Goal: Task Accomplishment & Management: Manage account settings

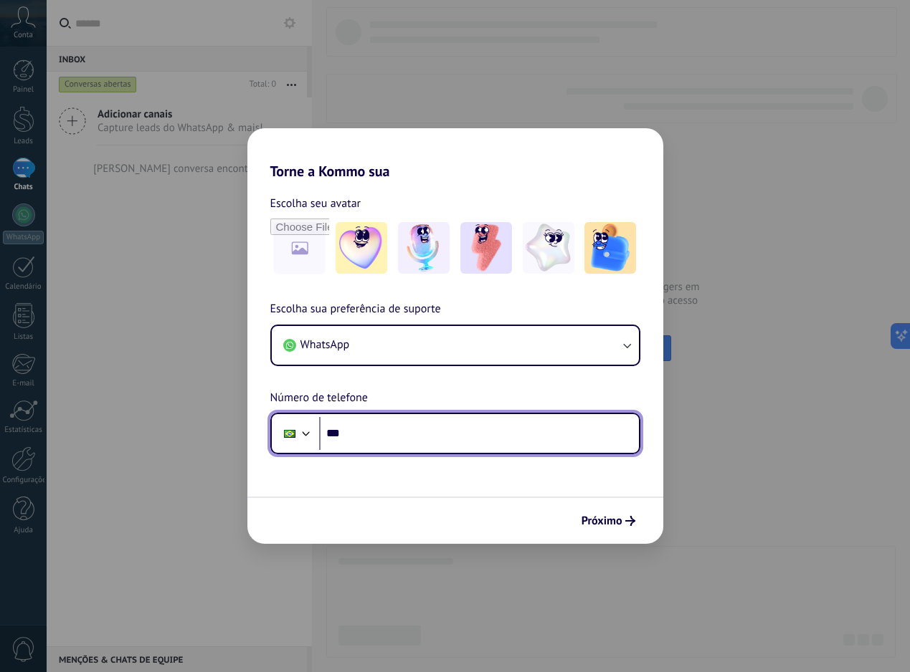
click at [452, 429] on input "***" at bounding box center [479, 433] width 320 height 33
type input "**********"
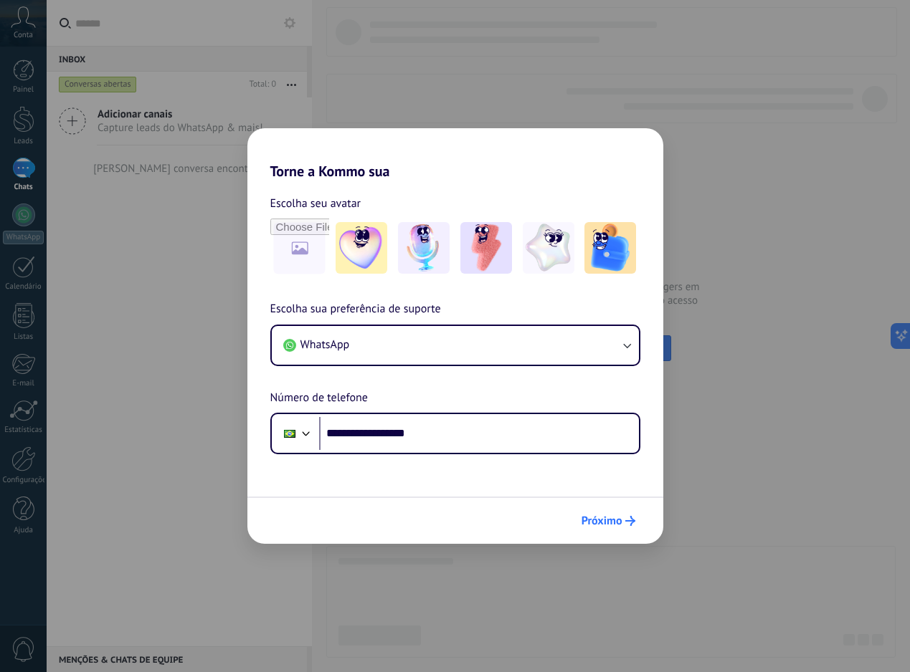
click at [616, 530] on button "Próximo" at bounding box center [608, 521] width 67 height 24
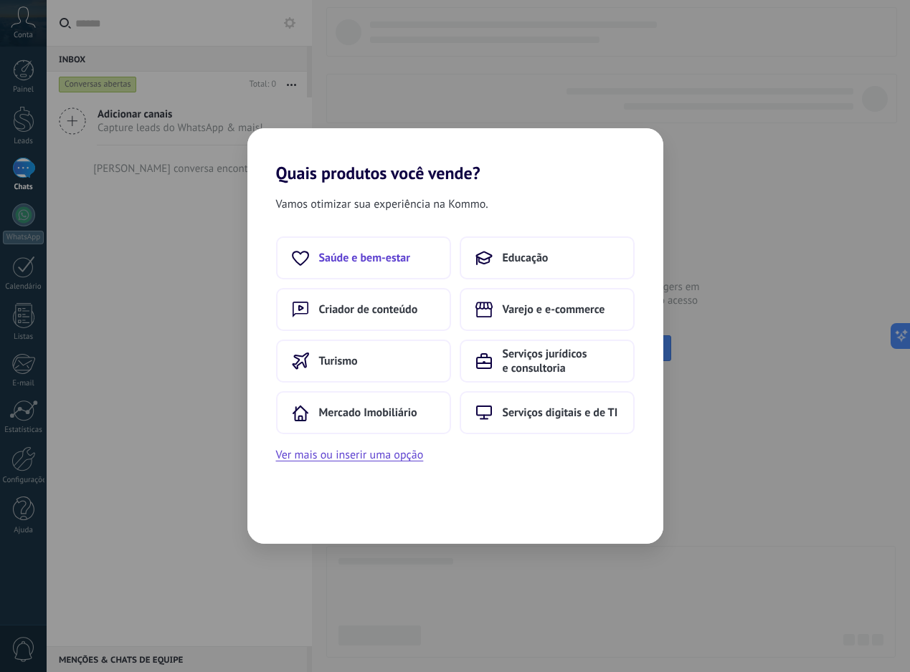
click at [428, 265] on button "Saúde e bem-estar" at bounding box center [363, 258] width 175 height 43
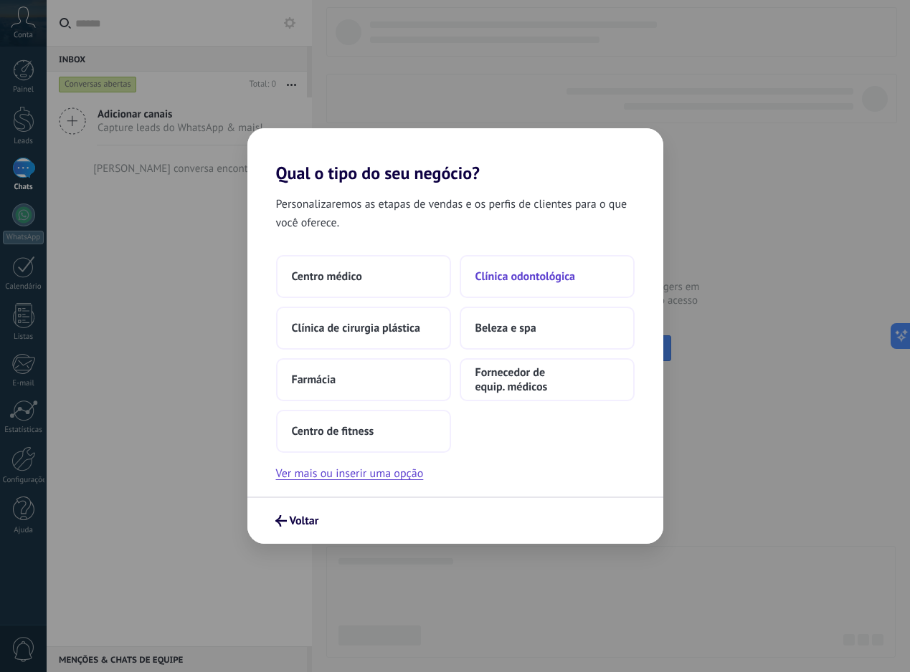
click at [513, 271] on span "Clínica odontológica" at bounding box center [525, 277] width 100 height 14
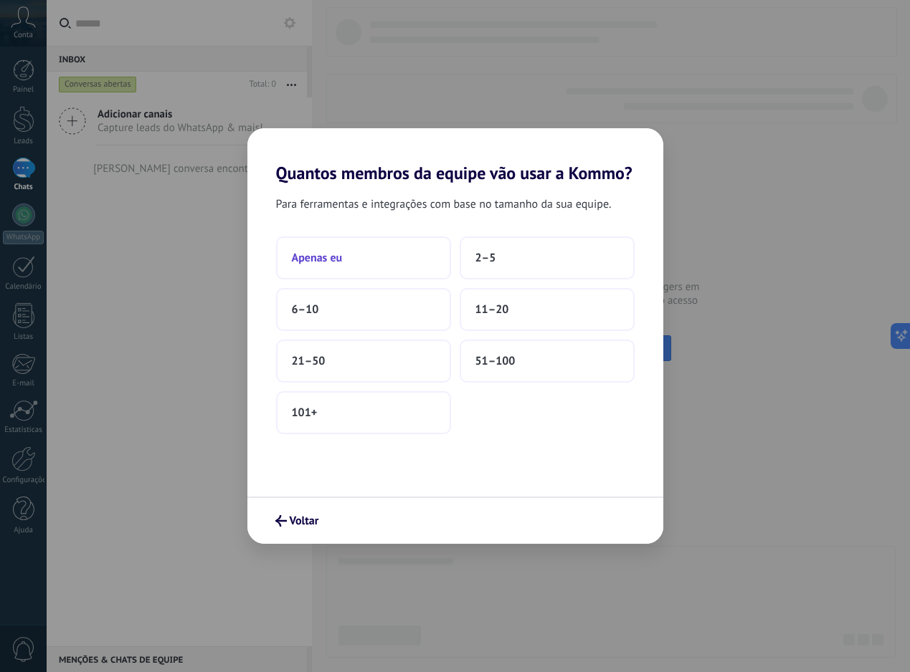
click at [366, 253] on button "Apenas eu" at bounding box center [363, 258] width 175 height 43
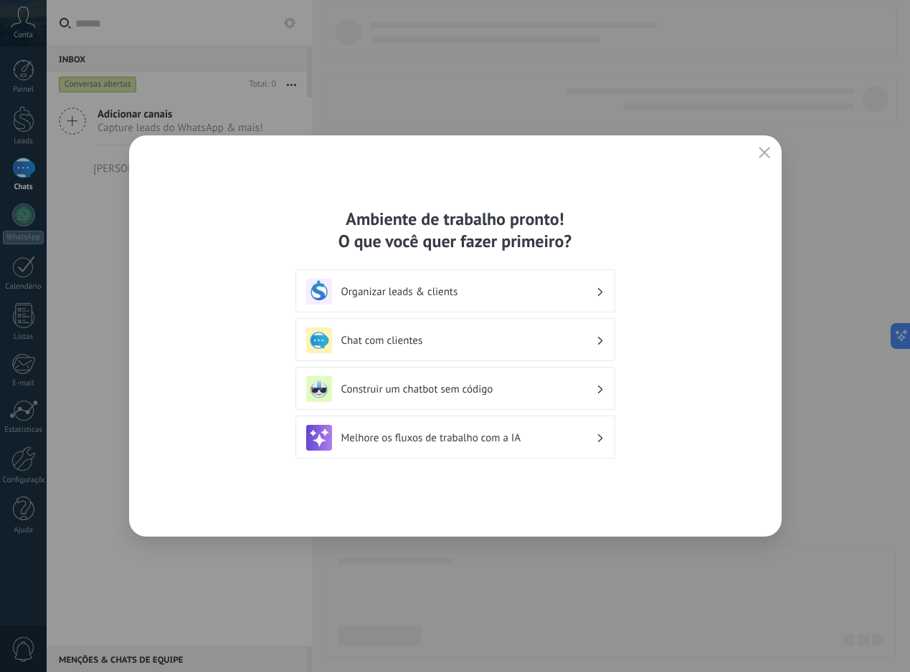
click at [758, 158] on icon "button" at bounding box center [763, 152] width 11 height 11
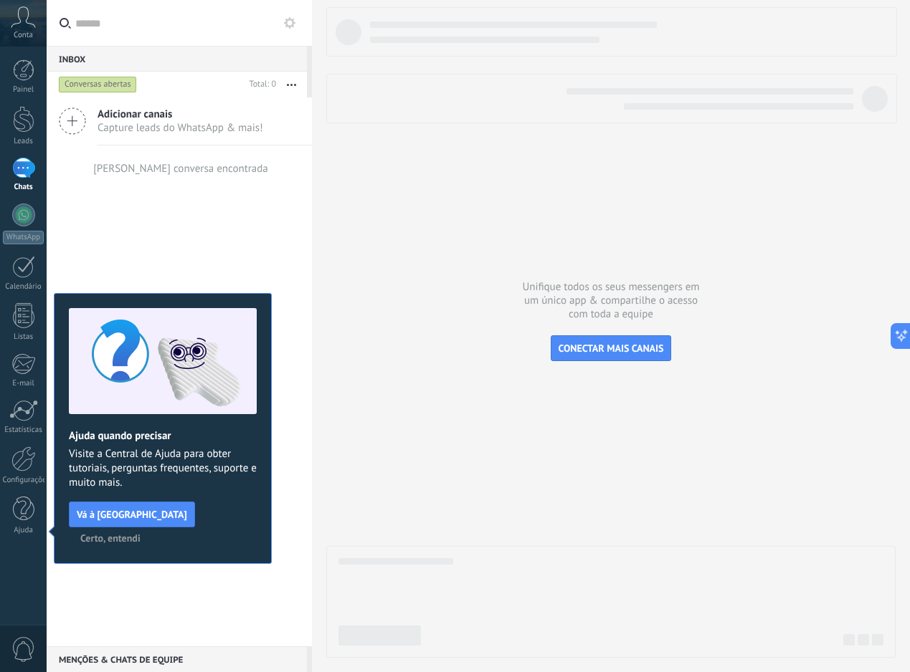
click at [141, 533] on span "Certo, entendi" at bounding box center [110, 538] width 60 height 10
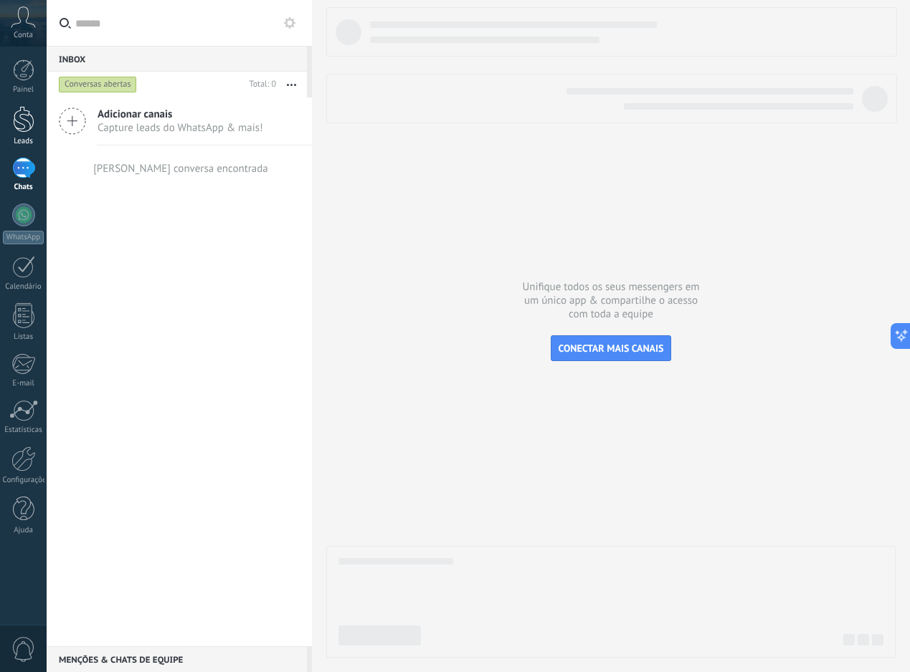
click at [41, 138] on div "Leads" at bounding box center [24, 141] width 42 height 9
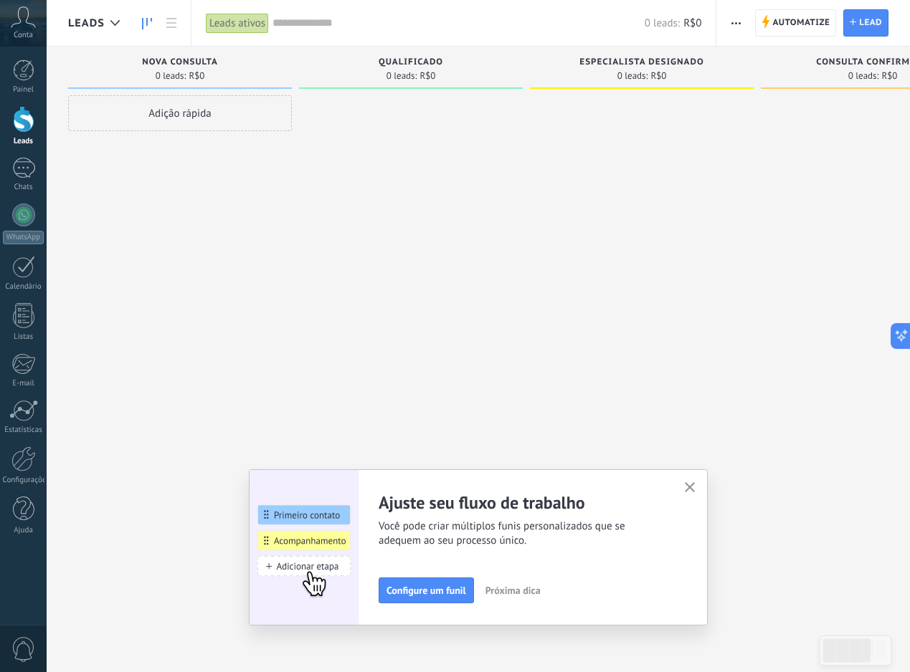
click at [733, 27] on span "button" at bounding box center [735, 22] width 9 height 27
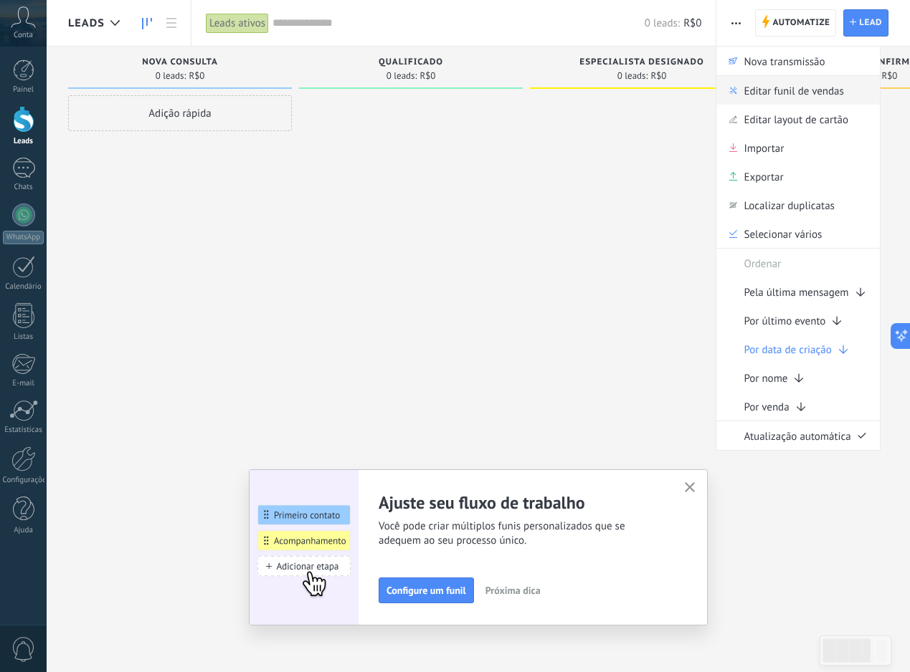
click at [797, 97] on span "Editar funil de vendas" at bounding box center [793, 90] width 100 height 29
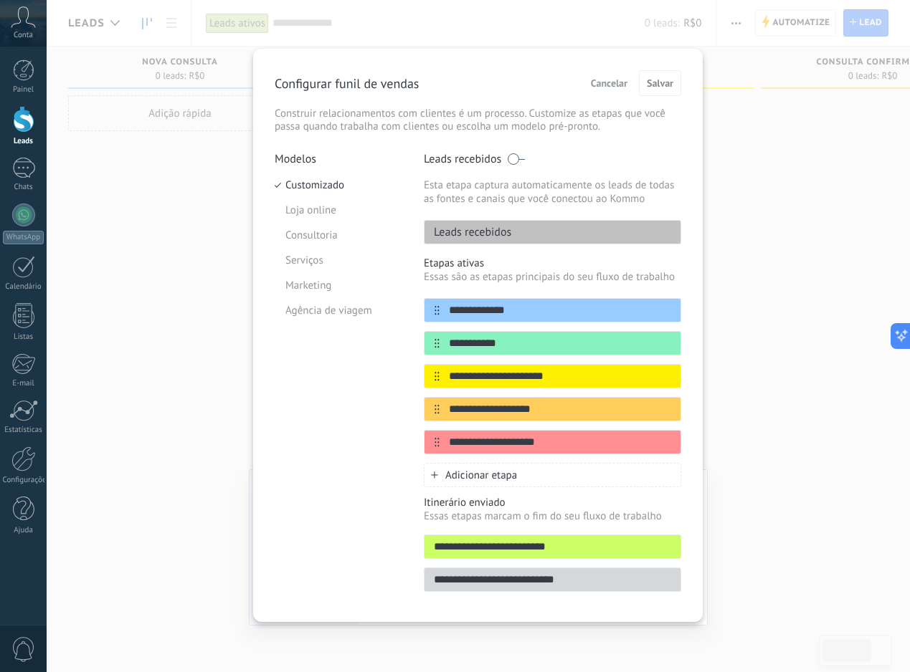
click at [516, 161] on span at bounding box center [516, 158] width 18 height 11
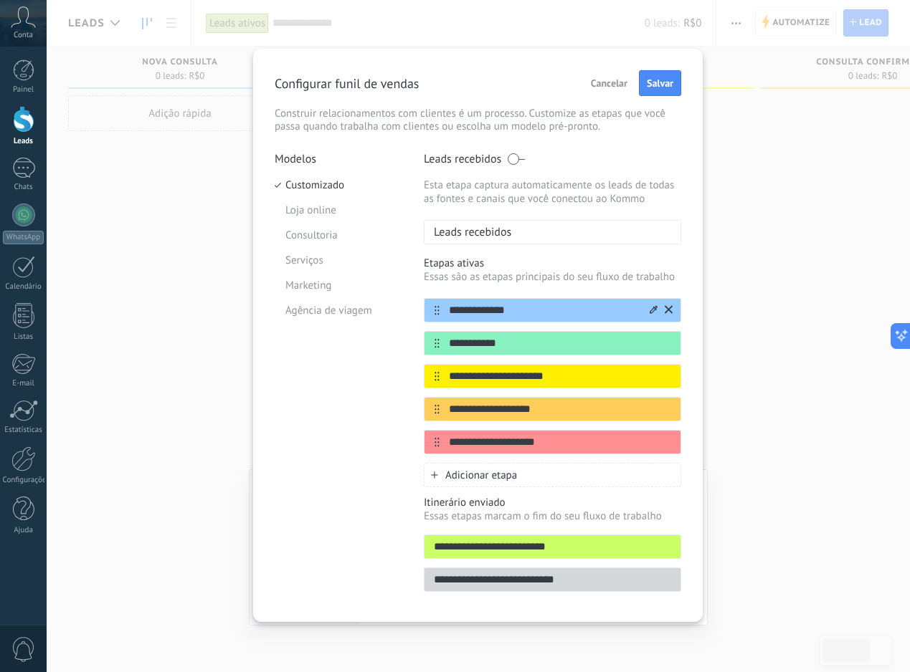
click at [523, 311] on input "**********" at bounding box center [543, 310] width 208 height 15
type input "**********"
click at [535, 341] on input "**********" at bounding box center [543, 343] width 208 height 15
type input "**********"
click at [603, 383] on input "**********" at bounding box center [543, 376] width 208 height 15
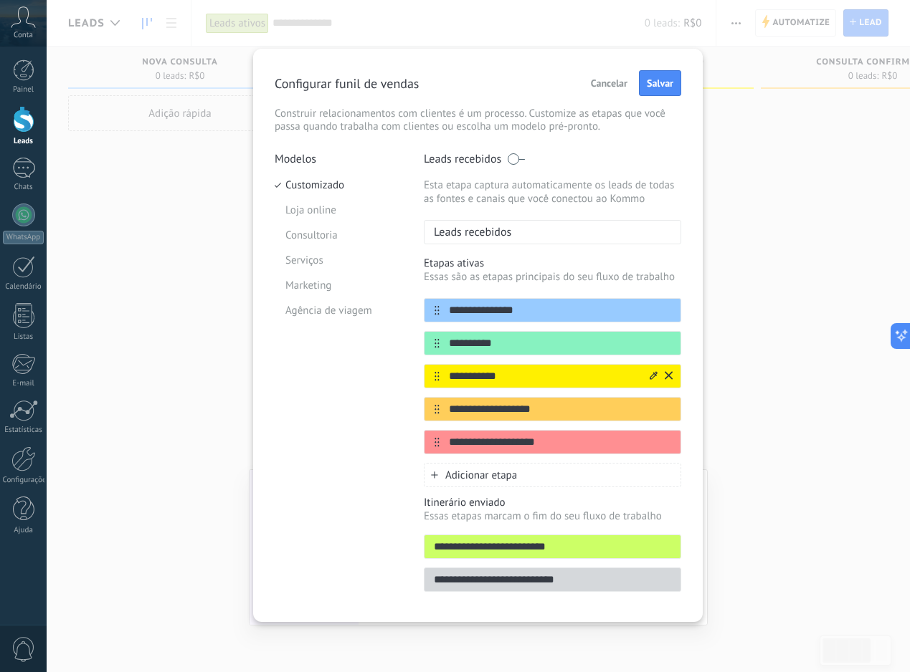
type input "**********"
click at [586, 416] on input "**********" at bounding box center [543, 409] width 208 height 15
type input "**********"
click at [573, 454] on div "**********" at bounding box center [552, 442] width 257 height 24
click at [573, 452] on div "**********" at bounding box center [552, 442] width 257 height 24
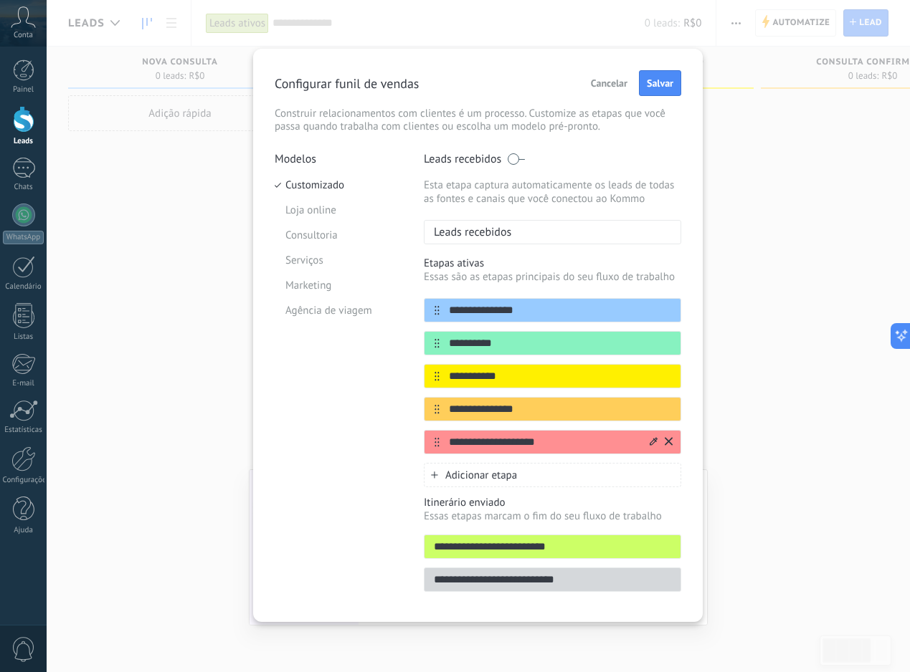
click at [563, 443] on input "**********" at bounding box center [543, 442] width 208 height 15
type input "*"
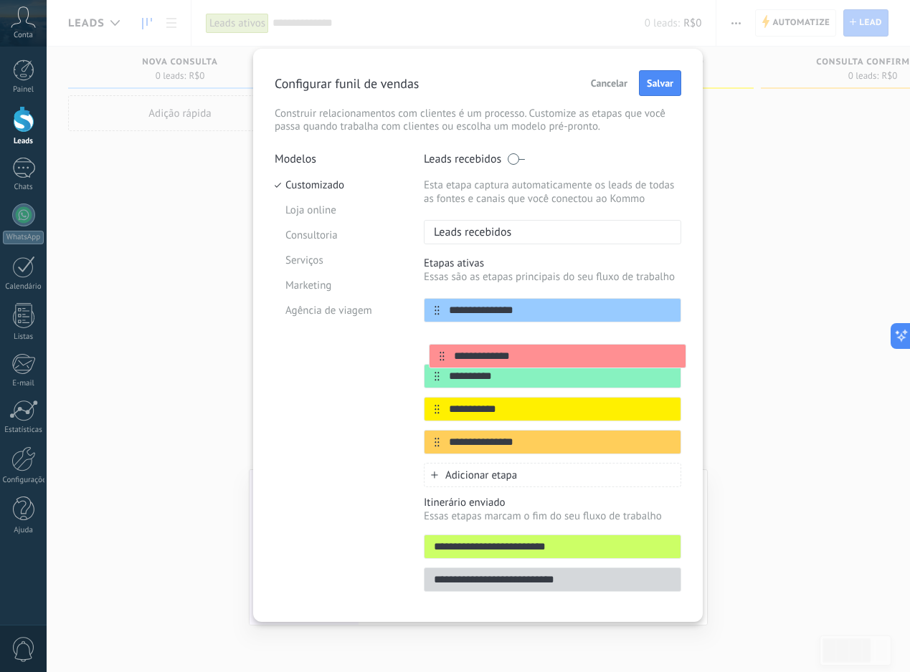
drag, startPoint x: 434, startPoint y: 446, endPoint x: 439, endPoint y: 352, distance: 94.0
click at [439, 352] on div "**********" at bounding box center [552, 376] width 257 height 156
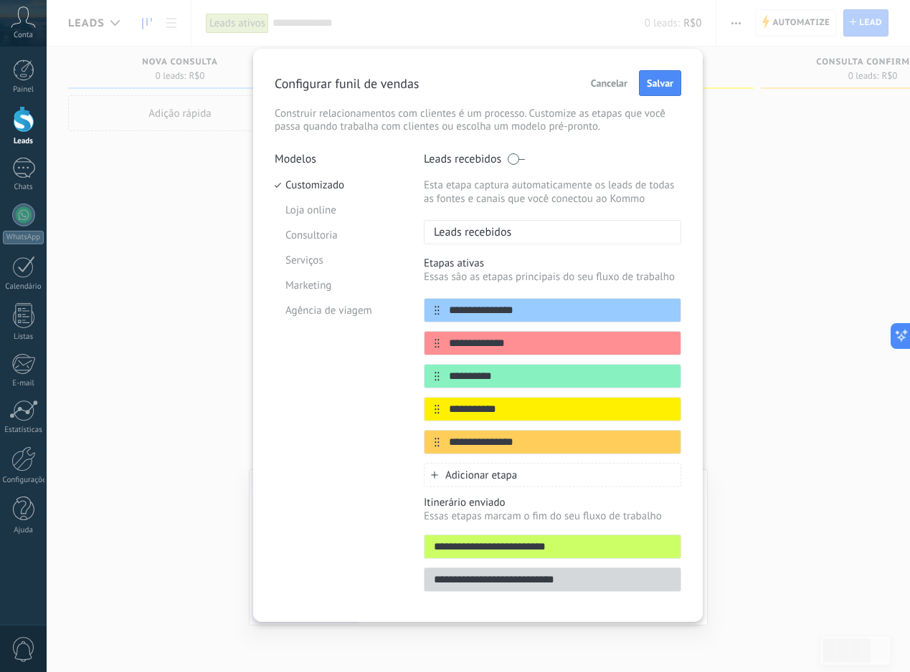
type input "**********"
click at [476, 470] on span "Adicionar etapa" at bounding box center [481, 476] width 72 height 14
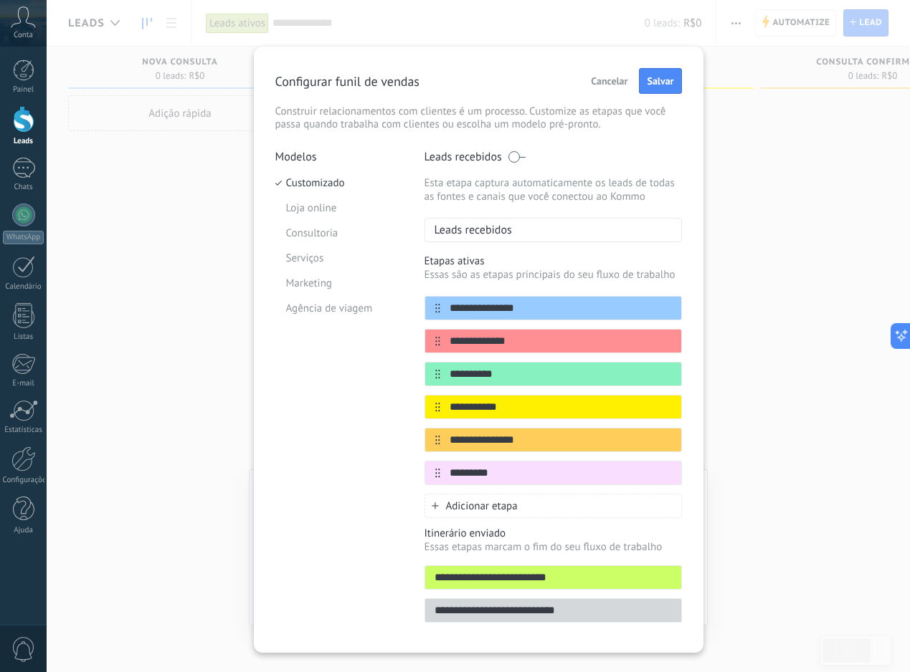
type input "*********"
click at [475, 500] on span "Adicionar etapa" at bounding box center [482, 507] width 72 height 14
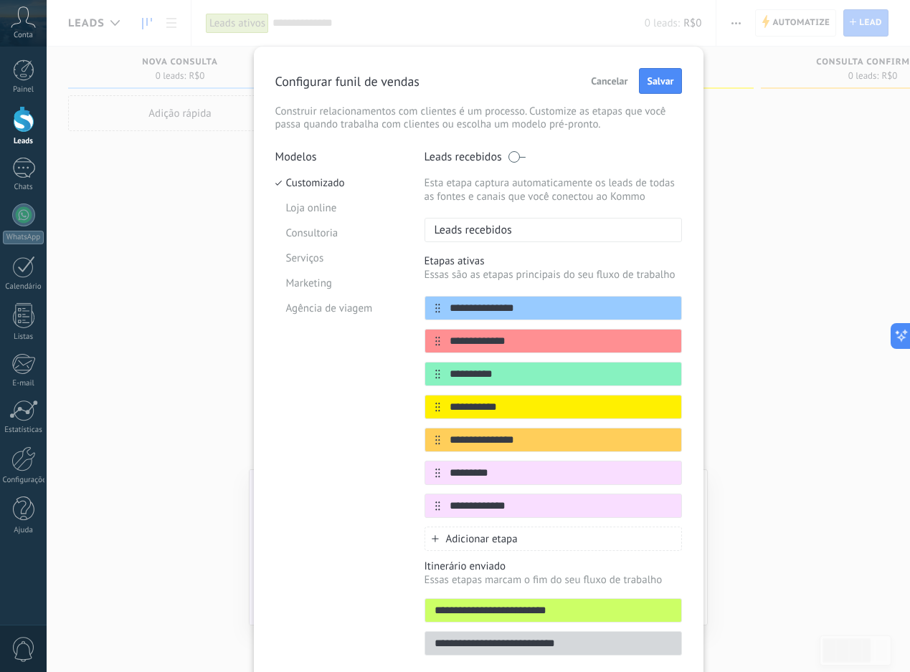
scroll to position [62, 0]
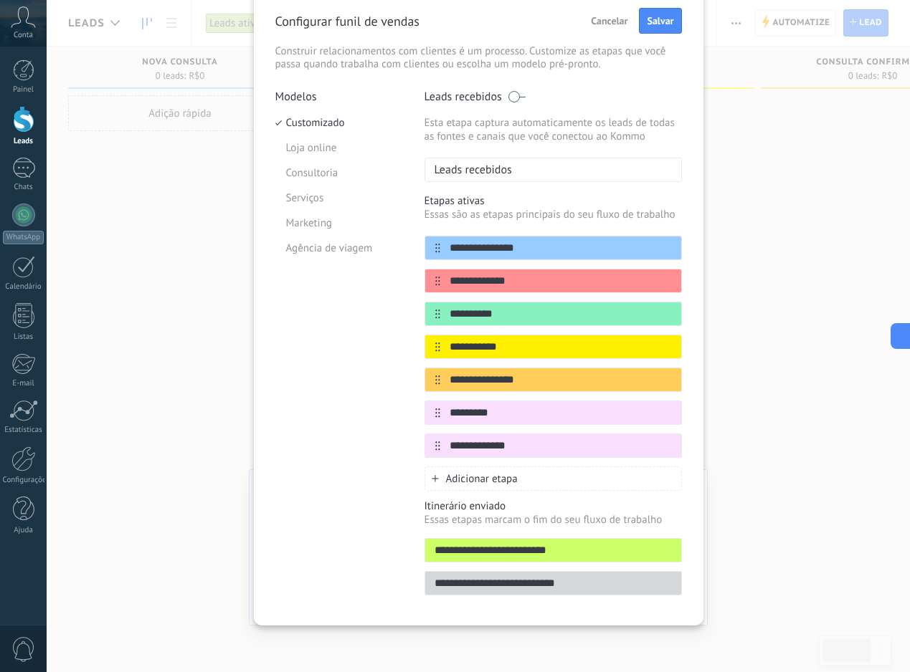
type input "**********"
click at [565, 546] on input "**********" at bounding box center [553, 550] width 256 height 15
type input "**********"
click at [558, 574] on div "**********" at bounding box center [552, 583] width 257 height 24
click at [554, 578] on input "**********" at bounding box center [553, 583] width 256 height 15
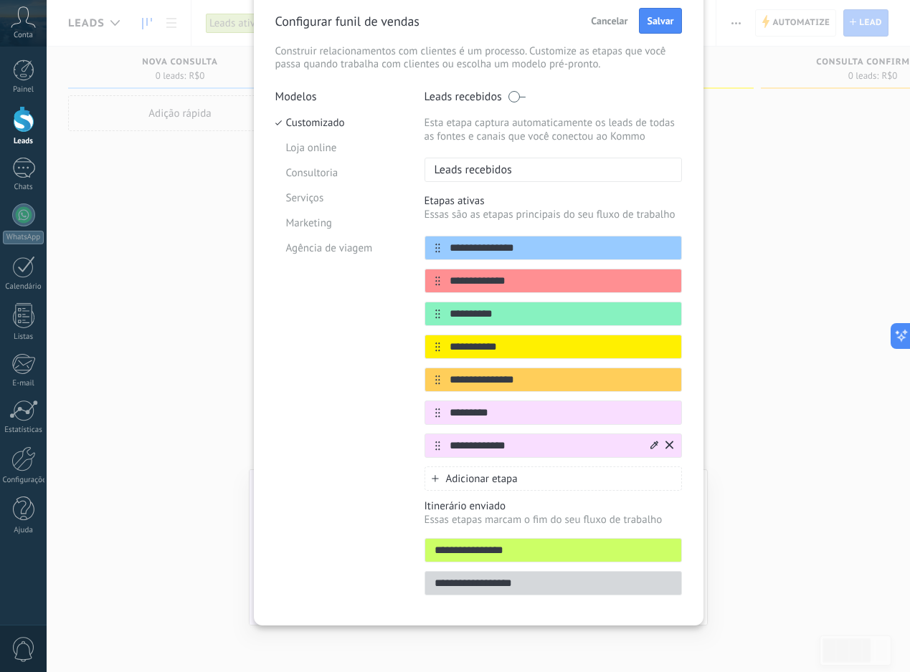
type input "**********"
click at [653, 441] on icon at bounding box center [654, 445] width 8 height 8
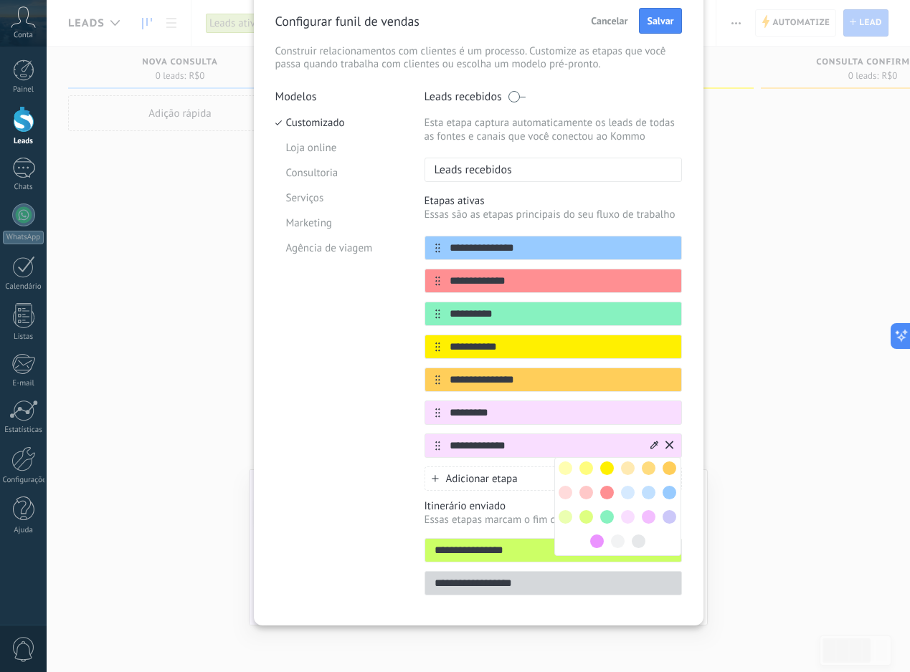
click at [599, 535] on span at bounding box center [597, 542] width 14 height 14
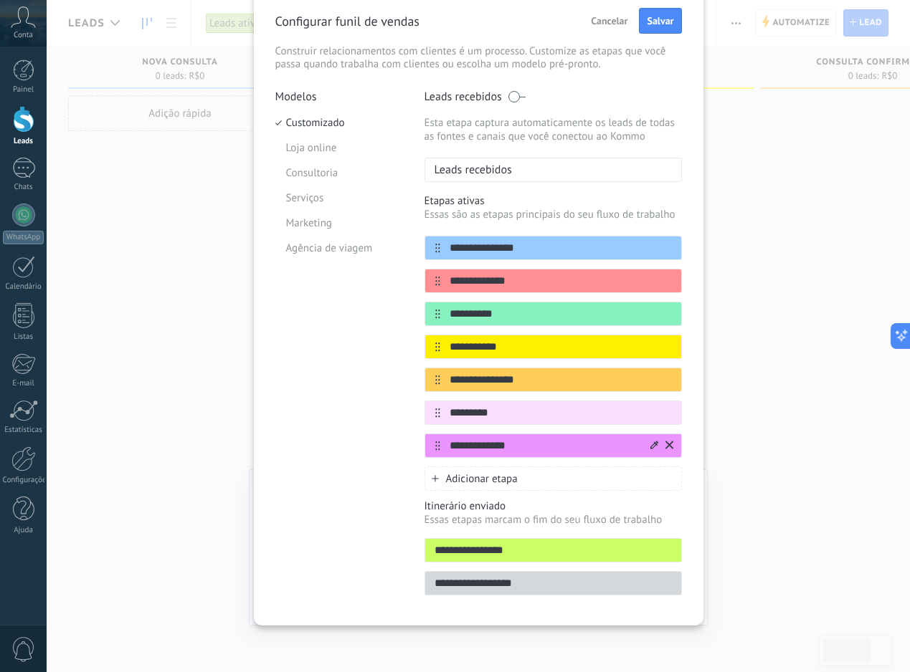
click at [700, 469] on div "**********" at bounding box center [478, 305] width 449 height 639
click at [527, 412] on input "*********" at bounding box center [544, 413] width 208 height 15
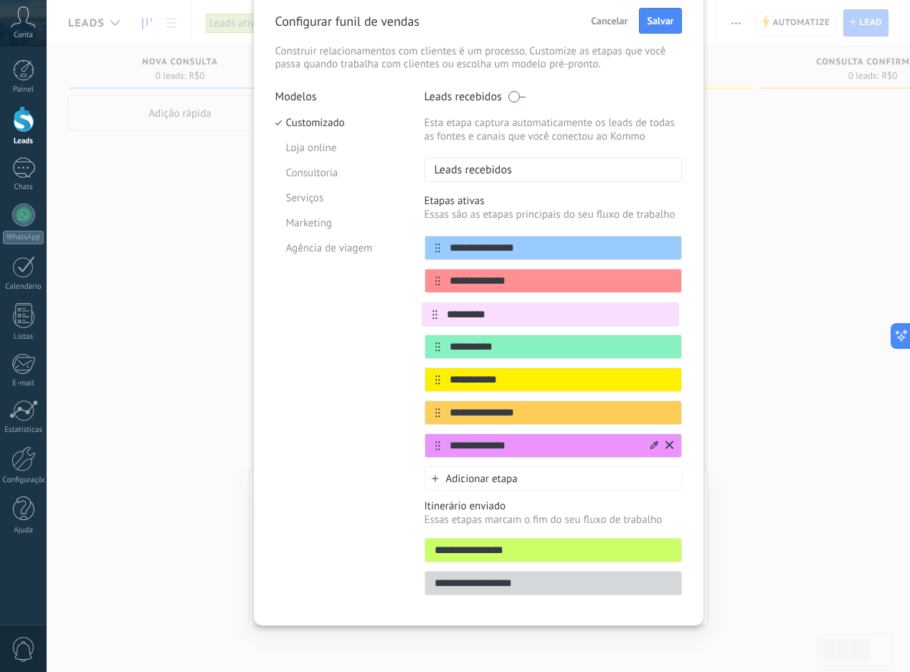
drag, startPoint x: 436, startPoint y: 411, endPoint x: 435, endPoint y: 309, distance: 102.5
click at [435, 309] on div "**********" at bounding box center [552, 347] width 257 height 222
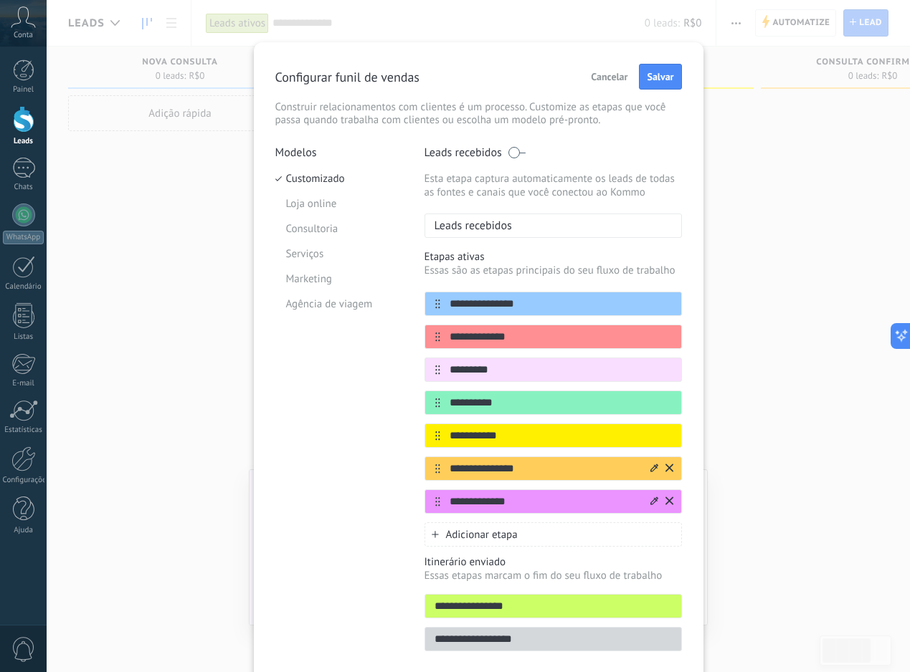
scroll to position [30, 0]
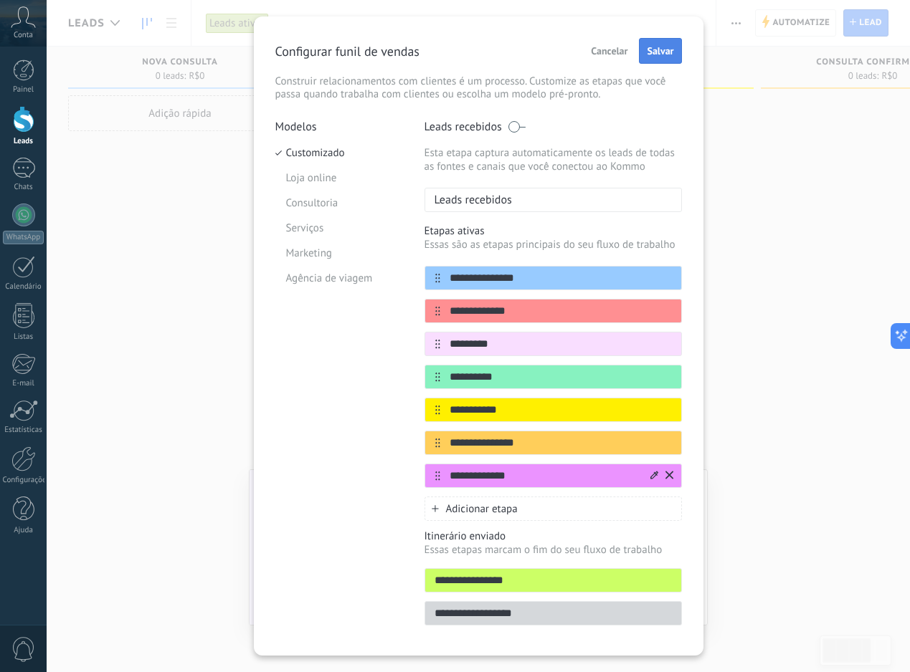
click at [664, 56] on span "Salvar" at bounding box center [660, 51] width 27 height 10
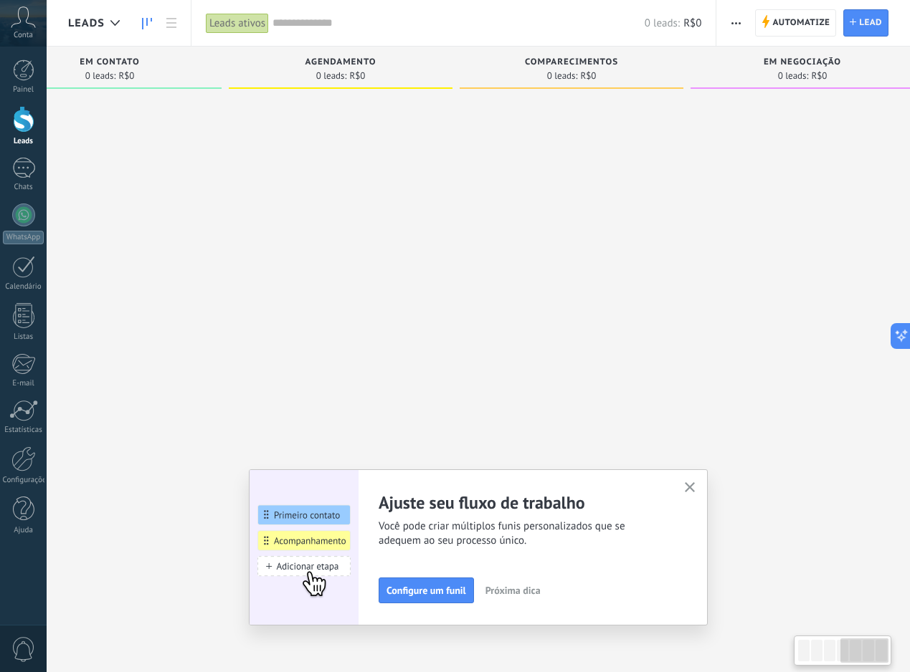
scroll to position [0, 789]
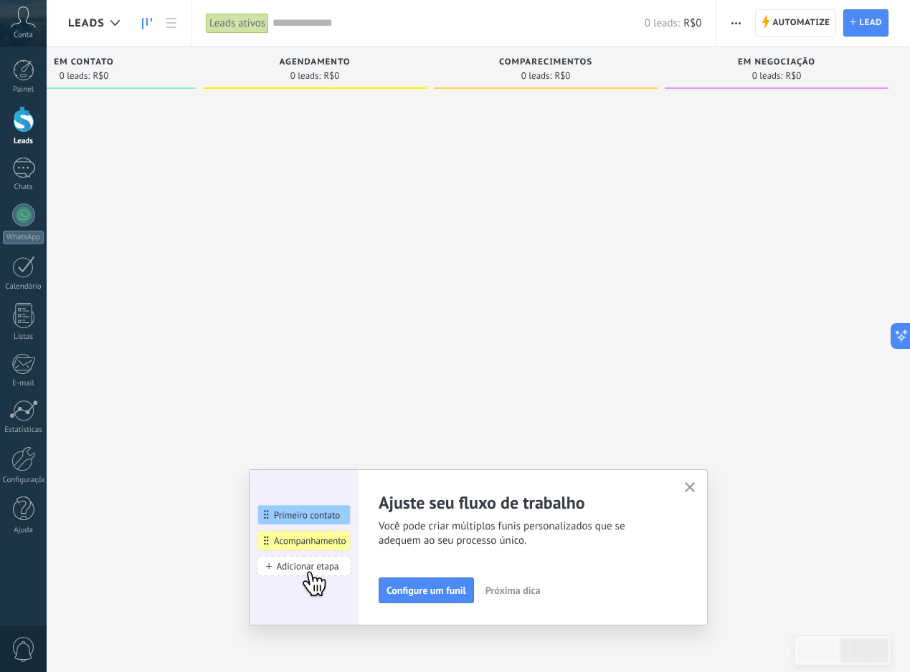
click at [695, 490] on button "button" at bounding box center [690, 488] width 18 height 19
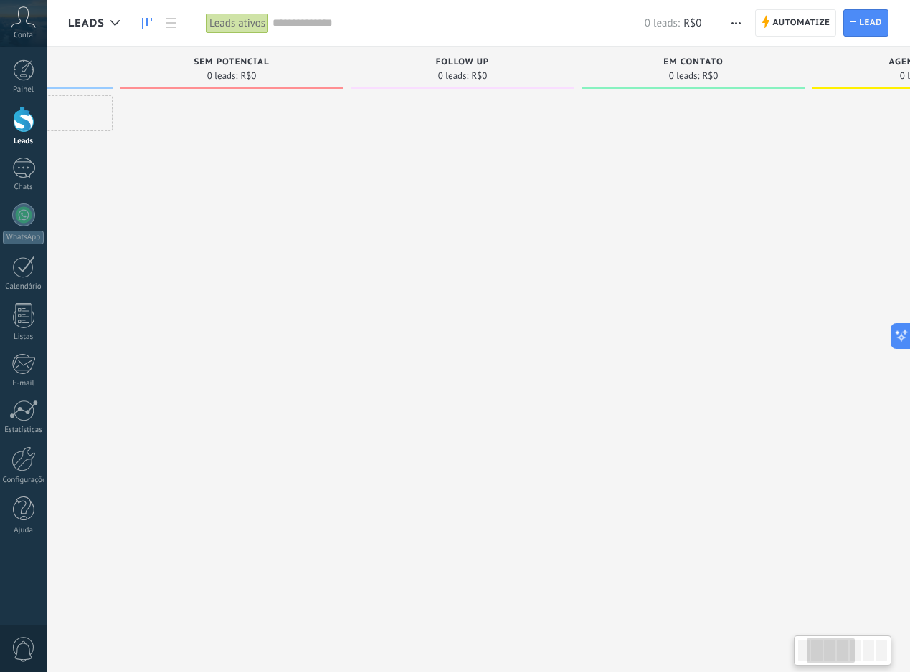
scroll to position [0, 0]
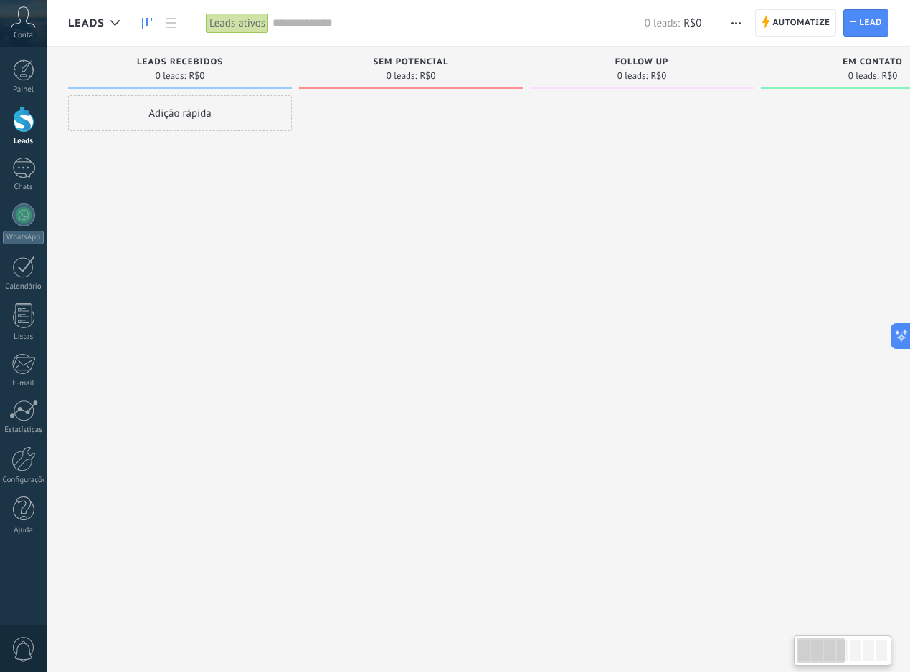
drag, startPoint x: 849, startPoint y: 657, endPoint x: 814, endPoint y: 657, distance: 34.4
click at [814, 657] on div at bounding box center [820, 651] width 48 height 24
click at [743, 27] on button "button" at bounding box center [735, 22] width 21 height 27
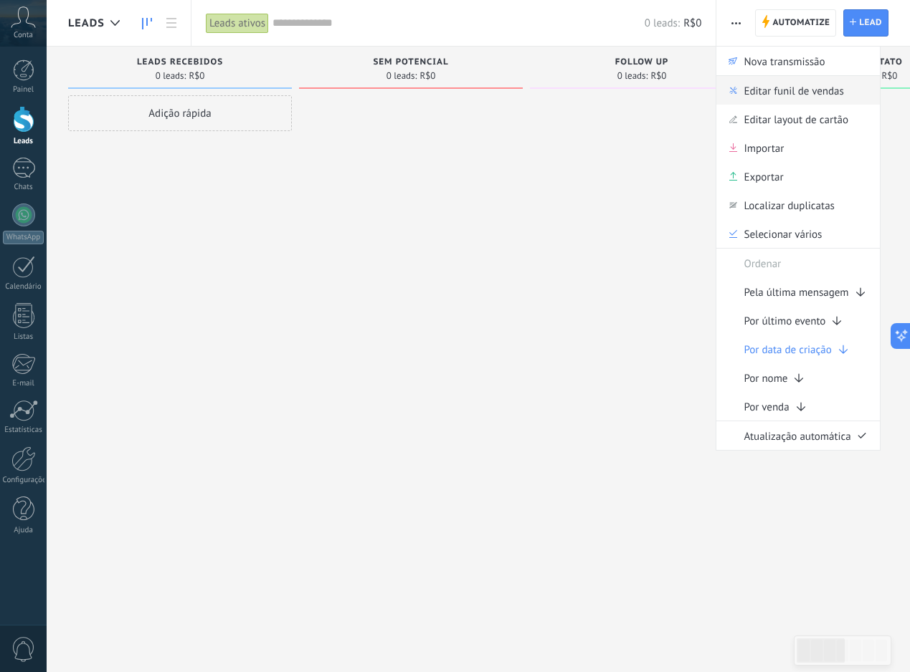
click at [756, 100] on span "Editar funil de vendas" at bounding box center [793, 90] width 100 height 29
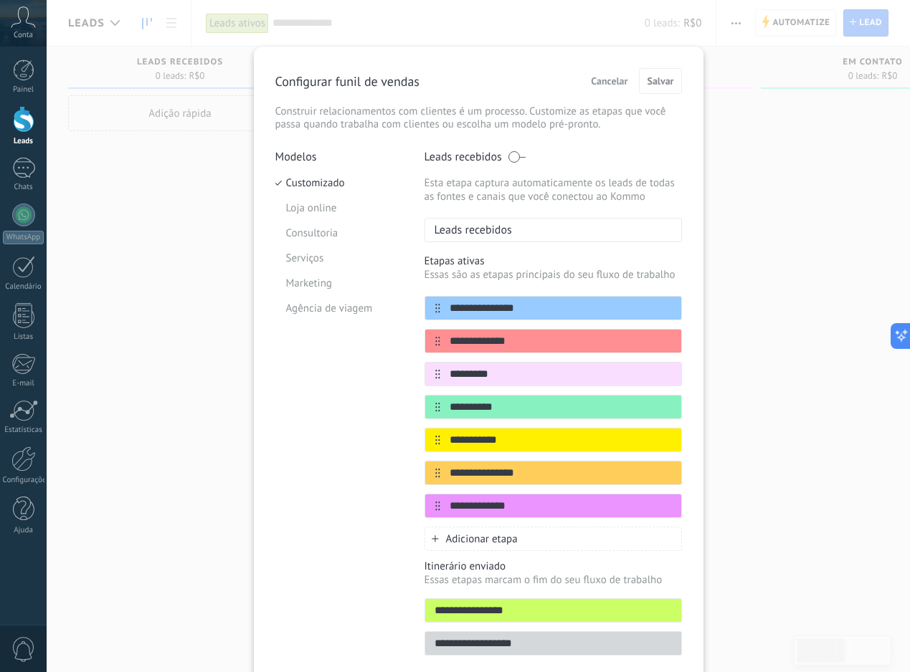
click at [606, 84] on span "Cancelar" at bounding box center [609, 81] width 37 height 10
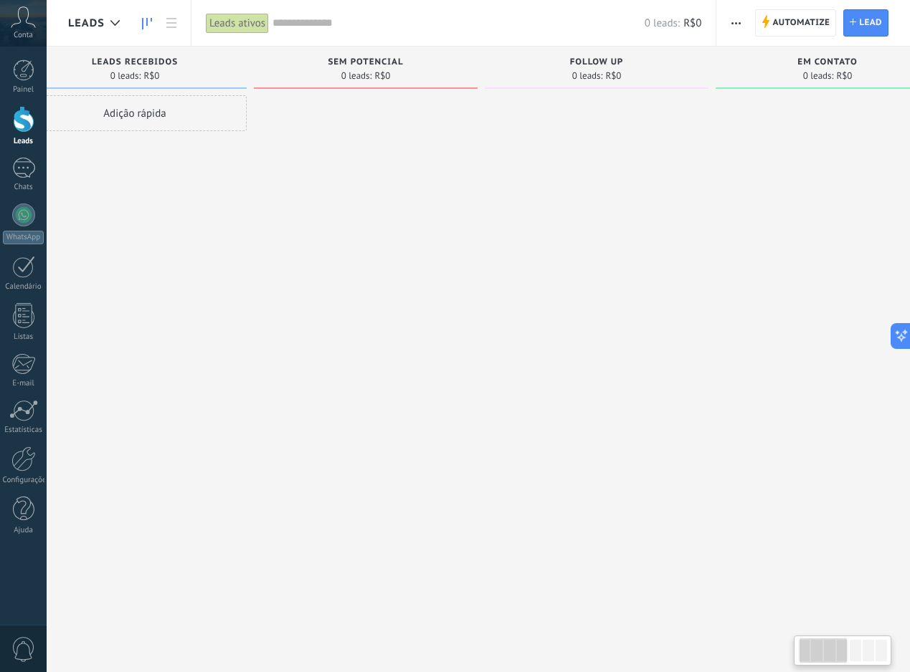
scroll to position [0, 52]
click at [22, 462] on div at bounding box center [23, 459] width 24 height 25
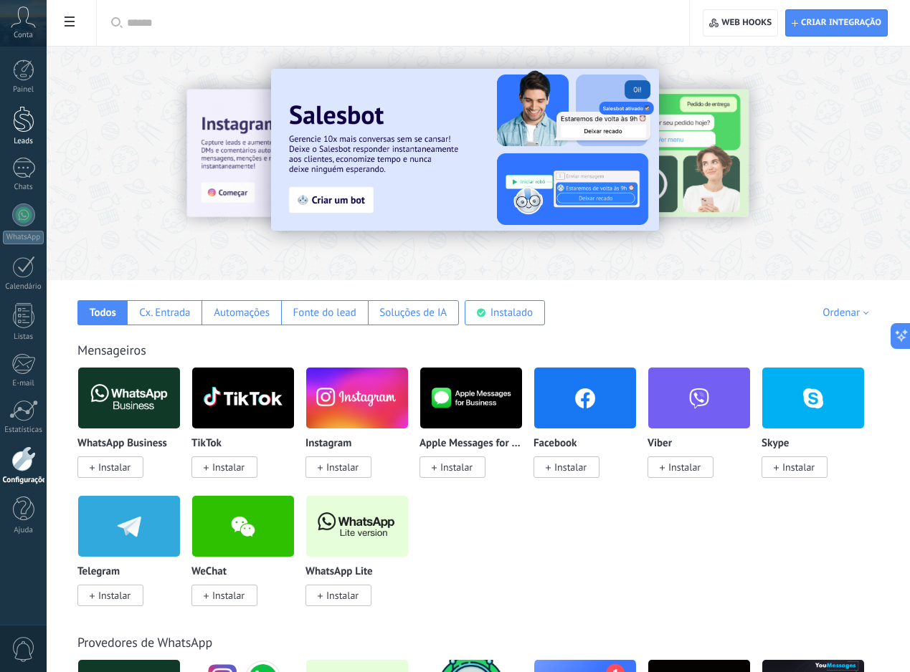
click at [24, 125] on div at bounding box center [24, 119] width 22 height 27
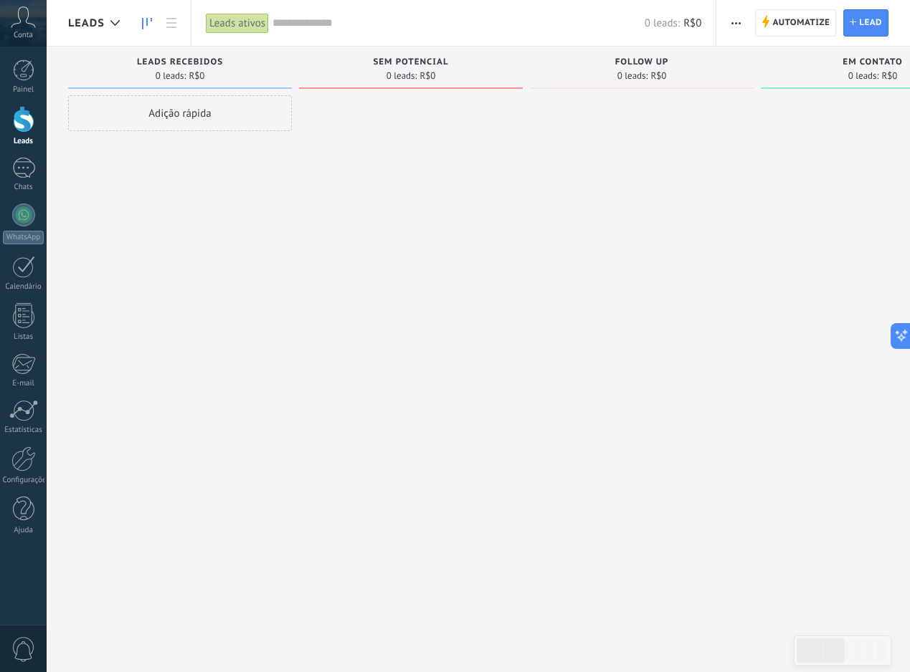
click at [738, 25] on span "button" at bounding box center [735, 22] width 9 height 27
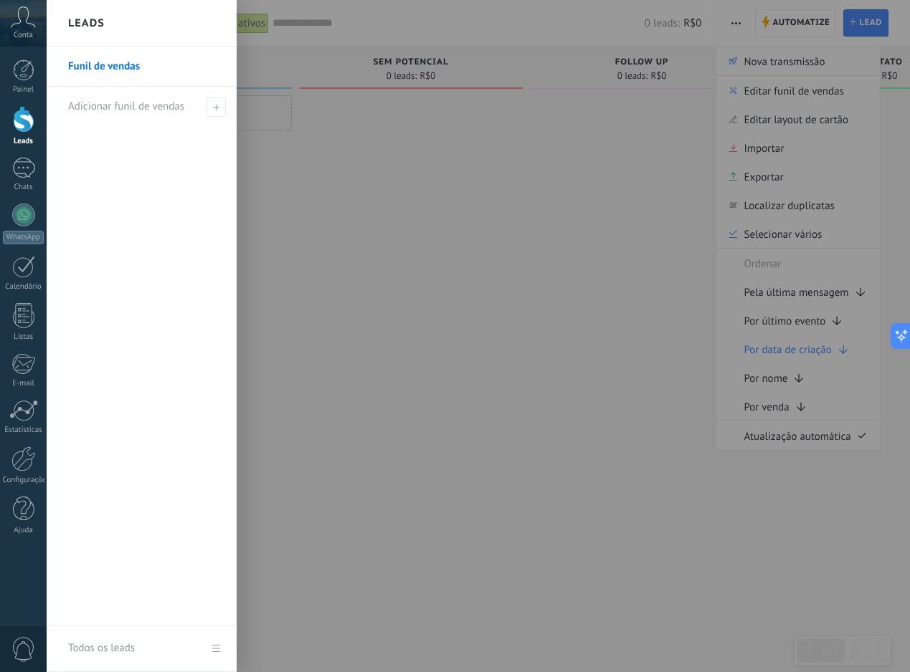
click at [788, 194] on div at bounding box center [502, 336] width 910 height 672
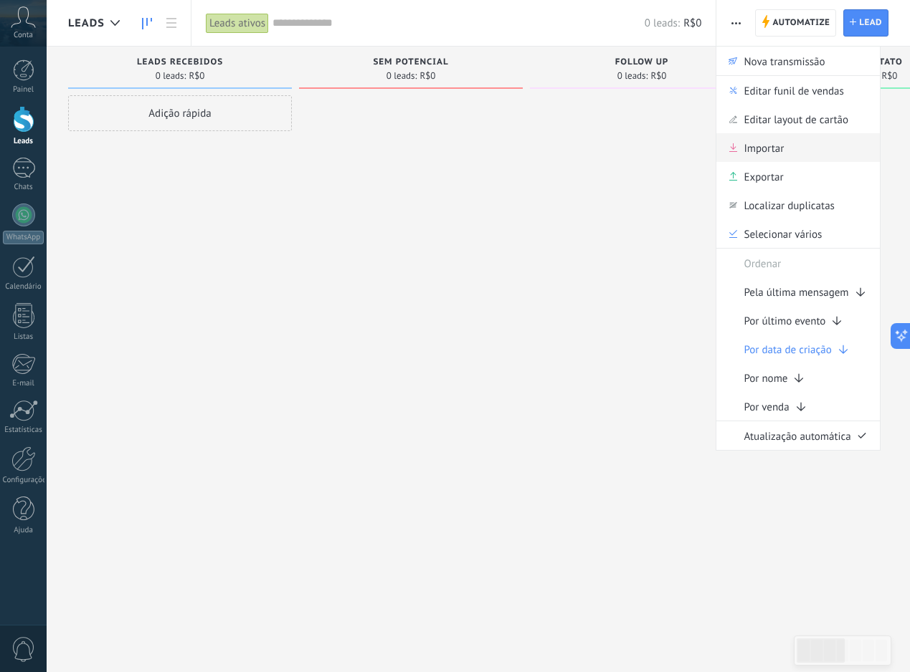
click at [798, 156] on div "Importar" at bounding box center [797, 147] width 163 height 29
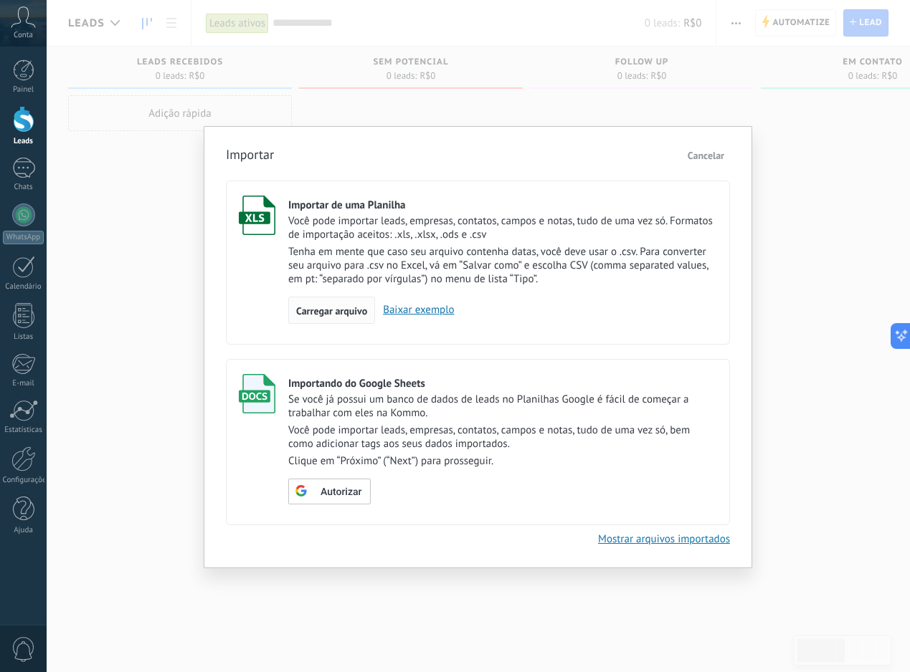
click at [357, 311] on span "Carregar arquivo" at bounding box center [331, 311] width 71 height 10
click at [0, 0] on input "Importar de uma Planilha Você pode importar leads, empresas, contatos, campos e…" at bounding box center [0, 0] width 0 height 0
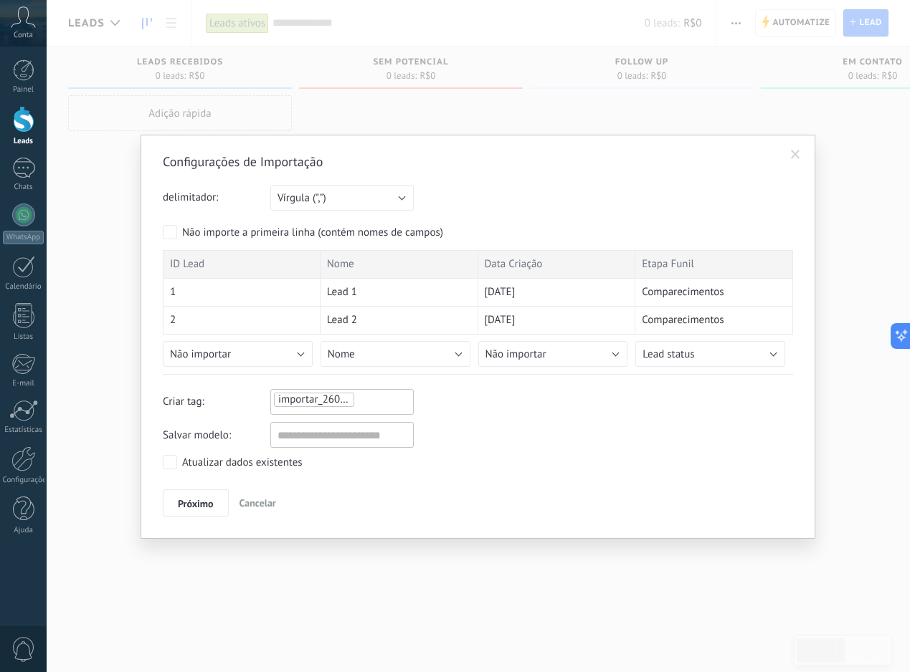
click at [789, 156] on span at bounding box center [796, 155] width 24 height 24
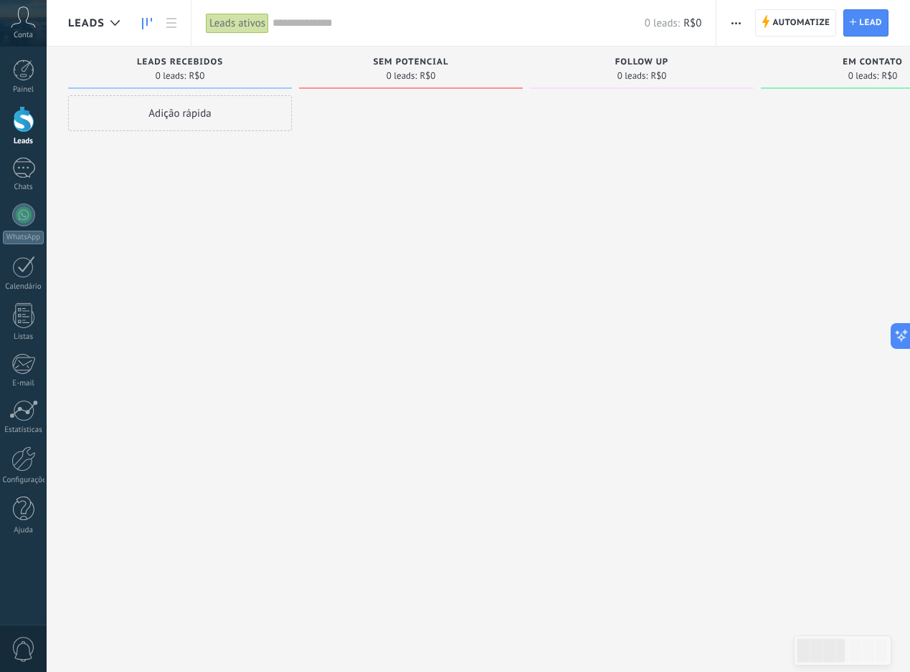
click at [743, 31] on button "button" at bounding box center [735, 22] width 21 height 27
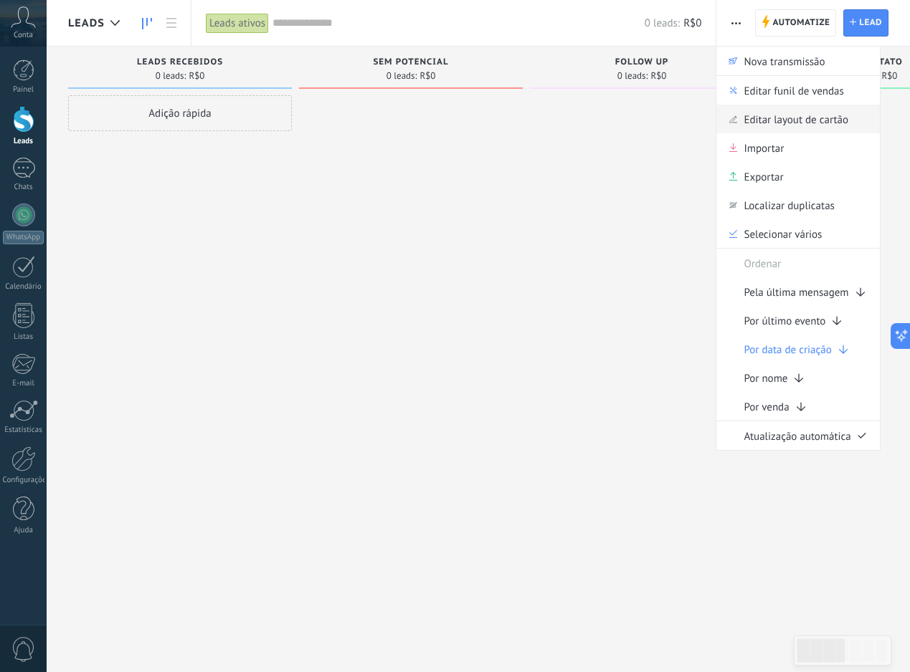
click at [748, 123] on span "Editar layout de cartão" at bounding box center [795, 119] width 105 height 29
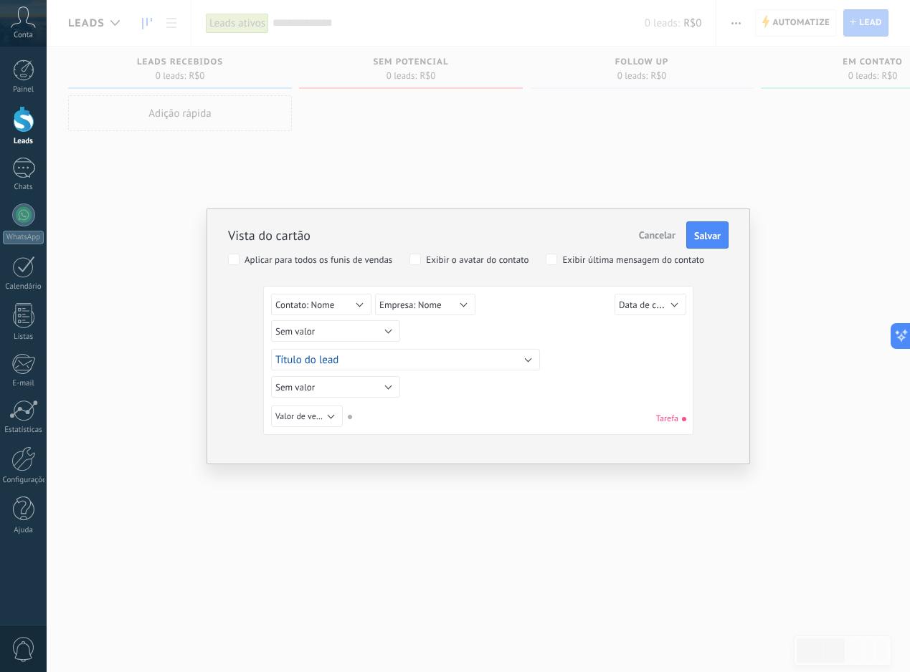
click at [666, 228] on button "Cancelar" at bounding box center [657, 235] width 48 height 27
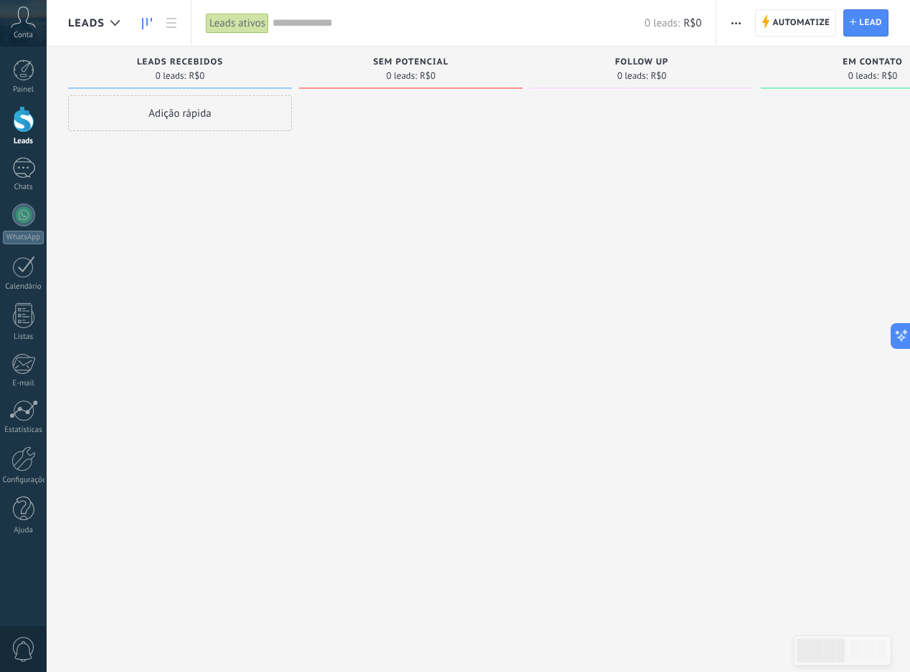
click at [728, 24] on button "button" at bounding box center [735, 22] width 21 height 27
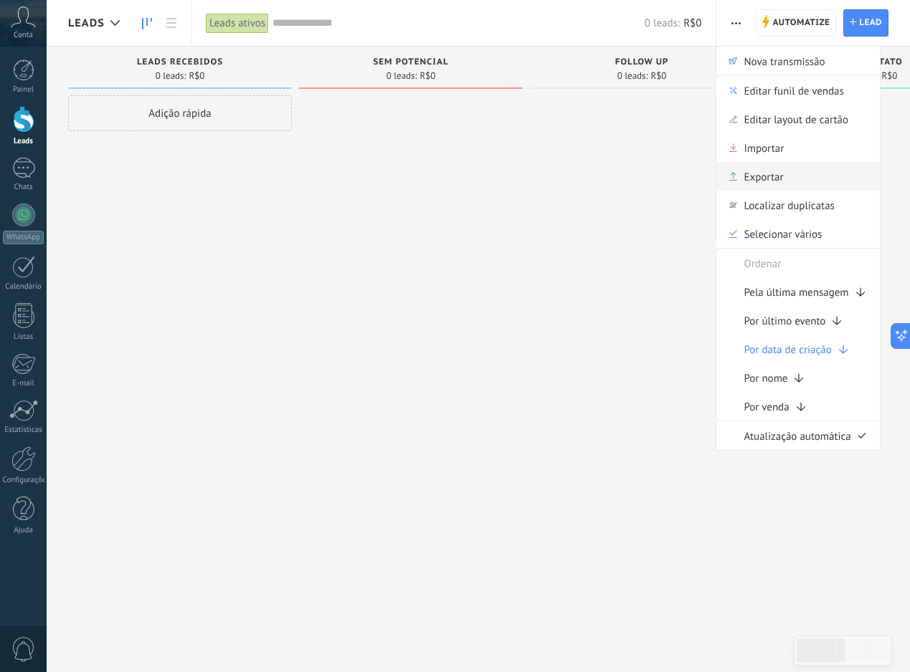
click at [776, 181] on span "Exportar" at bounding box center [762, 176] width 39 height 29
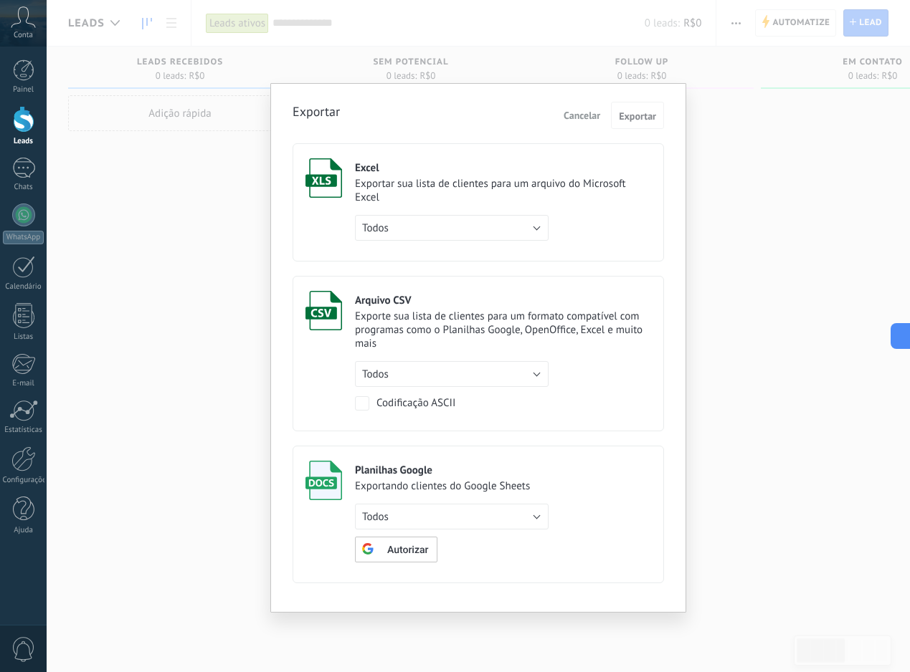
click at [579, 110] on span "Cancelar" at bounding box center [581, 115] width 37 height 13
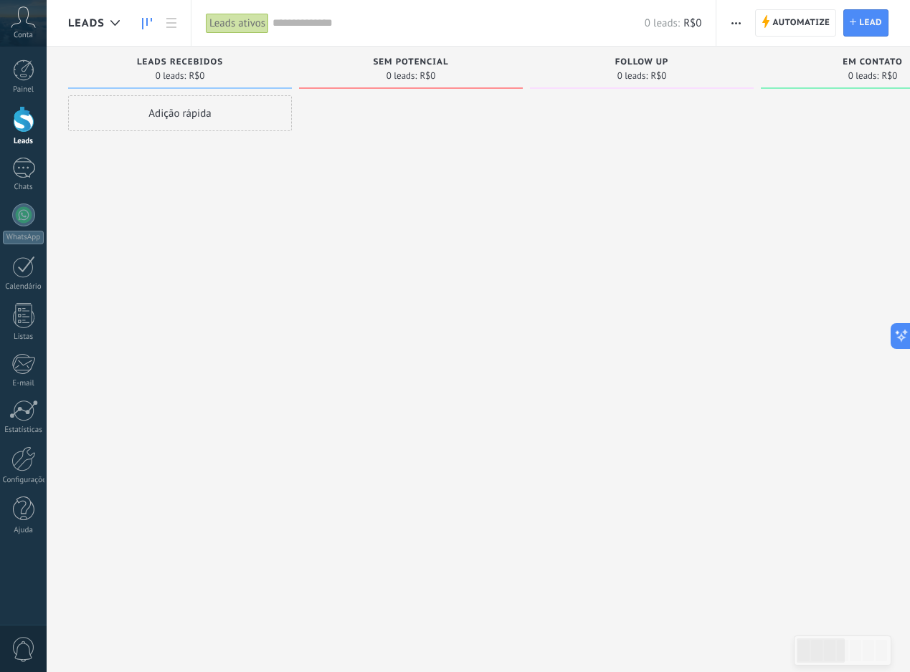
click at [741, 23] on button "button" at bounding box center [735, 22] width 21 height 27
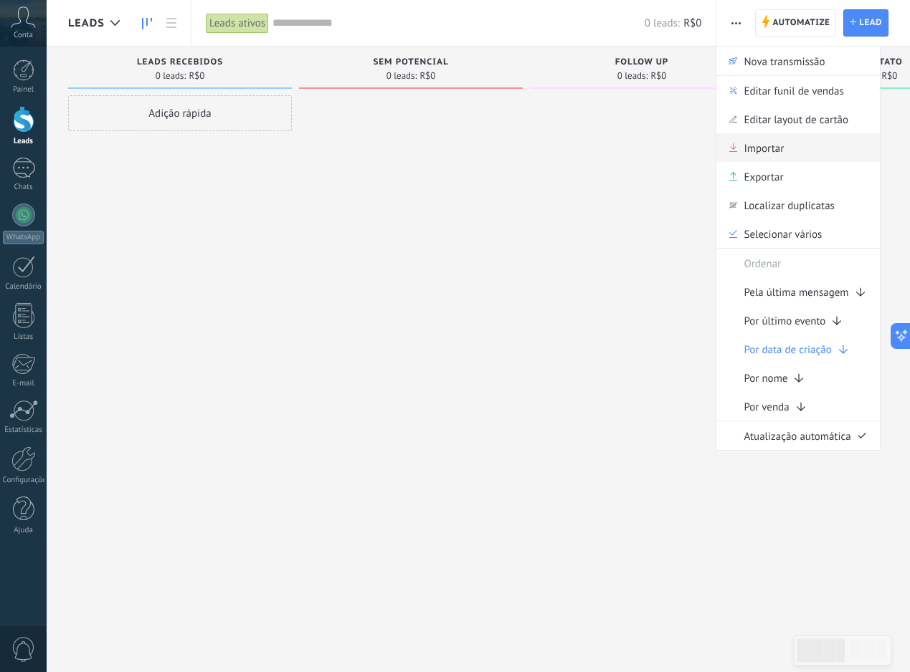
click at [746, 148] on span "Importar" at bounding box center [763, 147] width 40 height 29
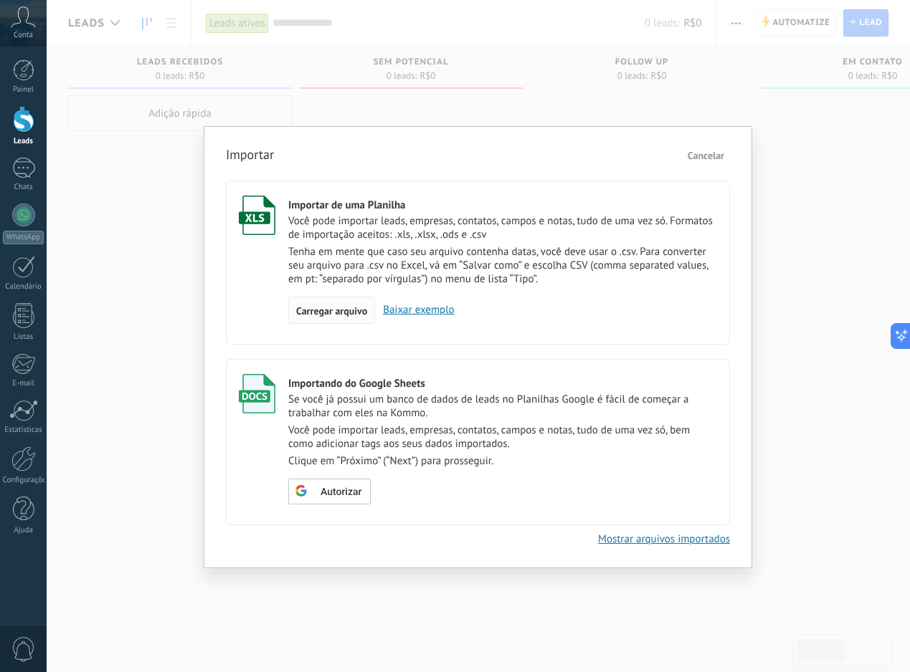
click at [355, 316] on span "Carregar arquivo" at bounding box center [331, 311] width 71 height 10
click at [0, 0] on input "Importar de uma Planilha Você pode importar leads, empresas, contatos, campos e…" at bounding box center [0, 0] width 0 height 0
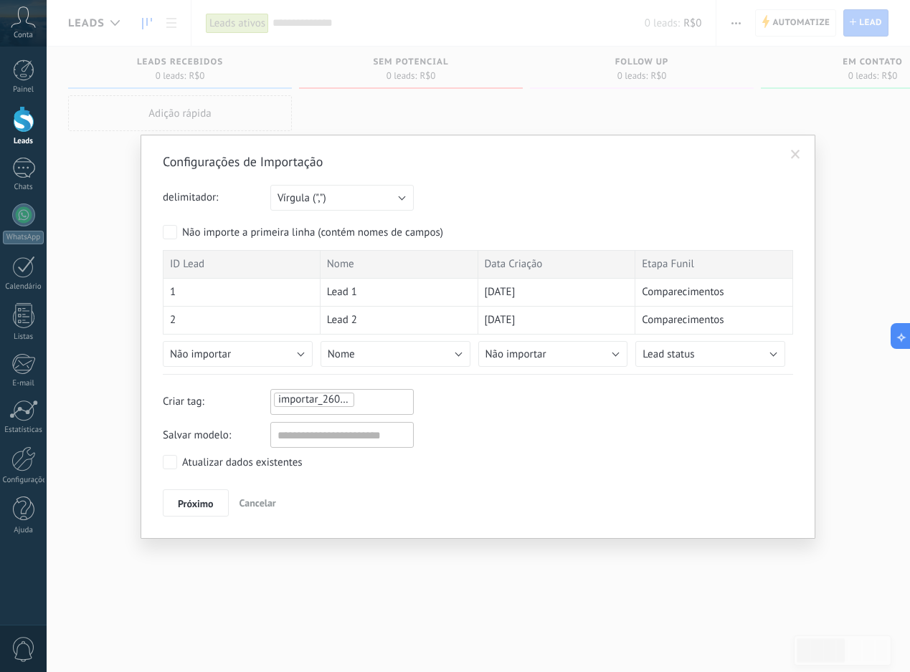
click at [348, 211] on form "delimitador: Ponto e vírgula (";") Vírgula (",") Tabulação (" ") Vírgula (",") …" at bounding box center [478, 280] width 630 height 190
click at [355, 206] on button "Vírgula (",")" at bounding box center [341, 198] width 143 height 26
click at [482, 209] on div "delimitador: Ponto e vírgula (";") Vírgula (",") Tabulação (" ") Vírgula (",")" at bounding box center [478, 198] width 630 height 26
click at [694, 348] on button "Lead status" at bounding box center [710, 354] width 150 height 26
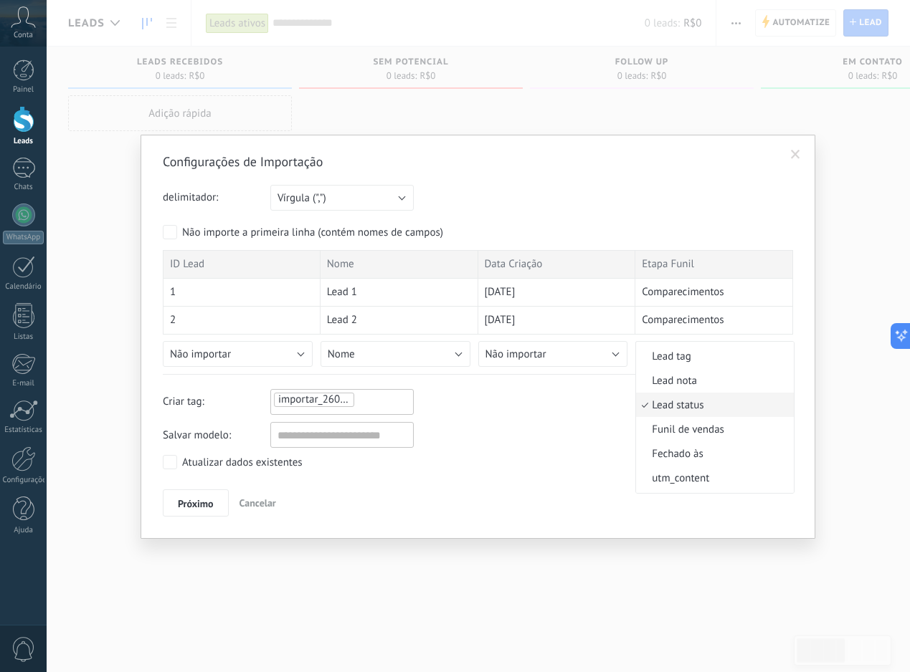
click at [687, 412] on span "Lead status" at bounding box center [712, 406] width 153 height 14
click at [583, 351] on button "Não importar" at bounding box center [553, 354] width 150 height 26
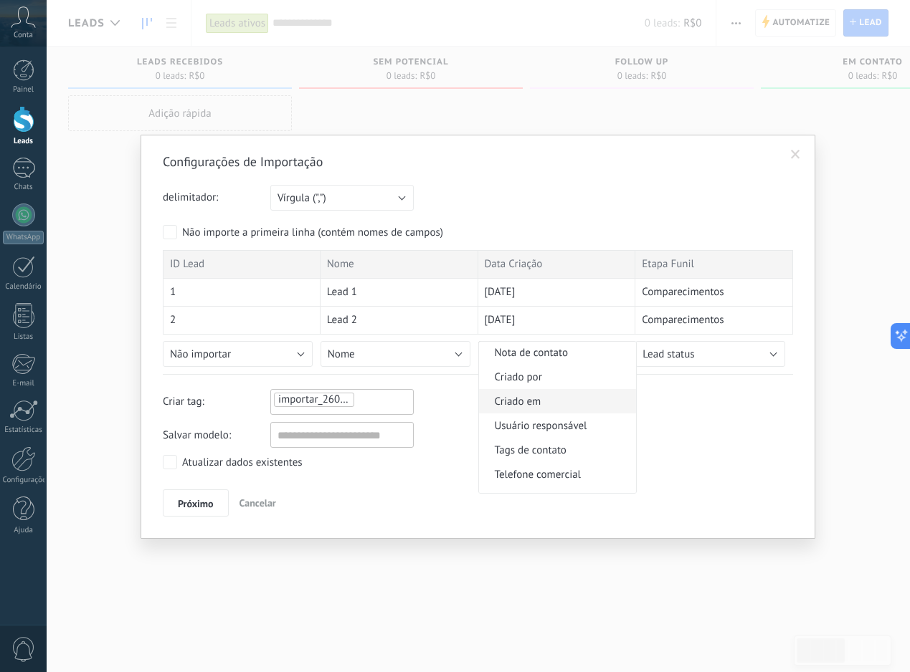
scroll to position [160, 0]
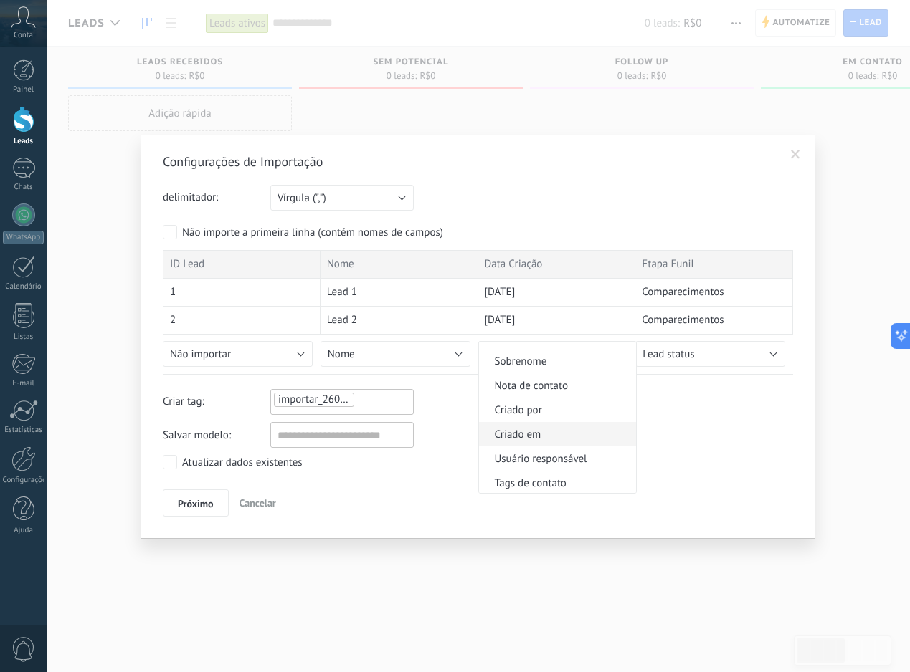
click at [547, 432] on span "Criado em" at bounding box center [555, 435] width 153 height 14
click at [557, 361] on button "Criado em" at bounding box center [553, 354] width 150 height 26
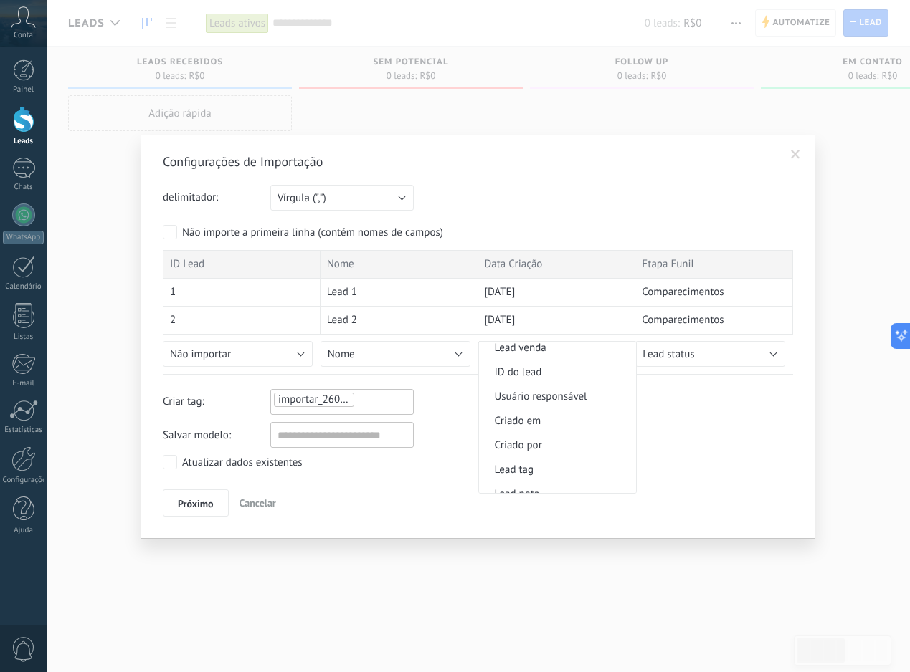
scroll to position [655, 0]
click at [571, 386] on li "Criado em" at bounding box center [558, 374] width 158 height 24
click at [542, 355] on button "Criado em" at bounding box center [553, 354] width 150 height 26
click at [530, 437] on li "Criado em" at bounding box center [558, 444] width 158 height 24
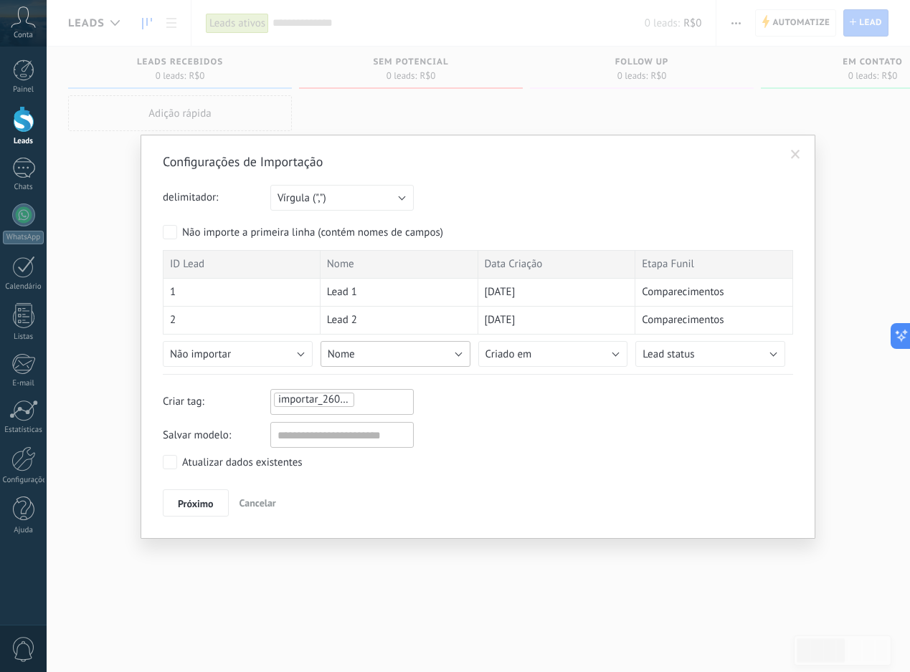
click at [378, 358] on button "Nome" at bounding box center [395, 354] width 150 height 26
click at [291, 348] on button "Não importar" at bounding box center [238, 354] width 150 height 26
click at [268, 350] on button "Não importar" at bounding box center [238, 354] width 150 height 26
click at [277, 362] on button "Não importar" at bounding box center [238, 354] width 150 height 26
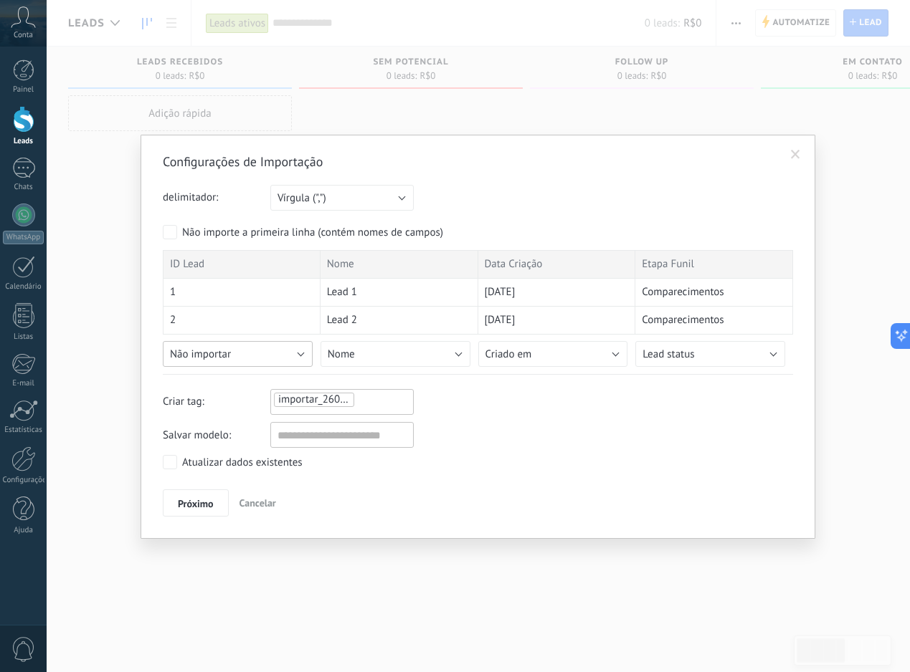
click at [252, 357] on button "Não importar" at bounding box center [238, 354] width 150 height 26
click at [271, 360] on button "Não importar" at bounding box center [238, 354] width 150 height 26
click at [256, 358] on button "Não importar" at bounding box center [238, 354] width 150 height 26
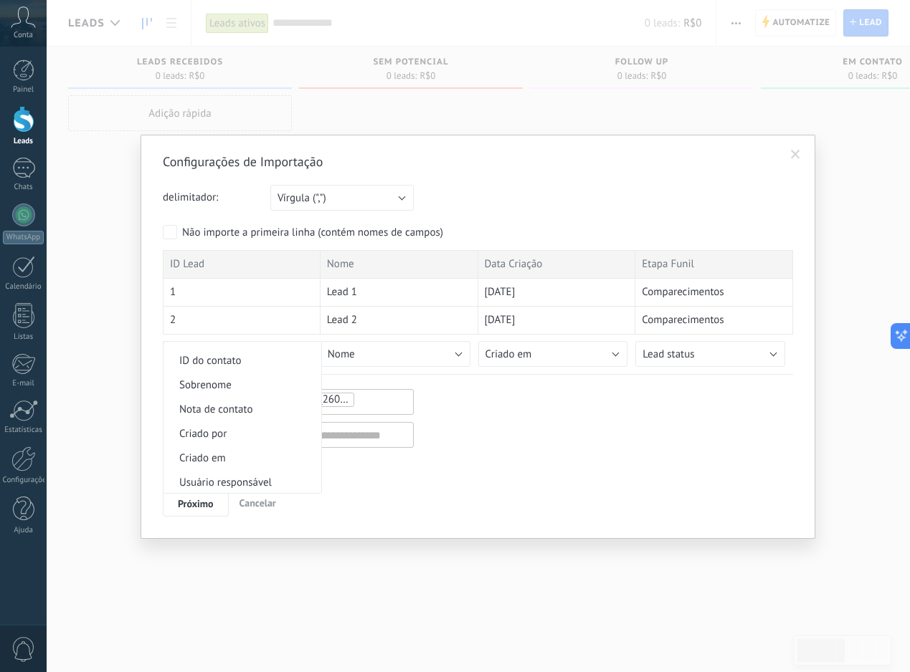
scroll to position [0, 0]
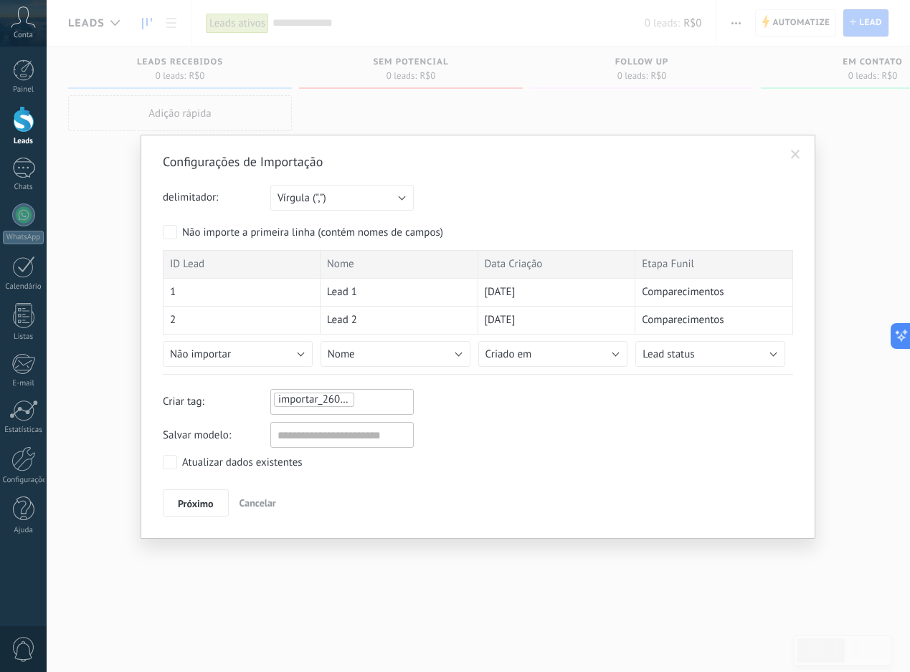
click at [376, 406] on div "importar_26082025_1455" at bounding box center [341, 399] width 139 height 17
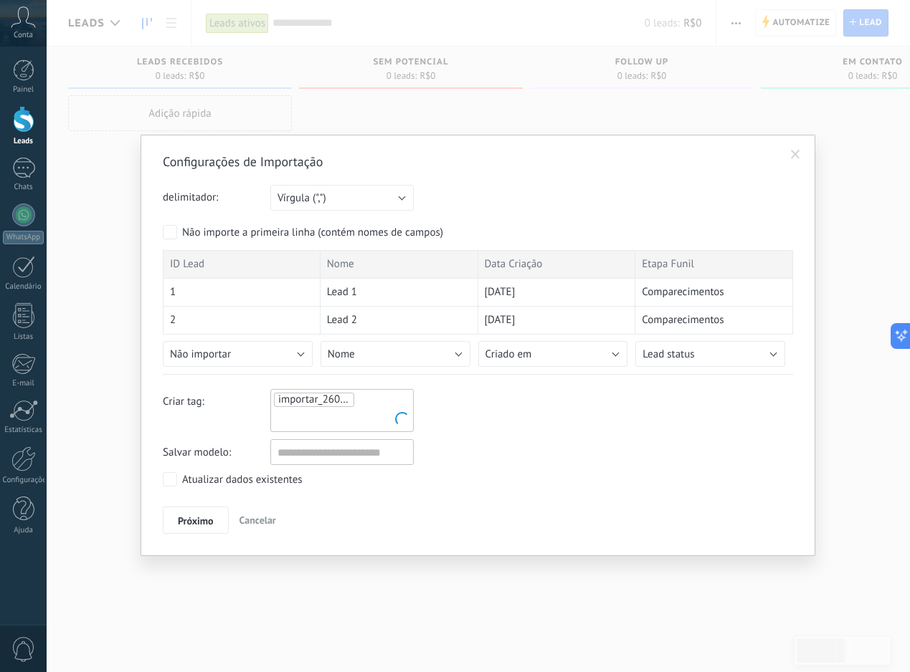
click at [491, 399] on div "Criar tag: importar_26082025_1455" at bounding box center [478, 410] width 630 height 43
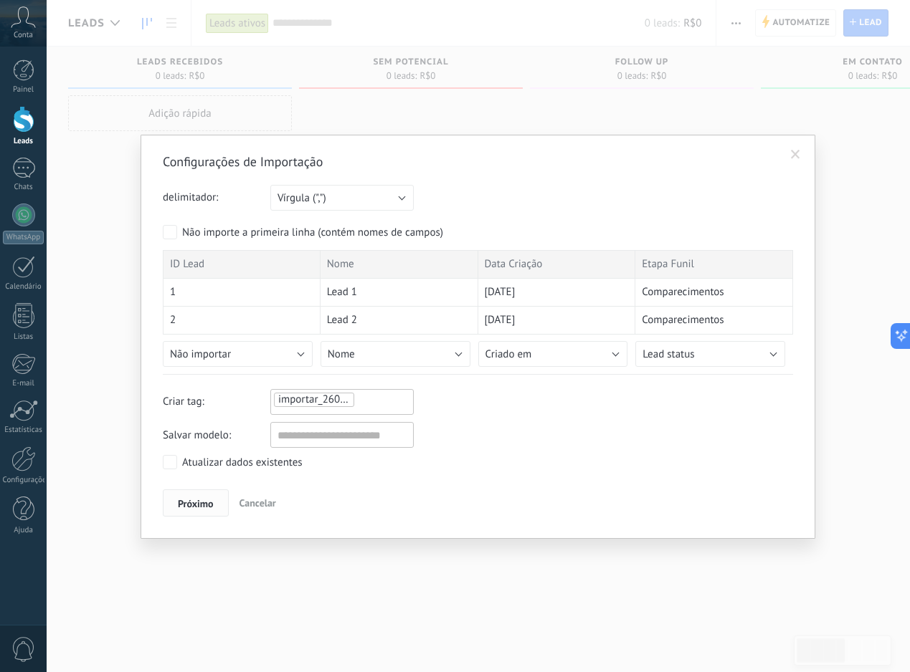
click at [191, 506] on span "Próximo" at bounding box center [196, 504] width 36 height 10
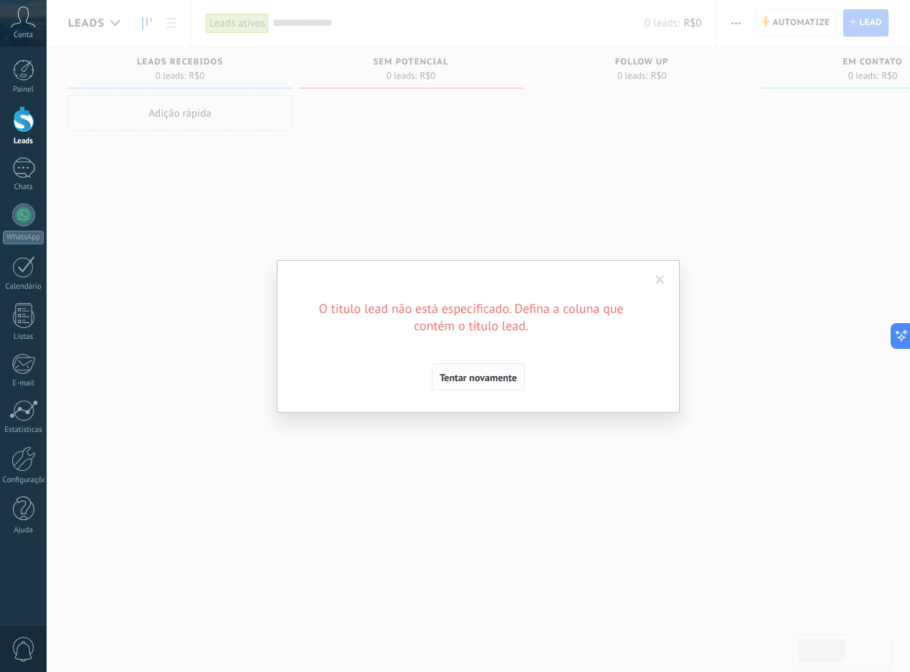
click at [480, 373] on span "Tentar novamente" at bounding box center [477, 378] width 77 height 10
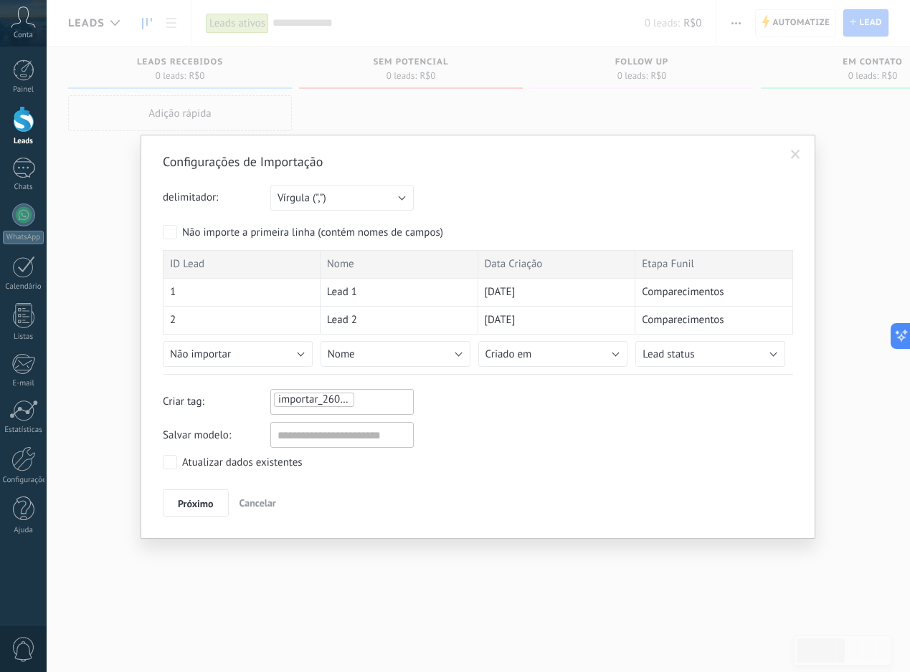
click at [360, 398] on ul "importar_26082025_1455" at bounding box center [341, 399] width 139 height 17
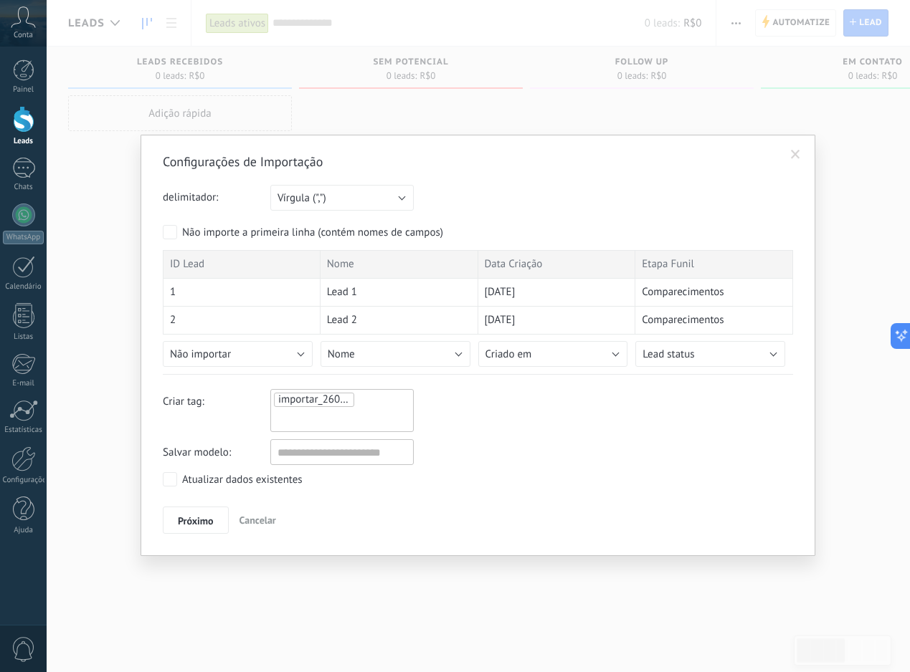
click at [480, 409] on div "Criar tag: importar_26082025_1455" at bounding box center [478, 410] width 630 height 43
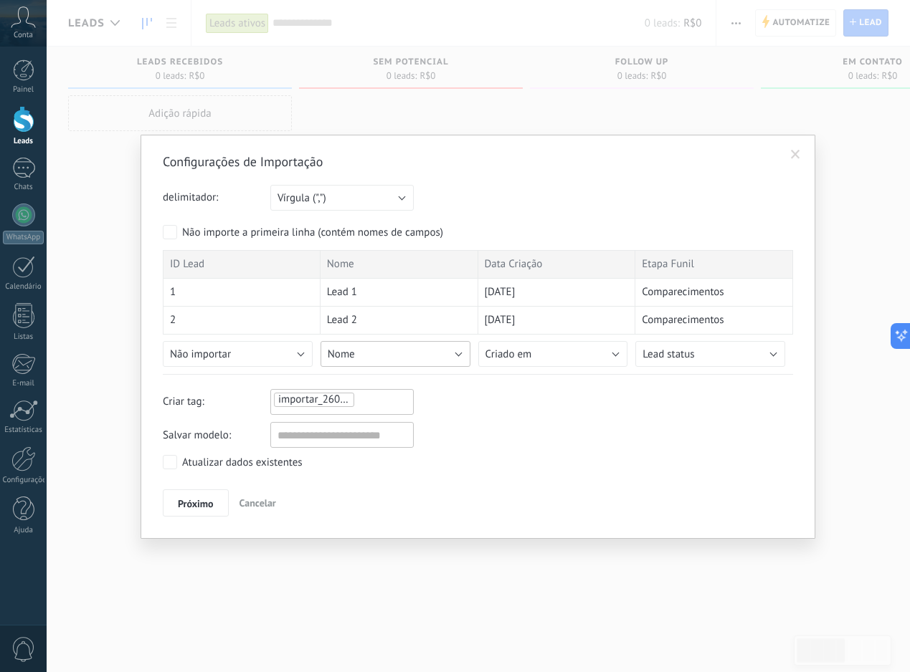
click at [442, 361] on button "Nome" at bounding box center [395, 354] width 150 height 26
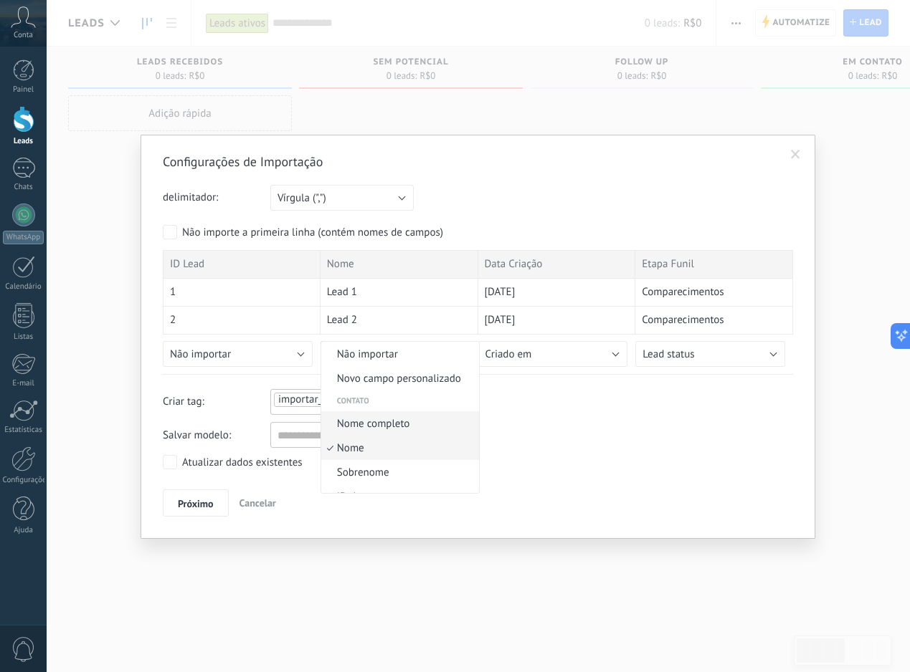
scroll to position [34, 0]
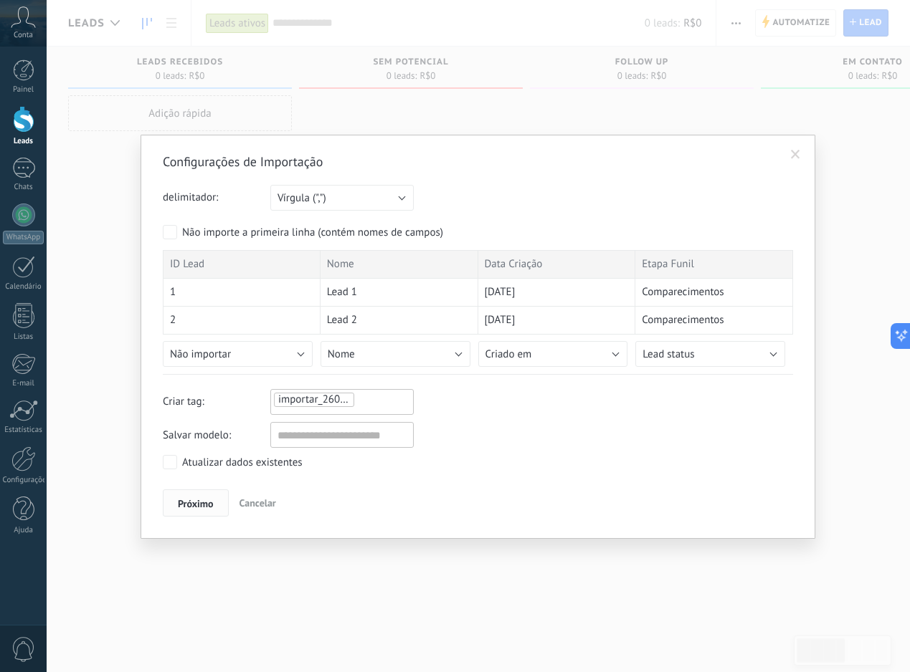
click at [201, 500] on span "Próximo" at bounding box center [196, 504] width 36 height 10
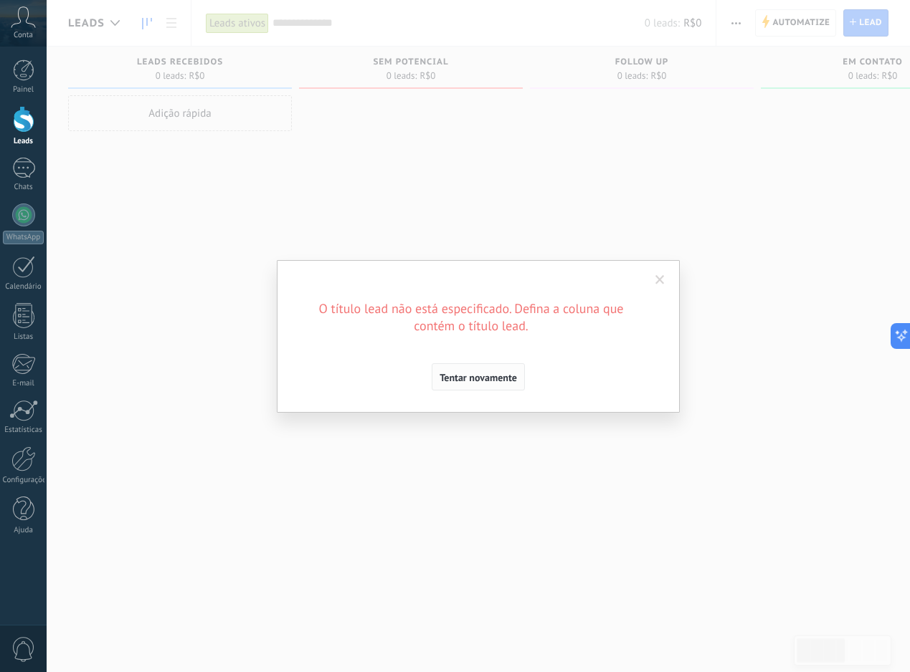
click at [468, 381] on span "Tentar novamente" at bounding box center [477, 378] width 77 height 10
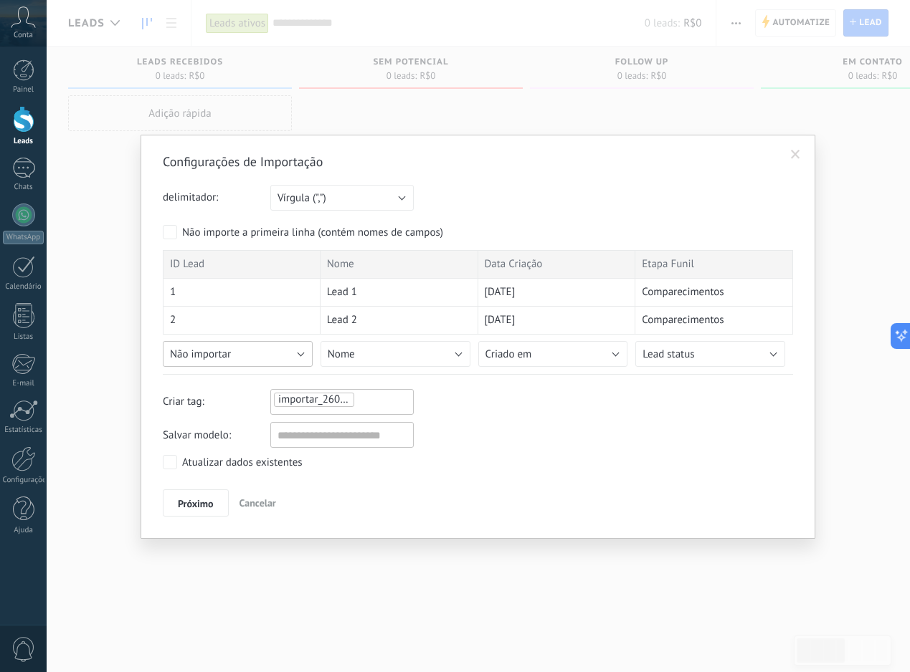
click at [294, 358] on button "Não importar" at bounding box center [238, 354] width 150 height 26
click at [253, 404] on li "Lead titulo" at bounding box center [242, 391] width 158 height 24
click at [203, 500] on span "Próximo" at bounding box center [196, 504] width 36 height 10
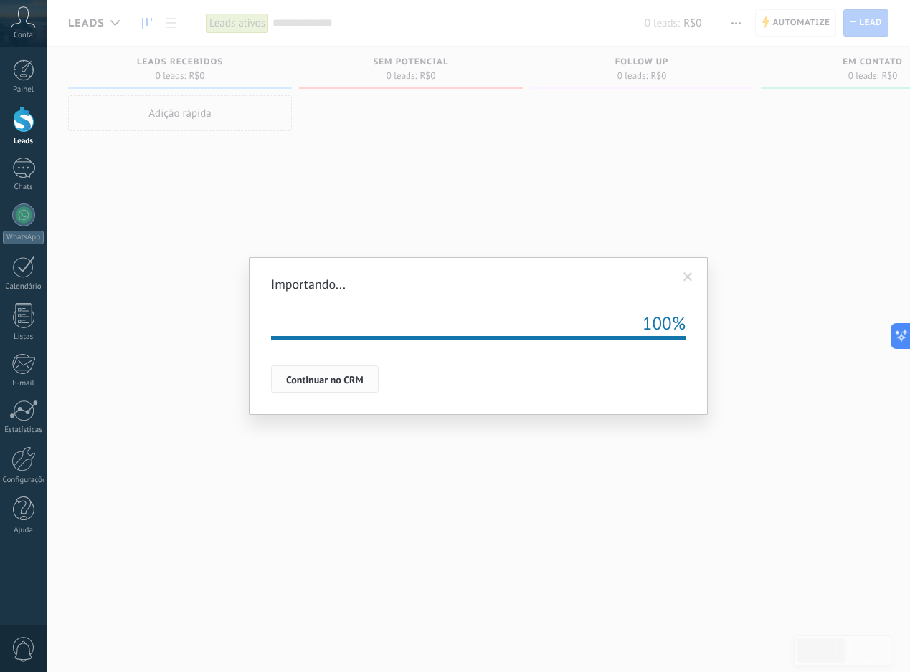
click at [343, 382] on span "Continuar no CRM" at bounding box center [324, 380] width 77 height 10
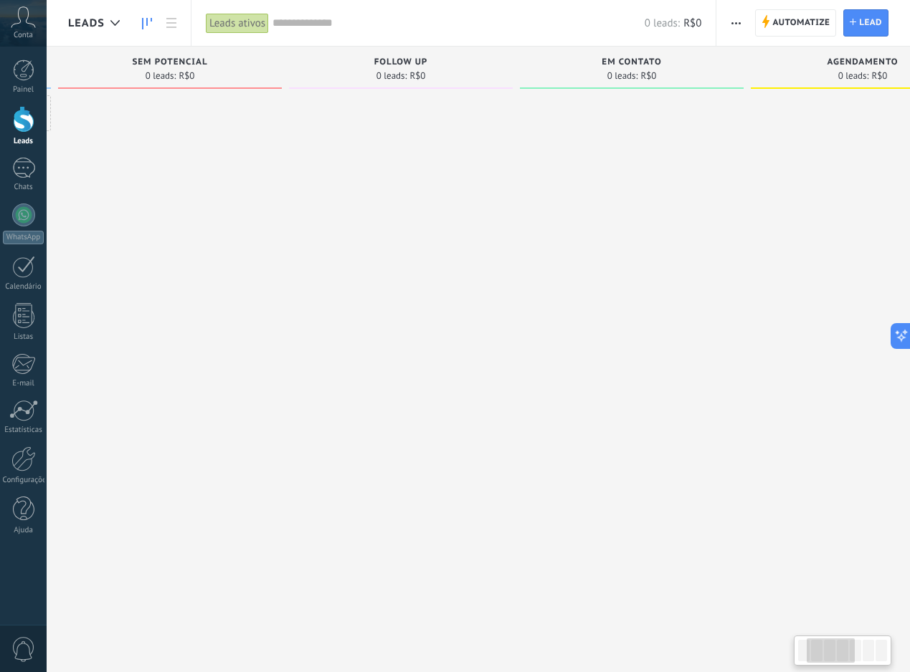
scroll to position [0, 0]
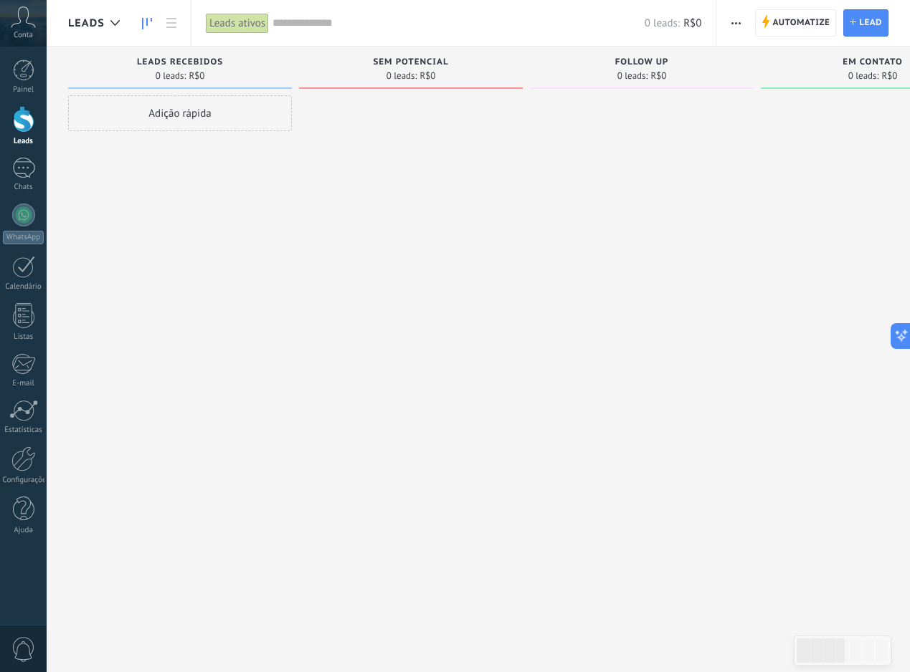
click at [746, 22] on div "Automatize Nova transmissão Editar funil de vendas Editar layout de cartão Impo…" at bounding box center [735, 23] width 24 height 28
click at [733, 24] on span "button" at bounding box center [735, 22] width 9 height 27
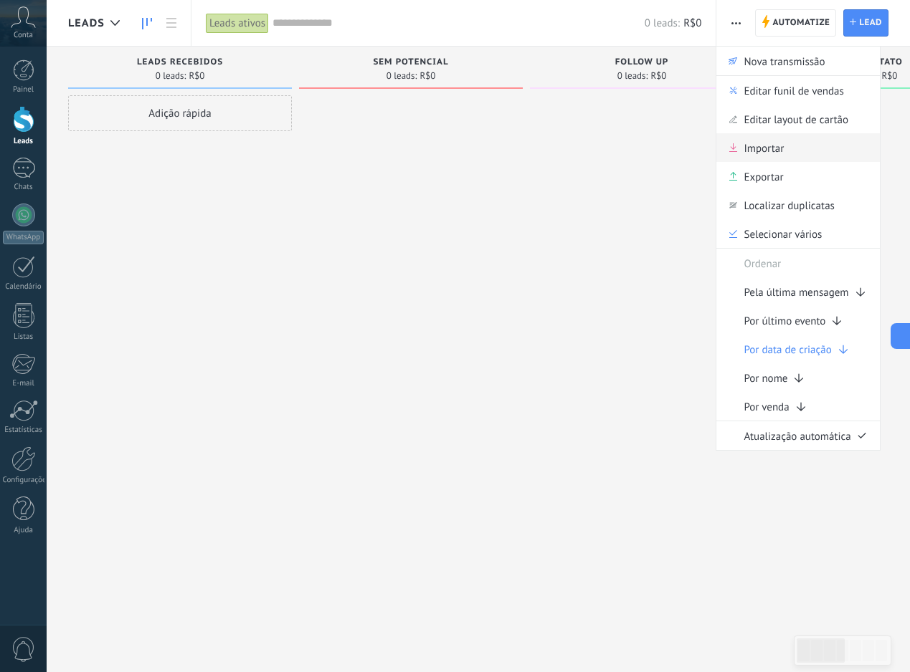
click at [748, 140] on span "Importar" at bounding box center [763, 147] width 40 height 29
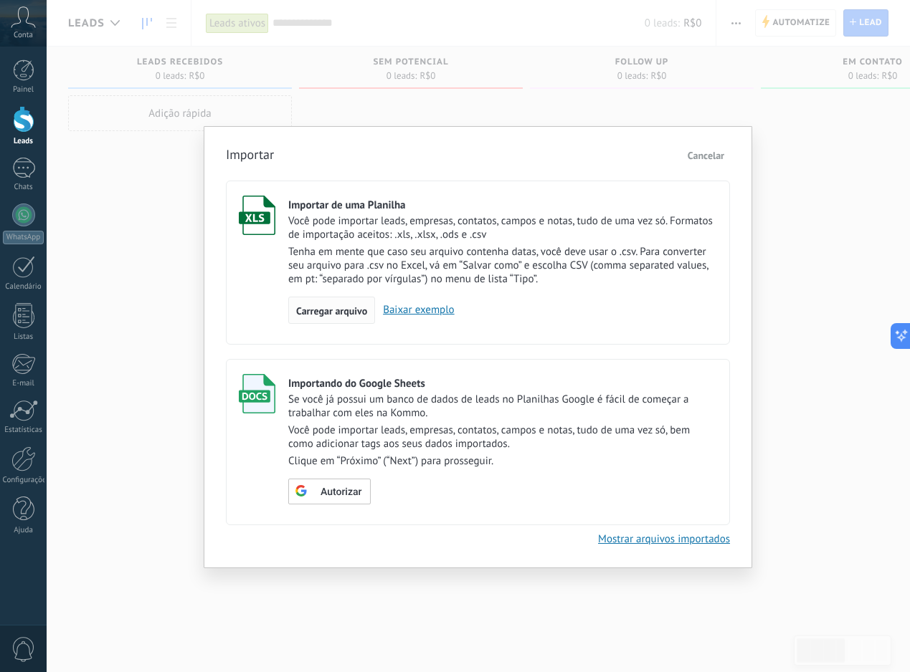
click at [356, 308] on span "Carregar arquivo" at bounding box center [331, 311] width 71 height 10
click at [0, 0] on input "Importar de uma Planilha Você pode importar leads, empresas, contatos, campos e…" at bounding box center [0, 0] width 0 height 0
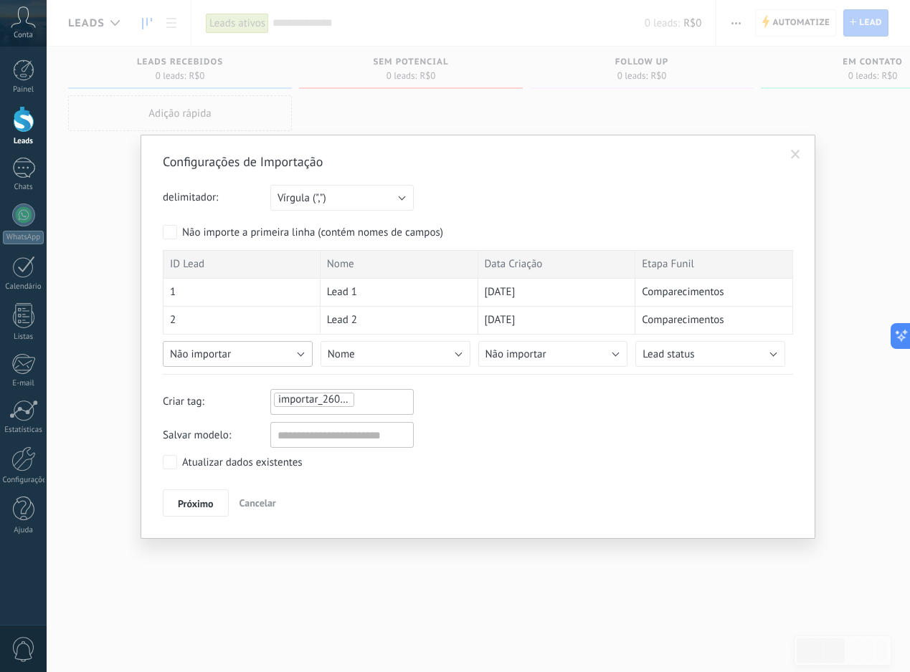
click at [280, 347] on button "Não importar" at bounding box center [238, 354] width 150 height 26
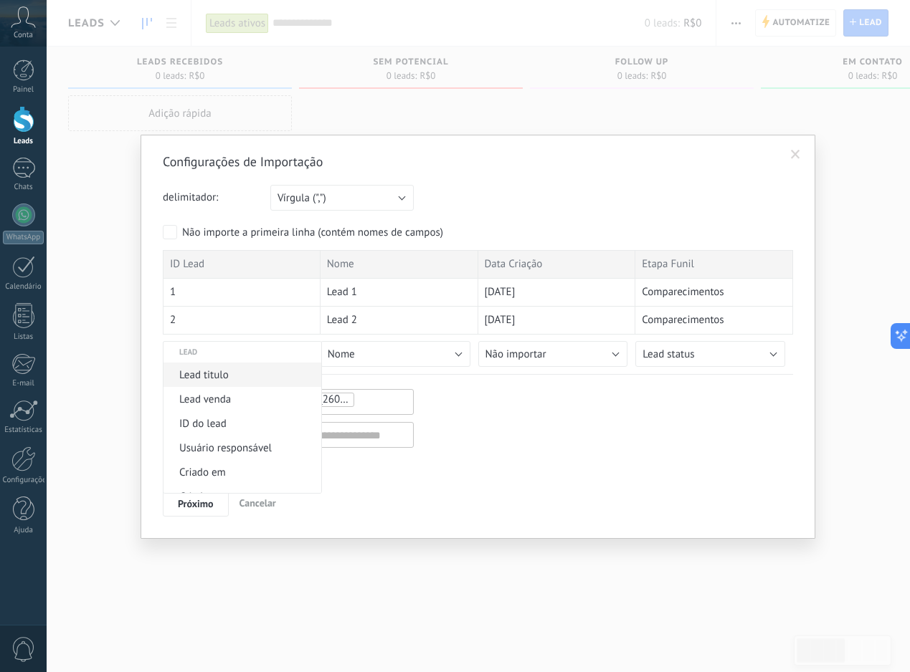
click at [247, 382] on span "Lead titulo" at bounding box center [239, 375] width 153 height 14
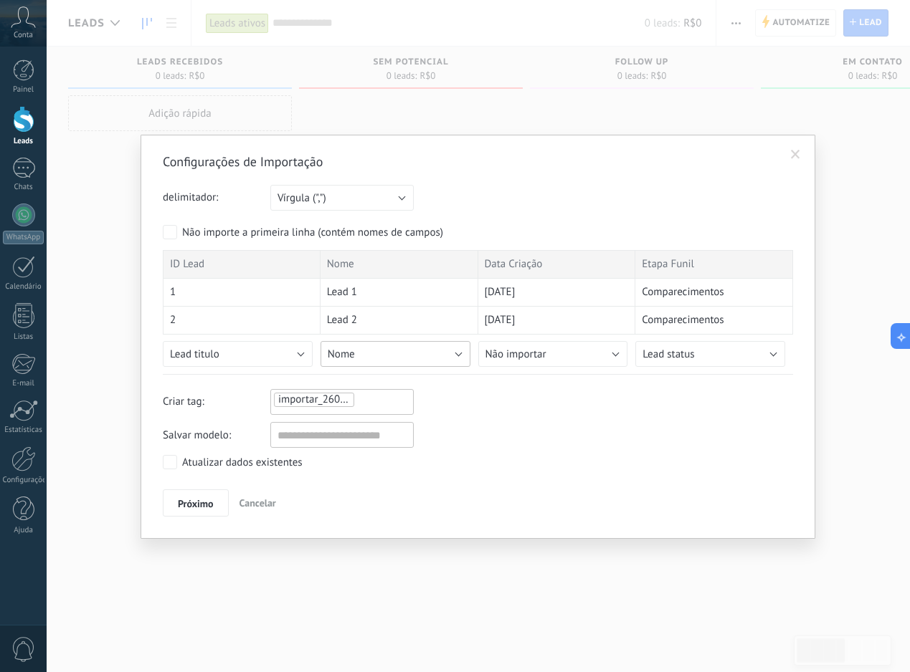
click at [397, 361] on button "Nome" at bounding box center [395, 354] width 150 height 26
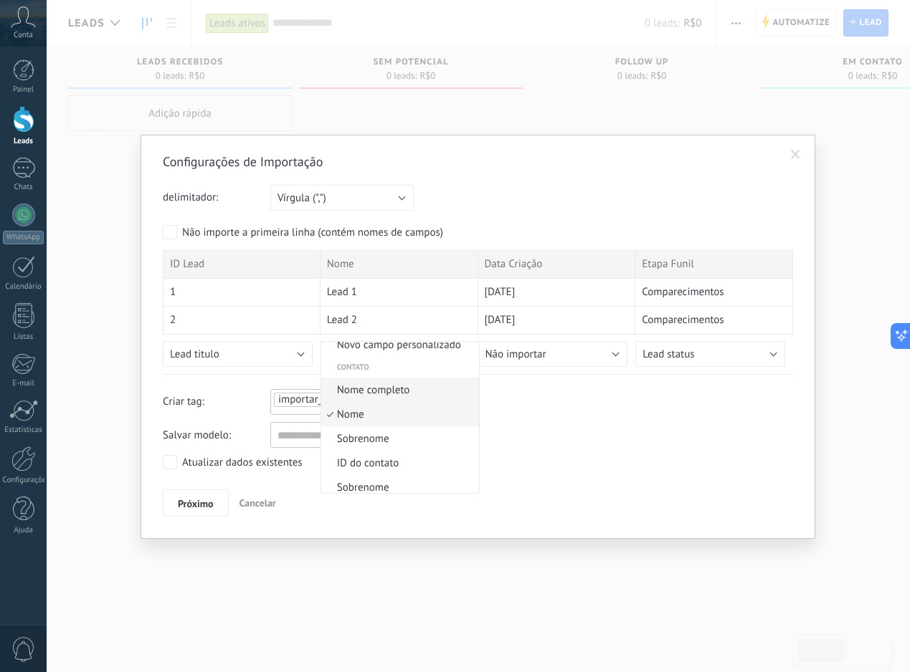
scroll to position [17, 0]
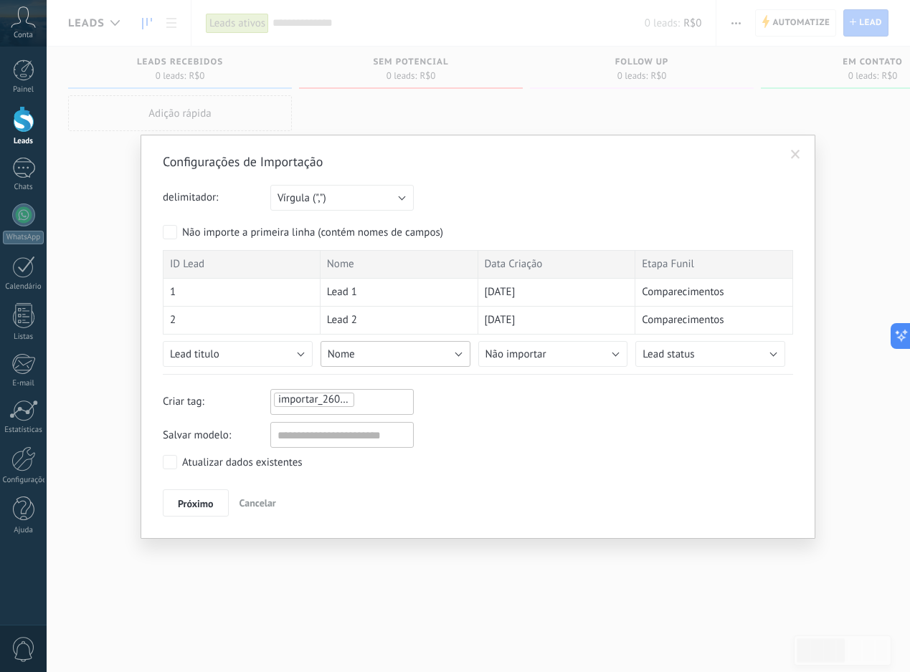
click at [439, 357] on button "Nome" at bounding box center [395, 354] width 150 height 26
click at [442, 354] on button "Nome" at bounding box center [395, 354] width 150 height 26
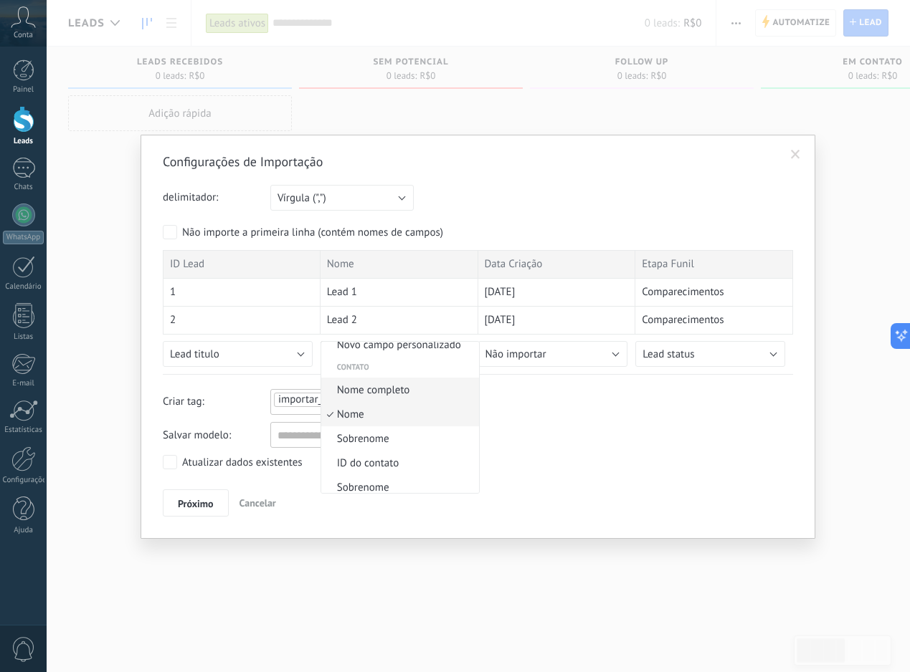
scroll to position [0, 0]
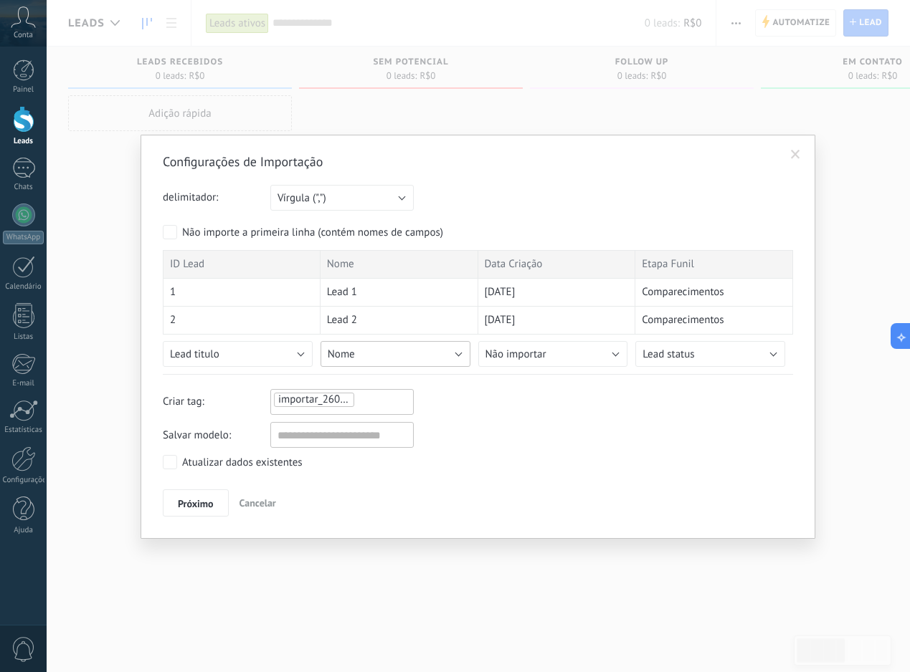
click at [397, 346] on button "Nome" at bounding box center [395, 354] width 150 height 26
click at [415, 356] on button "Nome" at bounding box center [395, 354] width 150 height 26
click at [417, 429] on li "Nome" at bounding box center [400, 418] width 158 height 24
click at [526, 361] on span "Não importar" at bounding box center [515, 355] width 61 height 14
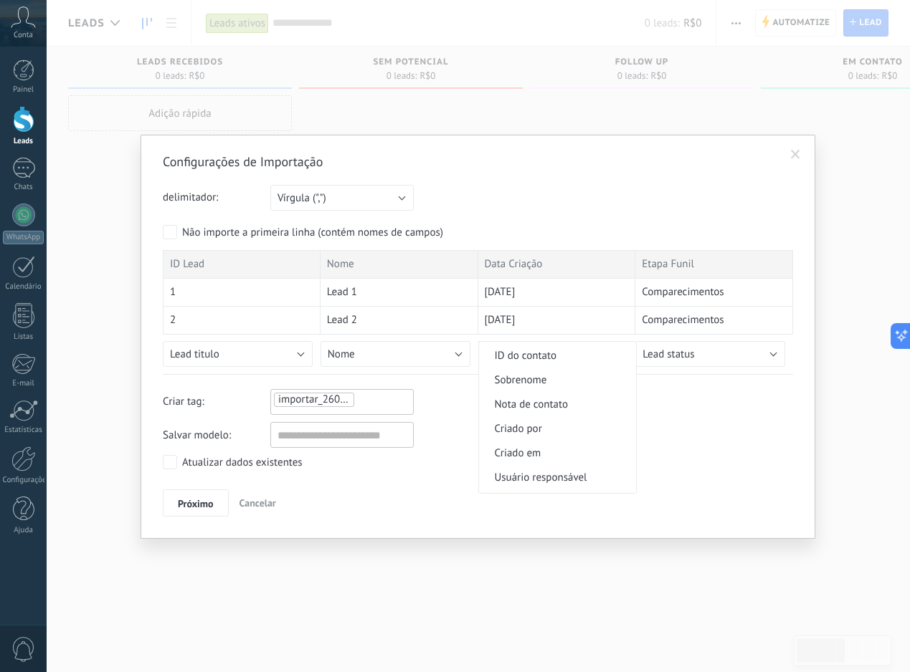
scroll to position [160, 0]
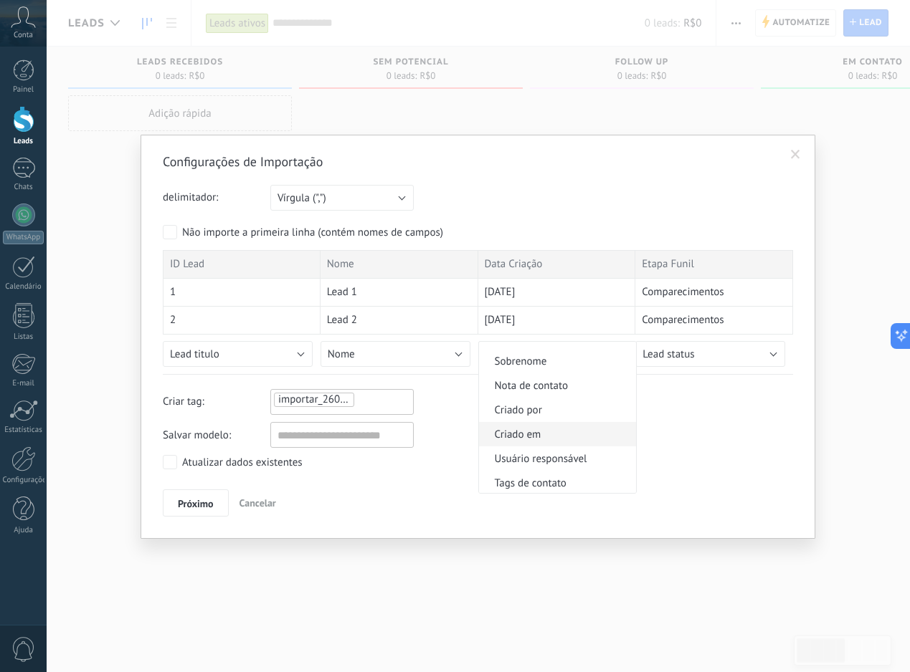
click at [530, 434] on span "Criado em" at bounding box center [555, 435] width 153 height 14
click at [672, 359] on span "Lead status" at bounding box center [668, 355] width 52 height 14
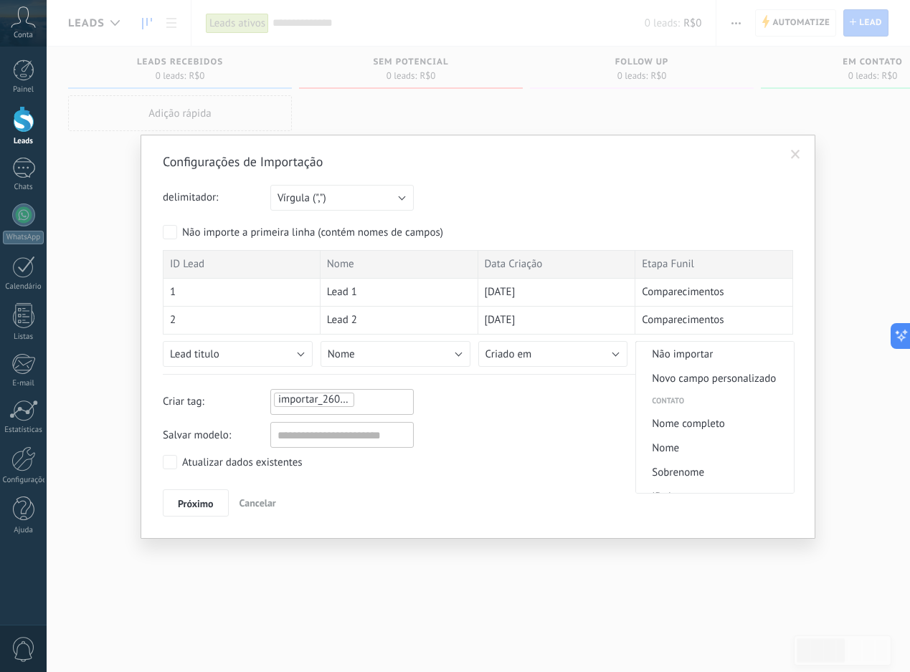
scroll to position [722, 0]
click at [680, 365] on button "Lead status" at bounding box center [710, 354] width 150 height 26
click at [677, 368] on div "ID Lead Nome Data Criação Etapa Funil 1 Lead 1 2025-07-19 Comparecimentos 2 Lea…" at bounding box center [478, 312] width 630 height 124
click at [677, 363] on button "Lead status" at bounding box center [710, 354] width 150 height 26
click at [670, 366] on button "Lead status" at bounding box center [710, 354] width 150 height 26
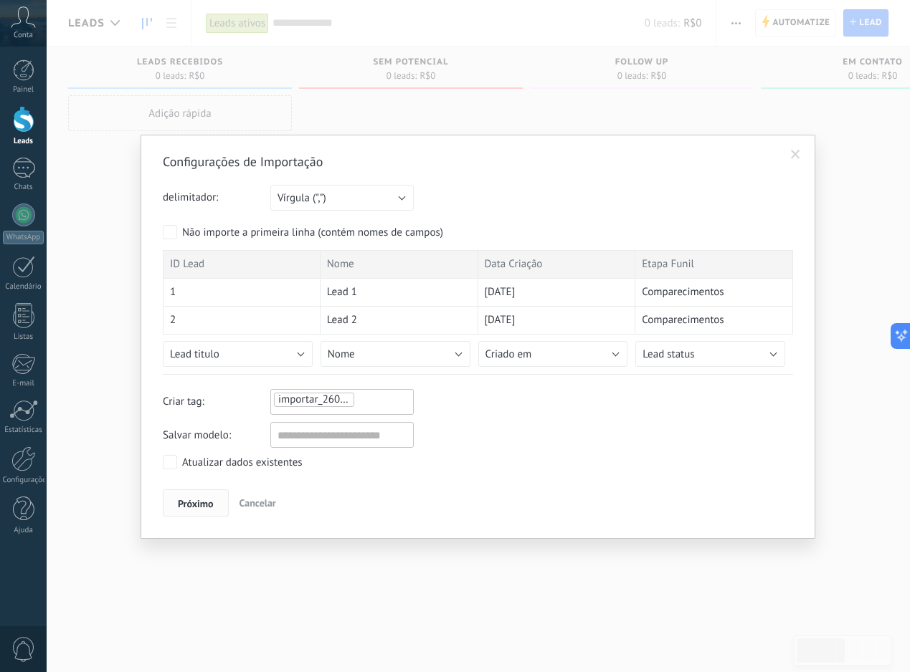
click at [208, 499] on span "Próximo" at bounding box center [196, 504] width 36 height 10
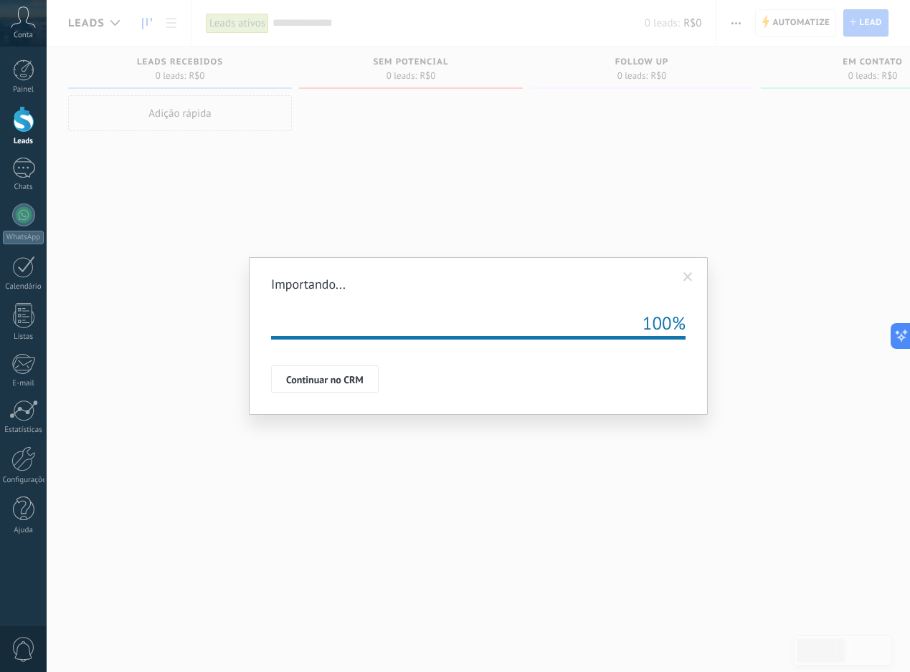
click at [362, 386] on button "Continuar no CRM" at bounding box center [325, 379] width 108 height 27
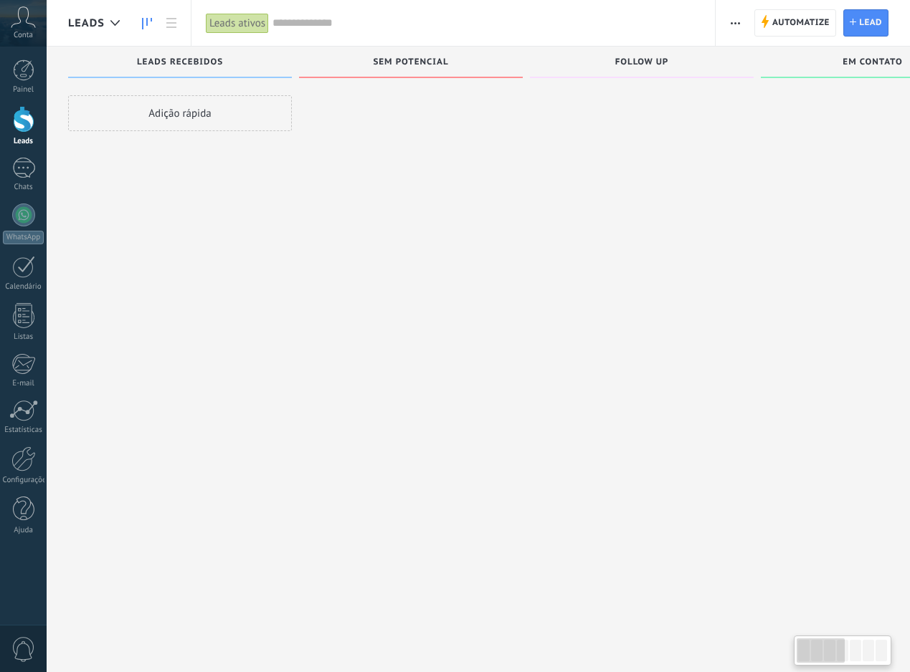
click at [96, 19] on span "Leads" at bounding box center [86, 23] width 37 height 14
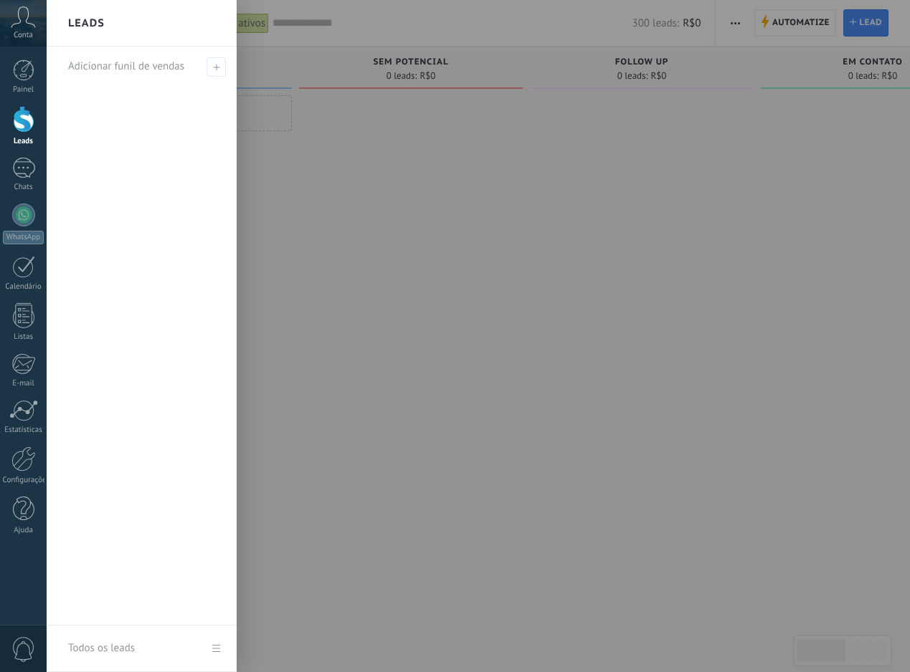
click at [368, 119] on div at bounding box center [502, 336] width 910 height 672
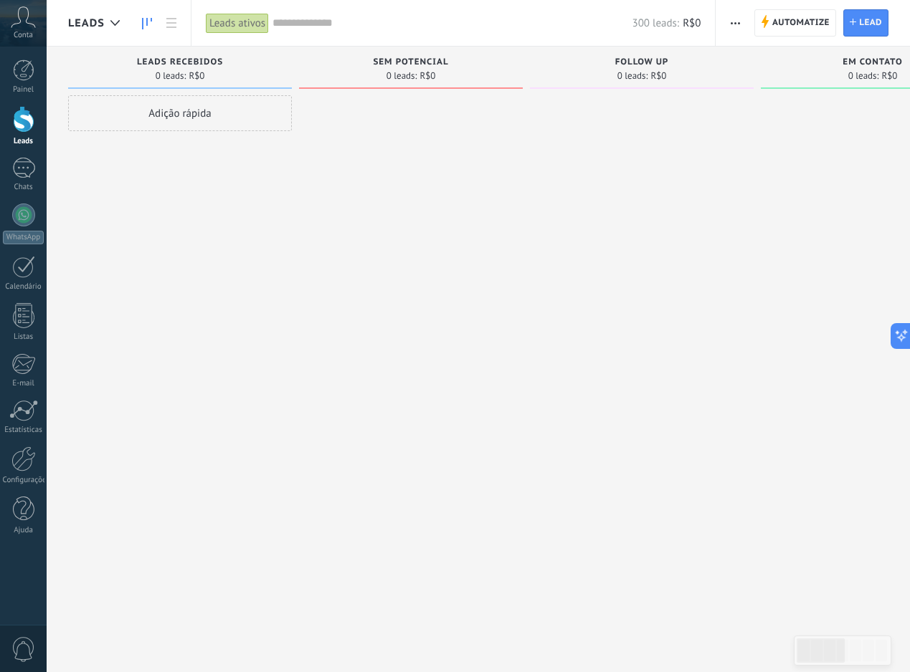
click at [212, 116] on div "Adição rápida" at bounding box center [180, 113] width 224 height 36
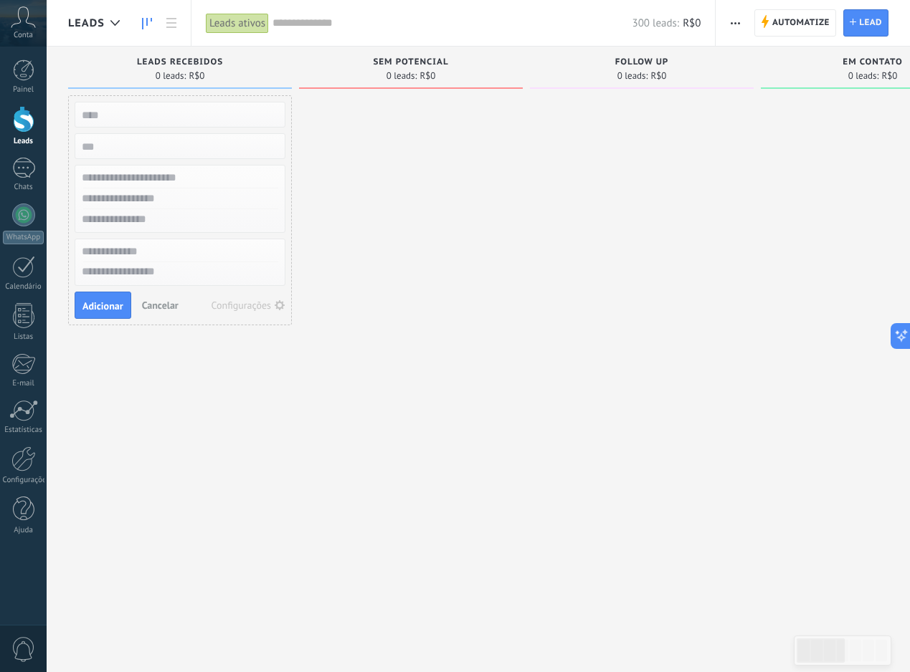
click at [161, 305] on span "Cancelar" at bounding box center [160, 305] width 37 height 13
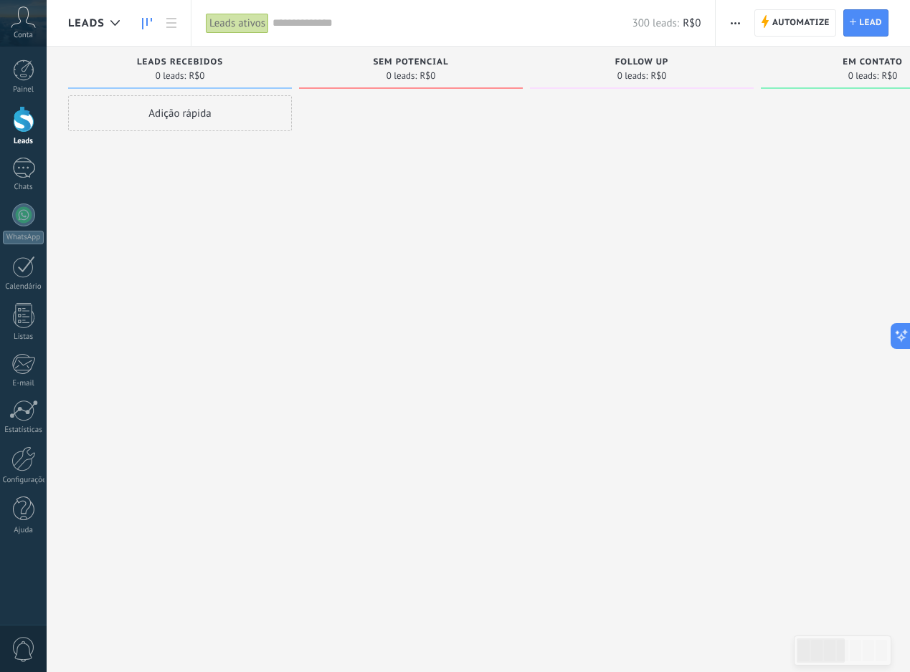
click at [214, 116] on div "Adição rápida" at bounding box center [180, 113] width 224 height 36
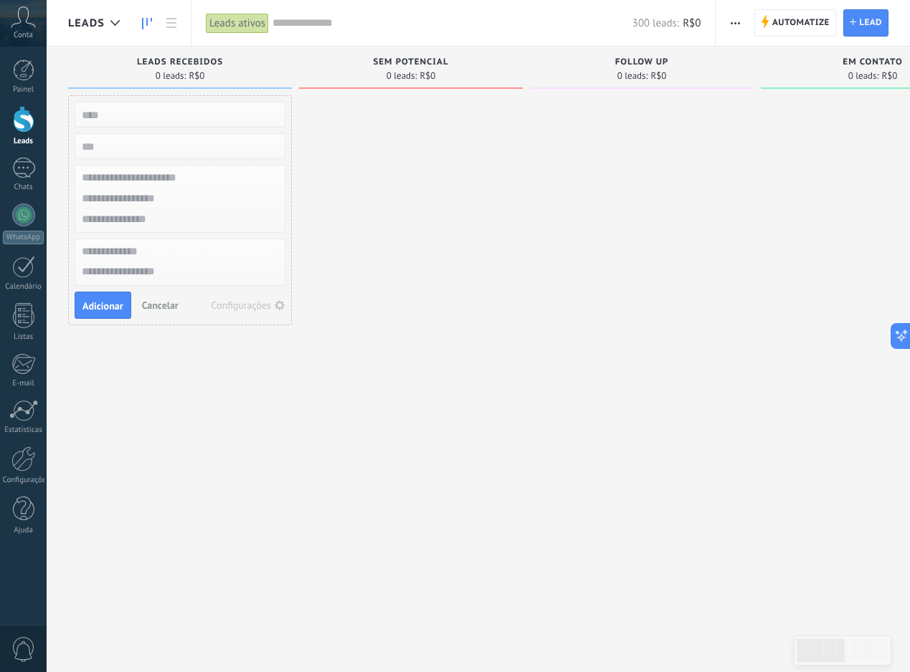
click at [161, 309] on span "Cancelar" at bounding box center [160, 305] width 37 height 13
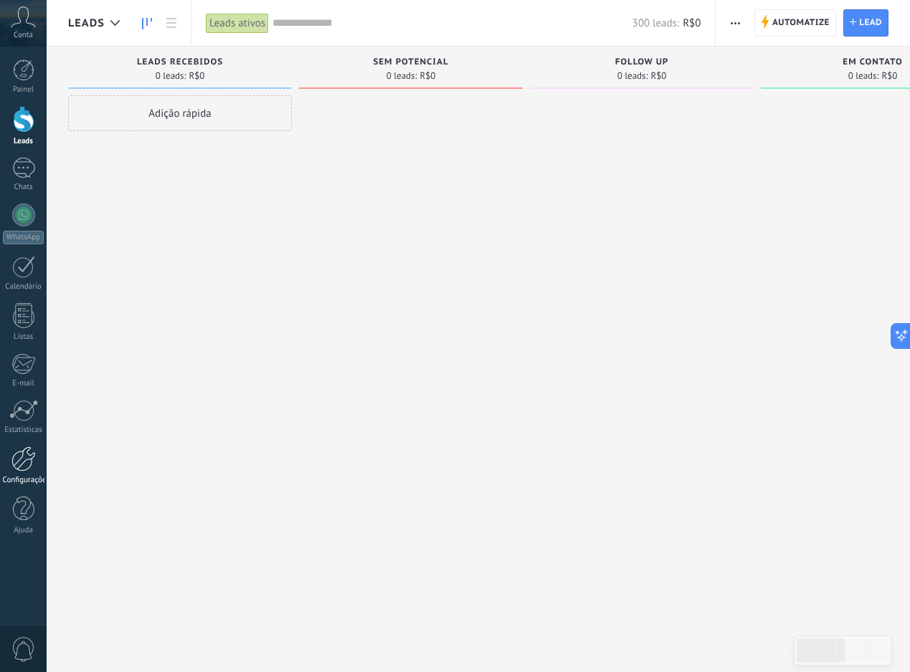
click at [32, 481] on div "Configurações" at bounding box center [24, 480] width 42 height 9
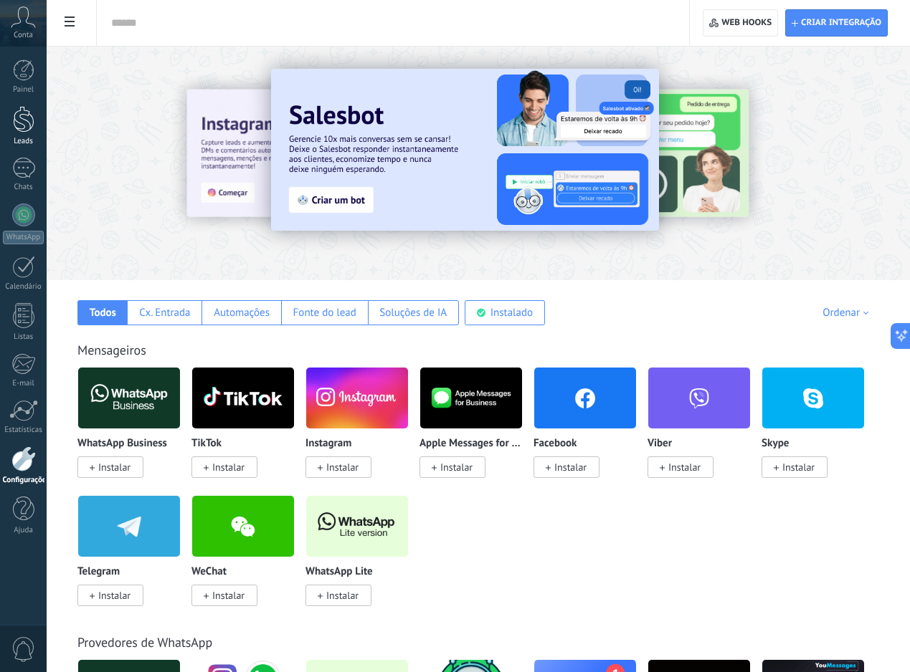
click at [34, 138] on div "Leads" at bounding box center [24, 141] width 42 height 9
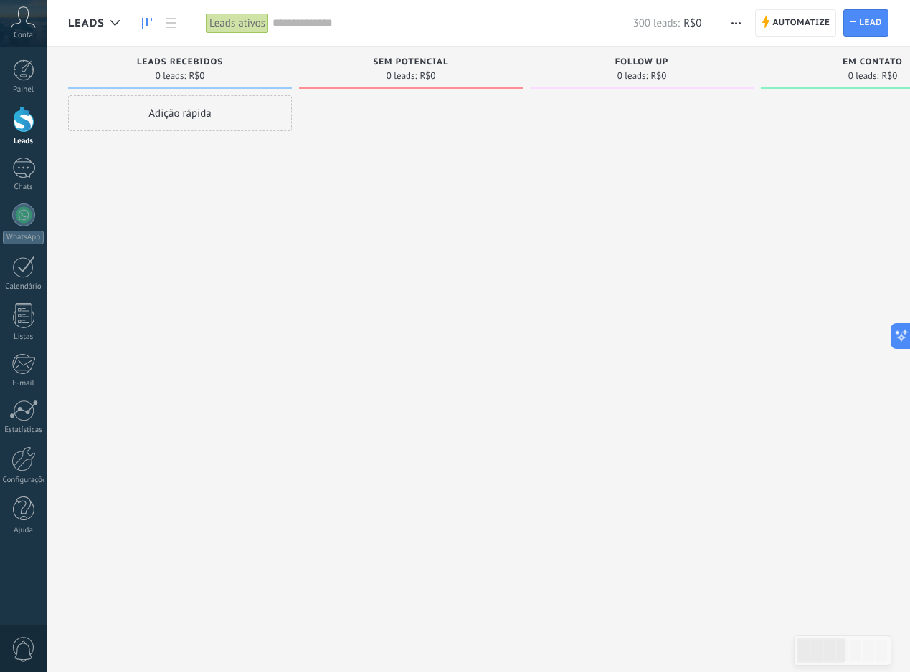
click at [740, 24] on button "button" at bounding box center [735, 22] width 21 height 27
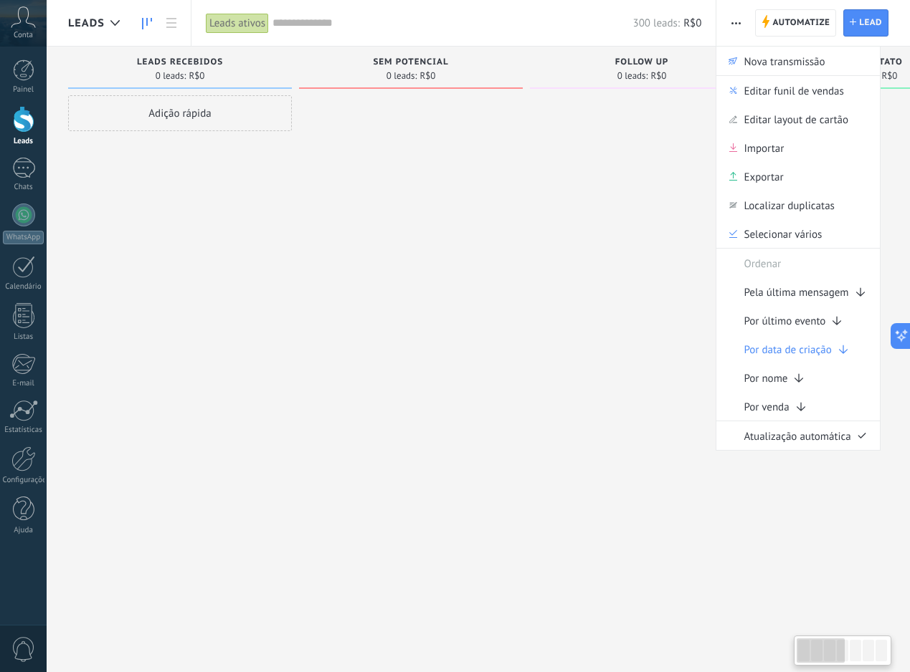
click at [542, 184] on div at bounding box center [642, 628] width 224 height 1066
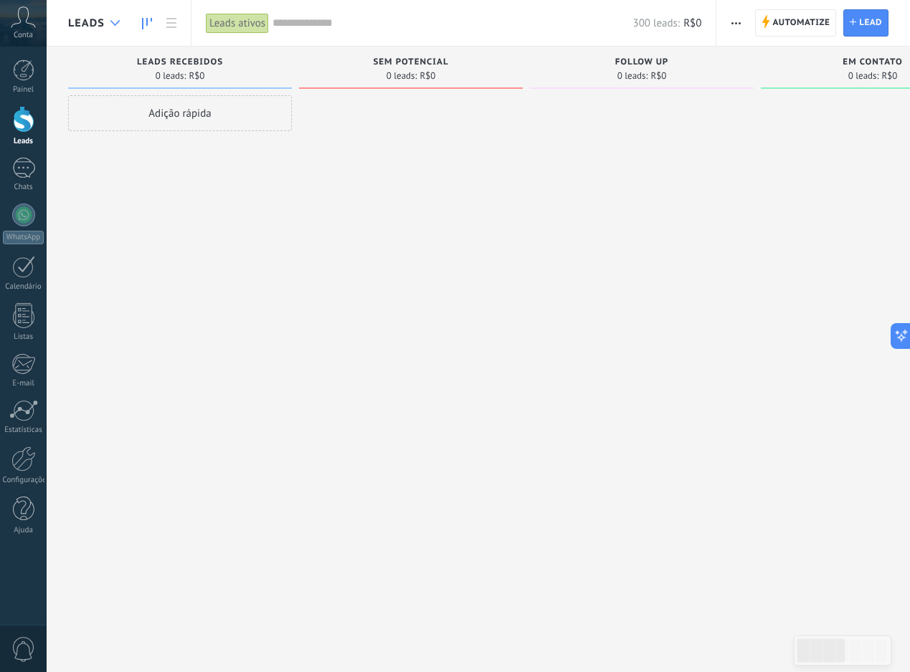
click at [116, 21] on icon at bounding box center [114, 23] width 9 height 6
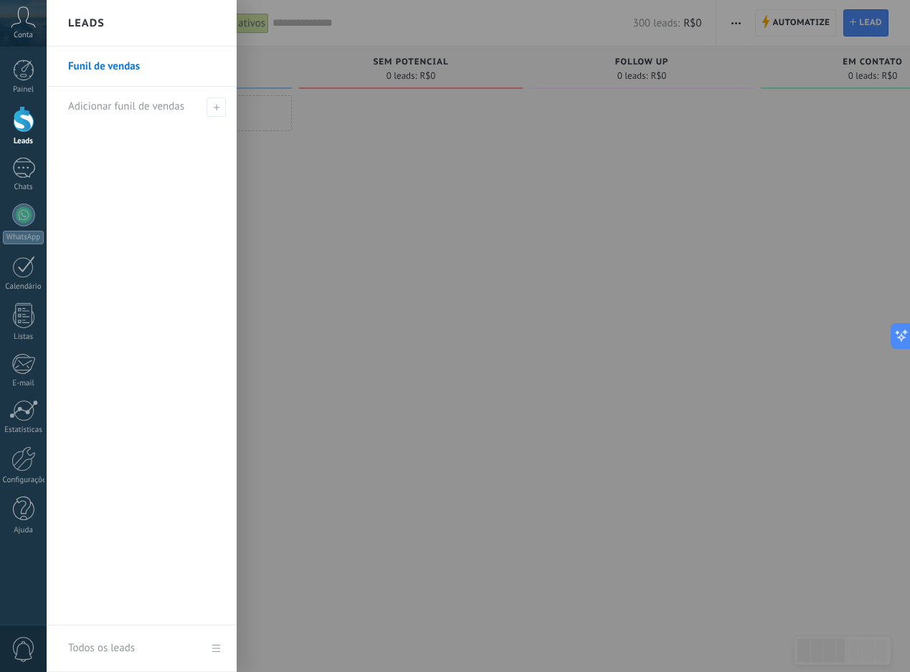
click at [571, 108] on div at bounding box center [502, 336] width 910 height 672
click at [14, 319] on div at bounding box center [24, 315] width 22 height 25
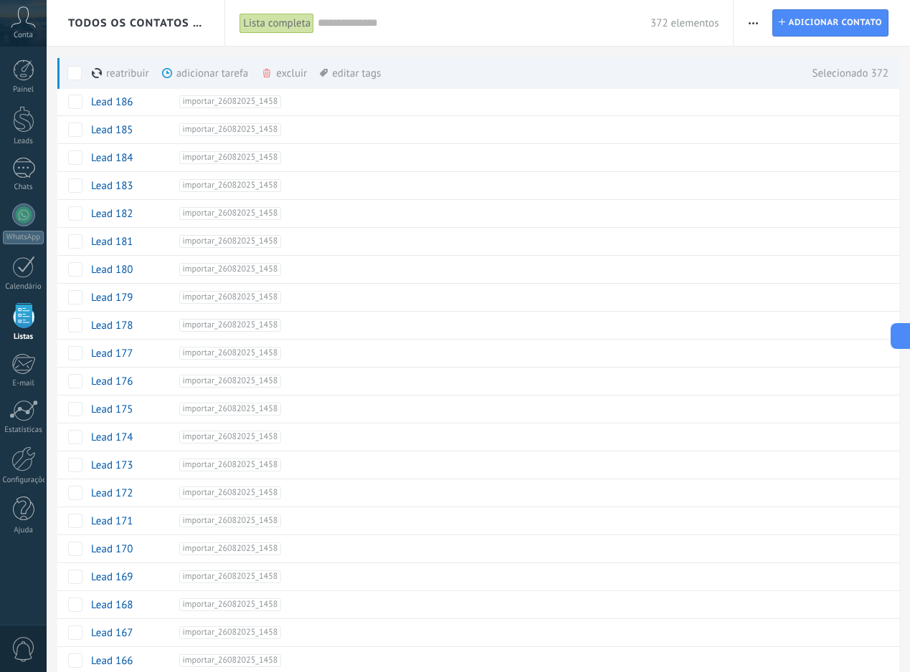
click at [297, 79] on div "excluir mais" at bounding box center [309, 73] width 97 height 32
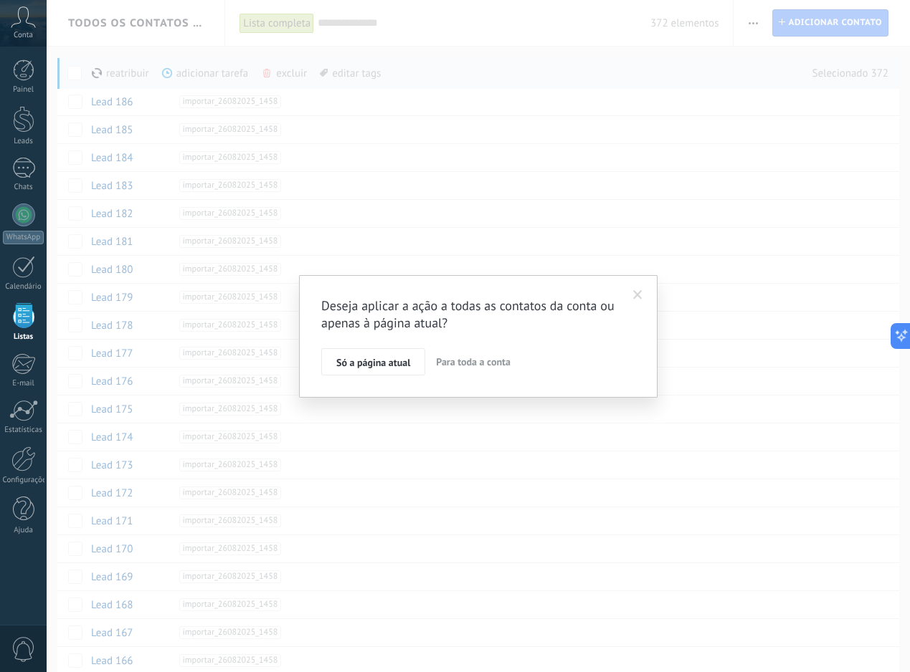
click at [637, 289] on span at bounding box center [638, 295] width 24 height 24
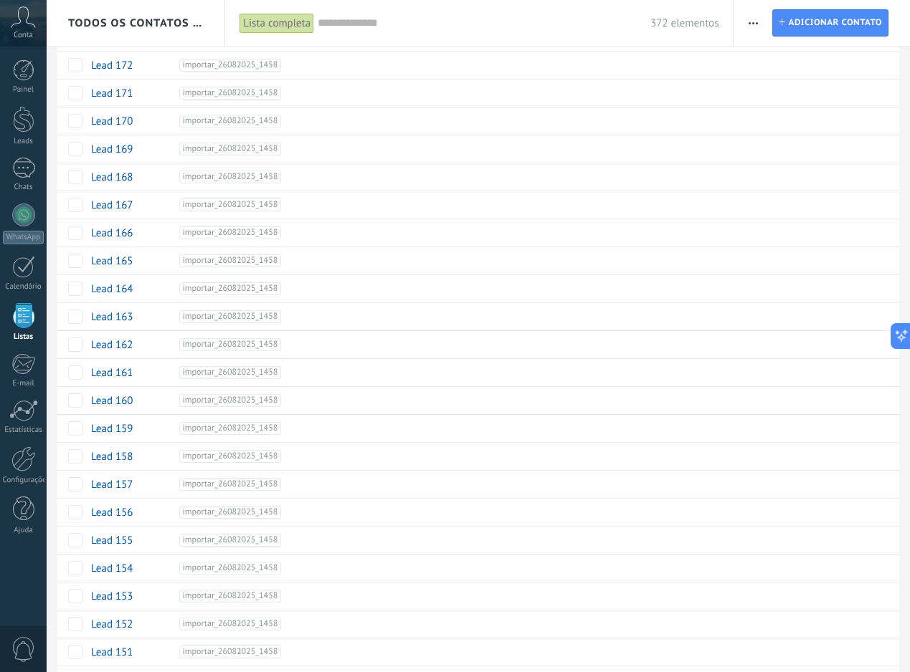
scroll to position [859, 0]
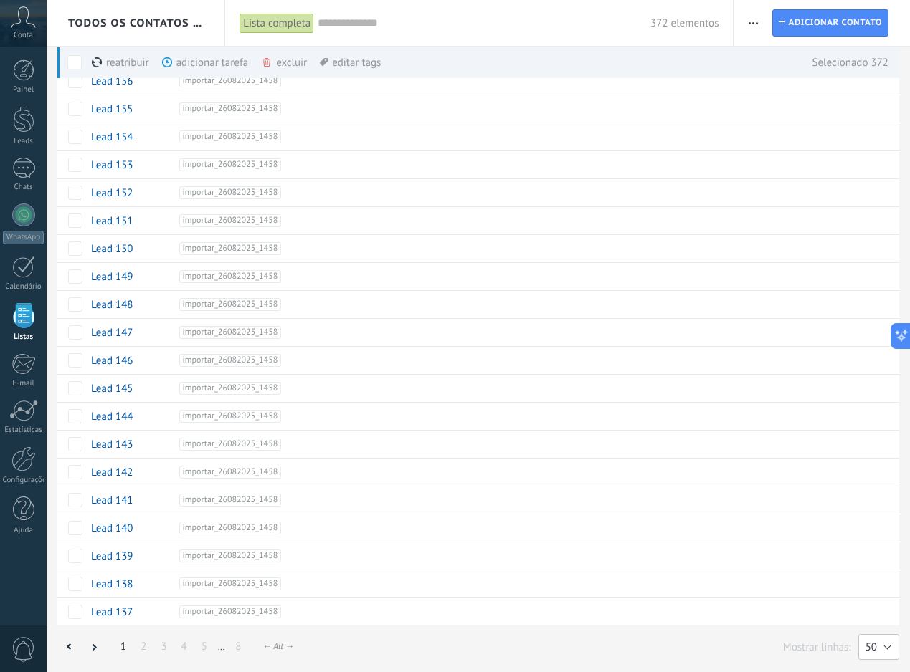
click at [869, 642] on span "50" at bounding box center [870, 648] width 11 height 14
click at [869, 652] on span "200" at bounding box center [871, 648] width 44 height 14
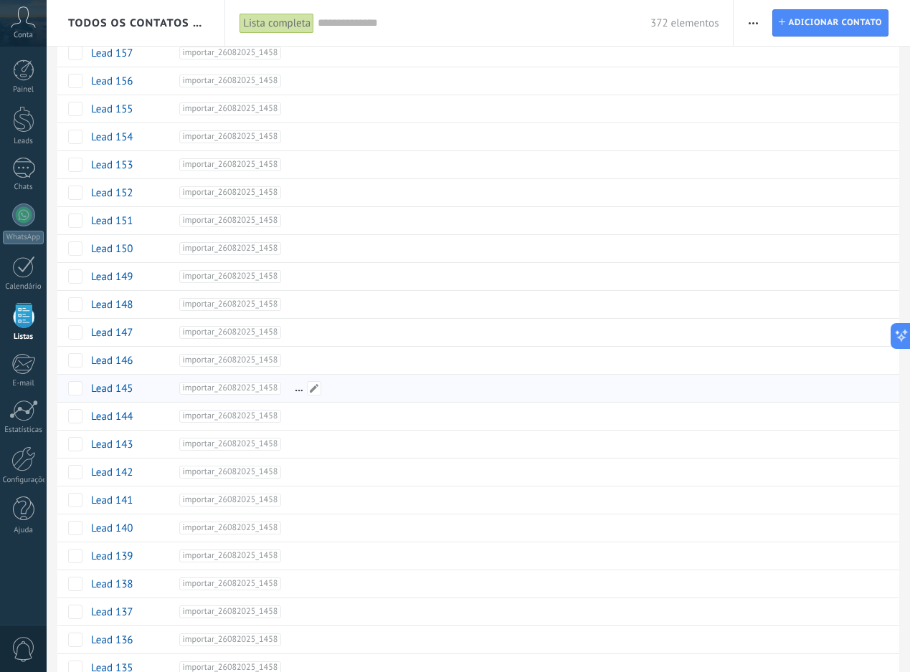
scroll to position [0, 0]
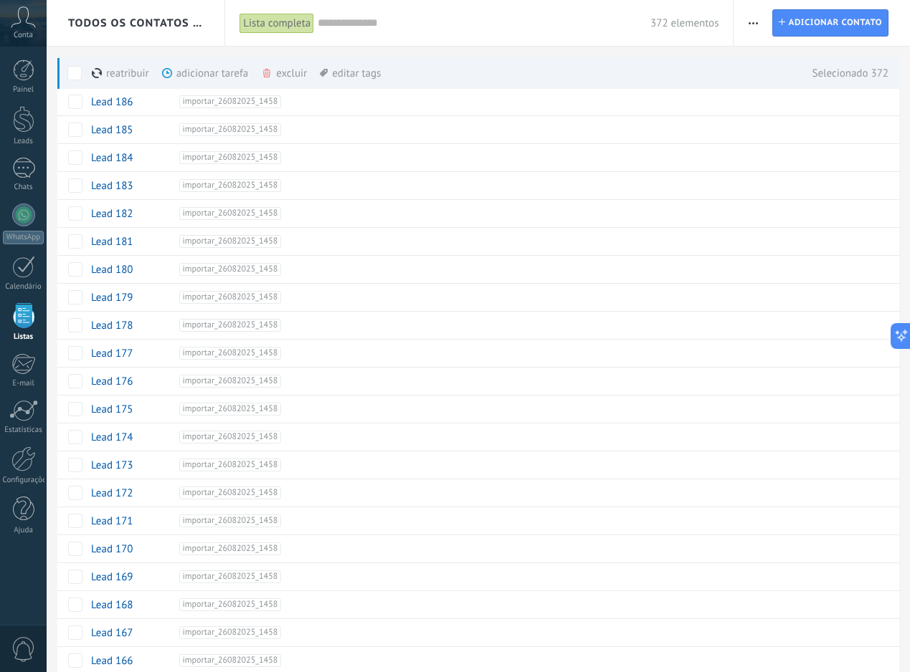
click at [271, 75] on span at bounding box center [266, 72] width 11 height 11
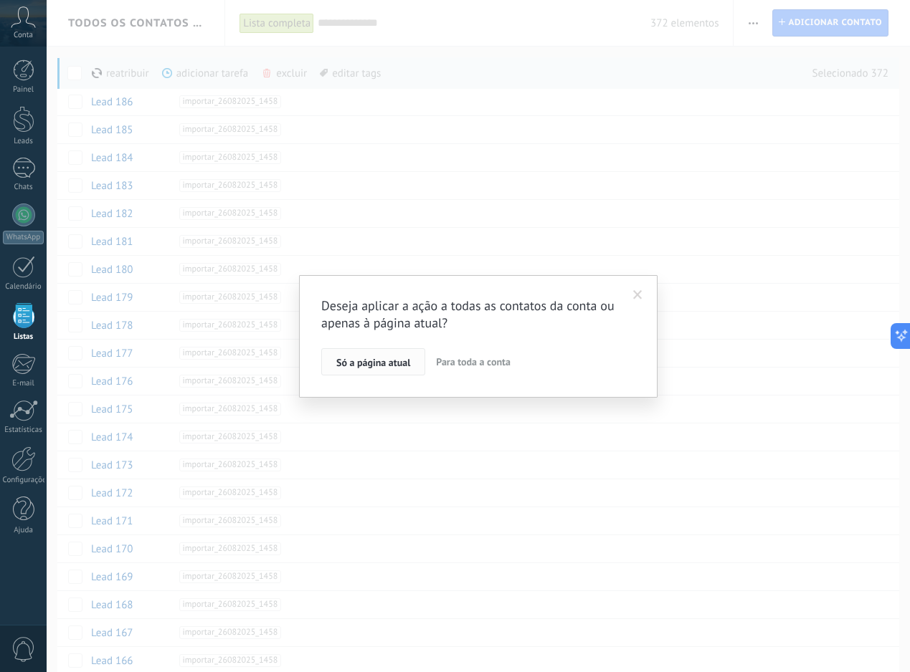
click at [391, 366] on span "Só a página atual" at bounding box center [373, 363] width 74 height 10
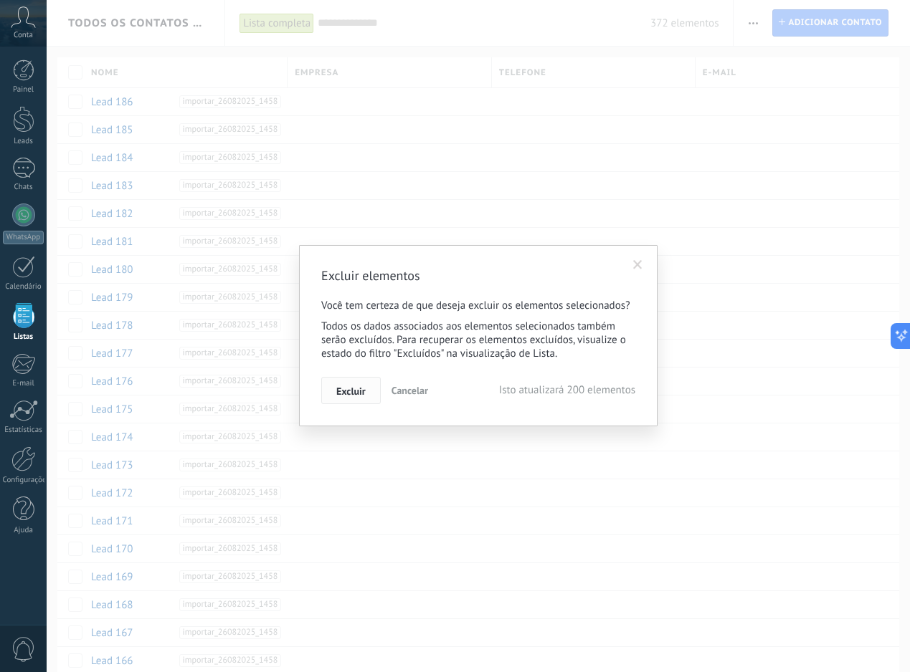
click at [361, 391] on span "Excluir" at bounding box center [350, 391] width 29 height 10
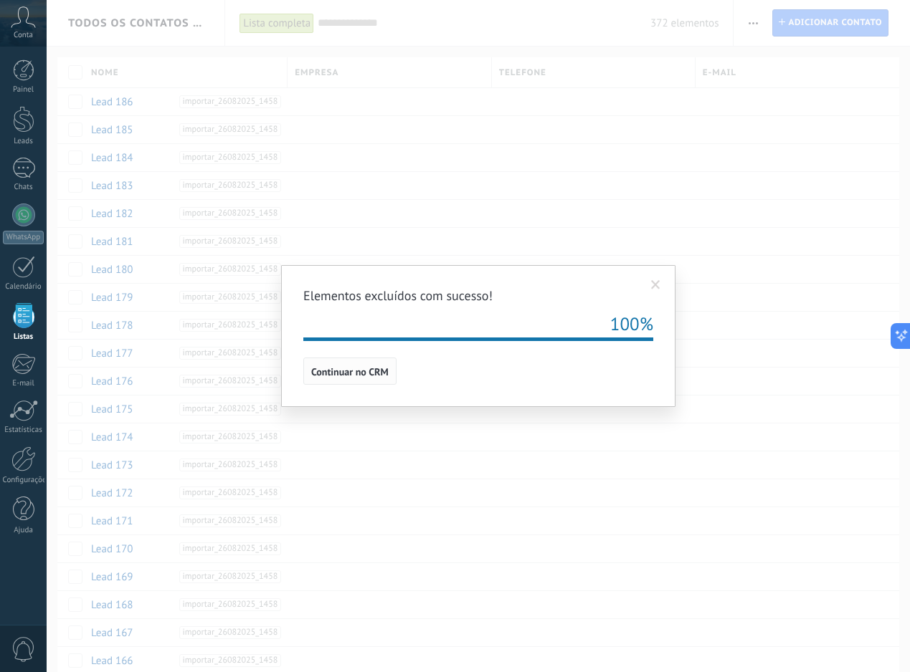
click at [371, 364] on button "Continuar no CRM" at bounding box center [349, 371] width 93 height 27
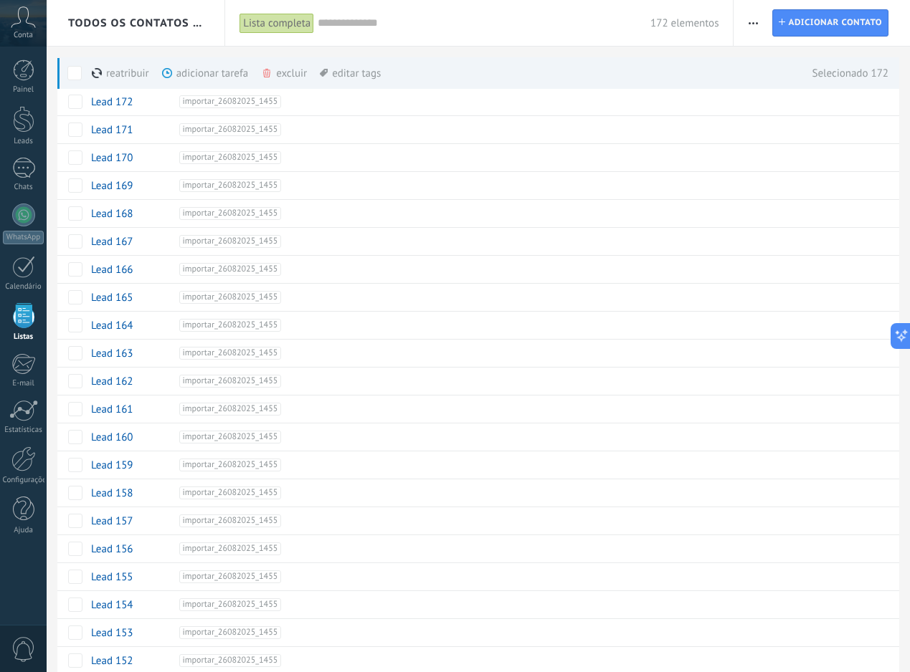
click at [282, 67] on div "excluir mais" at bounding box center [309, 73] width 97 height 32
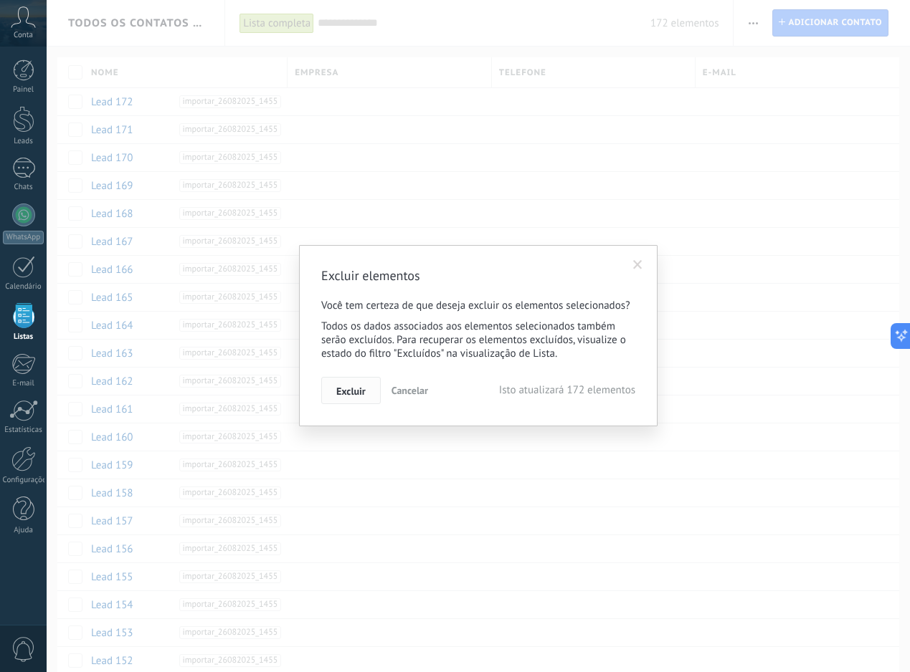
click at [362, 403] on button "Excluir" at bounding box center [350, 390] width 59 height 27
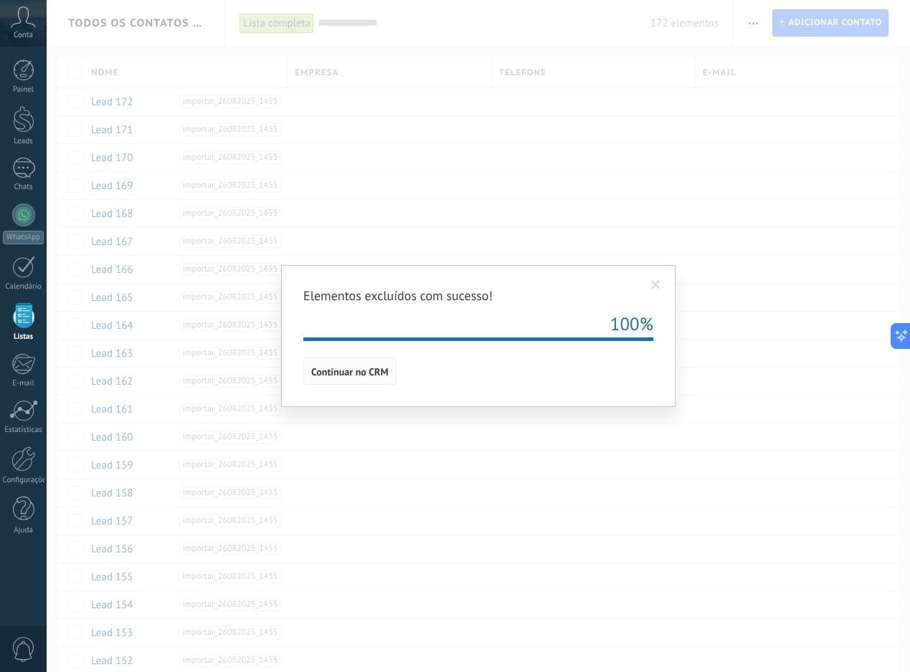
click at [371, 377] on span "Continuar no CRM" at bounding box center [349, 372] width 77 height 10
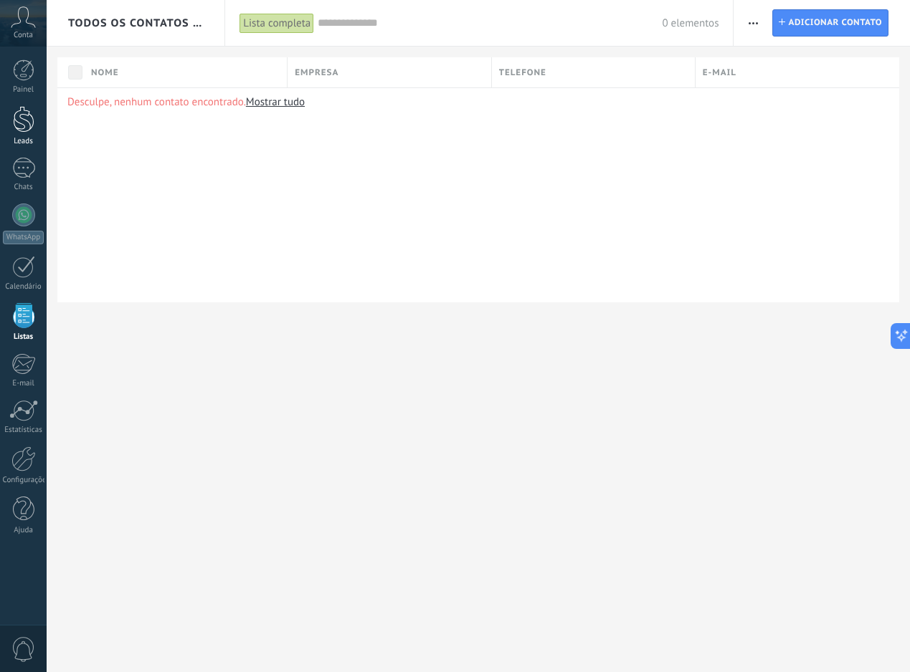
click at [37, 125] on link "Leads" at bounding box center [23, 126] width 47 height 40
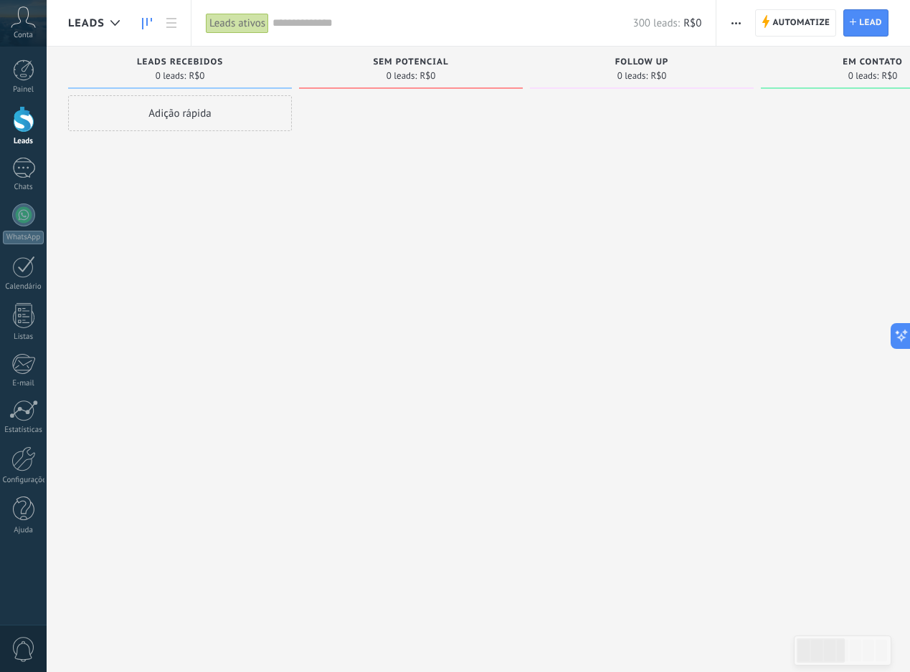
click at [725, 27] on button "button" at bounding box center [735, 22] width 21 height 27
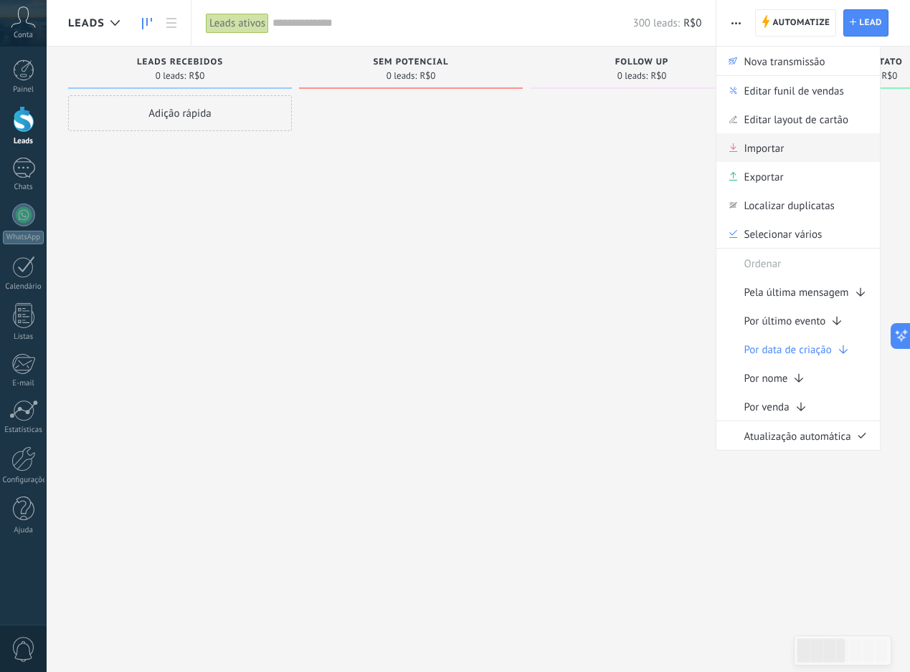
click at [753, 143] on span "Importar" at bounding box center [763, 147] width 40 height 29
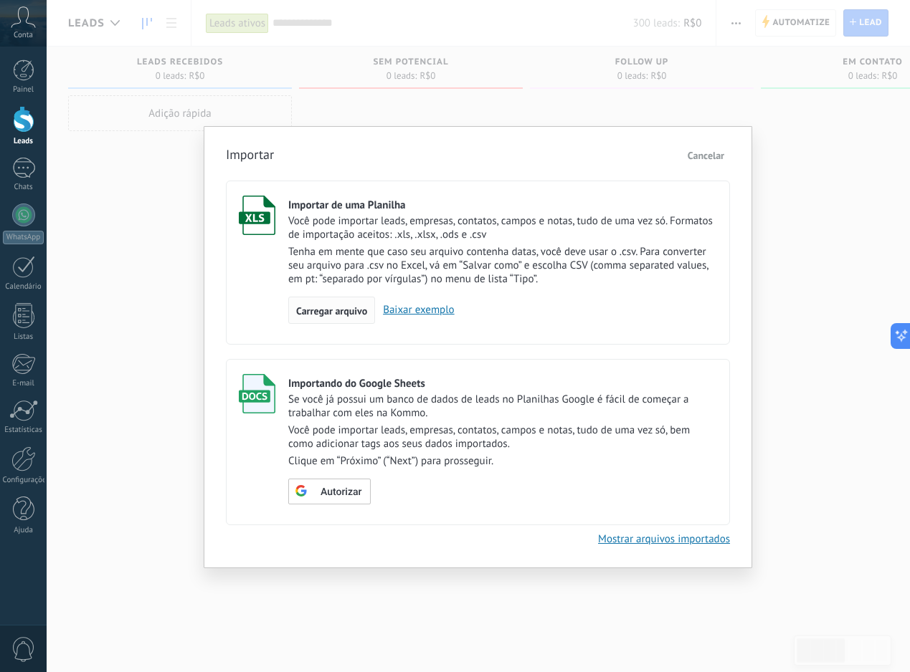
click at [338, 308] on span "Carregar arquivo" at bounding box center [331, 311] width 71 height 10
click at [0, 0] on input "Importar de uma Planilha Você pode importar leads, empresas, contatos, campos e…" at bounding box center [0, 0] width 0 height 0
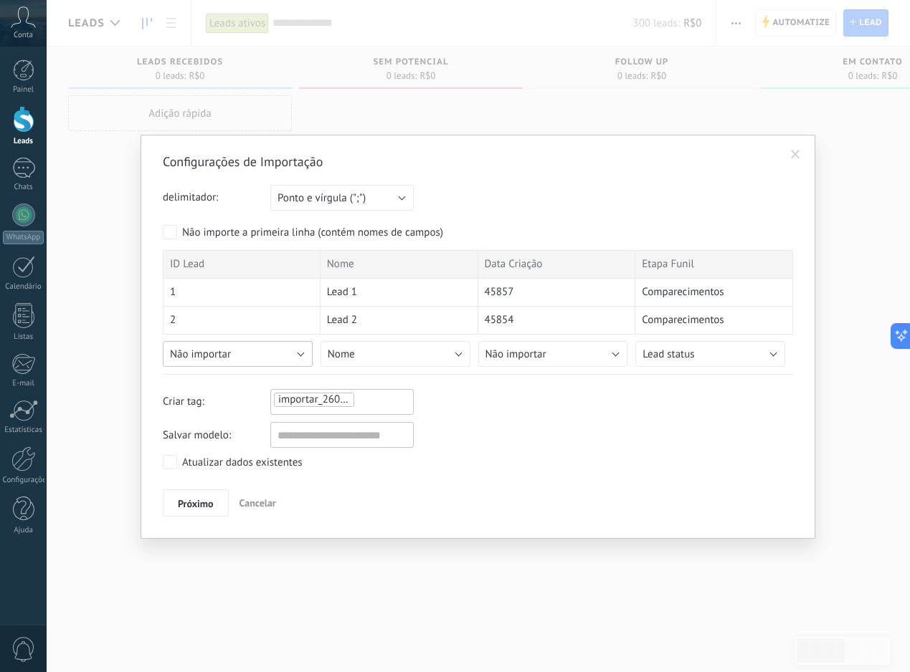
click at [272, 356] on button "Não importar" at bounding box center [238, 354] width 150 height 26
click at [272, 353] on button "Não importar" at bounding box center [238, 354] width 150 height 26
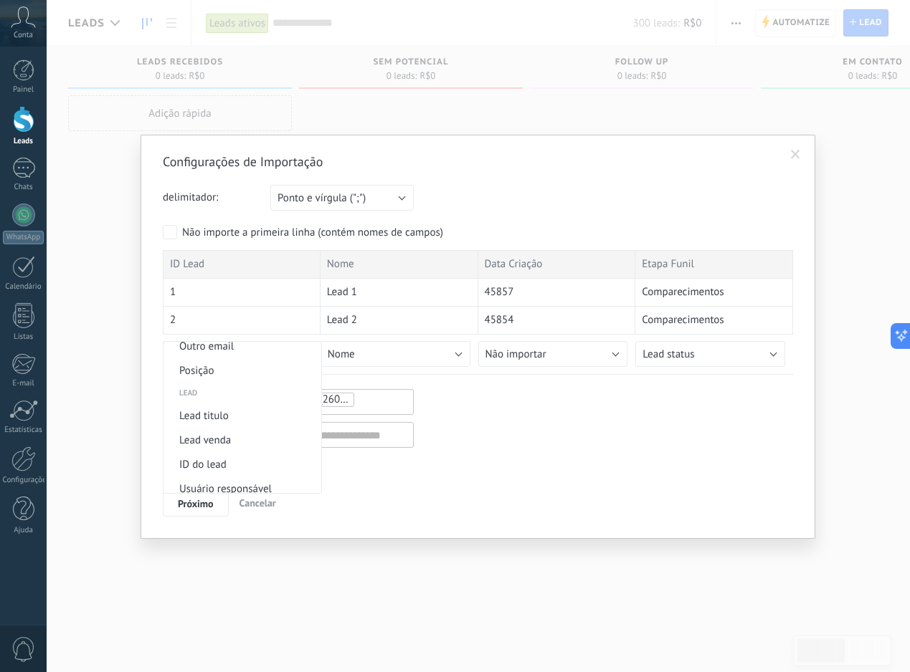
scroll to position [518, 0]
click at [255, 418] on span "Lead titulo" at bounding box center [239, 414] width 153 height 14
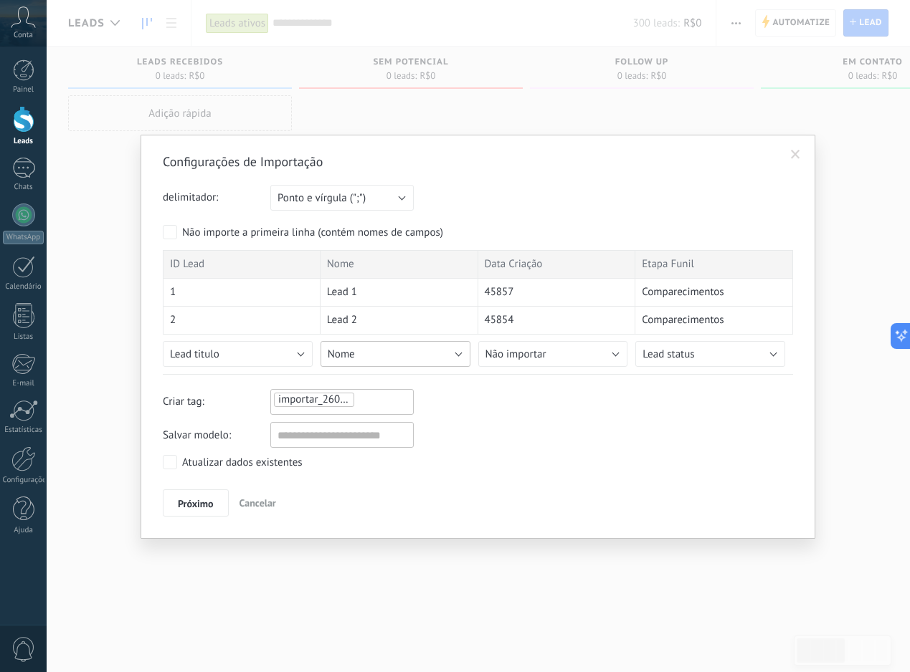
click at [403, 348] on button "Nome" at bounding box center [395, 354] width 150 height 26
click at [429, 352] on button "Nome" at bounding box center [395, 354] width 150 height 26
click at [793, 148] on span at bounding box center [796, 155] width 24 height 24
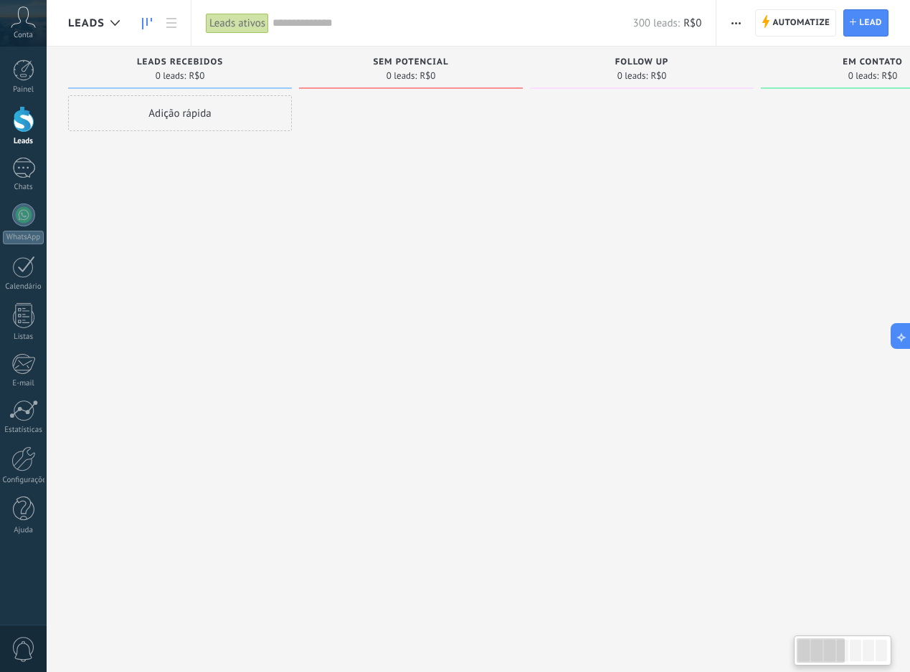
click at [734, 29] on span "button" at bounding box center [735, 22] width 9 height 27
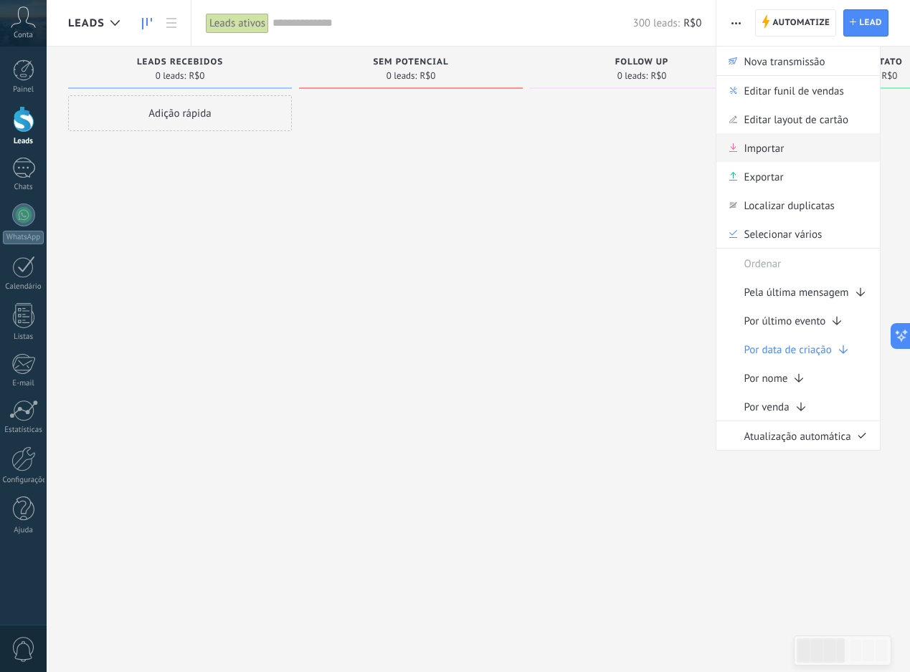
click at [760, 145] on span "Importar" at bounding box center [763, 147] width 40 height 29
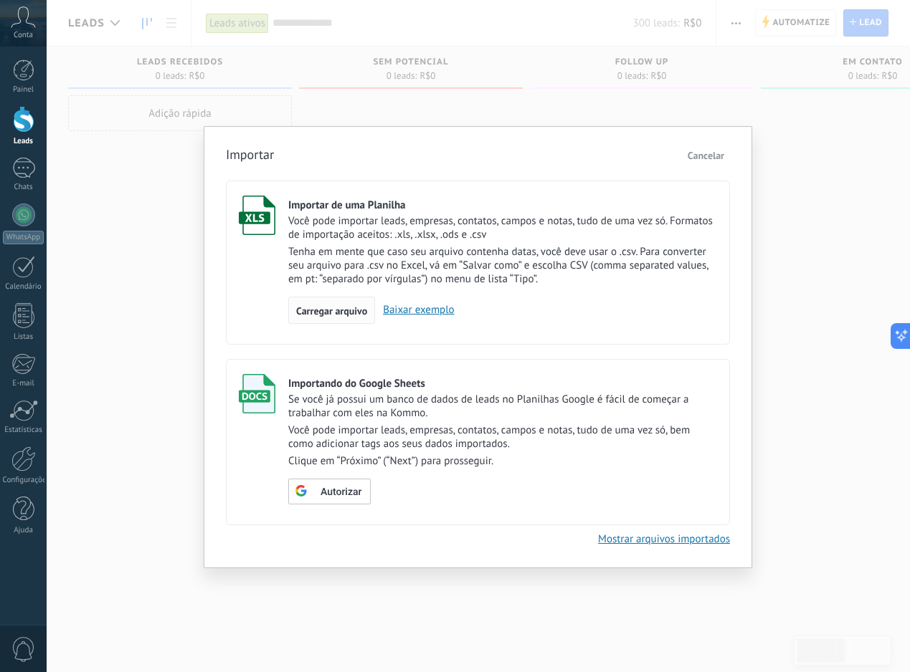
click at [344, 310] on span "Carregar arquivo" at bounding box center [331, 311] width 71 height 10
click at [0, 0] on input "Importar de uma Planilha Você pode importar leads, empresas, contatos, campos e…" at bounding box center [0, 0] width 0 height 0
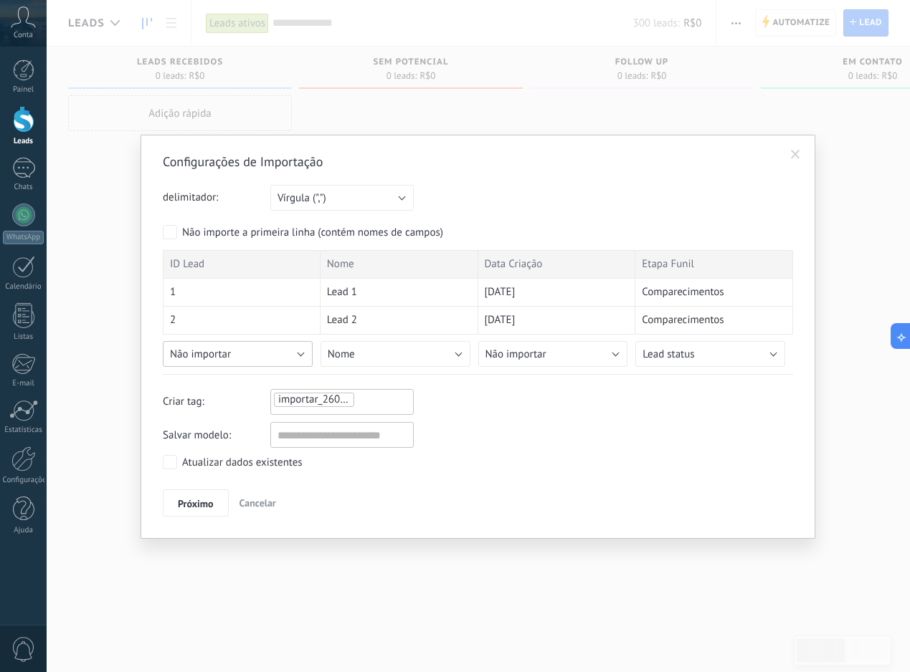
click at [247, 345] on button "Não importar" at bounding box center [238, 354] width 150 height 26
click at [249, 398] on span "Lead titulo" at bounding box center [239, 391] width 153 height 14
click at [373, 347] on button "Nome" at bounding box center [395, 354] width 150 height 26
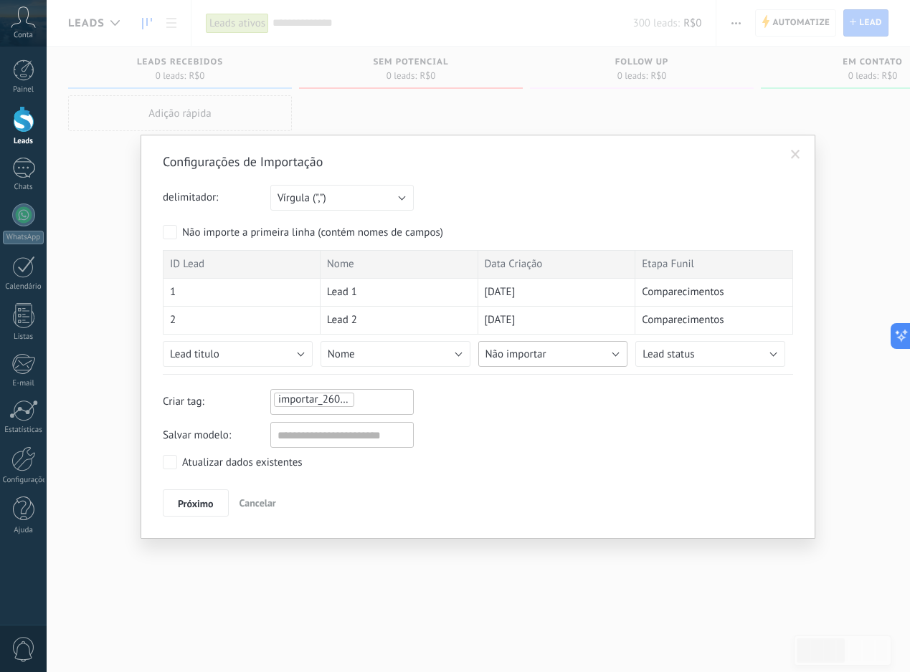
click at [587, 352] on button "Não importar" at bounding box center [553, 354] width 150 height 26
click at [552, 406] on span "Criado em" at bounding box center [555, 401] width 153 height 14
click at [568, 358] on button "Criado em" at bounding box center [553, 354] width 150 height 26
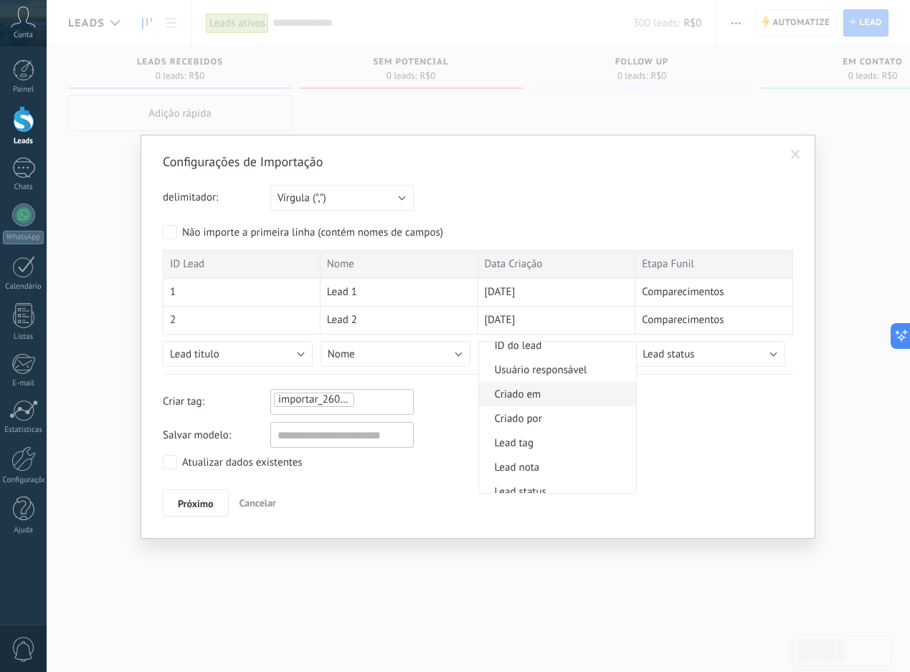
click at [559, 401] on span "Criado em" at bounding box center [555, 395] width 153 height 14
click at [546, 424] on div "Salvar modelo:" at bounding box center [478, 435] width 630 height 26
click at [208, 496] on button "Próximo" at bounding box center [196, 503] width 66 height 27
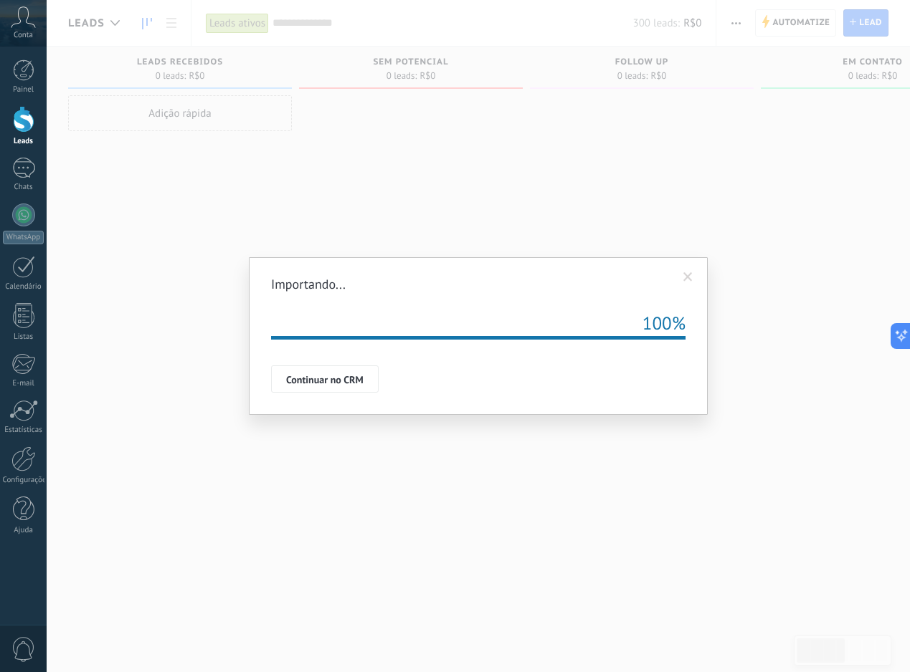
click at [360, 375] on span "Continuar no CRM" at bounding box center [324, 380] width 77 height 10
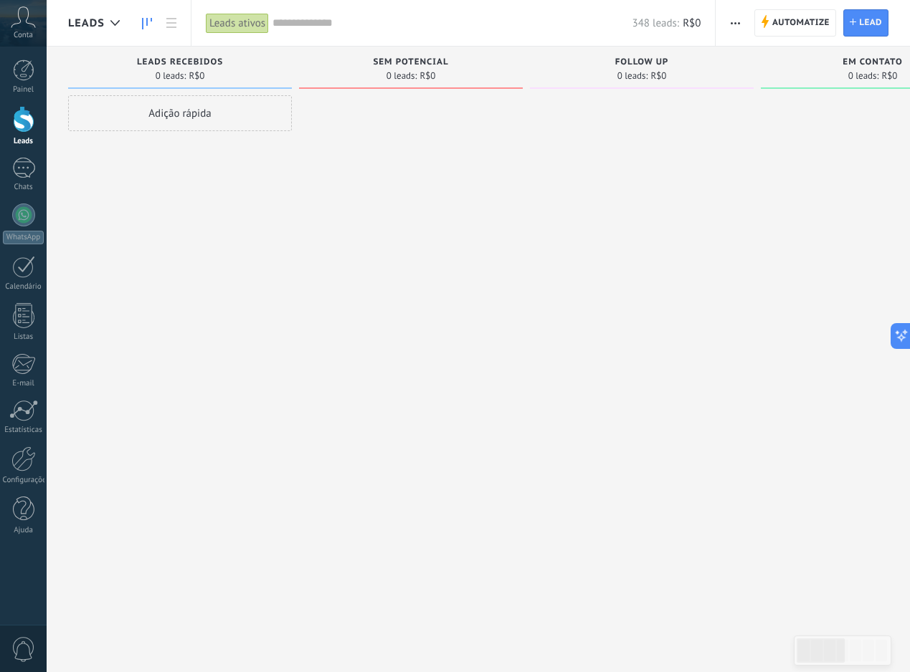
click at [520, 25] on input "text" at bounding box center [451, 23] width 359 height 15
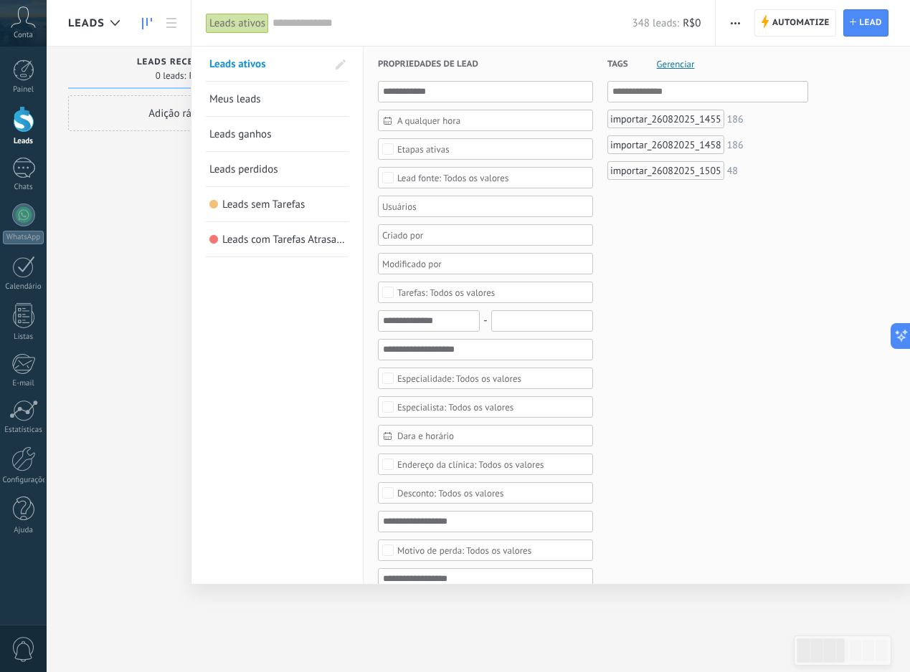
click at [122, 424] on div at bounding box center [455, 336] width 910 height 672
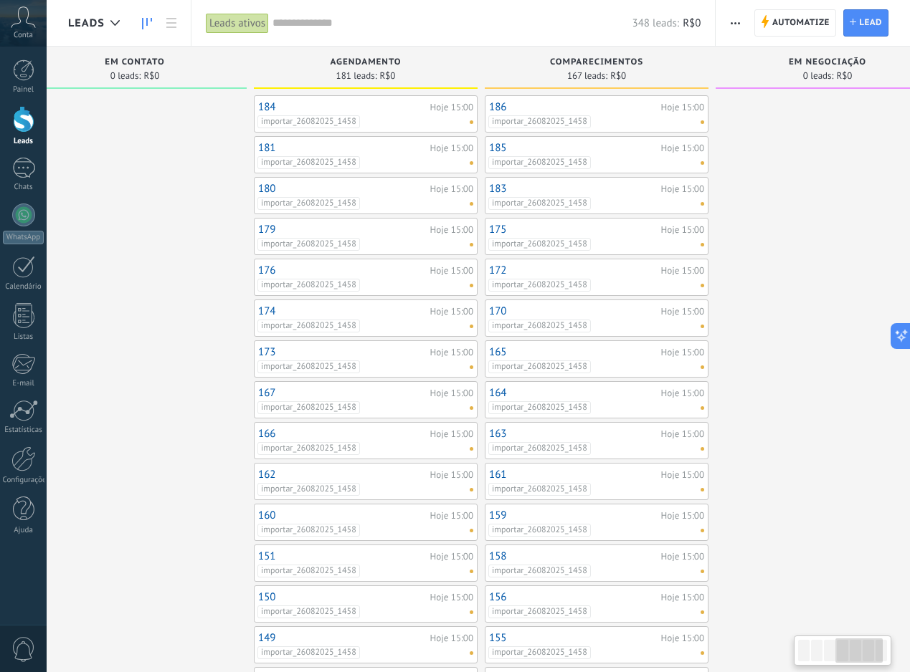
scroll to position [0, 770]
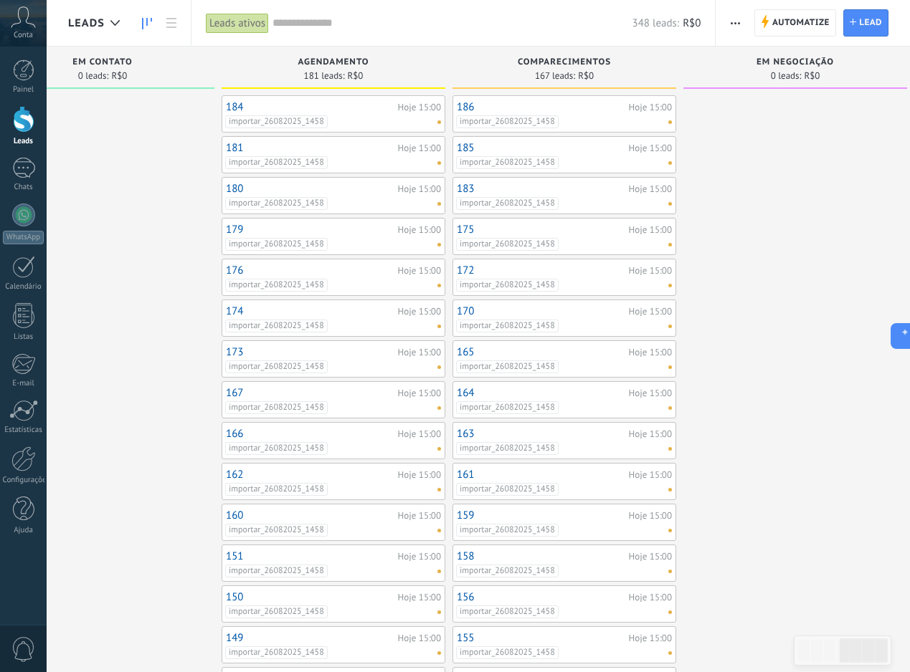
click at [29, 435] on div "Painel Leads Chats WhatsApp Clientes" at bounding box center [23, 304] width 47 height 490
click at [29, 427] on div "Estatísticas" at bounding box center [24, 430] width 42 height 9
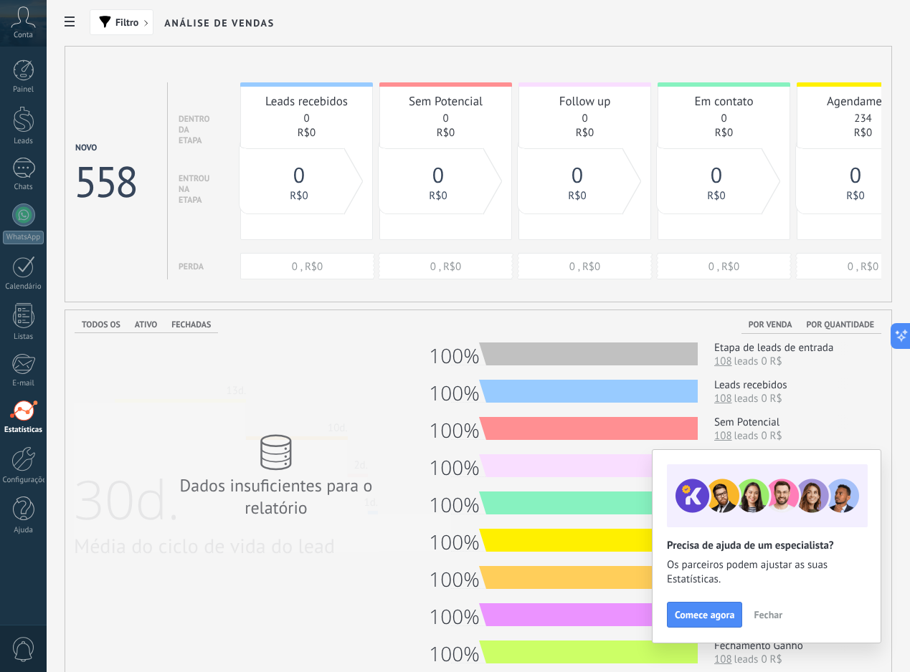
click at [776, 619] on span "Fechar" at bounding box center [767, 615] width 29 height 10
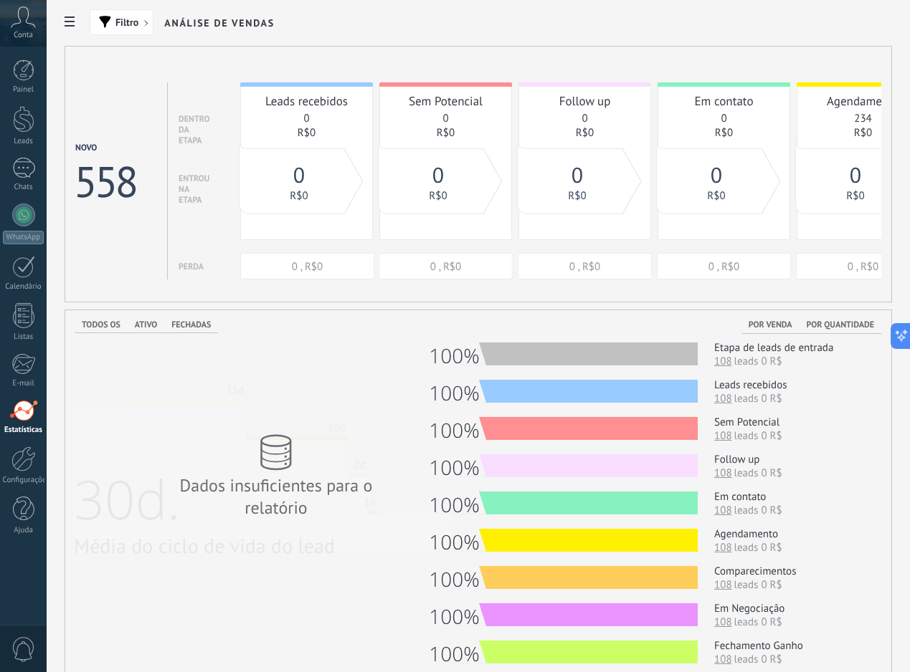
click at [287, 476] on div "Dados insuficientes para o relatório" at bounding box center [276, 497] width 258 height 44
click at [24, 116] on div at bounding box center [24, 119] width 22 height 27
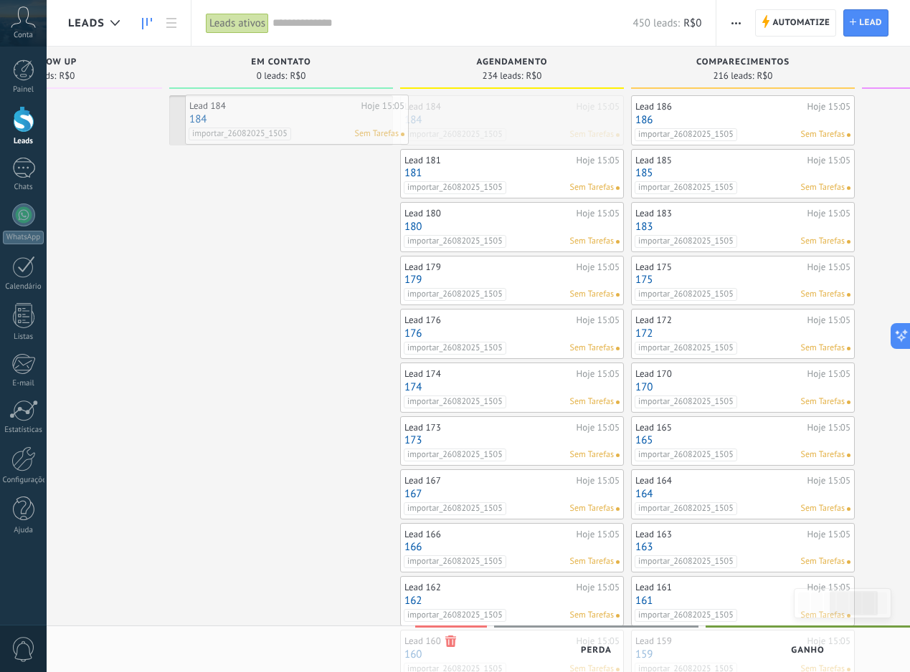
drag, startPoint x: 536, startPoint y: 120, endPoint x: 321, endPoint y: 119, distance: 215.1
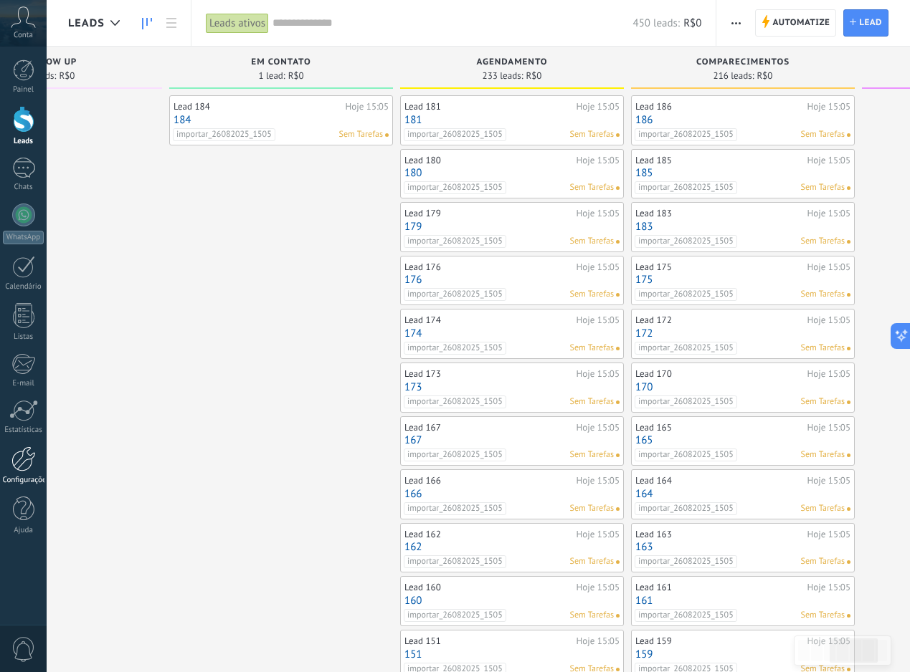
click at [32, 470] on div at bounding box center [23, 459] width 24 height 25
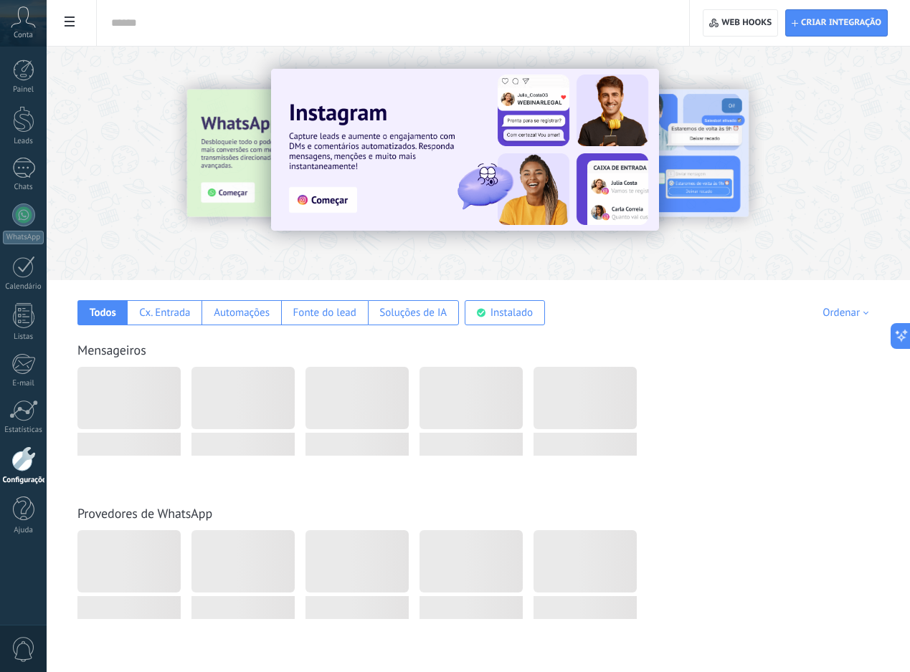
scroll to position [19, 0]
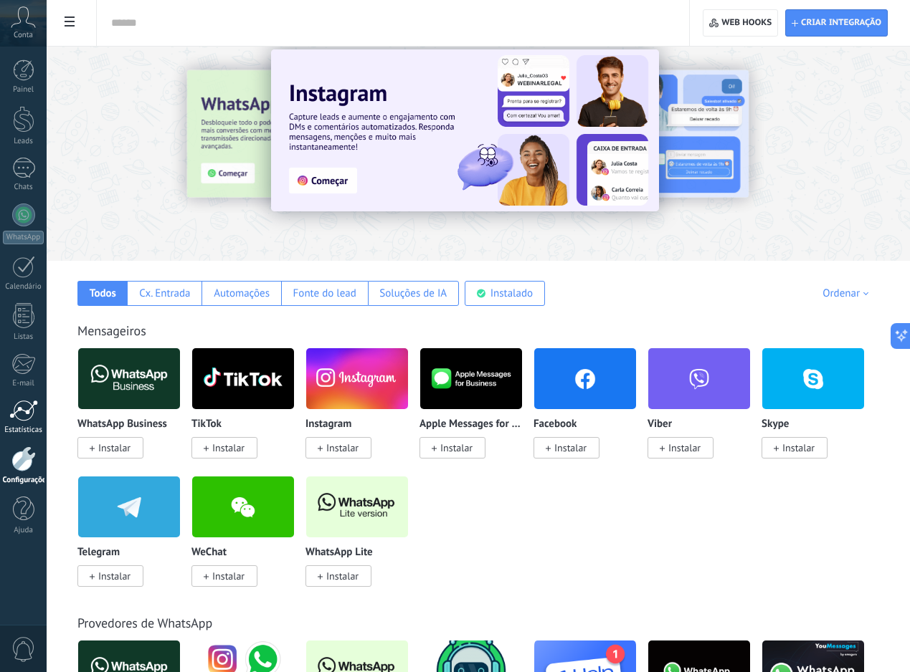
click at [19, 422] on link "Estatísticas" at bounding box center [23, 417] width 47 height 35
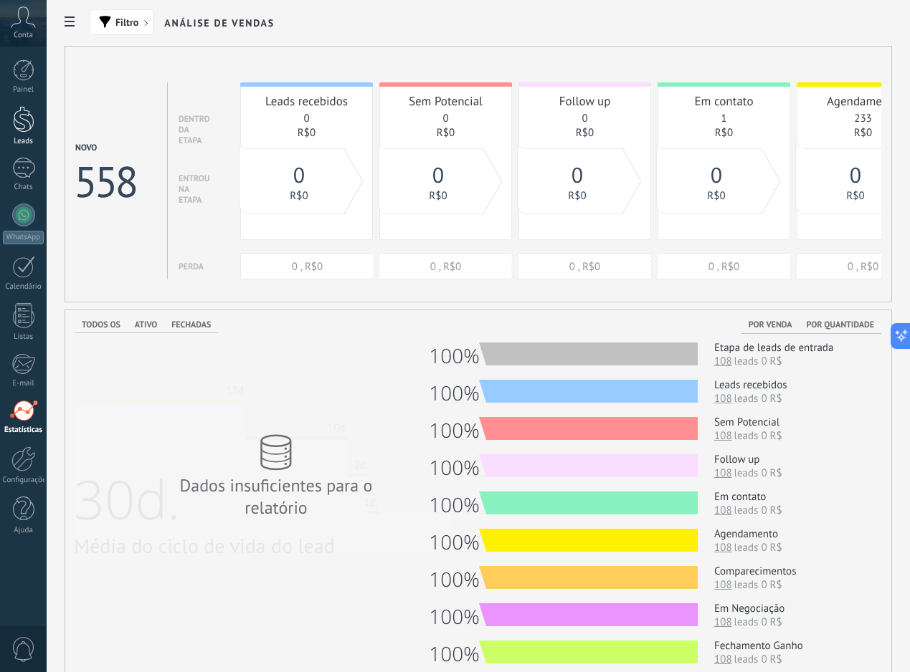
click at [16, 127] on div at bounding box center [24, 119] width 22 height 27
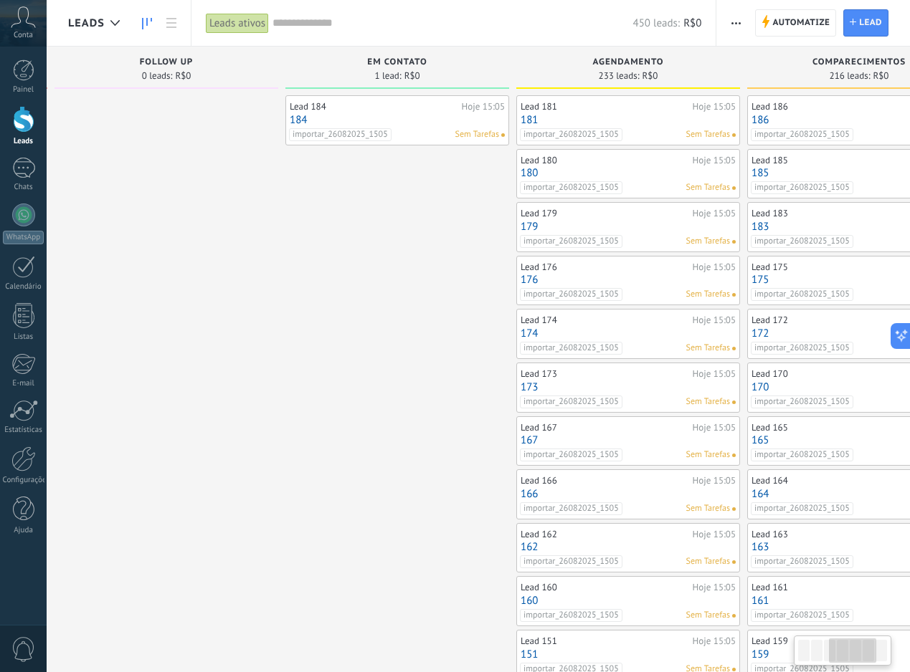
scroll to position [0, 735]
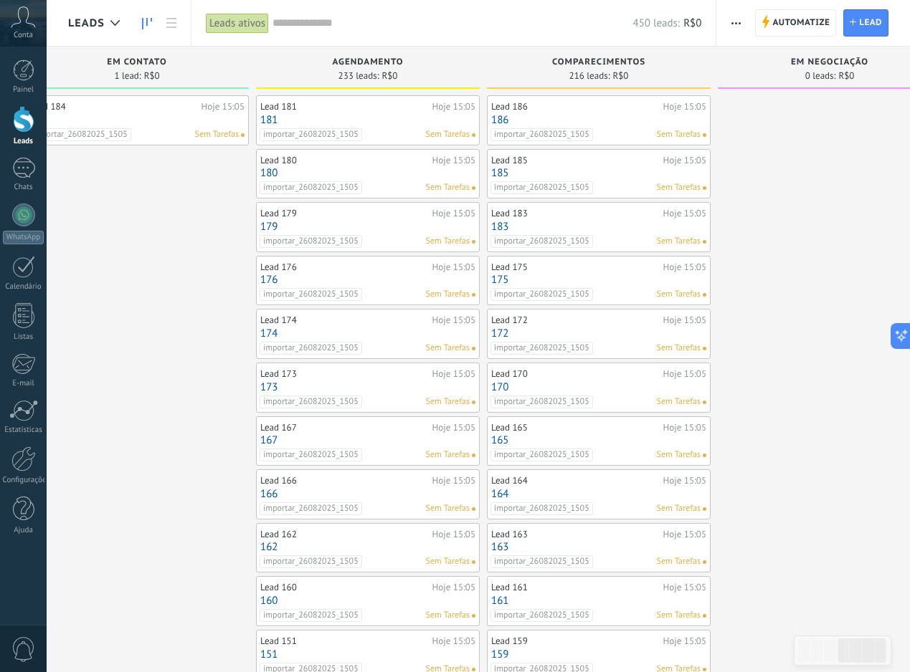
click at [363, 29] on input "text" at bounding box center [452, 23] width 360 height 15
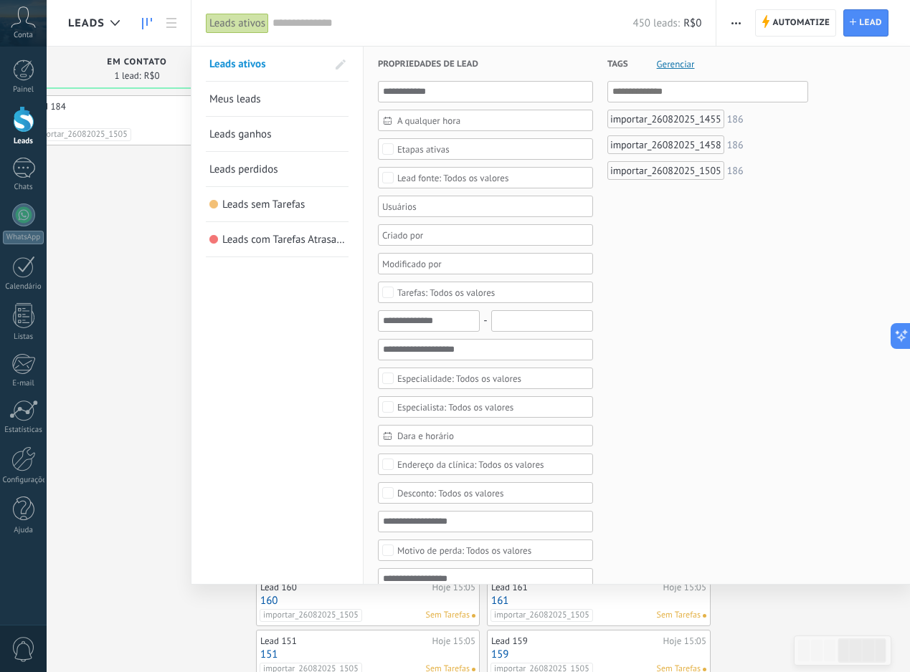
click at [110, 322] on div at bounding box center [455, 336] width 910 height 672
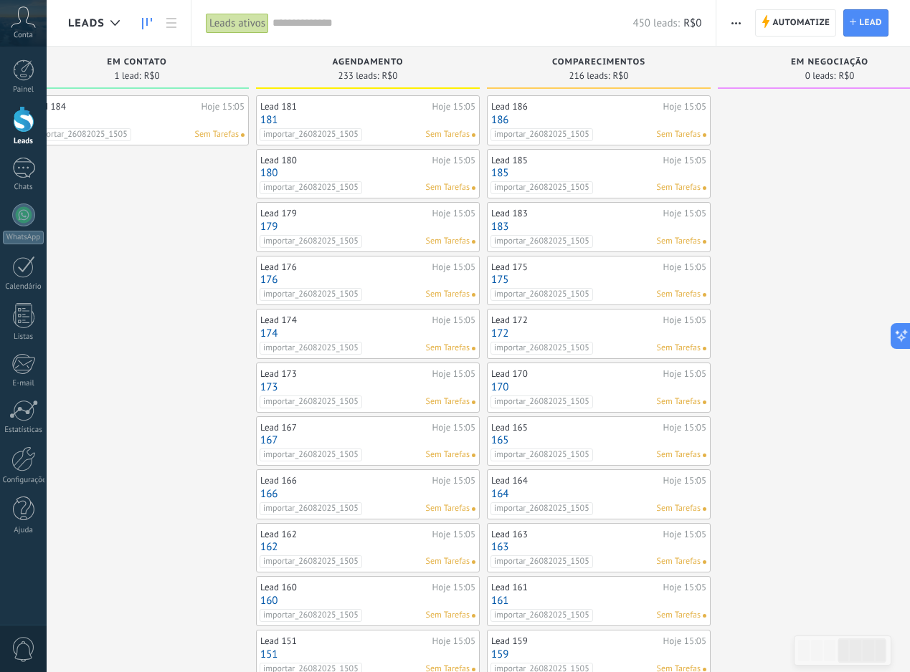
click at [738, 32] on span "button" at bounding box center [735, 22] width 9 height 27
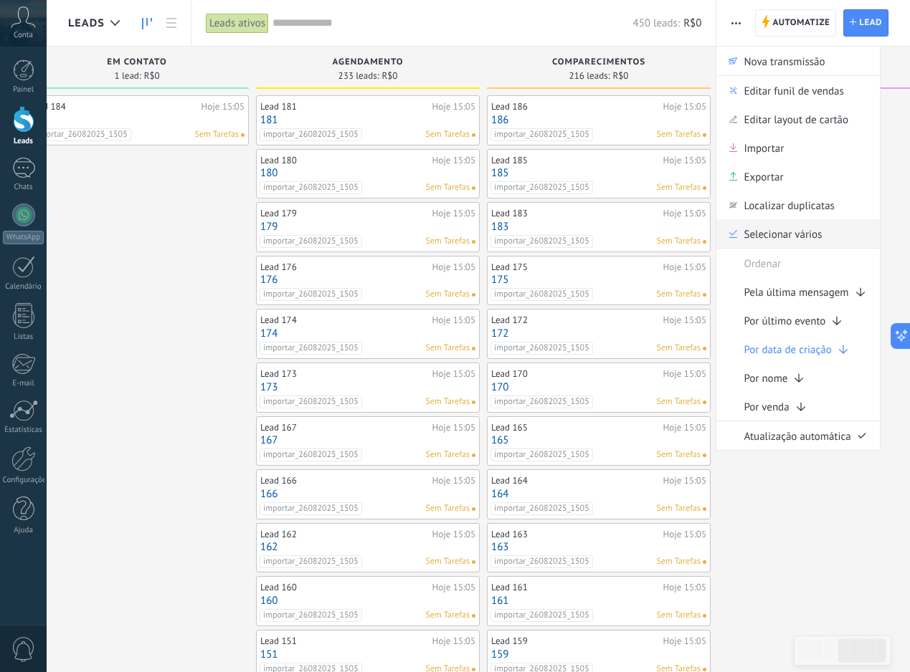
click at [775, 237] on span "Selecionar vários" at bounding box center [782, 233] width 78 height 29
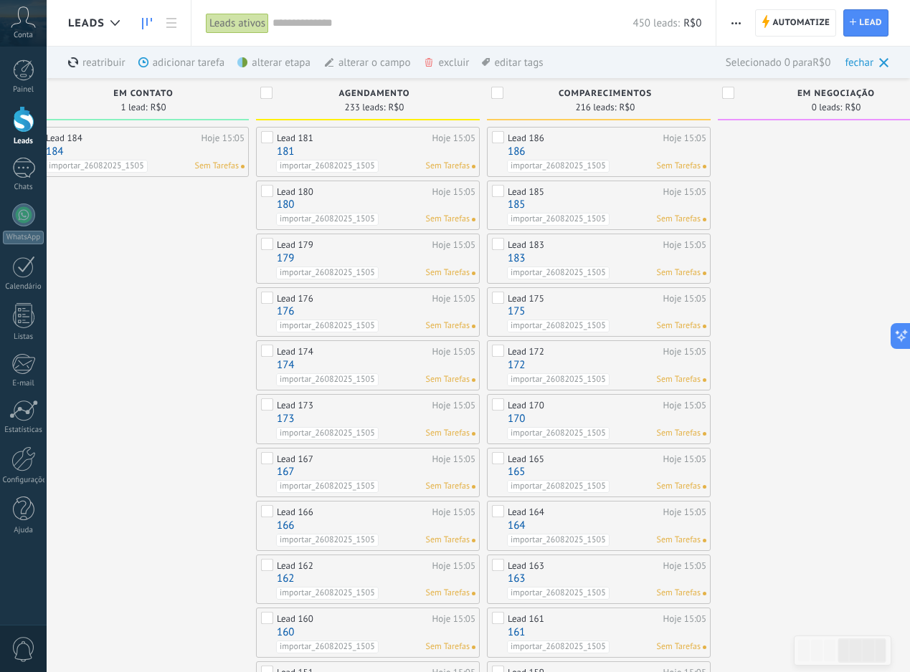
click at [265, 101] on label at bounding box center [267, 96] width 14 height 18
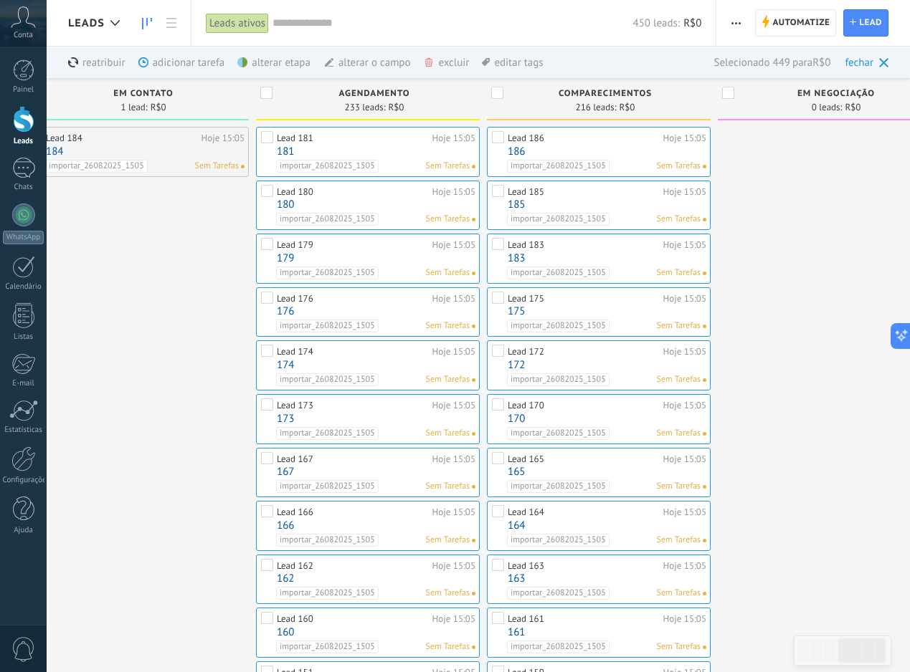
click at [442, 62] on div "excluir mais" at bounding box center [471, 63] width 97 height 32
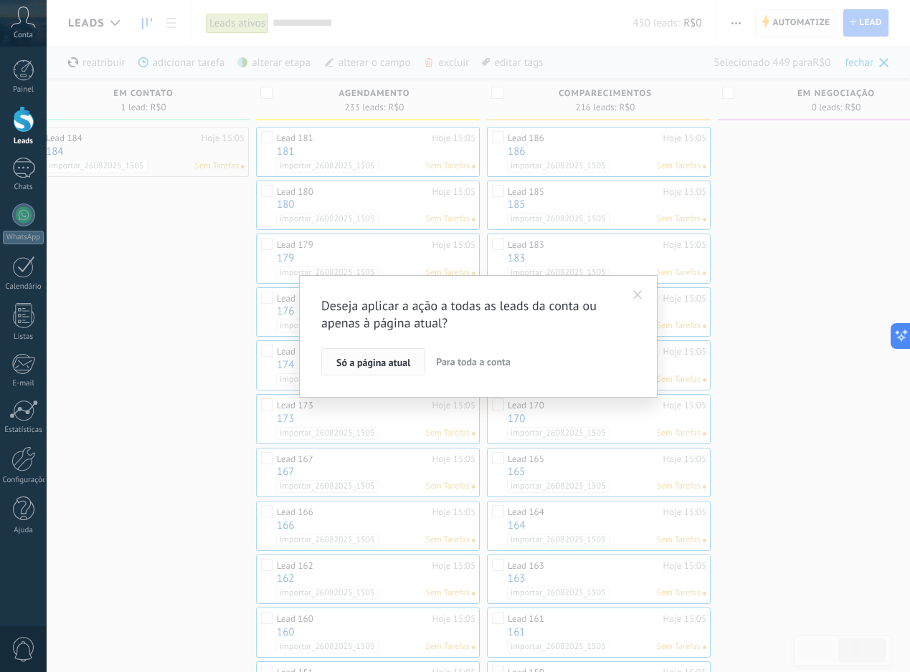
click at [413, 368] on button "Só a página atual" at bounding box center [373, 361] width 104 height 27
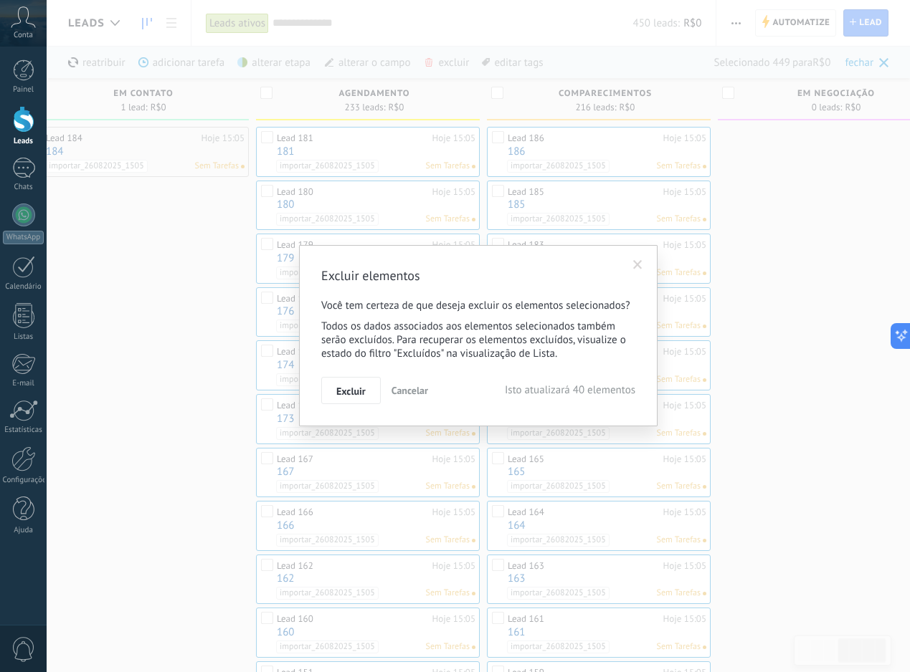
click at [400, 392] on span "Cancelar" at bounding box center [409, 390] width 37 height 13
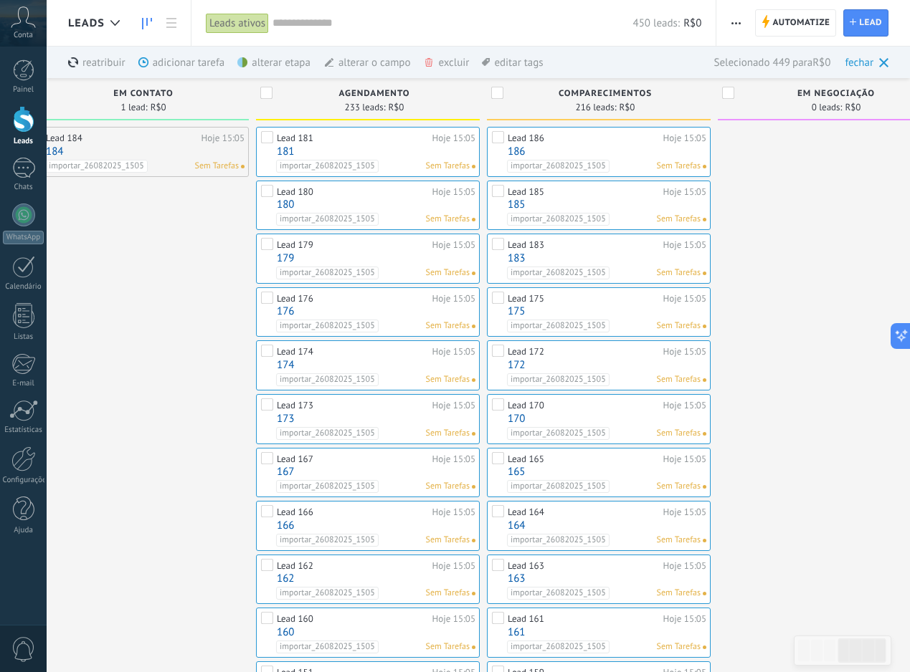
click at [454, 60] on div "excluir mais" at bounding box center [471, 63] width 97 height 32
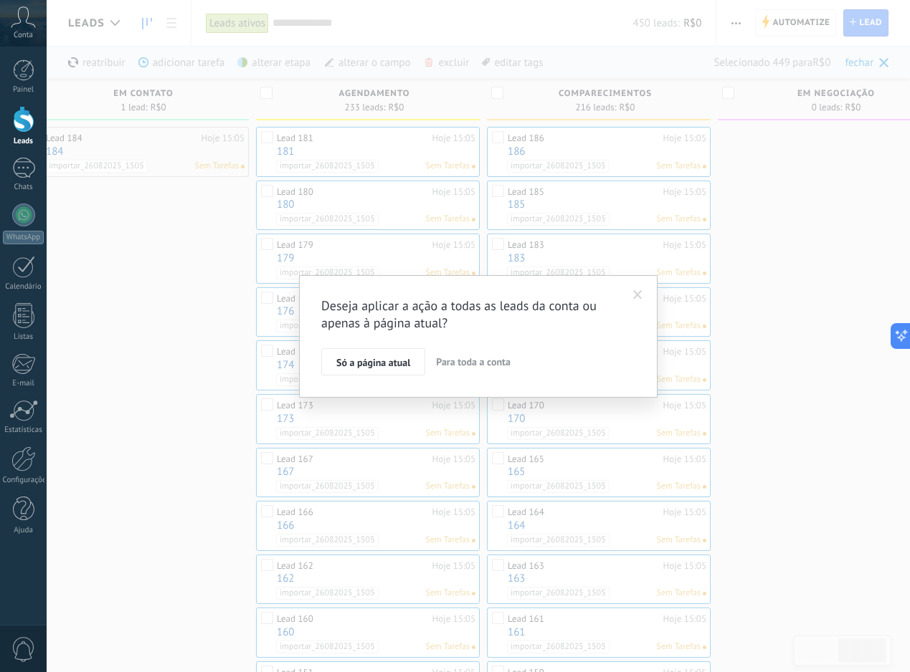
click at [472, 356] on span "Para toda a conta" at bounding box center [473, 362] width 75 height 13
click at [390, 333] on div "Eu concordo que vou mudar 449 leads" at bounding box center [428, 327] width 175 height 14
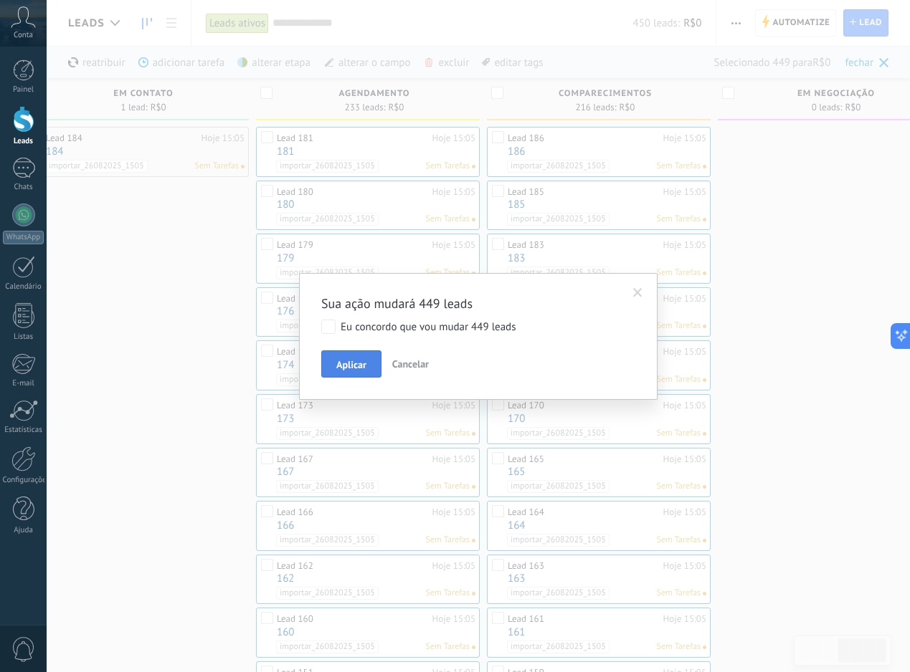
click at [370, 369] on button "Aplicar" at bounding box center [351, 364] width 60 height 27
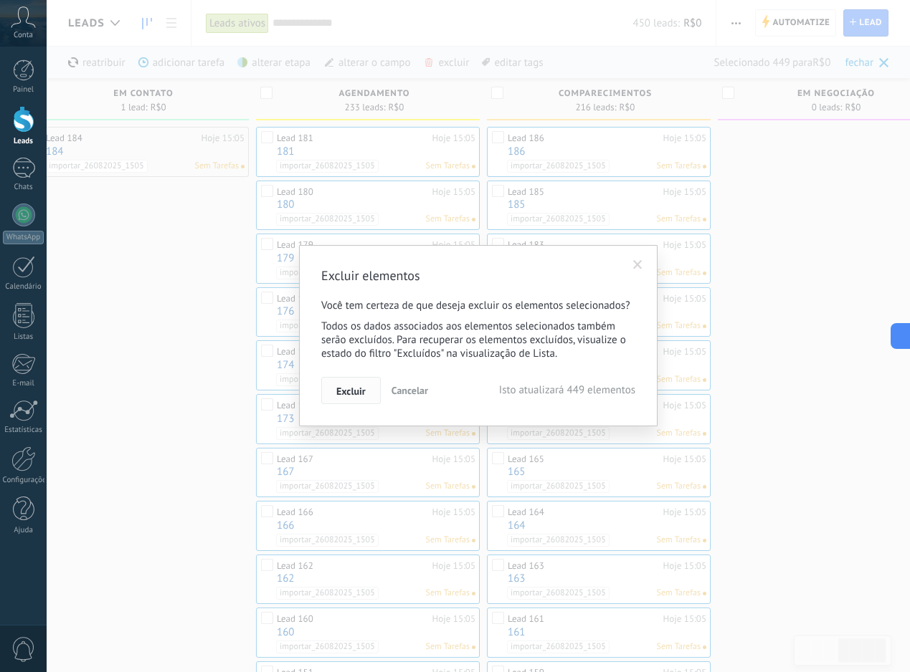
click at [368, 389] on button "Excluir" at bounding box center [350, 390] width 59 height 27
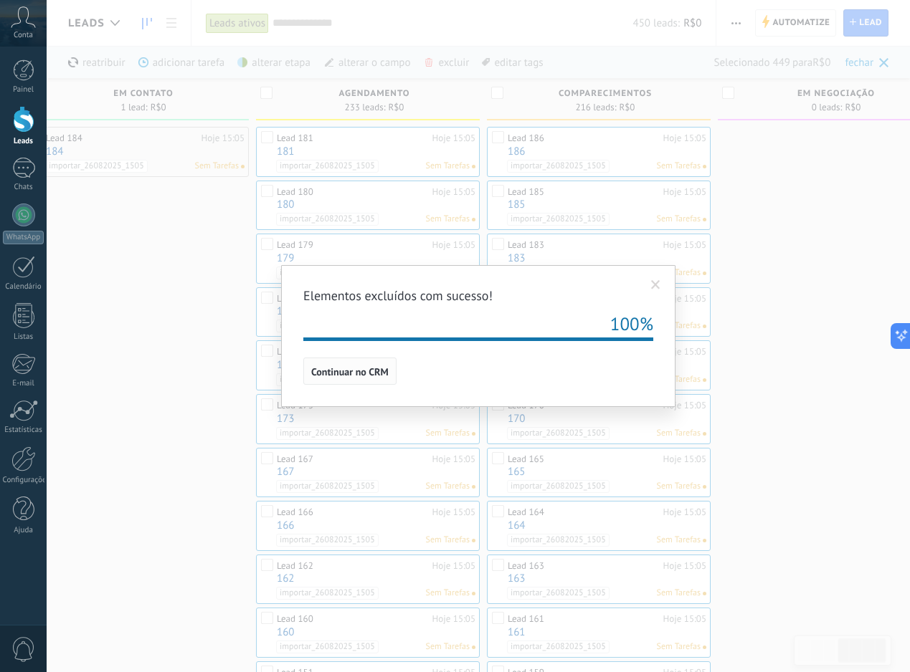
click at [373, 373] on span "Continuar no CRM" at bounding box center [349, 372] width 77 height 10
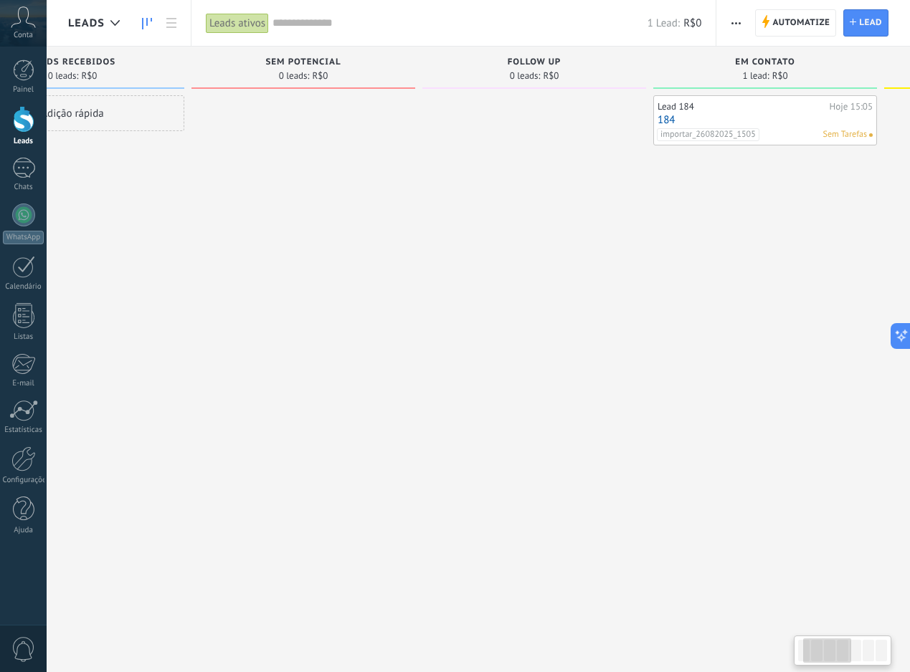
scroll to position [0, 141]
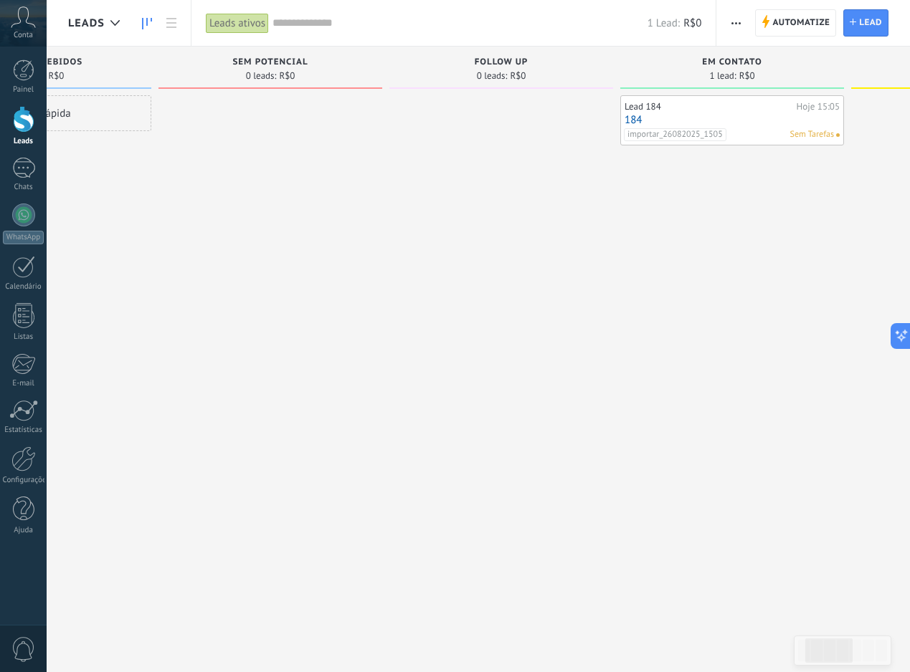
click at [740, 121] on link "184" at bounding box center [731, 120] width 215 height 12
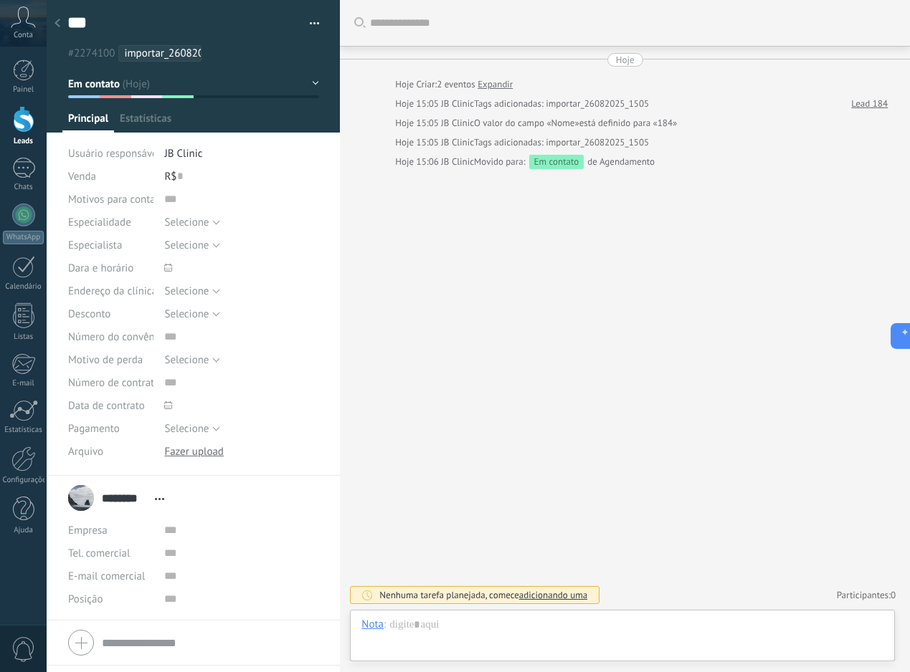
scroll to position [22, 0]
click at [309, 23] on button "button" at bounding box center [309, 24] width 21 height 22
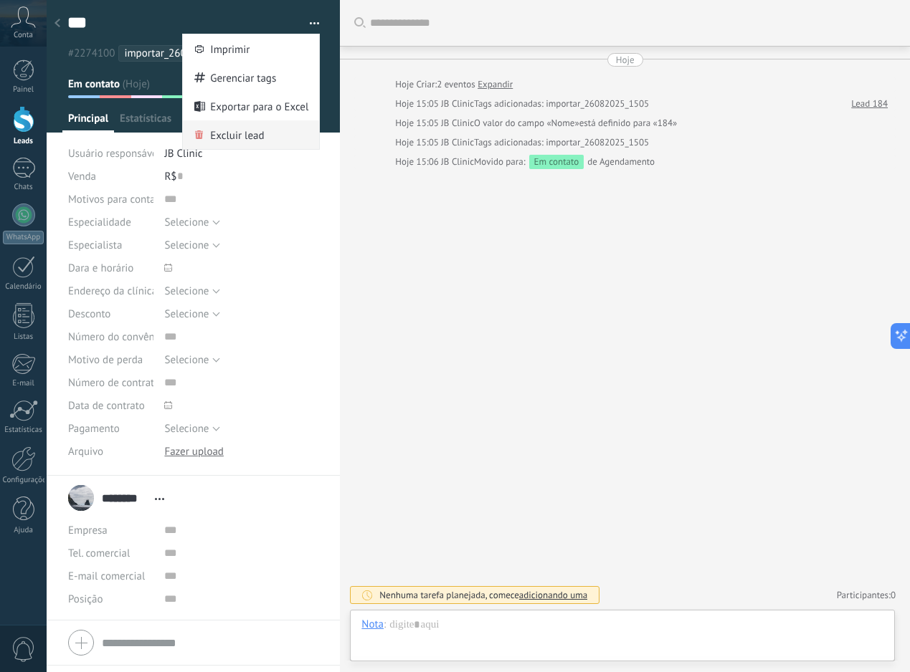
click at [292, 144] on div "Excluir lead" at bounding box center [251, 134] width 136 height 29
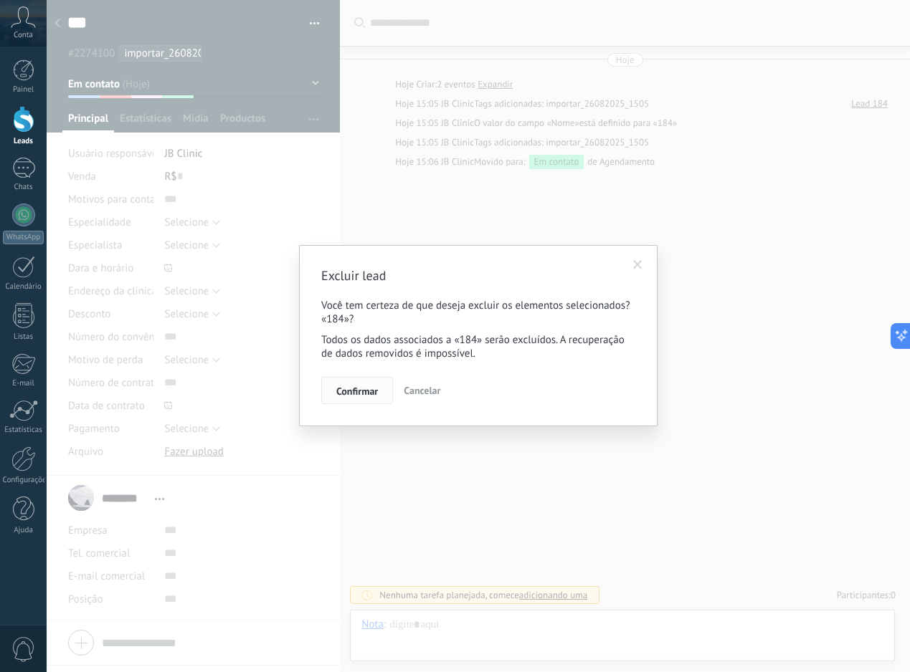
click at [364, 381] on button "Confirmar" at bounding box center [357, 390] width 72 height 27
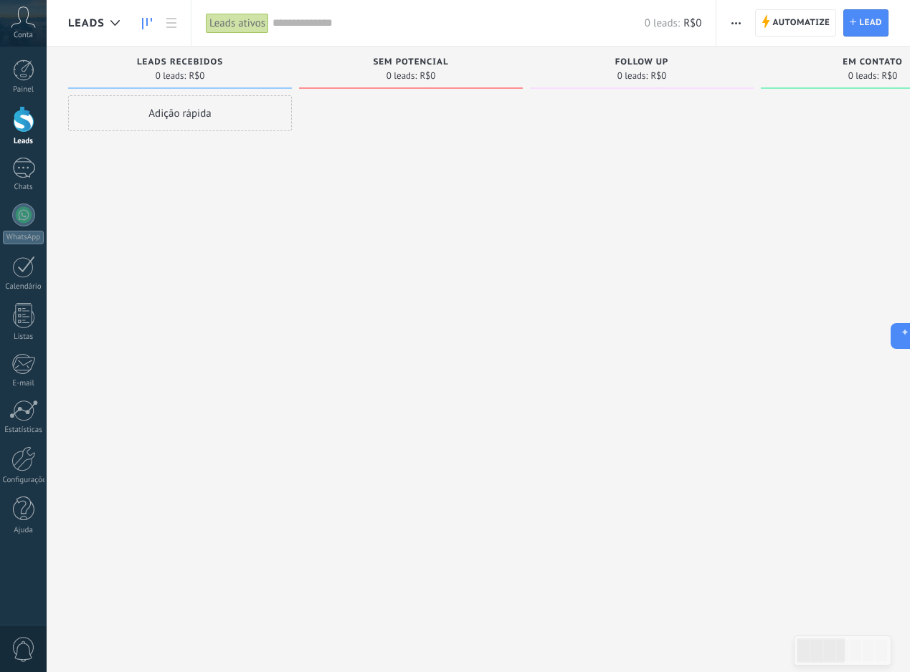
click at [735, 30] on span "button" at bounding box center [735, 22] width 9 height 27
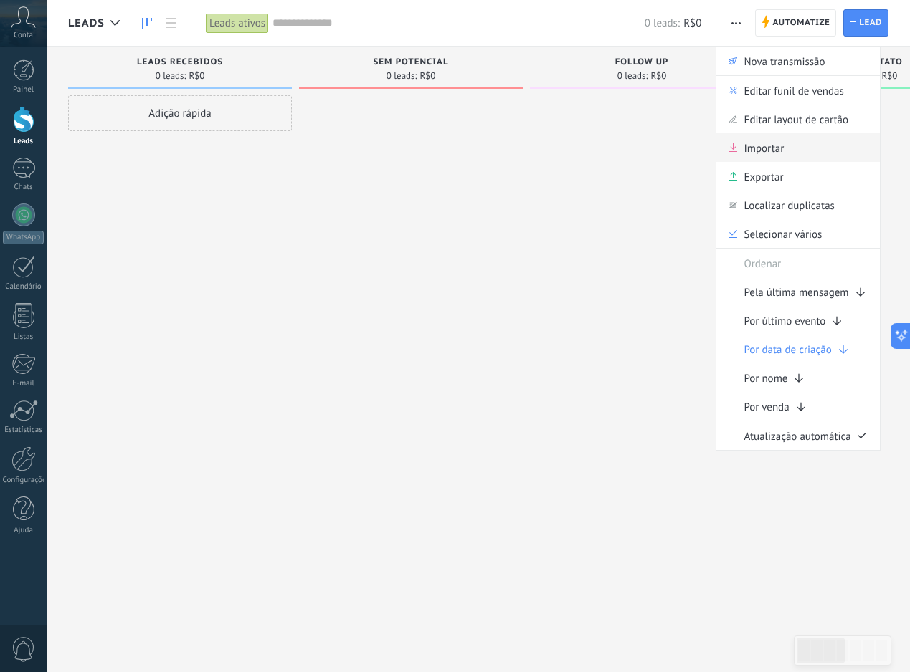
click at [768, 155] on span "Importar" at bounding box center [763, 147] width 40 height 29
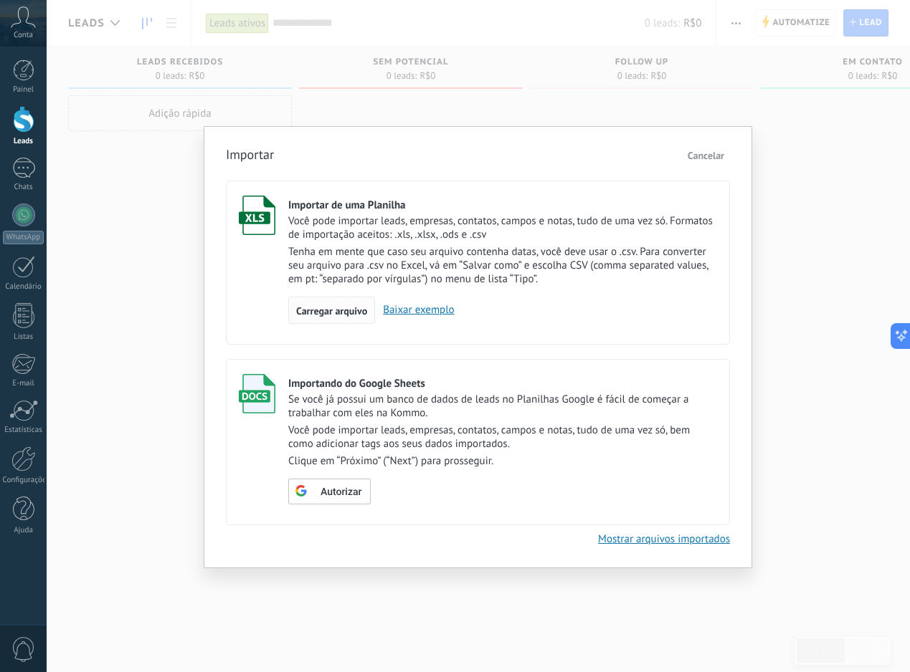
click at [356, 311] on span "Carregar arquivo" at bounding box center [331, 311] width 71 height 10
click at [0, 0] on input "Importar de uma Planilha Você pode importar leads, empresas, contatos, campos e…" at bounding box center [0, 0] width 0 height 0
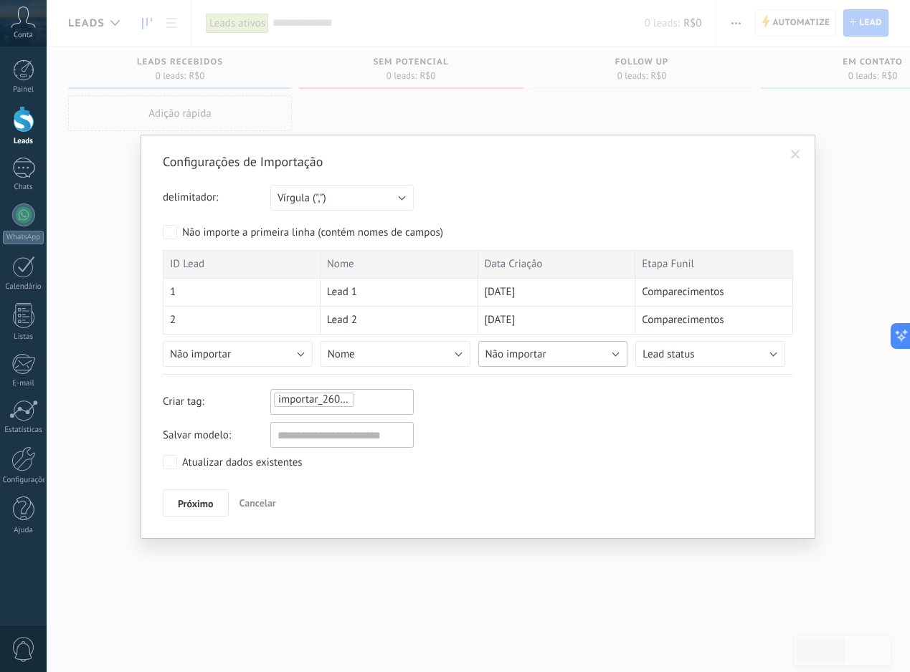
click at [538, 358] on span "Não importar" at bounding box center [515, 355] width 61 height 14
click at [794, 158] on span at bounding box center [795, 155] width 9 height 10
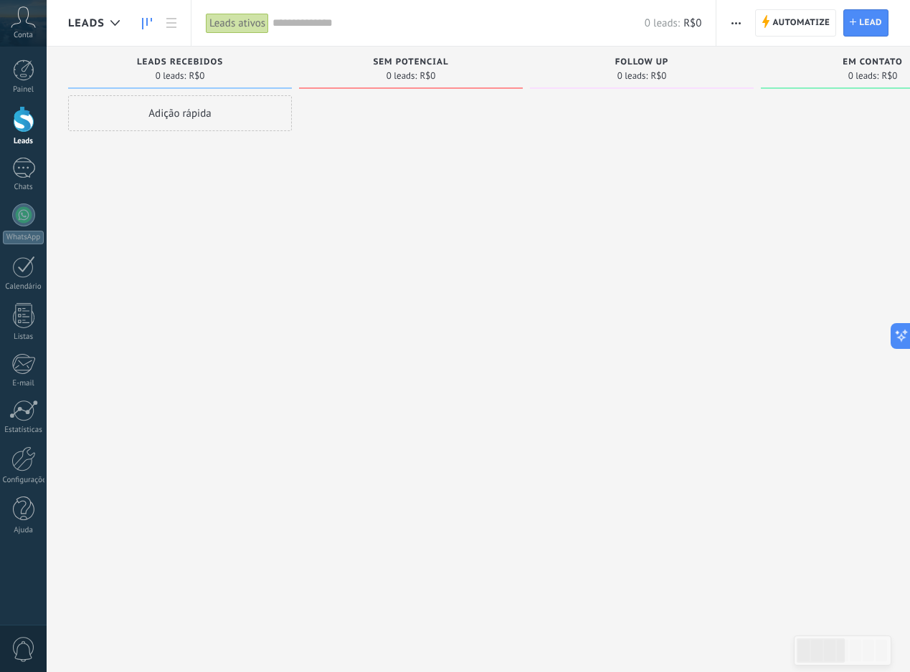
click at [723, 22] on div "Automatize Nova transmissão Editar funil de vendas Editar layout de cartão Impo…" at bounding box center [735, 23] width 24 height 28
click at [733, 23] on icon "button" at bounding box center [735, 23] width 9 height 2
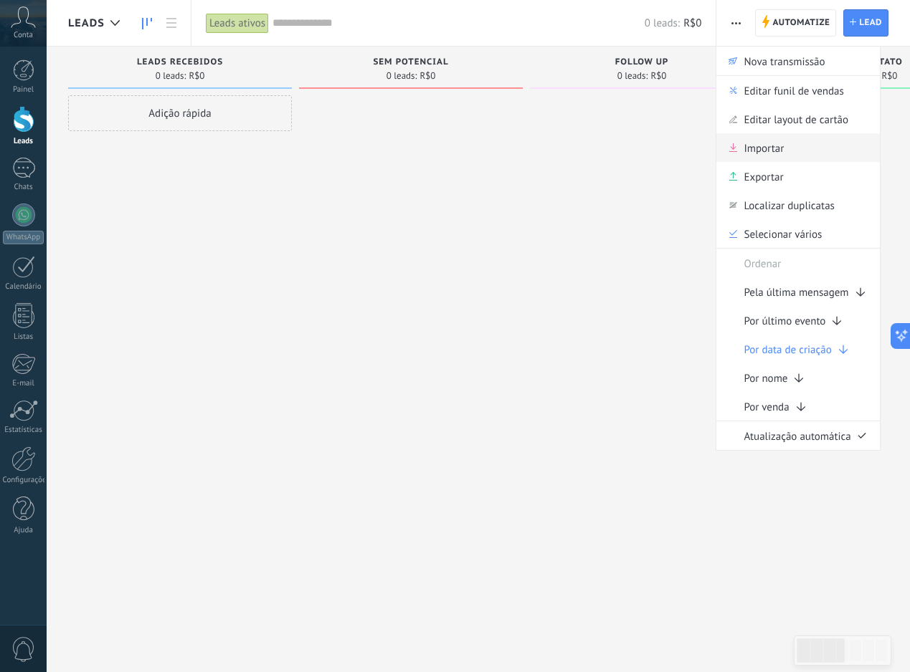
click at [758, 151] on span "Importar" at bounding box center [763, 147] width 40 height 29
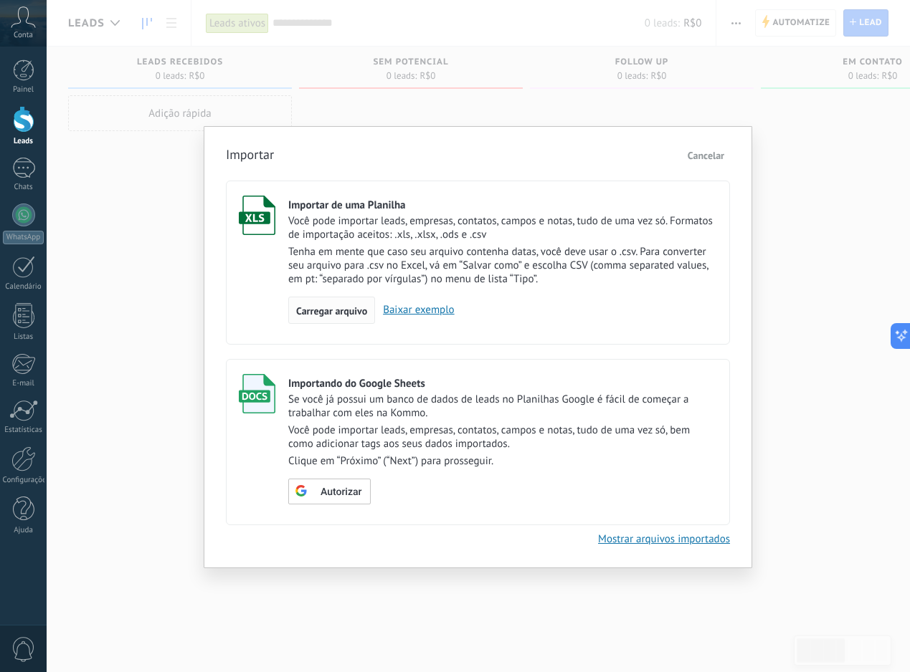
click at [350, 310] on span "Carregar arquivo" at bounding box center [331, 311] width 71 height 10
click at [0, 0] on input "Importar de uma Planilha Você pode importar leads, empresas, contatos, campos e…" at bounding box center [0, 0] width 0 height 0
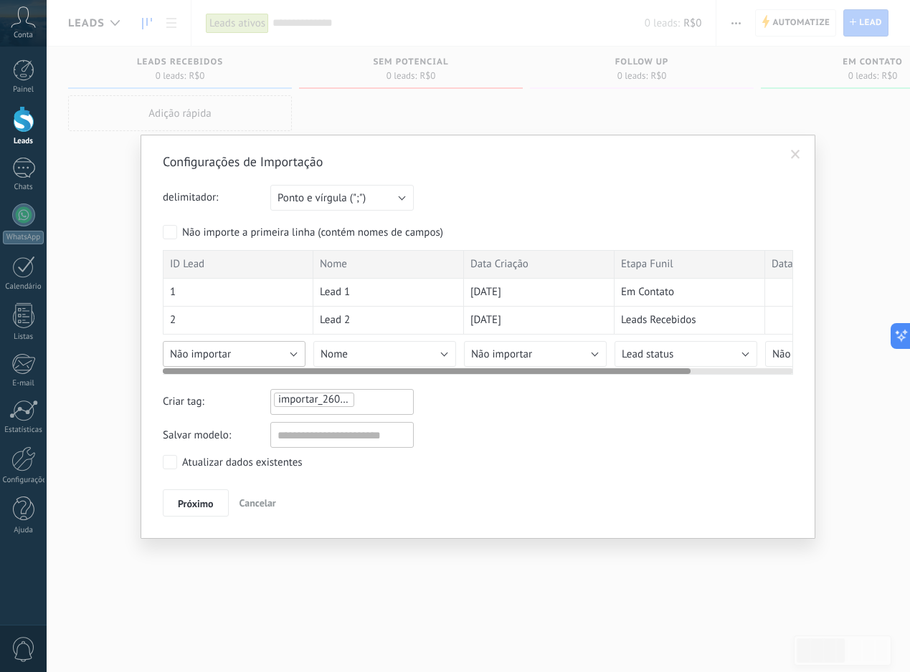
click at [266, 354] on button "Não importar" at bounding box center [234, 354] width 143 height 26
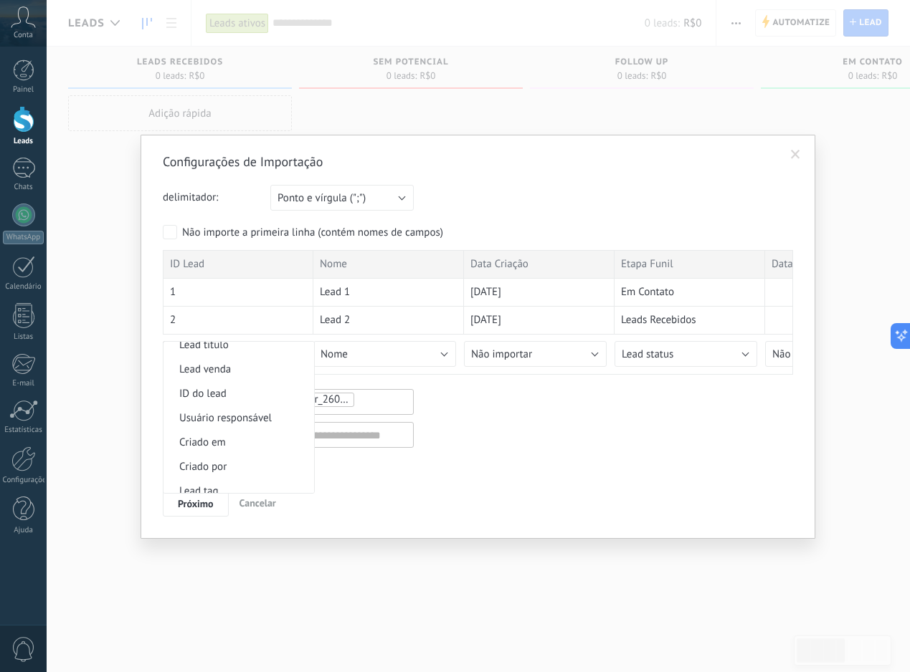
scroll to position [533, 0]
click at [239, 411] on li "Lead titulo" at bounding box center [238, 399] width 151 height 24
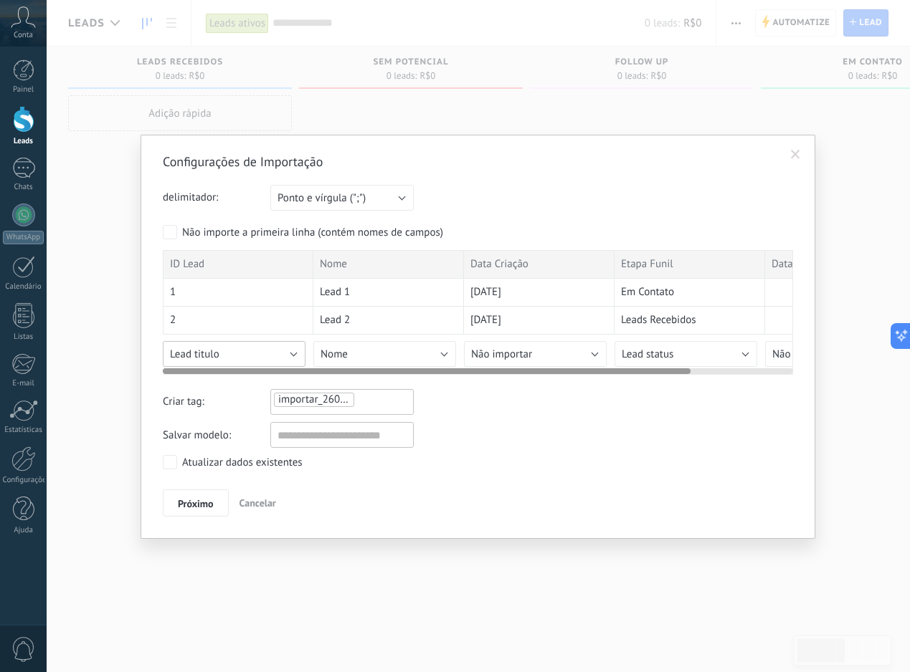
scroll to position [0, 17]
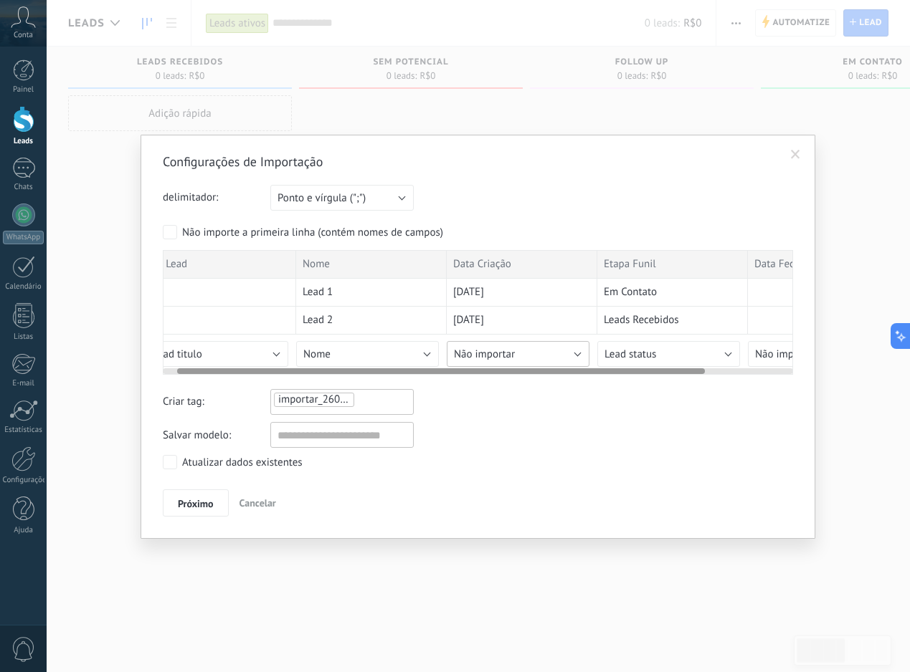
click at [495, 355] on span "Não importar" at bounding box center [484, 355] width 61 height 14
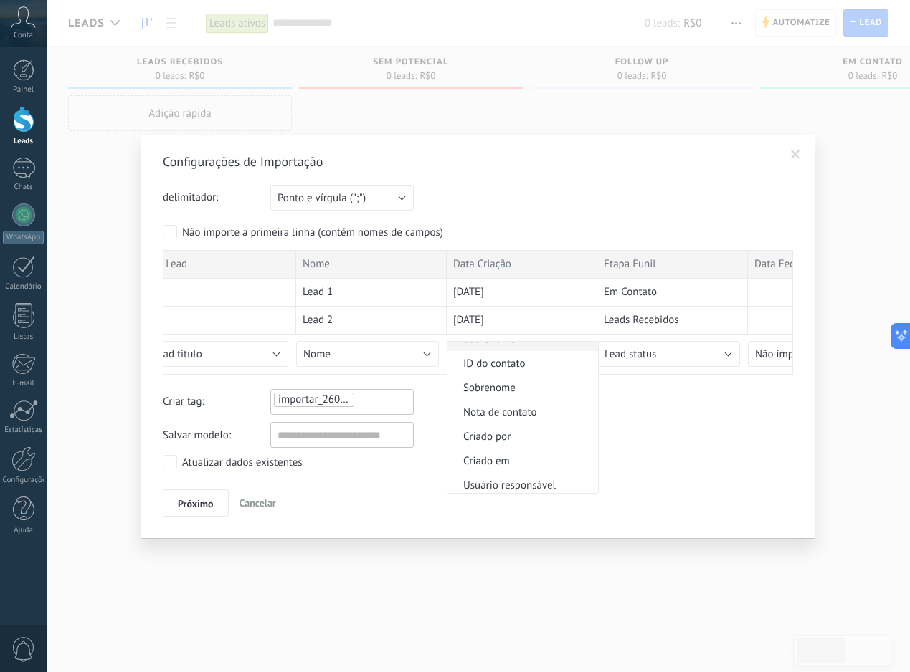
scroll to position [158, 0]
click at [523, 437] on span "Criado em" at bounding box center [520, 437] width 146 height 14
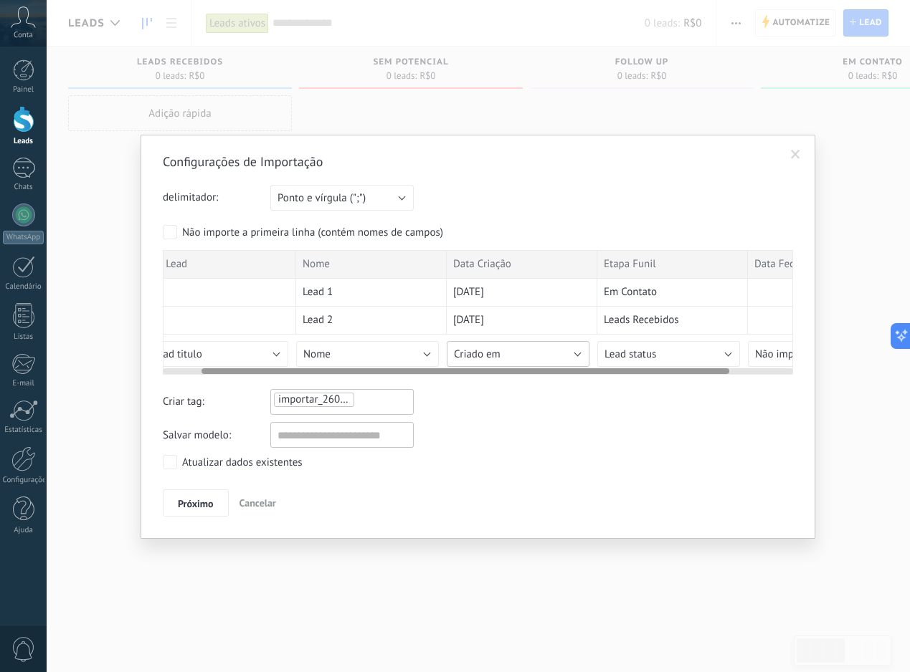
scroll to position [0, 123]
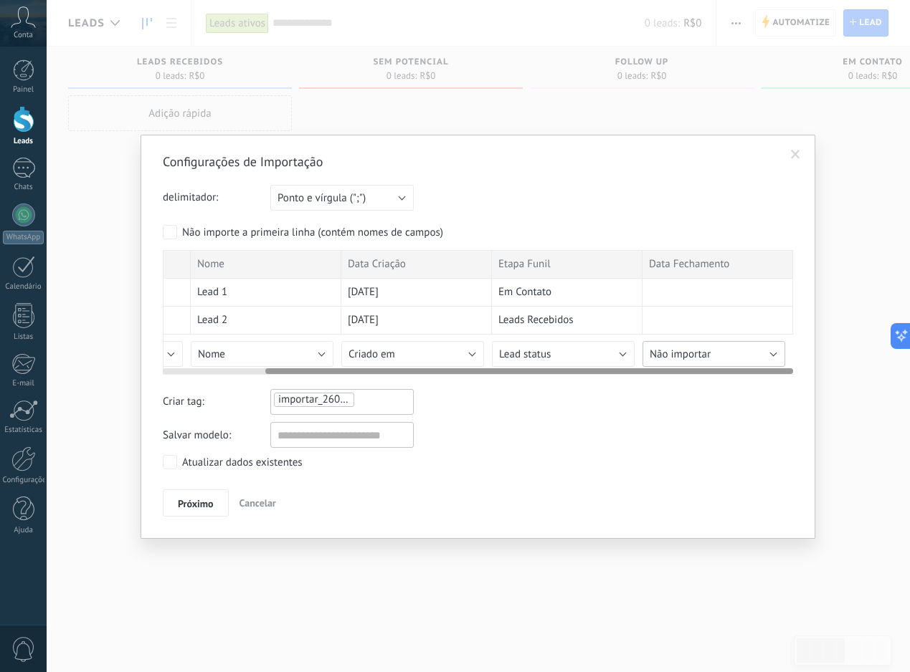
click at [708, 359] on span "Não importar" at bounding box center [679, 355] width 61 height 14
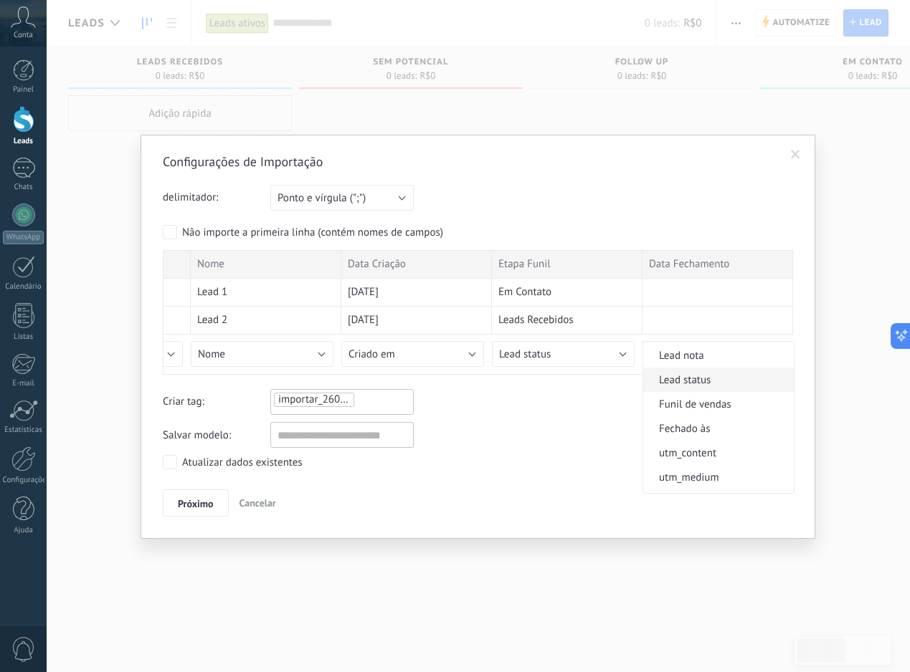
scroll to position [748, 0]
click at [716, 415] on li "Funil de vendas" at bounding box center [718, 403] width 151 height 24
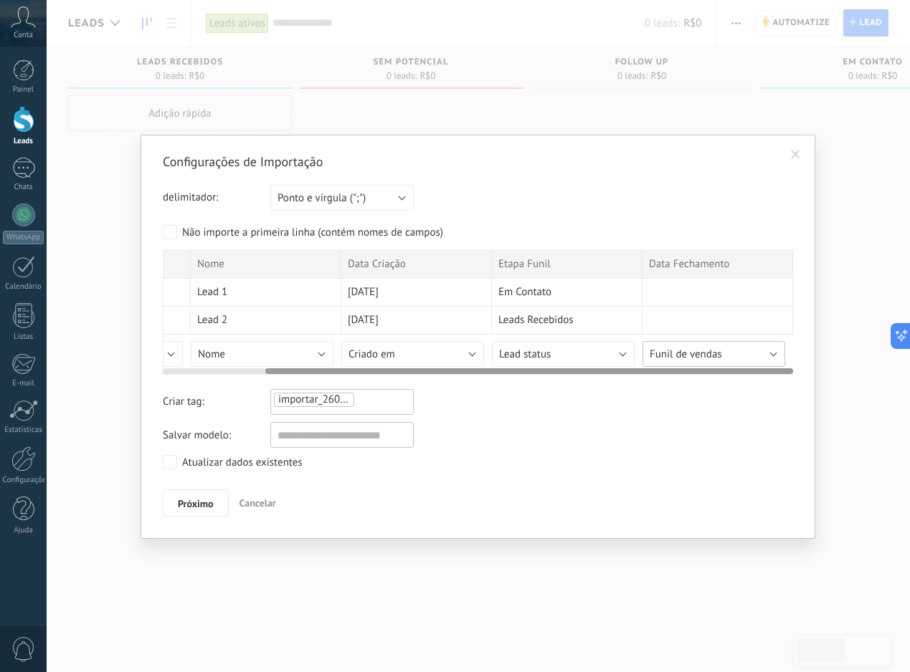
click at [709, 354] on span "Funil de vendas" at bounding box center [685, 355] width 72 height 14
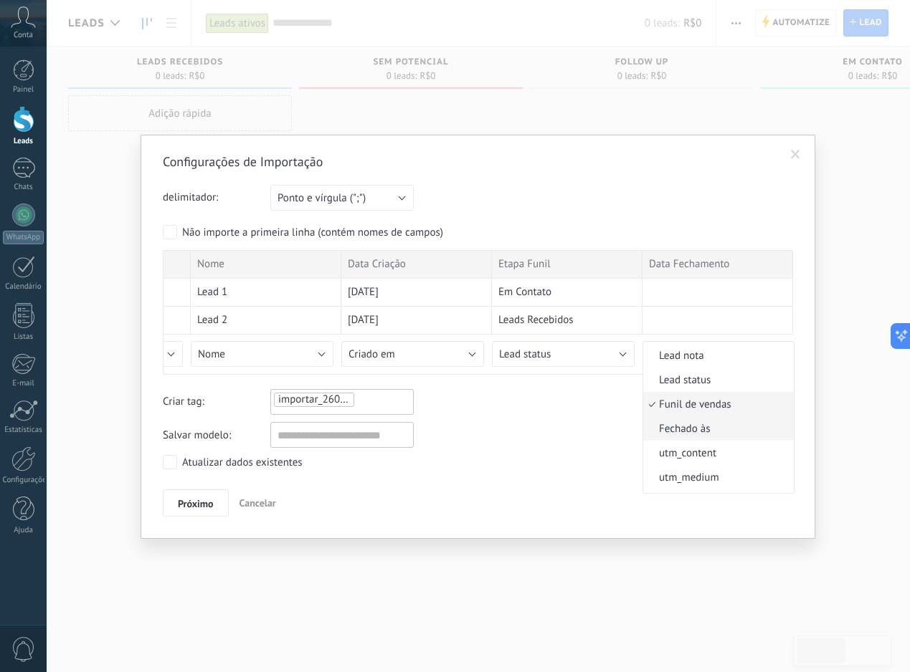
click at [689, 433] on li "Fechado às" at bounding box center [718, 428] width 151 height 24
click at [196, 499] on span "Próximo" at bounding box center [196, 504] width 36 height 10
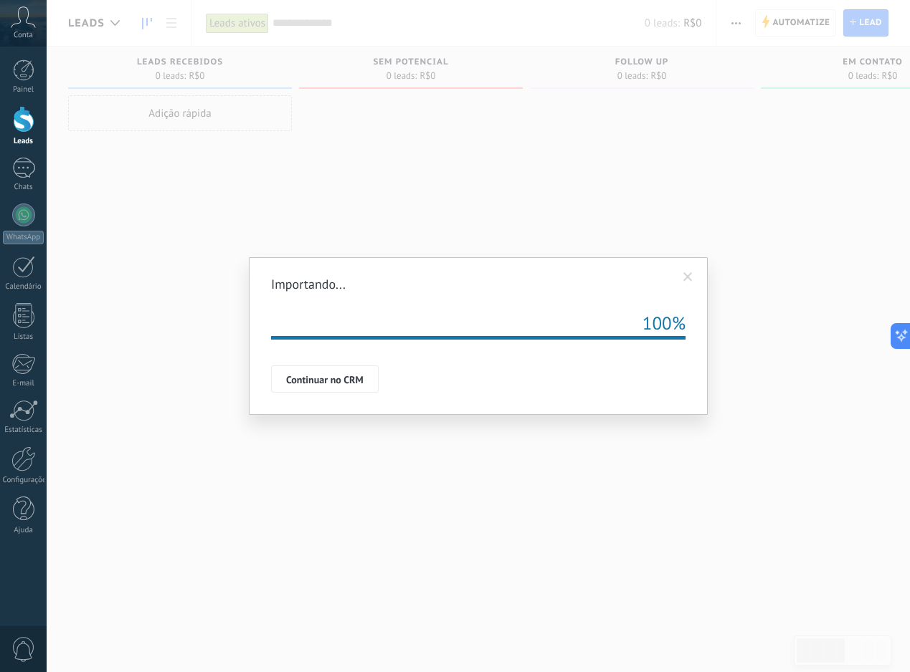
click at [333, 375] on span "Continuar no CRM" at bounding box center [324, 380] width 77 height 10
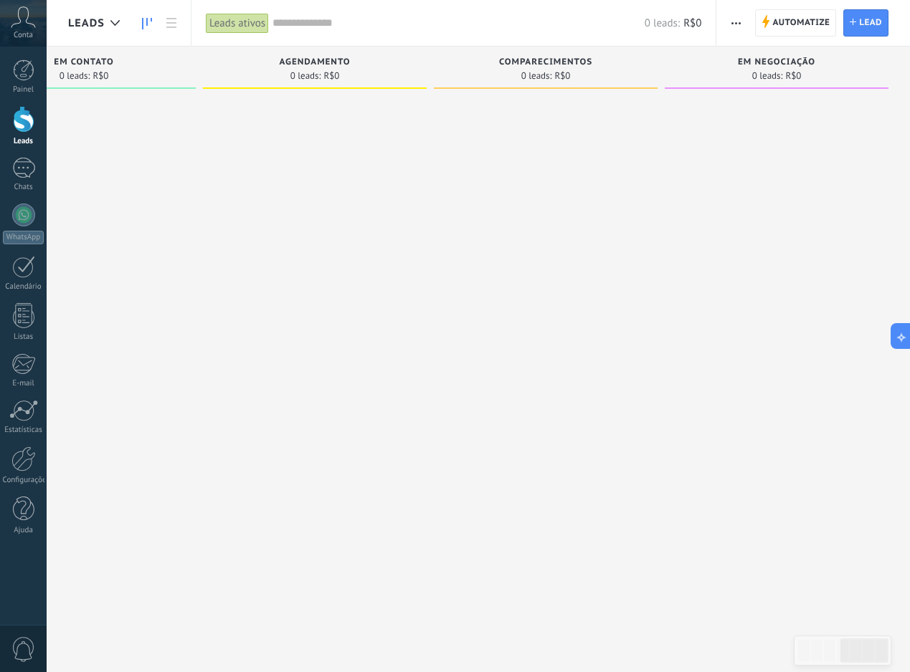
scroll to position [0, 0]
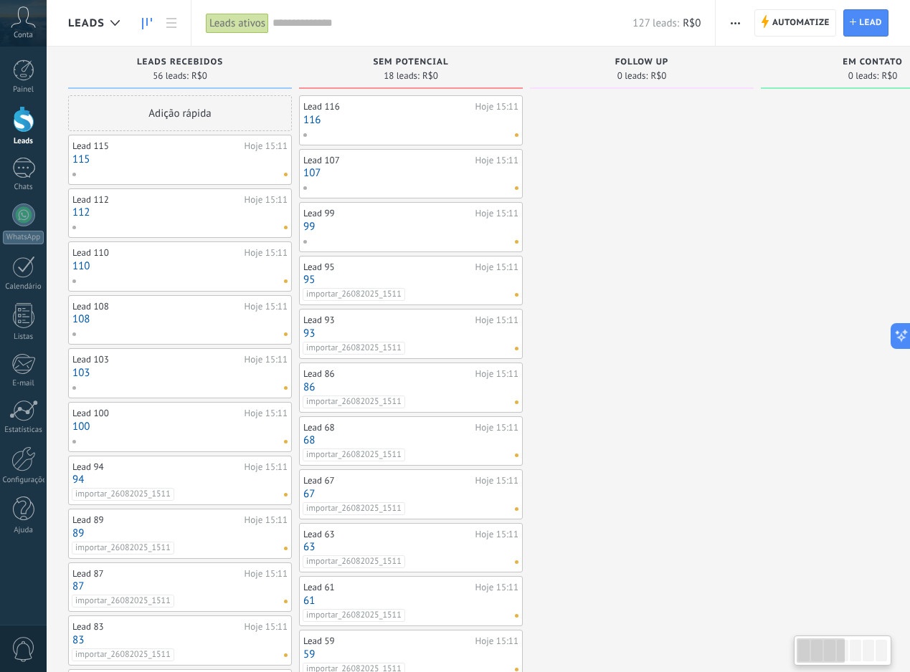
click at [371, 22] on input "text" at bounding box center [452, 23] width 360 height 15
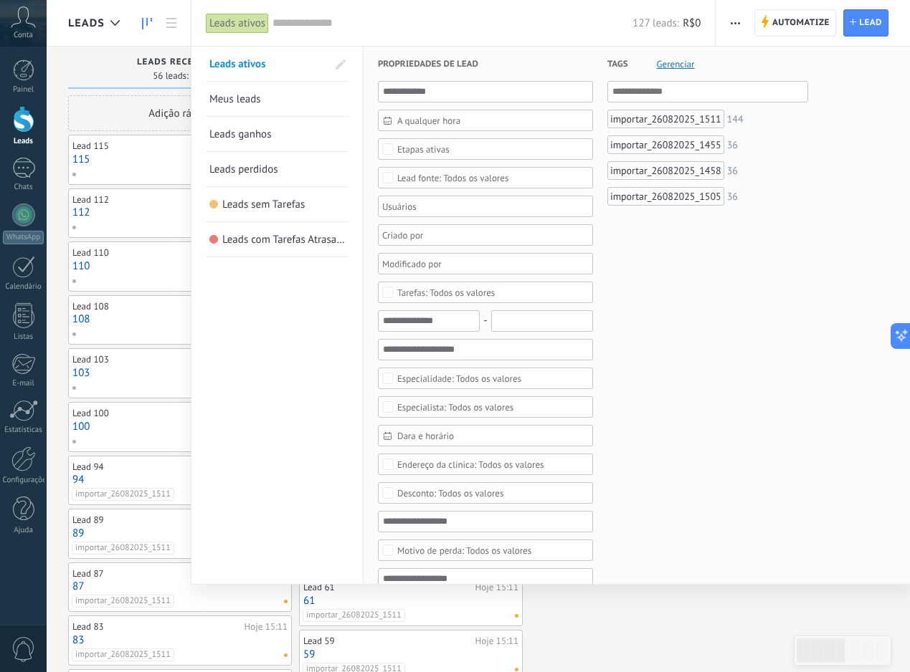
click at [263, 134] on span "Leads ganhos" at bounding box center [240, 135] width 62 height 14
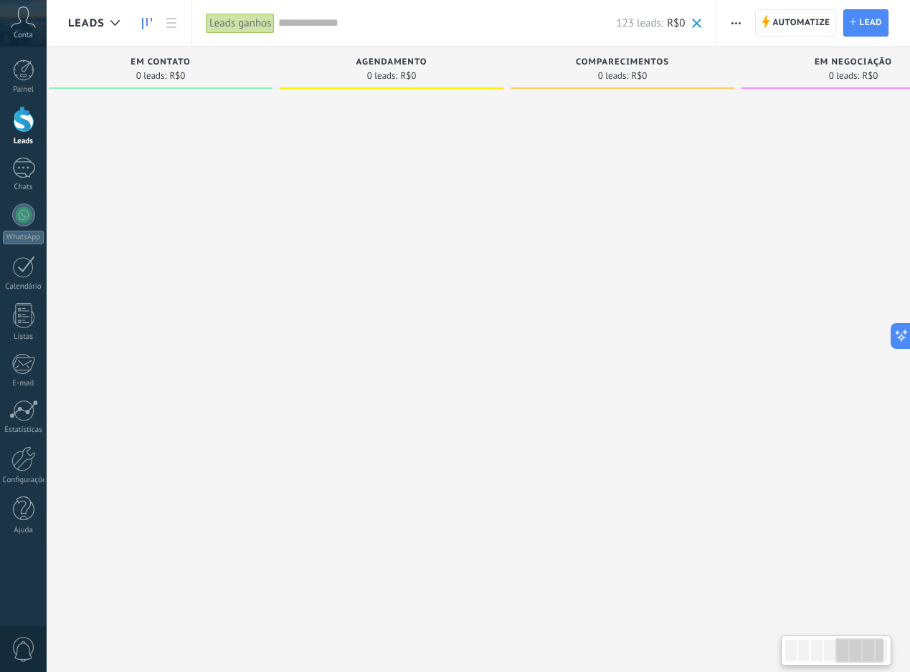
scroll to position [0, 1019]
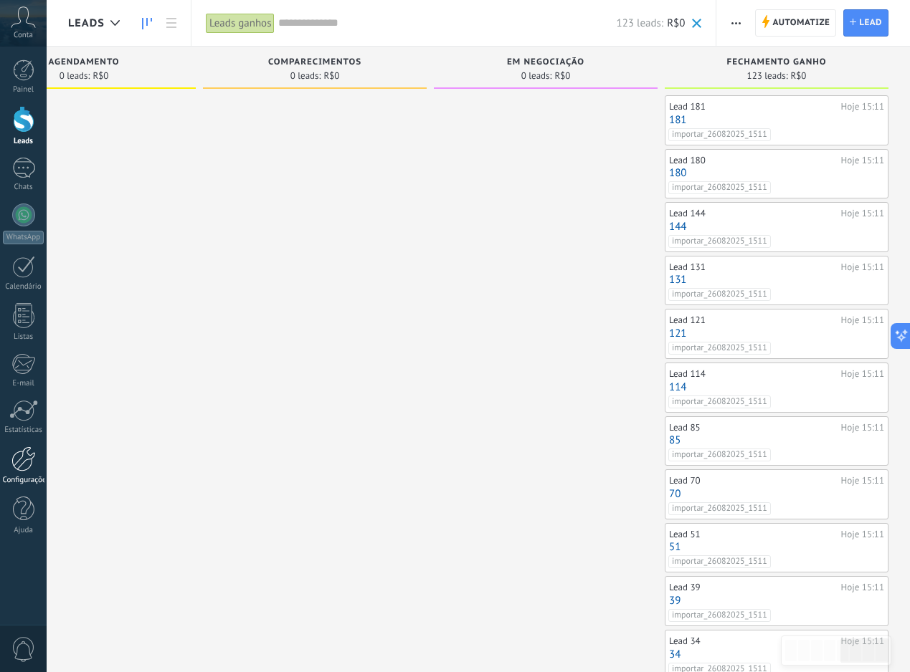
click at [7, 454] on link "Configurações" at bounding box center [23, 466] width 47 height 39
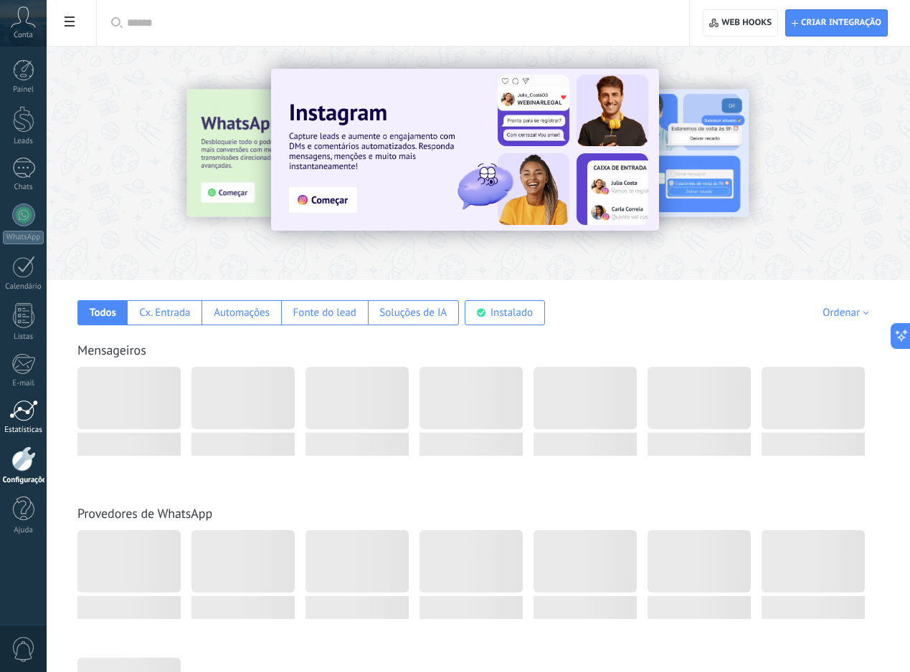
click at [22, 414] on div at bounding box center [23, 411] width 29 height 22
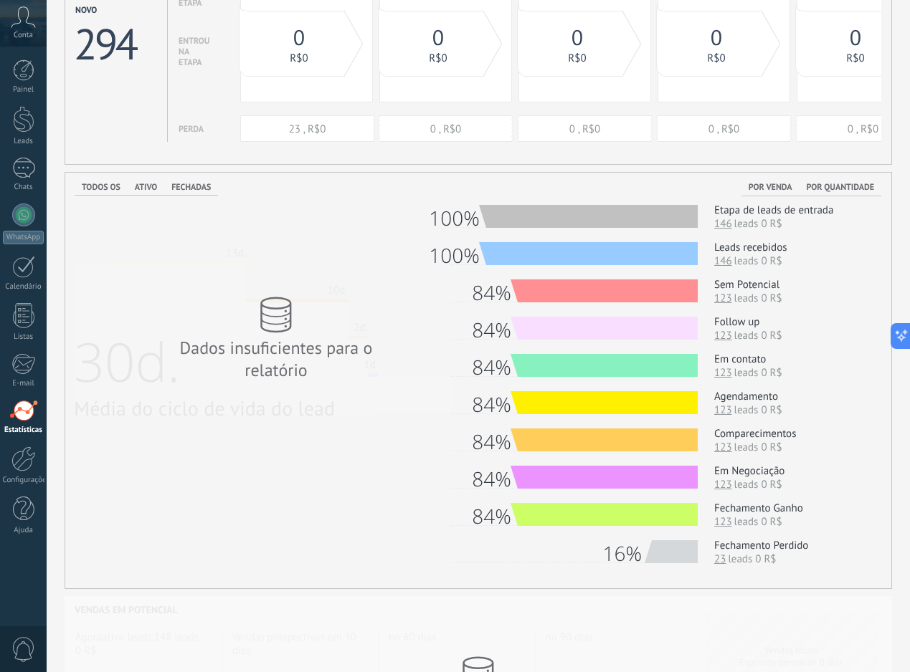
scroll to position [161, 0]
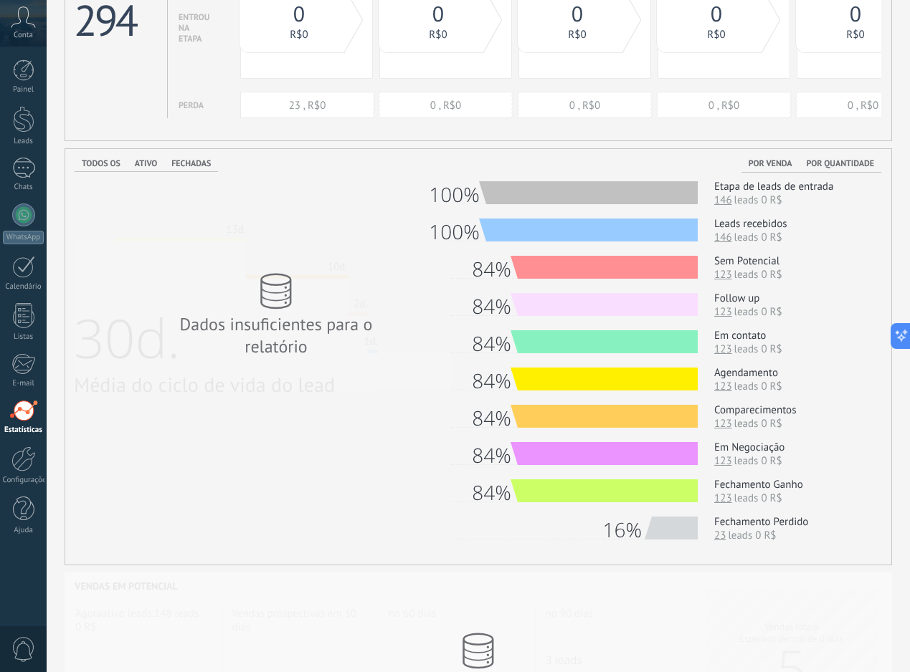
click at [780, 166] on span "Por venda" at bounding box center [770, 163] width 44 height 11
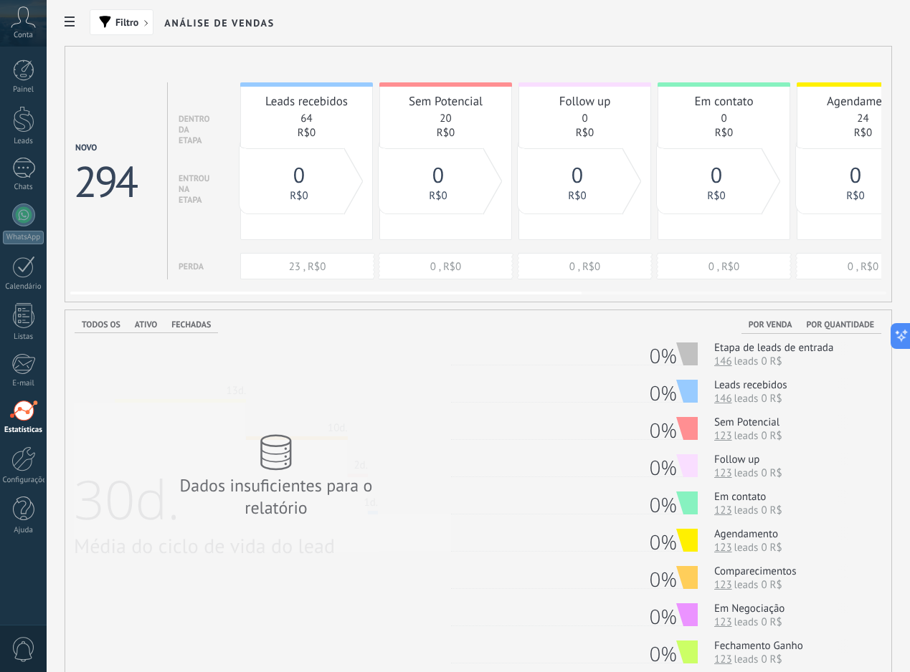
click at [814, 327] on span "Por quantidade" at bounding box center [840, 325] width 68 height 11
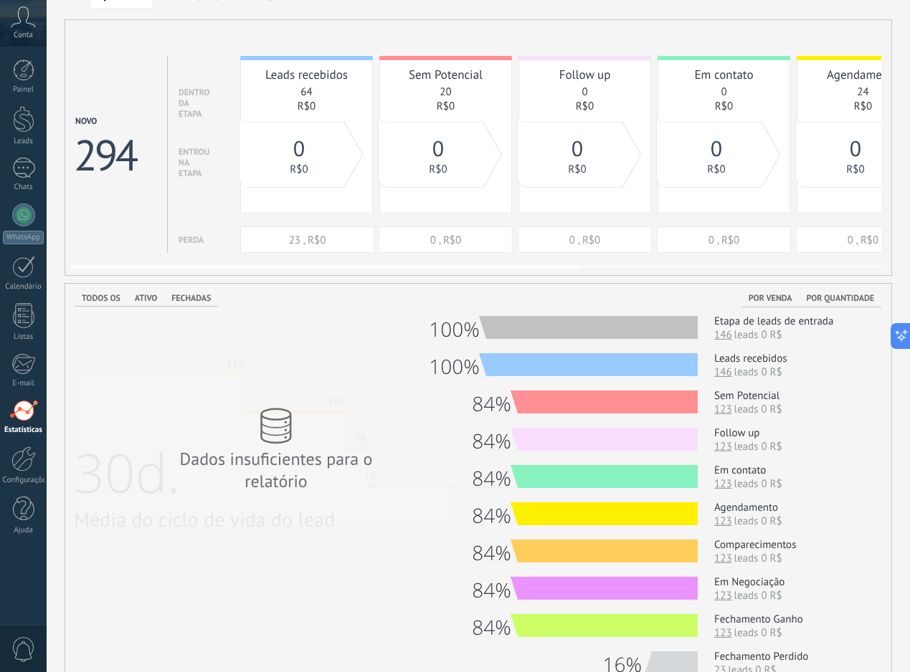
scroll to position [27, 0]
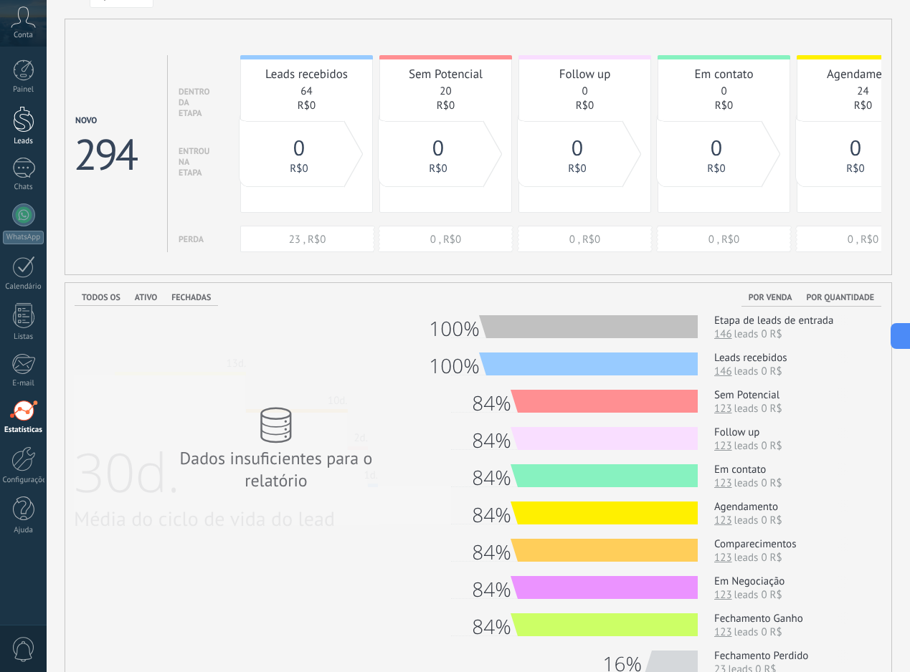
click at [30, 138] on div "Leads" at bounding box center [24, 141] width 42 height 9
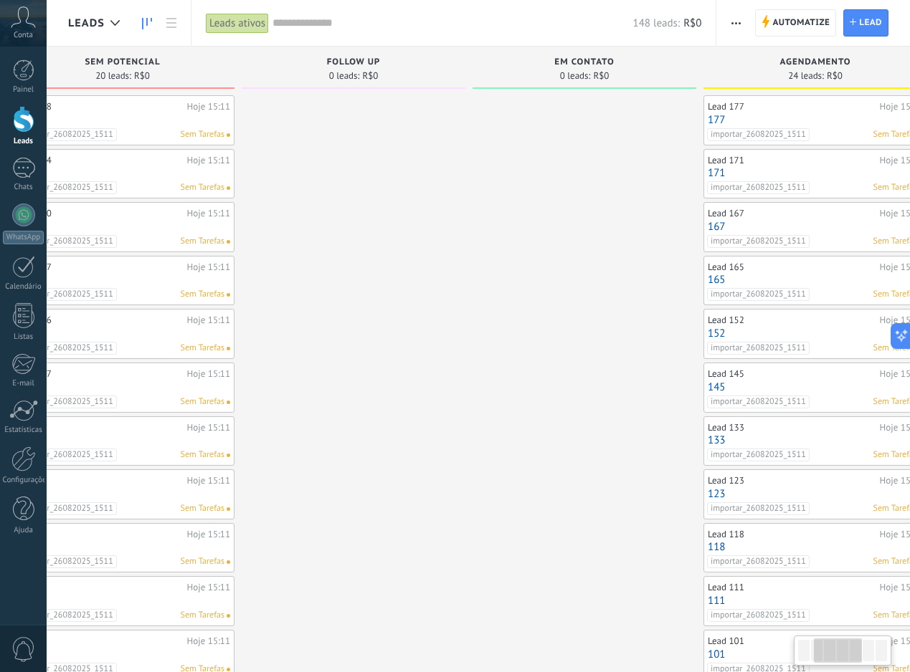
scroll to position [0, 257]
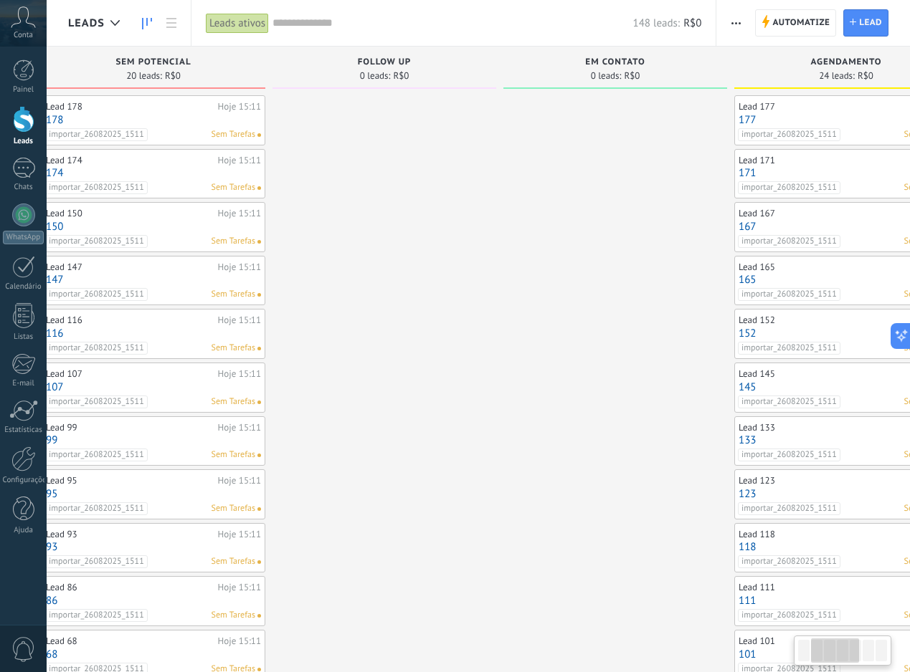
click at [728, 24] on button "button" at bounding box center [735, 22] width 21 height 27
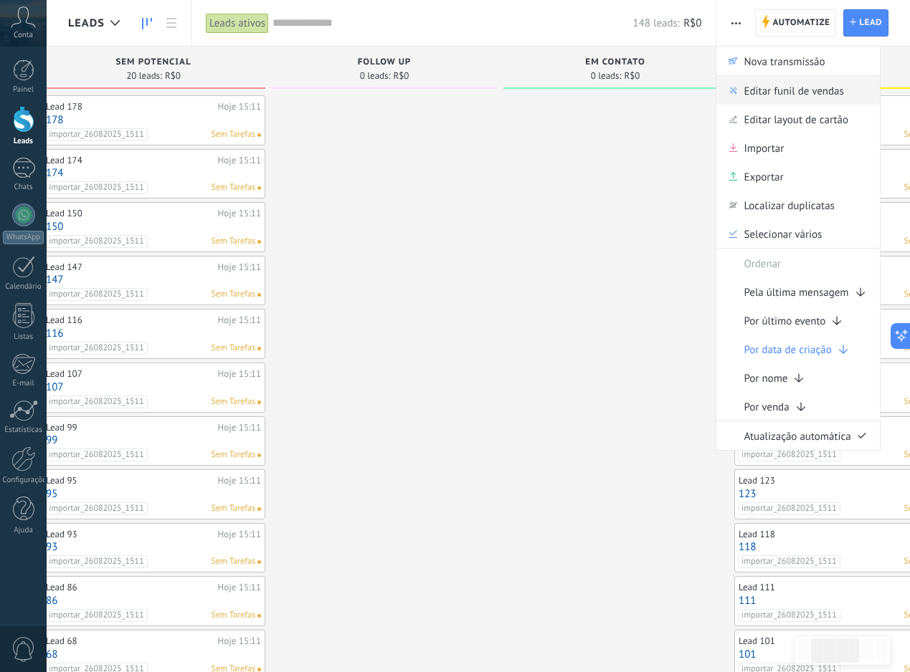
click at [765, 89] on span "Editar funil de vendas" at bounding box center [793, 90] width 100 height 29
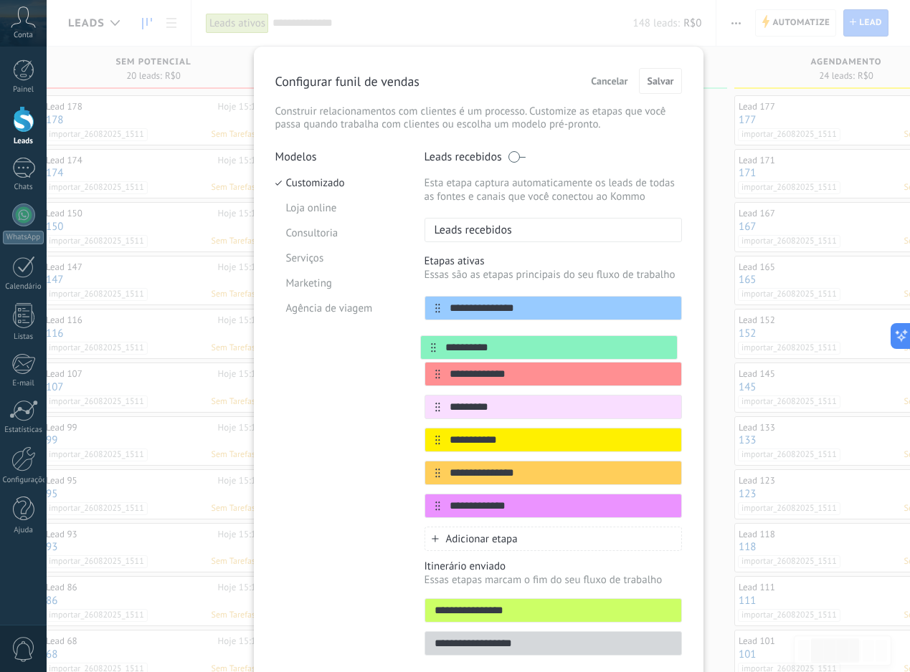
drag, startPoint x: 431, startPoint y: 406, endPoint x: 429, endPoint y: 342, distance: 64.5
click at [429, 342] on div "**********" at bounding box center [552, 407] width 257 height 222
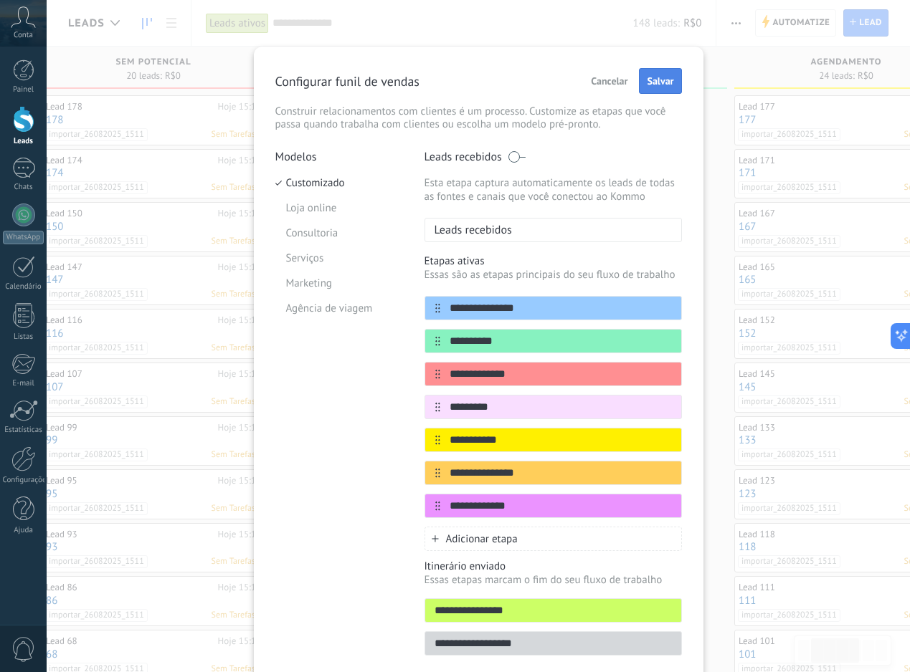
click at [660, 85] on span "Salvar" at bounding box center [660, 81] width 27 height 10
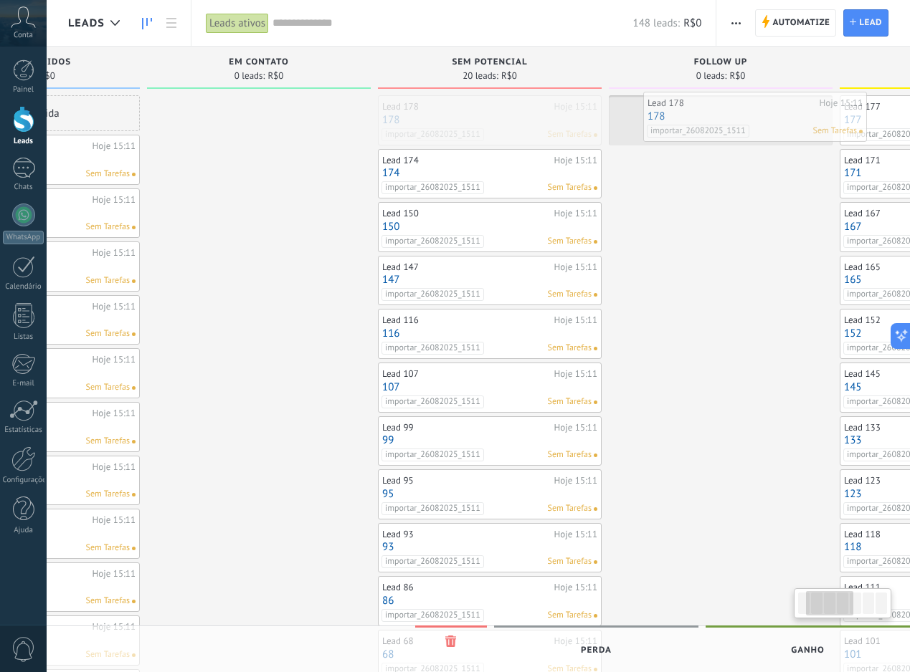
drag, startPoint x: 629, startPoint y: 125, endPoint x: 738, endPoint y: 121, distance: 109.0
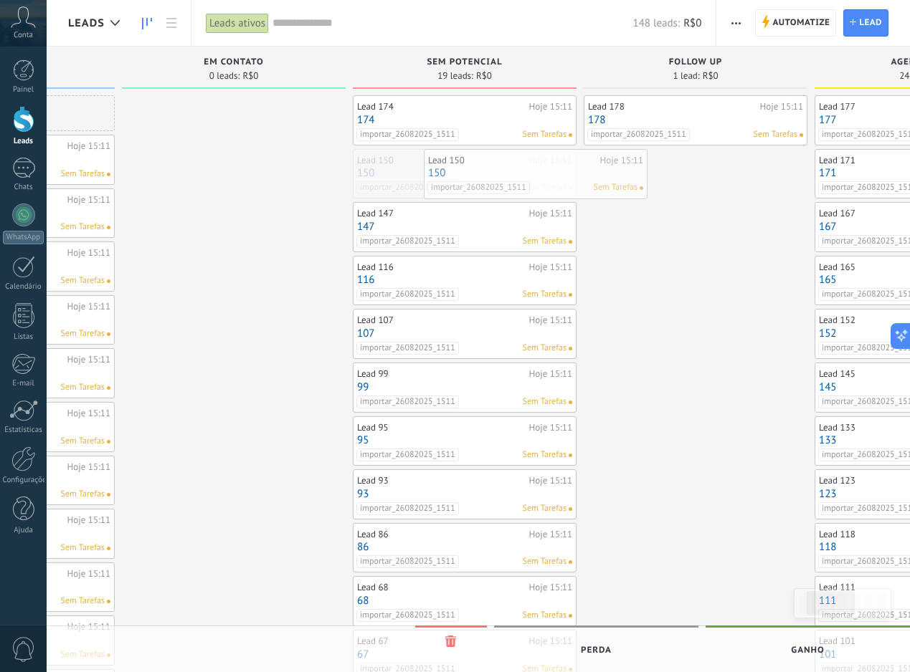
drag, startPoint x: 480, startPoint y: 174, endPoint x: 714, endPoint y: 173, distance: 233.7
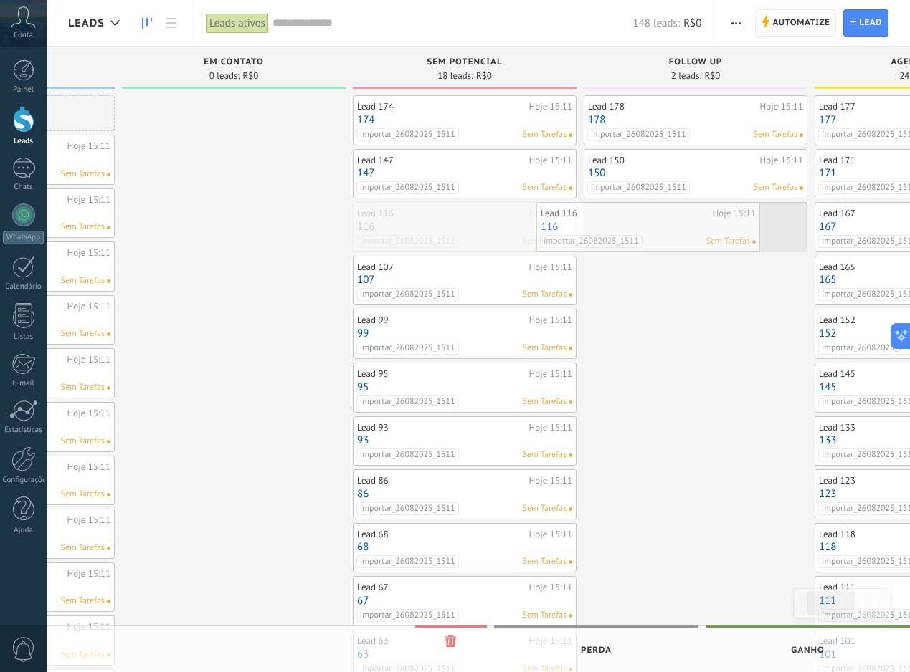
drag, startPoint x: 520, startPoint y: 232, endPoint x: 710, endPoint y: 232, distance: 190.7
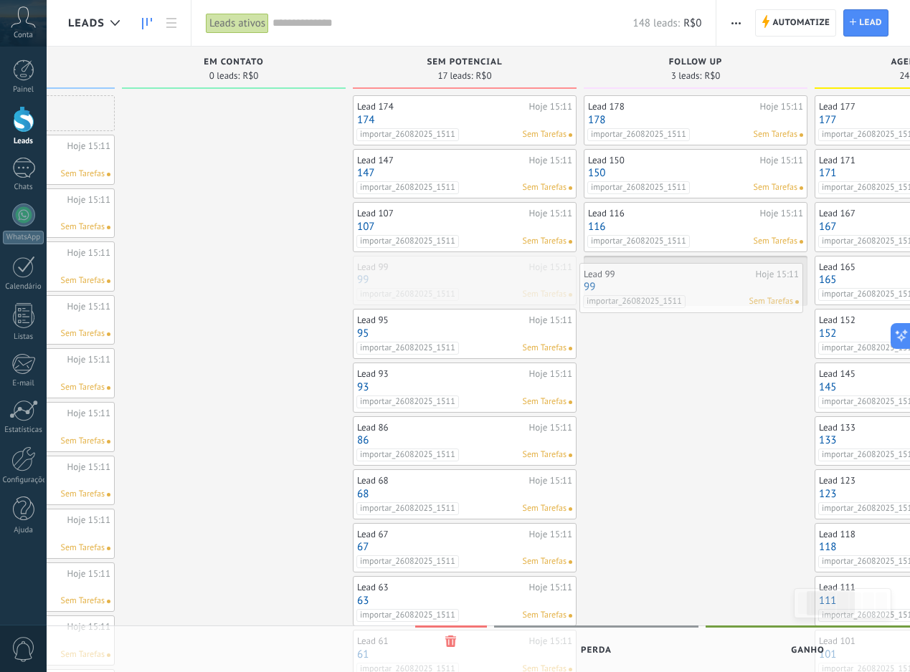
drag, startPoint x: 507, startPoint y: 277, endPoint x: 737, endPoint y: 284, distance: 230.2
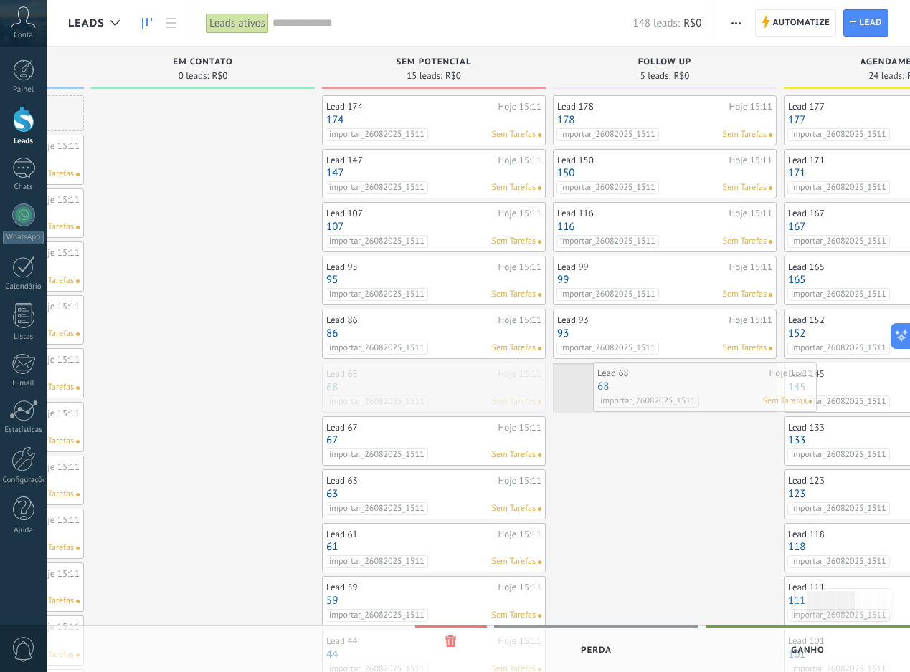
drag, startPoint x: 479, startPoint y: 399, endPoint x: 775, endPoint y: 399, distance: 296.1
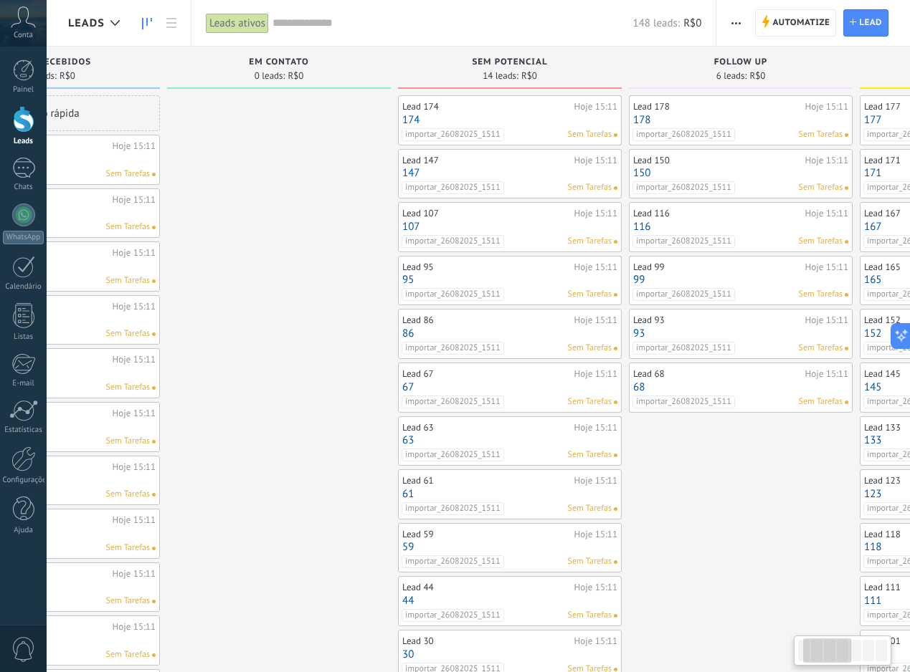
scroll to position [0, 0]
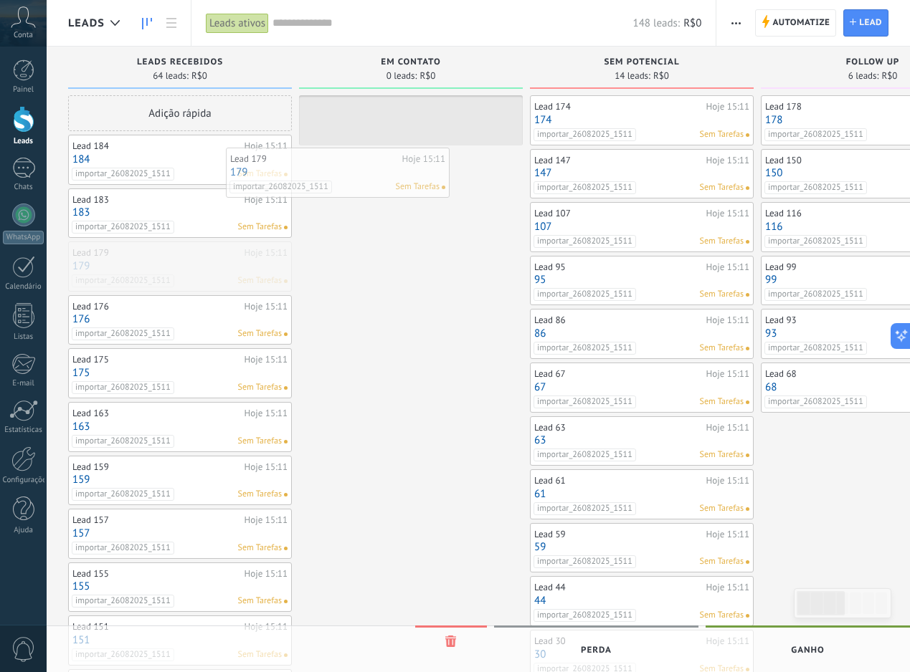
drag, startPoint x: 205, startPoint y: 277, endPoint x: 399, endPoint y: 158, distance: 227.8
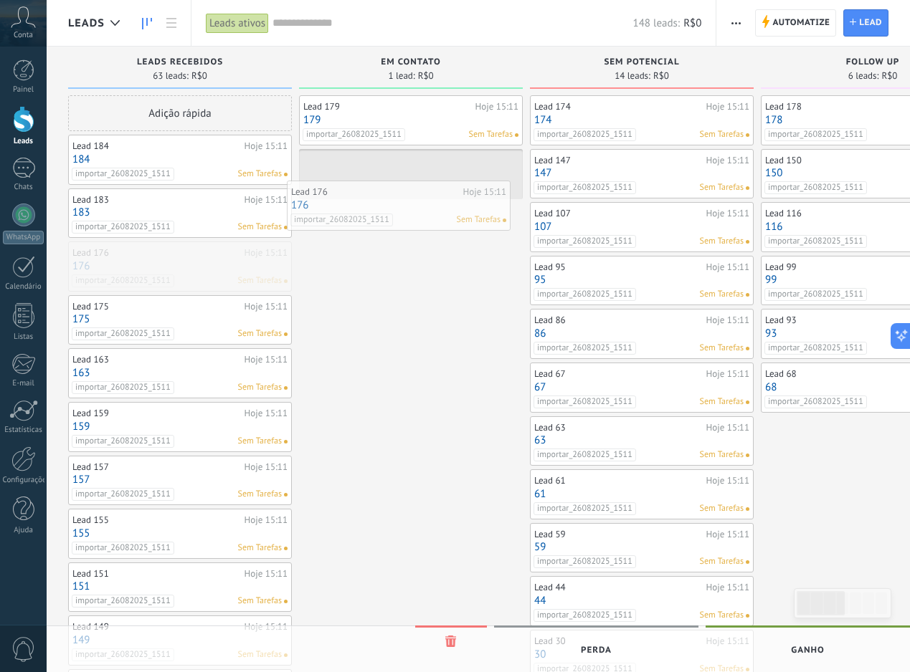
drag, startPoint x: 186, startPoint y: 265, endPoint x: 404, endPoint y: 203, distance: 227.2
drag, startPoint x: 210, startPoint y: 204, endPoint x: 419, endPoint y: 194, distance: 209.6
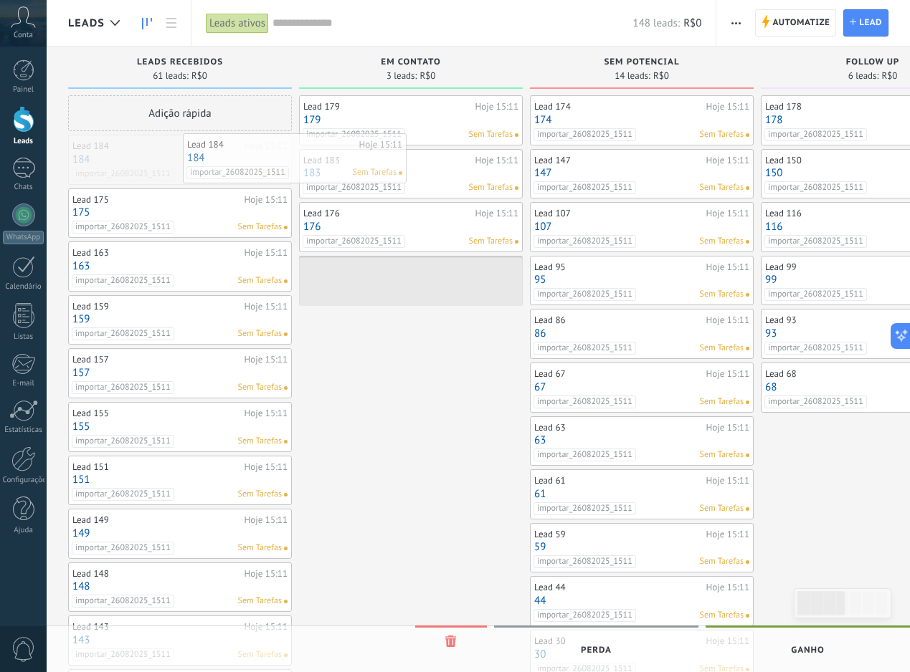
drag, startPoint x: 220, startPoint y: 170, endPoint x: 417, endPoint y: 183, distance: 197.6
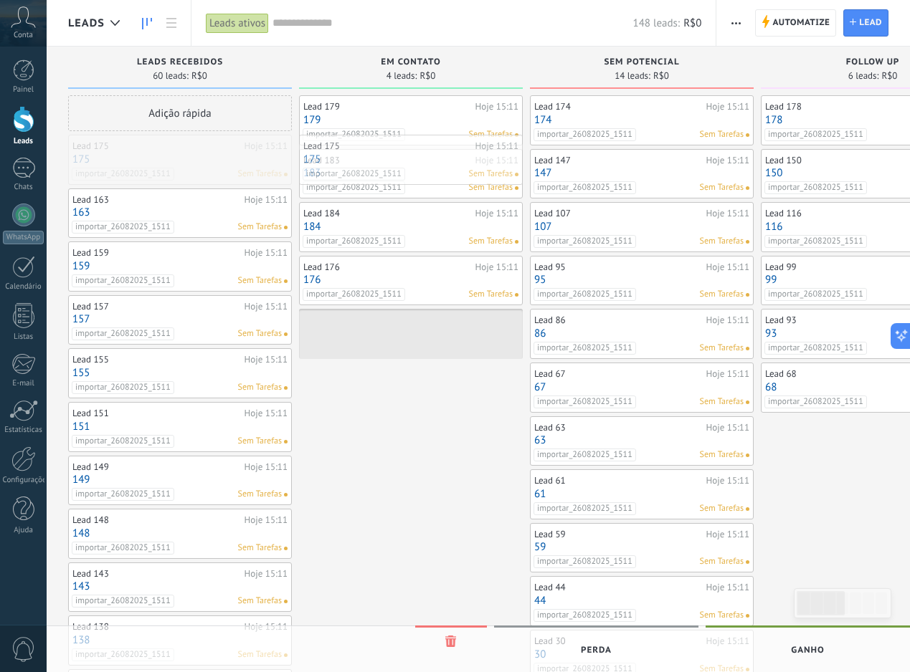
drag, startPoint x: 220, startPoint y: 164, endPoint x: 457, endPoint y: 164, distance: 236.6
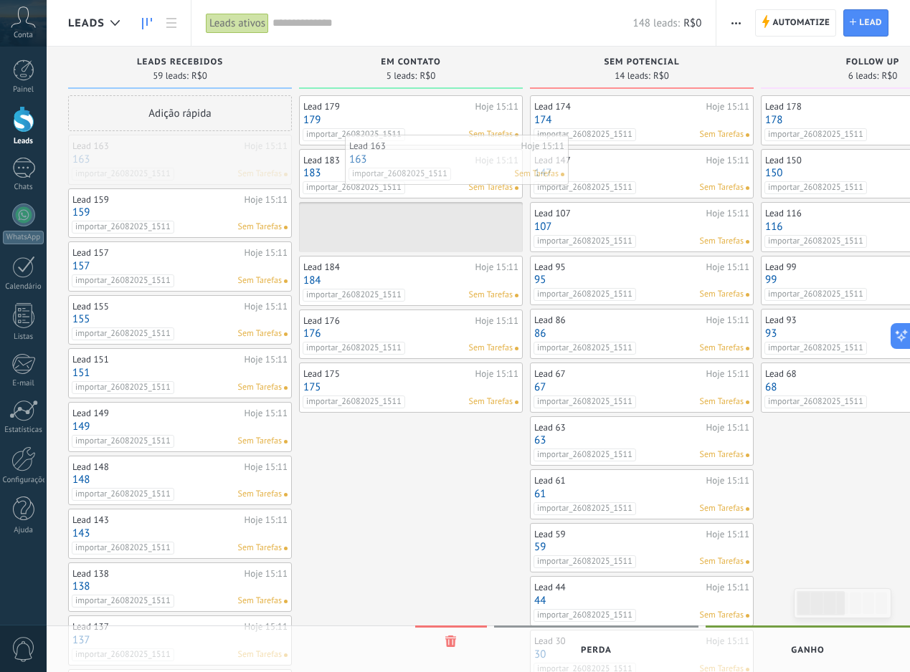
drag, startPoint x: 222, startPoint y: 165, endPoint x: 499, endPoint y: 164, distance: 276.7
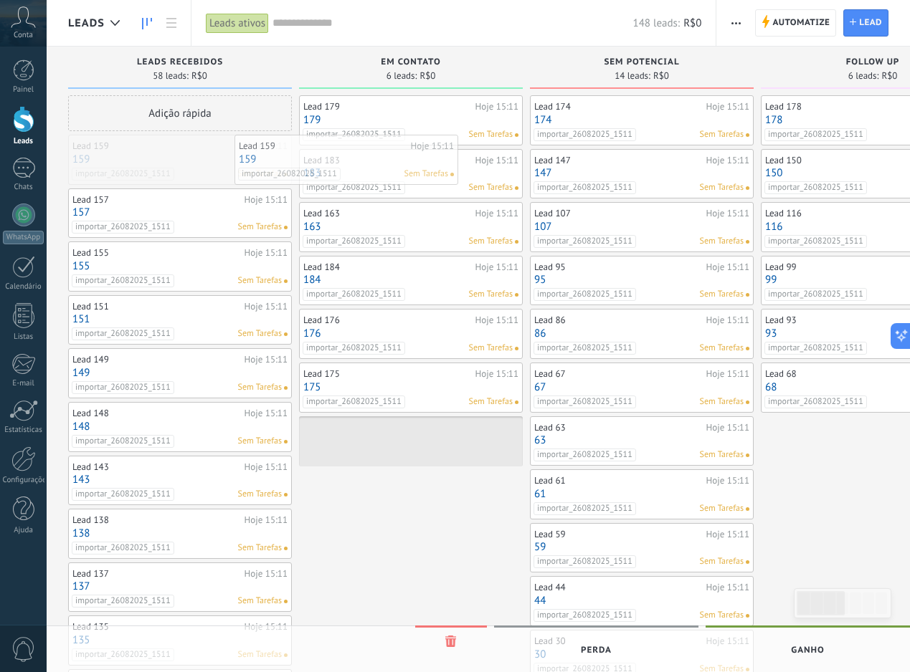
drag, startPoint x: 229, startPoint y: 151, endPoint x: 418, endPoint y: 152, distance: 188.5
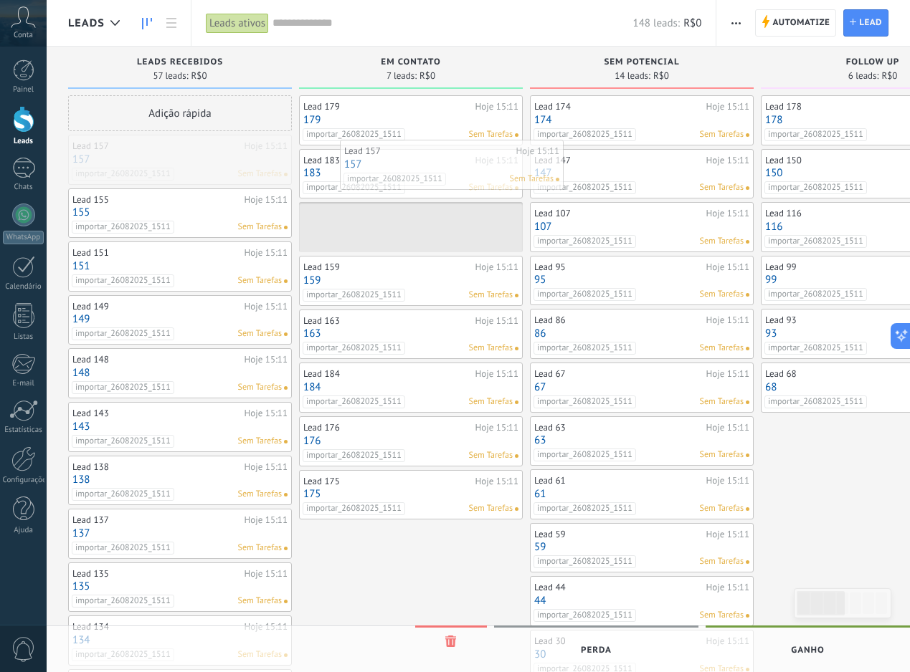
drag, startPoint x: 208, startPoint y: 146, endPoint x: 483, endPoint y: 154, distance: 275.4
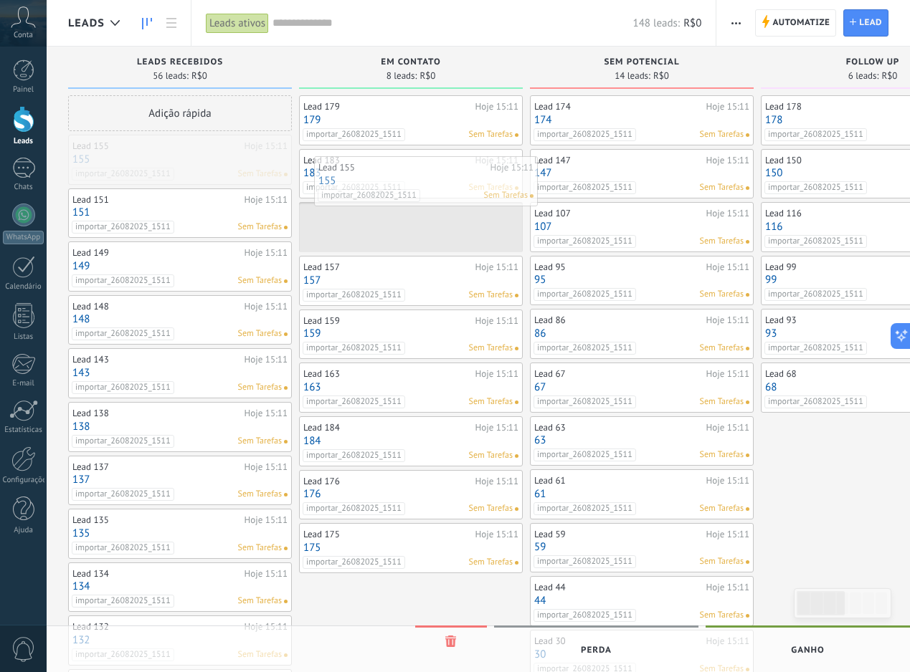
drag, startPoint x: 220, startPoint y: 151, endPoint x: 466, endPoint y: 173, distance: 246.8
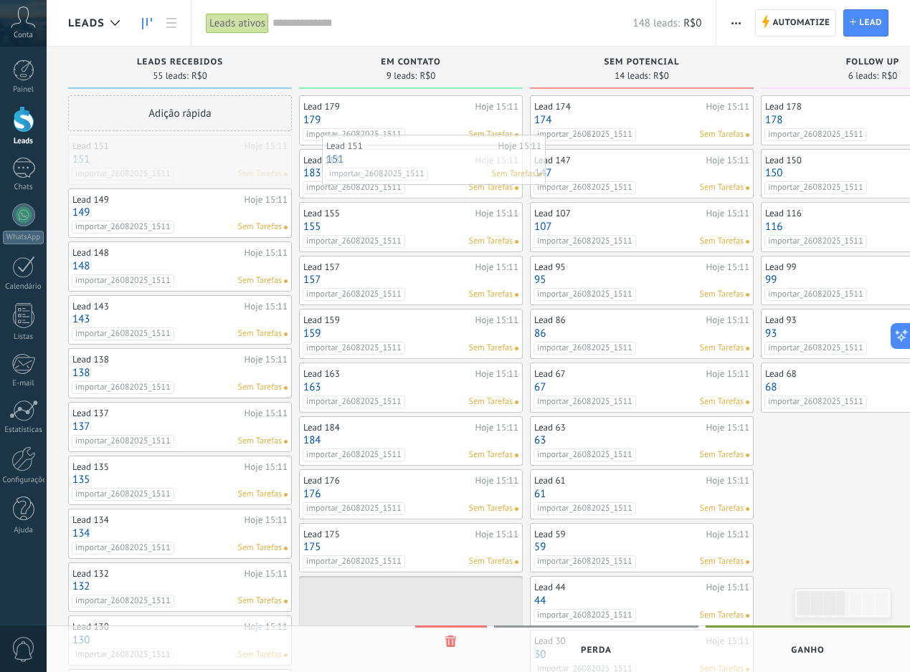
drag, startPoint x: 231, startPoint y: 161, endPoint x: 515, endPoint y: 168, distance: 284.0
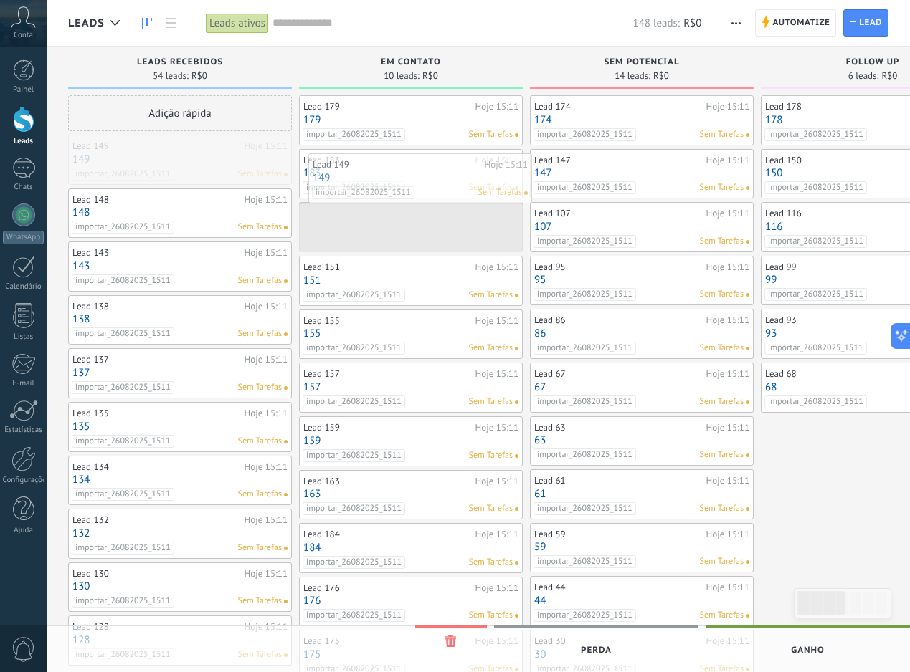
drag, startPoint x: 244, startPoint y: 163, endPoint x: 498, endPoint y: 186, distance: 255.4
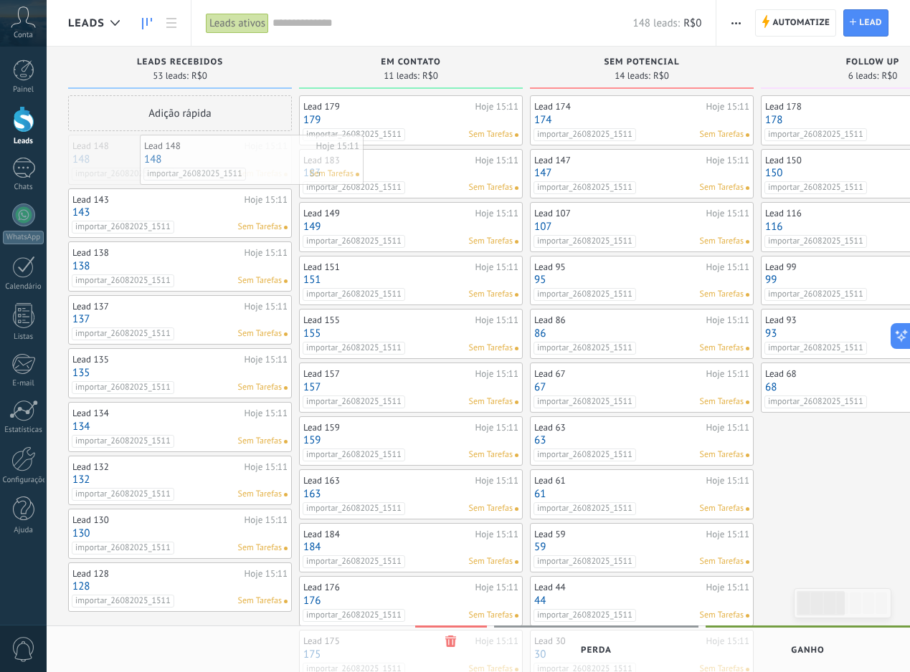
drag, startPoint x: 228, startPoint y: 163, endPoint x: 496, endPoint y: 185, distance: 269.0
drag, startPoint x: 222, startPoint y: 171, endPoint x: 371, endPoint y: 173, distance: 149.8
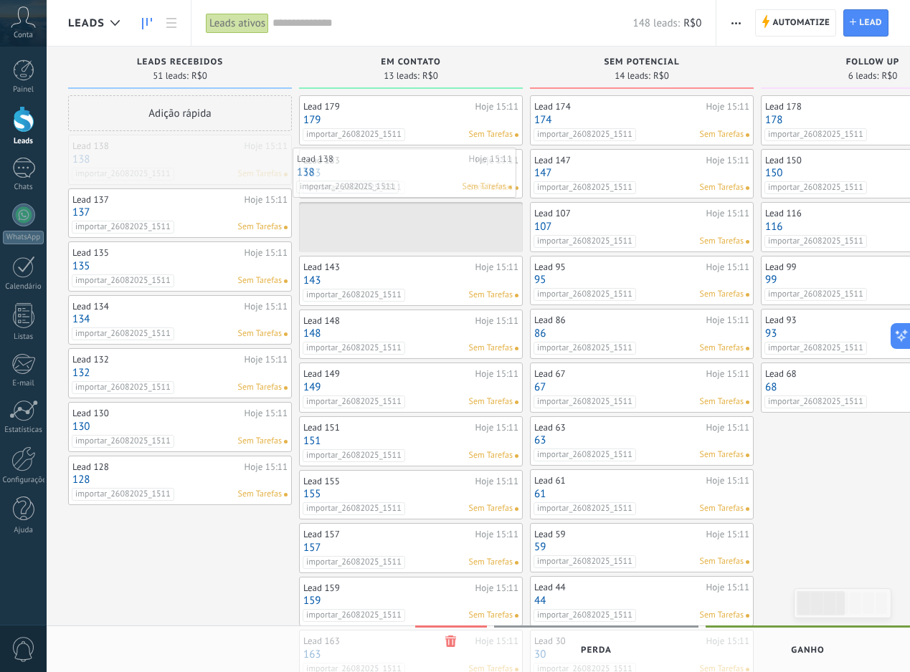
drag, startPoint x: 186, startPoint y: 156, endPoint x: 412, endPoint y: 169, distance: 226.2
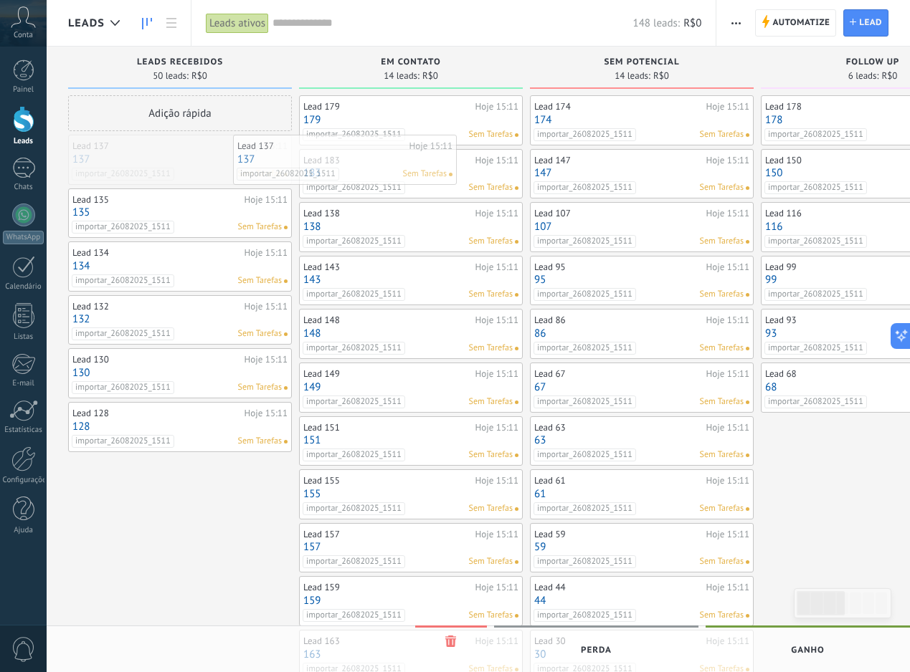
drag, startPoint x: 219, startPoint y: 155, endPoint x: 419, endPoint y: 158, distance: 200.0
drag, startPoint x: 236, startPoint y: 151, endPoint x: 434, endPoint y: 163, distance: 198.2
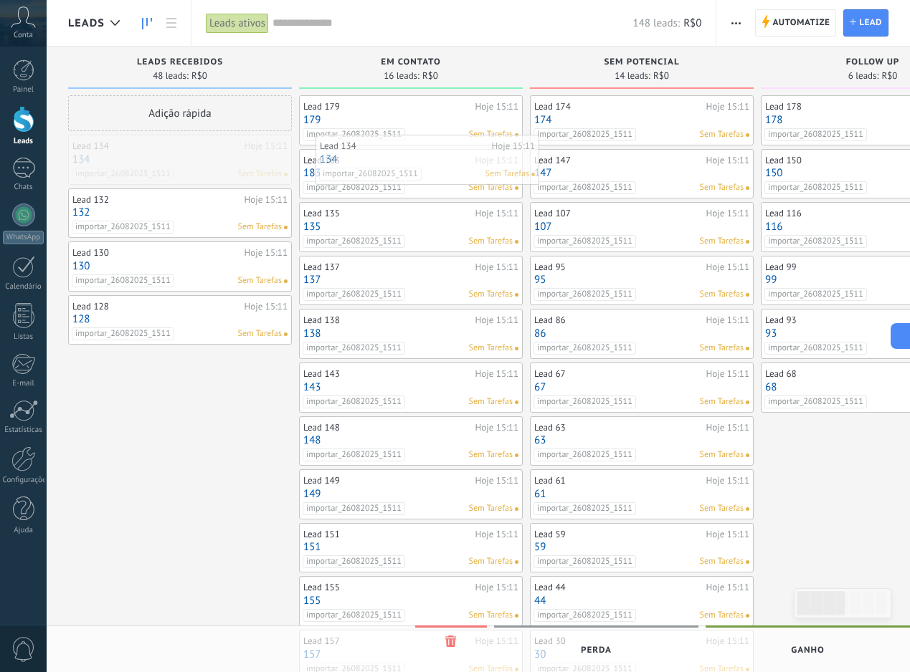
drag, startPoint x: 147, startPoint y: 168, endPoint x: 406, endPoint y: 168, distance: 258.8
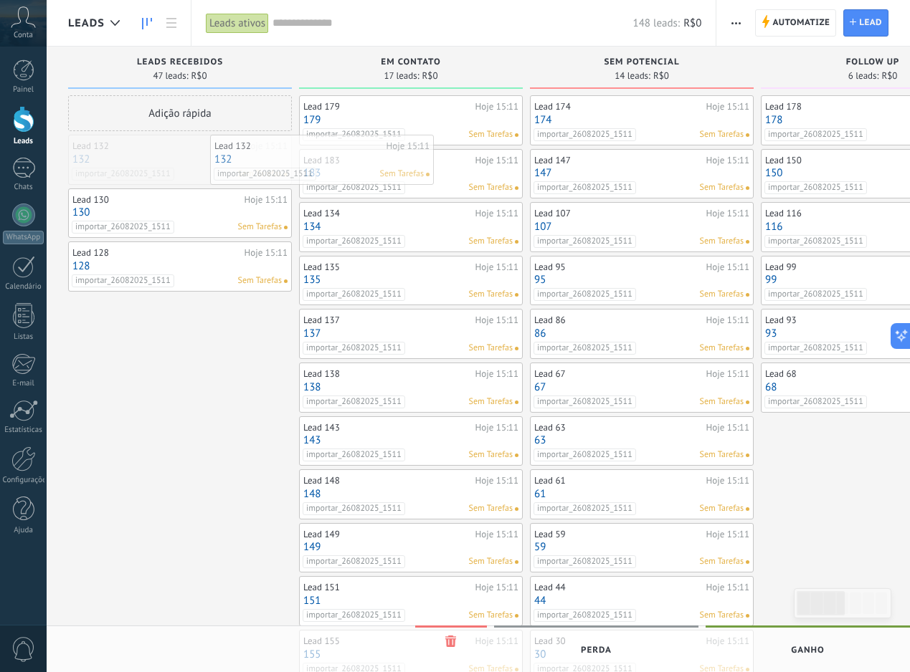
drag, startPoint x: 214, startPoint y: 170, endPoint x: 441, endPoint y: 189, distance: 227.3
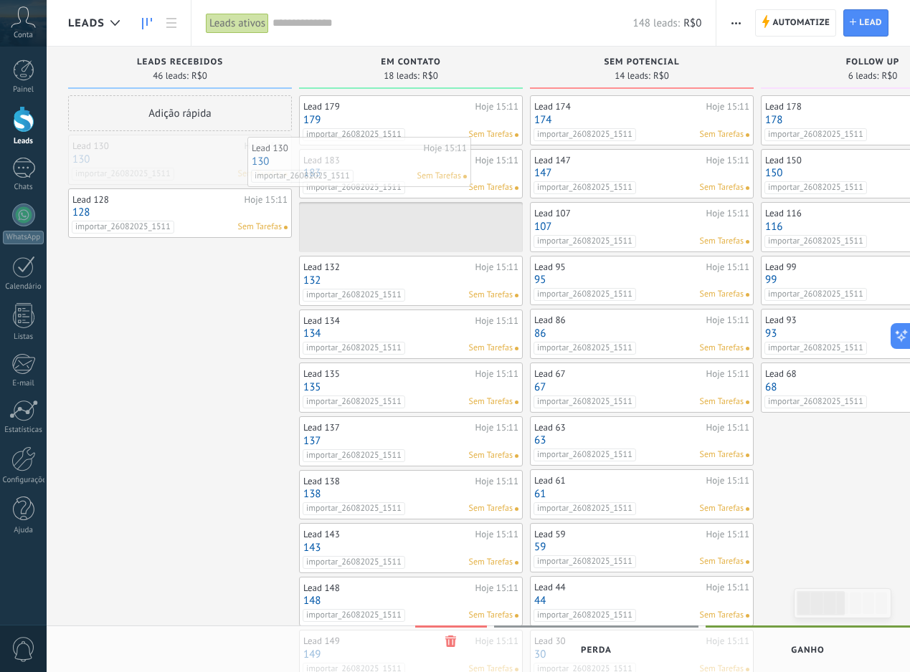
drag, startPoint x: 220, startPoint y: 160, endPoint x: 417, endPoint y: 163, distance: 197.2
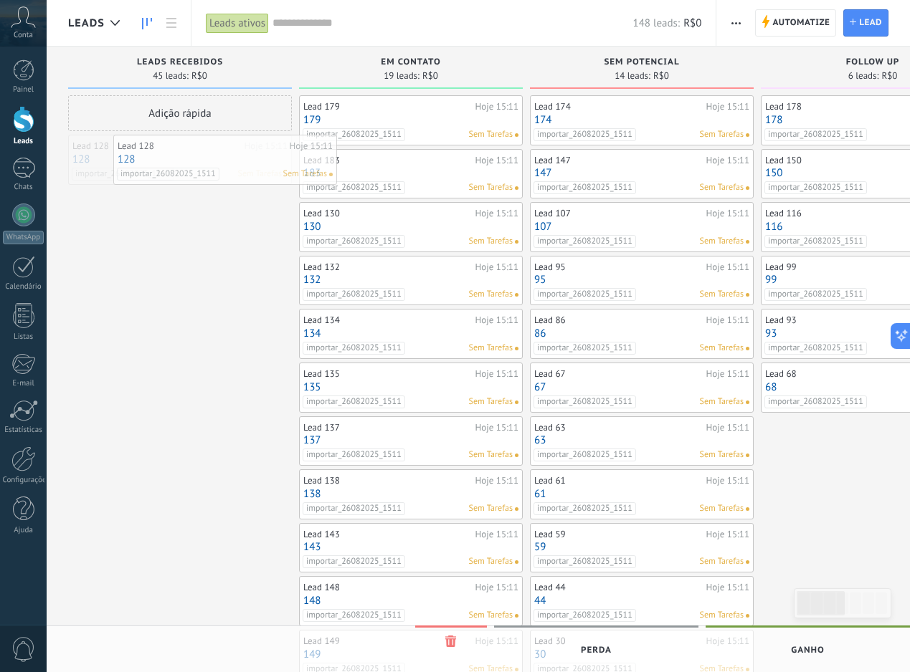
drag, startPoint x: 229, startPoint y: 158, endPoint x: 507, endPoint y: 177, distance: 278.8
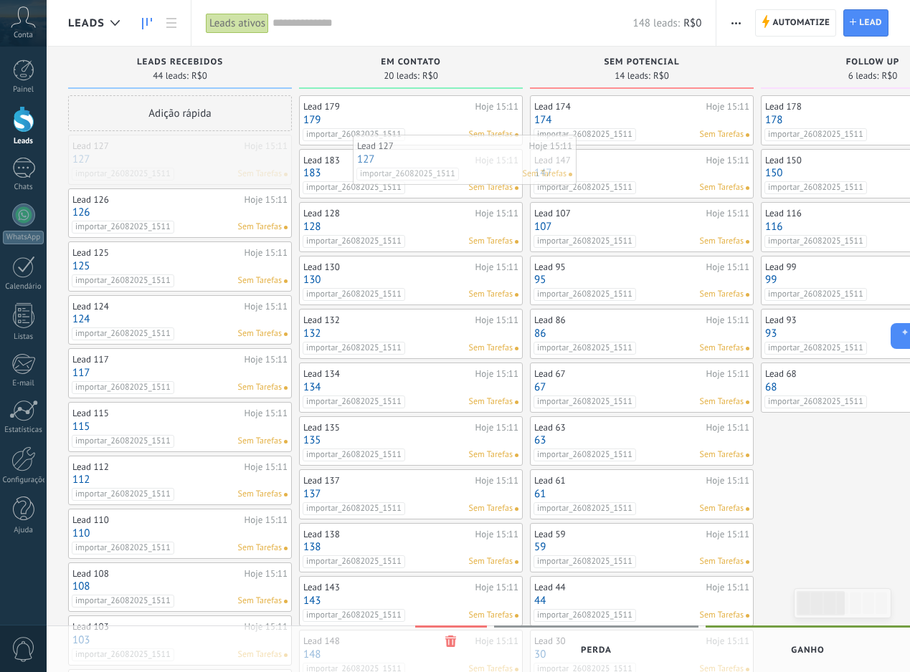
drag, startPoint x: 221, startPoint y: 170, endPoint x: 505, endPoint y: 171, distance: 284.6
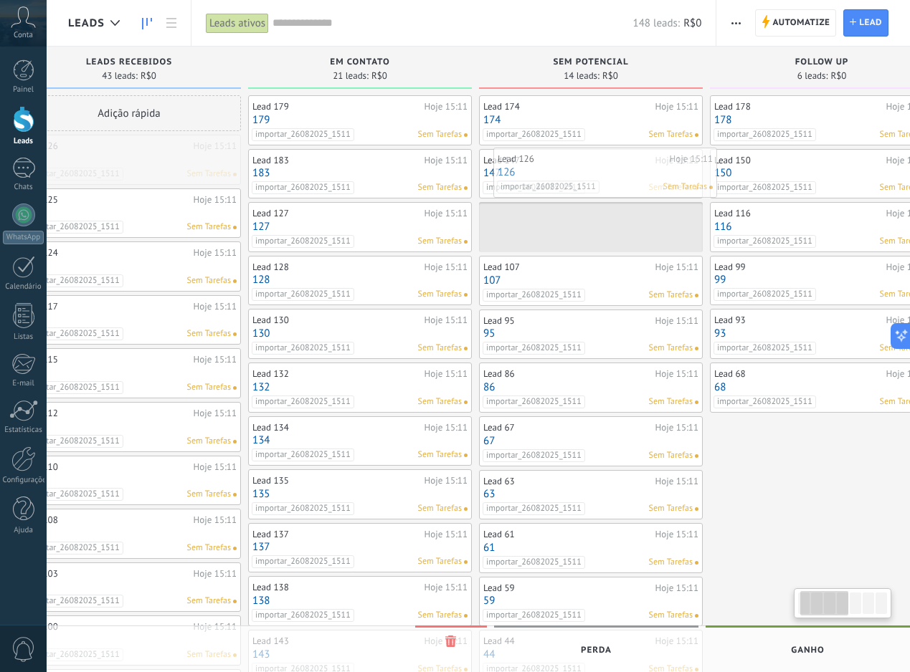
scroll to position [0, 59]
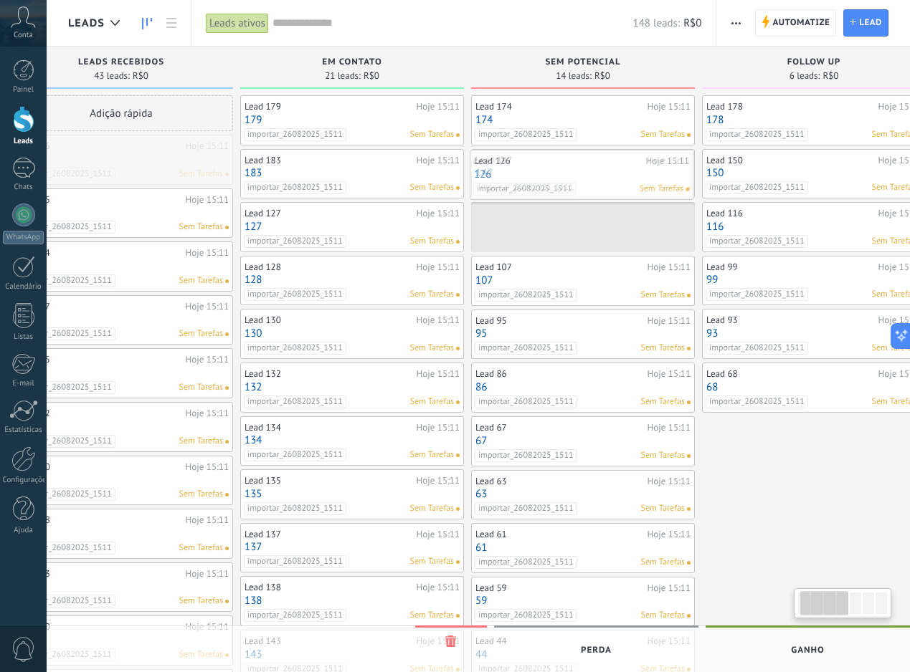
drag, startPoint x: 203, startPoint y: 173, endPoint x: 604, endPoint y: 189, distance: 401.0
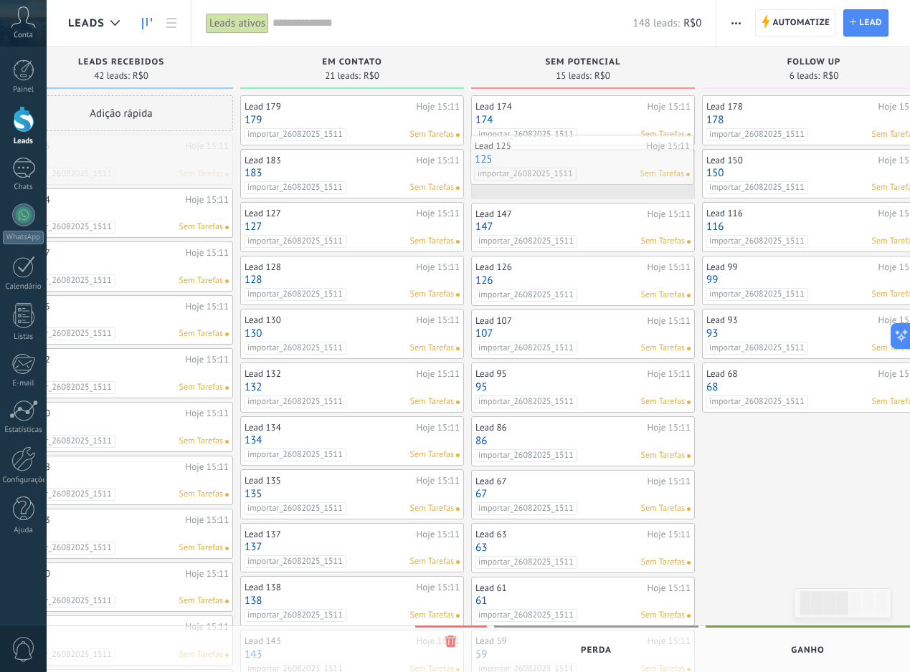
drag, startPoint x: 184, startPoint y: 166, endPoint x: 644, endPoint y: 166, distance: 460.9
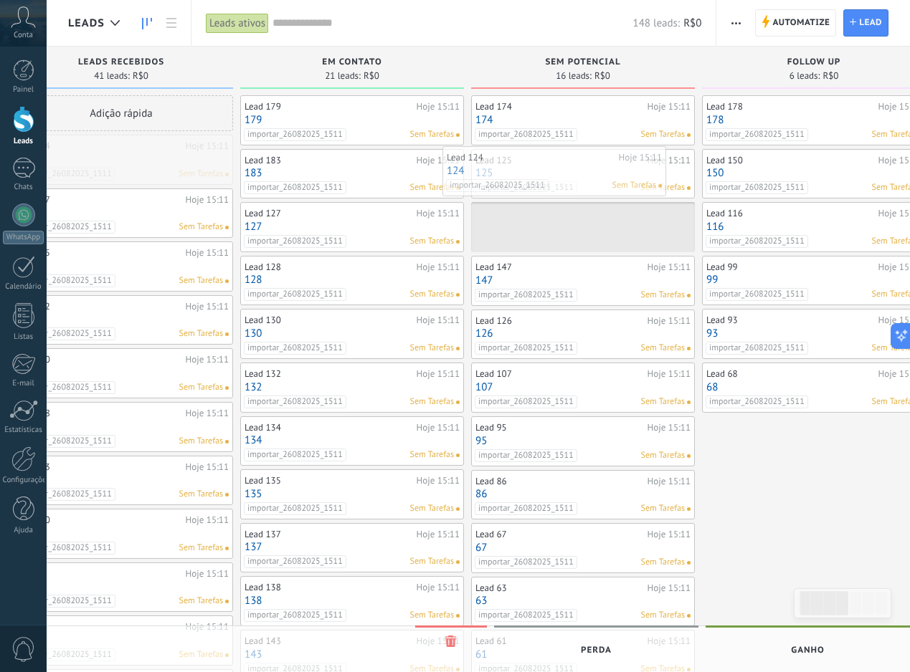
drag, startPoint x: 184, startPoint y: 164, endPoint x: 616, endPoint y: 176, distance: 432.4
drag
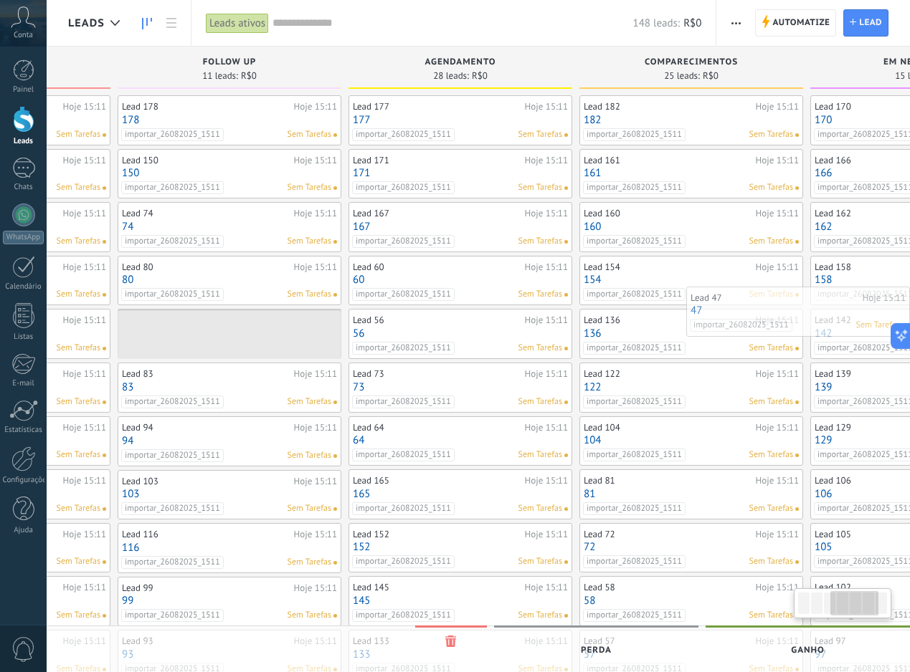
scroll to position [0, 654]
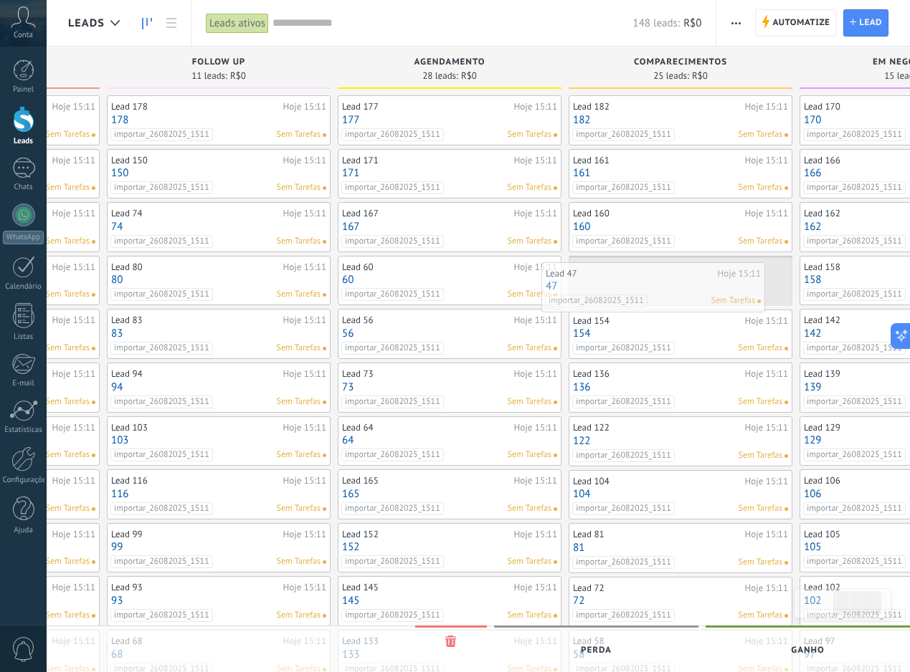
drag, startPoint x: 230, startPoint y: 317, endPoint x: 703, endPoint y: 284, distance: 474.3
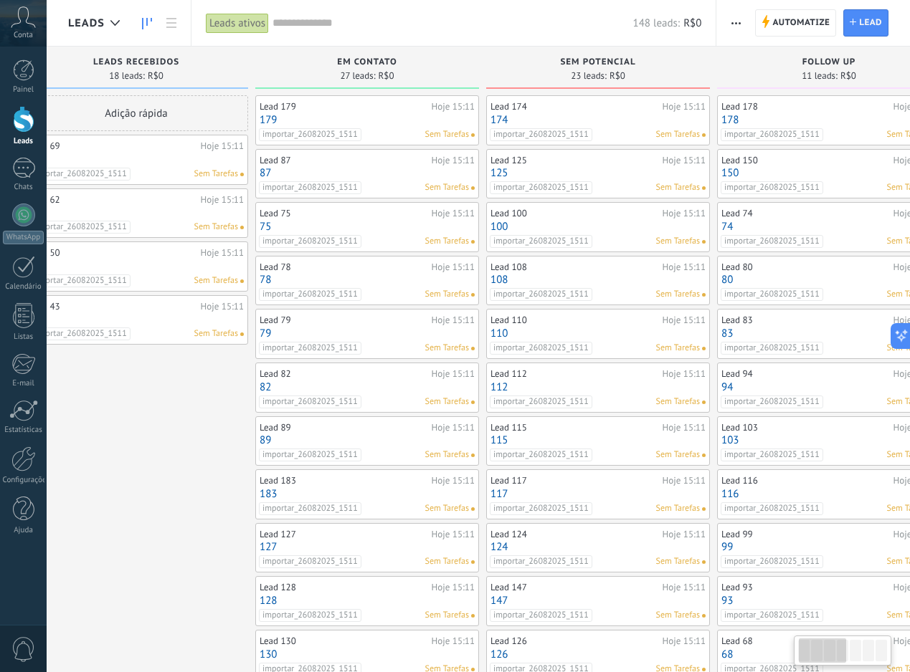
scroll to position [0, 0]
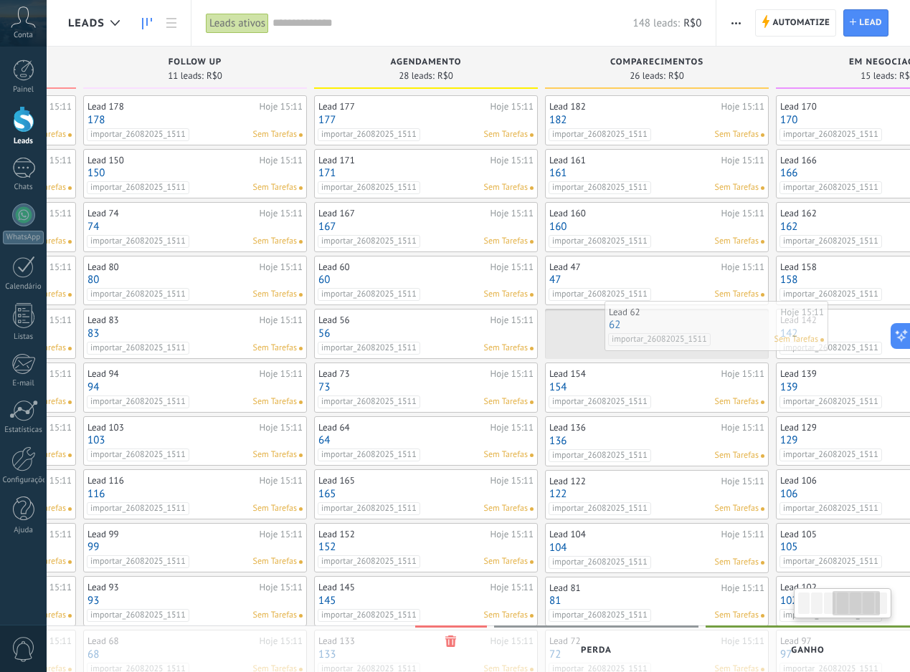
drag, startPoint x: 204, startPoint y: 210, endPoint x: 738, endPoint y: 323, distance: 545.9
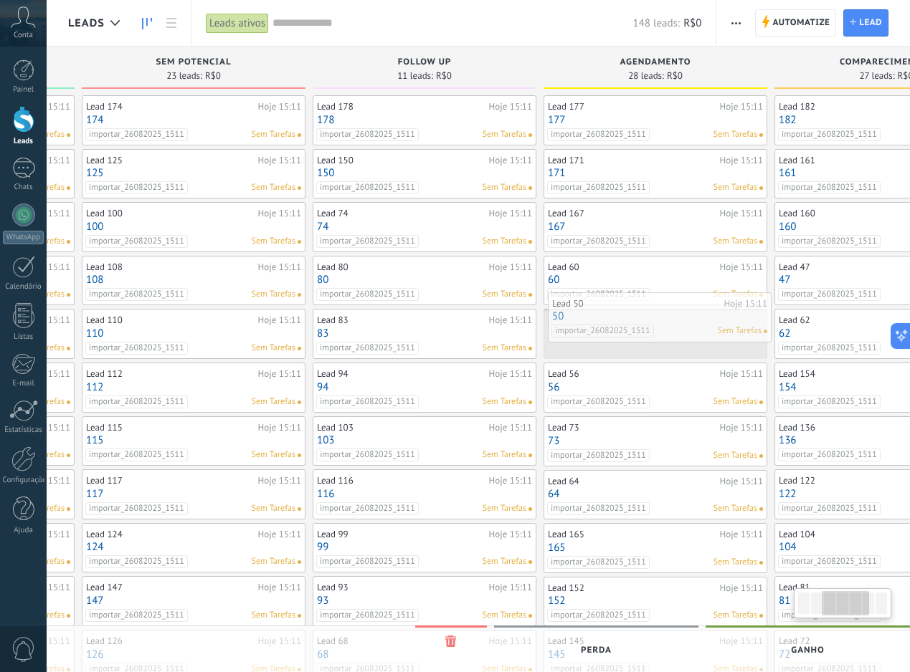
drag, startPoint x: 244, startPoint y: 215, endPoint x: 720, endPoint y: 318, distance: 487.6
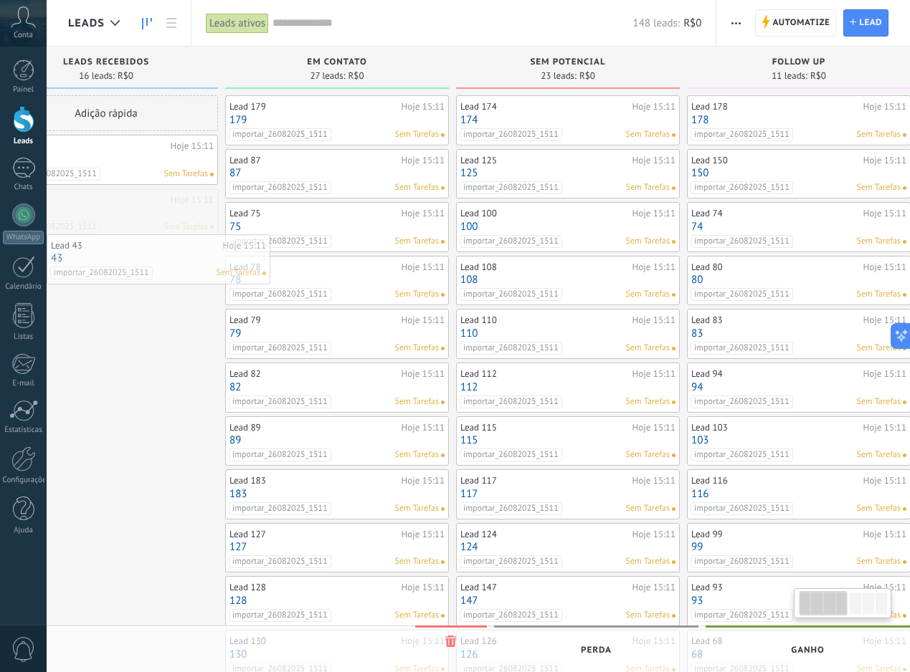
scroll to position [0, 31]
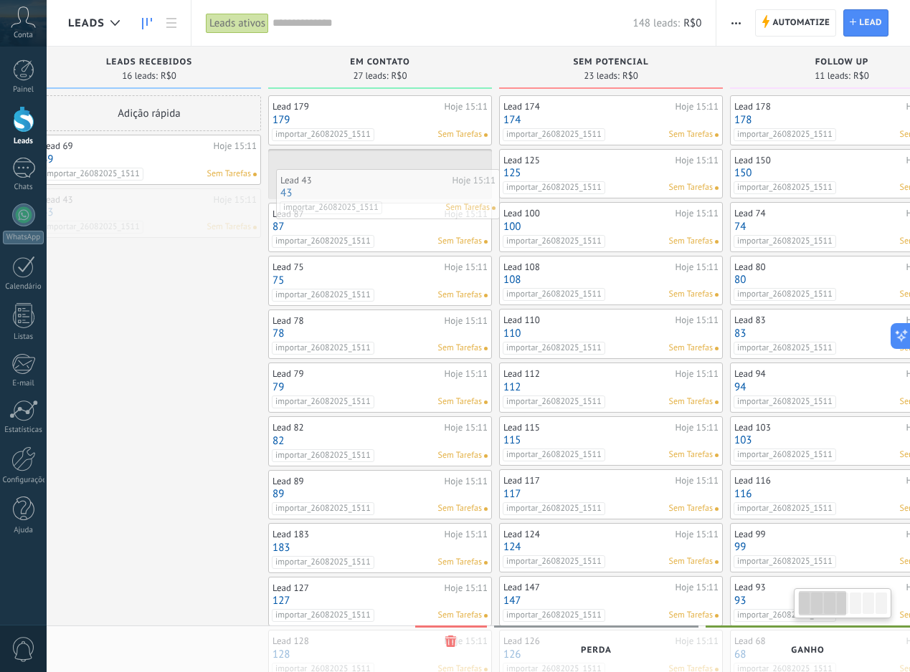
drag, startPoint x: 189, startPoint y: 219, endPoint x: 396, endPoint y: 199, distance: 207.4
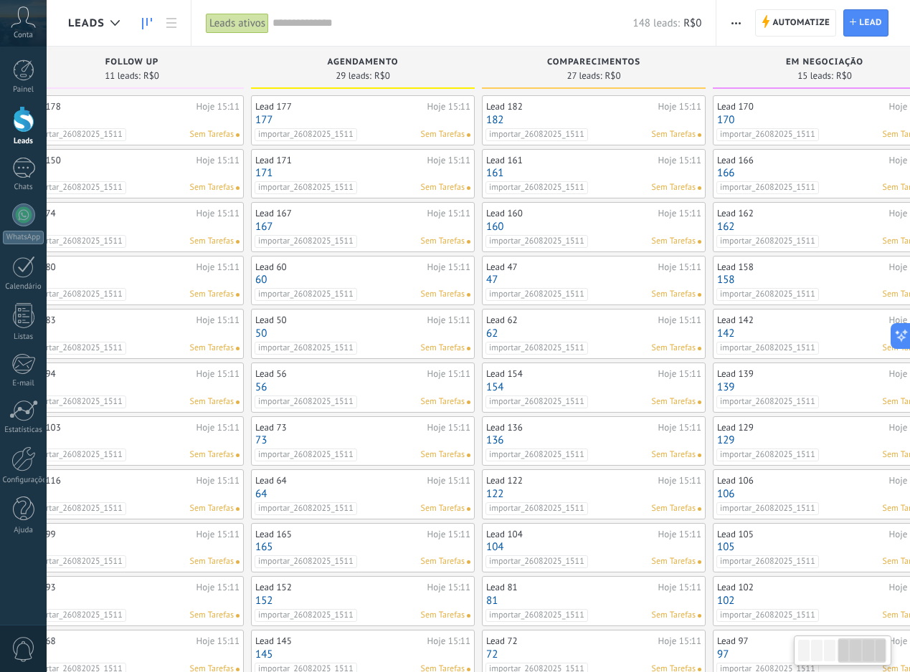
scroll to position [0, 789]
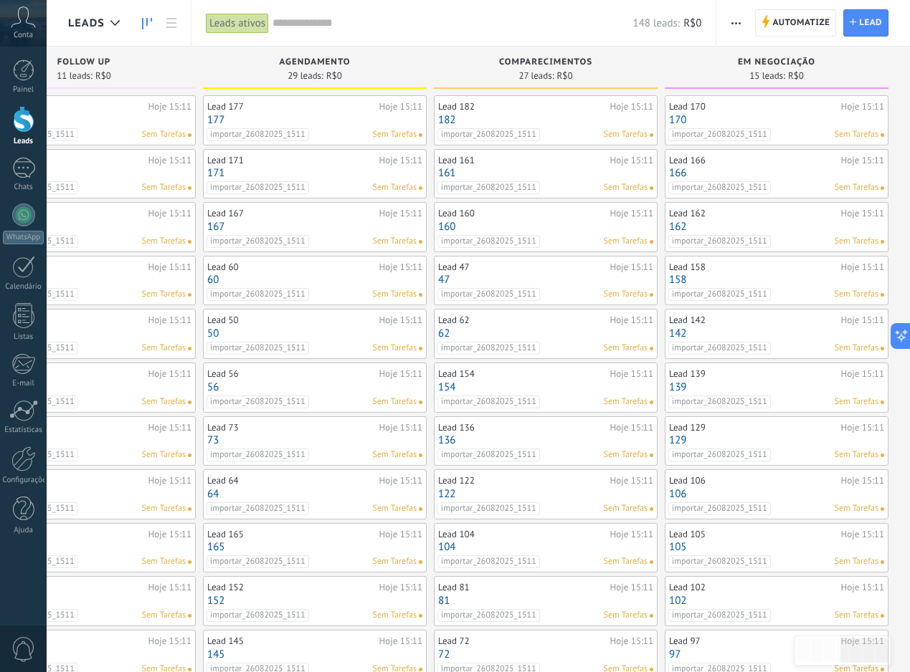
click at [330, 29] on input "text" at bounding box center [452, 23] width 360 height 15
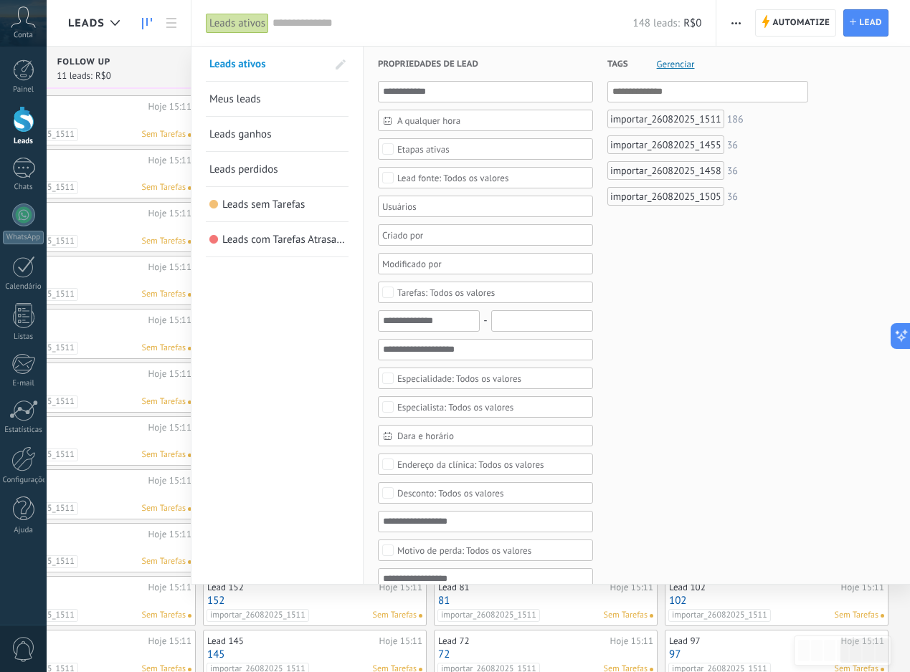
click at [255, 133] on span "Leads ganhos" at bounding box center [240, 135] width 62 height 14
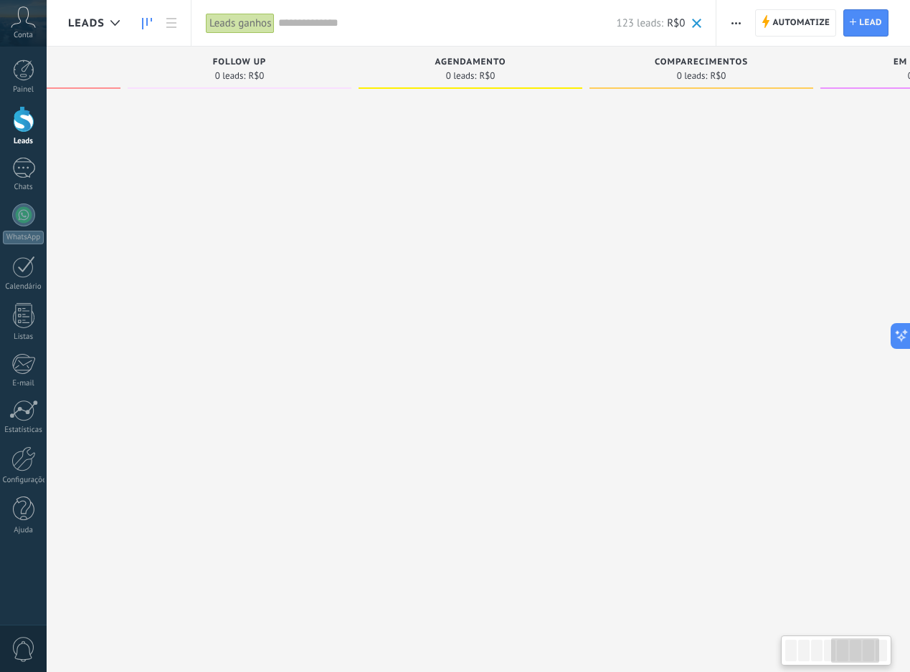
scroll to position [0, 1019]
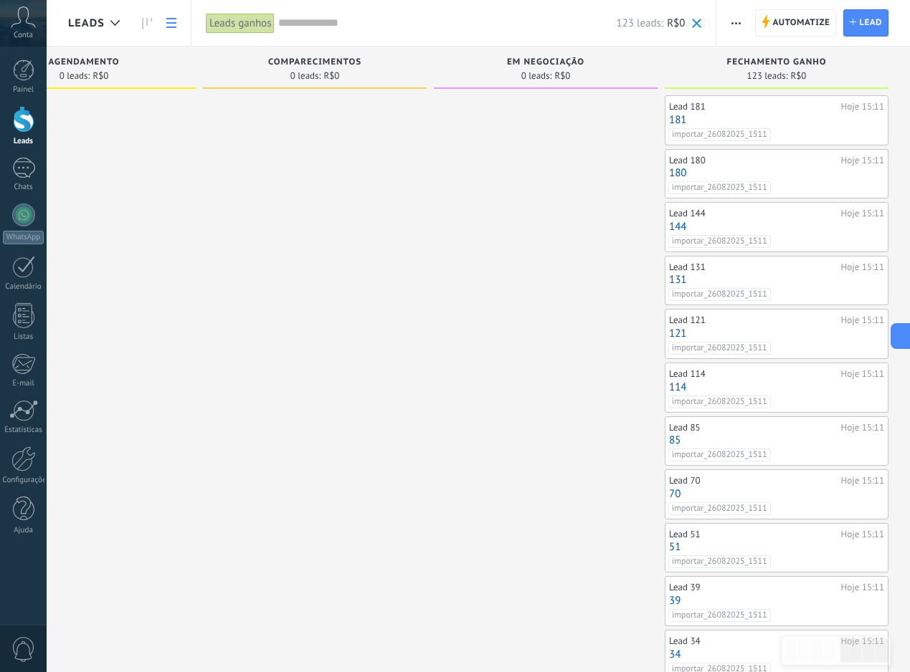
click at [159, 19] on link at bounding box center [171, 23] width 24 height 28
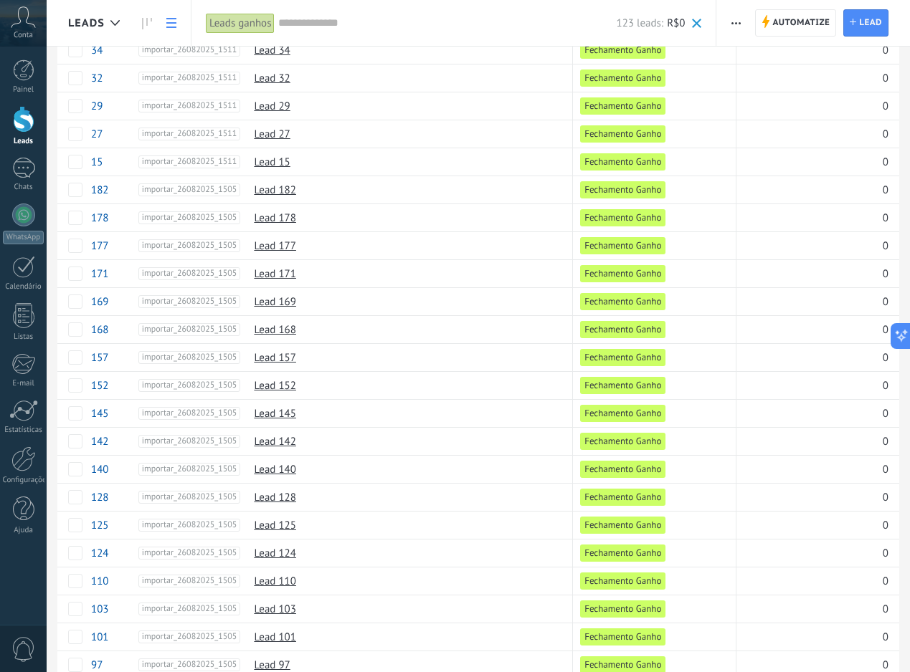
scroll to position [859, 0]
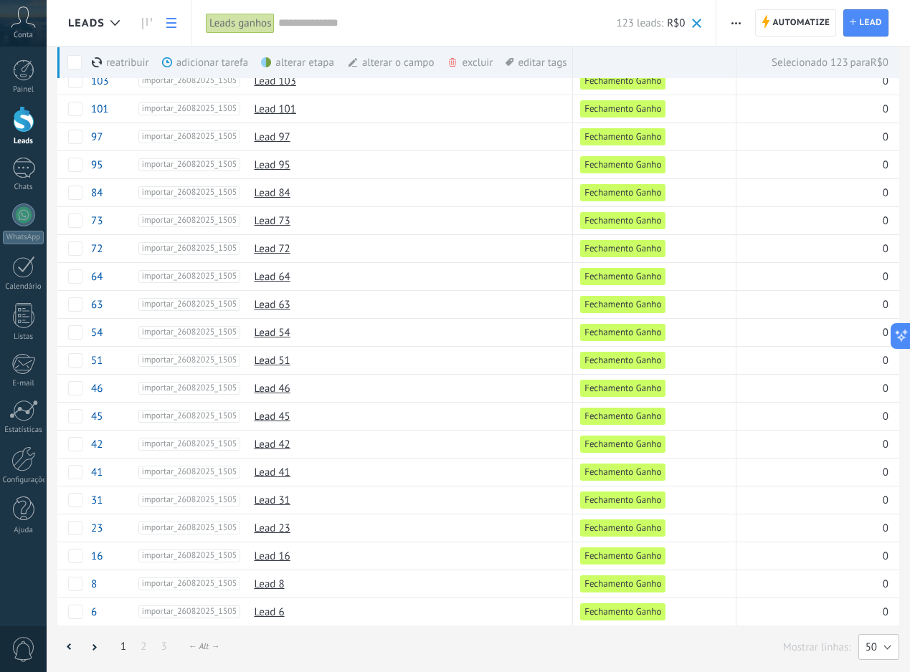
click at [873, 645] on span "50" at bounding box center [870, 648] width 11 height 14
click at [876, 581] on li "25" at bounding box center [873, 574] width 49 height 24
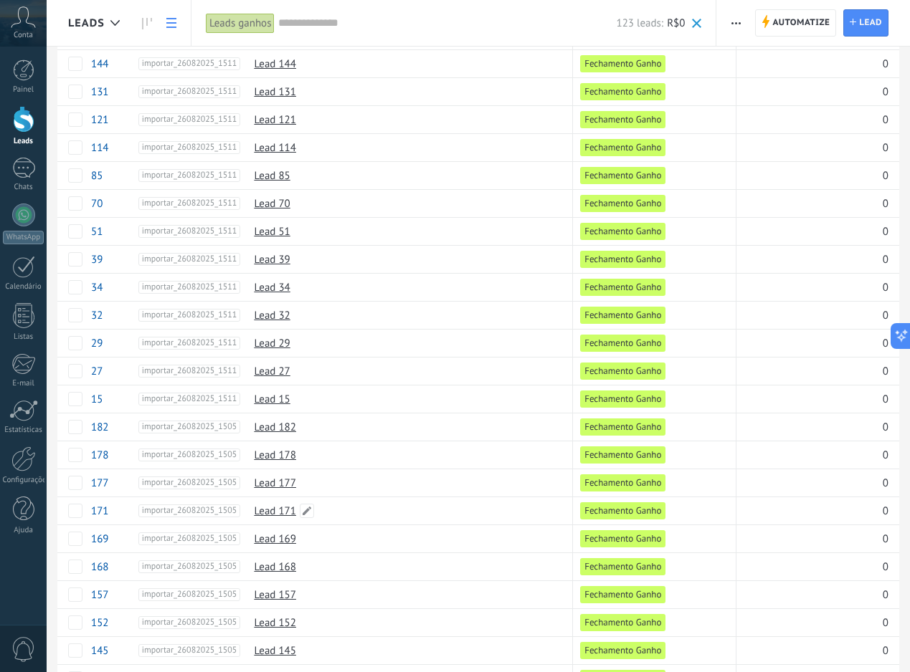
scroll to position [0, 0]
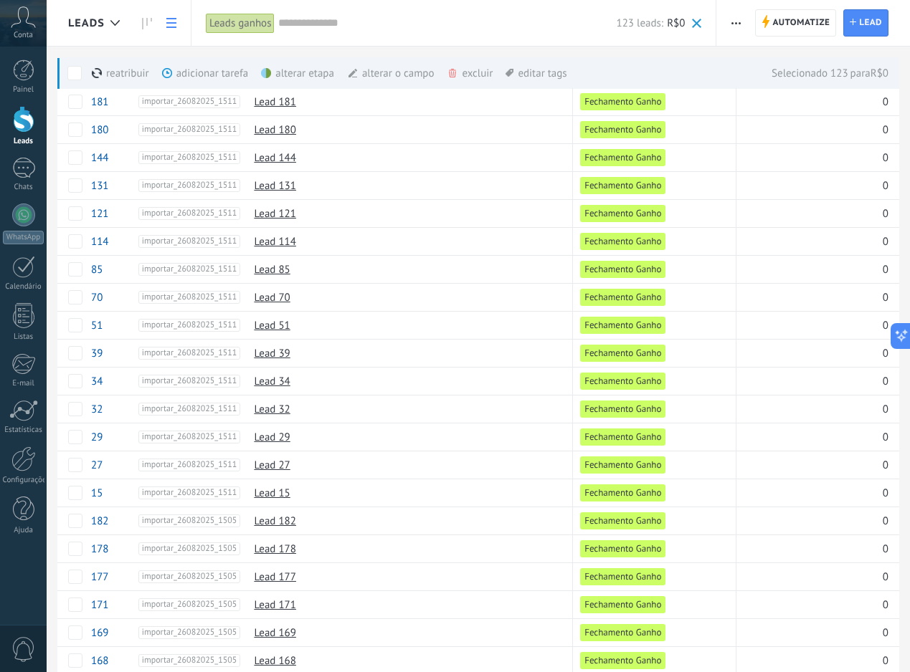
click at [285, 76] on div "alterar etapa mais" at bounding box center [323, 73] width 125 height 32
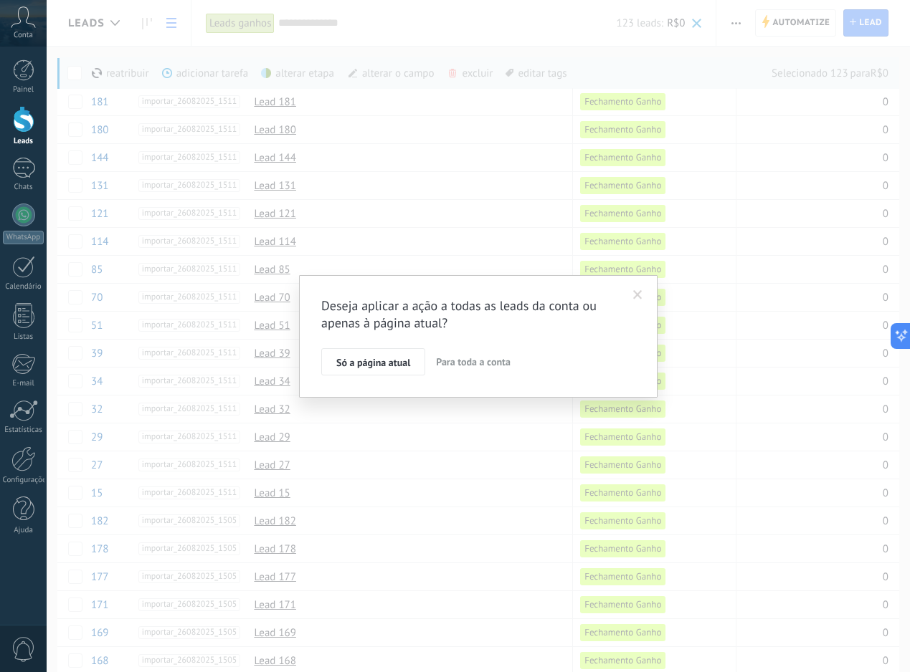
click at [634, 300] on span at bounding box center [638, 295] width 24 height 24
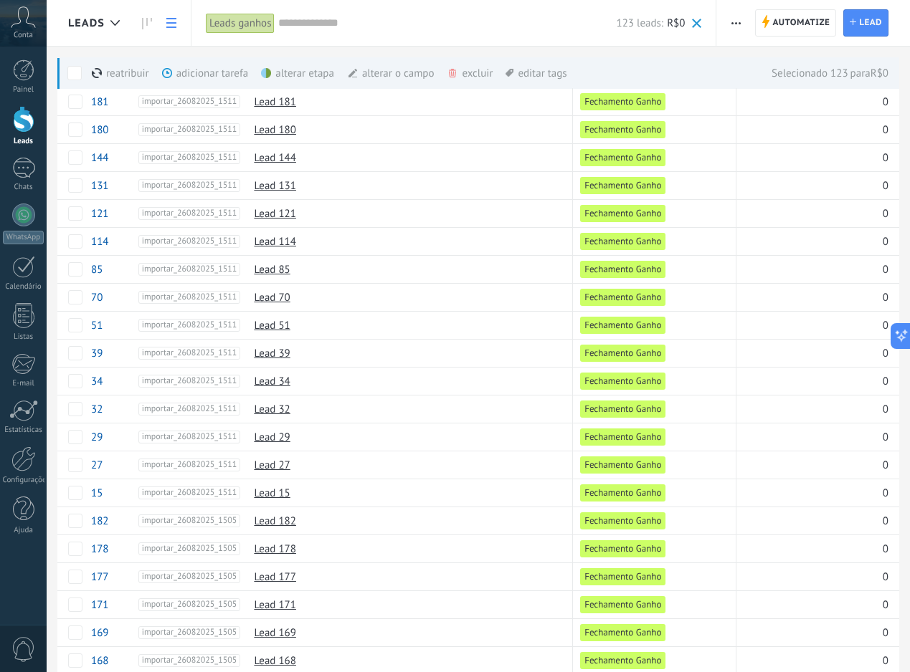
click at [306, 72] on div "alterar etapa mais" at bounding box center [323, 73] width 125 height 32
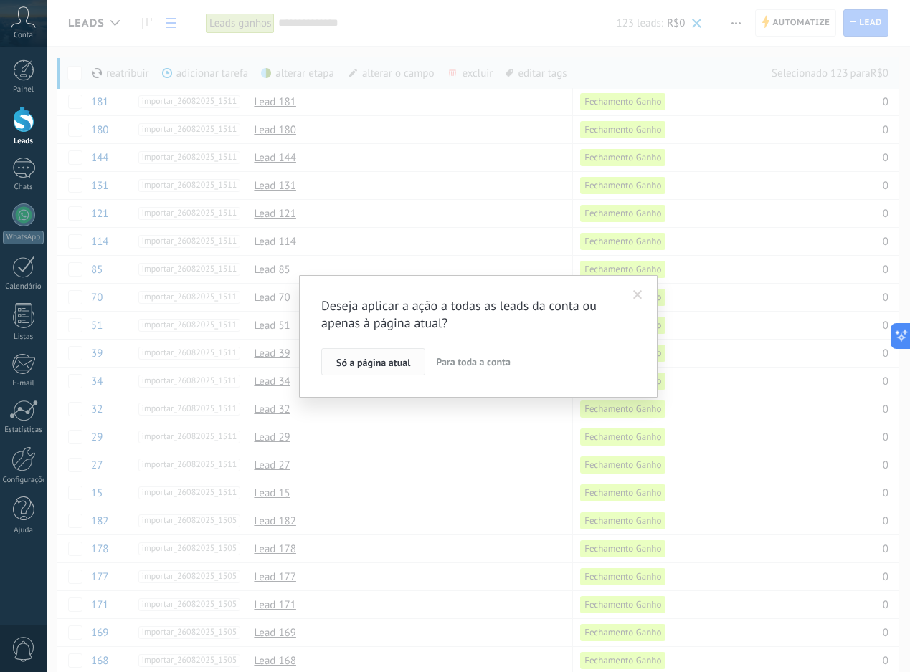
click at [398, 358] on span "Só a página atual" at bounding box center [373, 363] width 74 height 10
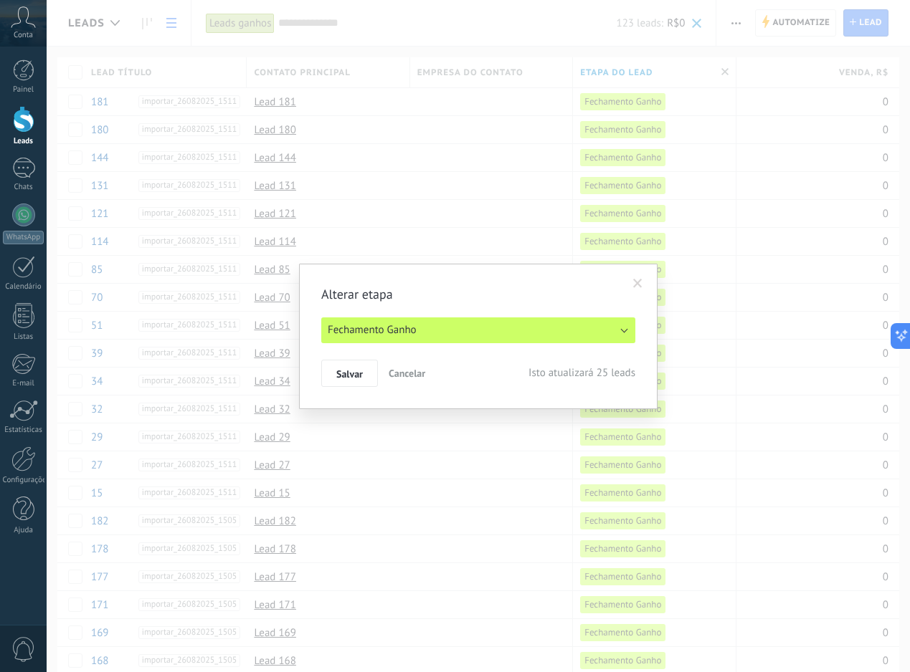
click at [482, 337] on button "Fechamento Ganho" at bounding box center [478, 331] width 314 height 26
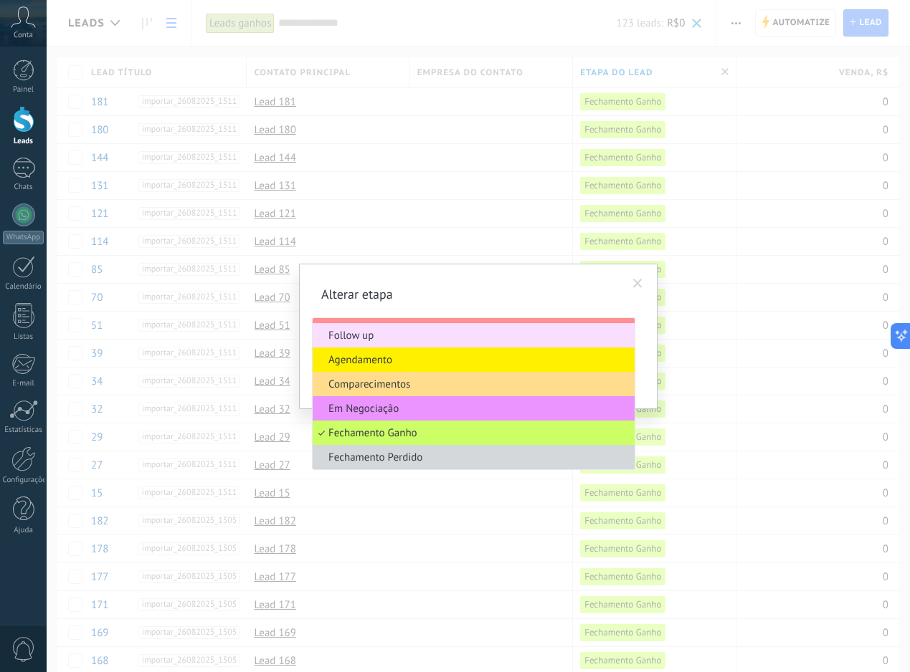
scroll to position [54, 0]
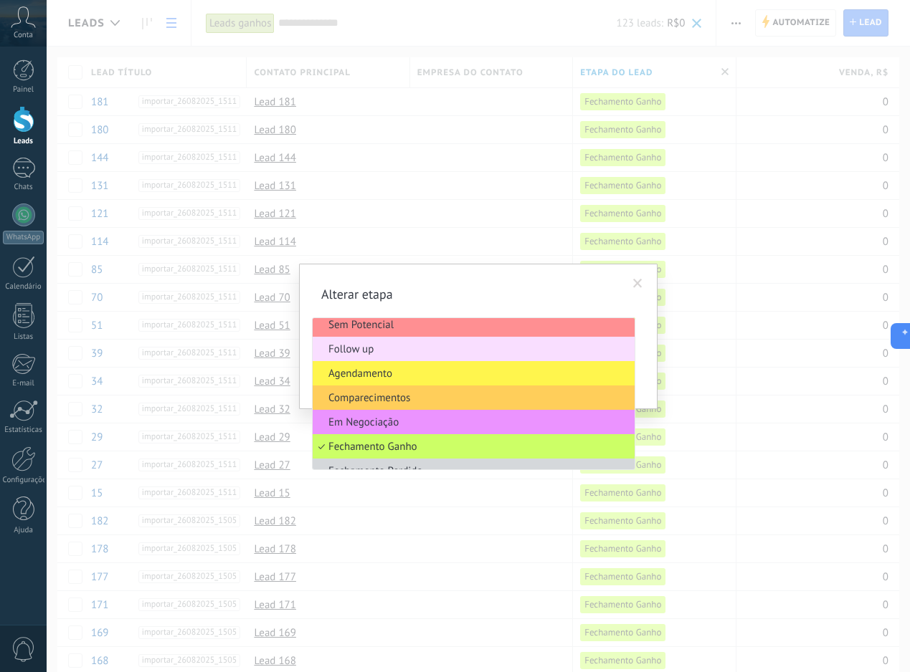
click at [398, 384] on li "Agendamento" at bounding box center [474, 373] width 322 height 24
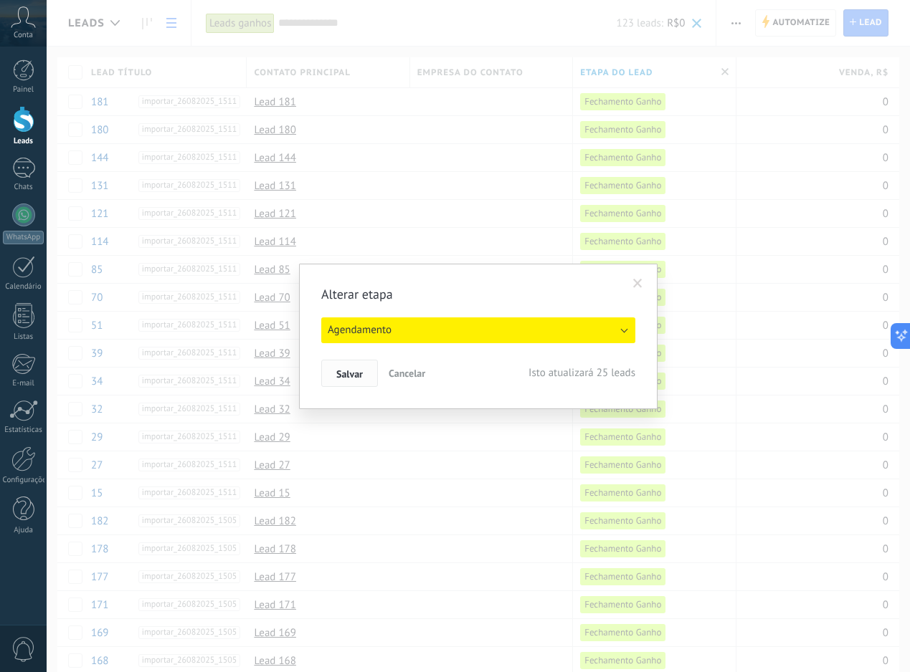
click at [351, 373] on span "Salvar" at bounding box center [349, 374] width 27 height 10
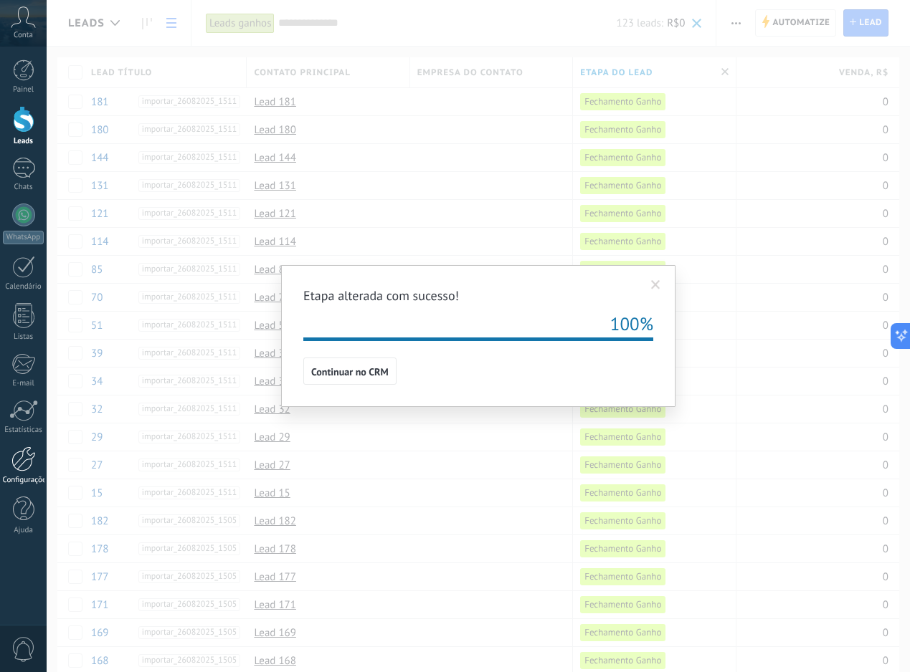
click at [27, 462] on div at bounding box center [23, 459] width 24 height 25
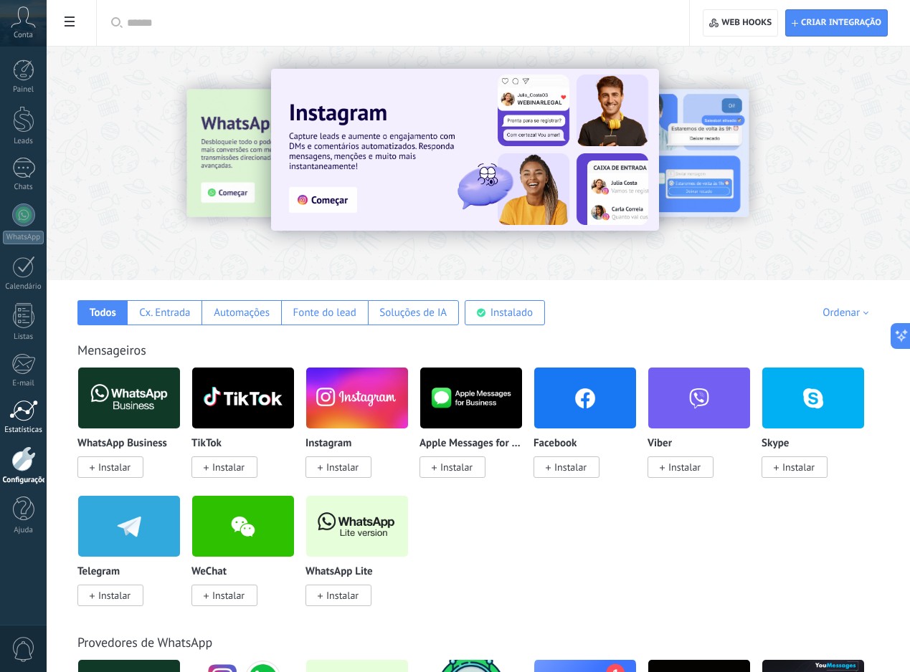
click at [29, 417] on div at bounding box center [23, 411] width 29 height 22
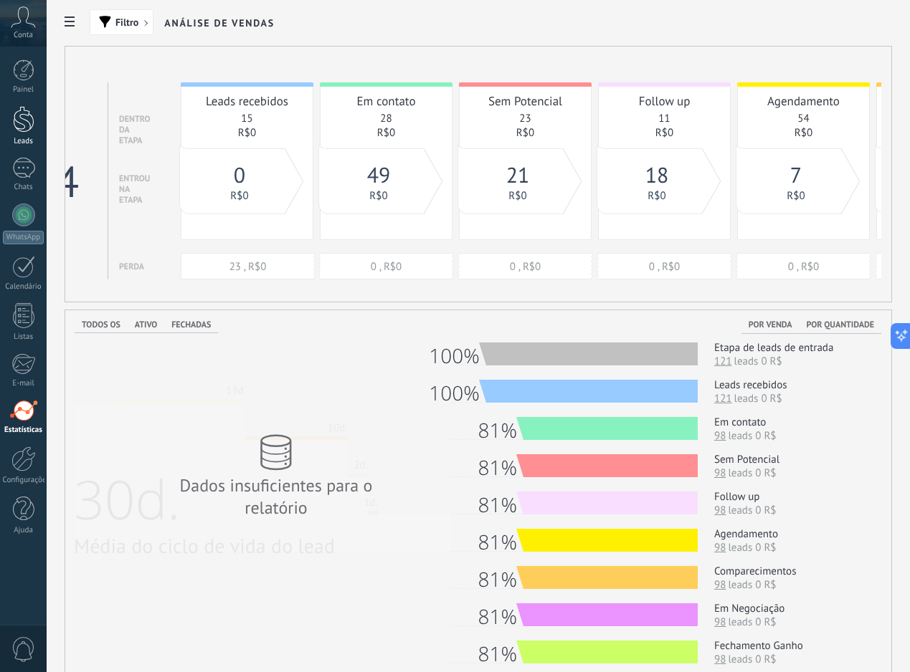
click at [17, 124] on div at bounding box center [24, 119] width 22 height 27
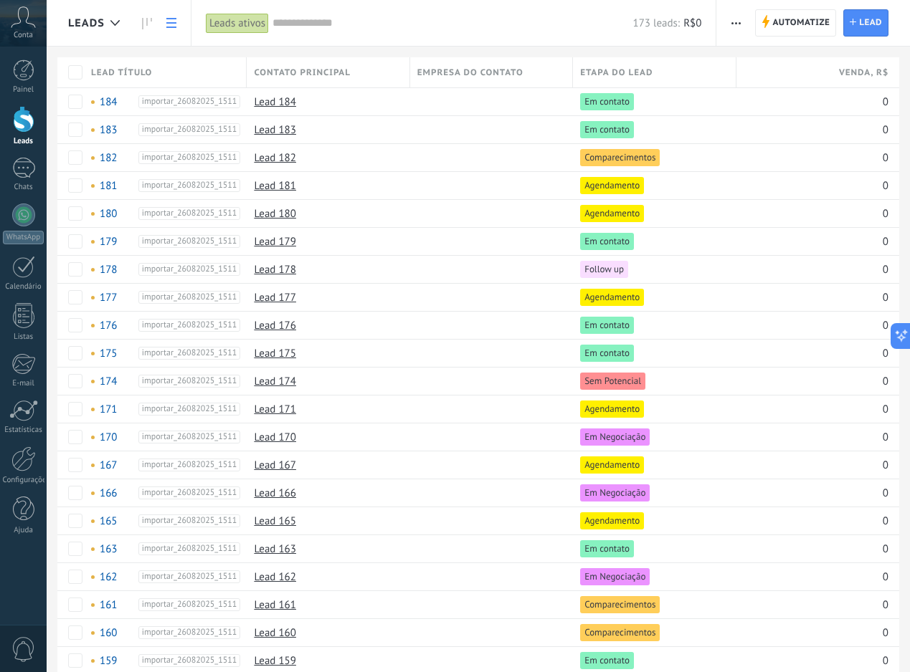
click at [477, 27] on input "text" at bounding box center [452, 23] width 360 height 15
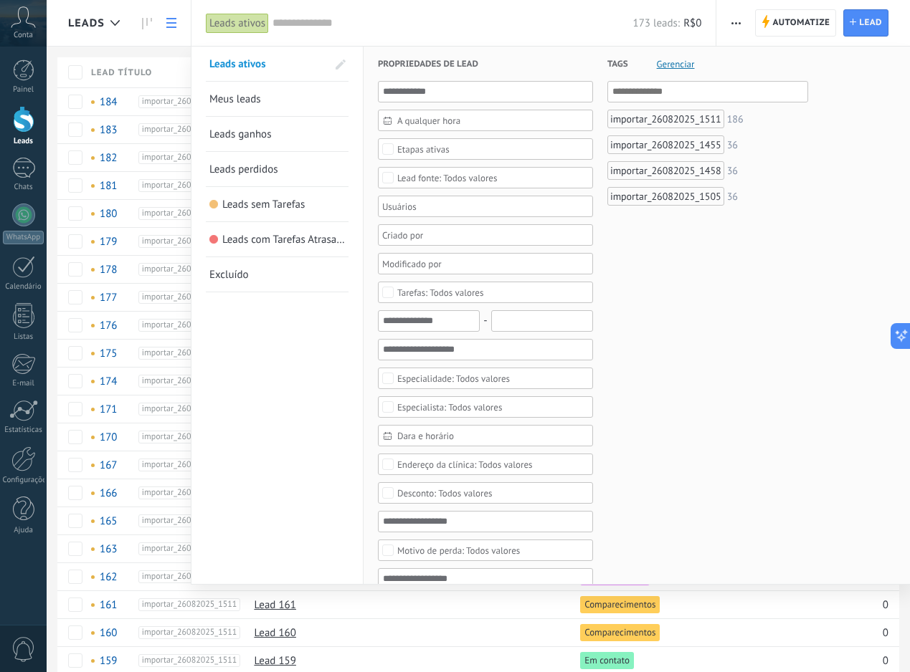
click at [176, 48] on div at bounding box center [455, 336] width 910 height 672
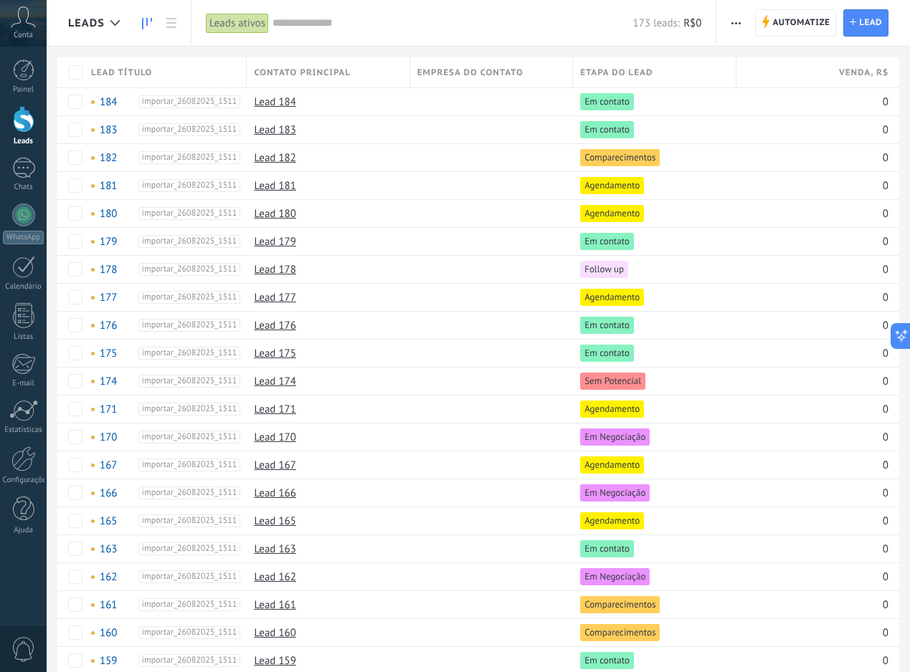
click at [153, 28] on link at bounding box center [147, 23] width 24 height 28
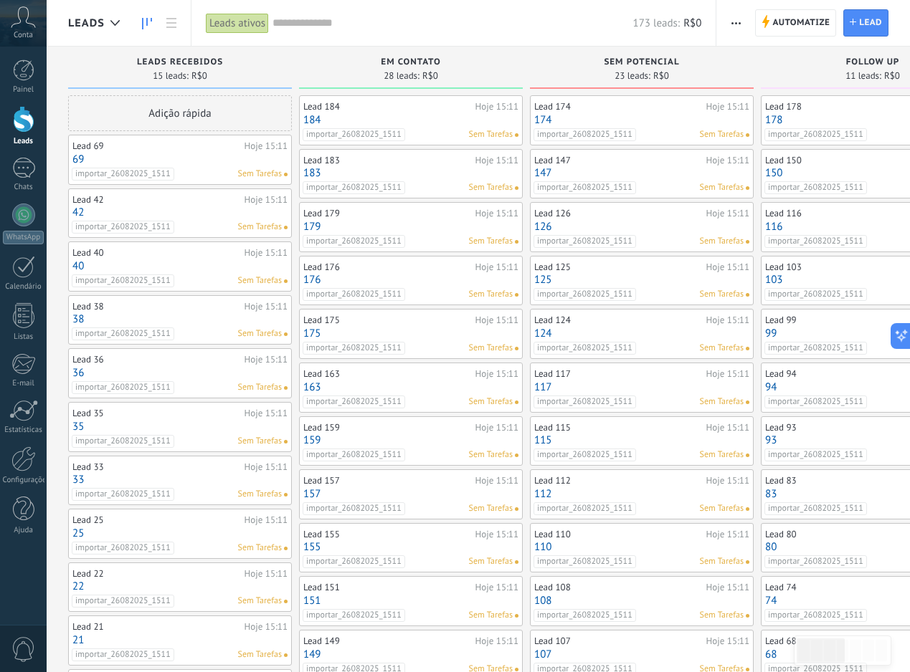
click at [310, 27] on input "text" at bounding box center [452, 23] width 360 height 15
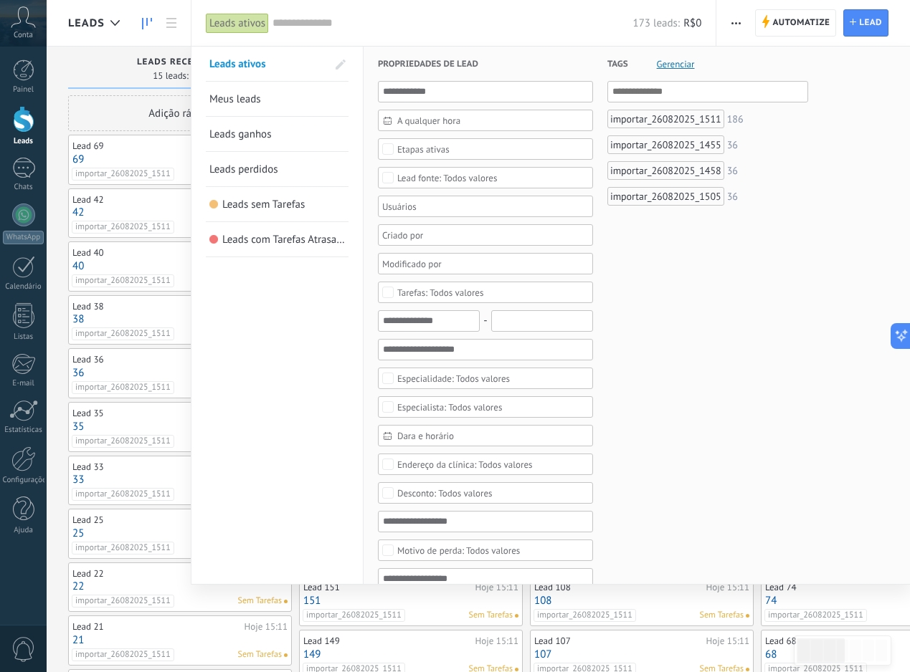
click at [728, 29] on div at bounding box center [455, 336] width 910 height 672
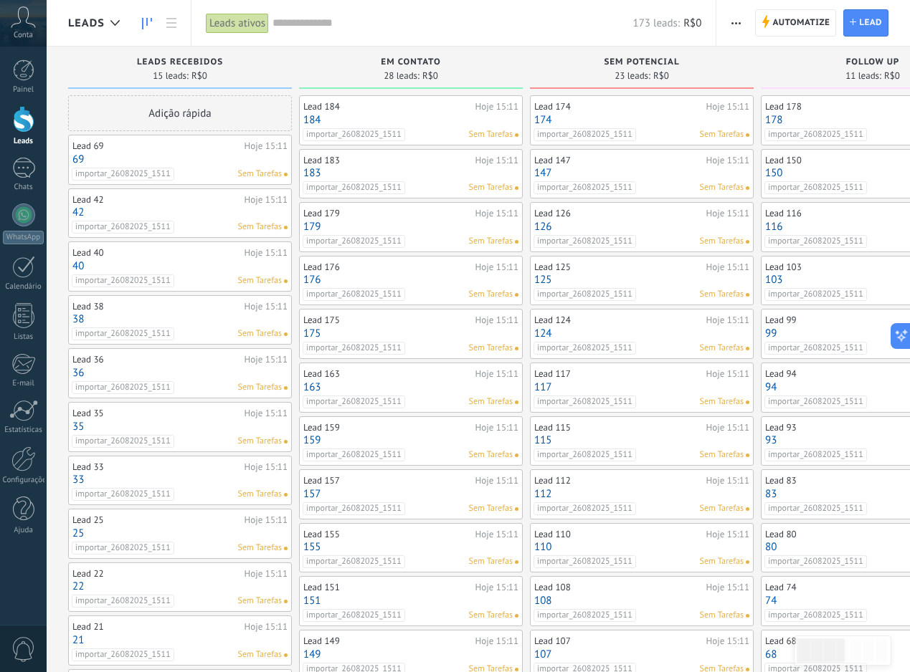
click at [728, 29] on button "button" at bounding box center [735, 22] width 21 height 27
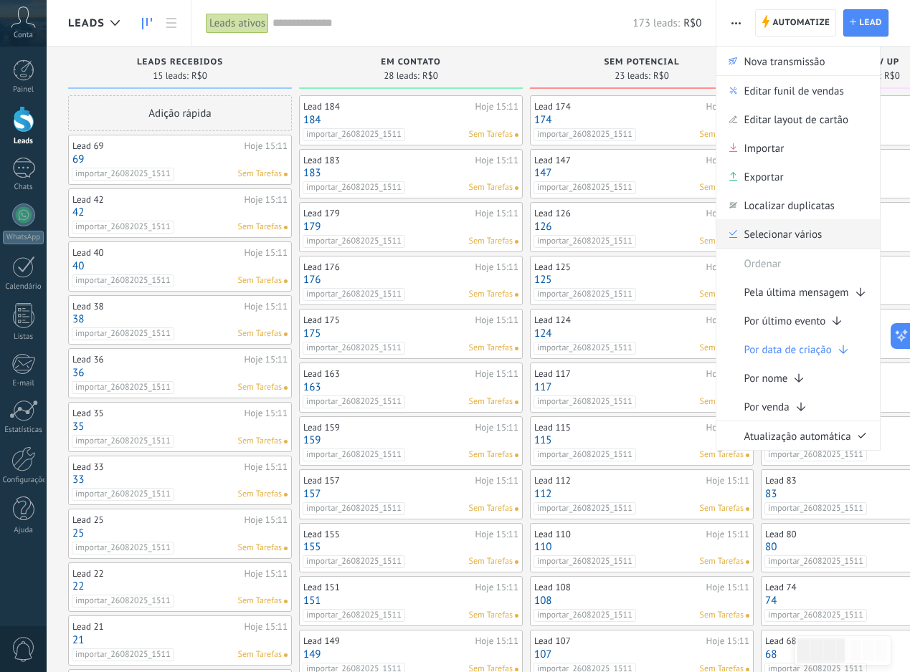
click at [768, 227] on span "Selecionar vários" at bounding box center [782, 233] width 78 height 29
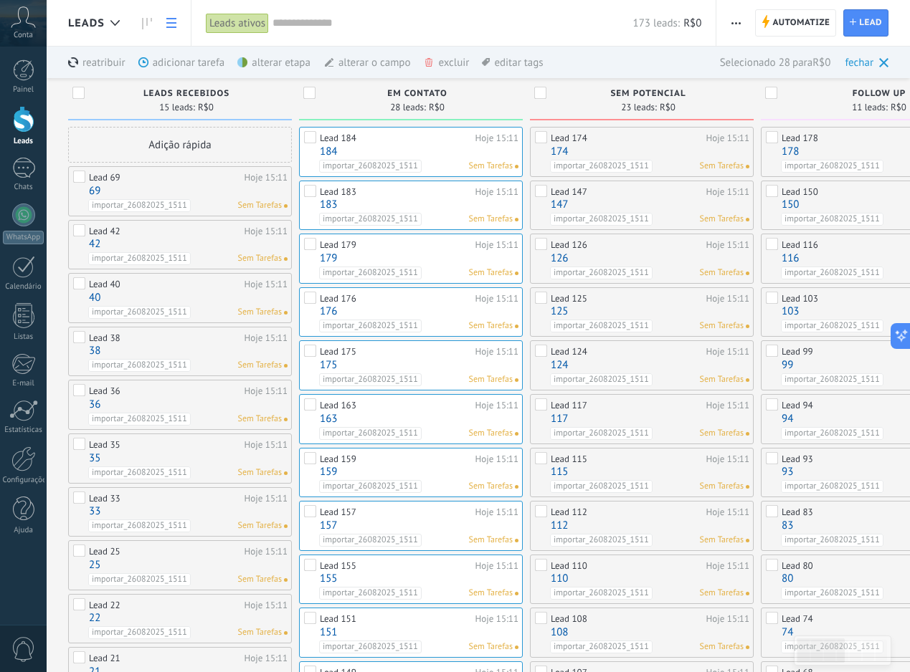
click at [171, 24] on icon at bounding box center [171, 23] width 10 height 10
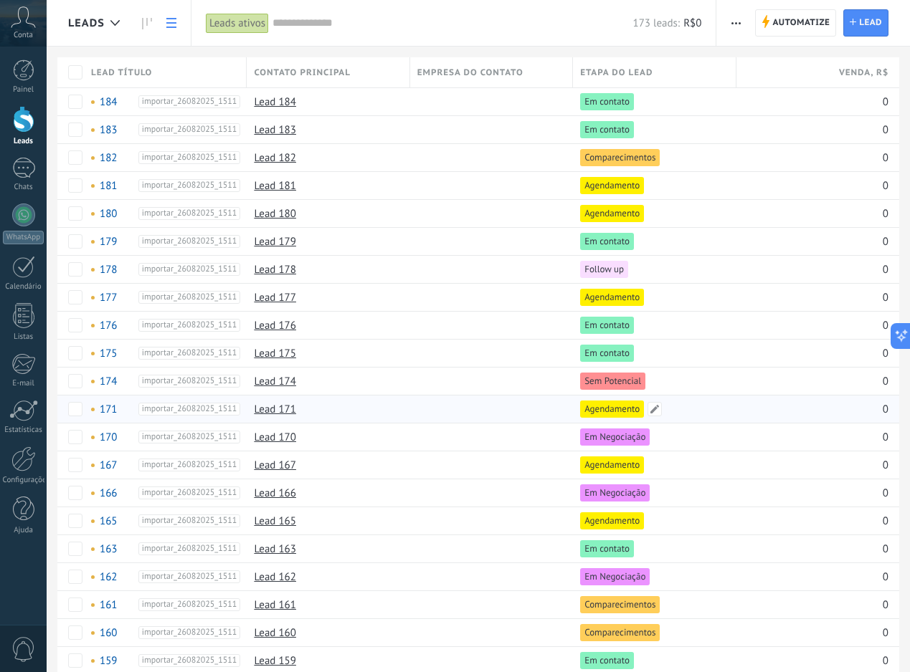
scroll to position [161, 0]
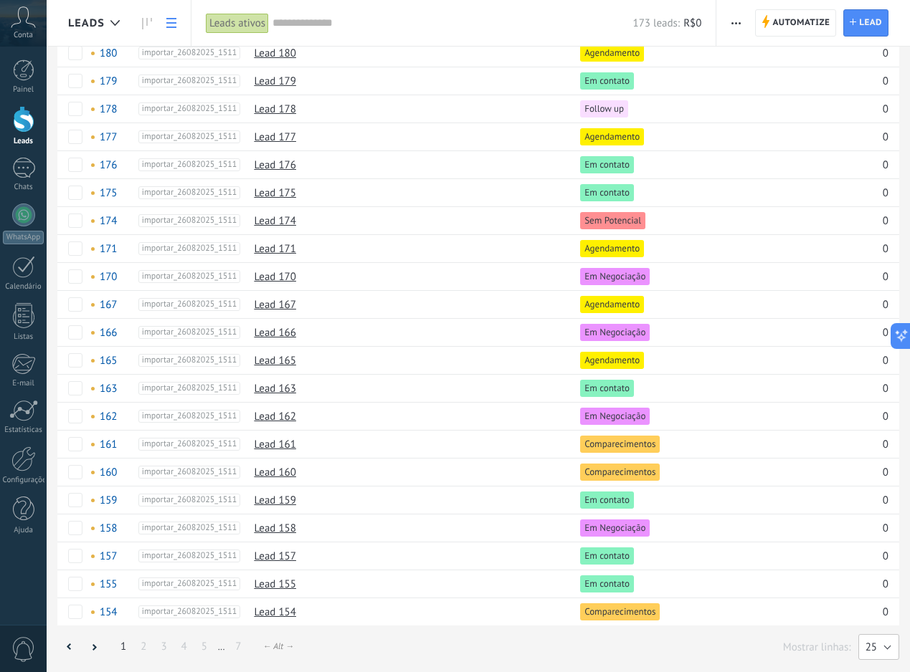
click at [885, 646] on button "25" at bounding box center [878, 647] width 41 height 26
click at [858, 645] on span "200" at bounding box center [871, 648] width 44 height 14
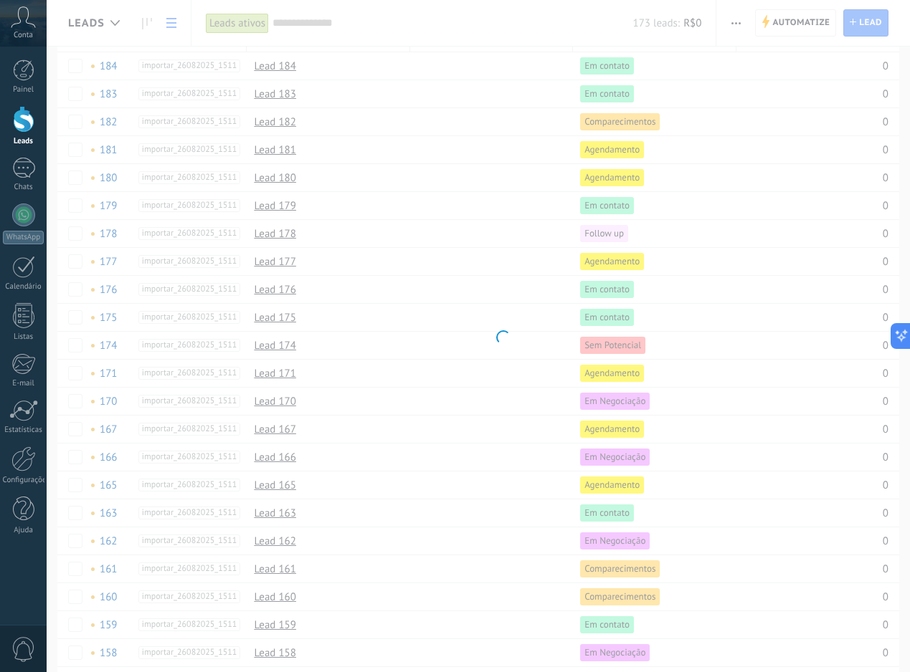
scroll to position [0, 0]
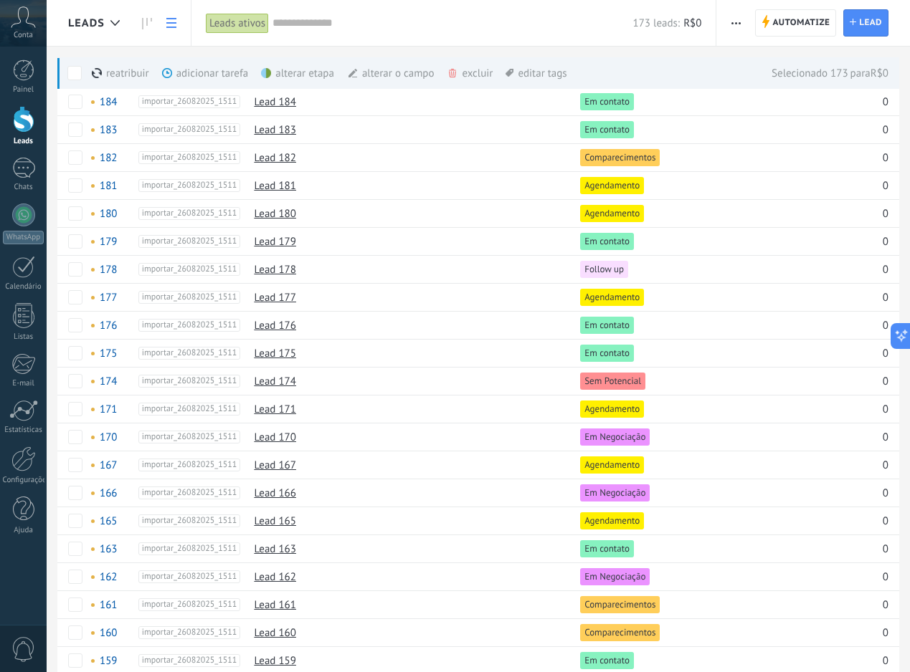
click at [462, 79] on div "excluir mais" at bounding box center [495, 73] width 97 height 32
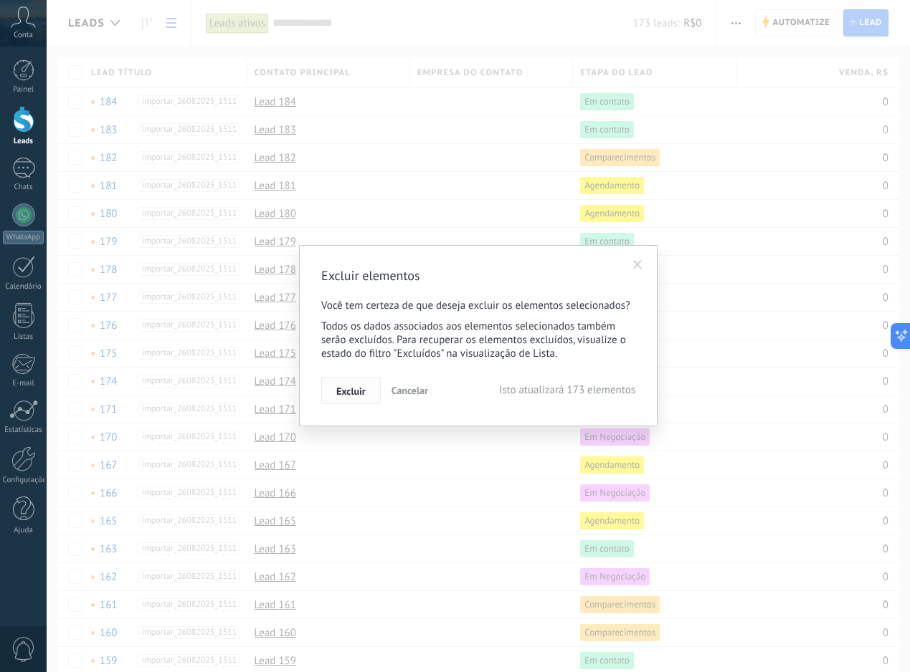
click at [356, 386] on span "Excluir" at bounding box center [350, 391] width 29 height 10
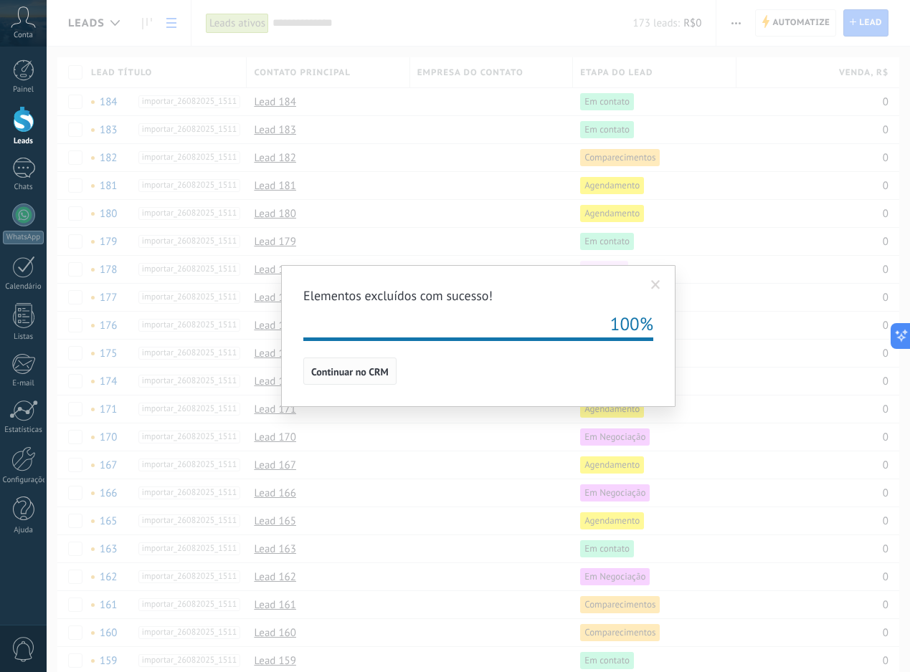
click at [371, 374] on span "Continuar no CRM" at bounding box center [349, 372] width 77 height 10
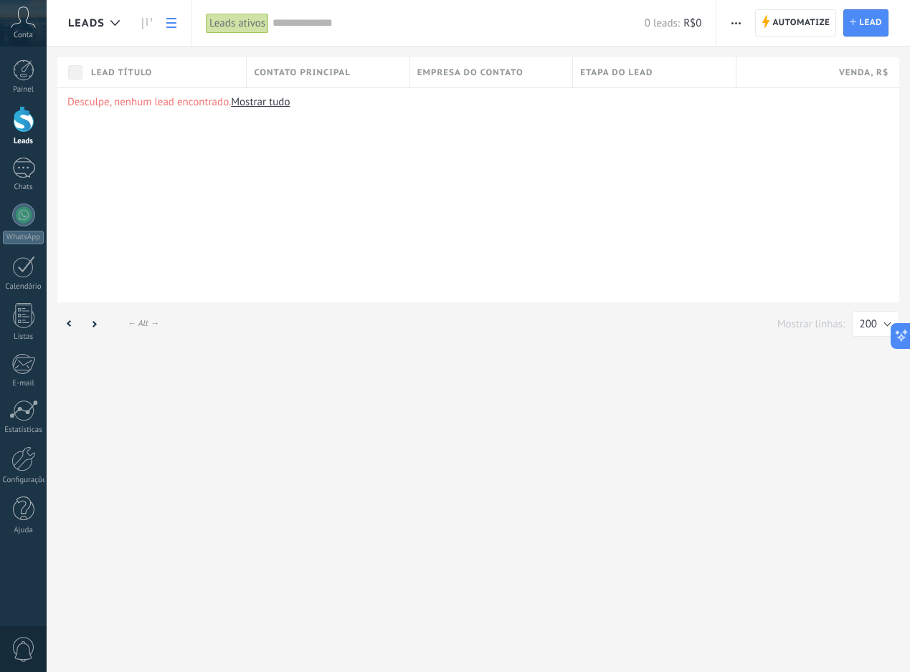
click at [287, 27] on input "text" at bounding box center [458, 23] width 372 height 15
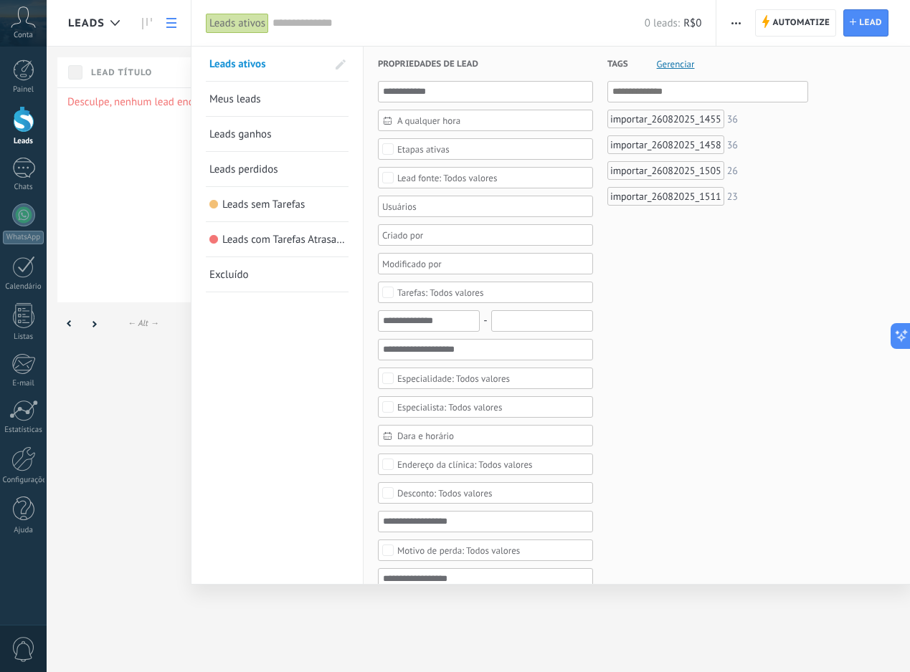
click at [257, 139] on span "Leads ganhos" at bounding box center [240, 135] width 62 height 14
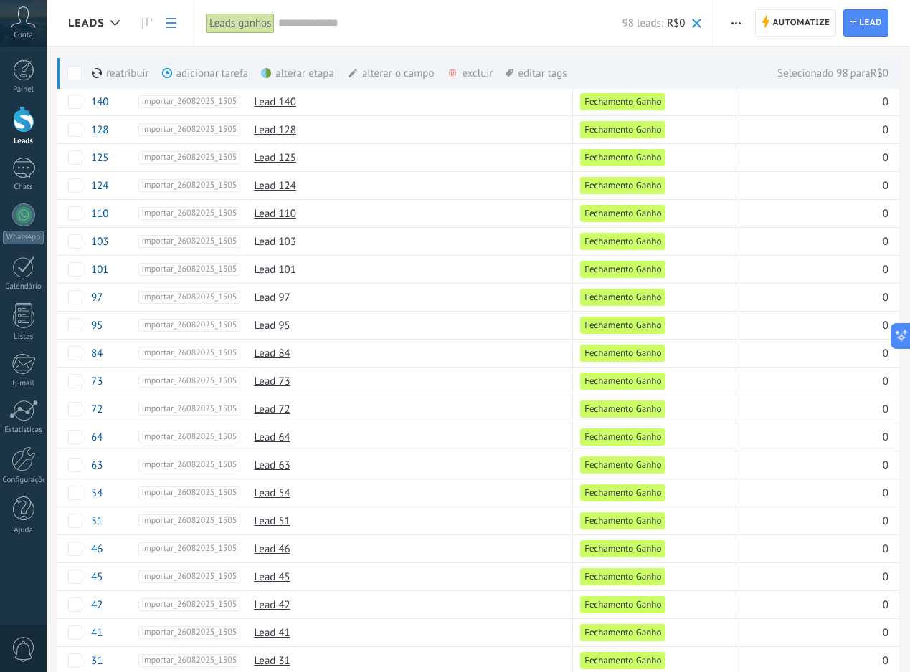
click at [479, 80] on div "excluir mais" at bounding box center [495, 73] width 97 height 32
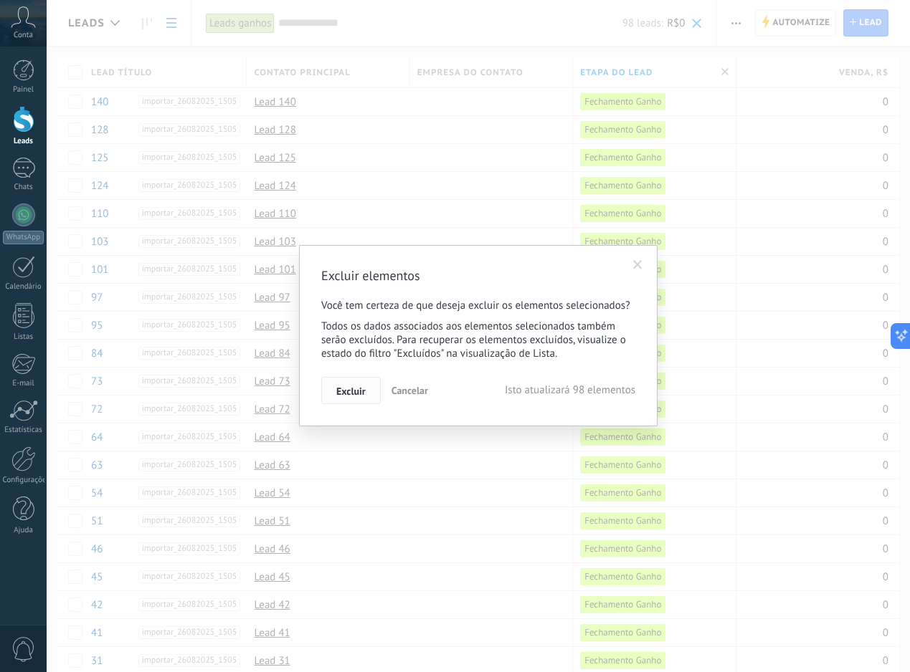
click at [368, 397] on button "Excluir" at bounding box center [350, 390] width 59 height 27
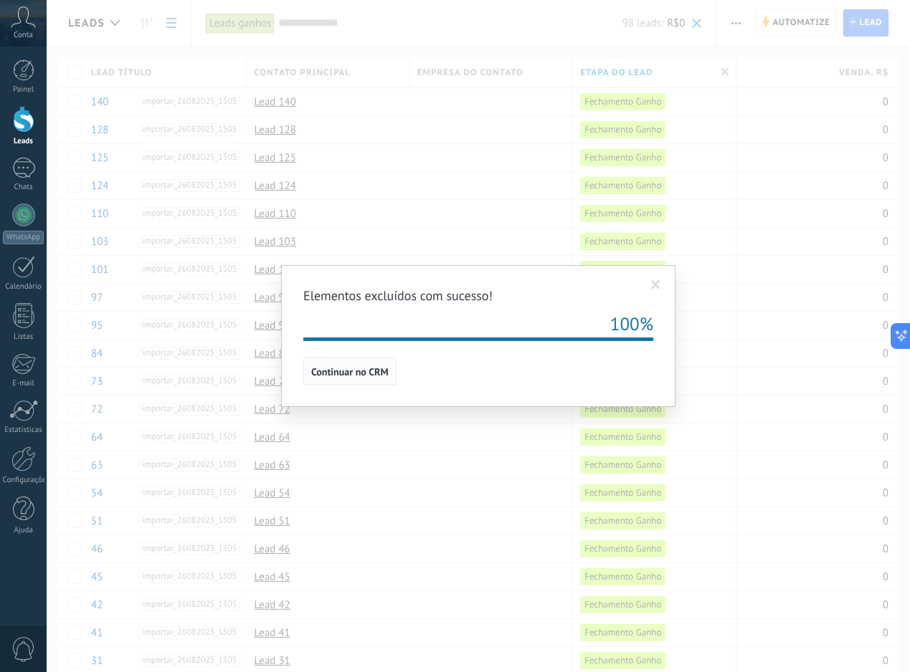
click at [341, 368] on span "Continuar no CRM" at bounding box center [349, 372] width 77 height 10
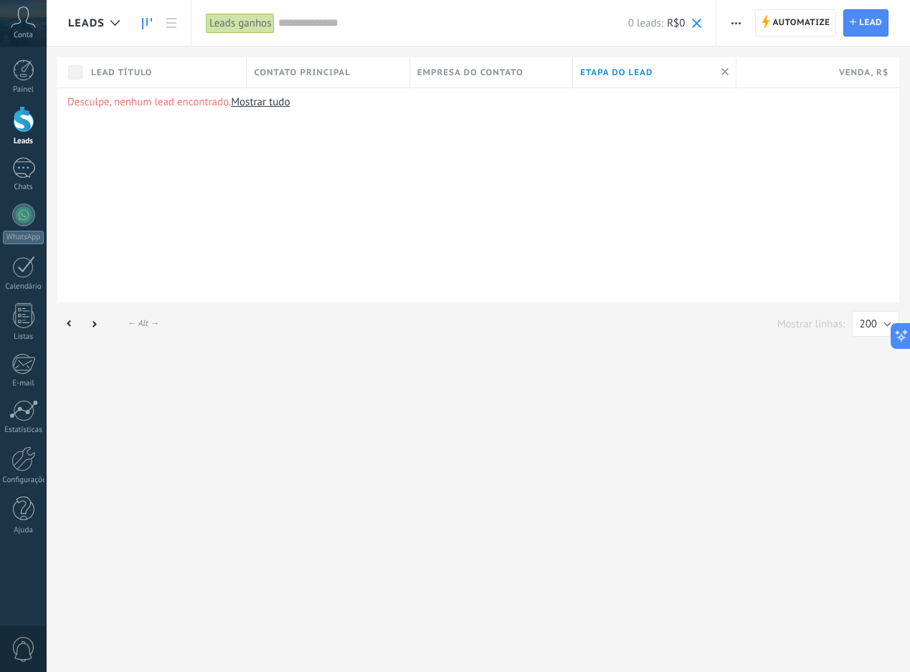
click at [148, 33] on link at bounding box center [147, 23] width 24 height 28
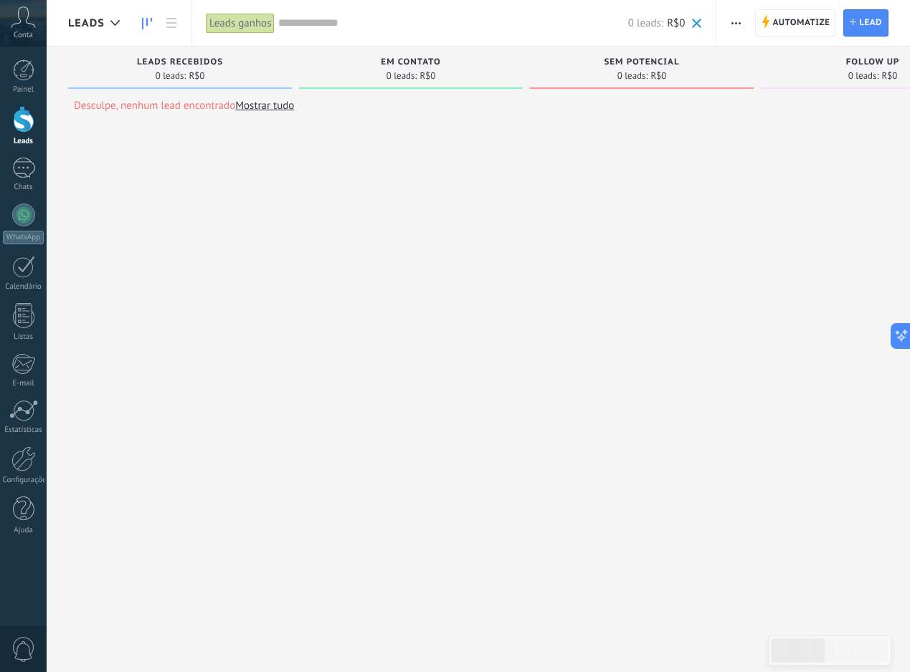
click at [734, 29] on span "button" at bounding box center [735, 22] width 9 height 27
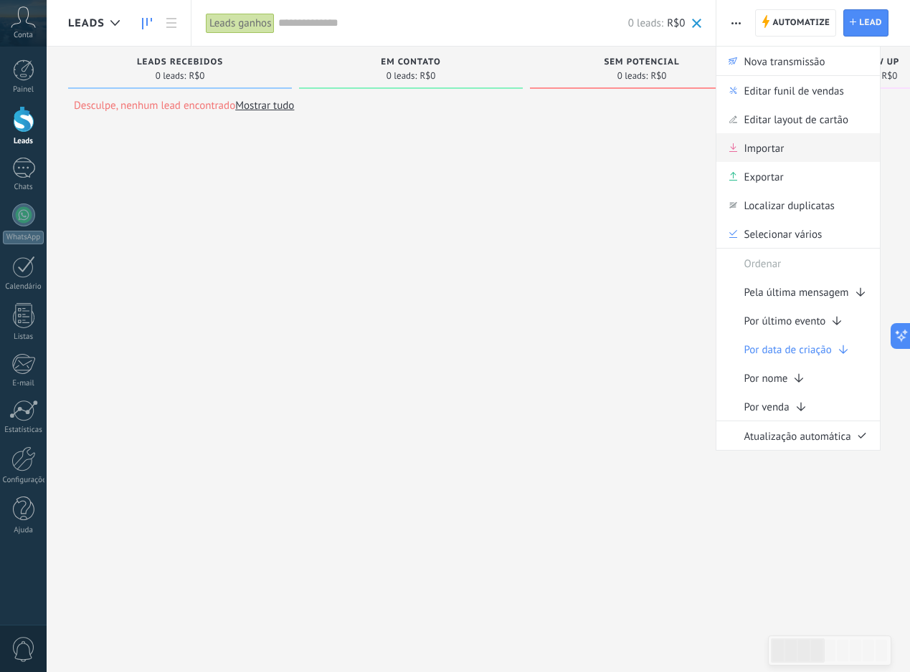
click at [784, 146] on div "Importar" at bounding box center [797, 147] width 163 height 29
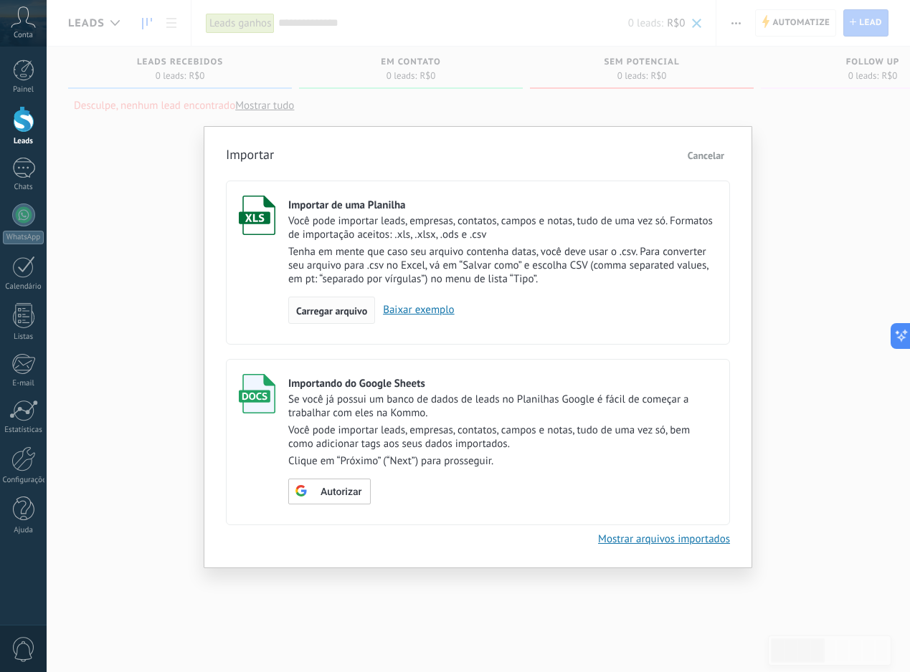
click at [338, 310] on span "Carregar arquivo" at bounding box center [331, 311] width 71 height 10
click at [0, 0] on input "Importar de uma Planilha Você pode importar leads, empresas, contatos, campos e…" at bounding box center [0, 0] width 0 height 0
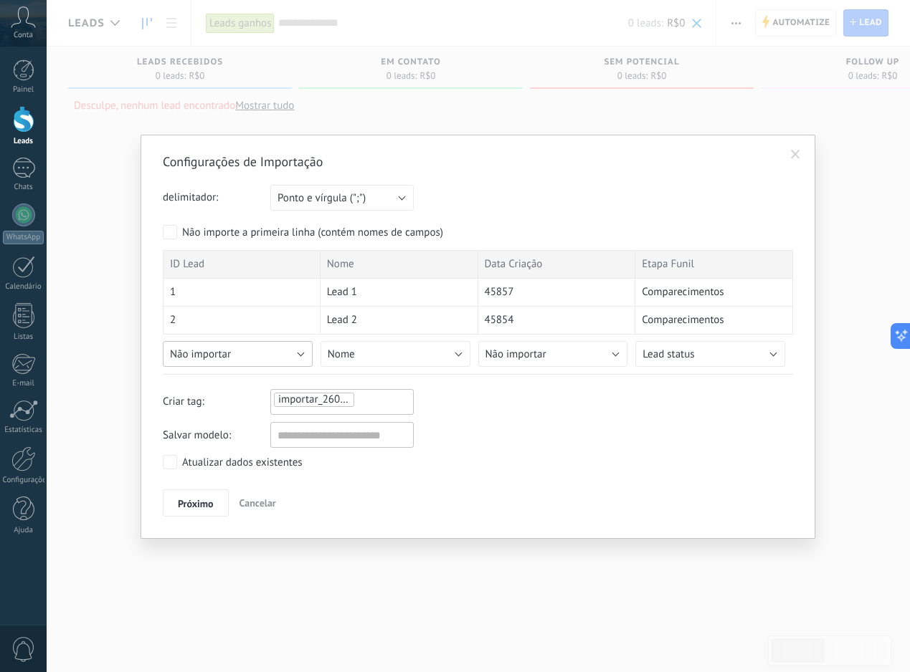
click at [262, 352] on button "Não importar" at bounding box center [238, 354] width 150 height 26
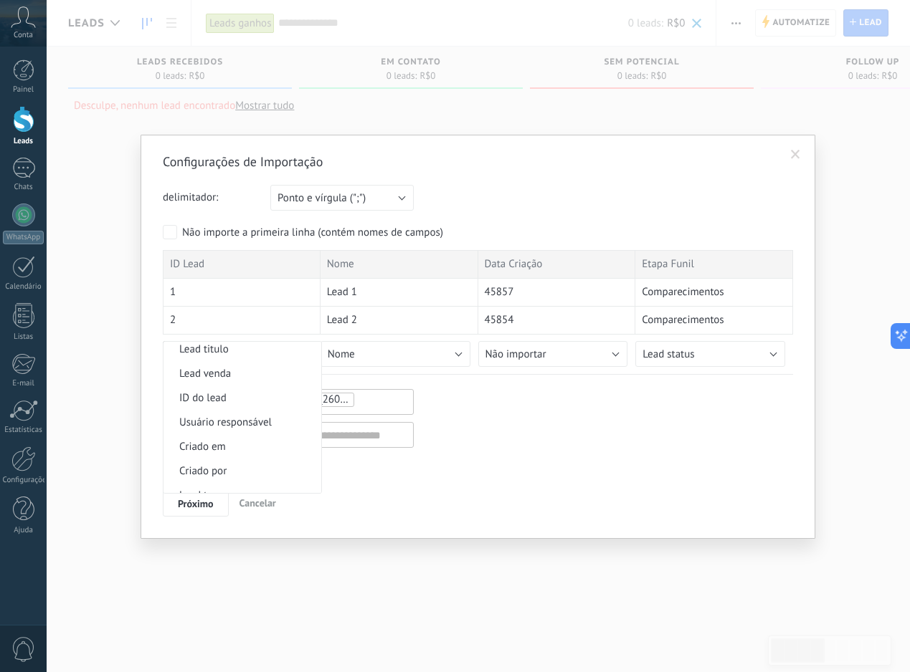
scroll to position [528, 0]
click at [245, 407] on span "Lead titulo" at bounding box center [239, 404] width 153 height 14
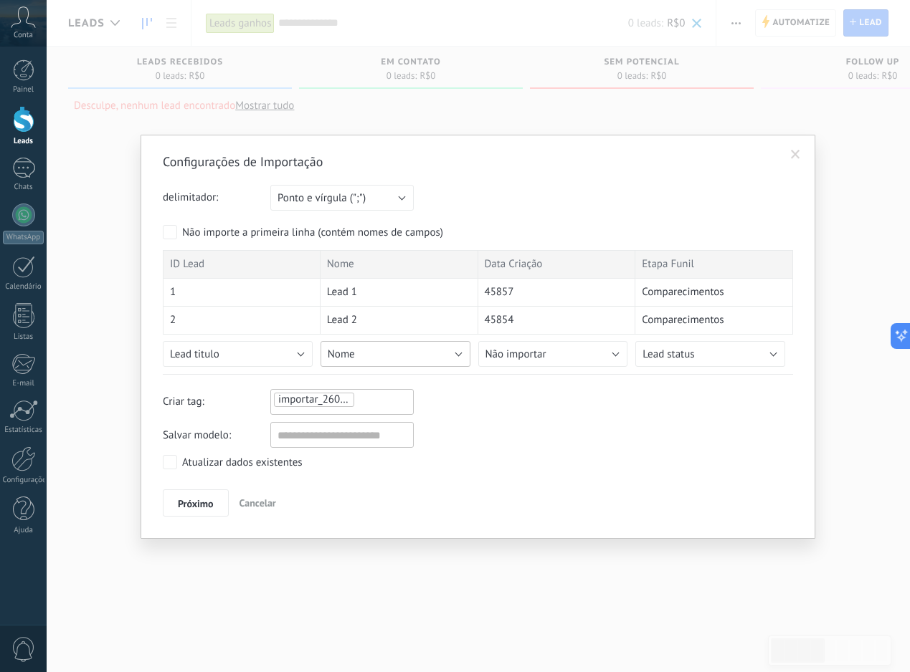
click at [423, 344] on button "Nome" at bounding box center [395, 354] width 150 height 26
click at [574, 357] on button "Não importar" at bounding box center [553, 354] width 150 height 26
click at [731, 355] on button "Lead status" at bounding box center [710, 354] width 150 height 26
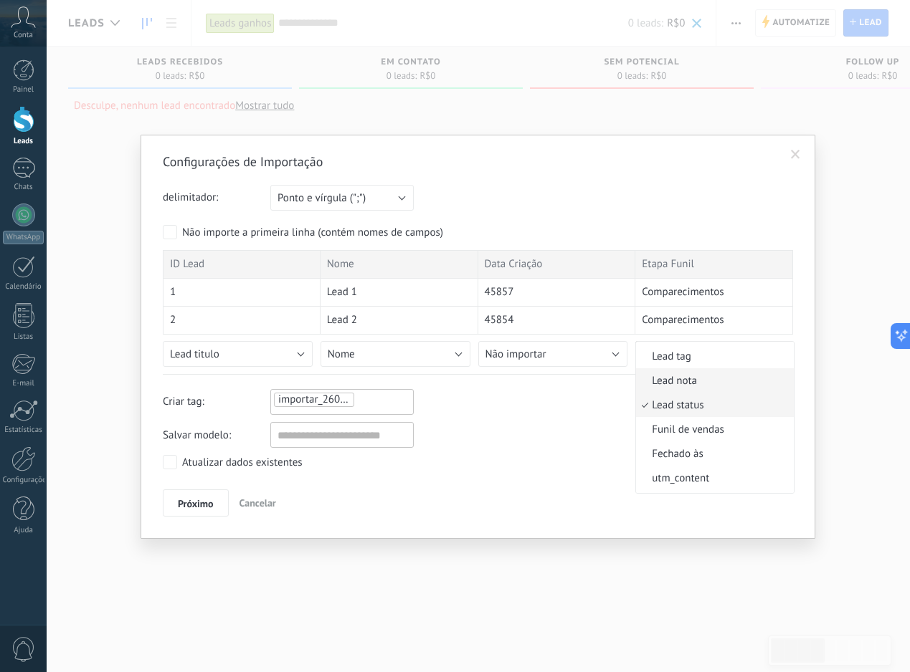
scroll to position [0, 0]
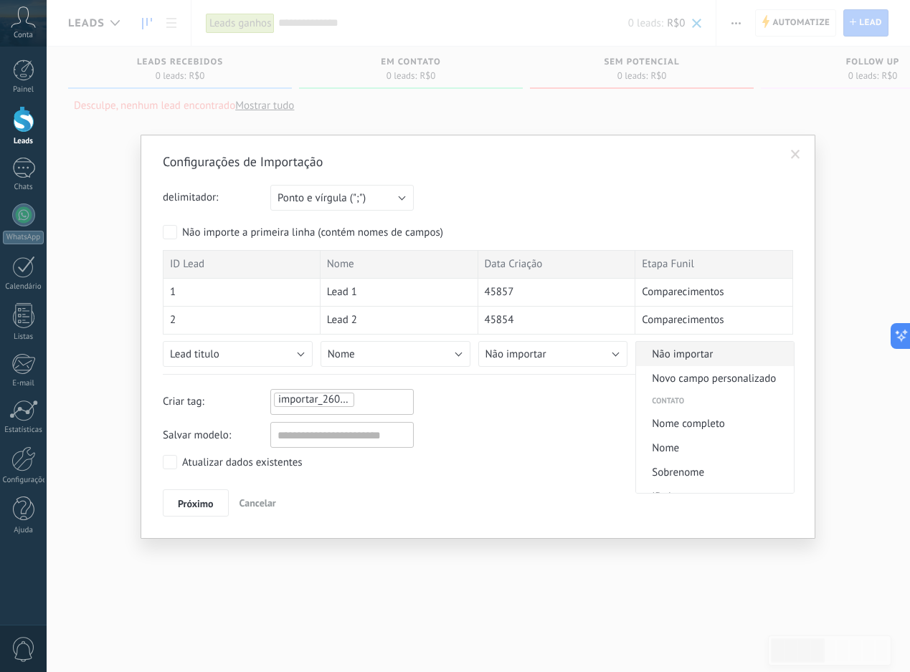
click at [720, 359] on span "Não importar" at bounding box center [712, 355] width 153 height 14
click at [202, 513] on button "Próximo" at bounding box center [196, 503] width 66 height 27
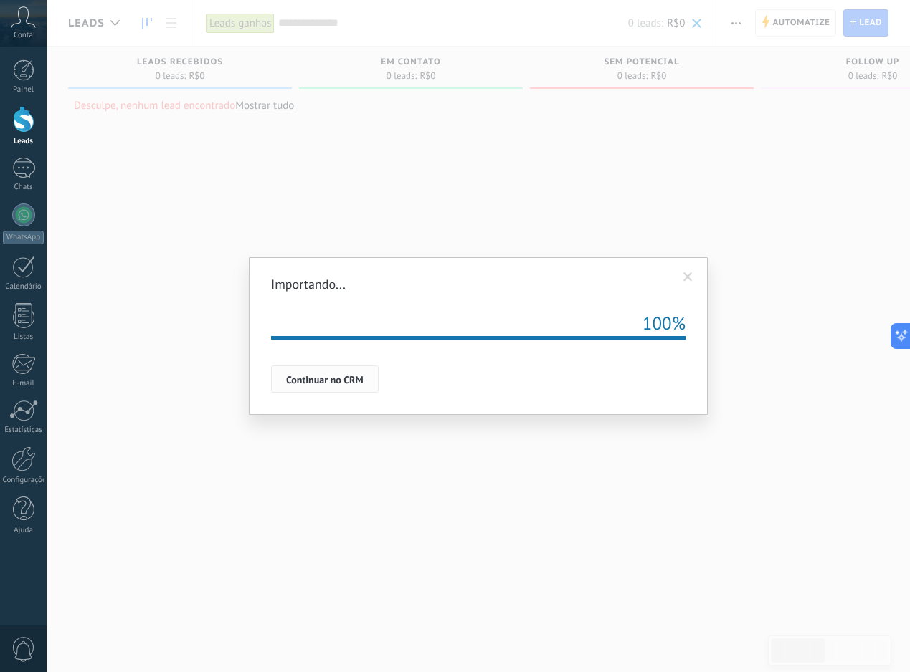
click at [342, 375] on span "Continuar no CRM" at bounding box center [324, 380] width 77 height 10
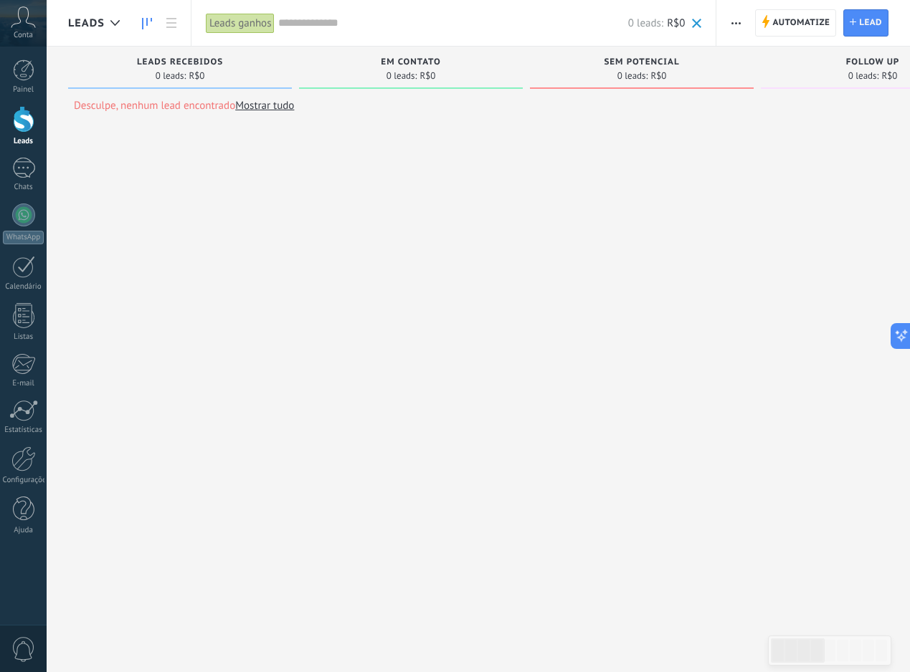
click at [252, 22] on div "Leads ganhos" at bounding box center [241, 23] width 70 height 21
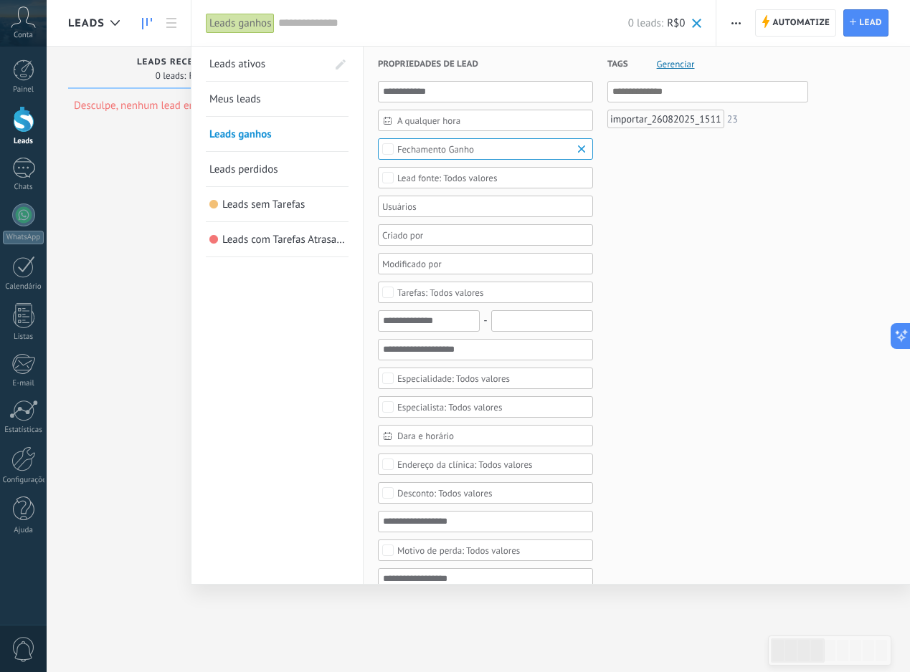
click at [249, 58] on span "Leads ativos" at bounding box center [237, 64] width 56 height 14
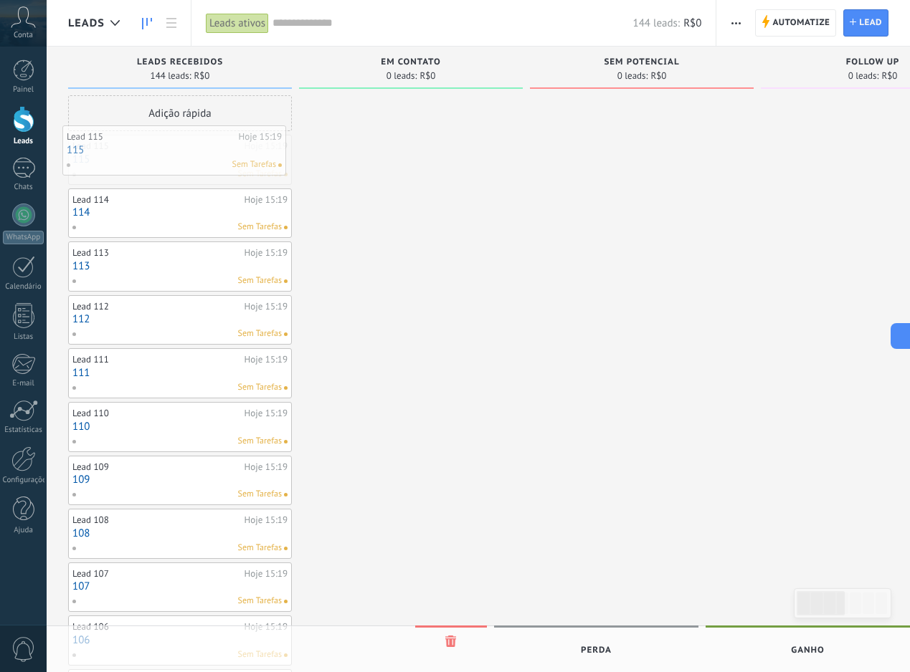
drag, startPoint x: 205, startPoint y: 167, endPoint x: 199, endPoint y: 158, distance: 10.9
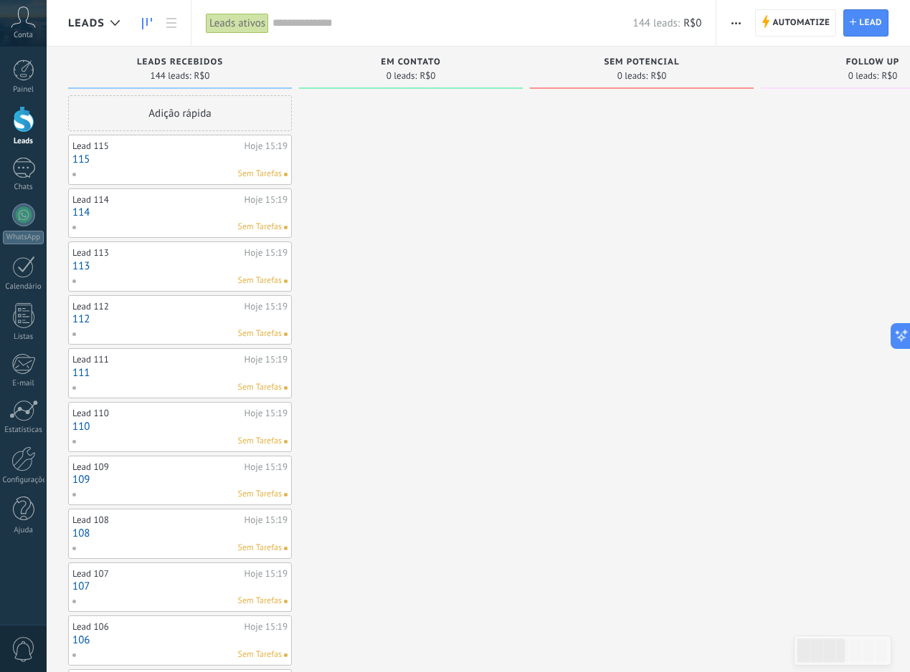
click at [369, 27] on input "text" at bounding box center [452, 23] width 360 height 15
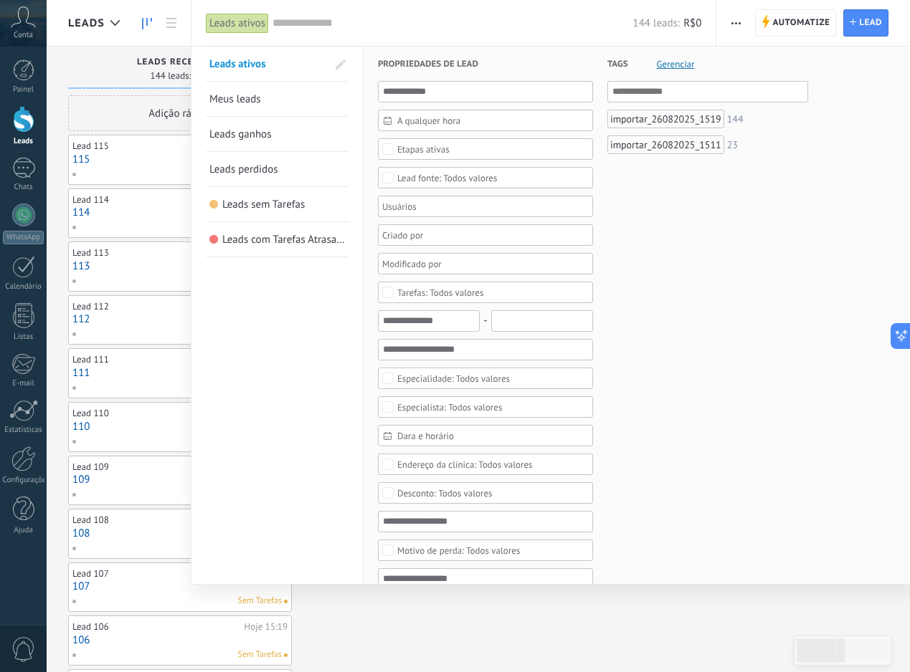
click at [264, 129] on span "Leads ganhos" at bounding box center [240, 135] width 62 height 14
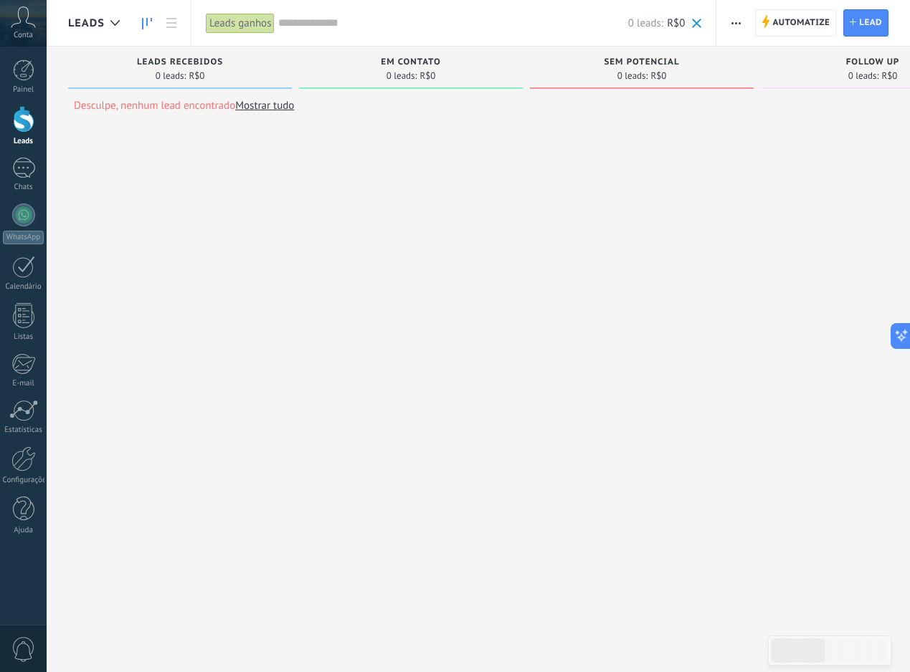
click at [434, 29] on input "text" at bounding box center [452, 23] width 349 height 15
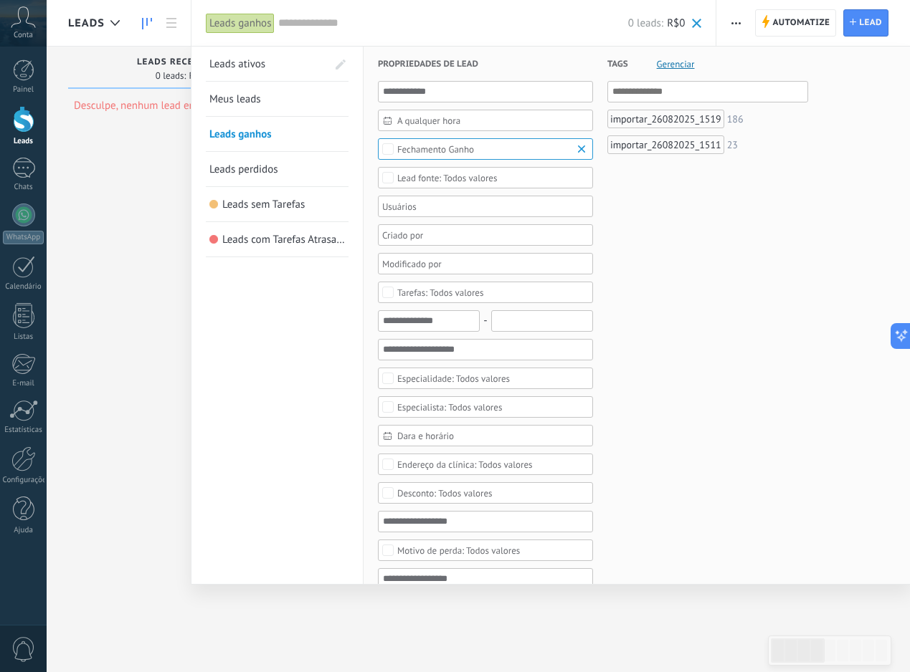
click at [262, 65] on span "Leads ativos" at bounding box center [237, 64] width 56 height 14
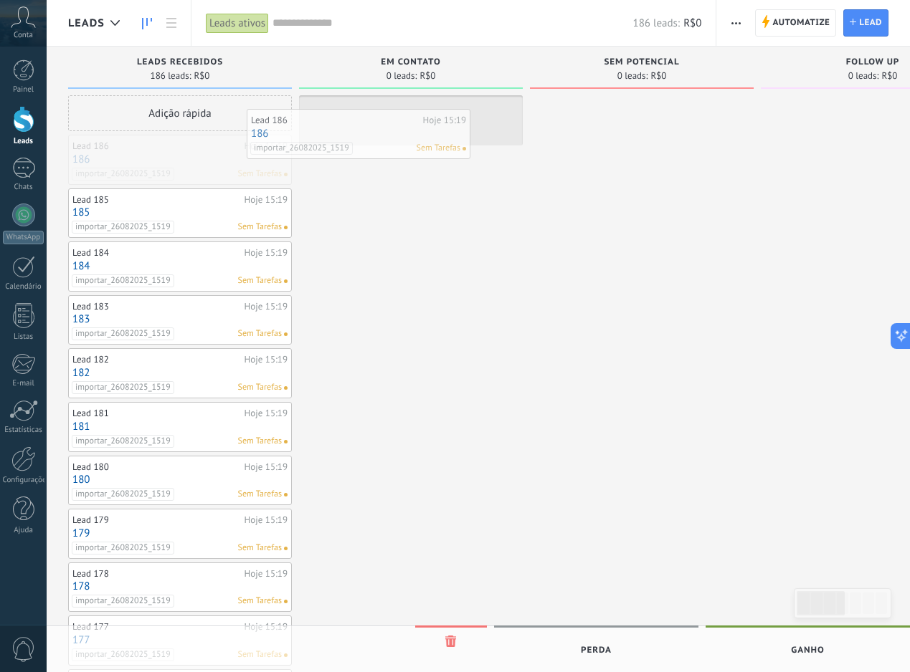
drag, startPoint x: 202, startPoint y: 166, endPoint x: 381, endPoint y: 140, distance: 180.5
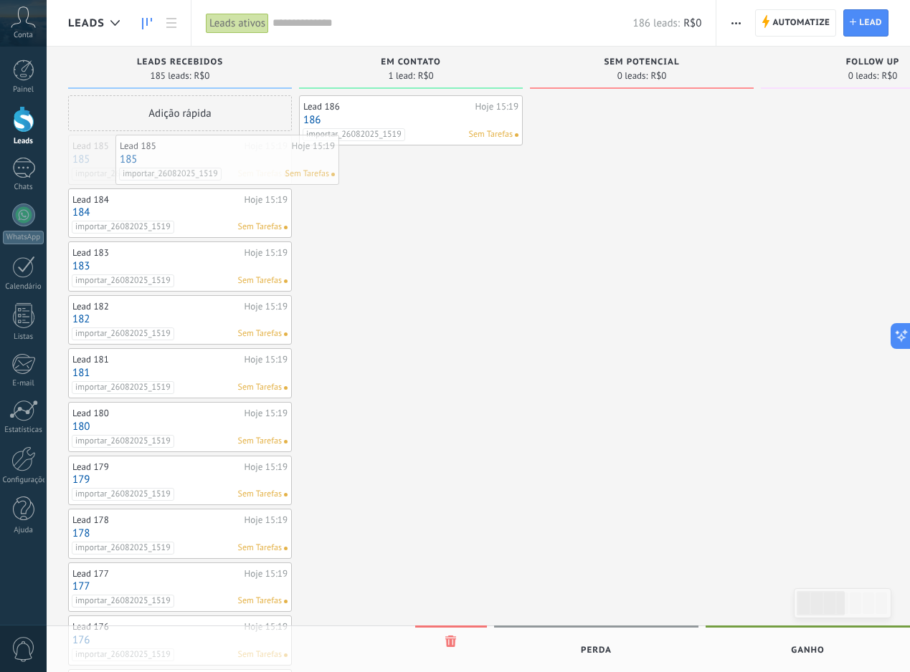
drag, startPoint x: 209, startPoint y: 157, endPoint x: 396, endPoint y: 166, distance: 188.0
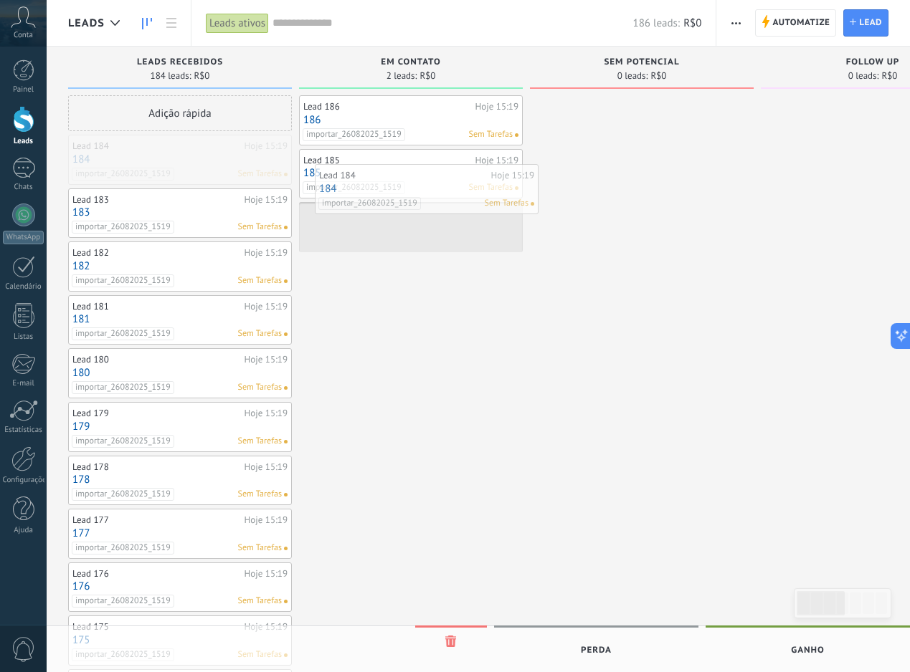
drag, startPoint x: 234, startPoint y: 153, endPoint x: 494, endPoint y: 189, distance: 262.6
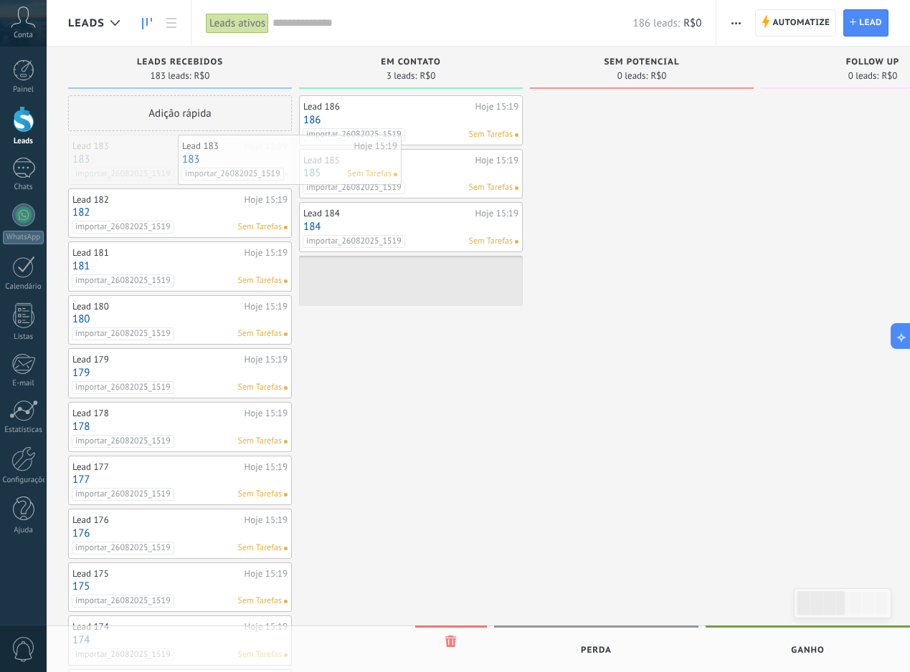
drag, startPoint x: 227, startPoint y: 144, endPoint x: 331, endPoint y: 143, distance: 104.7
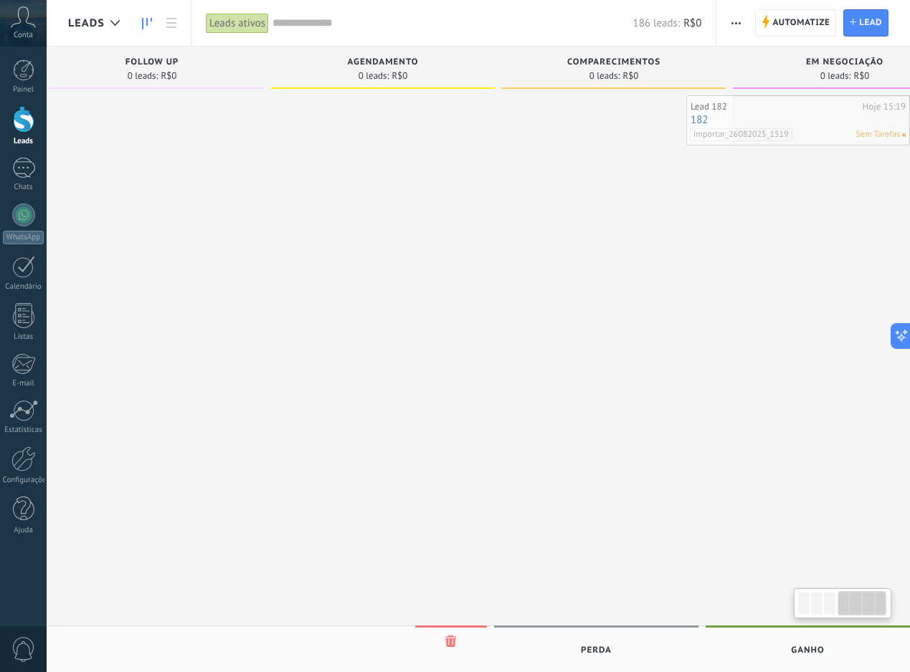
scroll to position [0, 789]
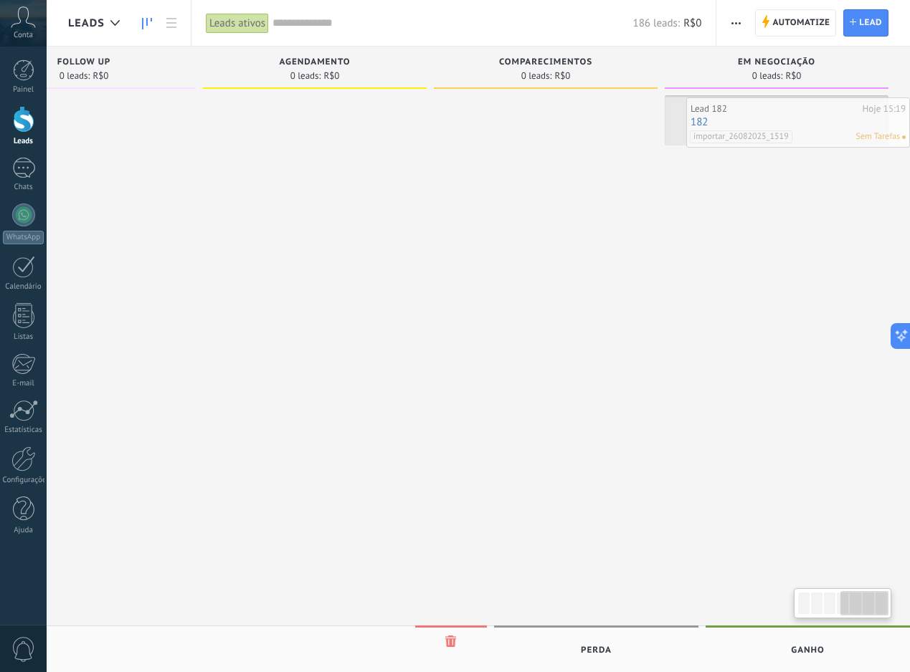
drag, startPoint x: 206, startPoint y: 156, endPoint x: 832, endPoint y: 119, distance: 626.9
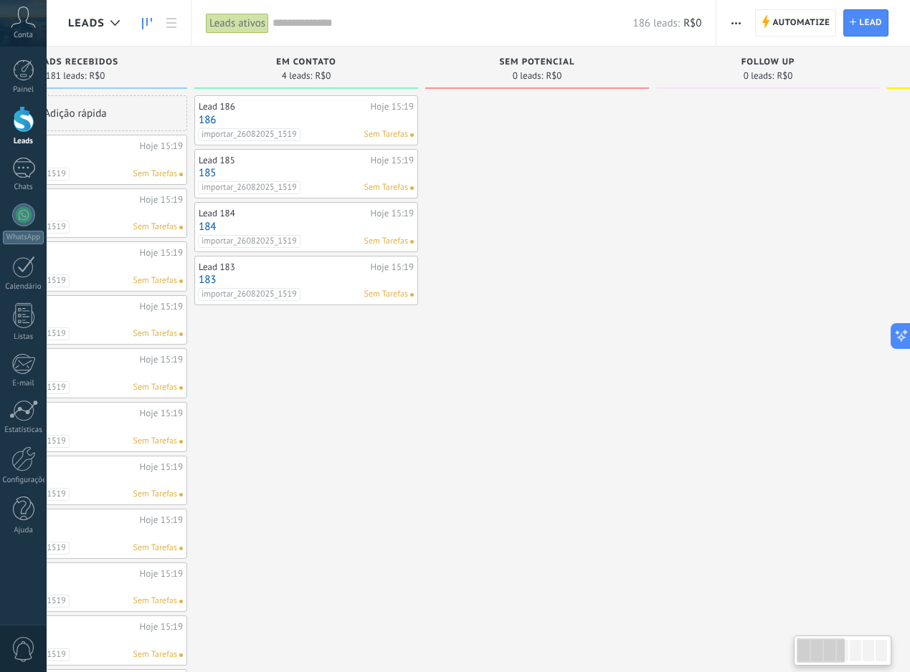
scroll to position [0, 0]
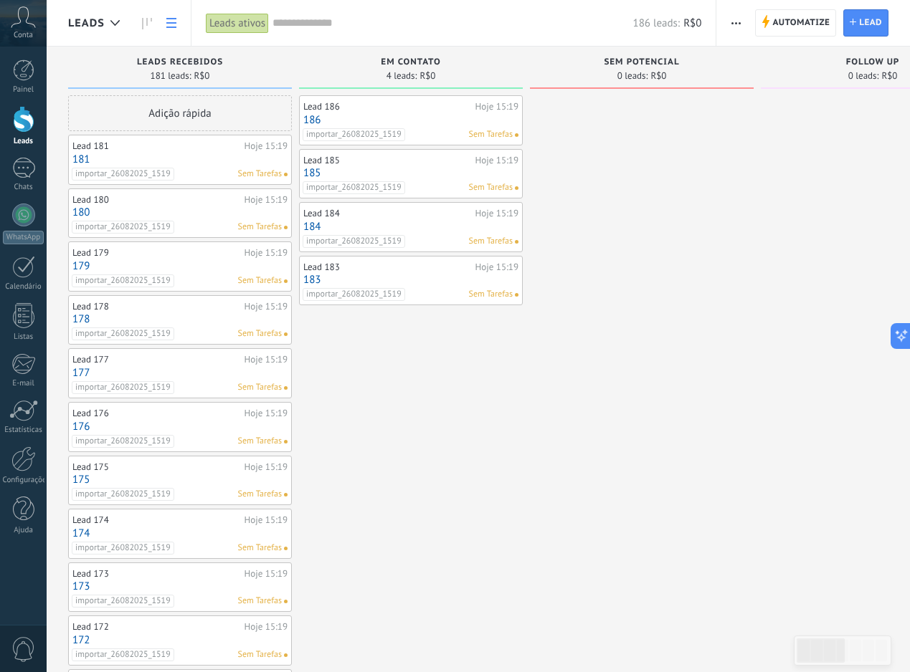
click at [173, 31] on link at bounding box center [171, 23] width 24 height 28
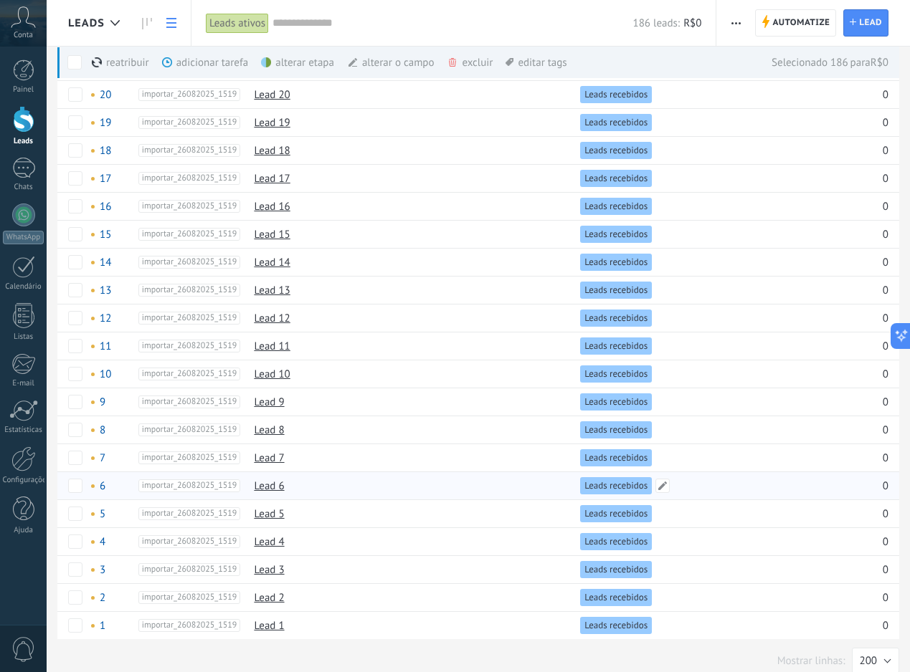
scroll to position [4662, 0]
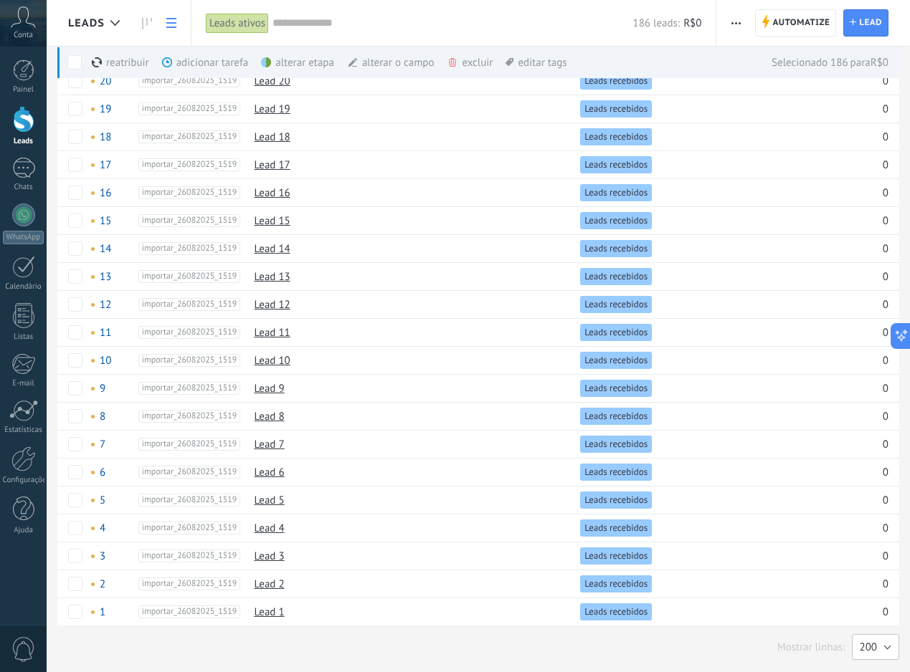
click at [882, 647] on button "200" at bounding box center [875, 647] width 47 height 26
click at [867, 574] on span "25" at bounding box center [868, 575] width 51 height 14
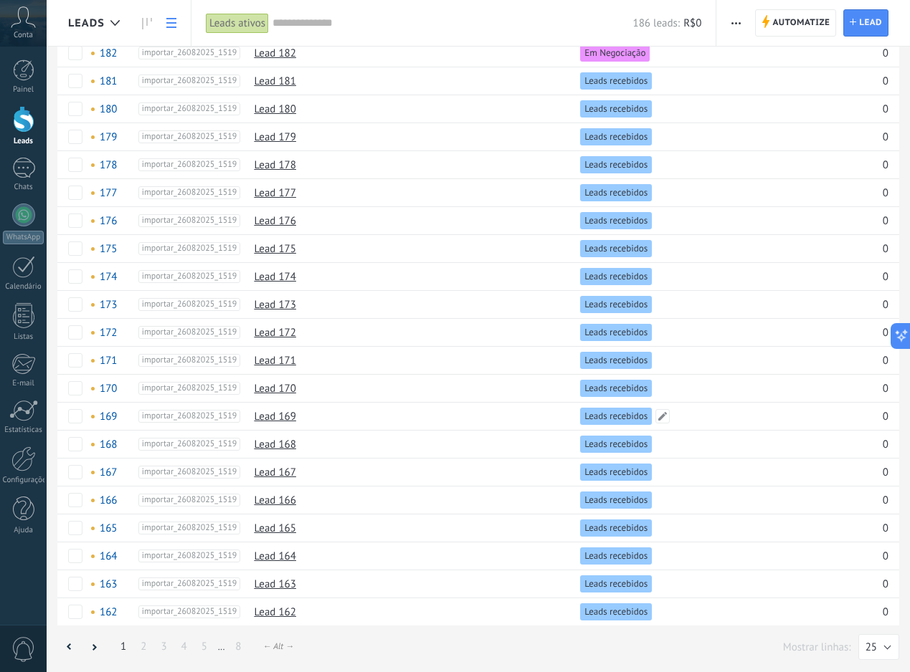
scroll to position [0, 0]
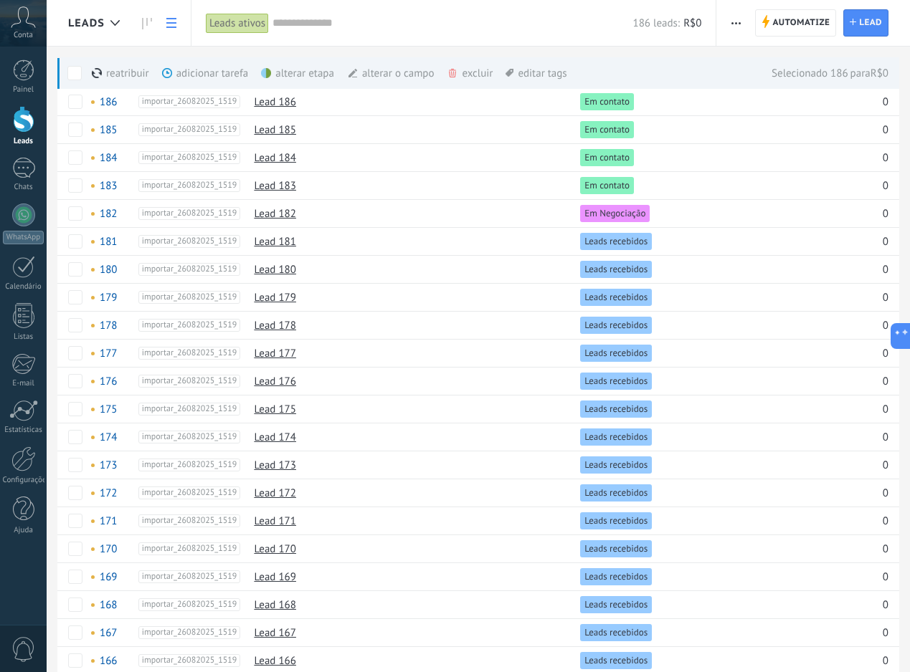
click at [279, 70] on div "alterar etapa mais" at bounding box center [323, 73] width 125 height 32
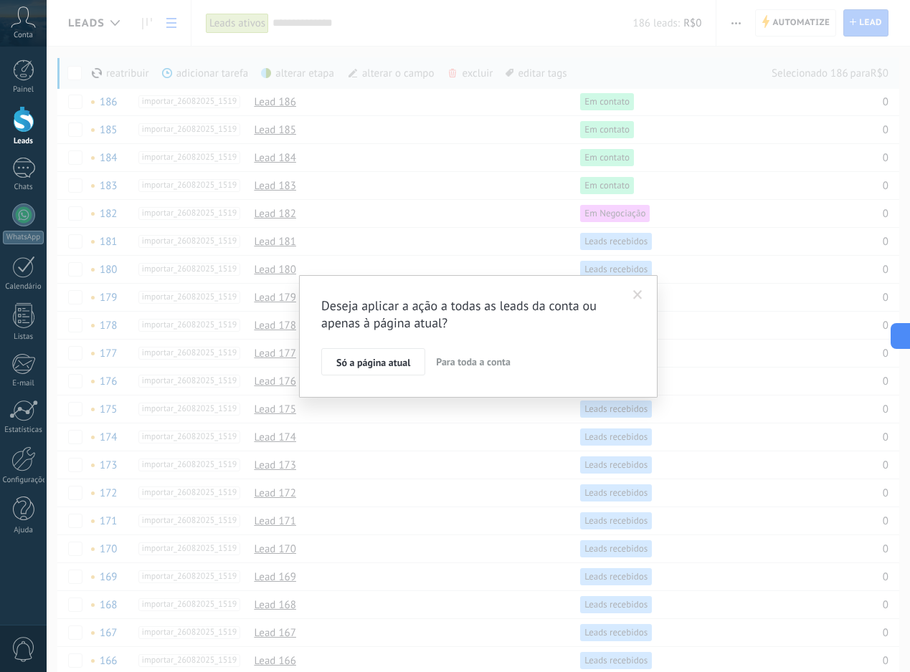
click at [642, 293] on span at bounding box center [637, 295] width 9 height 10
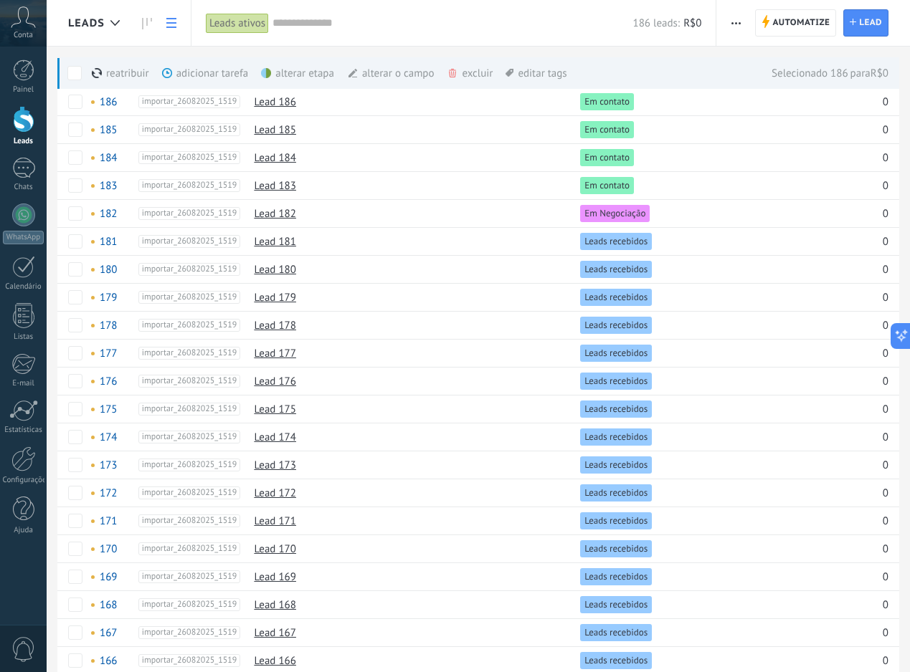
click at [358, 74] on span at bounding box center [352, 72] width 11 height 11
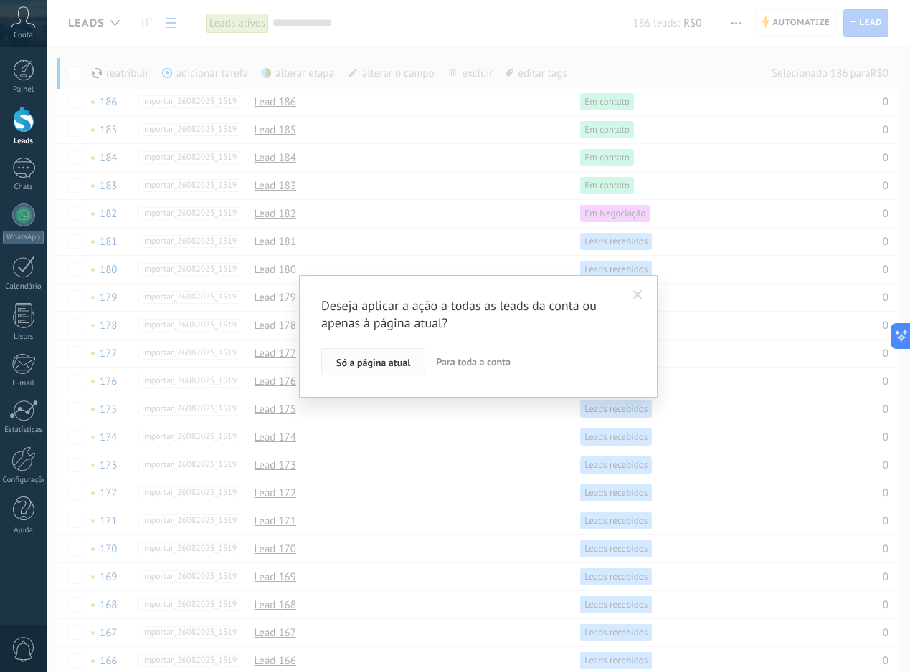
click at [380, 368] on span "Só a página atual" at bounding box center [373, 363] width 74 height 10
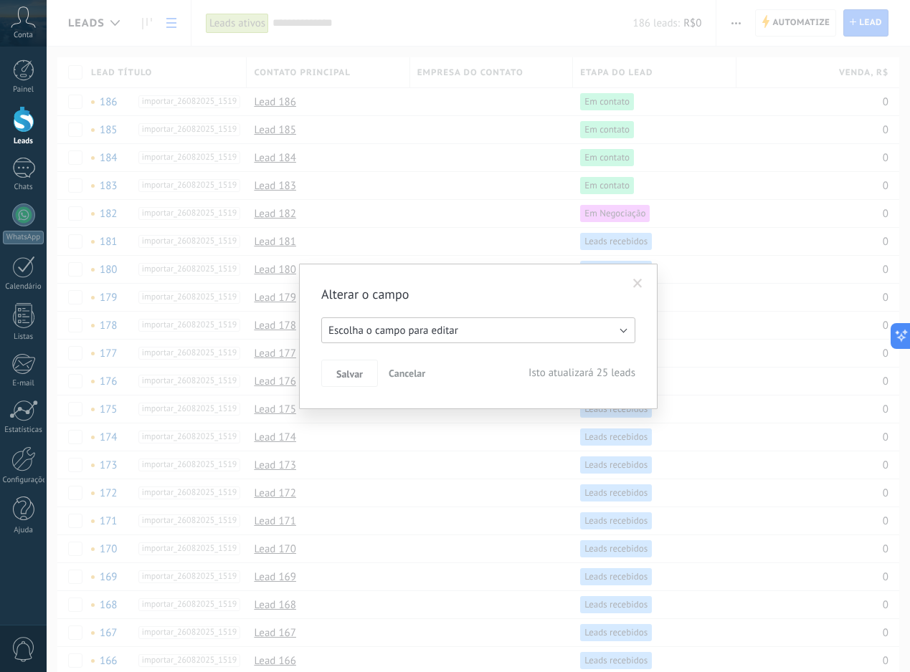
click at [429, 341] on button "Escolha o campo para editar" at bounding box center [478, 331] width 314 height 26
click at [490, 305] on div "Alterar o campo Escolha o campo para editar Motivos para contato Especialidade …" at bounding box center [478, 336] width 314 height 101
click at [639, 290] on span at bounding box center [638, 284] width 24 height 24
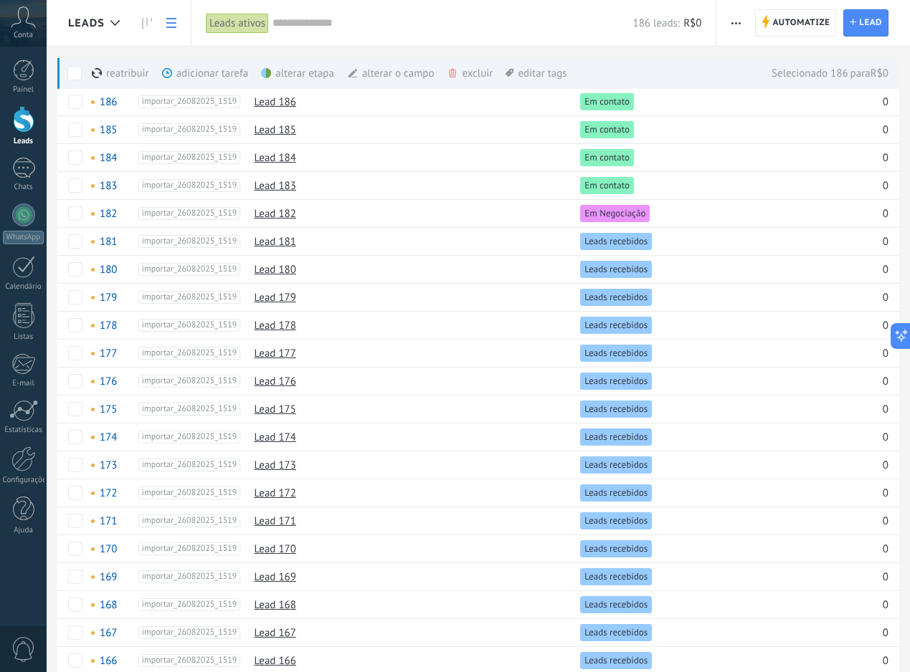
click at [275, 74] on div "alterar etapa mais" at bounding box center [323, 73] width 125 height 32
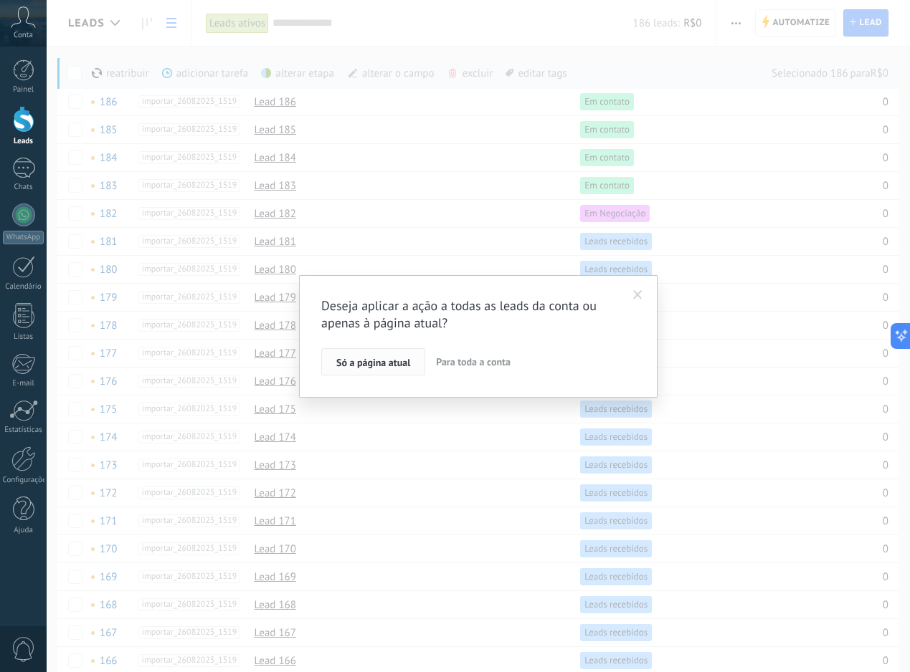
click at [380, 354] on button "Só a página atual" at bounding box center [373, 361] width 104 height 27
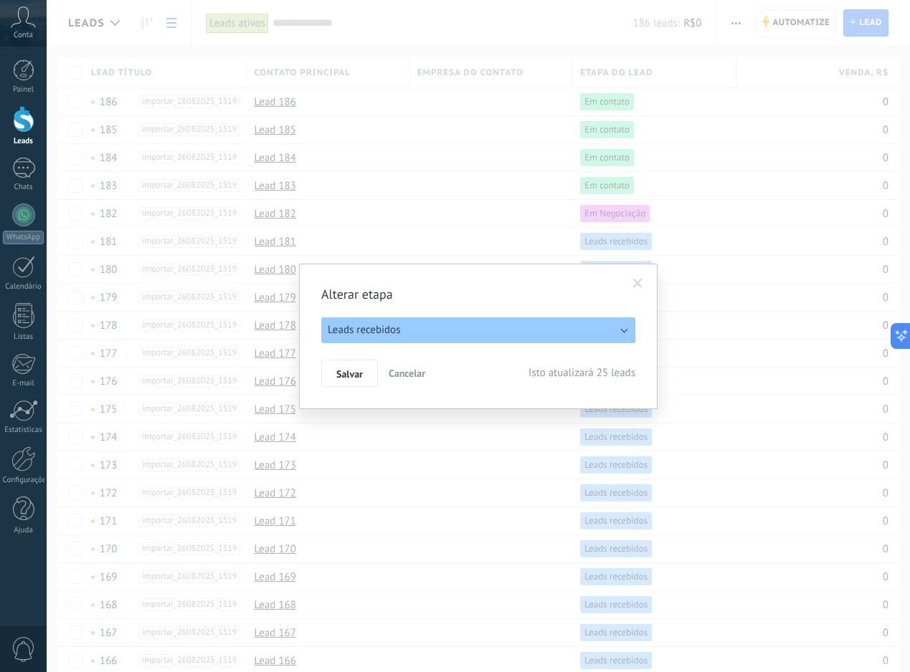
click at [408, 322] on button "Leads recebidos" at bounding box center [478, 331] width 314 height 26
click at [404, 381] on div "Alterar etapa Leads recebidos Em contato Sem Potencial Follow up Agendamento Co…" at bounding box center [478, 336] width 314 height 101
click at [396, 329] on span "Leads recebidos" at bounding box center [364, 330] width 72 height 14
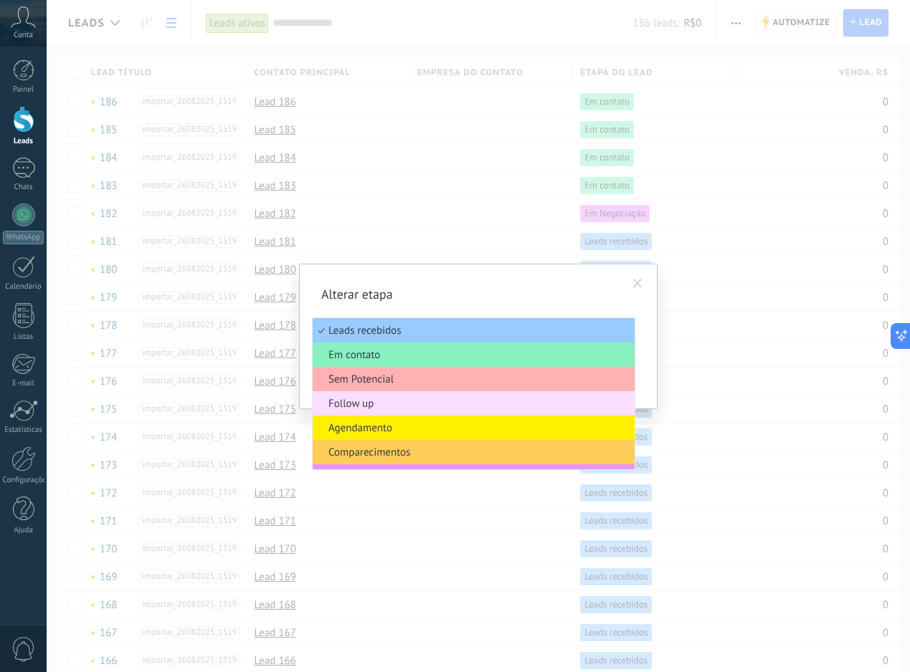
click at [372, 379] on span "Sem Potencial" at bounding box center [472, 380] width 318 height 14
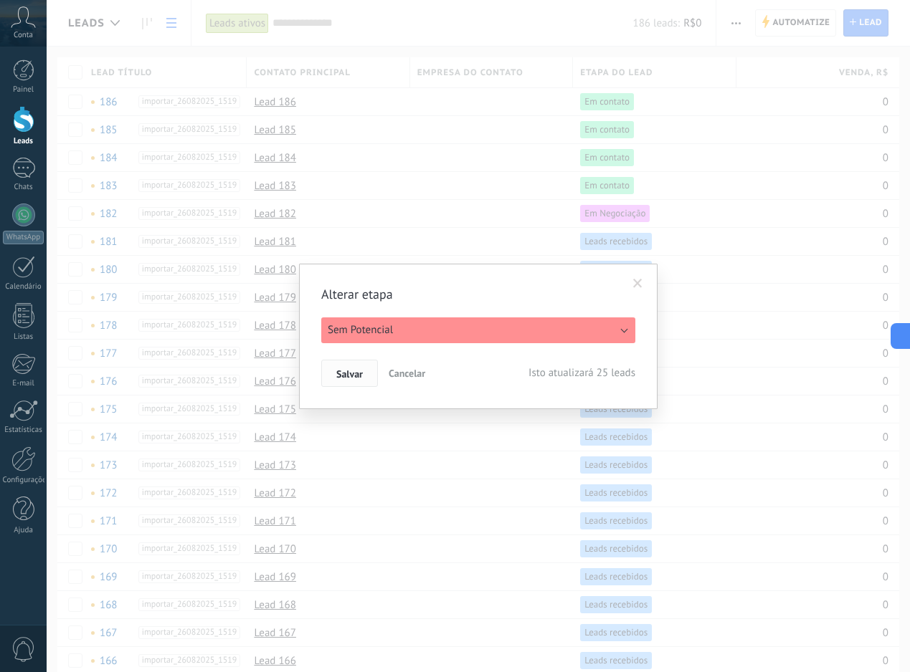
click at [358, 378] on span "Salvar" at bounding box center [349, 374] width 27 height 10
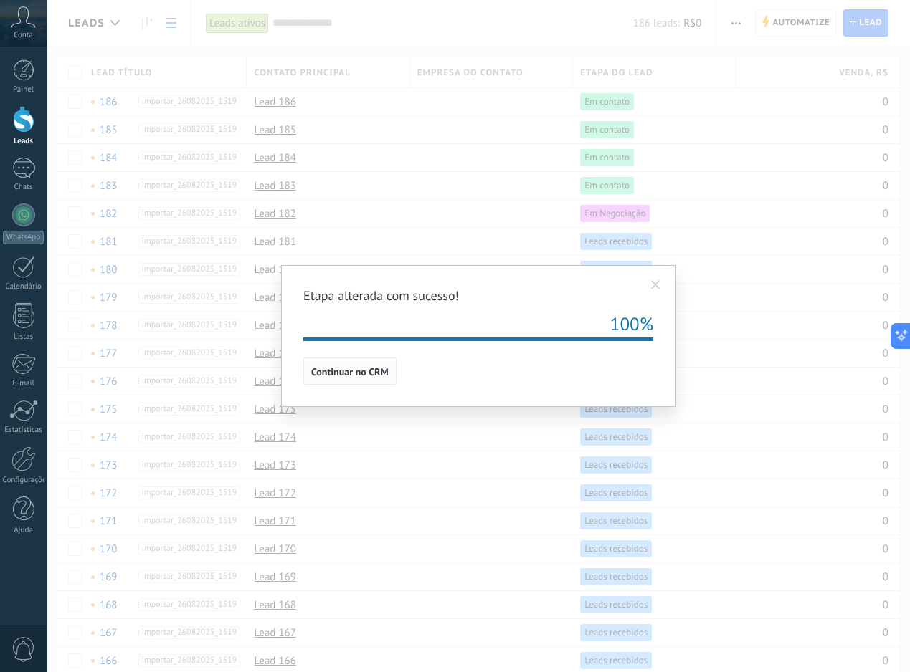
click at [348, 375] on span "Continuar no CRM" at bounding box center [349, 372] width 77 height 10
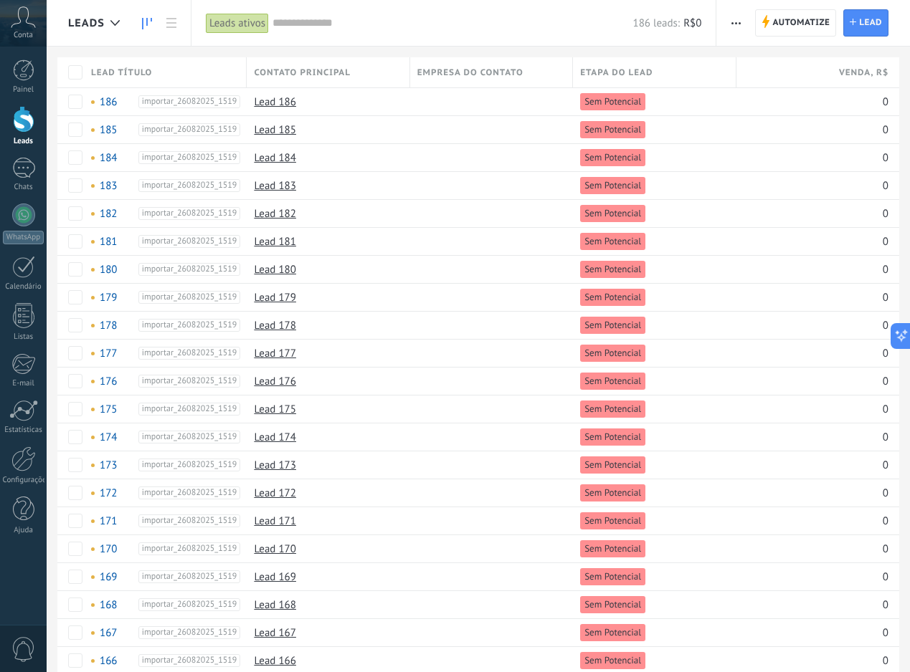
click at [138, 21] on link at bounding box center [147, 23] width 24 height 28
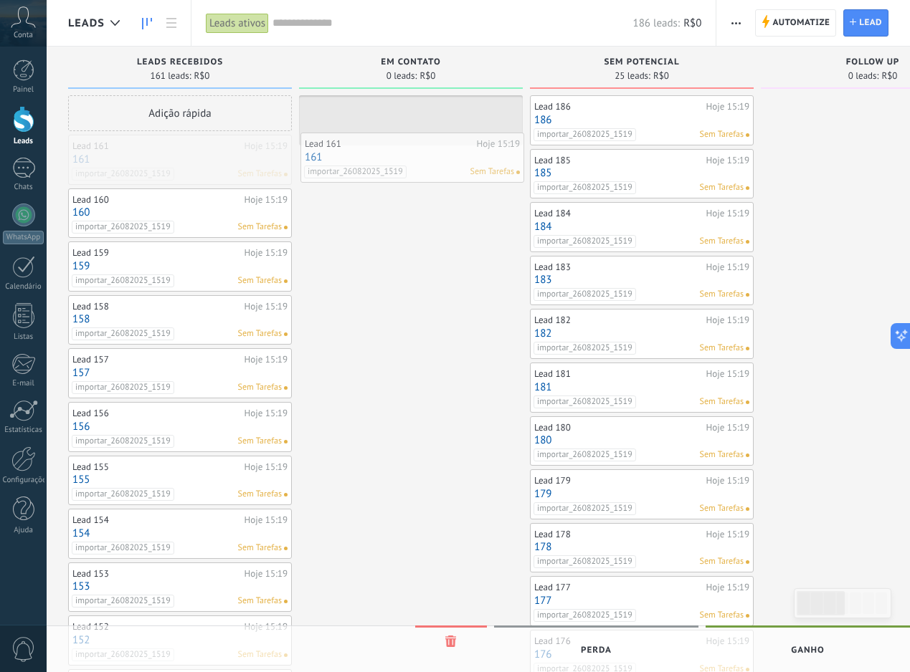
drag, startPoint x: 196, startPoint y: 163, endPoint x: 429, endPoint y: 157, distance: 232.3
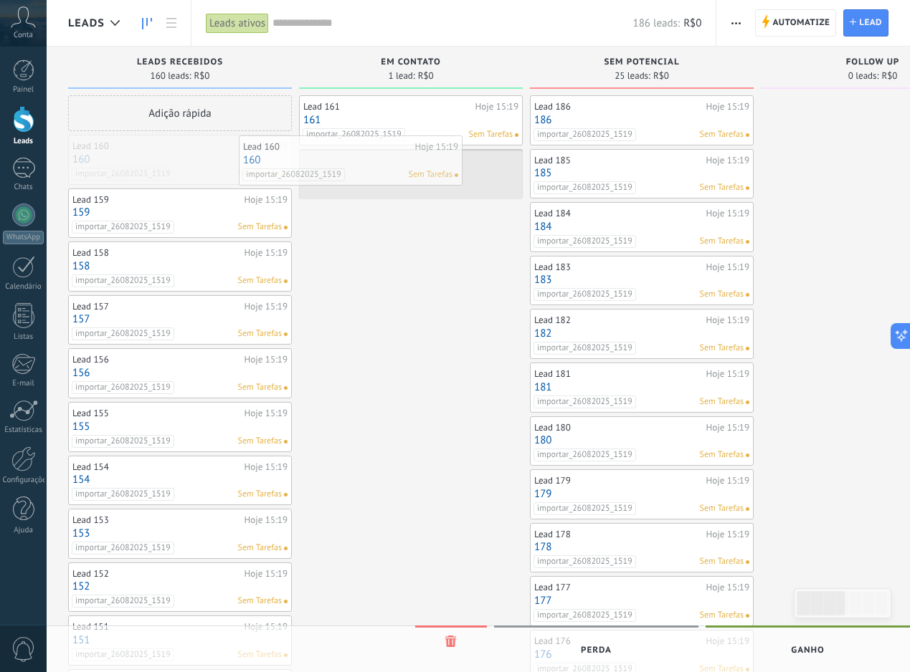
drag, startPoint x: 239, startPoint y: 160, endPoint x: 409, endPoint y: 161, distance: 170.6
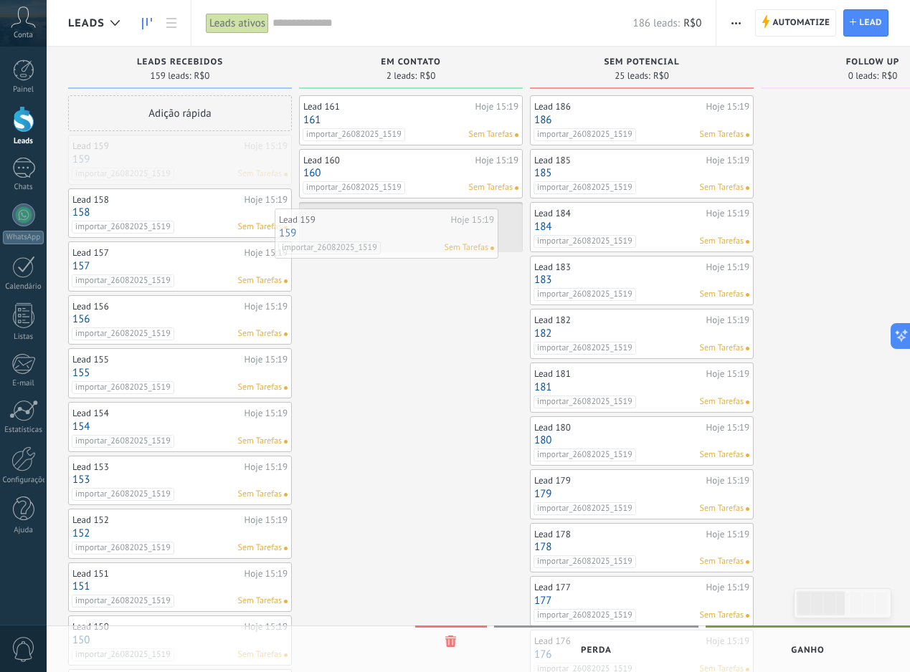
drag, startPoint x: 237, startPoint y: 161, endPoint x: 443, endPoint y: 235, distance: 219.3
drag, startPoint x: 221, startPoint y: 143, endPoint x: 414, endPoint y: 211, distance: 204.3
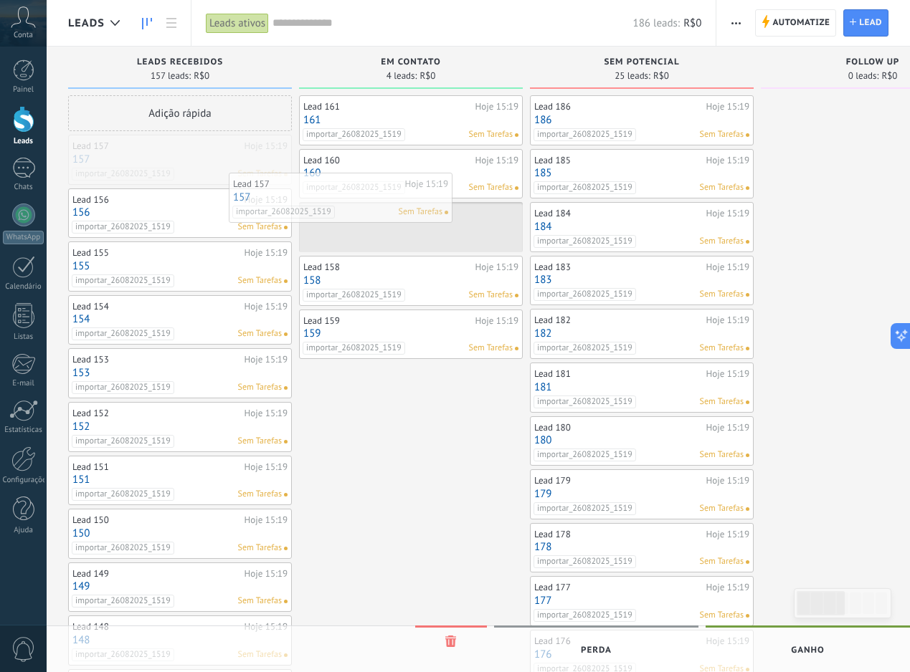
drag, startPoint x: 227, startPoint y: 157, endPoint x: 388, endPoint y: 196, distance: 165.9
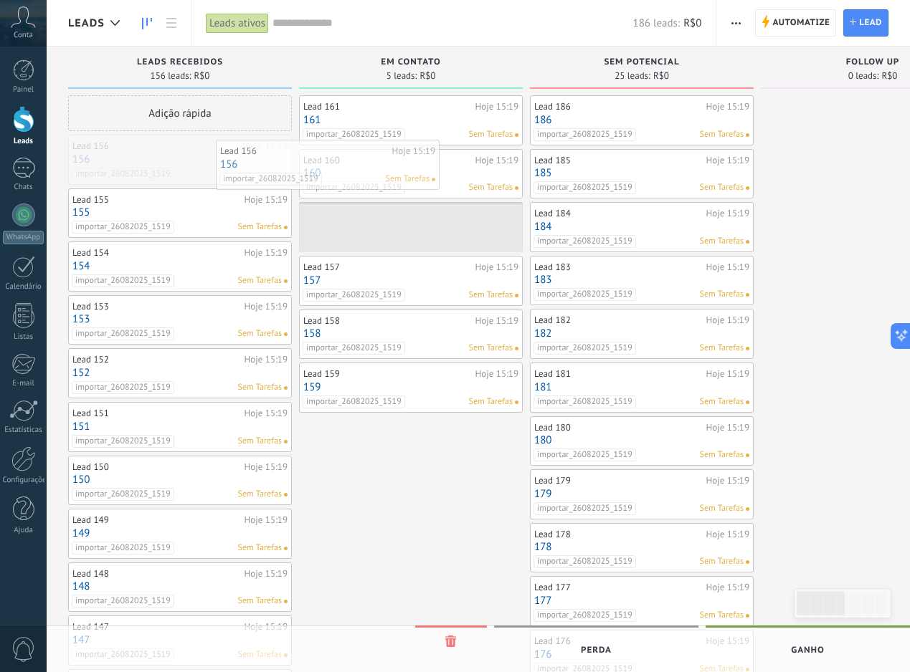
drag, startPoint x: 217, startPoint y: 158, endPoint x: 387, endPoint y: 171, distance: 170.4
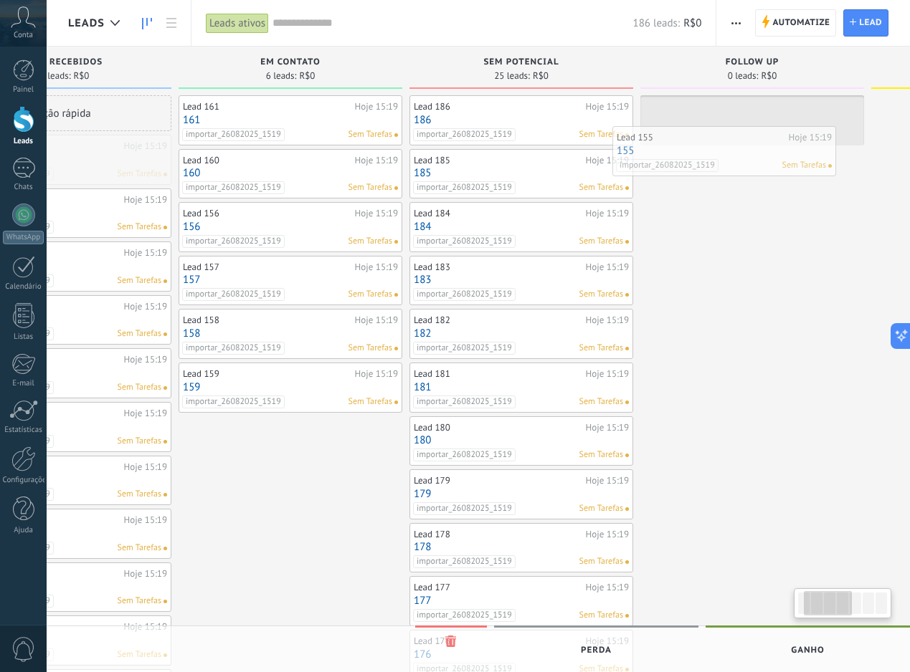
scroll to position [0, 143]
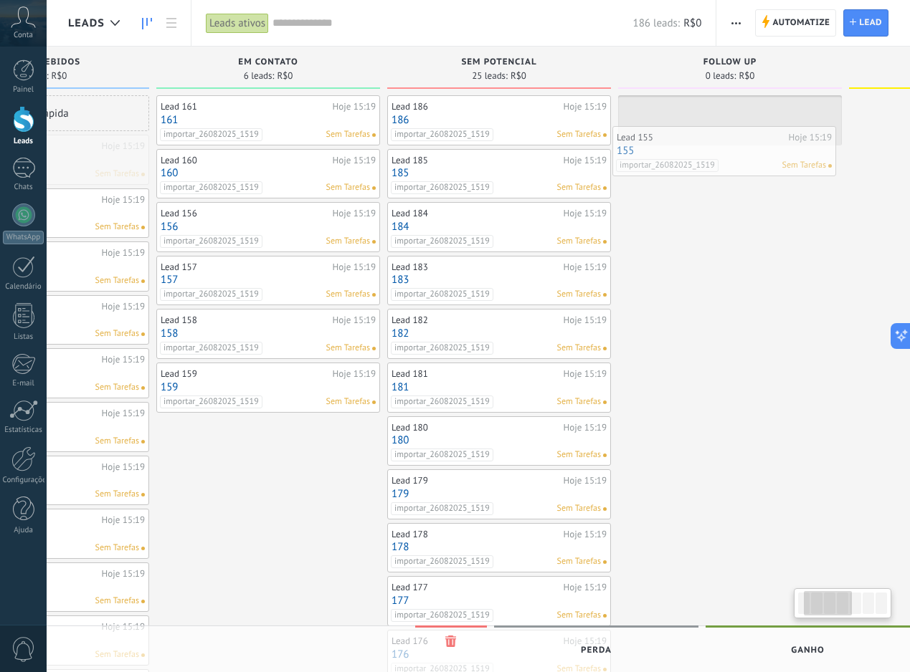
drag, startPoint x: 214, startPoint y: 167, endPoint x: 733, endPoint y: 141, distance: 520.4
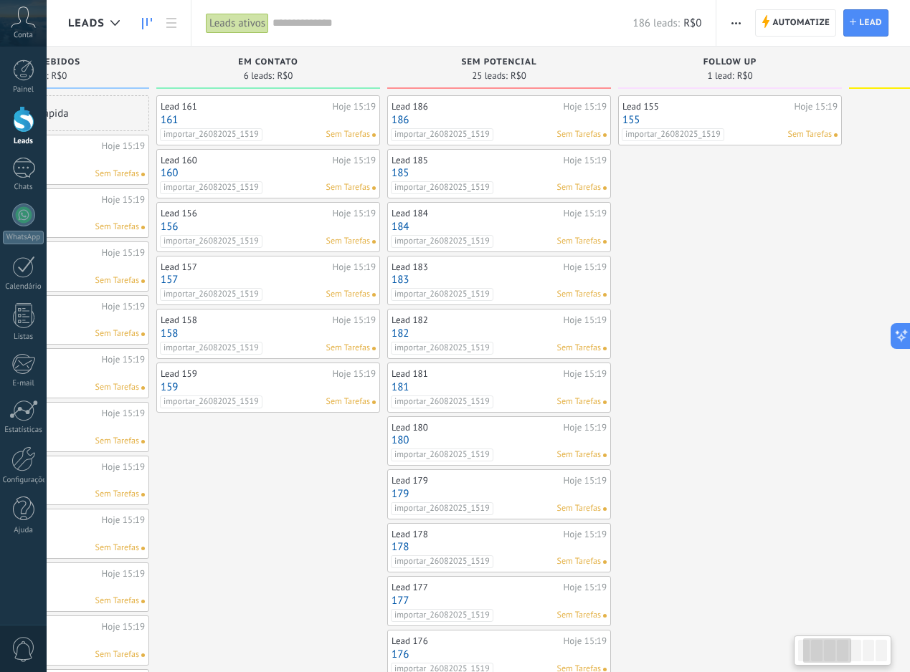
scroll to position [0, 0]
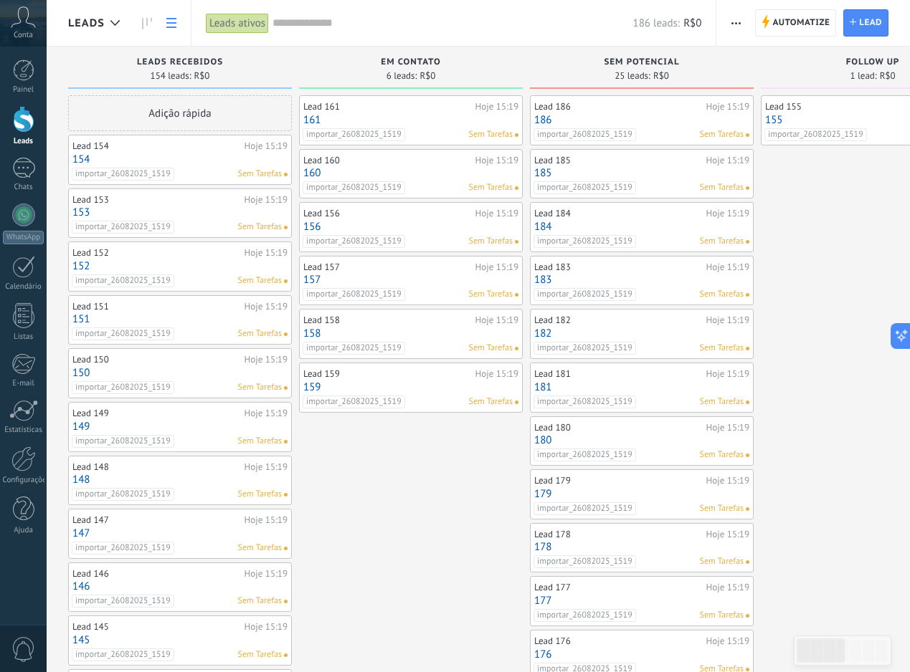
click at [168, 24] on icon at bounding box center [171, 23] width 10 height 10
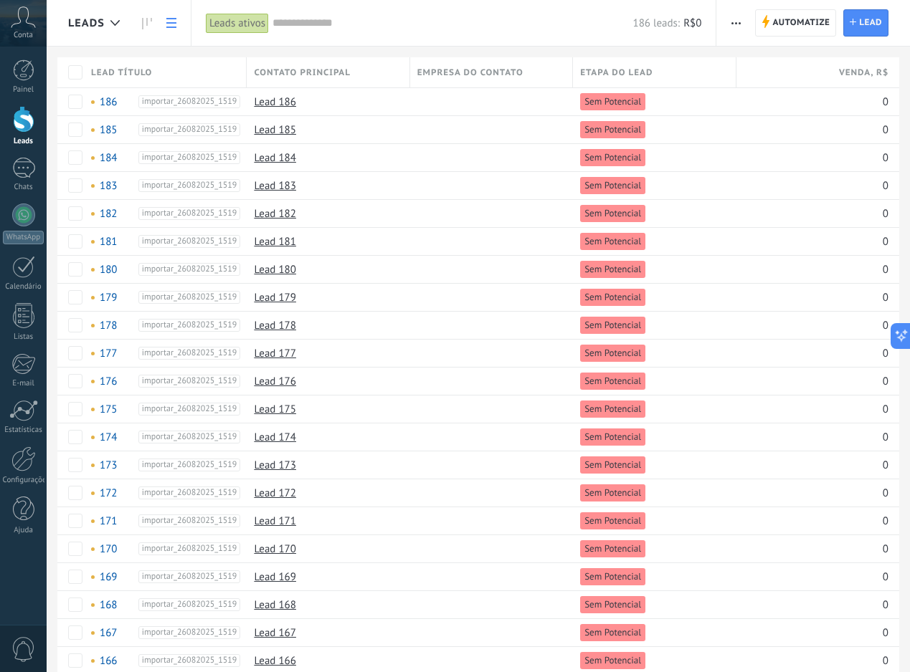
click at [351, 26] on input "text" at bounding box center [452, 23] width 360 height 15
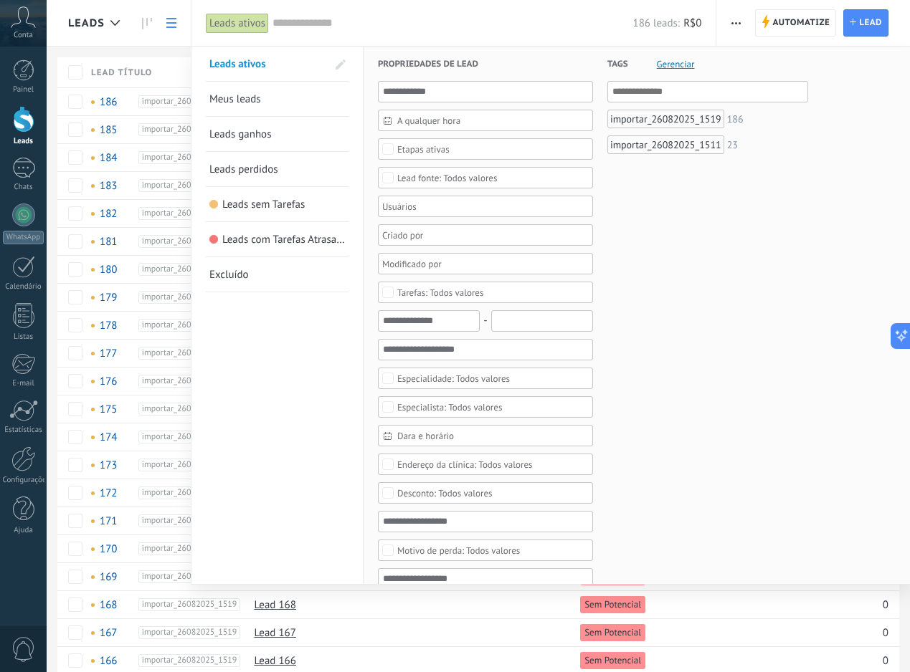
click at [411, 145] on div "Etapas ativas" at bounding box center [423, 149] width 52 height 11
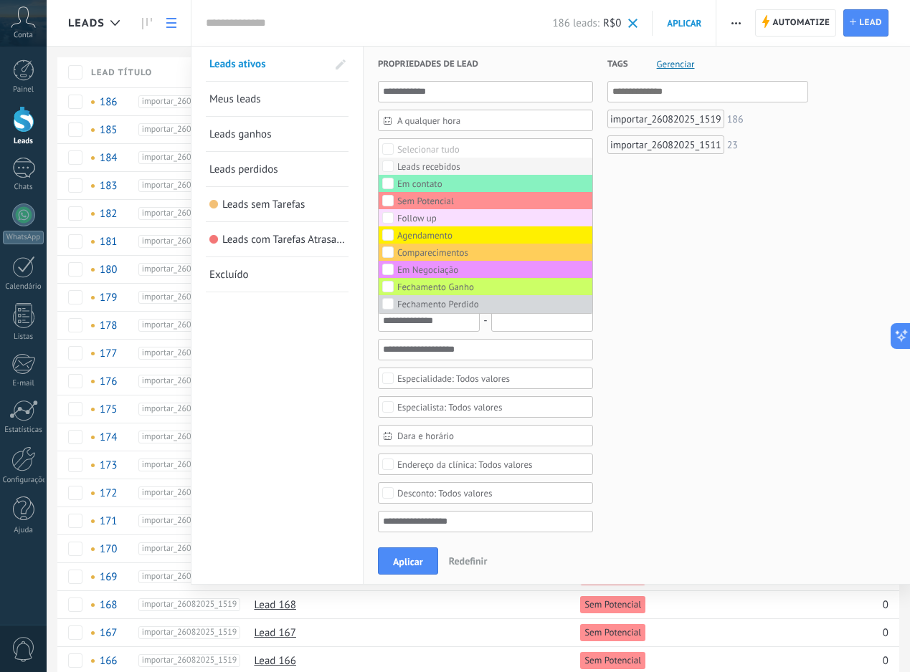
click at [401, 166] on div "Leads recebidos" at bounding box center [428, 167] width 63 height 10
click at [763, 356] on div "Tags Gerenciar E Ou importar_26082025_1519 186 importar_26082025_1511 23" at bounding box center [700, 611] width 215 height 1129
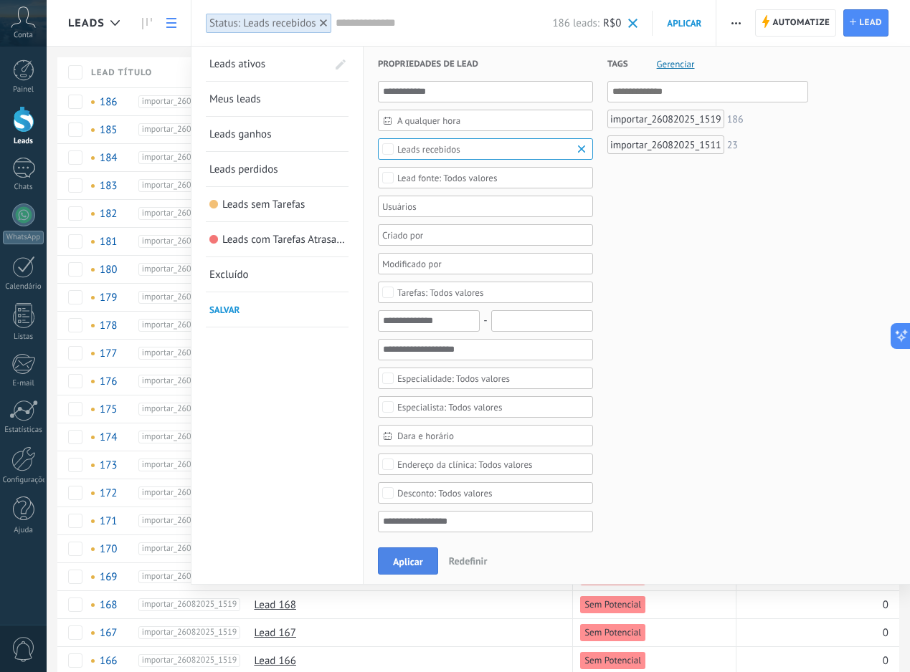
click at [419, 560] on span "Aplicar" at bounding box center [408, 562] width 30 height 10
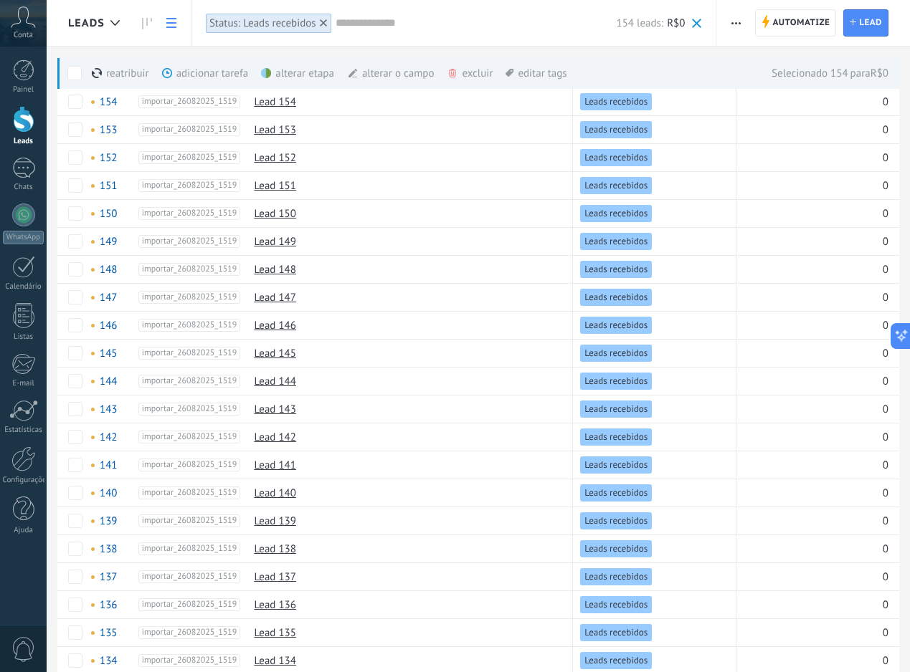
click at [317, 76] on div "alterar etapa mais" at bounding box center [323, 73] width 125 height 32
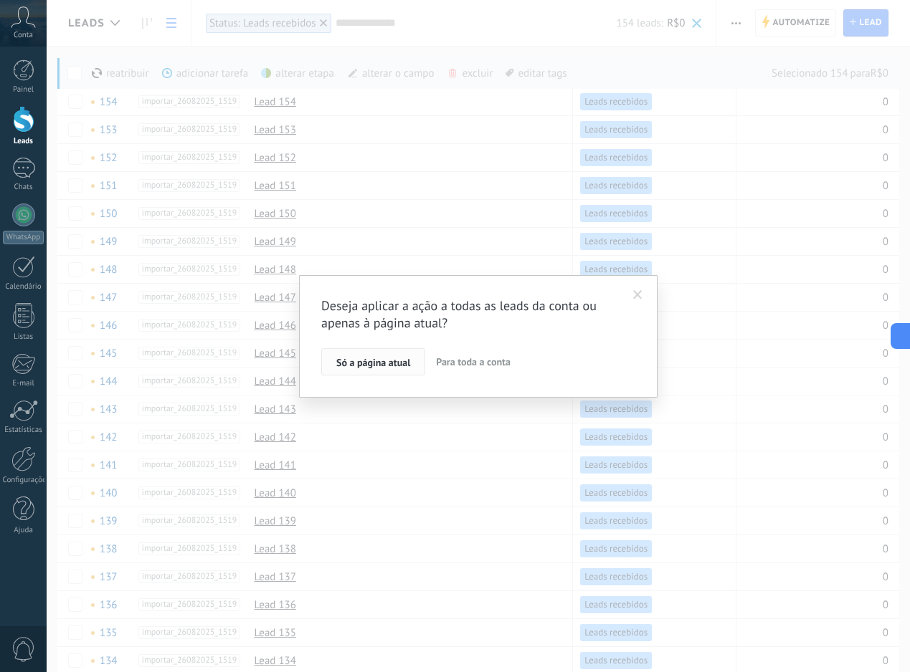
click at [396, 364] on span "Só a página atual" at bounding box center [373, 363] width 74 height 10
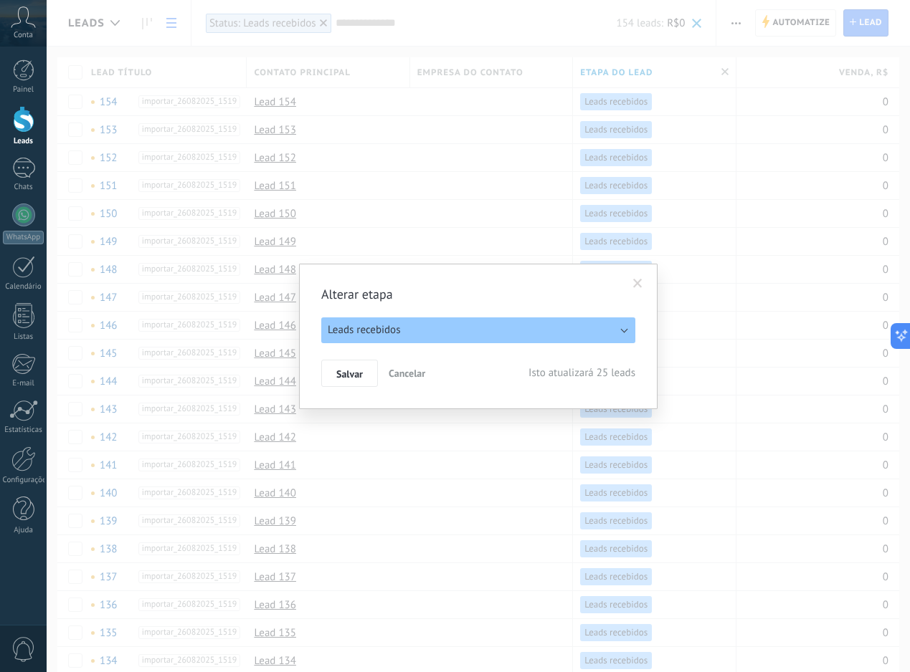
click at [453, 337] on button "Leads recebidos" at bounding box center [478, 331] width 314 height 26
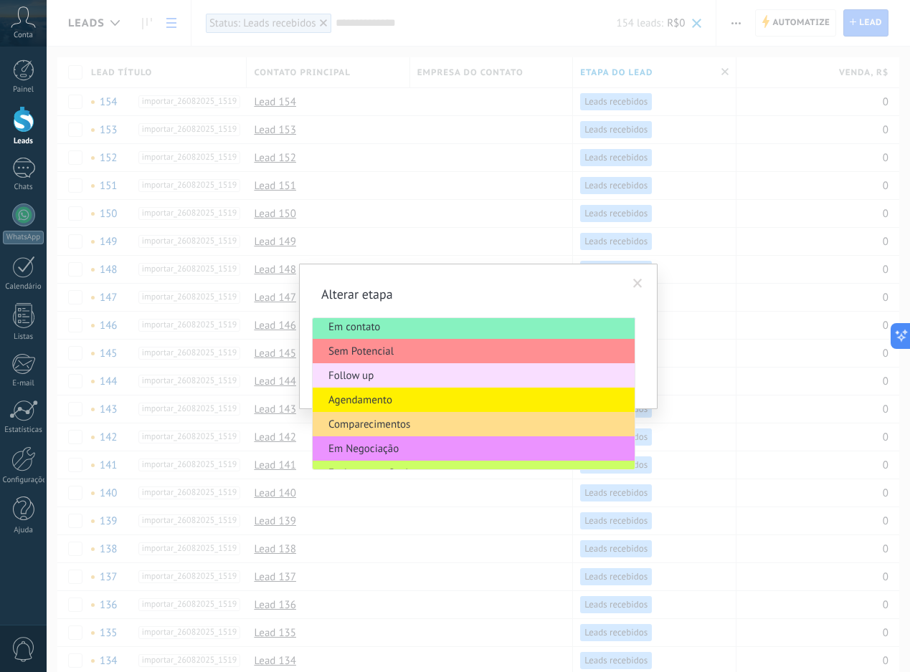
scroll to position [71, 0]
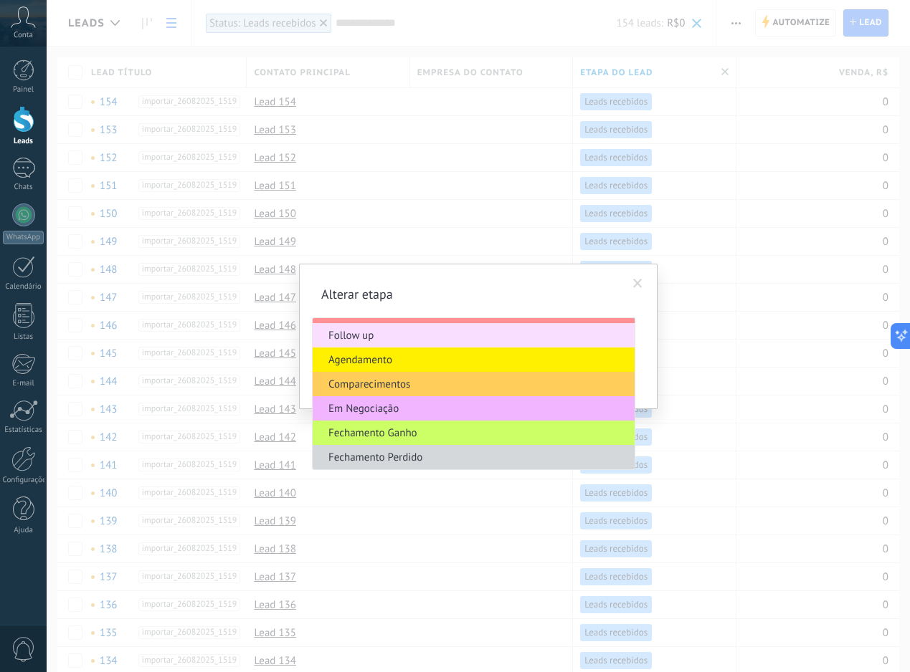
click at [416, 418] on li "Em Negociação" at bounding box center [474, 408] width 322 height 24
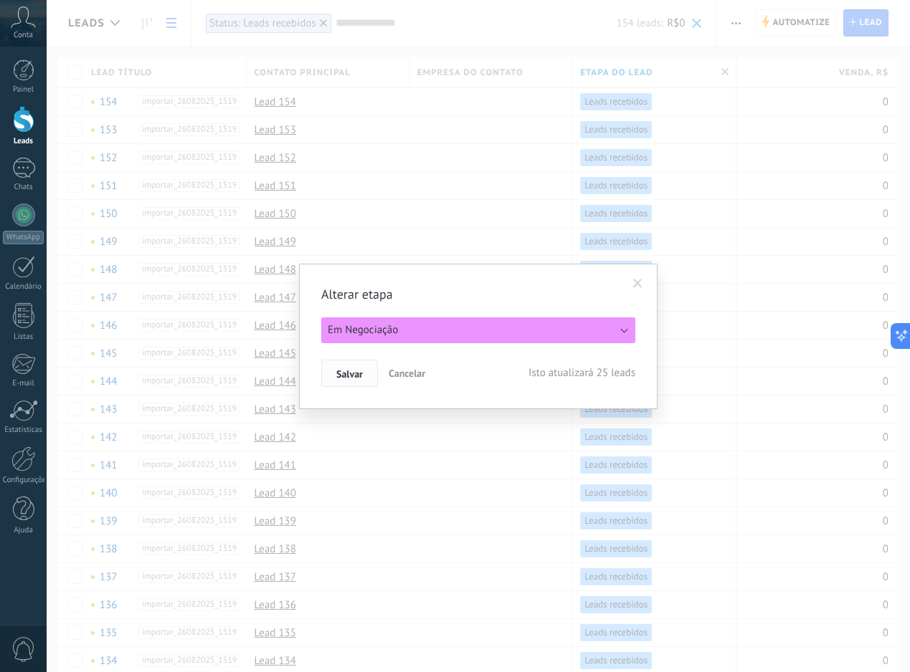
click at [356, 369] on span "Salvar" at bounding box center [349, 374] width 27 height 10
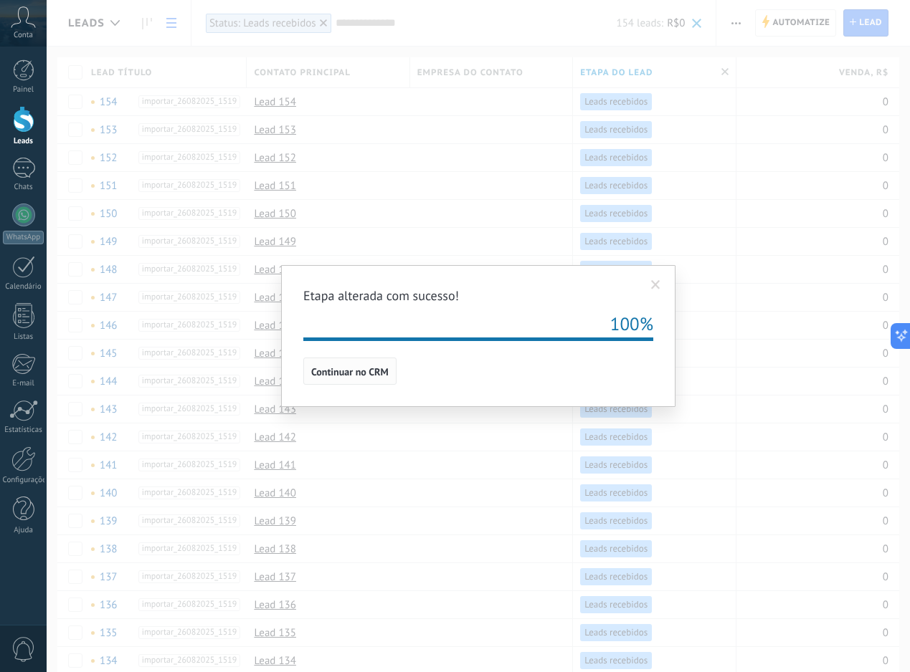
click at [366, 376] on span "Continuar no CRM" at bounding box center [349, 372] width 77 height 10
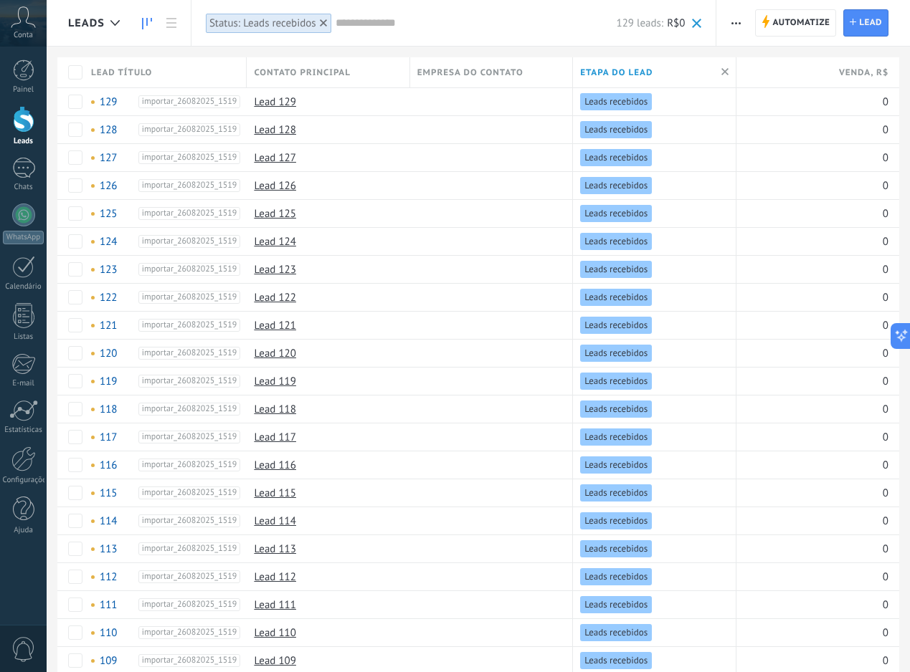
click at [146, 24] on icon at bounding box center [147, 23] width 10 height 11
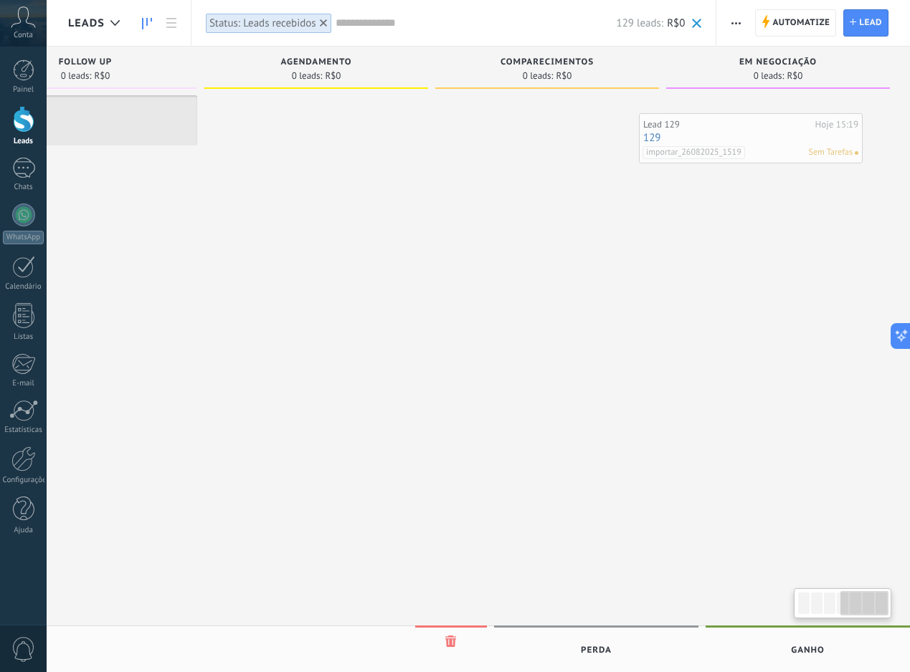
scroll to position [0, 789]
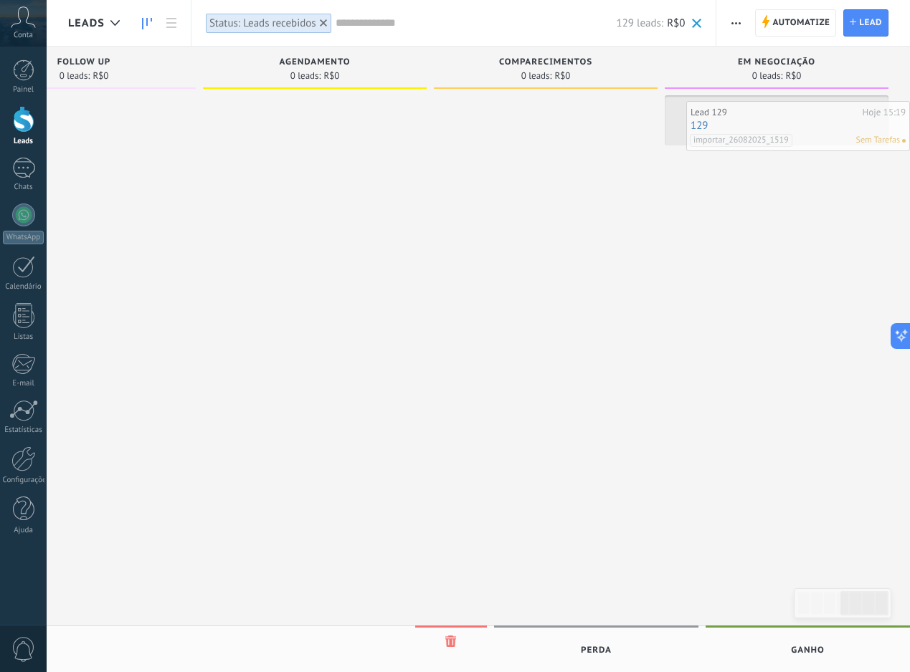
drag, startPoint x: 175, startPoint y: 114, endPoint x: 818, endPoint y: 120, distance: 643.0
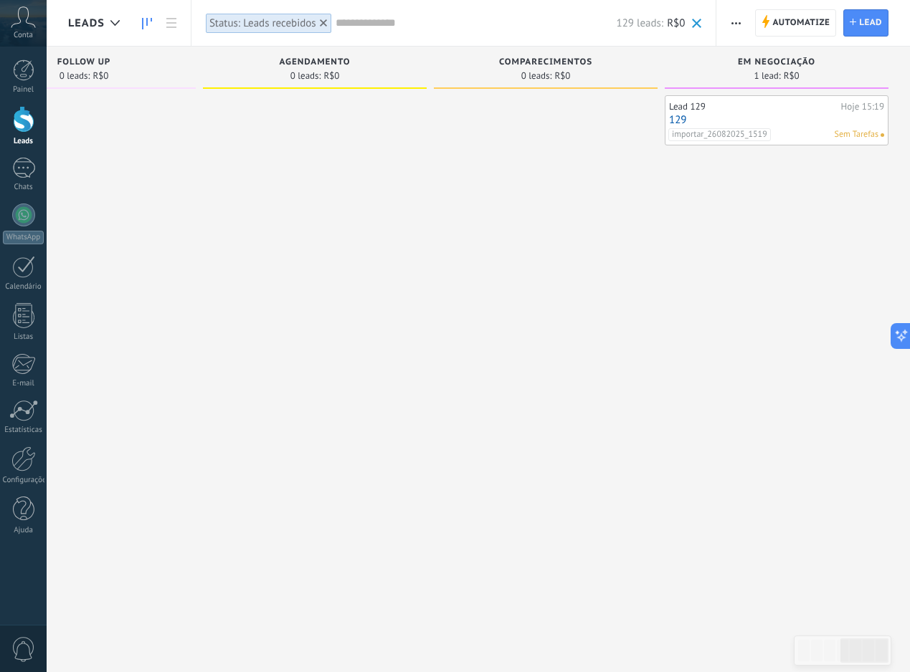
click at [419, 20] on input "text" at bounding box center [475, 23] width 281 height 15
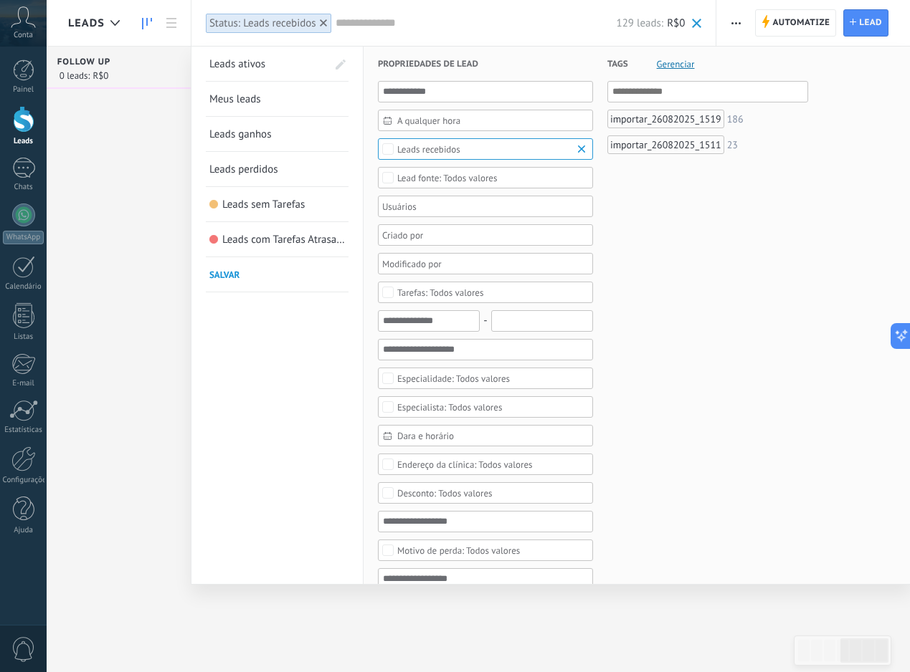
click at [265, 132] on span "Leads ganhos" at bounding box center [240, 135] width 62 height 14
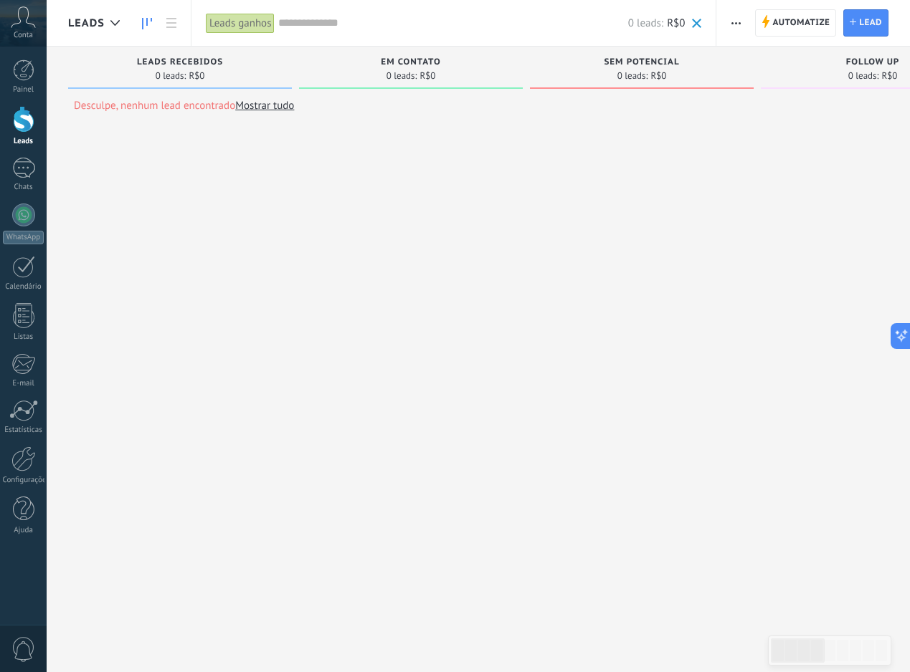
click at [387, 21] on input "text" at bounding box center [452, 23] width 349 height 15
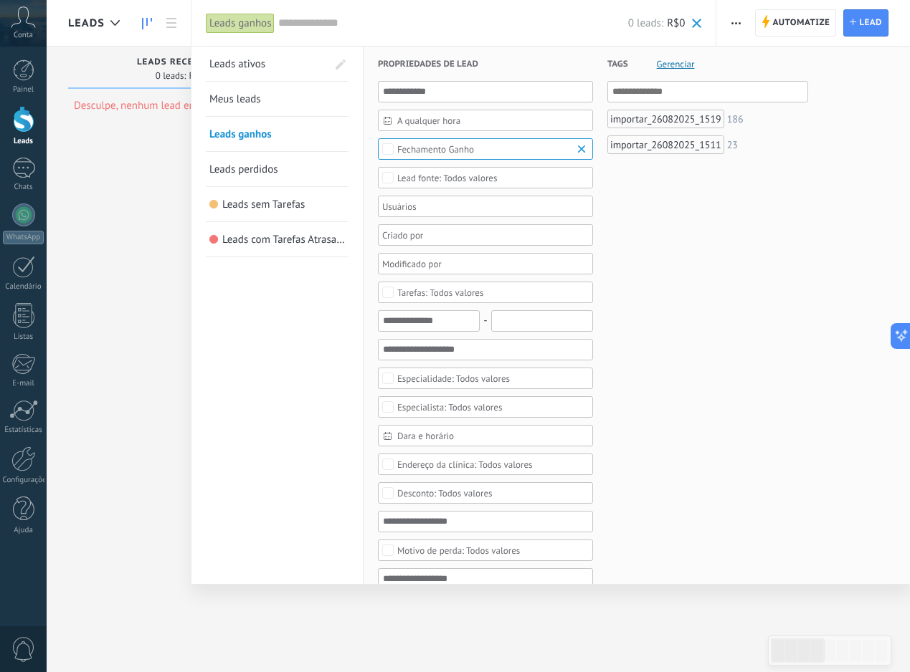
click at [280, 108] on link "Meus leads" at bounding box center [276, 99] width 135 height 34
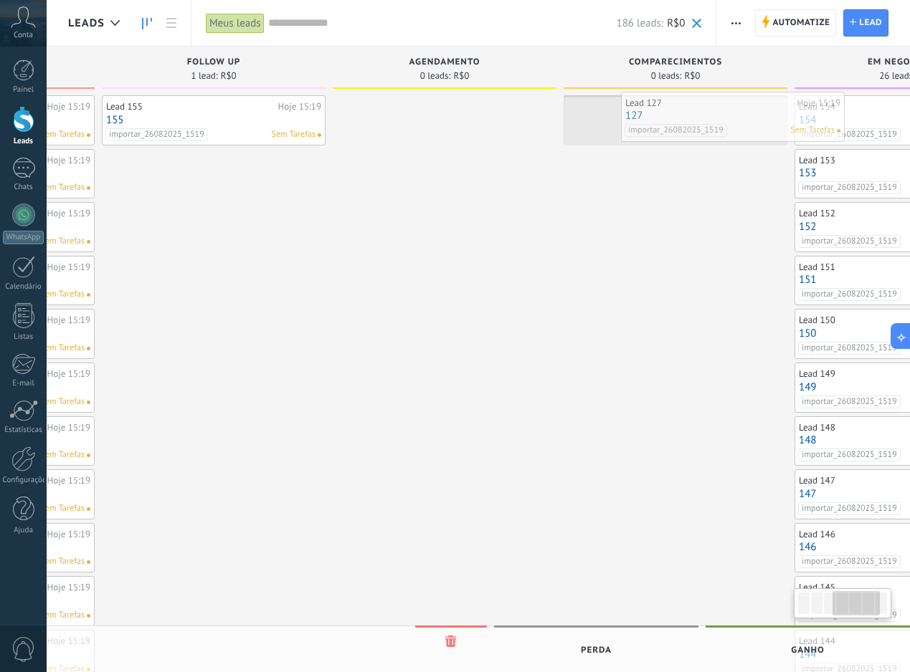
scroll to position [0, 668]
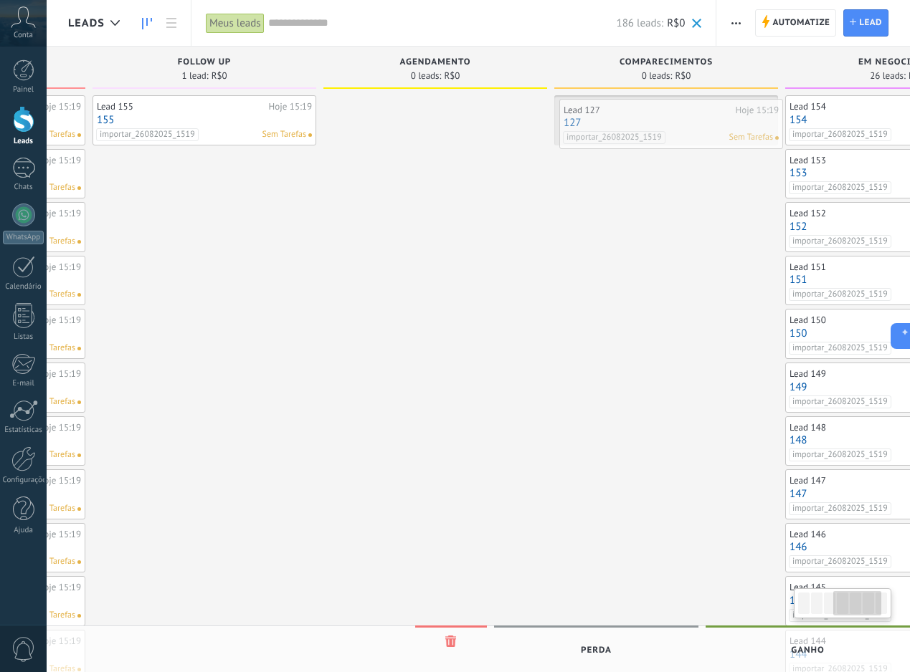
drag, startPoint x: 220, startPoint y: 176, endPoint x: 709, endPoint y: 126, distance: 491.5
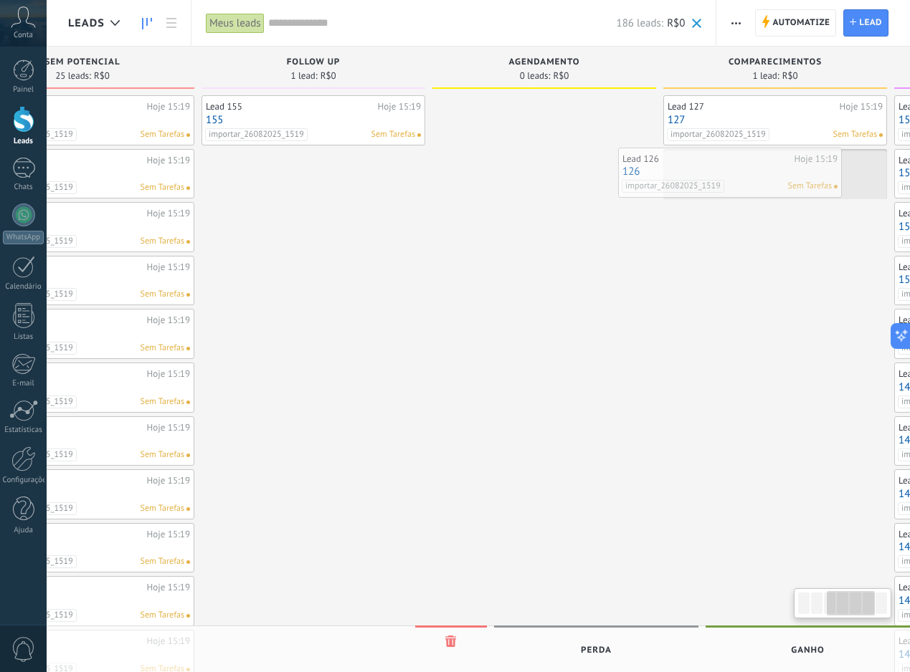
scroll to position [0, 584]
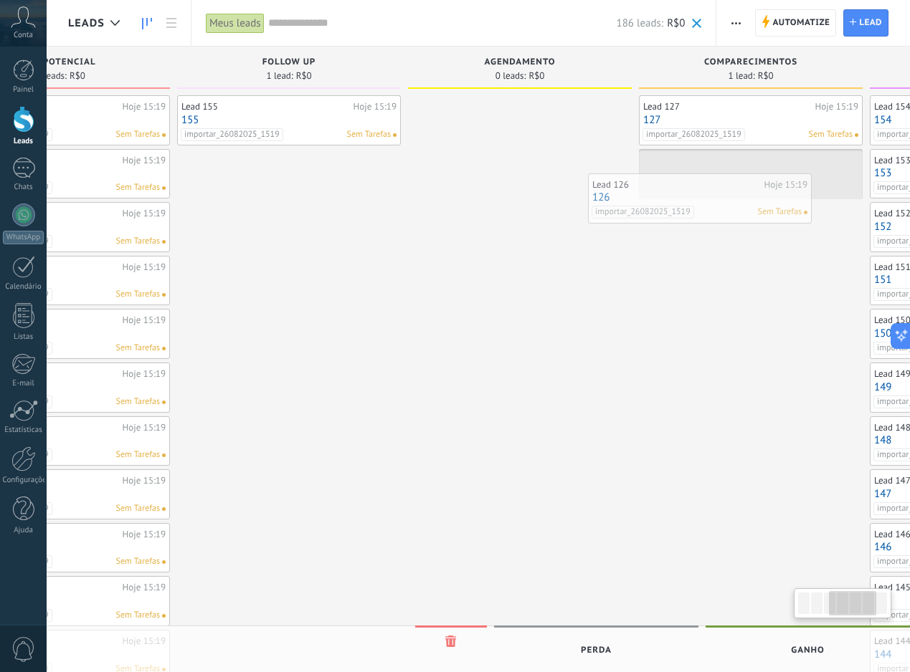
drag, startPoint x: 178, startPoint y: 167, endPoint x: 700, endPoint y: 186, distance: 522.2
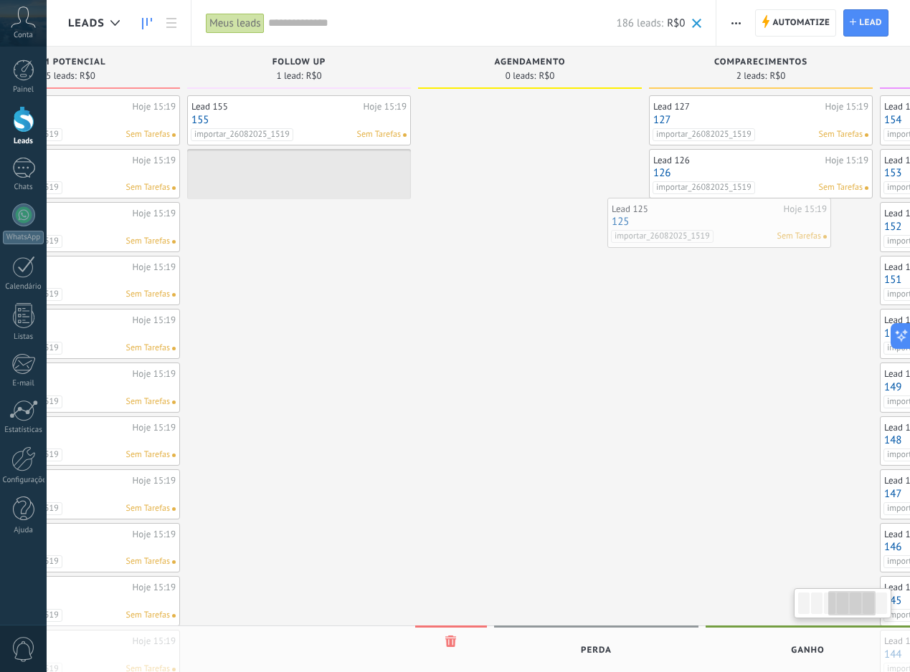
scroll to position [0, 596]
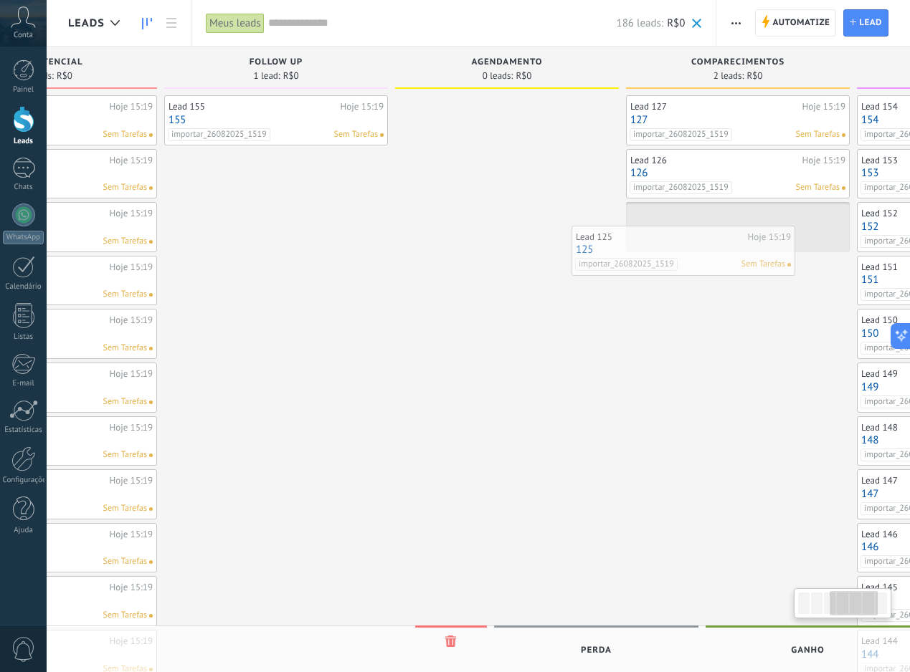
drag, startPoint x: 218, startPoint y: 174, endPoint x: 721, endPoint y: 251, distance: 509.0
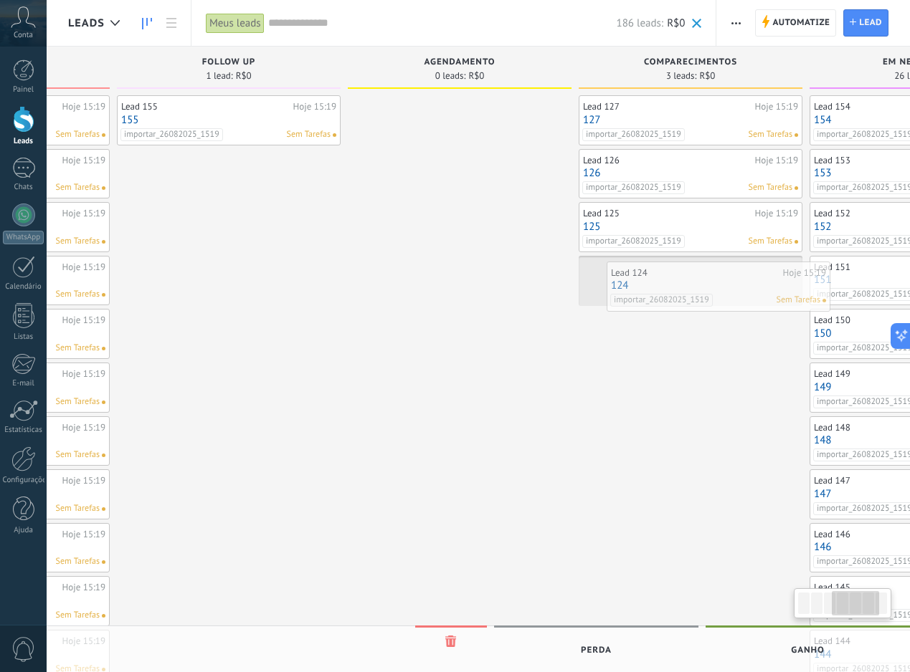
scroll to position [0, 652]
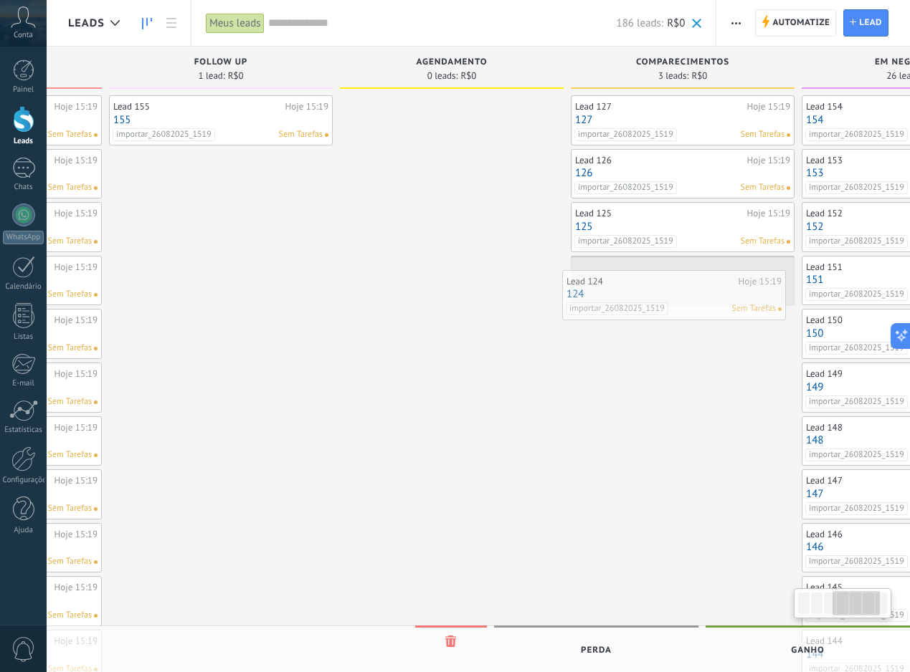
drag, startPoint x: 209, startPoint y: 178, endPoint x: 700, endPoint y: 293, distance: 505.1
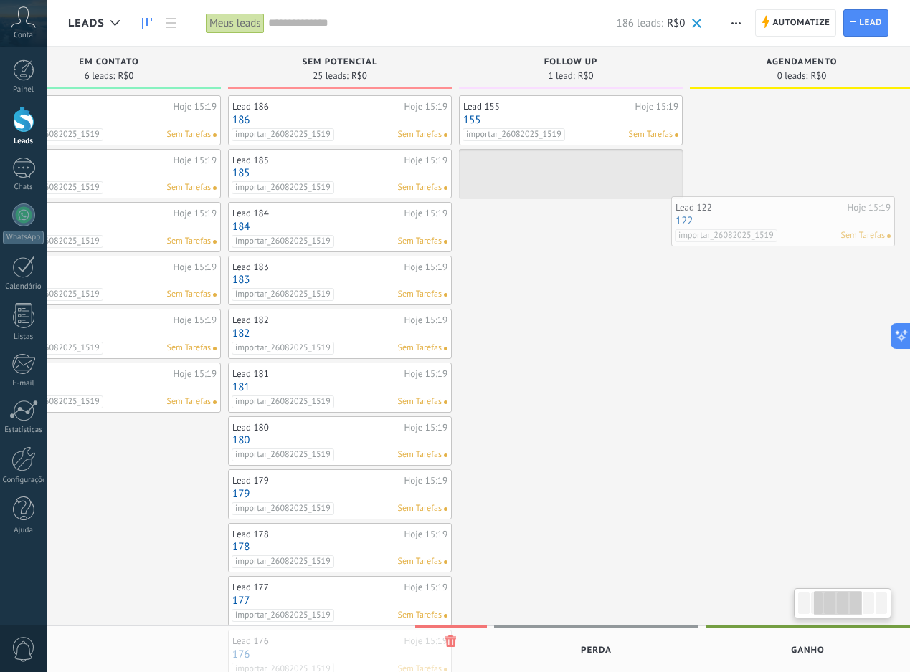
scroll to position [0, 363]
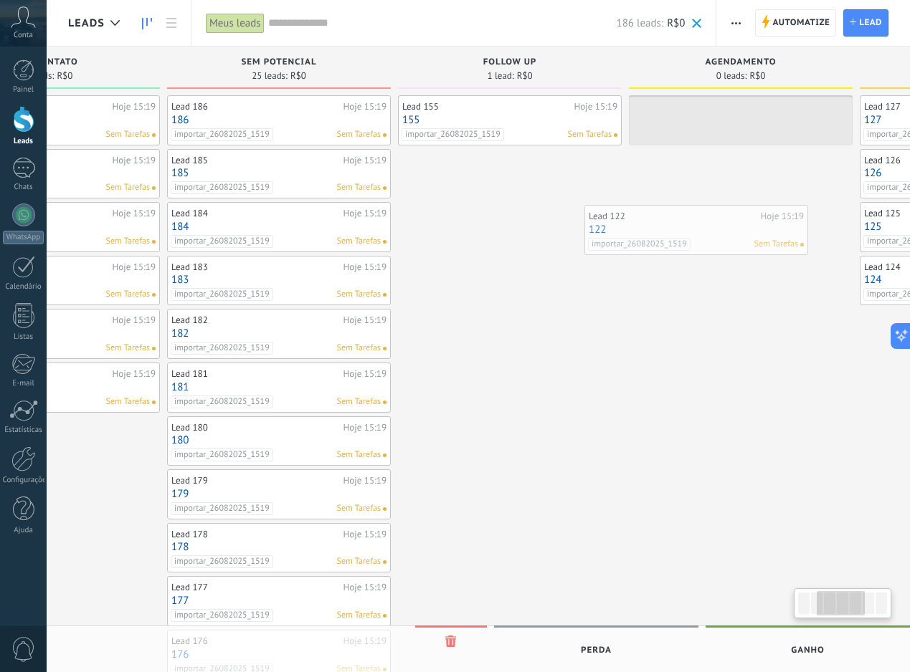
drag, startPoint x: 210, startPoint y: 236, endPoint x: 726, endPoint y: 234, distance: 516.1
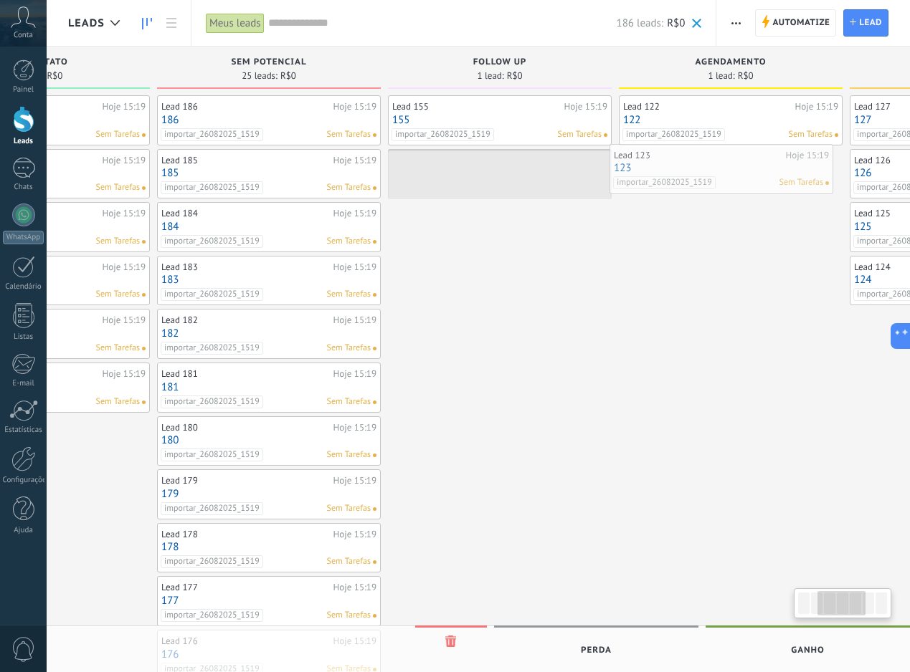
scroll to position [0, 380]
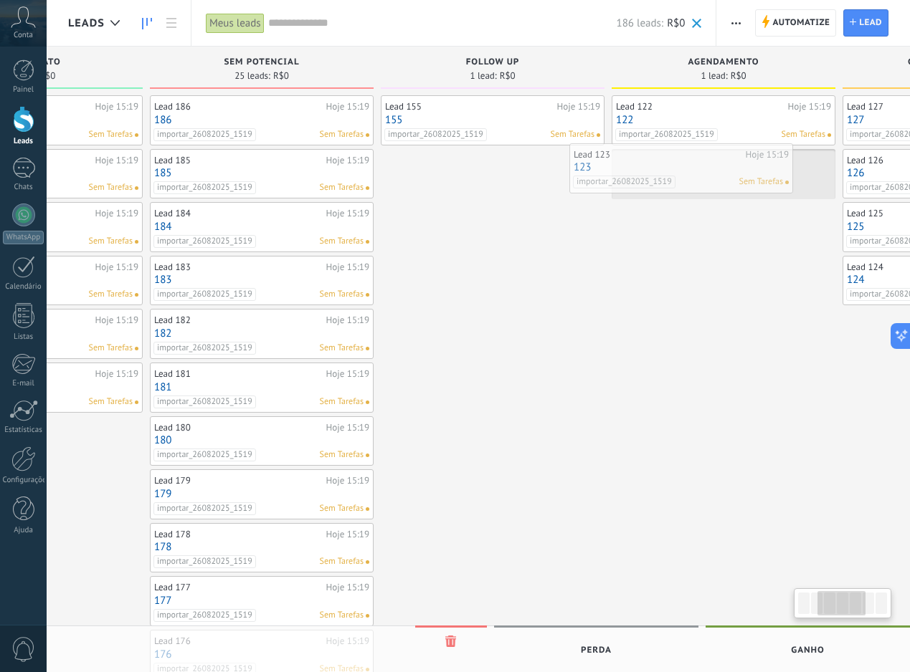
drag, startPoint x: 227, startPoint y: 189, endPoint x: 730, endPoint y: 184, distance: 503.3
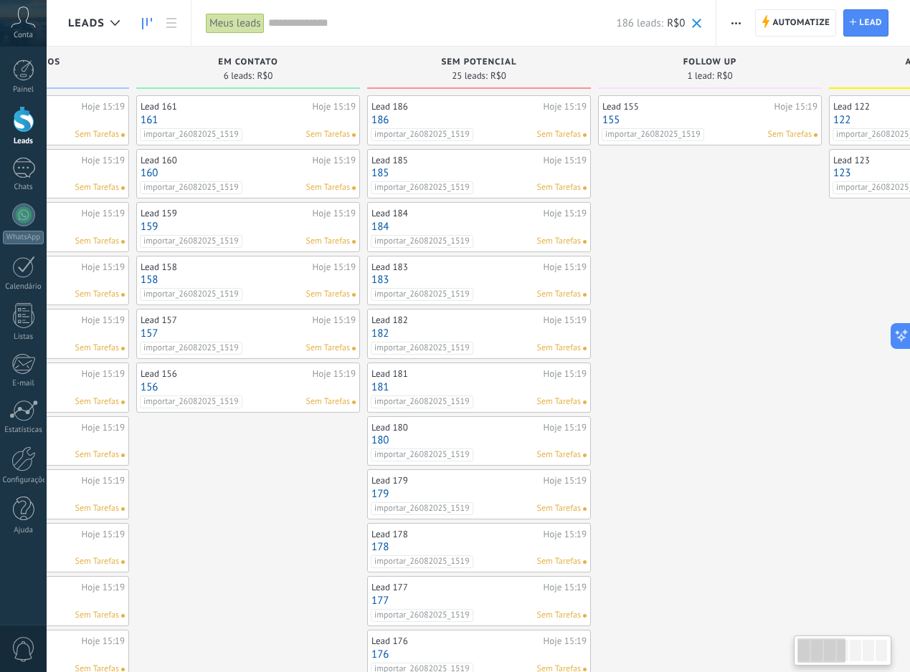
scroll to position [0, 0]
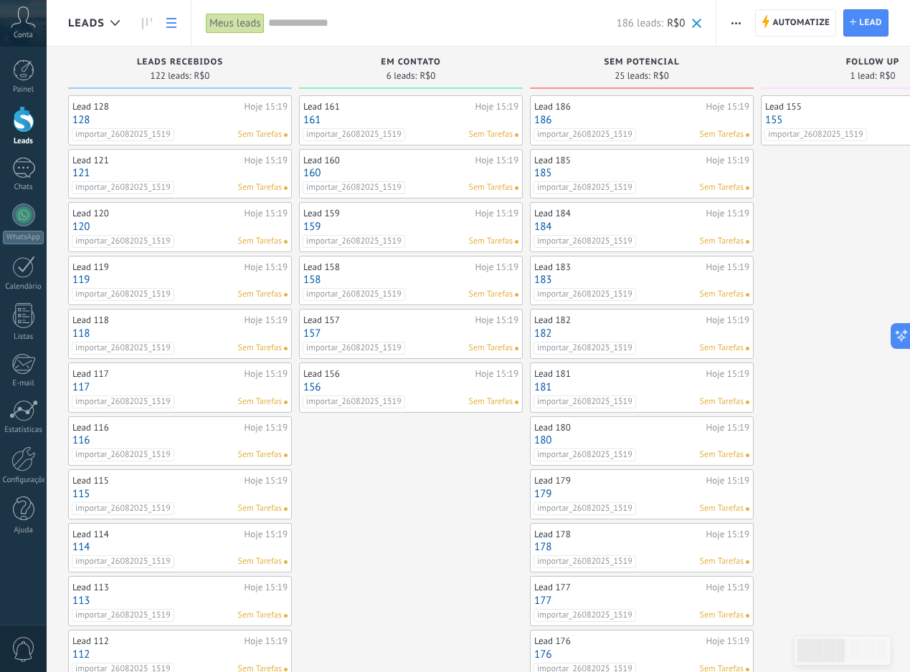
click at [172, 20] on icon at bounding box center [171, 23] width 10 height 10
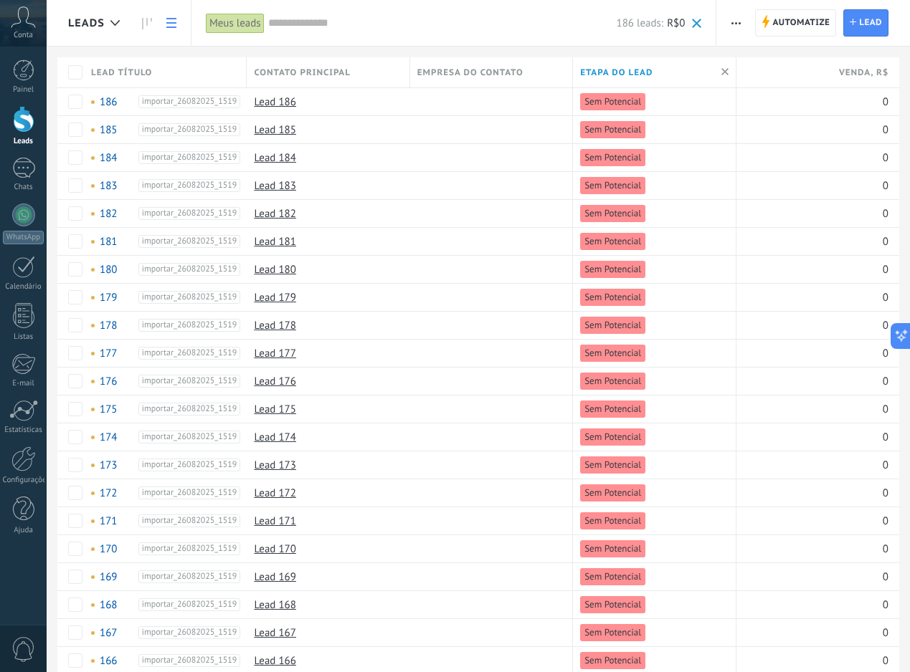
click at [415, 24] on input "text" at bounding box center [442, 23] width 348 height 15
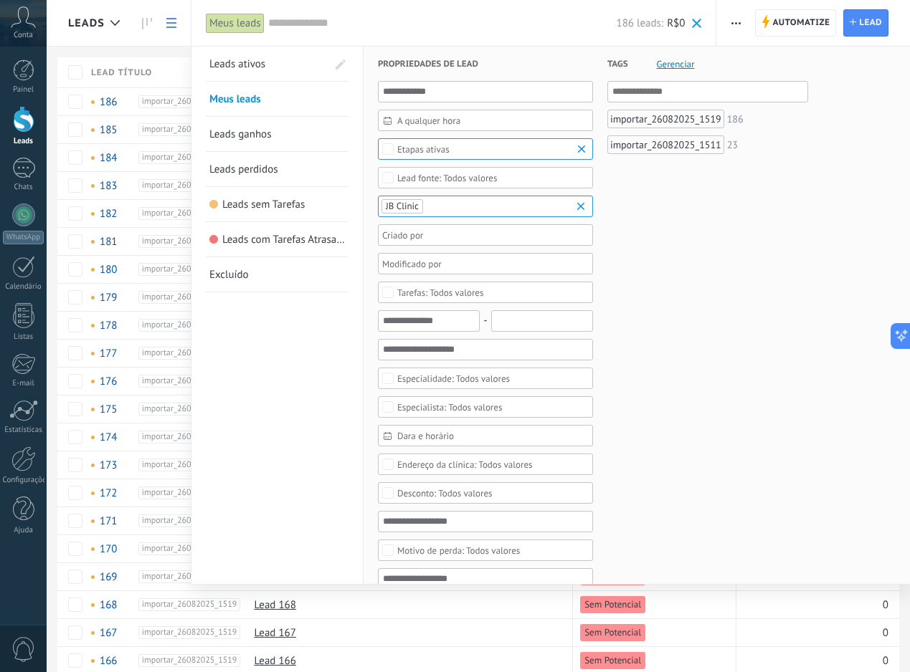
click at [429, 153] on div "Etapas ativas" at bounding box center [423, 149] width 52 height 11
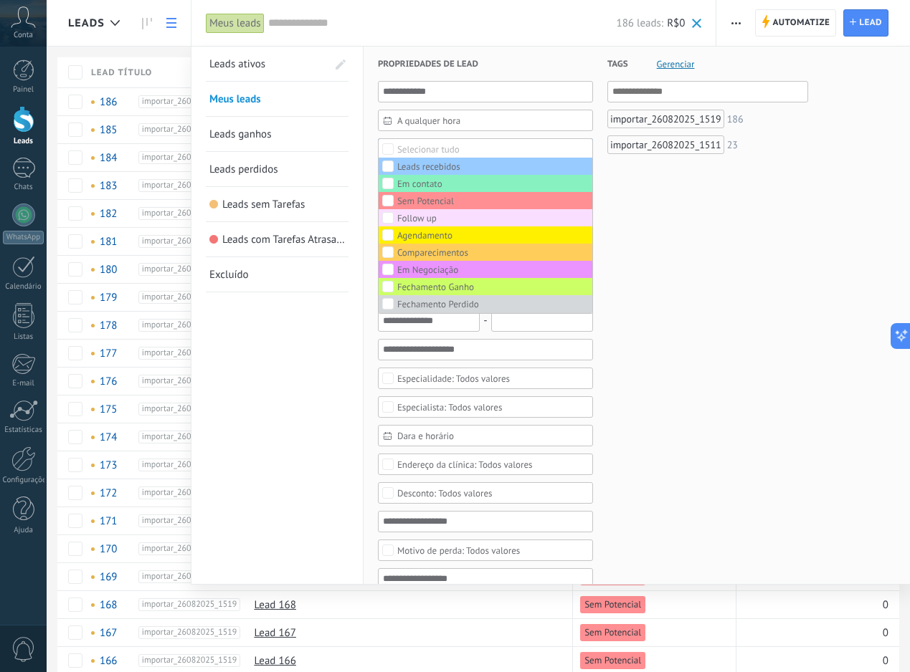
click at [666, 209] on div "Tags Gerenciar E Ou importar_26082025_1519 186 importar_26082025_1511 23" at bounding box center [700, 611] width 215 height 1129
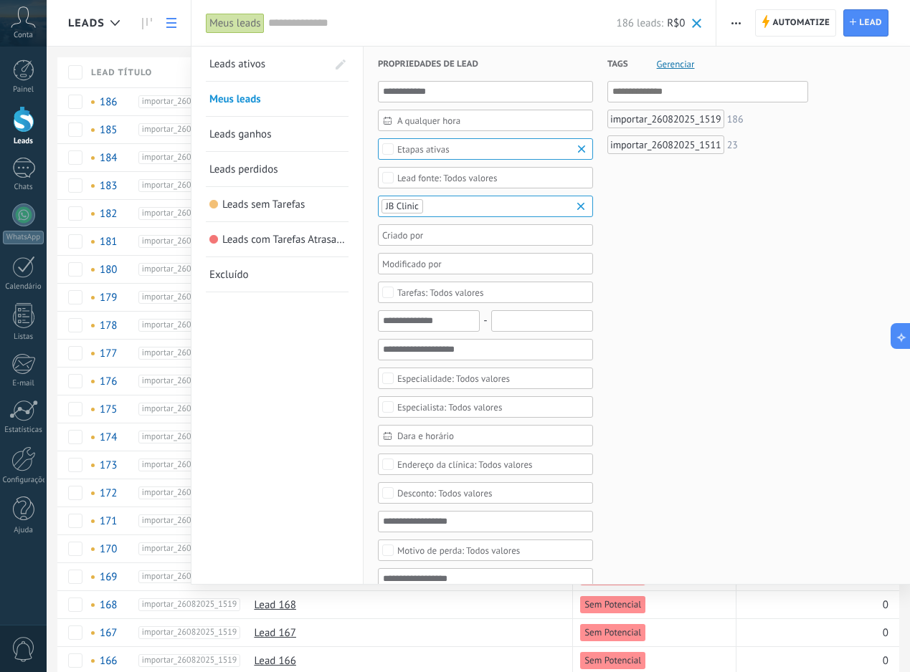
click at [477, 158] on div "Etapas ativas" at bounding box center [485, 149] width 215 height 22
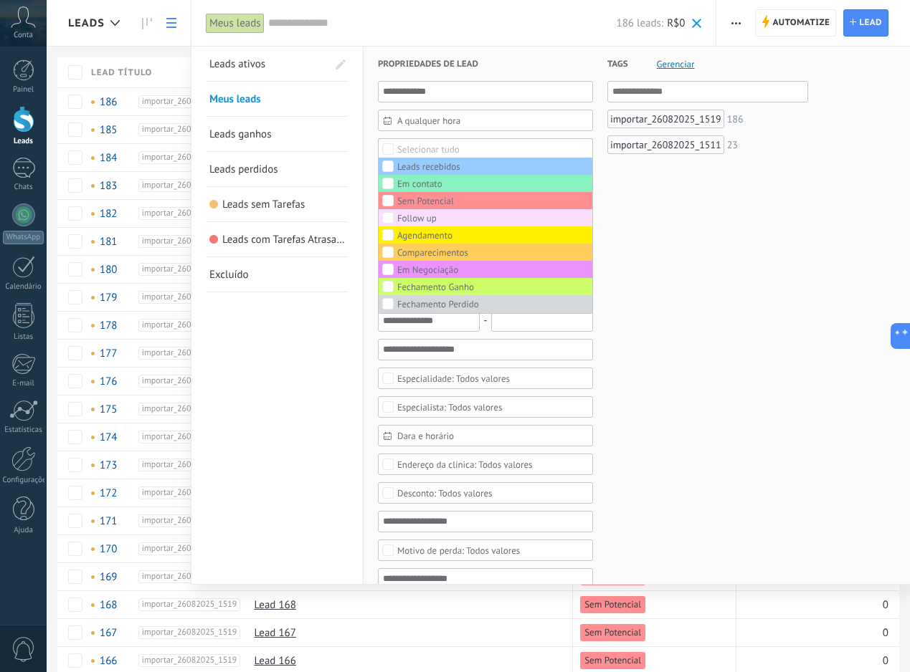
click at [697, 203] on div "Tags Gerenciar E Ou importar_26082025_1519 186 importar_26082025_1511 23" at bounding box center [700, 611] width 215 height 1129
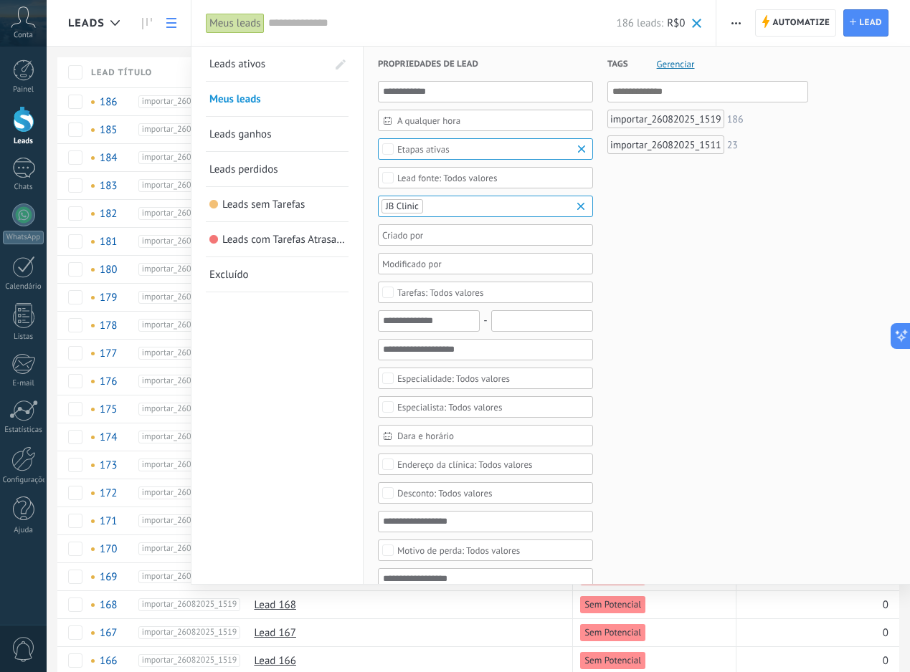
click at [133, 322] on div at bounding box center [455, 336] width 910 height 672
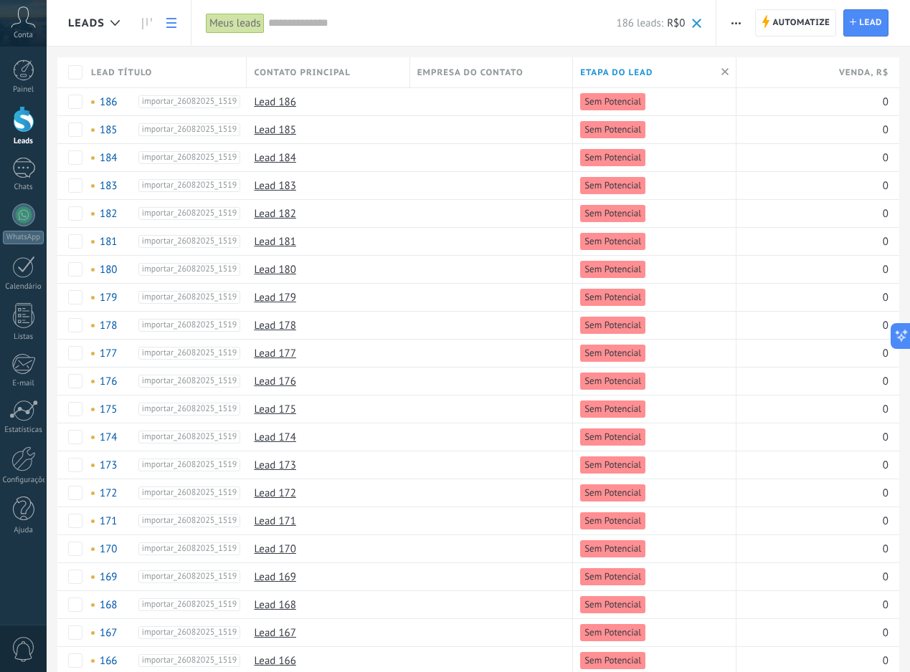
click at [300, 8] on div "186 leads: R$0" at bounding box center [485, 23] width 434 height 46
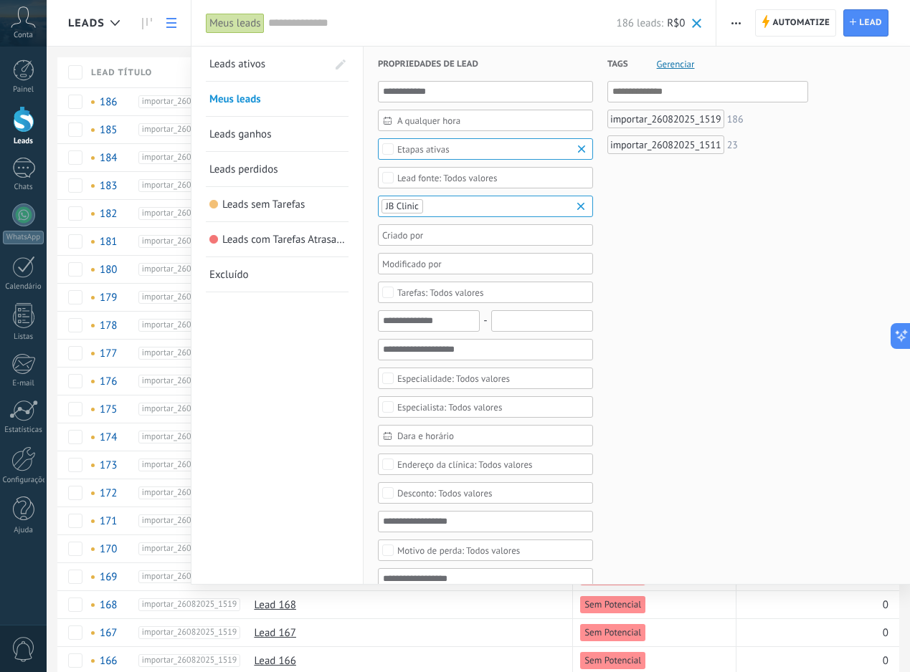
click at [432, 154] on div "Etapas ativas" at bounding box center [423, 149] width 52 height 11
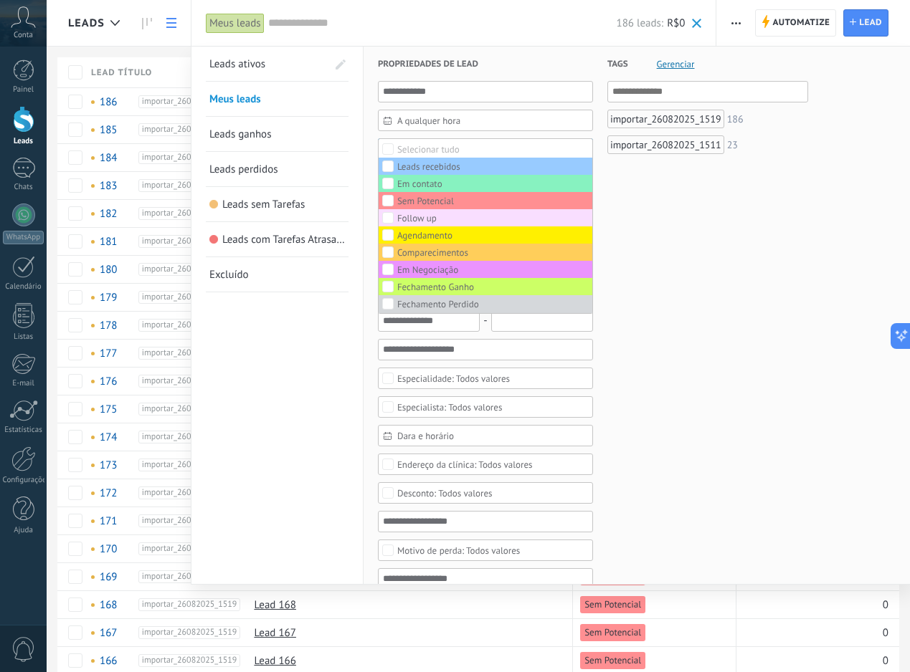
click at [133, 113] on div at bounding box center [455, 336] width 910 height 672
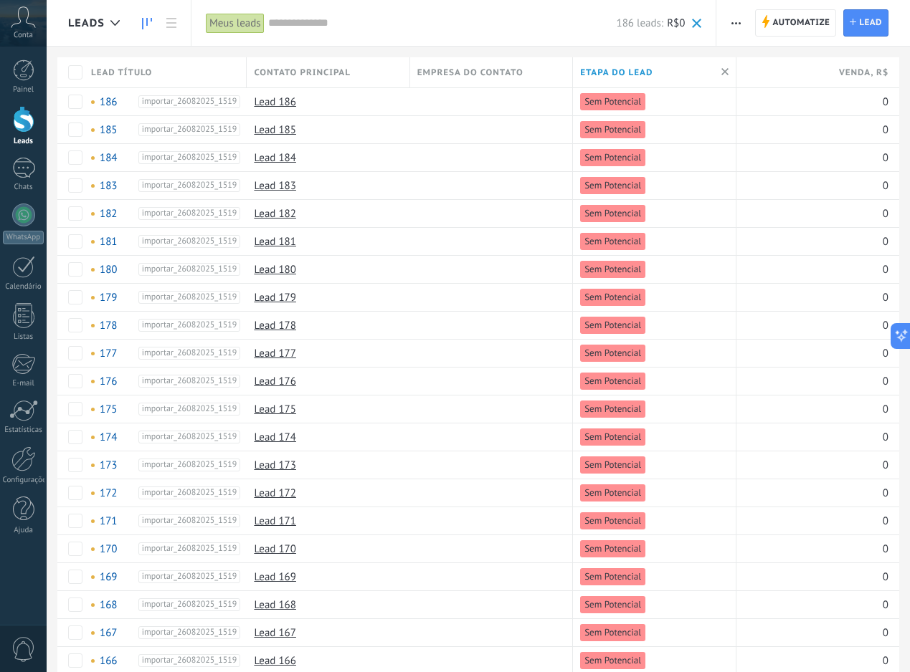
click at [136, 31] on link at bounding box center [147, 23] width 24 height 28
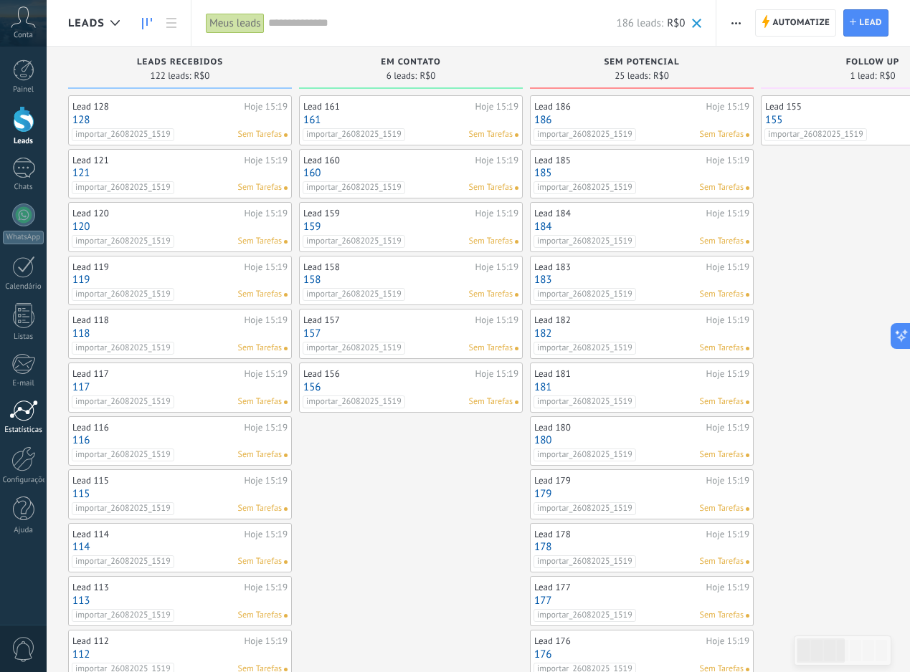
click at [29, 430] on div "Estatísticas" at bounding box center [24, 430] width 42 height 9
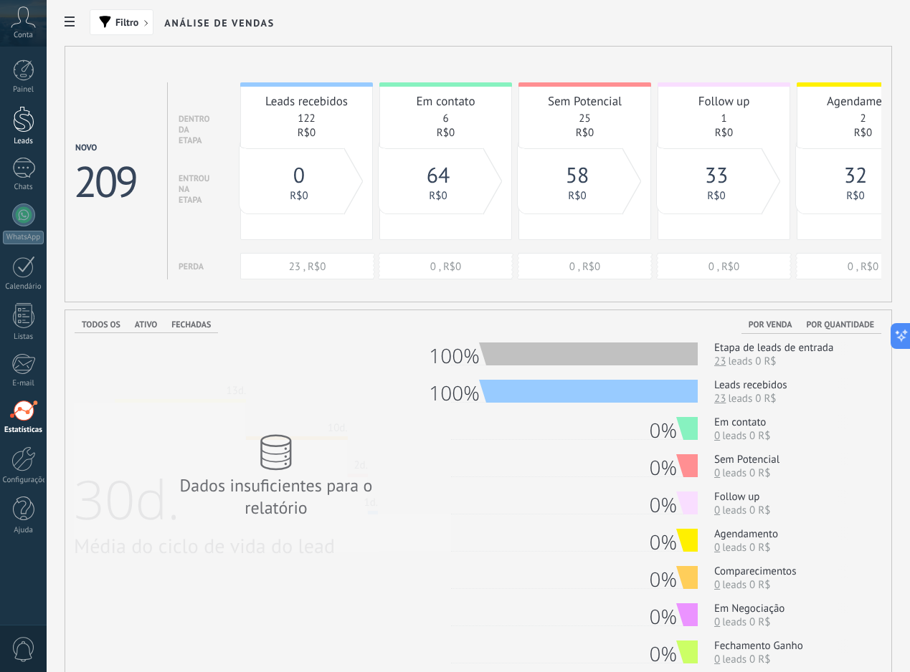
click at [30, 123] on div at bounding box center [24, 119] width 22 height 27
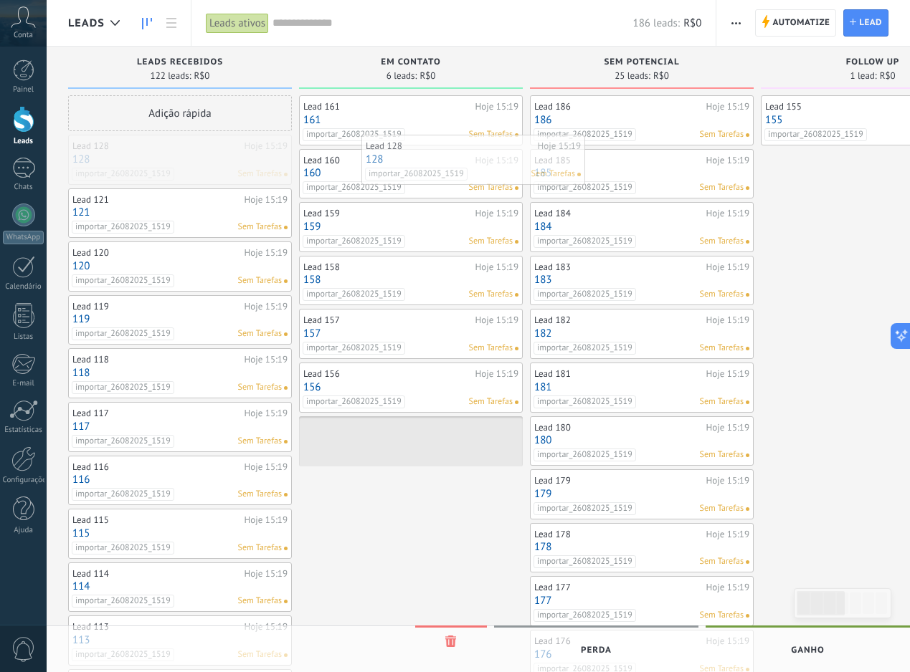
drag, startPoint x: 191, startPoint y: 168, endPoint x: 478, endPoint y: 166, distance: 286.7
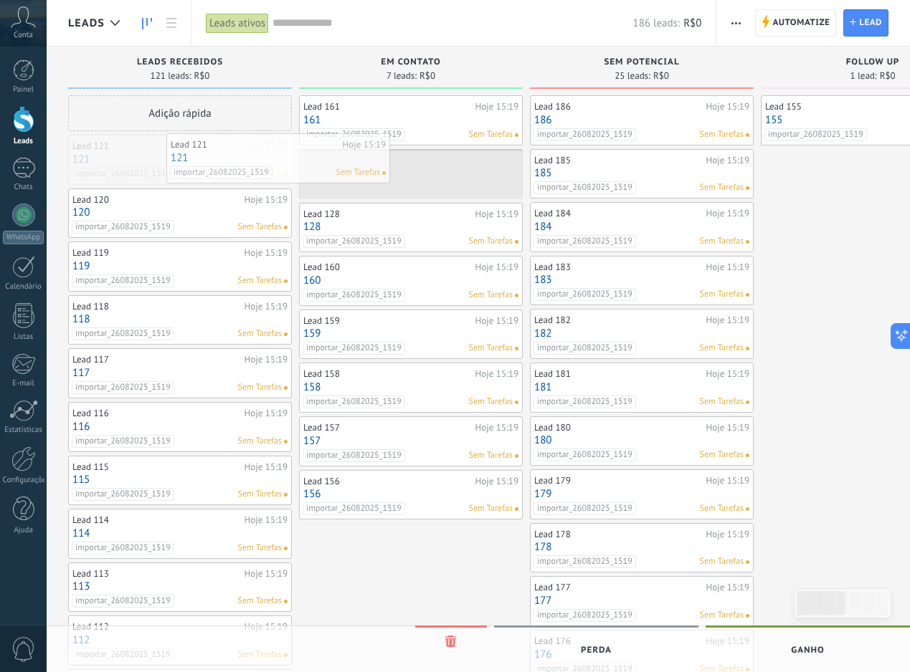
drag, startPoint x: 230, startPoint y: 168, endPoint x: 329, endPoint y: 166, distance: 98.9
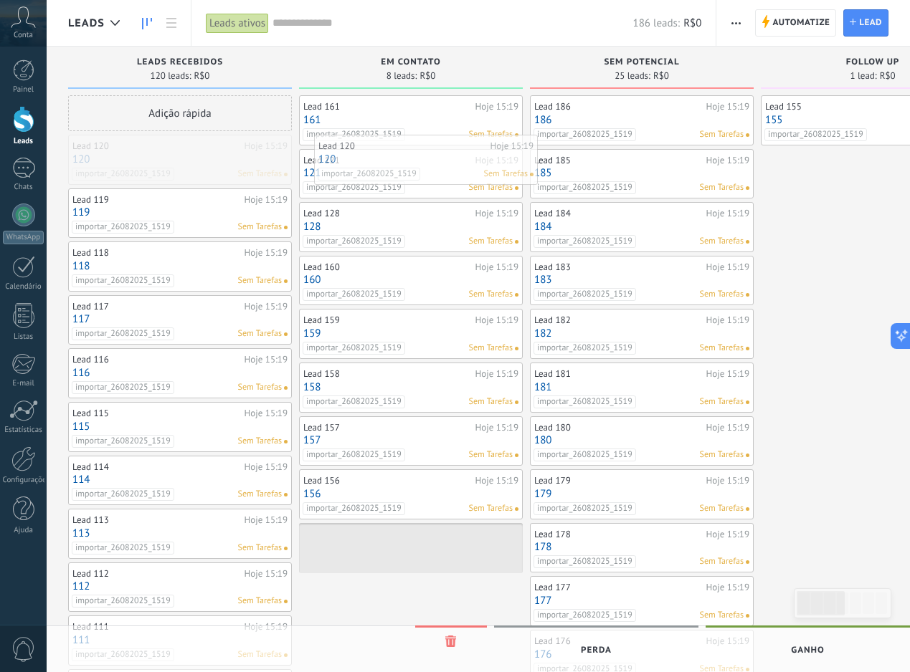
drag, startPoint x: 182, startPoint y: 161, endPoint x: 428, endPoint y: 161, distance: 245.9
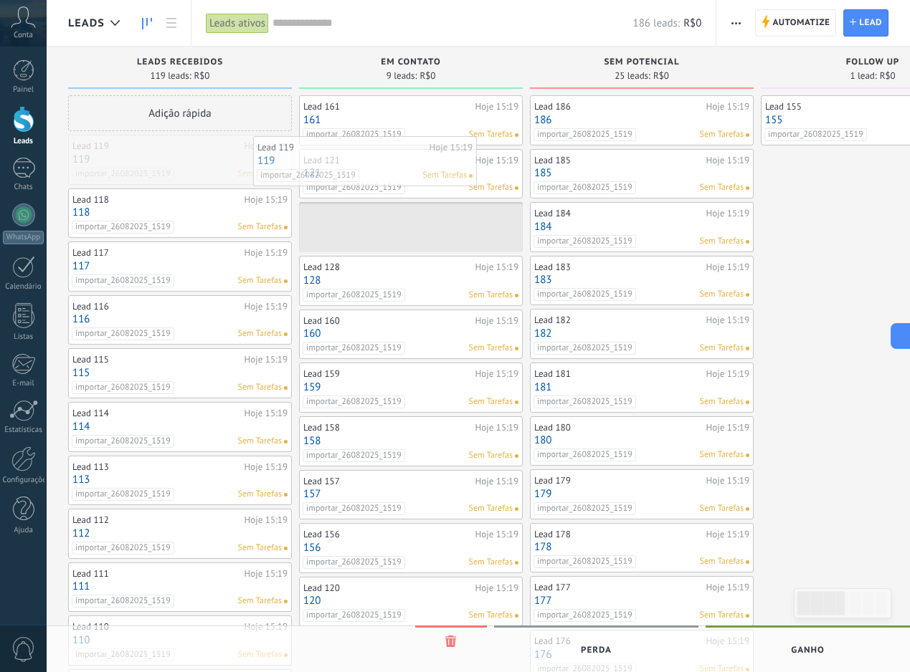
drag, startPoint x: 222, startPoint y: 171, endPoint x: 407, endPoint y: 172, distance: 185.7
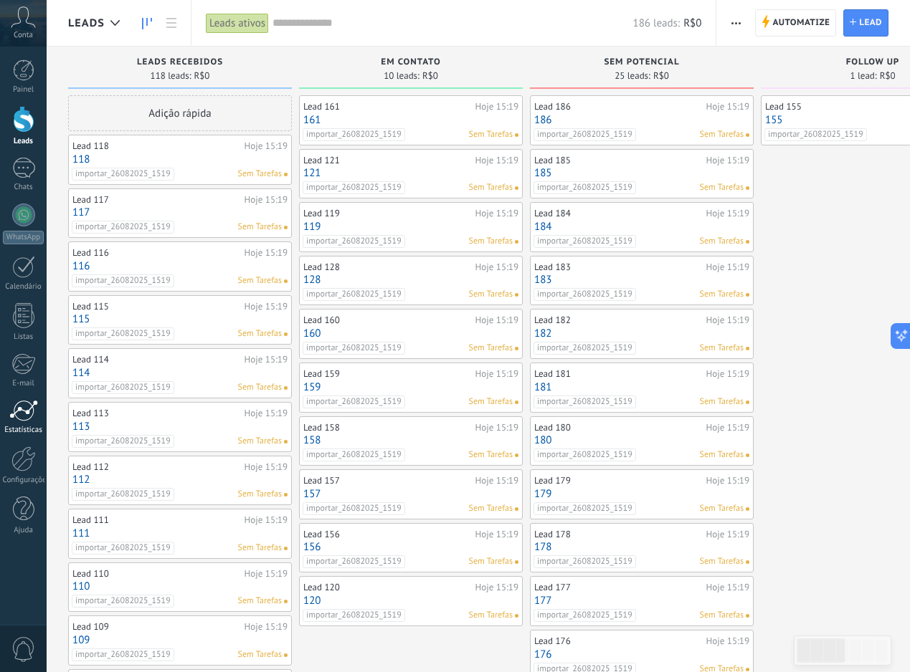
click at [29, 428] on div "Estatísticas" at bounding box center [24, 430] width 42 height 9
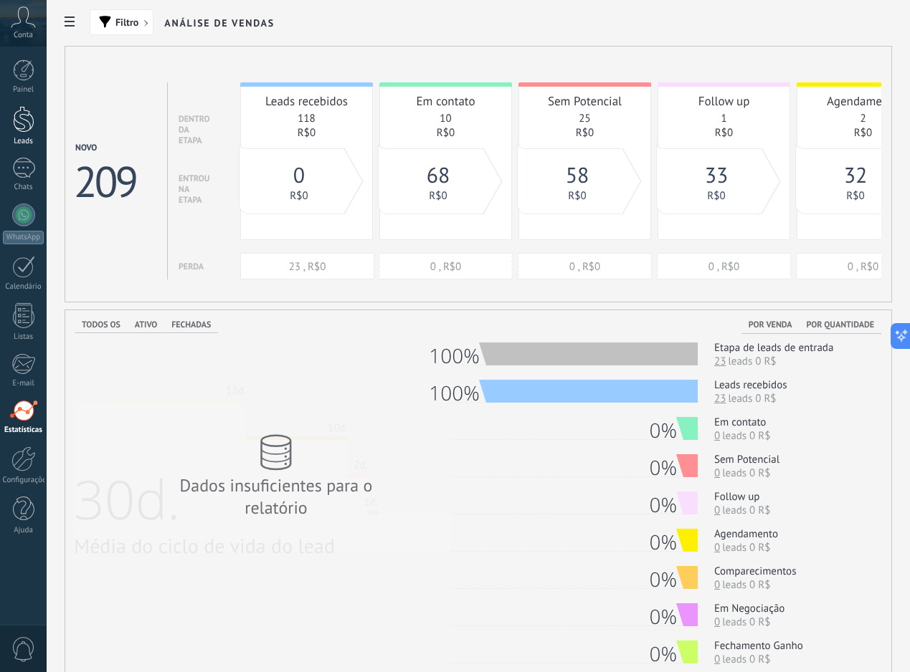
click at [37, 135] on link "Leads" at bounding box center [23, 126] width 47 height 40
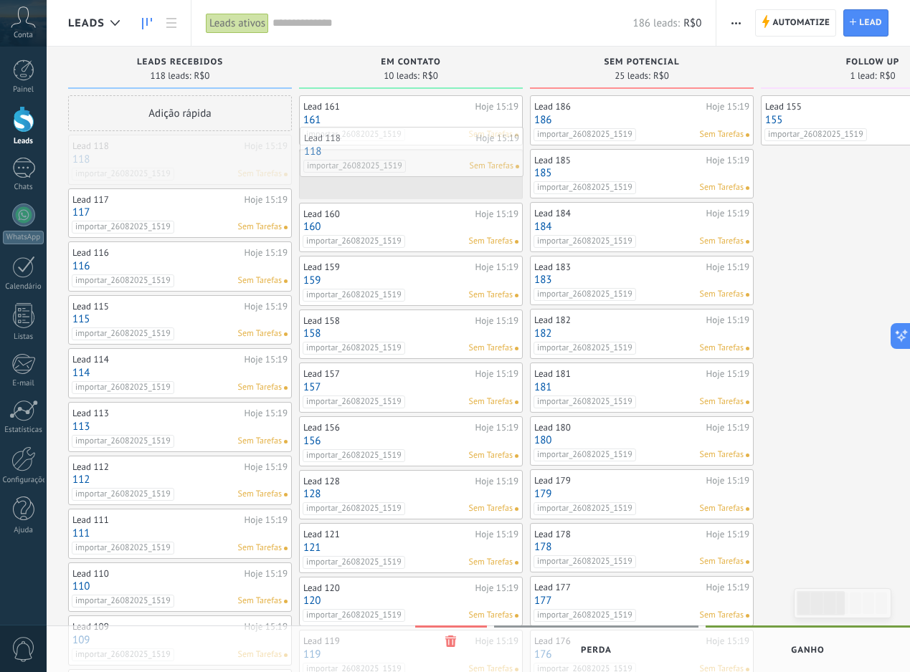
drag, startPoint x: 226, startPoint y: 168, endPoint x: 457, endPoint y: 161, distance: 231.0
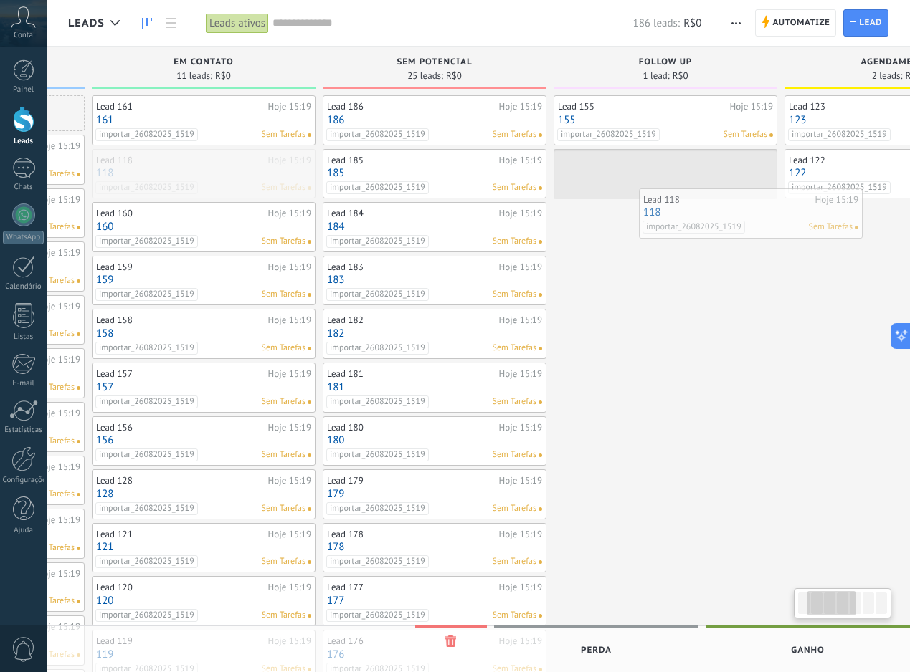
scroll to position [0, 216]
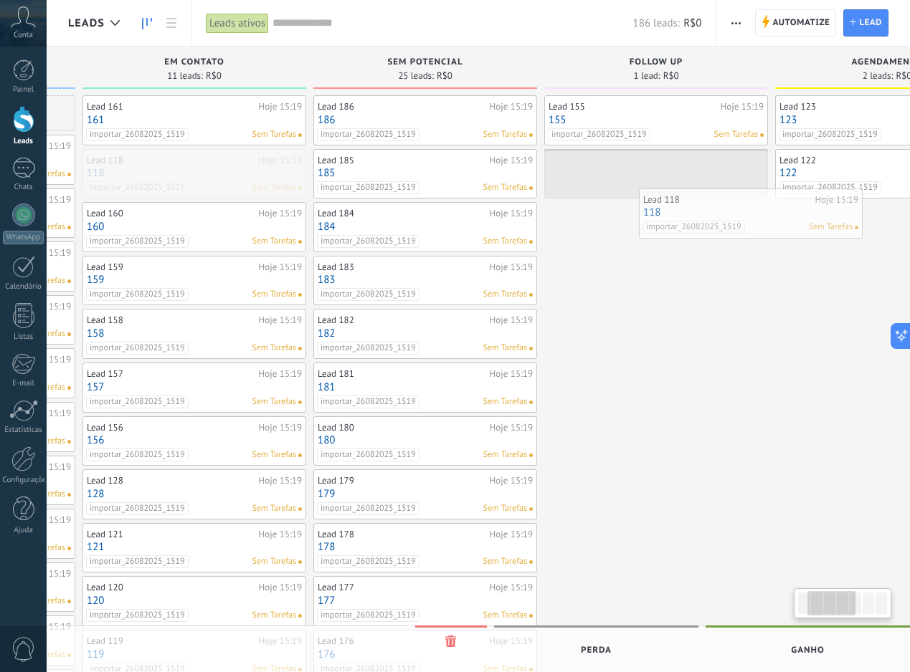
drag, startPoint x: 409, startPoint y: 167, endPoint x: 668, endPoint y: 176, distance: 258.9
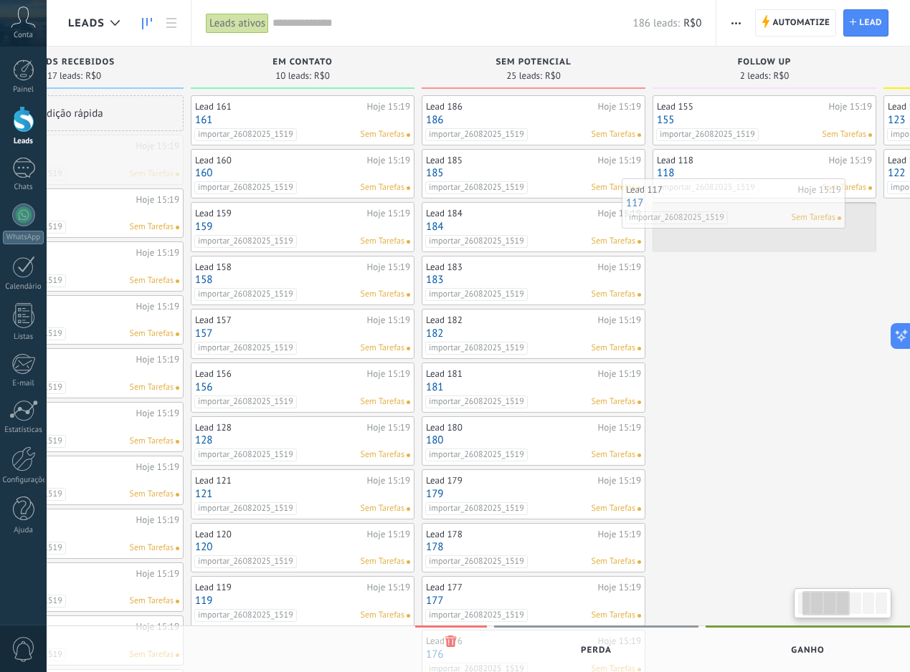
scroll to position [0, 115]
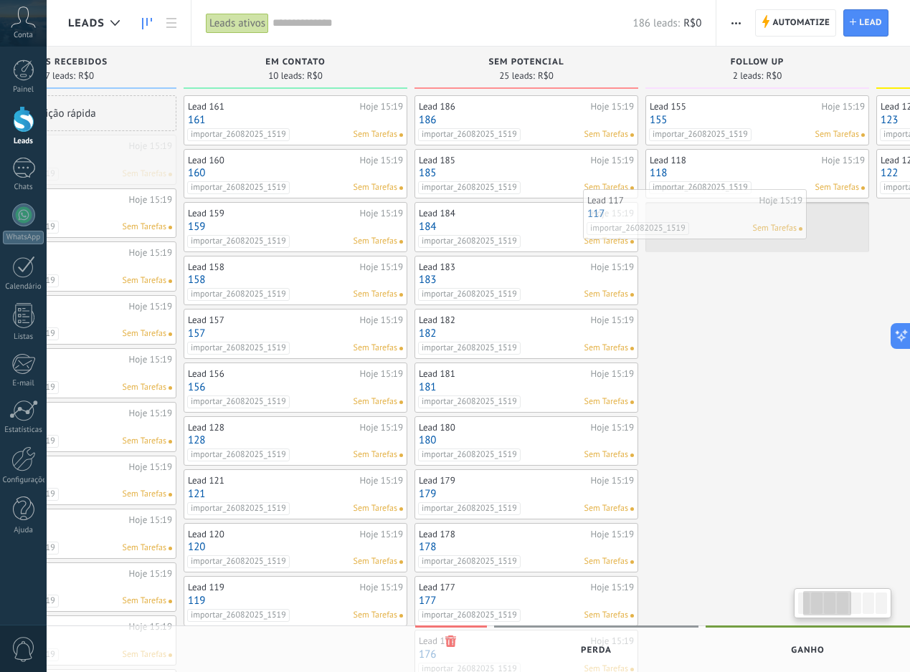
drag, startPoint x: 218, startPoint y: 161, endPoint x: 737, endPoint y: 220, distance: 522.3
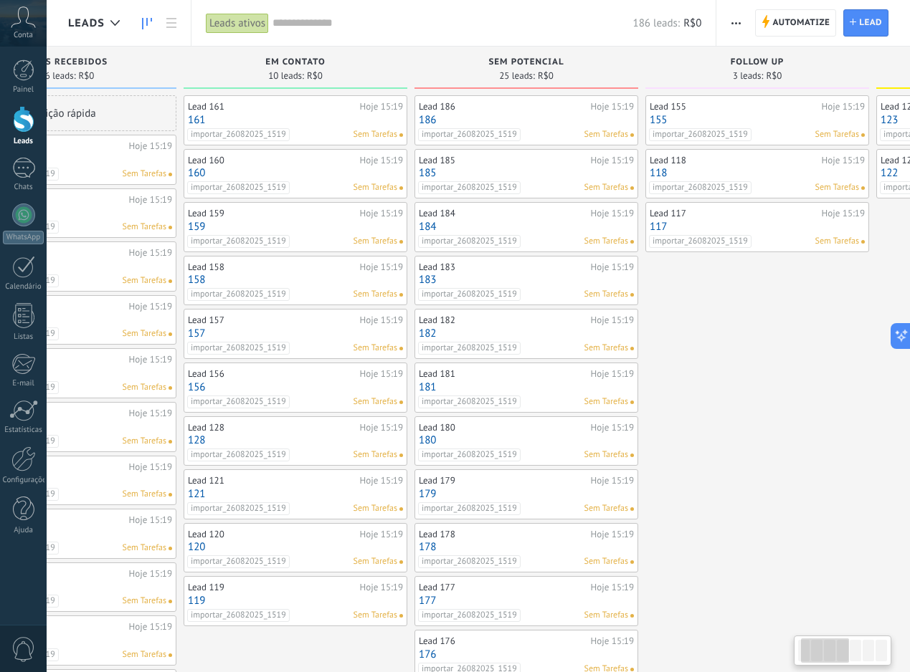
scroll to position [0, 0]
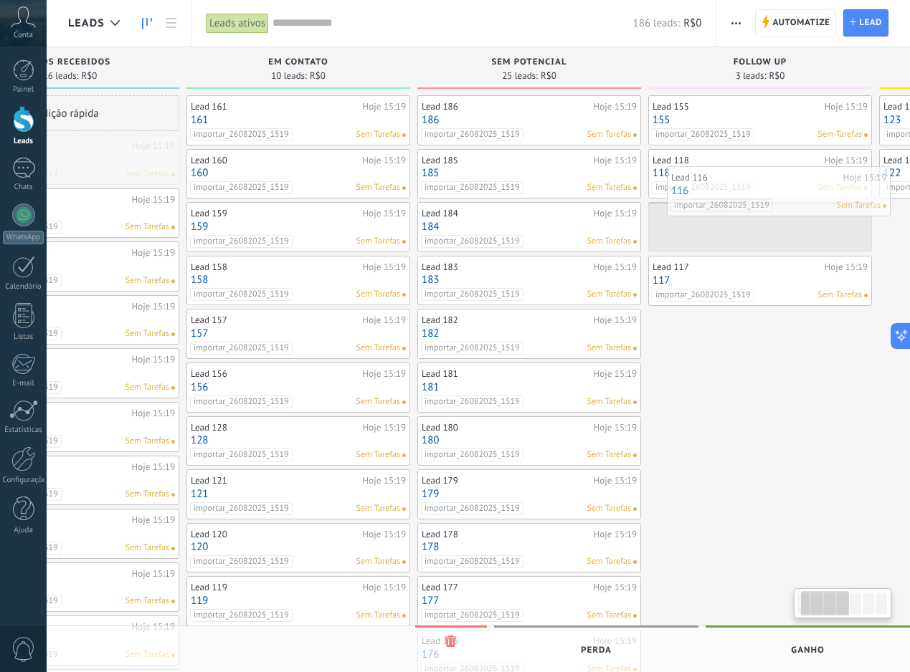
drag, startPoint x: 175, startPoint y: 163, endPoint x: 763, endPoint y: 194, distance: 589.3
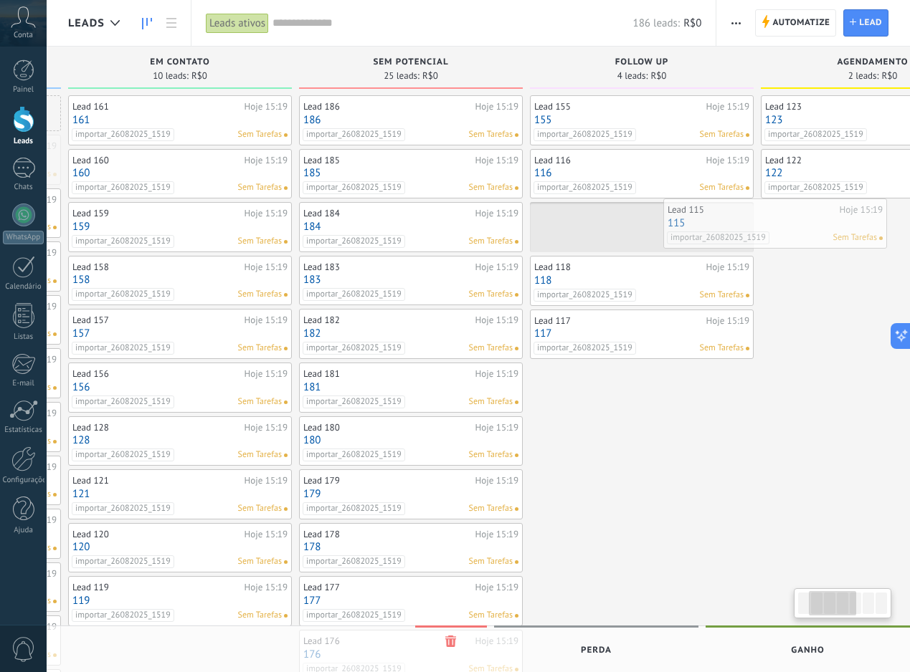
scroll to position [0, 252]
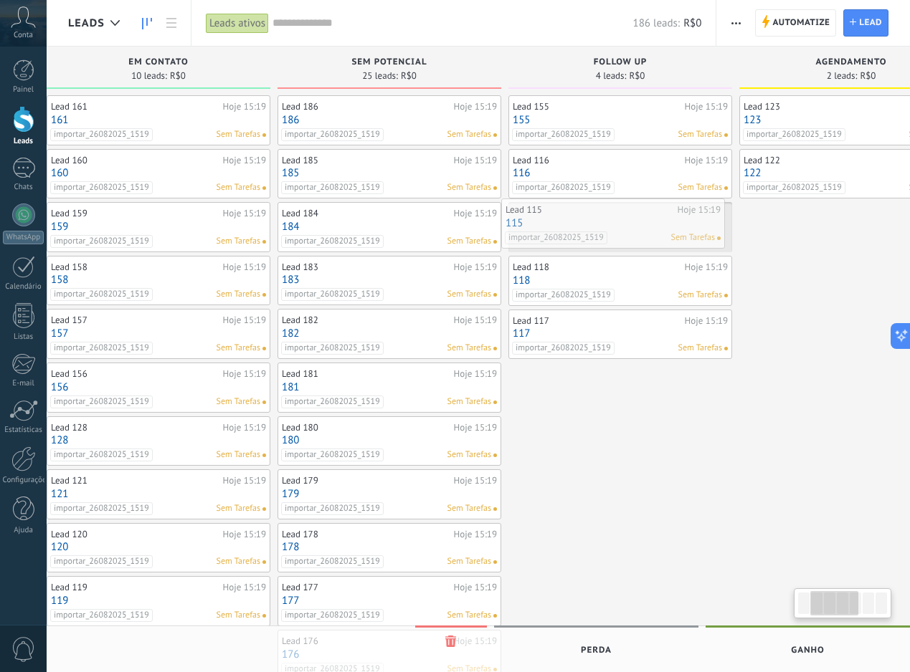
drag, startPoint x: 196, startPoint y: 152, endPoint x: 629, endPoint y: 216, distance: 437.0
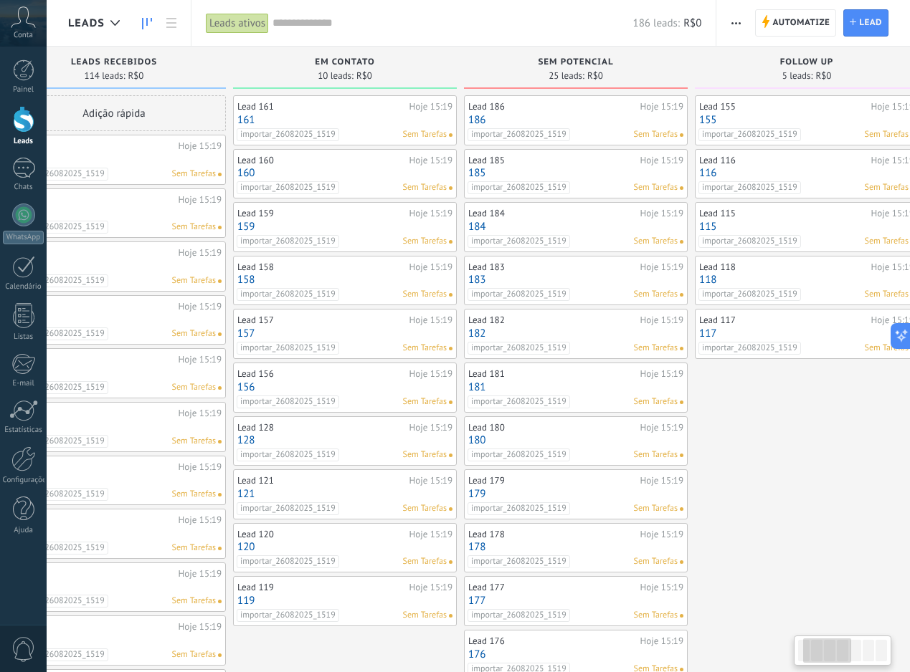
scroll to position [0, 0]
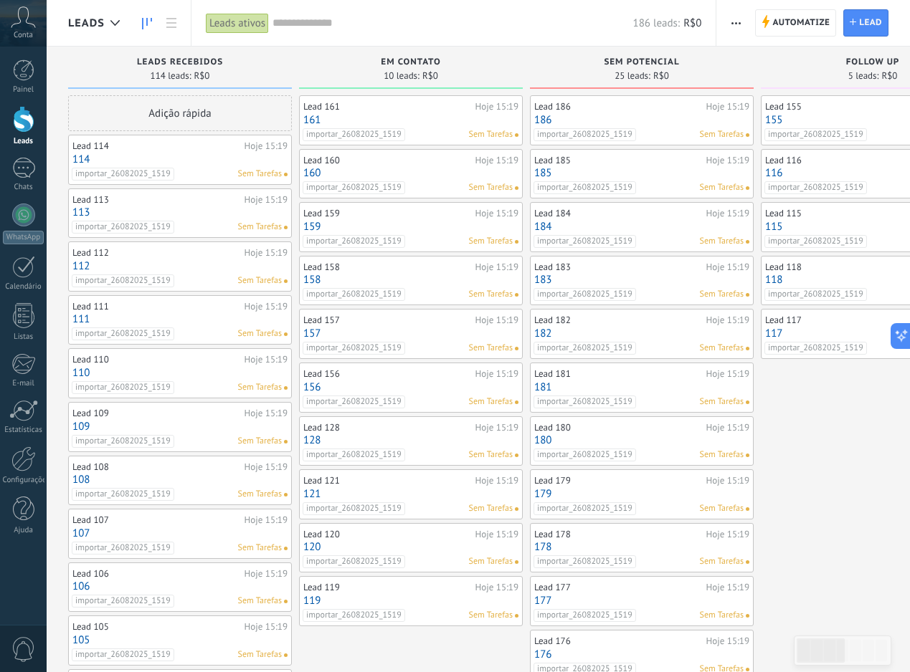
click at [313, 28] on input "text" at bounding box center [452, 23] width 360 height 15
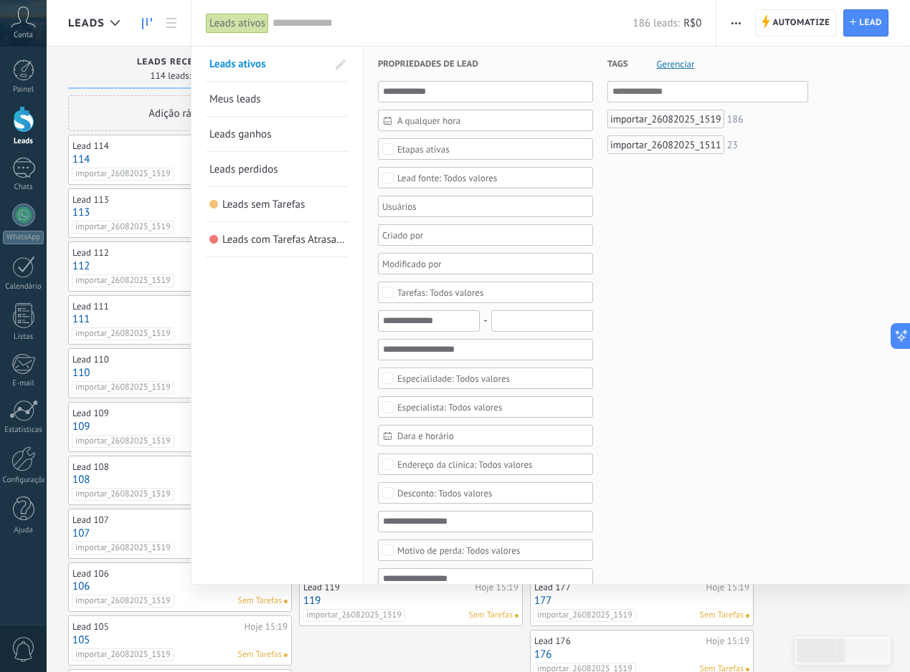
click at [168, 27] on div at bounding box center [455, 336] width 910 height 672
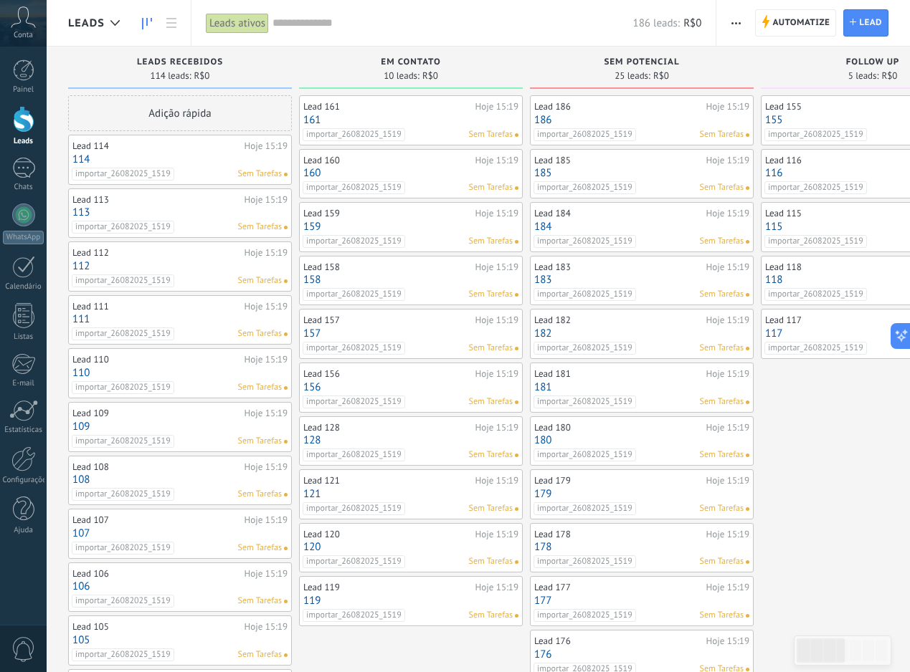
click at [168, 27] on use at bounding box center [171, 23] width 10 height 10
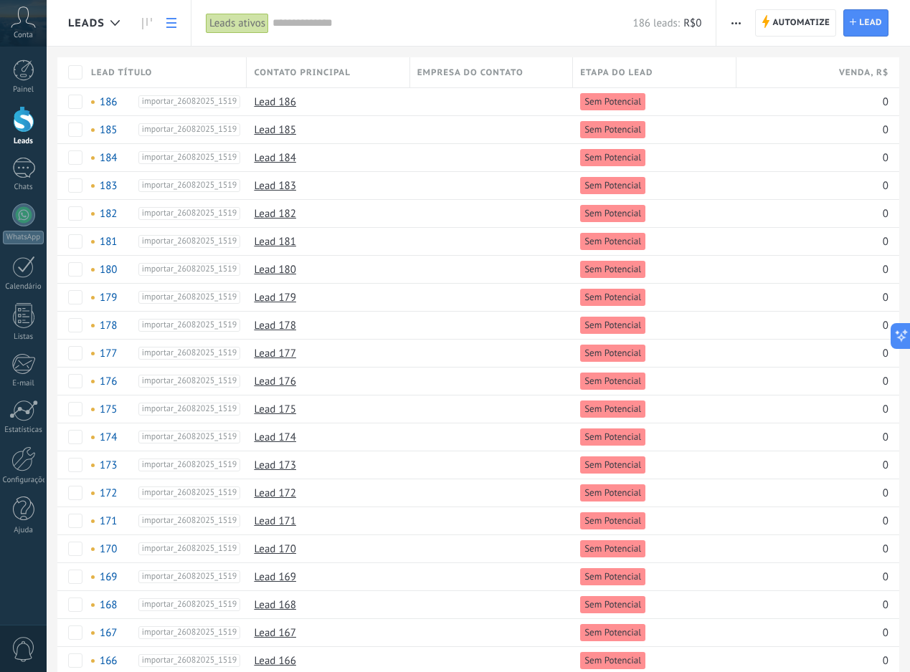
click at [475, 29] on input "text" at bounding box center [452, 23] width 360 height 15
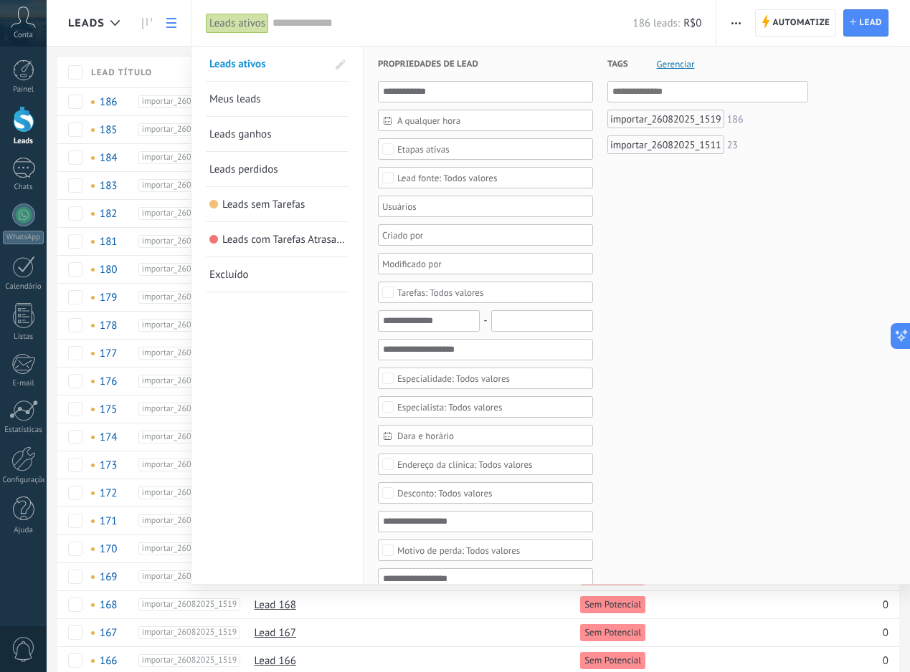
click at [424, 125] on span "A qualquer hora" at bounding box center [491, 120] width 188 height 11
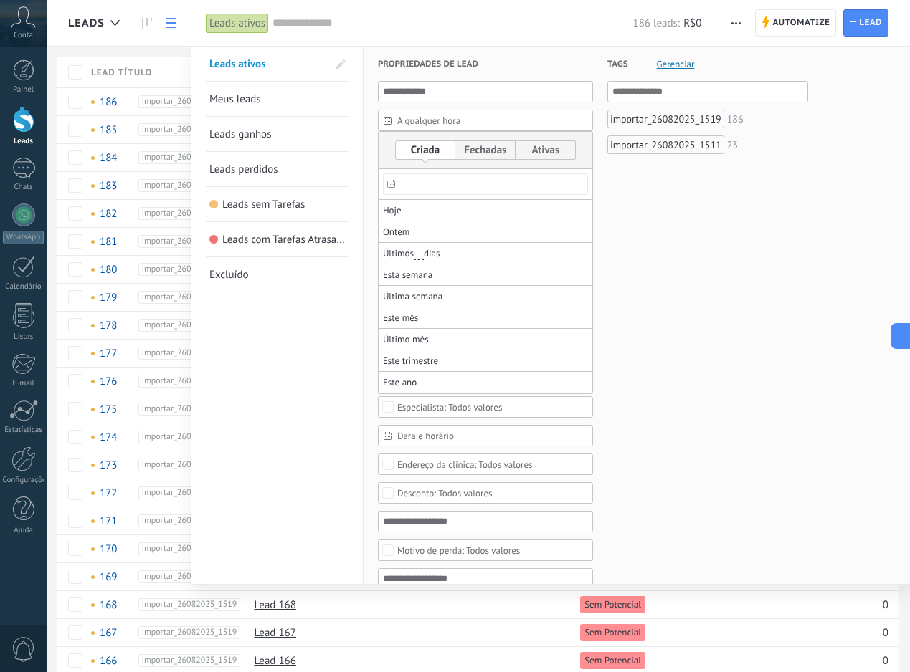
click at [646, 227] on div "Tags Gerenciar E Ou importar_26082025_1519 186 importar_26082025_1511 23" at bounding box center [700, 609] width 215 height 1125
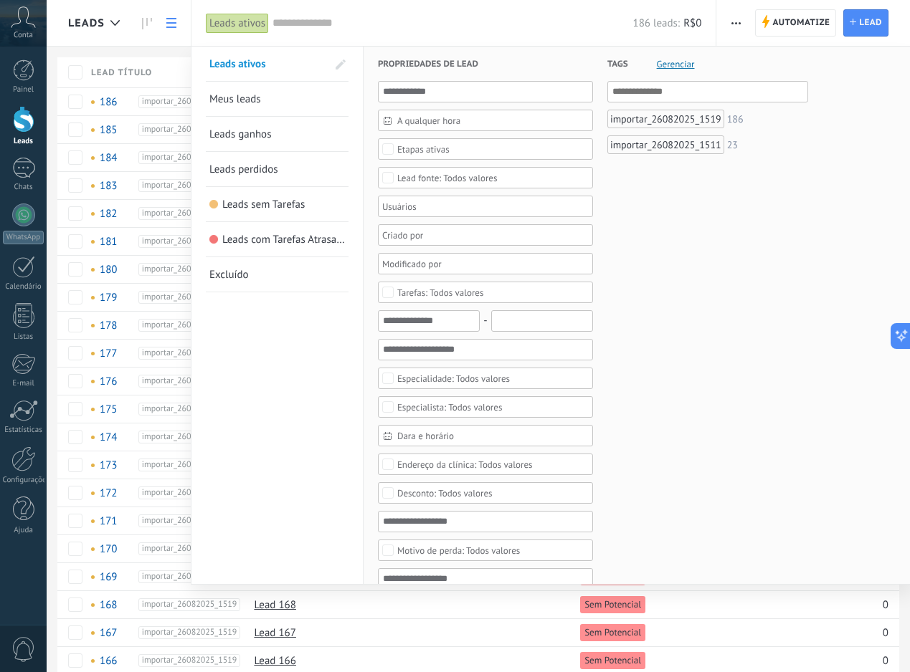
click at [444, 146] on div "Etapas ativas" at bounding box center [423, 149] width 52 height 11
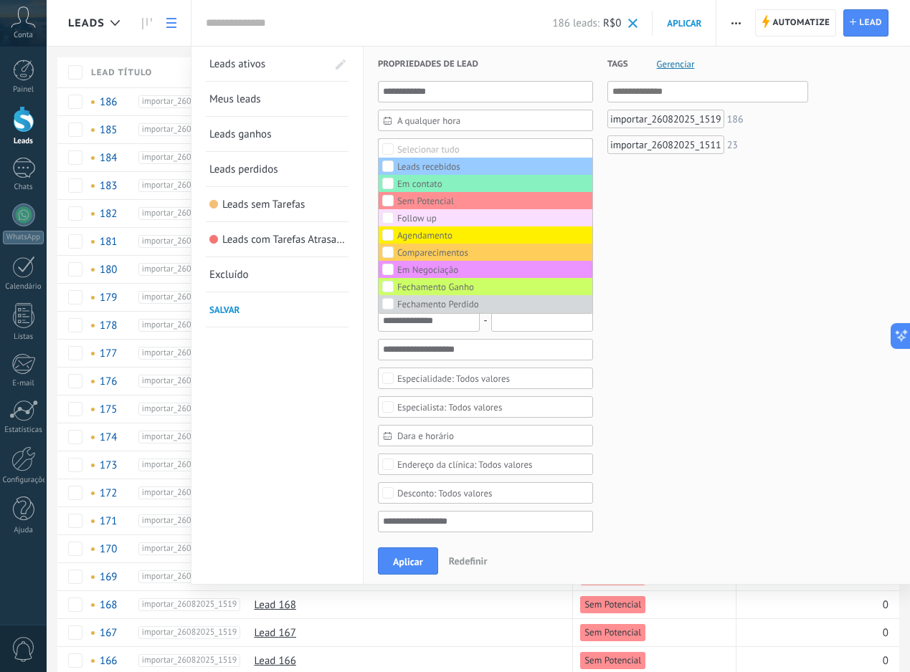
click at [707, 244] on div "Tags Gerenciar E Ou importar_26082025_1519 186 importar_26082025_1511 23" at bounding box center [700, 611] width 215 height 1129
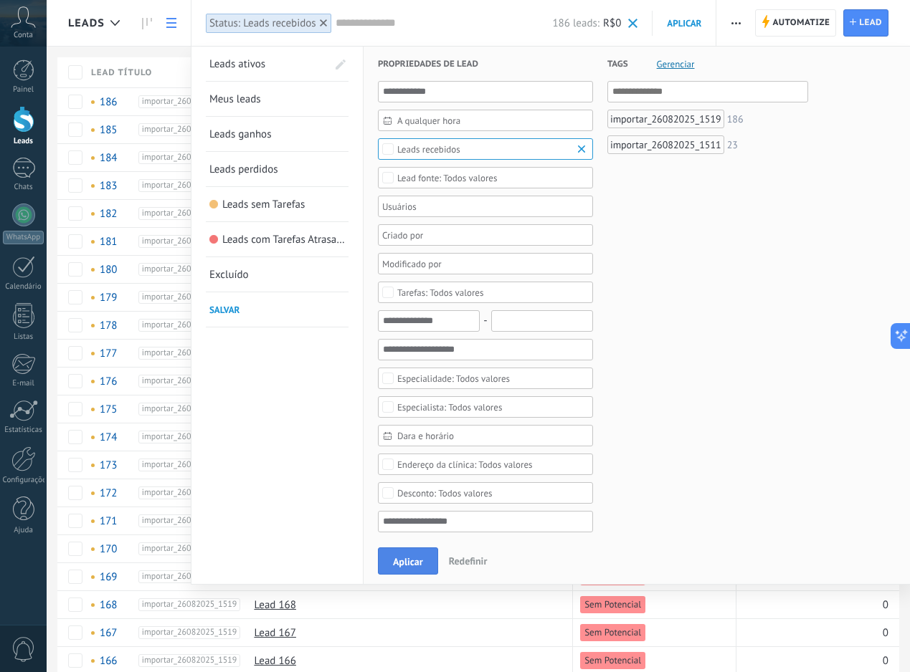
click at [412, 555] on button "Aplicar" at bounding box center [408, 561] width 60 height 27
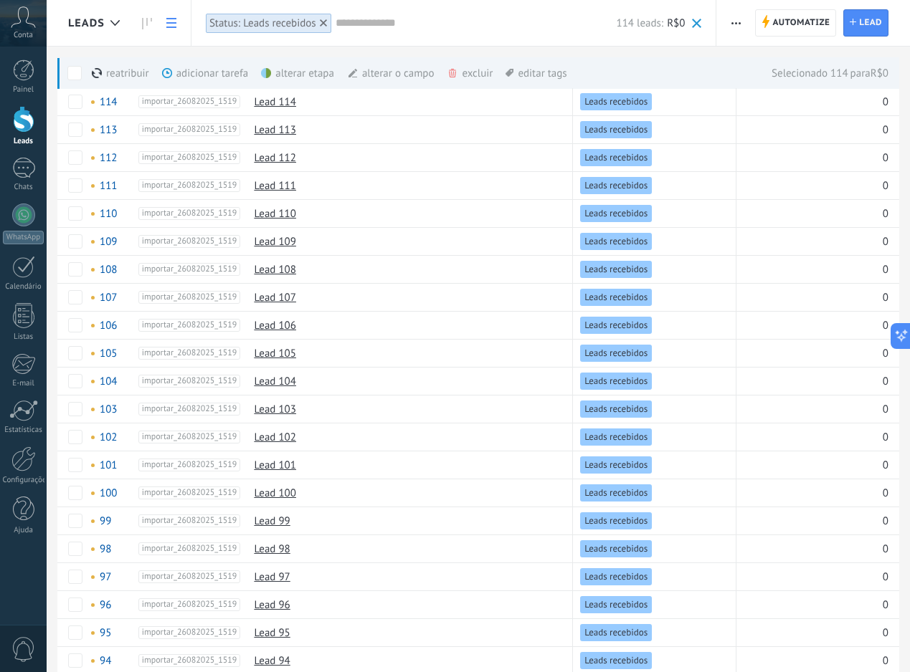
click at [405, 75] on div "alterar o campo mais" at bounding box center [416, 73] width 139 height 32
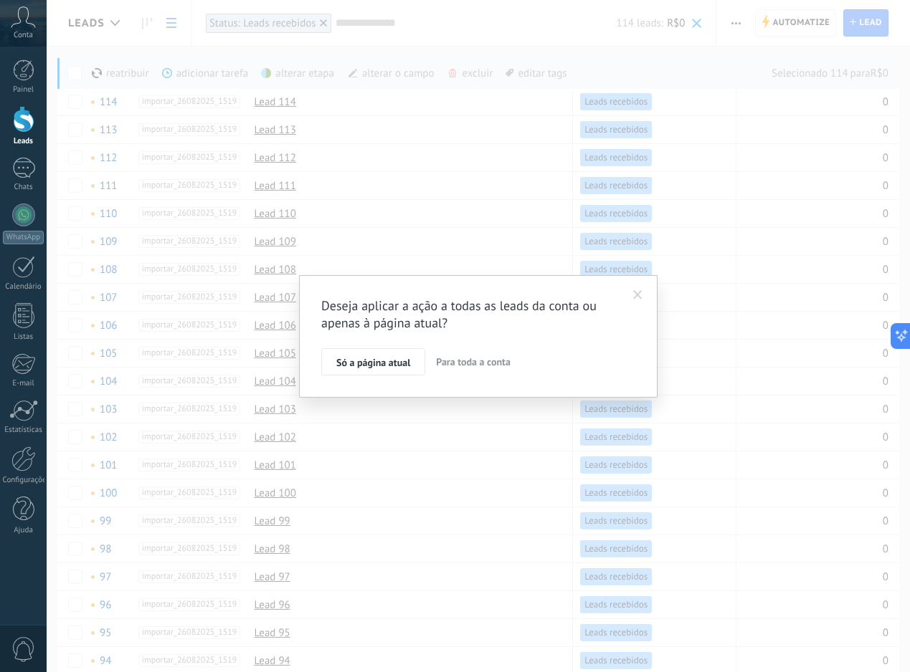
click at [631, 300] on span at bounding box center [638, 295] width 24 height 24
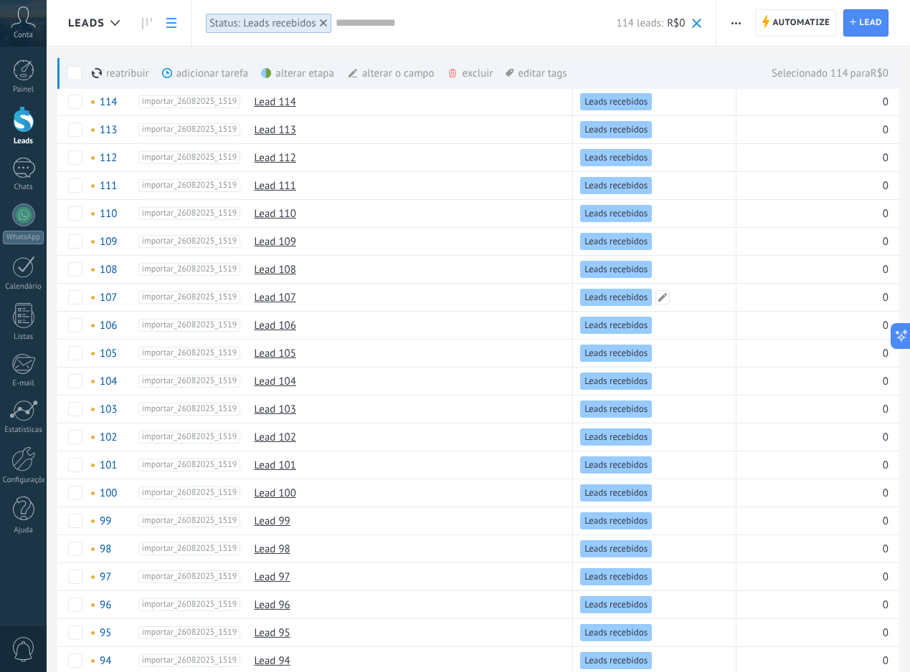
scroll to position [161, 0]
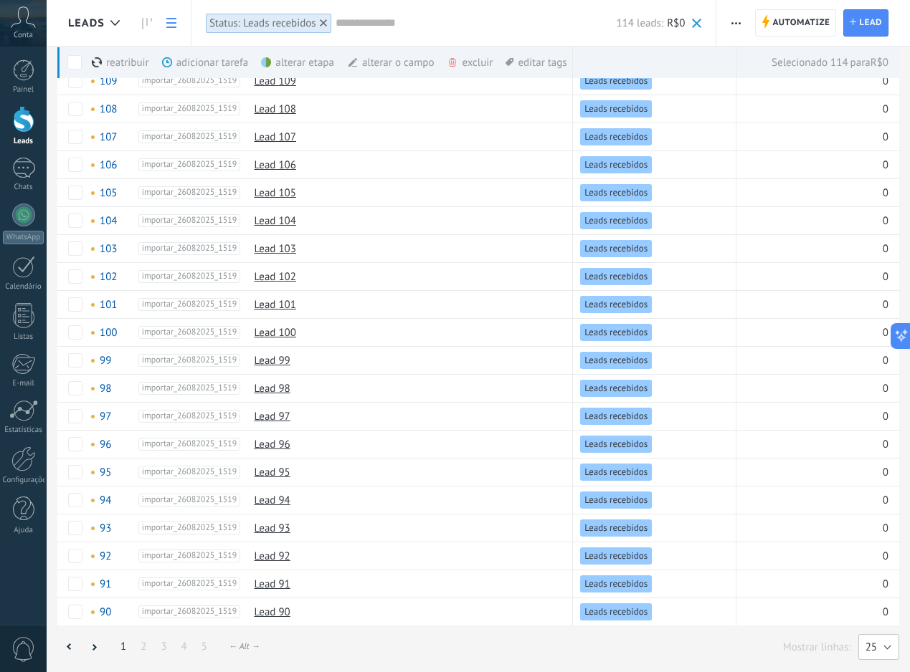
click at [859, 641] on button "25" at bounding box center [878, 647] width 41 height 26
click at [879, 604] on span "50" at bounding box center [871, 599] width 44 height 14
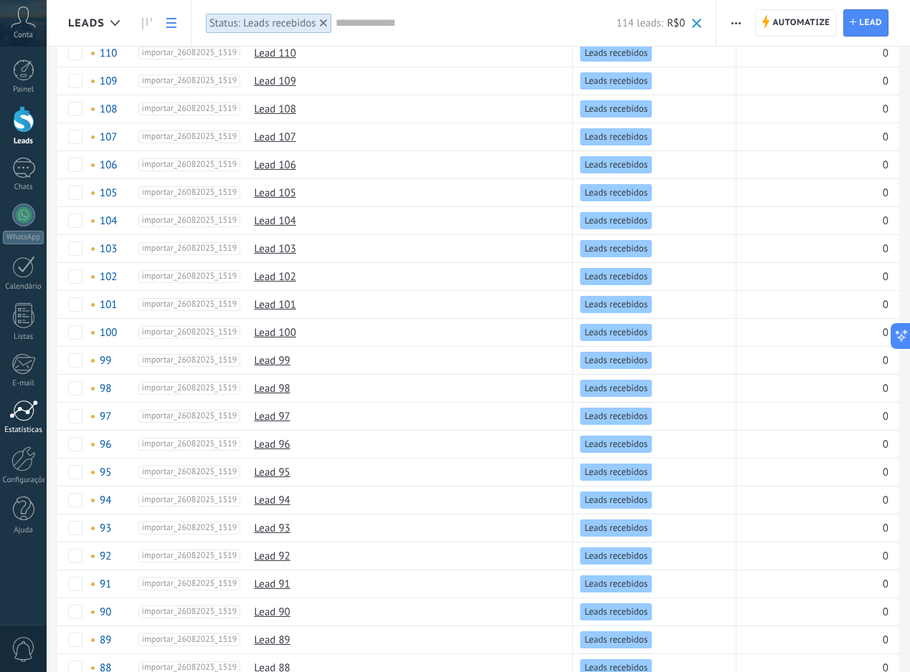
click at [22, 414] on div at bounding box center [23, 411] width 29 height 22
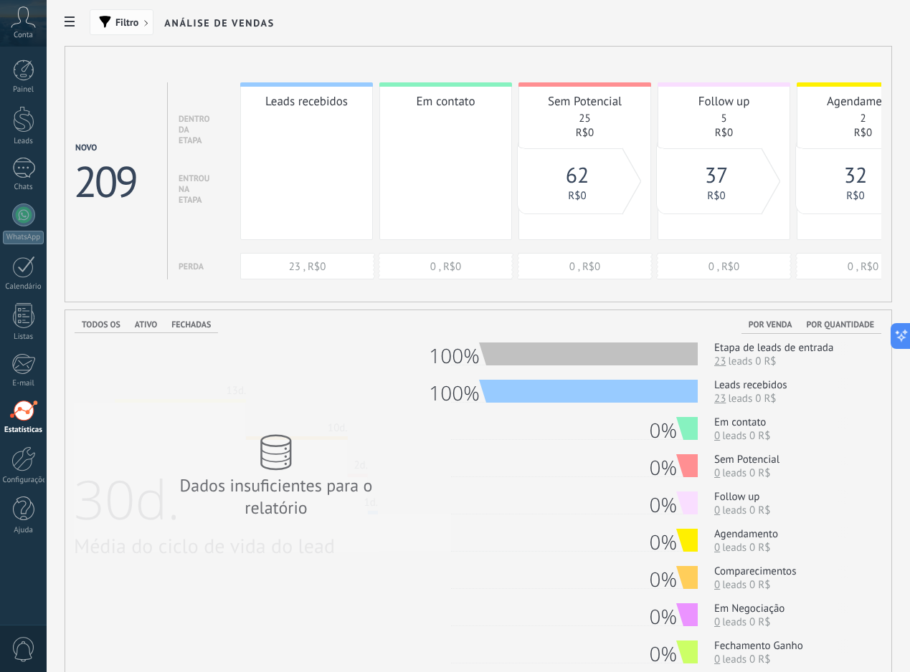
click at [118, 17] on span "Filtro" at bounding box center [126, 22] width 23 height 10
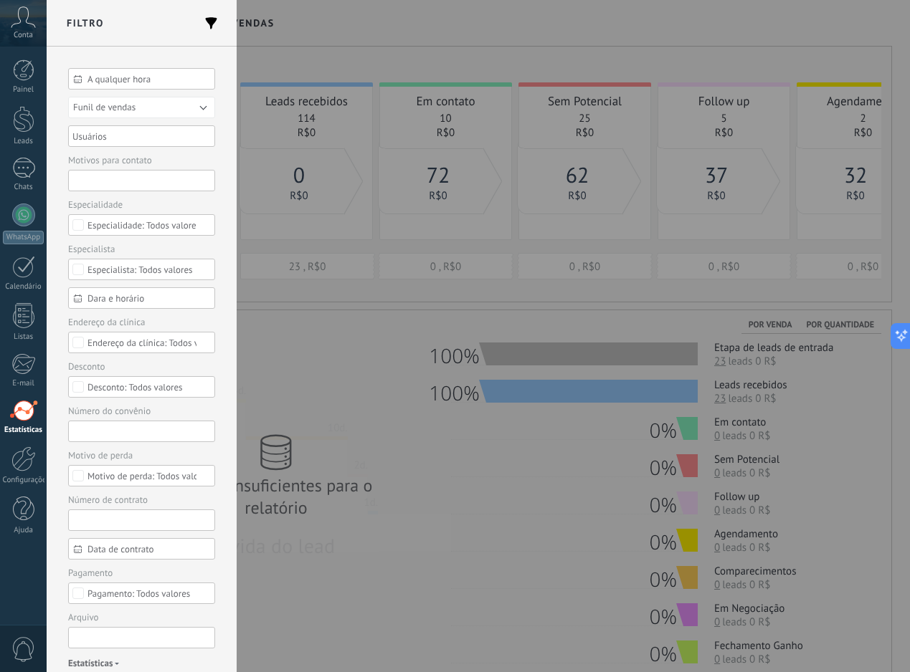
click at [144, 186] on input "text" at bounding box center [141, 181] width 147 height 22
click at [167, 110] on button "Funil de vendas" at bounding box center [141, 108] width 147 height 22
click at [169, 113] on li "Funil de vendas" at bounding box center [136, 107] width 155 height 21
click at [151, 77] on span "A qualquer hora" at bounding box center [147, 79] width 120 height 11
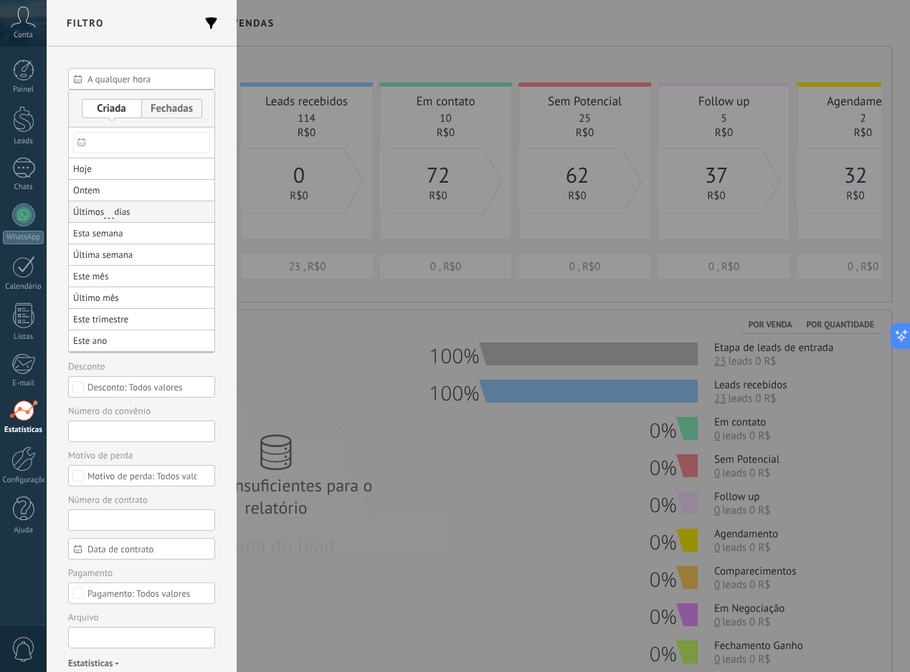
click at [129, 209] on span "Últimos ** 30 dias" at bounding box center [101, 212] width 57 height 20
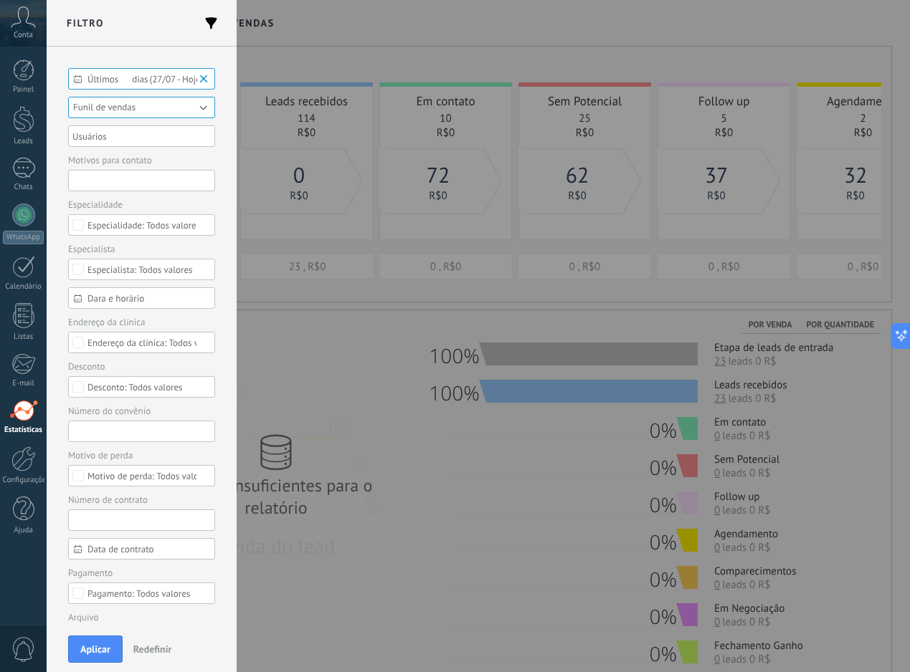
click at [72, 652] on button "Aplicar" at bounding box center [95, 649] width 54 height 27
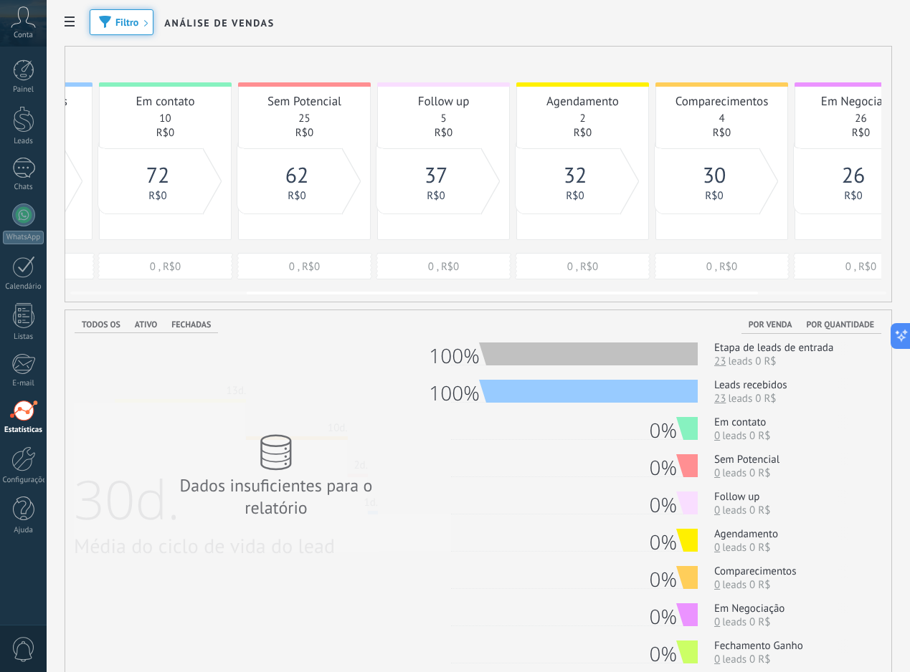
scroll to position [0, 281]
click at [9, 128] on link "Leads" at bounding box center [23, 126] width 47 height 40
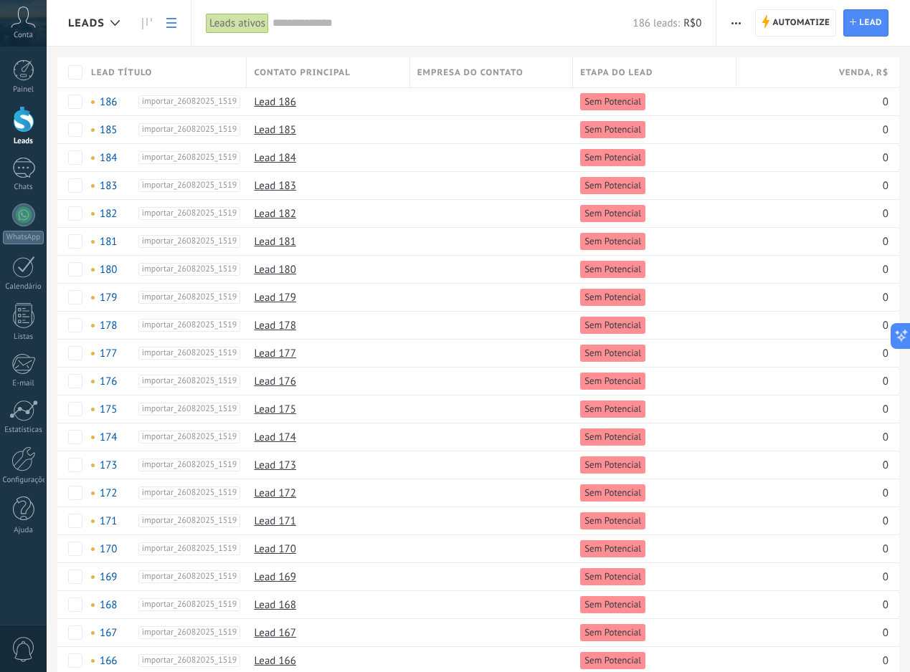
click at [730, 22] on button "button" at bounding box center [735, 22] width 21 height 27
click at [146, 26] on icon at bounding box center [147, 23] width 10 height 11
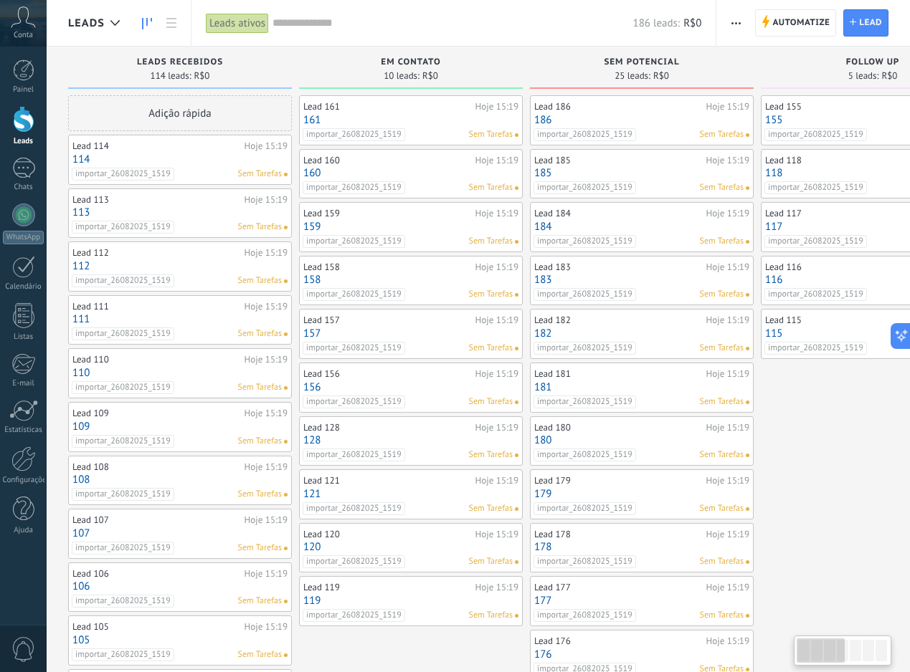
click at [740, 27] on button "button" at bounding box center [735, 22] width 21 height 27
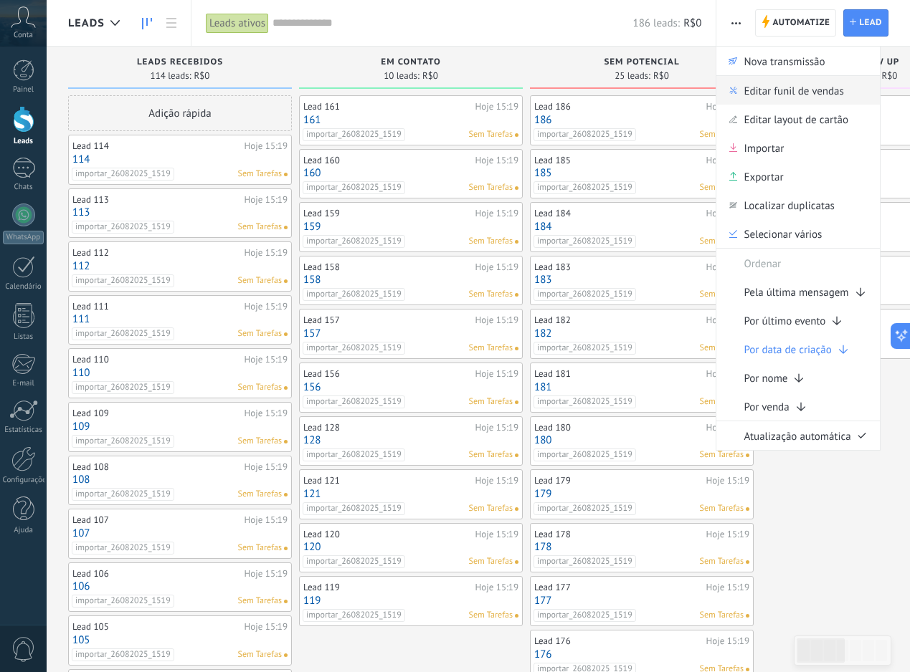
click at [772, 102] on span "Editar funil de vendas" at bounding box center [793, 90] width 100 height 29
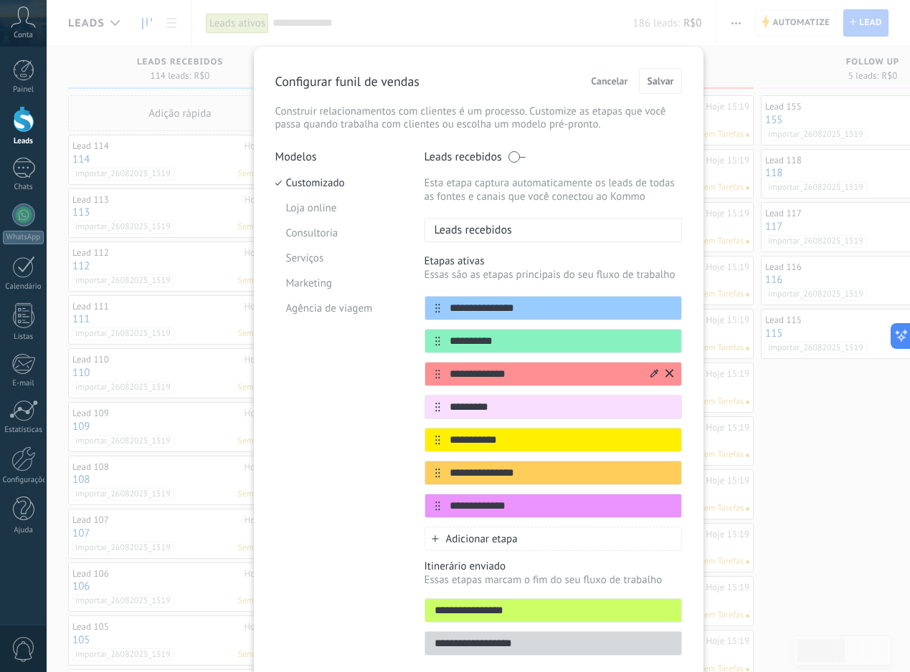
click at [669, 377] on icon at bounding box center [669, 373] width 8 height 8
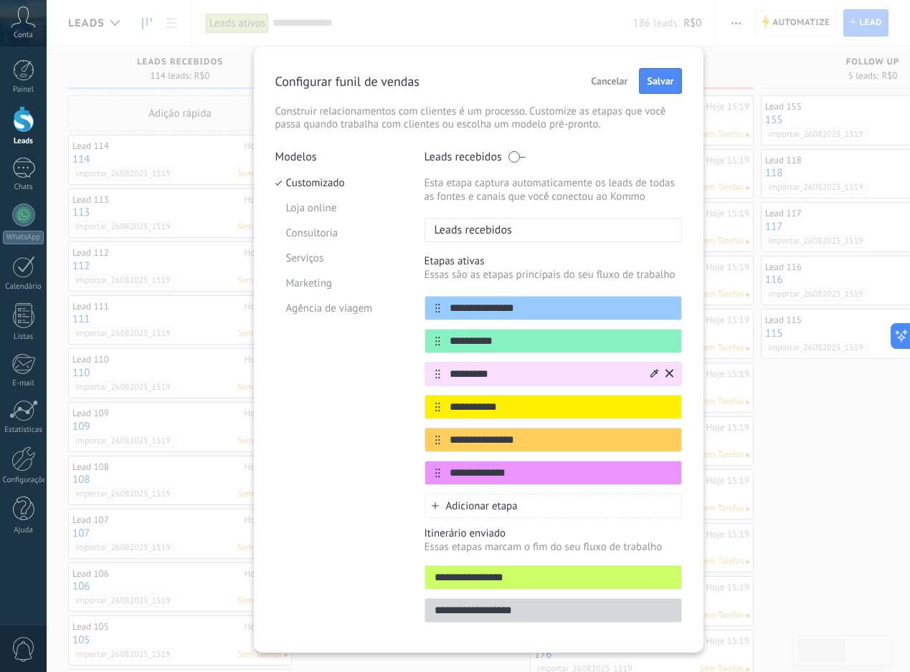
click at [669, 377] on icon at bounding box center [669, 373] width 8 height 9
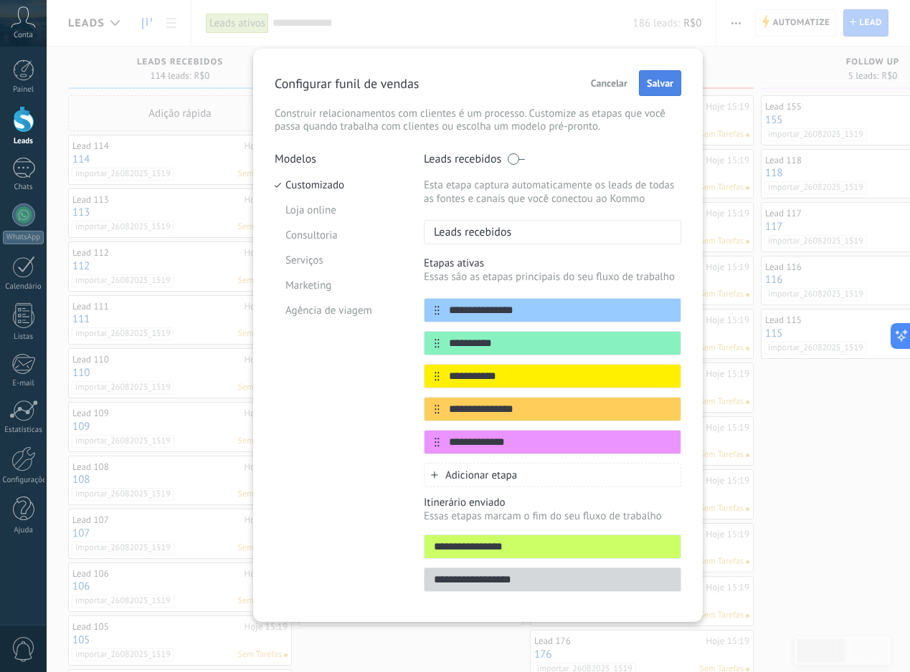
click at [669, 88] on span "Salvar" at bounding box center [660, 83] width 27 height 10
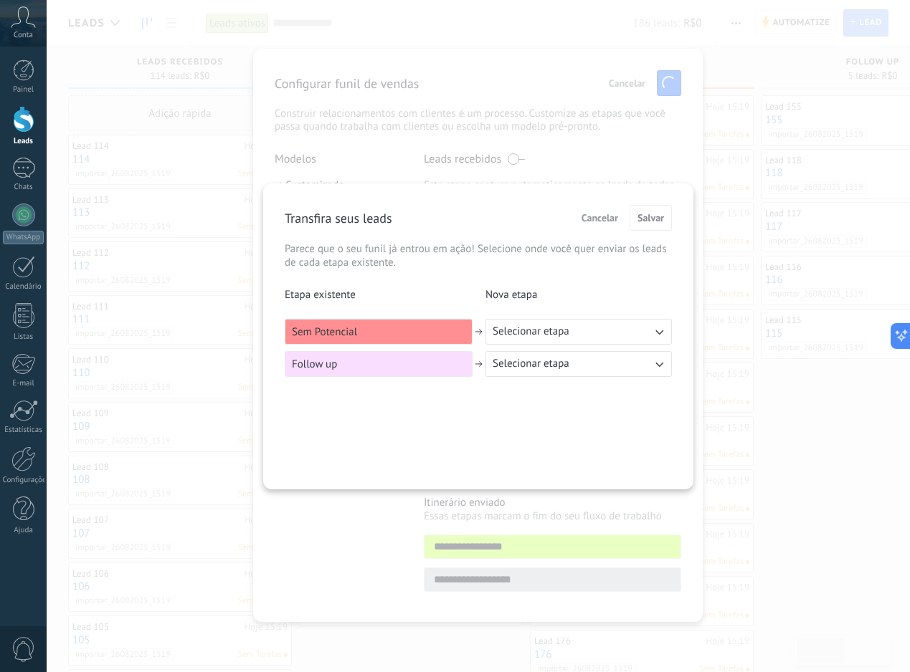
click at [572, 342] on button "Selecionar etapa" at bounding box center [578, 332] width 186 height 26
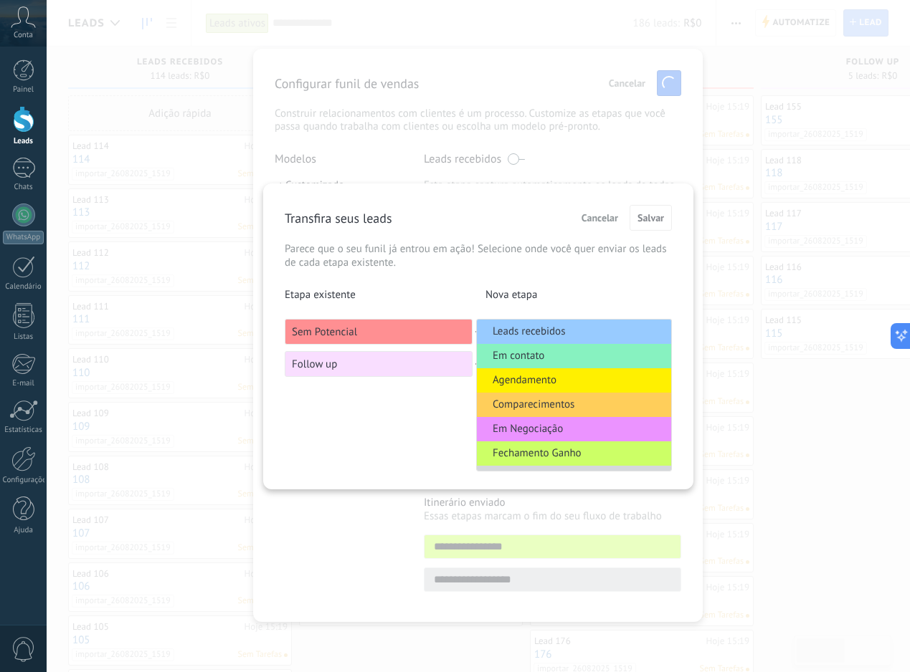
click at [560, 387] on li "Agendamento" at bounding box center [574, 380] width 194 height 24
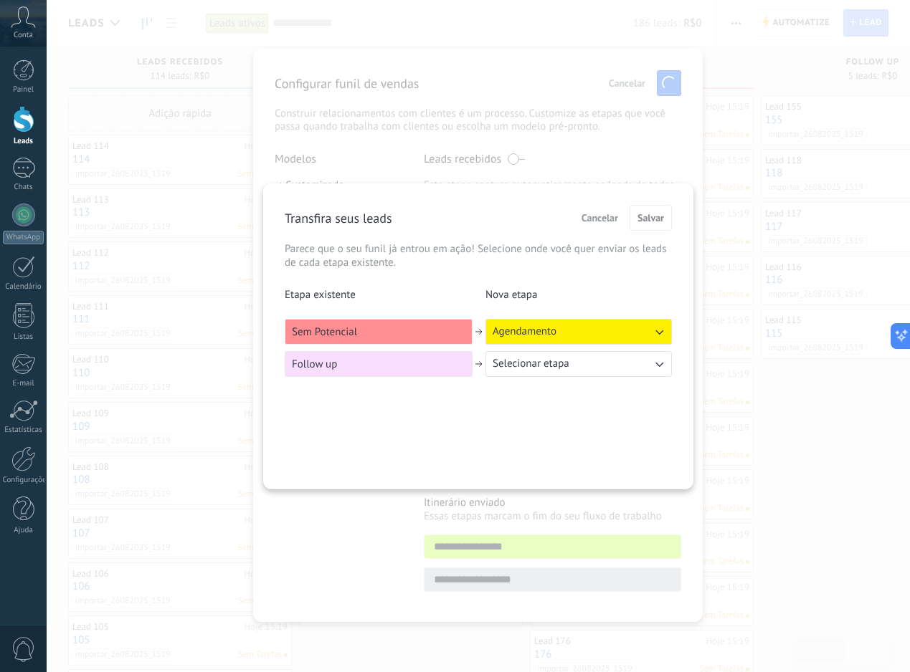
click at [596, 376] on button "Selecionar etapa" at bounding box center [578, 364] width 186 height 26
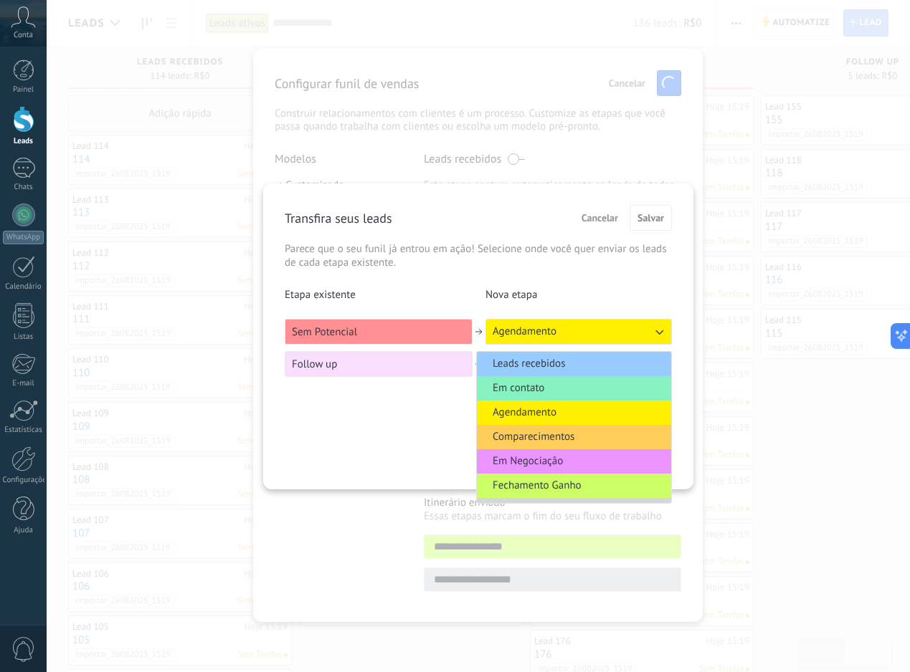
click at [539, 436] on span "Comparecimentos" at bounding box center [533, 437] width 82 height 14
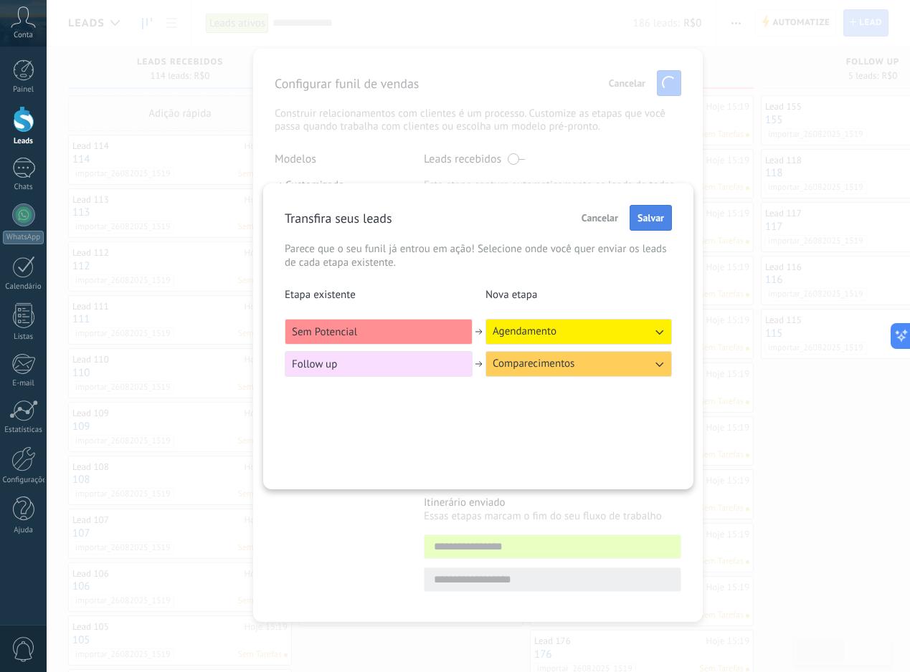
click at [654, 220] on span "Salvar" at bounding box center [650, 218] width 27 height 10
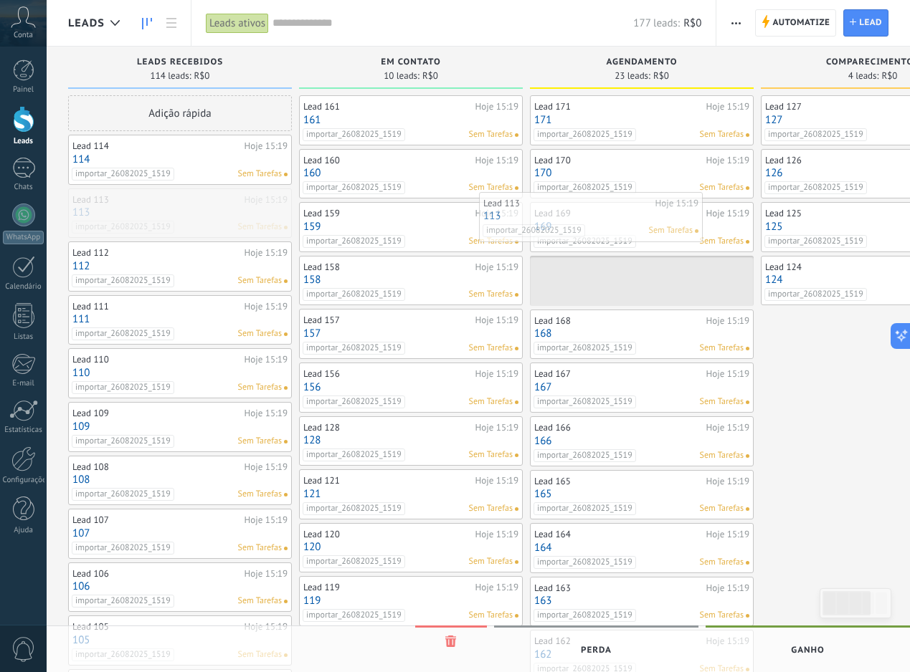
drag, startPoint x: 233, startPoint y: 213, endPoint x: 644, endPoint y: 216, distance: 411.5
drag, startPoint x: 217, startPoint y: 228, endPoint x: 637, endPoint y: 234, distance: 420.1
drag, startPoint x: 218, startPoint y: 224, endPoint x: 629, endPoint y: 230, distance: 410.8
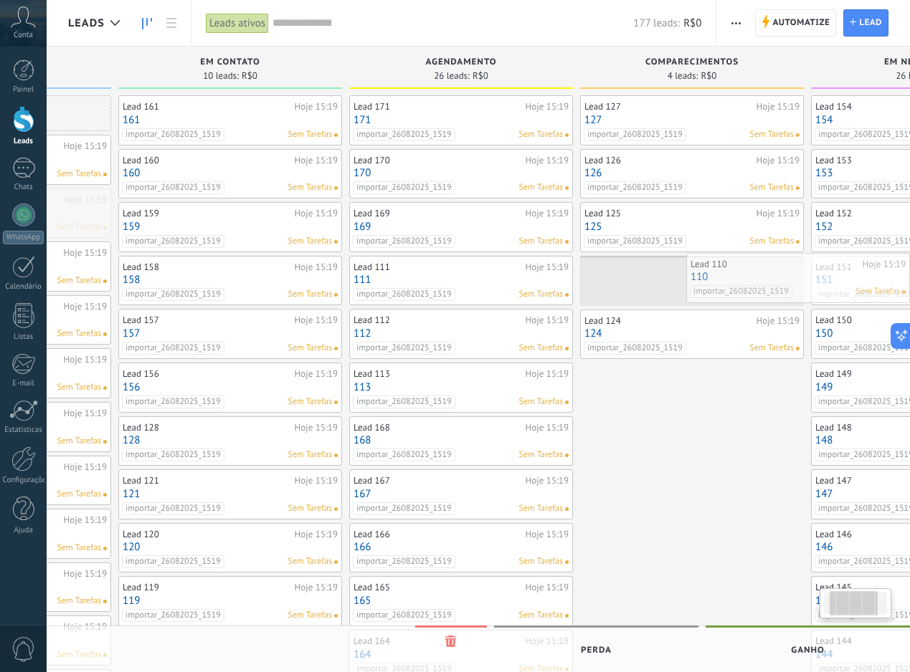
drag, startPoint x: 192, startPoint y: 227, endPoint x: 765, endPoint y: 308, distance: 578.4
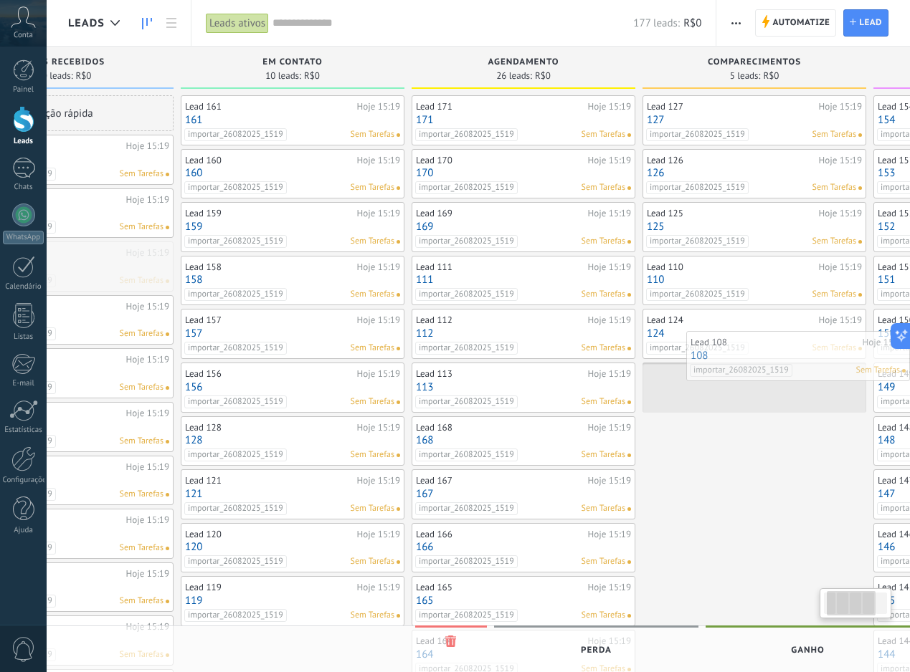
drag, startPoint x: 227, startPoint y: 279, endPoint x: 794, endPoint y: 408, distance: 581.5
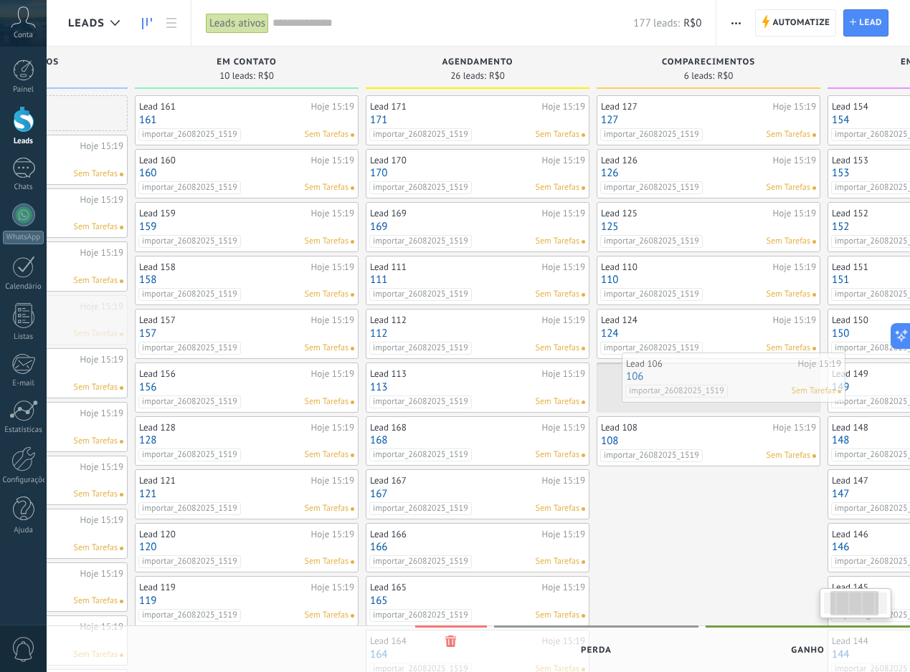
drag, startPoint x: 132, startPoint y: 308, endPoint x: 690, endPoint y: 367, distance: 561.6
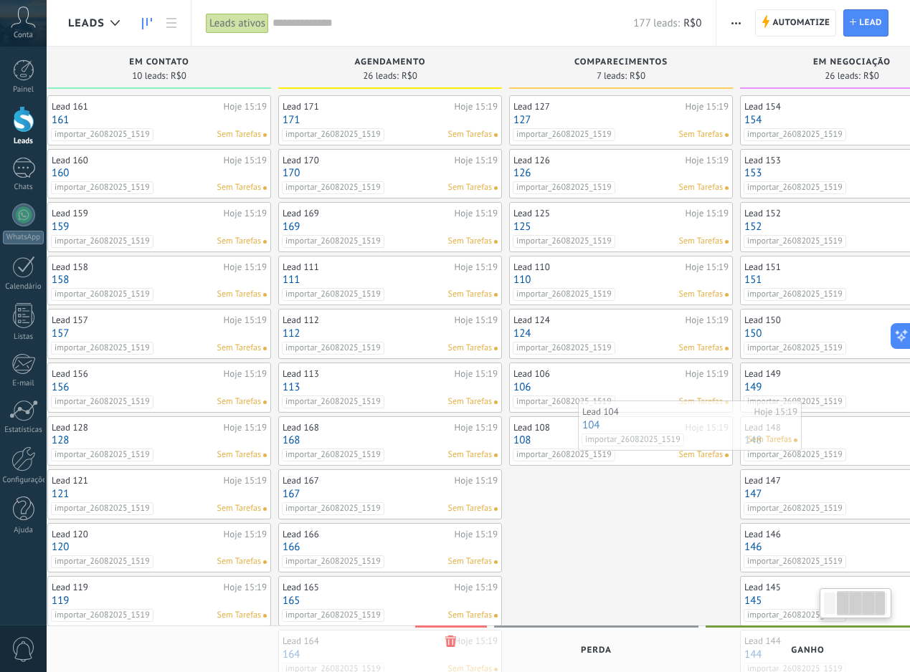
scroll to position [0, 260]
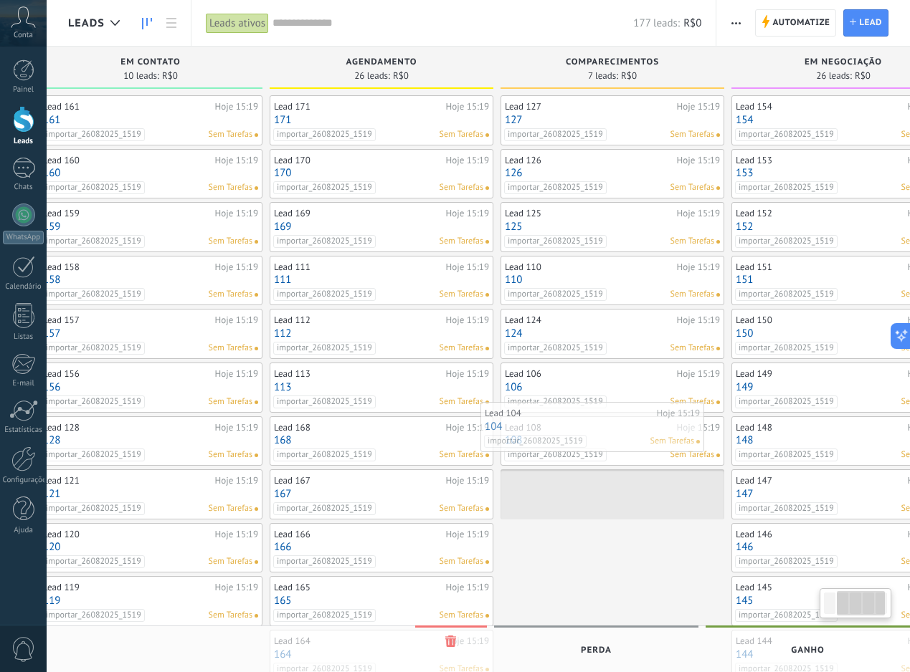
drag, startPoint x: 72, startPoint y: 366, endPoint x: 679, endPoint y: 419, distance: 608.8
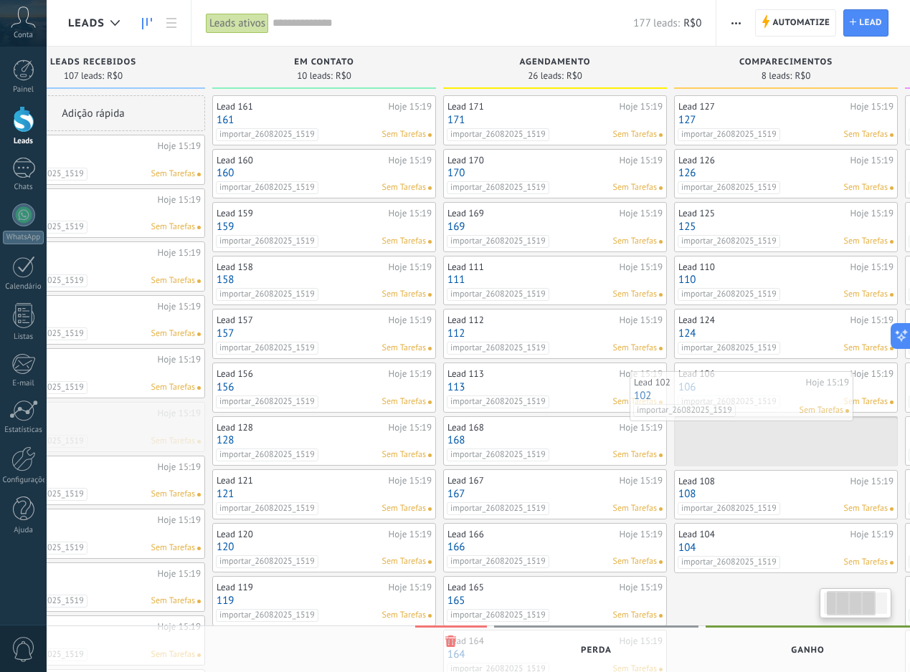
scroll to position [0, 119]
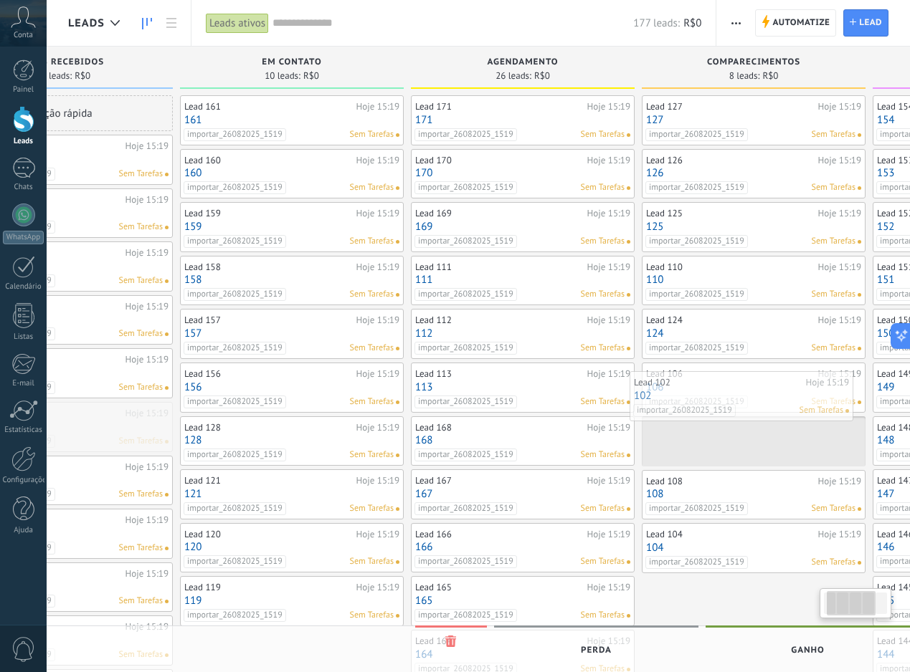
drag, startPoint x: 158, startPoint y: 434, endPoint x: 781, endPoint y: 404, distance: 623.7
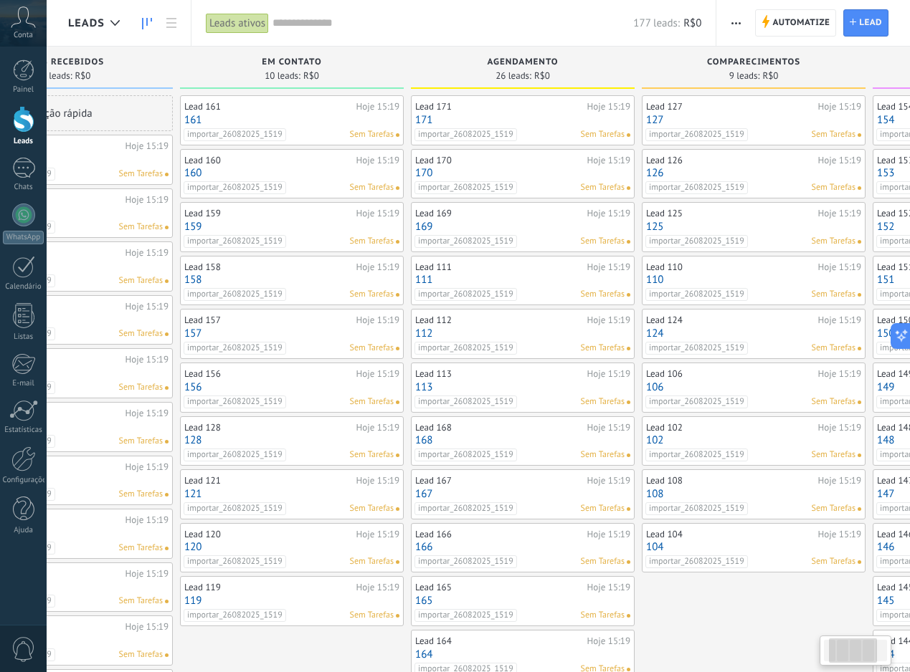
scroll to position [0, 0]
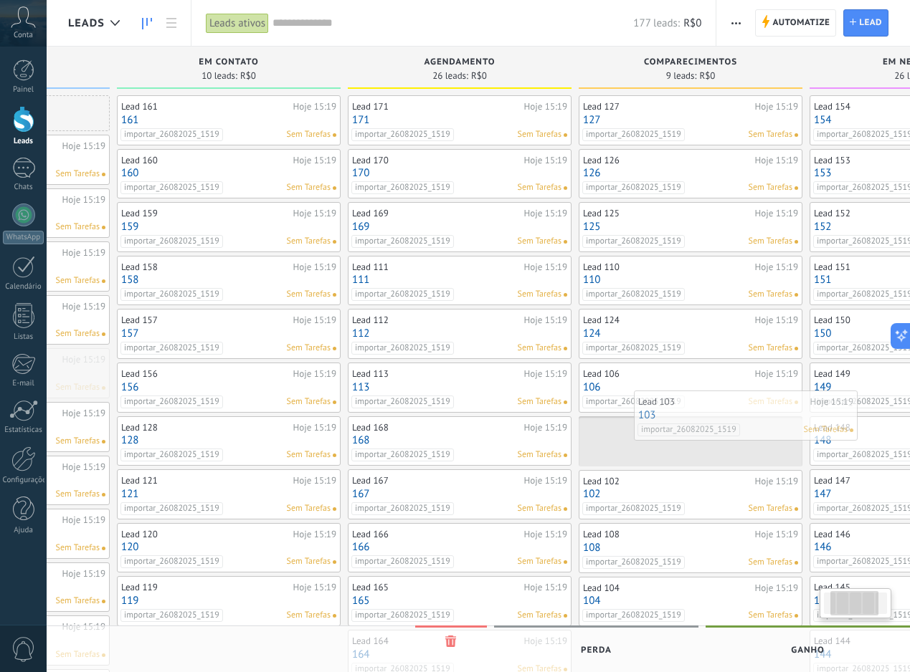
drag, startPoint x: 178, startPoint y: 378, endPoint x: 743, endPoint y: 422, distance: 566.6
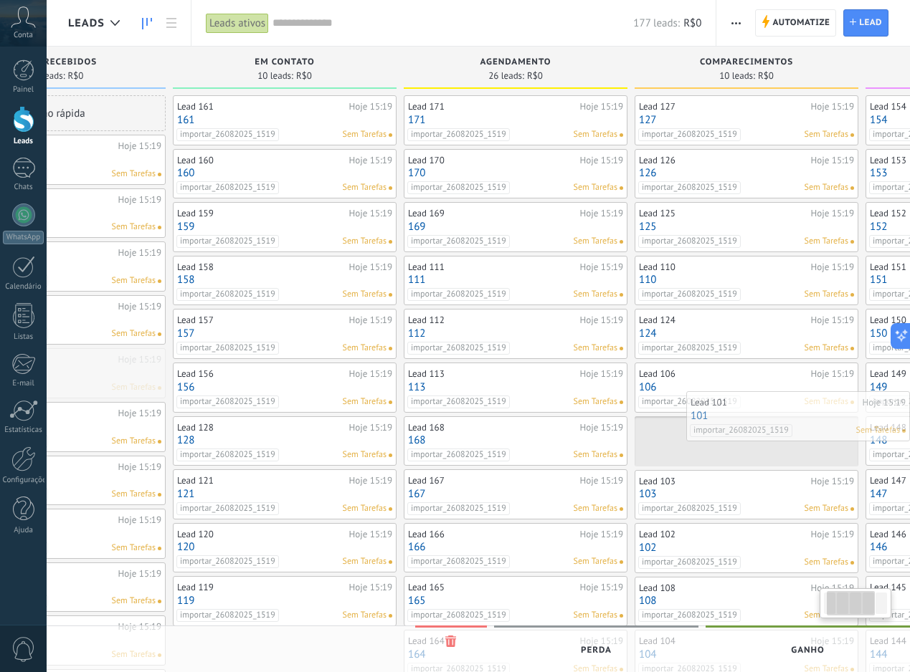
drag, startPoint x: 209, startPoint y: 389, endPoint x: 786, endPoint y: 452, distance: 581.3
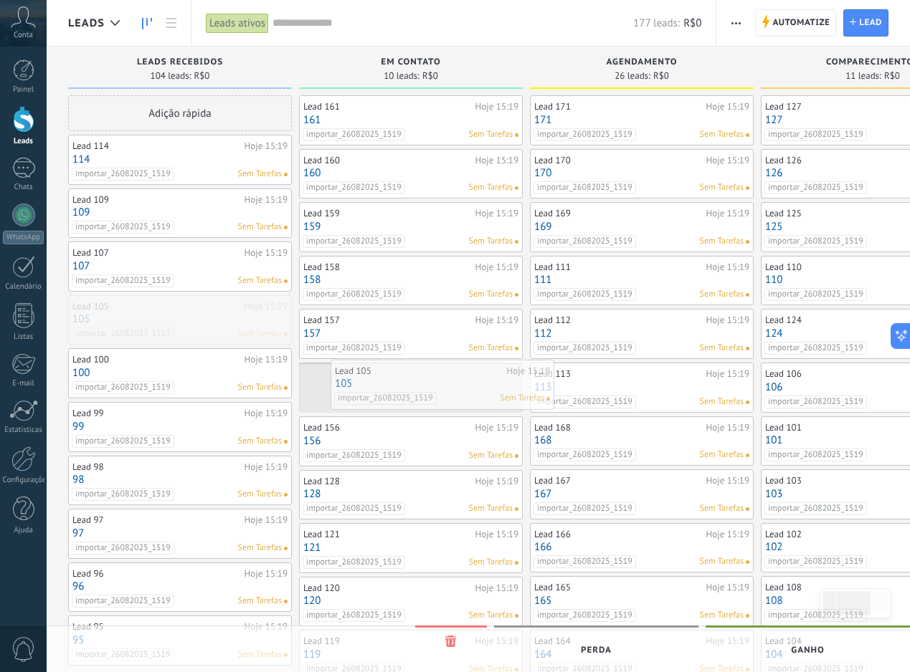
drag, startPoint x: 181, startPoint y: 301, endPoint x: 444, endPoint y: 366, distance: 270.2
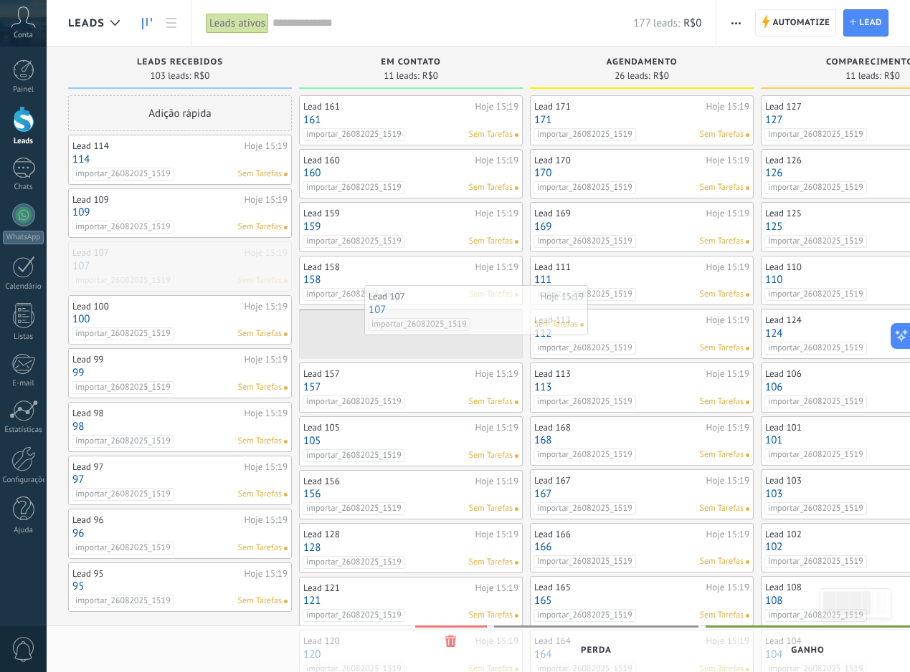
drag, startPoint x: 187, startPoint y: 253, endPoint x: 482, endPoint y: 297, distance: 298.6
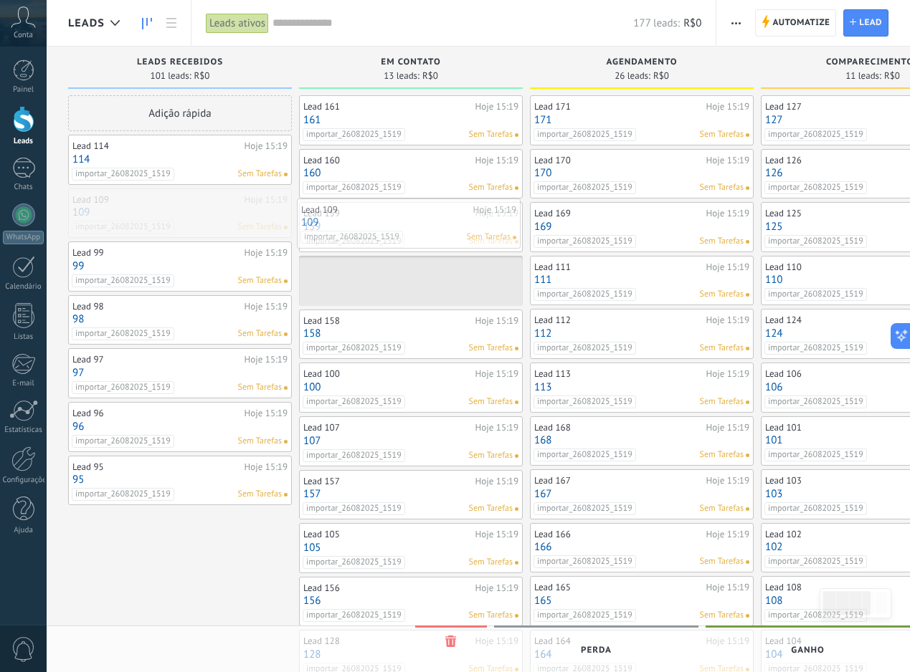
drag, startPoint x: 207, startPoint y: 213, endPoint x: 435, endPoint y: 223, distance: 228.2
drag, startPoint x: 204, startPoint y: 207, endPoint x: 430, endPoint y: 210, distance: 225.8
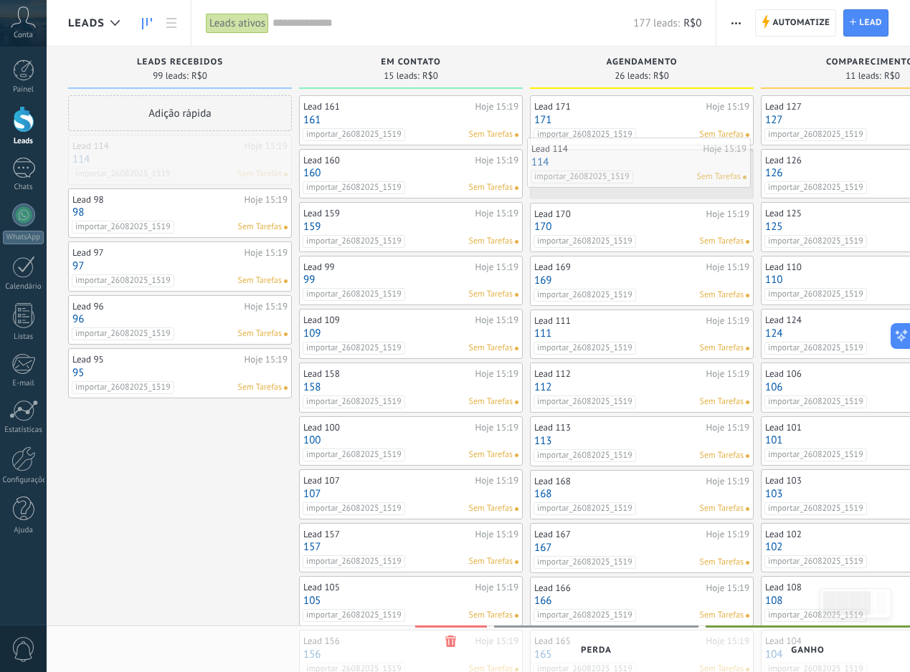
drag, startPoint x: 210, startPoint y: 174, endPoint x: 667, endPoint y: 178, distance: 457.4
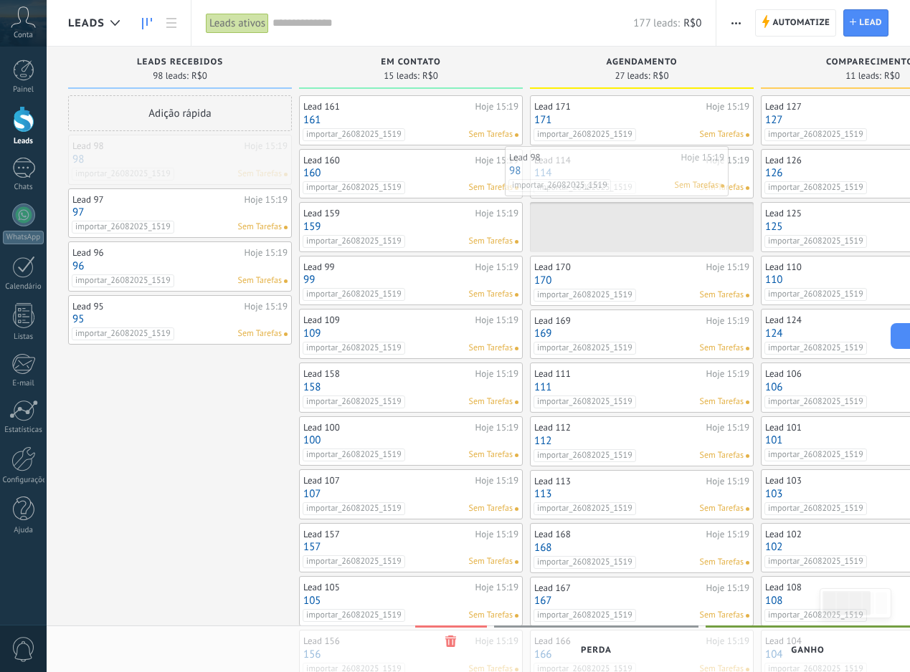
drag, startPoint x: 221, startPoint y: 168, endPoint x: 657, endPoint y: 180, distance: 436.7
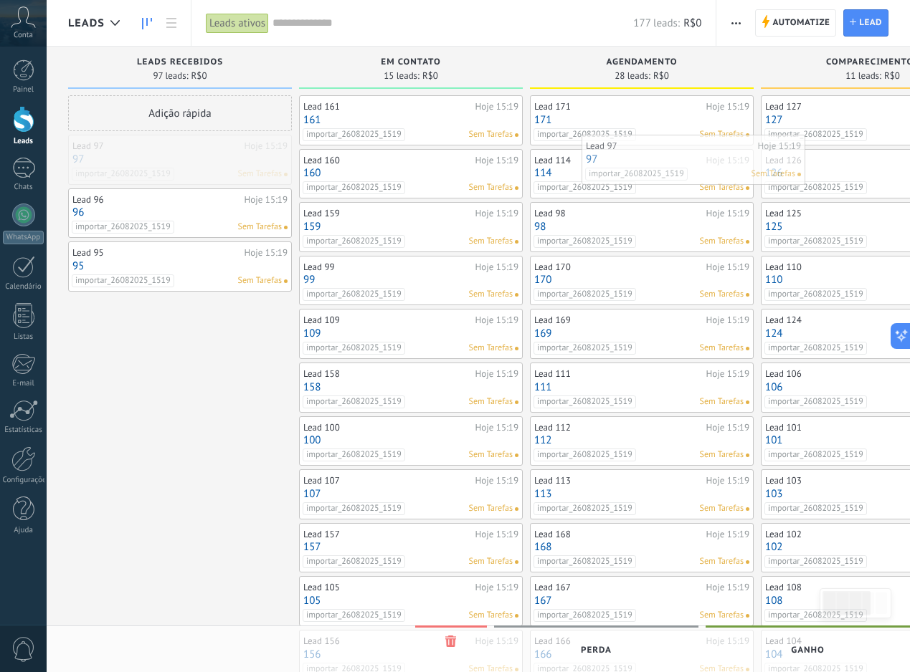
drag, startPoint x: 151, startPoint y: 156, endPoint x: 665, endPoint y: 156, distance: 513.3
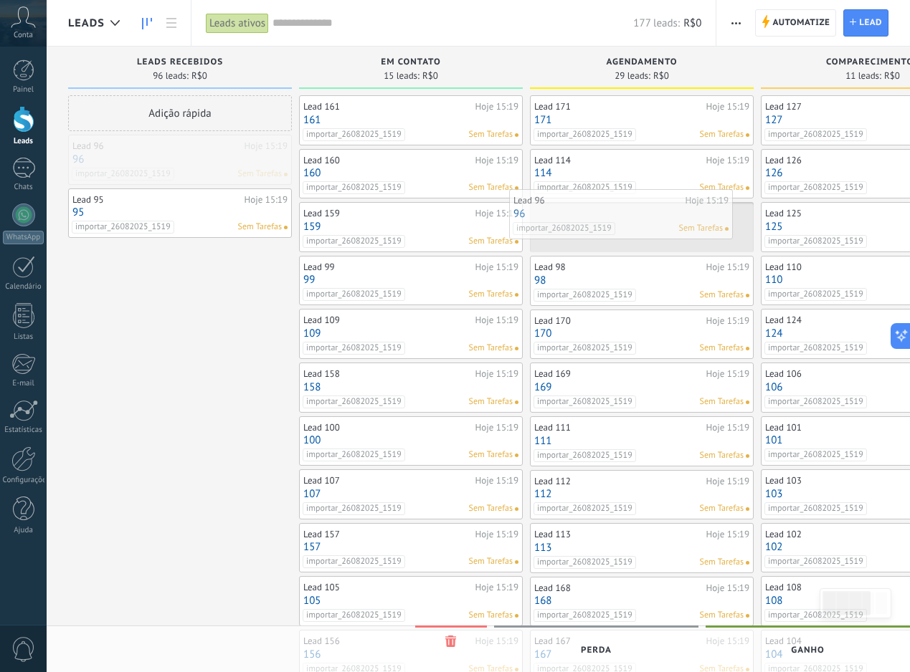
drag, startPoint x: 219, startPoint y: 156, endPoint x: 659, endPoint y: 209, distance: 443.2
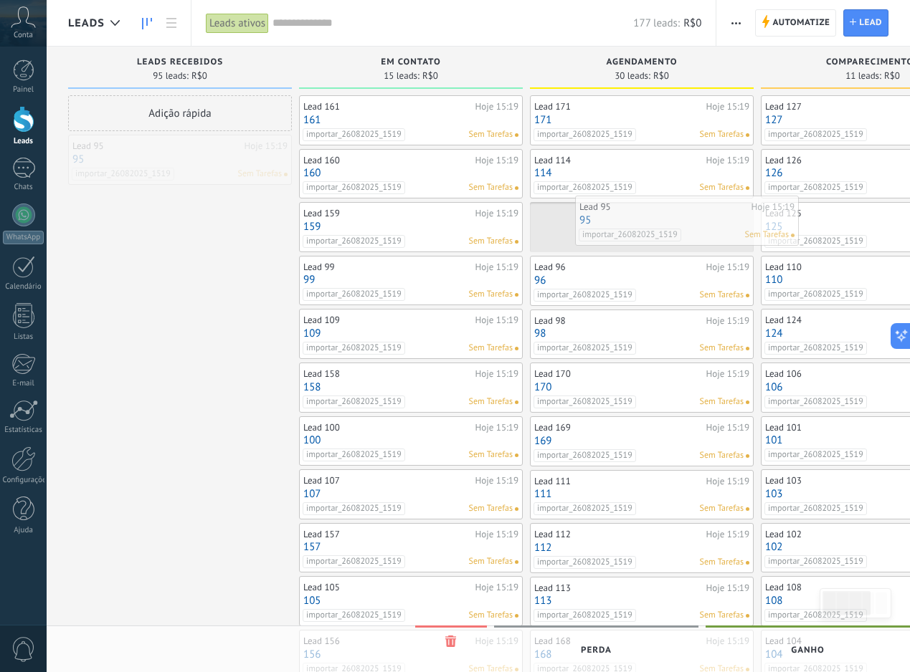
drag, startPoint x: 206, startPoint y: 158, endPoint x: 707, endPoint y: 219, distance: 504.1
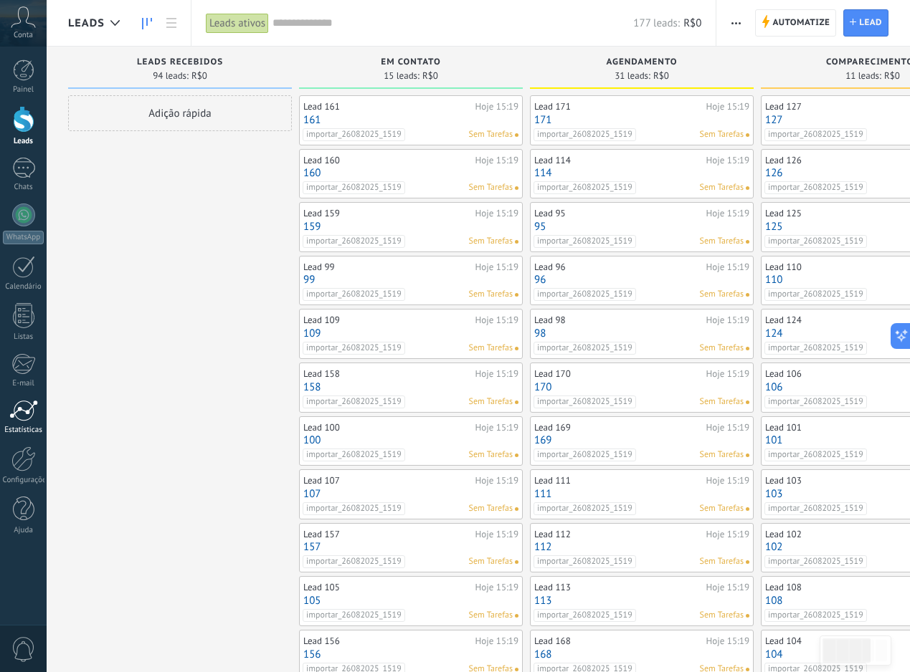
click at [21, 410] on div at bounding box center [23, 411] width 29 height 22
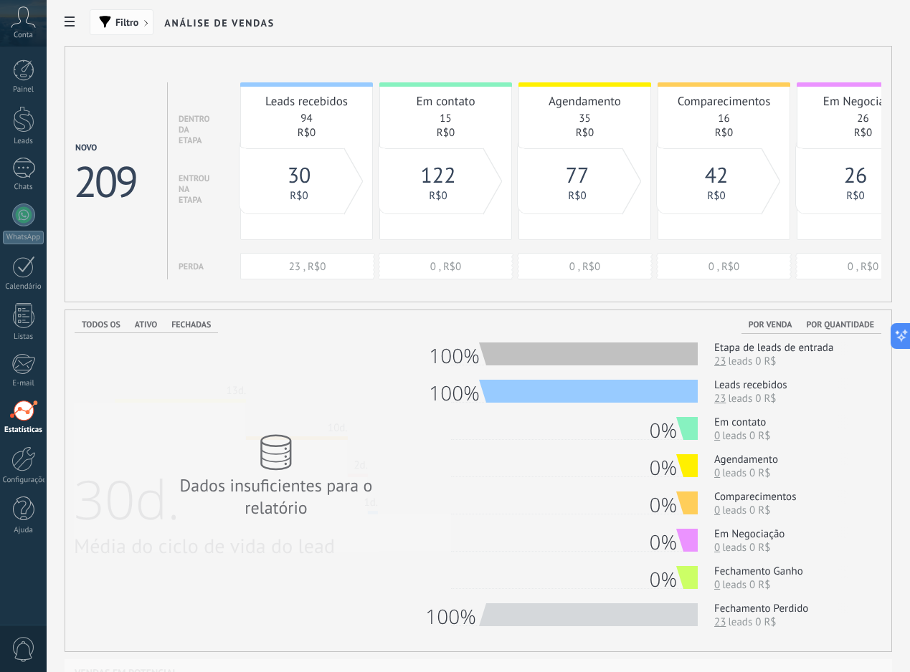
click at [124, 15] on button "Filtro" at bounding box center [122, 22] width 64 height 26
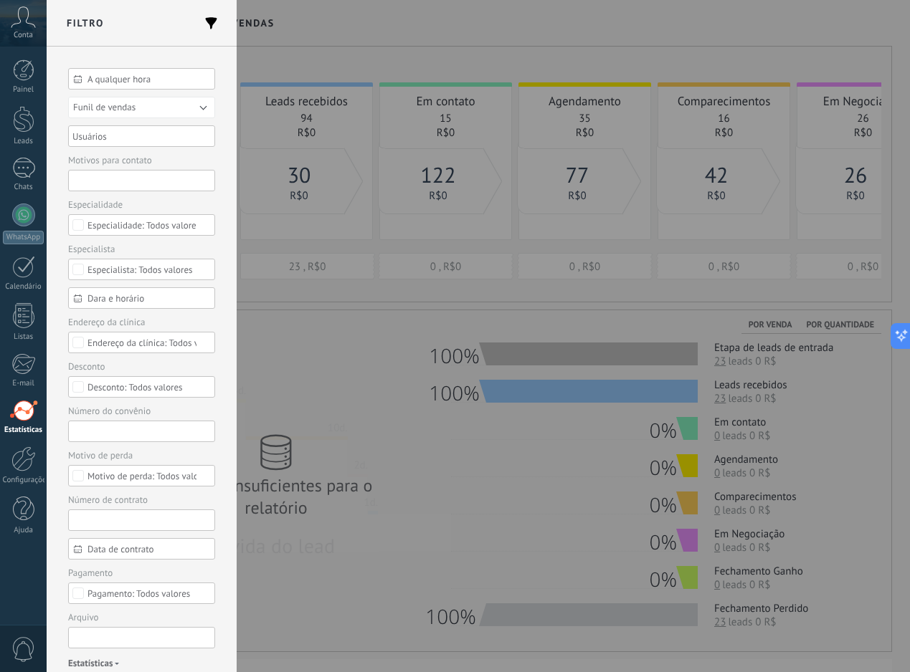
click at [152, 83] on span "A qualquer hora" at bounding box center [147, 79] width 120 height 11
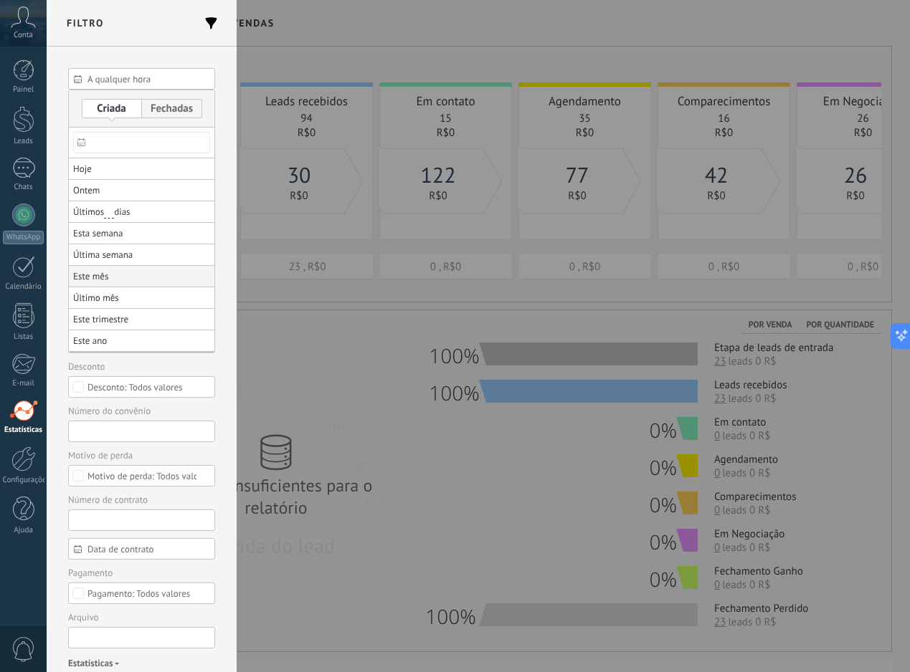
click at [123, 268] on li "Este mês" at bounding box center [142, 277] width 146 height 22
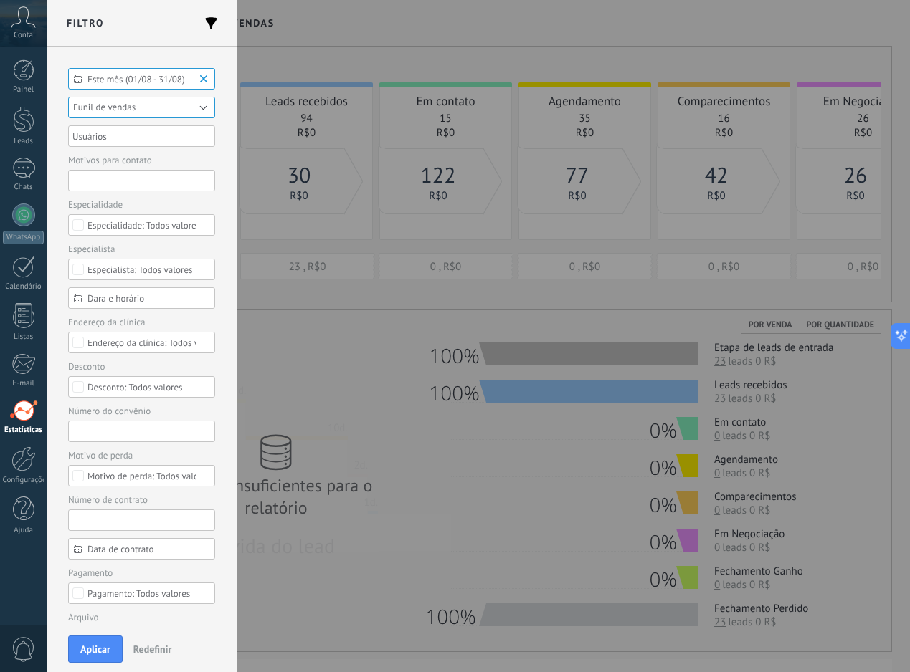
click at [88, 639] on button "Aplicar" at bounding box center [95, 649] width 54 height 27
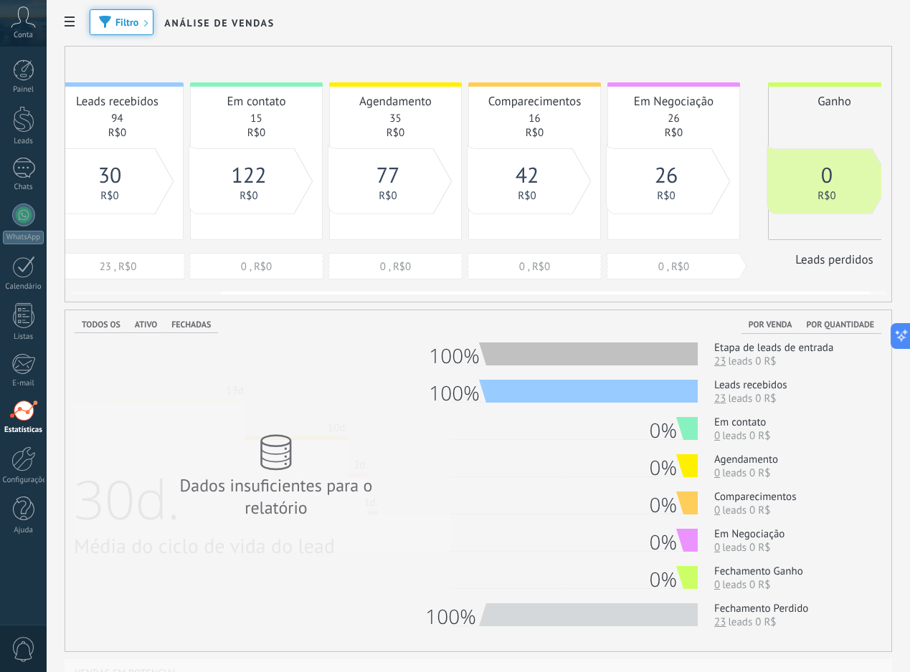
scroll to position [0, 209]
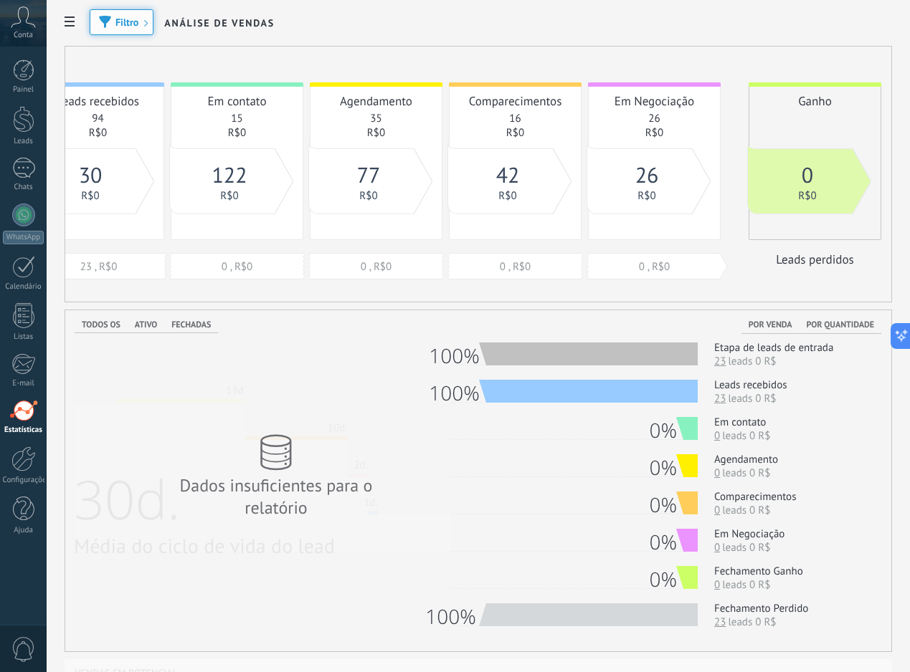
click at [125, 26] on span "Filtro" at bounding box center [126, 22] width 23 height 10
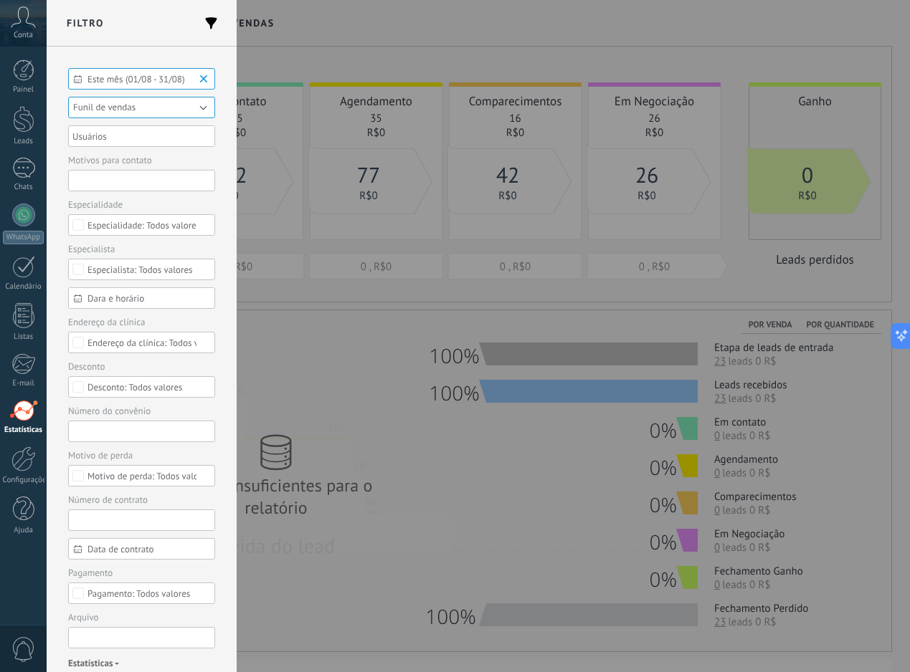
click at [115, 82] on span "Este mês (01/08 - 31/08)" at bounding box center [147, 79] width 120 height 11
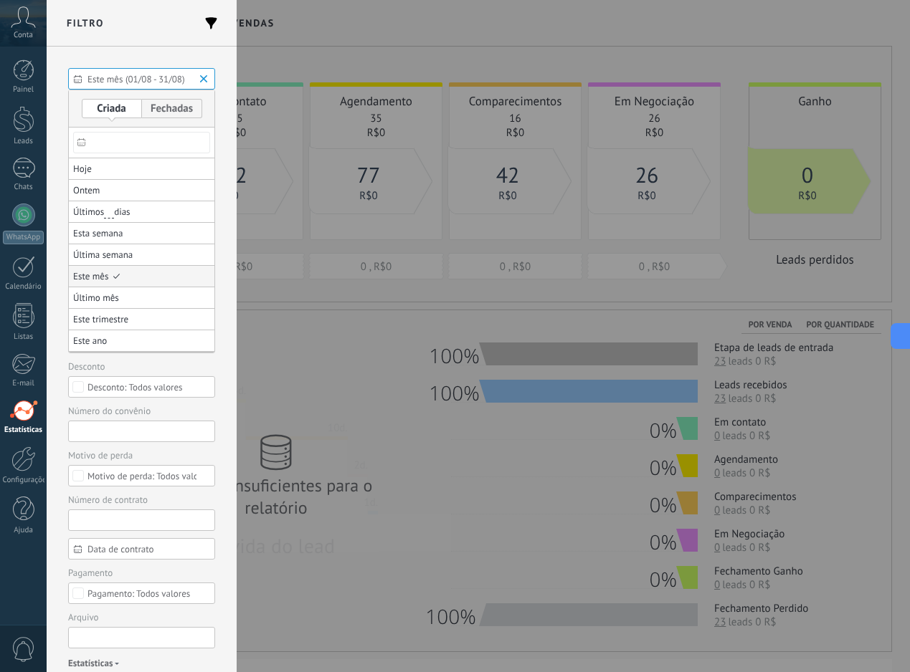
click at [151, 280] on li "Este mês" at bounding box center [142, 277] width 146 height 22
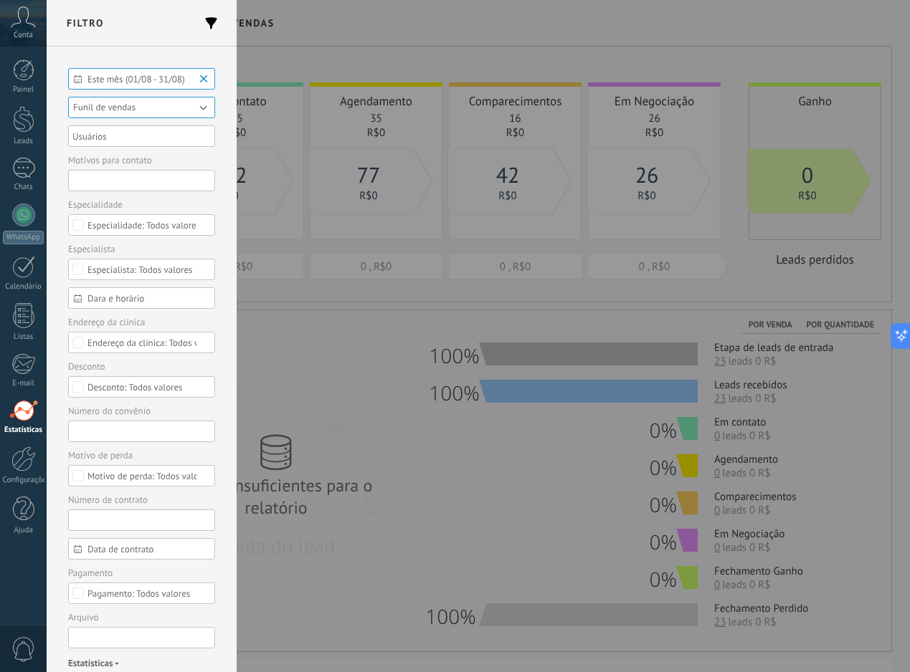
click at [119, 108] on span "Funil de vendas" at bounding box center [104, 107] width 62 height 12
click at [128, 109] on span "Funil de vendas" at bounding box center [134, 108] width 151 height 11
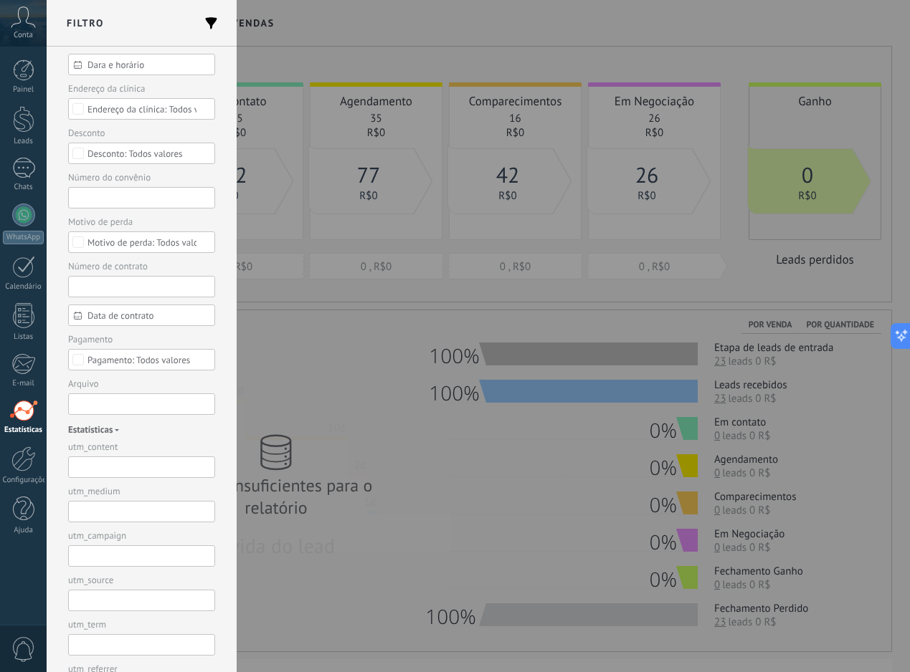
scroll to position [0, 0]
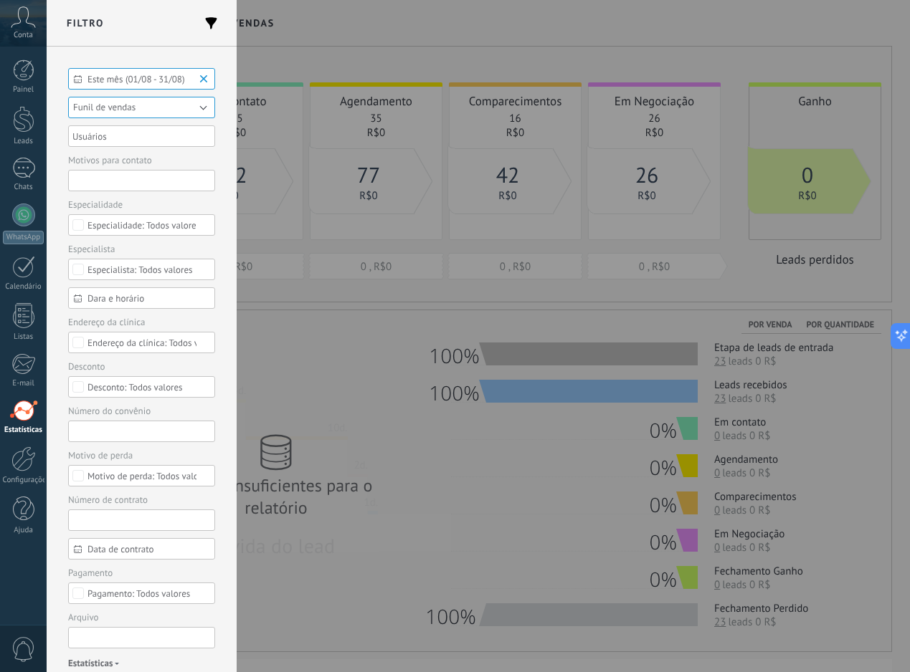
click at [303, 55] on div at bounding box center [455, 336] width 910 height 672
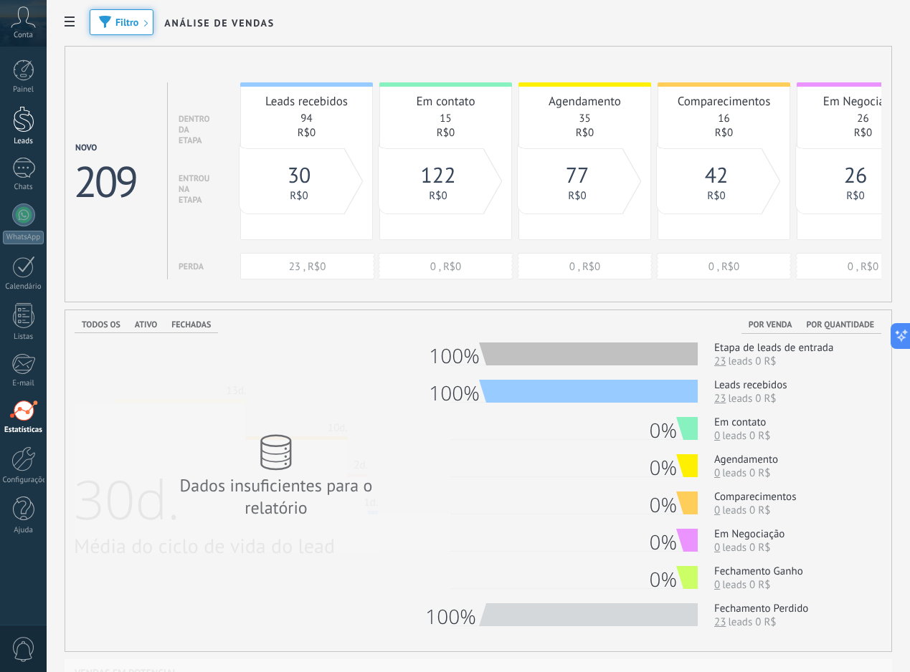
click at [9, 126] on link "Leads" at bounding box center [23, 126] width 47 height 40
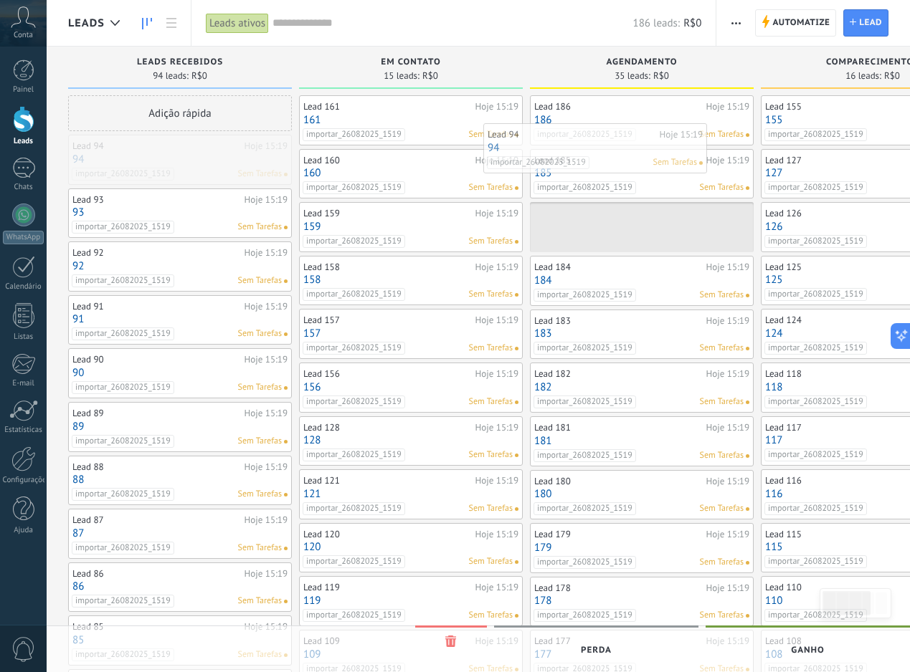
drag, startPoint x: 219, startPoint y: 169, endPoint x: 634, endPoint y: 158, distance: 415.2
drag, startPoint x: 217, startPoint y: 168, endPoint x: 713, endPoint y: 170, distance: 496.1
drag, startPoint x: 178, startPoint y: 168, endPoint x: 647, endPoint y: 171, distance: 468.8
drag, startPoint x: 187, startPoint y: 171, endPoint x: 606, endPoint y: 190, distance: 419.1
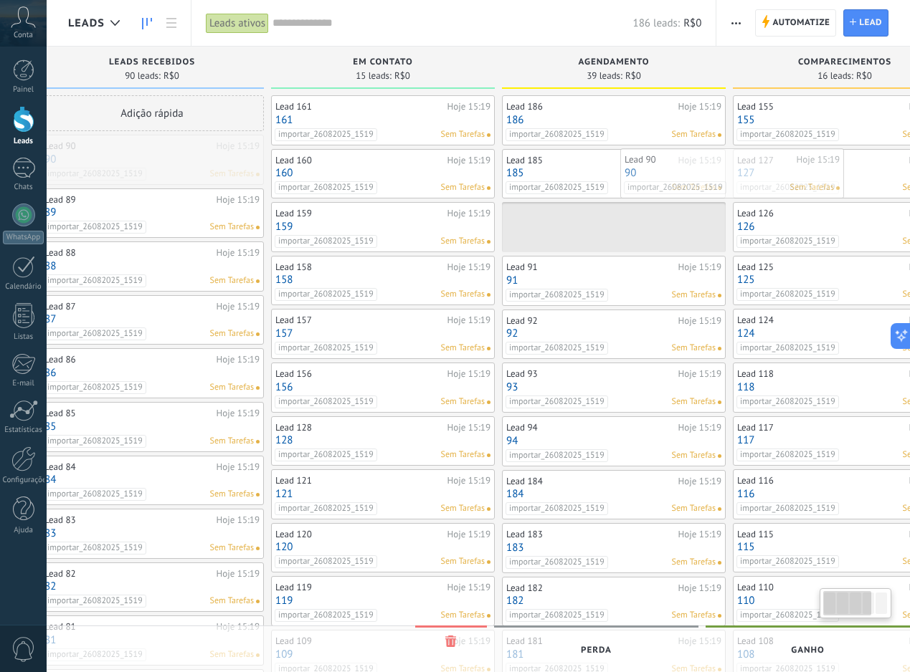
drag, startPoint x: 158, startPoint y: 148, endPoint x: 709, endPoint y: 165, distance: 550.8
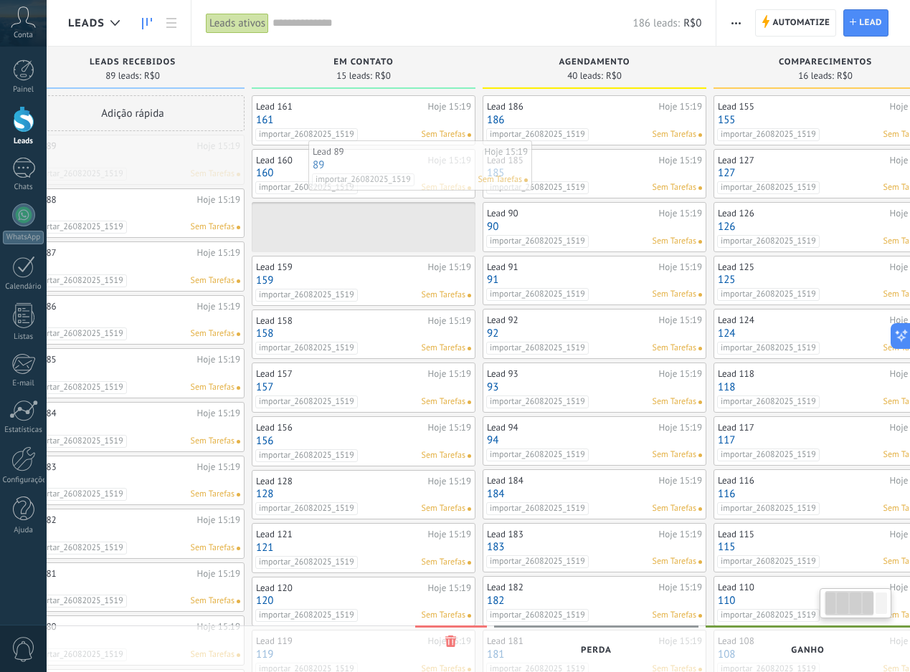
drag, startPoint x: 112, startPoint y: 147, endPoint x: 407, endPoint y: 151, distance: 295.4
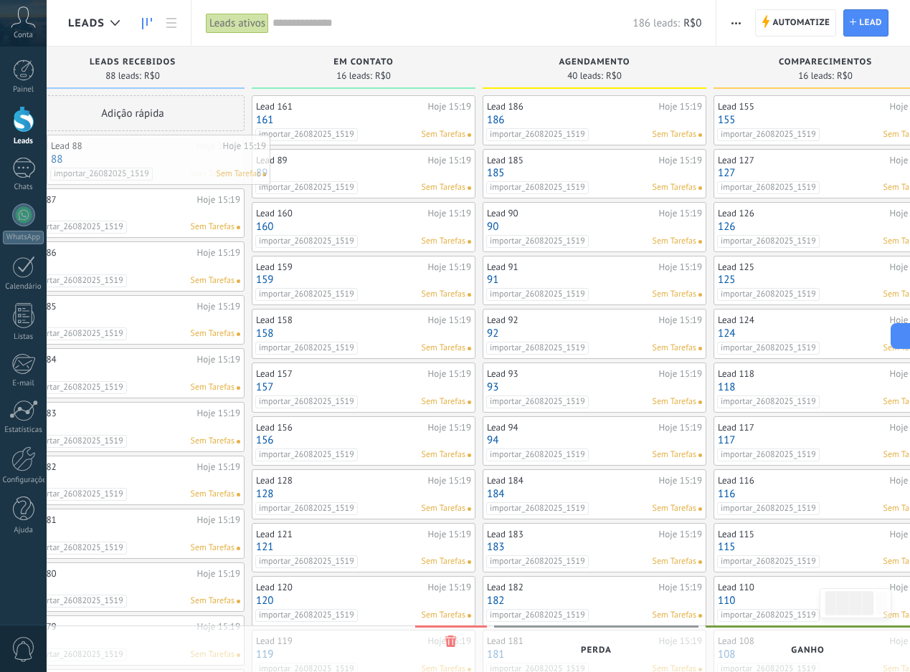
scroll to position [0, 35]
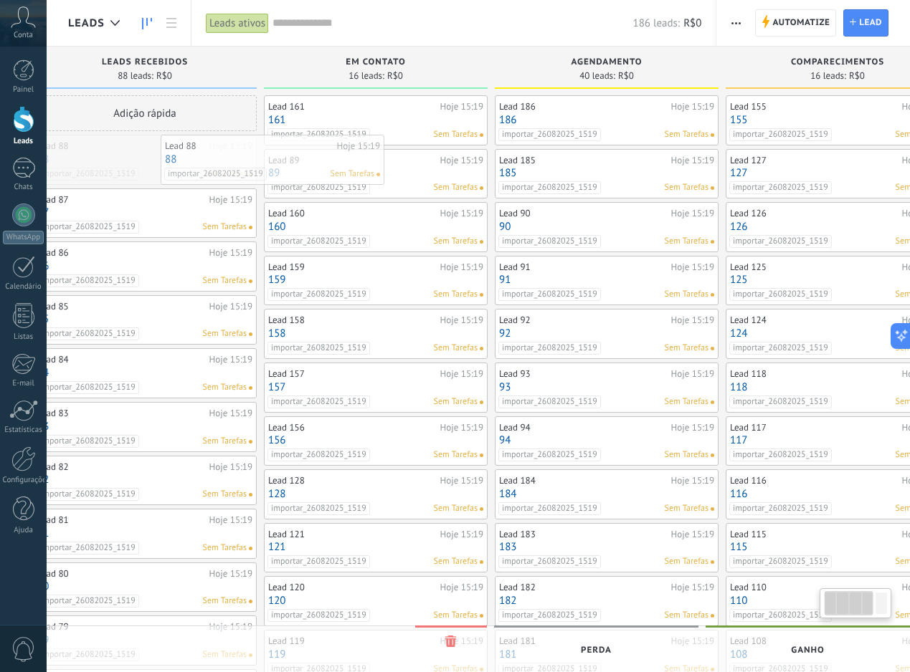
drag, startPoint x: 151, startPoint y: 165, endPoint x: 290, endPoint y: 165, distance: 139.8
drag, startPoint x: 176, startPoint y: 160, endPoint x: 424, endPoint y: 160, distance: 247.3
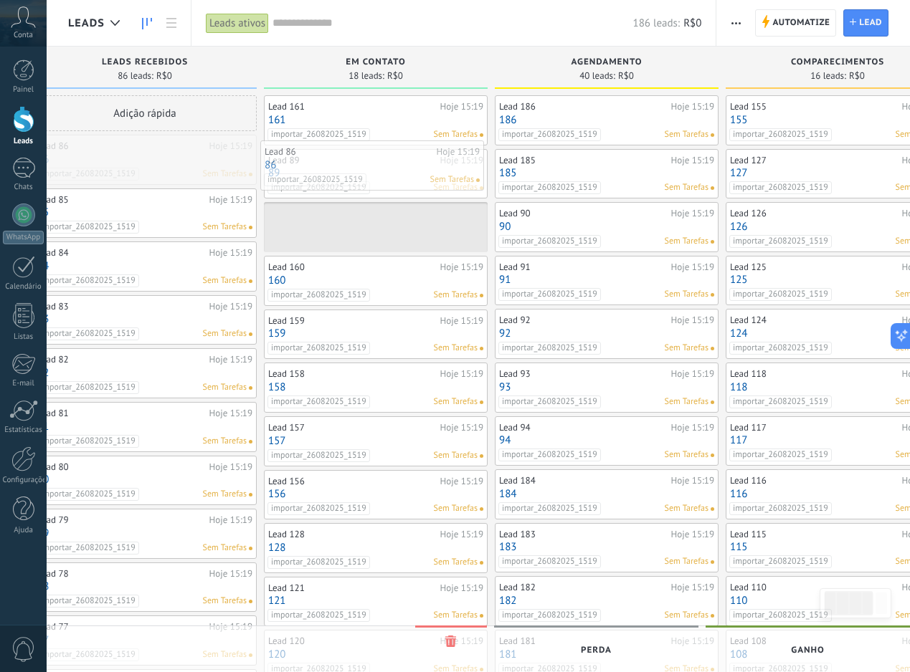
drag, startPoint x: 181, startPoint y: 162, endPoint x: 409, endPoint y: 168, distance: 227.3
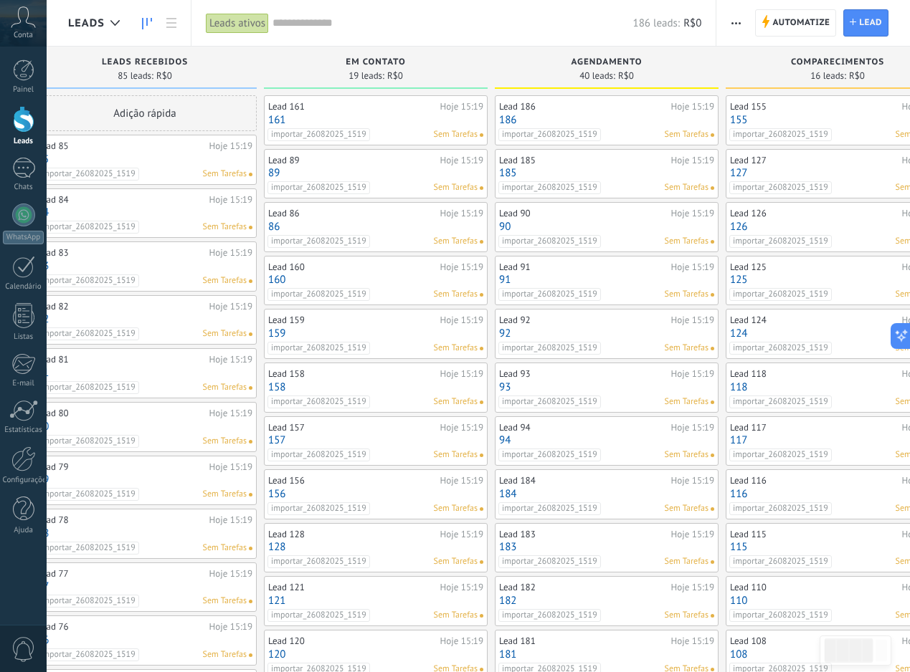
scroll to position [0, 26]
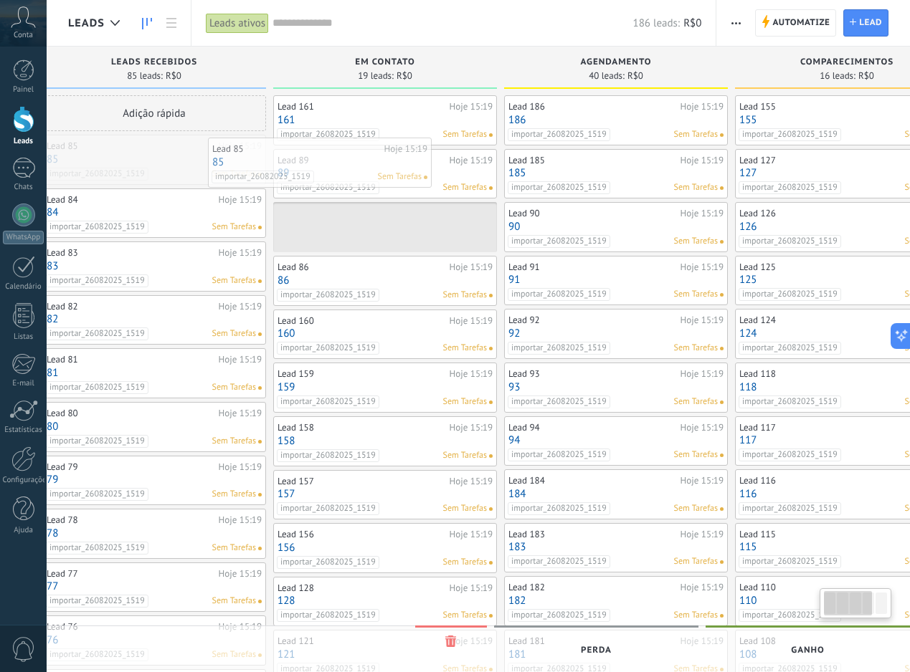
drag, startPoint x: 201, startPoint y: 168, endPoint x: 376, endPoint y: 171, distance: 174.9
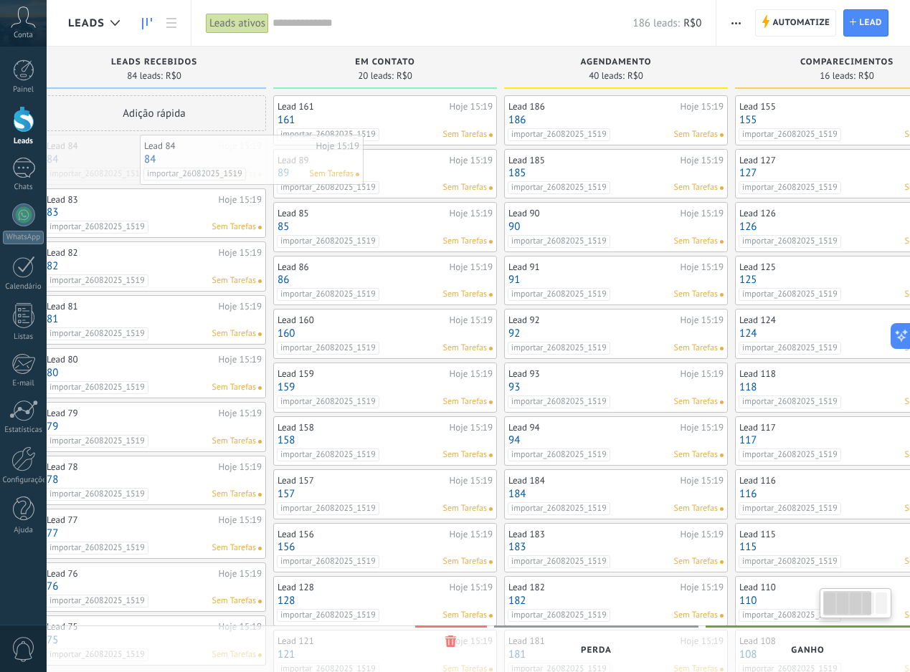
scroll to position [0, 17]
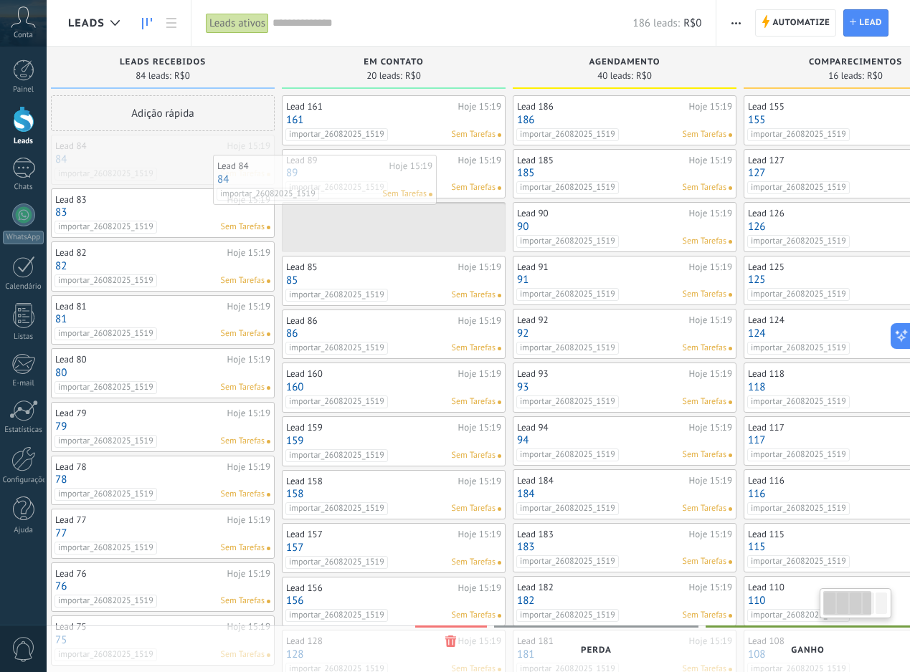
drag, startPoint x: 165, startPoint y: 168, endPoint x: 336, endPoint y: 189, distance: 172.5
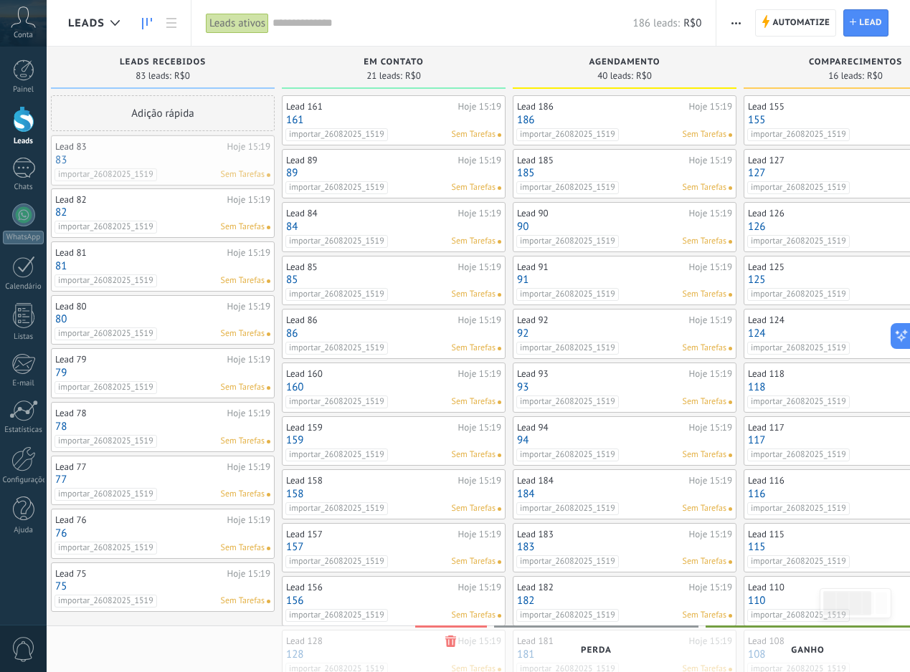
scroll to position [0, 0]
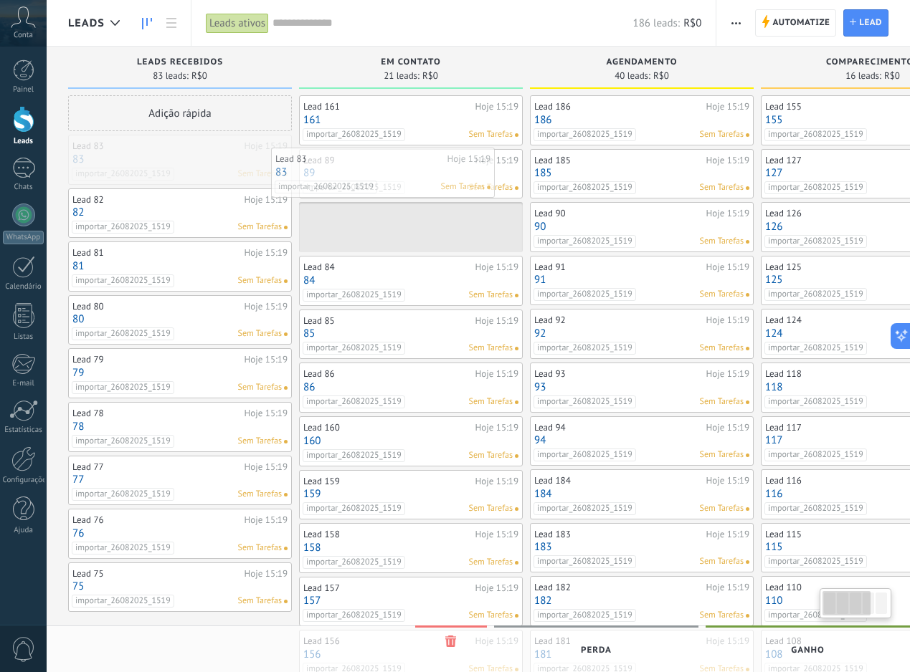
drag, startPoint x: 168, startPoint y: 155, endPoint x: 419, endPoint y: 179, distance: 252.8
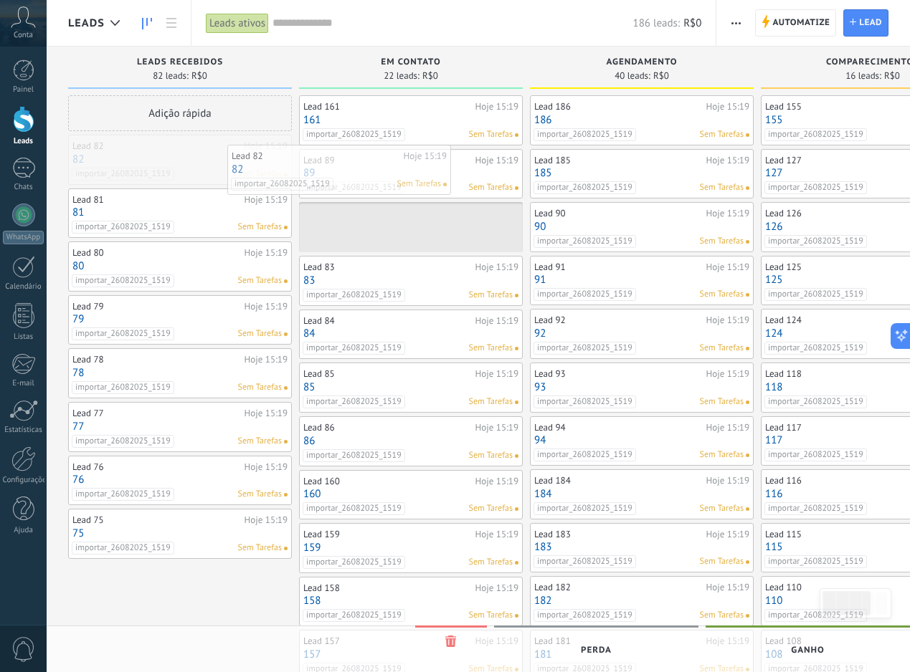
drag, startPoint x: 223, startPoint y: 156, endPoint x: 384, endPoint y: 166, distance: 161.6
drag, startPoint x: 232, startPoint y: 163, endPoint x: 409, endPoint y: 175, distance: 177.4
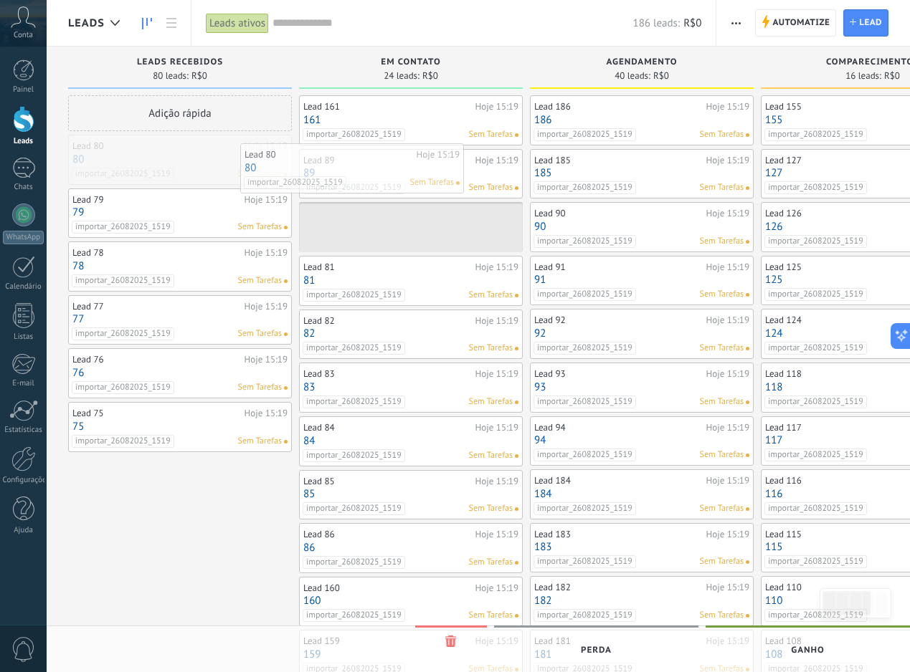
drag, startPoint x: 234, startPoint y: 166, endPoint x: 407, endPoint y: 176, distance: 173.0
drag, startPoint x: 234, startPoint y: 159, endPoint x: 435, endPoint y: 161, distance: 201.4
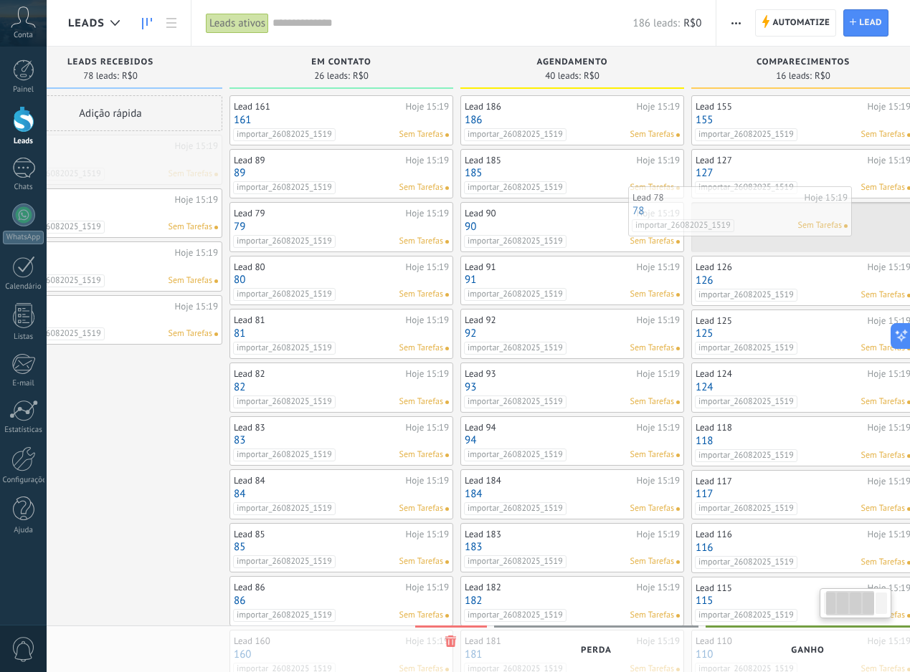
drag, startPoint x: 230, startPoint y: 150, endPoint x: 774, endPoint y: 202, distance: 546.6
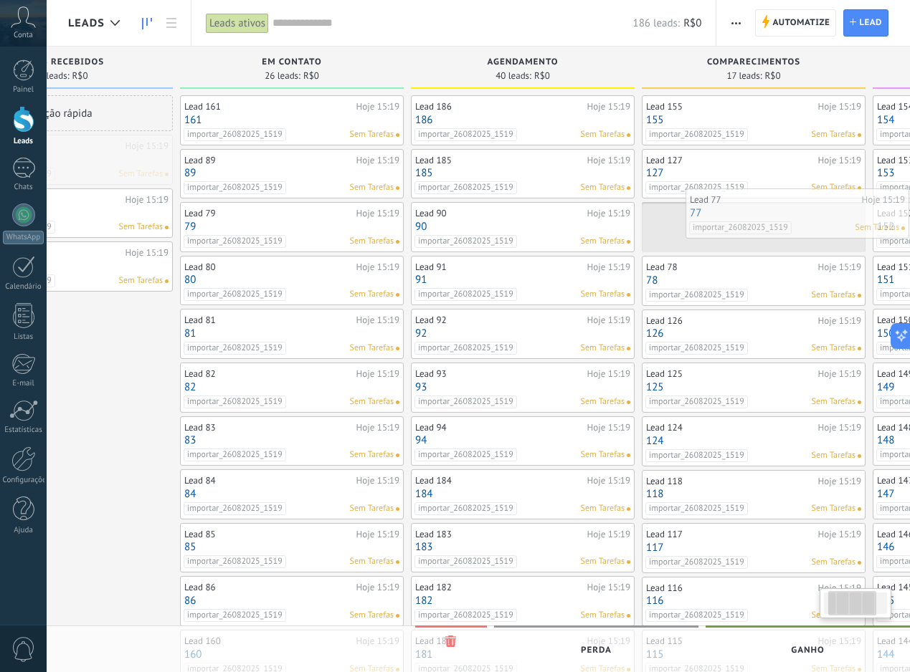
drag, startPoint x: 230, startPoint y: 159, endPoint x: 786, endPoint y: 244, distance: 562.0
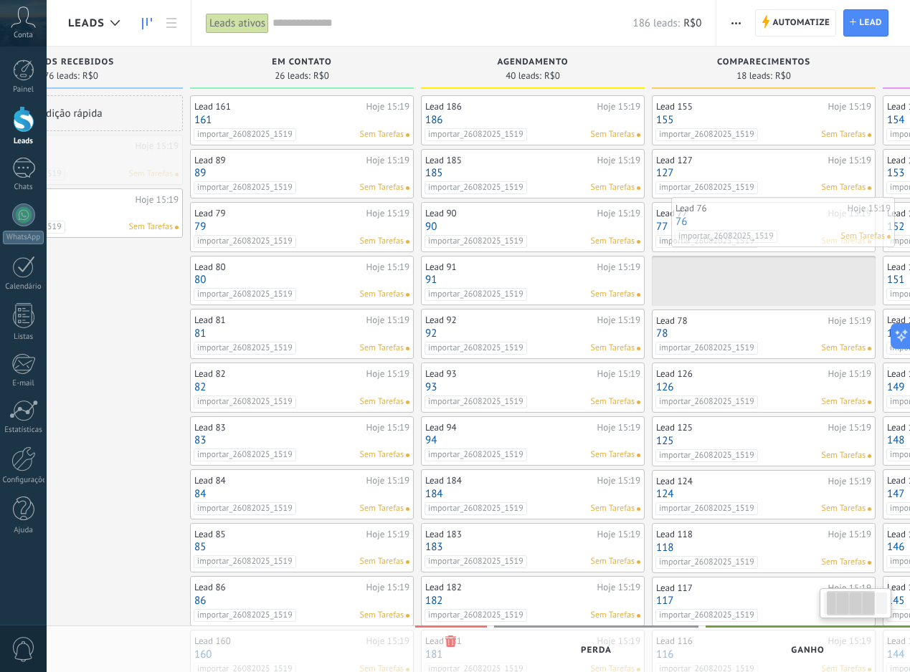
drag, startPoint x: 187, startPoint y: 161, endPoint x: 787, endPoint y: 227, distance: 603.6
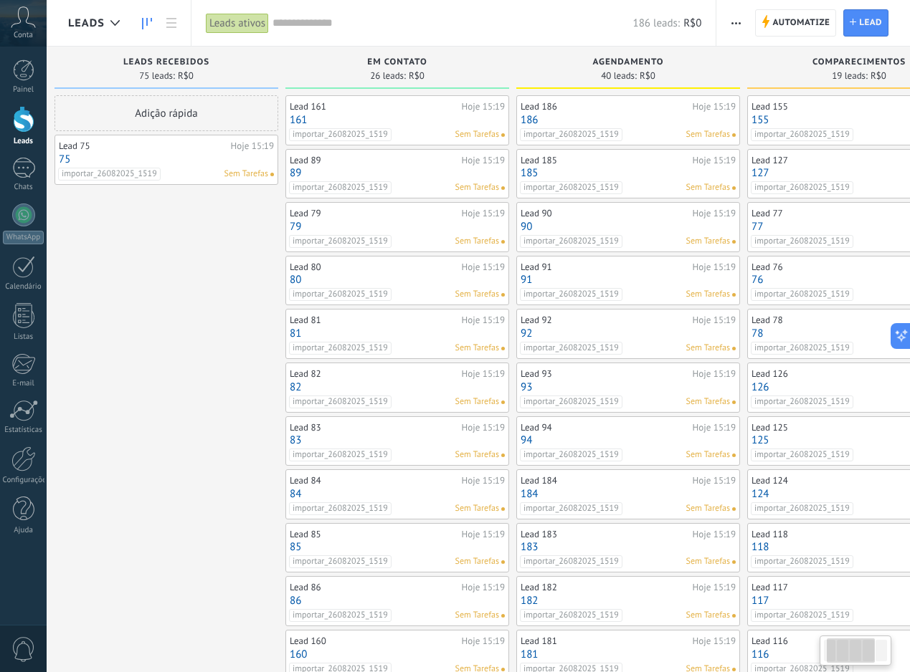
scroll to position [0, 6]
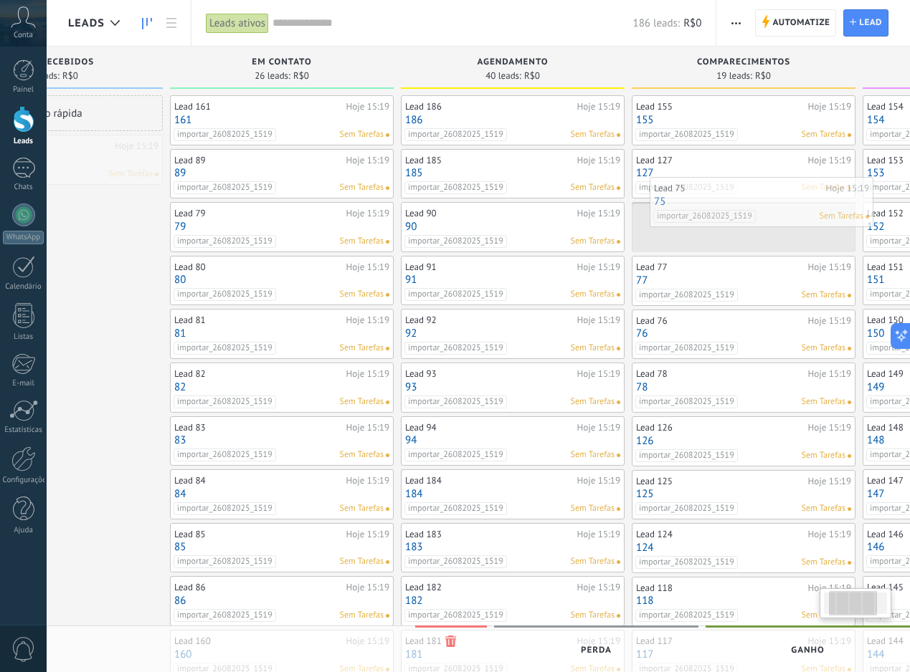
drag, startPoint x: 212, startPoint y: 165, endPoint x: 768, endPoint y: 223, distance: 558.6
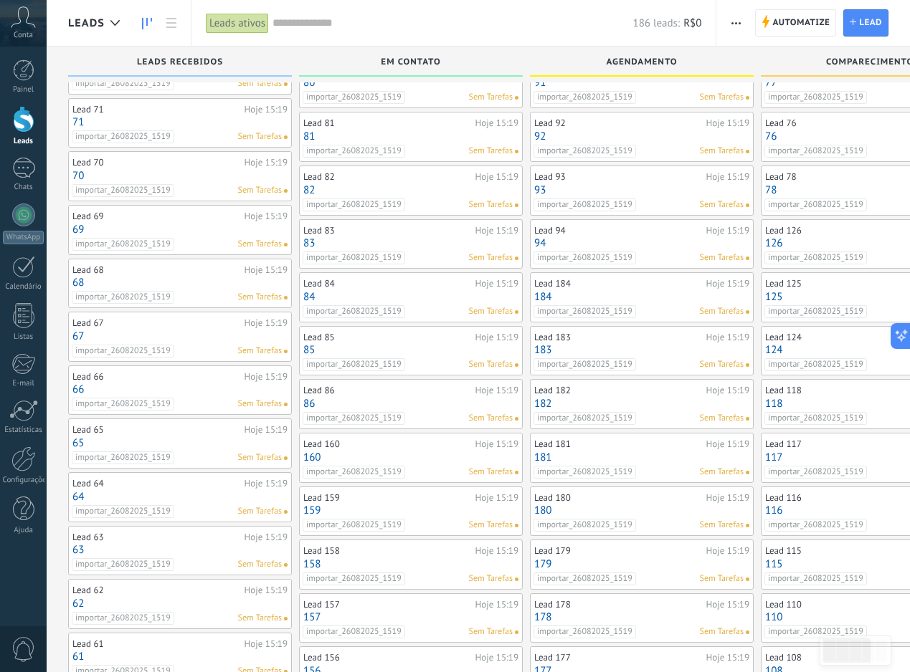
scroll to position [0, 0]
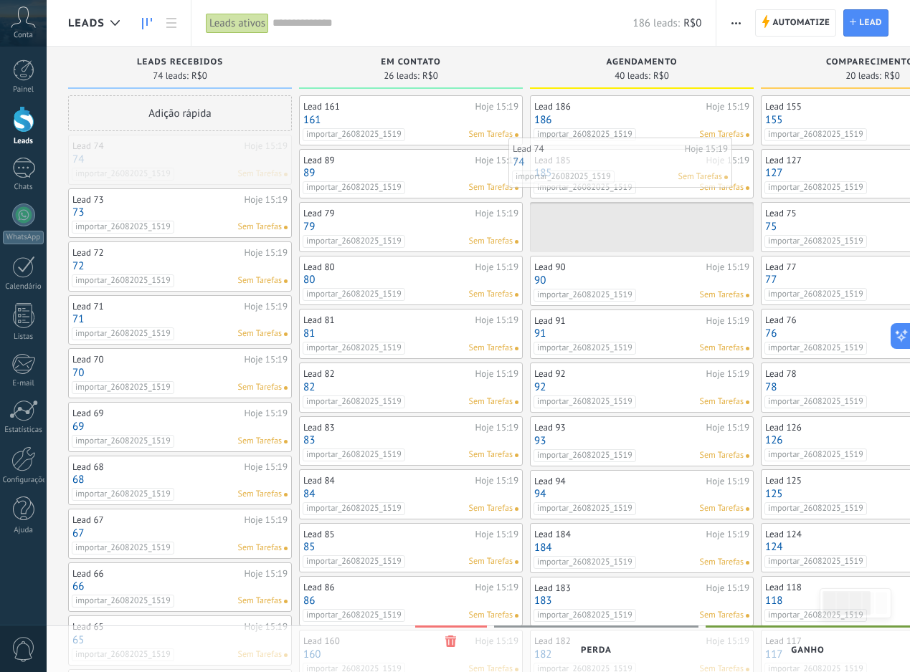
drag, startPoint x: 200, startPoint y: 168, endPoint x: 640, endPoint y: 171, distance: 440.2
drag, startPoint x: 215, startPoint y: 171, endPoint x: 620, endPoint y: 208, distance: 406.7
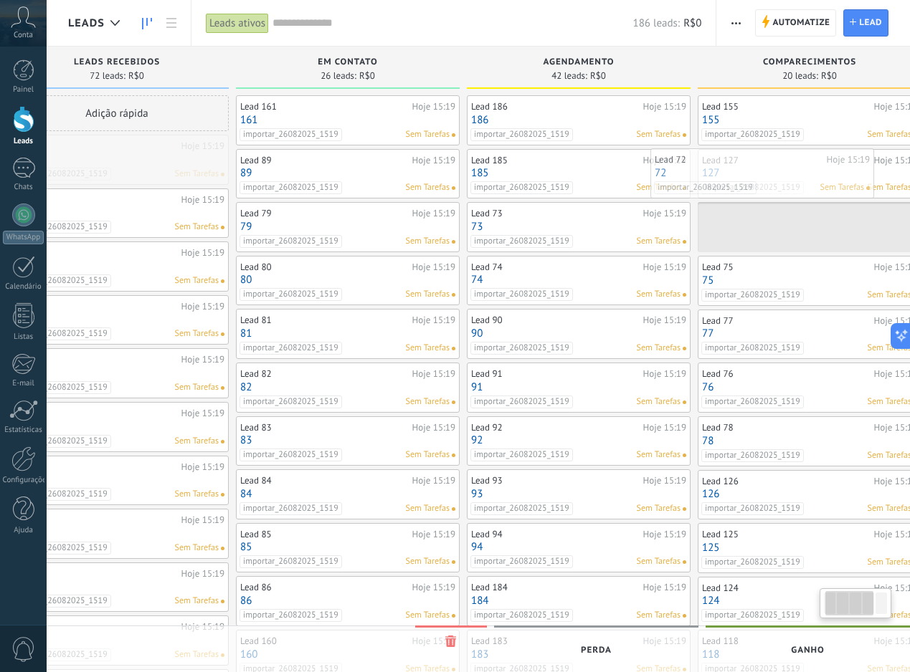
scroll to position [0, 97]
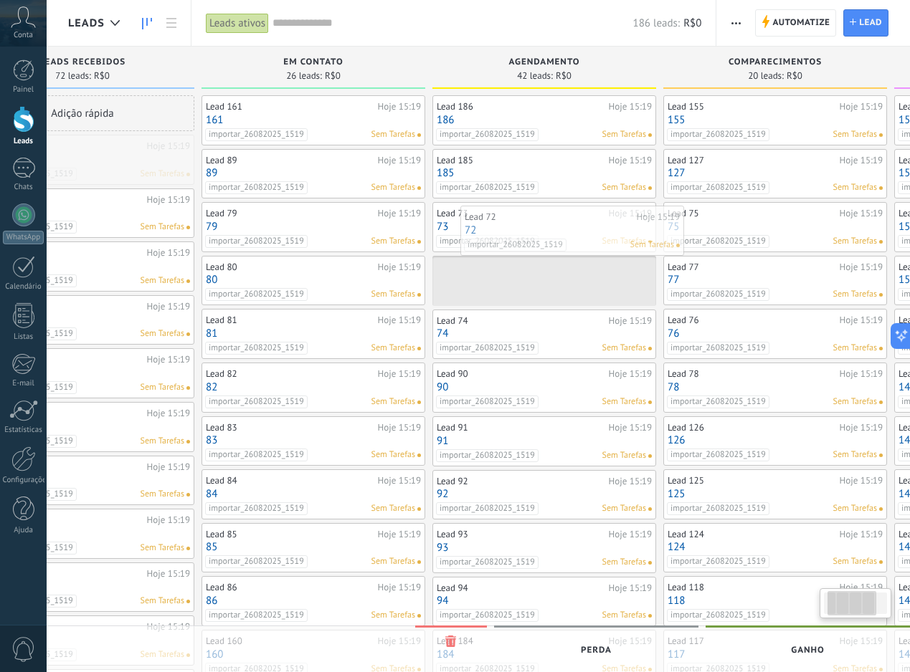
drag, startPoint x: 191, startPoint y: 159, endPoint x: 573, endPoint y: 232, distance: 388.9
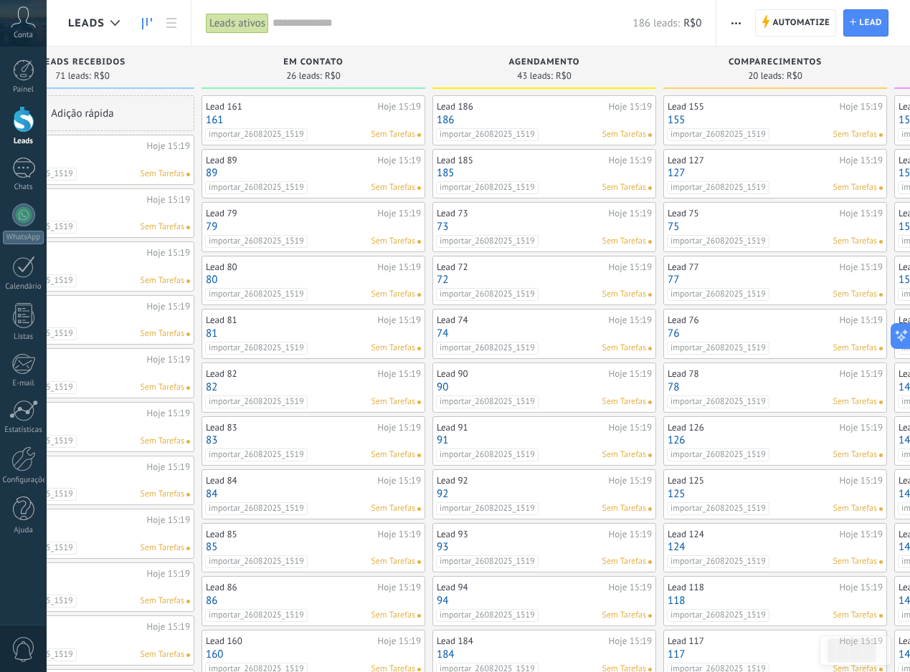
scroll to position [0, 87]
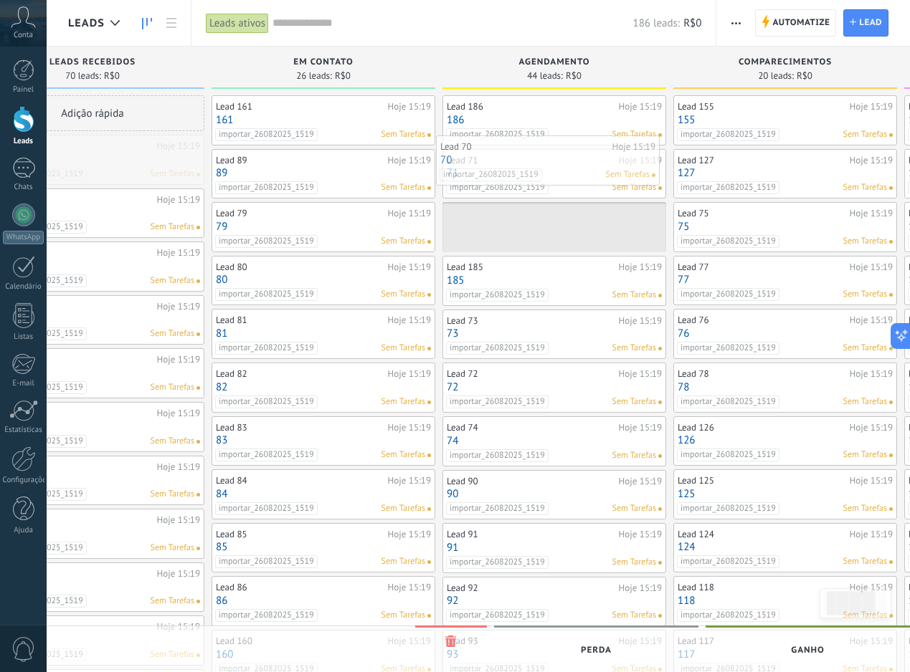
drag, startPoint x: 153, startPoint y: 153, endPoint x: 609, endPoint y: 153, distance: 455.2
drag, startPoint x: 137, startPoint y: 161, endPoint x: 558, endPoint y: 167, distance: 420.8
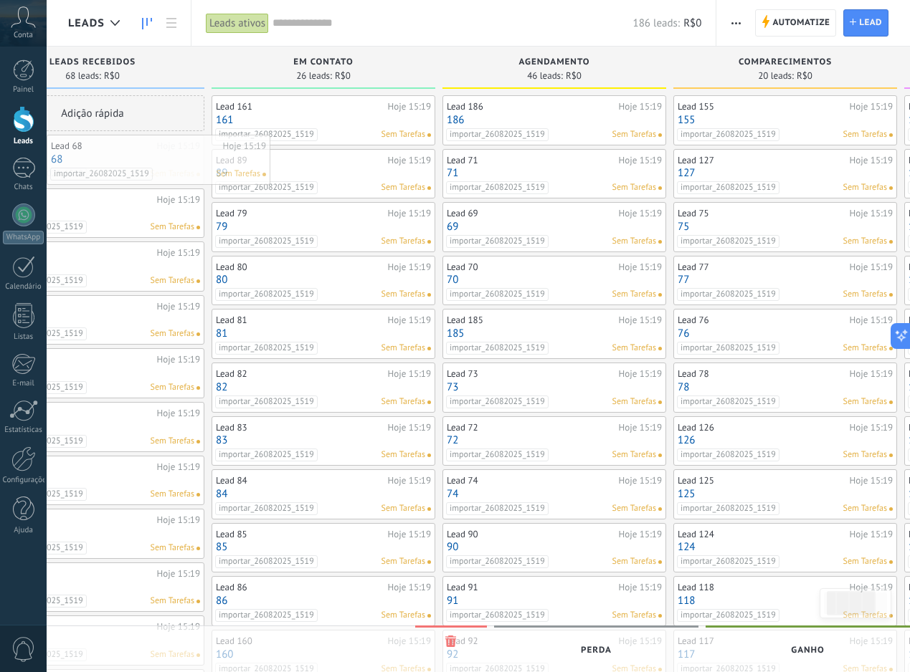
scroll to position [0, 75]
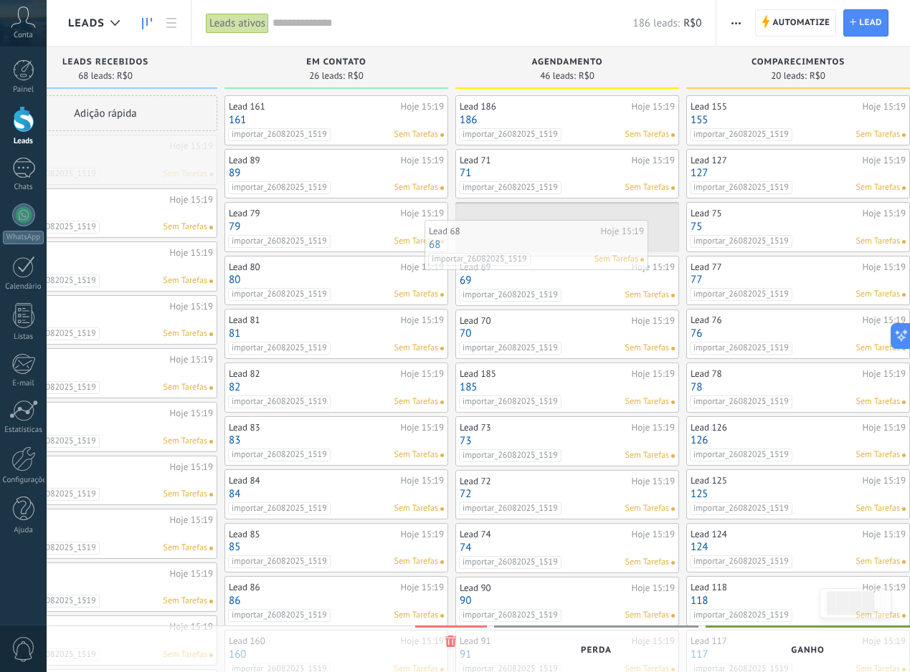
drag, startPoint x: 141, startPoint y: 156, endPoint x: 586, endPoint y: 242, distance: 454.0
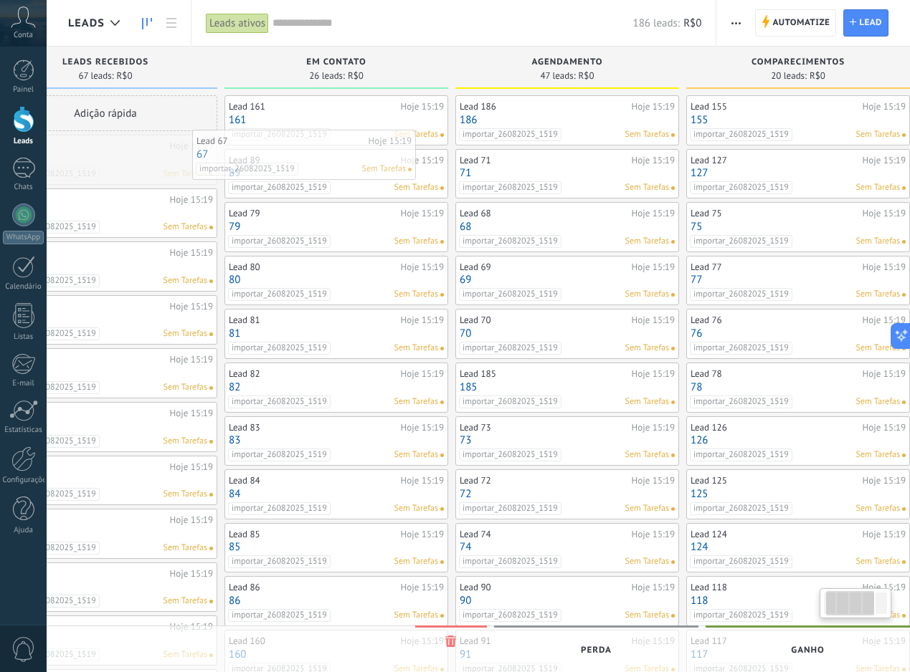
scroll to position [0, 65]
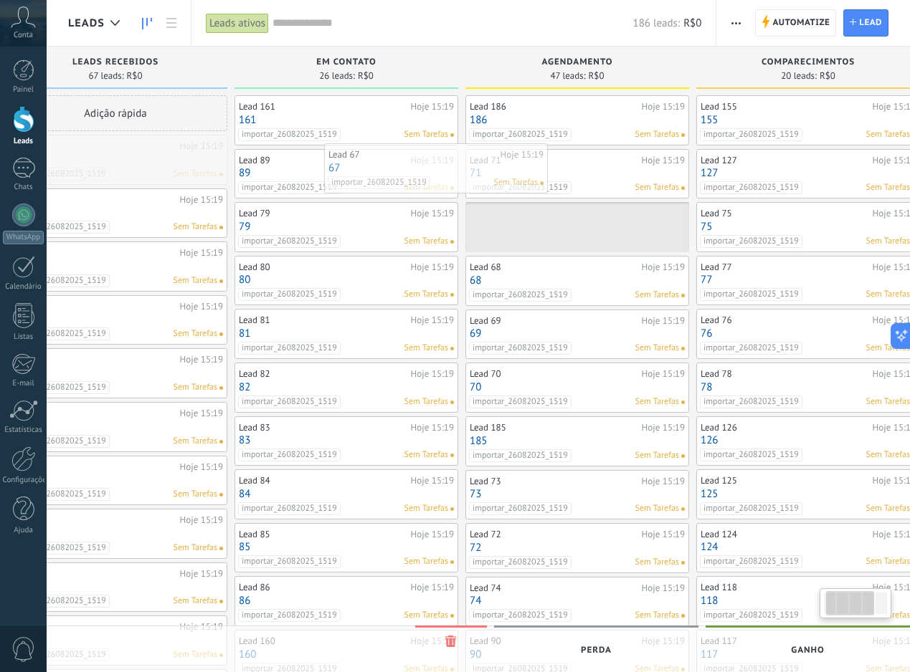
drag, startPoint x: 145, startPoint y: 168, endPoint x: 480, endPoint y: 179, distance: 335.0
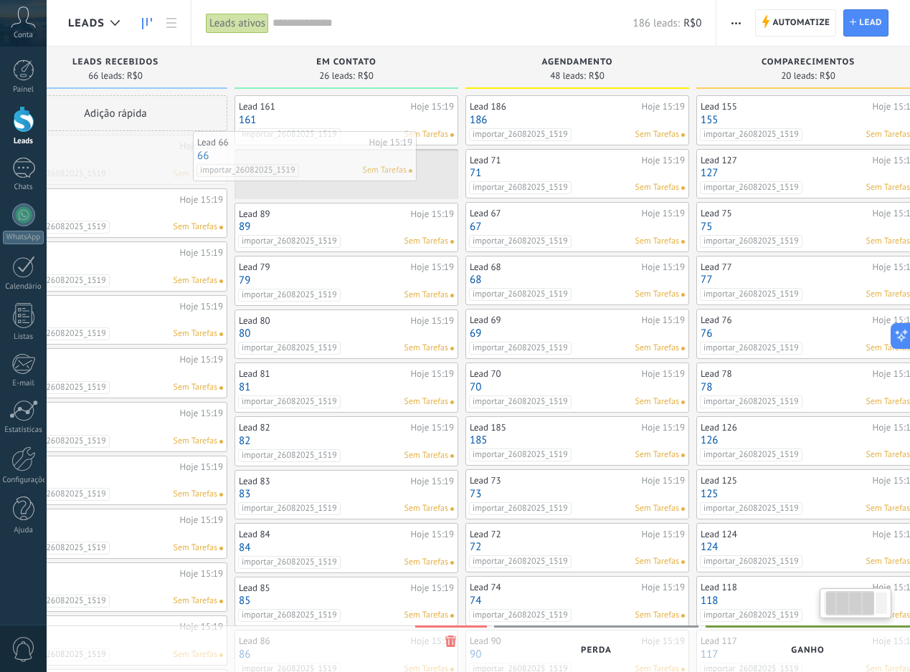
scroll to position [0, 55]
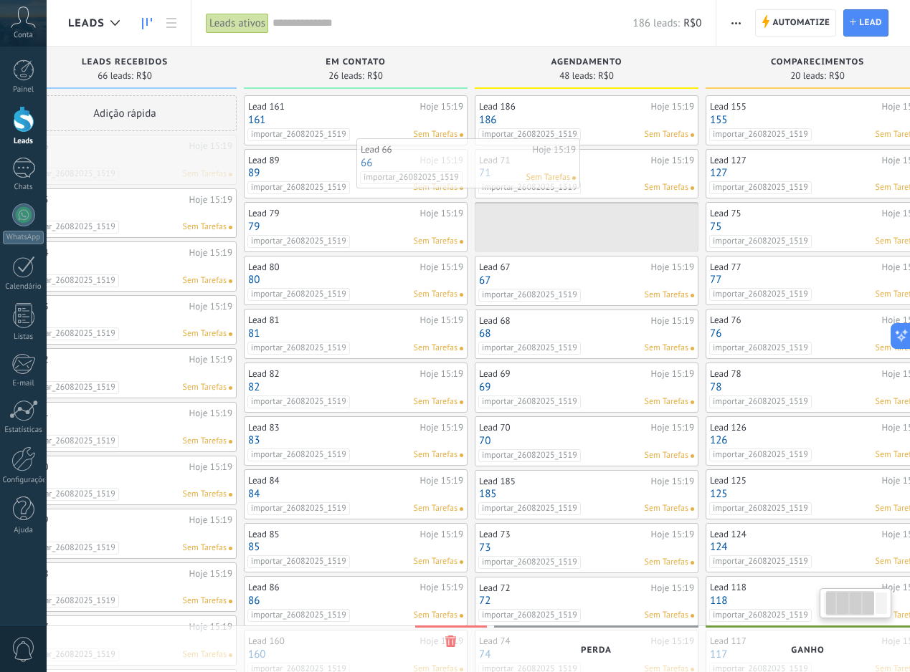
drag, startPoint x: 171, startPoint y: 164, endPoint x: 525, endPoint y: 168, distance: 353.4
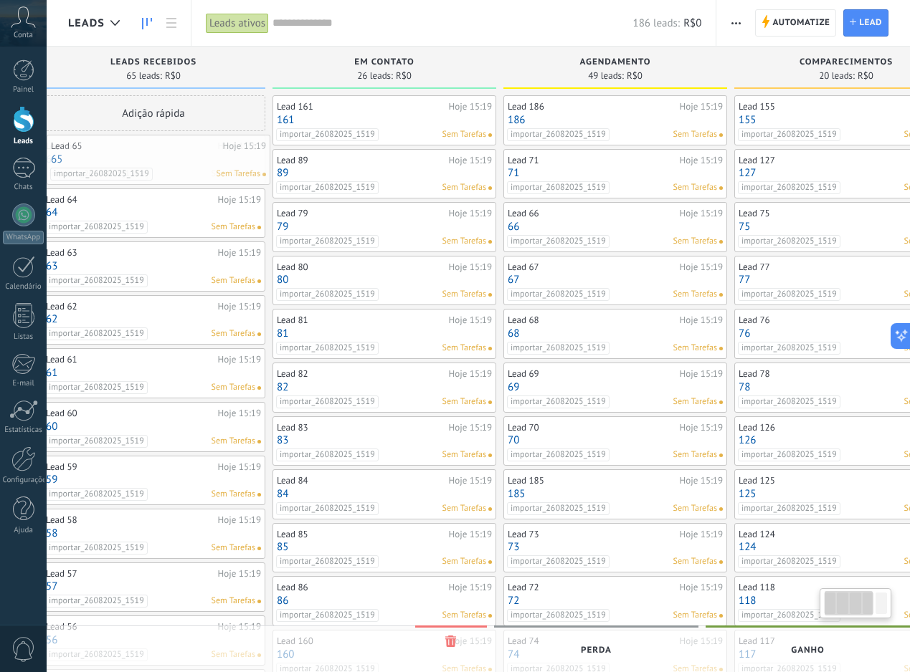
scroll to position [0, 12]
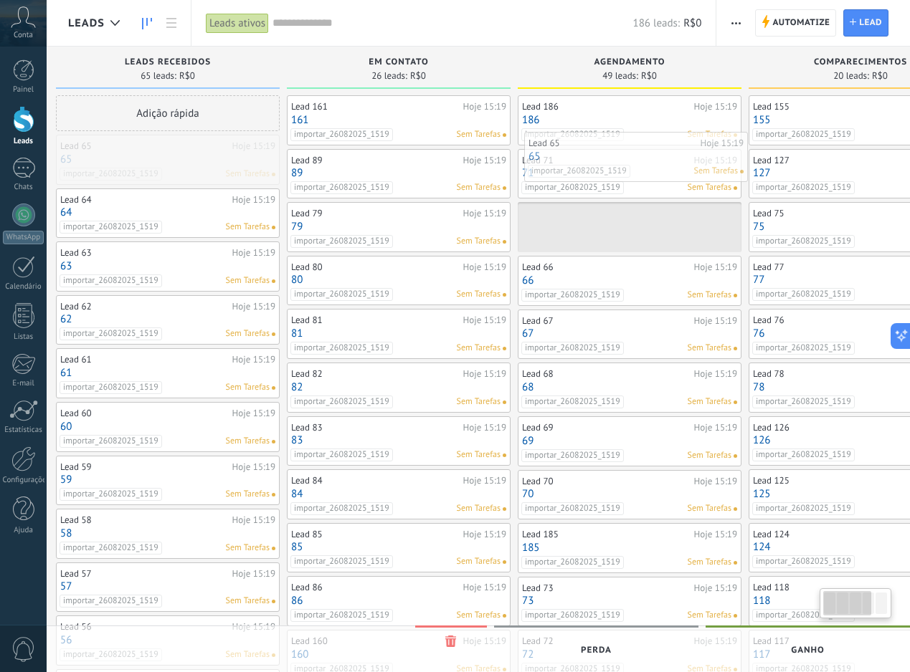
drag, startPoint x: 165, startPoint y: 161, endPoint x: 676, endPoint y: 158, distance: 511.1
drag, startPoint x: 167, startPoint y: 154, endPoint x: 683, endPoint y: 161, distance: 516.2
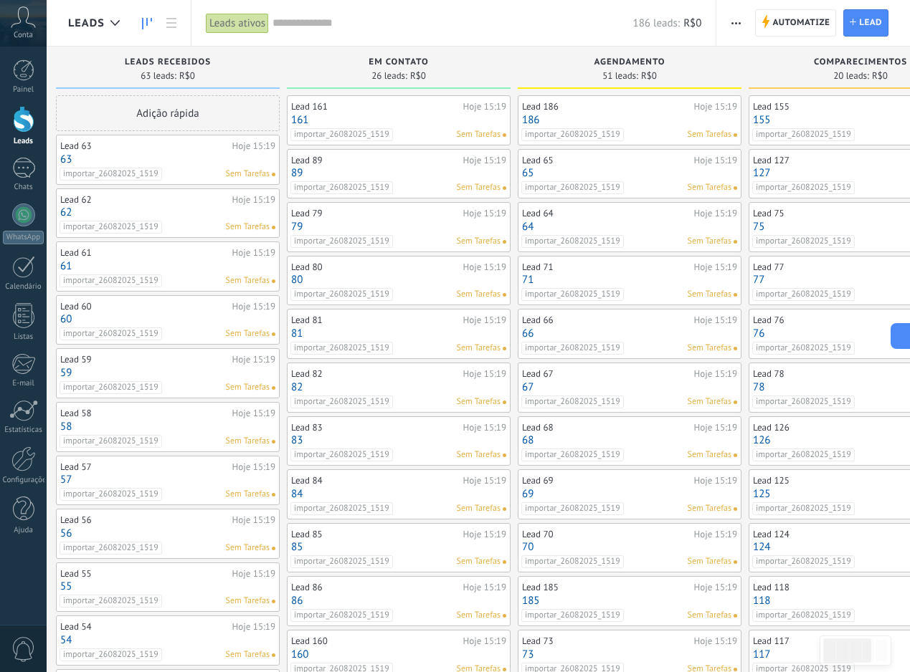
scroll to position [0, 0]
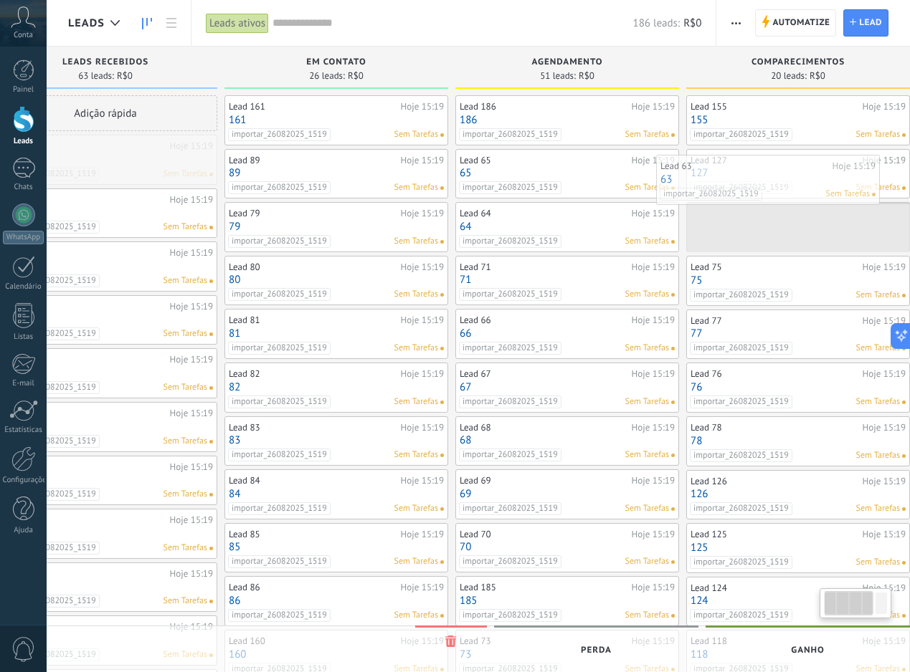
drag, startPoint x: 227, startPoint y: 160, endPoint x: 827, endPoint y: 180, distance: 600.3
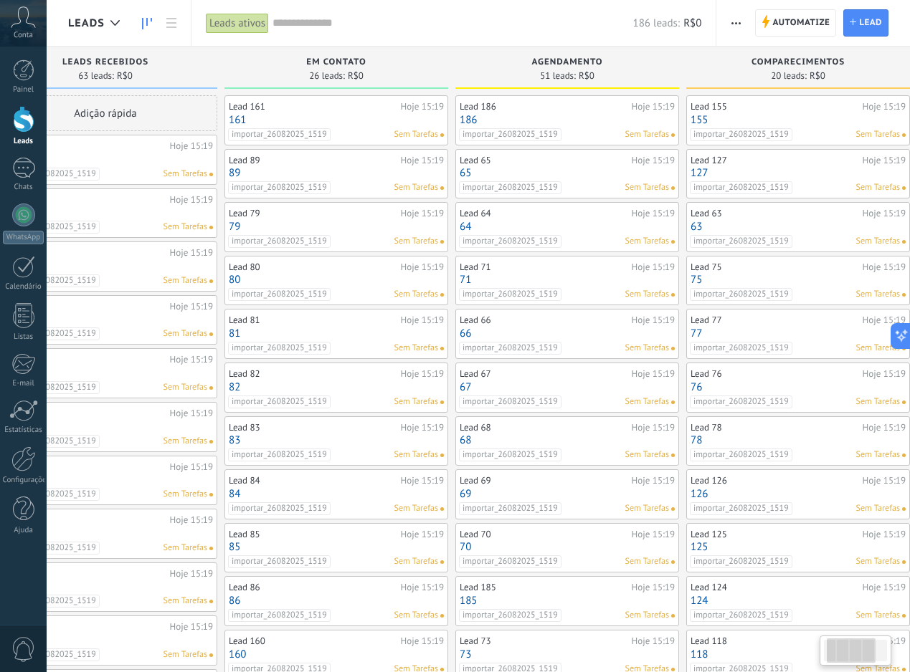
scroll to position [0, 87]
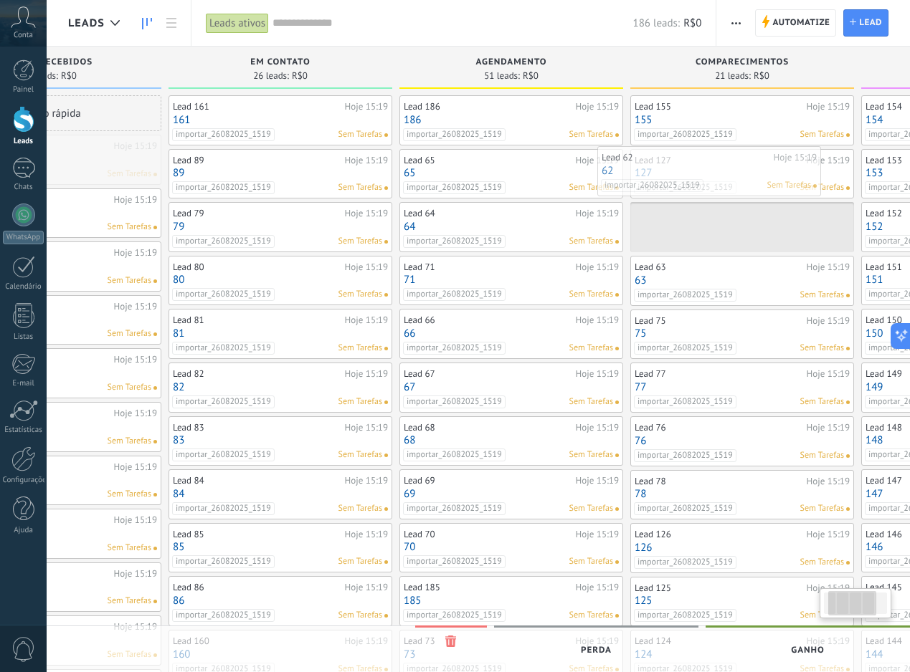
drag, startPoint x: 132, startPoint y: 164, endPoint x: 750, endPoint y: 178, distance: 618.1
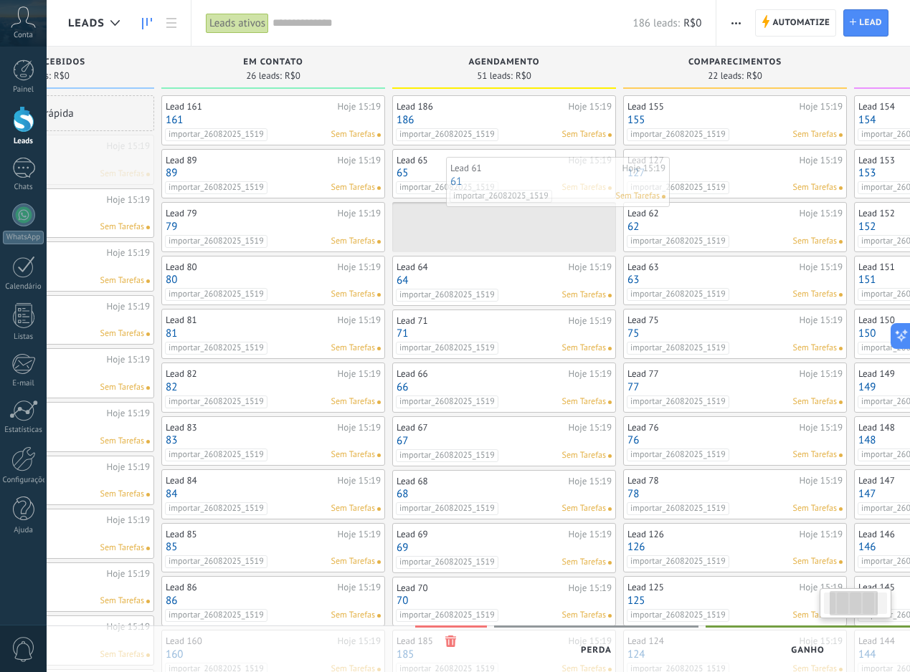
scroll to position [0, 0]
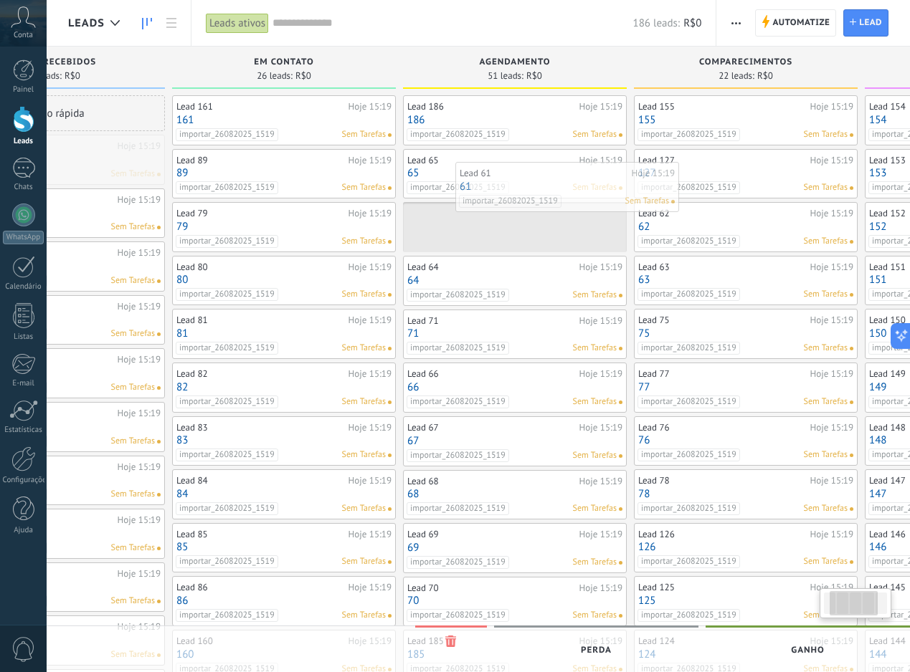
drag, startPoint x: 90, startPoint y: 168, endPoint x: 614, endPoint y: 195, distance: 524.0
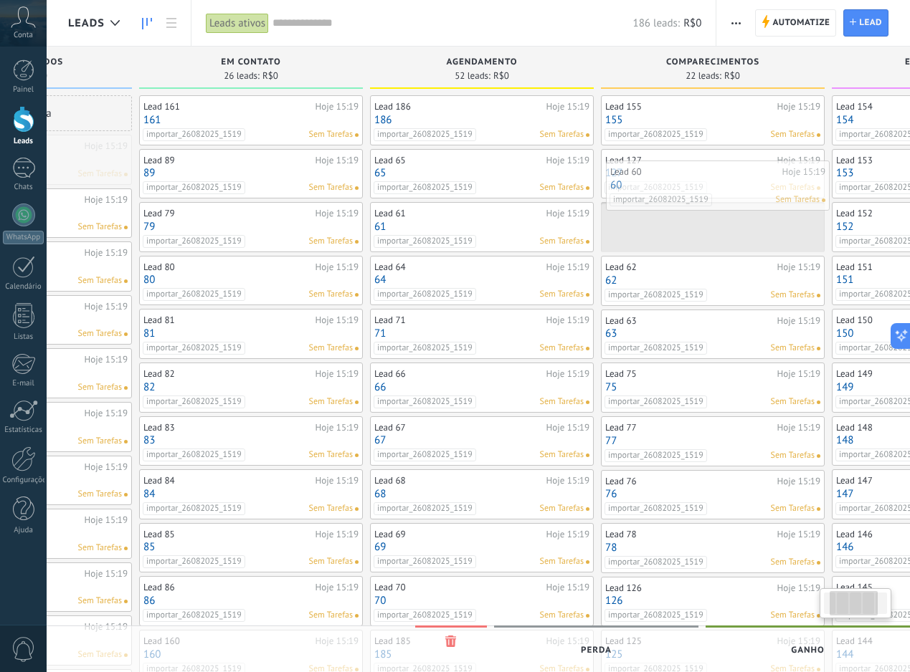
drag, startPoint x: 83, startPoint y: 162, endPoint x: 748, endPoint y: 189, distance: 665.0
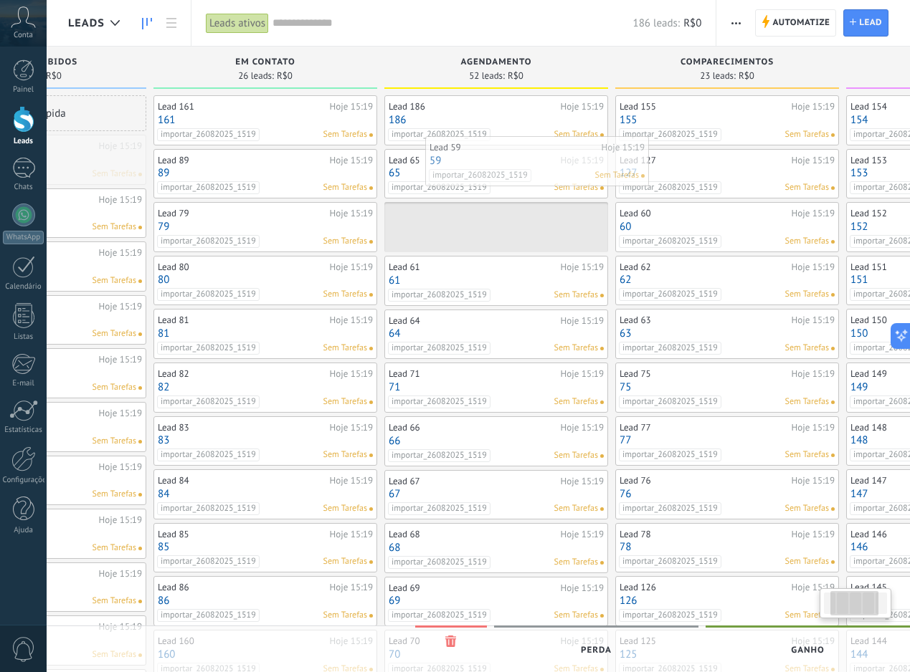
drag, startPoint x: 65, startPoint y: 169, endPoint x: 581, endPoint y: 171, distance: 516.8
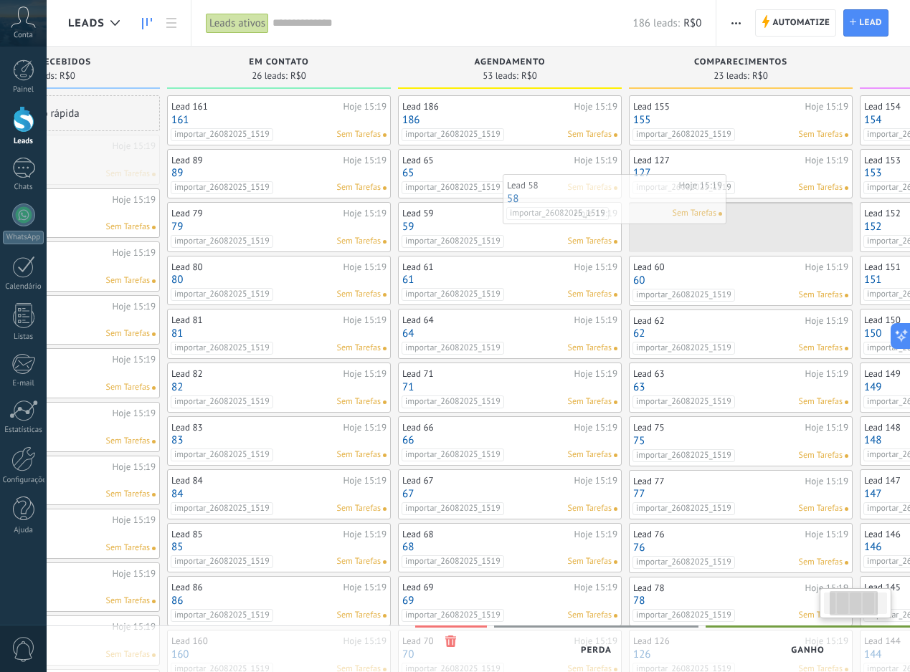
drag, startPoint x: 76, startPoint y: 163, endPoint x: 656, endPoint y: 203, distance: 581.3
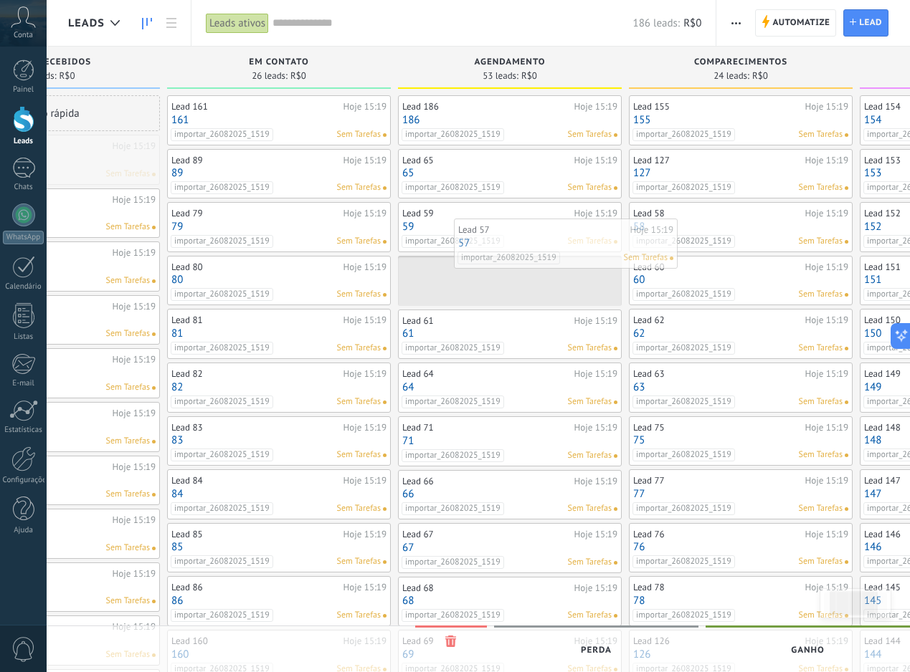
drag, startPoint x: 72, startPoint y: 151, endPoint x: 589, endPoint y: 235, distance: 524.3
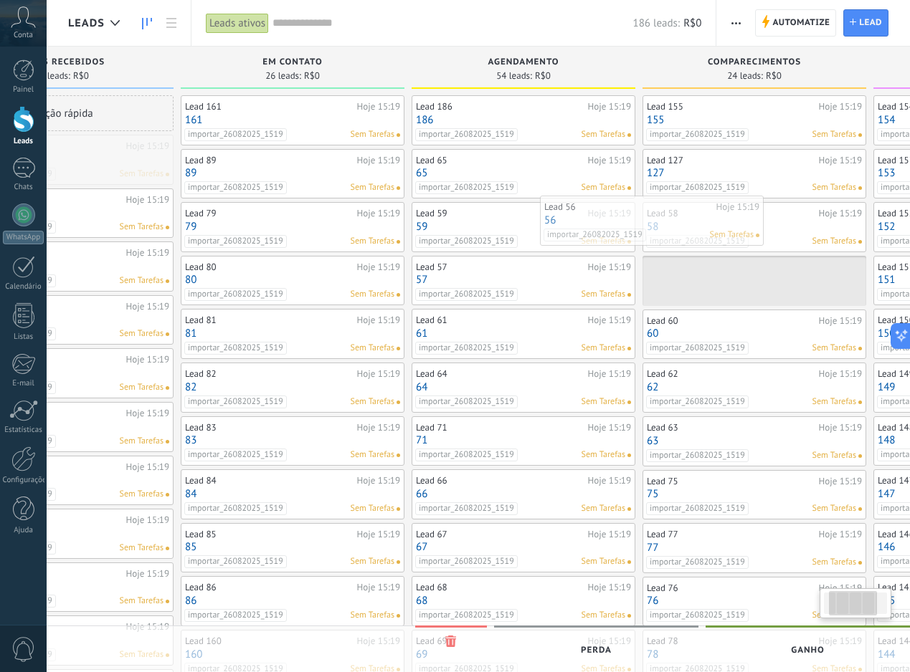
drag, startPoint x: 99, startPoint y: 160, endPoint x: 703, endPoint y: 222, distance: 606.7
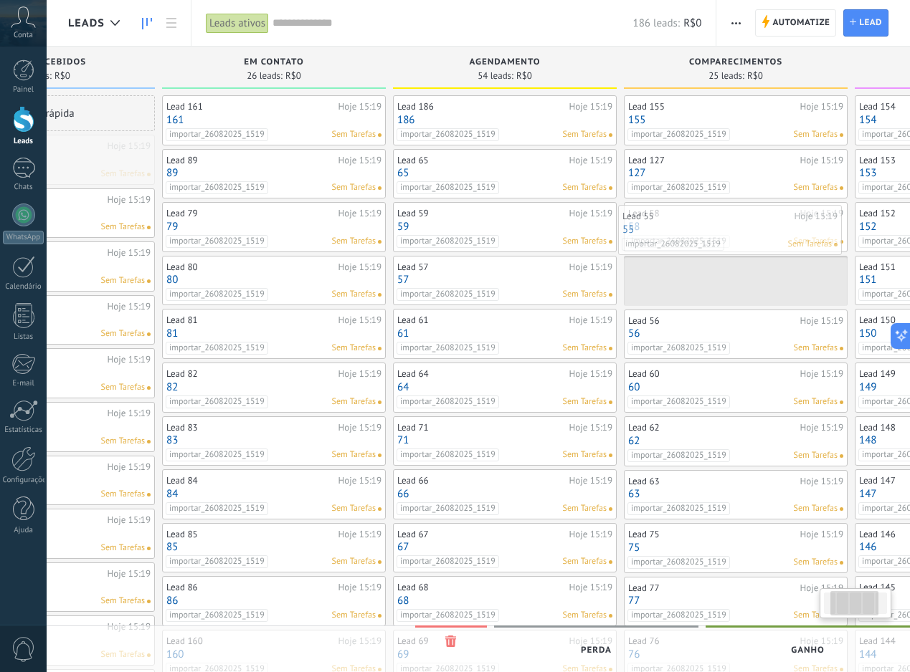
drag, startPoint x: 67, startPoint y: 162, endPoint x: 735, endPoint y: 232, distance: 671.8
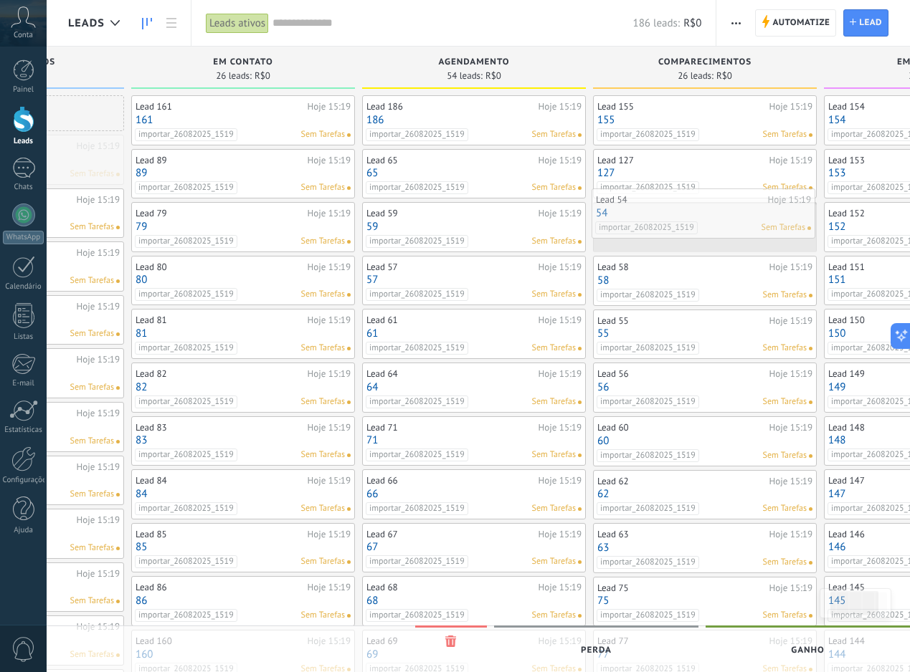
drag, startPoint x: 82, startPoint y: 165, endPoint x: 753, endPoint y: 220, distance: 673.2
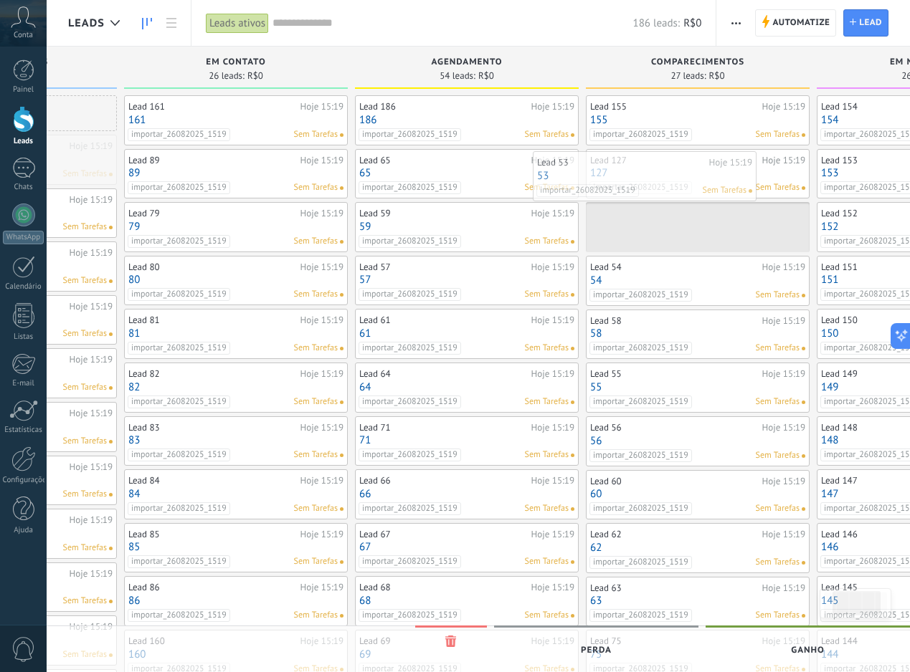
drag, startPoint x: 87, startPoint y: 158, endPoint x: 723, endPoint y: 184, distance: 637.1
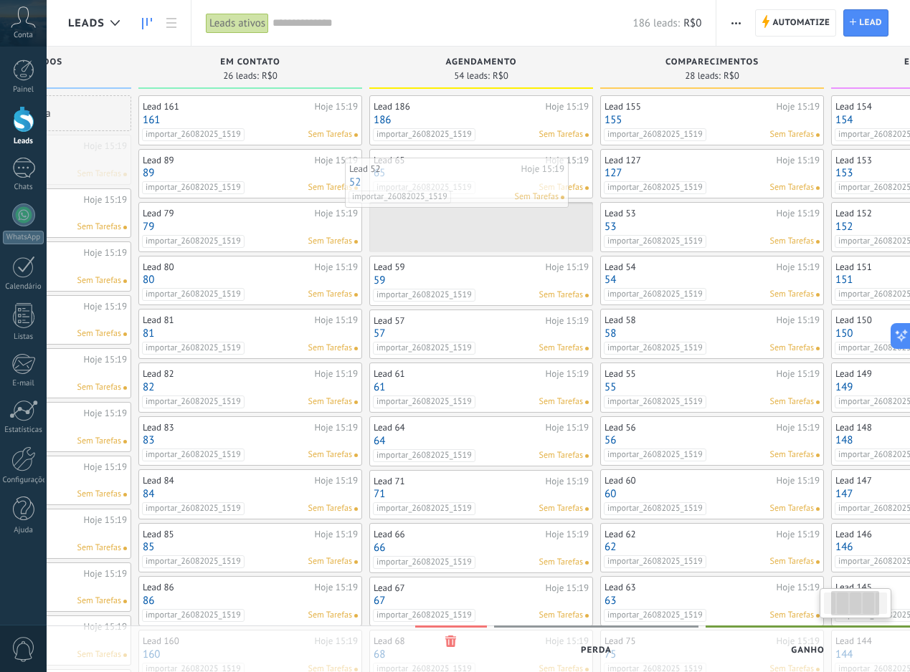
drag, startPoint x: 82, startPoint y: 163, endPoint x: 534, endPoint y: 186, distance: 452.2
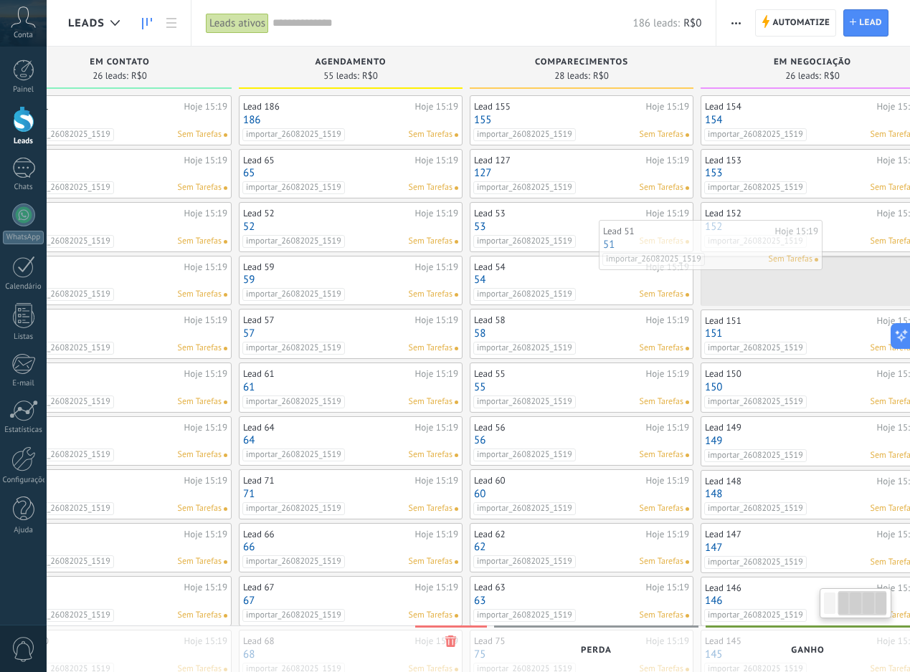
drag, startPoint x: 81, startPoint y: 156, endPoint x: 774, endPoint y: 242, distance: 698.4
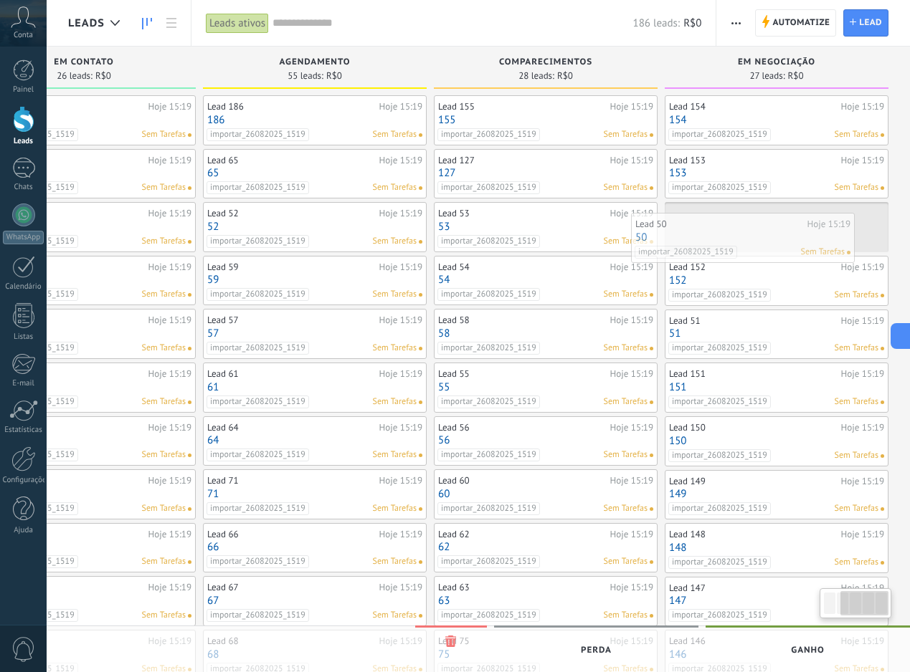
drag, startPoint x: 138, startPoint y: 151, endPoint x: 736, endPoint y: 229, distance: 603.6
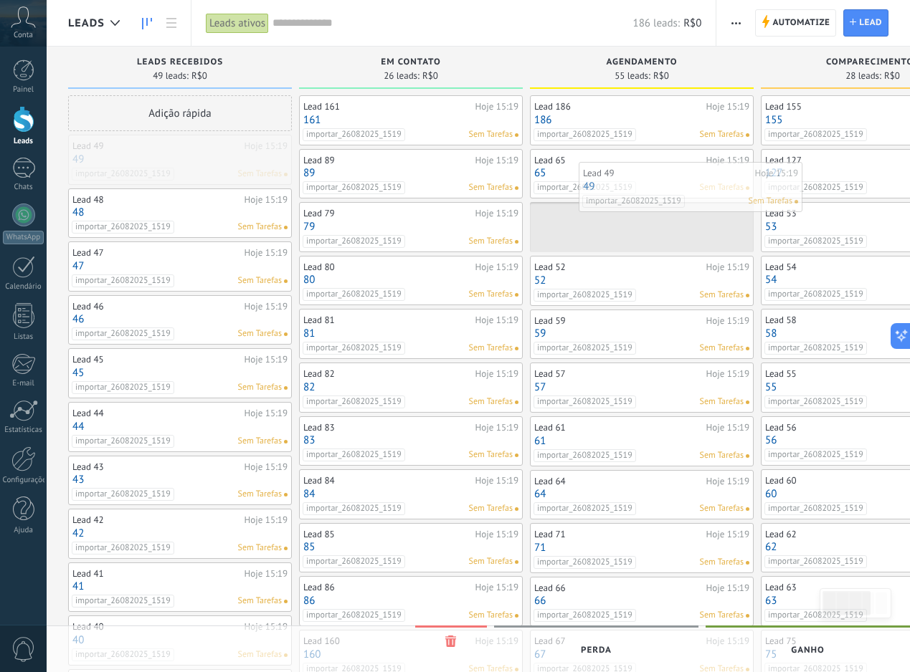
drag, startPoint x: 193, startPoint y: 166, endPoint x: 697, endPoint y: 194, distance: 505.4
drag, startPoint x: 189, startPoint y: 162, endPoint x: 702, endPoint y: 176, distance: 513.4
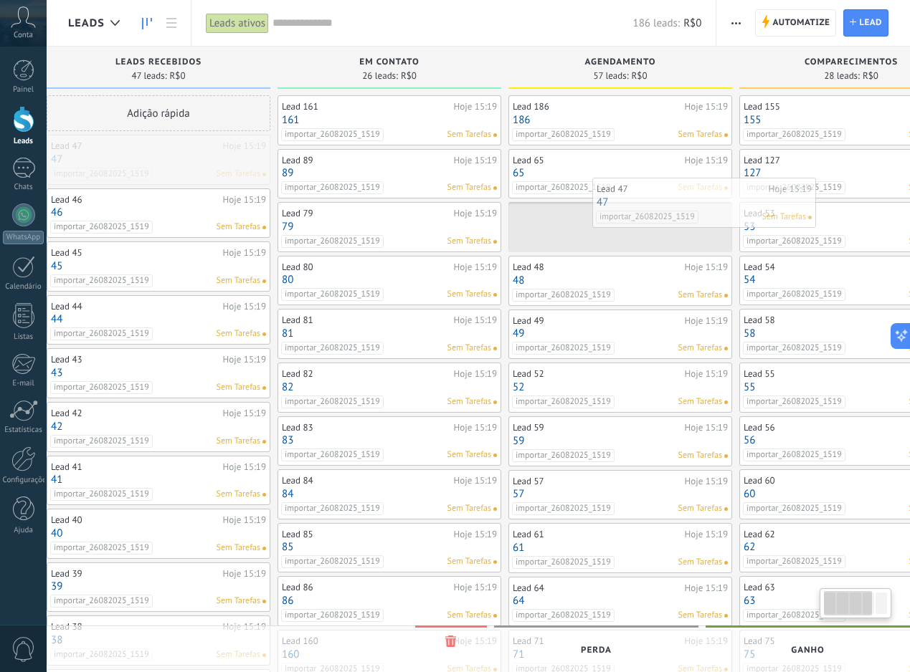
drag, startPoint x: 231, startPoint y: 153, endPoint x: 750, endPoint y: 194, distance: 520.6
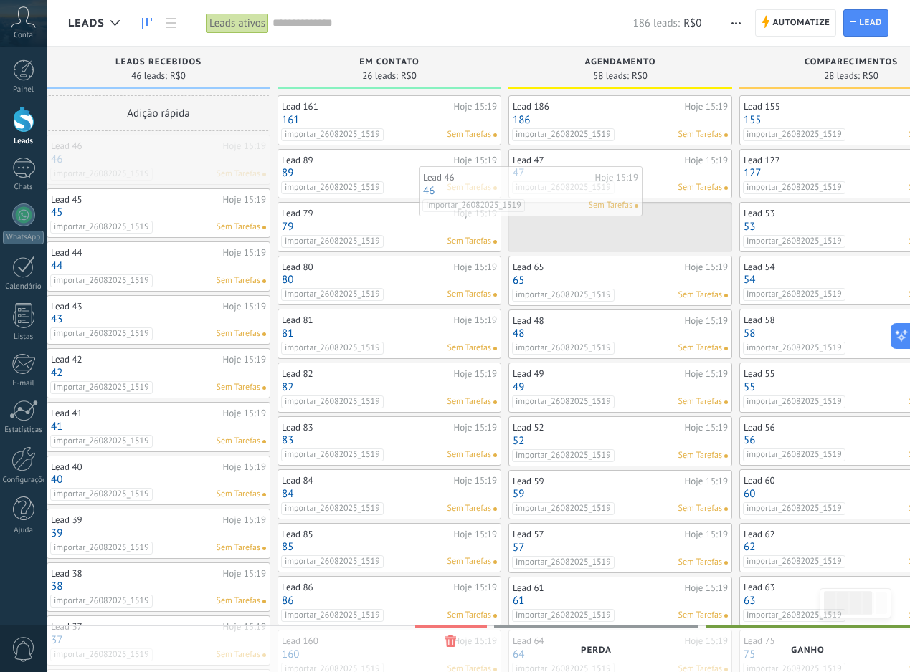
drag, startPoint x: 221, startPoint y: 171, endPoint x: 593, endPoint y: 203, distance: 373.4
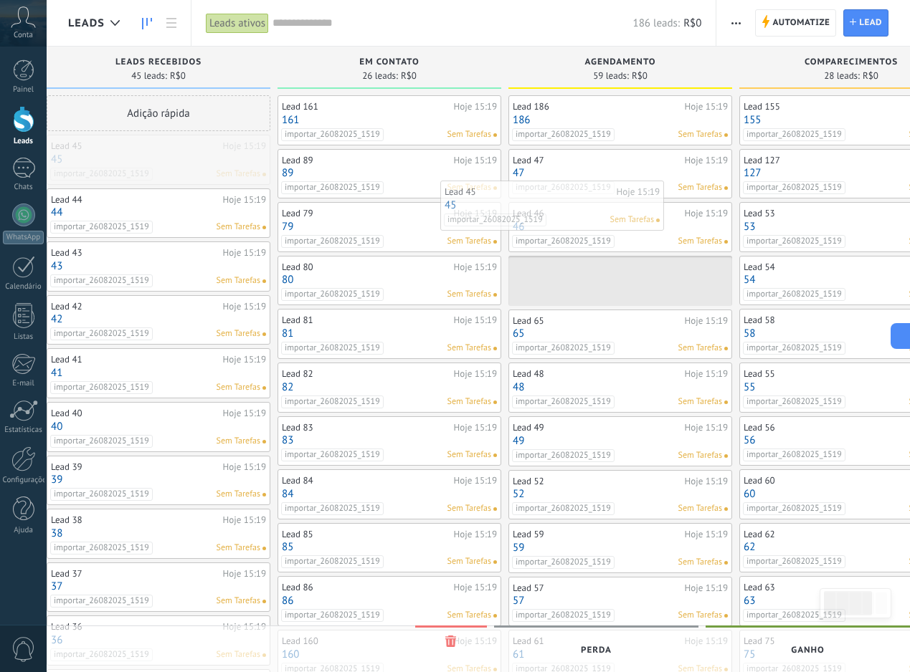
drag, startPoint x: 146, startPoint y: 173, endPoint x: 539, endPoint y: 219, distance: 396.2
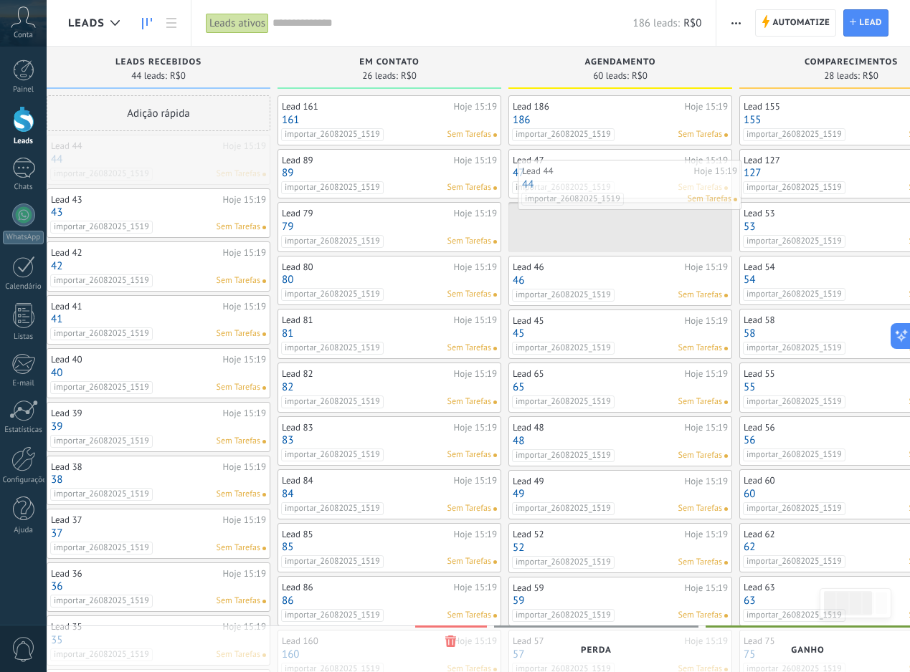
drag, startPoint x: 150, startPoint y: 166, endPoint x: 621, endPoint y: 191, distance: 471.6
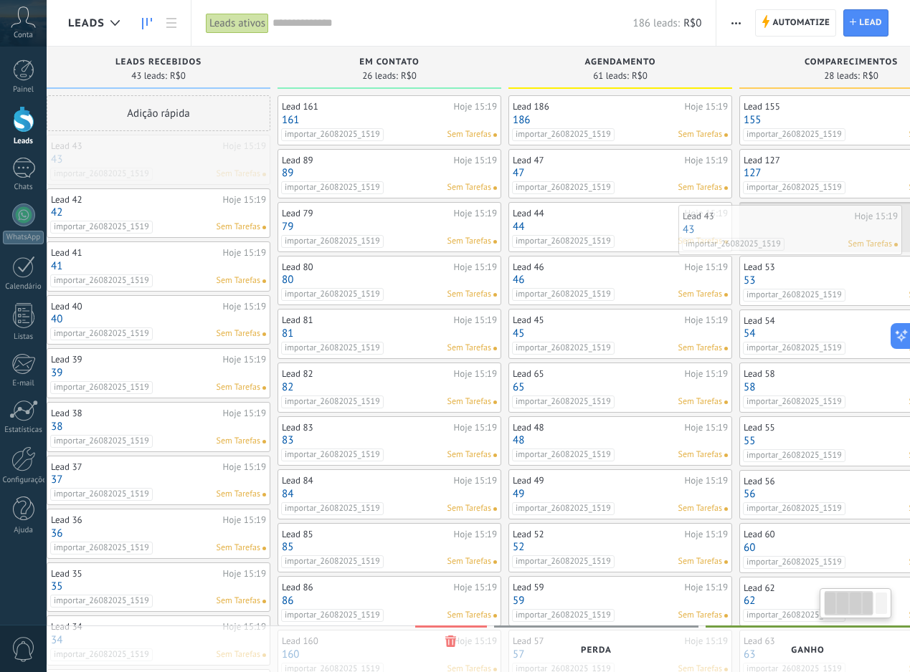
scroll to position [0, 97]
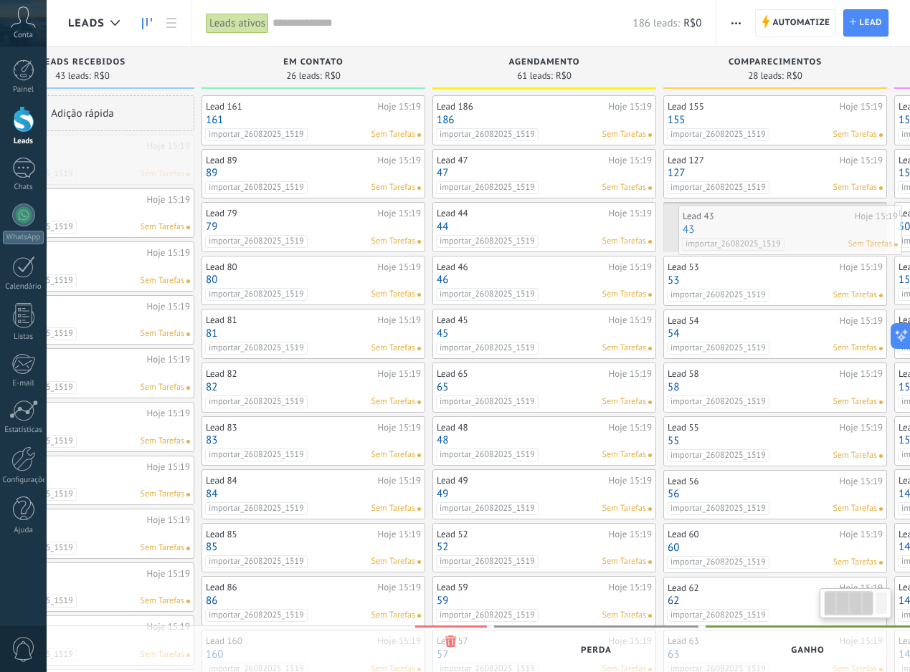
drag
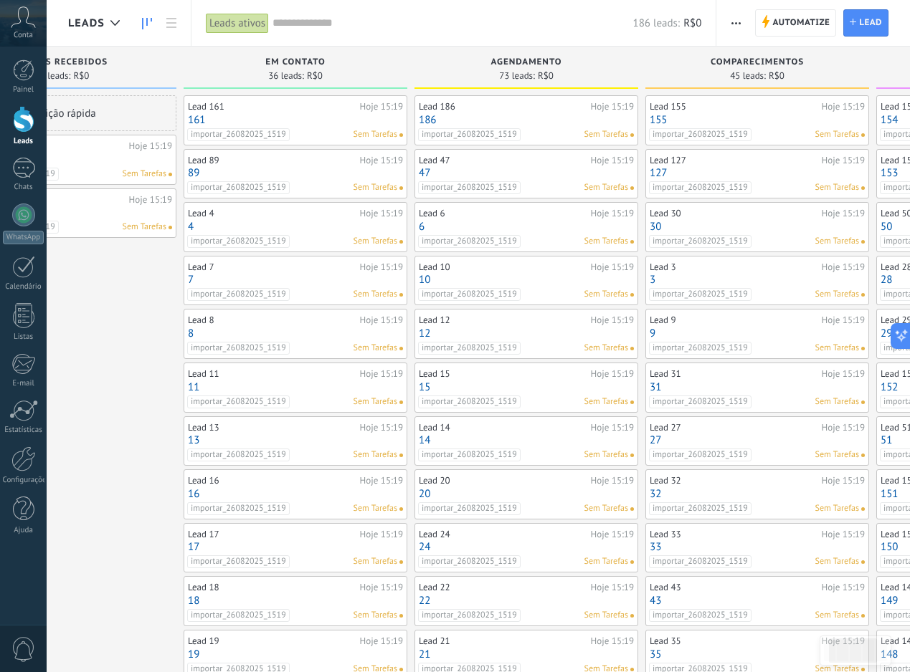
scroll to position [0, 103]
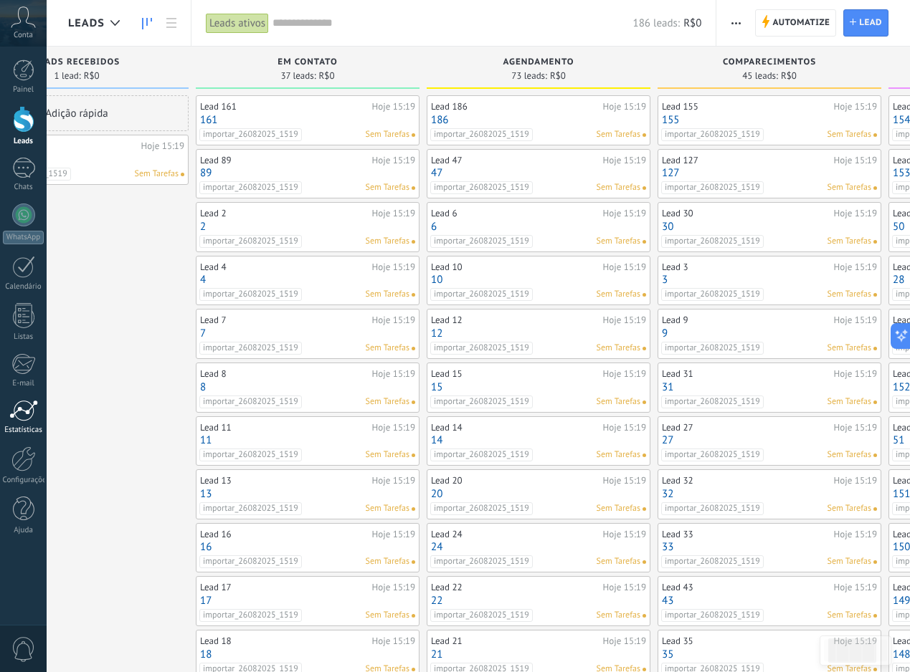
click at [33, 408] on div at bounding box center [23, 411] width 29 height 22
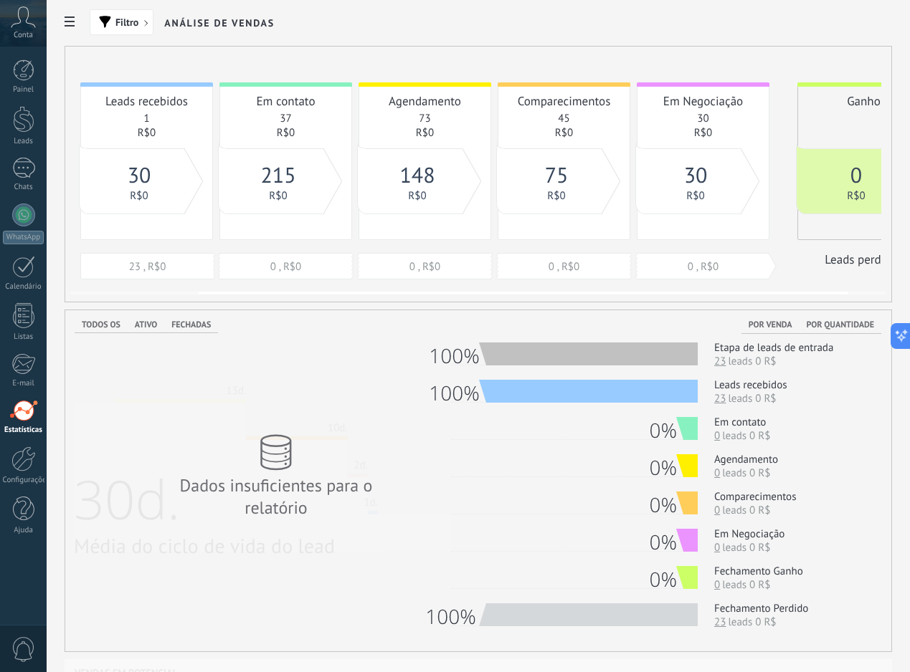
scroll to position [0, 209]
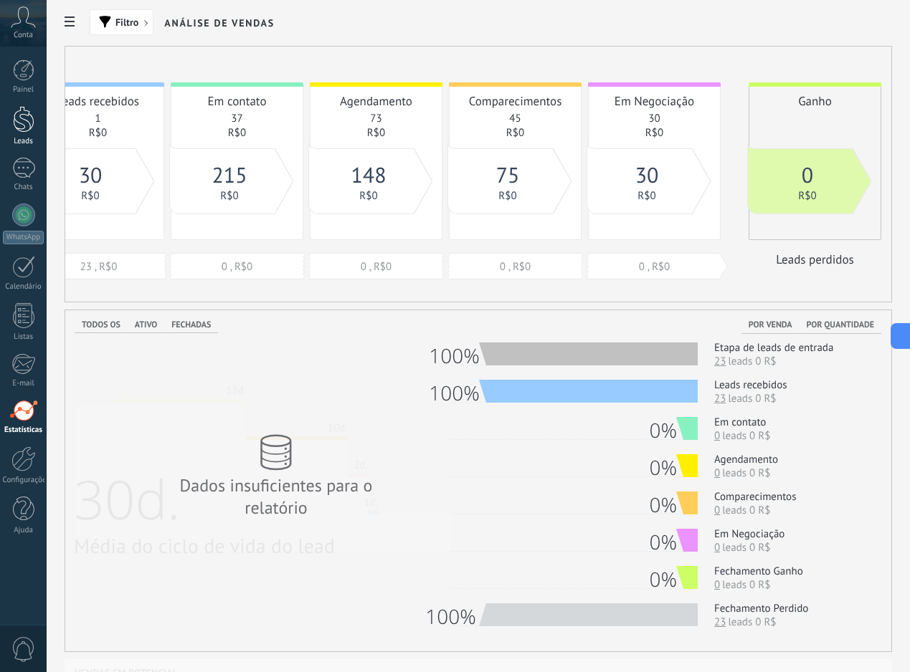
click at [24, 117] on div at bounding box center [24, 119] width 22 height 27
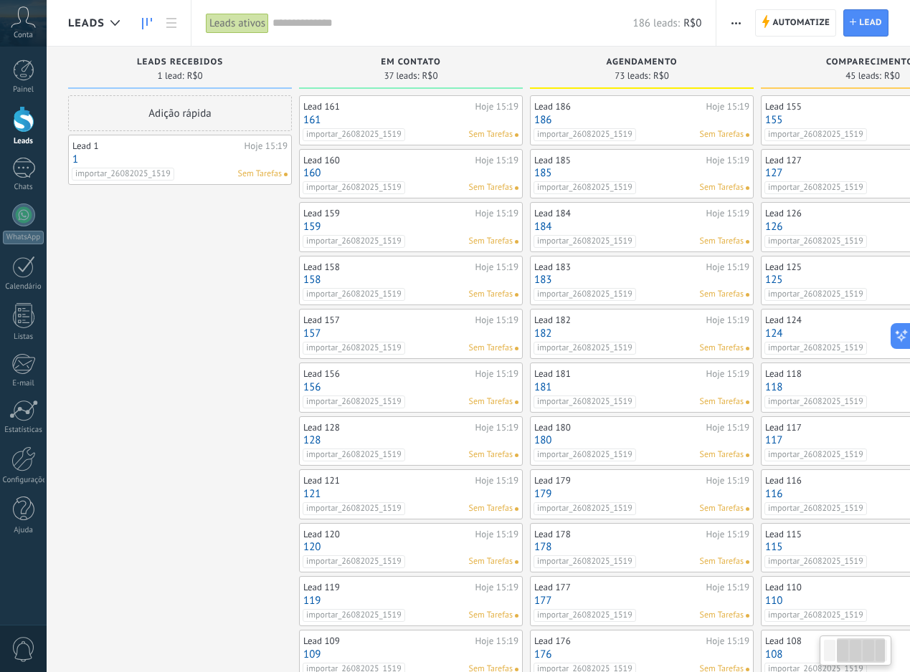
scroll to position [0, 327]
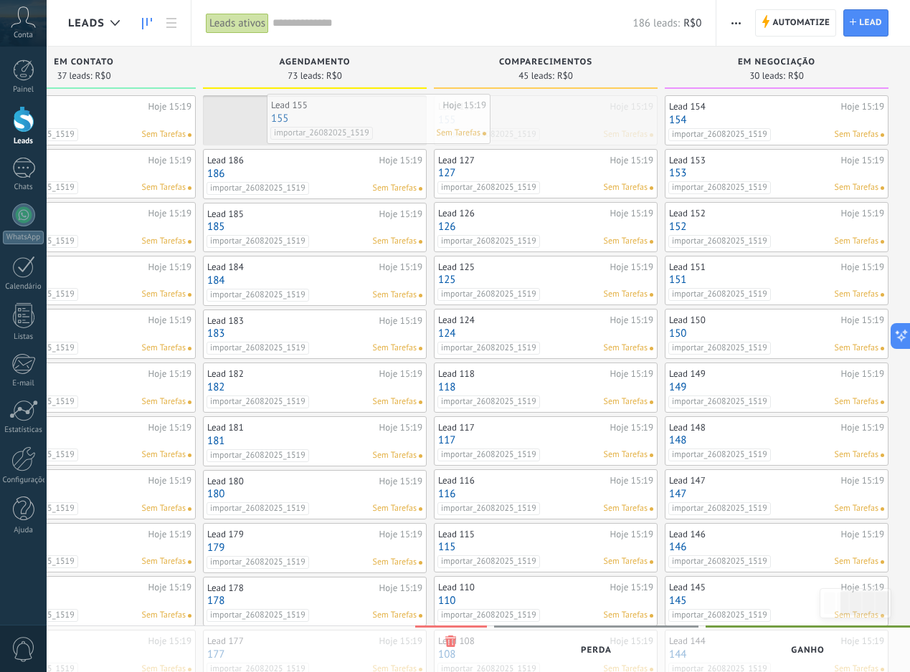
drag, startPoint x: 559, startPoint y: 123, endPoint x: 392, endPoint y: 122, distance: 167.0
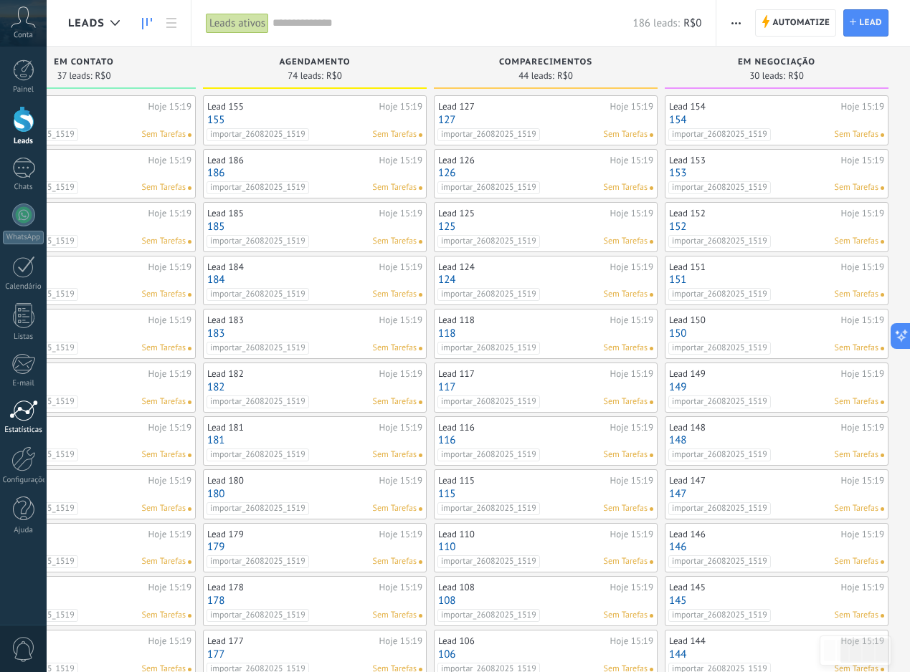
click at [19, 416] on div at bounding box center [23, 411] width 29 height 22
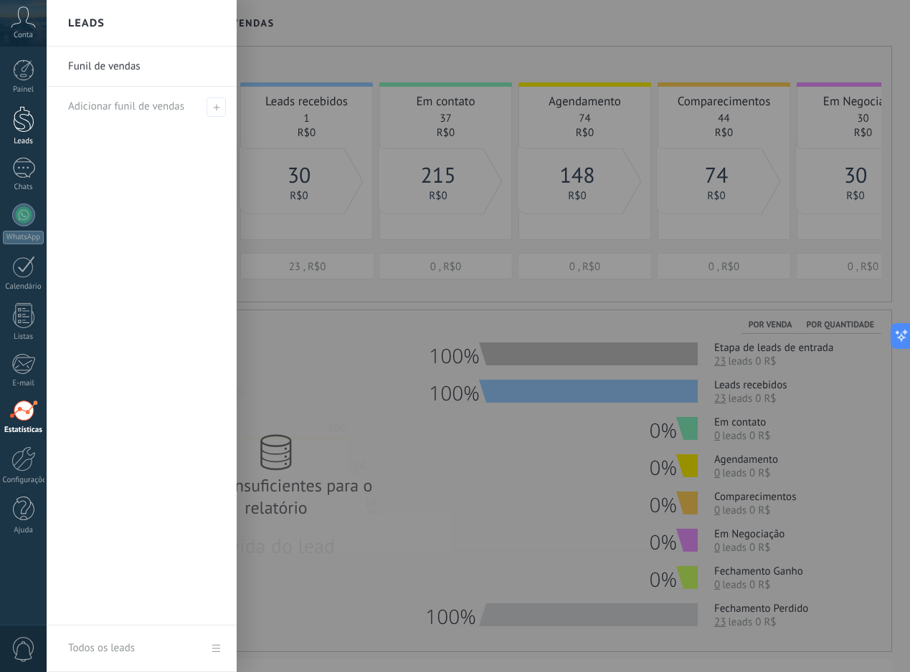
click at [16, 125] on div at bounding box center [24, 119] width 22 height 27
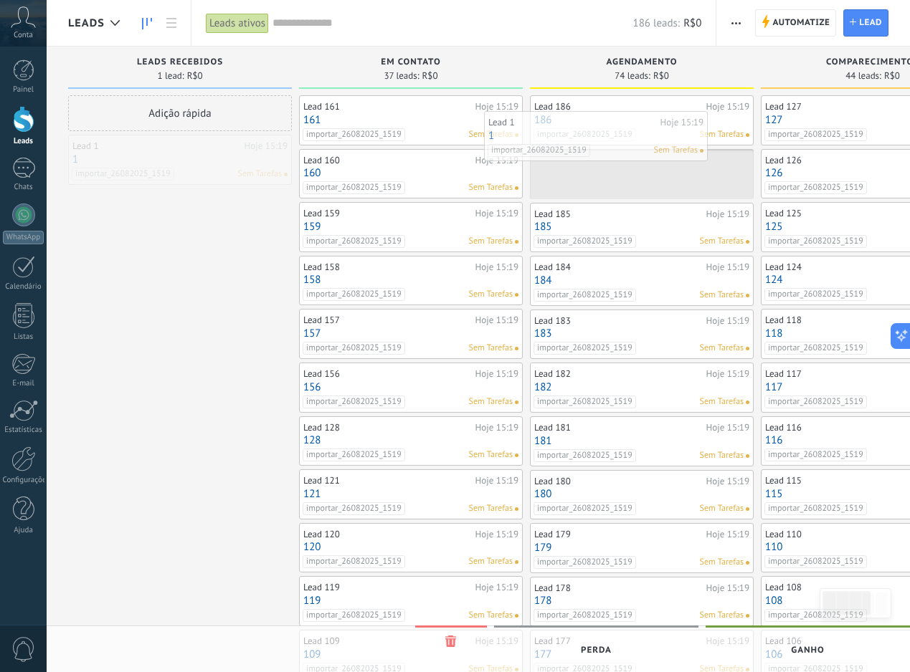
drag, startPoint x: 186, startPoint y: 149, endPoint x: 602, endPoint y: 125, distance: 416.4
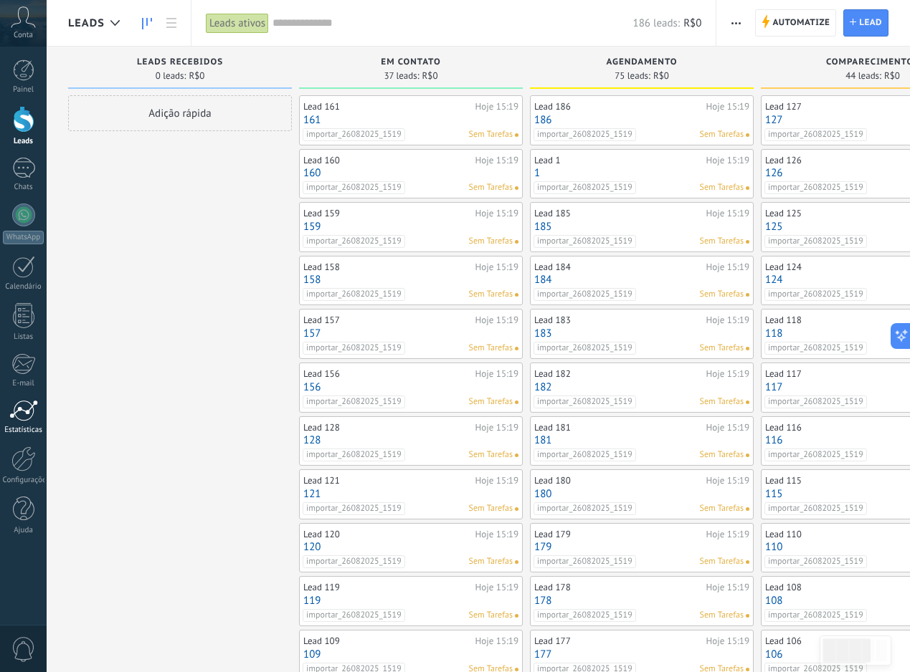
click at [19, 426] on div "Estatísticas" at bounding box center [24, 430] width 42 height 9
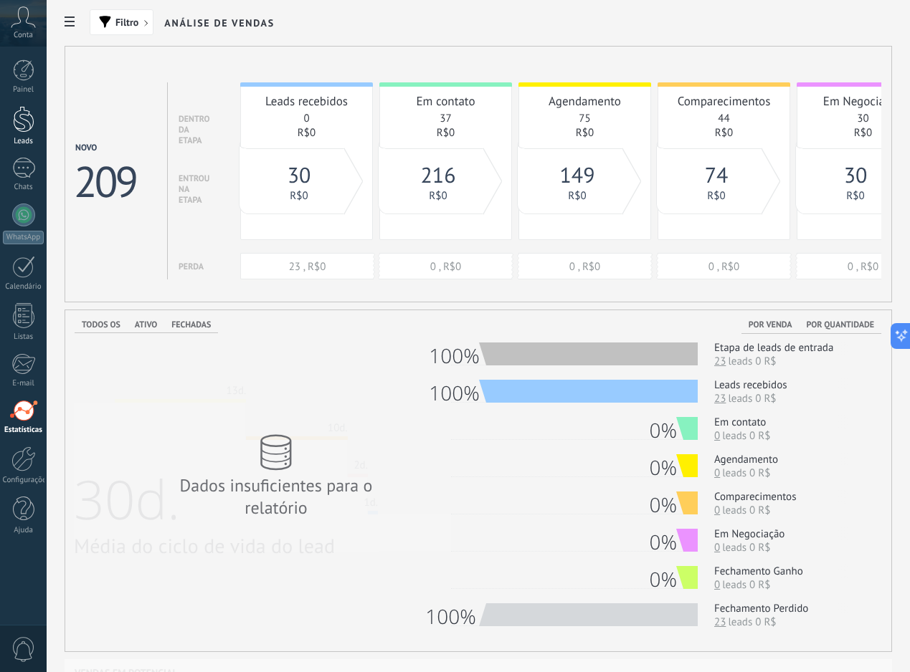
click at [25, 141] on div "Leads" at bounding box center [24, 141] width 42 height 9
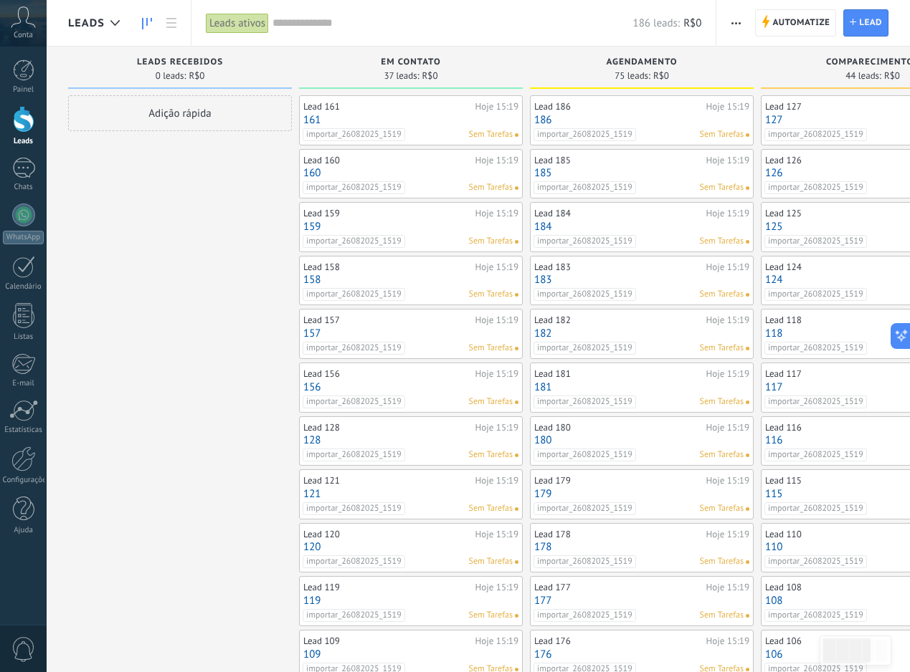
click at [728, 31] on button "button" at bounding box center [735, 22] width 21 height 27
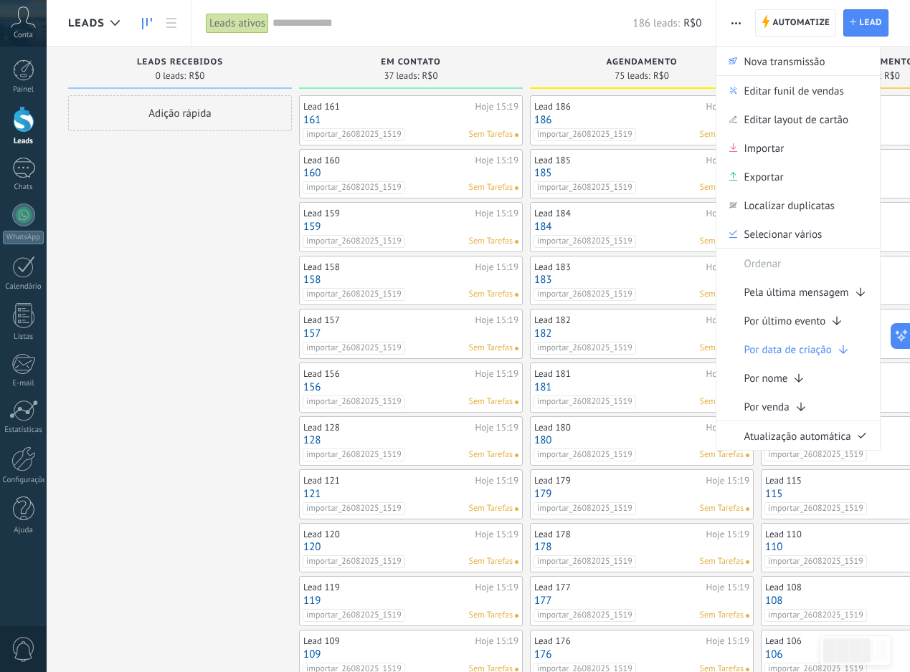
click at [753, 86] on span "Editar funil de vendas" at bounding box center [793, 90] width 100 height 29
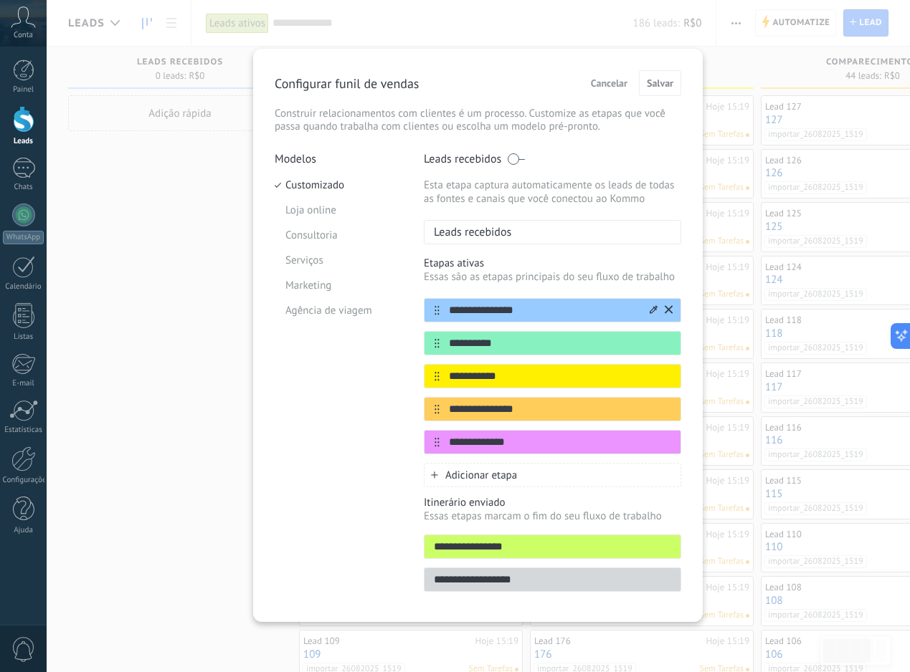
click at [667, 309] on icon at bounding box center [669, 309] width 8 height 9
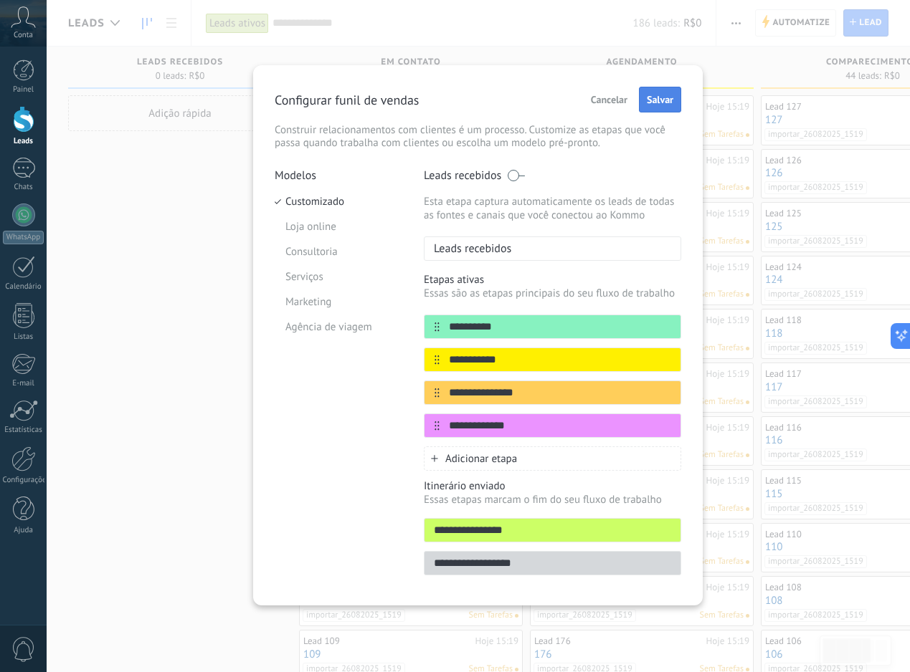
click at [645, 107] on button "Salvar" at bounding box center [660, 100] width 42 height 26
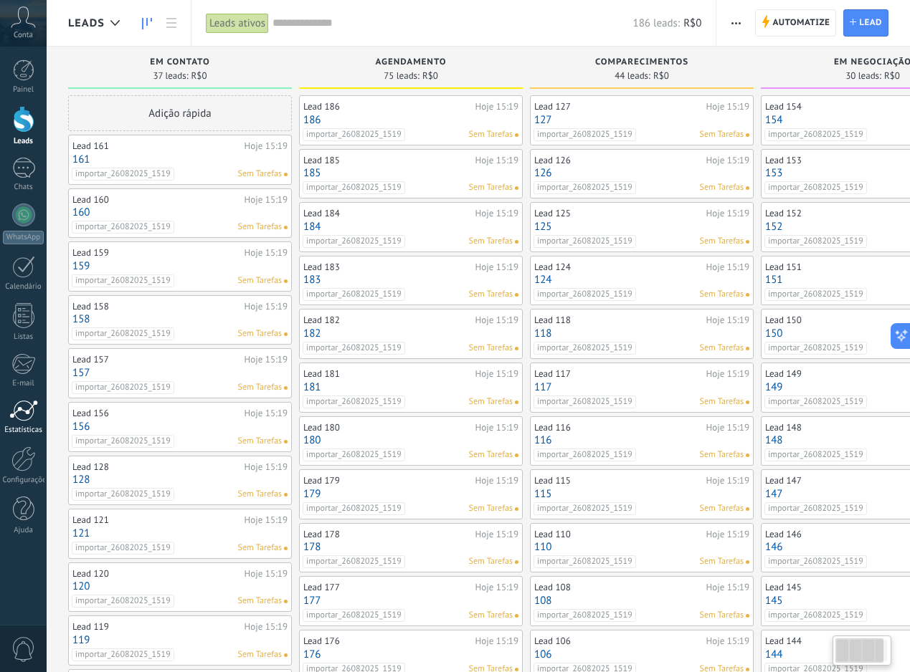
click at [31, 411] on div at bounding box center [23, 411] width 29 height 22
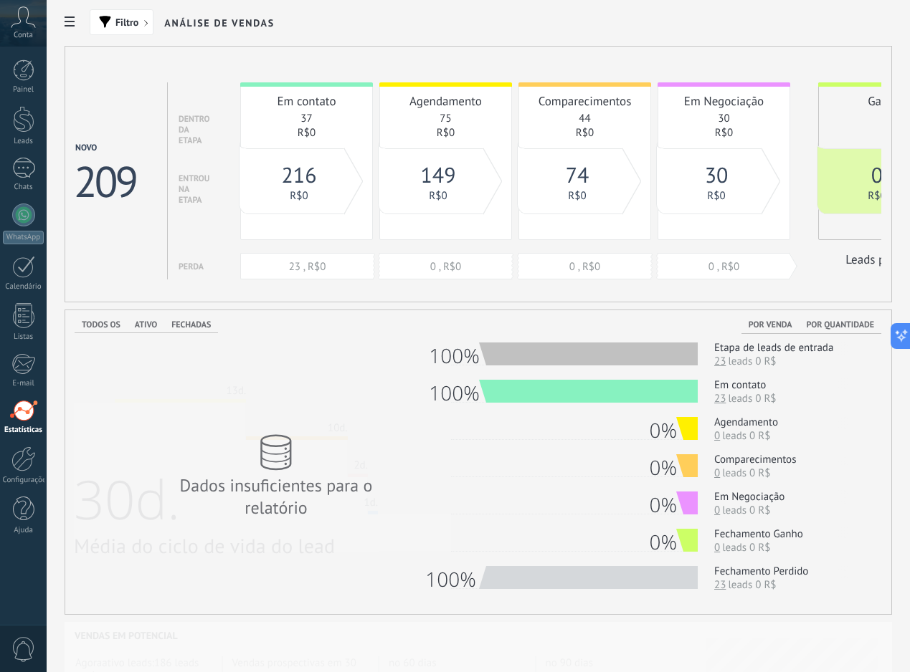
click at [140, 320] on span "Ativo" at bounding box center [146, 325] width 22 height 11
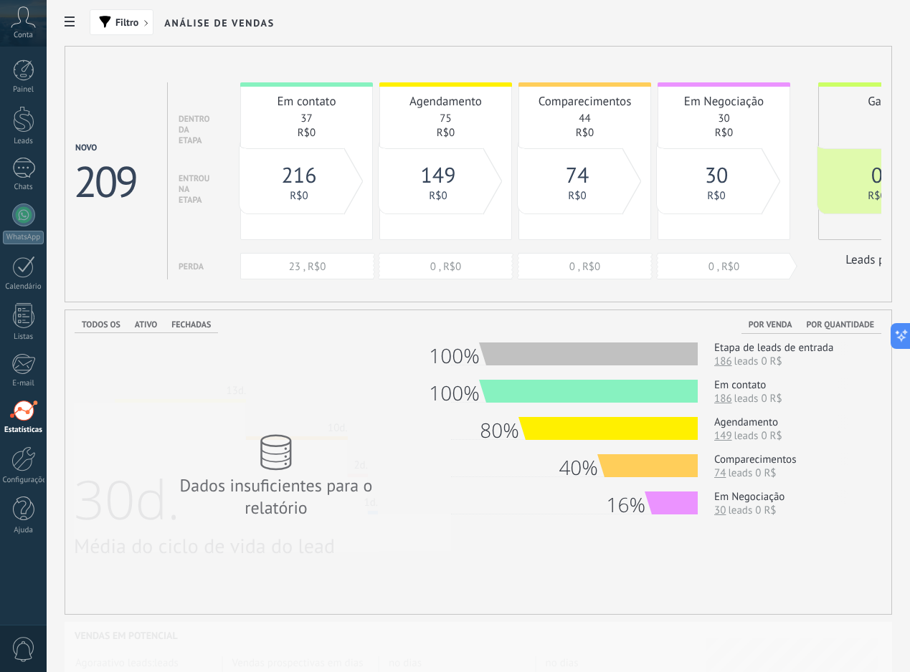
click at [107, 323] on span "Todos os" at bounding box center [101, 325] width 39 height 11
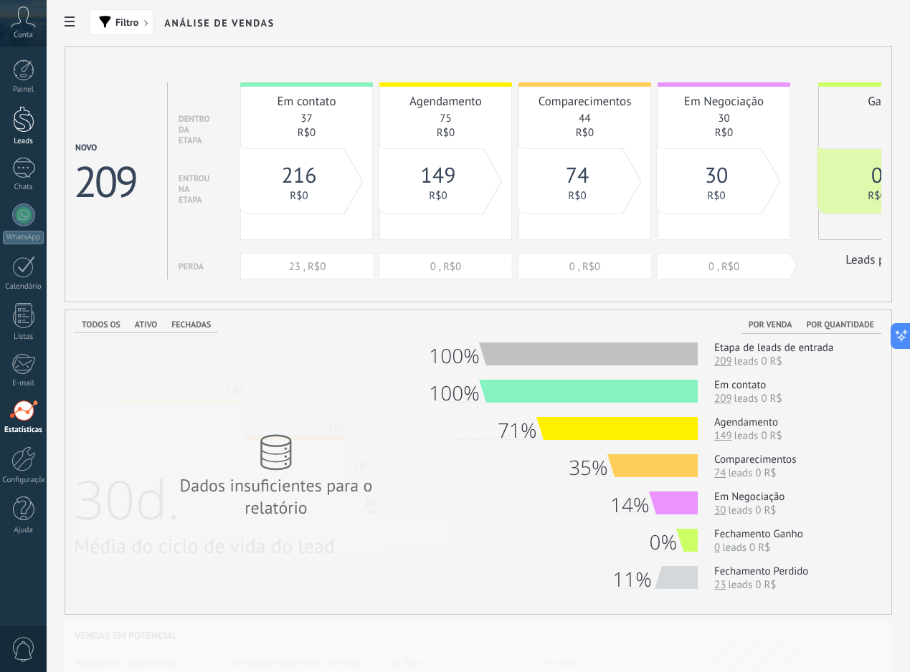
click at [16, 138] on div "Leads" at bounding box center [24, 141] width 42 height 9
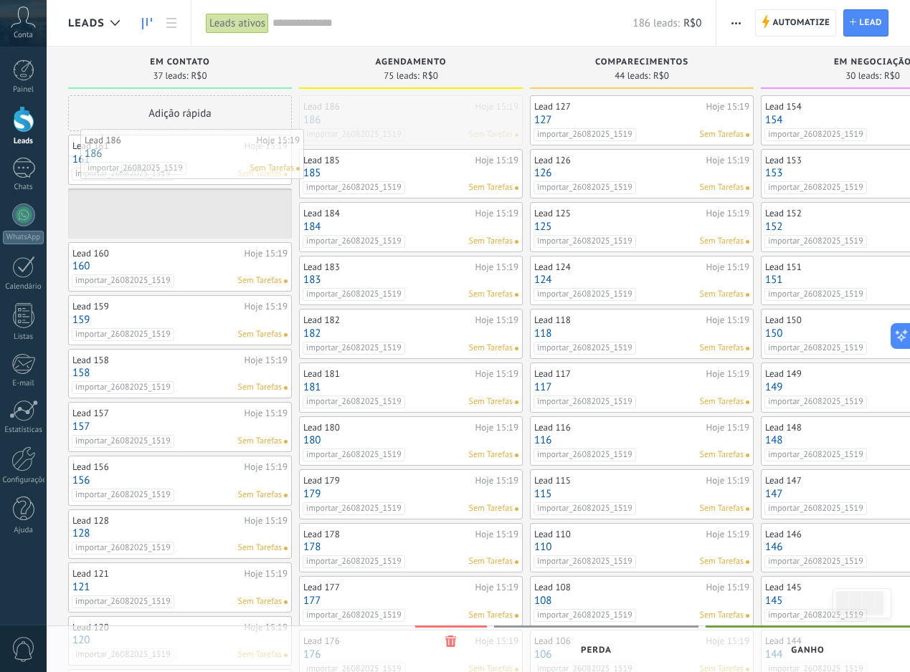
drag, startPoint x: 435, startPoint y: 113, endPoint x: 214, endPoint y: 147, distance: 223.5
drag, startPoint x: 395, startPoint y: 123, endPoint x: 203, endPoint y: 165, distance: 196.7
drag, startPoint x: 377, startPoint y: 115, endPoint x: 205, endPoint y: 156, distance: 176.8
drag, startPoint x: 388, startPoint y: 125, endPoint x: 217, endPoint y: 163, distance: 174.8
drag, startPoint x: 410, startPoint y: 127, endPoint x: 189, endPoint y: 161, distance: 223.3
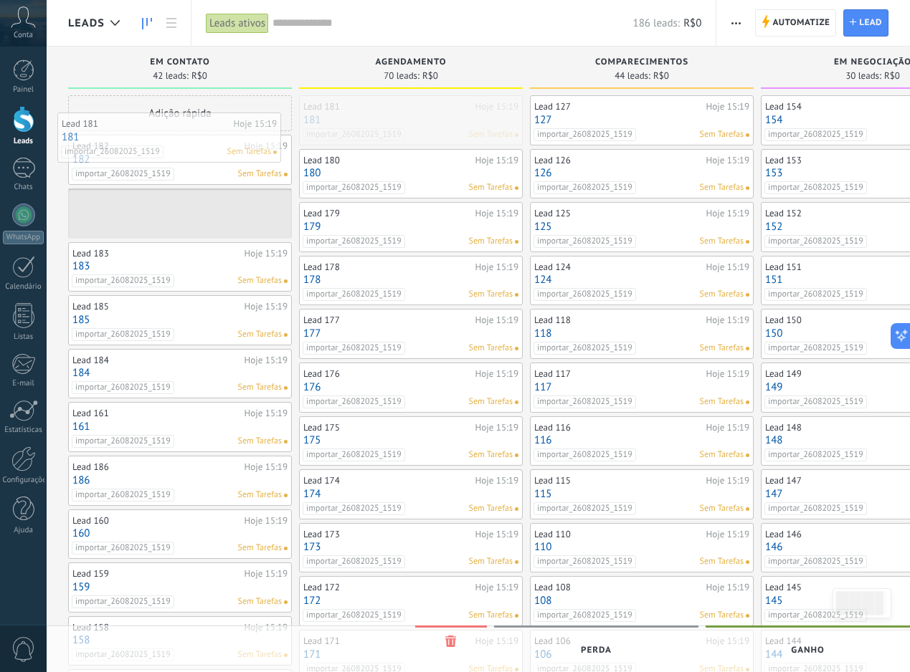
drag, startPoint x: 419, startPoint y: 126, endPoint x: 178, endPoint y: 145, distance: 242.3
drag, startPoint x: 454, startPoint y: 119, endPoint x: 237, endPoint y: 157, distance: 220.5
drag, startPoint x: 405, startPoint y: 119, endPoint x: 256, endPoint y: 171, distance: 157.8
drag, startPoint x: 428, startPoint y: 121, endPoint x: 253, endPoint y: 168, distance: 181.2
drag, startPoint x: 434, startPoint y: 123, endPoint x: 255, endPoint y: 158, distance: 181.9
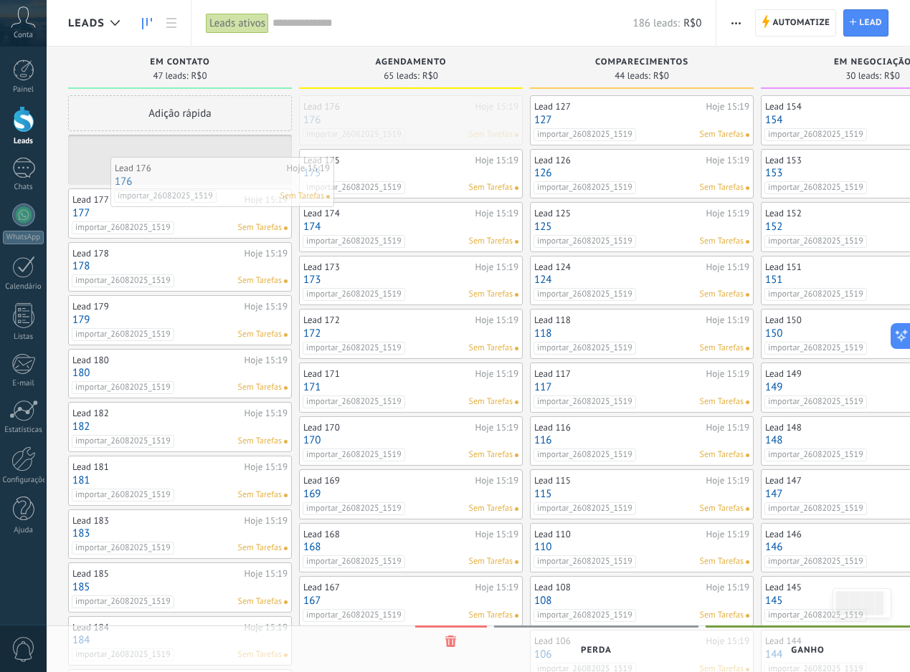
drag, startPoint x: 459, startPoint y: 107, endPoint x: 271, endPoint y: 168, distance: 198.4
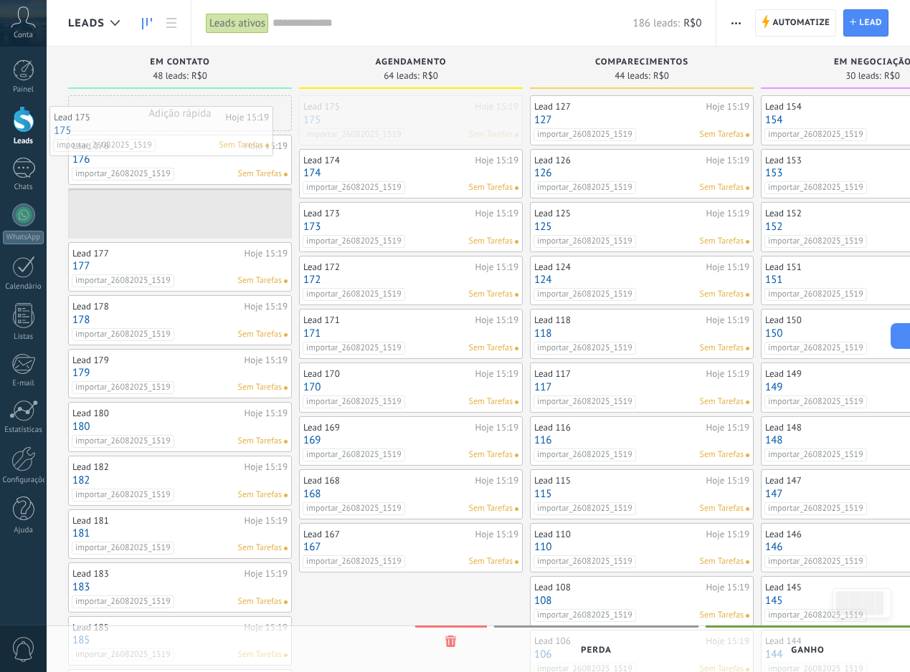
drag, startPoint x: 425, startPoint y: 128, endPoint x: 176, endPoint y: 138, distance: 249.7
drag, startPoint x: 383, startPoint y: 120, endPoint x: 185, endPoint y: 153, distance: 200.6
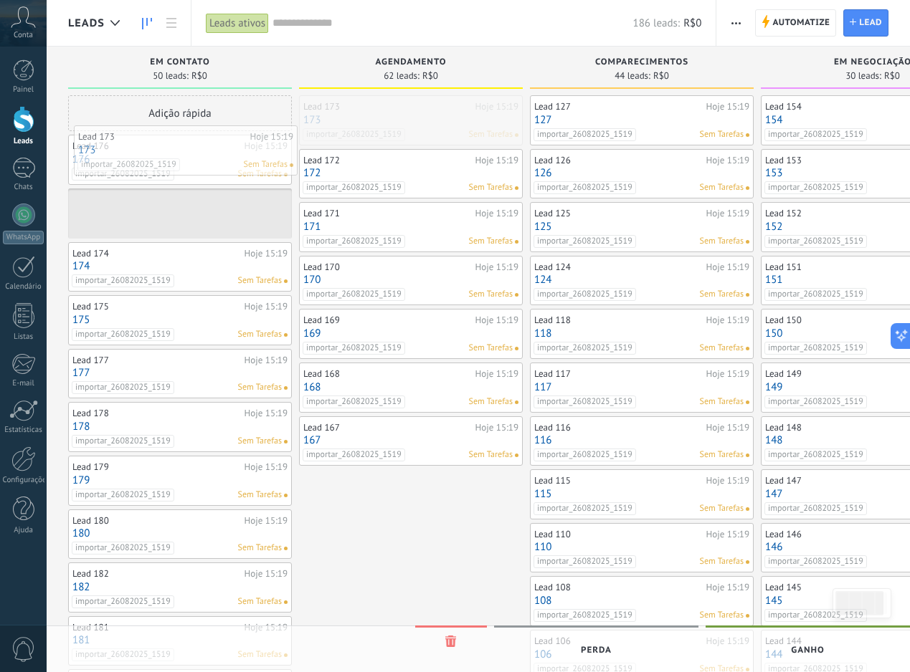
drag, startPoint x: 409, startPoint y: 129, endPoint x: 183, endPoint y: 159, distance: 227.8
drag, startPoint x: 469, startPoint y: 128, endPoint x: 238, endPoint y: 159, distance: 233.0
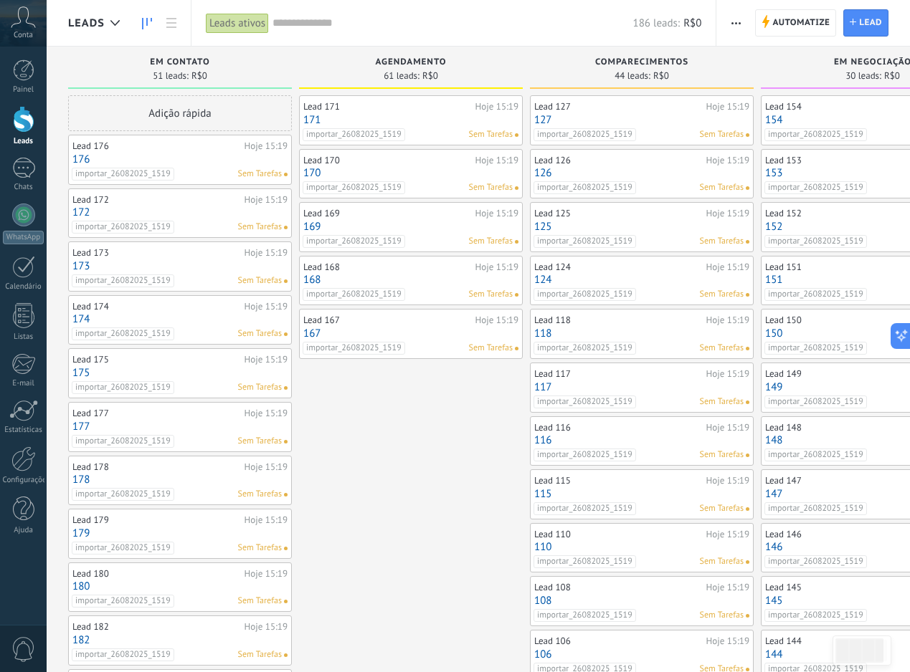
scroll to position [0, 96]
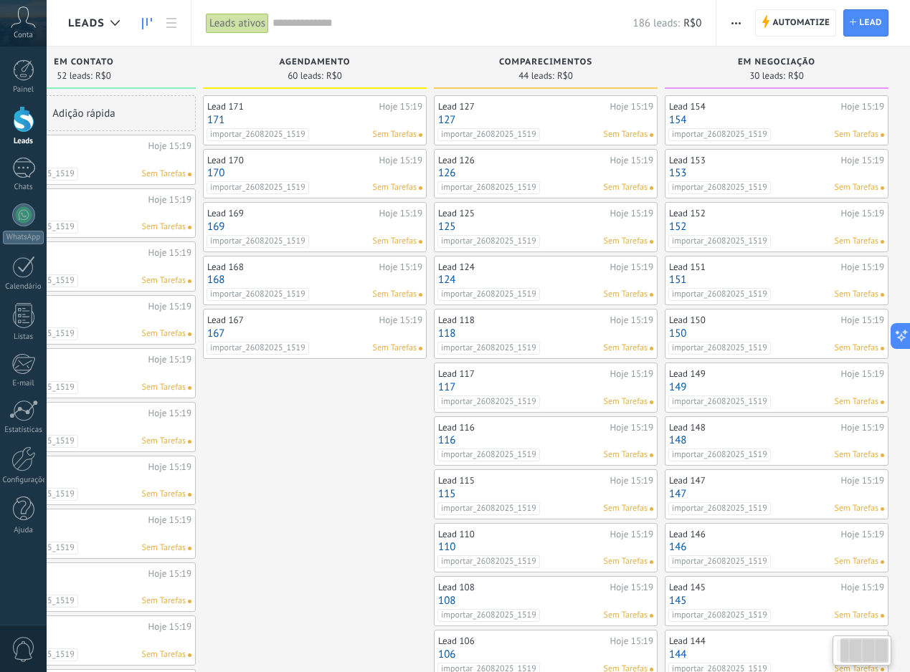
drag, startPoint x: 425, startPoint y: 146, endPoint x: 233, endPoint y: 165, distance: 193.1
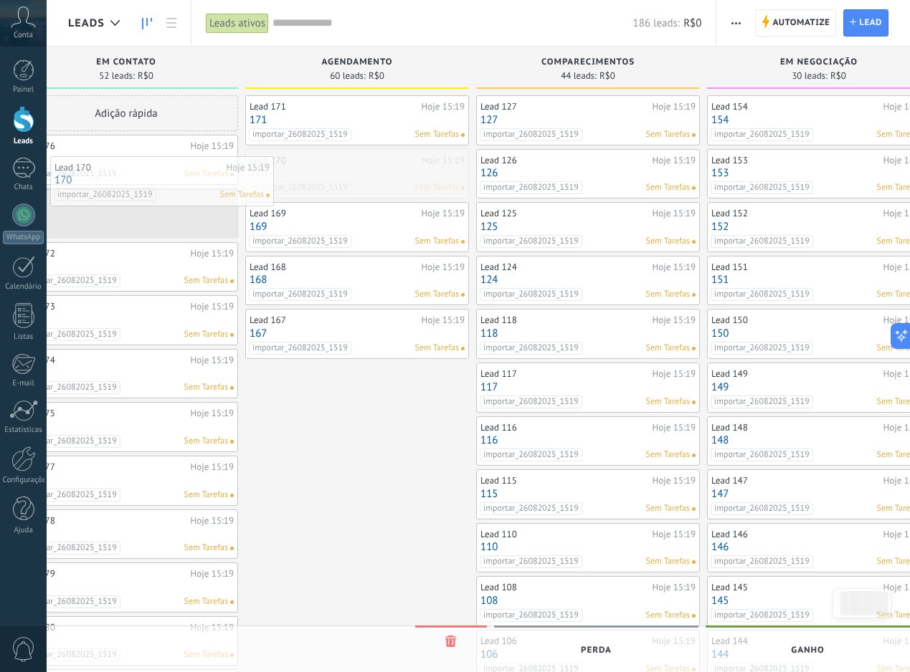
drag, startPoint x: 309, startPoint y: 171, endPoint x: 139, endPoint y: 178, distance: 170.0
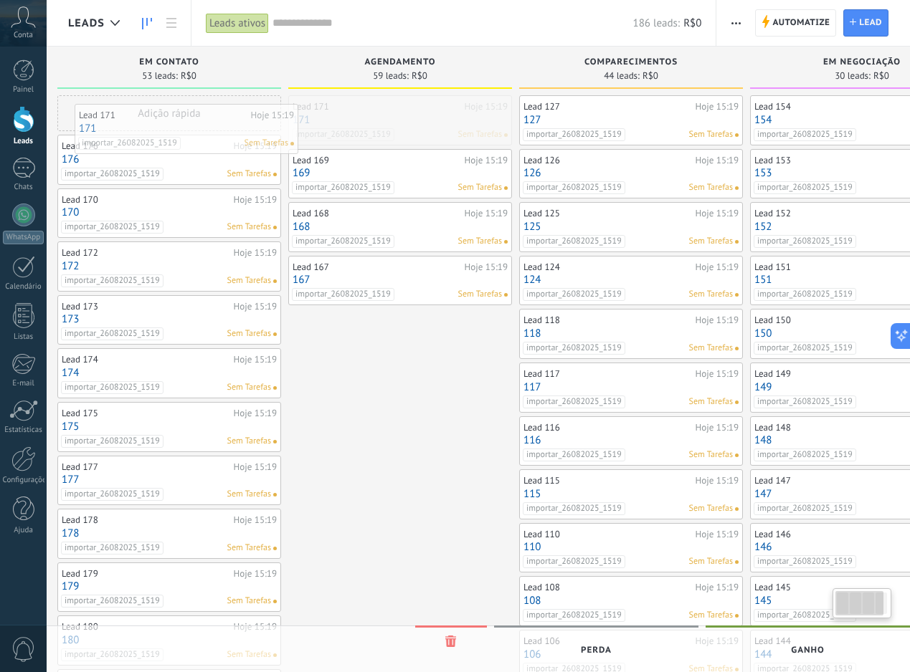
scroll to position [0, 0]
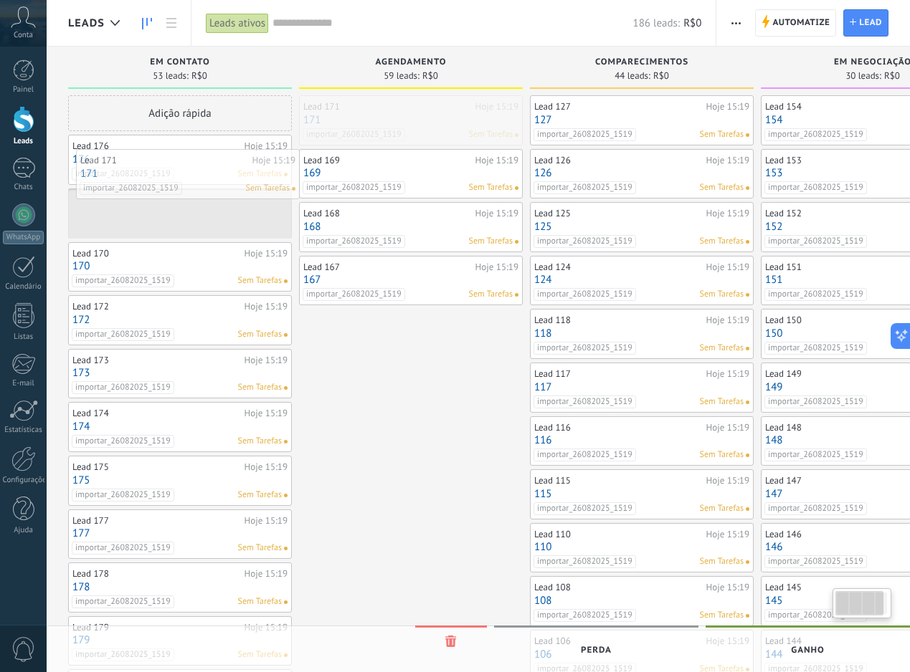
drag, startPoint x: 387, startPoint y: 119, endPoint x: 175, endPoint y: 173, distance: 219.1
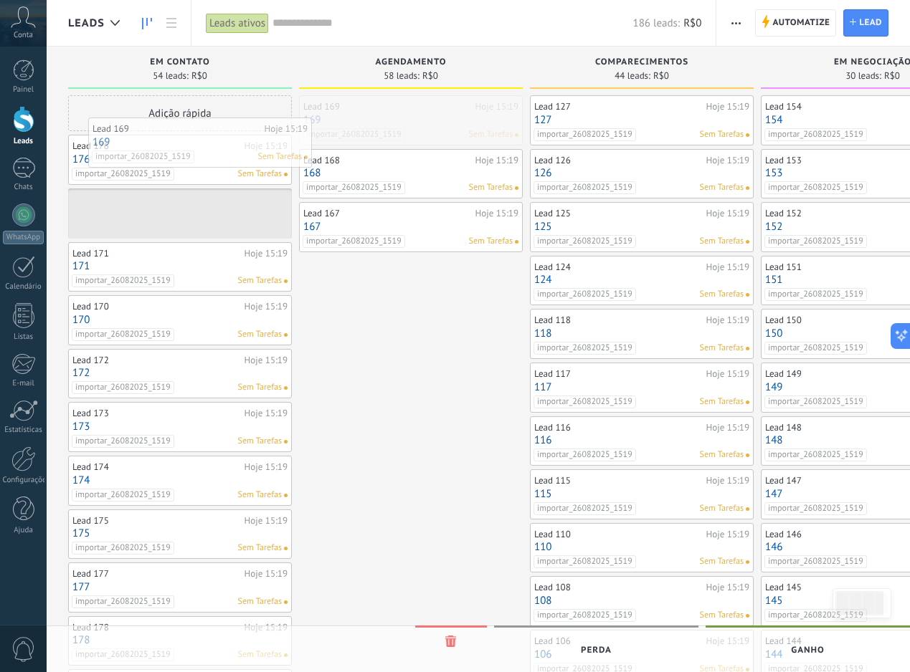
drag, startPoint x: 416, startPoint y: 114, endPoint x: 204, endPoint y: 138, distance: 212.8
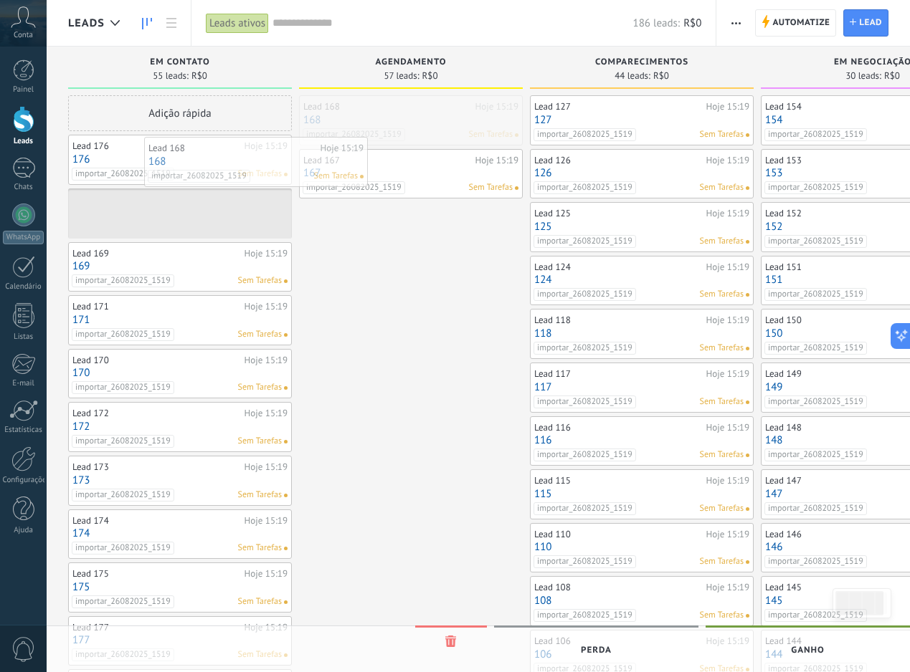
drag, startPoint x: 424, startPoint y: 108, endPoint x: 257, endPoint y: 157, distance: 174.7
drag, startPoint x: 401, startPoint y: 126, endPoint x: 221, endPoint y: 169, distance: 185.7
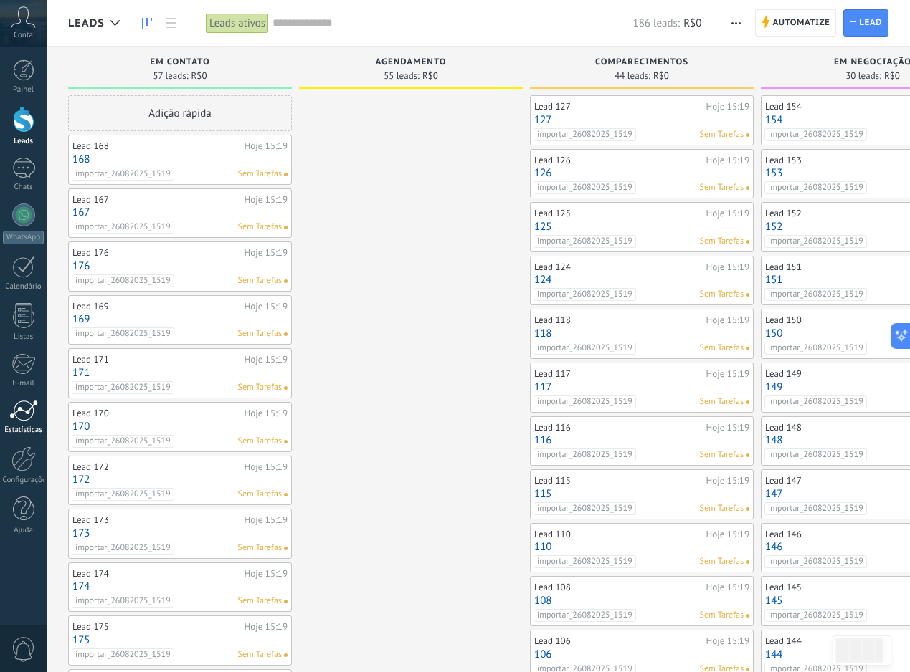
click at [22, 431] on div "Estatísticas" at bounding box center [24, 430] width 42 height 9
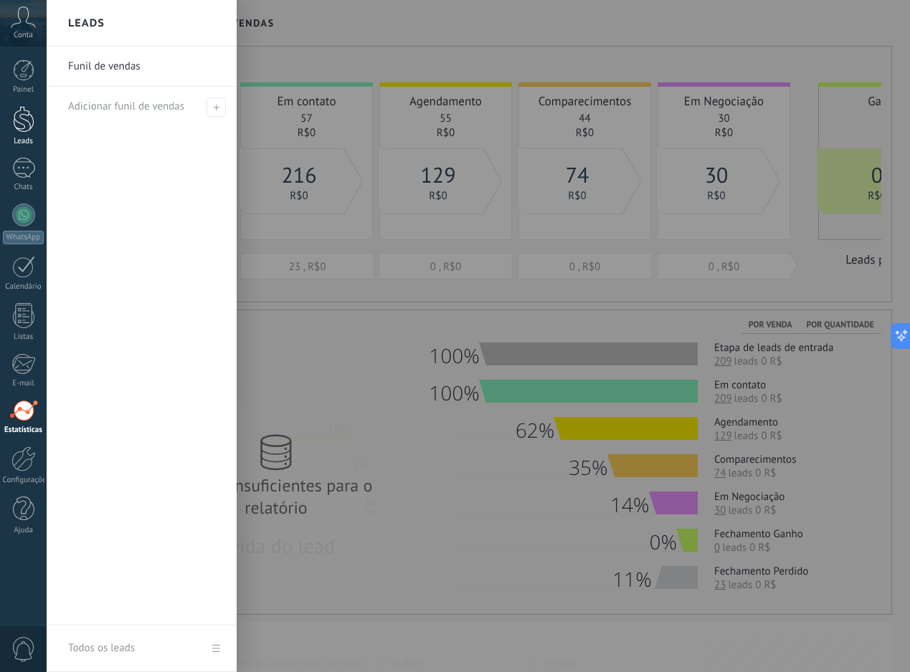
click at [28, 131] on div at bounding box center [24, 119] width 22 height 27
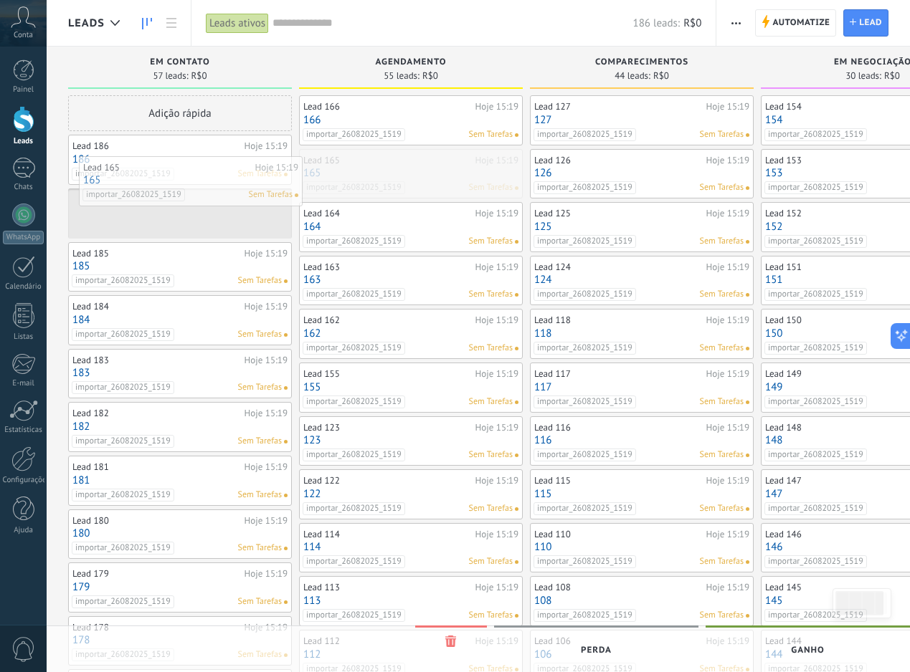
drag, startPoint x: 453, startPoint y: 181, endPoint x: 223, endPoint y: 189, distance: 230.3
drag, startPoint x: 419, startPoint y: 114, endPoint x: 194, endPoint y: 158, distance: 229.3
drag, startPoint x: 437, startPoint y: 118, endPoint x: 191, endPoint y: 147, distance: 247.6
drag, startPoint x: 416, startPoint y: 110, endPoint x: 214, endPoint y: 146, distance: 206.0
drag, startPoint x: 446, startPoint y: 123, endPoint x: 247, endPoint y: 159, distance: 201.8
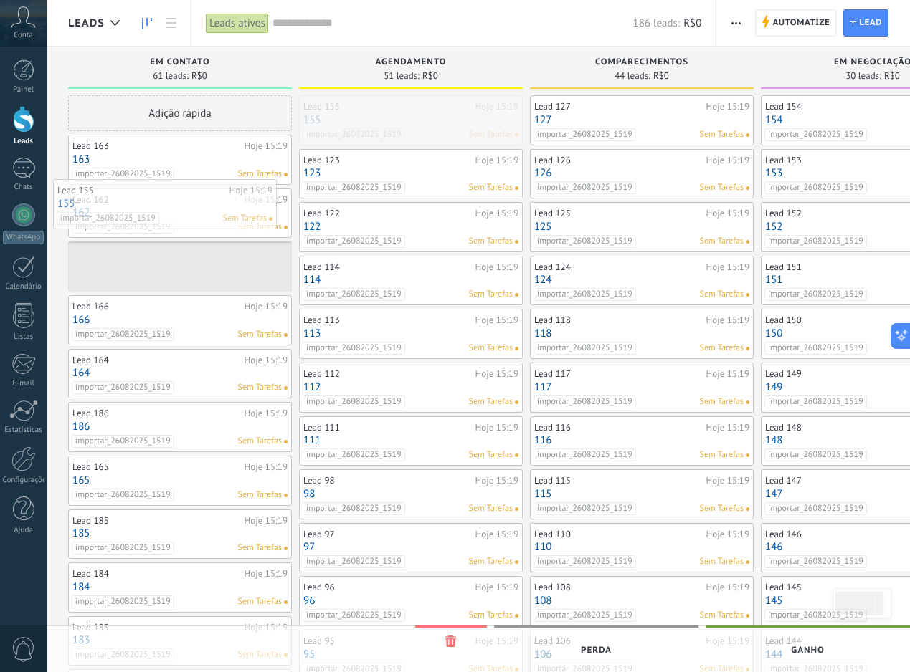
drag, startPoint x: 471, startPoint y: 130, endPoint x: 224, endPoint y: 214, distance: 260.5
drag, startPoint x: 451, startPoint y: 133, endPoint x: 242, endPoint y: 223, distance: 227.0
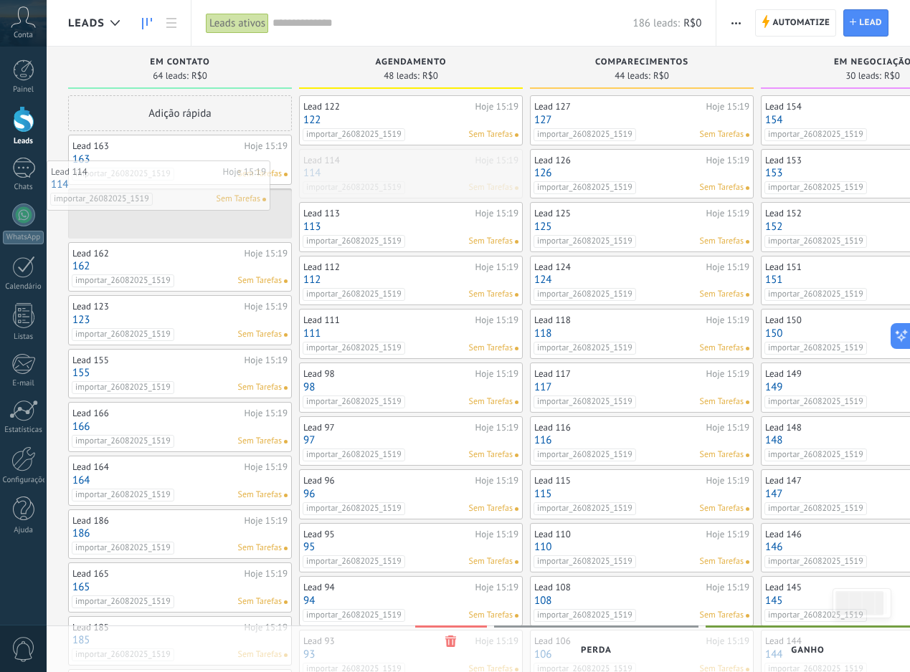
drag, startPoint x: 424, startPoint y: 169, endPoint x: 164, endPoint y: 181, distance: 260.5
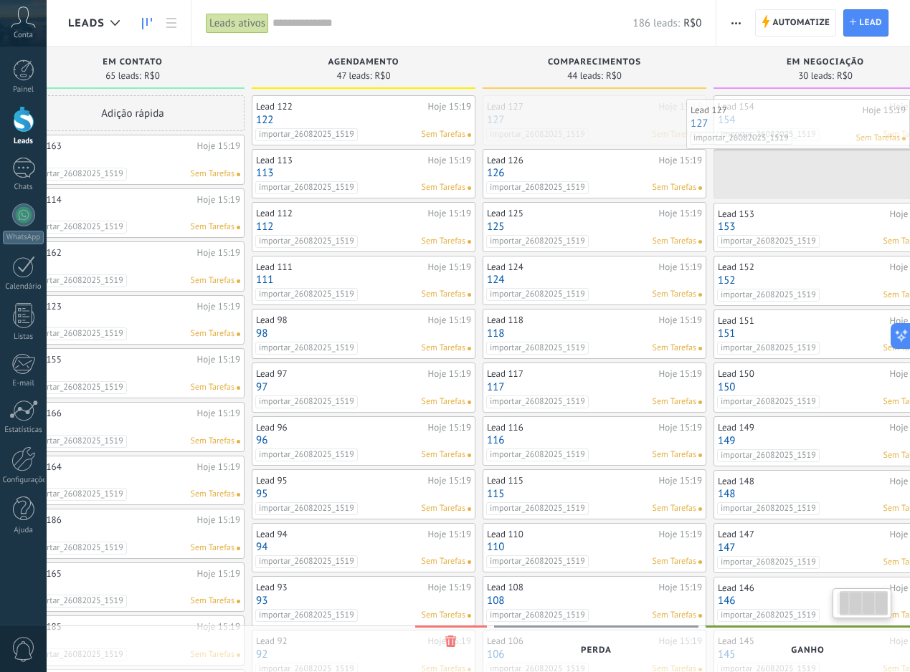
scroll to position [0, 96]
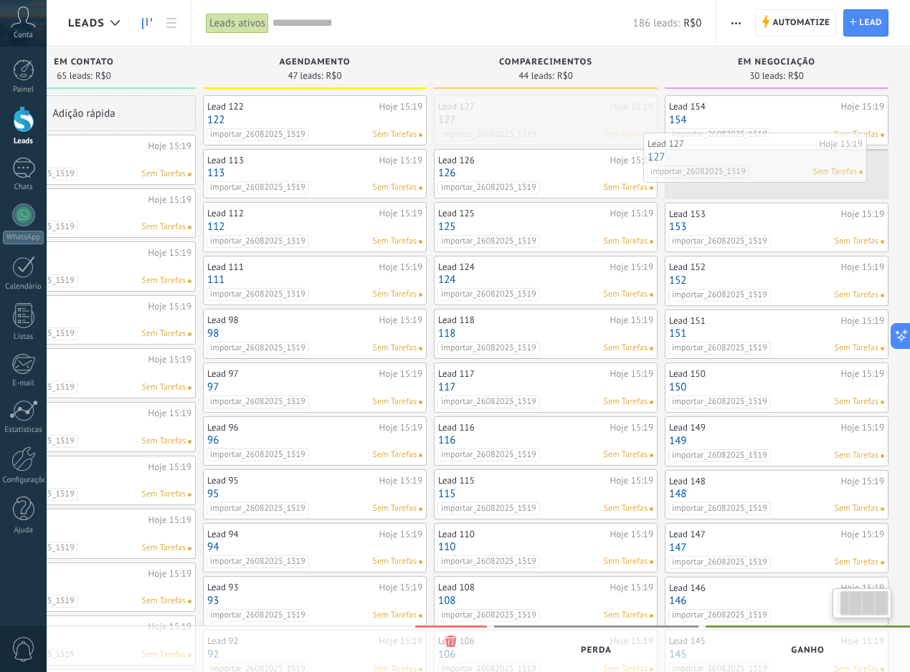
drag, startPoint x: 640, startPoint y: 112, endPoint x: 753, endPoint y: 149, distance: 119.2
drag, startPoint x: 556, startPoint y: 124, endPoint x: 768, endPoint y: 159, distance: 214.4
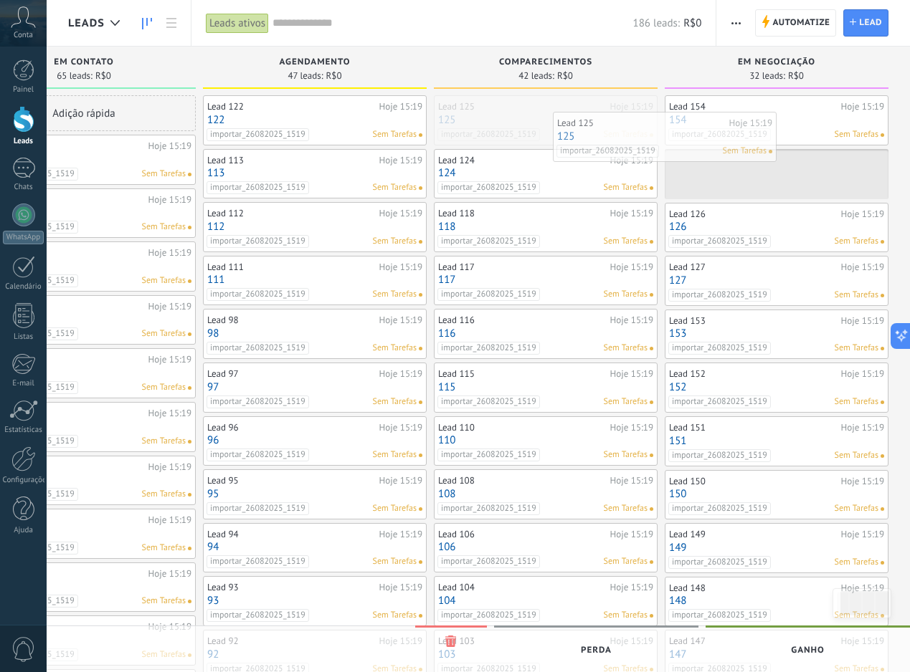
drag, startPoint x: 583, startPoint y: 118, endPoint x: 744, endPoint y: 148, distance: 164.2
drag, startPoint x: 579, startPoint y: 120, endPoint x: 703, endPoint y: 143, distance: 125.4
drag, startPoint x: 573, startPoint y: 120, endPoint x: 745, endPoint y: 140, distance: 172.4
drag, startPoint x: 575, startPoint y: 130, endPoint x: 697, endPoint y: 144, distance: 123.4
drag, startPoint x: 573, startPoint y: 108, endPoint x: 695, endPoint y: 130, distance: 124.5
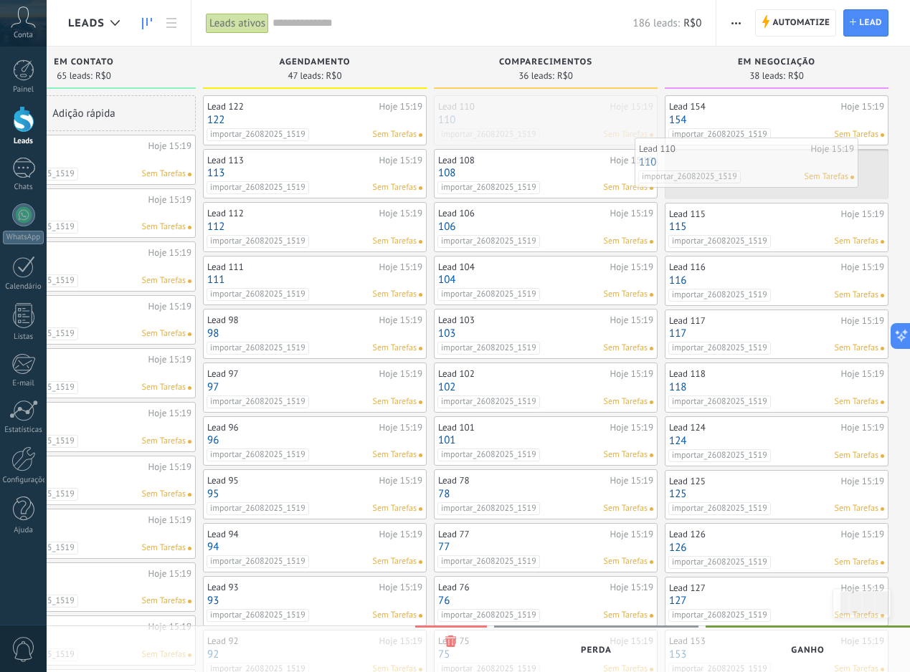
drag, startPoint x: 564, startPoint y: 106, endPoint x: 765, endPoint y: 148, distance: 205.1
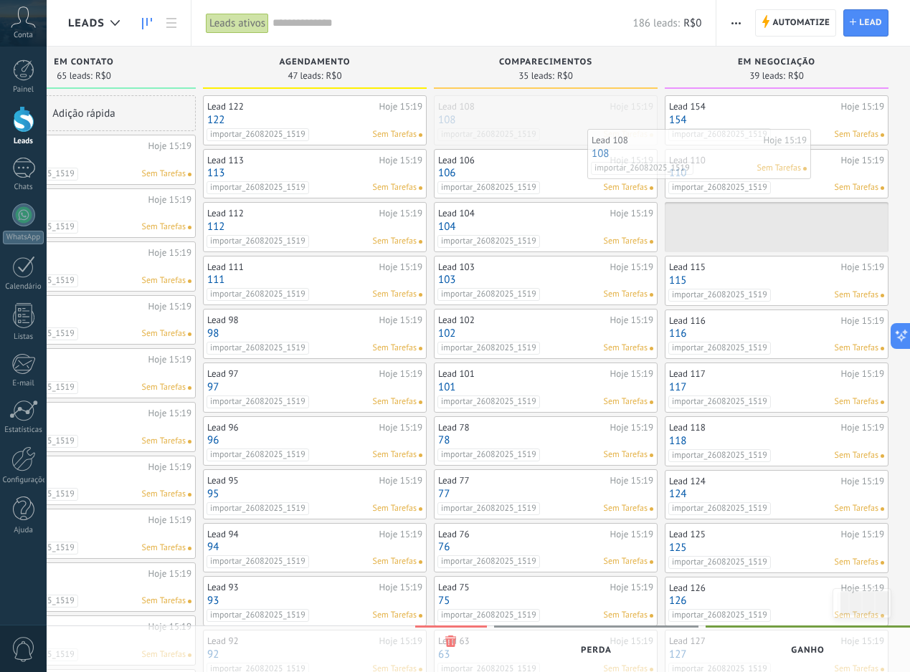
drag, startPoint x: 572, startPoint y: 119, endPoint x: 762, endPoint y: 161, distance: 194.6
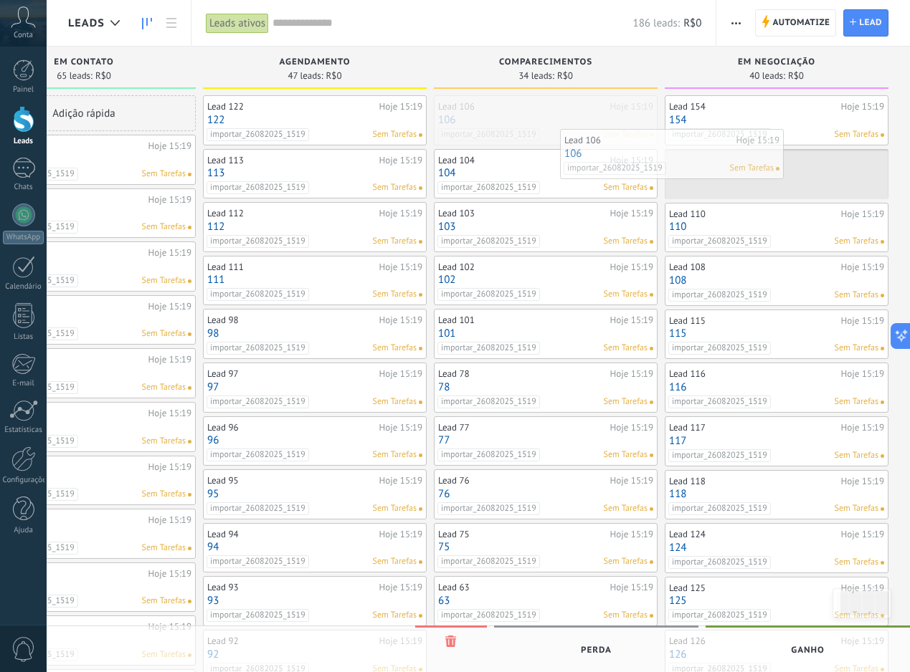
drag, startPoint x: 577, startPoint y: 121, endPoint x: 703, endPoint y: 156, distance: 130.8
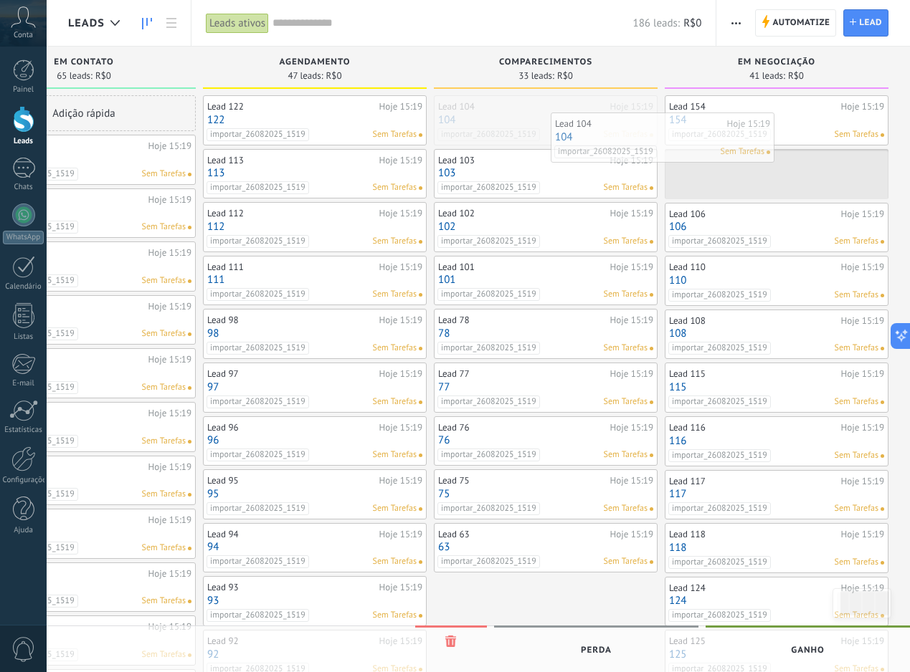
drag, startPoint x: 578, startPoint y: 125, endPoint x: 750, endPoint y: 158, distance: 174.6
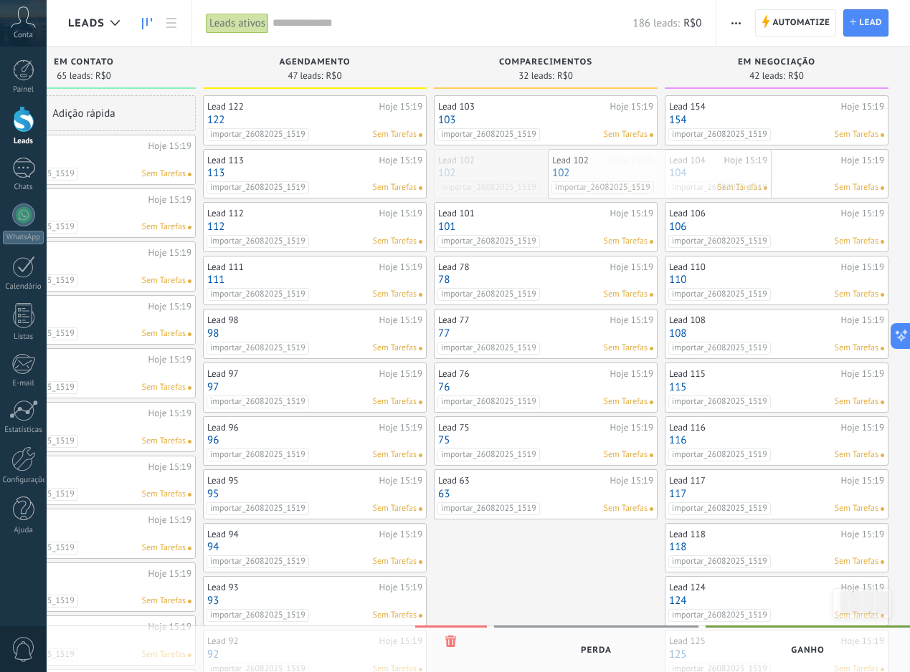
drag, startPoint x: 583, startPoint y: 162, endPoint x: 750, endPoint y: 162, distance: 167.0
drag, startPoint x: 581, startPoint y: 168, endPoint x: 744, endPoint y: 168, distance: 163.4
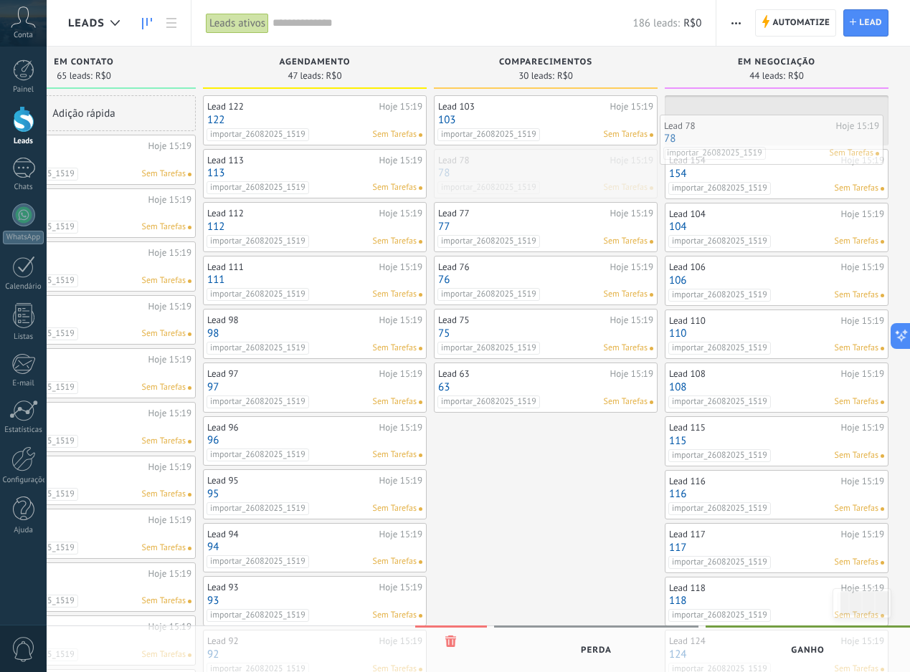
drag, startPoint x: 580, startPoint y: 177, endPoint x: 806, endPoint y: 143, distance: 228.4
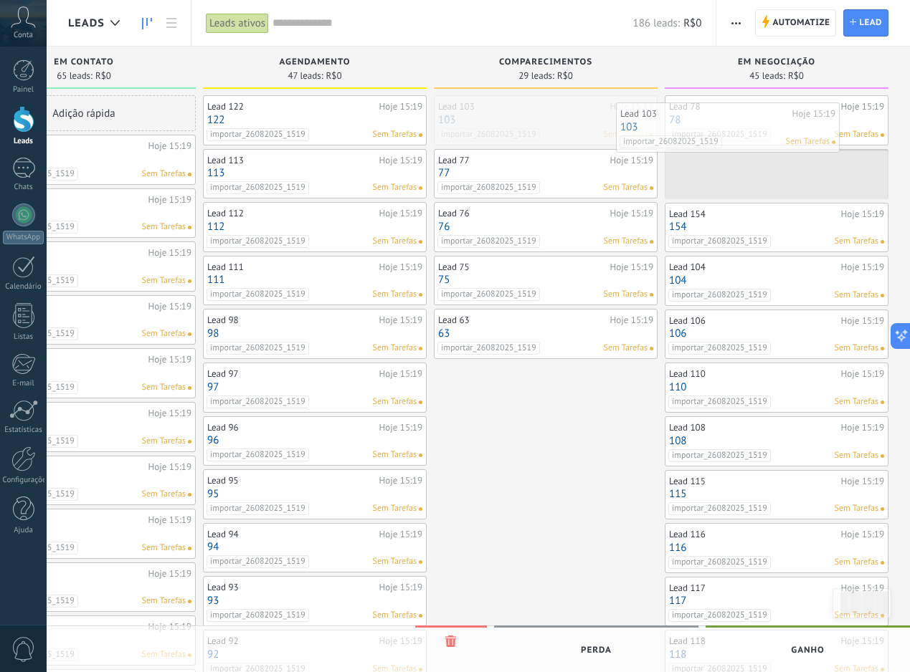
drag, startPoint x: 562, startPoint y: 122, endPoint x: 745, endPoint y: 129, distance: 182.9
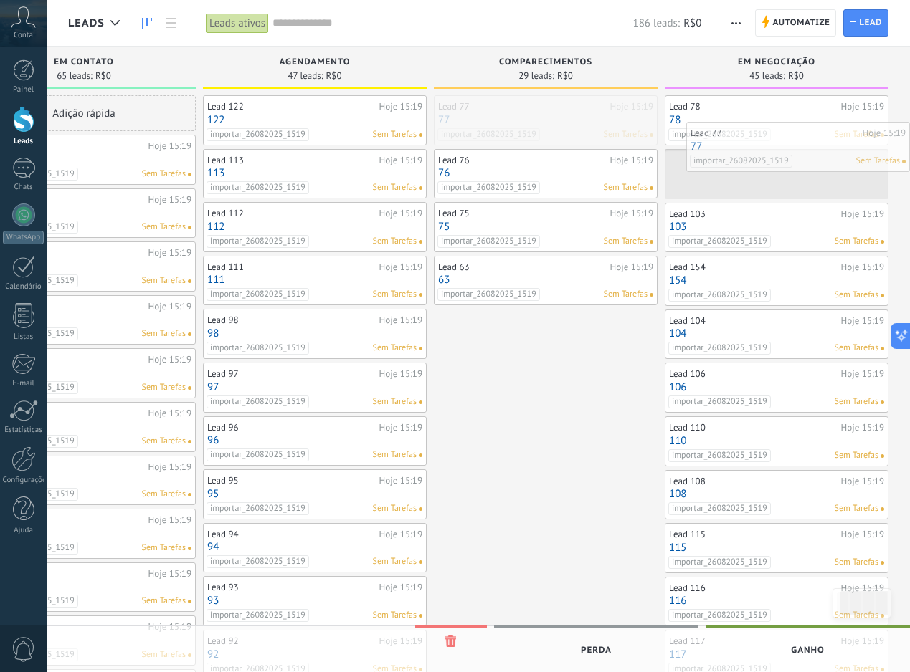
drag, startPoint x: 529, startPoint y: 112, endPoint x: 789, endPoint y: 138, distance: 261.6
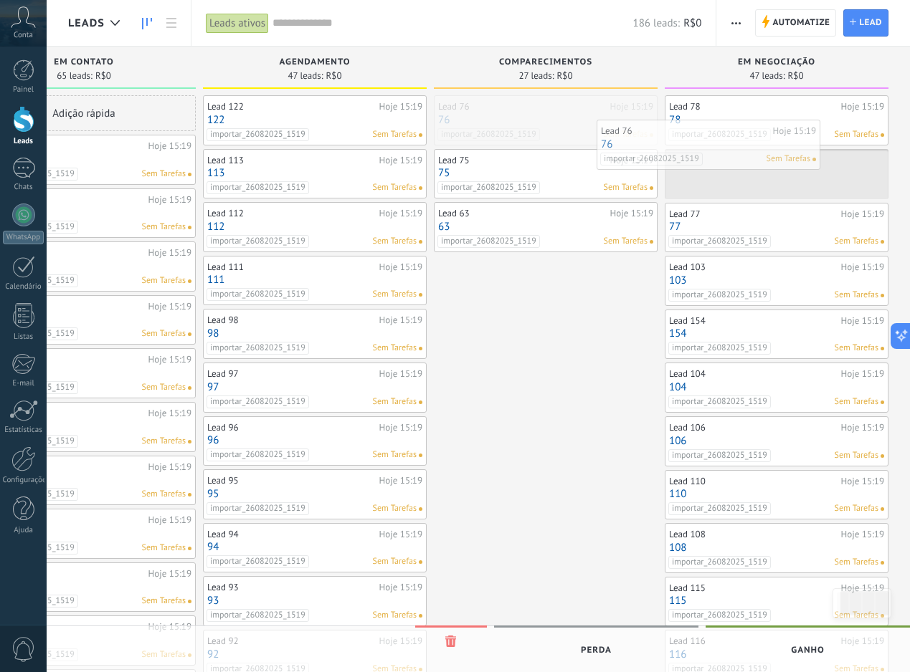
drag, startPoint x: 601, startPoint y: 123, endPoint x: 773, endPoint y: 151, distance: 174.4
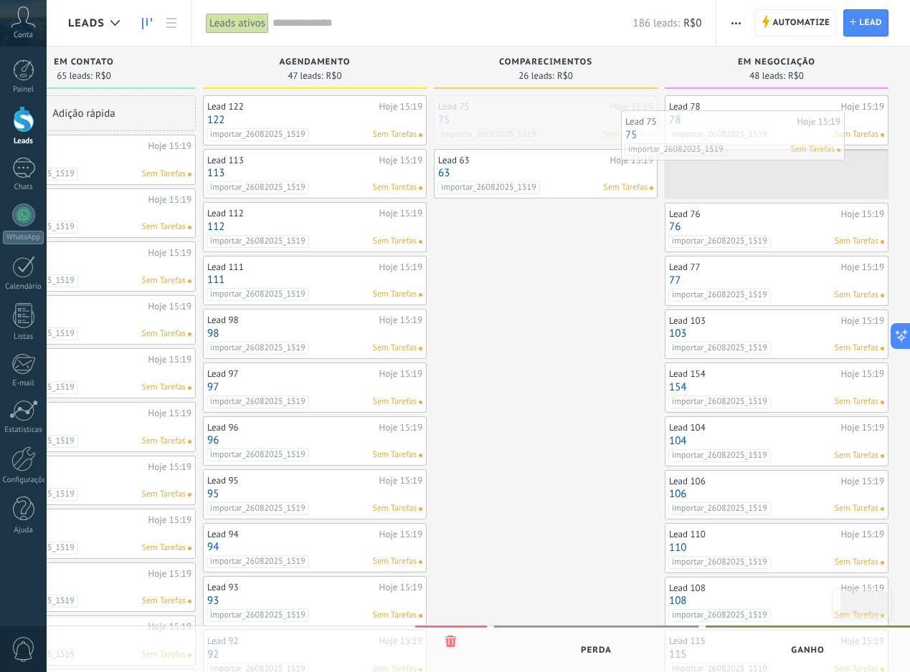
drag, startPoint x: 573, startPoint y: 128, endPoint x: 761, endPoint y: 144, distance: 188.5
drag, startPoint x: 599, startPoint y: 118, endPoint x: 767, endPoint y: 132, distance: 168.3
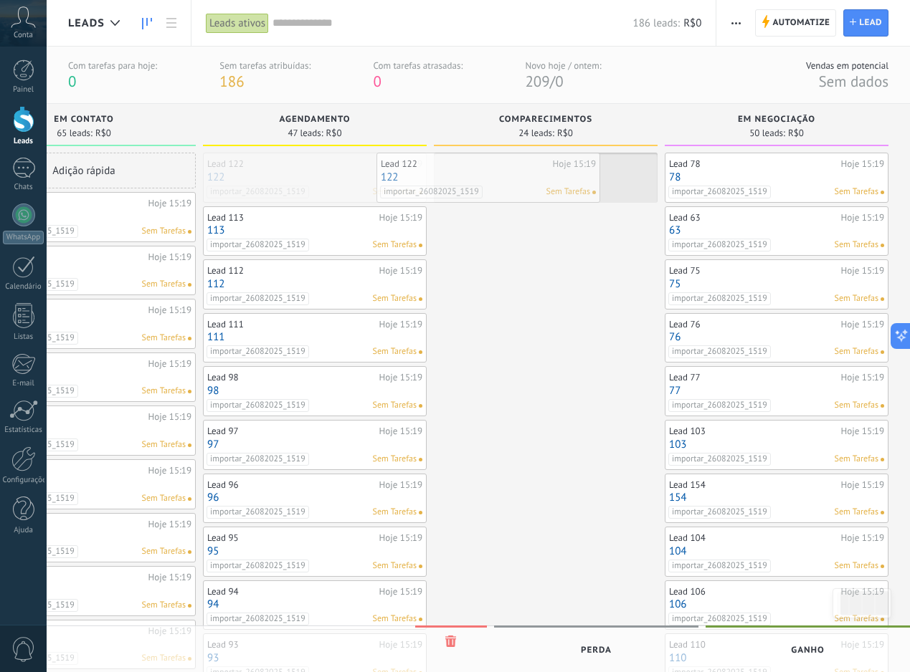
drag, startPoint x: 350, startPoint y: 184, endPoint x: 525, endPoint y: 184, distance: 175.6
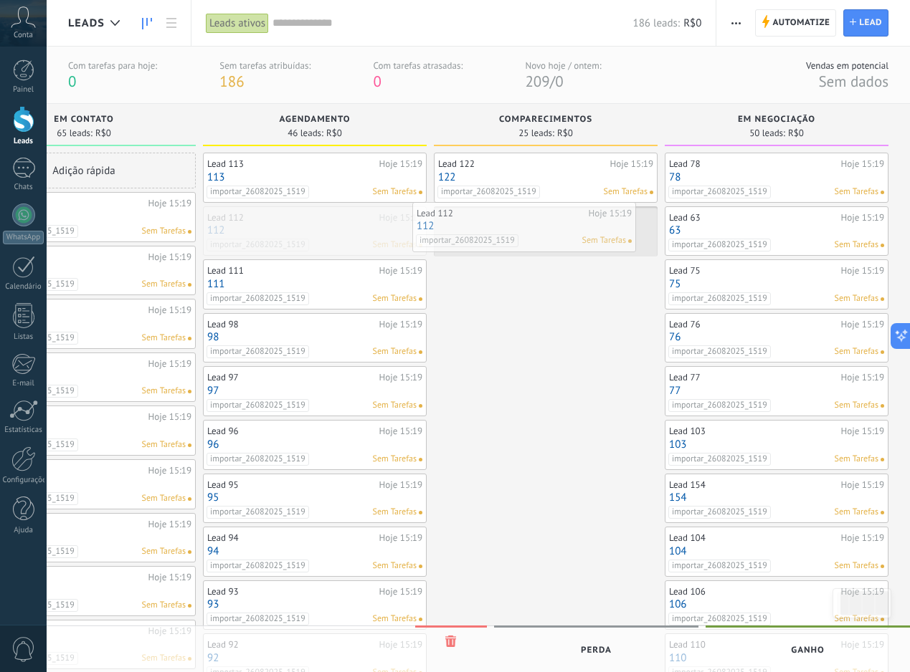
drag, startPoint x: 346, startPoint y: 250, endPoint x: 566, endPoint y: 245, distance: 220.1
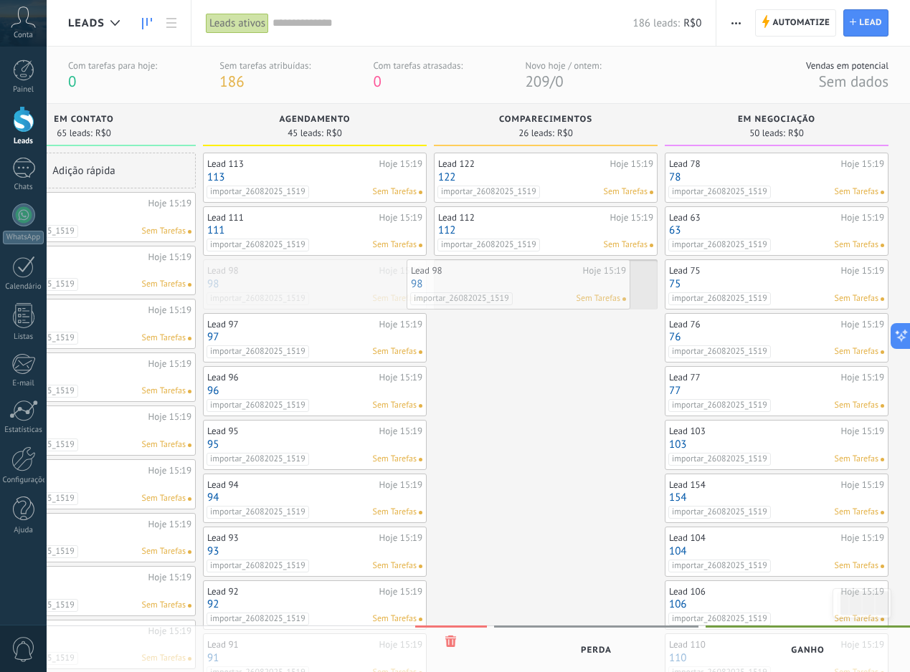
drag, startPoint x: 353, startPoint y: 287, endPoint x: 557, endPoint y: 287, distance: 203.6
drag
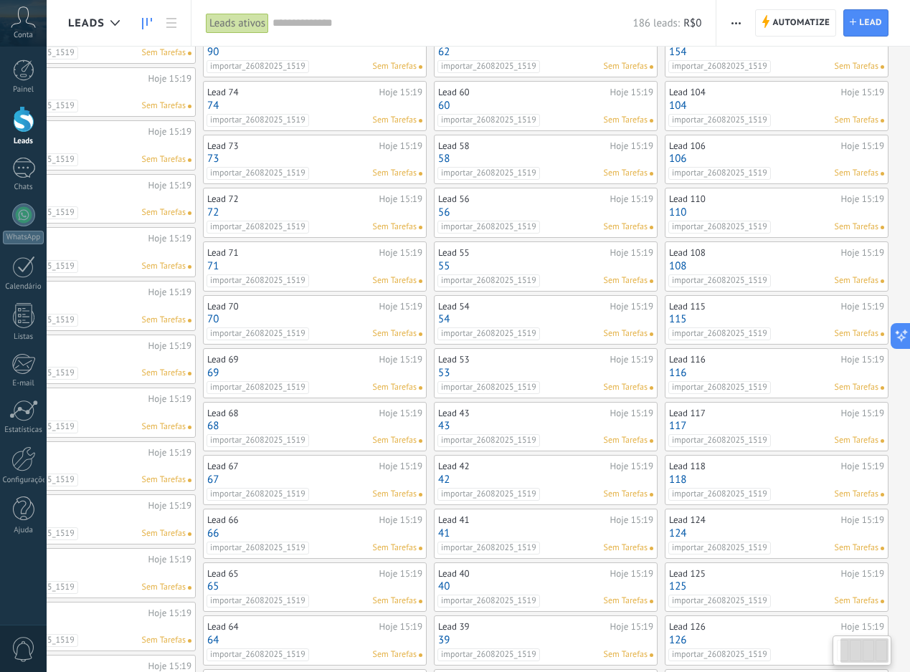
scroll to position [0, 0]
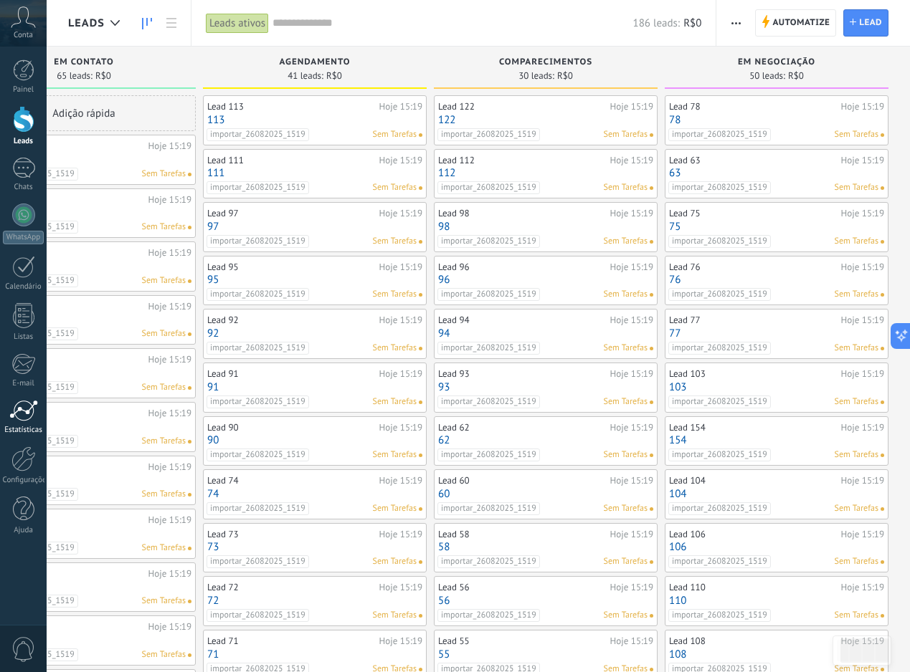
click at [20, 427] on div "Estatísticas" at bounding box center [24, 430] width 42 height 9
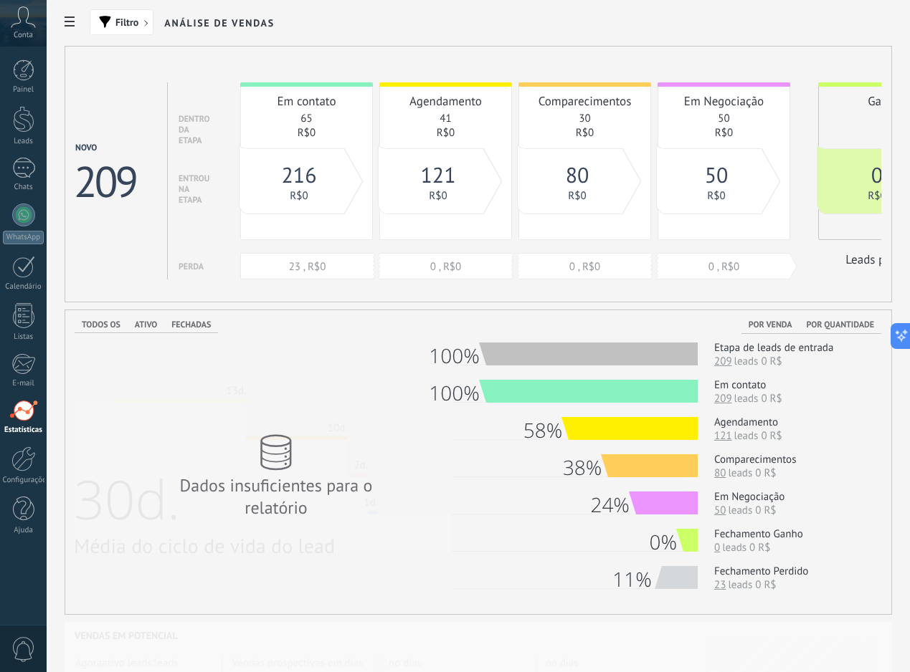
click at [725, 436] on link "121" at bounding box center [723, 436] width 18 height 14
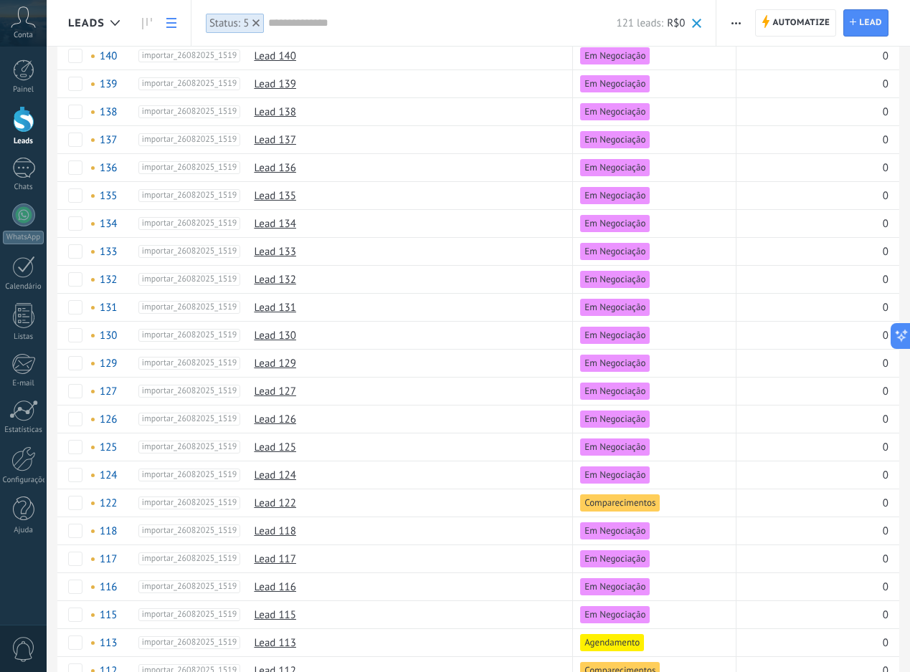
scroll to position [859, 0]
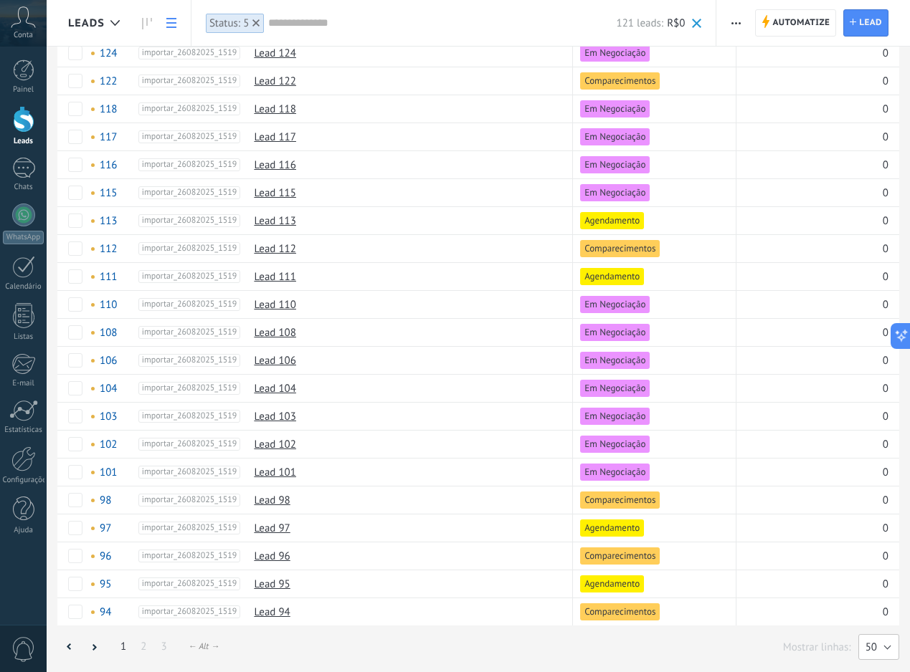
click at [883, 639] on button "50" at bounding box center [878, 647] width 41 height 26
click at [867, 647] on span "200" at bounding box center [871, 648] width 44 height 14
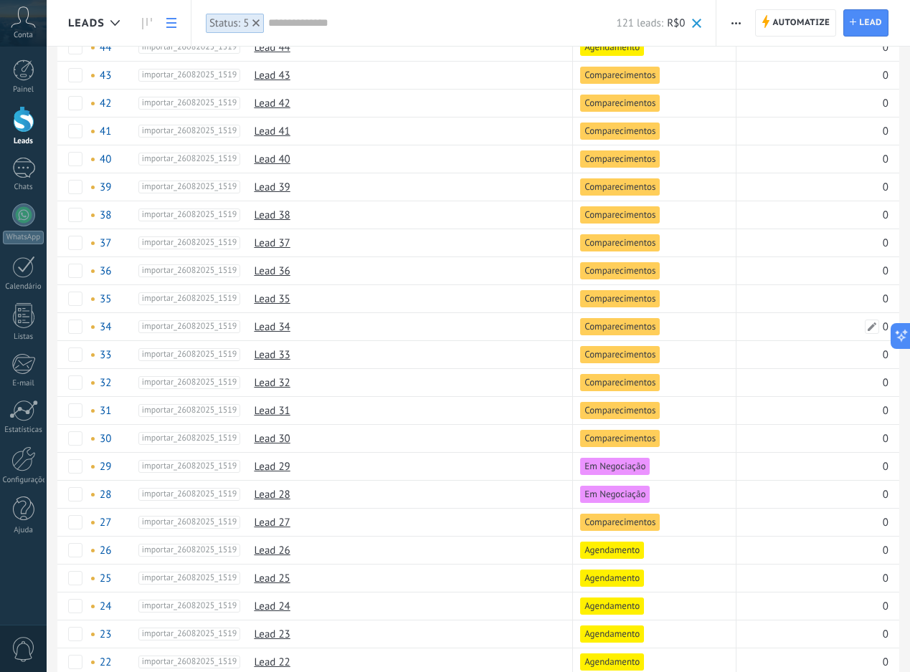
scroll to position [2844, 0]
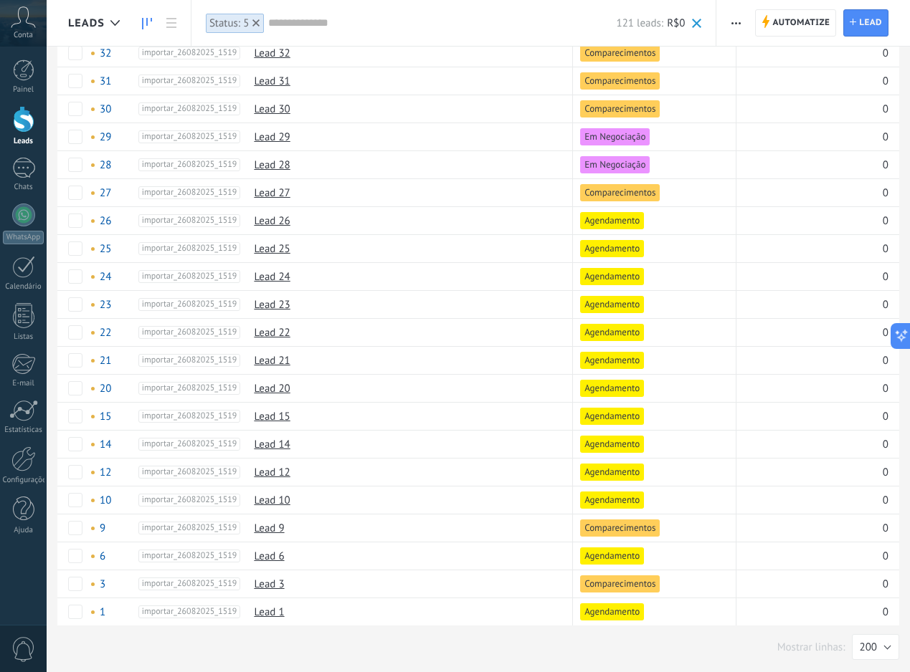
click at [143, 27] on use at bounding box center [147, 23] width 10 height 11
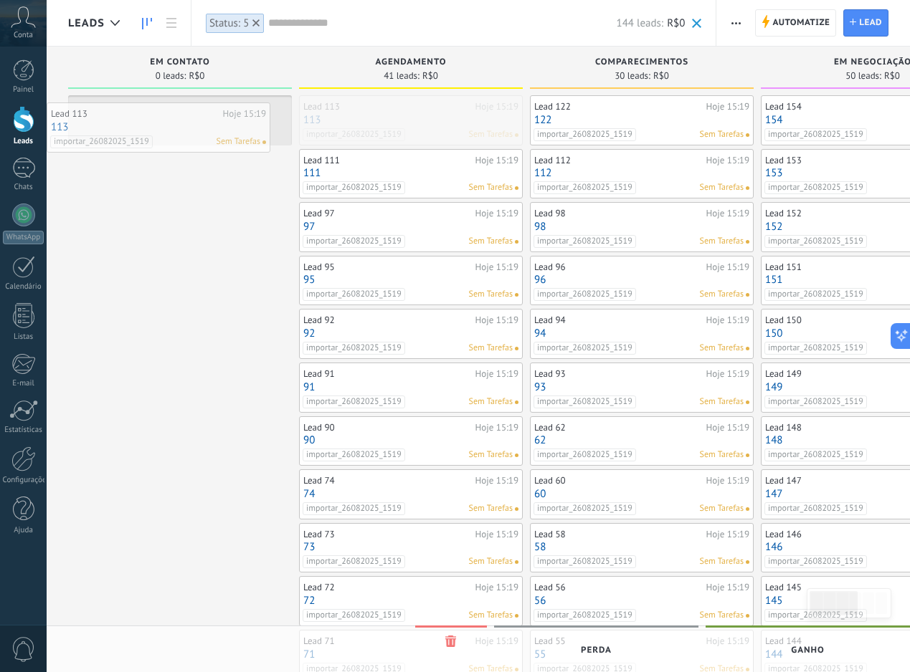
drag, startPoint x: 445, startPoint y: 129, endPoint x: 186, endPoint y: 136, distance: 259.6
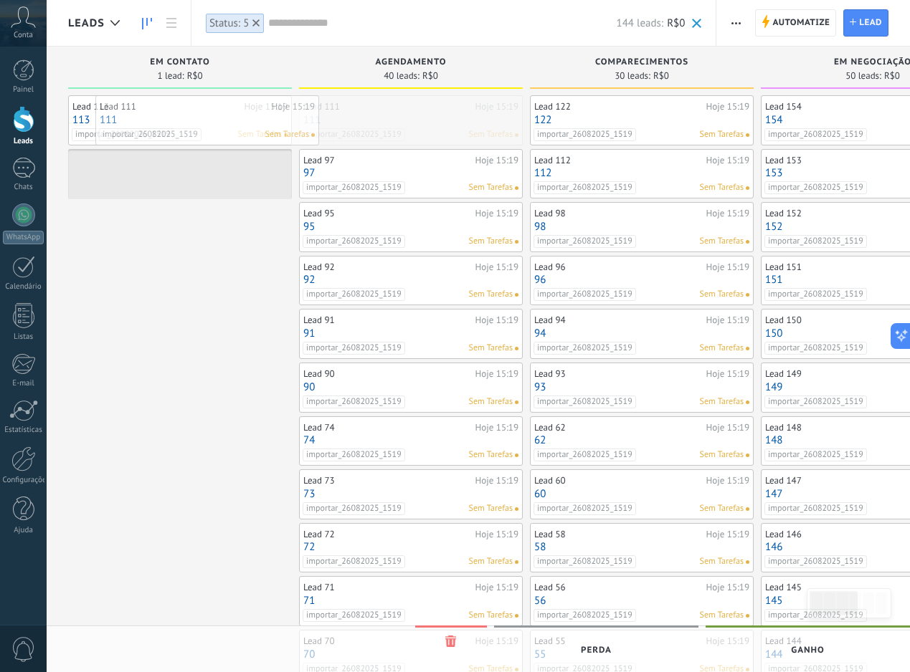
drag, startPoint x: 440, startPoint y: 134, endPoint x: 236, endPoint y: 134, distance: 204.3
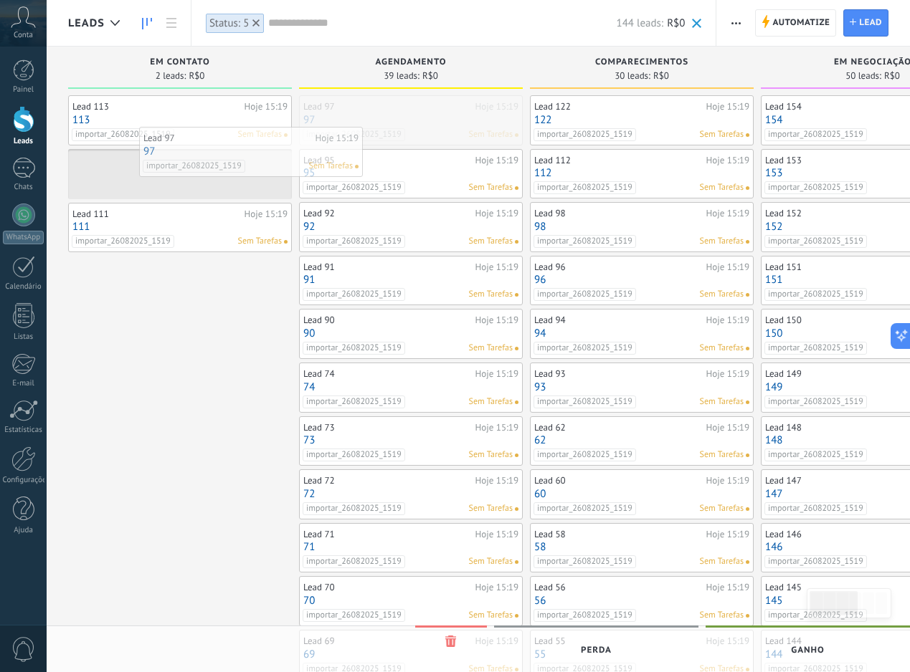
drag, startPoint x: 400, startPoint y: 126, endPoint x: 214, endPoint y: 176, distance: 192.3
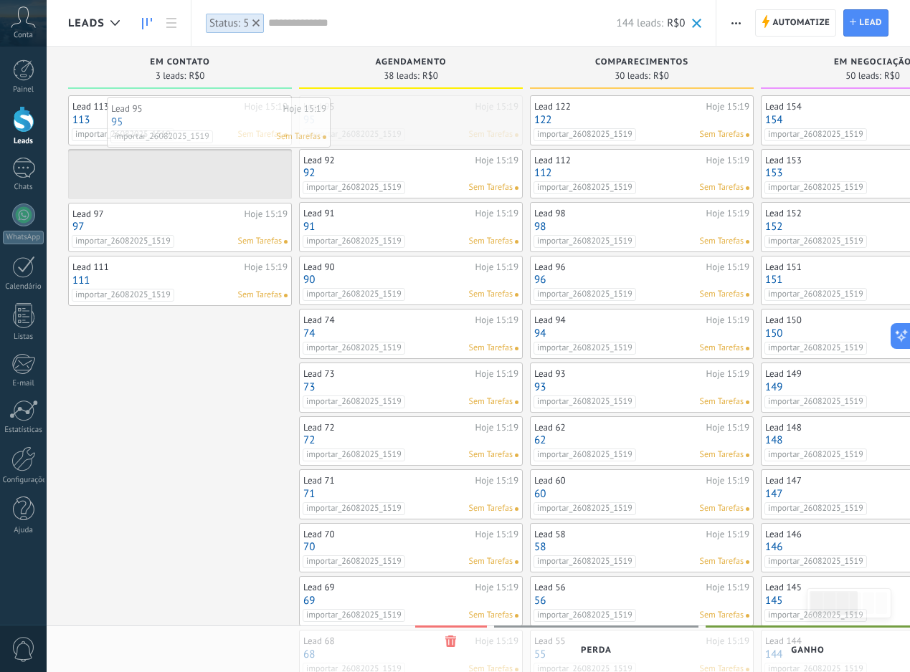
drag, startPoint x: 401, startPoint y: 122, endPoint x: 160, endPoint y: 129, distance: 241.7
drag, startPoint x: 429, startPoint y: 115, endPoint x: 146, endPoint y: 118, distance: 283.2
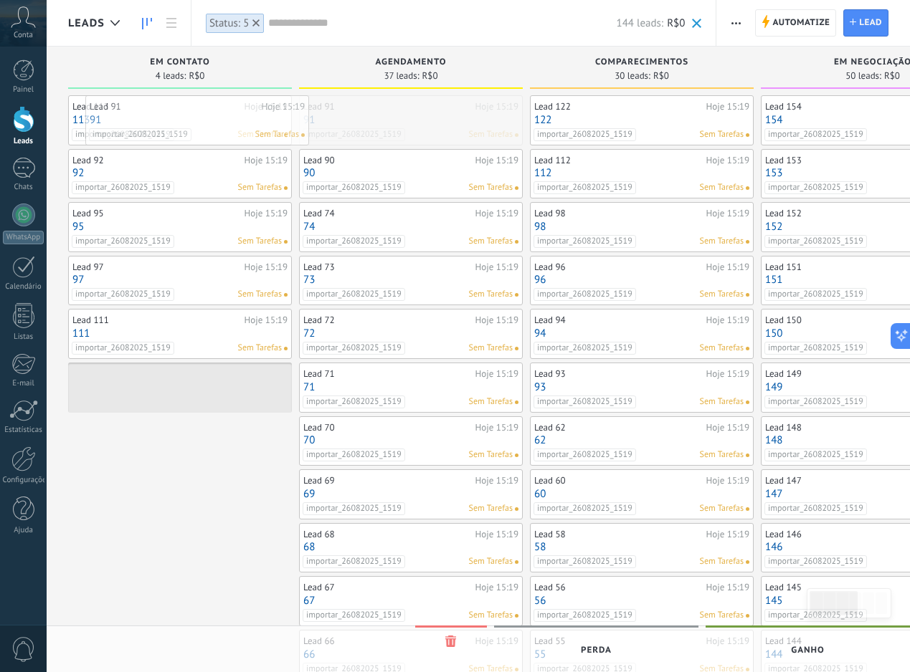
drag, startPoint x: 453, startPoint y: 128, endPoint x: 229, endPoint y: 130, distance: 223.7
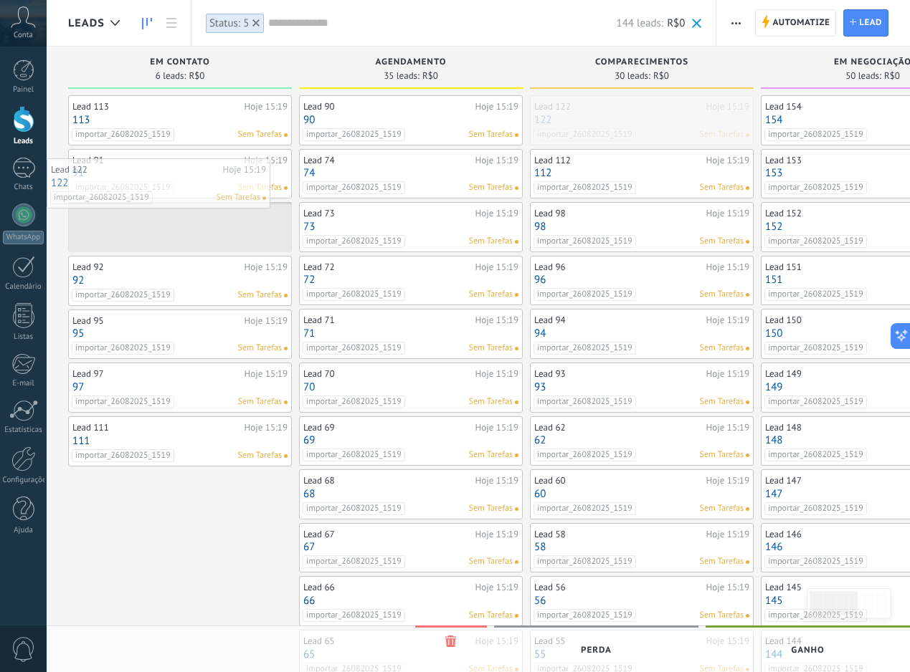
drag, startPoint x: 695, startPoint y: 129, endPoint x: 158, endPoint y: 192, distance: 540.6
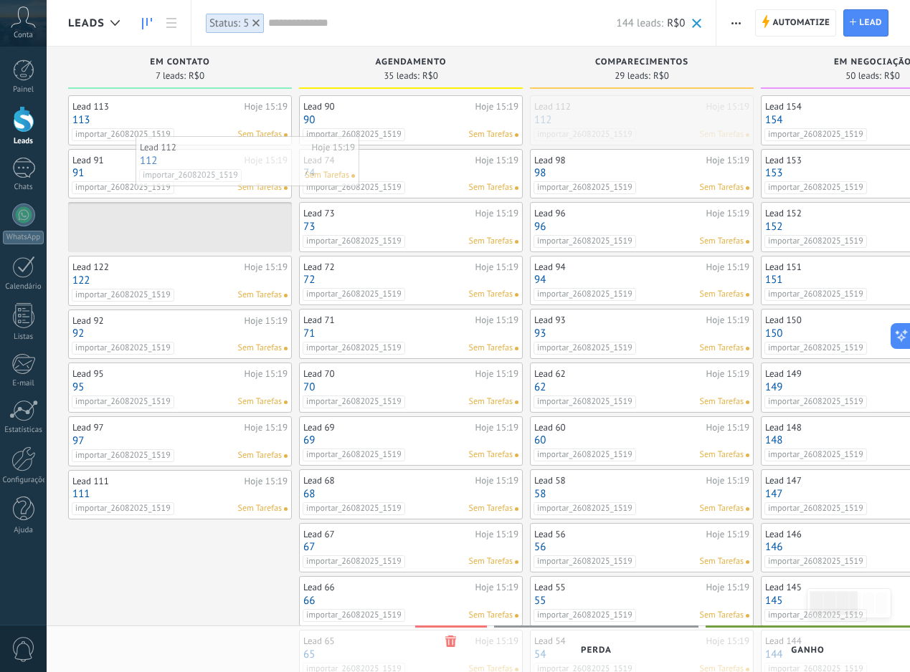
drag, startPoint x: 661, startPoint y: 110, endPoint x: 265, endPoint y: 151, distance: 397.8
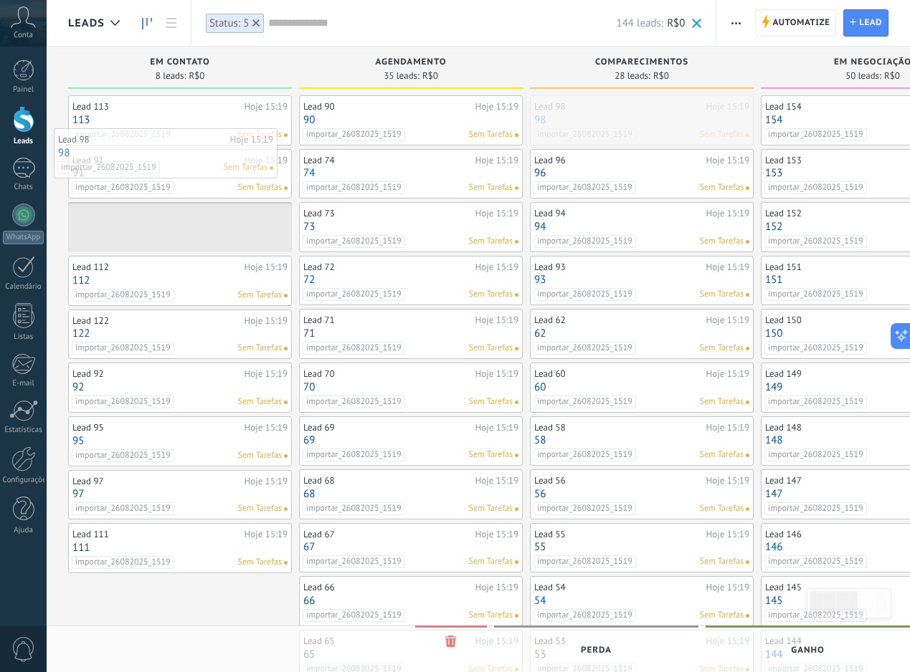
drag, startPoint x: 644, startPoint y: 119, endPoint x: 165, endPoint y: 153, distance: 480.1
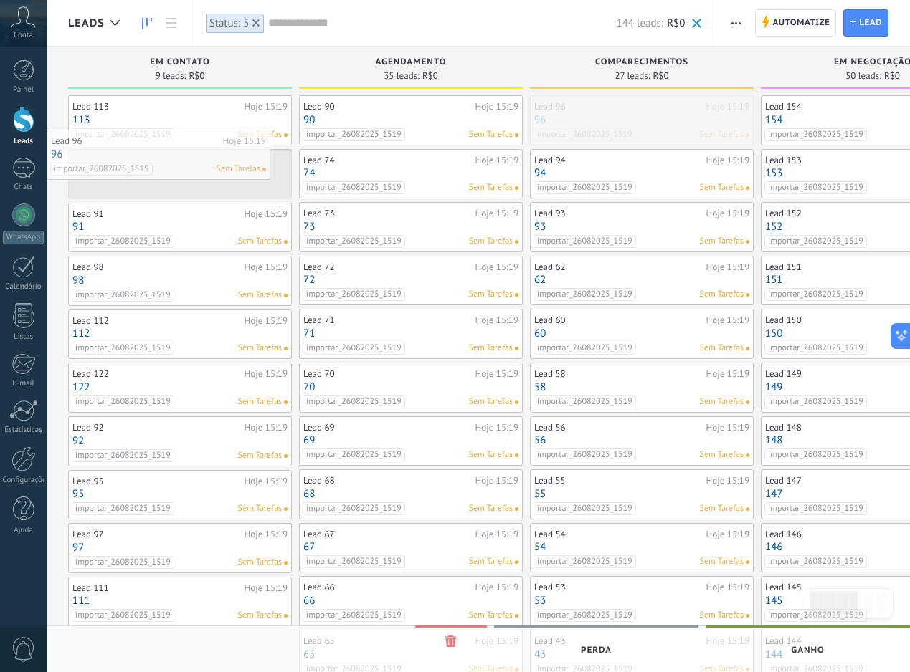
drag, startPoint x: 659, startPoint y: 108, endPoint x: 140, endPoint y: 148, distance: 521.3
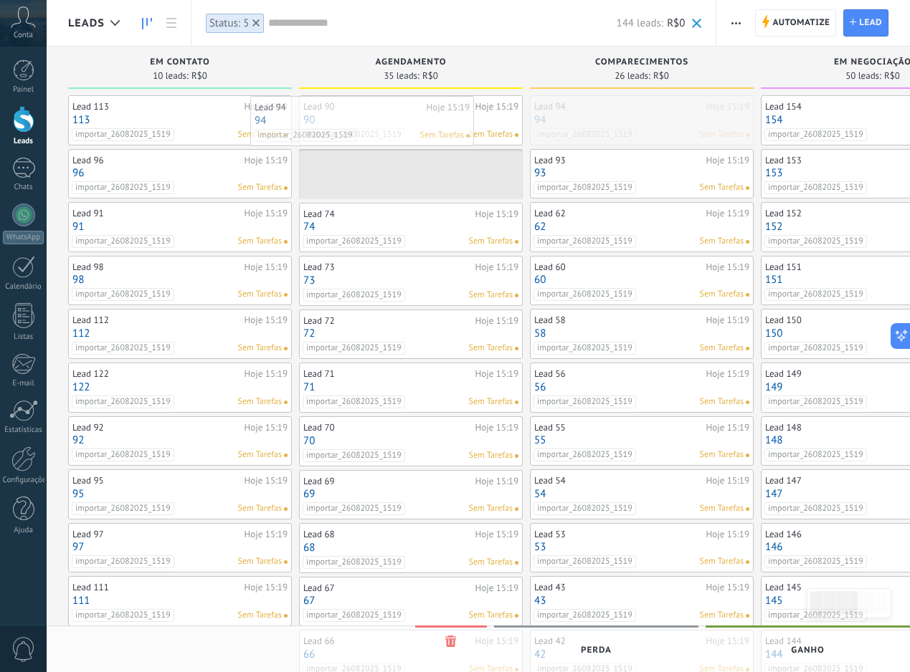
drag, startPoint x: 667, startPoint y: 127, endPoint x: 387, endPoint y: 128, distance: 279.6
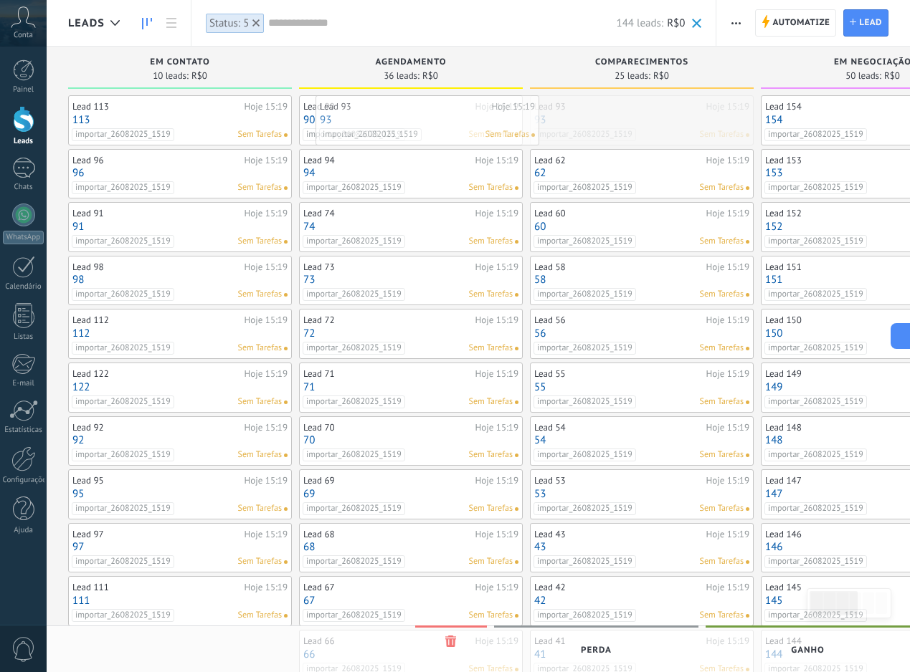
drag, startPoint x: 683, startPoint y: 124, endPoint x: 469, endPoint y: 124, distance: 214.3
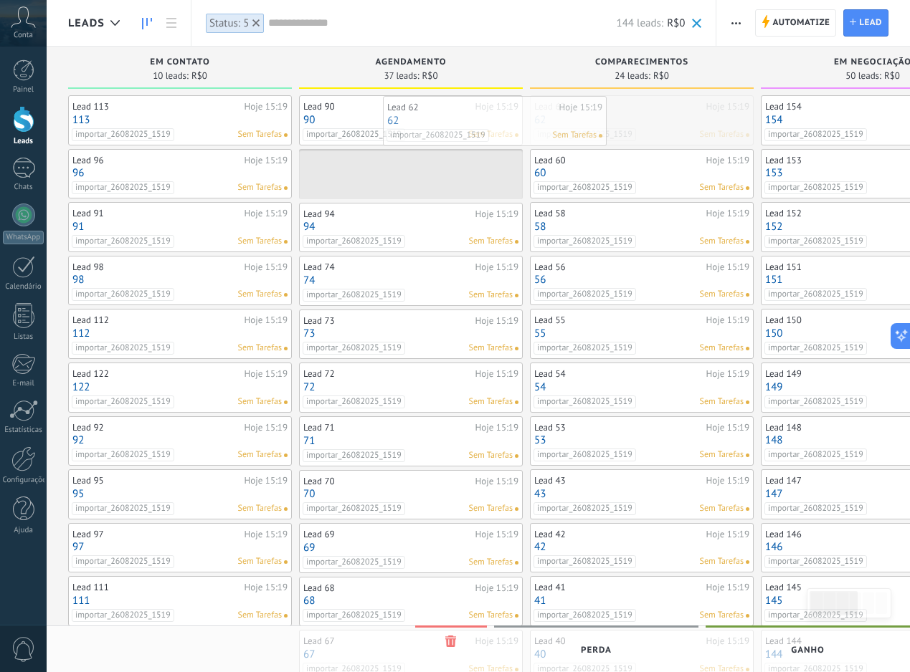
drag, startPoint x: 632, startPoint y: 103, endPoint x: 466, endPoint y: 110, distance: 166.4
drag, startPoint x: 698, startPoint y: 114, endPoint x: 497, endPoint y: 124, distance: 201.7
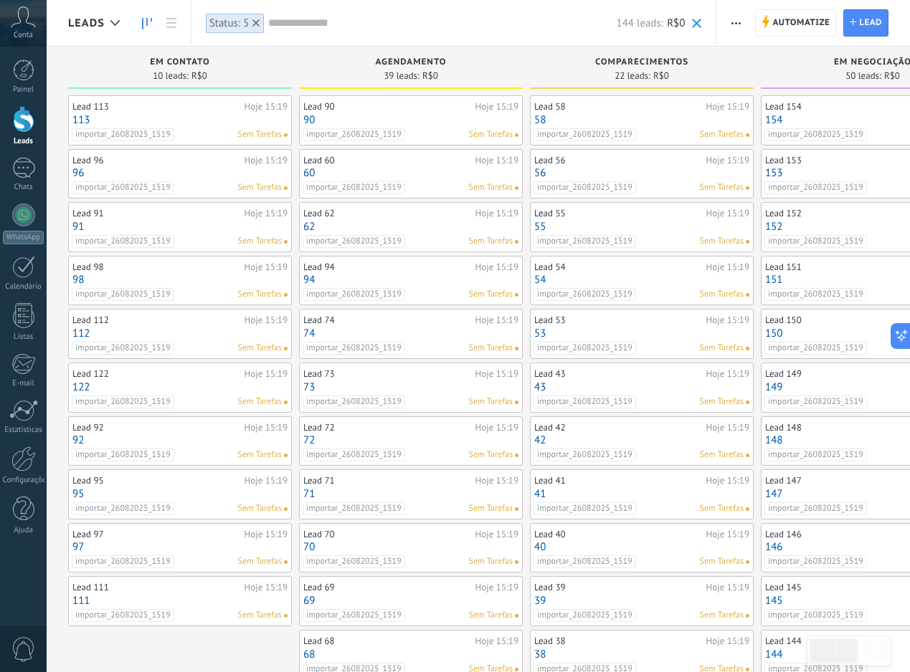
click at [694, 101] on div "Lead 58" at bounding box center [618, 106] width 168 height 11
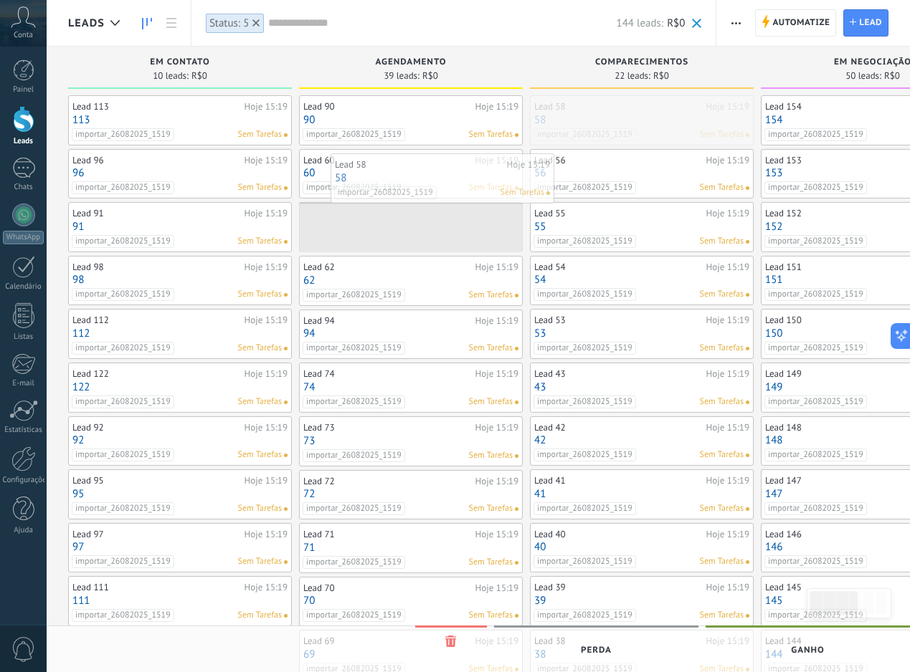
drag, startPoint x: 694, startPoint y: 101, endPoint x: 492, endPoint y: 159, distance: 209.6
drag, startPoint x: 687, startPoint y: 124, endPoint x: 475, endPoint y: 150, distance: 214.5
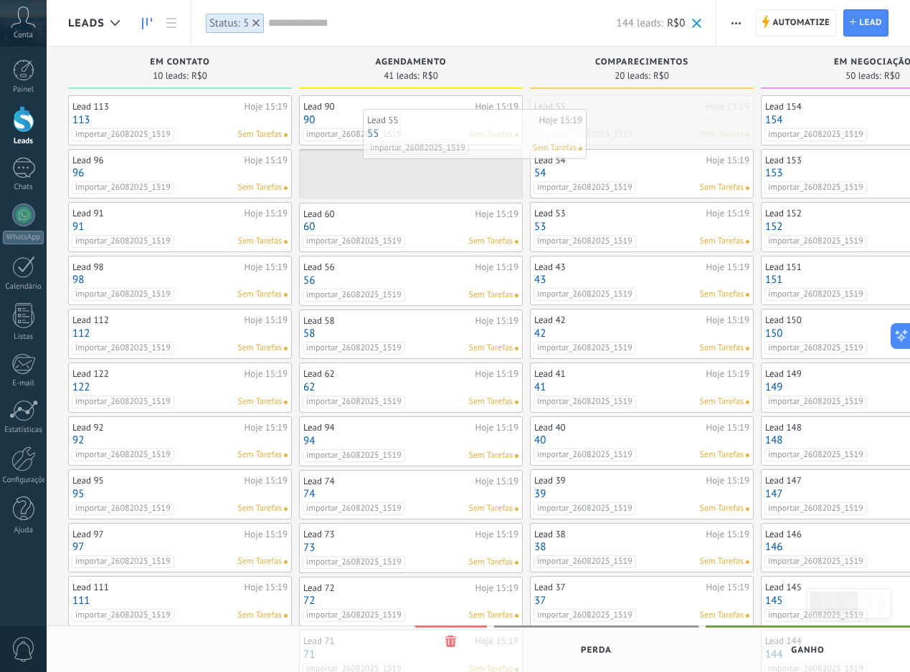
drag, startPoint x: 661, startPoint y: 133, endPoint x: 487, endPoint y: 147, distance: 174.1
drag, startPoint x: 647, startPoint y: 123, endPoint x: 440, endPoint y: 138, distance: 207.7
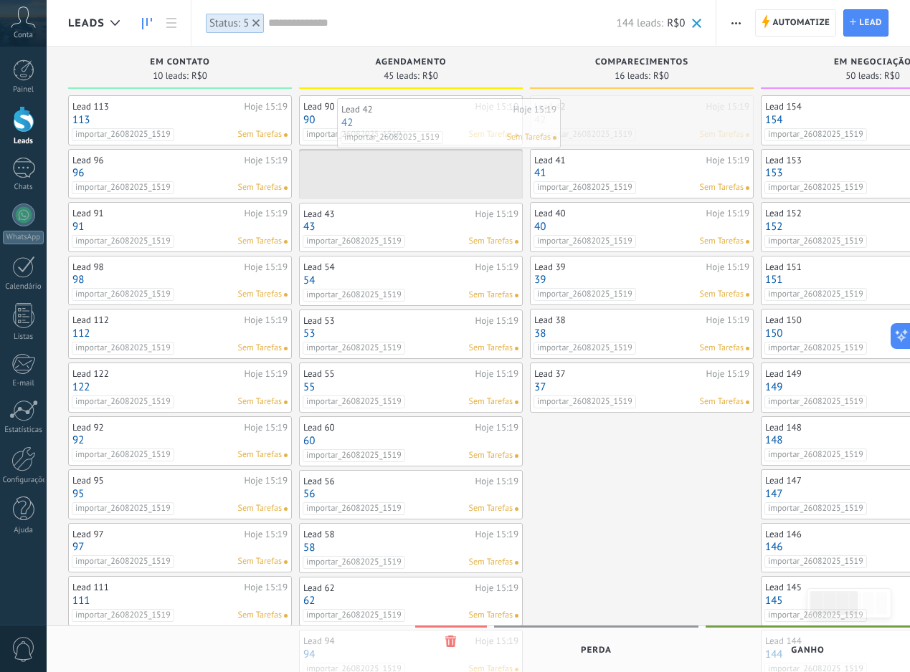
drag, startPoint x: 637, startPoint y: 130, endPoint x: 444, endPoint y: 133, distance: 192.9
drag, startPoint x: 645, startPoint y: 130, endPoint x: 435, endPoint y: 131, distance: 210.0
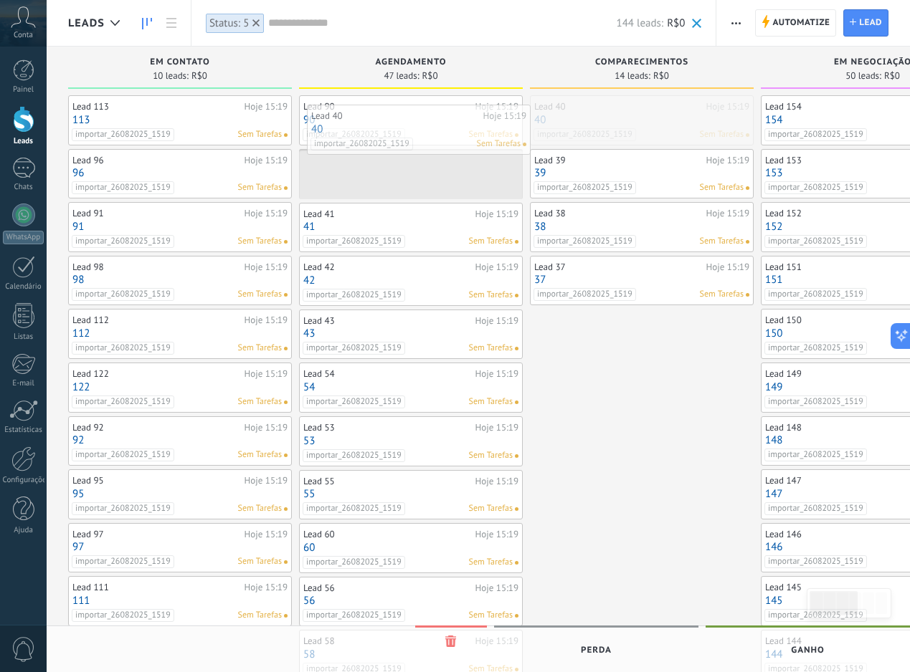
drag, startPoint x: 654, startPoint y: 130, endPoint x: 634, endPoint y: 130, distance: 20.1
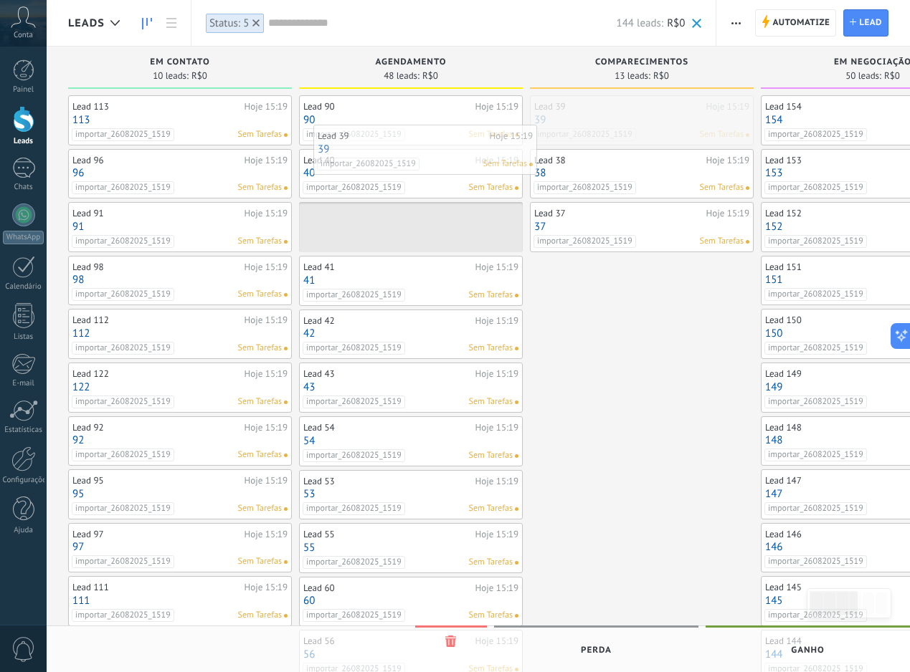
drag, startPoint x: 668, startPoint y: 133, endPoint x: 452, endPoint y: 163, distance: 217.8
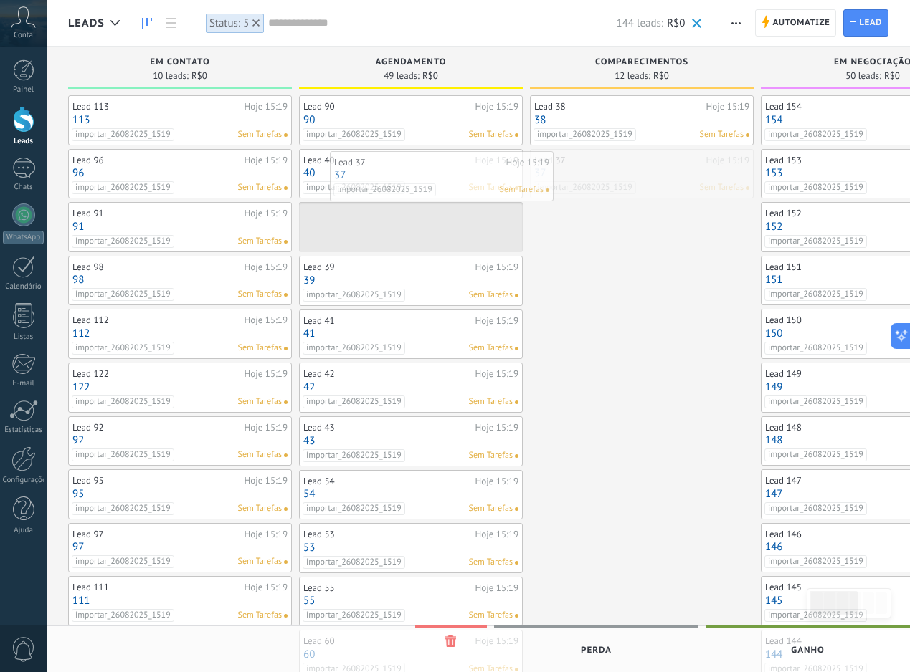
drag, startPoint x: 626, startPoint y: 163, endPoint x: 425, endPoint y: 165, distance: 200.7
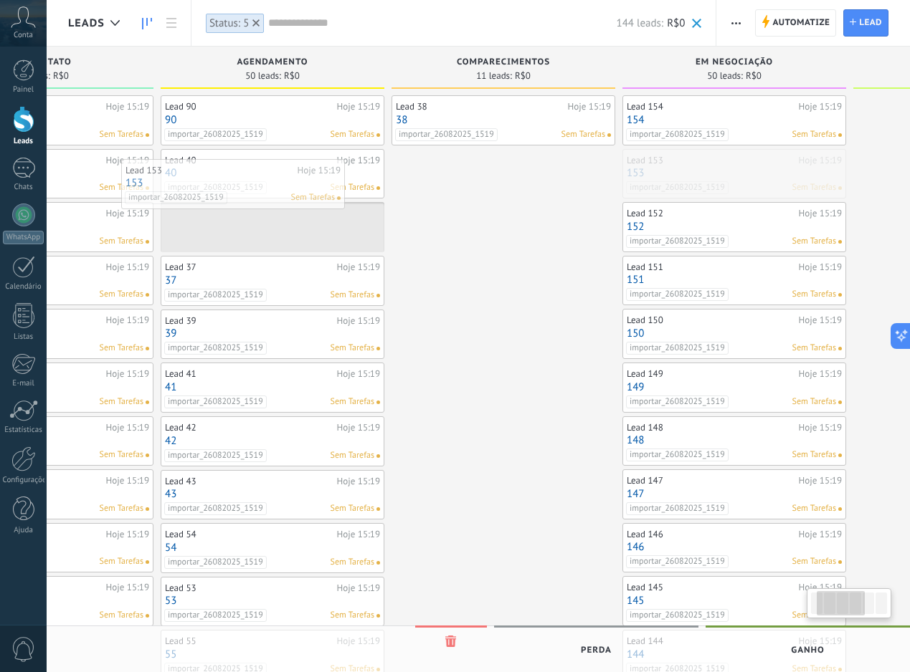
scroll to position [0, 130]
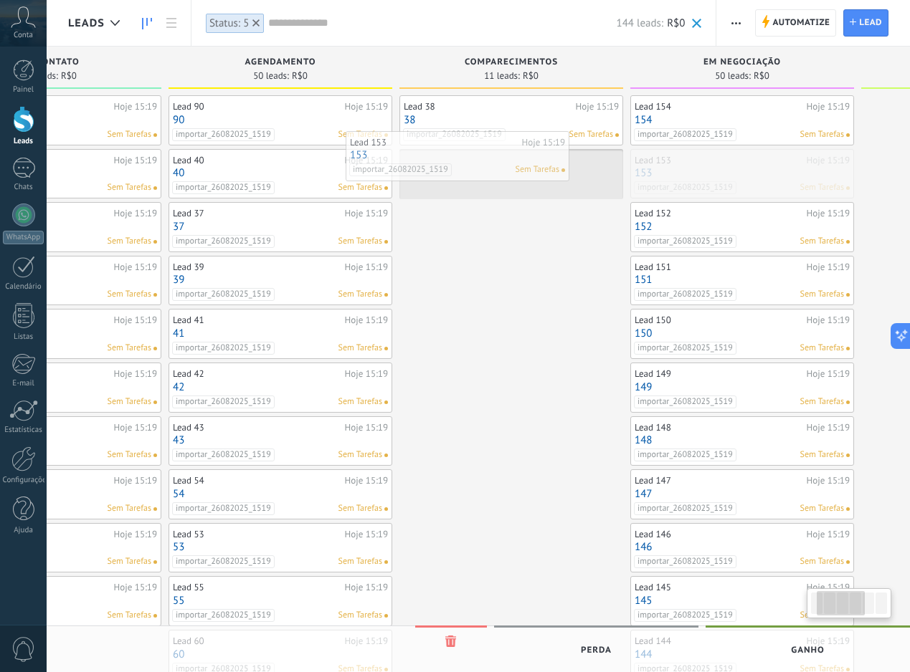
drag, startPoint x: 586, startPoint y: 189, endPoint x: 453, endPoint y: 171, distance: 134.5
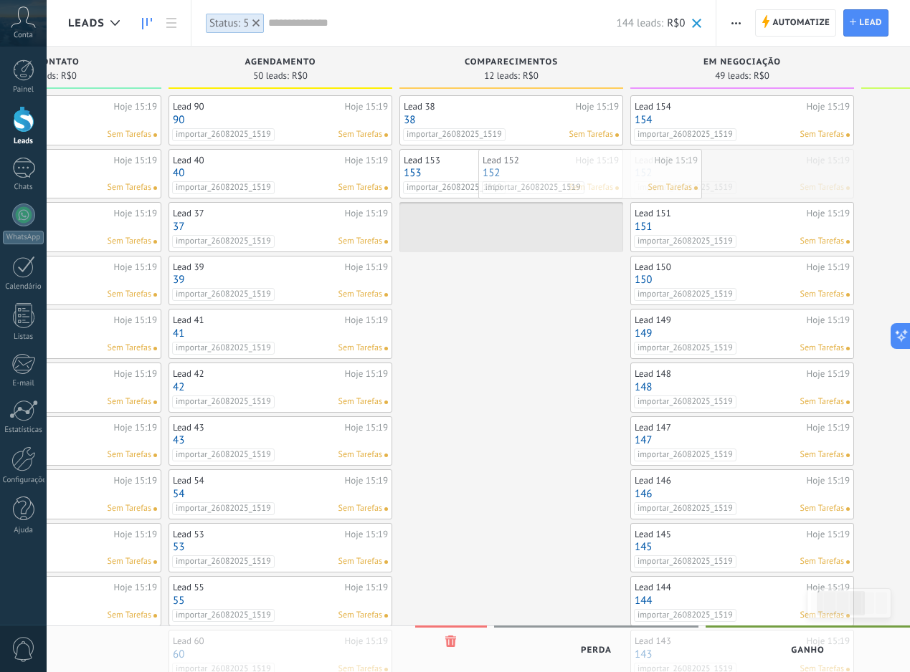
drag, startPoint x: 730, startPoint y: 178, endPoint x: 525, endPoint y: 194, distance: 205.6
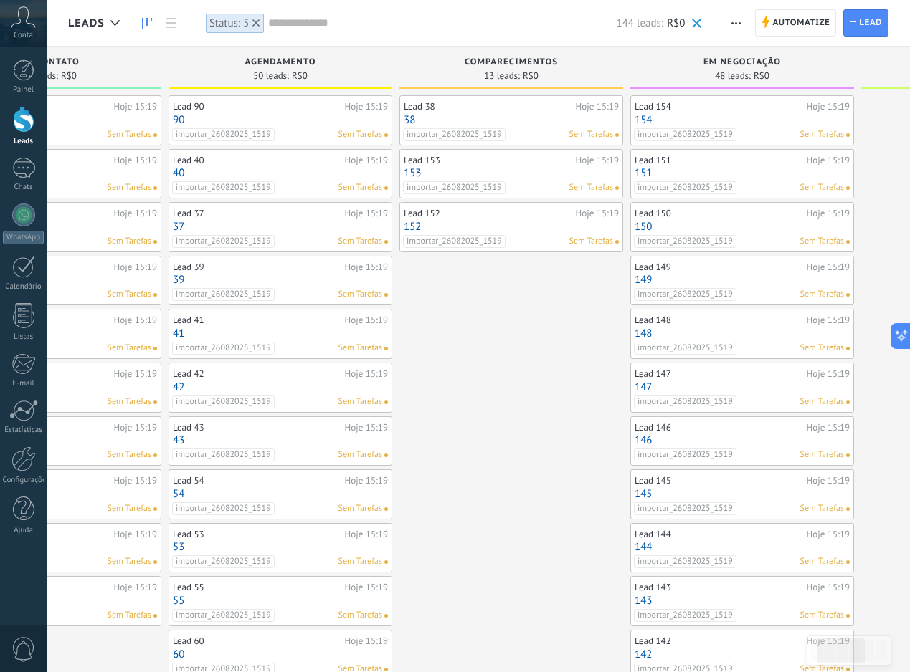
scroll to position [0, 162]
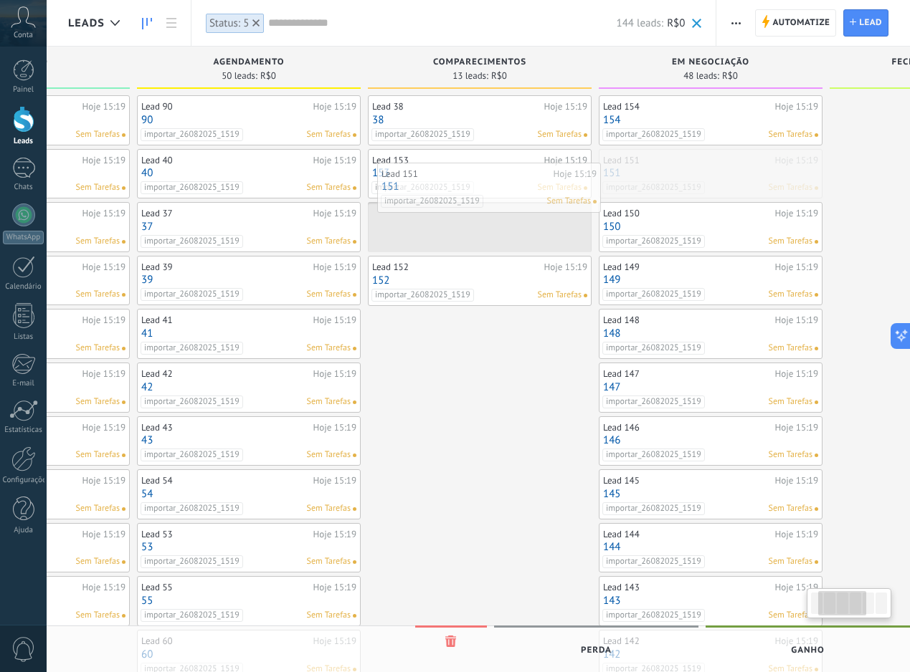
drag, startPoint x: 782, startPoint y: 194, endPoint x: 529, endPoint y: 209, distance: 253.5
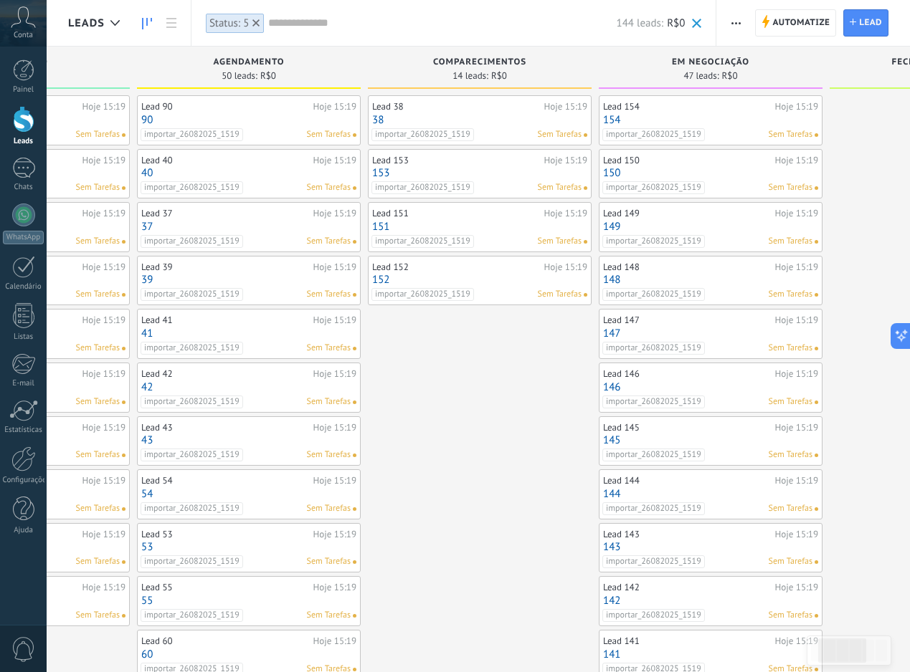
click at [795, 162] on div "Hoje 15:19" at bounding box center [796, 160] width 43 height 11
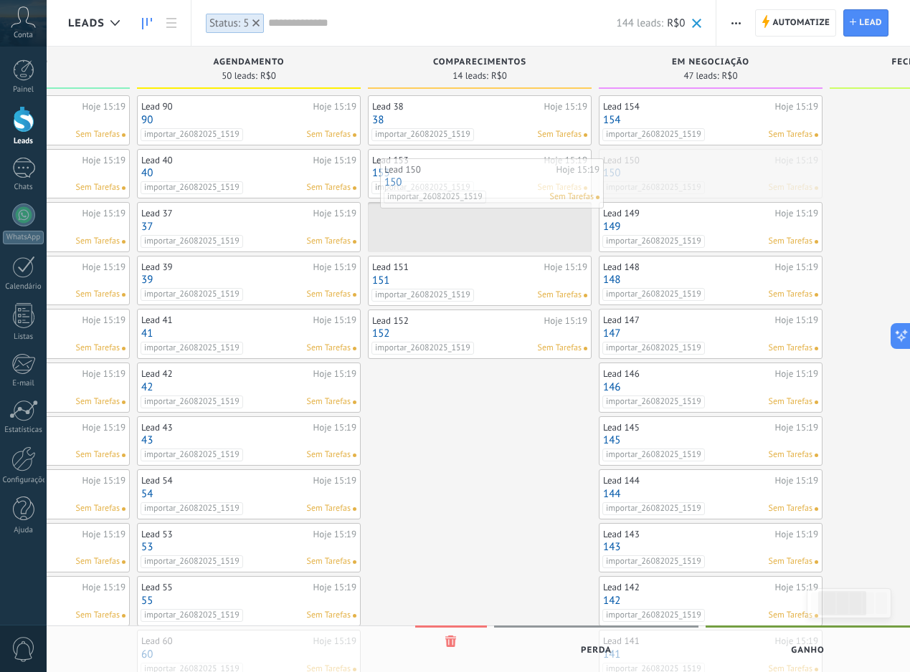
drag, startPoint x: 795, startPoint y: 162, endPoint x: 576, endPoint y: 171, distance: 218.8
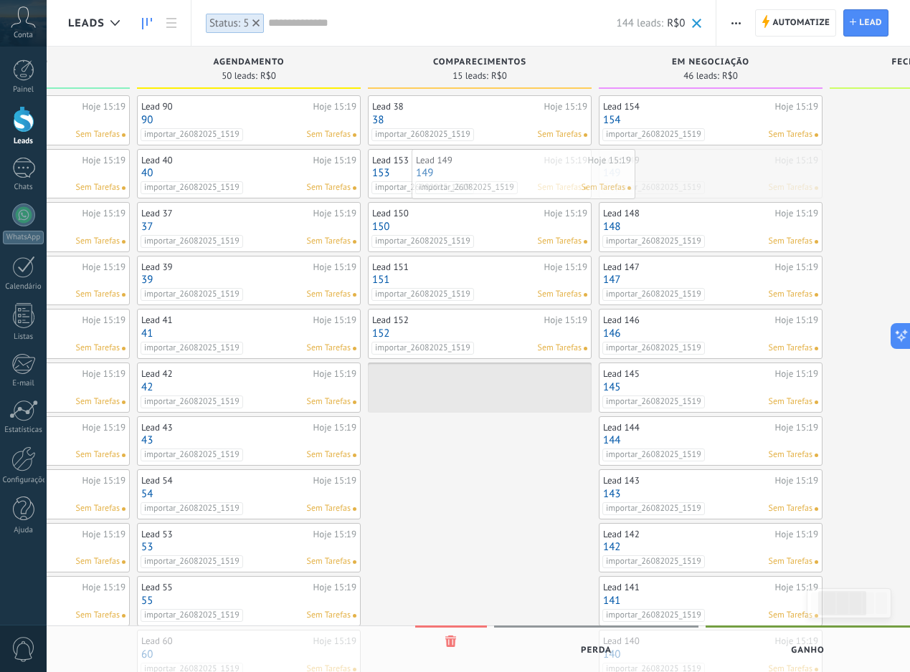
drag, startPoint x: 715, startPoint y: 165, endPoint x: 516, endPoint y: 171, distance: 199.4
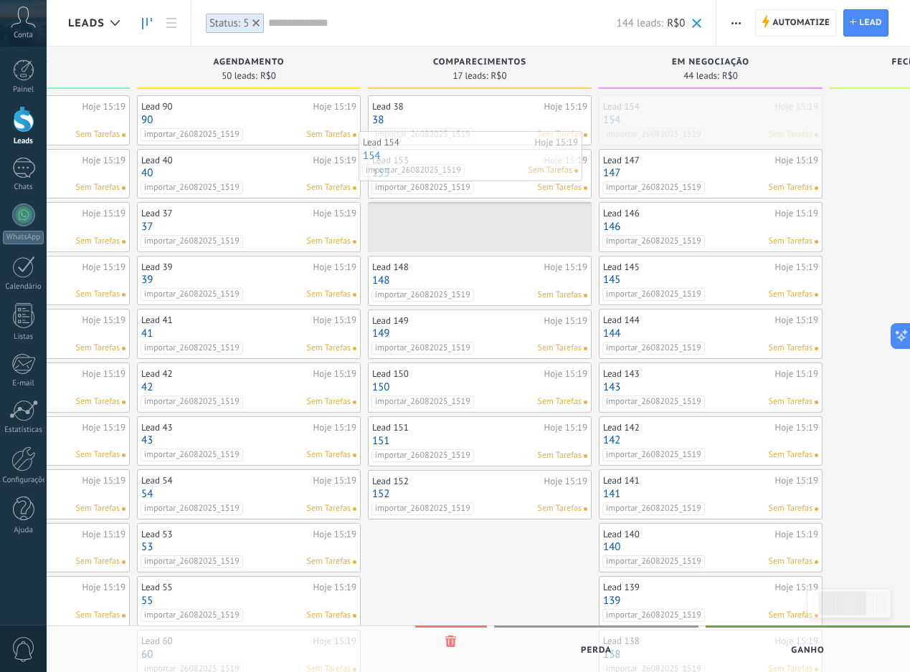
drag, startPoint x: 703, startPoint y: 127, endPoint x: 461, endPoint y: 166, distance: 245.5
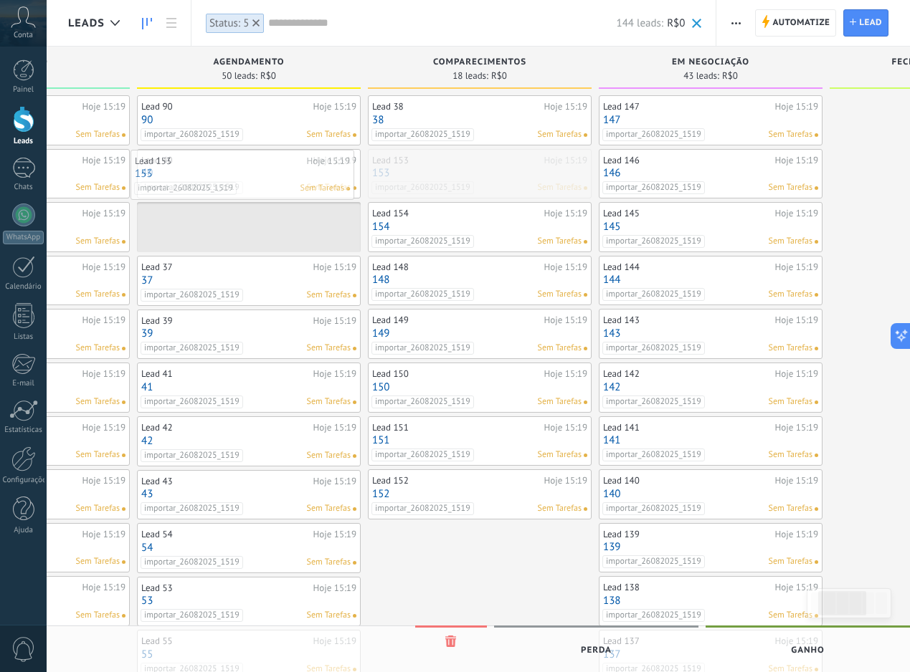
drag, startPoint x: 509, startPoint y: 190, endPoint x: 271, endPoint y: 192, distance: 238.0
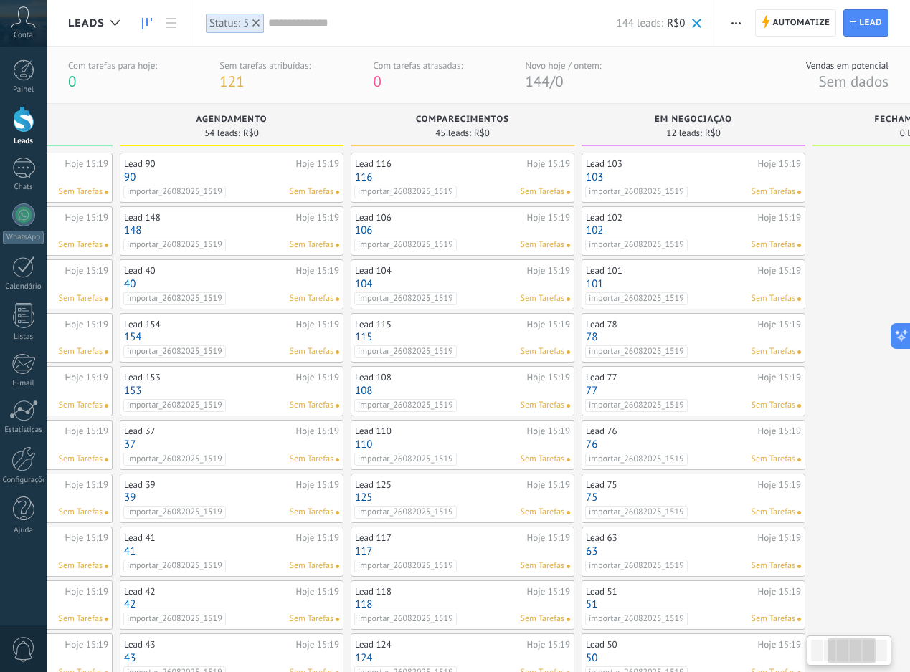
scroll to position [0, 70]
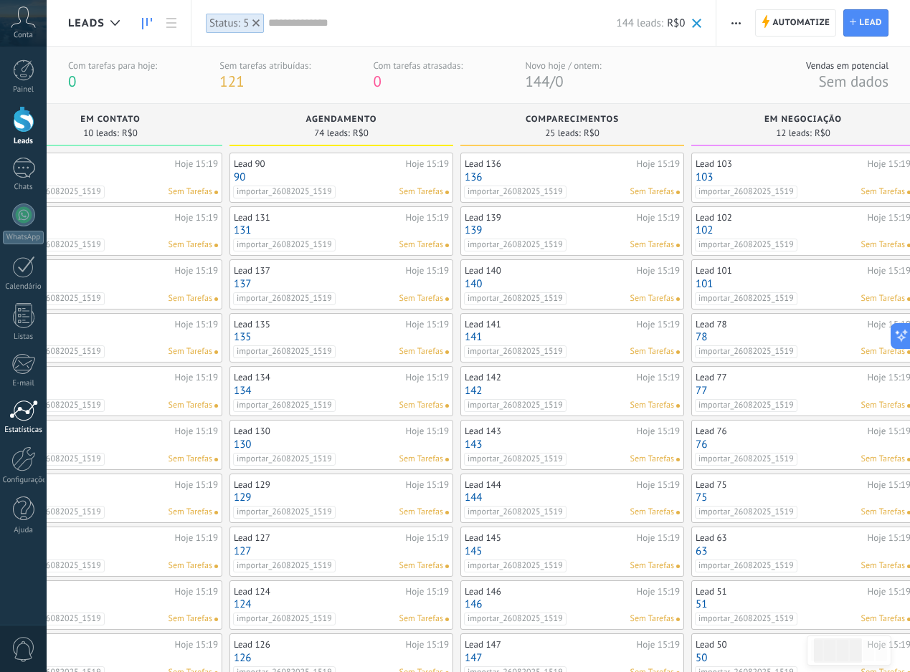
click at [17, 428] on div "Estatísticas" at bounding box center [24, 430] width 42 height 9
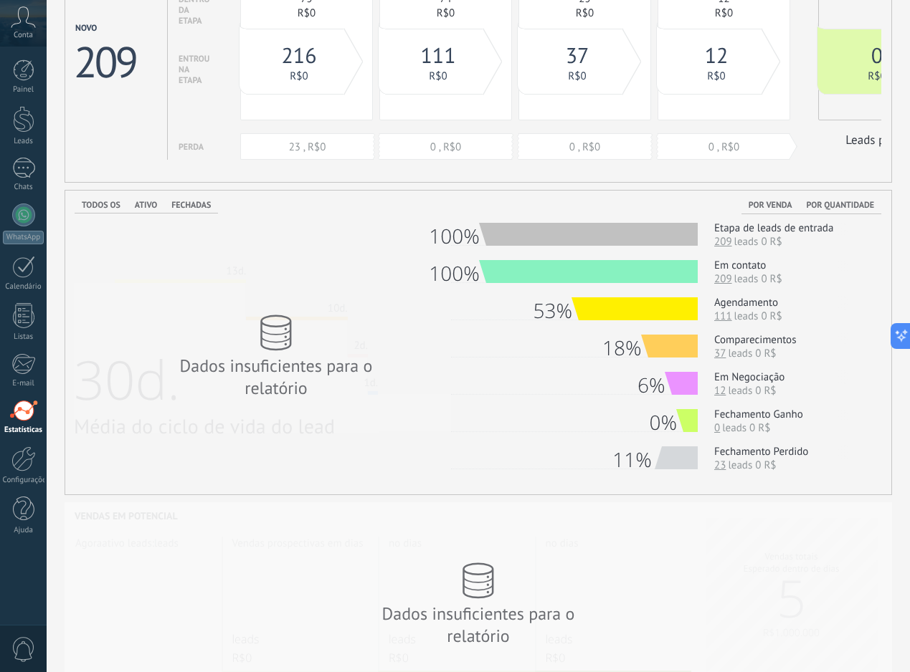
scroll to position [125, 0]
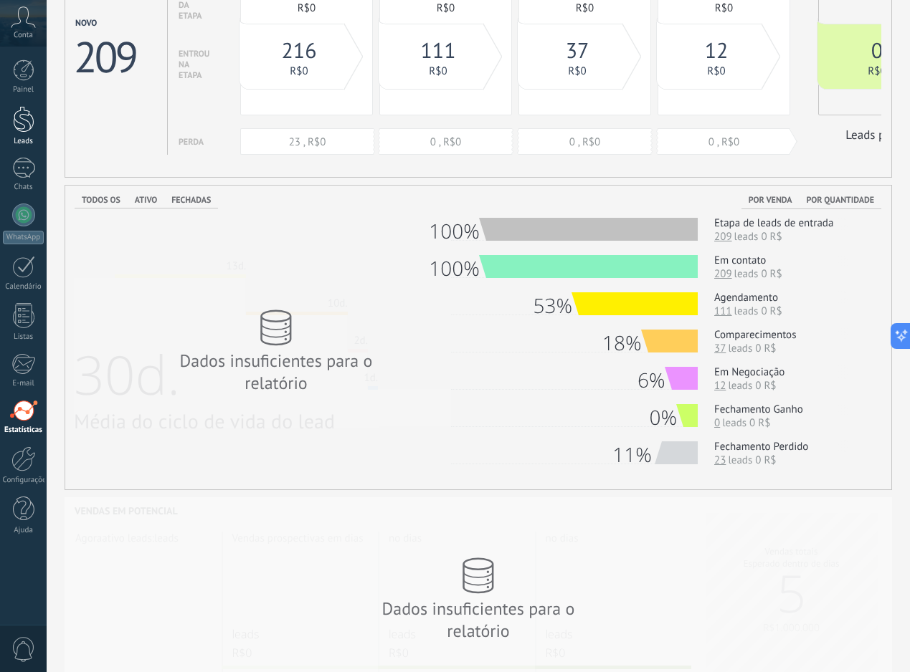
click at [32, 119] on div at bounding box center [24, 119] width 22 height 27
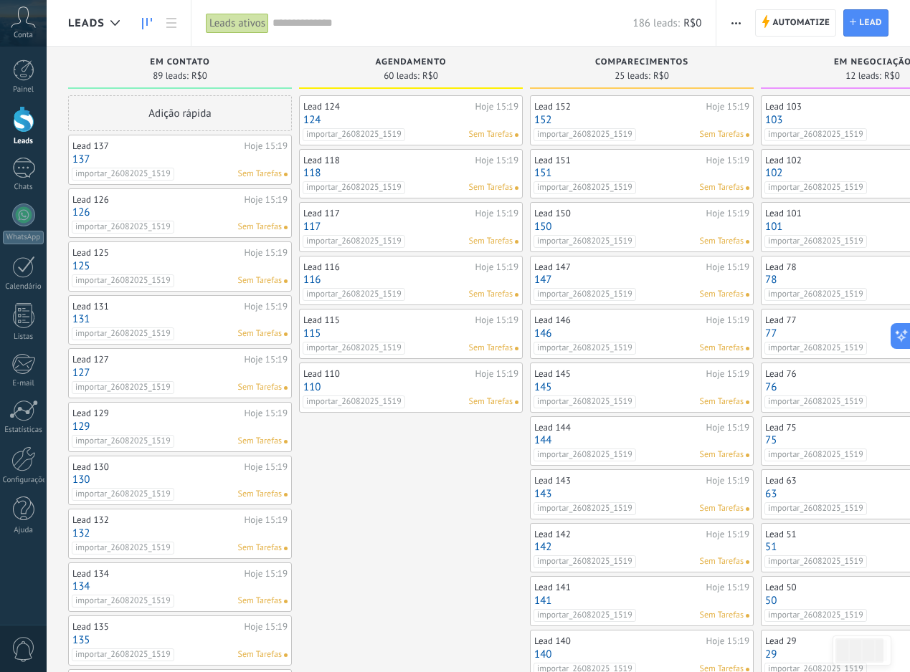
click at [736, 31] on span "button" at bounding box center [735, 22] width 9 height 27
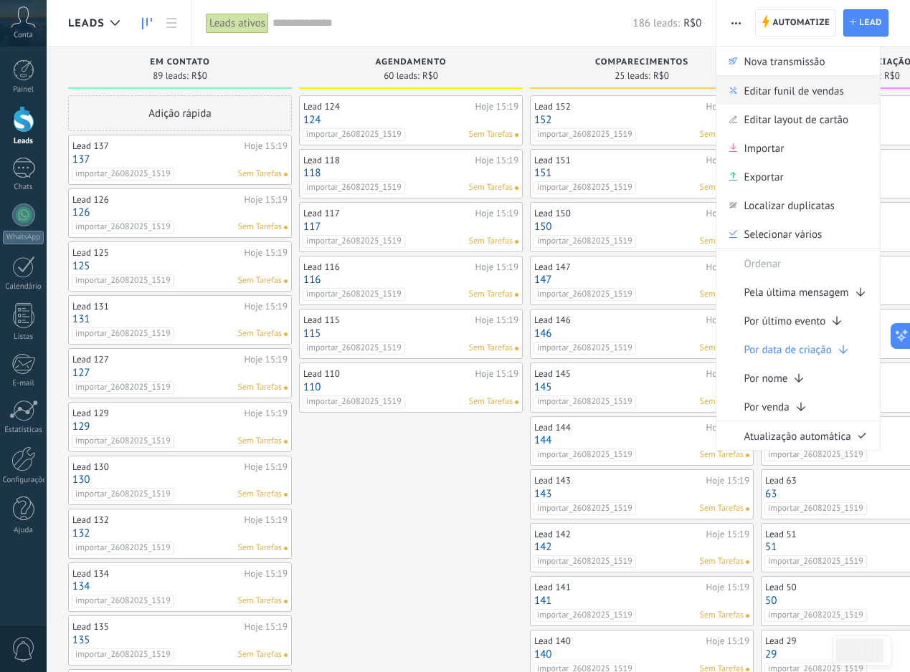
click at [761, 89] on span "Editar funil de vendas" at bounding box center [793, 90] width 100 height 29
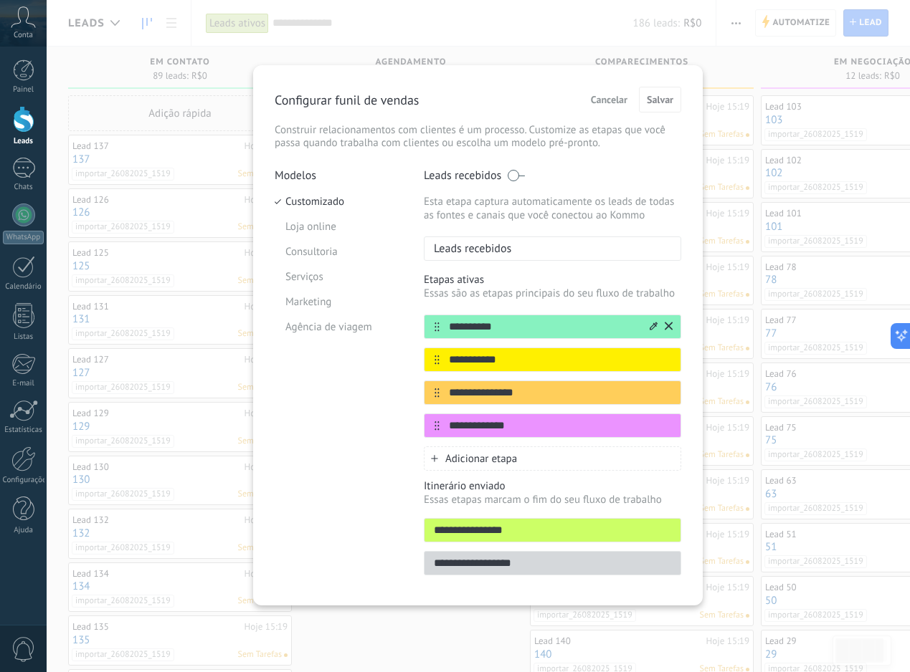
click at [515, 338] on div "**********" at bounding box center [552, 327] width 257 height 24
click at [515, 328] on input "**********" at bounding box center [543, 327] width 208 height 15
type input "****"
type input "**********"
click at [666, 108] on button "Salvar" at bounding box center [660, 100] width 42 height 26
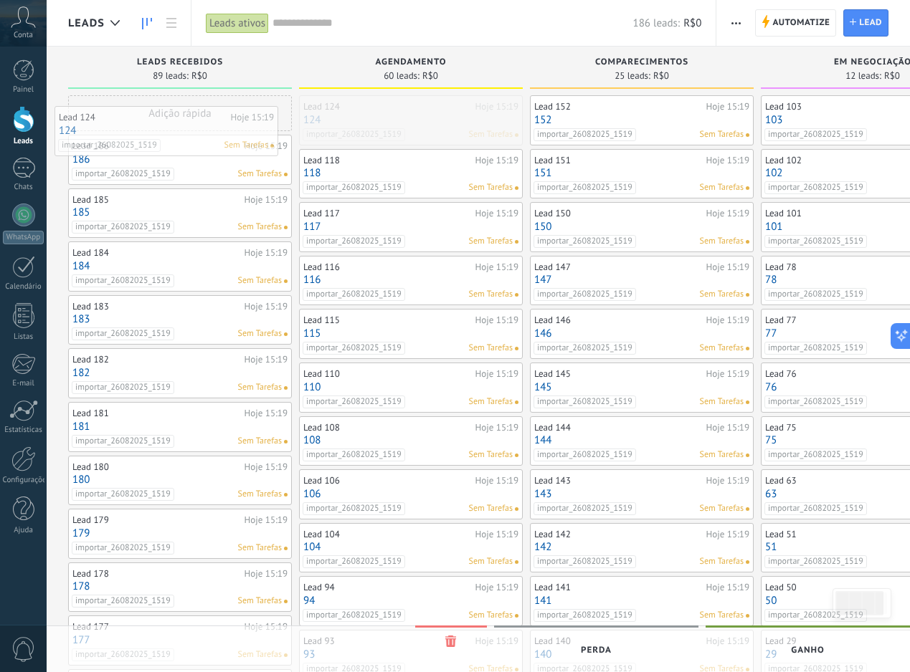
drag, startPoint x: 415, startPoint y: 122, endPoint x: 171, endPoint y: 133, distance: 244.7
drag, startPoint x: 418, startPoint y: 105, endPoint x: 169, endPoint y: 193, distance: 263.9
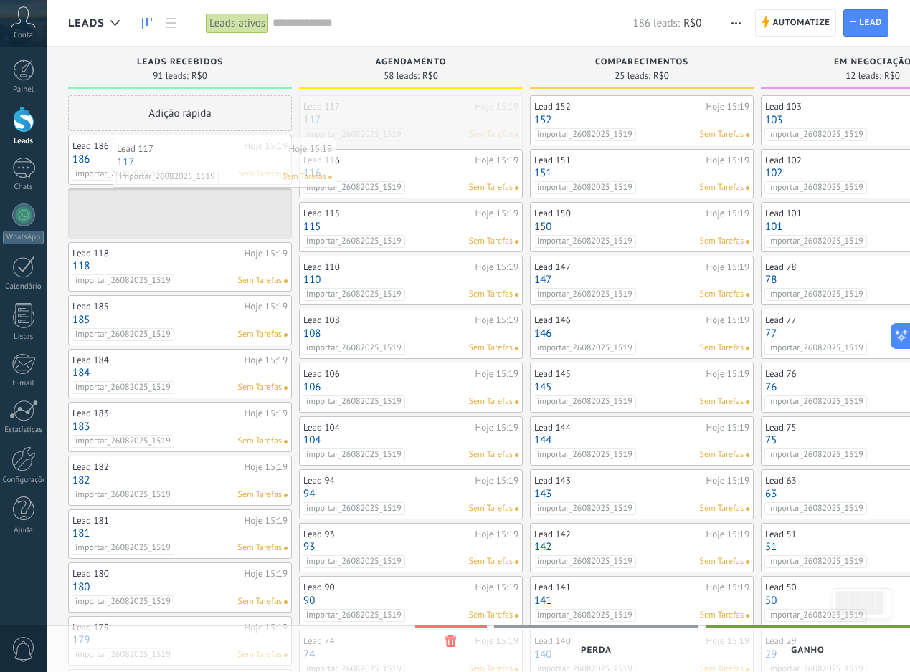
drag, startPoint x: 429, startPoint y: 109, endPoint x: 239, endPoint y: 153, distance: 195.8
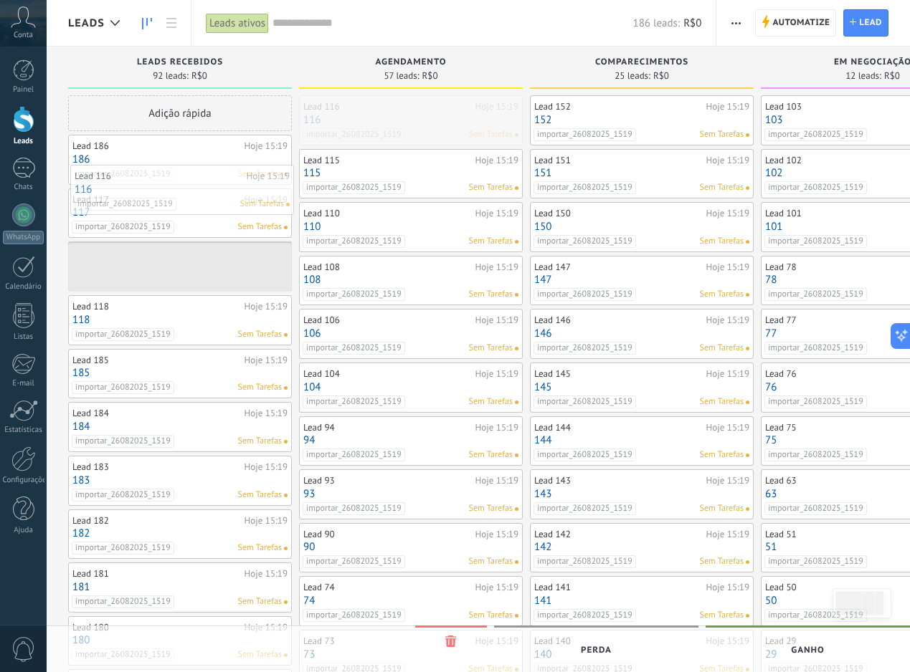
drag, startPoint x: 461, startPoint y: 121, endPoint x: 222, endPoint y: 191, distance: 249.5
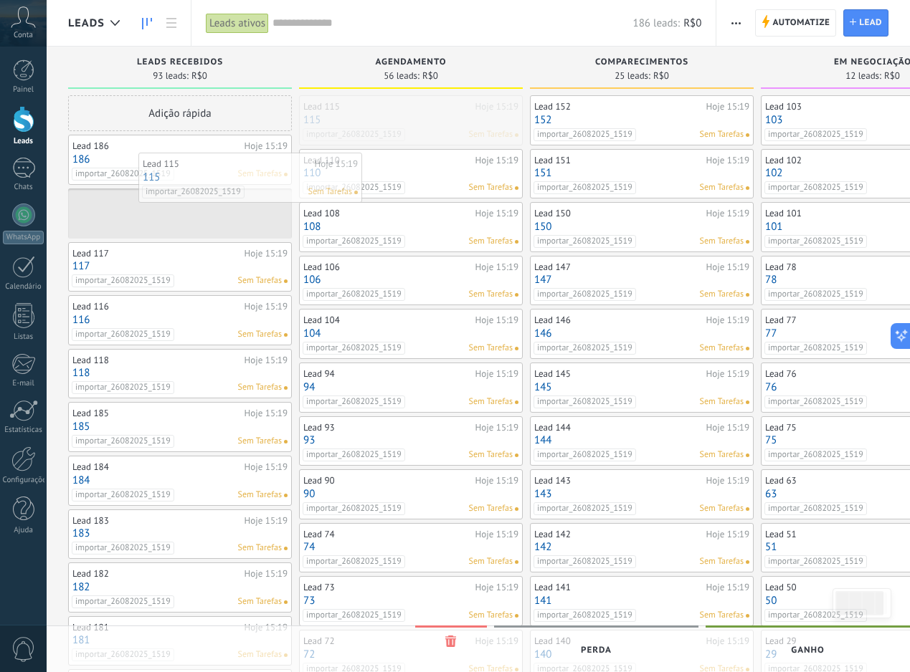
drag, startPoint x: 429, startPoint y: 128, endPoint x: 252, endPoint y: 188, distance: 186.3
drag, startPoint x: 422, startPoint y: 122, endPoint x: 179, endPoint y: 192, distance: 252.3
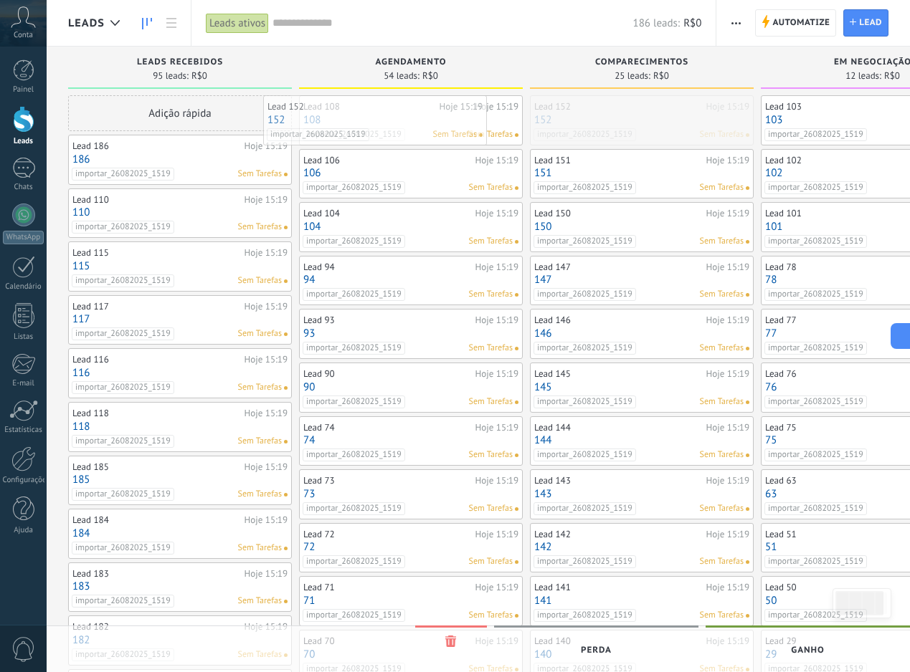
drag, startPoint x: 639, startPoint y: 125, endPoint x: 372, endPoint y: 125, distance: 266.7
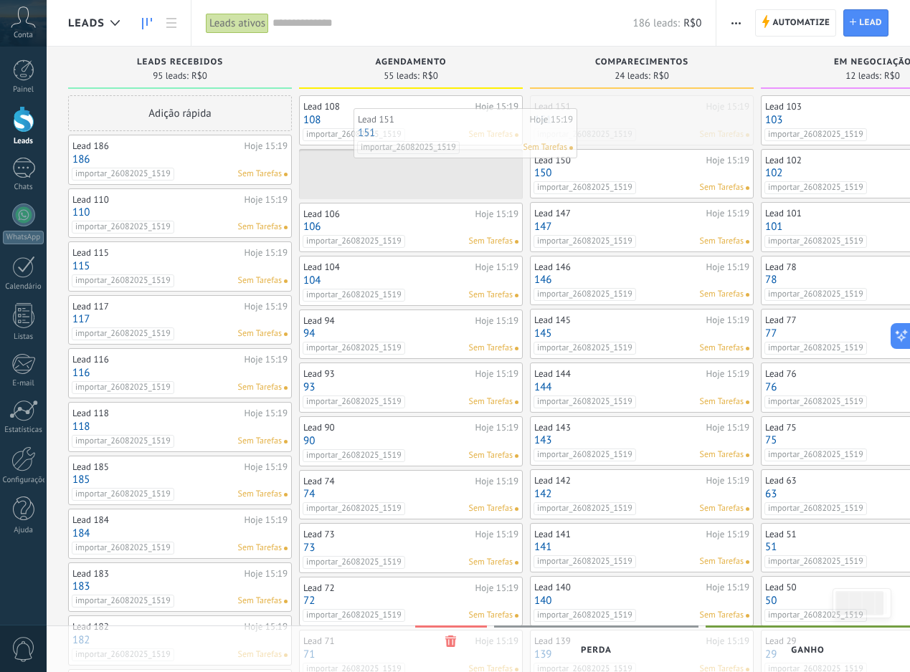
drag, startPoint x: 633, startPoint y: 110, endPoint x: 436, endPoint y: 128, distance: 198.0
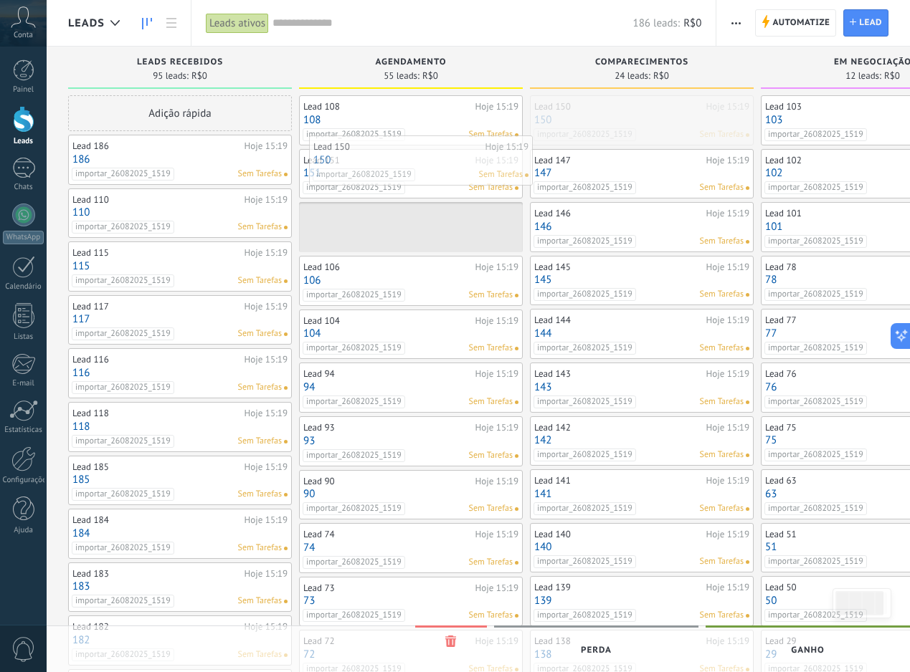
drag, startPoint x: 650, startPoint y: 112, endPoint x: 411, endPoint y: 157, distance: 242.9
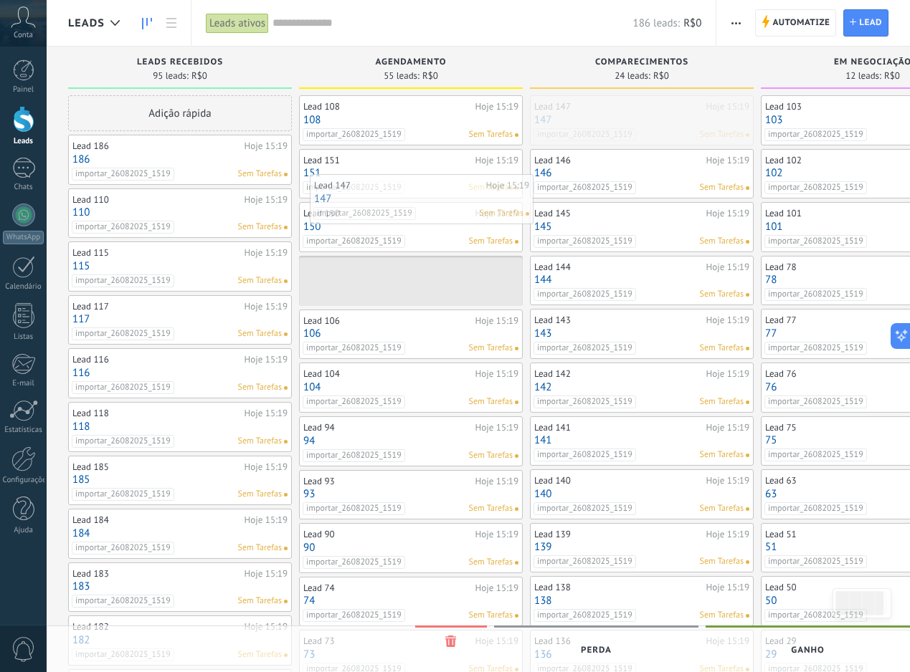
drag, startPoint x: 671, startPoint y: 127, endPoint x: 451, endPoint y: 206, distance: 233.8
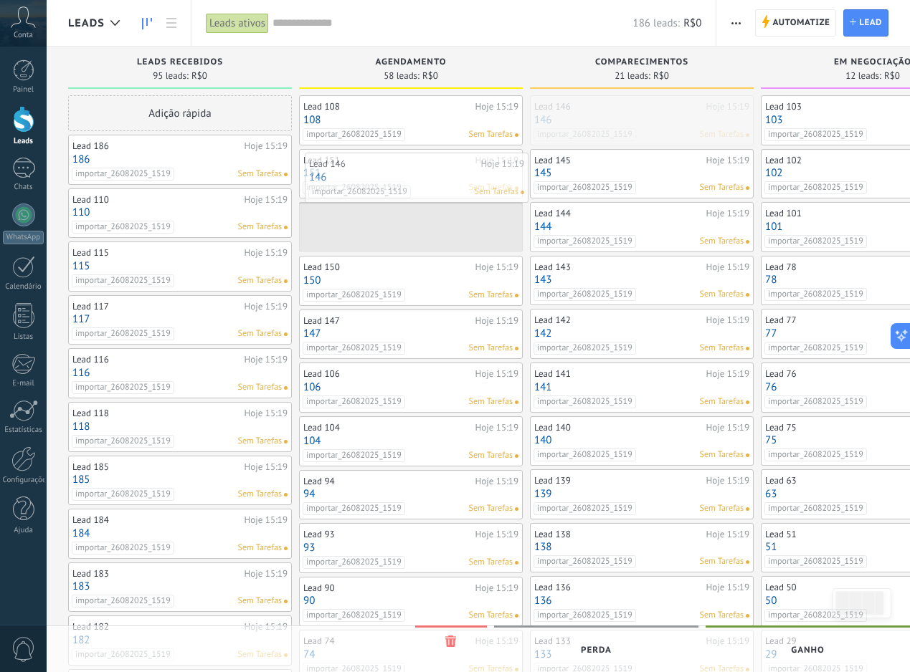
drag, startPoint x: 642, startPoint y: 128, endPoint x: 412, endPoint y: 186, distance: 236.6
drag, startPoint x: 648, startPoint y: 124, endPoint x: 454, endPoint y: 189, distance: 204.2
drag, startPoint x: 694, startPoint y: 116, endPoint x: 477, endPoint y: 176, distance: 225.4
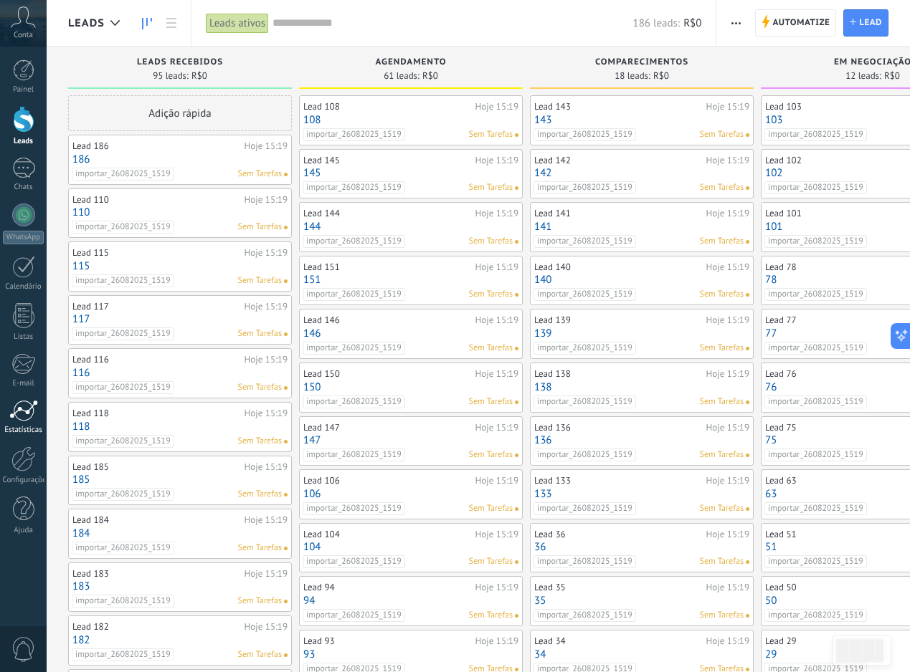
click at [9, 426] on div "Estatísticas" at bounding box center [24, 430] width 42 height 9
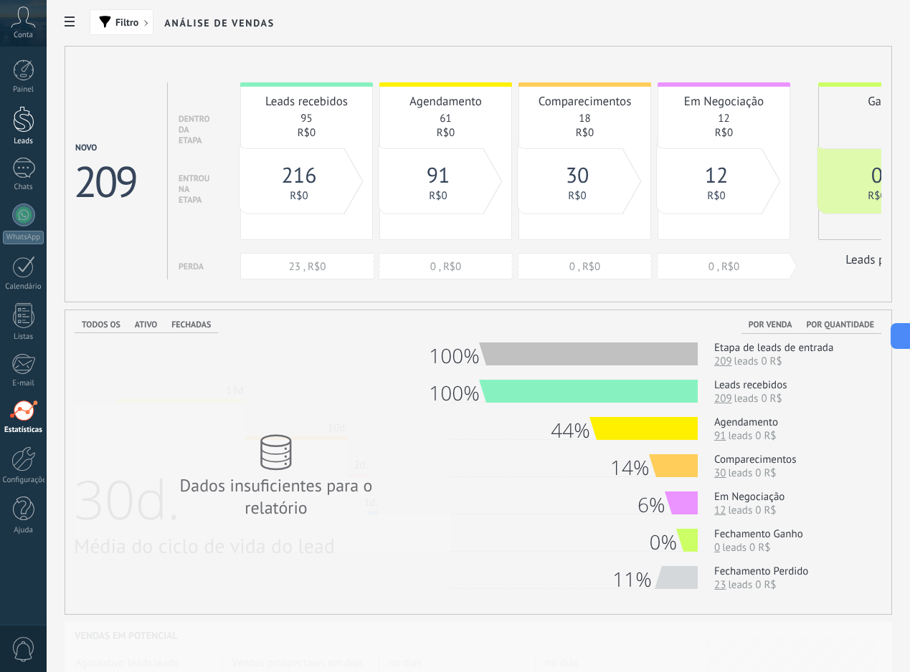
click at [7, 120] on link "Leads" at bounding box center [23, 126] width 47 height 40
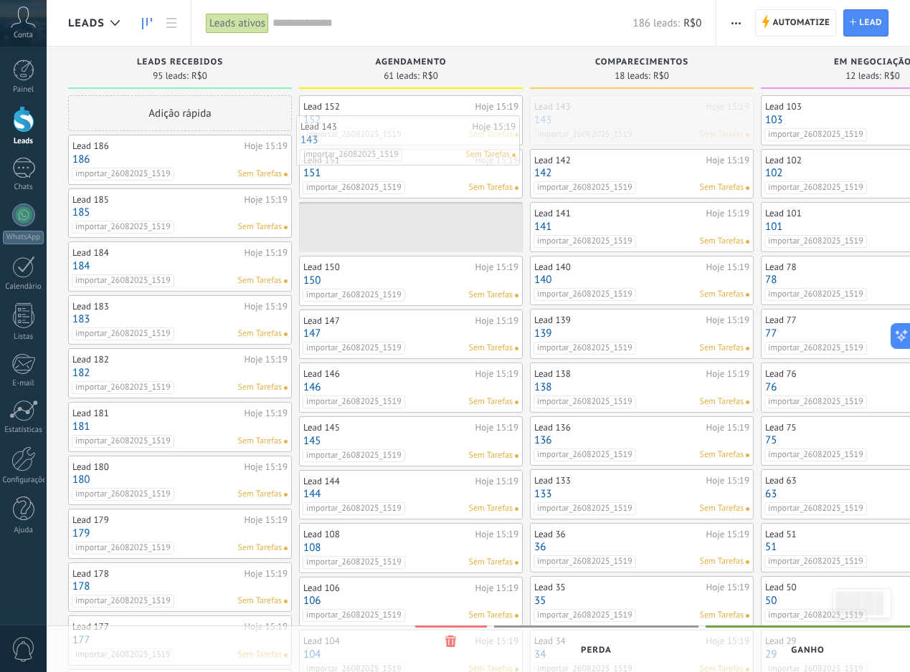
drag, startPoint x: 646, startPoint y: 128, endPoint x: 412, endPoint y: 148, distance: 234.6
drag, startPoint x: 696, startPoint y: 122, endPoint x: 456, endPoint y: 173, distance: 245.5
drag, startPoint x: 687, startPoint y: 118, endPoint x: 456, endPoint y: 166, distance: 236.3
drag, startPoint x: 670, startPoint y: 120, endPoint x: 448, endPoint y: 171, distance: 228.0
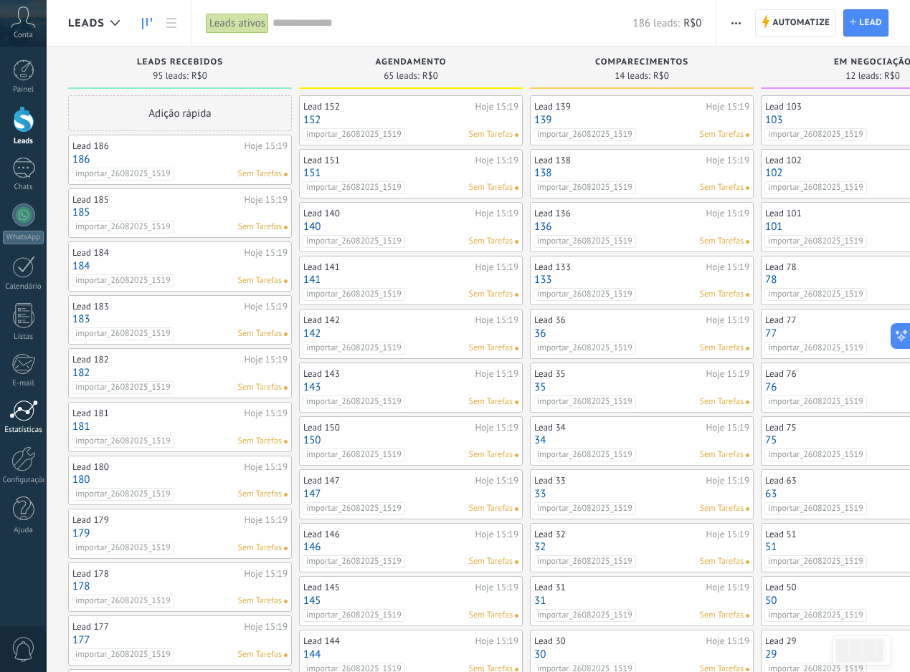
click at [10, 404] on div at bounding box center [23, 411] width 29 height 22
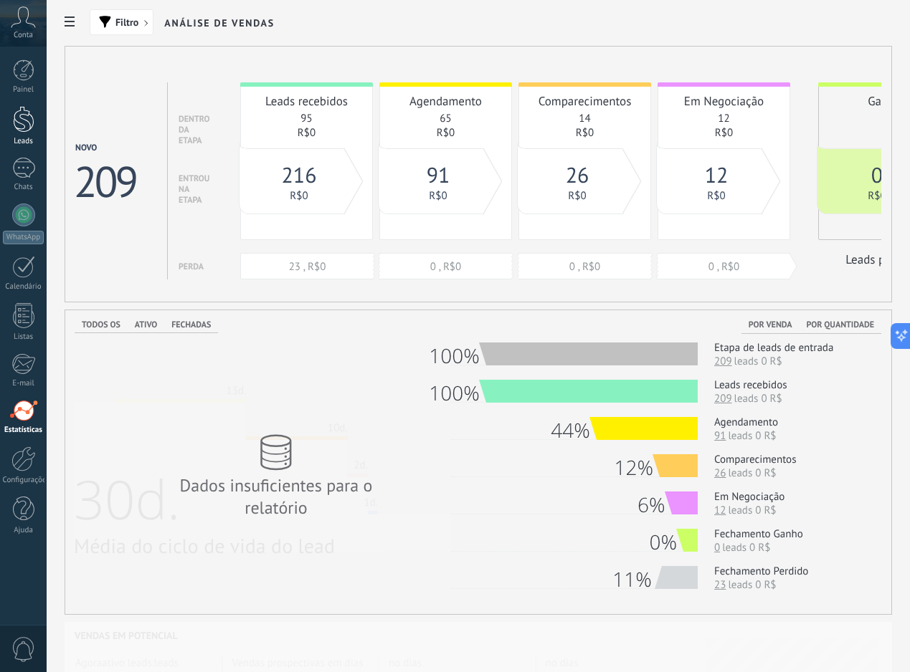
click at [33, 132] on div at bounding box center [24, 119] width 22 height 27
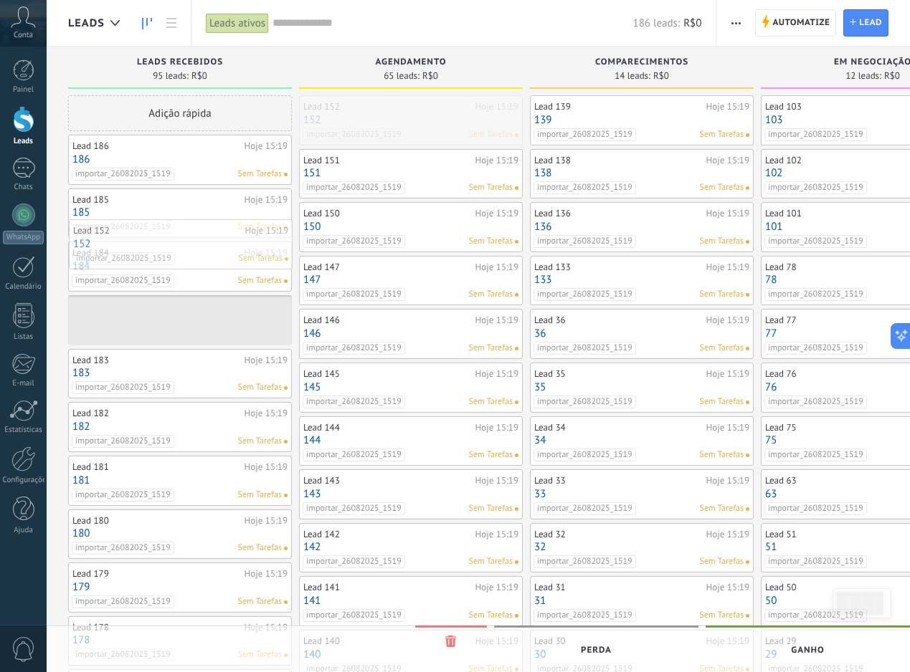
drag, startPoint x: 443, startPoint y: 125, endPoint x: 204, endPoint y: 250, distance: 270.3
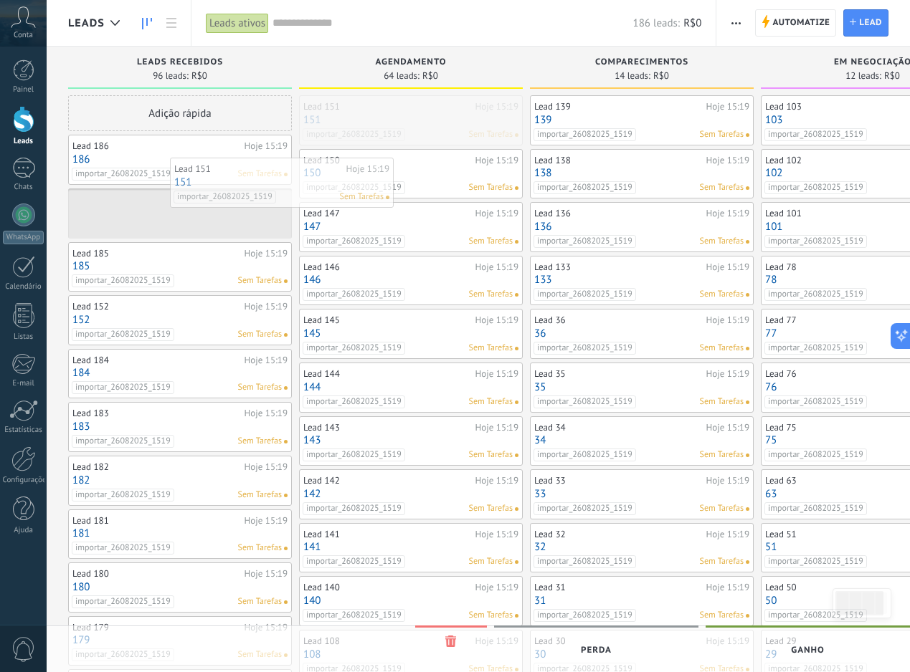
drag, startPoint x: 411, startPoint y: 111, endPoint x: 249, endPoint y: 184, distance: 176.8
drag, startPoint x: 449, startPoint y: 108, endPoint x: 249, endPoint y: 182, distance: 214.1
drag, startPoint x: 436, startPoint y: 103, endPoint x: 262, endPoint y: 186, distance: 192.7
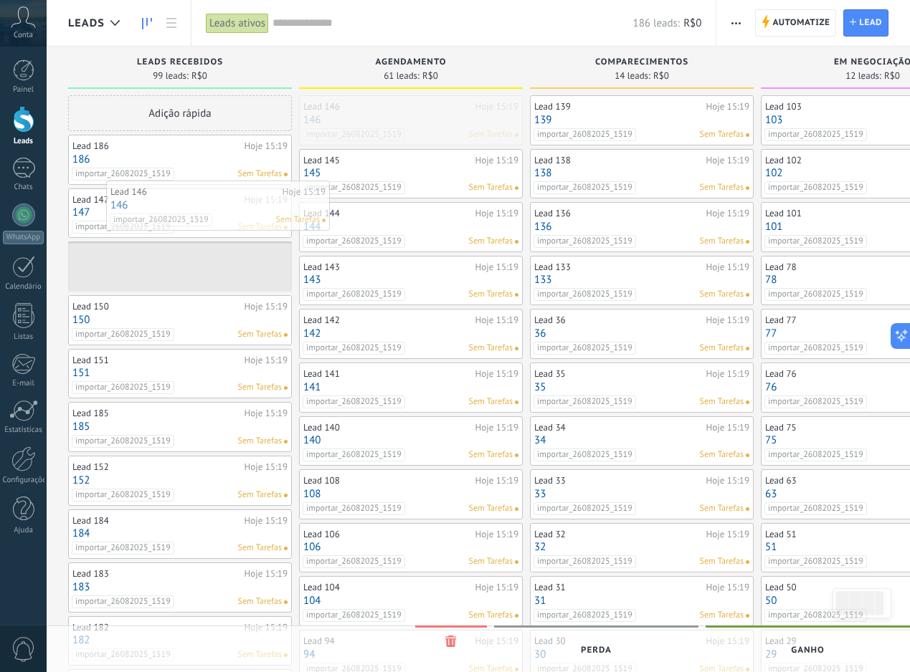
drag, startPoint x: 470, startPoint y: 118, endPoint x: 276, endPoint y: 204, distance: 211.5
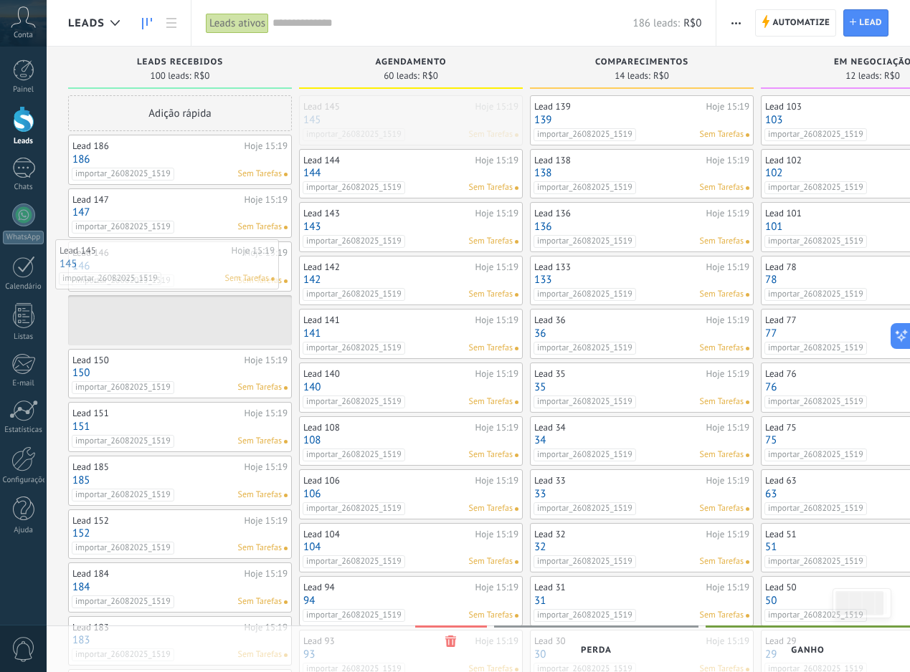
drag, startPoint x: 454, startPoint y: 136, endPoint x: 211, endPoint y: 280, distance: 283.1
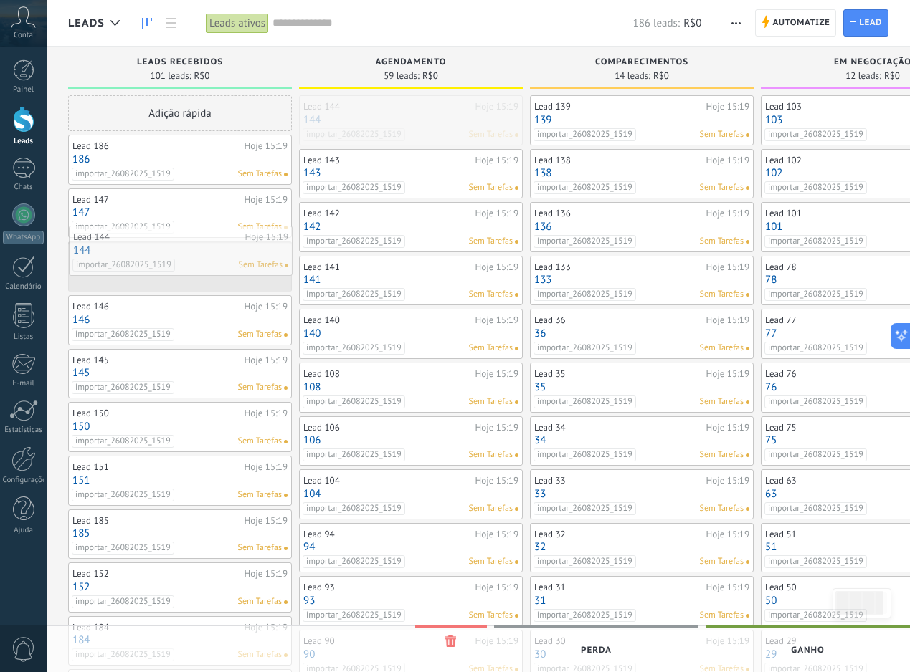
drag, startPoint x: 456, startPoint y: 124, endPoint x: 222, endPoint y: 254, distance: 268.3
drag, startPoint x: 418, startPoint y: 134, endPoint x: 154, endPoint y: 262, distance: 293.4
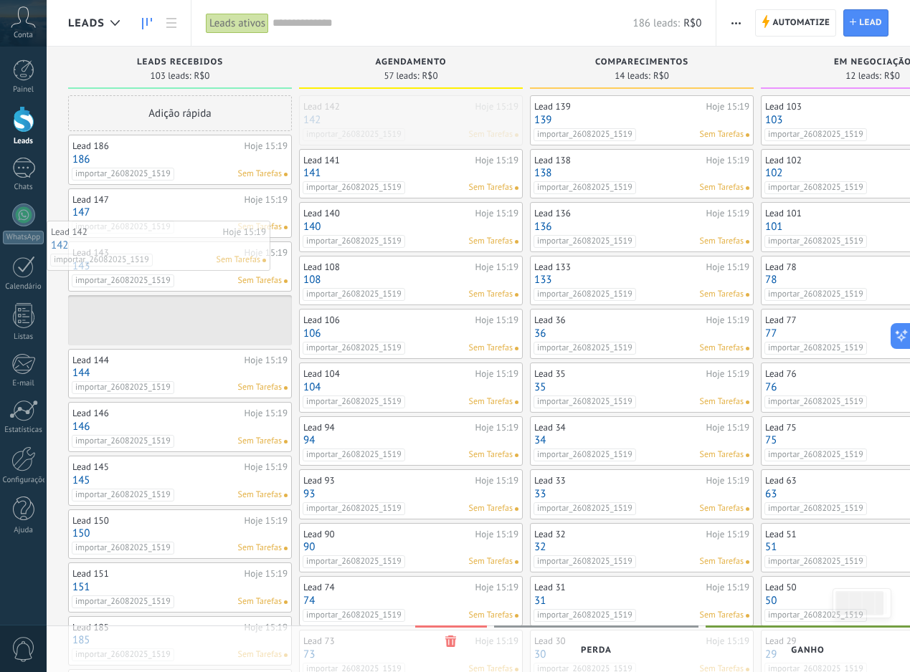
drag, startPoint x: 416, startPoint y: 139, endPoint x: 125, endPoint y: 269, distance: 318.7
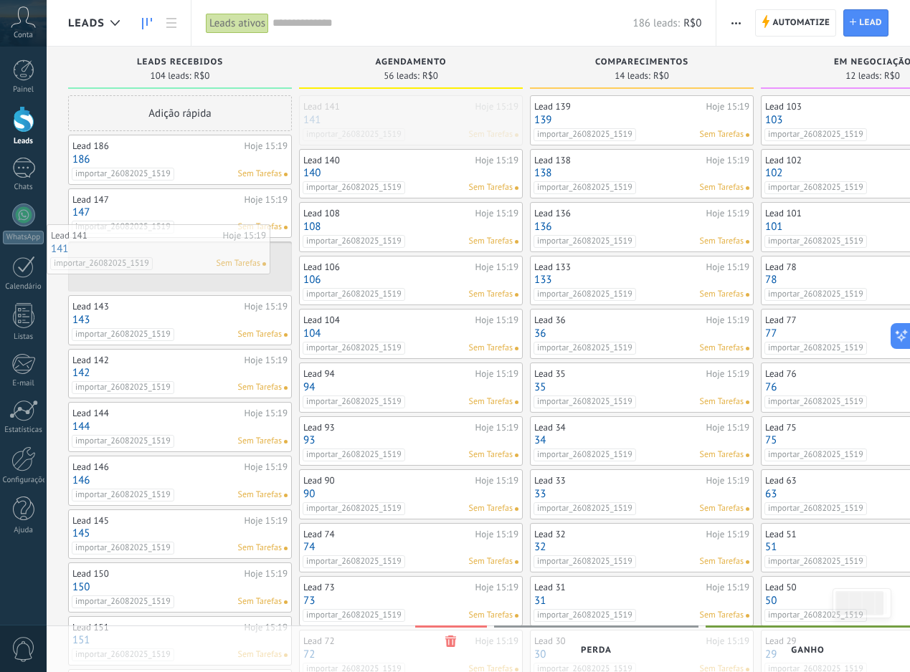
drag, startPoint x: 422, startPoint y: 110, endPoint x: 156, endPoint y: 239, distance: 295.6
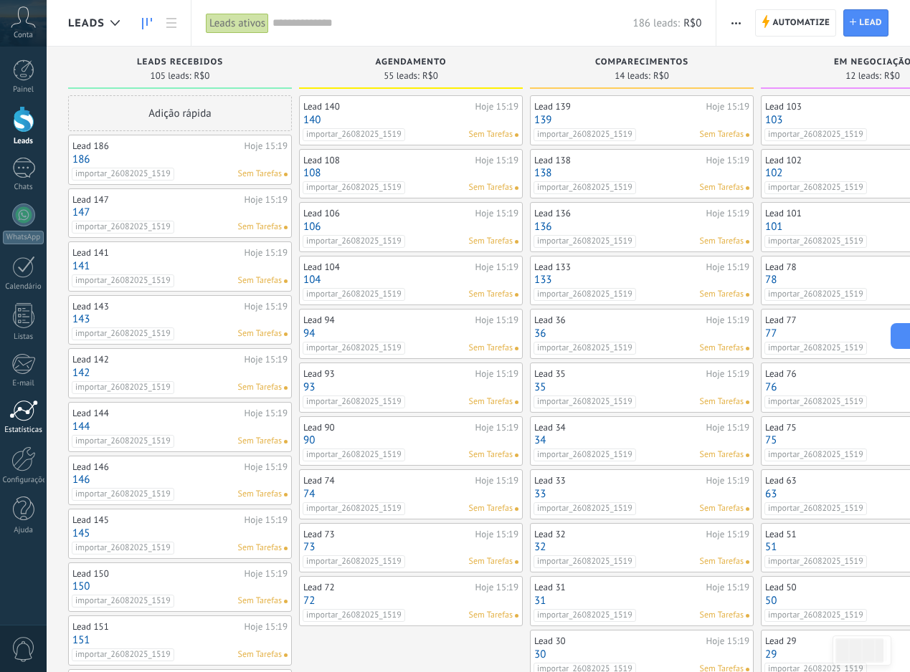
click at [28, 410] on div at bounding box center [23, 411] width 29 height 22
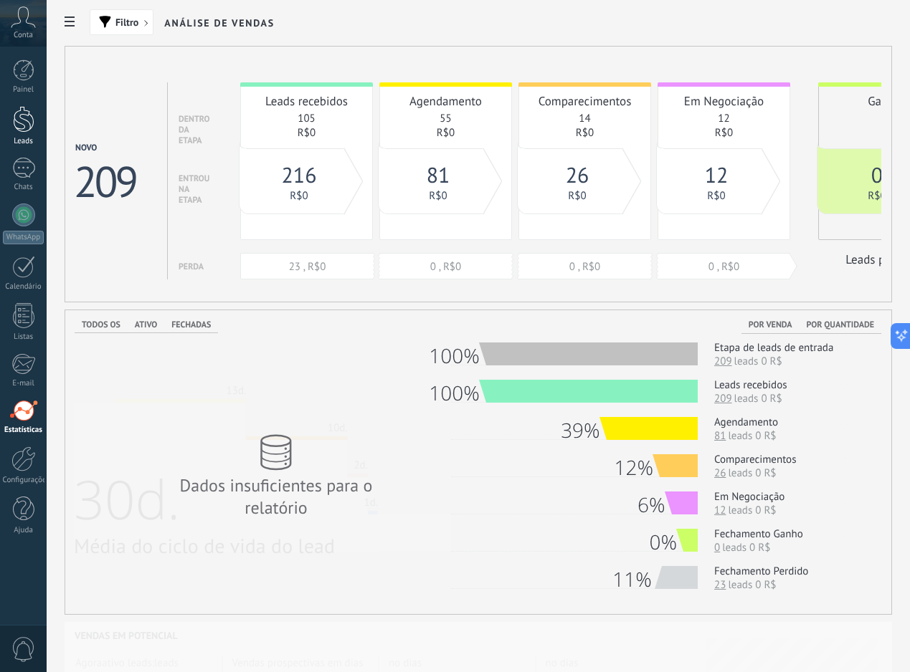
click at [19, 107] on div at bounding box center [24, 119] width 22 height 27
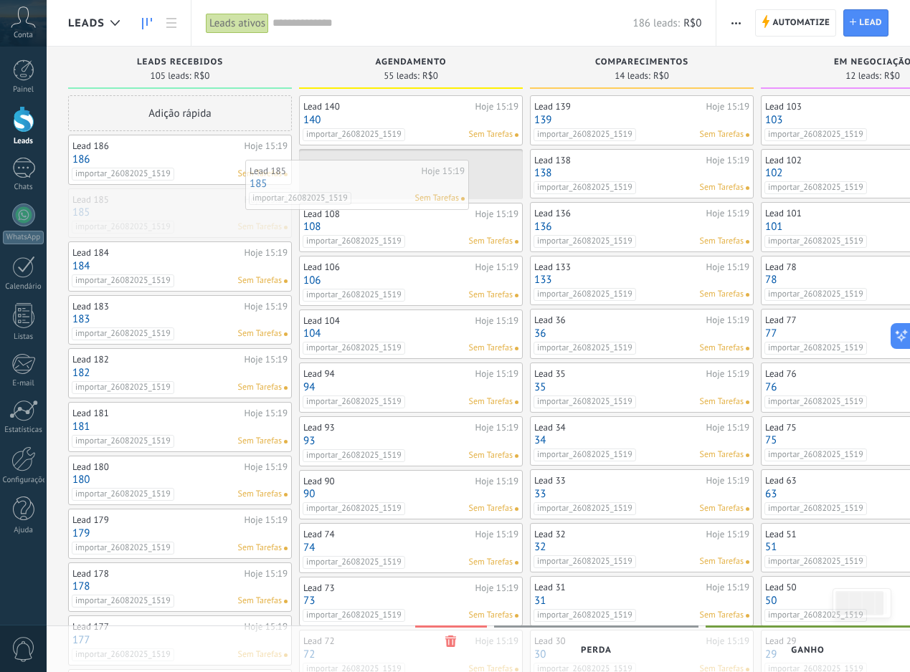
drag, startPoint x: 218, startPoint y: 213, endPoint x: 408, endPoint y: 183, distance: 192.3
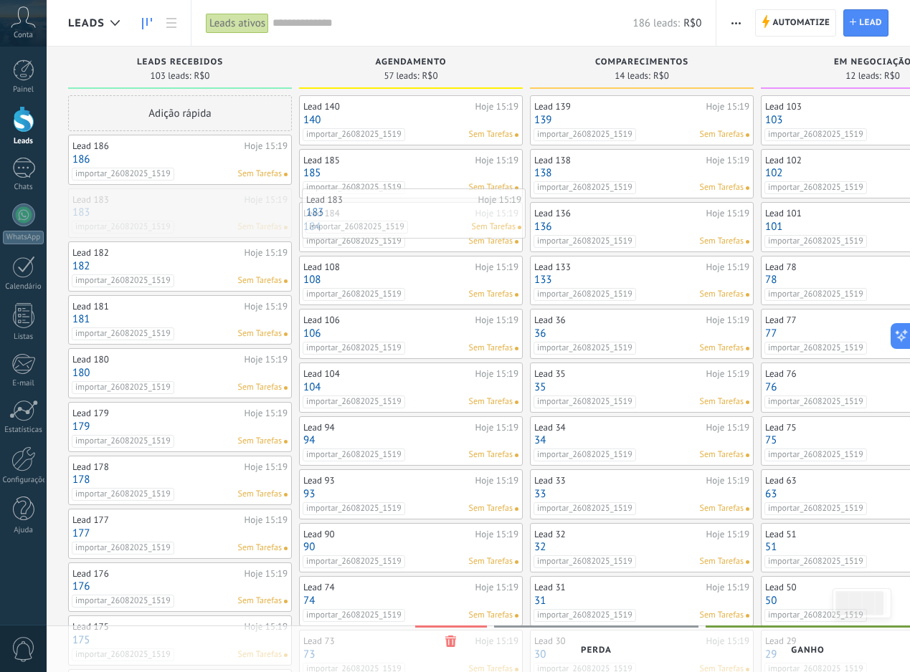
drag, startPoint x: 205, startPoint y: 217, endPoint x: 439, endPoint y: 217, distance: 233.7
drag, startPoint x: 178, startPoint y: 205, endPoint x: 376, endPoint y: 206, distance: 197.9
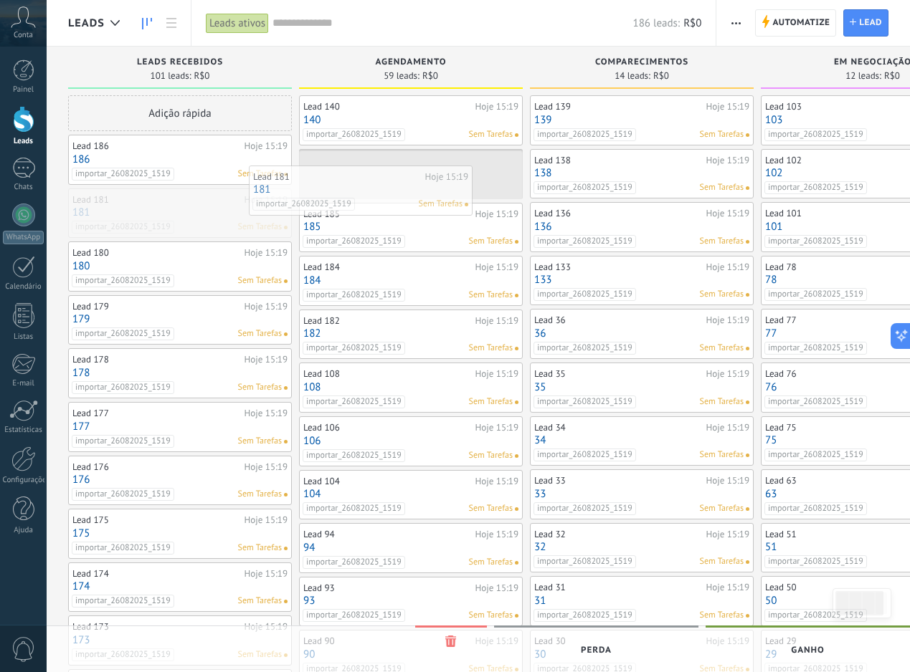
drag, startPoint x: 184, startPoint y: 214, endPoint x: 365, endPoint y: 190, distance: 183.0
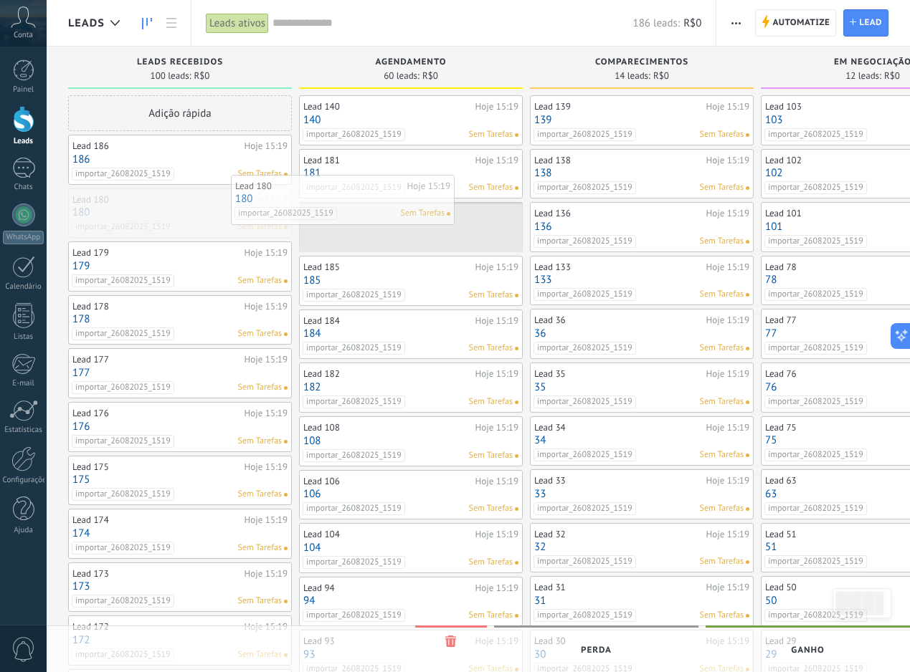
drag, startPoint x: 216, startPoint y: 222, endPoint x: 380, endPoint y: 210, distance: 163.9
drag, startPoint x: 215, startPoint y: 209, endPoint x: 447, endPoint y: 203, distance: 232.3
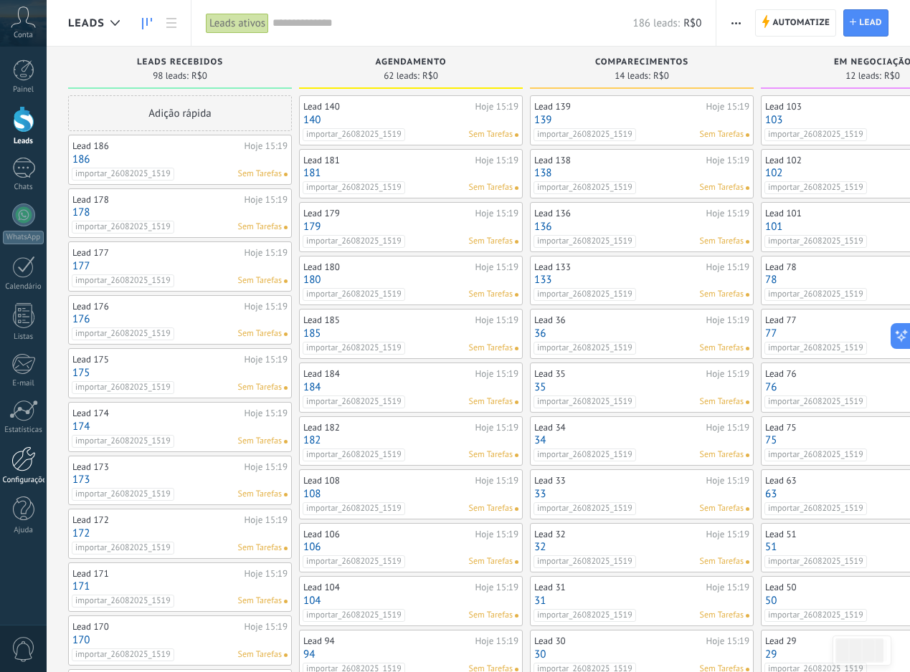
click at [15, 462] on div at bounding box center [23, 459] width 24 height 25
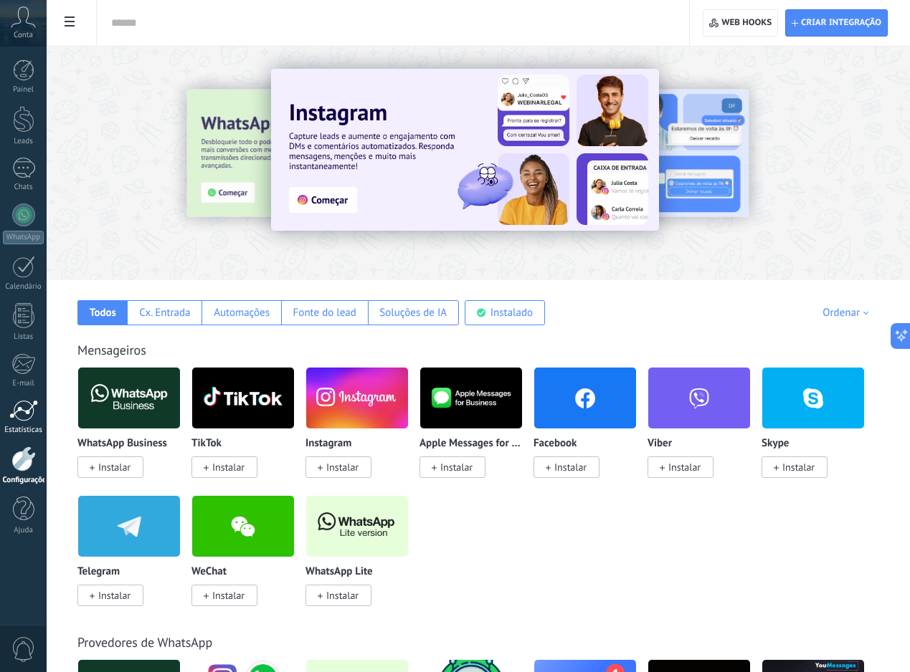
click at [16, 424] on link "Estatísticas" at bounding box center [23, 417] width 47 height 35
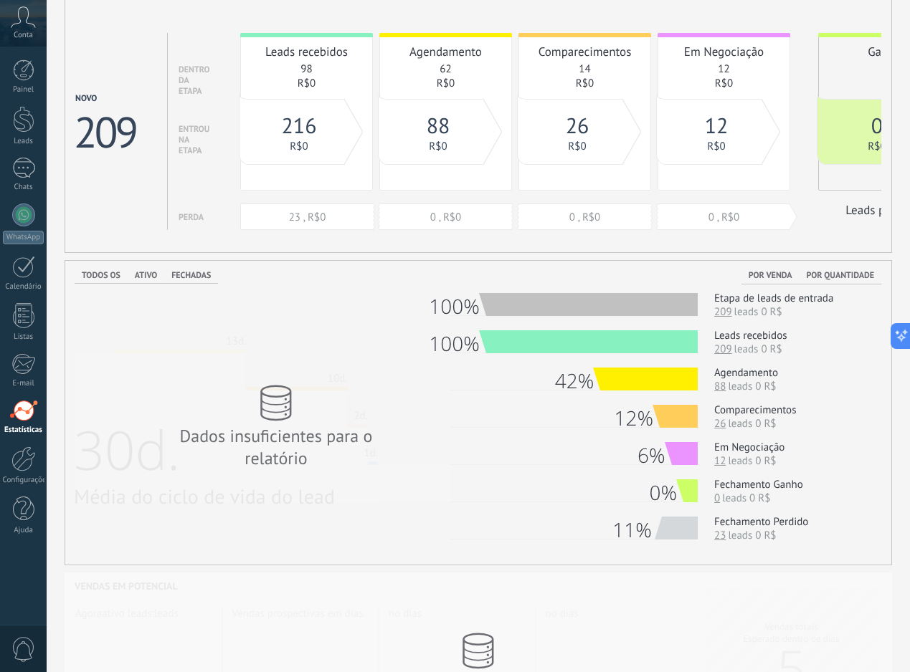
scroll to position [59, 0]
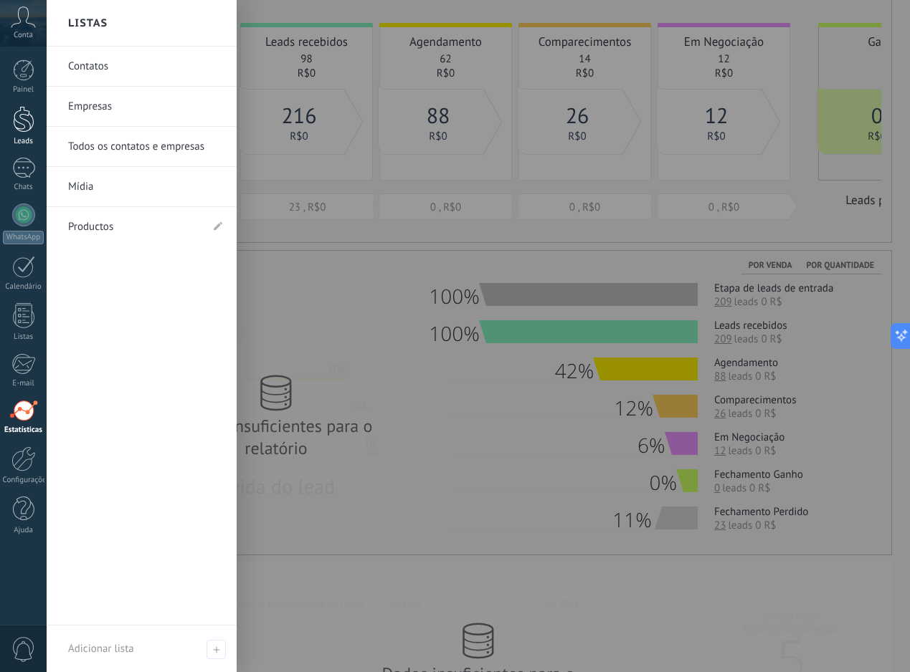
click at [26, 123] on div at bounding box center [24, 119] width 22 height 27
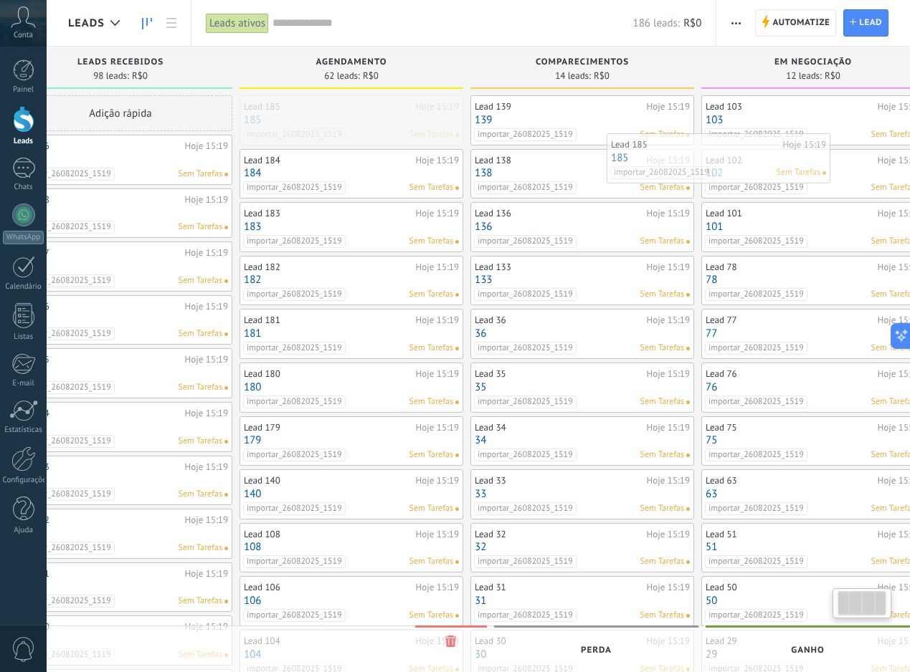
scroll to position [0, 75]
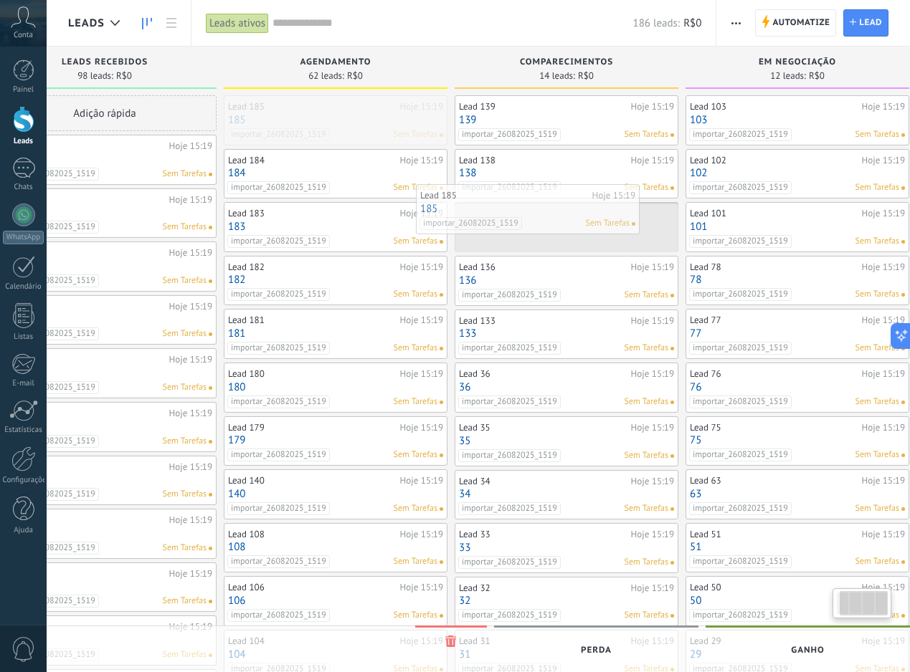
drag, startPoint x: 442, startPoint y: 128, endPoint x: 559, endPoint y: 217, distance: 146.8
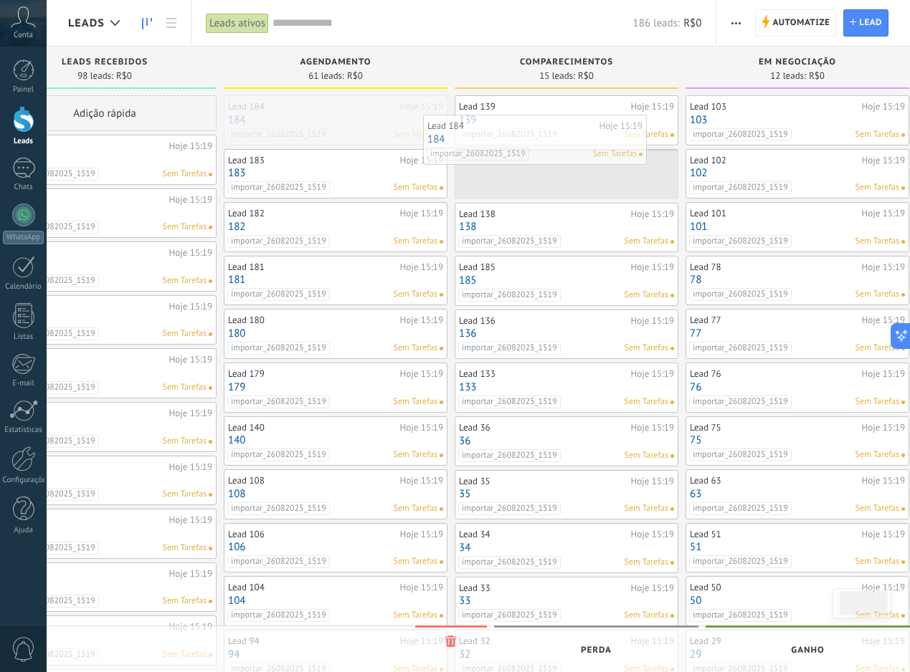
drag, startPoint x: 371, startPoint y: 118, endPoint x: 571, endPoint y: 138, distance: 200.3
drag, startPoint x: 363, startPoint y: 129, endPoint x: 515, endPoint y: 143, distance: 151.9
drag, startPoint x: 381, startPoint y: 125, endPoint x: 530, endPoint y: 146, distance: 150.5
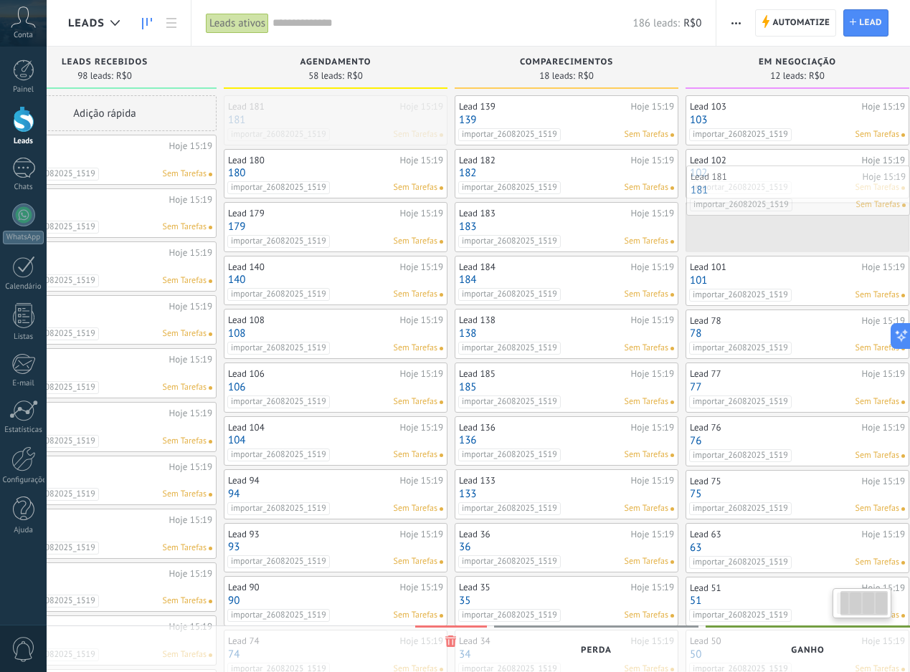
scroll to position [0, 96]
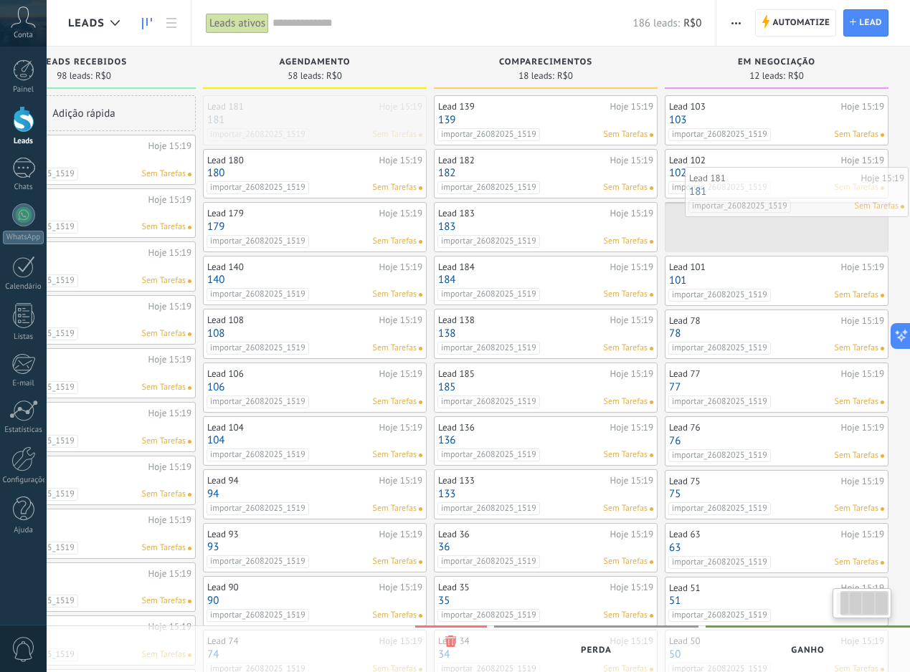
drag, startPoint x: 345, startPoint y: 124, endPoint x: 804, endPoint y: 196, distance: 464.3
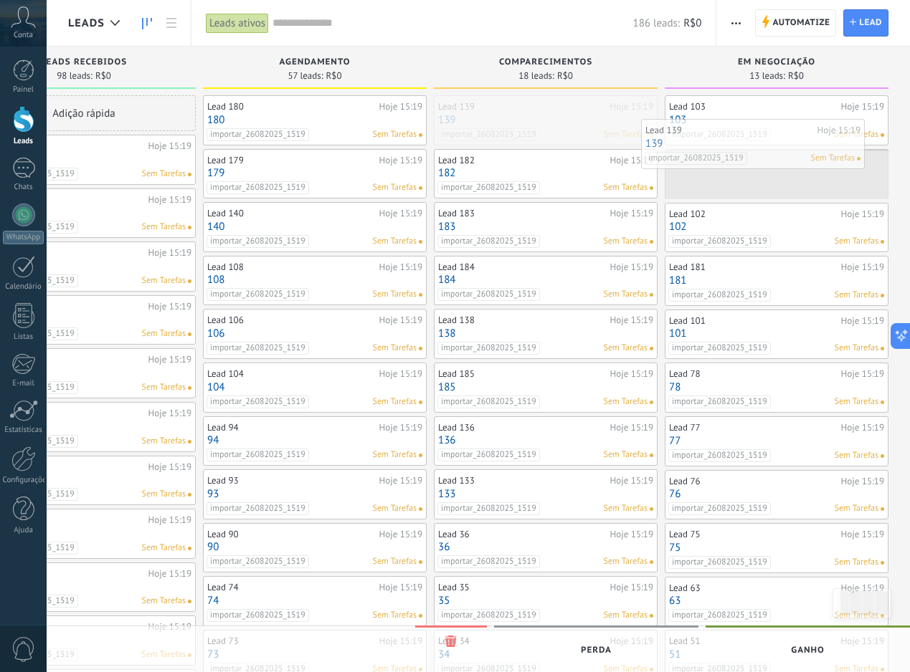
drag, startPoint x: 552, startPoint y: 120, endPoint x: 759, endPoint y: 145, distance: 208.6
drag, startPoint x: 562, startPoint y: 110, endPoint x: 756, endPoint y: 149, distance: 197.4
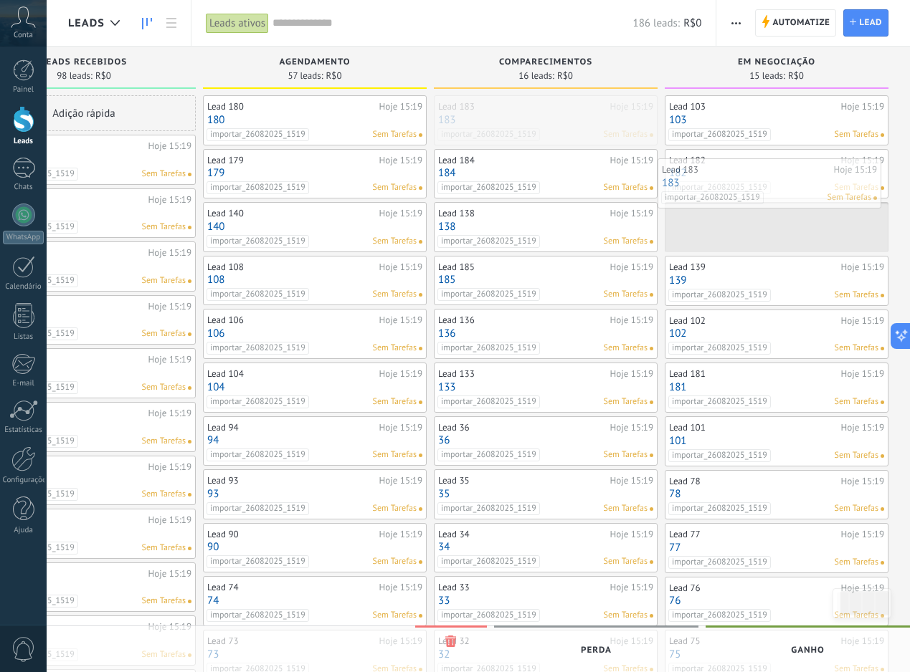
drag, startPoint x: 586, startPoint y: 108, endPoint x: 811, endPoint y: 172, distance: 234.0
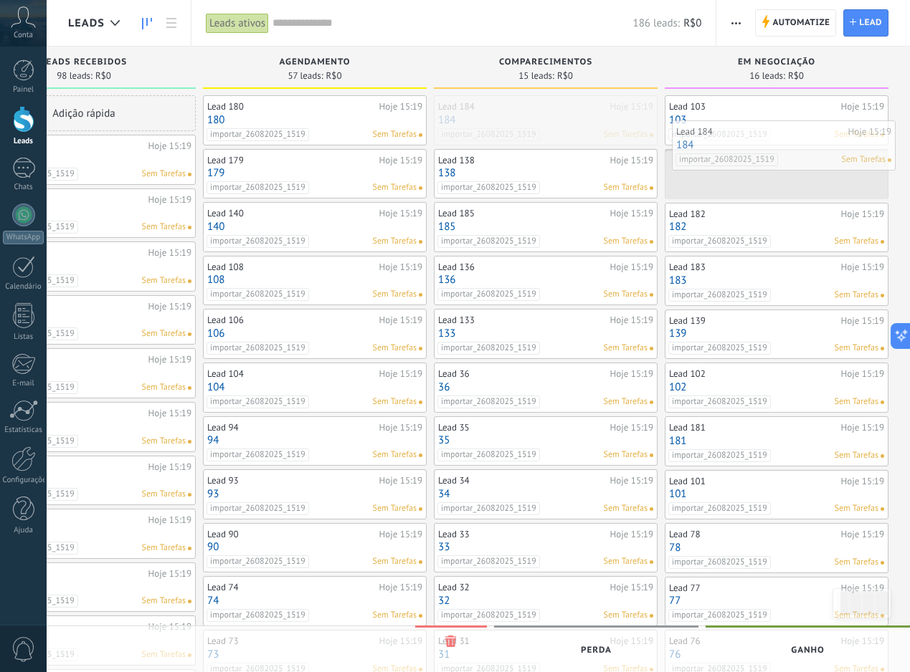
drag, startPoint x: 581, startPoint y: 123, endPoint x: 815, endPoint y: 150, distance: 236.0
drag, startPoint x: 571, startPoint y: 117, endPoint x: 701, endPoint y: 140, distance: 131.8
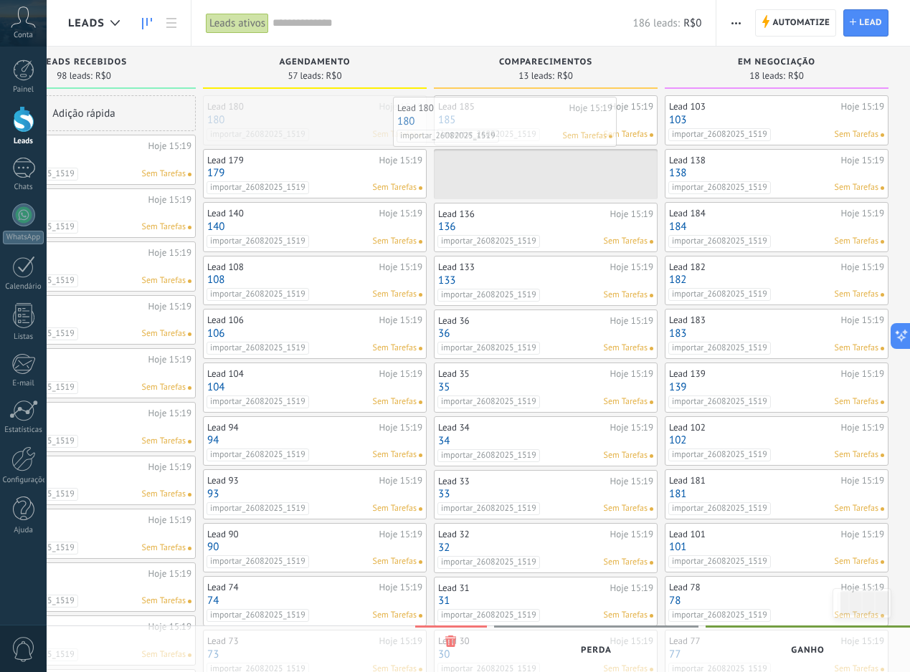
drag, startPoint x: 358, startPoint y: 122, endPoint x: 548, endPoint y: 124, distance: 190.7
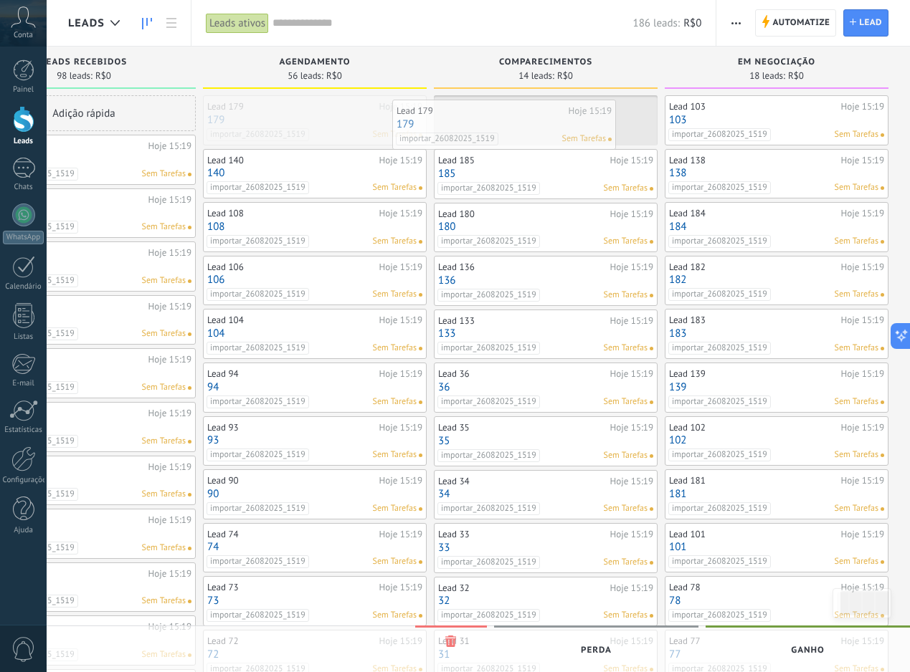
drag, startPoint x: 366, startPoint y: 127, endPoint x: 557, endPoint y: 133, distance: 191.5
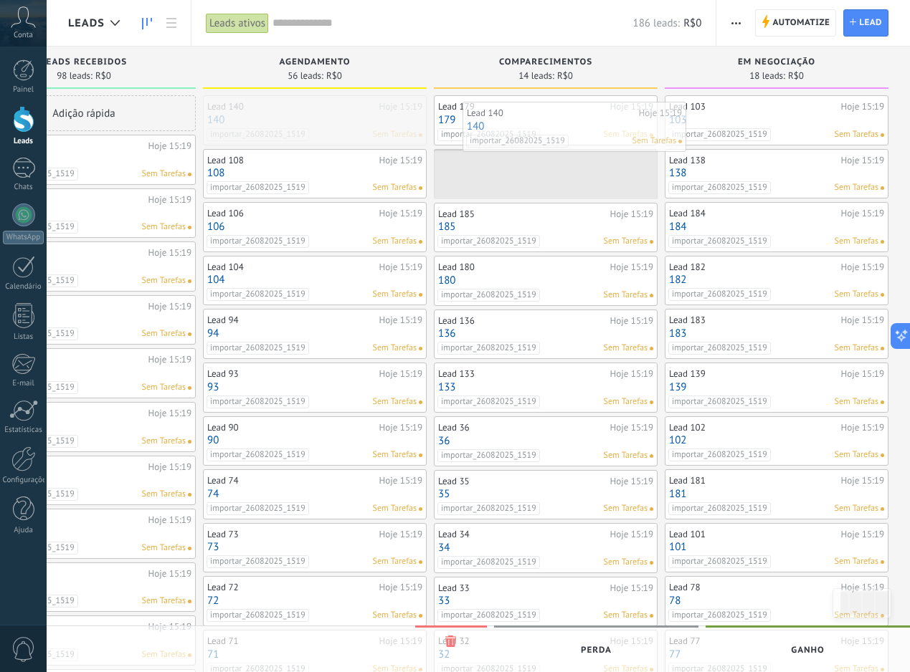
drag, startPoint x: 361, startPoint y: 119, endPoint x: 621, endPoint y: 125, distance: 259.6
drag, startPoint x: 342, startPoint y: 112, endPoint x: 547, endPoint y: 115, distance: 205.0
drag, startPoint x: 361, startPoint y: 123, endPoint x: 556, endPoint y: 126, distance: 194.3
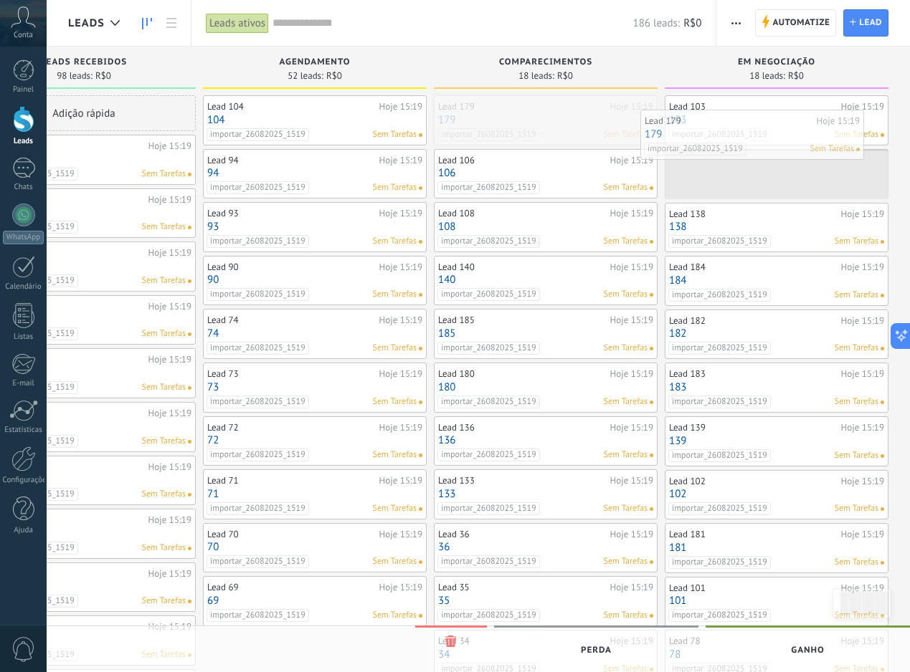
drag, startPoint x: 577, startPoint y: 141, endPoint x: 805, endPoint y: 166, distance: 229.3
drag, startPoint x: 550, startPoint y: 125, endPoint x: 766, endPoint y: 150, distance: 217.9
drag, startPoint x: 607, startPoint y: 110, endPoint x: 799, endPoint y: 120, distance: 192.4
drag, startPoint x: 511, startPoint y: 120, endPoint x: 755, endPoint y: 131, distance: 244.0
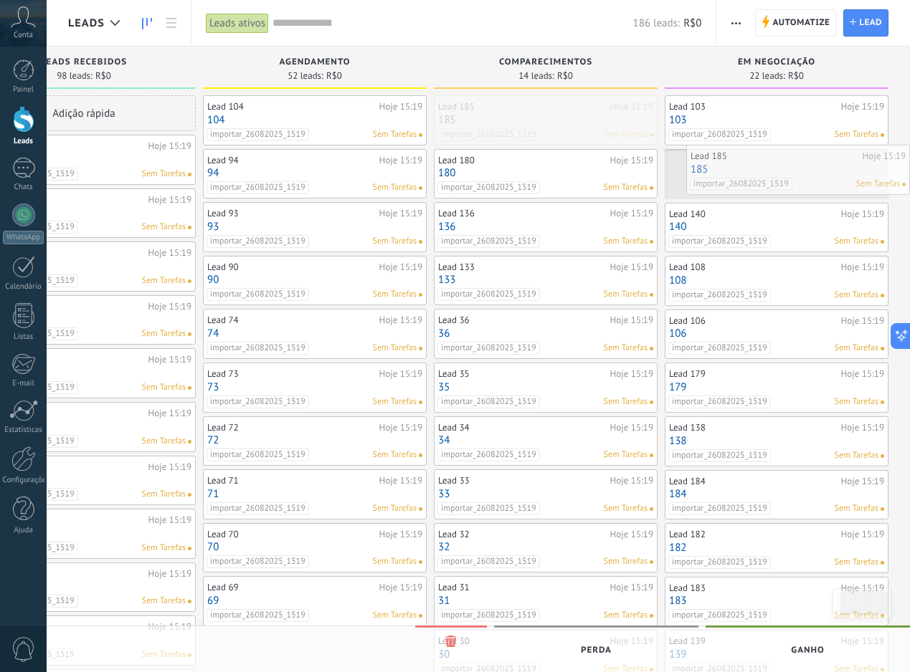
drag, startPoint x: 564, startPoint y: 105, endPoint x: 840, endPoint y: 161, distance: 281.6
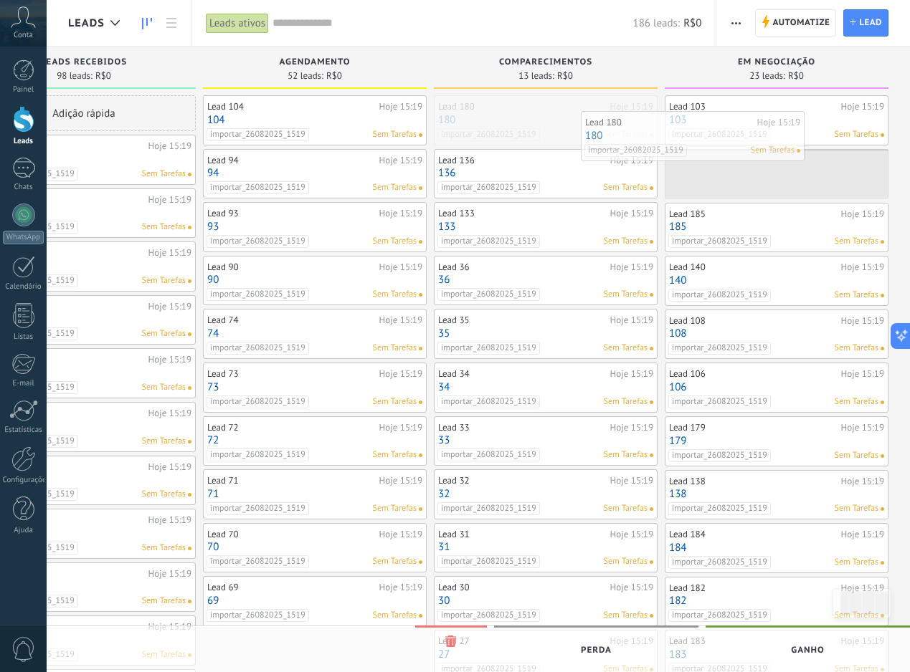
drag, startPoint x: 584, startPoint y: 118, endPoint x: 734, endPoint y: 136, distance: 150.9
drag, startPoint x: 597, startPoint y: 115, endPoint x: 800, endPoint y: 142, distance: 204.6
drag, startPoint x: 585, startPoint y: 123, endPoint x: 778, endPoint y: 141, distance: 193.7
drag, startPoint x: 584, startPoint y: 118, endPoint x: 763, endPoint y: 134, distance: 179.9
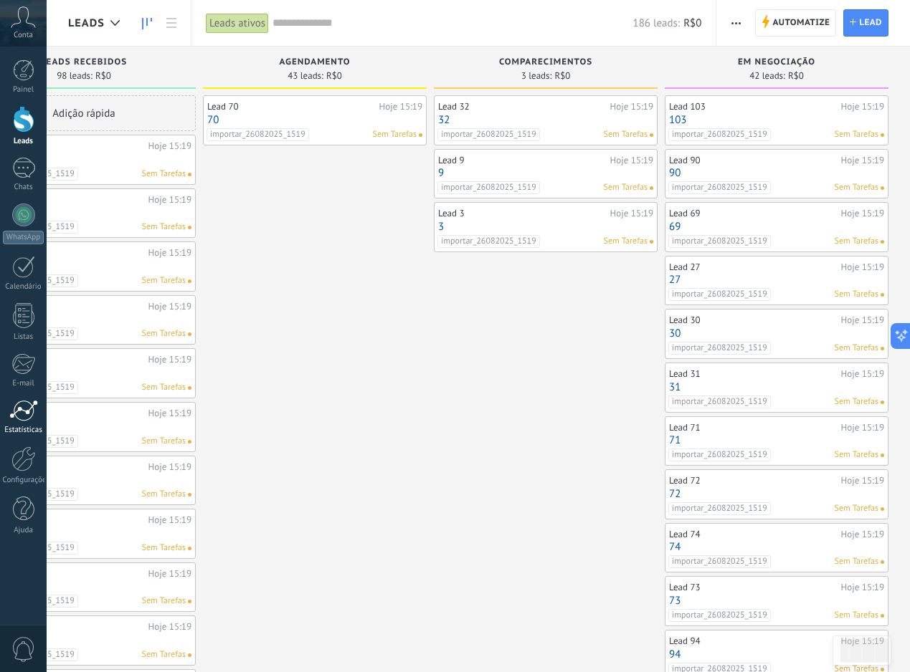
click at [45, 410] on link "Estatísticas" at bounding box center [23, 417] width 47 height 35
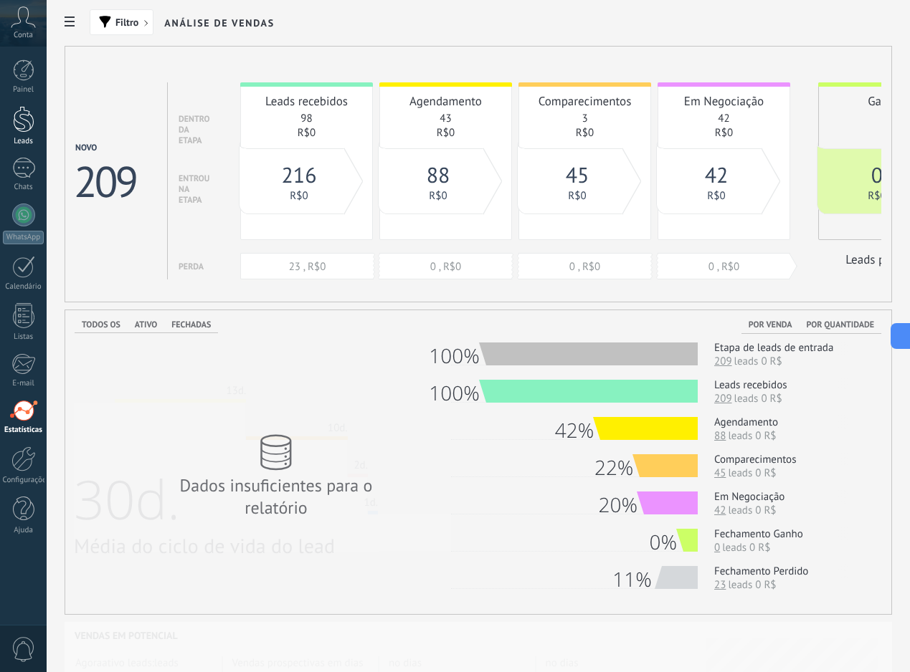
click at [13, 125] on div at bounding box center [24, 119] width 22 height 27
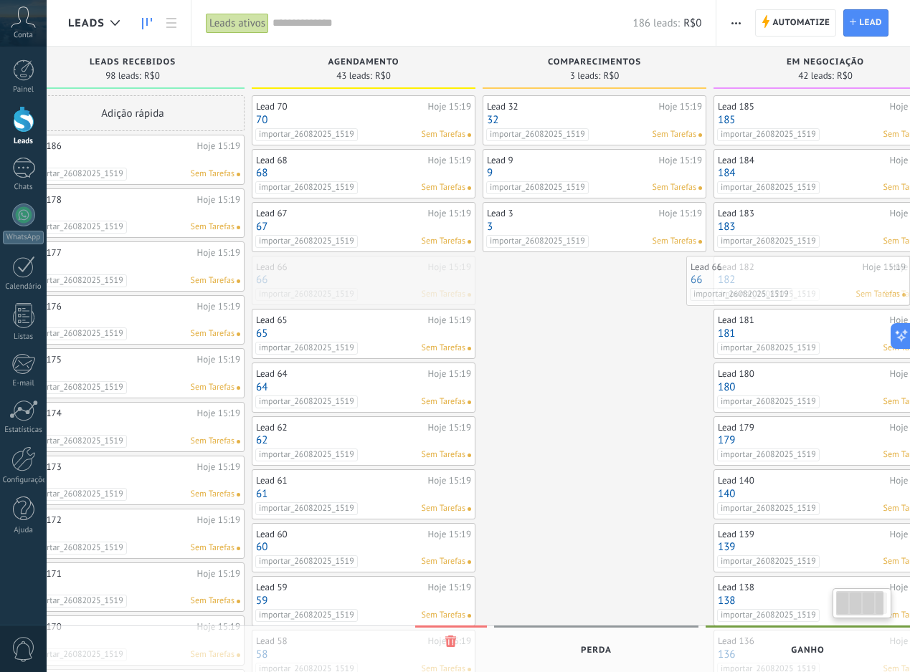
scroll to position [0, 96]
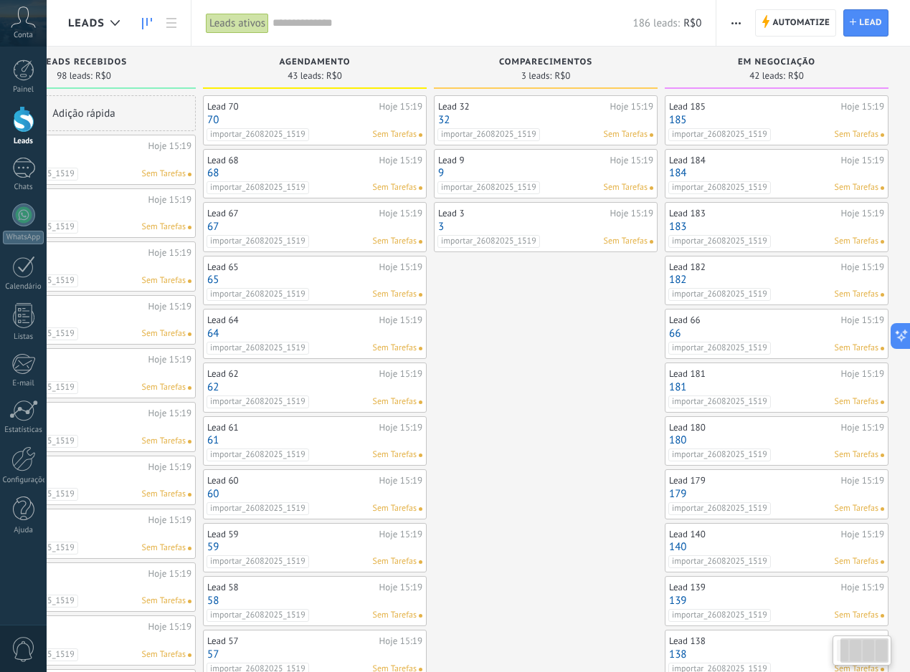
click at [738, 309] on div "Lead 66 Hoje 15:19 66 importar_26082025_1519 Sem Tarefas" at bounding box center [777, 334] width 224 height 50
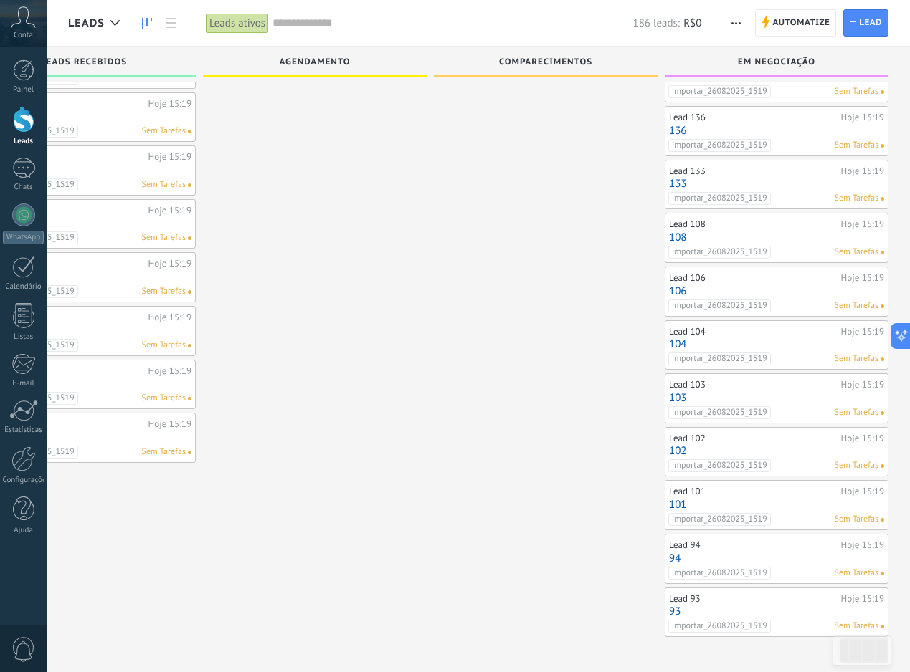
scroll to position [776, 0]
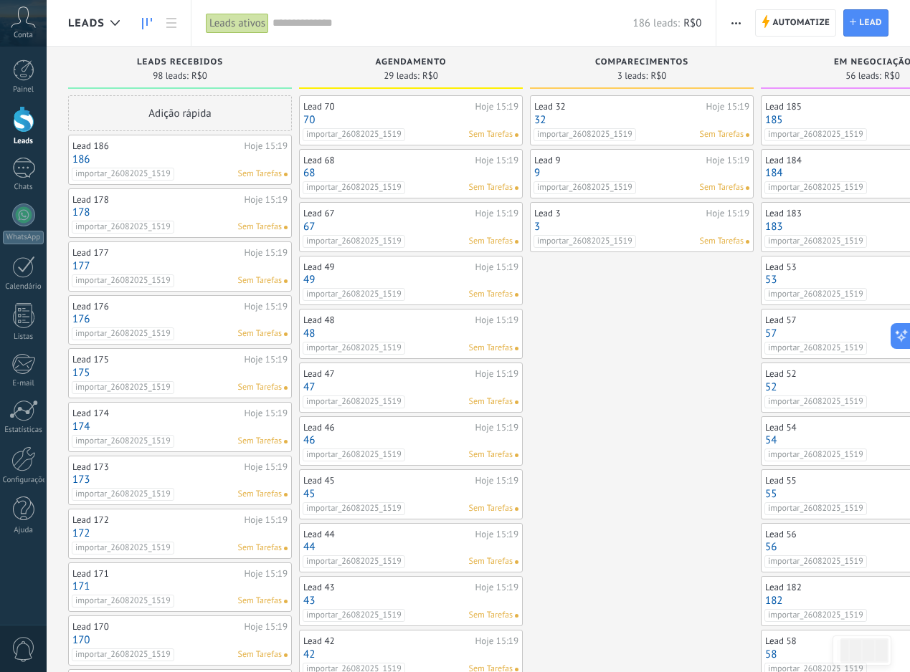
scroll to position [0, 96]
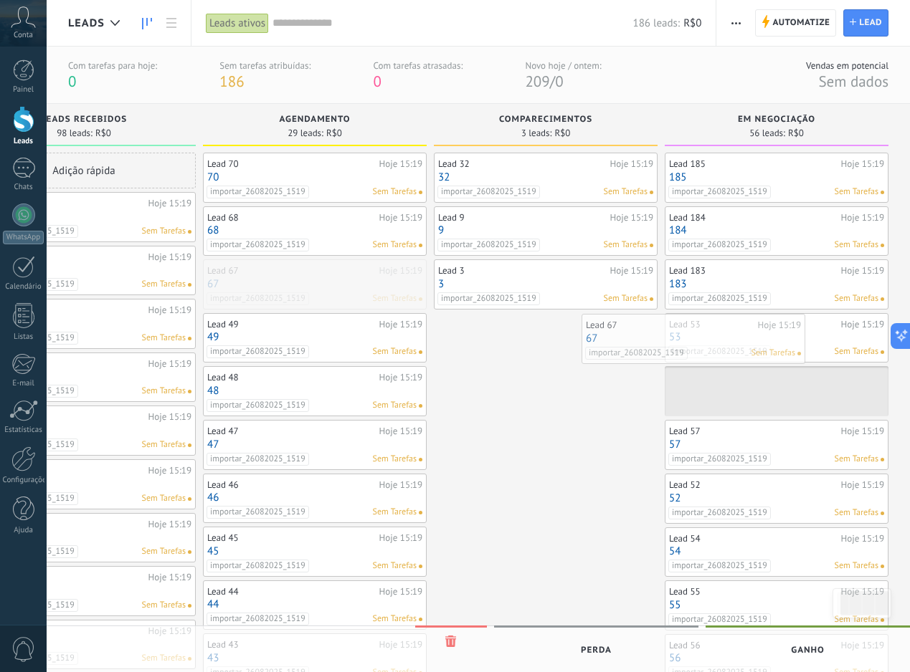
drag, startPoint x: 335, startPoint y: 274, endPoint x: 715, endPoint y: 328, distance: 383.8
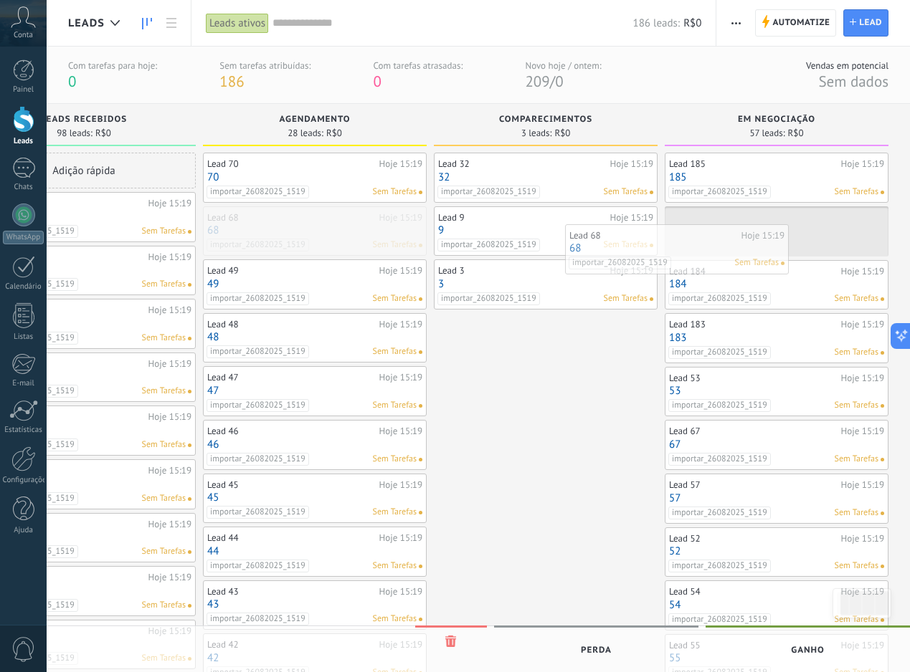
drag, startPoint x: 329, startPoint y: 223, endPoint x: 697, endPoint y: 241, distance: 368.9
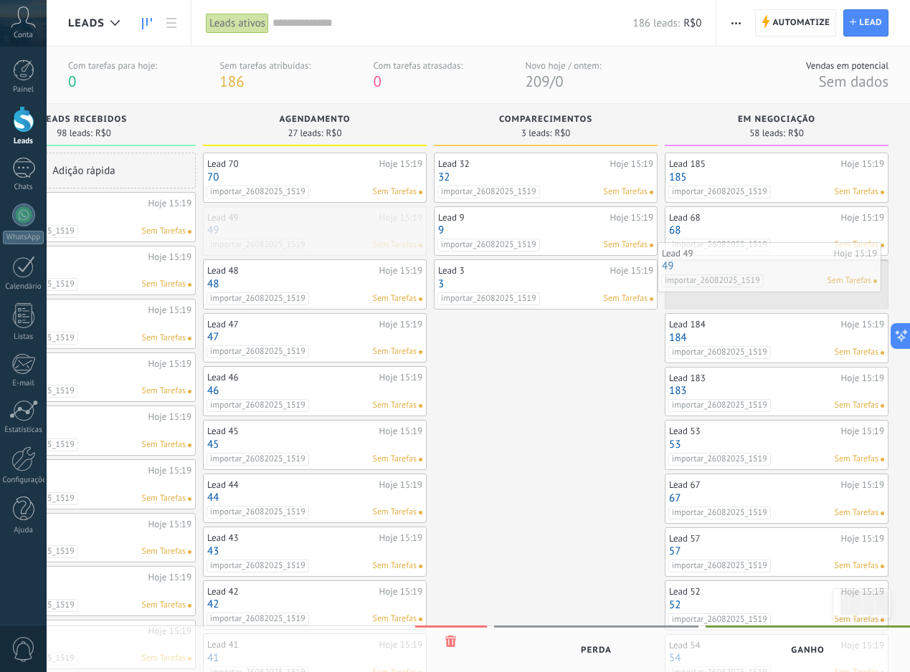
drag, startPoint x: 366, startPoint y: 217, endPoint x: 816, endPoint y: 250, distance: 451.4
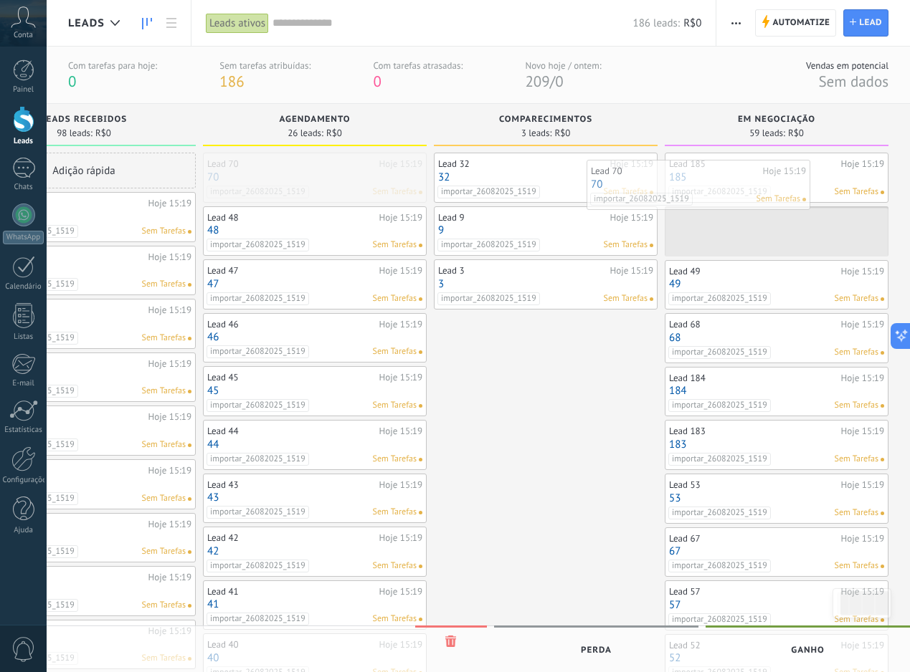
drag, startPoint x: 333, startPoint y: 187, endPoint x: 750, endPoint y: 205, distance: 416.9
drag, startPoint x: 363, startPoint y: 183, endPoint x: 723, endPoint y: 186, distance: 359.2
drag, startPoint x: 367, startPoint y: 184, endPoint x: 776, endPoint y: 201, distance: 409.7
drag, startPoint x: 351, startPoint y: 177, endPoint x: 806, endPoint y: 191, distance: 455.4
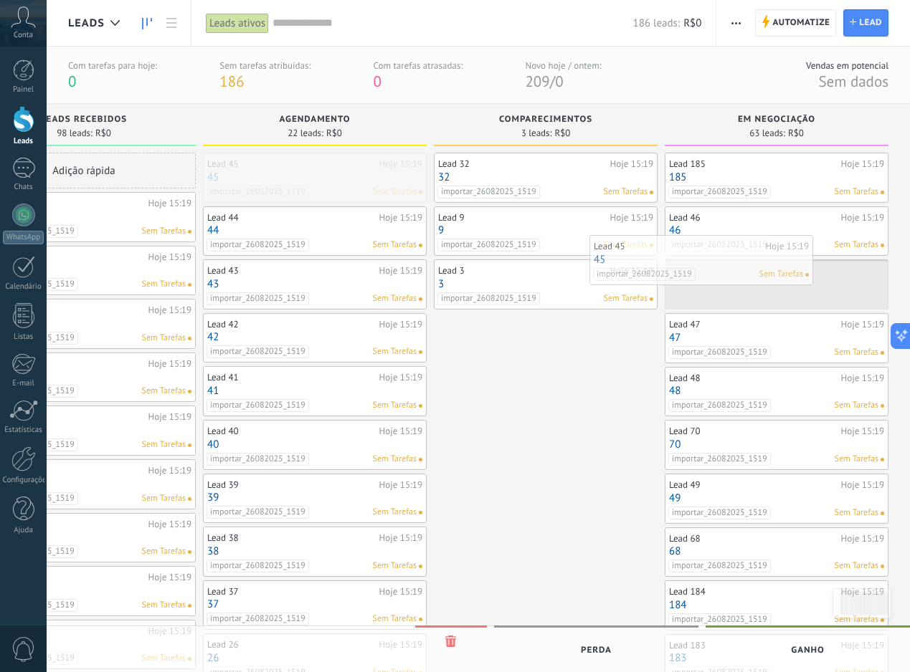
drag, startPoint x: 305, startPoint y: 168, endPoint x: 691, endPoint y: 250, distance: 395.1
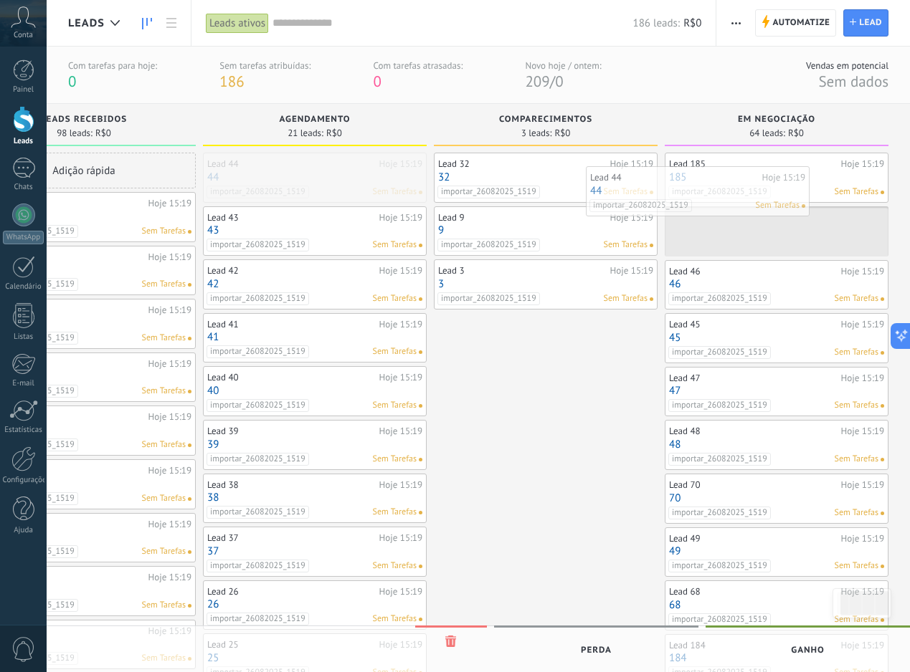
drag, startPoint x: 341, startPoint y: 171, endPoint x: 804, endPoint y: 197, distance: 463.8
drag, startPoint x: 316, startPoint y: 184, endPoint x: 697, endPoint y: 210, distance: 382.3
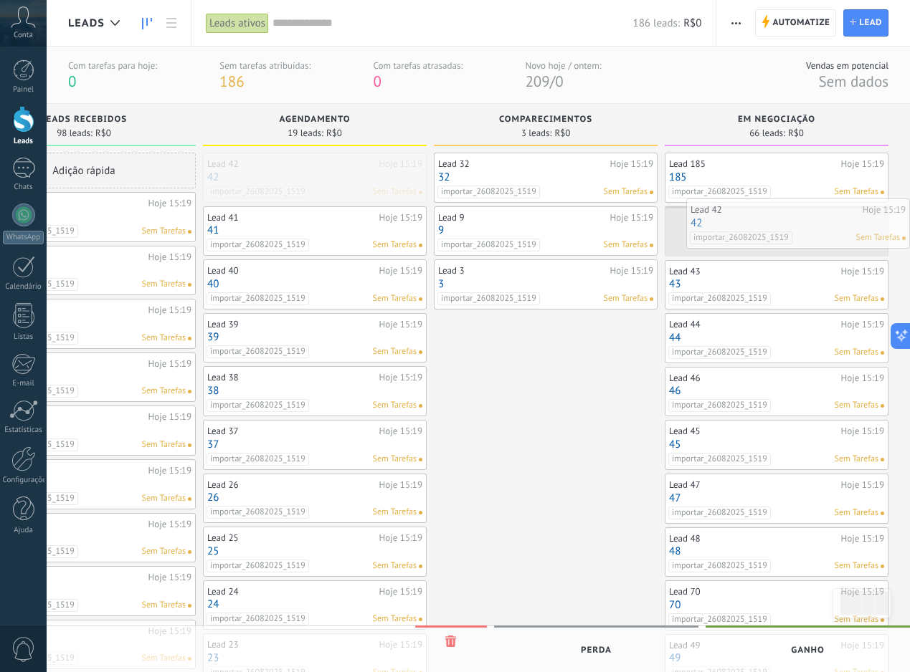
drag, startPoint x: 320, startPoint y: 173, endPoint x: 882, endPoint y: 222, distance: 563.4
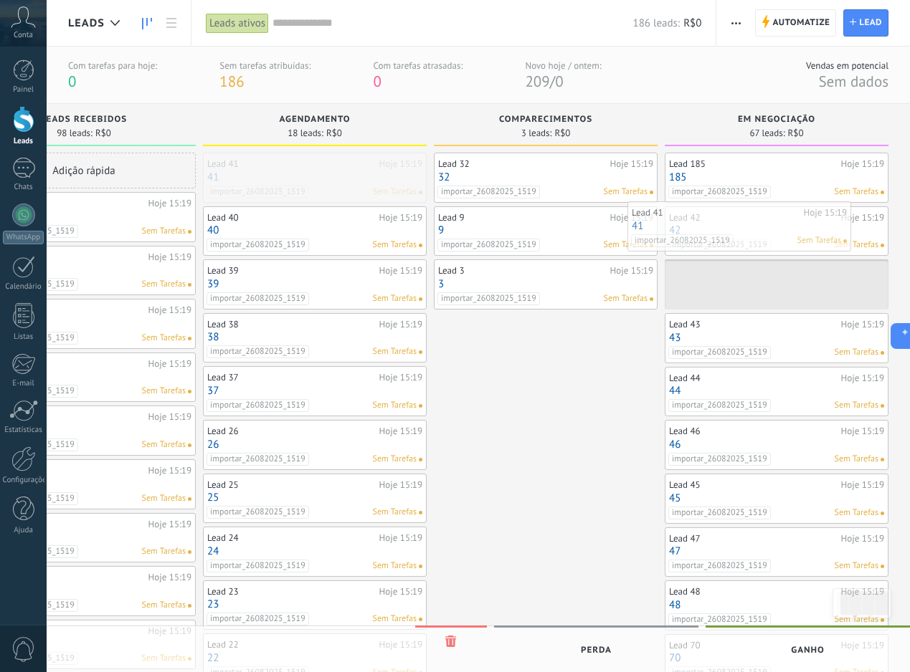
drag, startPoint x: 361, startPoint y: 168, endPoint x: 786, endPoint y: 217, distance: 427.2
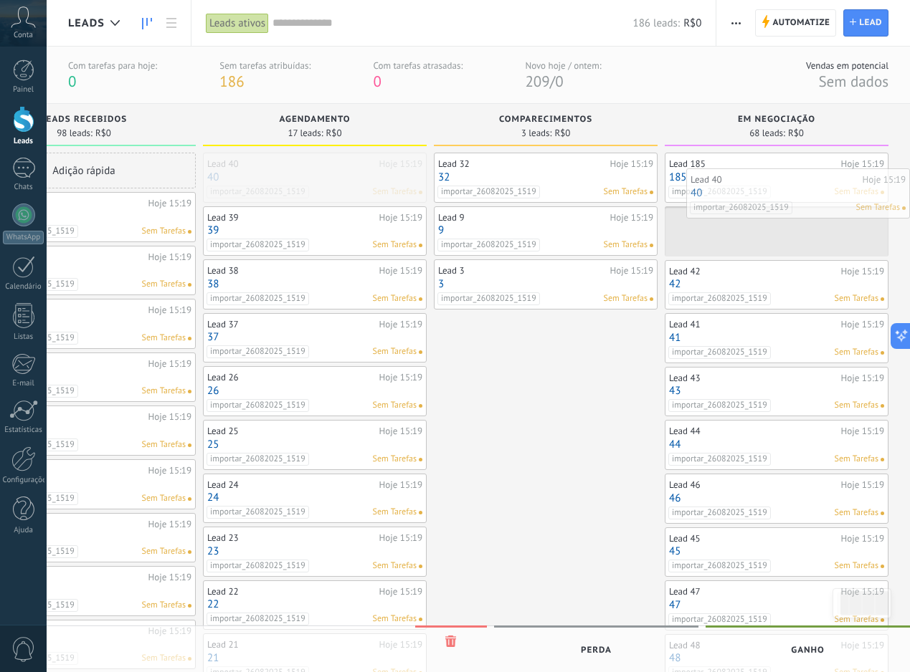
drag, startPoint x: 367, startPoint y: 176, endPoint x: 852, endPoint y: 191, distance: 485.6
drag, startPoint x: 319, startPoint y: 166, endPoint x: 773, endPoint y: 189, distance: 454.3
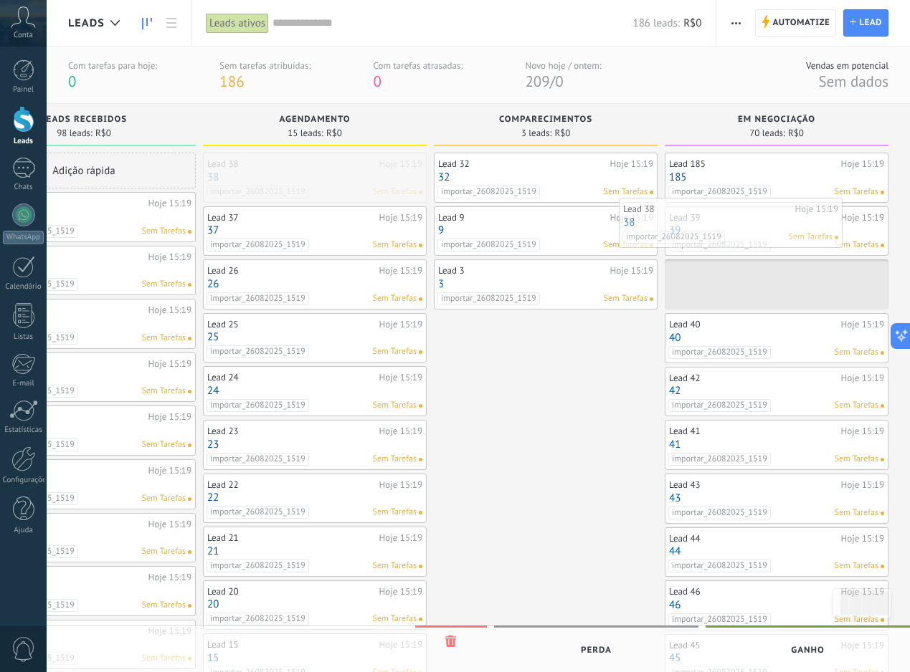
drag, startPoint x: 329, startPoint y: 183, endPoint x: 745, endPoint y: 228, distance: 418.2
drag, startPoint x: 361, startPoint y: 174, endPoint x: 737, endPoint y: 231, distance: 380.6
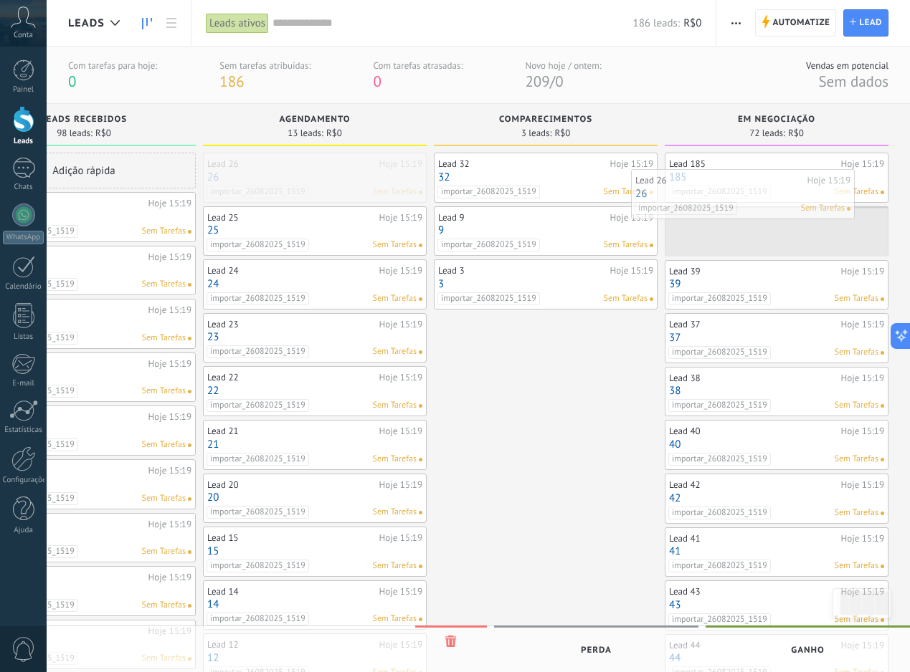
drag, startPoint x: 351, startPoint y: 184, endPoint x: 779, endPoint y: 200, distance: 428.3
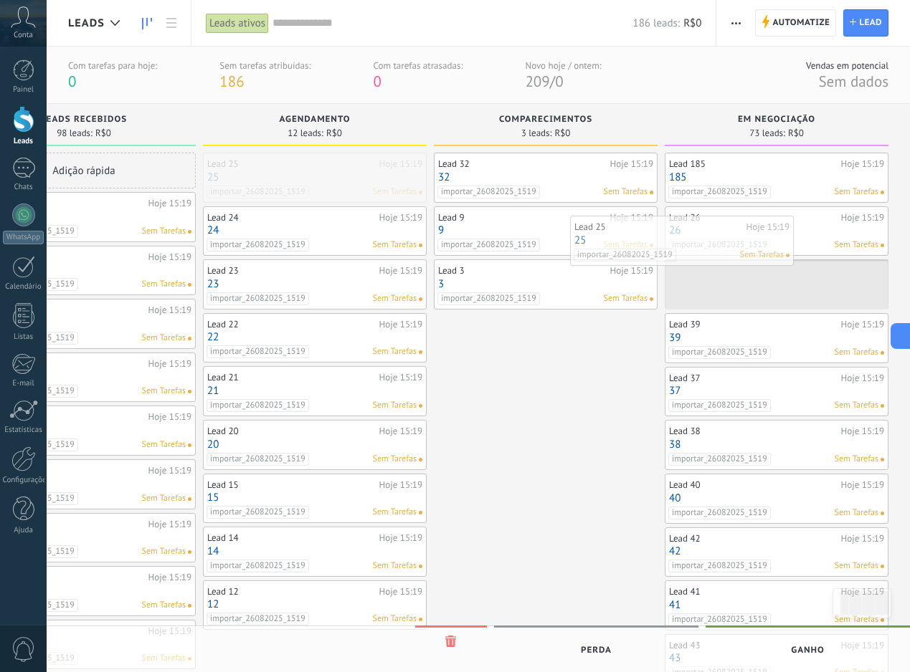
drag, startPoint x: 376, startPoint y: 181, endPoint x: 744, endPoint y: 244, distance: 373.1
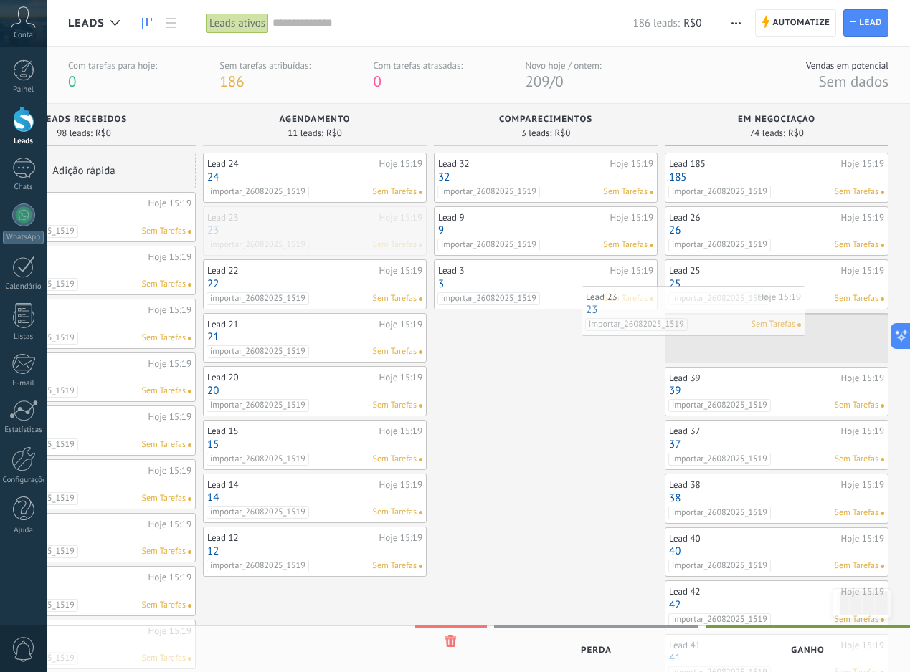
drag, startPoint x: 324, startPoint y: 211, endPoint x: 763, endPoint y: 296, distance: 446.9
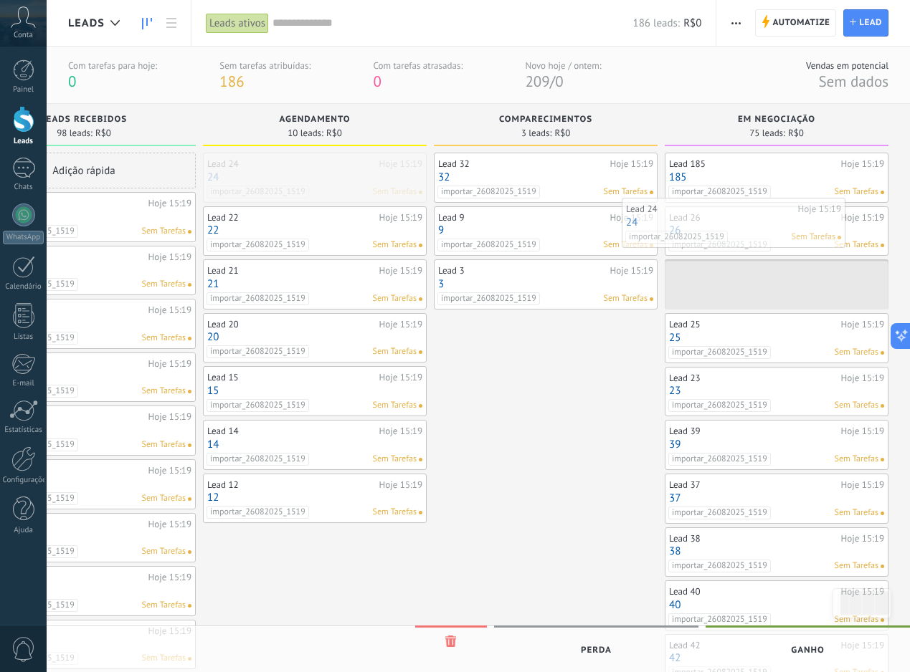
drag, startPoint x: 316, startPoint y: 173, endPoint x: 735, endPoint y: 219, distance: 421.1
drag, startPoint x: 349, startPoint y: 186, endPoint x: 951, endPoint y: 223, distance: 602.5
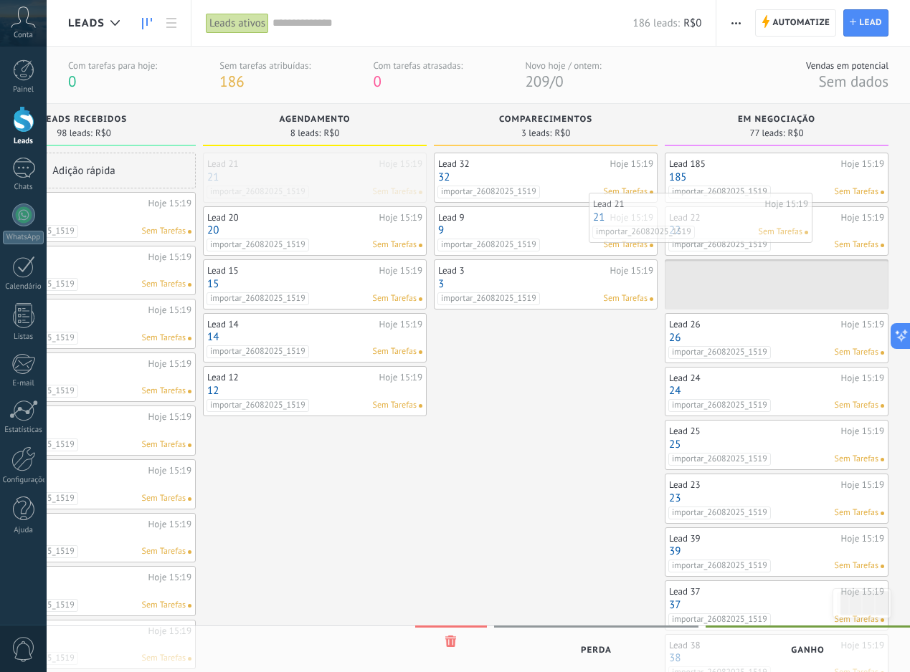
drag, startPoint x: 368, startPoint y: 176, endPoint x: 751, endPoint y: 214, distance: 384.0
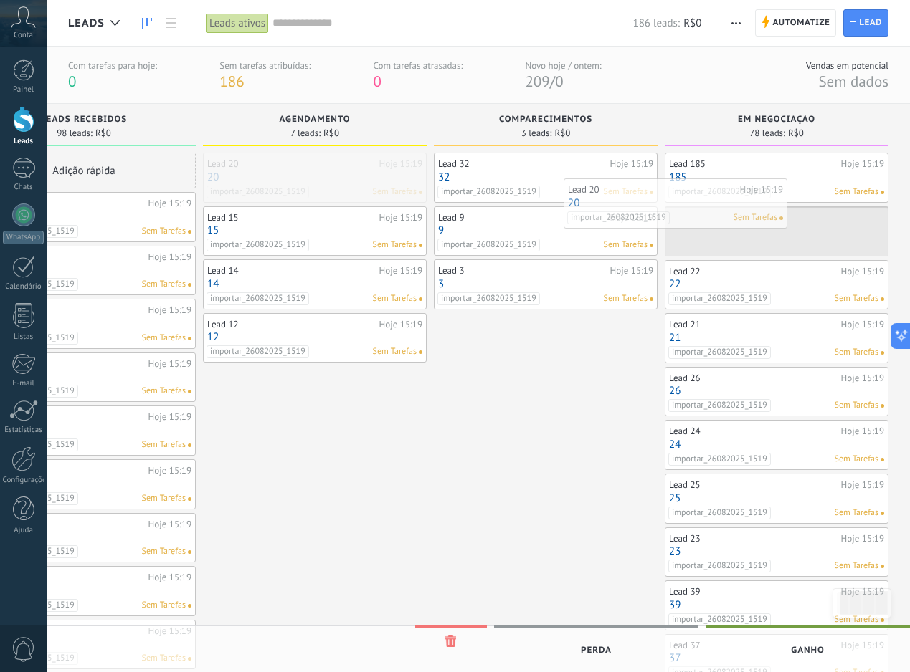
drag, startPoint x: 338, startPoint y: 173, endPoint x: 698, endPoint y: 199, distance: 361.4
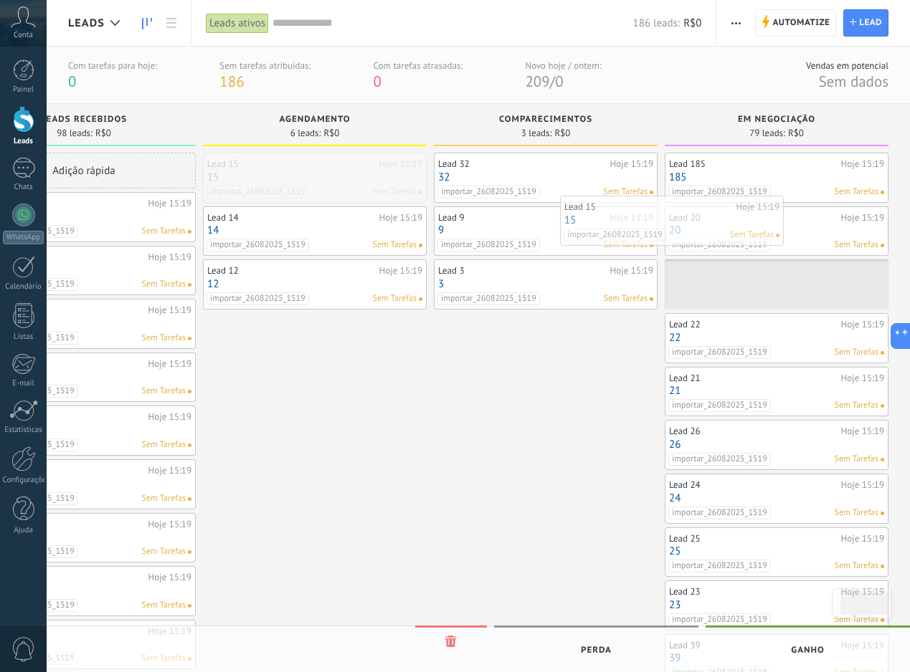
drag, startPoint x: 351, startPoint y: 178, endPoint x: 710, endPoint y: 221, distance: 361.0
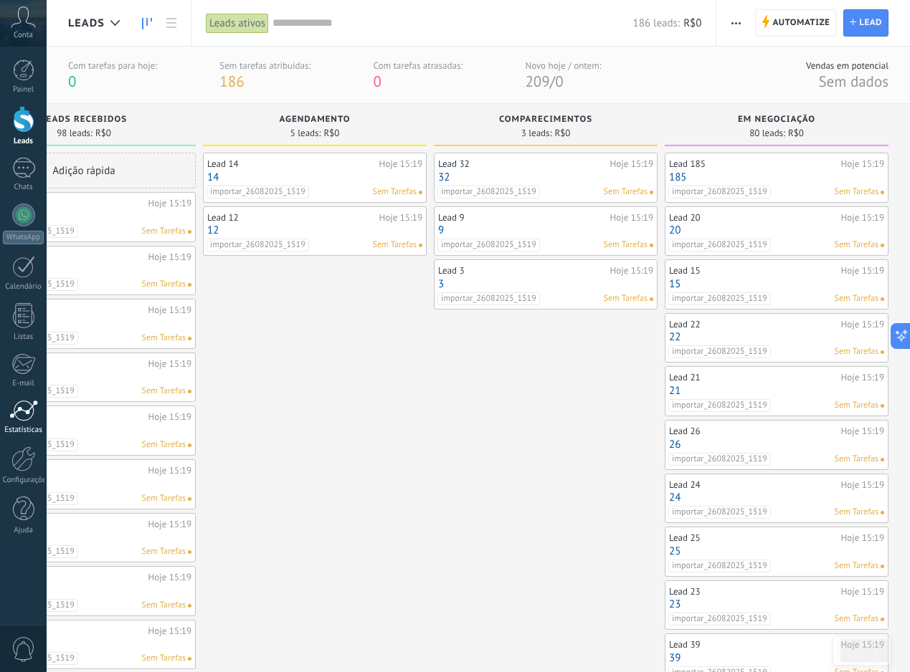
click at [24, 423] on link "Estatísticas" at bounding box center [23, 417] width 47 height 35
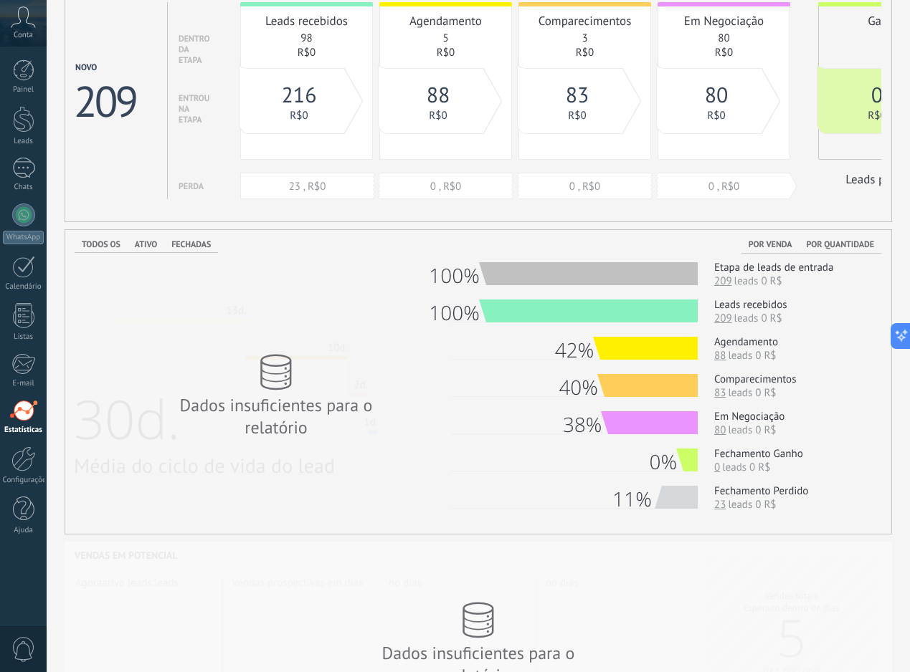
scroll to position [61, 0]
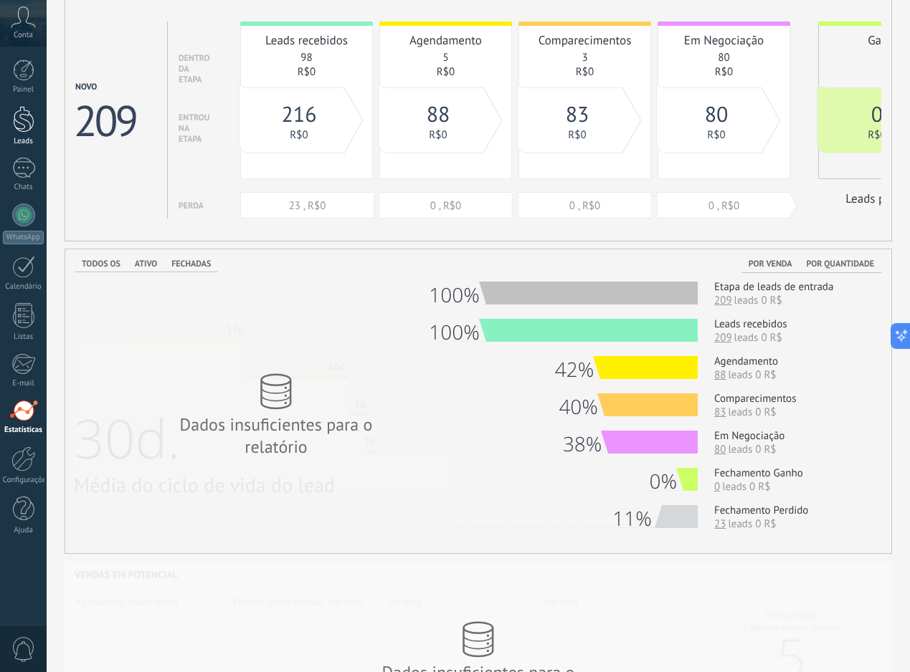
click at [29, 118] on div at bounding box center [24, 119] width 22 height 27
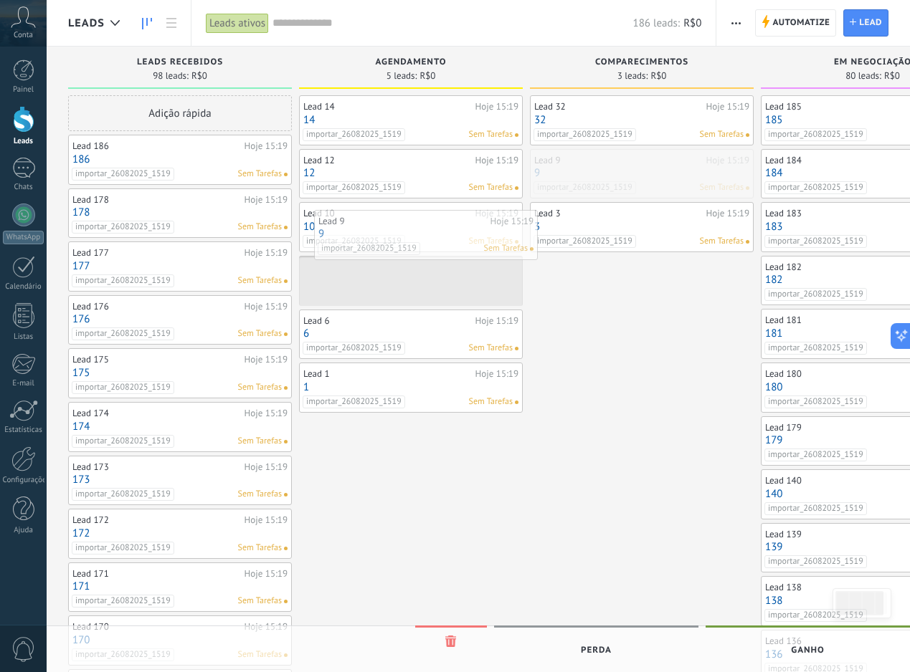
drag, startPoint x: 647, startPoint y: 180, endPoint x: 430, endPoint y: 242, distance: 225.8
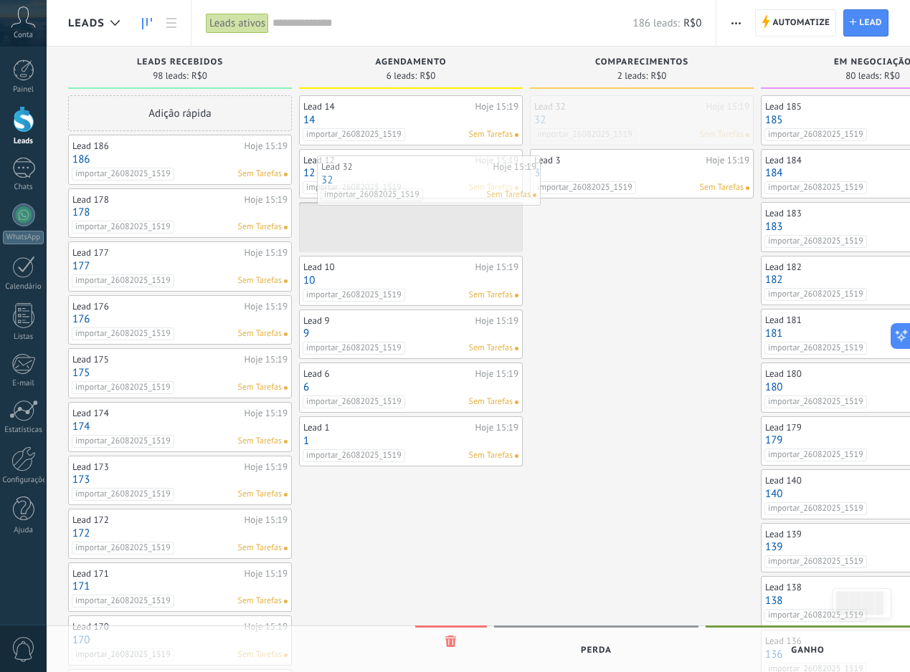
drag, startPoint x: 633, startPoint y: 118, endPoint x: 421, endPoint y: 179, distance: 220.8
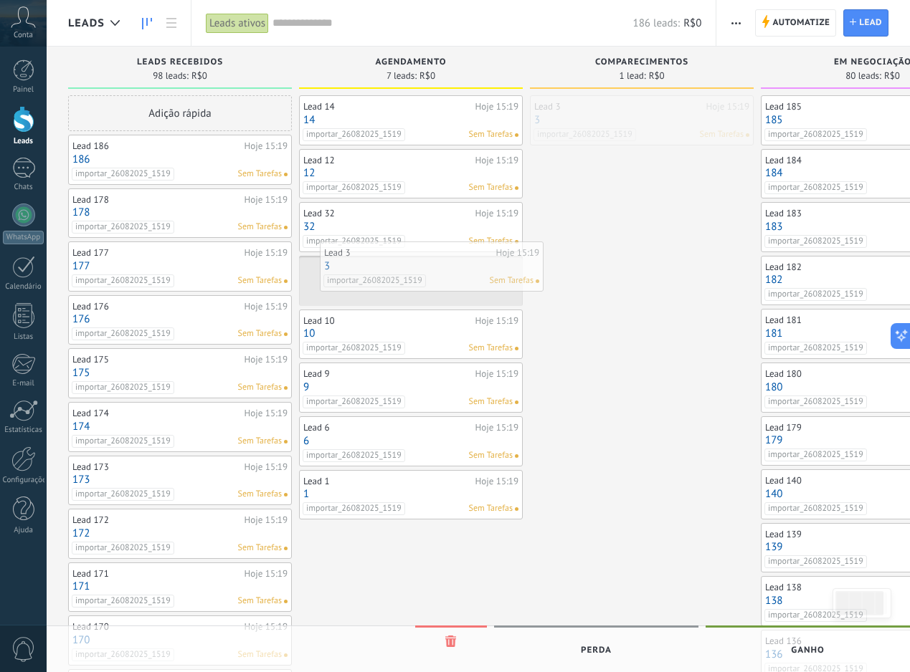
drag, startPoint x: 658, startPoint y: 128, endPoint x: 449, endPoint y: 274, distance: 254.9
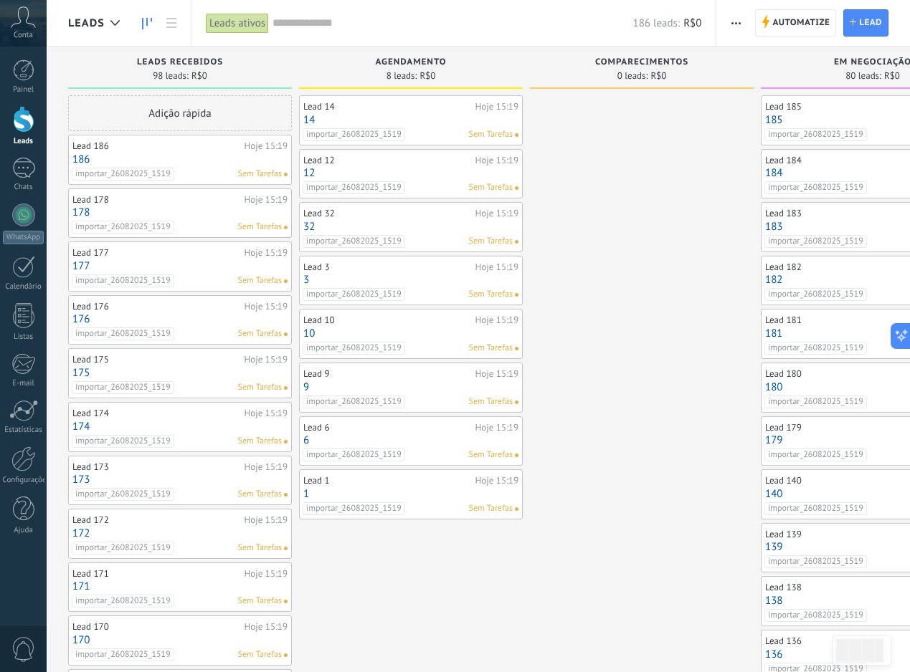
scroll to position [0, 11]
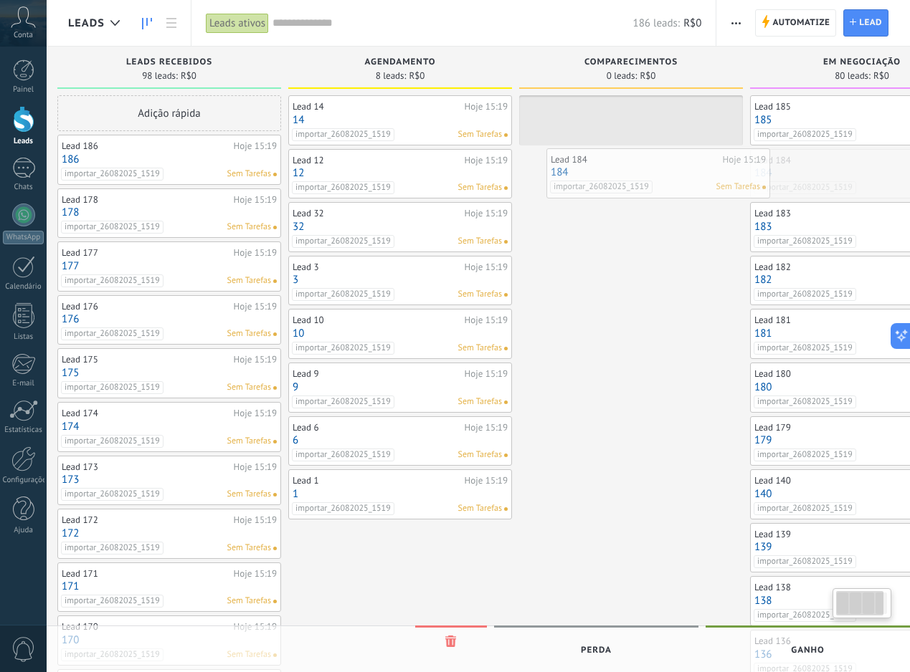
drag, startPoint x: 856, startPoint y: 169, endPoint x: 642, endPoint y: 168, distance: 214.3
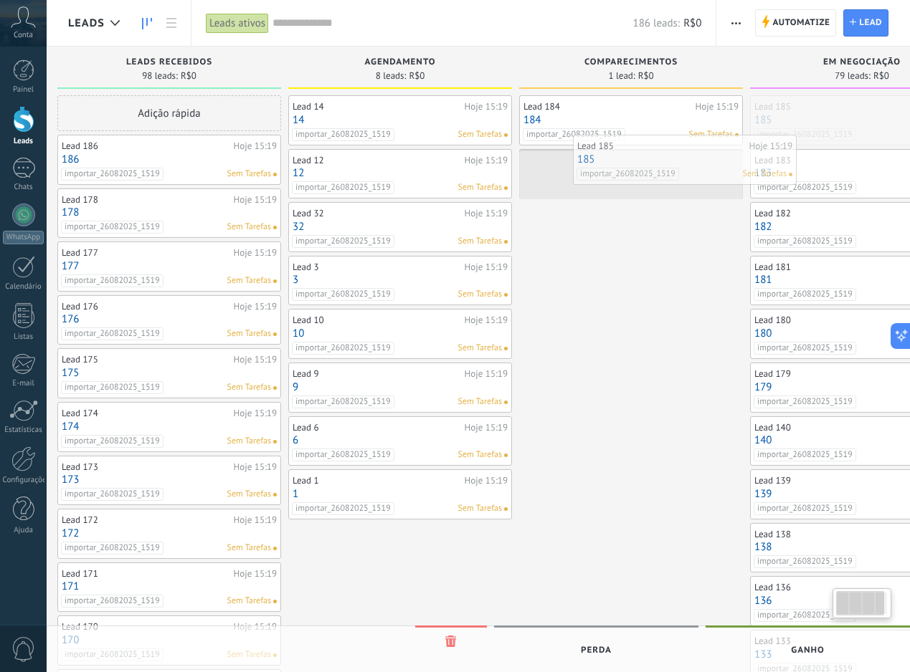
scroll to position [0, 23]
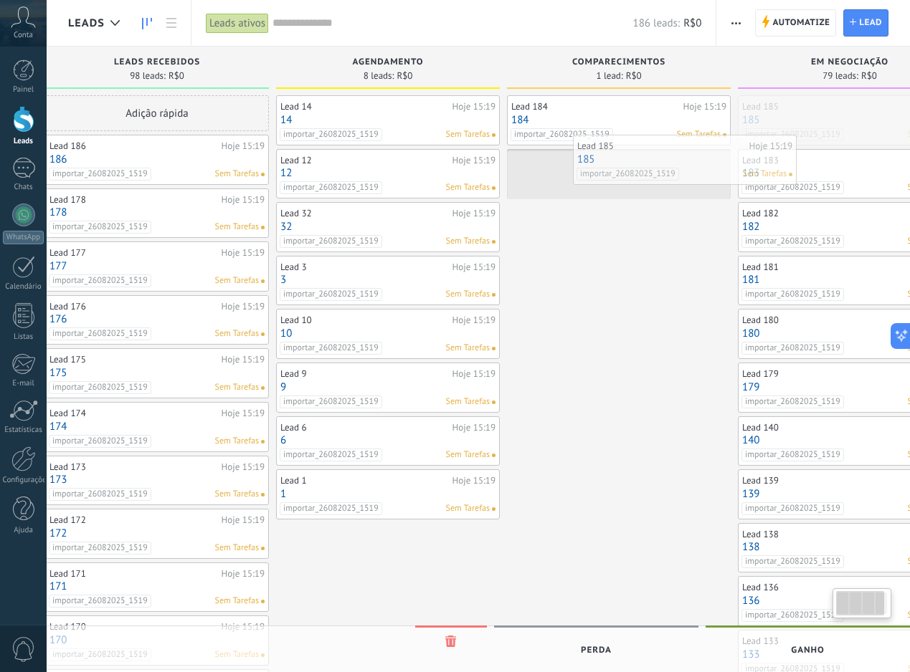
drag, startPoint x: 849, startPoint y: 121, endPoint x: 643, endPoint y: 166, distance: 210.5
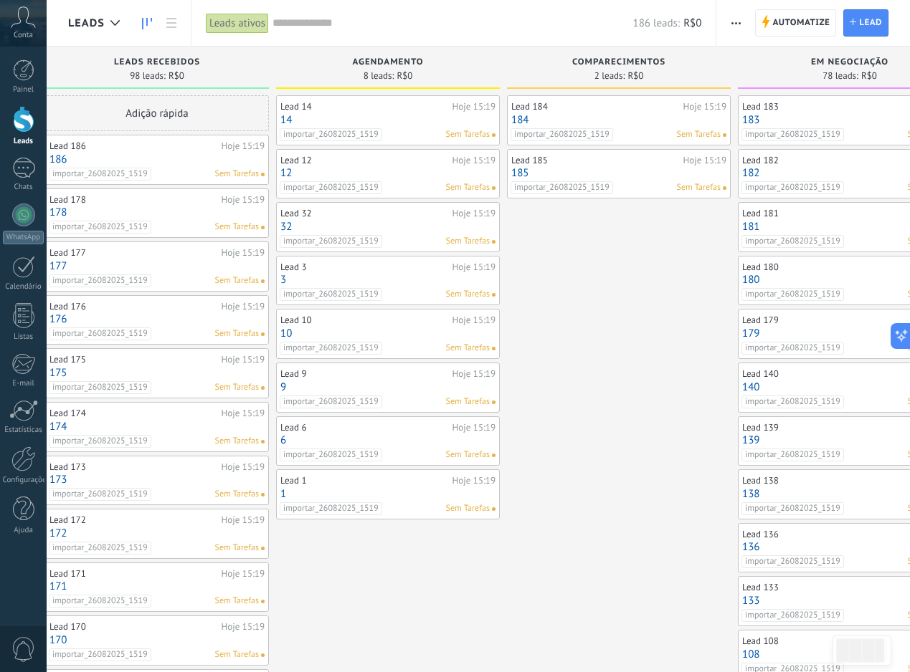
scroll to position [0, 33]
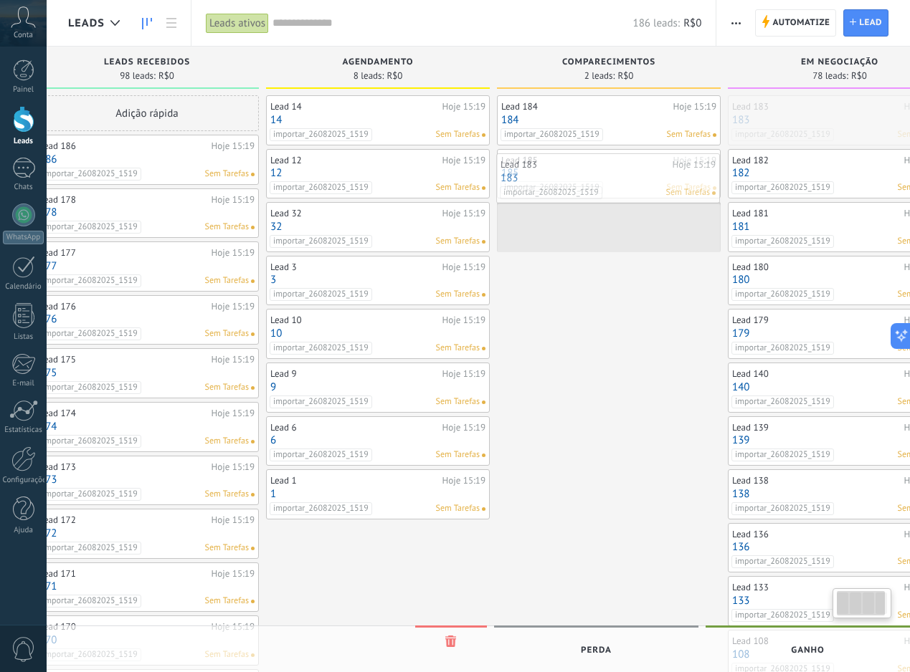
drag, startPoint x: 828, startPoint y: 120, endPoint x: 594, endPoint y: 181, distance: 242.2
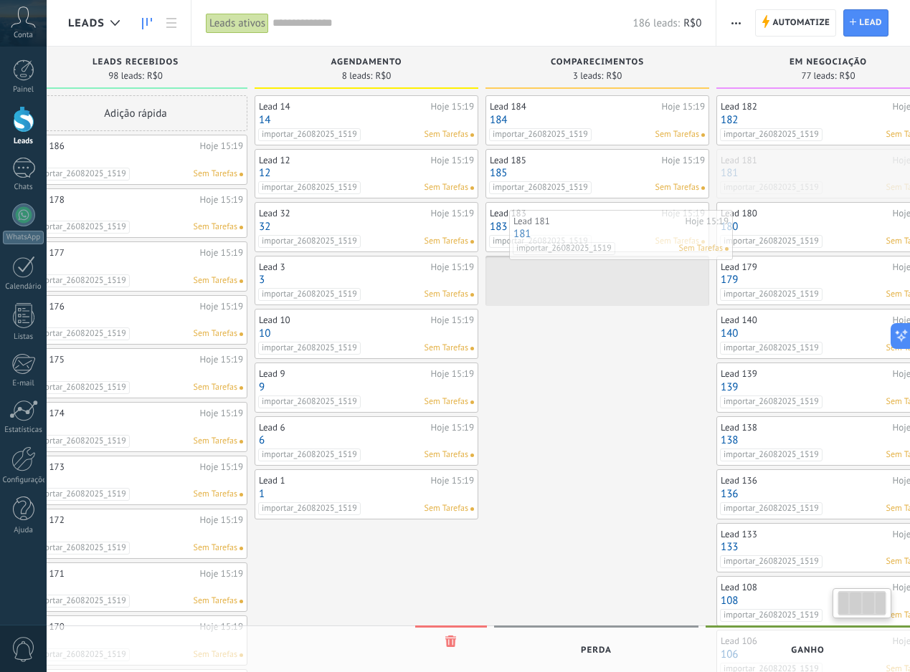
drag, startPoint x: 827, startPoint y: 161, endPoint x: 611, endPoint y: 222, distance: 225.1
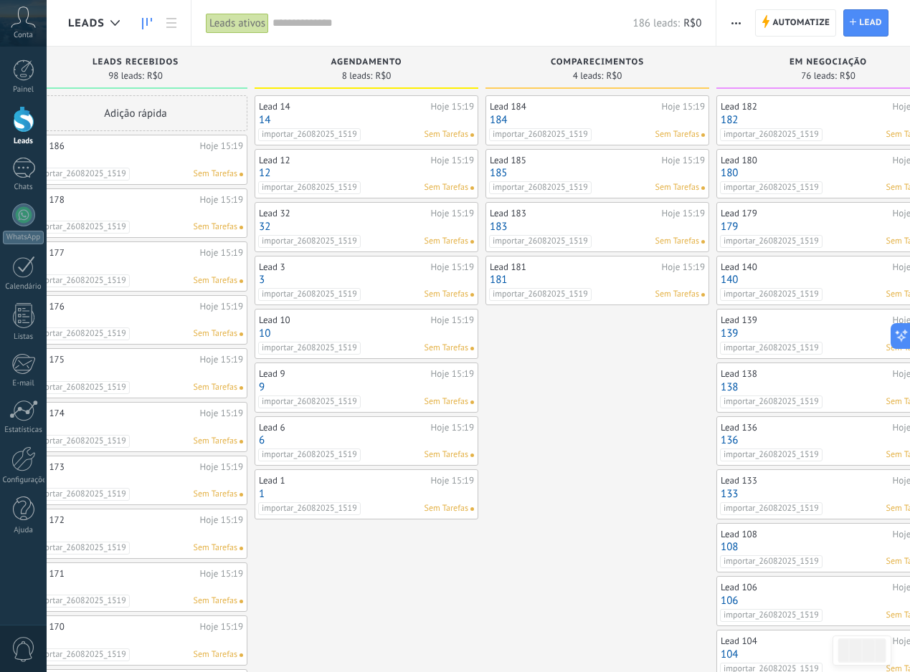
scroll to position [0, 53]
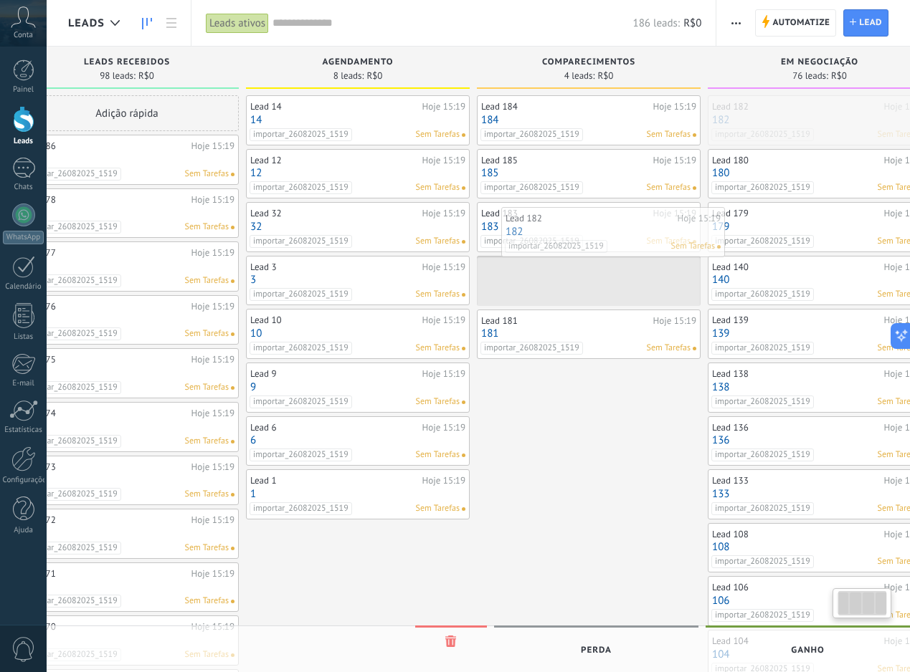
drag, startPoint x: 829, startPoint y: 117, endPoint x: 614, endPoint y: 228, distance: 242.1
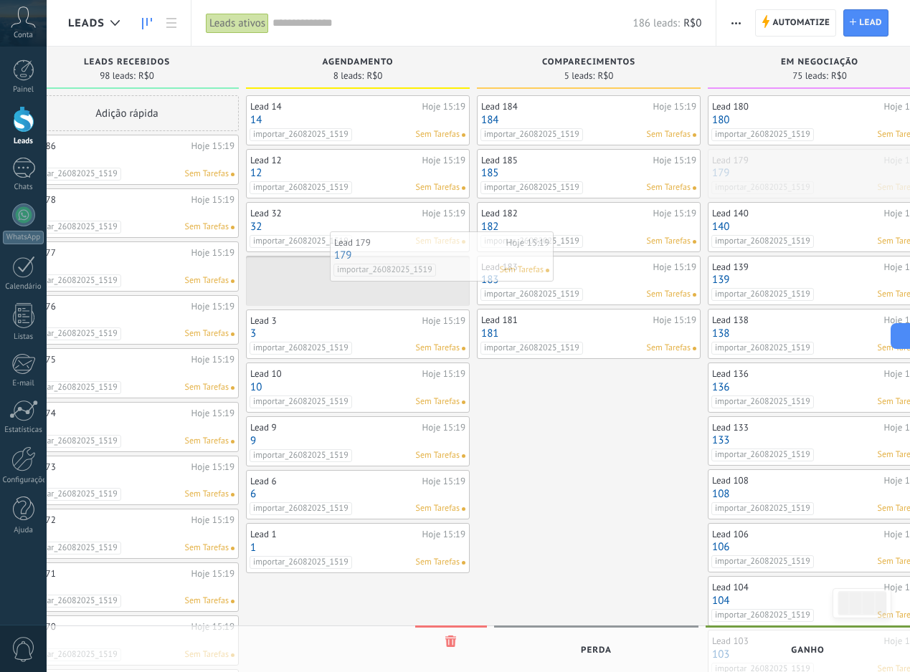
drag, startPoint x: 775, startPoint y: 168, endPoint x: 414, endPoint y: 248, distance: 370.1
drag, startPoint x: 794, startPoint y: 176, endPoint x: 376, endPoint y: 257, distance: 426.5
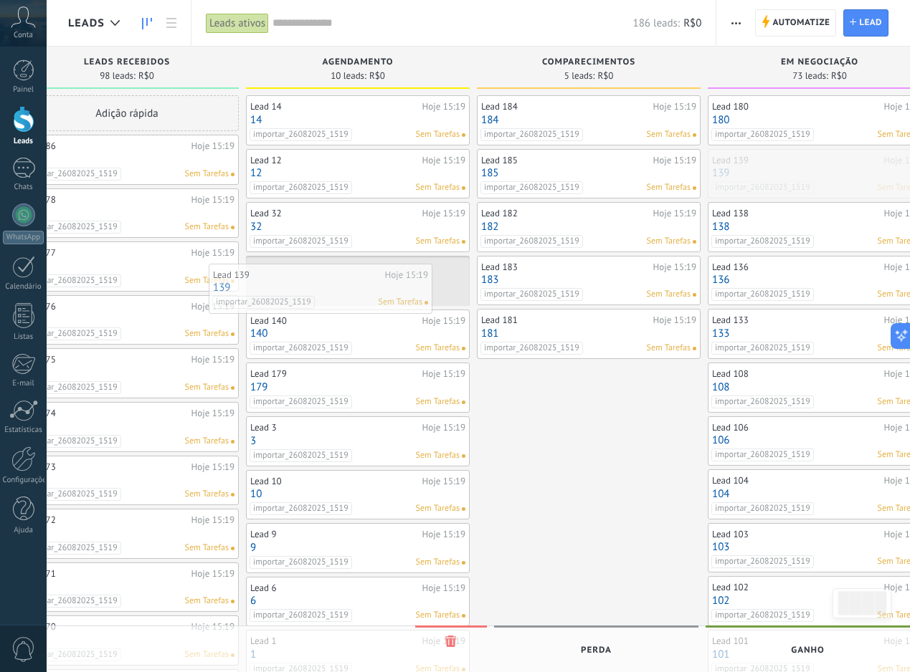
drag, startPoint x: 849, startPoint y: 174, endPoint x: 350, endPoint y: 288, distance: 511.8
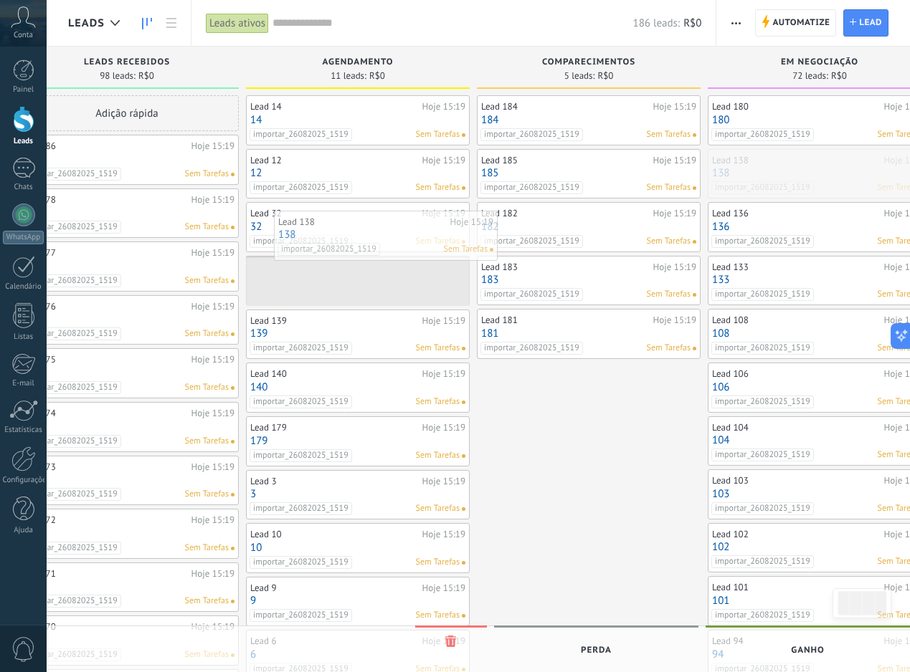
drag, startPoint x: 835, startPoint y: 168, endPoint x: 401, endPoint y: 230, distance: 438.1
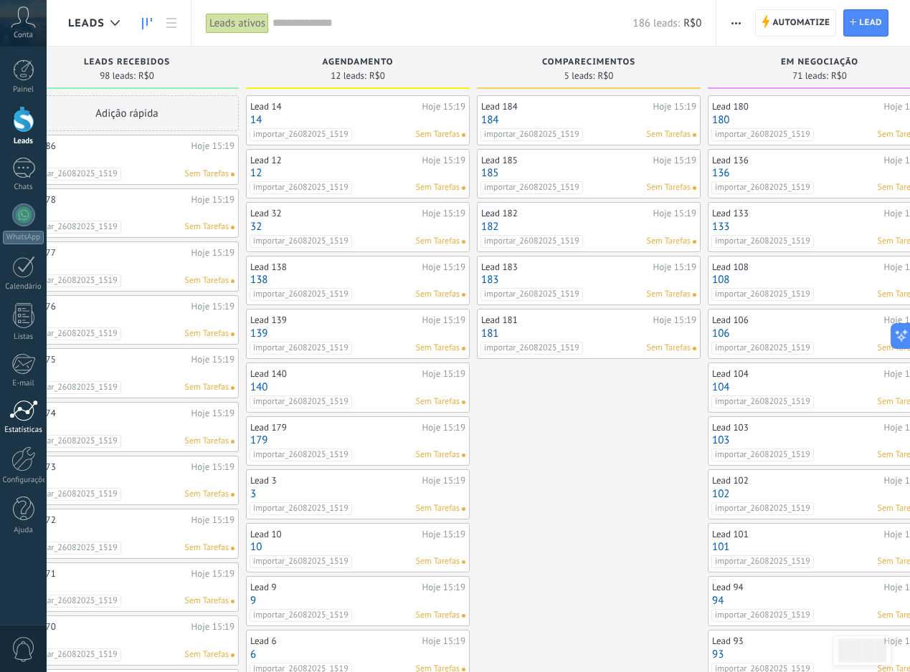
click at [37, 425] on link "Estatísticas" at bounding box center [23, 417] width 47 height 35
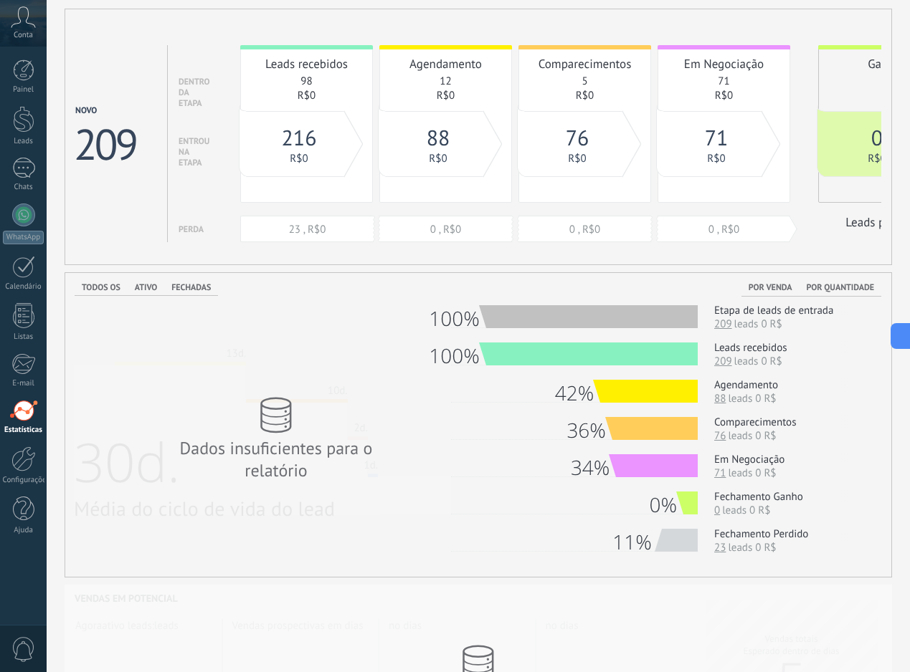
scroll to position [64, 0]
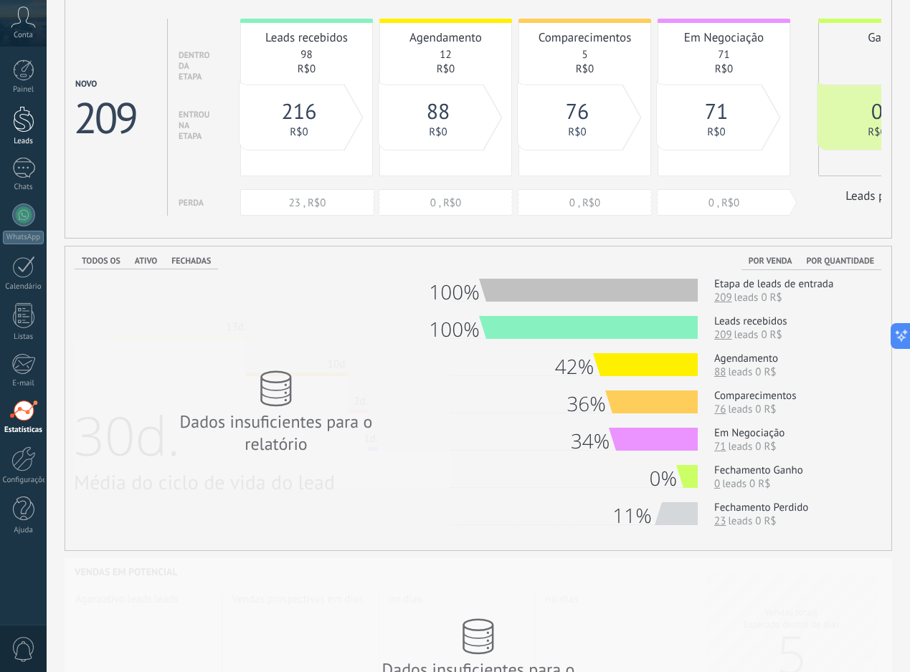
click at [11, 118] on link "Leads" at bounding box center [23, 126] width 47 height 40
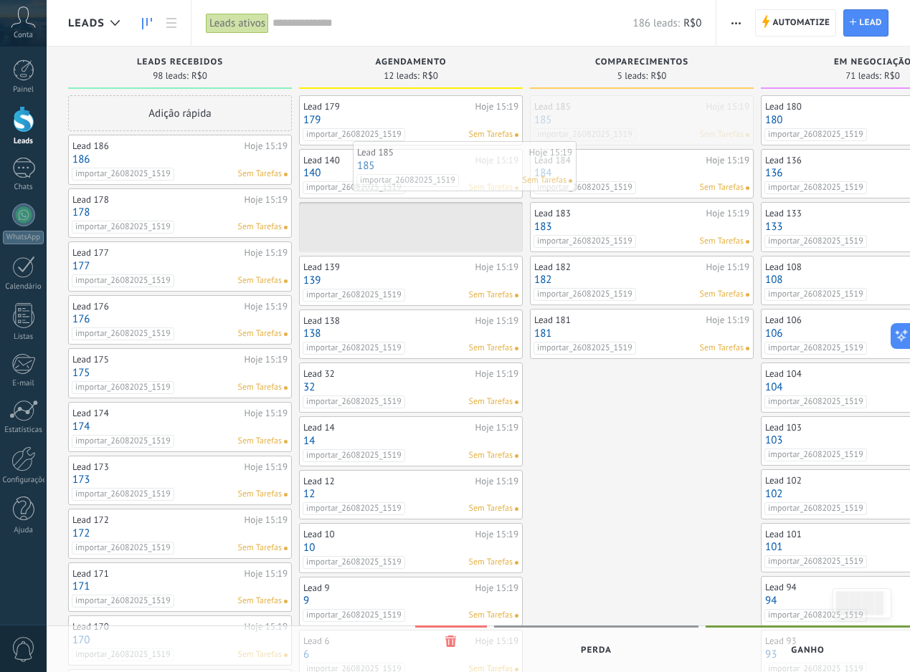
drag, startPoint x: 655, startPoint y: 124, endPoint x: 472, endPoint y: 171, distance: 188.6
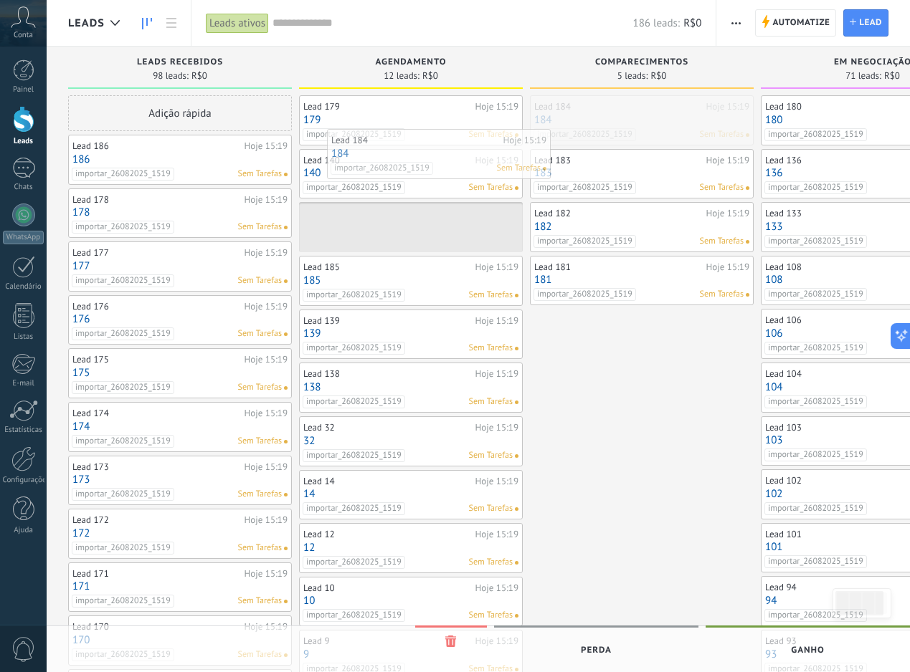
drag, startPoint x: 652, startPoint y: 122, endPoint x: 435, endPoint y: 160, distance: 219.8
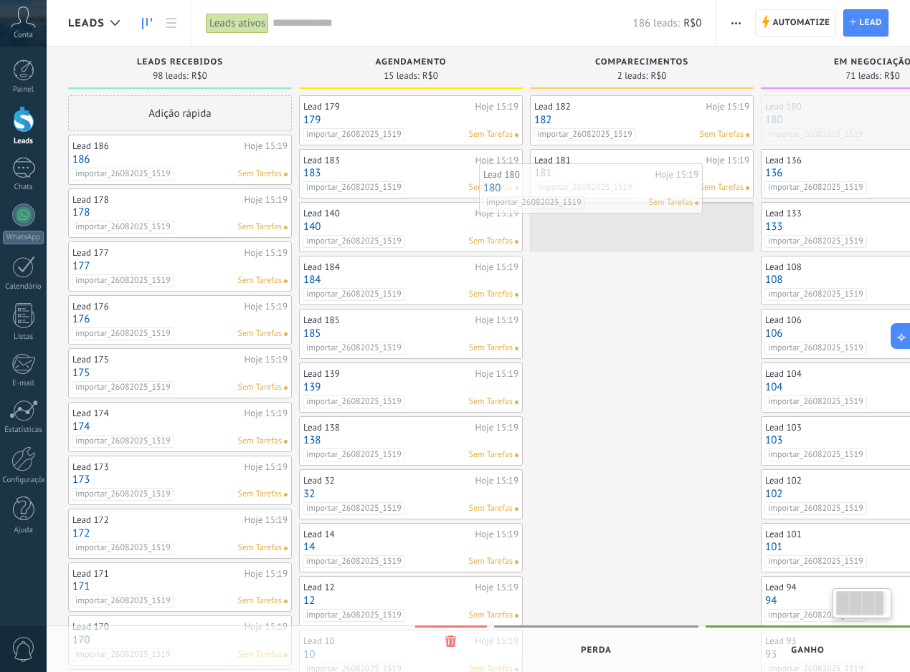
scroll to position [0, 12]
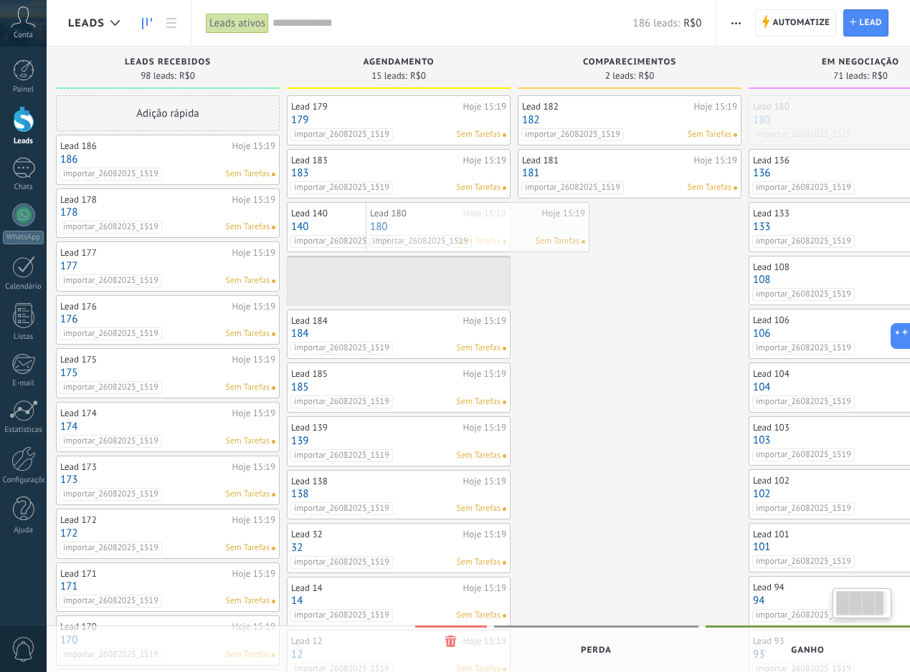
drag, startPoint x: 854, startPoint y: 115, endPoint x: 459, endPoint y: 222, distance: 409.2
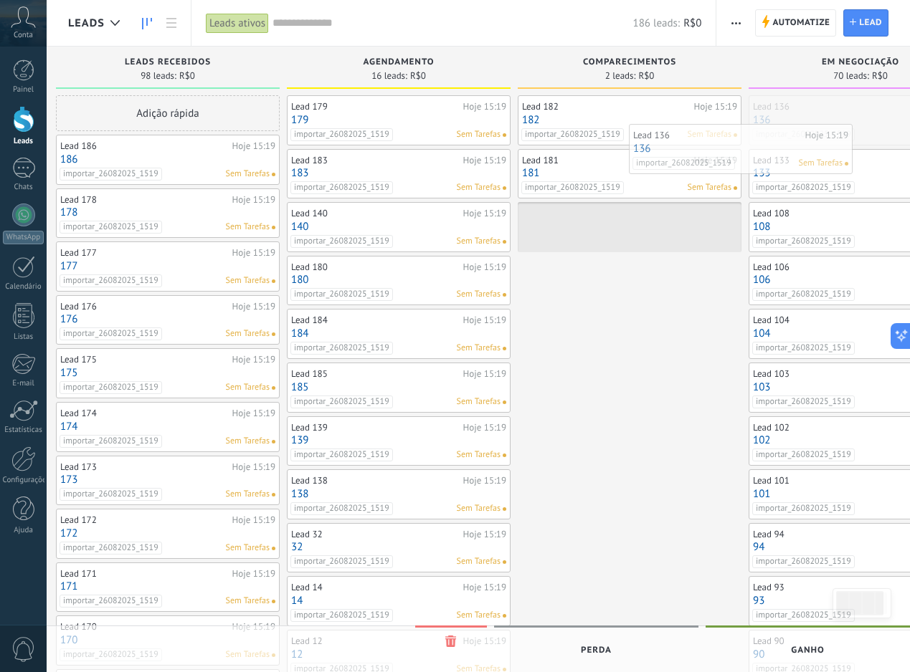
scroll to position [0, 23]
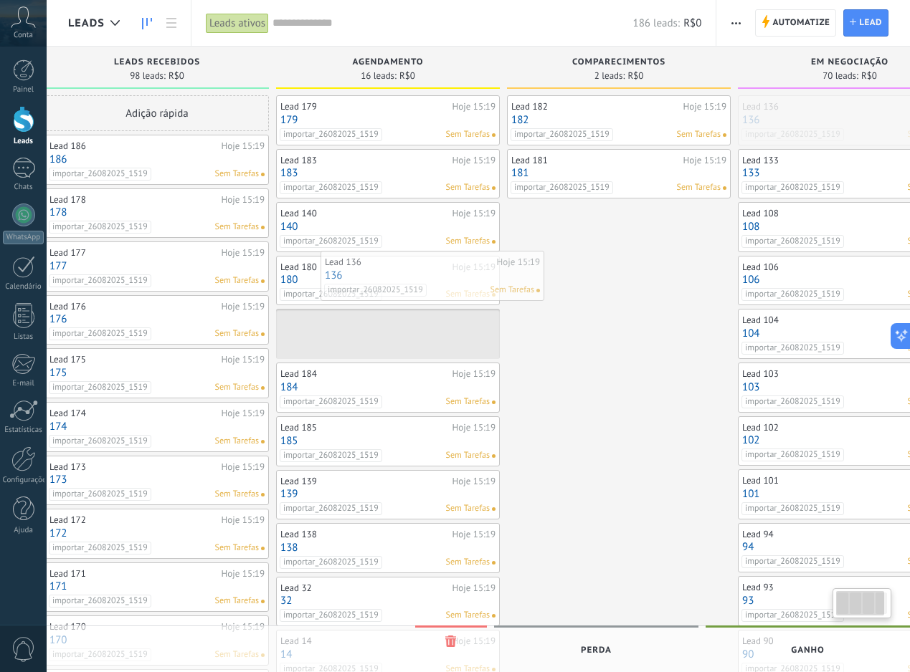
drag, startPoint x: 829, startPoint y: 124, endPoint x: 376, endPoint y: 285, distance: 480.9
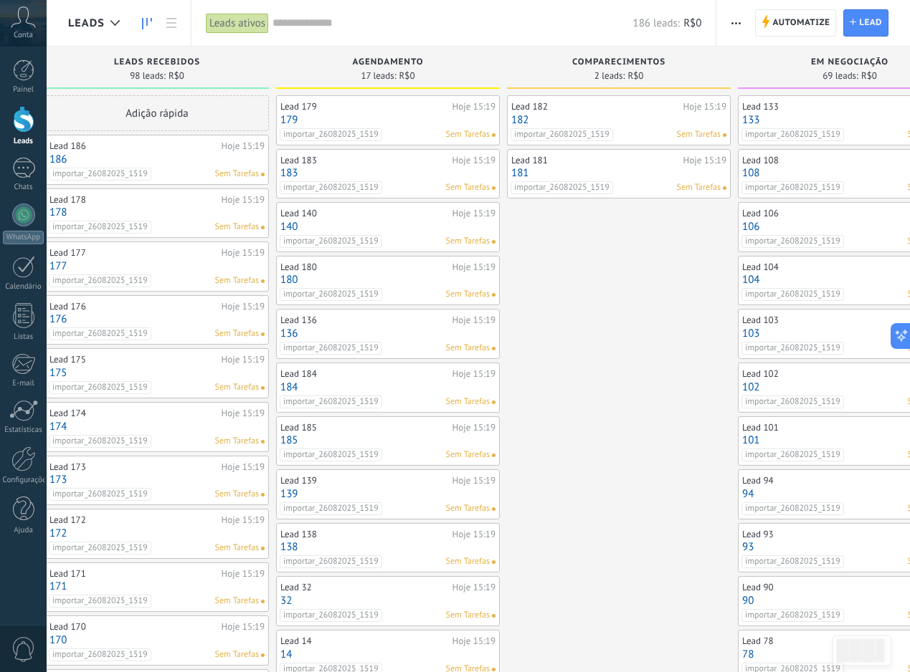
scroll to position [0, 34]
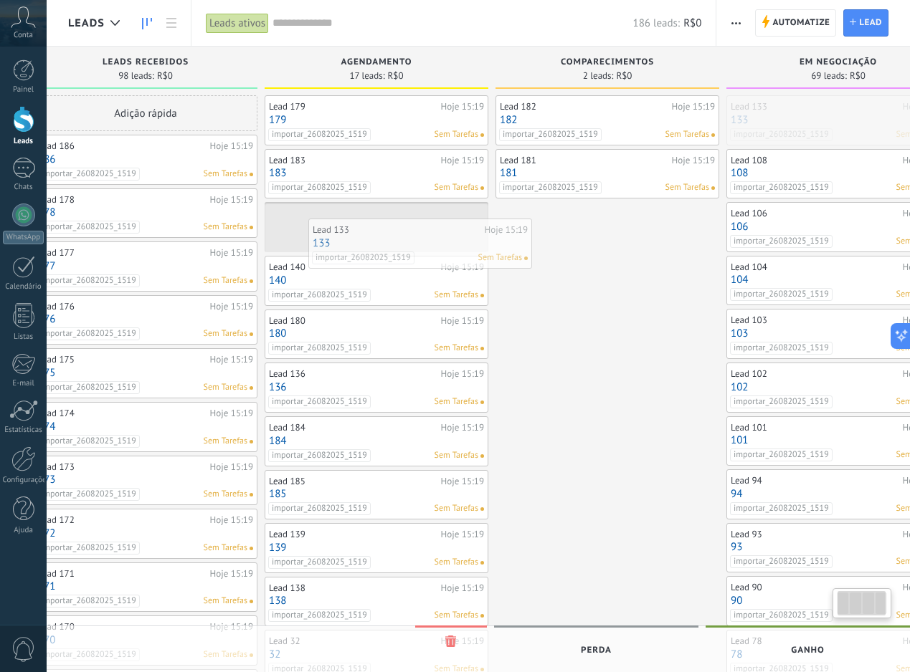
drag, startPoint x: 870, startPoint y: 105, endPoint x: 440, endPoint y: 228, distance: 447.2
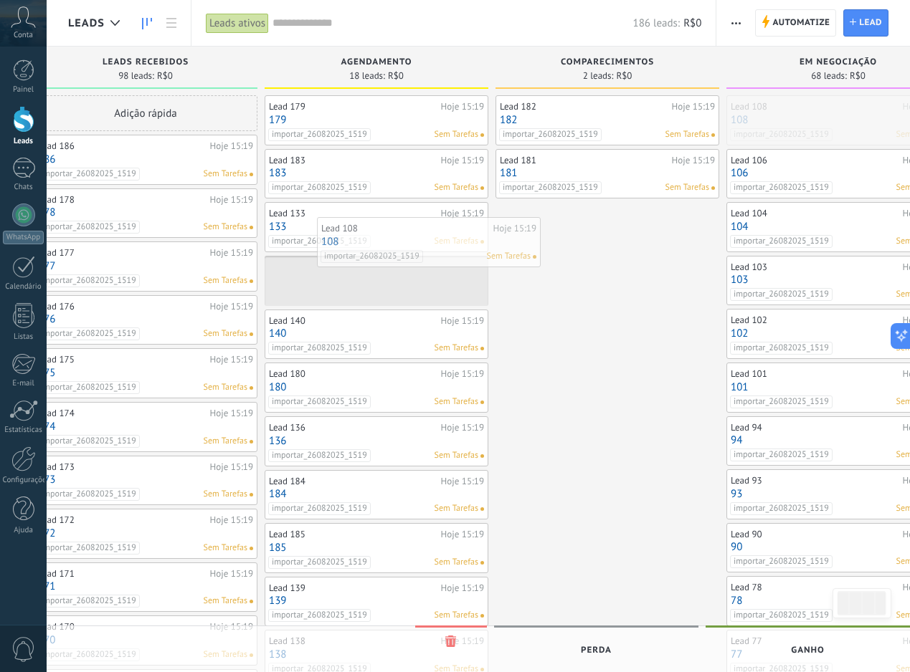
drag, startPoint x: 814, startPoint y: 110, endPoint x: 405, endPoint y: 232, distance: 427.1
drag, startPoint x: 824, startPoint y: 112, endPoint x: 391, endPoint y: 224, distance: 446.7
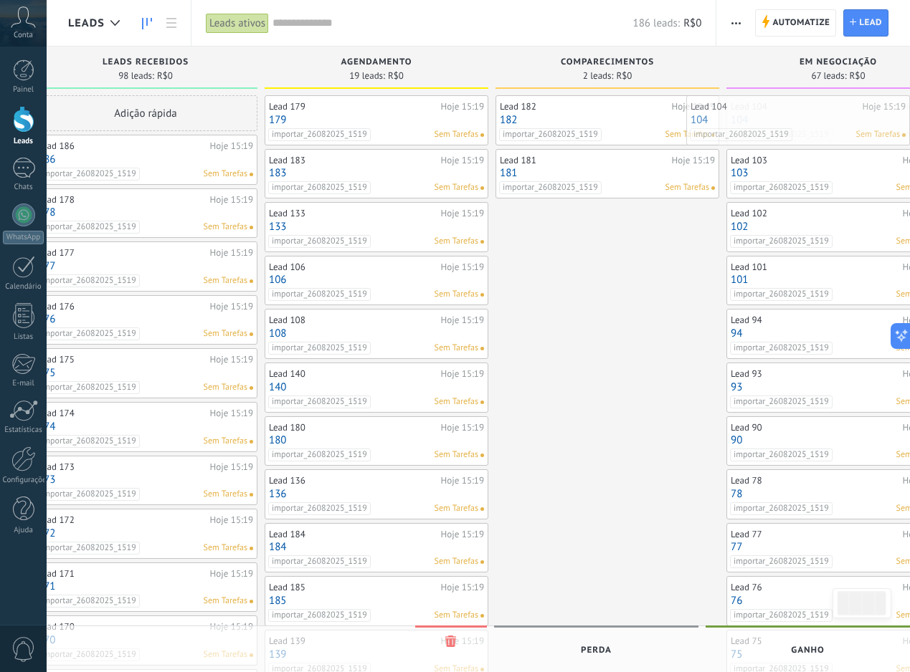
scroll to position [0, 78]
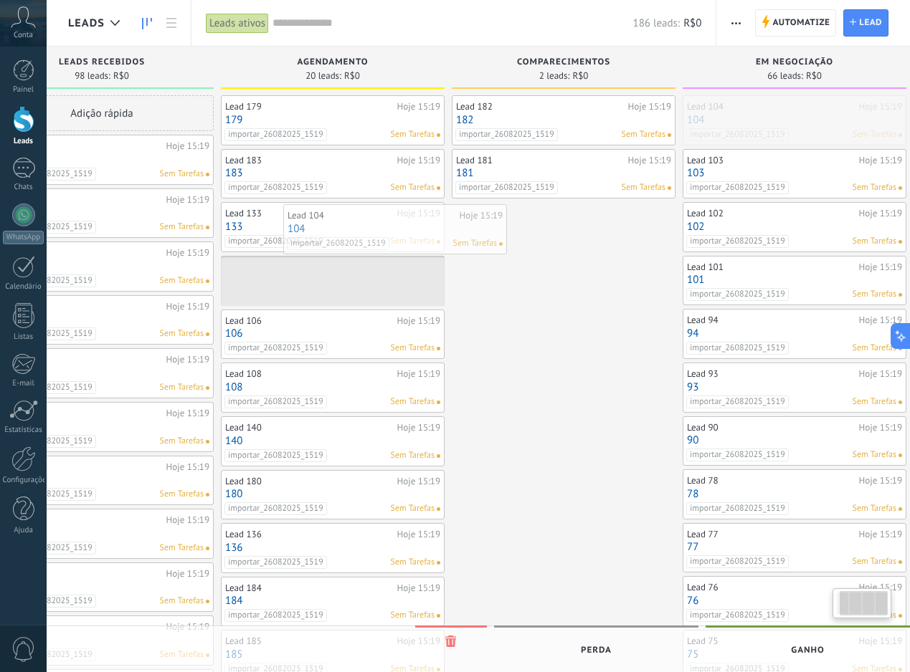
drag, startPoint x: 840, startPoint y: 111, endPoint x: 396, endPoint y: 220, distance: 457.6
drag, startPoint x: 782, startPoint y: 111, endPoint x: 341, endPoint y: 226, distance: 456.2
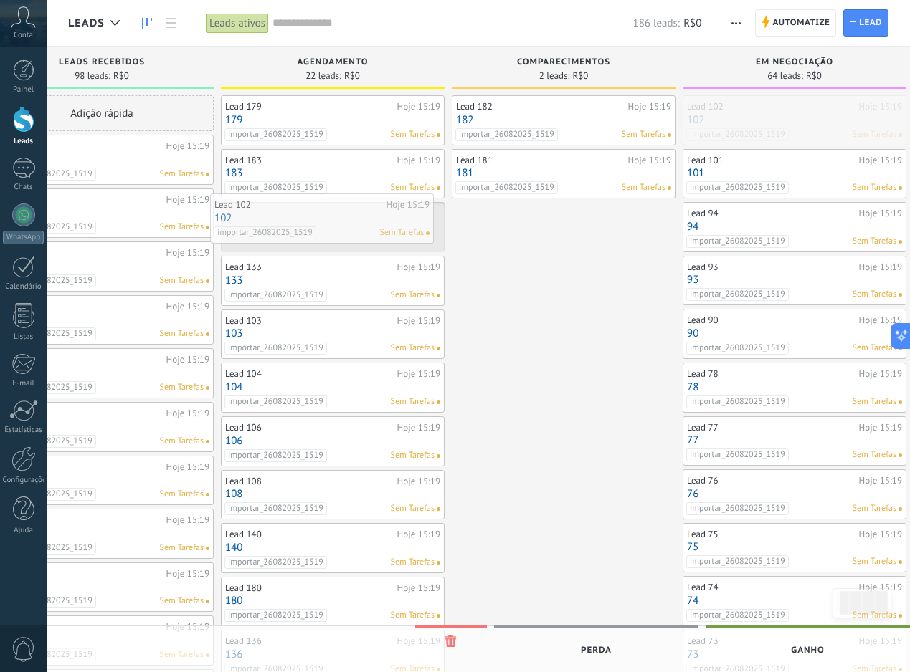
drag, startPoint x: 811, startPoint y: 108, endPoint x: 339, endPoint y: 206, distance: 482.5
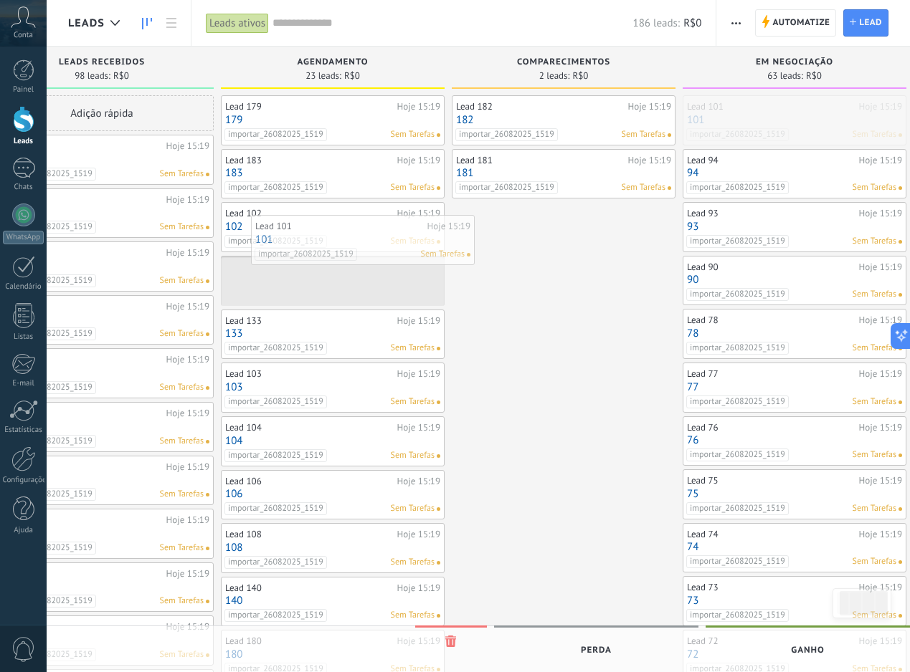
drag, startPoint x: 793, startPoint y: 115, endPoint x: 361, endPoint y: 234, distance: 448.5
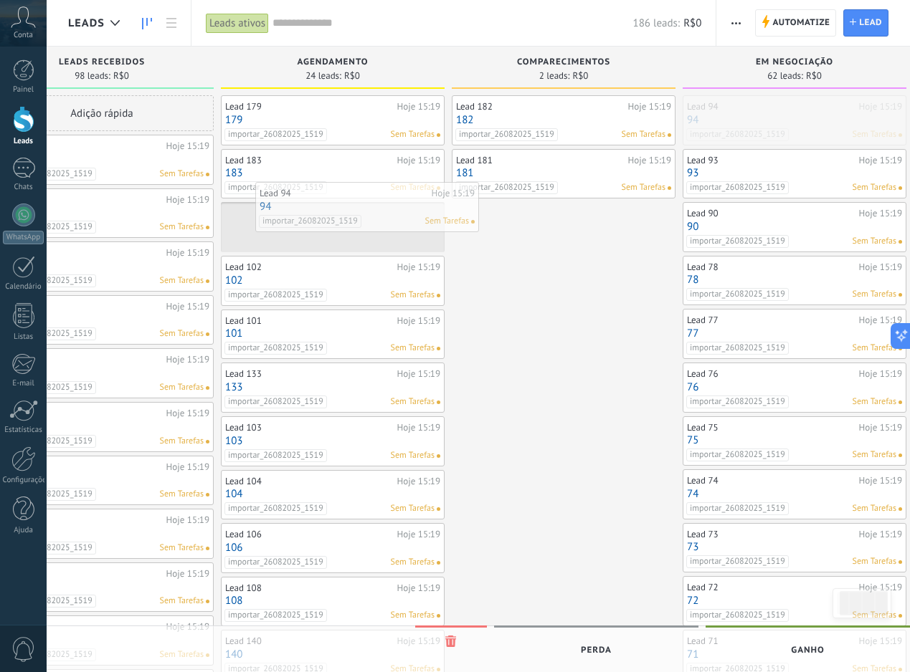
drag, startPoint x: 822, startPoint y: 114, endPoint x: 395, endPoint y: 201, distance: 436.0
drag, startPoint x: 771, startPoint y: 118, endPoint x: 399, endPoint y: 182, distance: 377.5
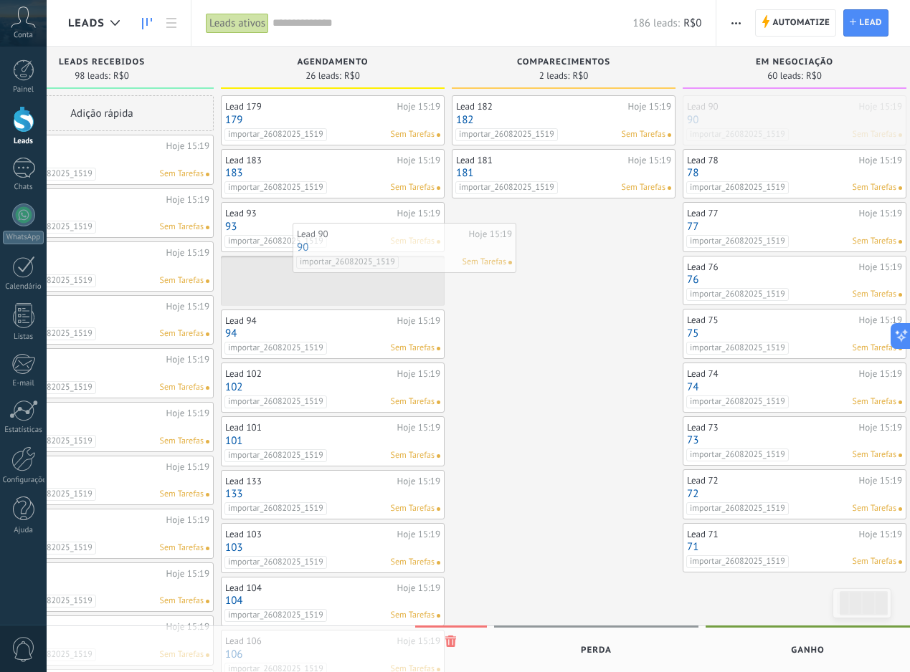
drag, startPoint x: 791, startPoint y: 118, endPoint x: 392, endPoint y: 247, distance: 419.6
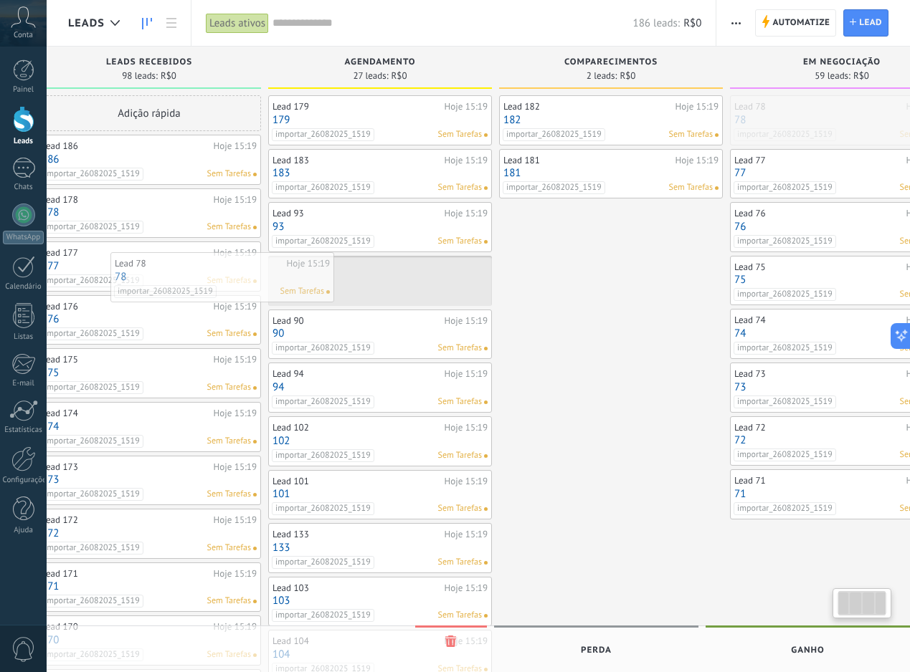
scroll to position [0, 24]
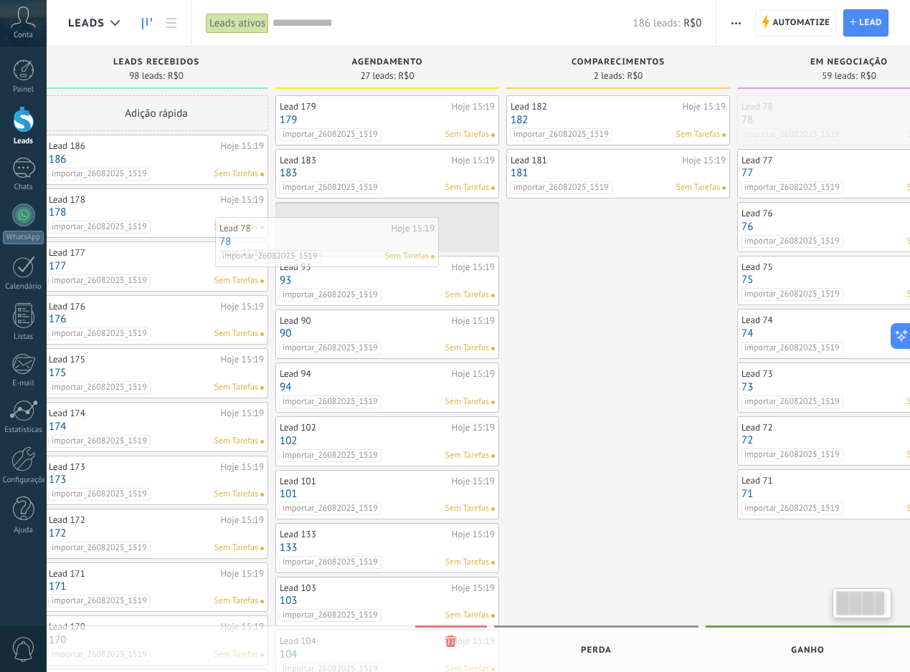
drag, startPoint x: 809, startPoint y: 114, endPoint x: 368, endPoint y: 229, distance: 456.2
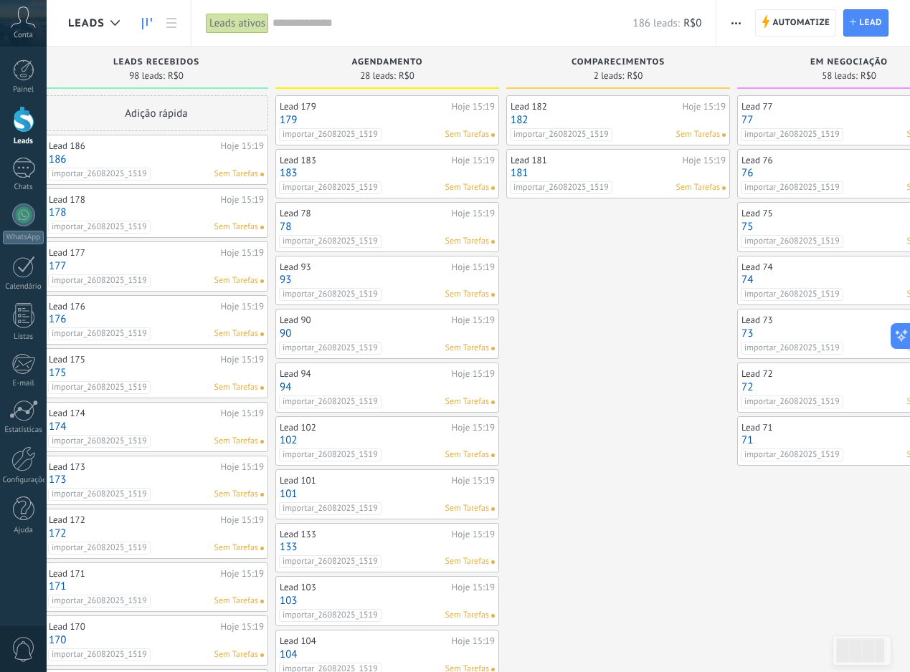
scroll to position [0, 39]
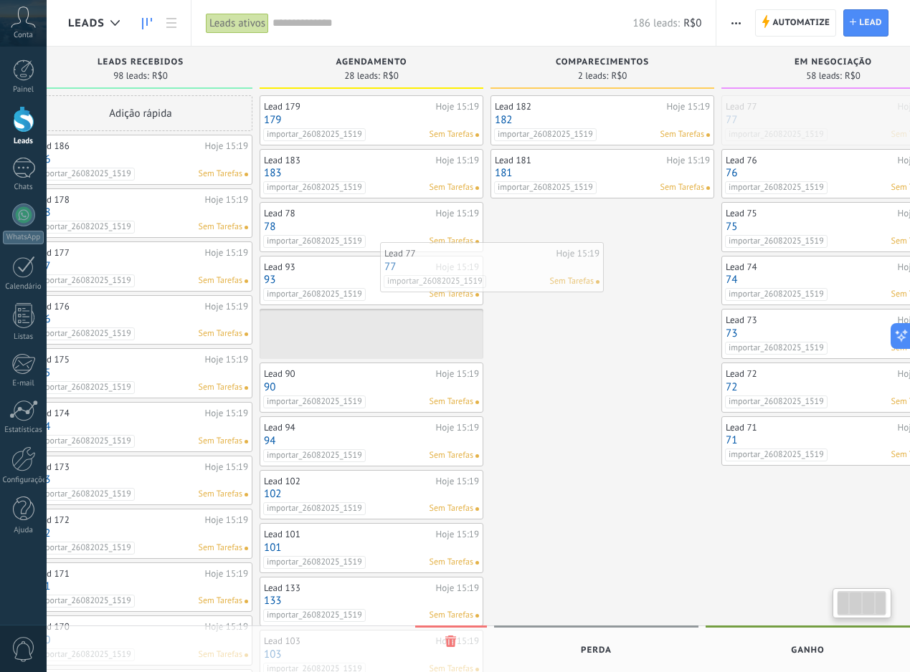
drag, startPoint x: 806, startPoint y: 112, endPoint x: 411, endPoint y: 266, distance: 423.3
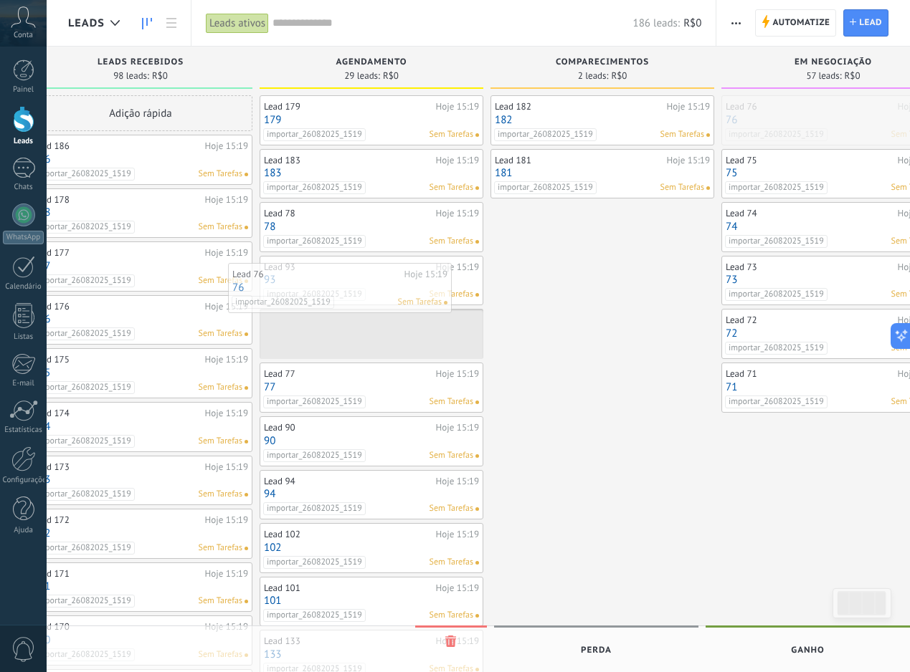
drag, startPoint x: 827, startPoint y: 113, endPoint x: 333, endPoint y: 280, distance: 522.3
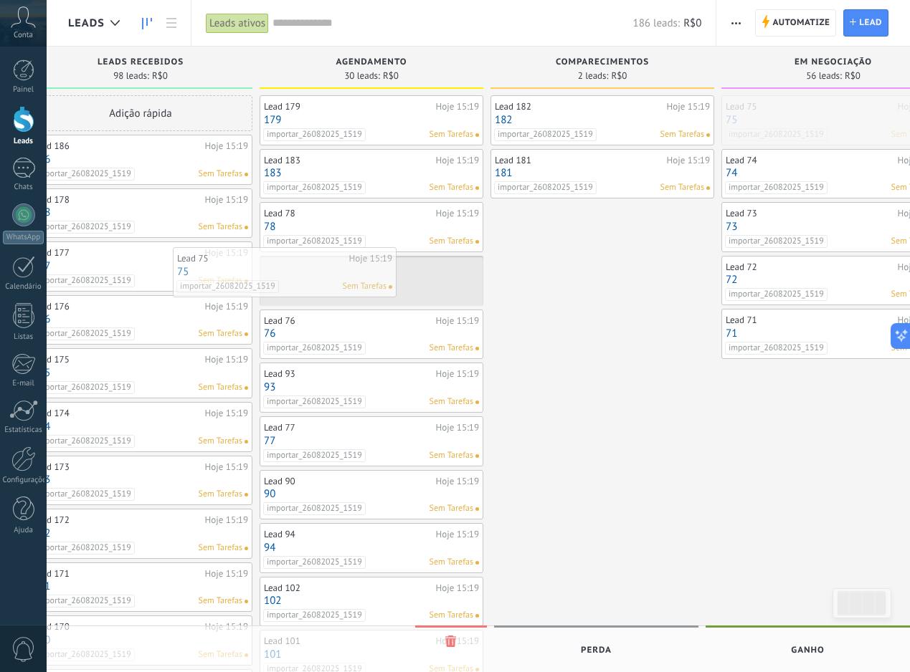
drag, startPoint x: 847, startPoint y: 111, endPoint x: 308, endPoint y: 262, distance: 559.9
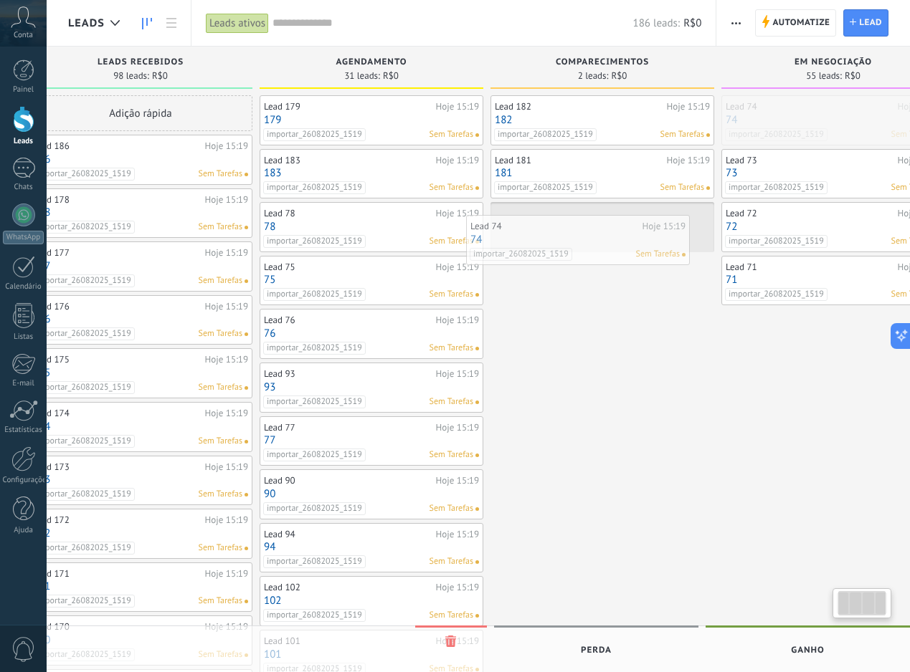
scroll to position [0, 49]
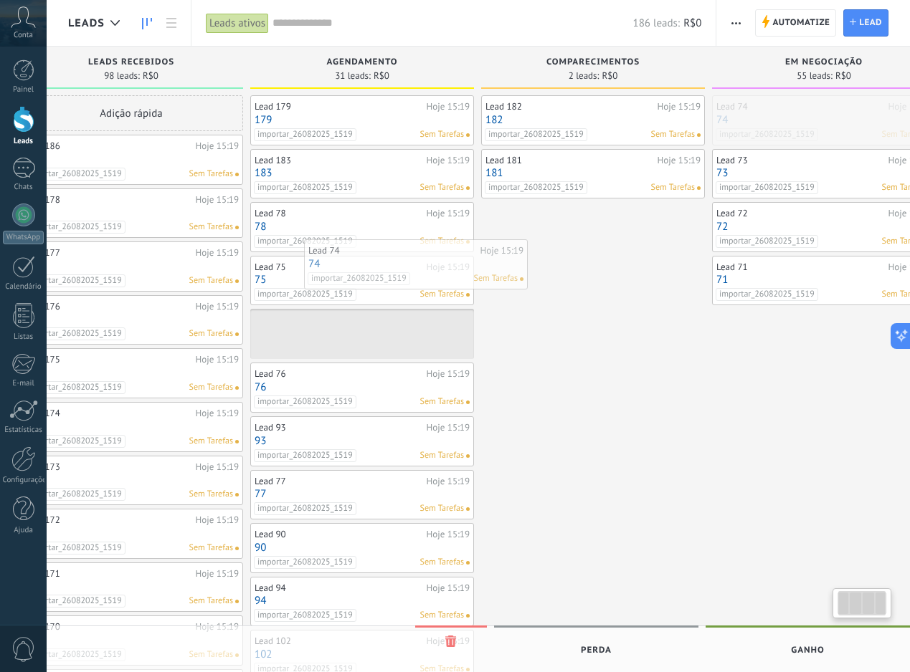
drag, startPoint x: 837, startPoint y: 118, endPoint x: 419, endPoint y: 262, distance: 442.1
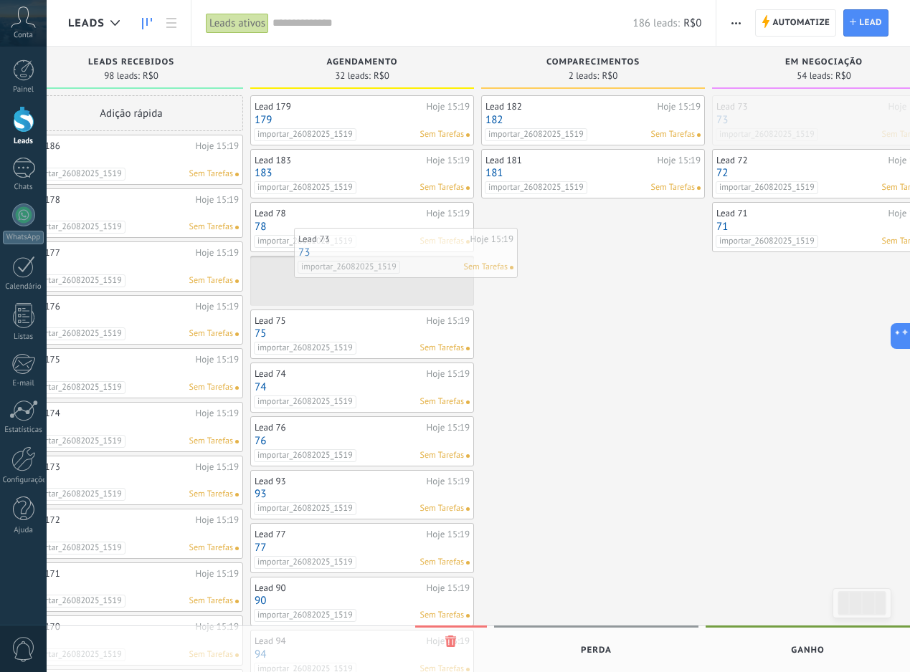
drag, startPoint x: 763, startPoint y: 120, endPoint x: 343, endPoint y: 252, distance: 439.8
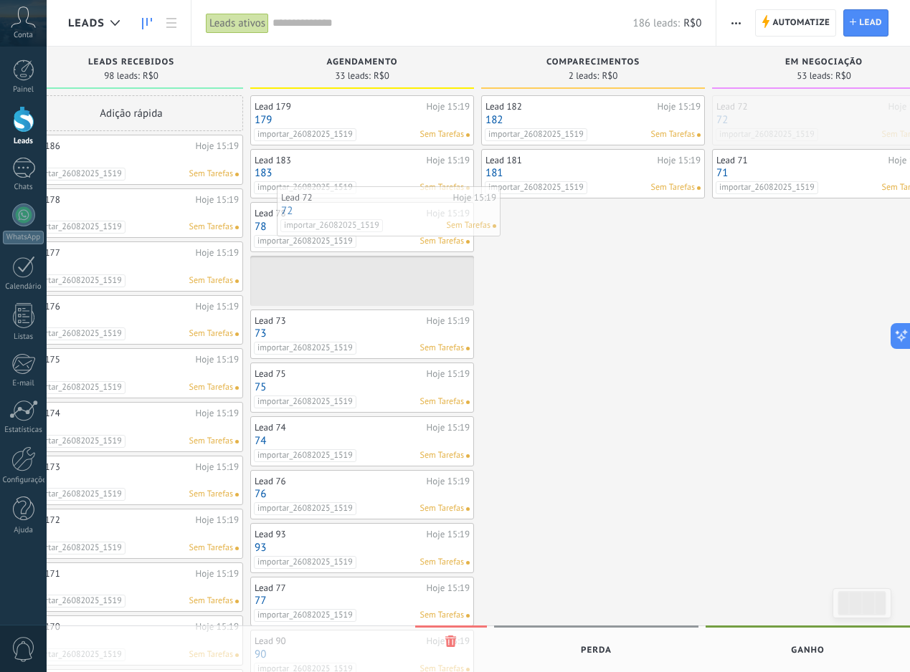
drag, startPoint x: 821, startPoint y: 121, endPoint x: 384, endPoint y: 212, distance: 445.9
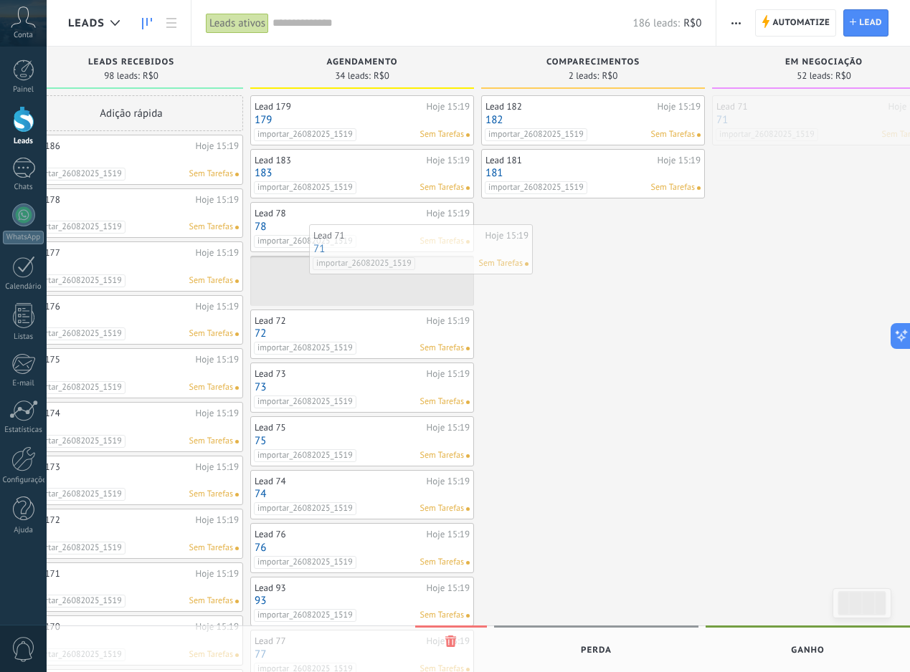
drag, startPoint x: 854, startPoint y: 113, endPoint x: 385, endPoint y: 252, distance: 489.2
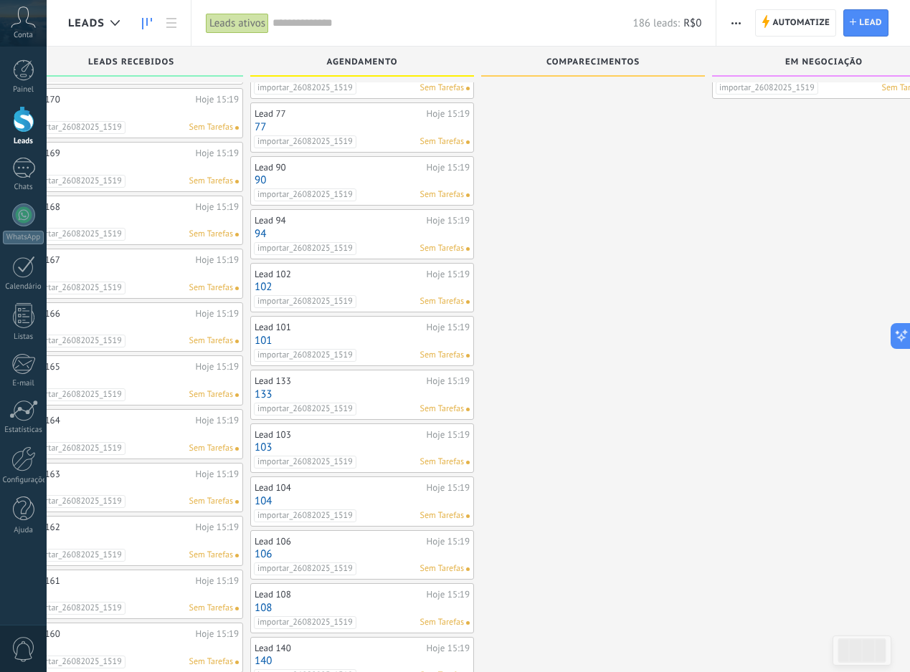
scroll to position [0, 0]
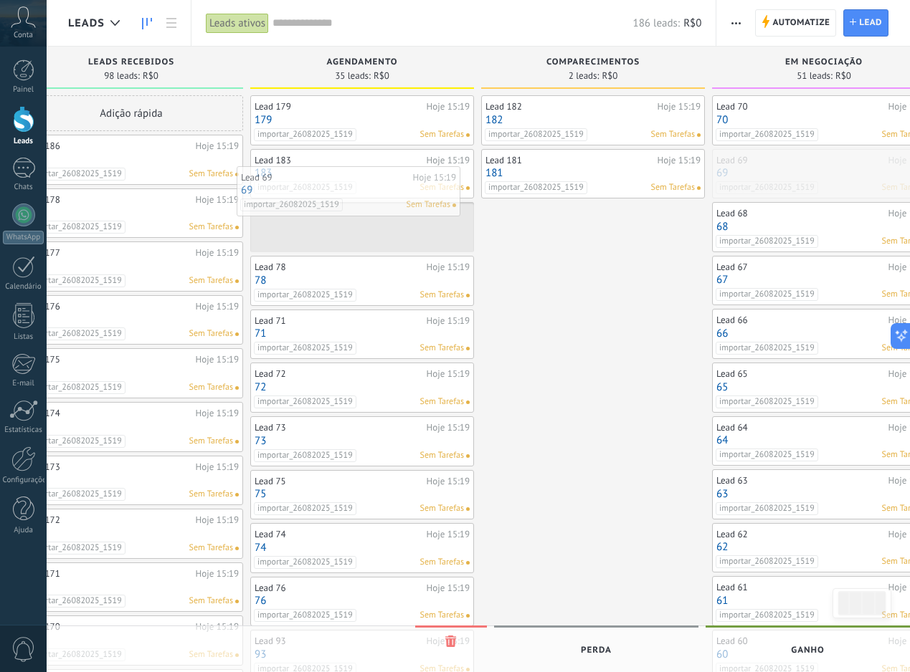
drag, startPoint x: 823, startPoint y: 178, endPoint x: 323, endPoint y: 202, distance: 500.9
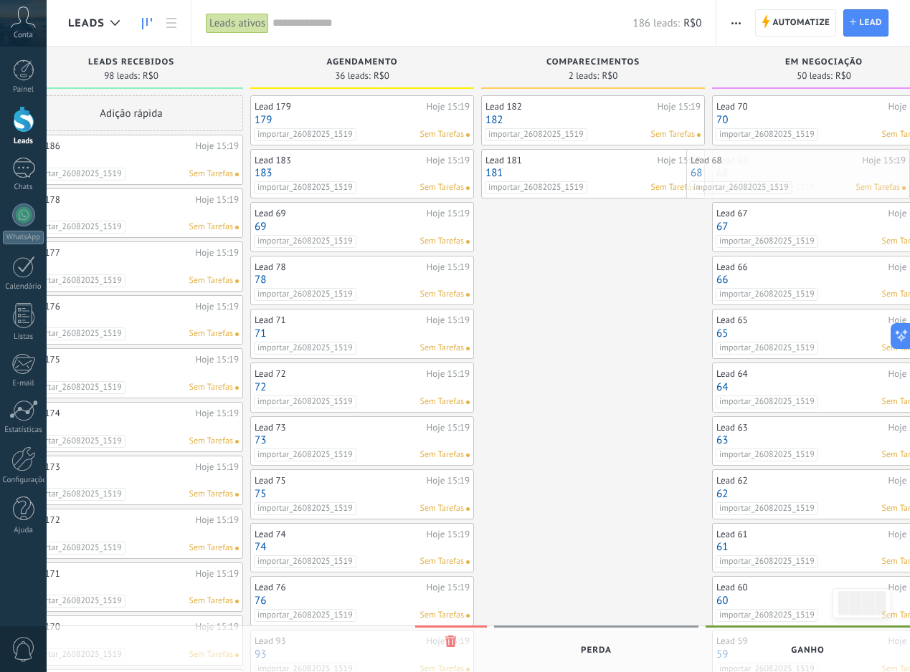
scroll to position [0, 93]
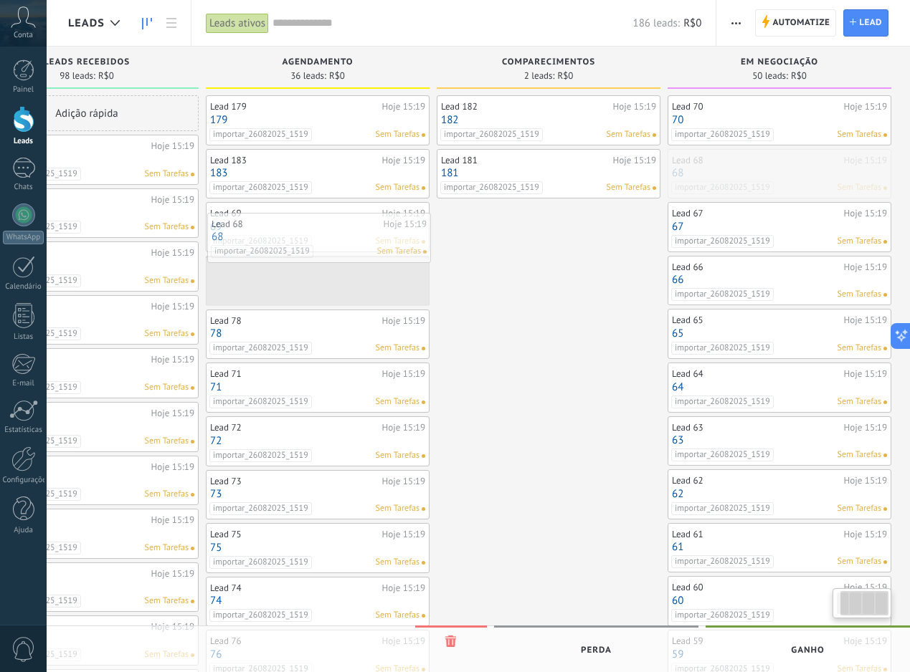
drag, startPoint x: 857, startPoint y: 164, endPoint x: 351, endPoint y: 228, distance: 510.1
drag, startPoint x: 819, startPoint y: 179, endPoint x: 368, endPoint y: 209, distance: 452.6
drag, startPoint x: 798, startPoint y: 134, endPoint x: 324, endPoint y: 236, distance: 484.6
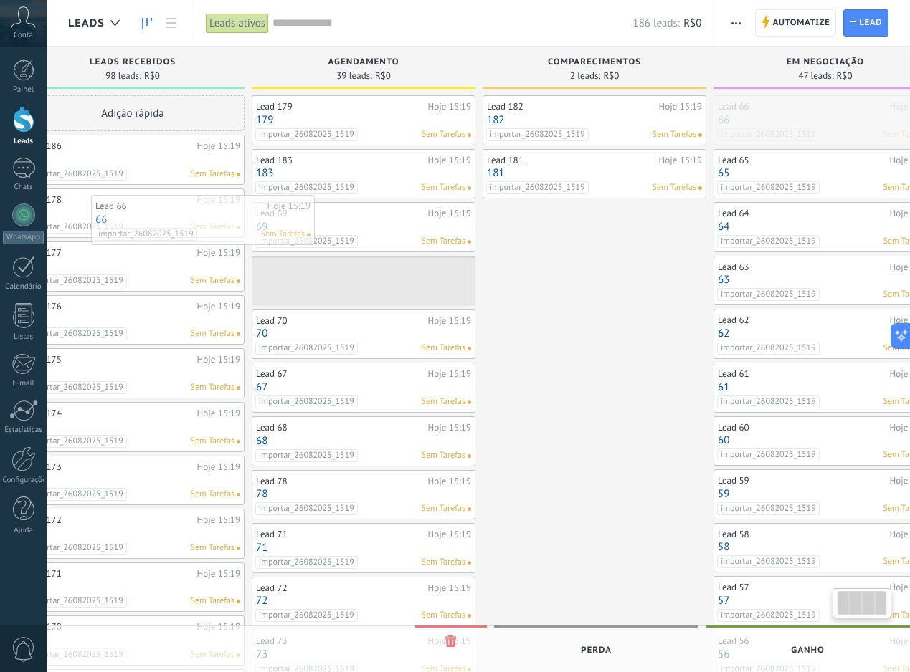
scroll to position [0, 19]
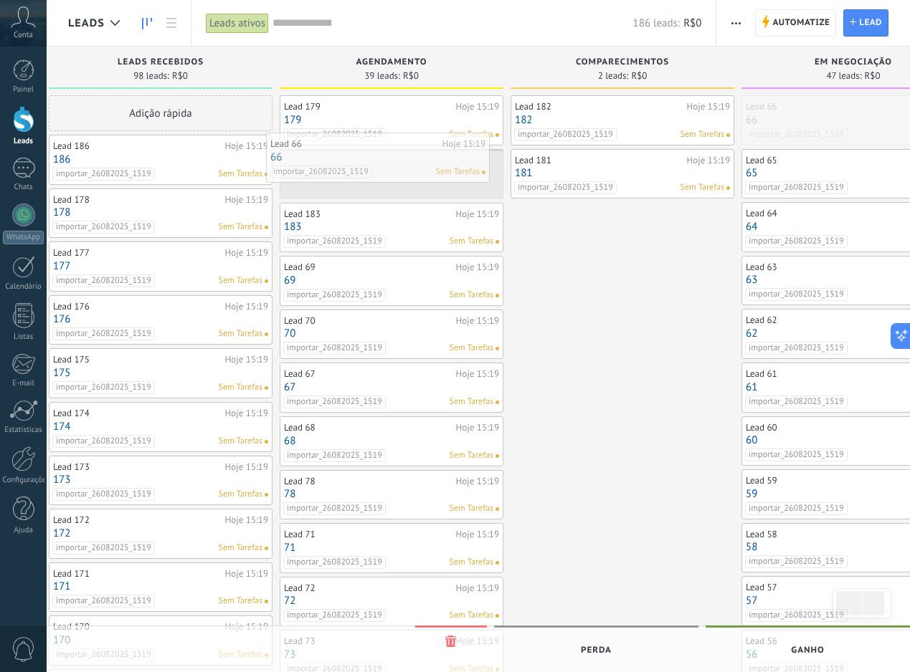
drag, startPoint x: 794, startPoint y: 127, endPoint x: 392, endPoint y: 164, distance: 403.2
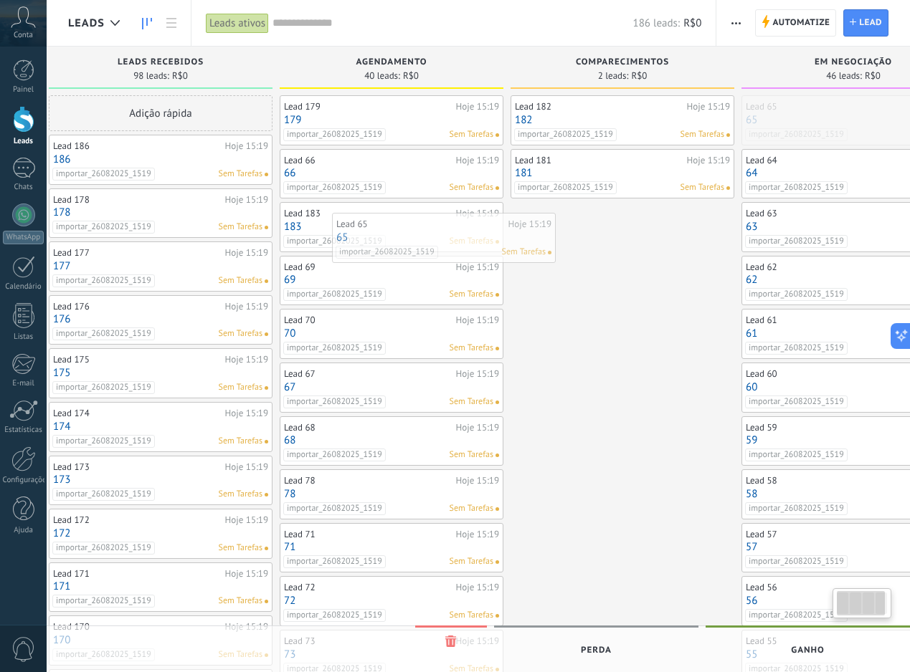
scroll to position [0, 29]
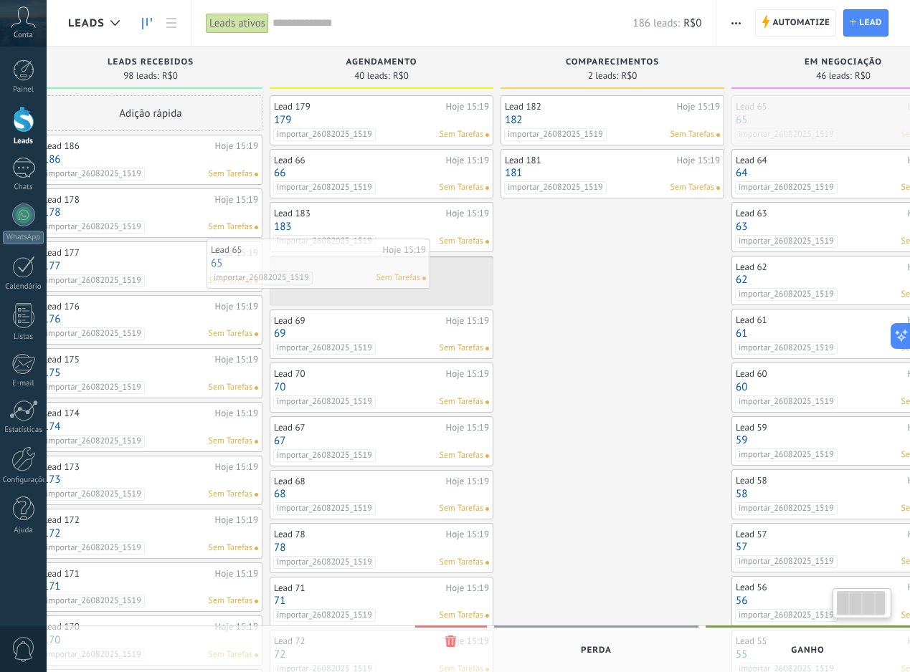
drag, startPoint x: 840, startPoint y: 110, endPoint x: 306, endPoint y: 253, distance: 552.8
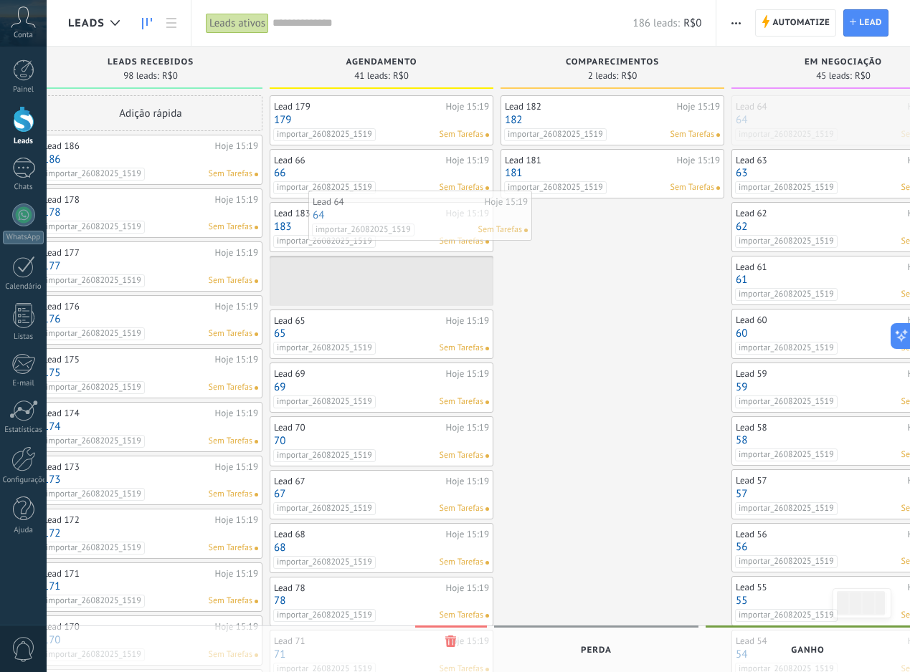
drag, startPoint x: 870, startPoint y: 121, endPoint x: 446, endPoint y: 216, distance: 434.9
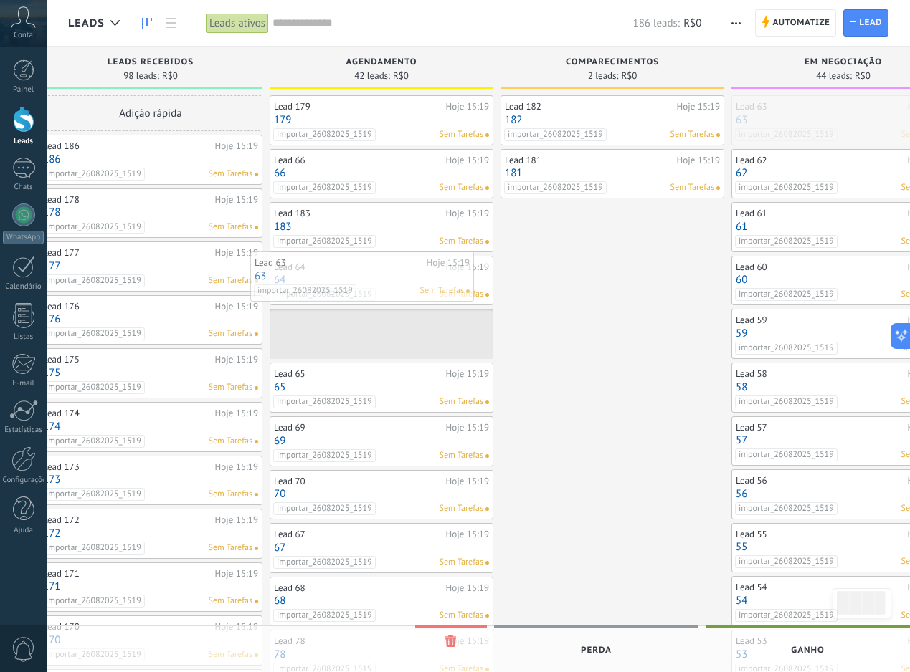
drag, startPoint x: 859, startPoint y: 123, endPoint x: 378, endPoint y: 278, distance: 505.5
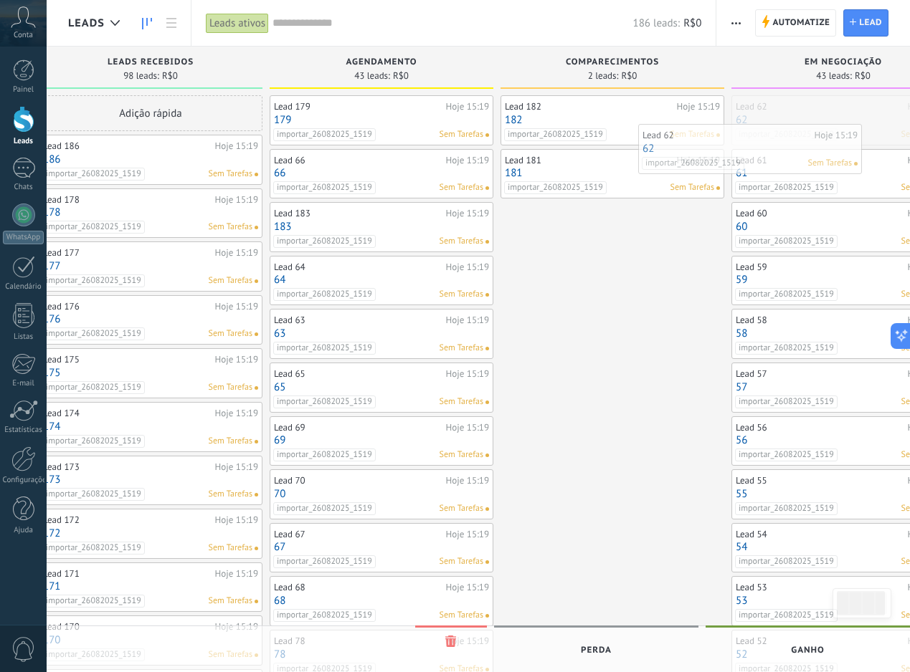
scroll to position [0, 41]
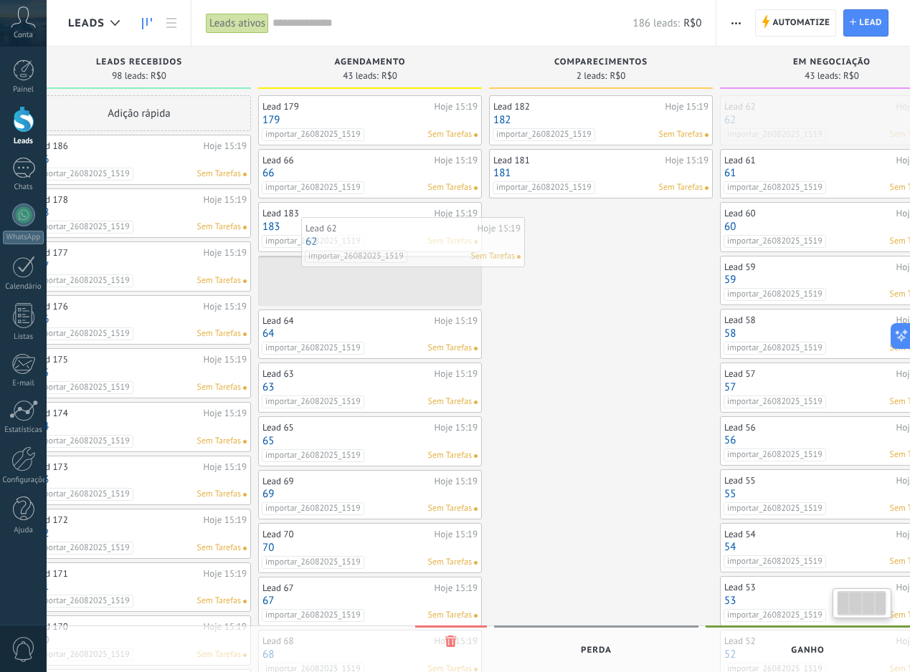
drag
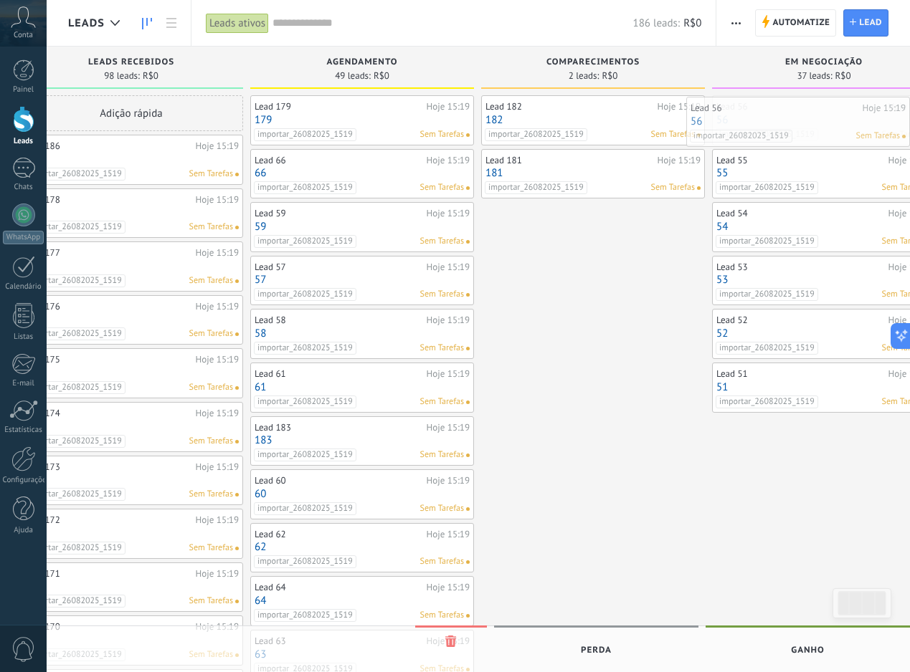
scroll to position [0, 57]
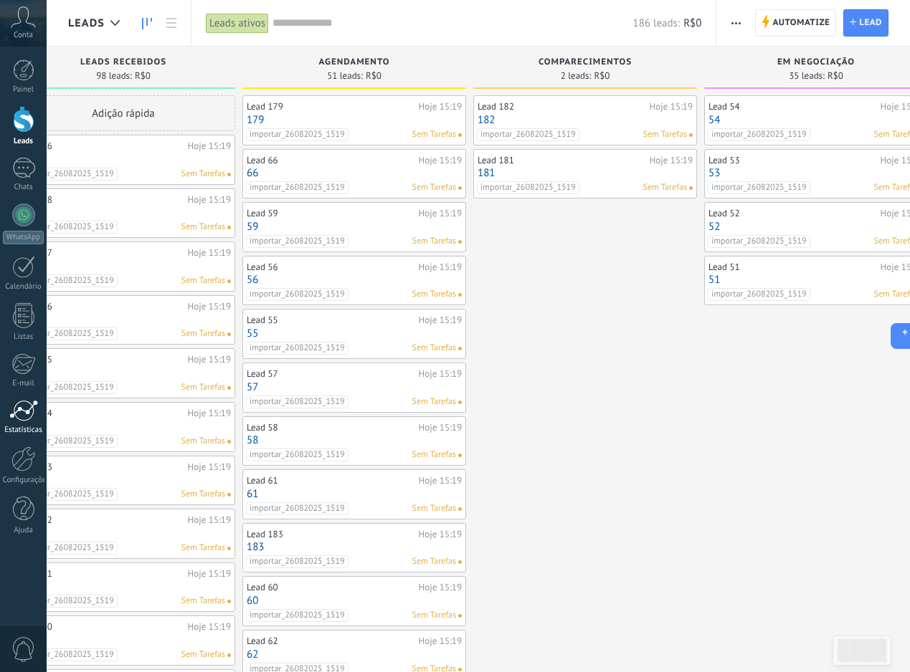
click at [24, 414] on div at bounding box center [23, 411] width 29 height 22
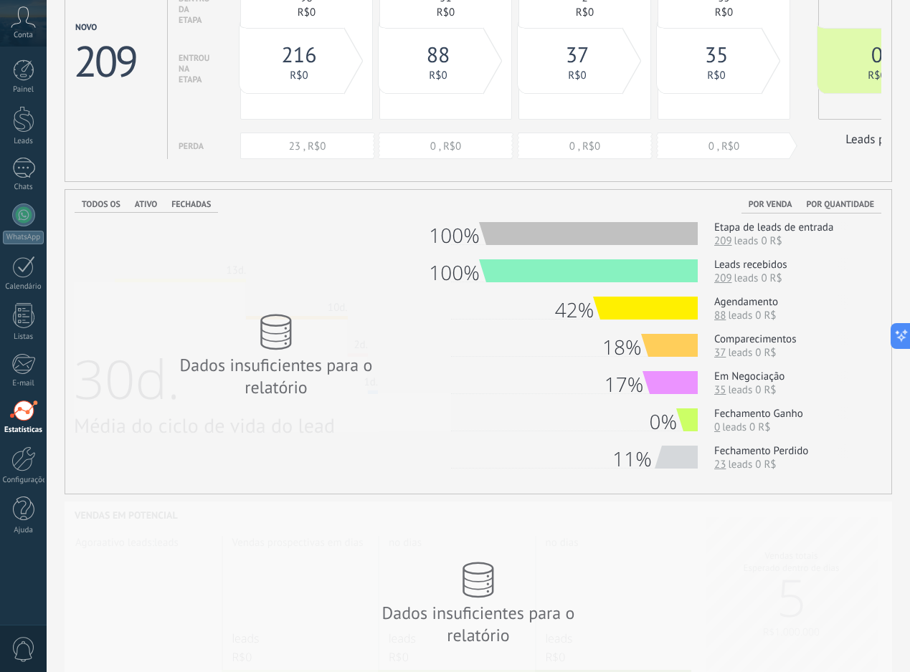
scroll to position [105, 0]
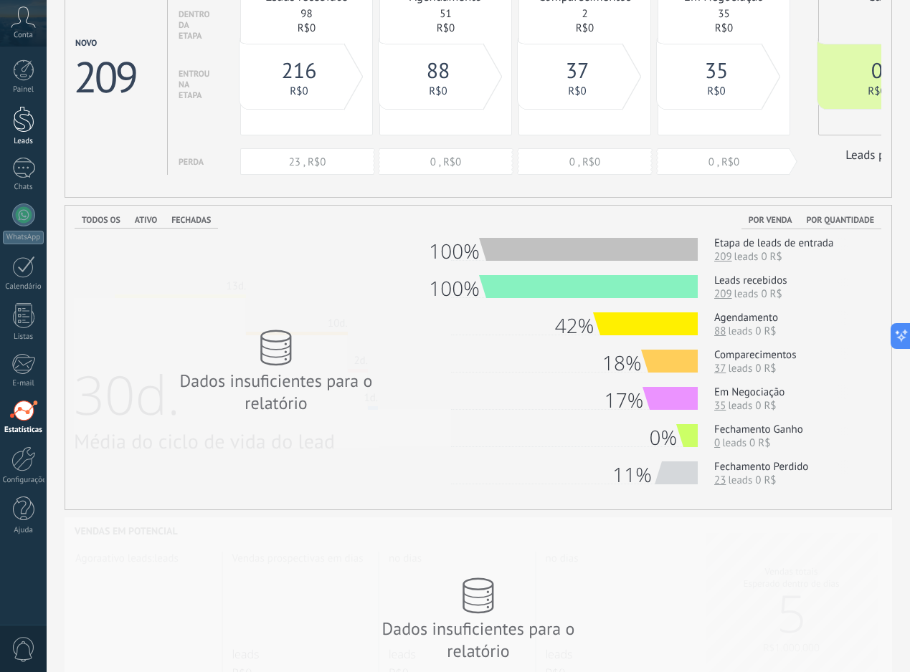
click at [31, 111] on div at bounding box center [24, 119] width 22 height 27
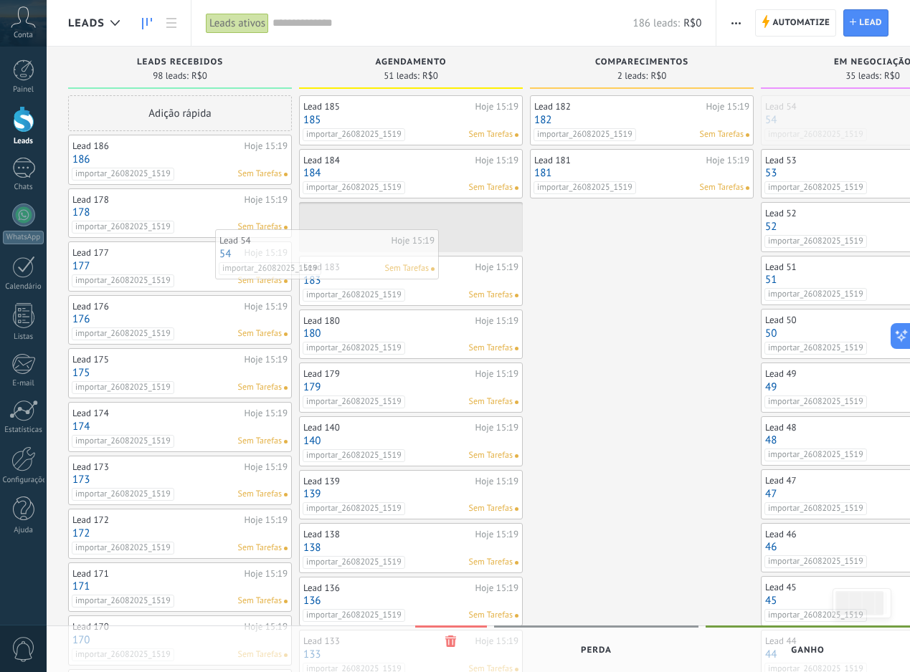
drag, startPoint x: 882, startPoint y: 109, endPoint x: 357, endPoint y: 241, distance: 541.1
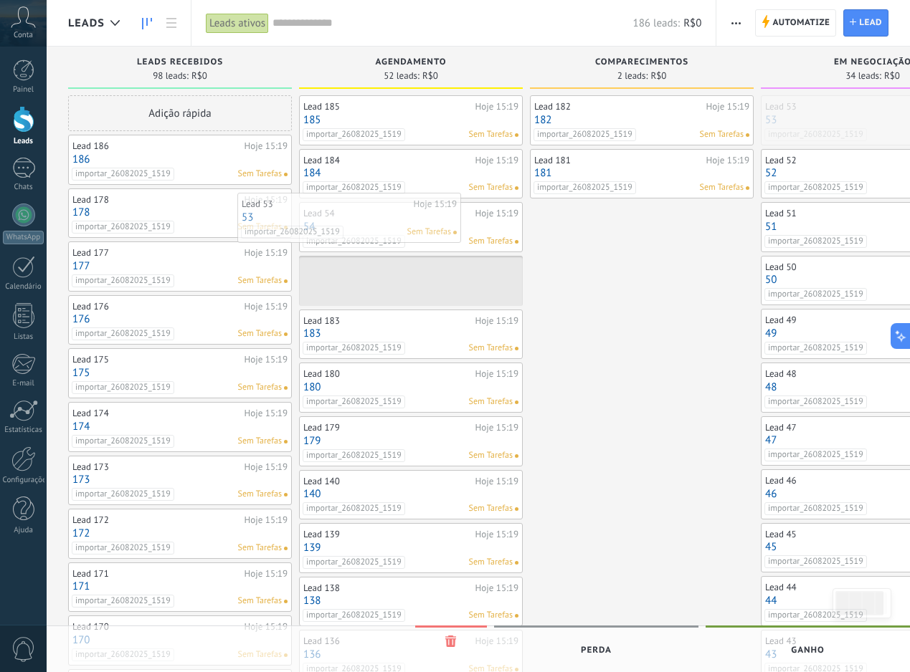
drag, startPoint x: 859, startPoint y: 117, endPoint x: 338, endPoint y: 214, distance: 530.2
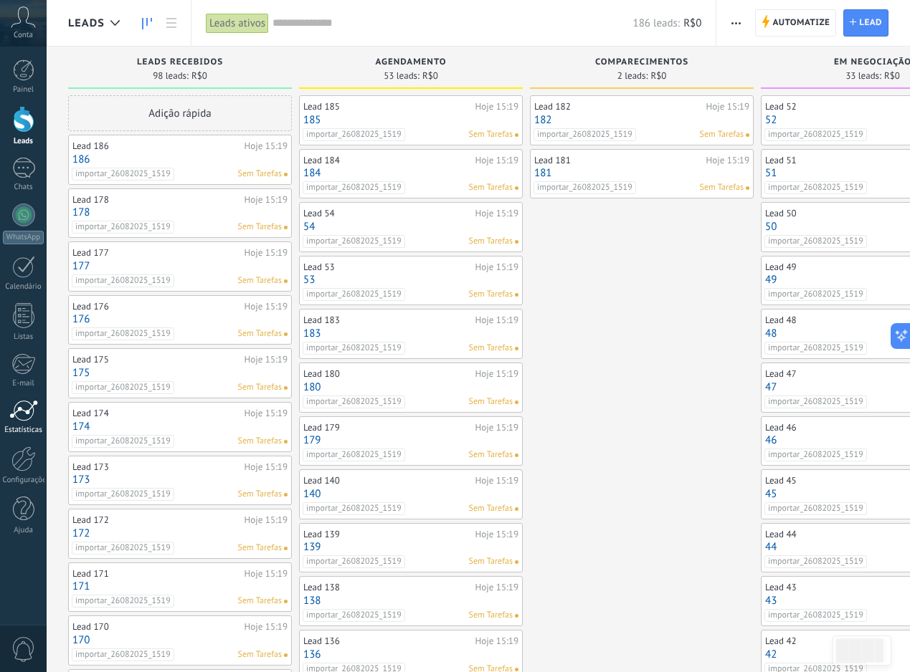
click at [13, 402] on div at bounding box center [23, 411] width 29 height 22
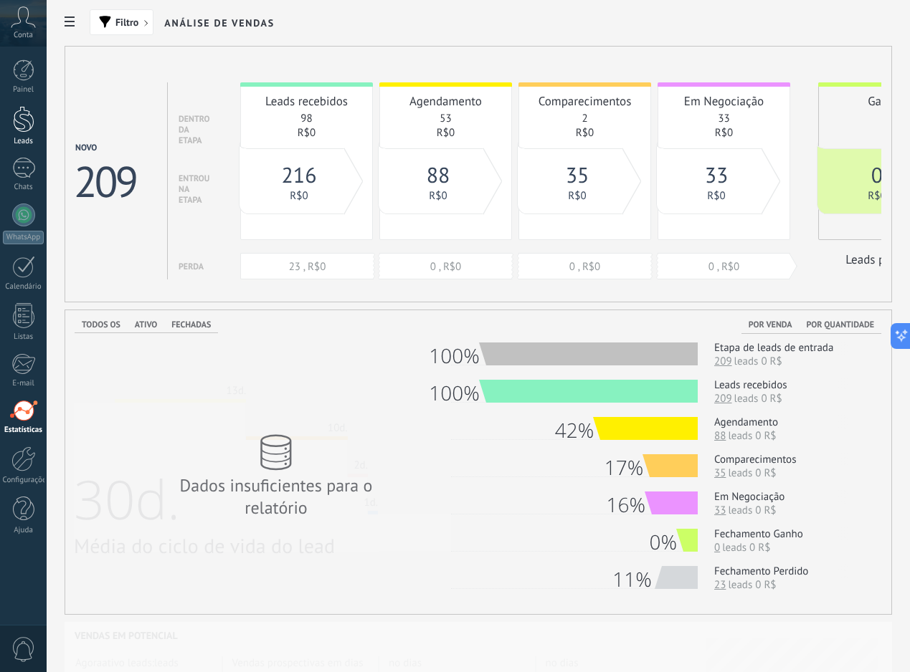
click at [22, 115] on div at bounding box center [24, 119] width 22 height 27
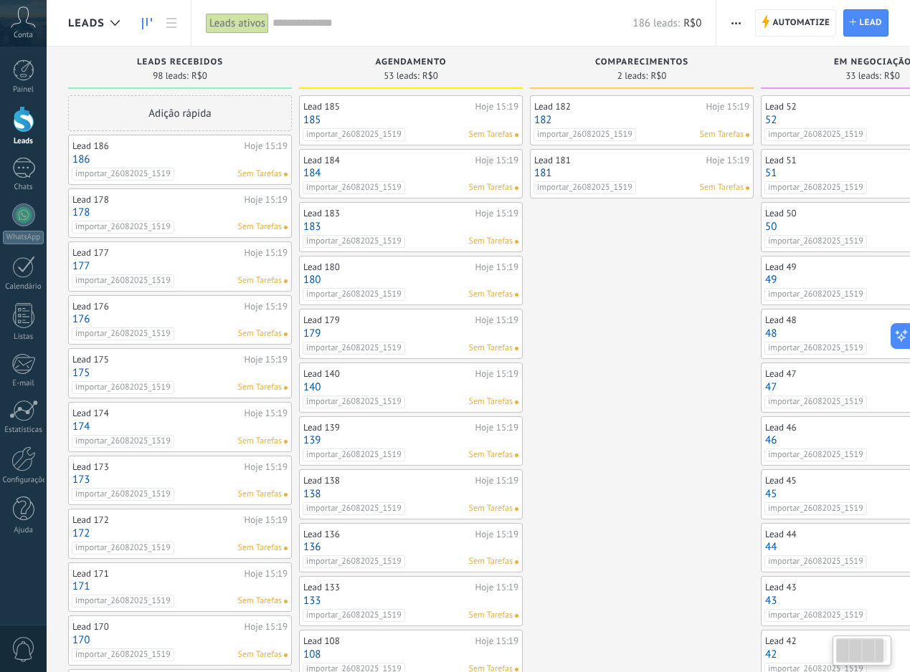
scroll to position [0, 96]
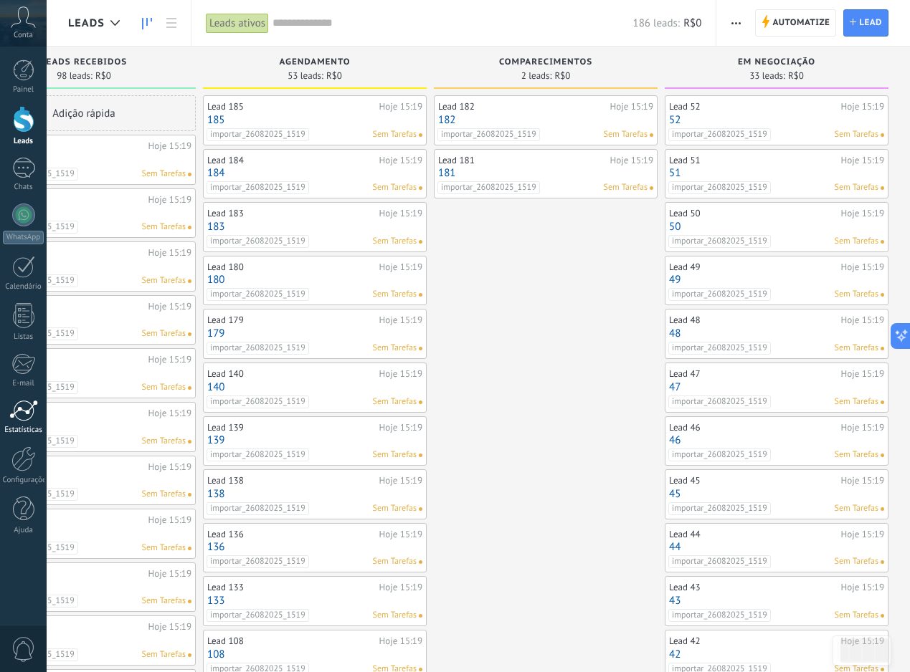
click at [19, 422] on link "Estatísticas" at bounding box center [23, 417] width 47 height 35
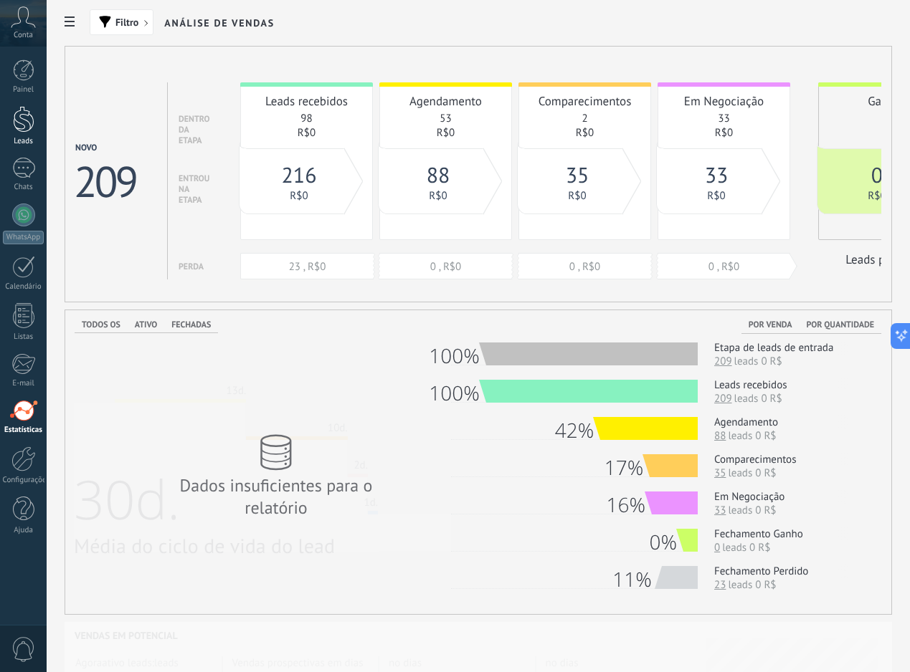
click at [20, 125] on div at bounding box center [24, 119] width 22 height 27
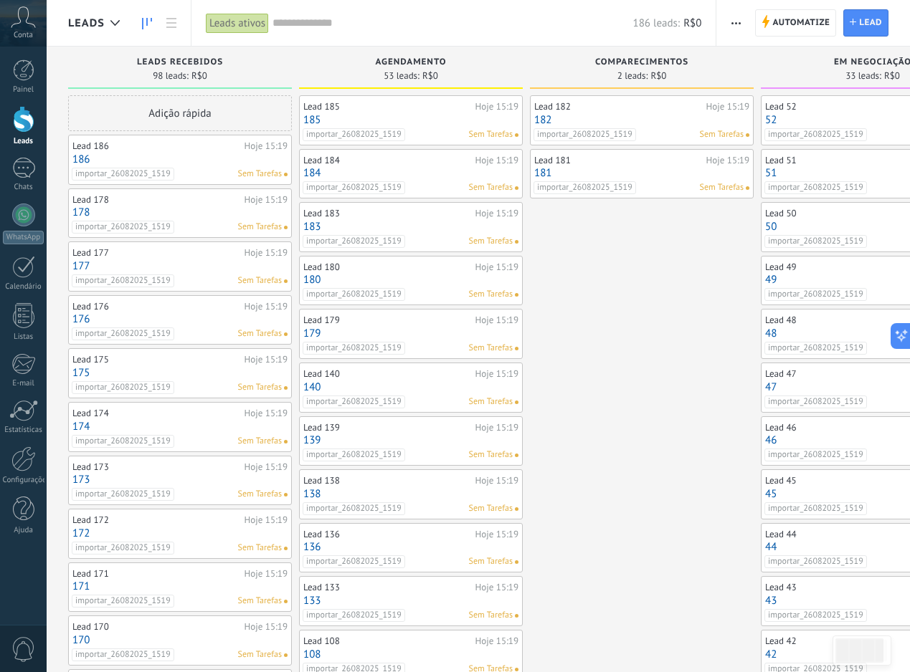
click at [379, 26] on input "text" at bounding box center [452, 23] width 360 height 15
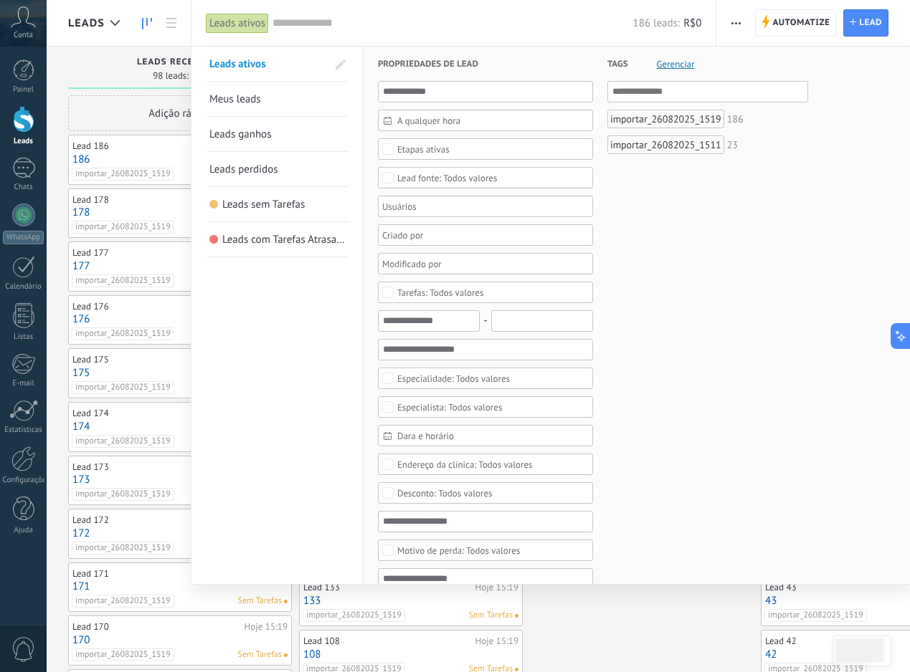
click at [289, 168] on link "Leads perdidos" at bounding box center [276, 169] width 135 height 34
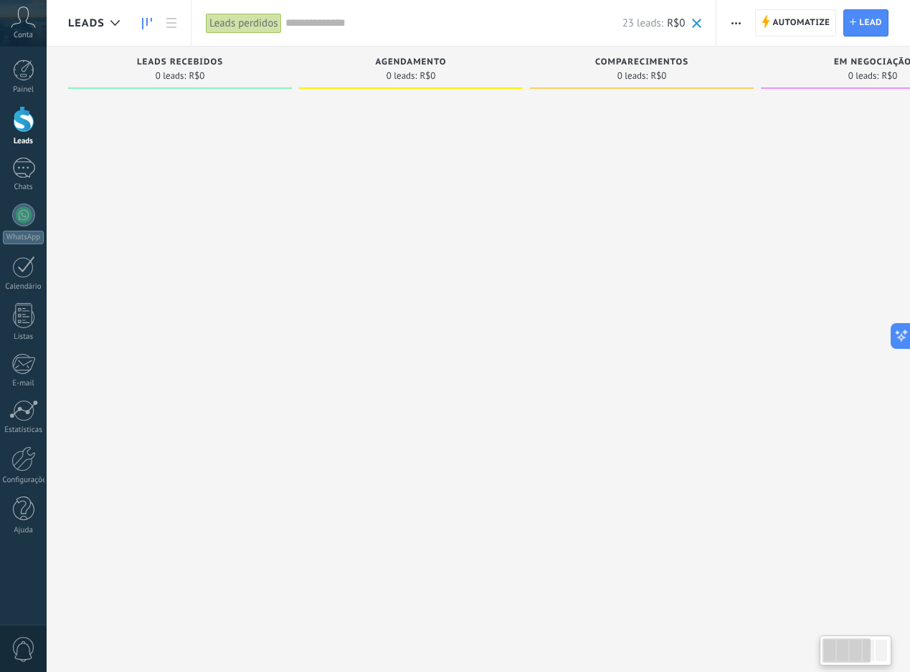
scroll to position [0, 327]
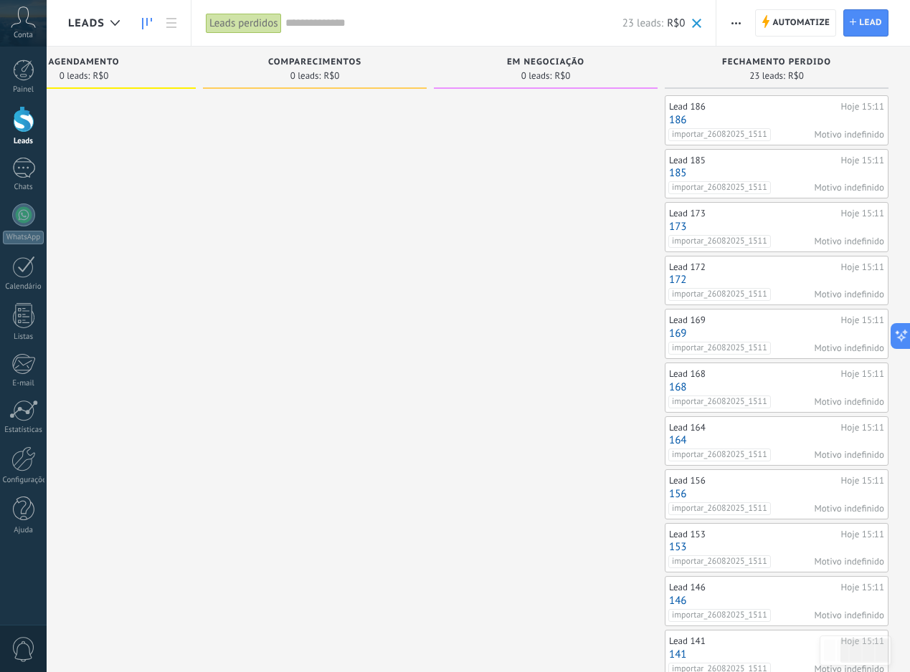
click at [737, 33] on span "button" at bounding box center [735, 22] width 9 height 27
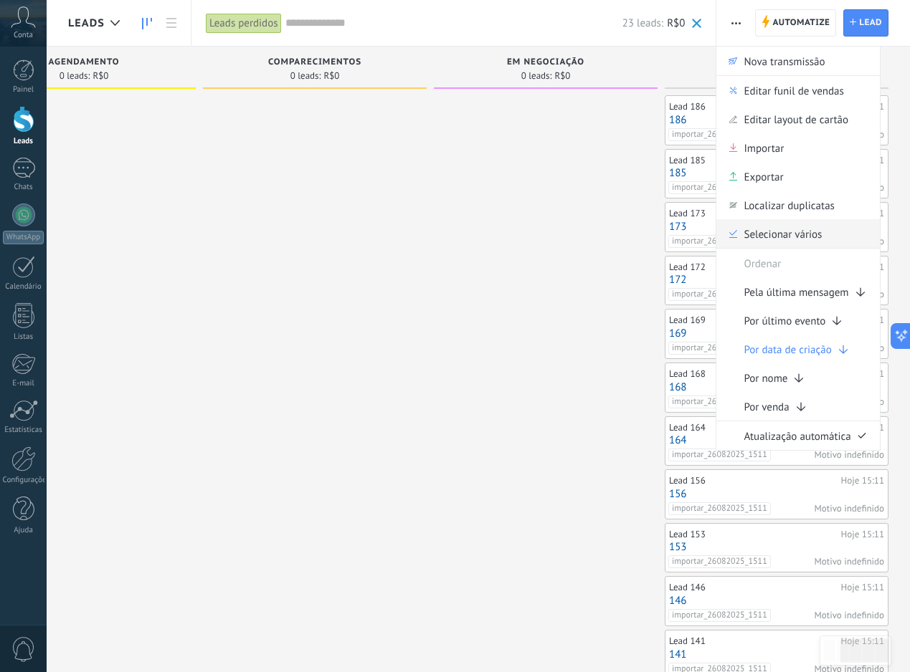
click at [786, 232] on span "Selecionar vários" at bounding box center [782, 233] width 78 height 29
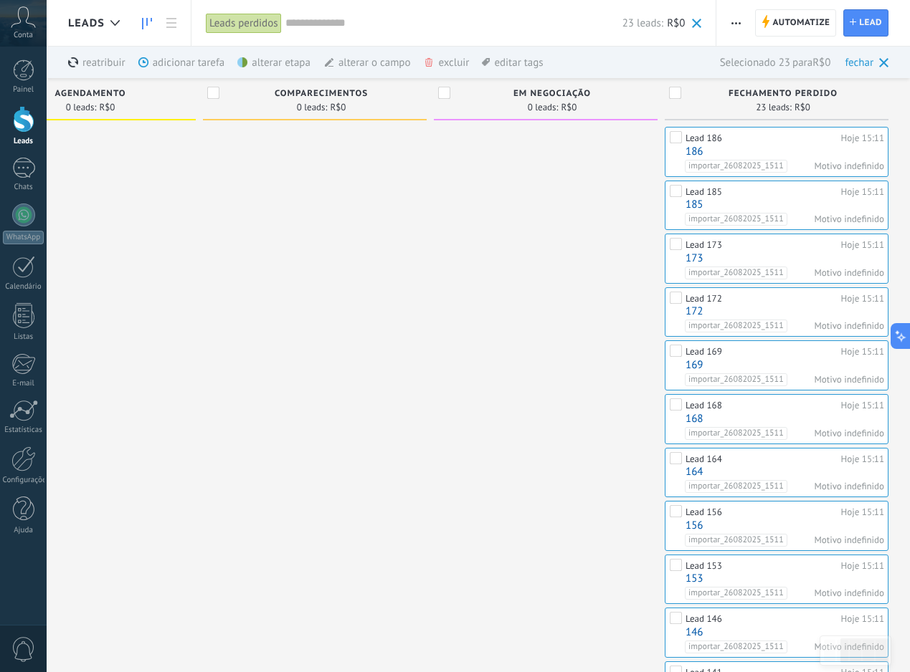
click at [449, 67] on div "excluir mais" at bounding box center [471, 63] width 97 height 32
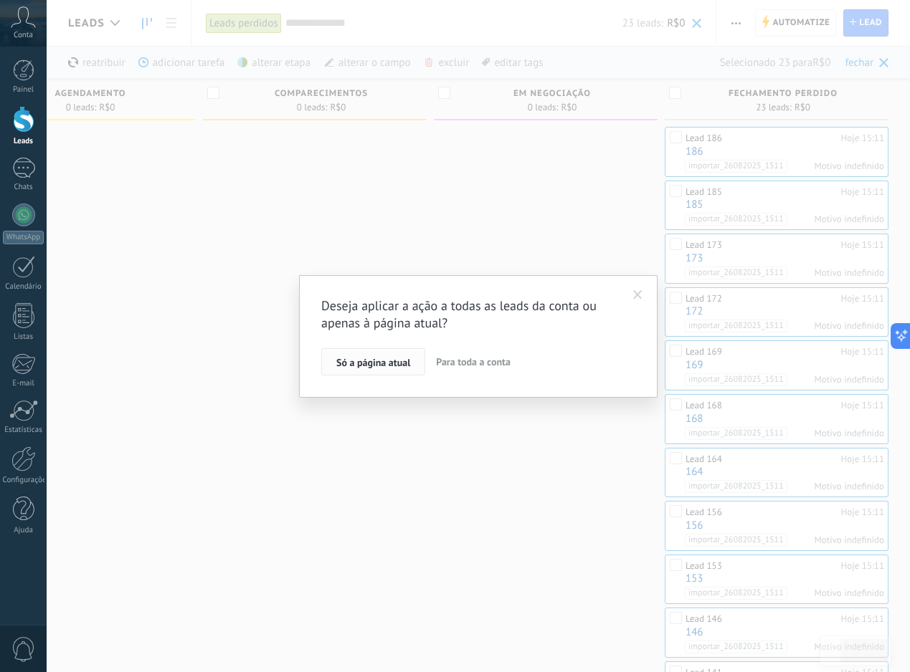
click at [399, 363] on span "Só a página atual" at bounding box center [373, 363] width 74 height 10
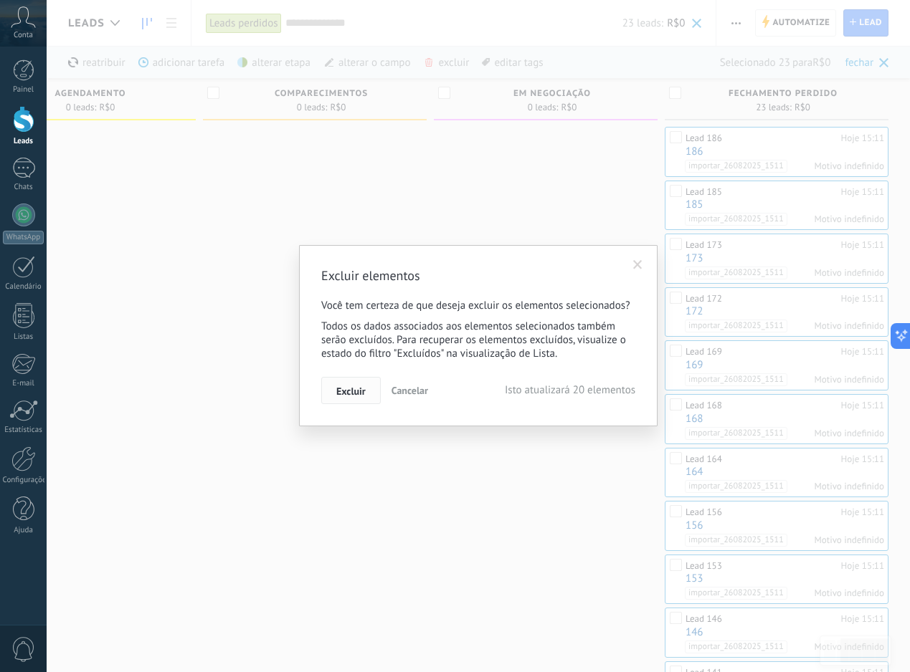
click at [356, 393] on span "Excluir" at bounding box center [350, 391] width 29 height 10
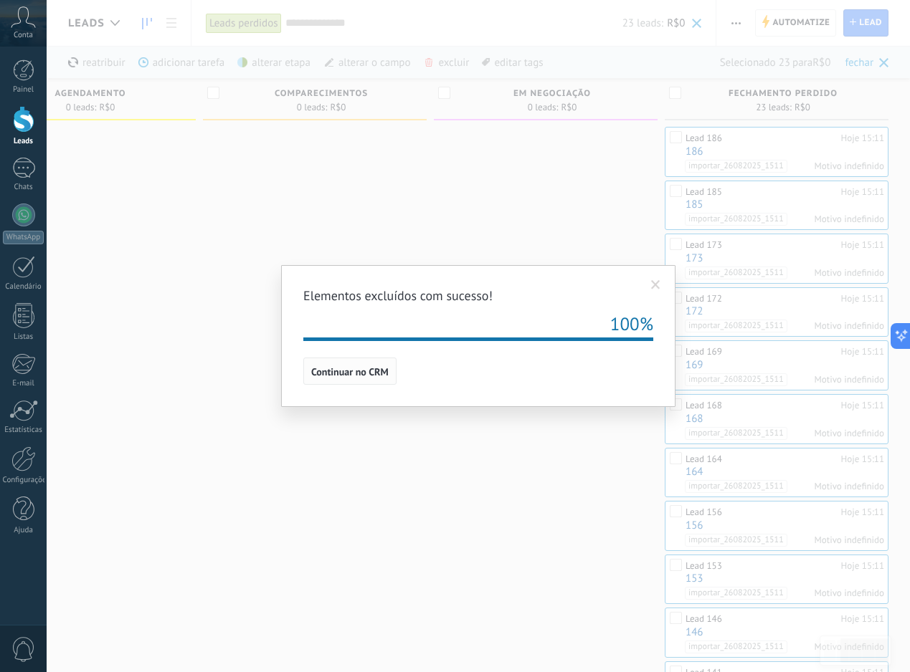
click at [391, 371] on button "Continuar no CRM" at bounding box center [349, 371] width 93 height 27
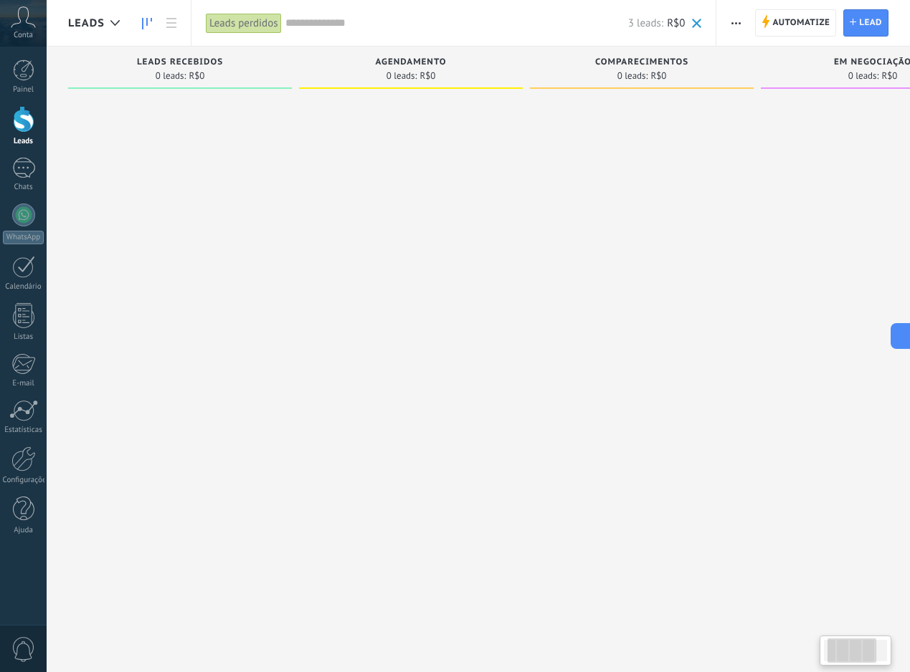
scroll to position [0, 327]
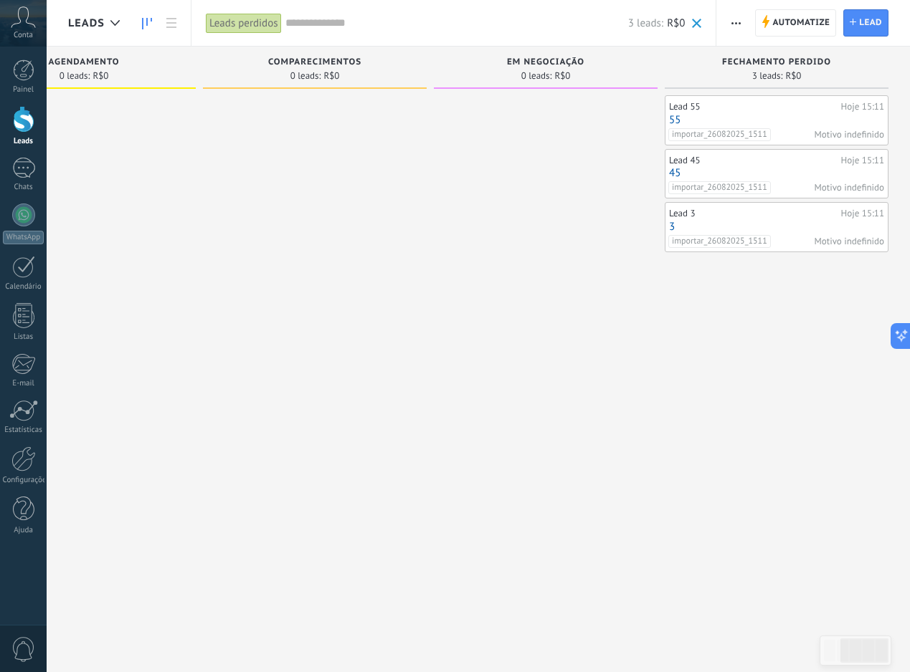
click at [740, 14] on button "button" at bounding box center [735, 22] width 21 height 27
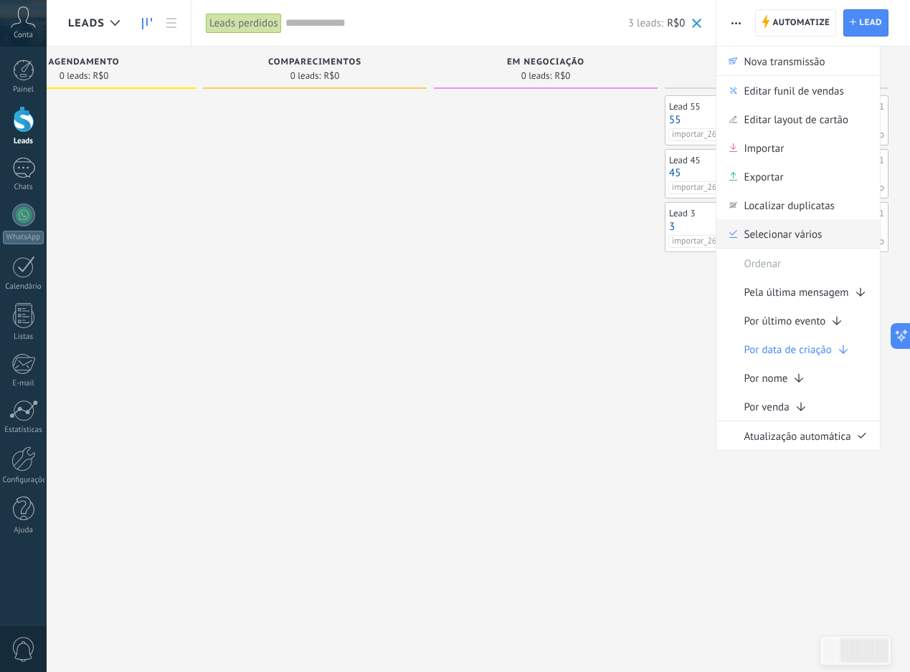
click at [764, 229] on span "Selecionar vários" at bounding box center [782, 233] width 78 height 29
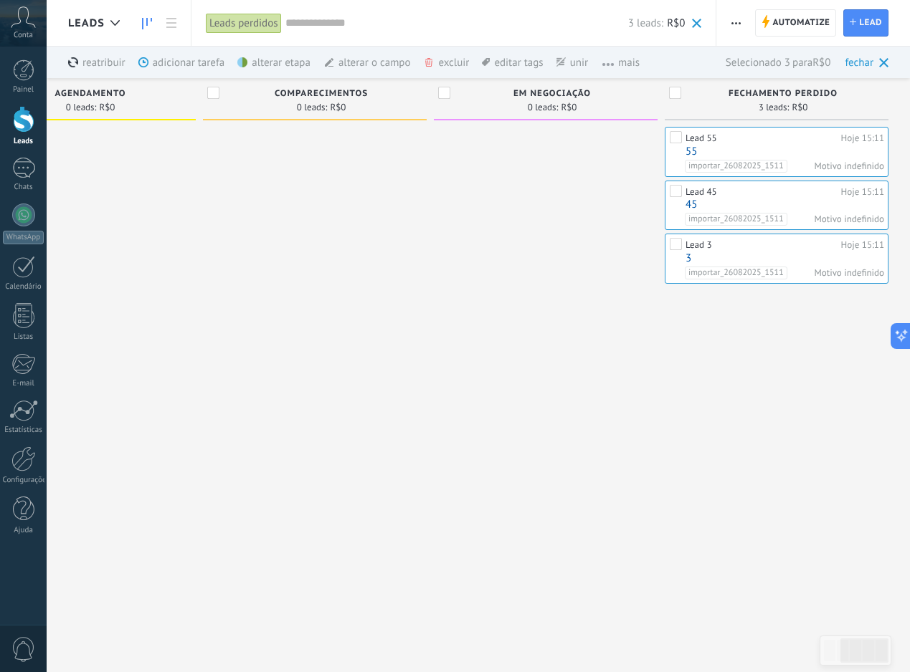
click at [447, 65] on div "excluir mais" at bounding box center [471, 63] width 97 height 32
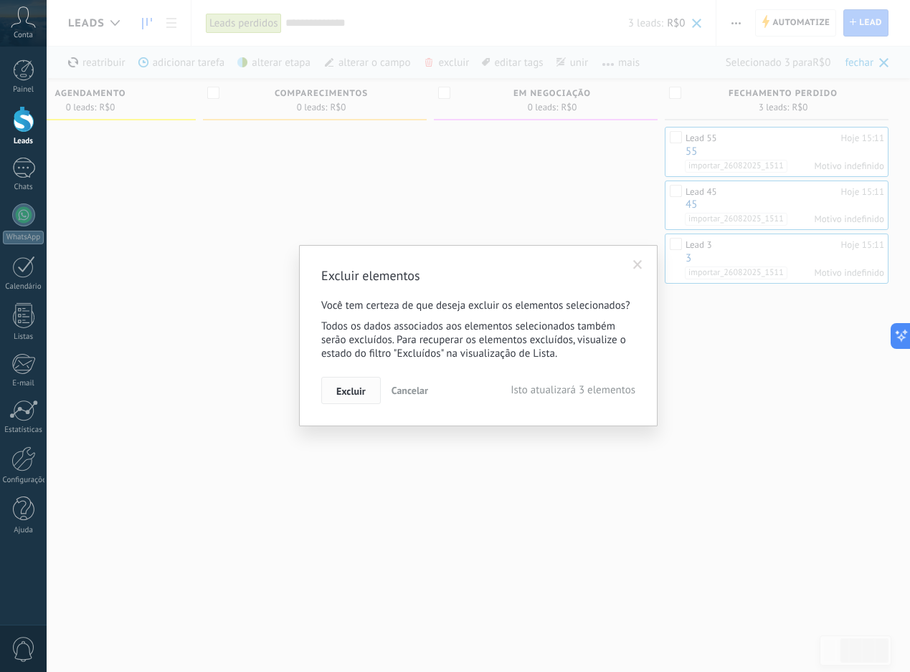
click at [345, 388] on span "Excluir" at bounding box center [350, 391] width 29 height 10
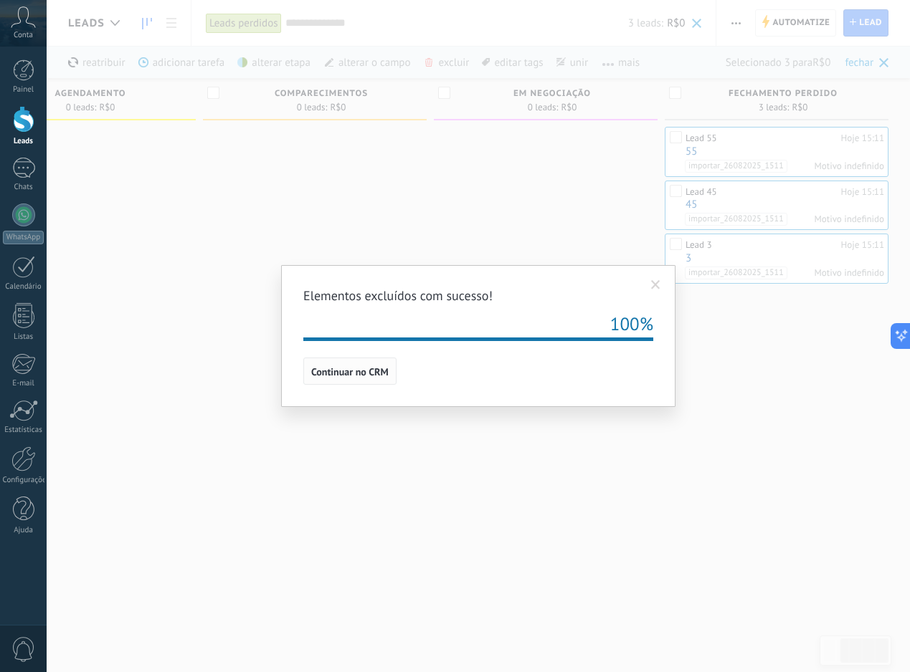
click at [383, 375] on span "Continuar no CRM" at bounding box center [349, 372] width 77 height 10
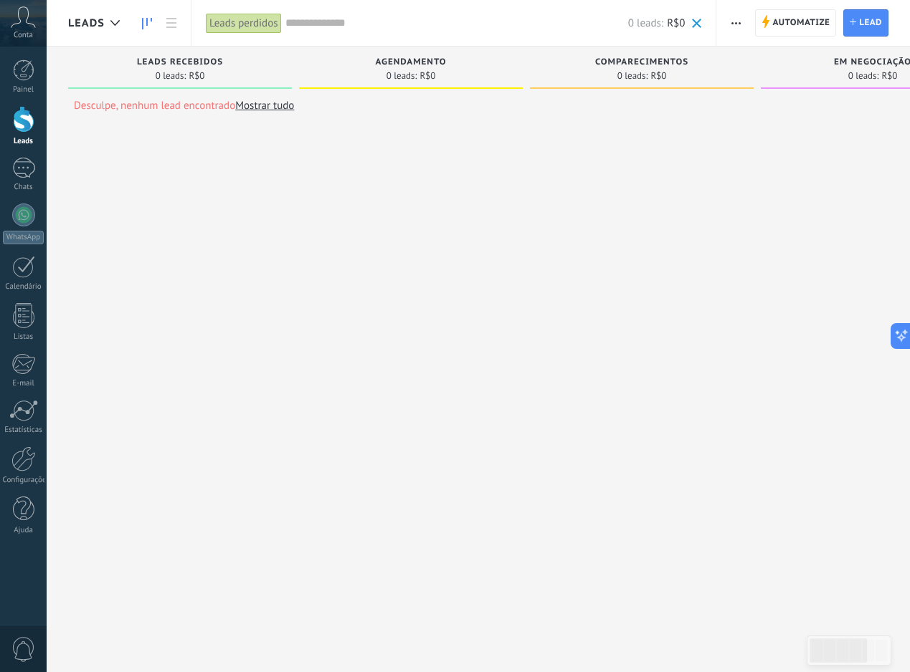
click at [252, 26] on div "Leads perdidos" at bounding box center [244, 23] width 76 height 21
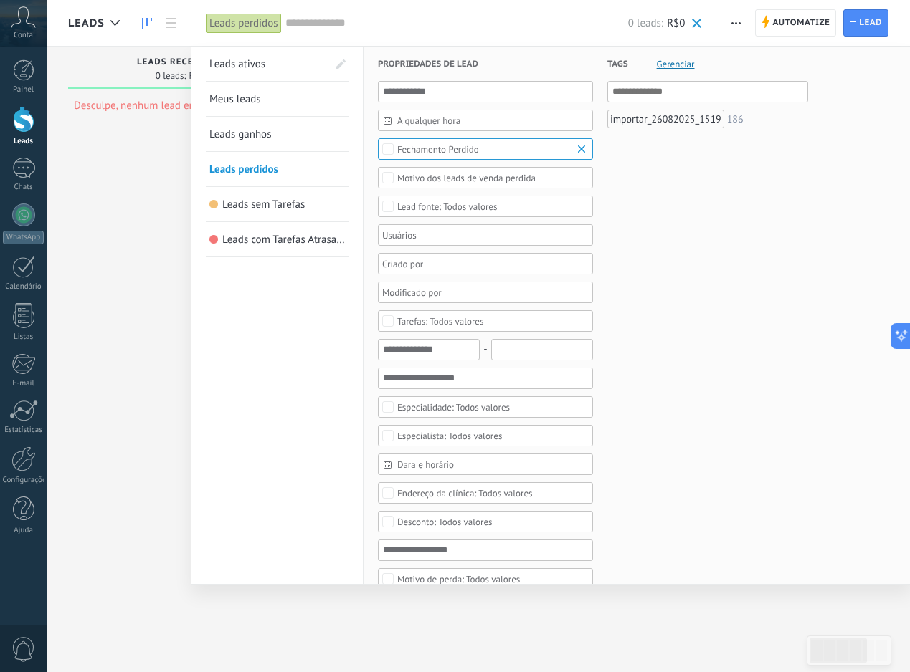
click at [259, 72] on link "Leads ativos" at bounding box center [268, 64] width 118 height 34
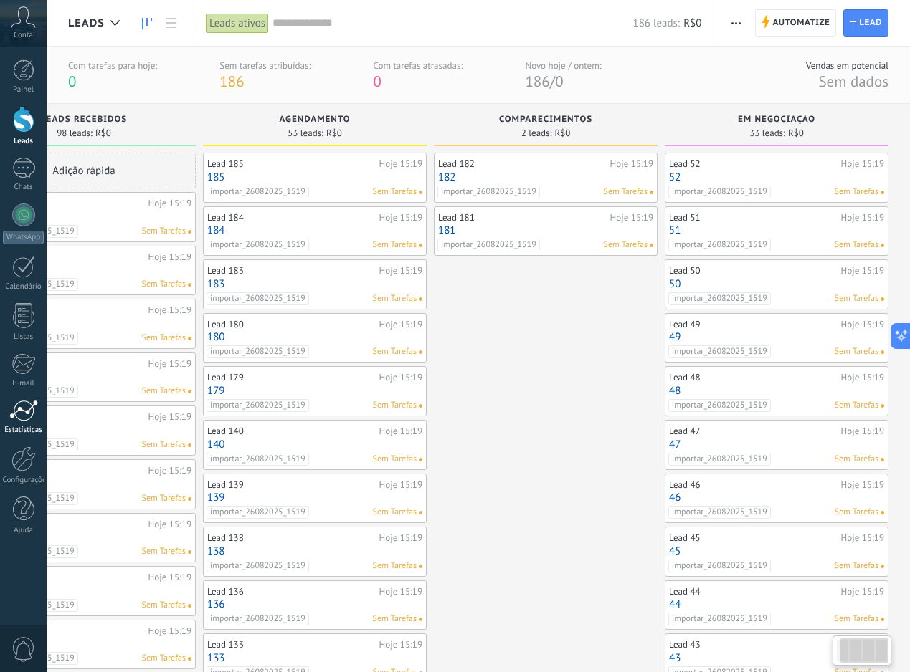
click at [22, 416] on div at bounding box center [23, 411] width 29 height 22
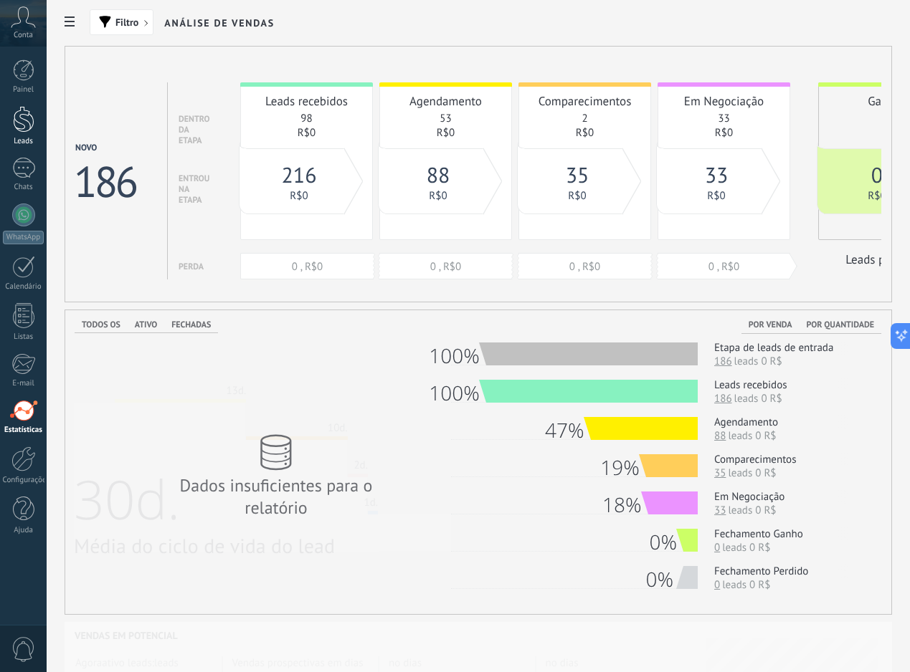
click at [18, 125] on div at bounding box center [24, 119] width 22 height 27
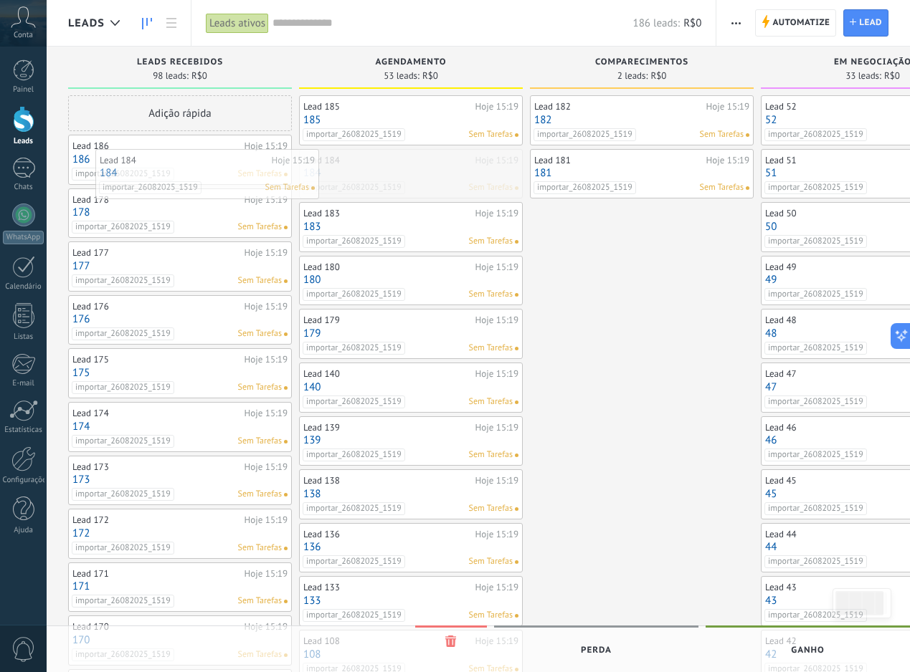
drag, startPoint x: 427, startPoint y: 176, endPoint x: 223, endPoint y: 175, distance: 204.3
drag, startPoint x: 413, startPoint y: 176, endPoint x: 181, endPoint y: 174, distance: 232.3
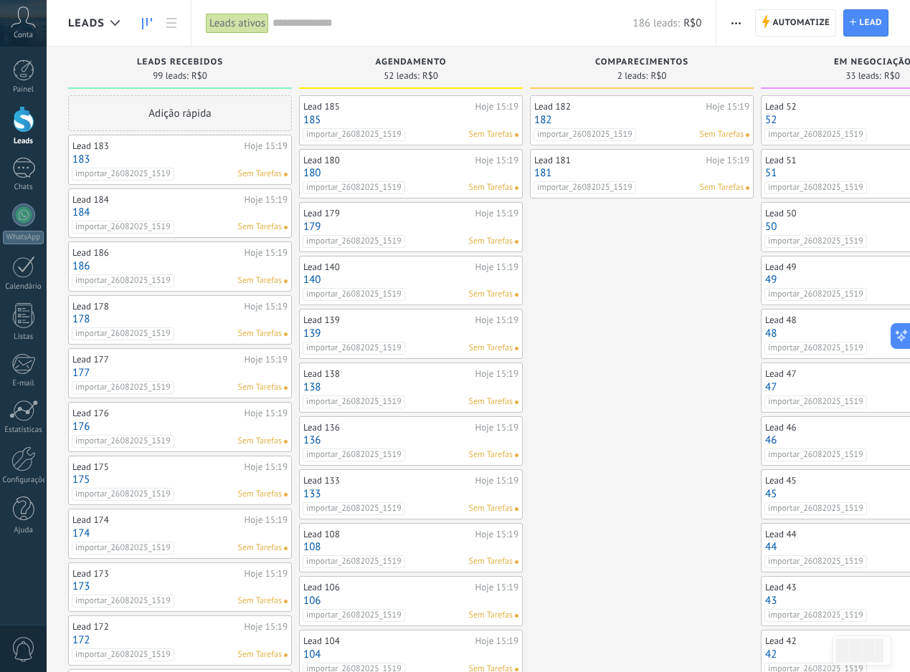
click at [181, 174] on div "importar_26082025_1519 Sem Tarefas" at bounding box center [177, 174] width 210 height 13
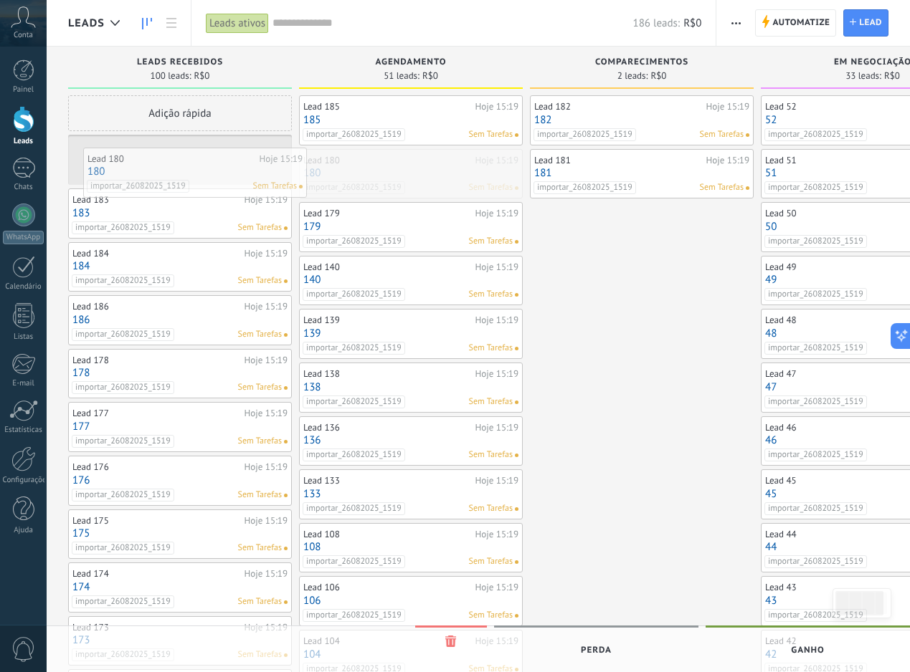
drag, startPoint x: 405, startPoint y: 174, endPoint x: 186, endPoint y: 167, distance: 219.5
drag, startPoint x: 396, startPoint y: 170, endPoint x: 161, endPoint y: 170, distance: 234.4
drag, startPoint x: 413, startPoint y: 173, endPoint x: 220, endPoint y: 163, distance: 193.1
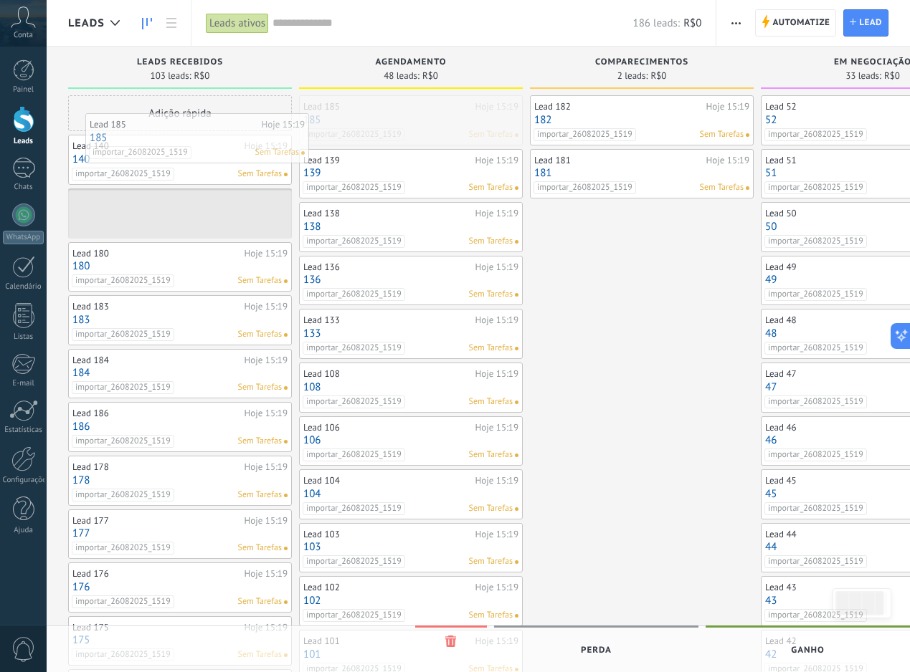
drag, startPoint x: 405, startPoint y: 125, endPoint x: 189, endPoint y: 143, distance: 216.5
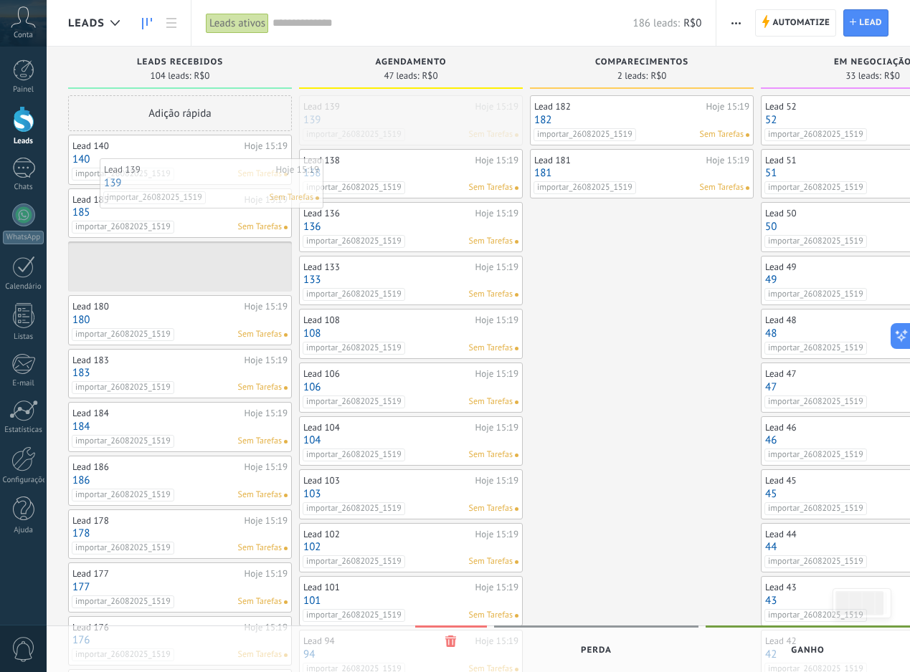
drag, startPoint x: 446, startPoint y: 133, endPoint x: 235, endPoint y: 198, distance: 220.6
drag, startPoint x: 423, startPoint y: 123, endPoint x: 209, endPoint y: 197, distance: 226.9
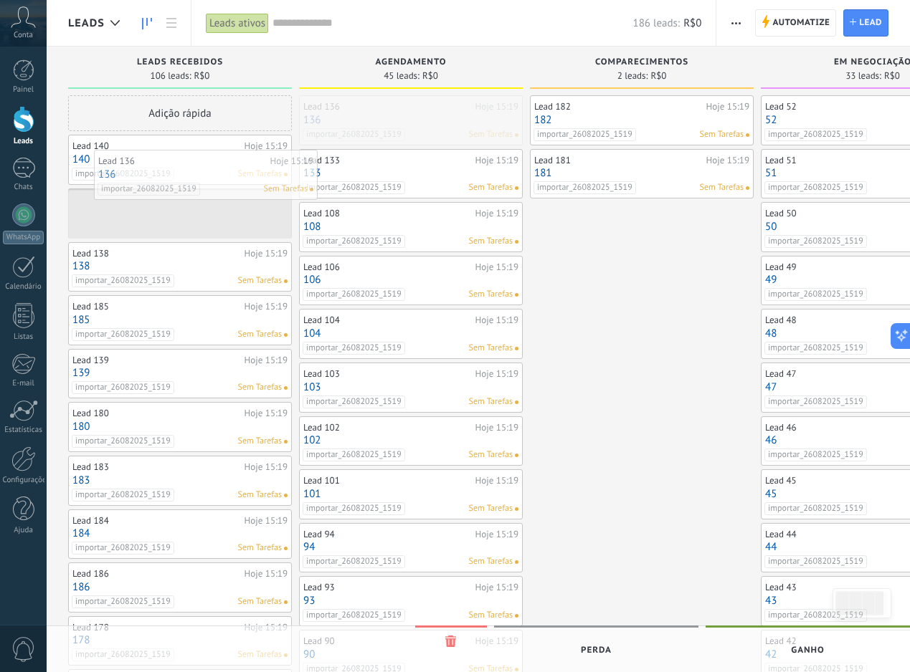
drag, startPoint x: 427, startPoint y: 121, endPoint x: 218, endPoint y: 178, distance: 216.8
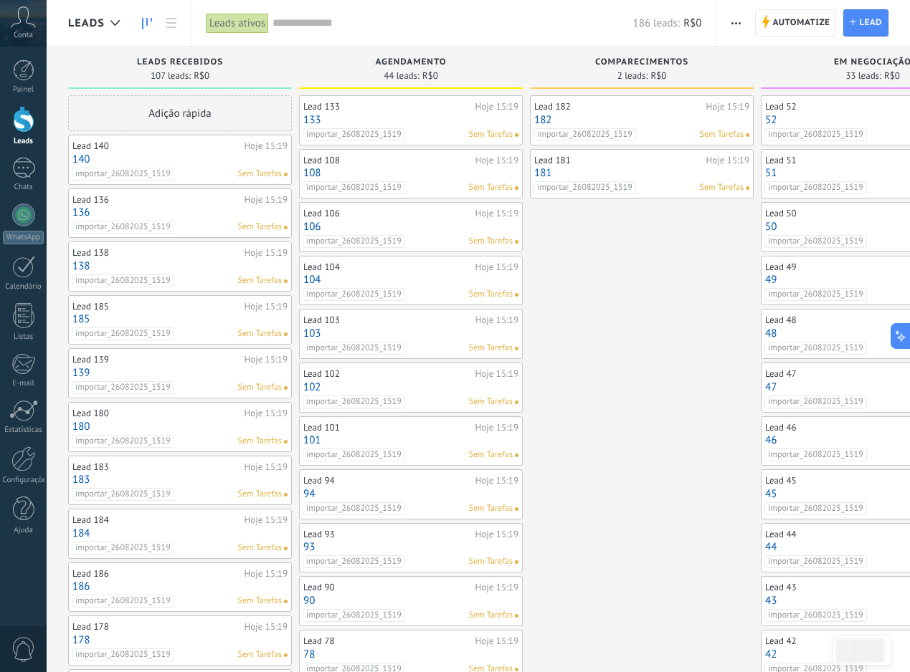
click at [738, 28] on span "button" at bounding box center [735, 22] width 9 height 27
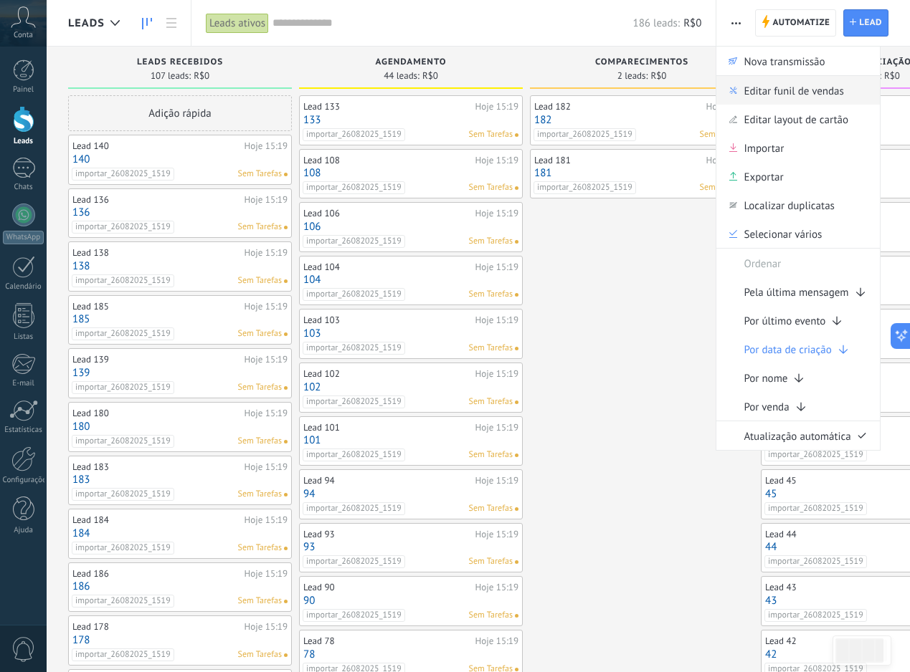
click at [767, 93] on span "Editar funil de vendas" at bounding box center [793, 90] width 100 height 29
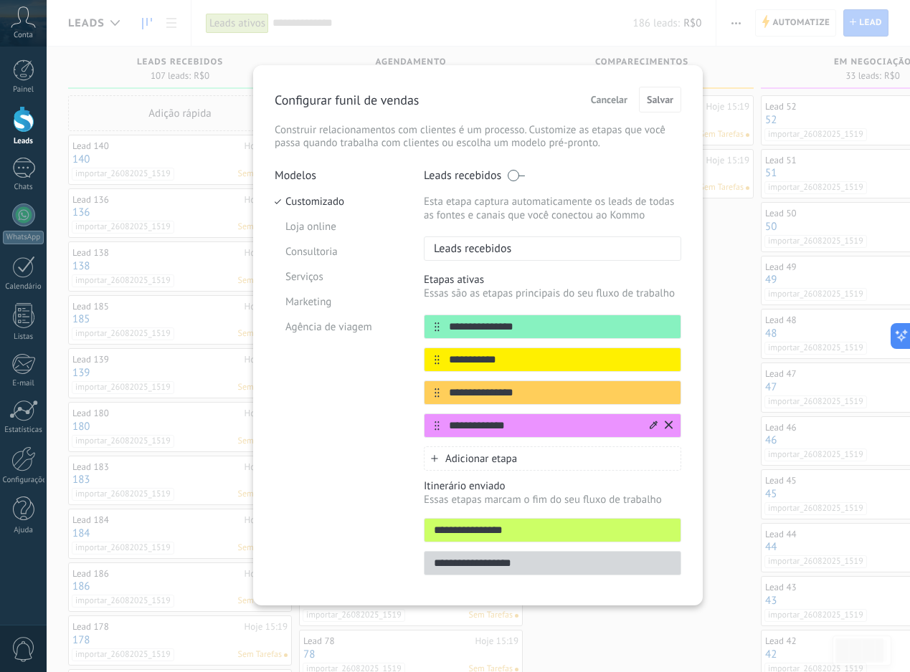
click at [665, 427] on icon at bounding box center [669, 425] width 8 height 9
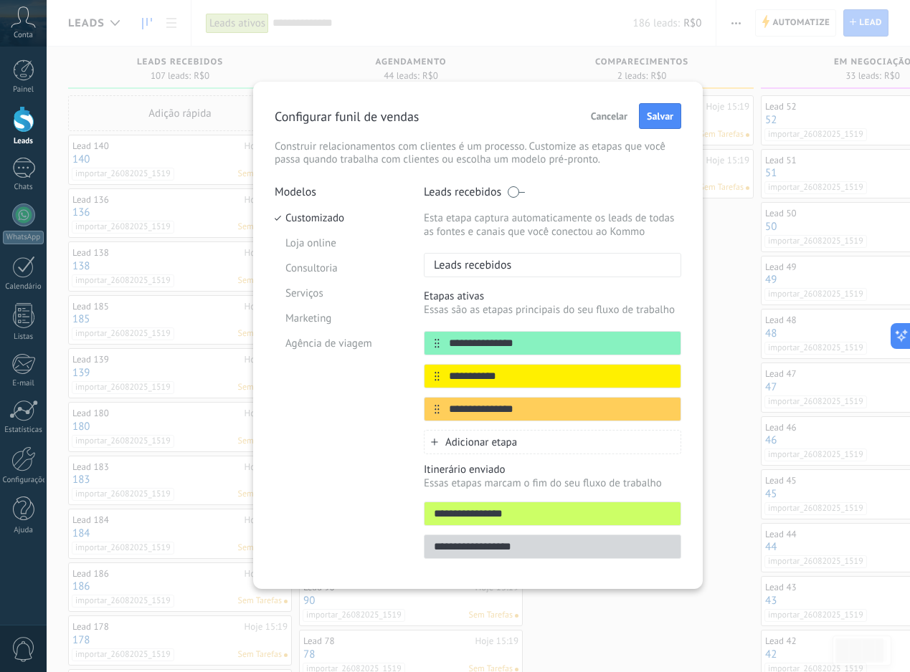
click at [669, 130] on div "Configurar funil de vendas Cancelar Salvar Construir relacionamentos com client…" at bounding box center [478, 134] width 406 height 63
click at [669, 127] on button "Salvar" at bounding box center [660, 116] width 42 height 26
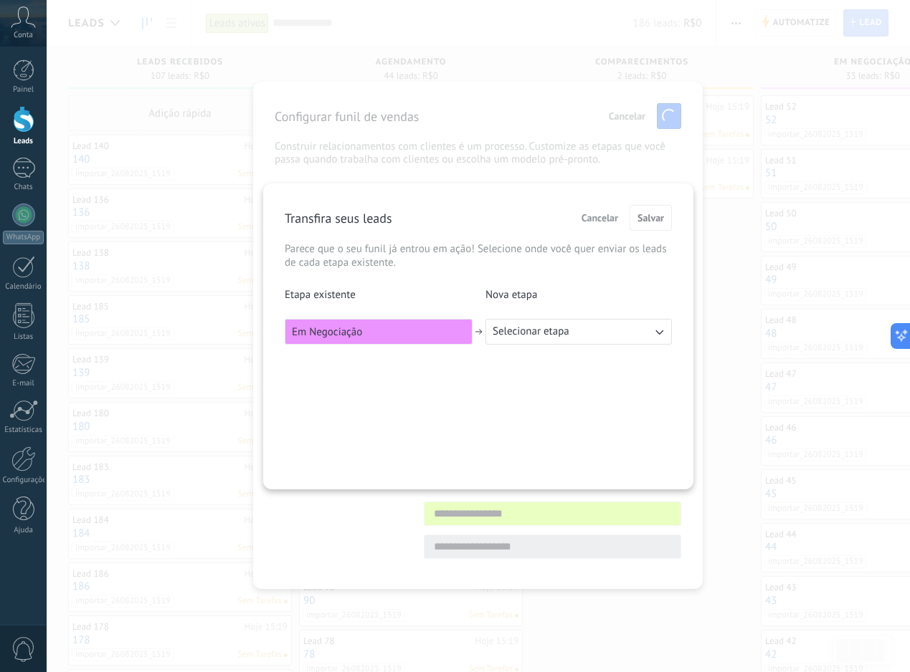
click at [554, 333] on span "Selecionar etapa" at bounding box center [530, 332] width 77 height 14
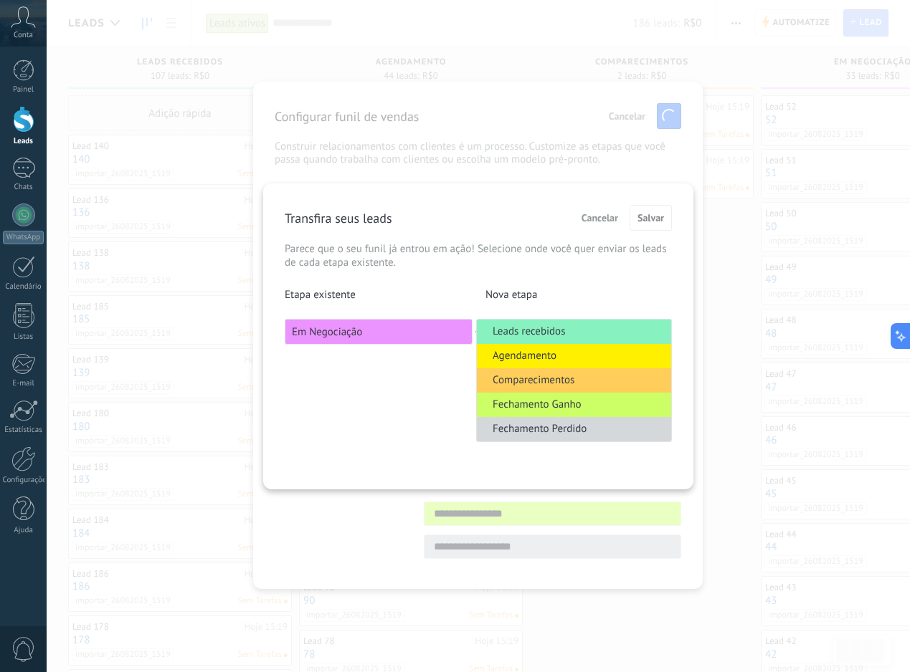
click at [566, 388] on span "Comparecimentos" at bounding box center [533, 380] width 82 height 14
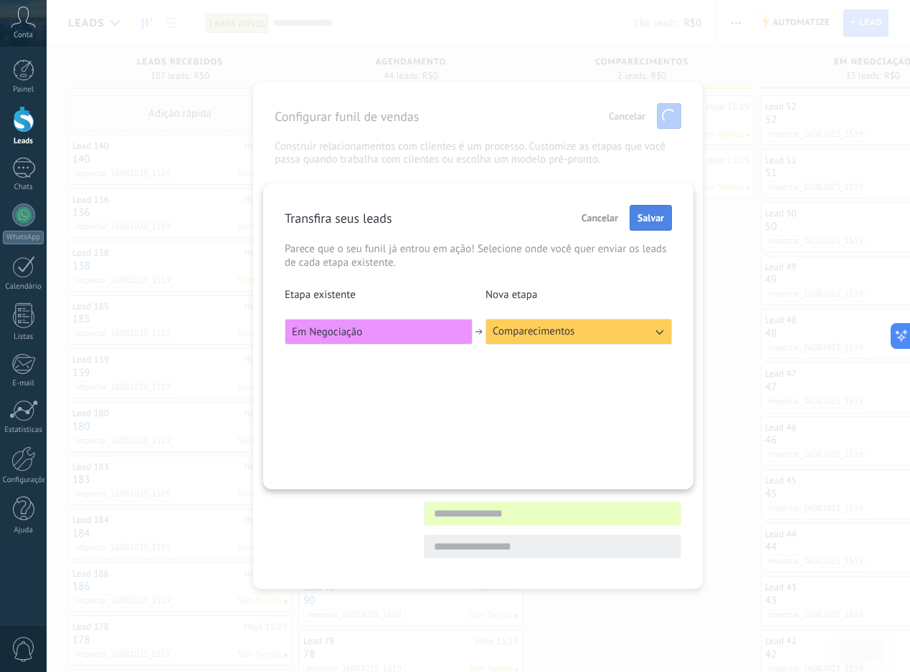
click at [651, 223] on span "Salvar" at bounding box center [650, 218] width 27 height 10
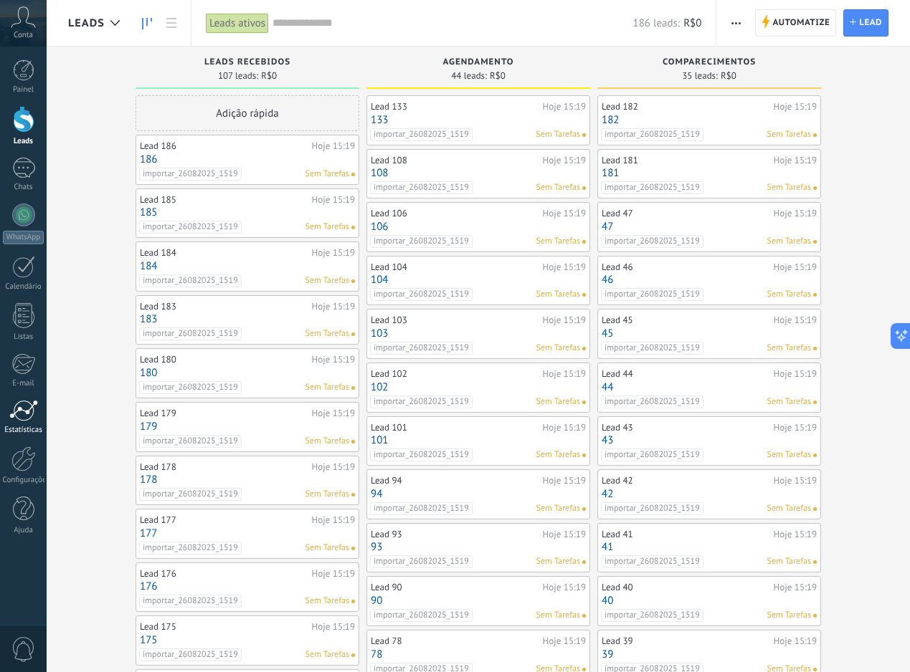
click at [40, 420] on link "Estatísticas" at bounding box center [23, 417] width 47 height 35
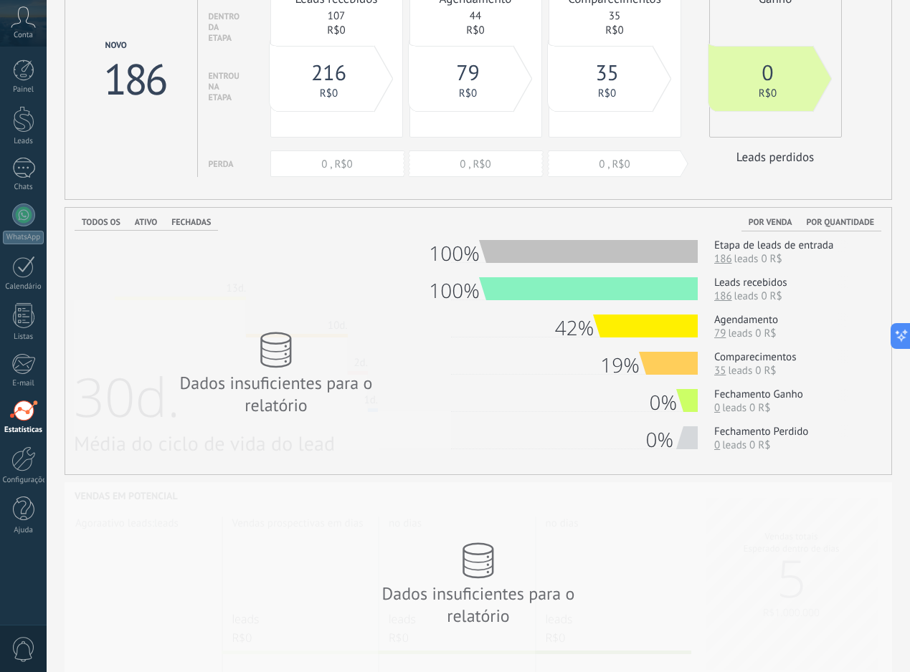
scroll to position [82, 0]
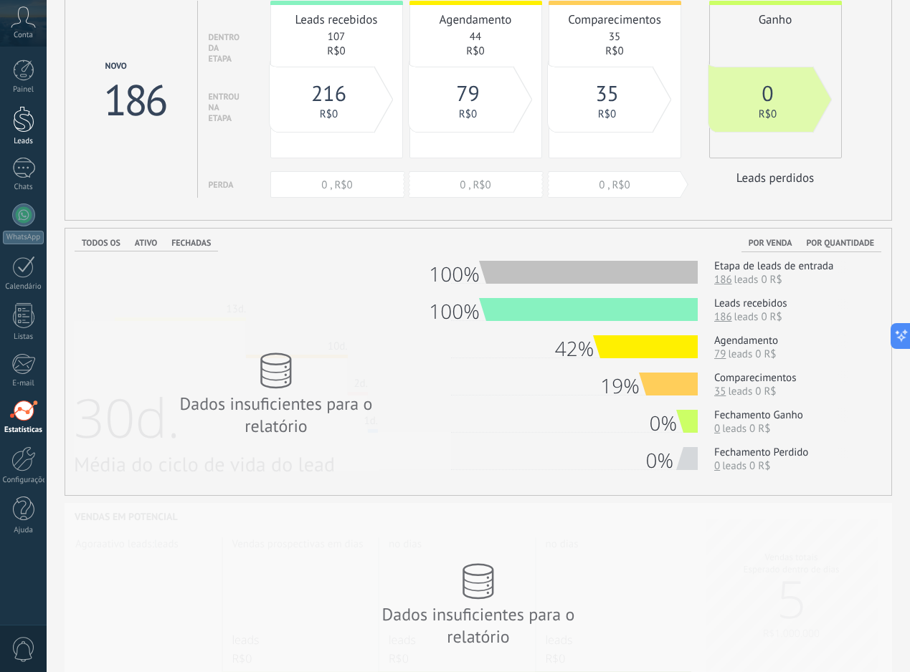
click at [29, 127] on div at bounding box center [24, 119] width 22 height 27
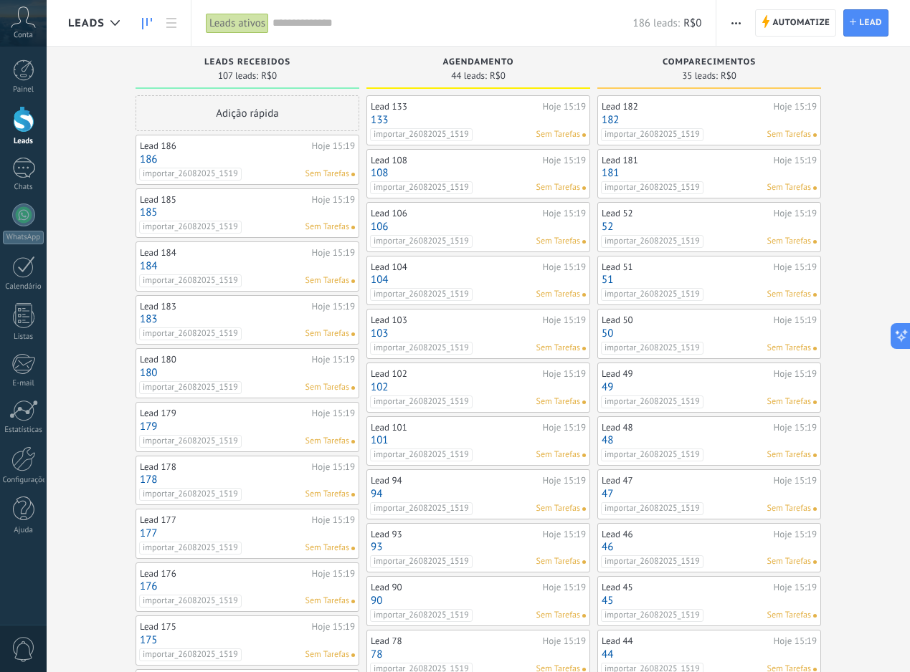
click at [746, 123] on link "182" at bounding box center [708, 120] width 215 height 12
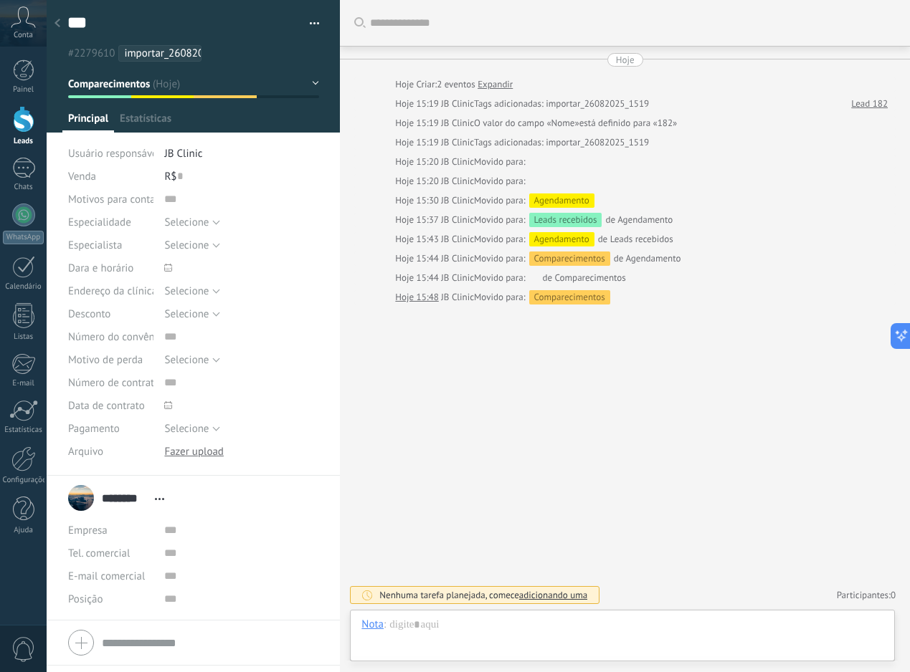
scroll to position [22, 0]
click at [178, 174] on input "text" at bounding box center [180, 176] width 6 height 23
click at [95, 647] on span "Salvar" at bounding box center [89, 650] width 27 height 10
type input "******"
click at [56, 27] on icon at bounding box center [57, 23] width 6 height 9
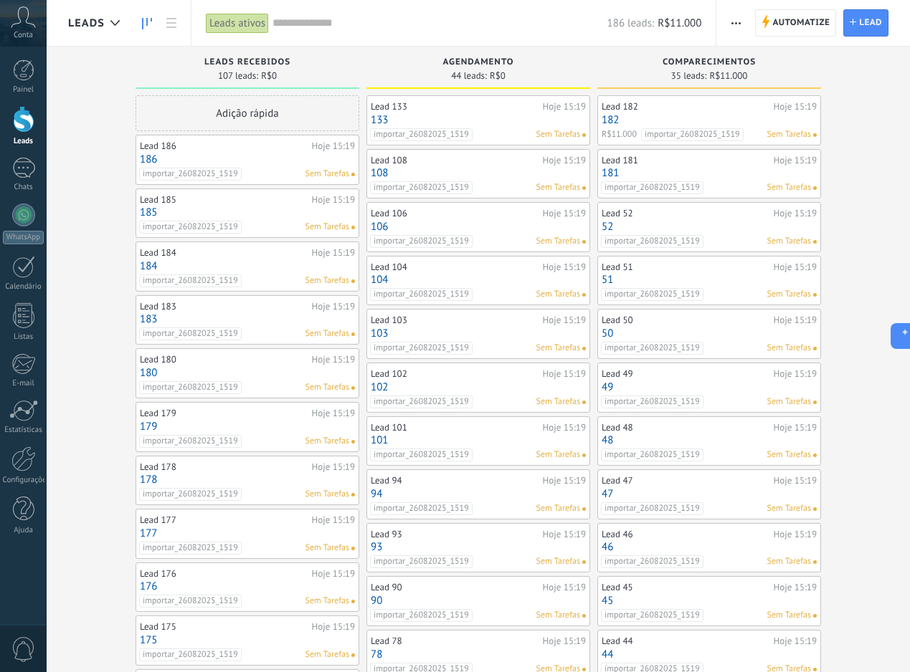
click at [735, 173] on link "181" at bounding box center [708, 173] width 215 height 12
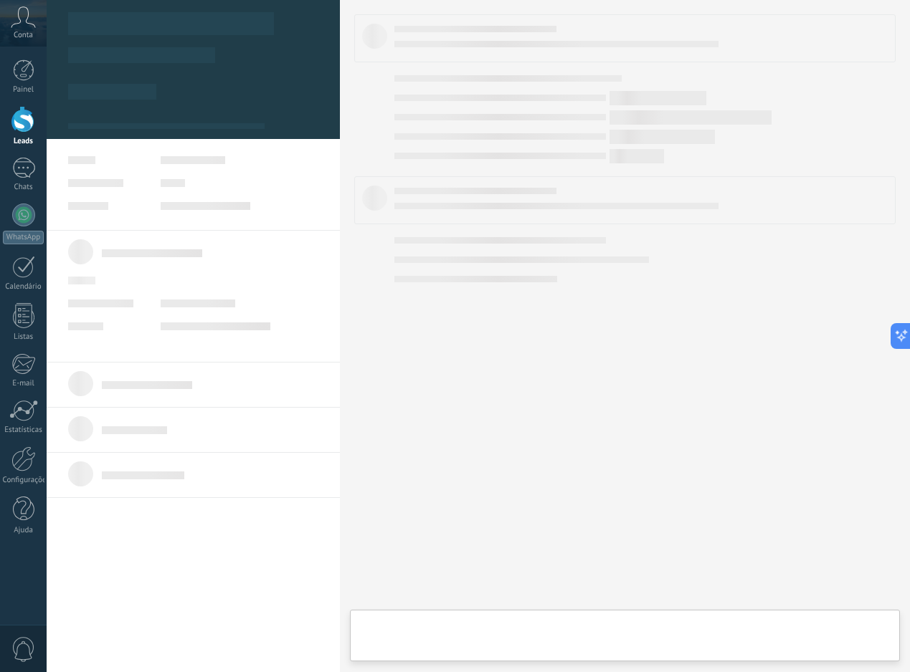
type textarea "***"
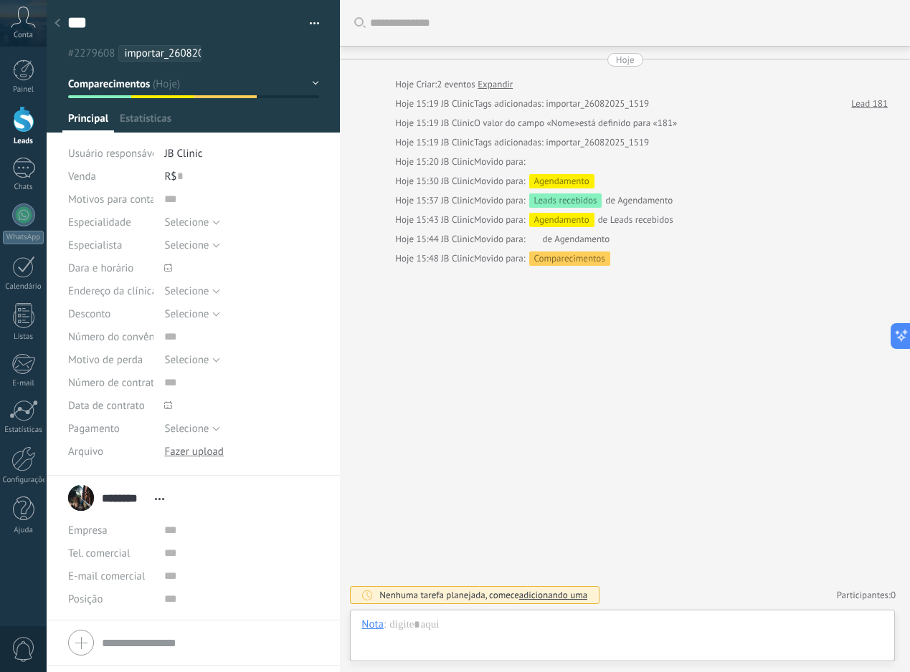
scroll to position [22, 0]
click at [177, 179] on input "text" at bounding box center [180, 176] width 6 height 23
type input "******"
click at [85, 655] on span "Salvar" at bounding box center [89, 650] width 27 height 10
click at [59, 27] on use at bounding box center [57, 23] width 6 height 9
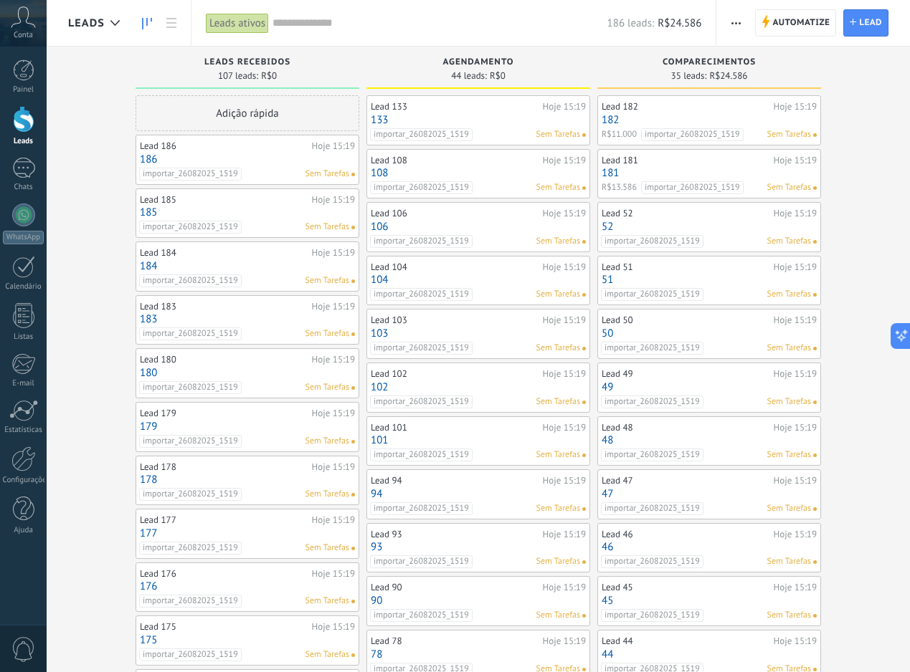
click at [752, 118] on link "182" at bounding box center [708, 120] width 215 height 12
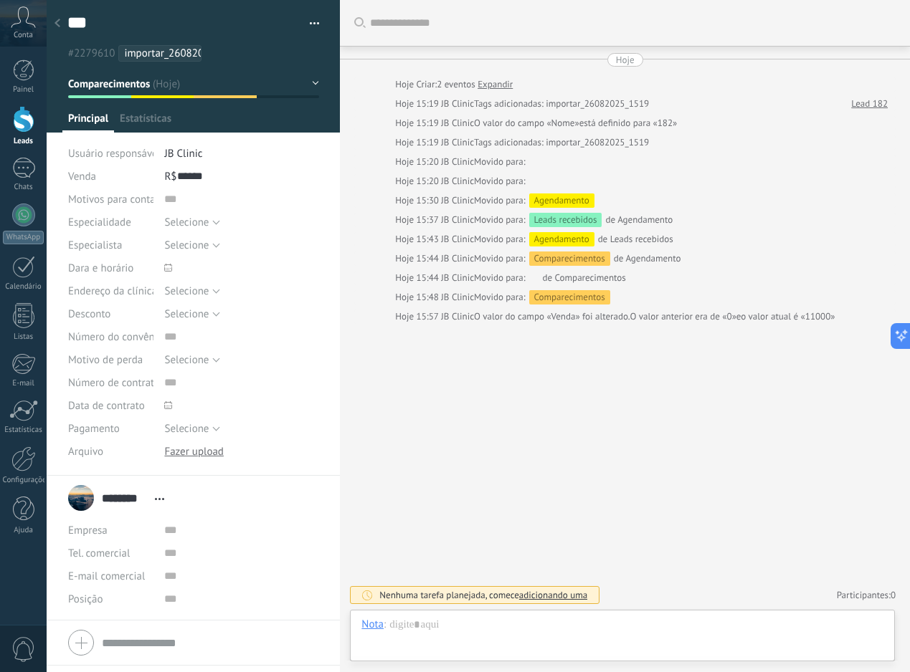
scroll to position [22, 0]
click at [216, 92] on button "Comparecimentos" at bounding box center [193, 84] width 251 height 26
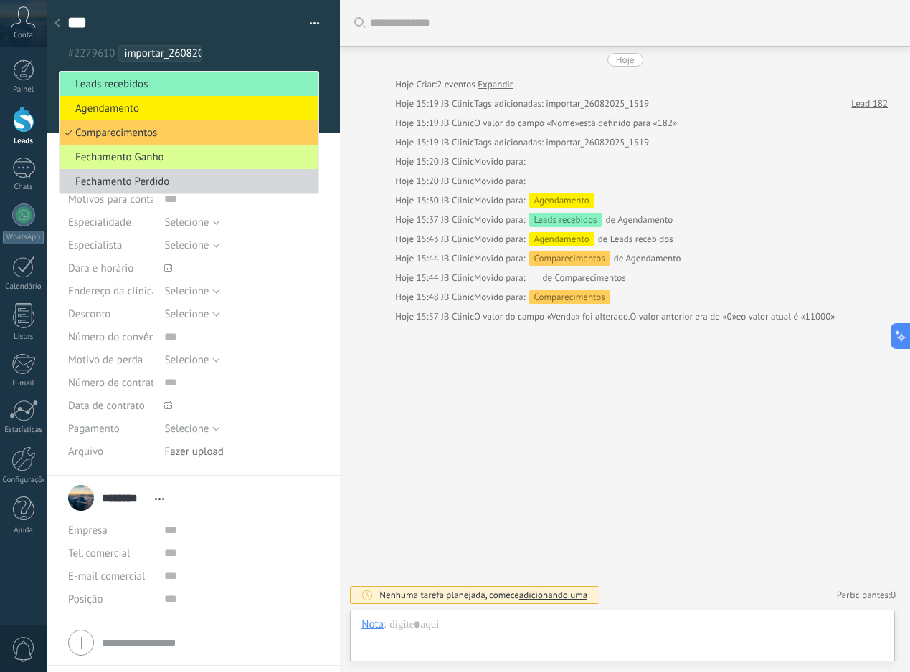
click at [168, 158] on span "Fechamento Ganho" at bounding box center [186, 158] width 254 height 14
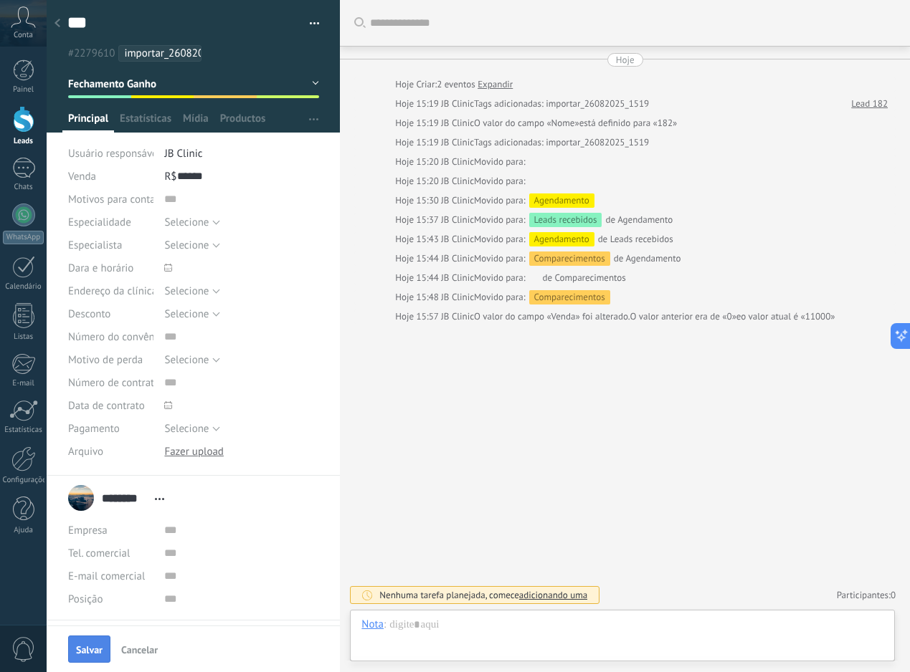
click at [95, 640] on button "Salvar" at bounding box center [89, 649] width 42 height 27
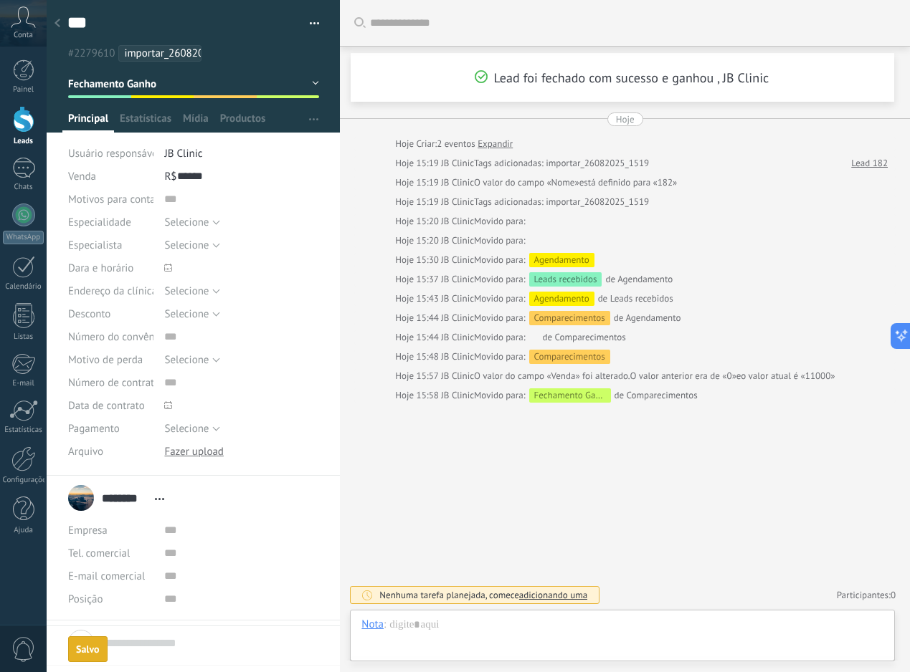
click at [56, 31] on div at bounding box center [57, 24] width 20 height 28
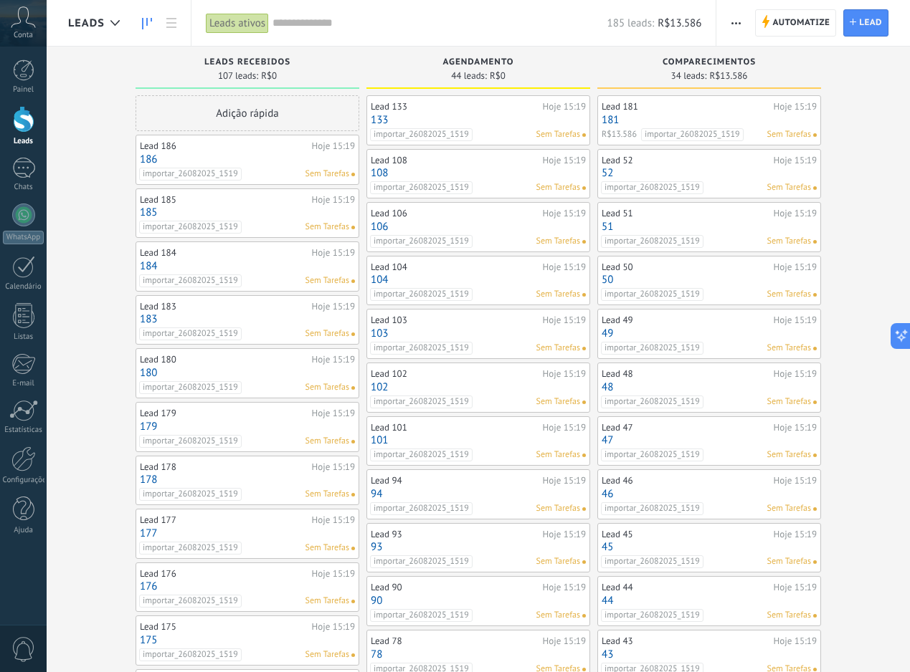
click at [737, 111] on div "Lead 181" at bounding box center [685, 106] width 168 height 11
click at [672, 115] on link "181" at bounding box center [708, 120] width 215 height 12
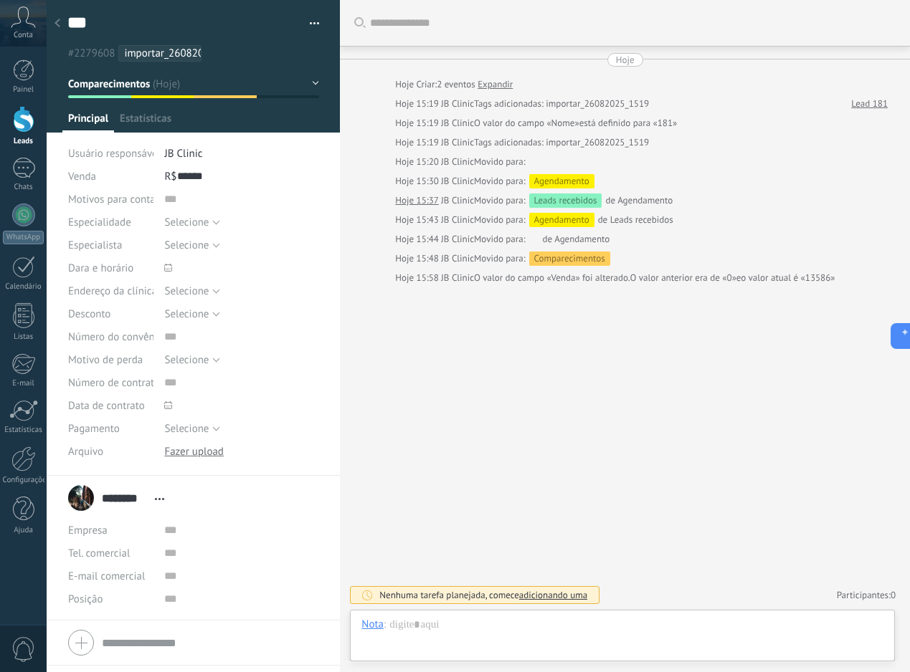
scroll to position [22, 0]
click at [192, 92] on button "Comparecimentos" at bounding box center [193, 84] width 251 height 26
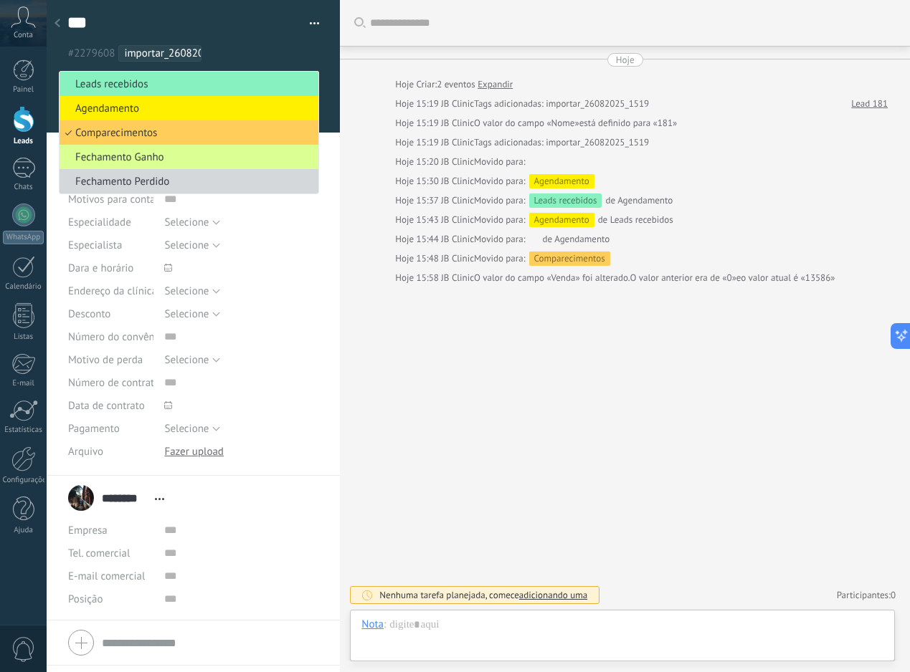
click at [171, 151] on li "Fechamento Ganho" at bounding box center [188, 157] width 259 height 24
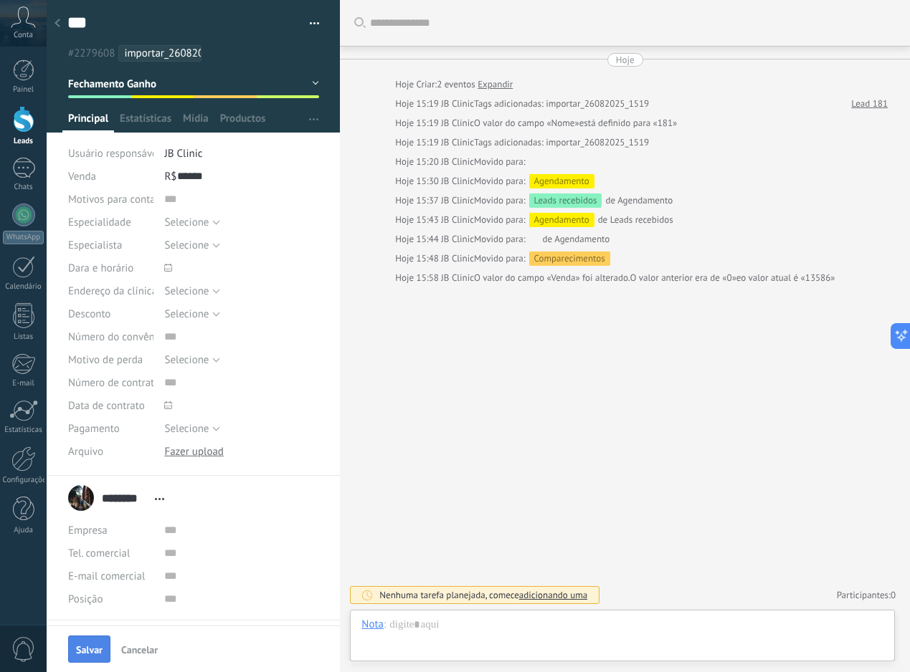
click at [102, 648] on span "Salvar" at bounding box center [89, 650] width 27 height 10
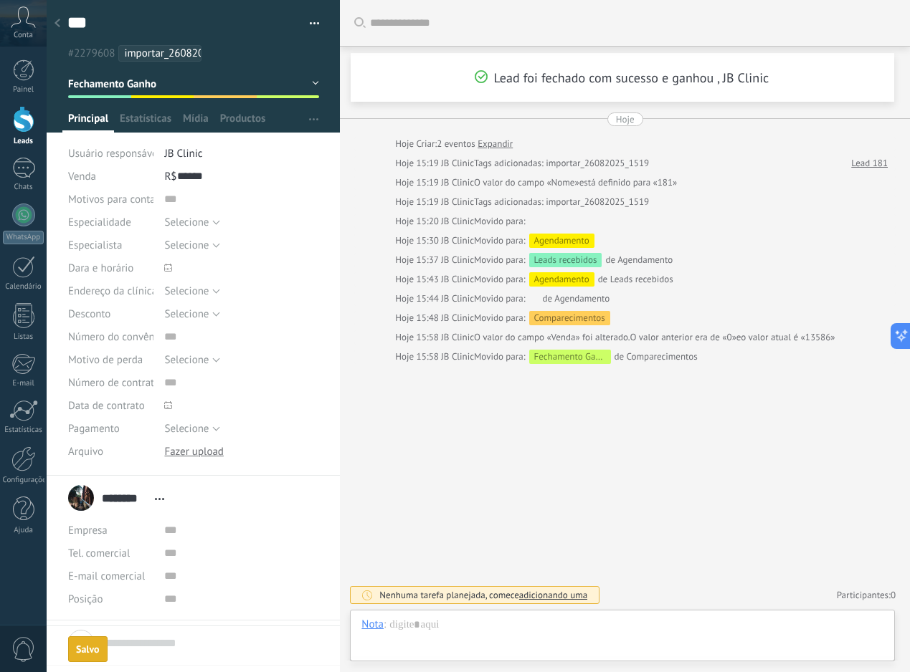
click at [61, 27] on div at bounding box center [57, 24] width 20 height 28
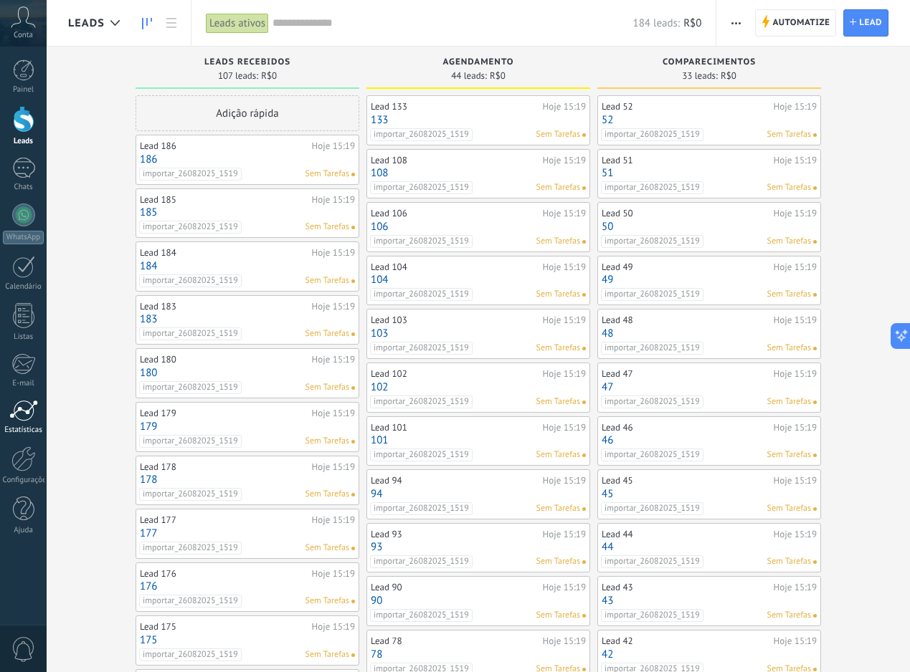
click at [27, 422] on link "Estatísticas" at bounding box center [23, 417] width 47 height 35
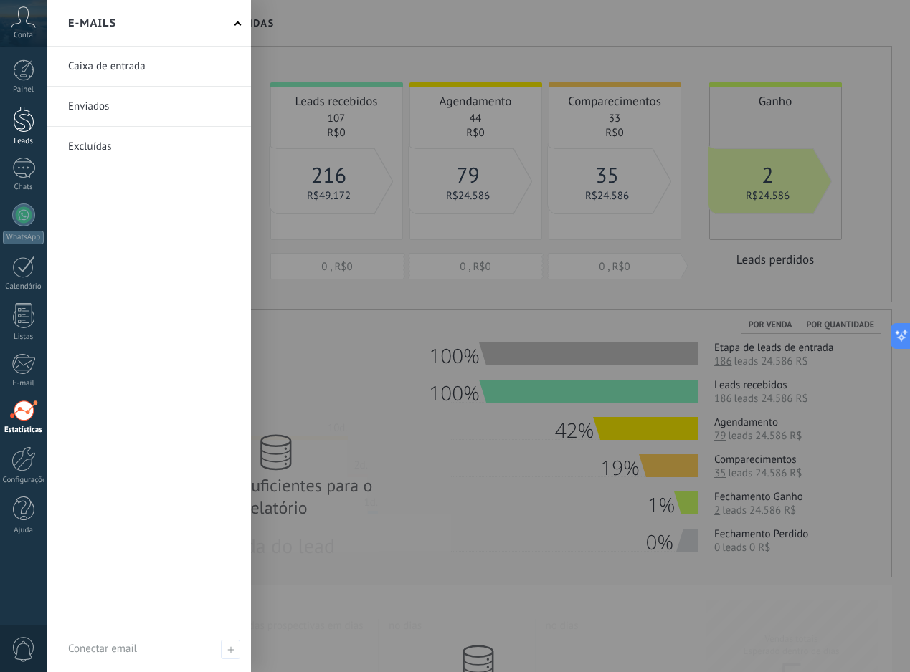
click at [38, 135] on link "Leads" at bounding box center [23, 126] width 47 height 40
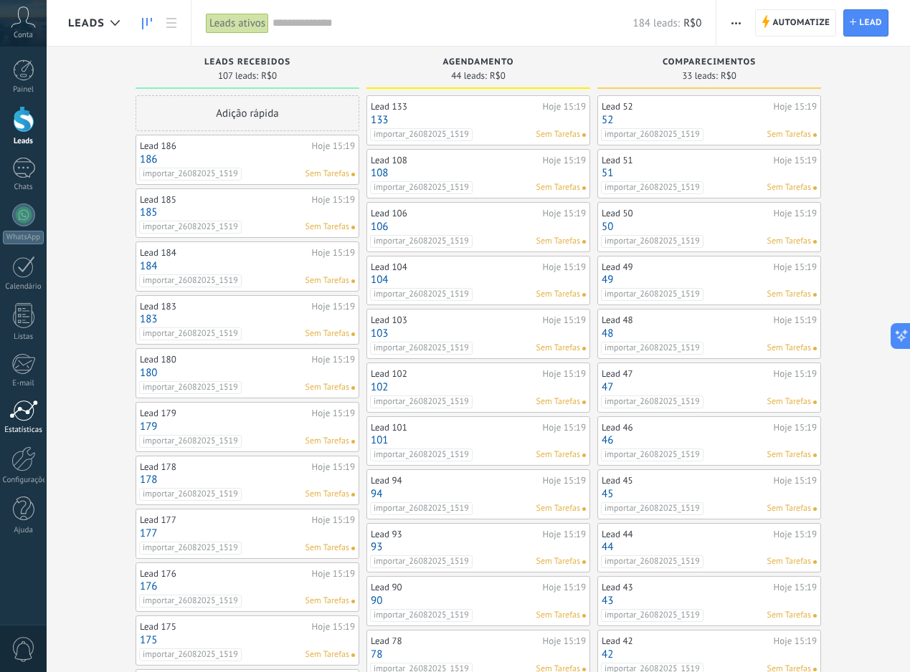
click at [16, 401] on div at bounding box center [23, 411] width 29 height 22
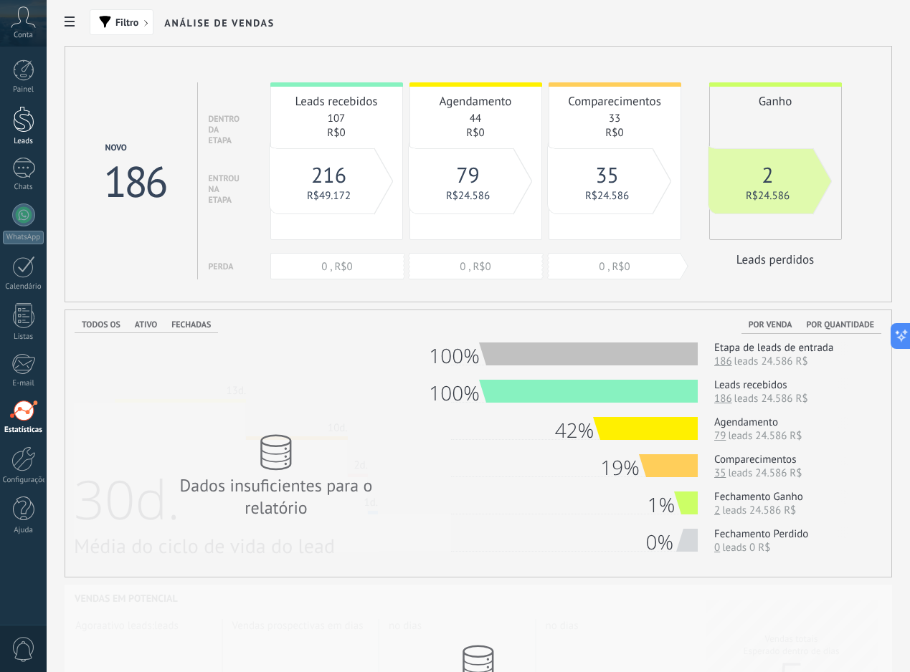
click at [33, 132] on div at bounding box center [24, 119] width 22 height 27
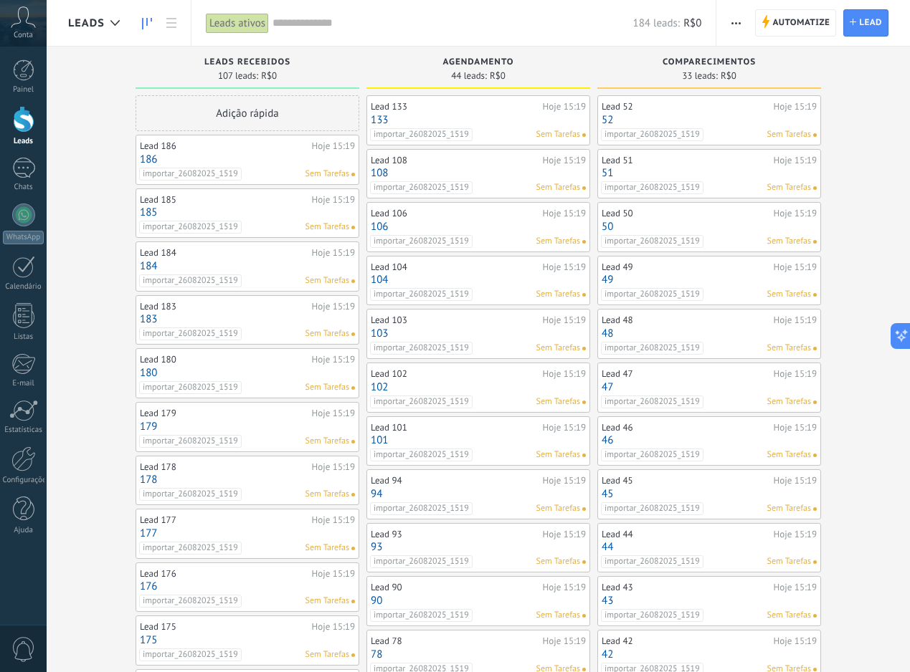
click at [735, 119] on link "52" at bounding box center [708, 120] width 215 height 12
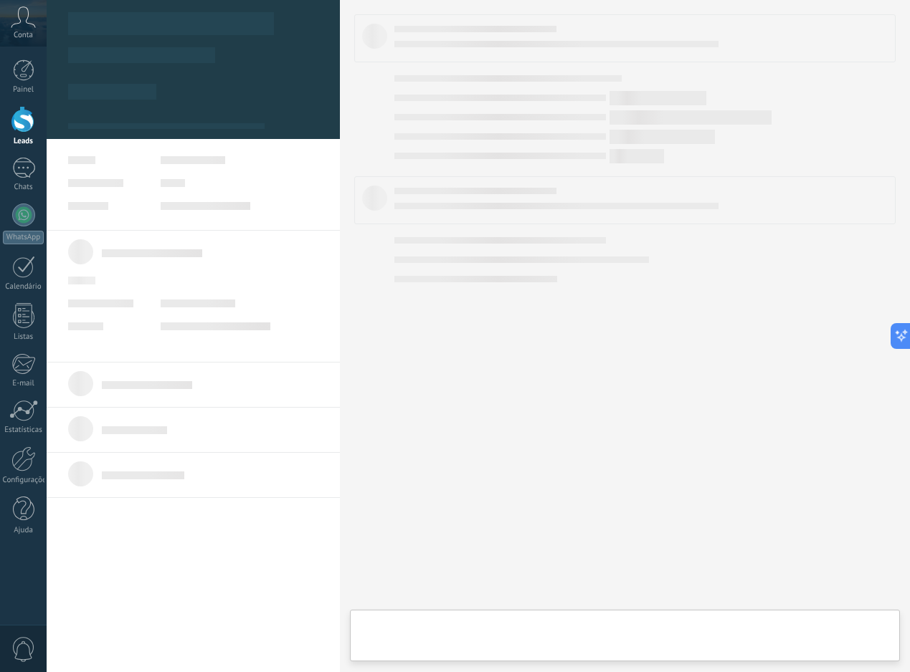
type textarea "**"
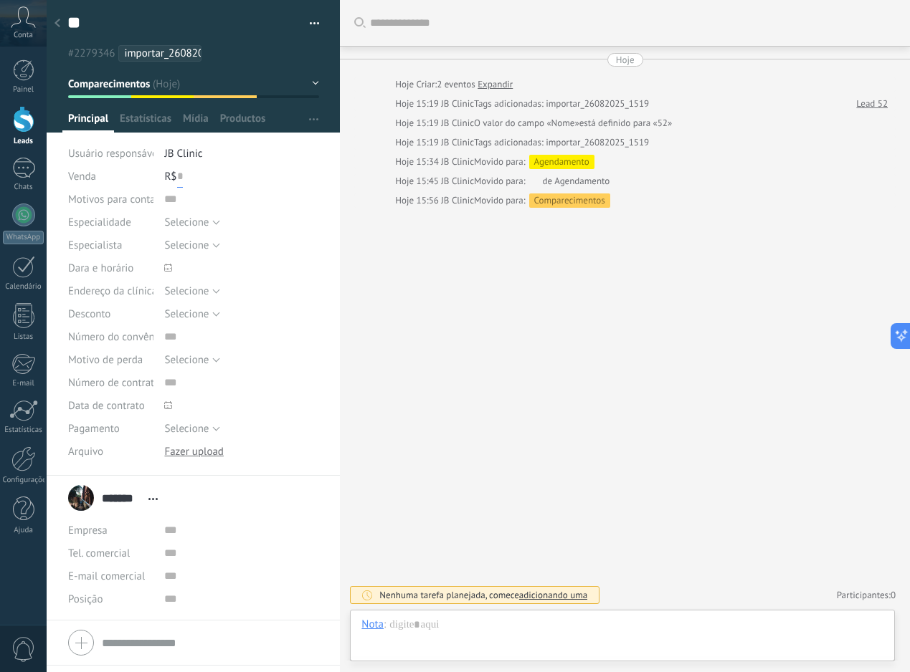
click at [179, 175] on input "text" at bounding box center [180, 176] width 6 height 23
click at [96, 653] on span "Salvar" at bounding box center [89, 650] width 27 height 10
type input "*****"
click at [123, 80] on span "Comparecimentos" at bounding box center [109, 84] width 82 height 14
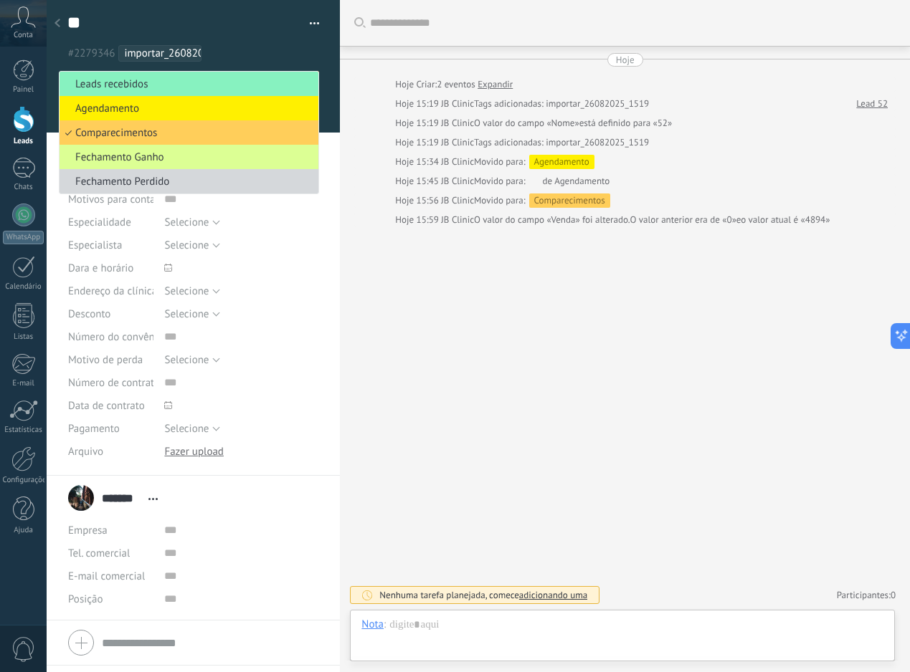
click at [133, 151] on li "Fechamento Ganho" at bounding box center [188, 157] width 259 height 24
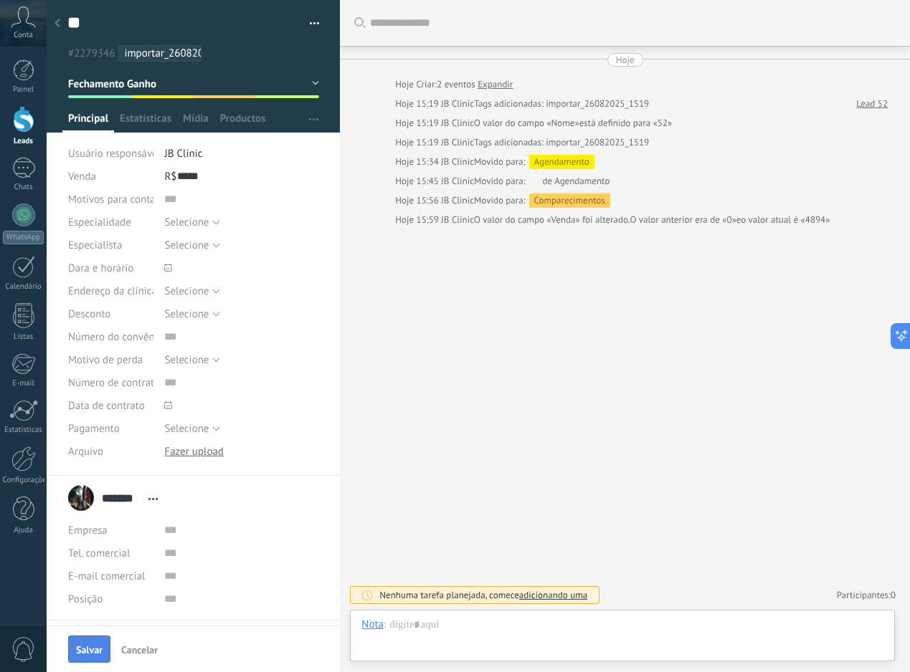
click at [97, 654] on span "Salvar" at bounding box center [89, 650] width 27 height 10
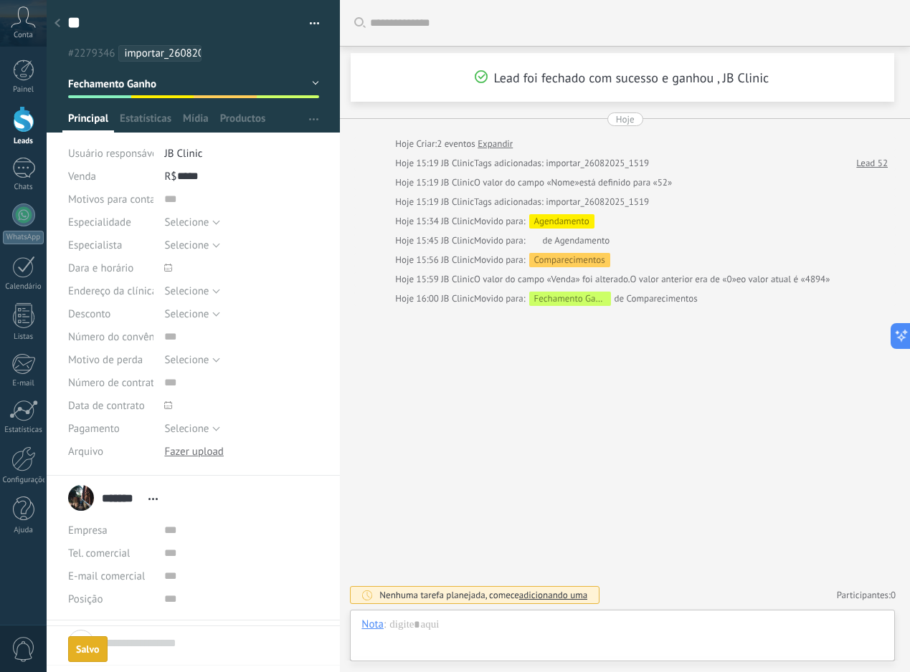
click at [62, 24] on div at bounding box center [57, 24] width 20 height 28
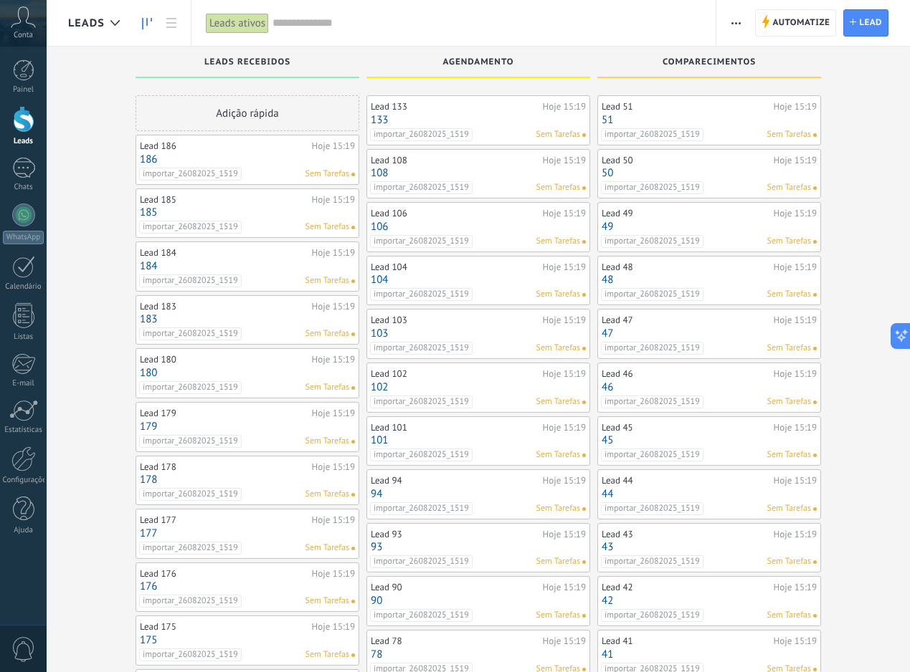
click at [739, 122] on link "51" at bounding box center [708, 120] width 215 height 12
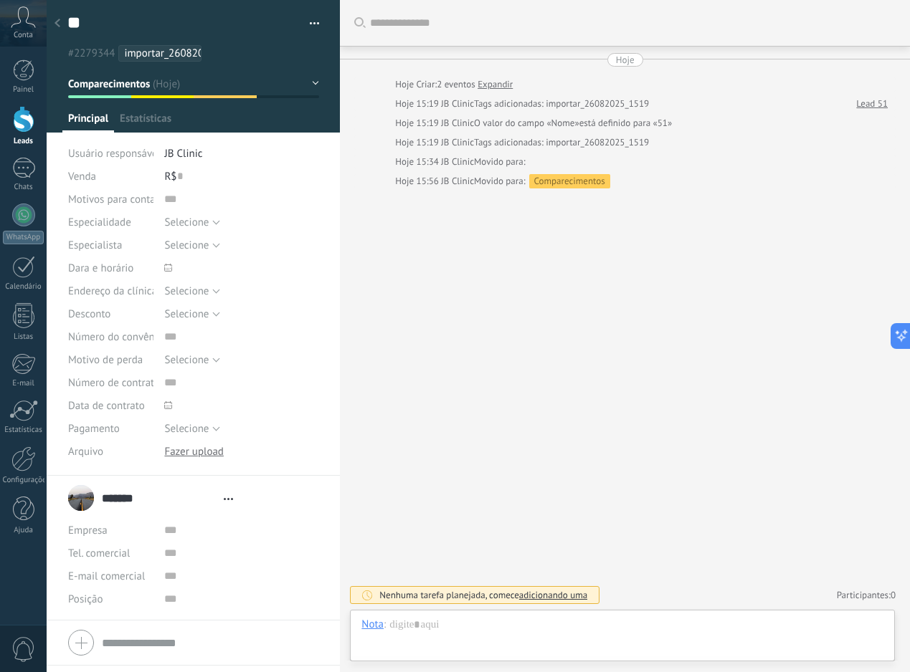
type textarea "**"
click at [178, 179] on input "text" at bounding box center [180, 176] width 6 height 23
click at [88, 647] on span "Salvar" at bounding box center [89, 650] width 27 height 10
type input "*****"
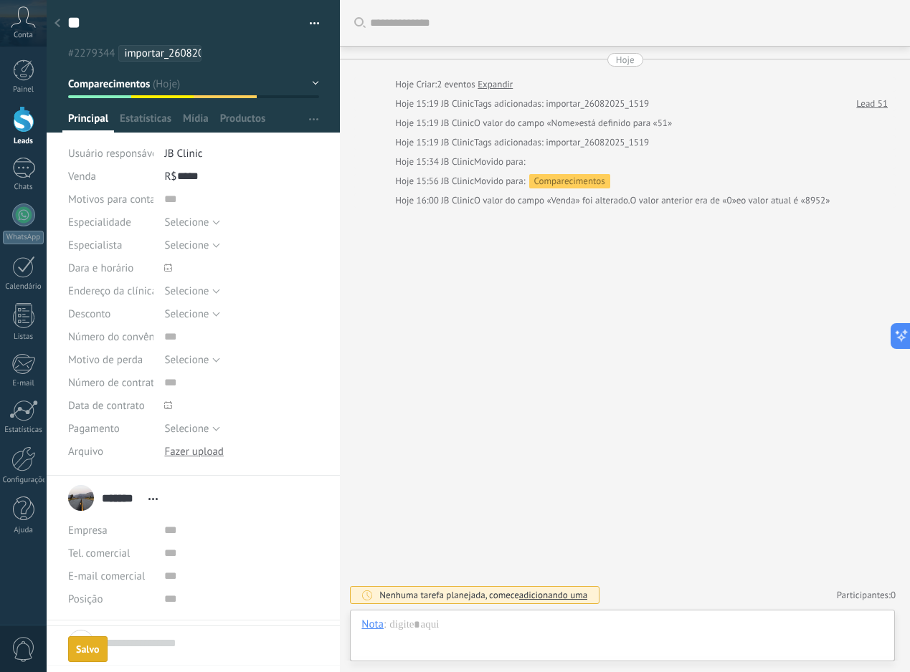
click at [217, 88] on button "Comparecimentos" at bounding box center [193, 84] width 251 height 26
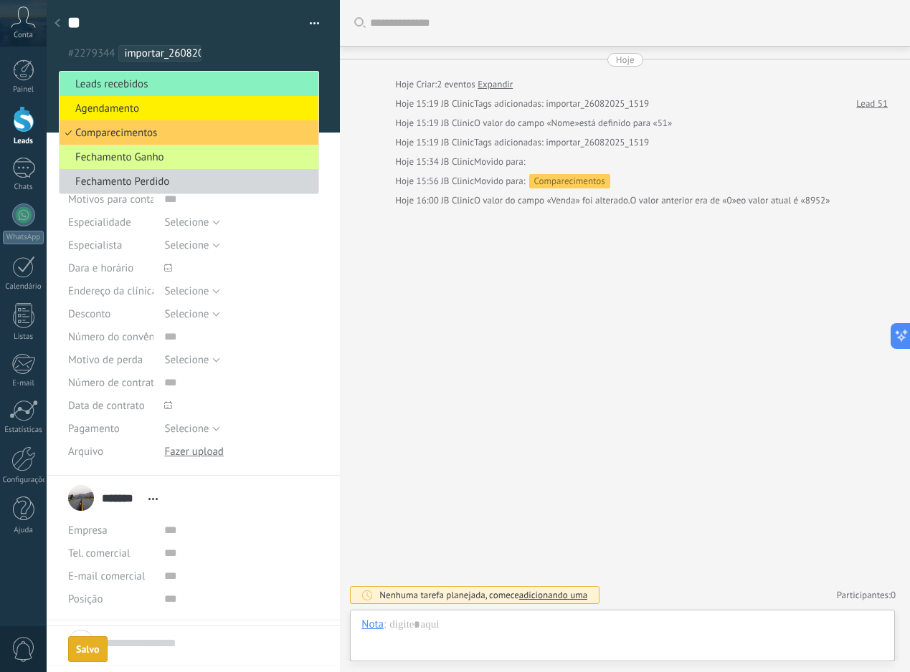
click at [176, 159] on span "Fechamento Ganho" at bounding box center [186, 158] width 254 height 14
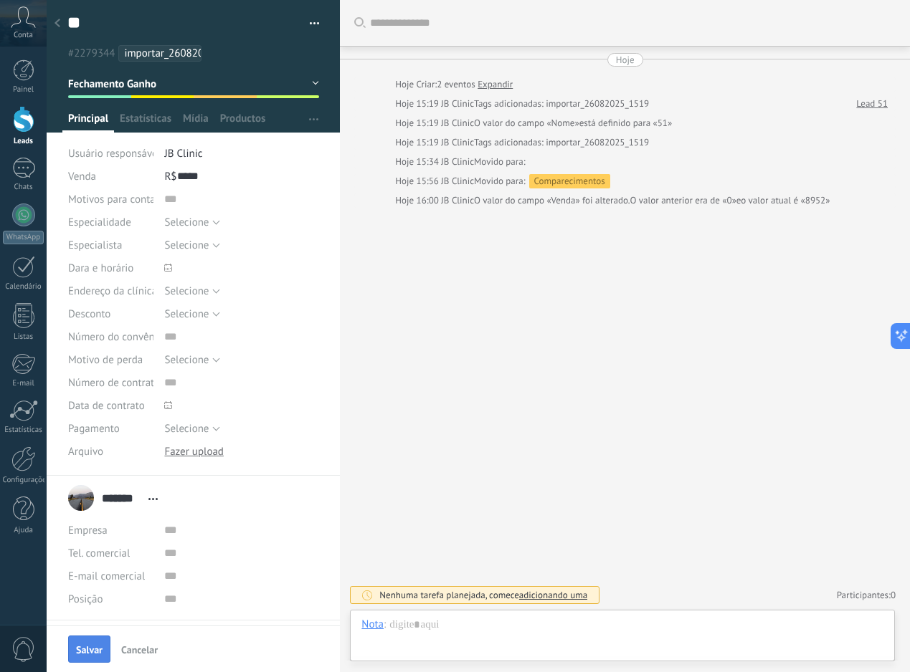
click at [100, 654] on span "Salvar" at bounding box center [89, 650] width 27 height 10
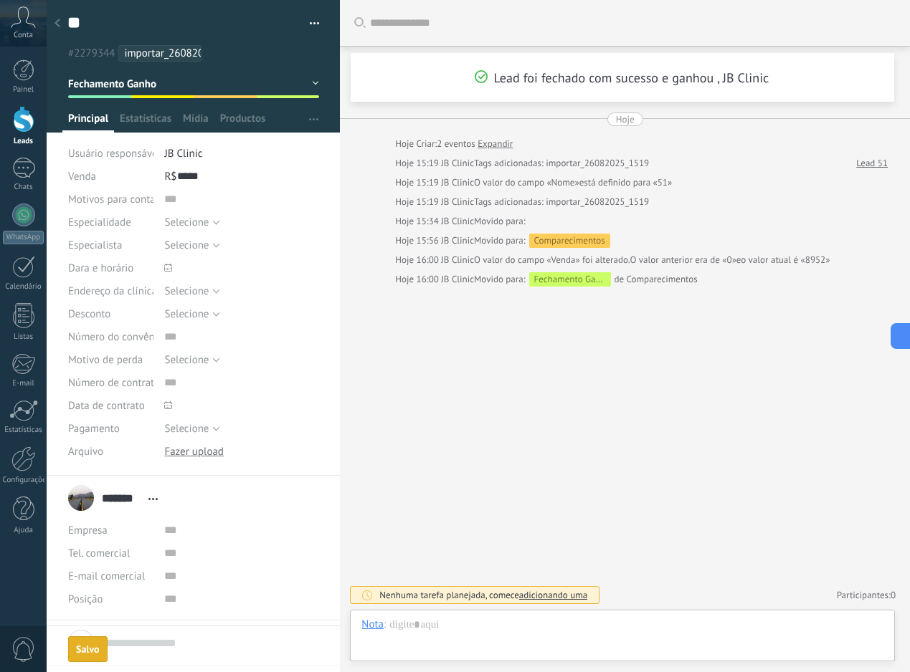
click at [59, 29] on div at bounding box center [57, 24] width 20 height 28
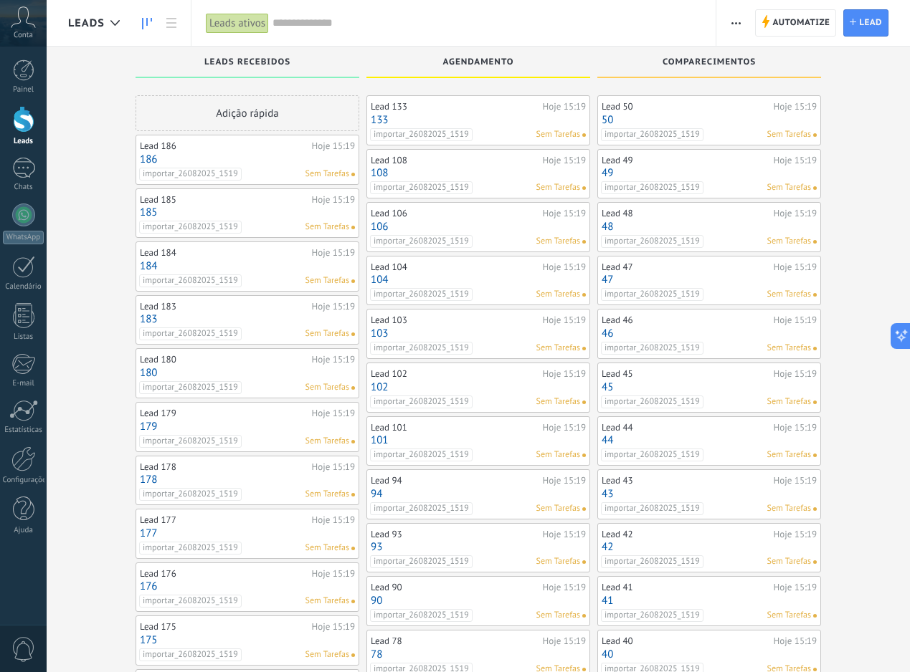
click at [721, 118] on link "50" at bounding box center [708, 120] width 215 height 12
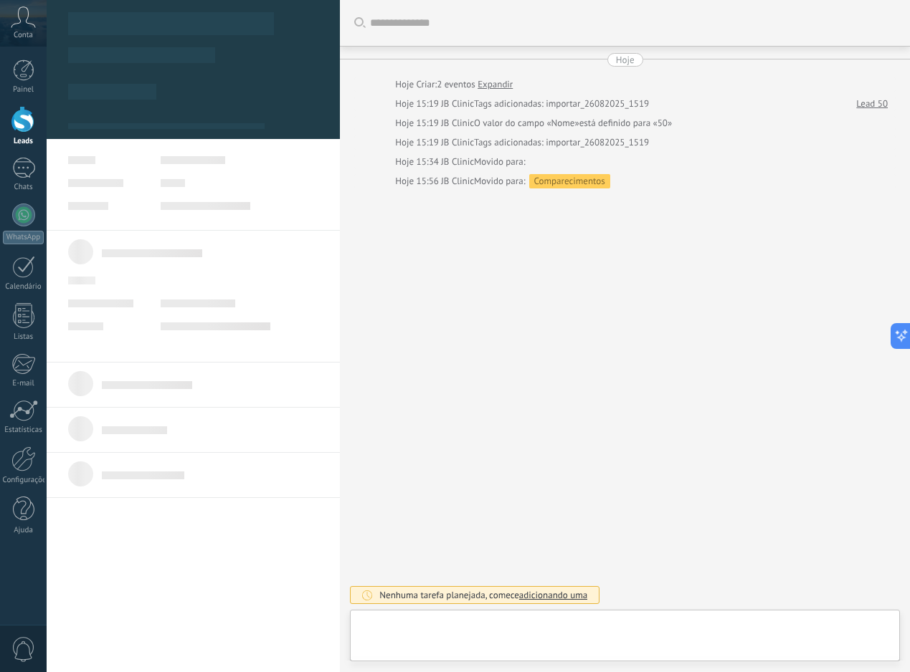
type textarea "**"
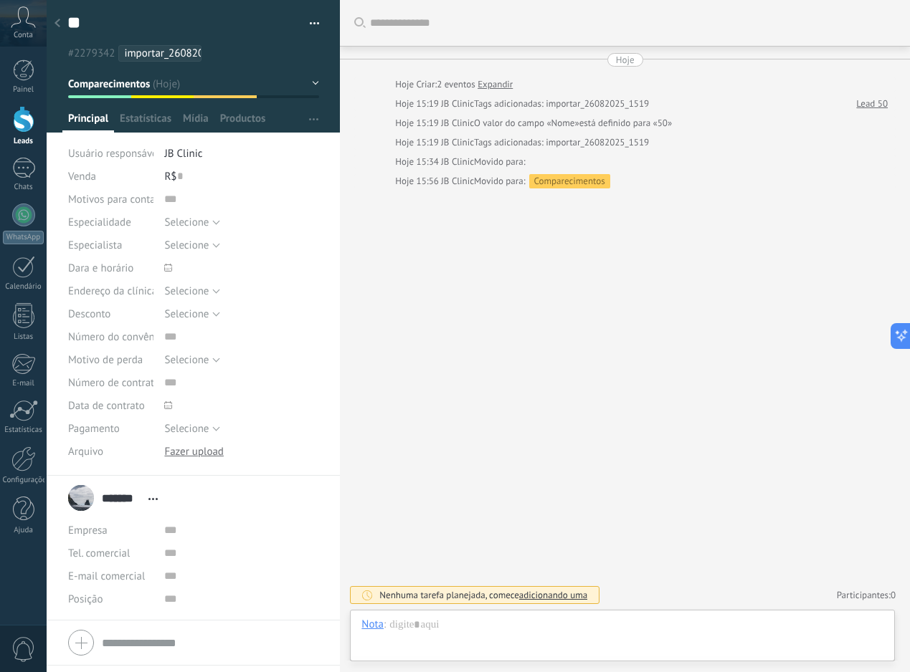
click at [239, 96] on button "Comparecimentos" at bounding box center [193, 84] width 251 height 26
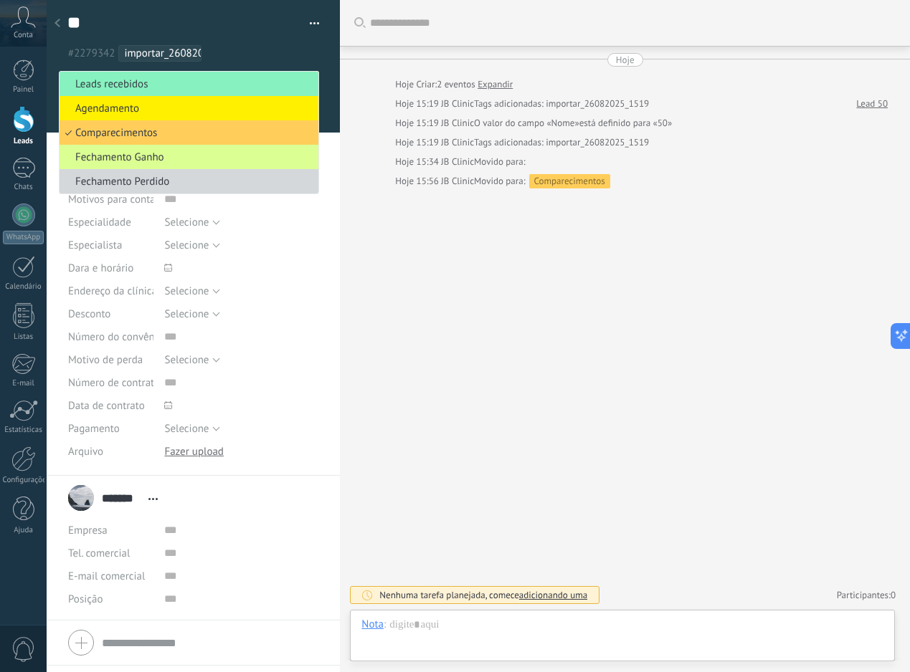
click at [199, 154] on span "Fechamento Ganho" at bounding box center [186, 158] width 254 height 14
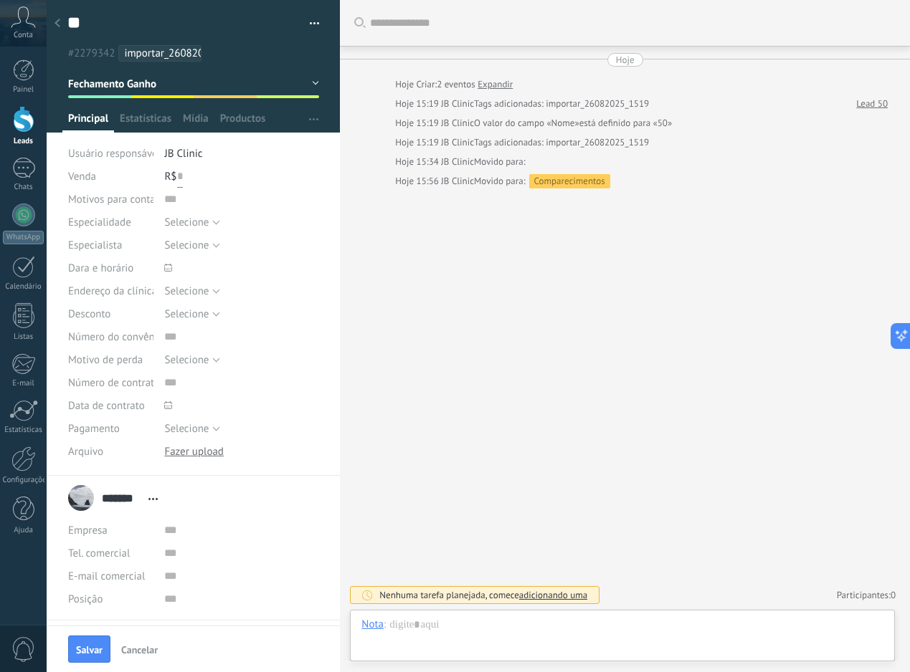
click at [177, 176] on input "text" at bounding box center [180, 176] width 6 height 23
click at [98, 645] on span "Salvar" at bounding box center [89, 650] width 27 height 10
type input "*****"
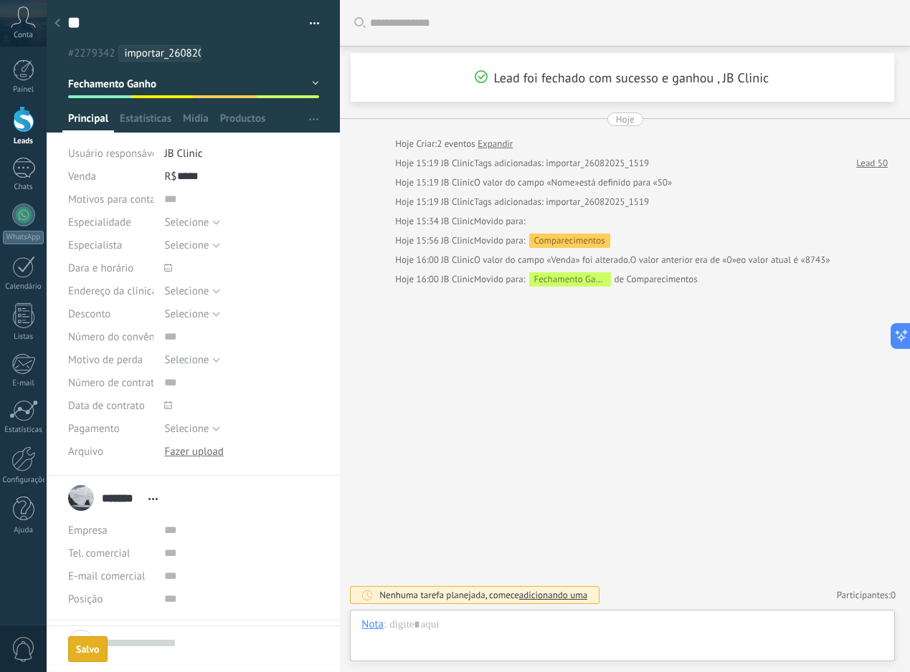
click at [55, 17] on div at bounding box center [57, 24] width 20 height 28
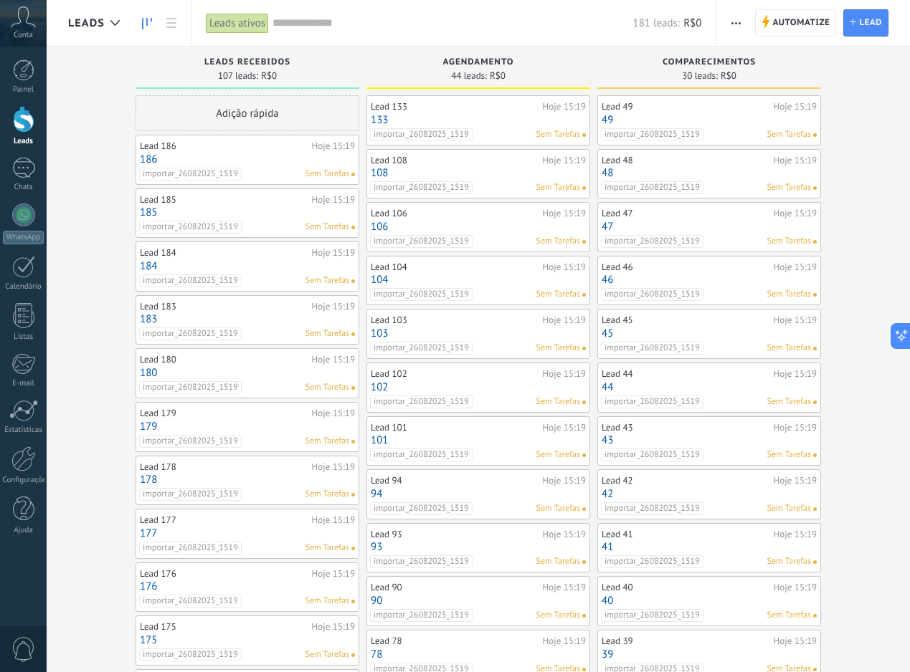
click at [733, 120] on link "49" at bounding box center [708, 120] width 215 height 12
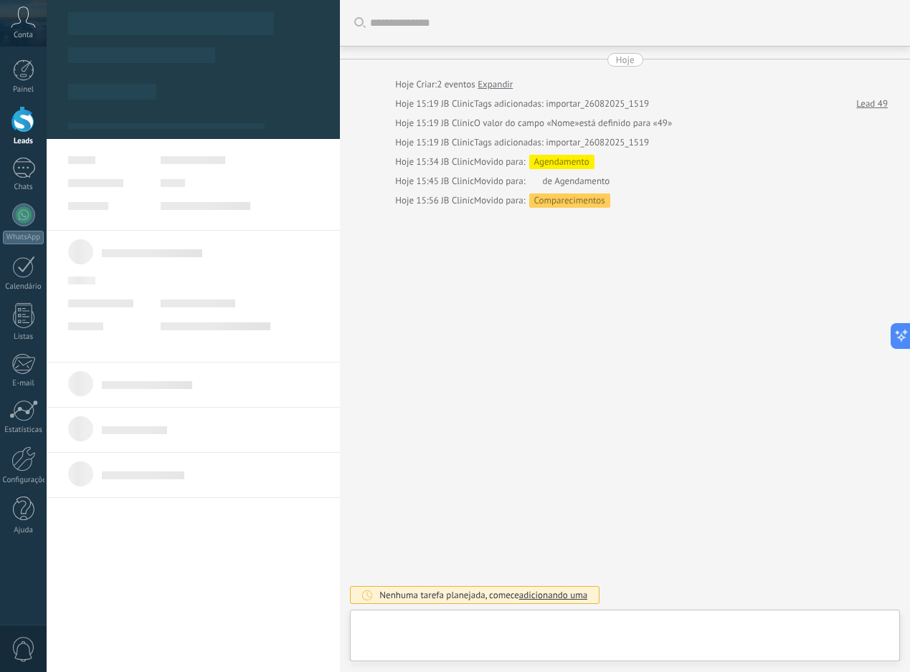
type textarea "**"
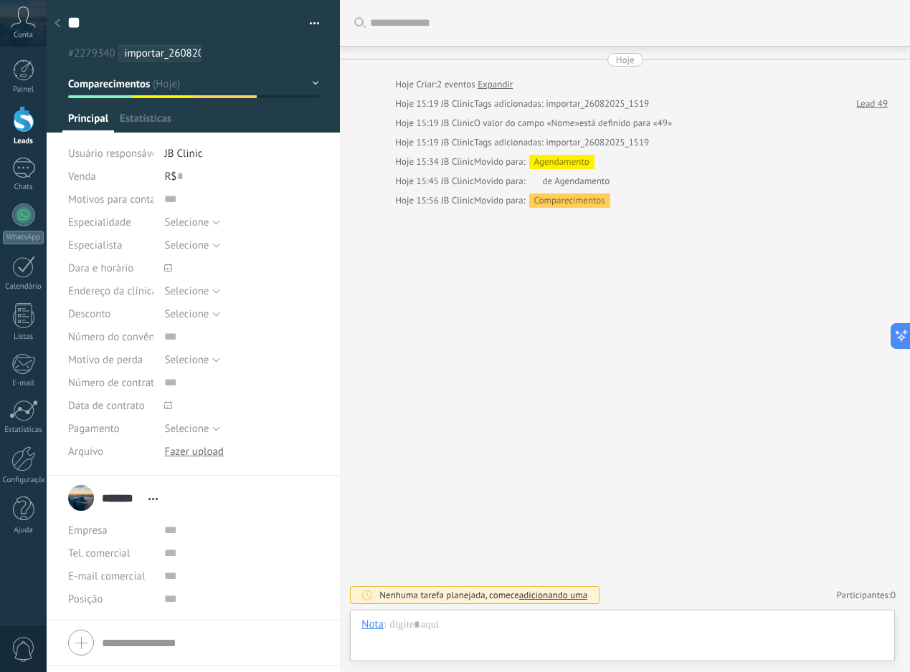
scroll to position [22, 0]
click at [180, 177] on input "text" at bounding box center [180, 176] width 6 height 23
type input "*"
click at [95, 654] on span "Salvar" at bounding box center [89, 650] width 27 height 10
type input "******"
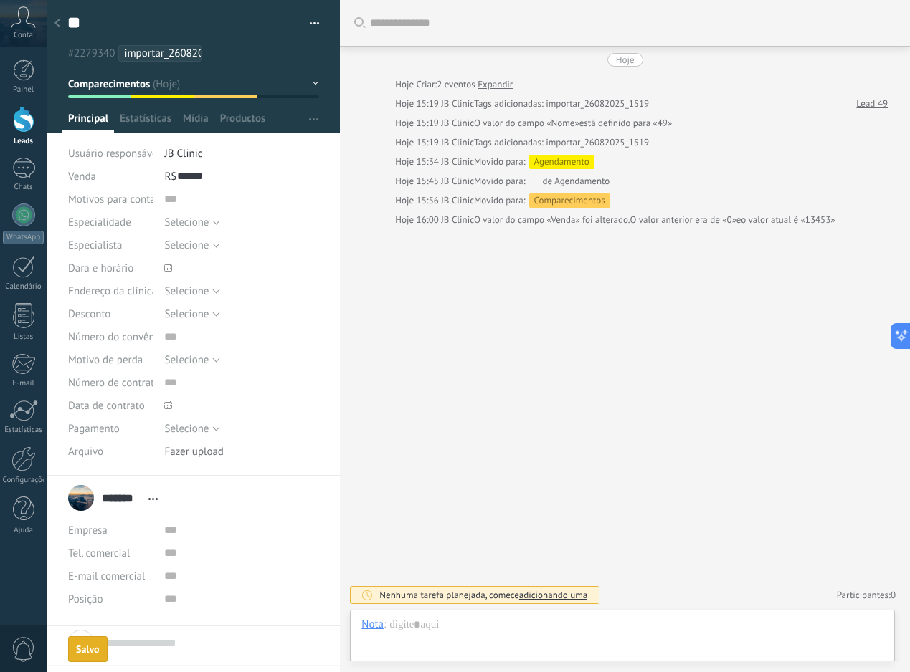
click at [247, 94] on button "Comparecimentos" at bounding box center [193, 84] width 251 height 26
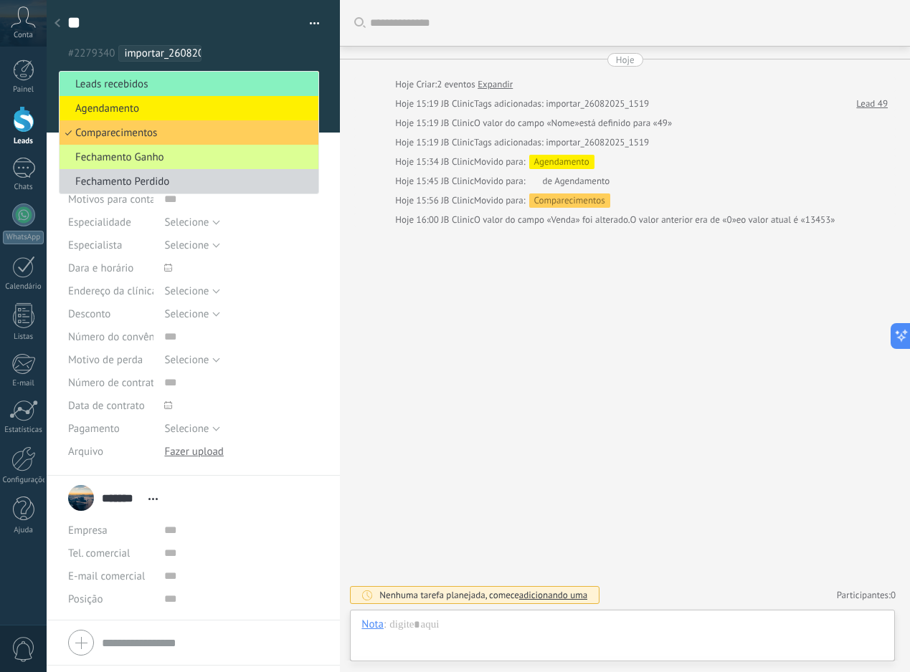
click at [216, 163] on span "Fechamento Ganho" at bounding box center [186, 158] width 254 height 14
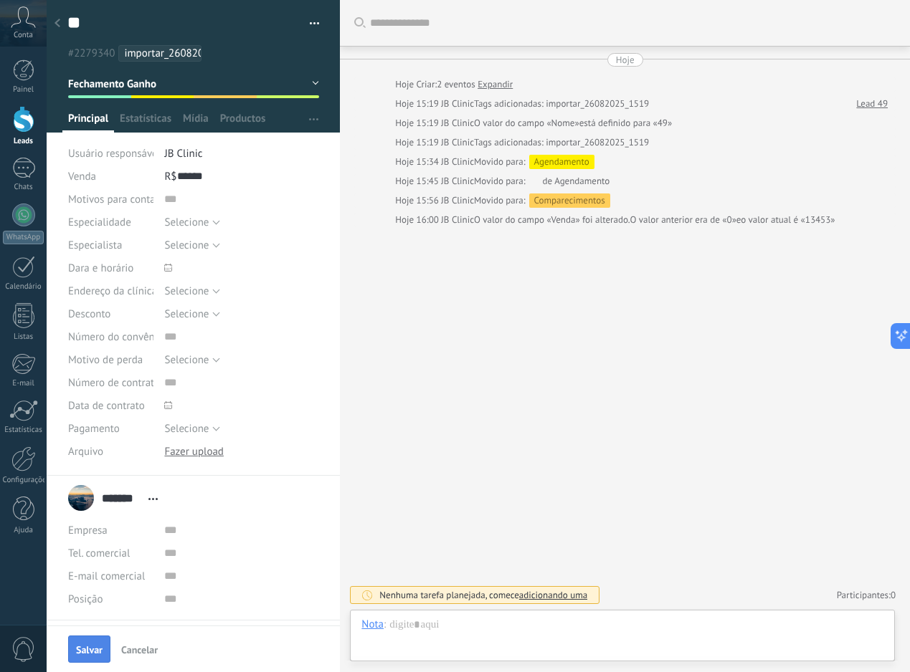
click at [101, 643] on button "Salvar" at bounding box center [89, 649] width 42 height 27
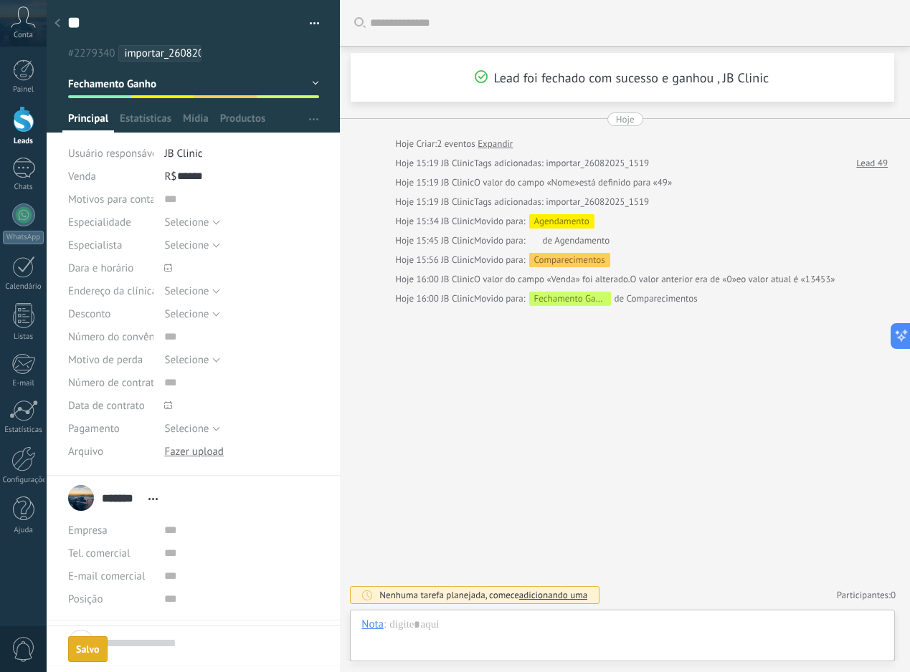
click at [64, 26] on div at bounding box center [57, 24] width 20 height 28
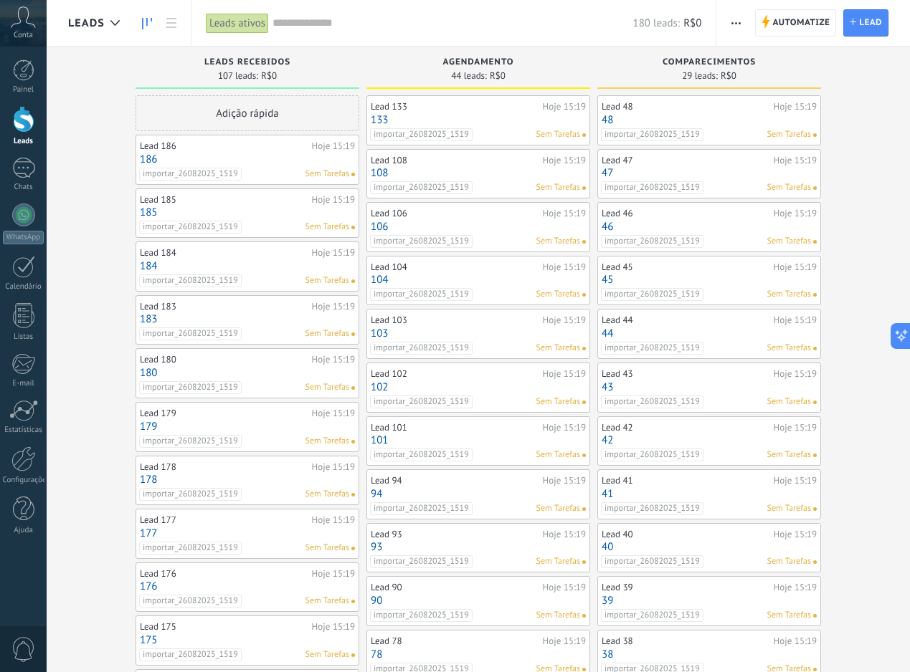
click at [34, 399] on div "Painel Leads Chats WhatsApp Clientes" at bounding box center [23, 304] width 47 height 490
click at [34, 408] on div at bounding box center [23, 411] width 29 height 22
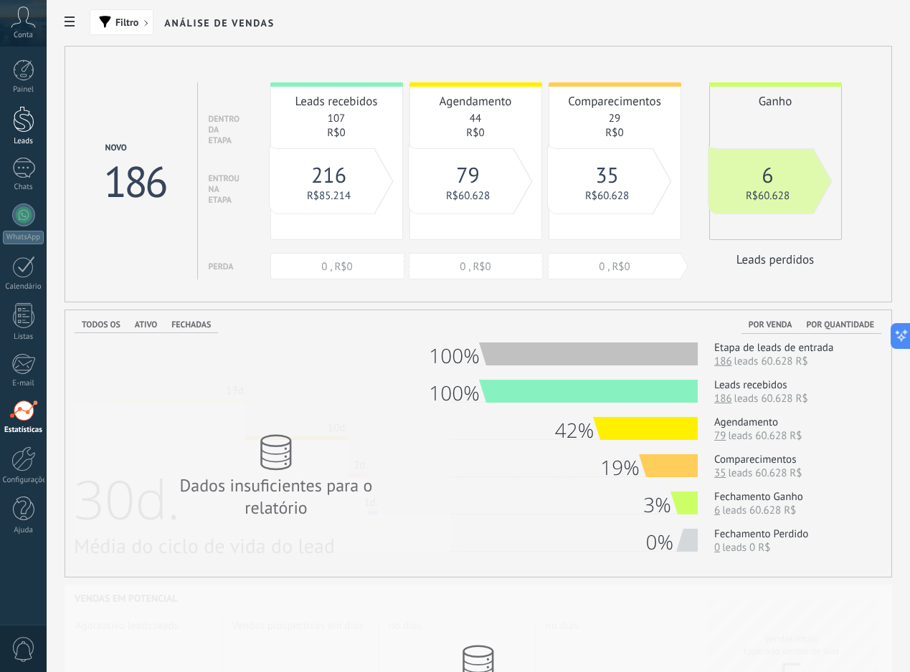
click at [38, 126] on link "Leads" at bounding box center [23, 126] width 47 height 40
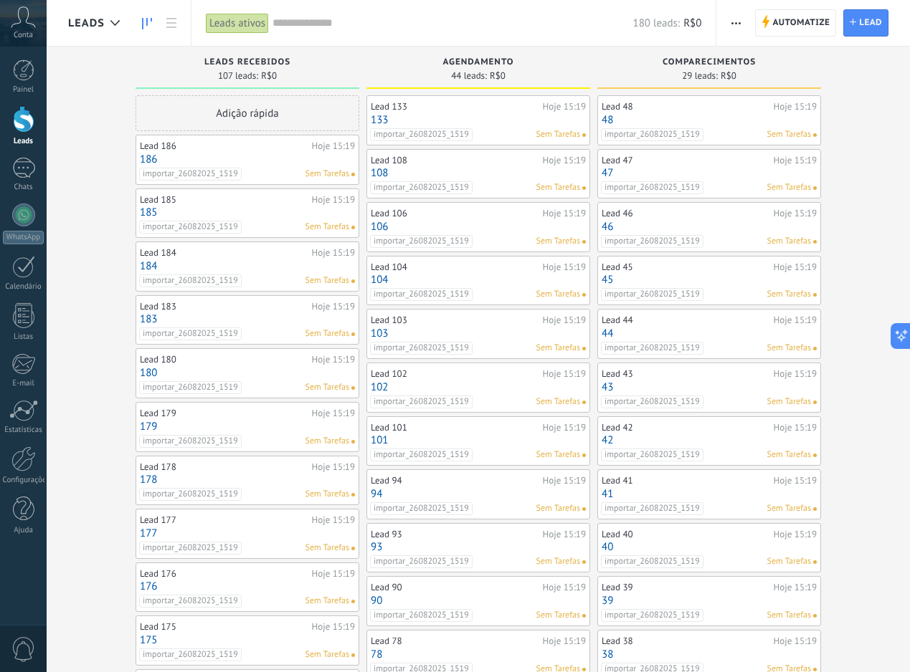
click at [683, 121] on link "48" at bounding box center [708, 120] width 215 height 12
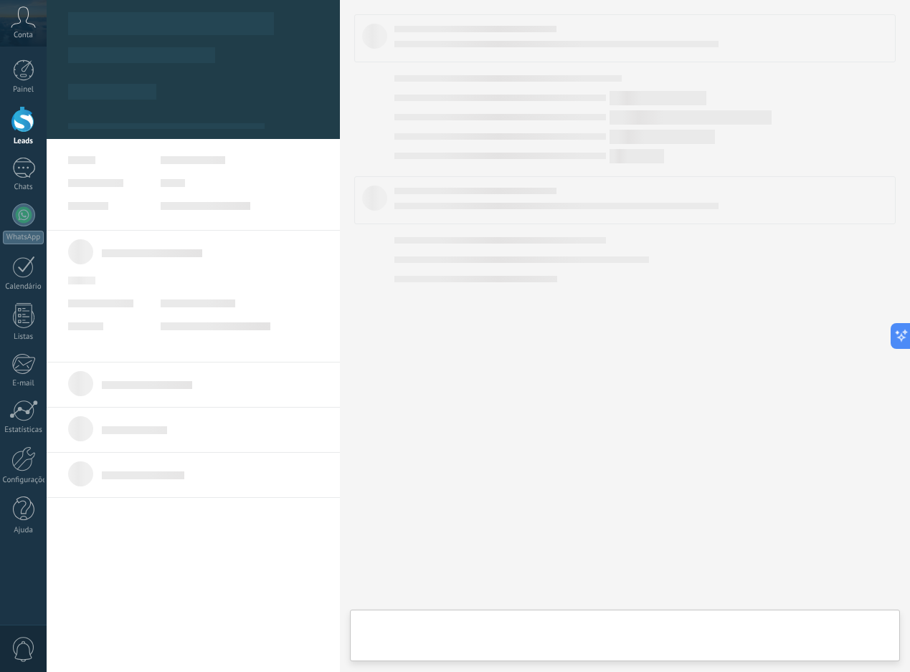
type textarea "**"
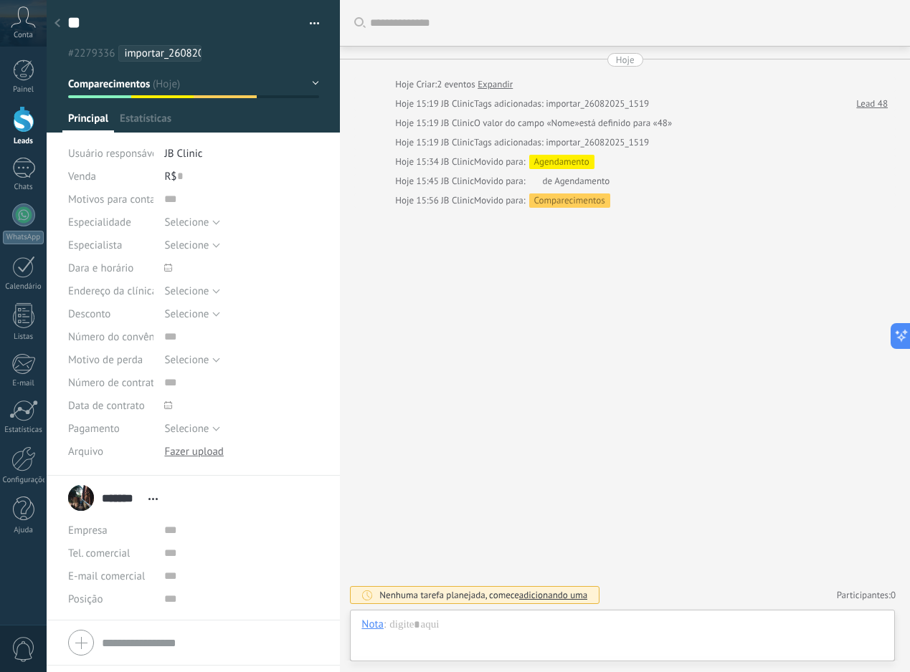
scroll to position [22, 0]
click at [177, 178] on input "text" at bounding box center [180, 176] width 6 height 23
click at [95, 651] on span "Salvar" at bounding box center [89, 650] width 27 height 10
type input "*****"
click at [264, 94] on button "Comparecimentos" at bounding box center [193, 84] width 251 height 26
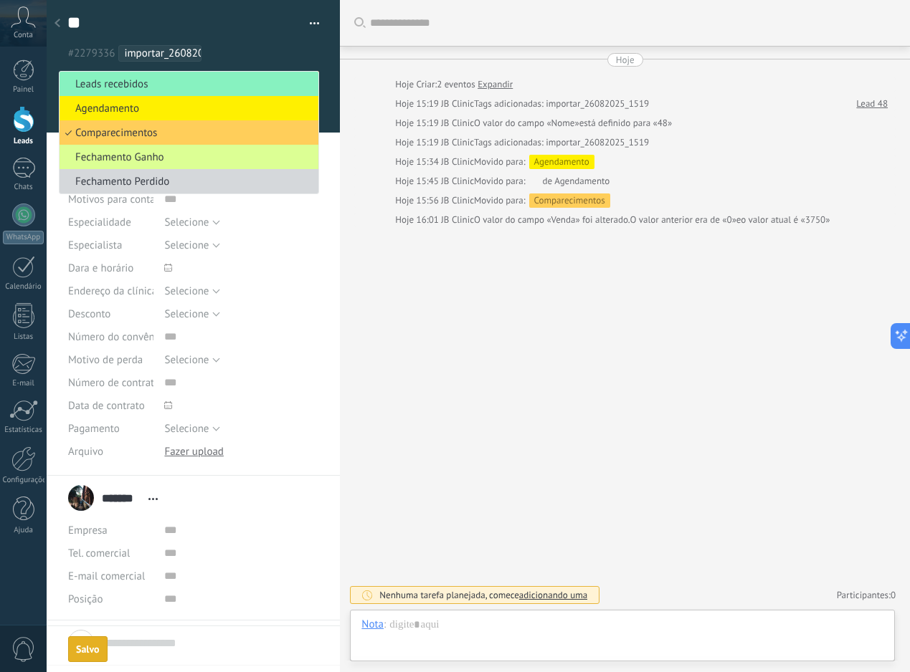
click at [197, 154] on span "Fechamento Ganho" at bounding box center [186, 158] width 254 height 14
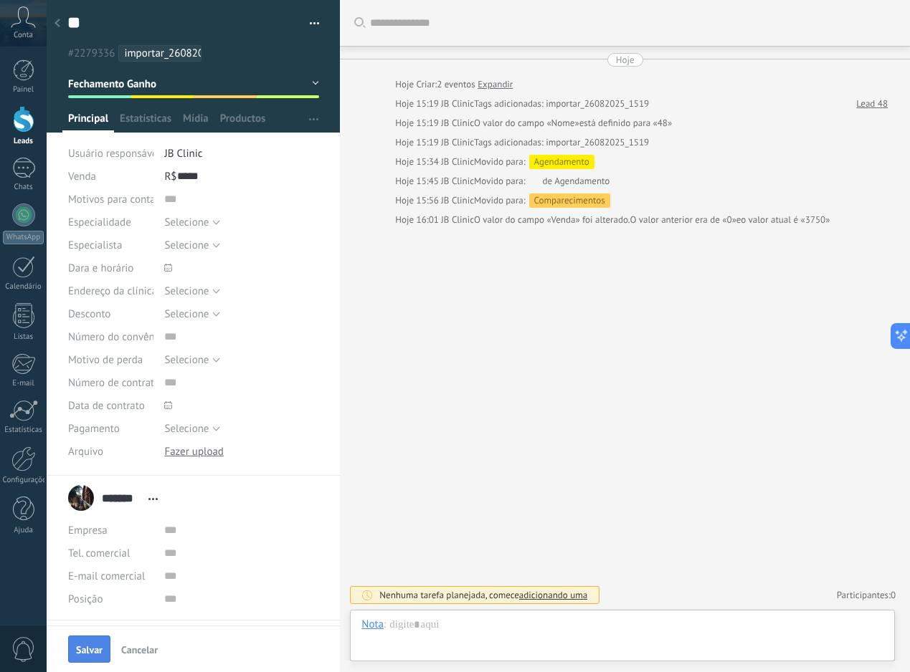
click at [95, 647] on span "Salvar" at bounding box center [89, 650] width 27 height 10
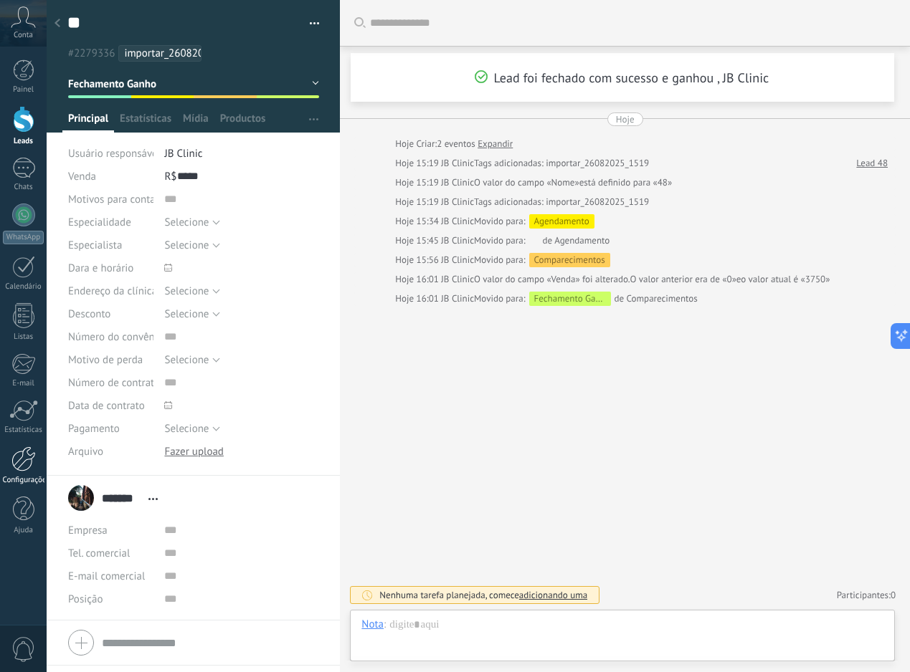
click at [16, 464] on div at bounding box center [23, 459] width 24 height 25
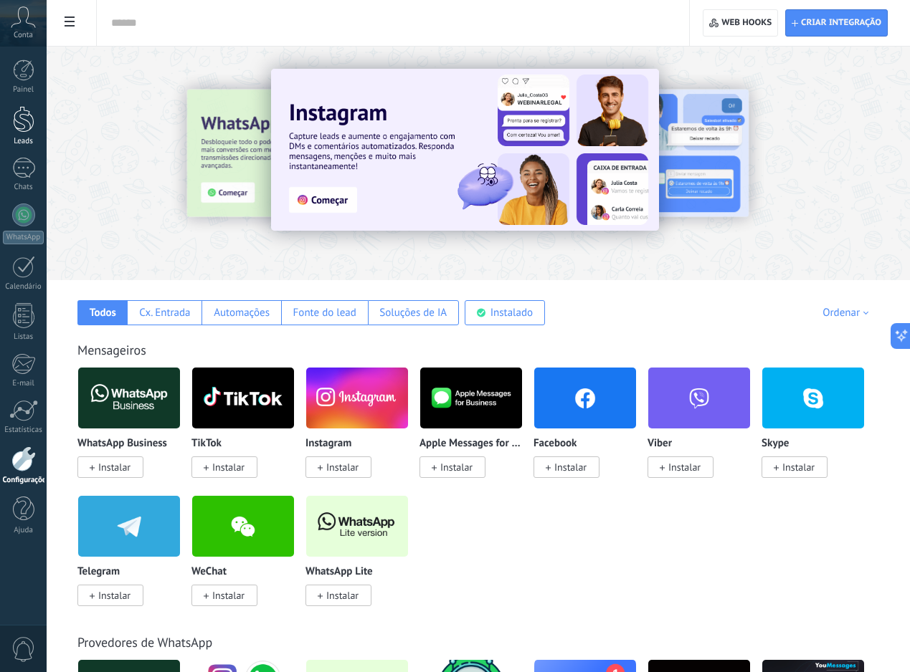
click at [20, 142] on div "Leads" at bounding box center [24, 141] width 42 height 9
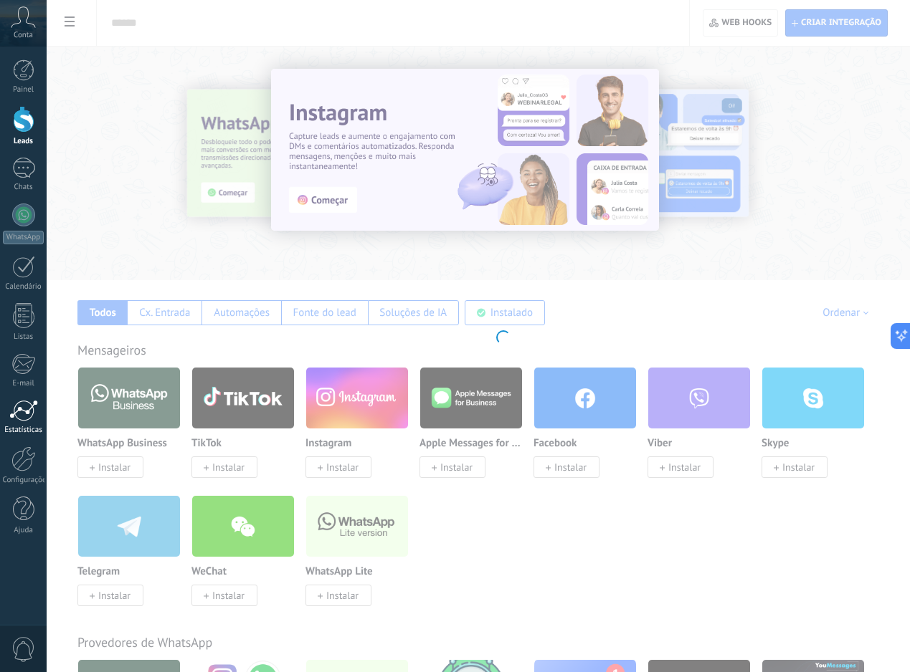
click at [20, 419] on div at bounding box center [23, 411] width 29 height 22
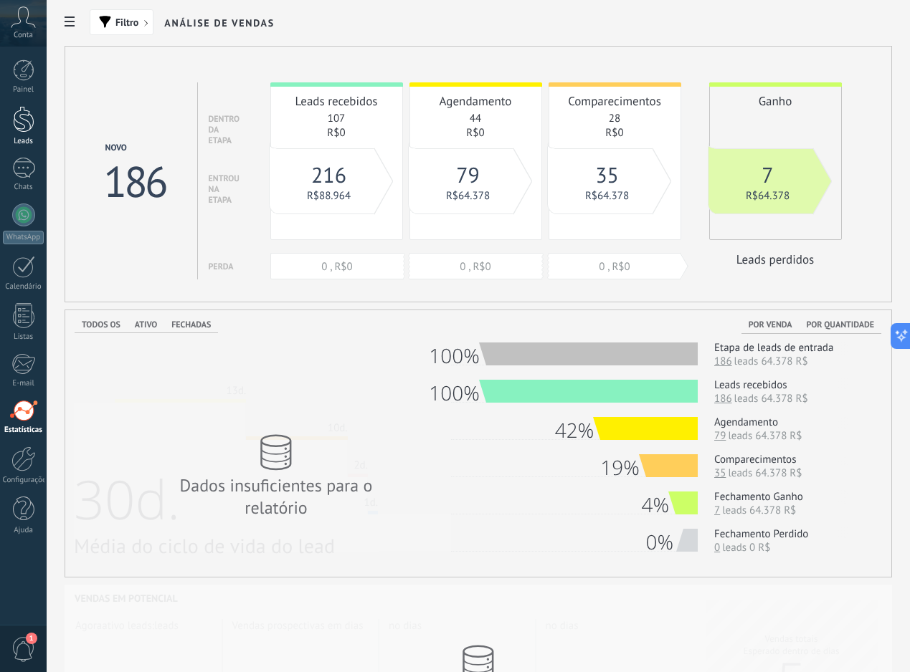
click at [26, 123] on div at bounding box center [24, 119] width 22 height 27
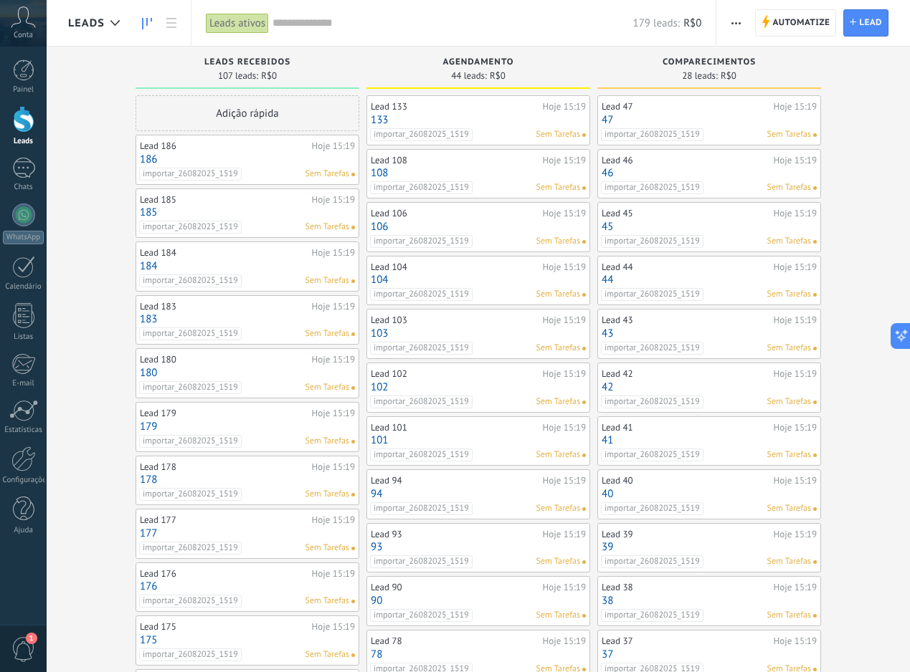
click at [739, 123] on link "47" at bounding box center [708, 120] width 215 height 12
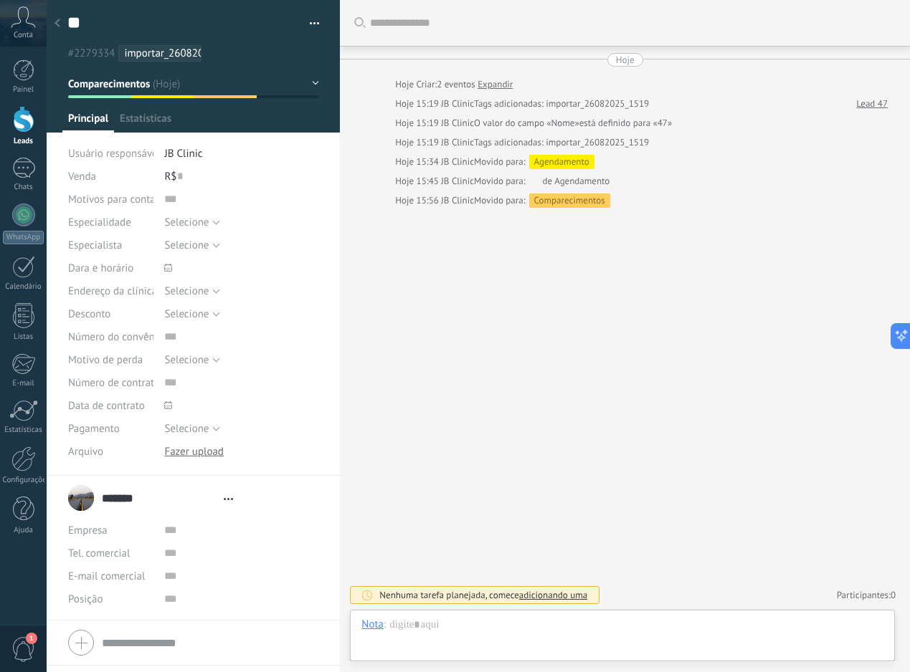
scroll to position [22, 0]
click at [25, 409] on div at bounding box center [23, 411] width 29 height 22
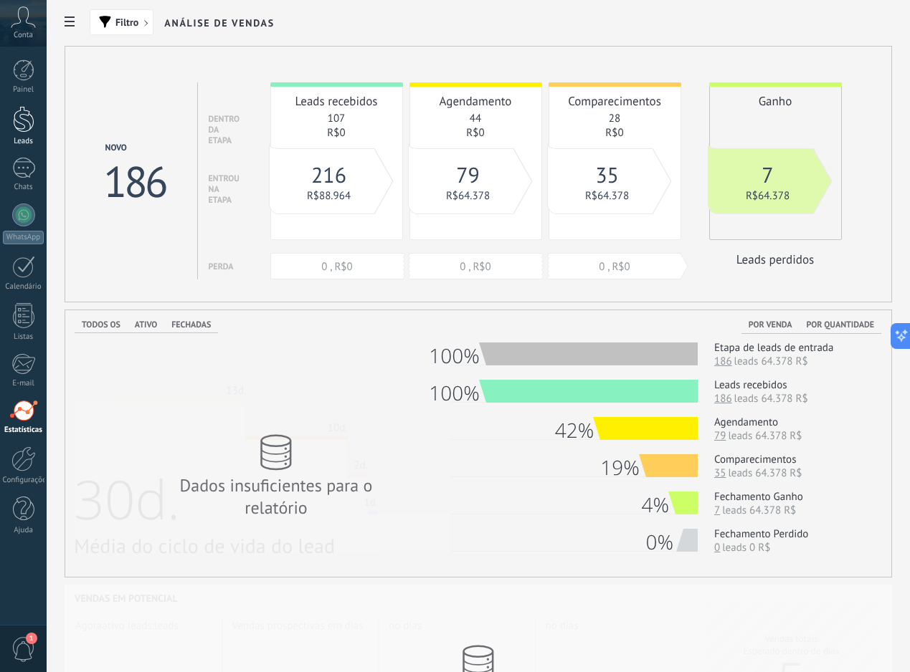
click at [33, 124] on div at bounding box center [24, 119] width 22 height 27
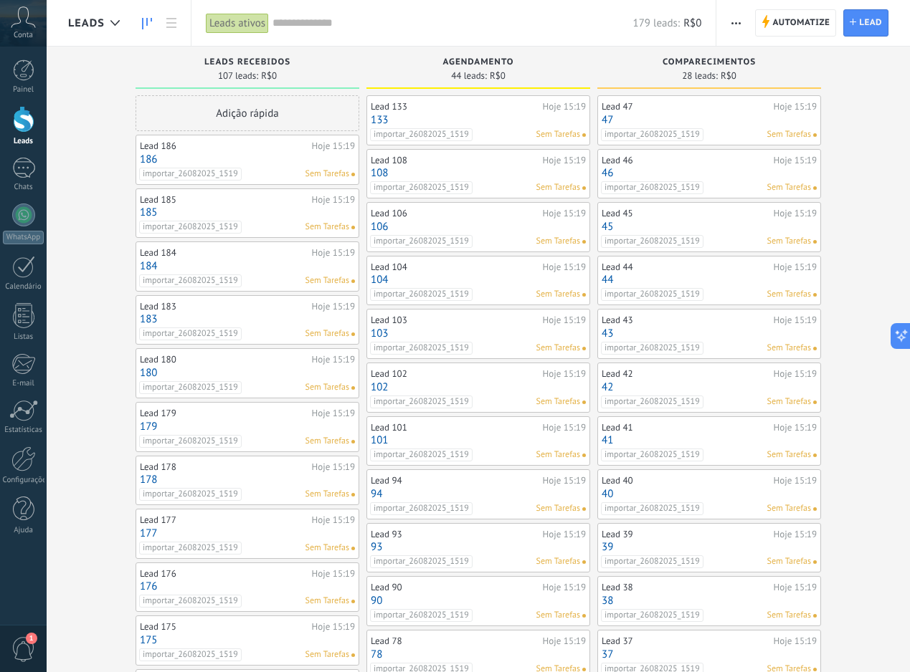
click at [501, 117] on link "133" at bounding box center [478, 120] width 215 height 12
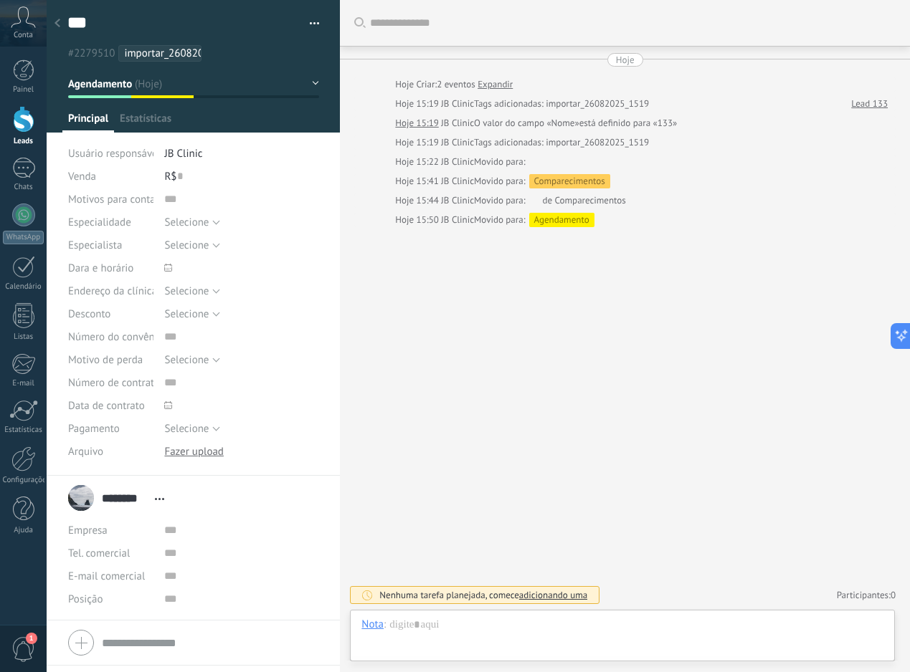
scroll to position [22, 0]
click at [219, 93] on button "Agendamento" at bounding box center [193, 84] width 251 height 26
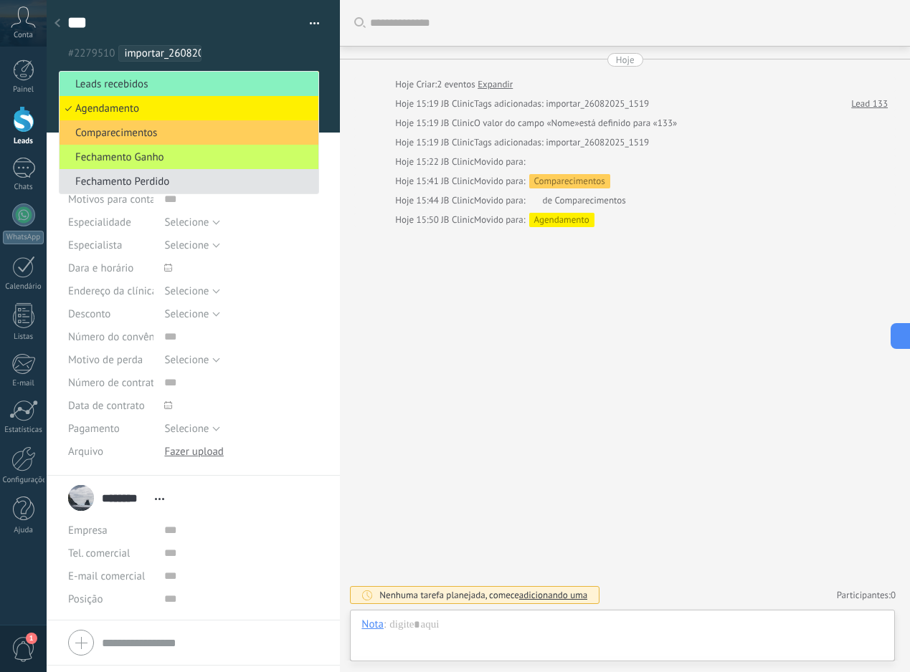
click at [154, 186] on span "Fechamento Perdido" at bounding box center [186, 182] width 254 height 14
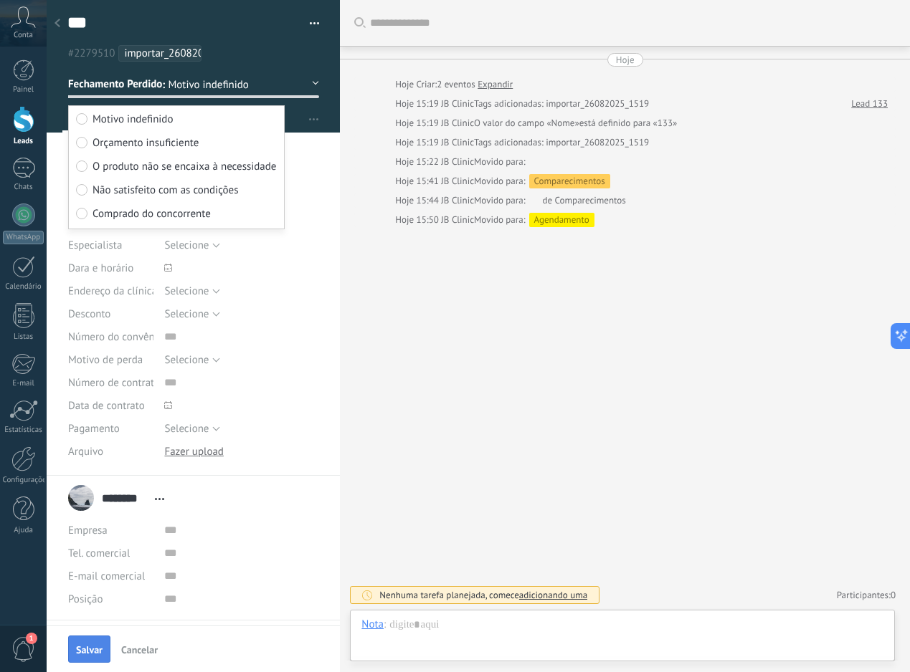
click at [99, 640] on button "Salvar" at bounding box center [89, 649] width 42 height 27
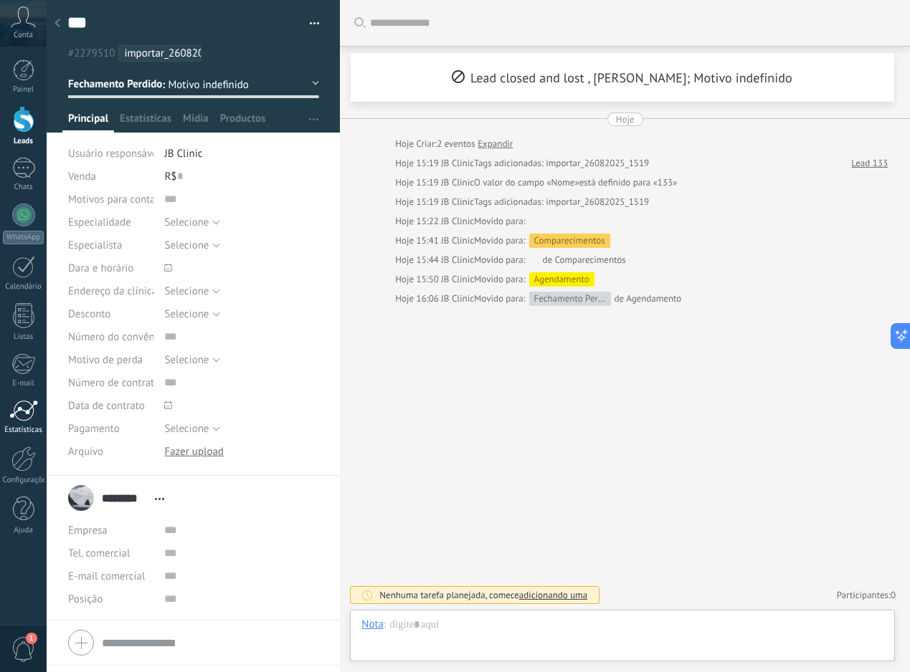
click at [27, 401] on div at bounding box center [23, 411] width 29 height 22
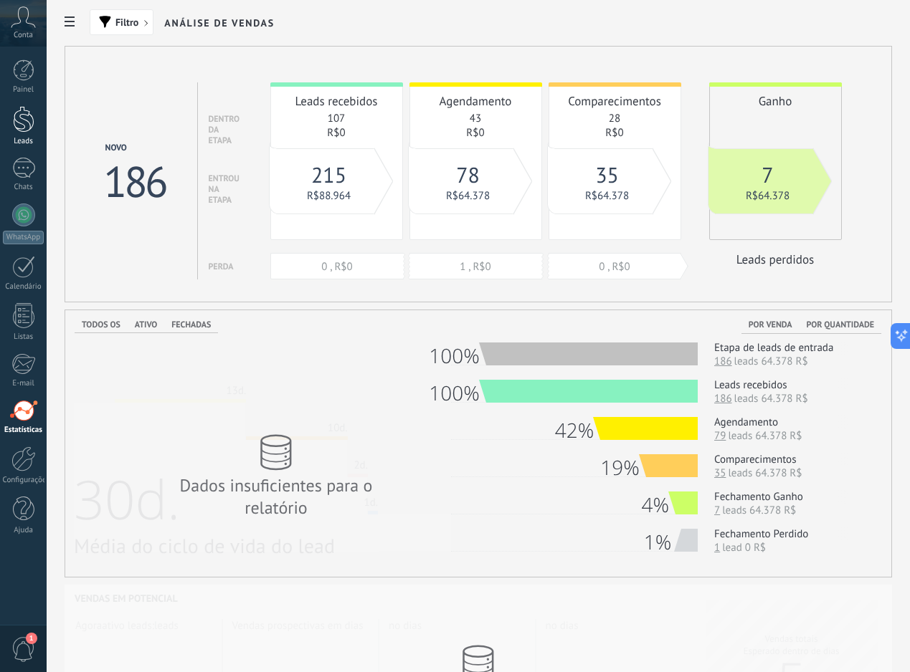
click at [20, 128] on div at bounding box center [24, 119] width 22 height 27
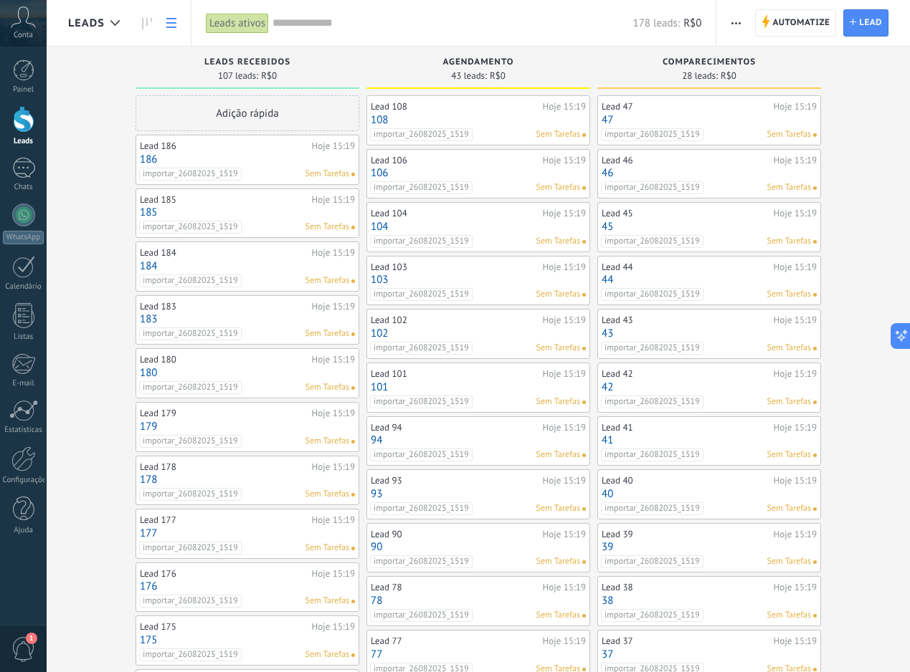
click at [171, 26] on icon at bounding box center [171, 23] width 10 height 10
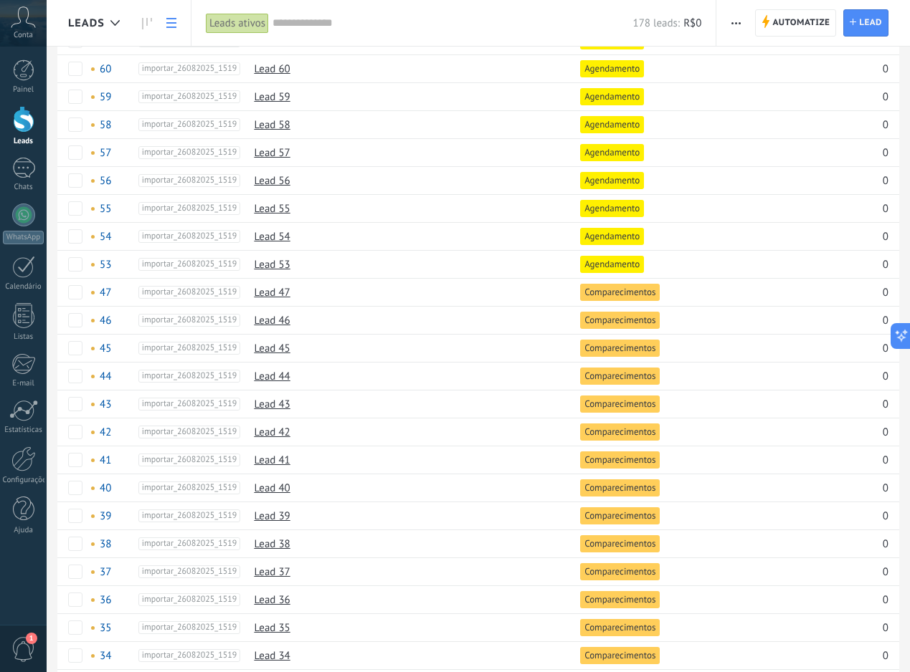
scroll to position [4438, 0]
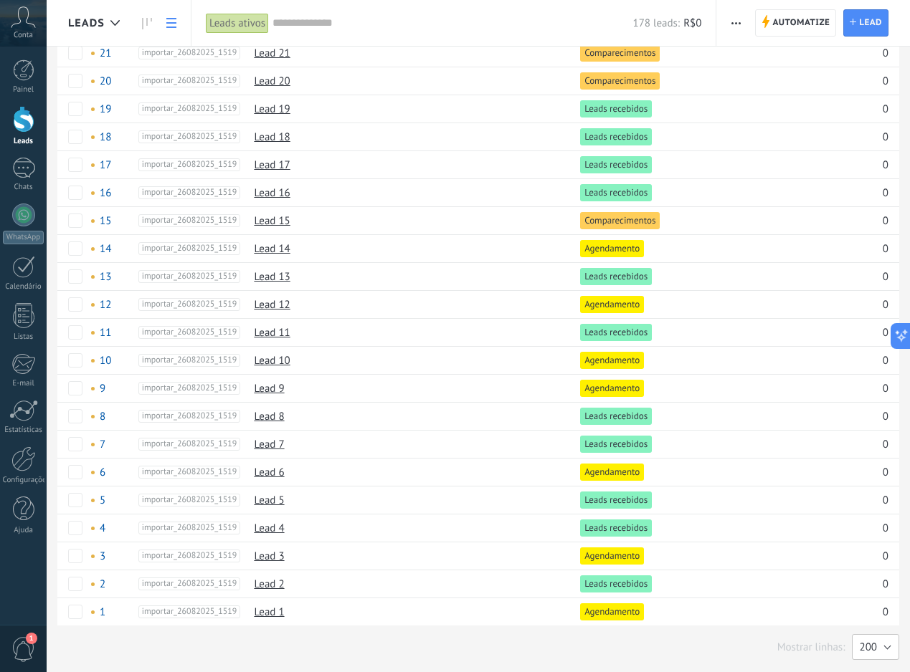
click at [885, 647] on button "200" at bounding box center [875, 647] width 47 height 26
click at [870, 568] on span "25" at bounding box center [868, 575] width 51 height 14
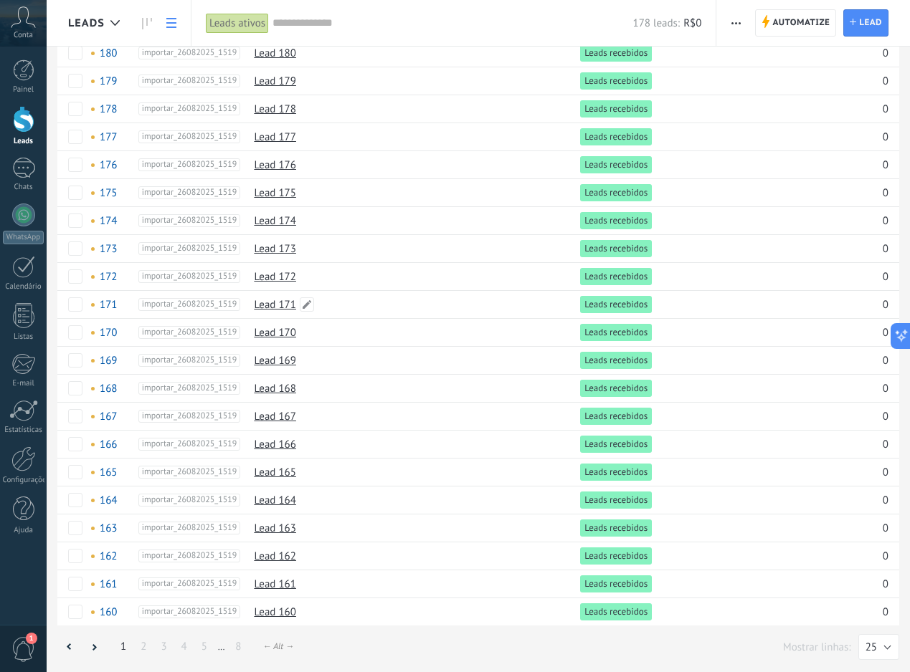
scroll to position [0, 0]
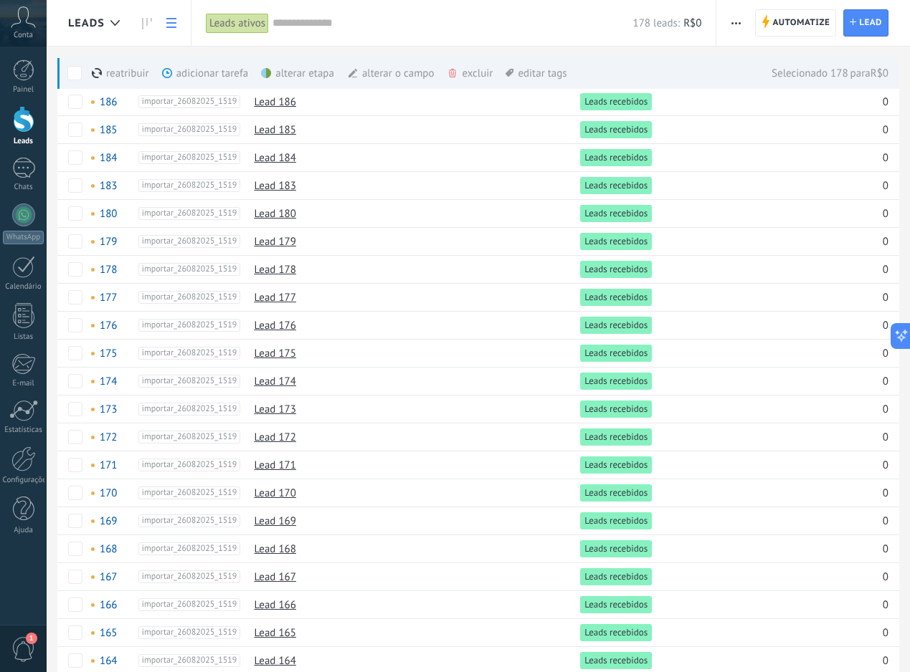
click at [280, 71] on div "alterar etapa mais" at bounding box center [323, 73] width 125 height 32
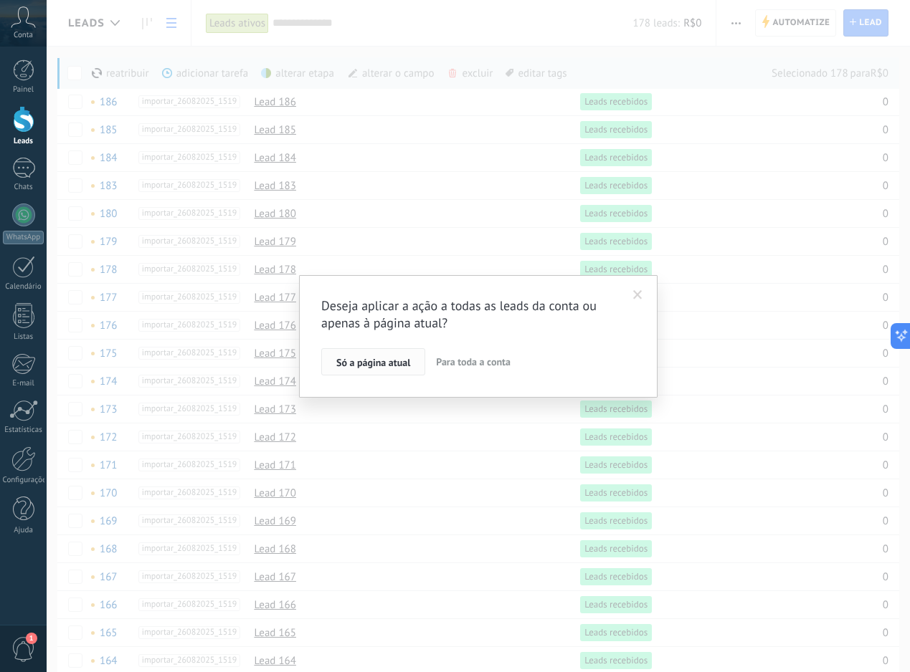
click at [389, 367] on span "Só a página atual" at bounding box center [373, 363] width 74 height 10
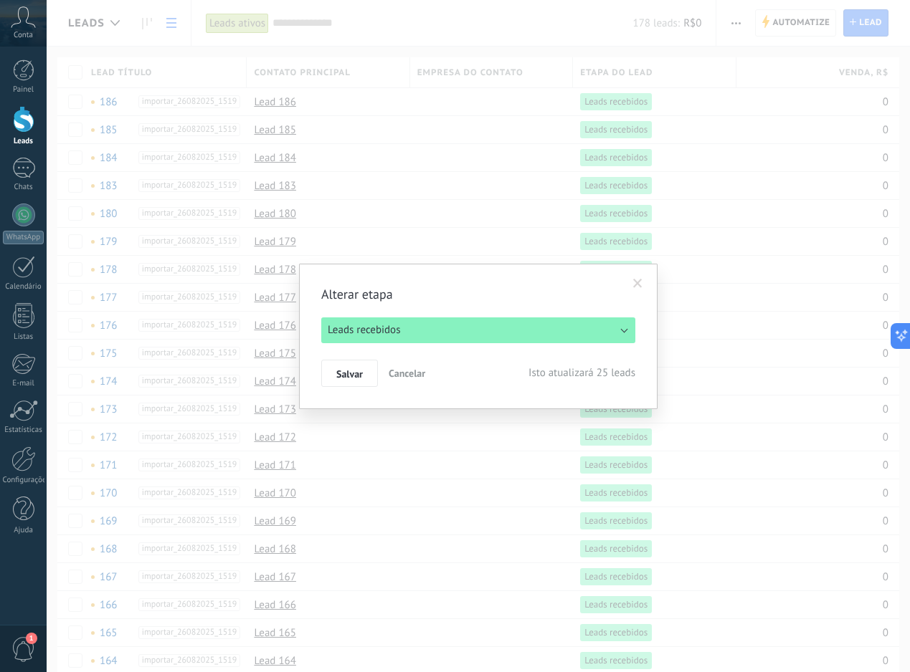
click at [451, 337] on button "Leads recebidos" at bounding box center [478, 331] width 314 height 26
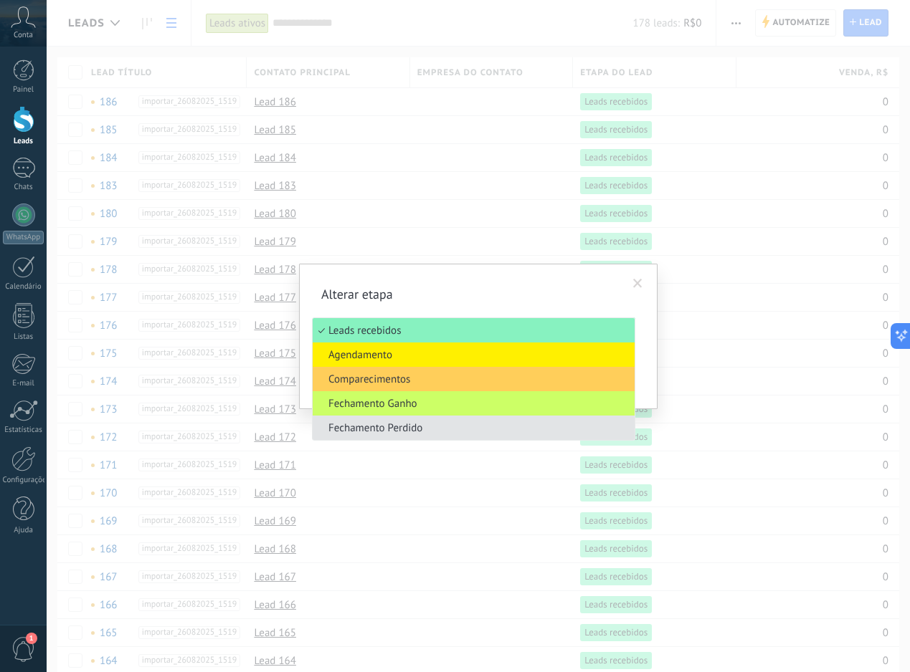
click at [436, 429] on span "Fechamento Perdido" at bounding box center [472, 429] width 318 height 14
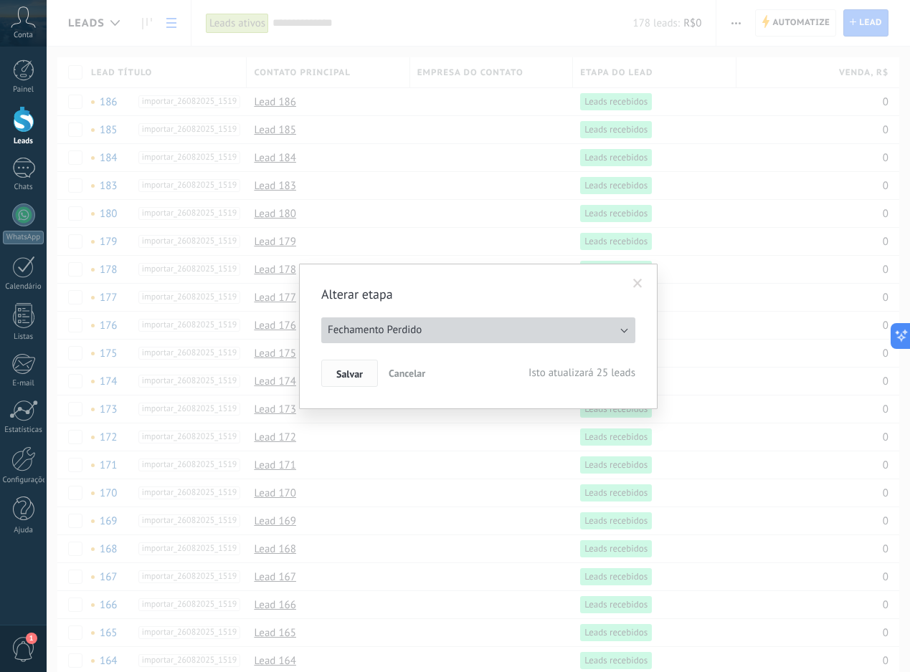
click at [359, 371] on span "Salvar" at bounding box center [349, 374] width 27 height 10
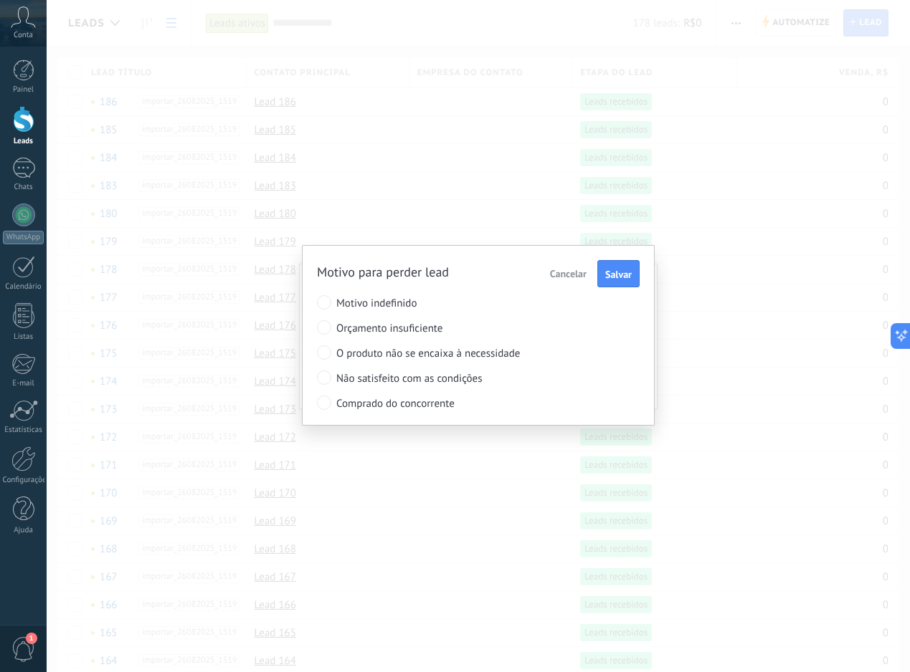
click at [386, 333] on span "Orçamento insuficiente" at bounding box center [452, 329] width 232 height 14
click at [611, 278] on span "Salvar" at bounding box center [618, 275] width 27 height 10
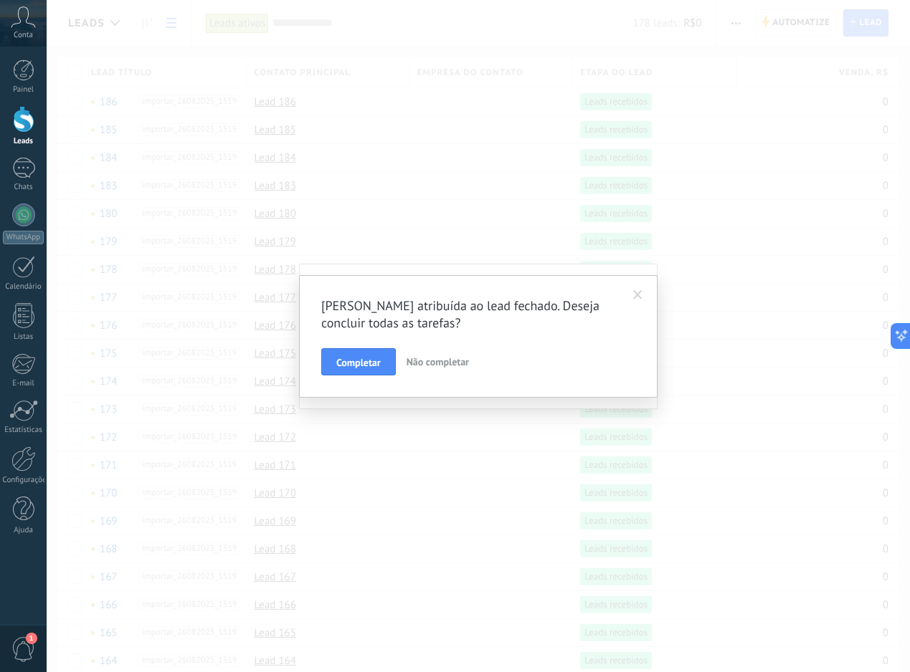
click at [353, 383] on div "Tarefa atribuída ao lead fechado. Deseja concluir todas as tarefas? Completar N…" at bounding box center [478, 336] width 358 height 123
click at [364, 363] on span "Completar" at bounding box center [358, 363] width 44 height 10
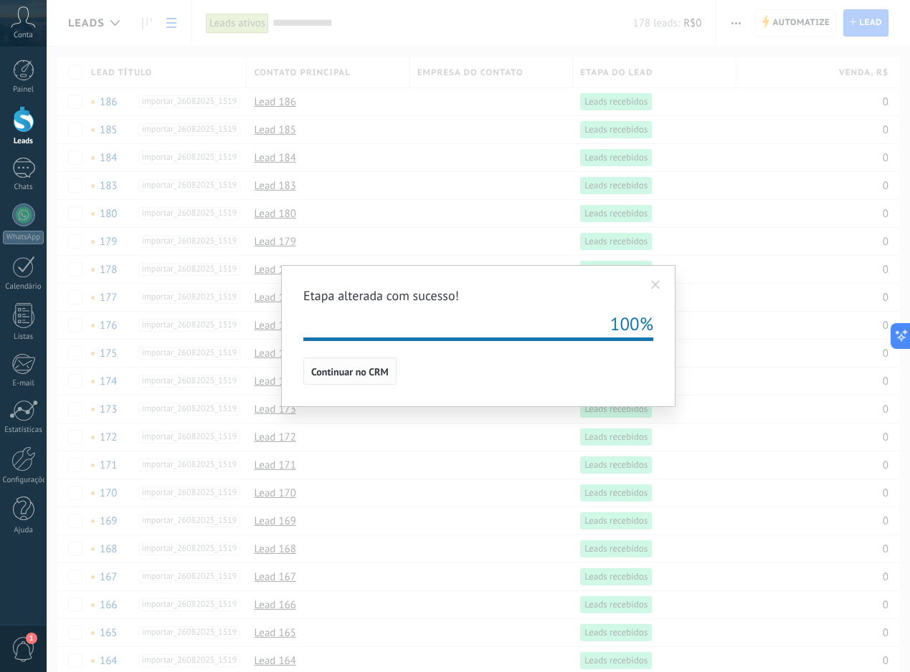
click at [355, 378] on button "Continuar no CRM" at bounding box center [349, 371] width 93 height 27
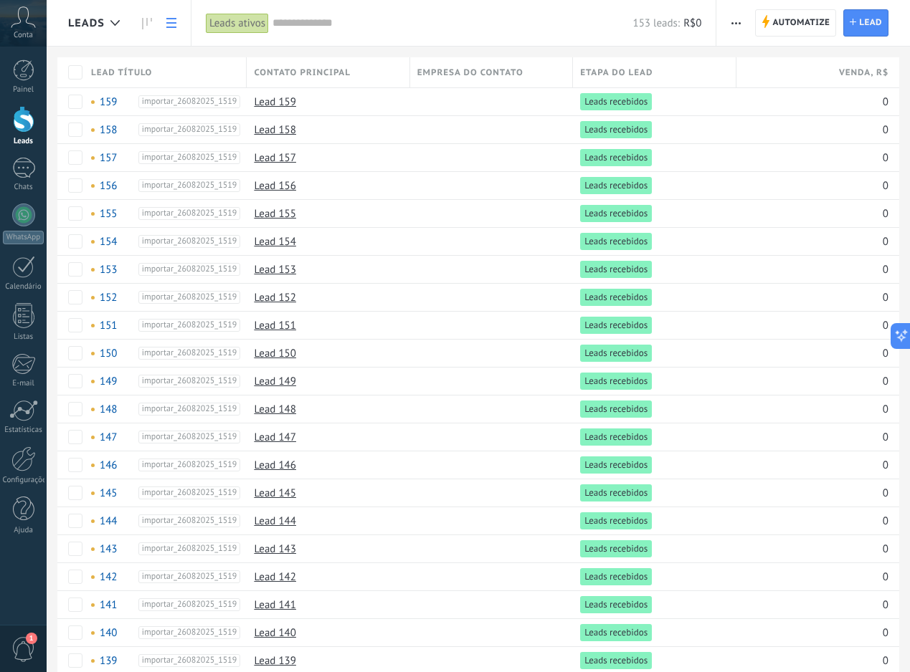
click at [18, 117] on div at bounding box center [24, 119] width 22 height 27
click at [32, 429] on div "Estatísticas" at bounding box center [24, 430] width 42 height 9
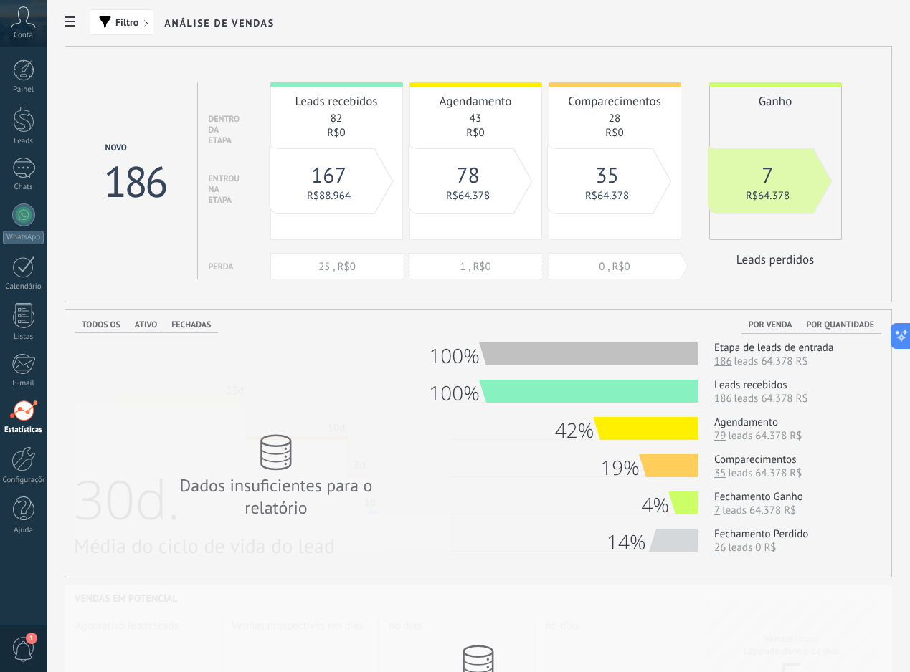
drag, startPoint x: 333, startPoint y: 303, endPoint x: 318, endPoint y: 303, distance: 15.1
click at [331, 303] on div "Filtro Análise de vendas Novo 186 dentro da etapa entrou na etapa Perda Leads r…" at bounding box center [478, 418] width 863 height 837
drag, startPoint x: 322, startPoint y: 297, endPoint x: 232, endPoint y: 297, distance: 90.3
click at [318, 297] on div "Novo 186 dentro da etapa entrou na etapa Perda Leads recebidos 82 R$0 25 , R$0 …" at bounding box center [478, 174] width 827 height 257
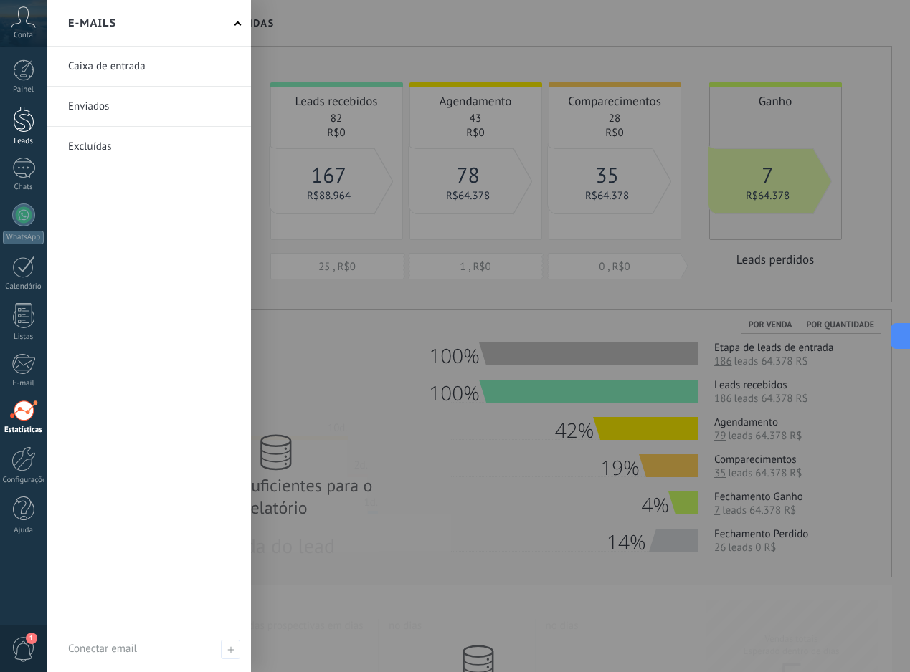
click at [18, 128] on div at bounding box center [24, 119] width 22 height 27
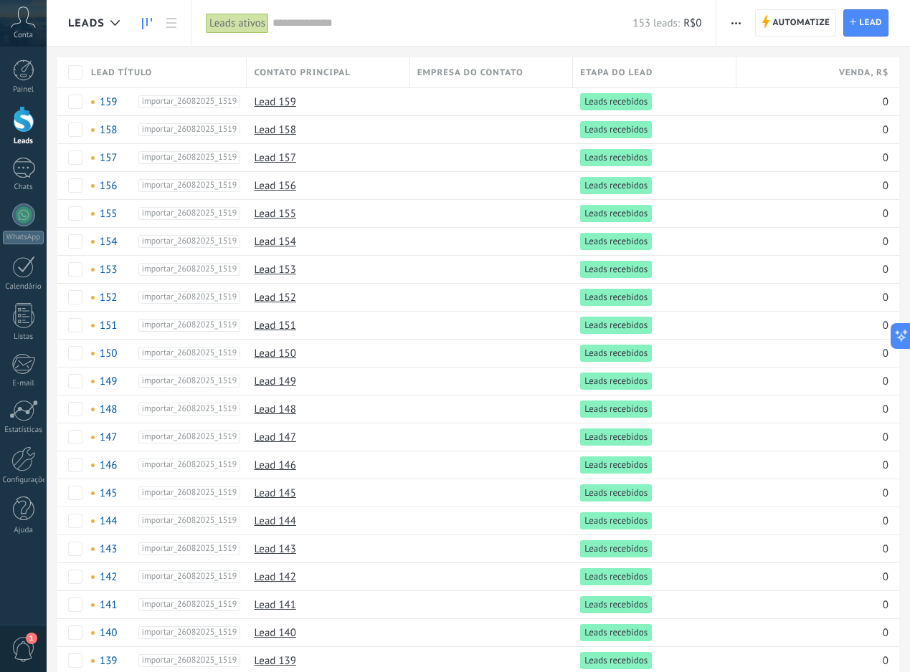
click at [151, 29] on link at bounding box center [147, 23] width 24 height 28
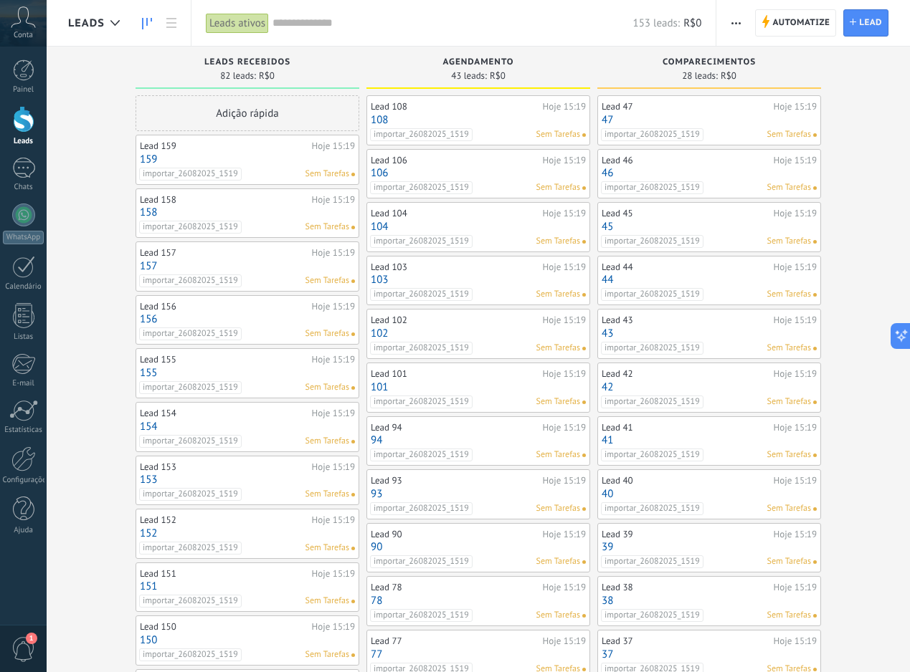
click at [741, 123] on link "47" at bounding box center [708, 120] width 215 height 12
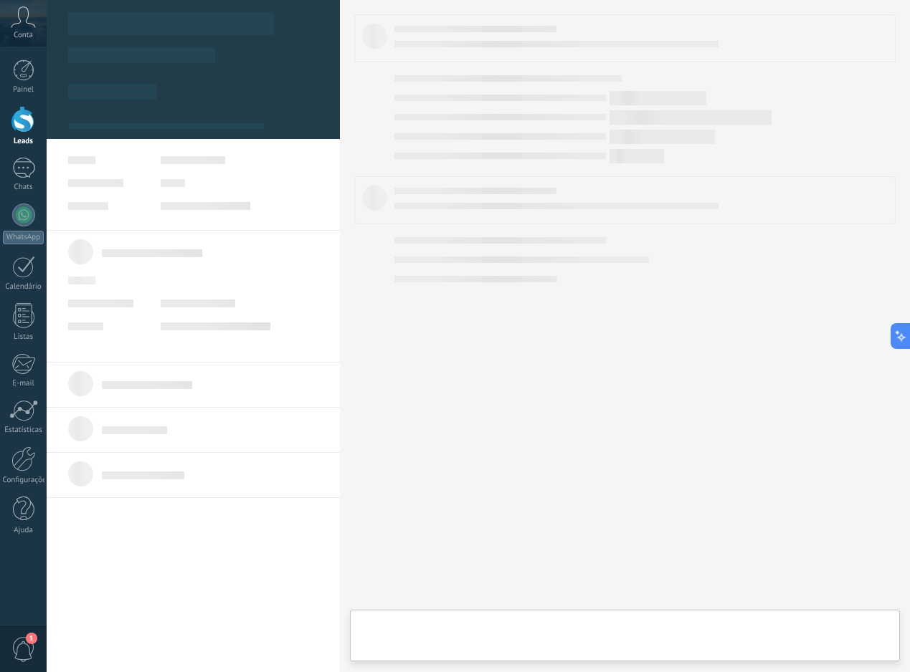
type textarea "**"
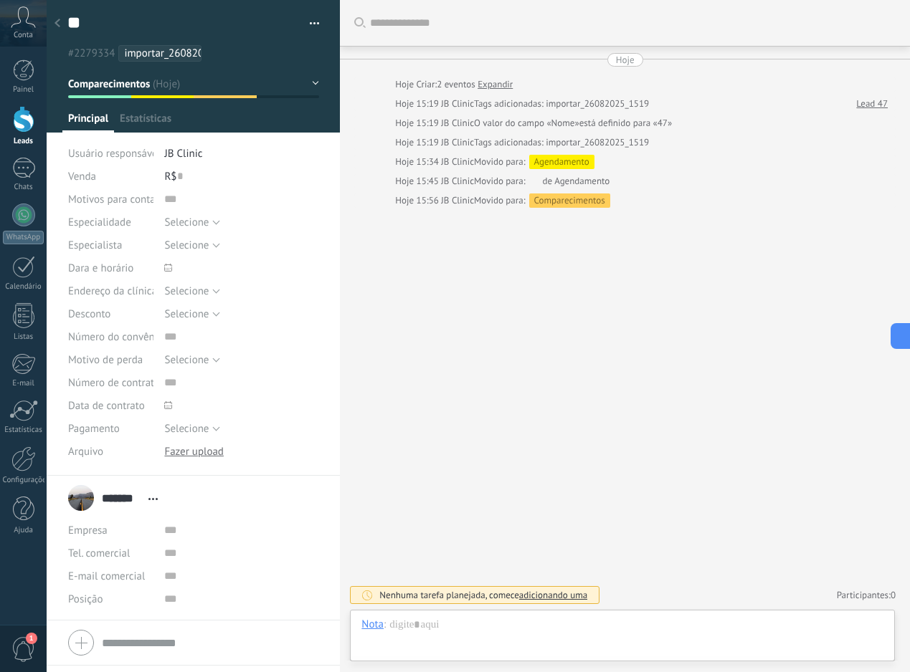
scroll to position [22, 0]
click at [201, 97] on div at bounding box center [225, 96] width 63 height 3
click at [192, 92] on button "Comparecimentos" at bounding box center [193, 84] width 251 height 26
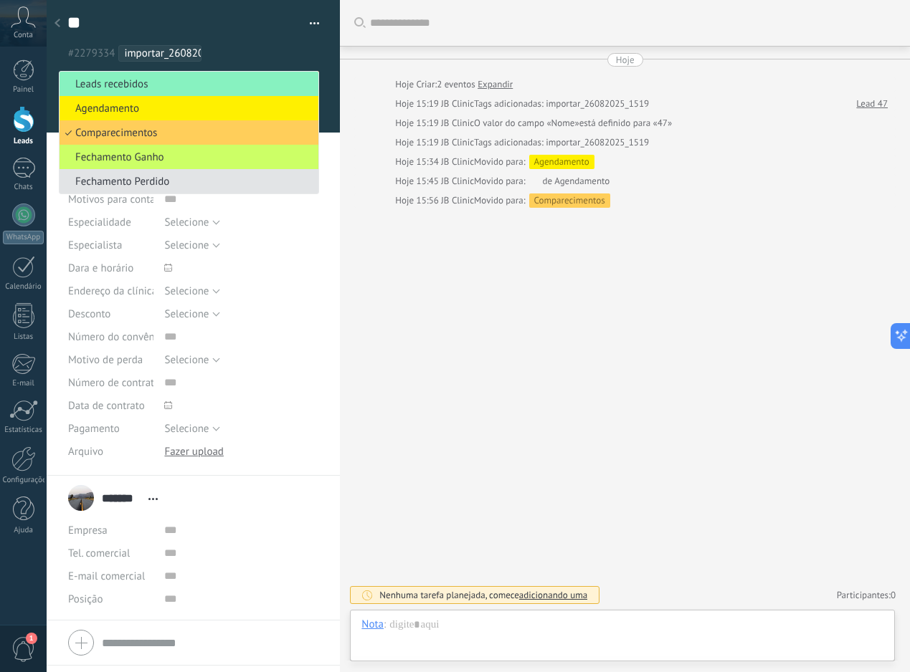
click at [196, 186] on span "Fechamento Perdido" at bounding box center [186, 182] width 254 height 14
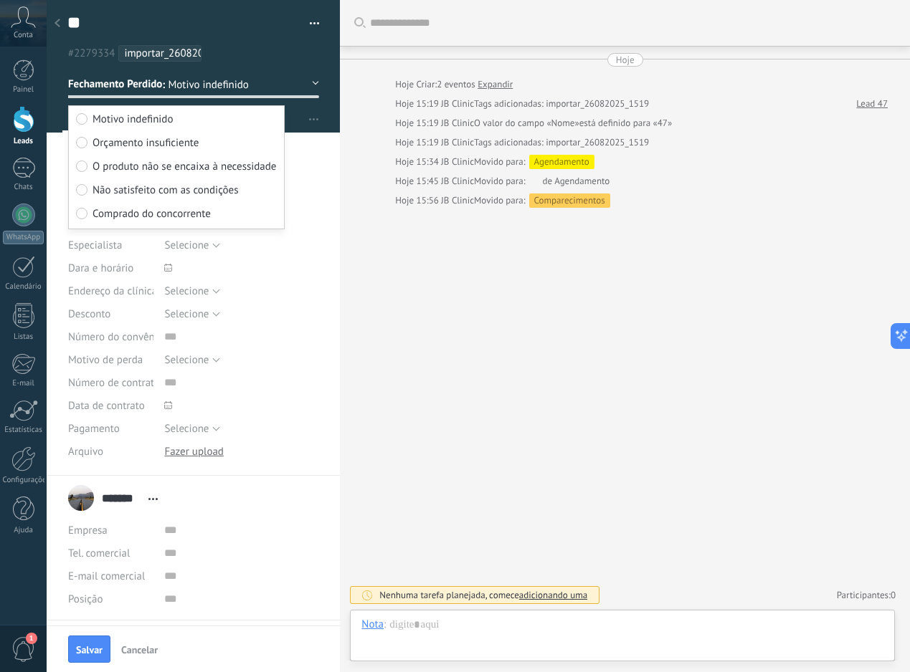
click at [146, 143] on span "Orçamento insuficiente" at bounding box center [145, 143] width 106 height 14
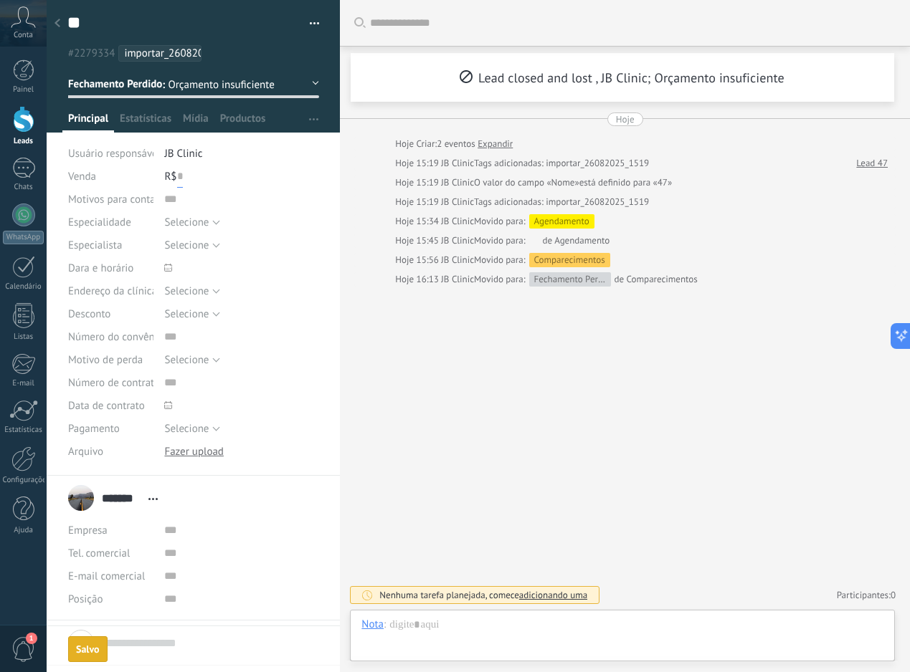
click at [178, 178] on input "text" at bounding box center [180, 176] width 6 height 23
click at [97, 640] on button "Salvar" at bounding box center [89, 649] width 42 height 27
type input "******"
click at [62, 29] on div at bounding box center [57, 24] width 20 height 28
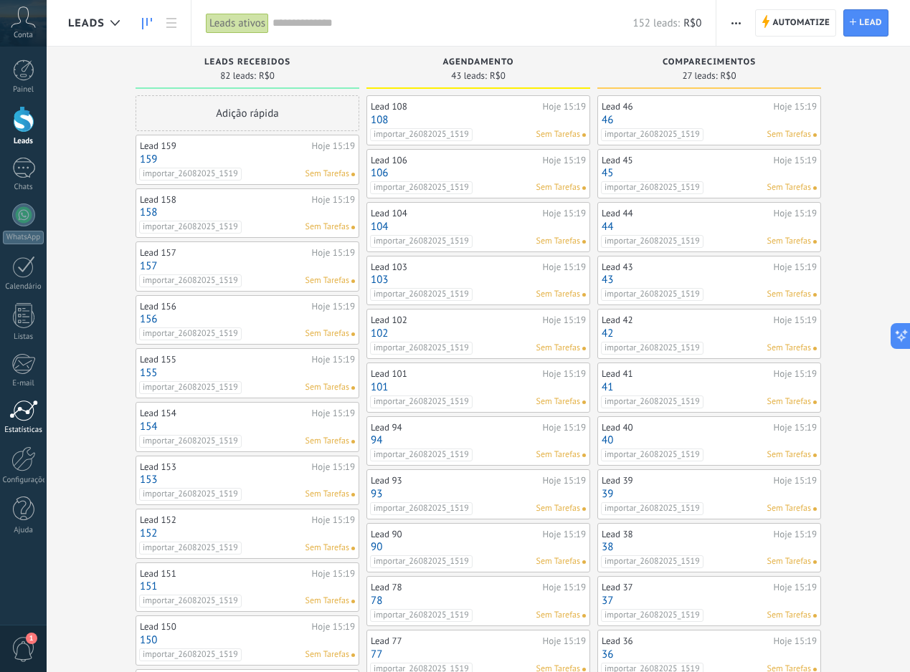
click at [43, 422] on link "Estatísticas" at bounding box center [23, 417] width 47 height 35
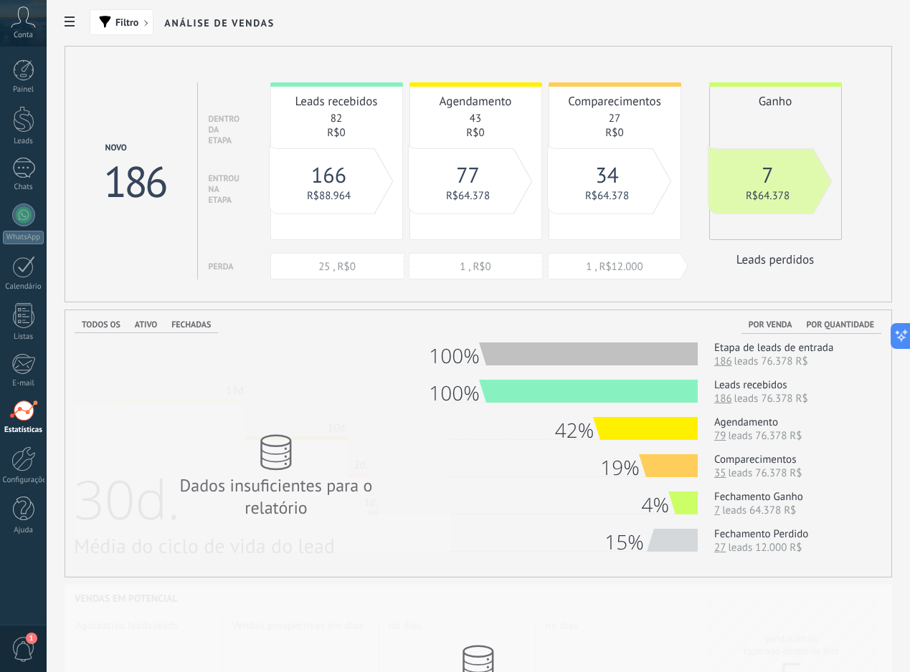
click at [761, 271] on div "Leads recebidos 82 R$0 25 , R$0 Agendamento 43 R$0 1 , R$0 Comparecimentos 27 R…" at bounding box center [555, 180] width 571 height 197
click at [32, 128] on div at bounding box center [24, 119] width 22 height 27
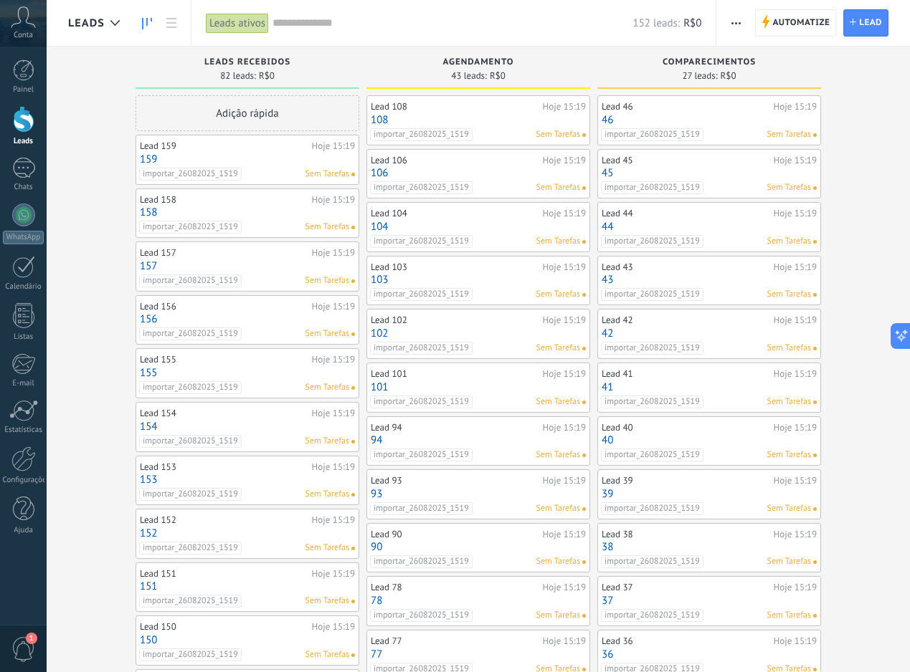
click at [754, 117] on link "46" at bounding box center [708, 120] width 215 height 12
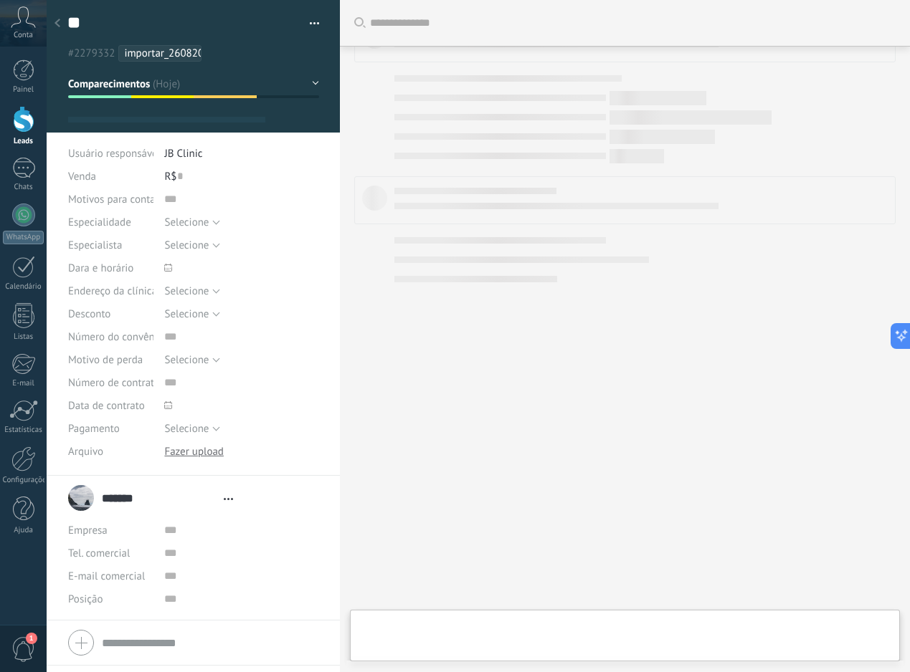
type textarea "**"
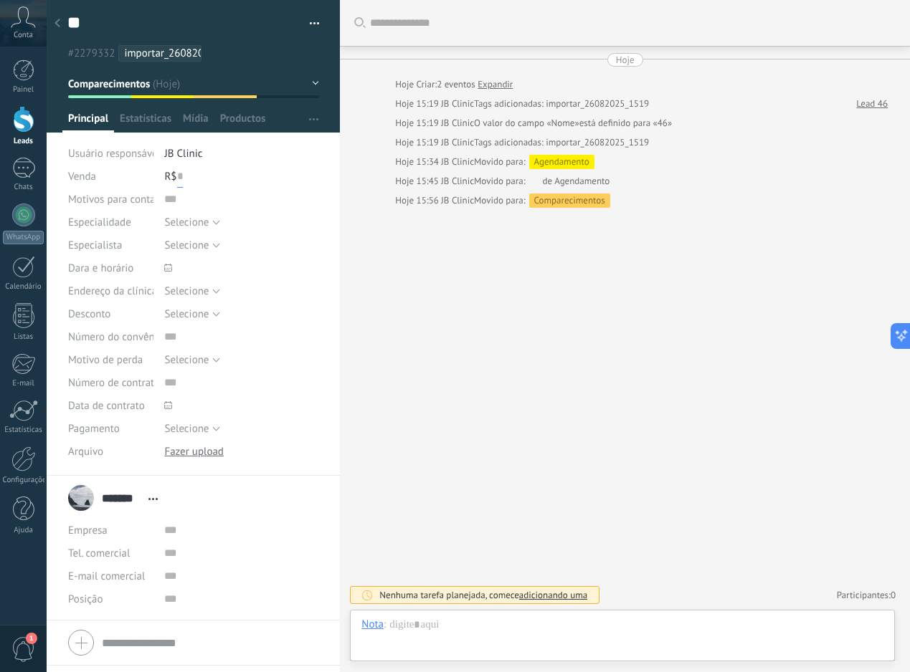
click at [177, 176] on input "text" at bounding box center [180, 176] width 6 height 23
type input "*****"
click at [100, 659] on button "Salvar" at bounding box center [89, 649] width 42 height 27
click at [237, 90] on button "Comparecimentos" at bounding box center [193, 84] width 251 height 26
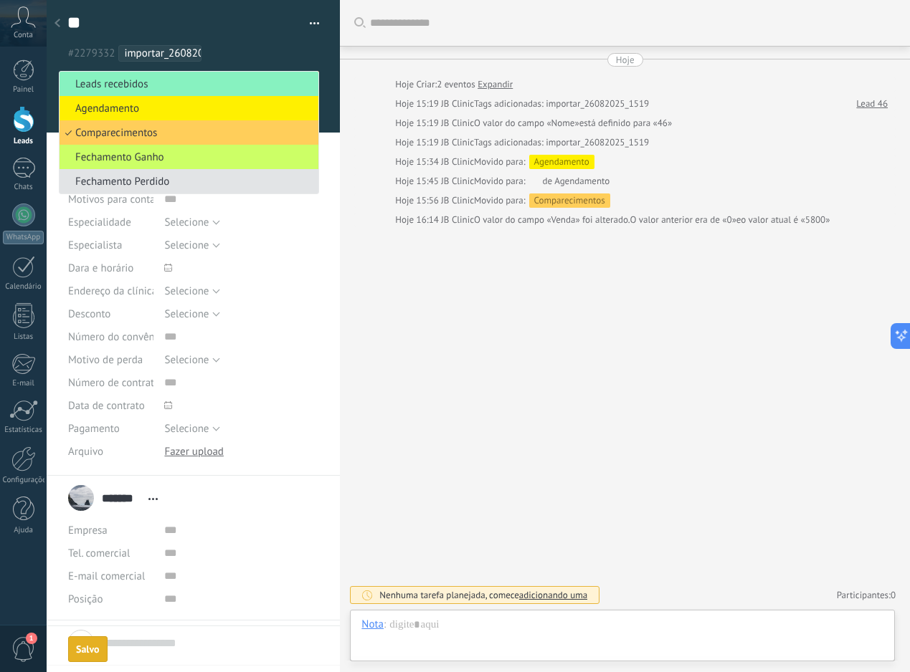
click at [171, 178] on span "Fechamento Perdido" at bounding box center [186, 182] width 254 height 14
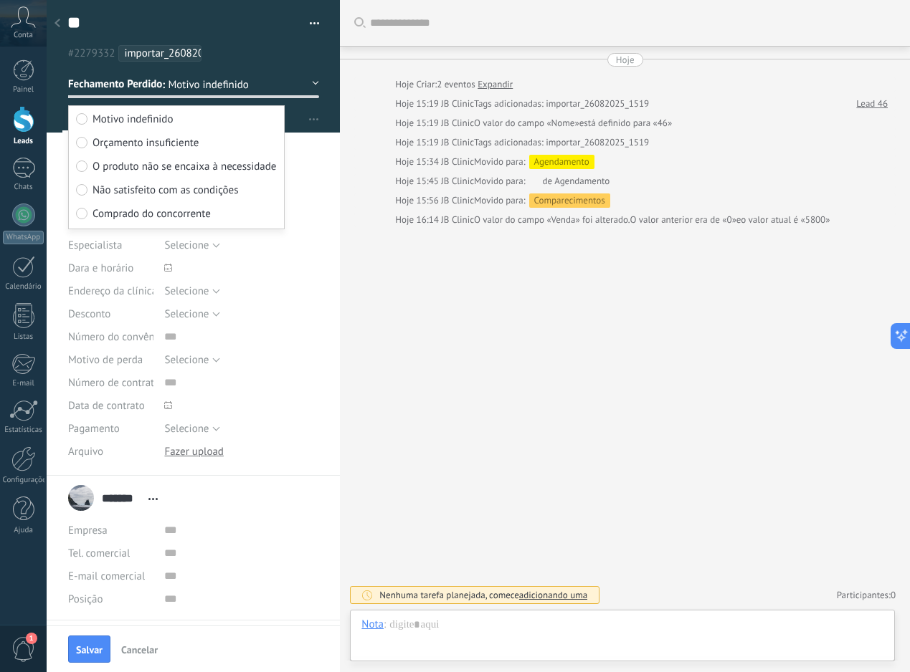
click at [102, 143] on span "Orçamento insuficiente" at bounding box center [145, 143] width 106 height 14
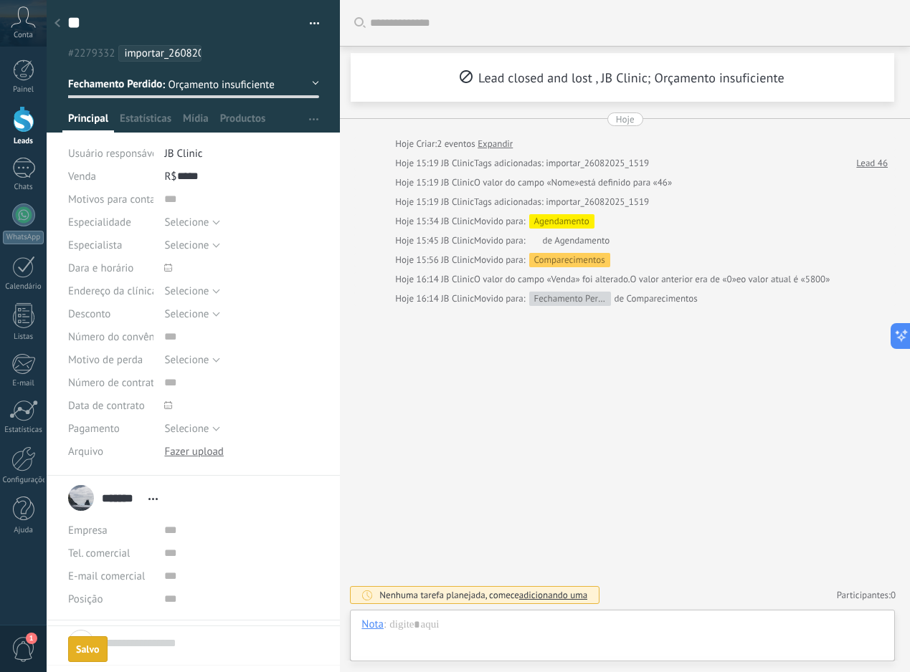
click at [479, 391] on div "Buscar Carregar mais Lead closed and lost , JB Clinic; Orçamento insuficiente H…" at bounding box center [625, 336] width 570 height 672
click at [60, 22] on div at bounding box center [57, 24] width 20 height 28
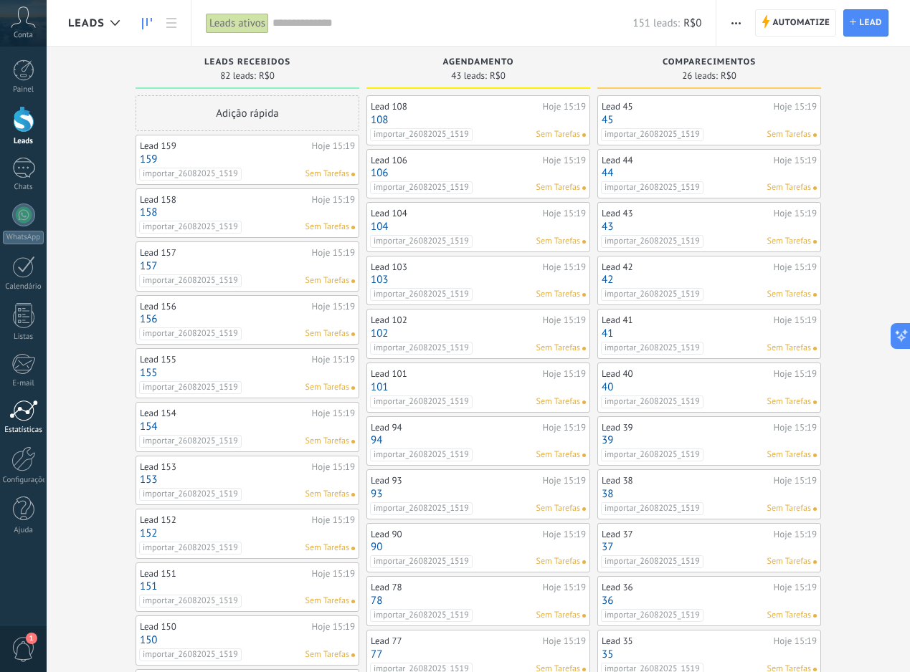
click at [31, 415] on div at bounding box center [23, 411] width 29 height 22
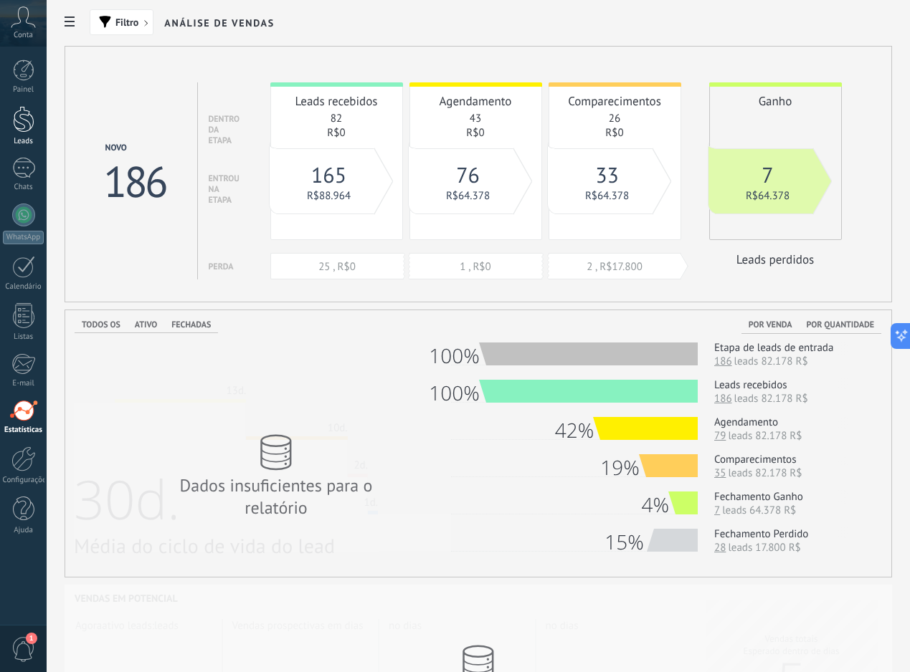
click at [43, 128] on link "Leads" at bounding box center [23, 126] width 47 height 40
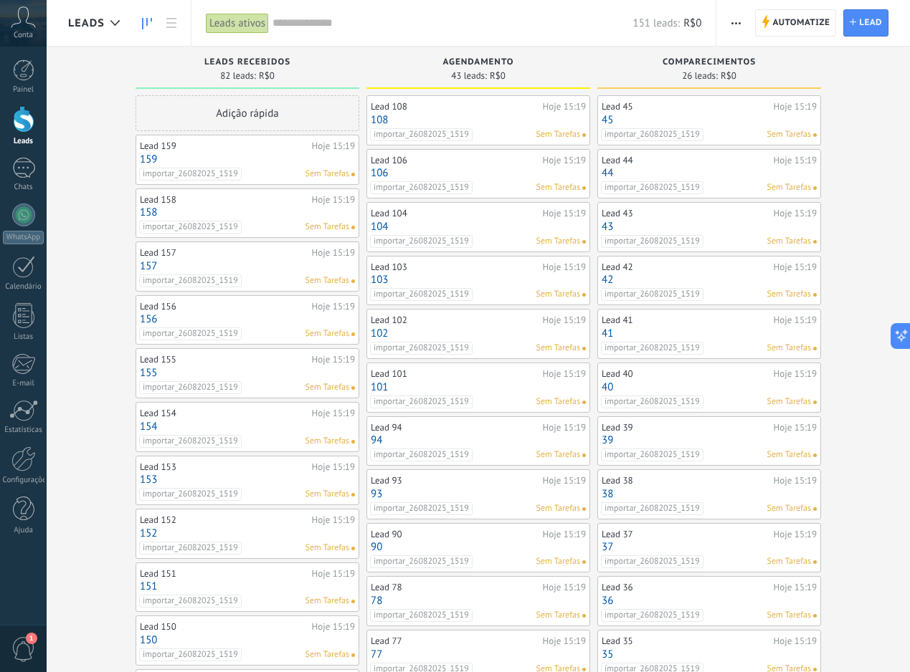
click at [746, 228] on link "43" at bounding box center [708, 227] width 215 height 12
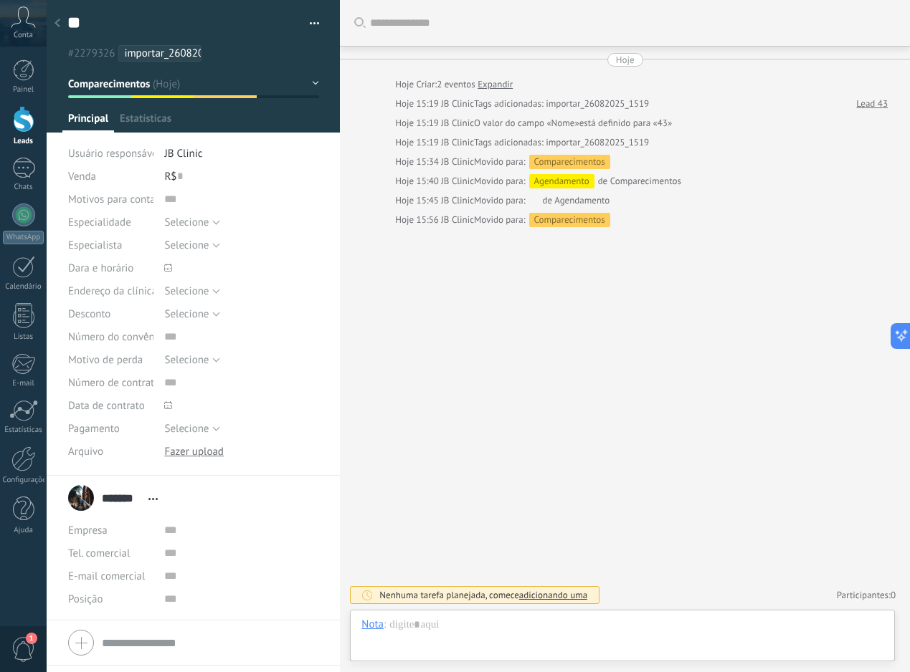
scroll to position [22, 0]
click at [260, 83] on button "Comparecimentos" at bounding box center [193, 84] width 251 height 26
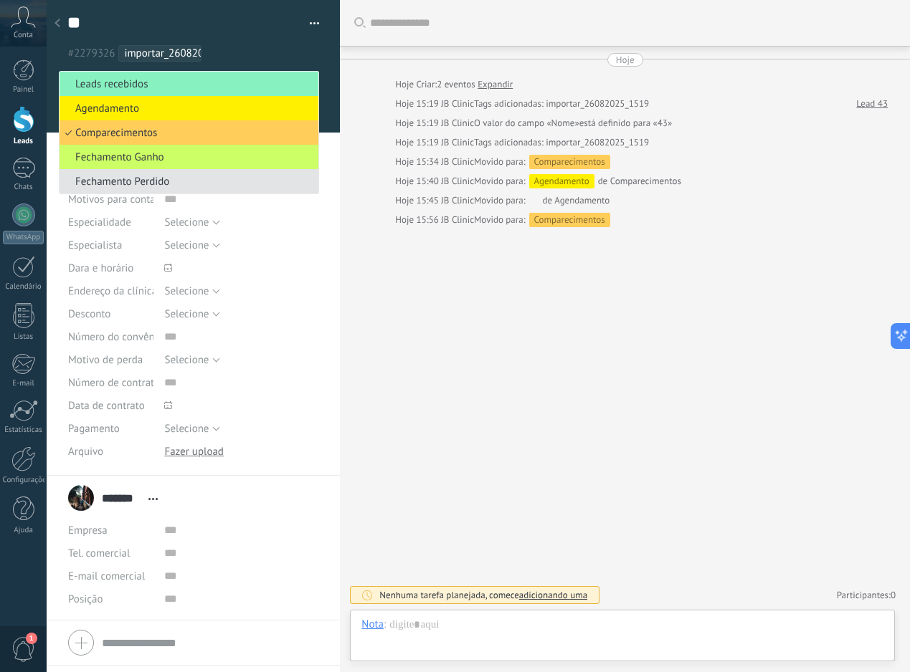
click at [222, 176] on li "Fechamento Perdido" at bounding box center [188, 181] width 259 height 24
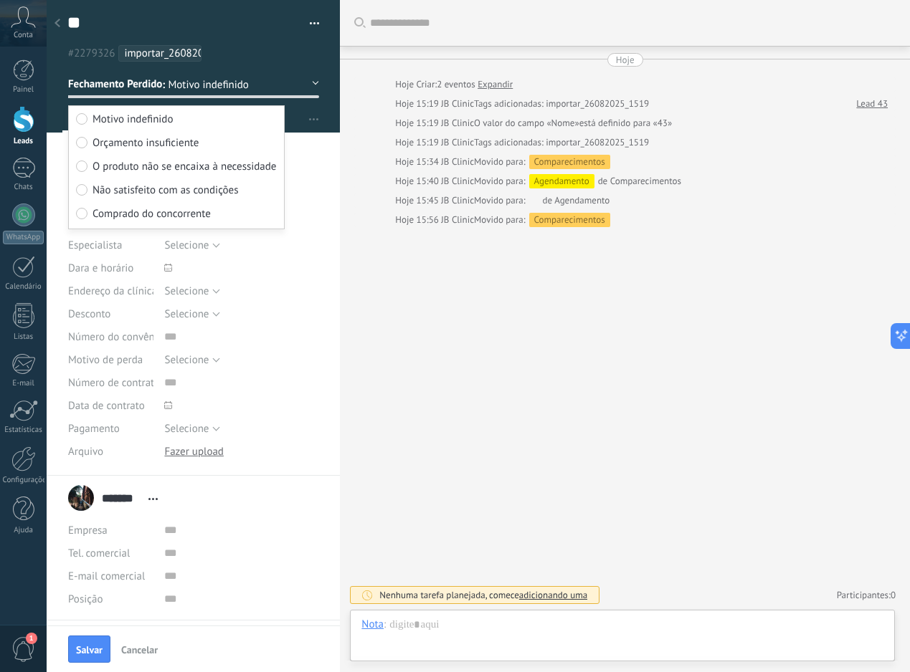
click at [177, 148] on span "Orçamento insuficiente" at bounding box center [145, 143] width 106 height 14
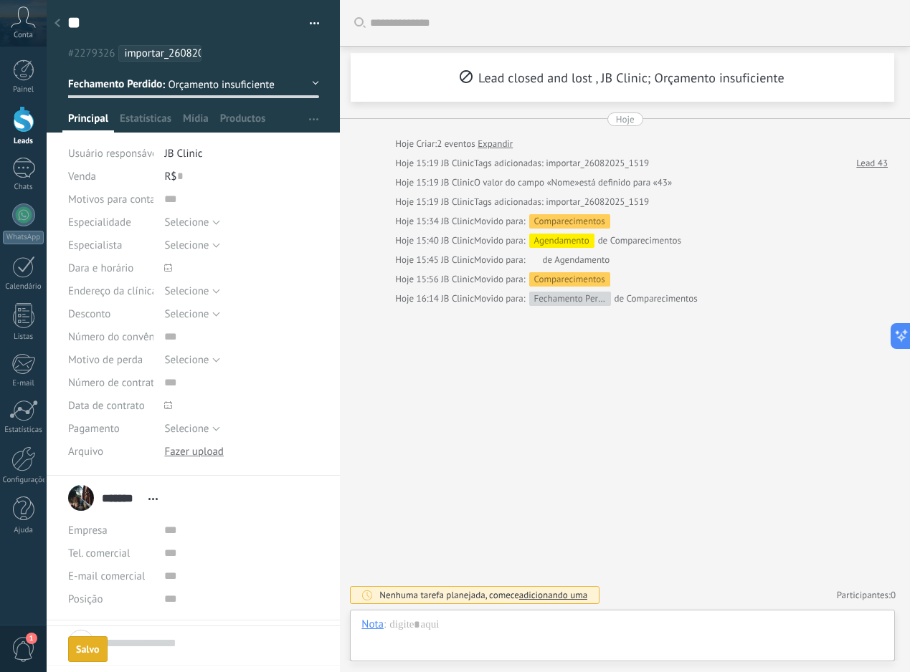
click at [22, 120] on div at bounding box center [24, 119] width 22 height 27
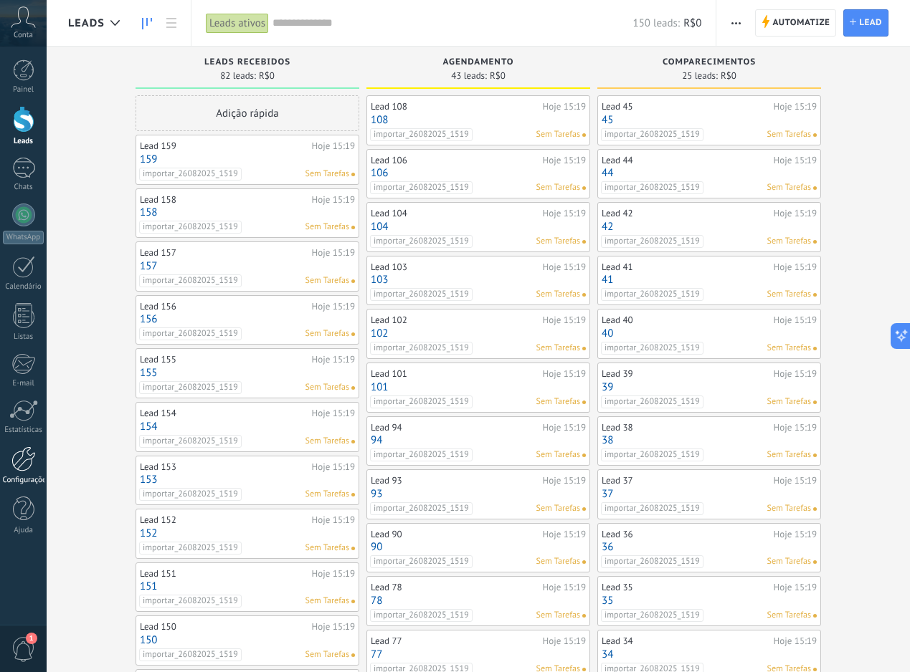
click at [42, 461] on link "Configurações" at bounding box center [23, 466] width 47 height 39
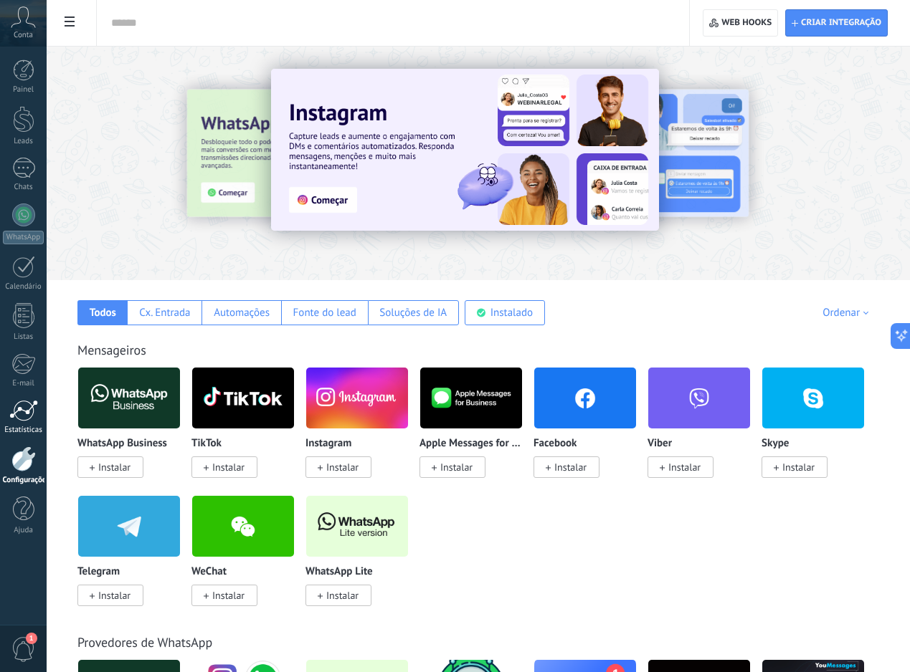
click at [41, 420] on link "Estatísticas" at bounding box center [23, 417] width 47 height 35
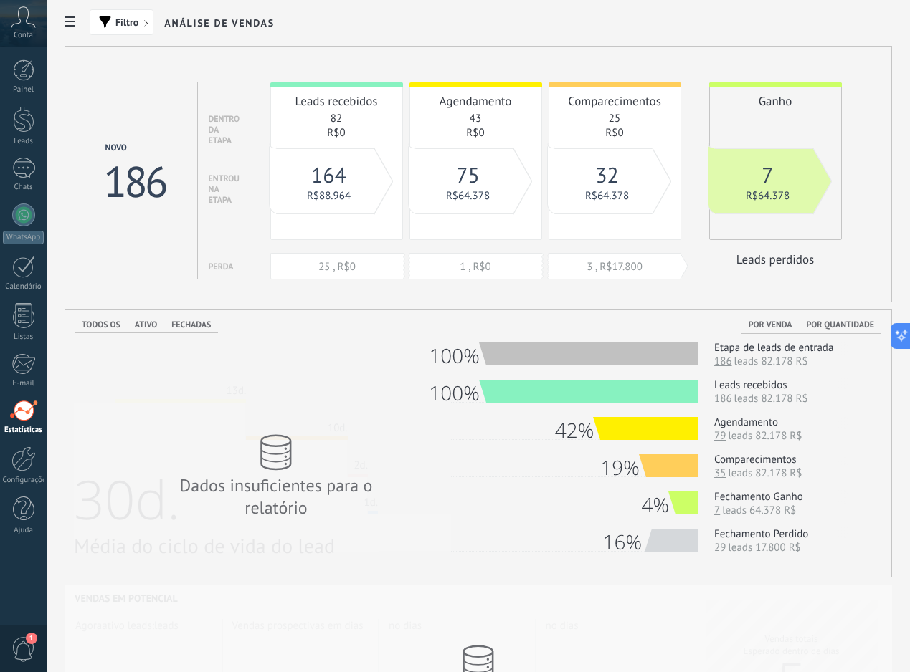
click at [150, 328] on span "Ativo" at bounding box center [146, 325] width 22 height 11
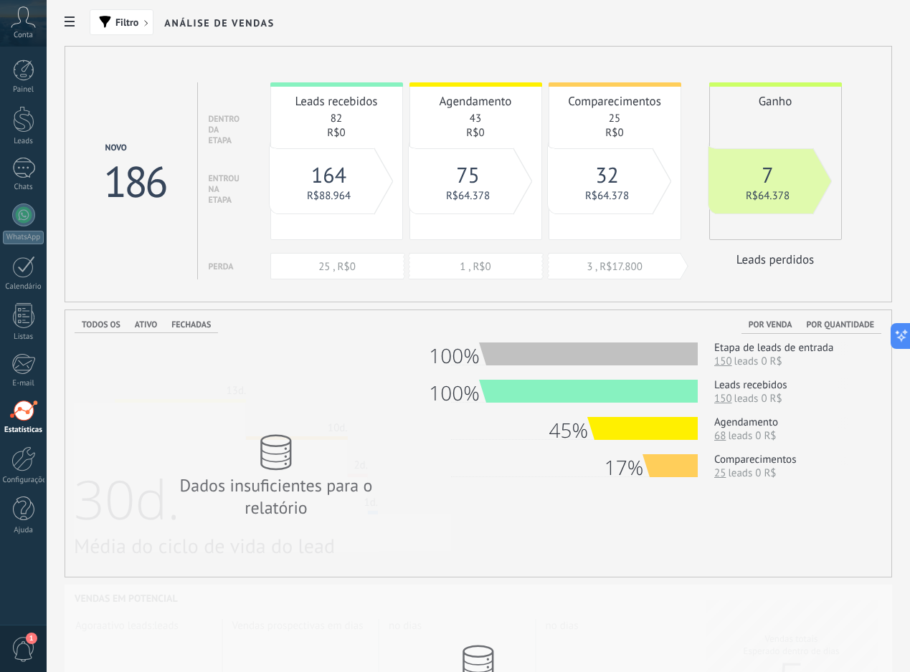
click at [181, 325] on span "Fechadas" at bounding box center [190, 325] width 39 height 11
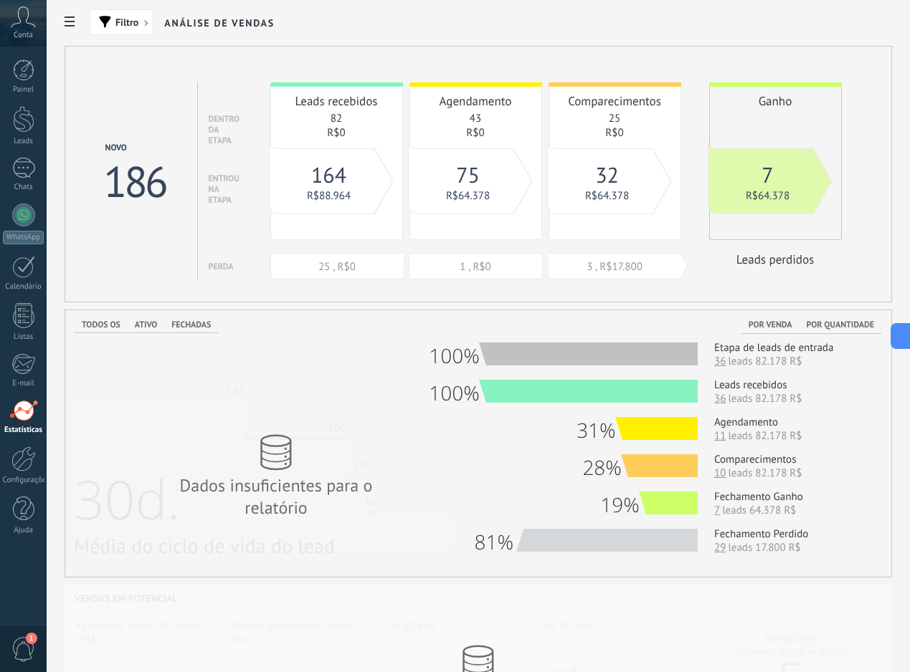
click at [145, 327] on span "Ativo" at bounding box center [146, 325] width 22 height 11
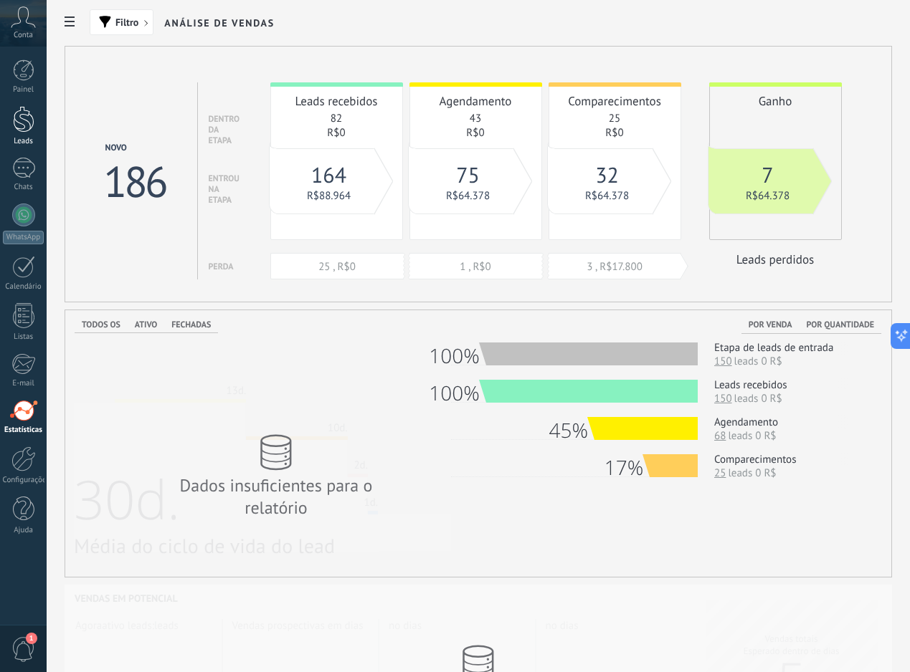
click at [35, 134] on link "Leads" at bounding box center [23, 126] width 47 height 40
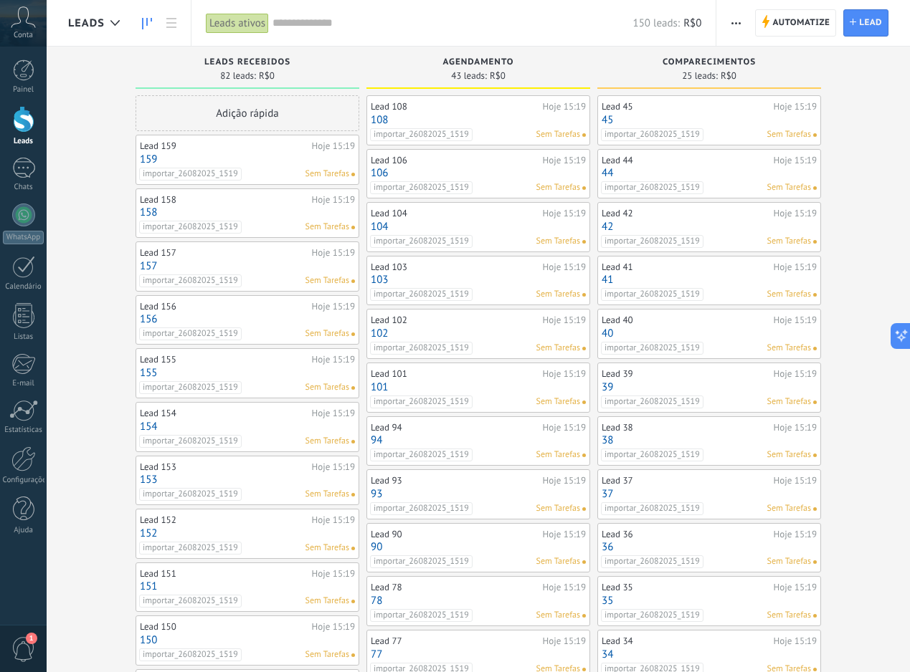
click at [704, 117] on link "45" at bounding box center [708, 120] width 215 height 12
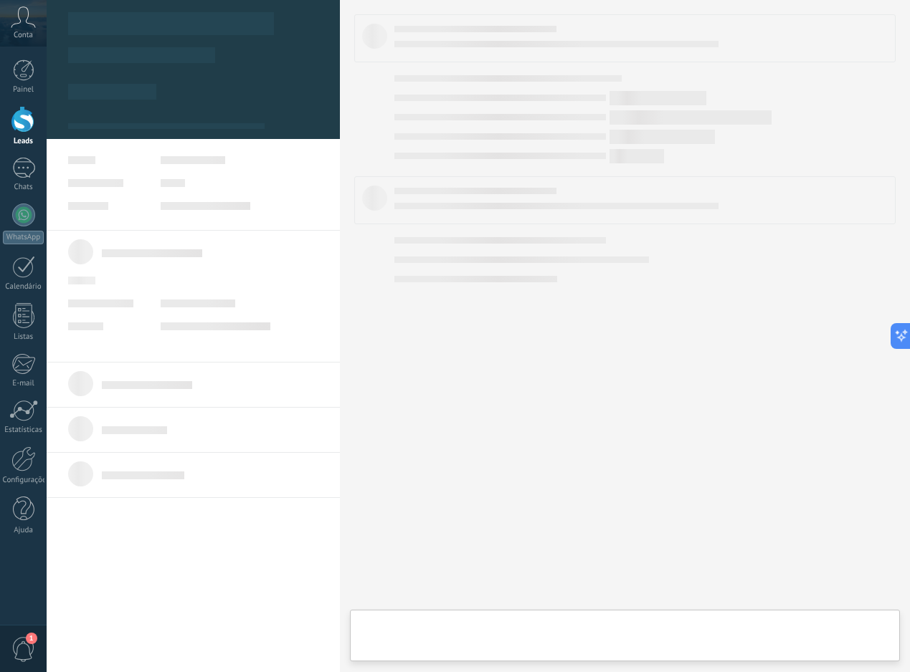
type textarea "**"
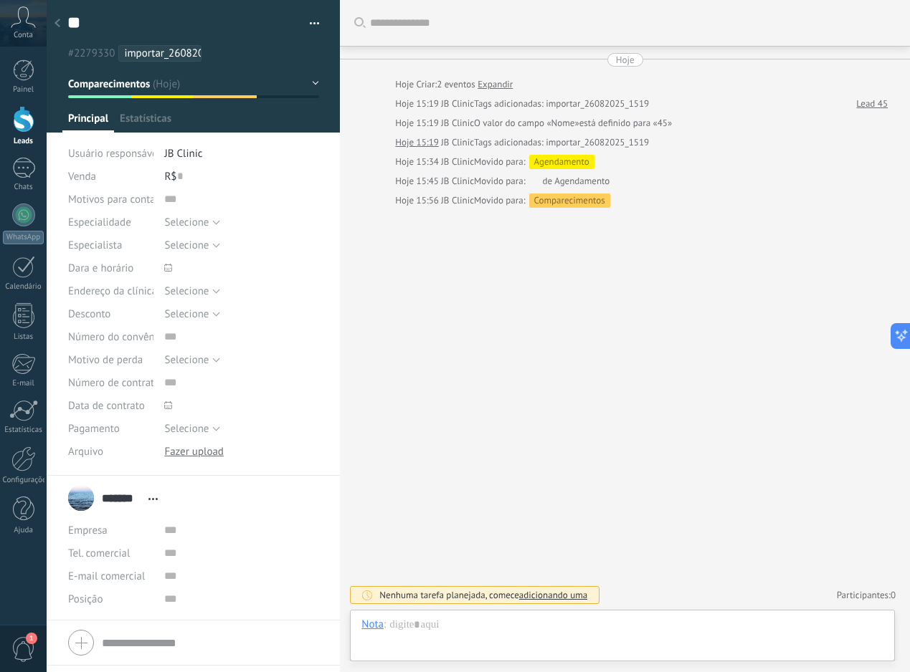
scroll to position [22, 0]
click at [277, 95] on button "Comparecimentos" at bounding box center [193, 84] width 251 height 26
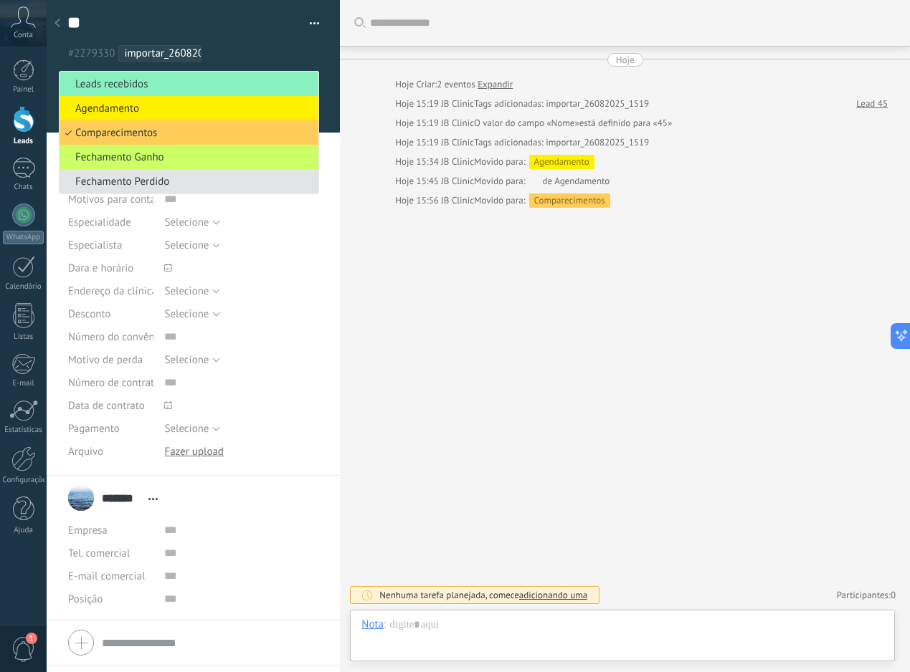
click at [199, 175] on li "Fechamento Perdido" at bounding box center [188, 181] width 259 height 24
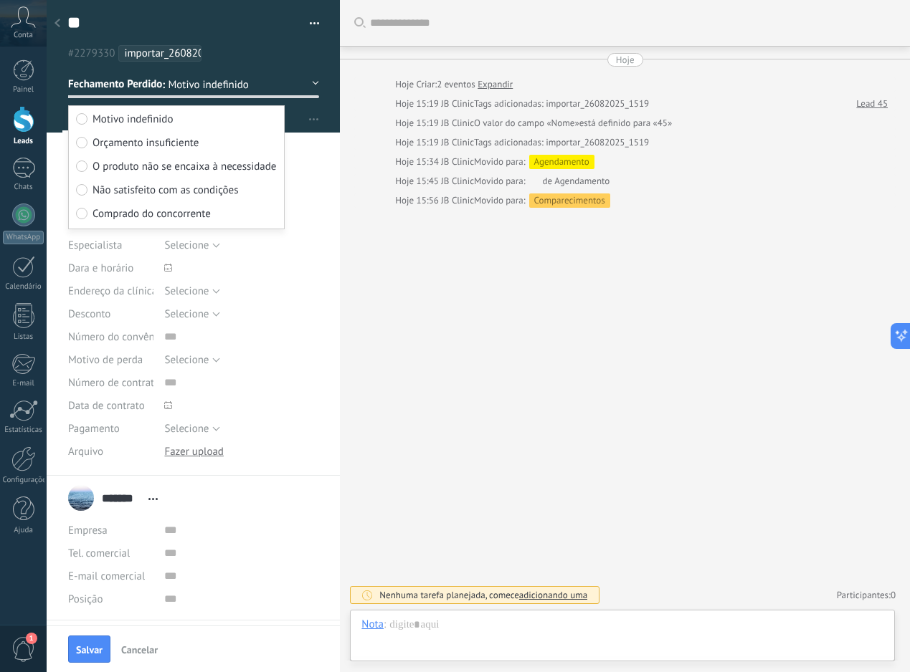
click at [216, 169] on span "O produto não se encaixa à necessidade" at bounding box center [184, 167] width 184 height 14
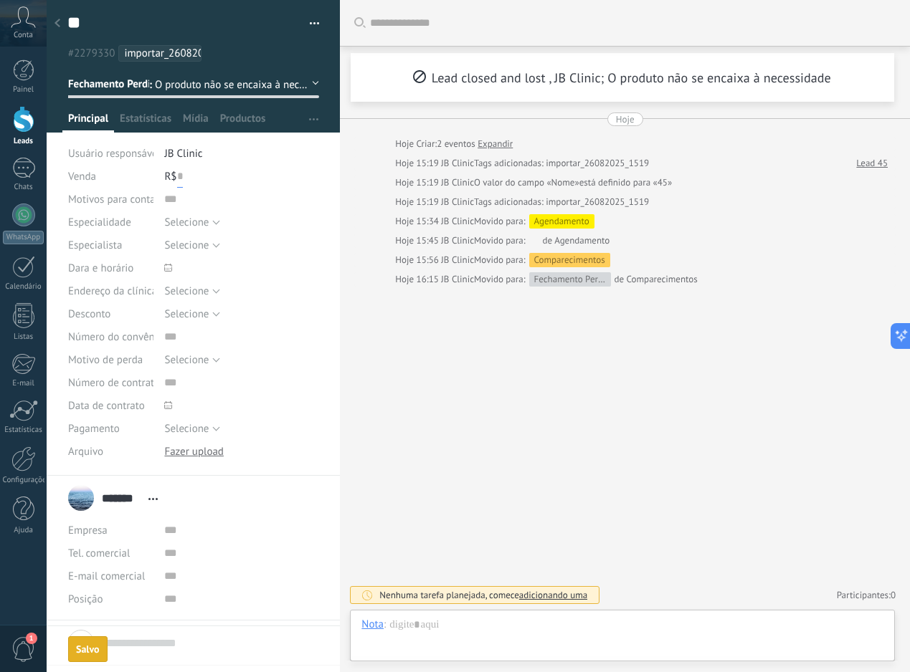
click at [178, 176] on input "text" at bounding box center [180, 176] width 6 height 23
click at [95, 642] on button "Salvar" at bounding box center [89, 649] width 42 height 27
type input "*****"
click at [62, 22] on div at bounding box center [57, 24] width 20 height 28
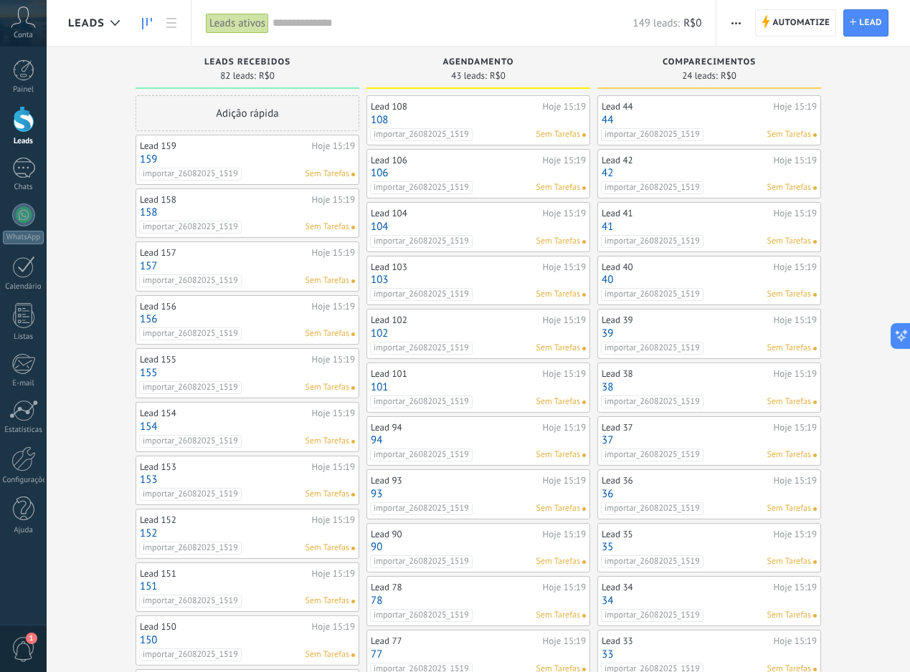
click at [729, 123] on link "44" at bounding box center [708, 120] width 215 height 12
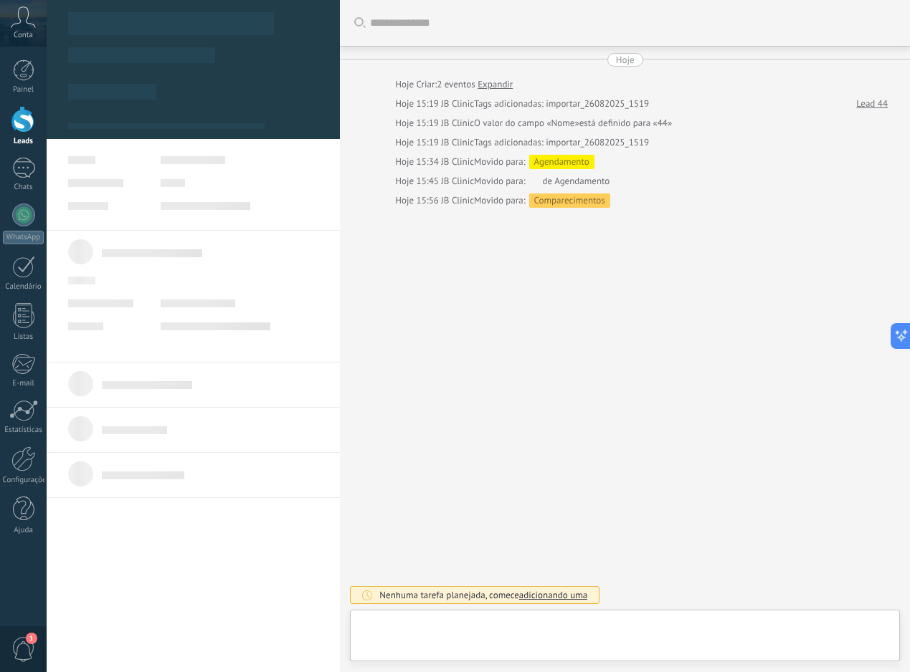
type textarea "**"
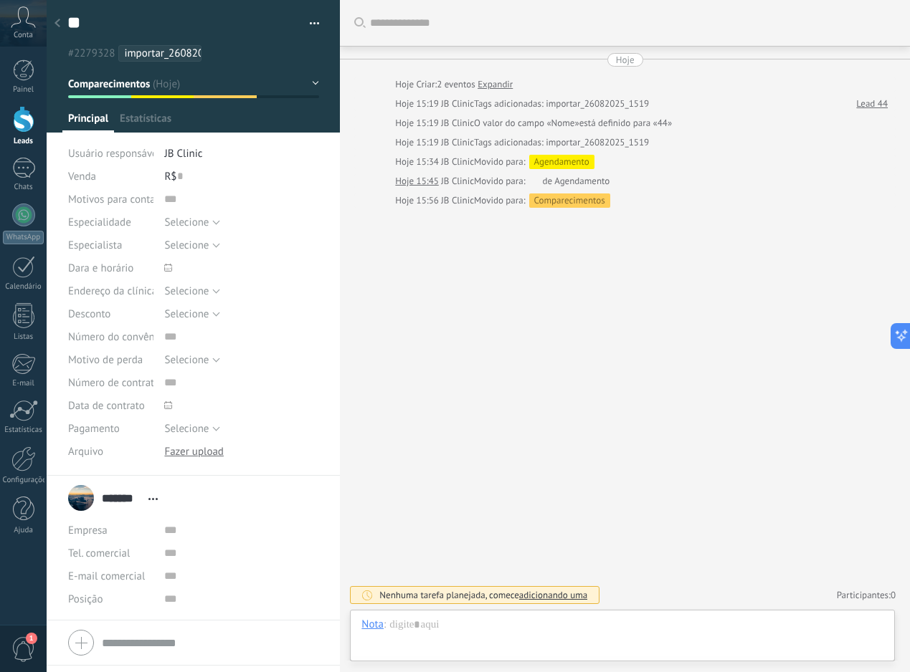
scroll to position [22, 0]
click at [177, 177] on input "text" at bounding box center [180, 176] width 6 height 23
type input "***"
click at [232, 90] on button "Comparecimentos" at bounding box center [193, 84] width 251 height 26
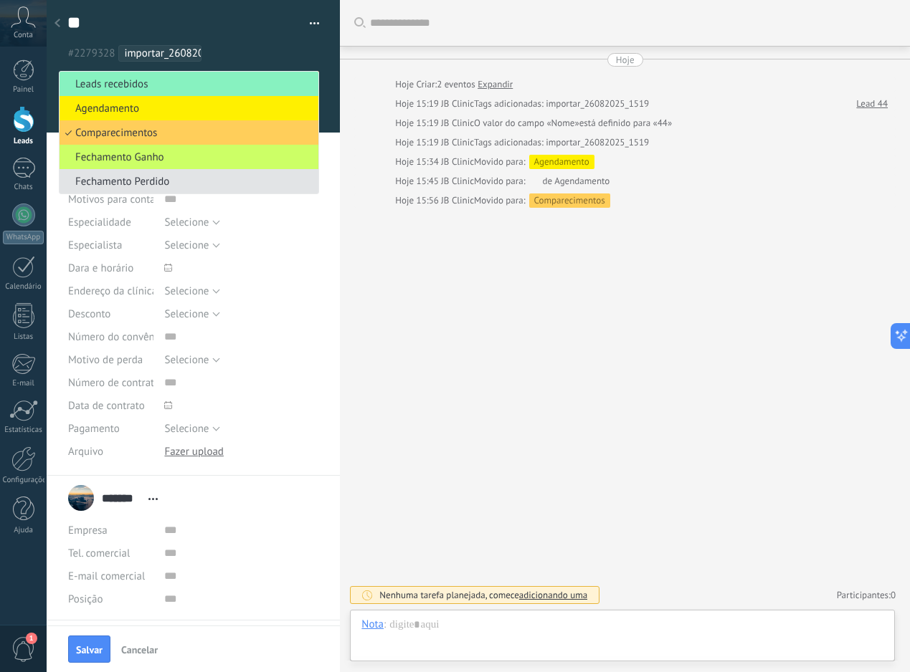
click at [189, 173] on li "Fechamento Perdido" at bounding box center [188, 181] width 259 height 24
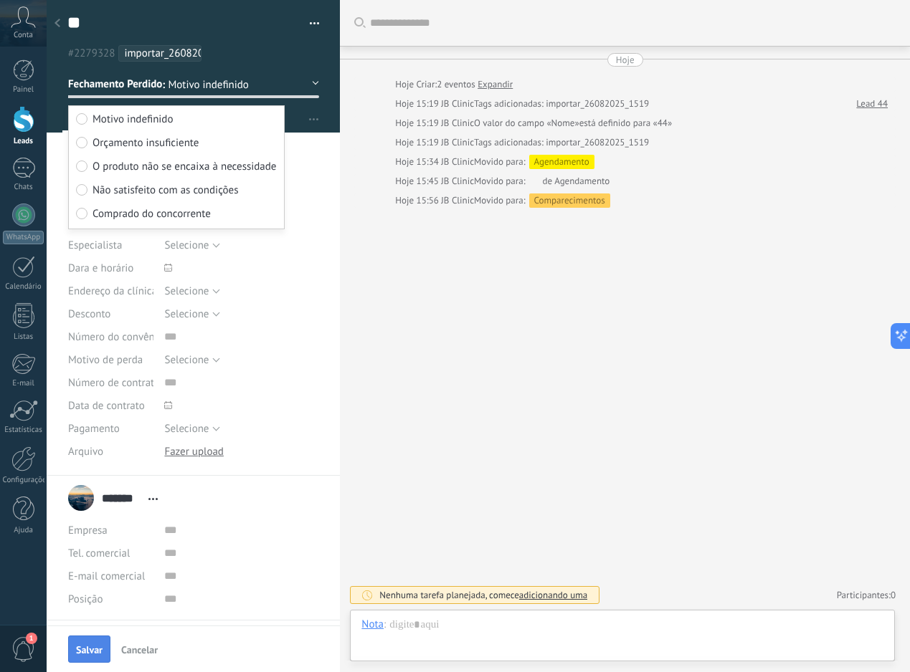
click at [88, 652] on span "Salvar" at bounding box center [89, 650] width 27 height 10
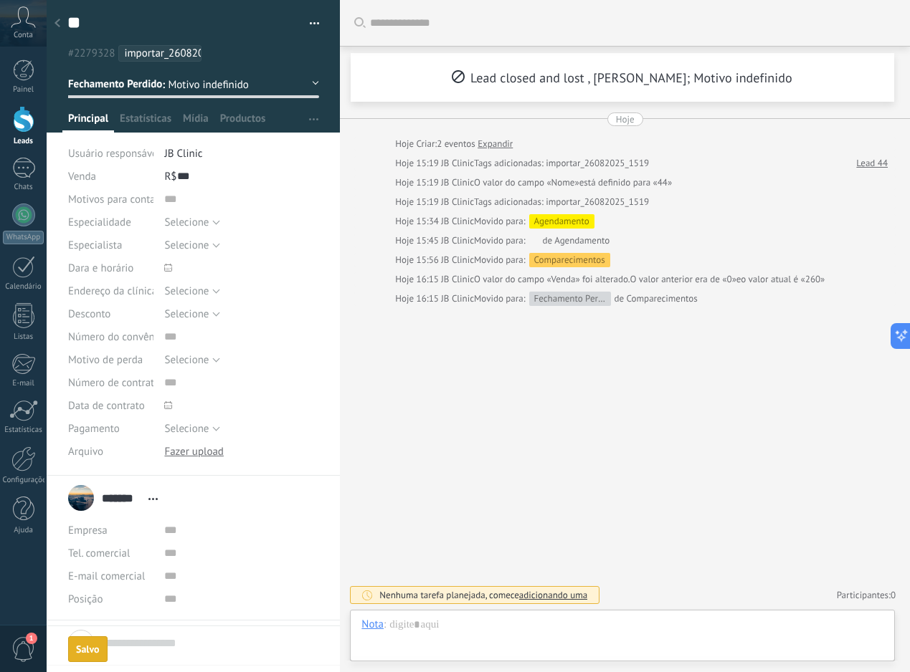
click at [62, 28] on div at bounding box center [57, 24] width 20 height 28
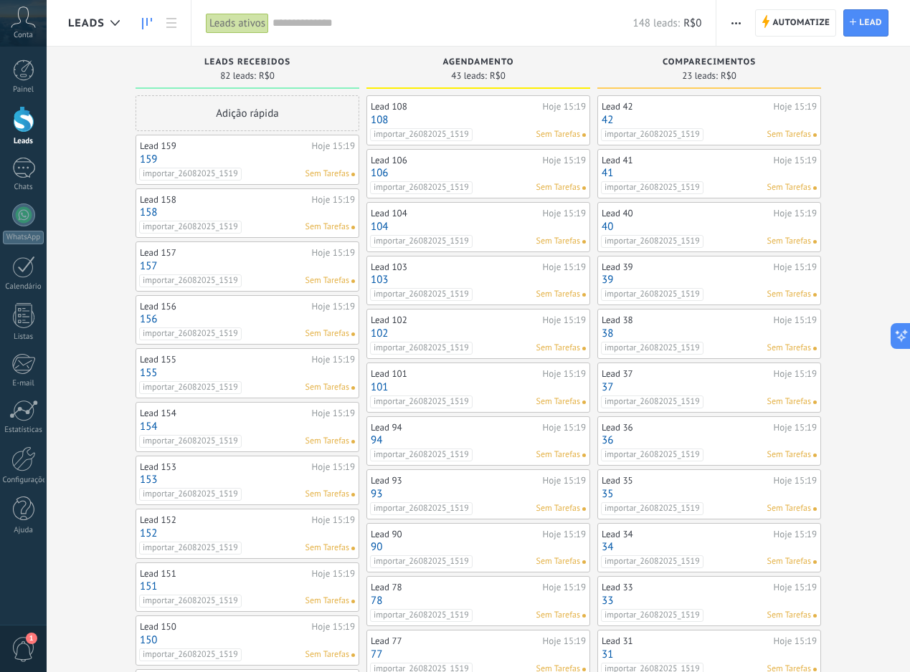
click at [730, 110] on div "Lead 42" at bounding box center [685, 106] width 168 height 11
click at [728, 115] on link "42" at bounding box center [708, 120] width 215 height 12
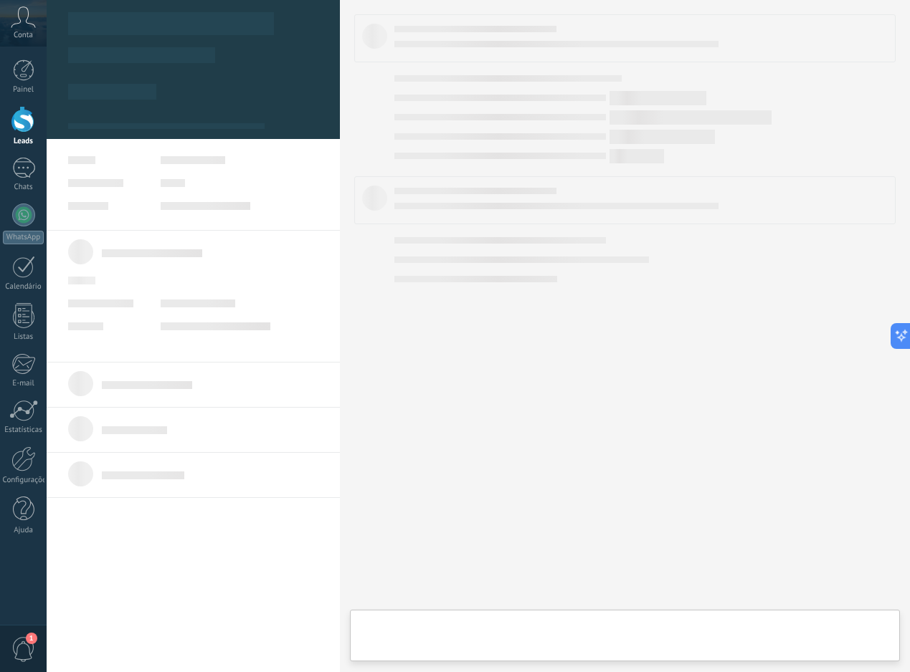
type textarea "**"
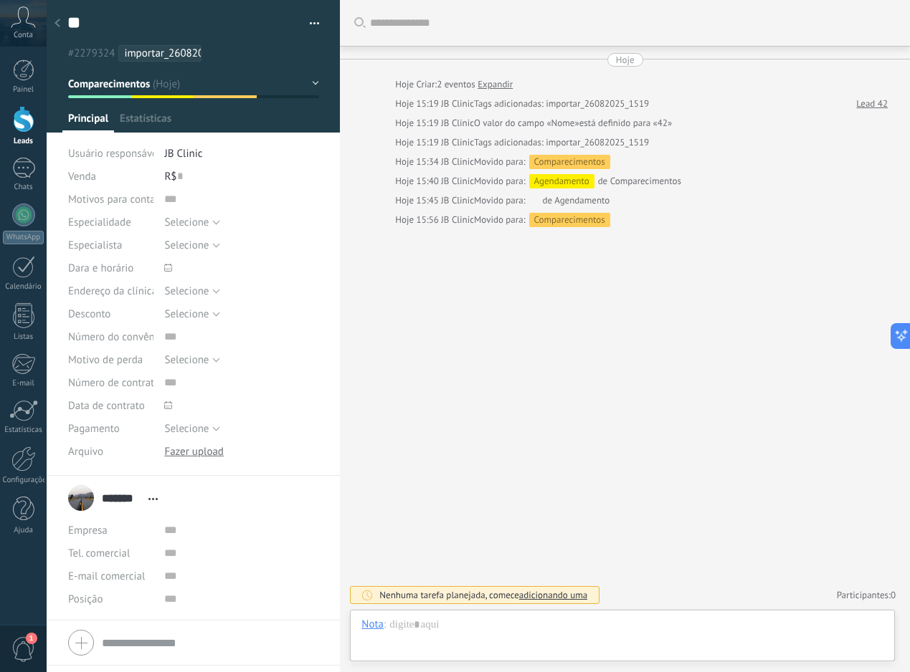
scroll to position [22, 0]
click at [238, 92] on button "Comparecimentos" at bounding box center [193, 84] width 251 height 26
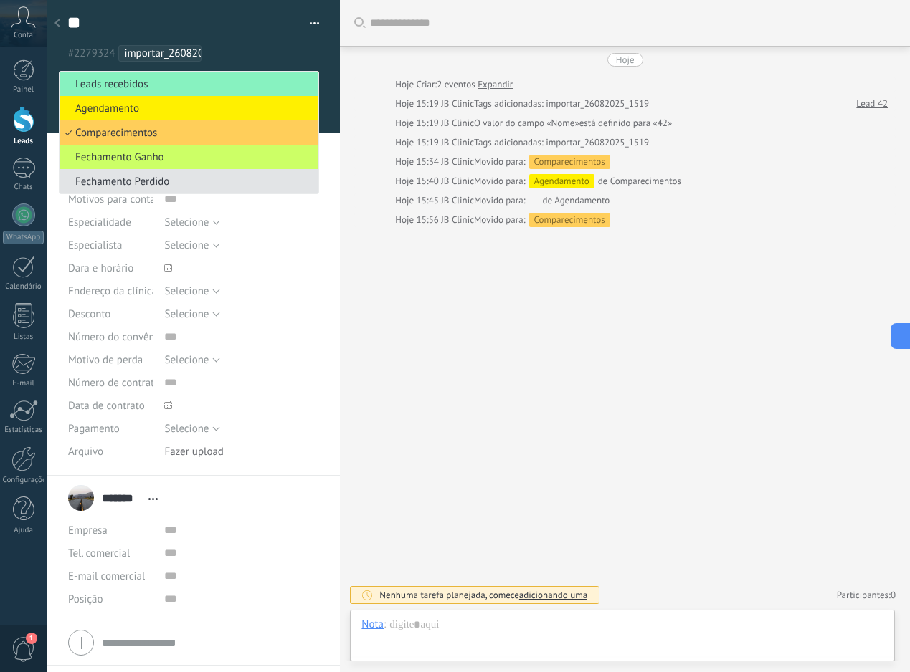
click at [200, 181] on span "Fechamento Perdido" at bounding box center [186, 182] width 254 height 14
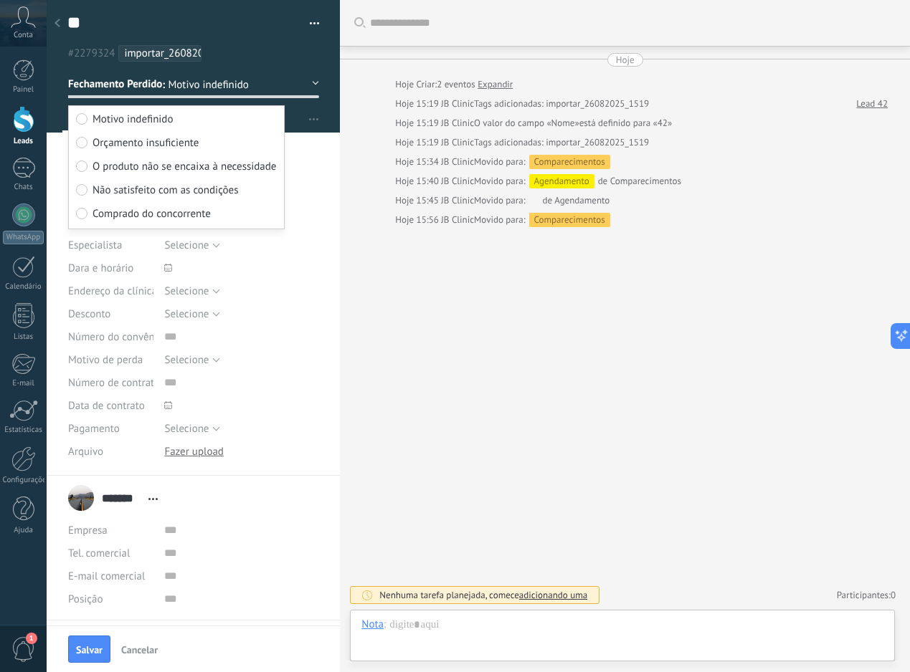
click at [227, 169] on span "O produto não se encaixa à necessidade" at bounding box center [184, 167] width 184 height 14
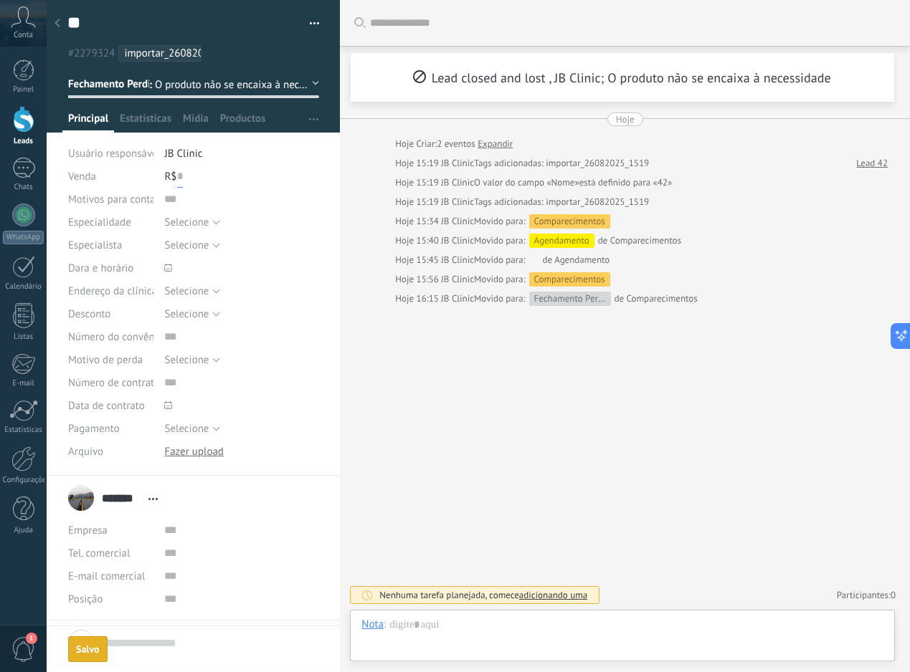
click at [177, 177] on input "text" at bounding box center [180, 176] width 6 height 23
type input "*****"
click at [100, 657] on button "Salvar" at bounding box center [89, 649] width 42 height 27
click at [62, 30] on div at bounding box center [57, 24] width 20 height 28
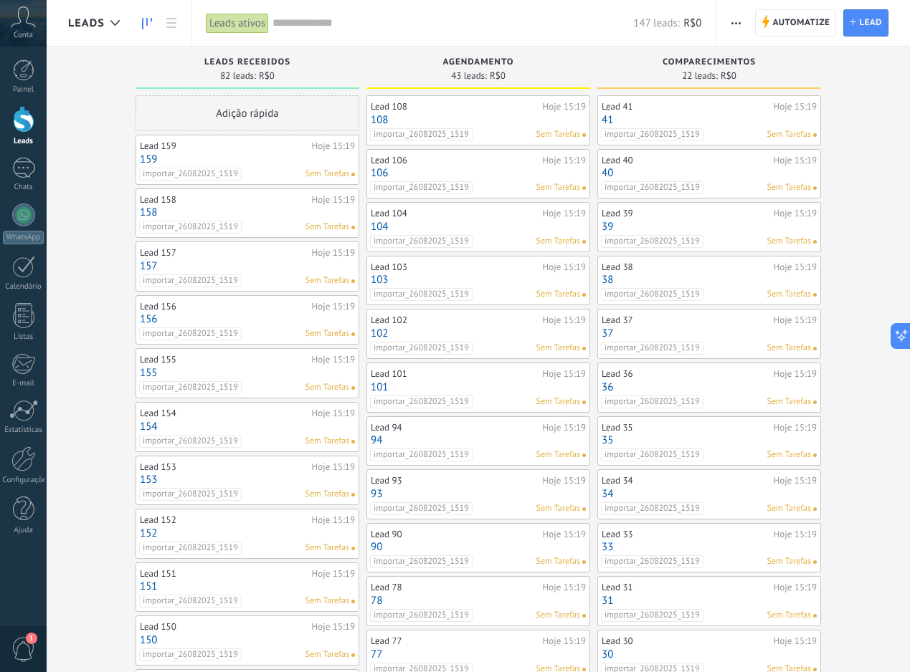
click at [710, 228] on link "39" at bounding box center [708, 227] width 215 height 12
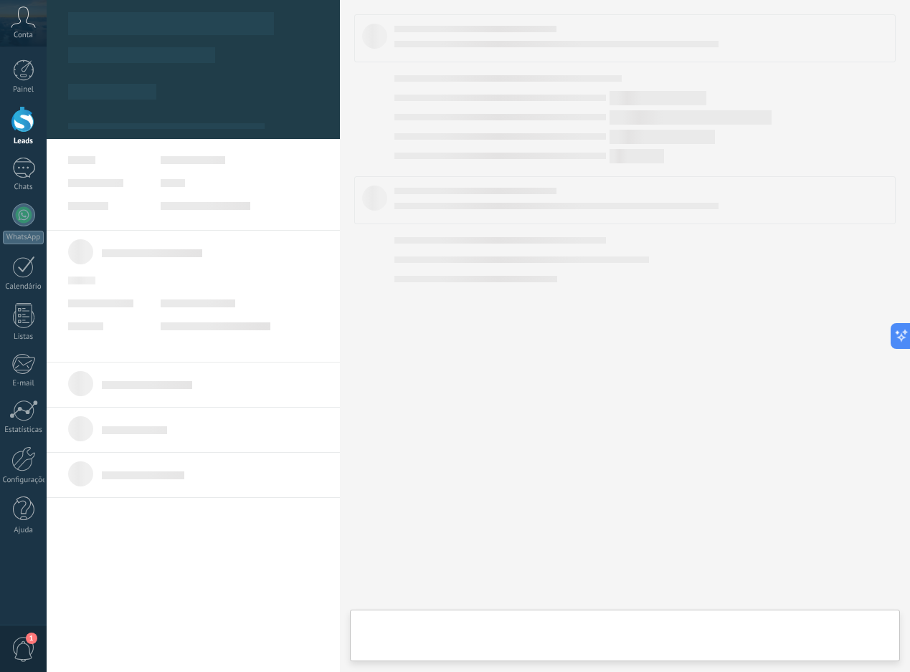
type textarea "**"
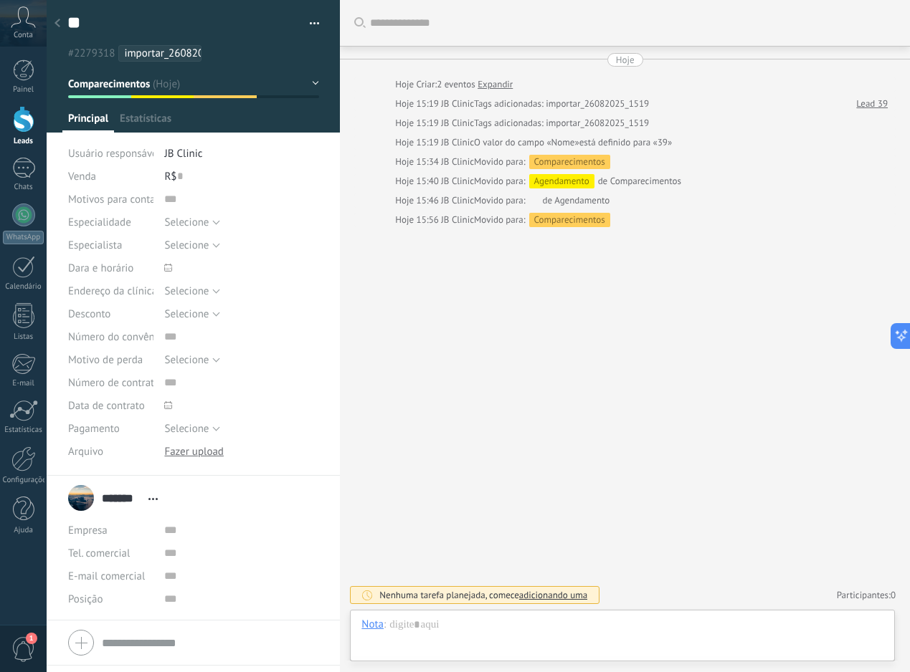
scroll to position [22, 0]
click at [152, 85] on button "Comparecimentos" at bounding box center [193, 84] width 251 height 26
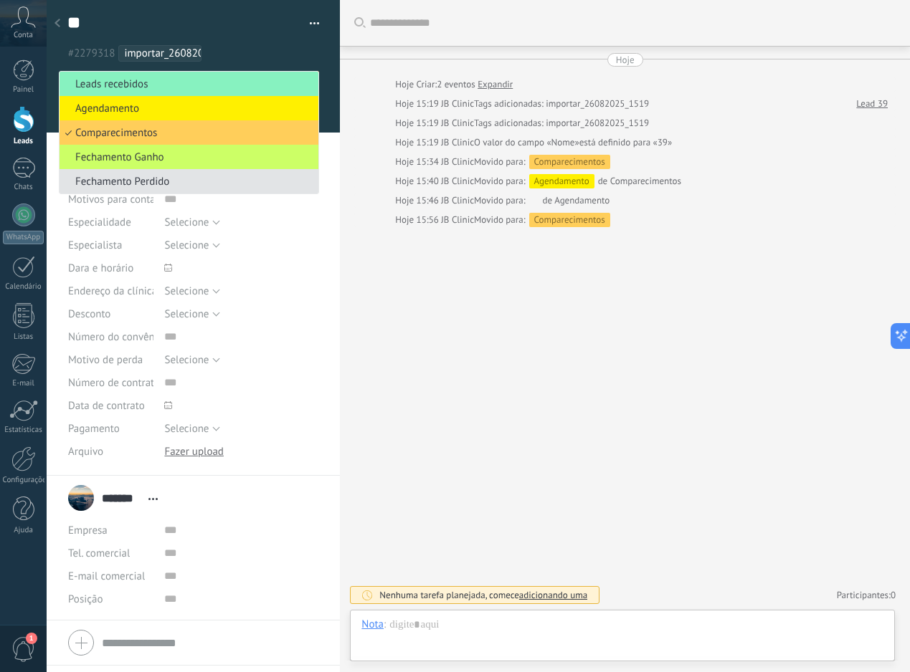
click at [178, 187] on span "Fechamento Perdido" at bounding box center [186, 182] width 254 height 14
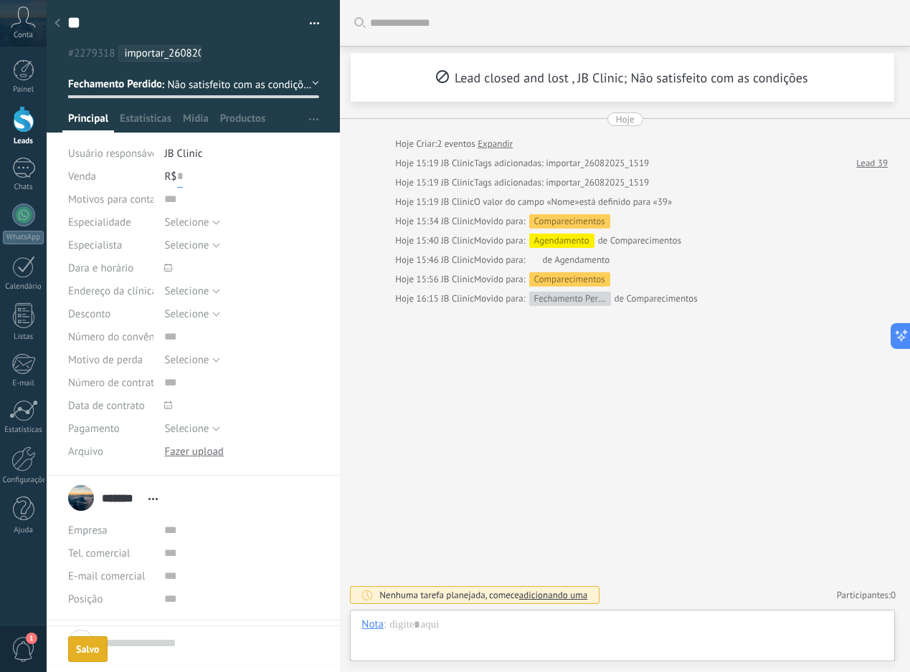
click at [178, 180] on input "text" at bounding box center [180, 176] width 6 height 23
type input "*"
click at [90, 655] on span "Salvar" at bounding box center [89, 650] width 27 height 10
type input "*****"
click at [59, 29] on div at bounding box center [57, 24] width 20 height 28
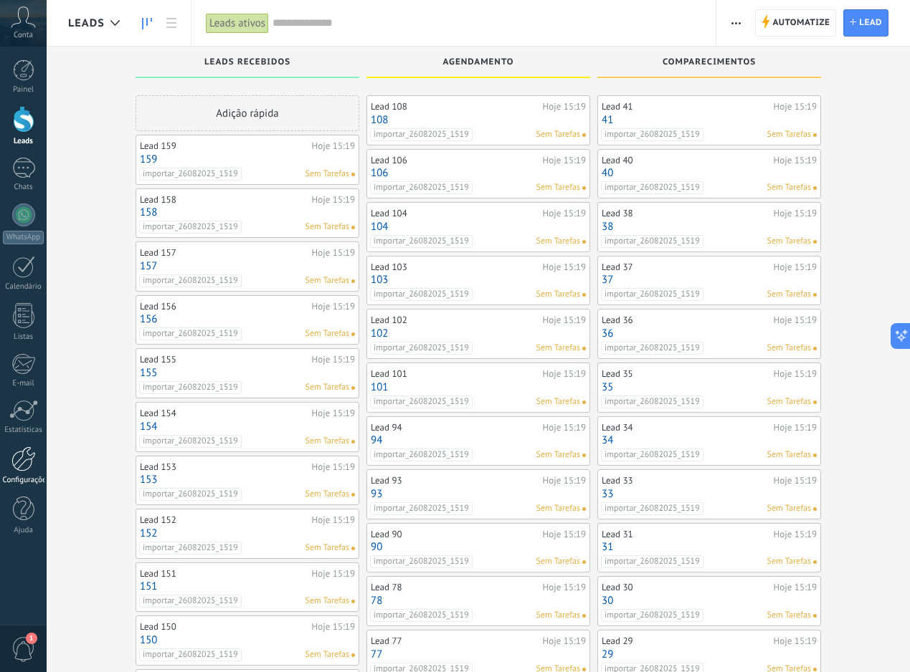
click at [24, 457] on div at bounding box center [23, 459] width 24 height 25
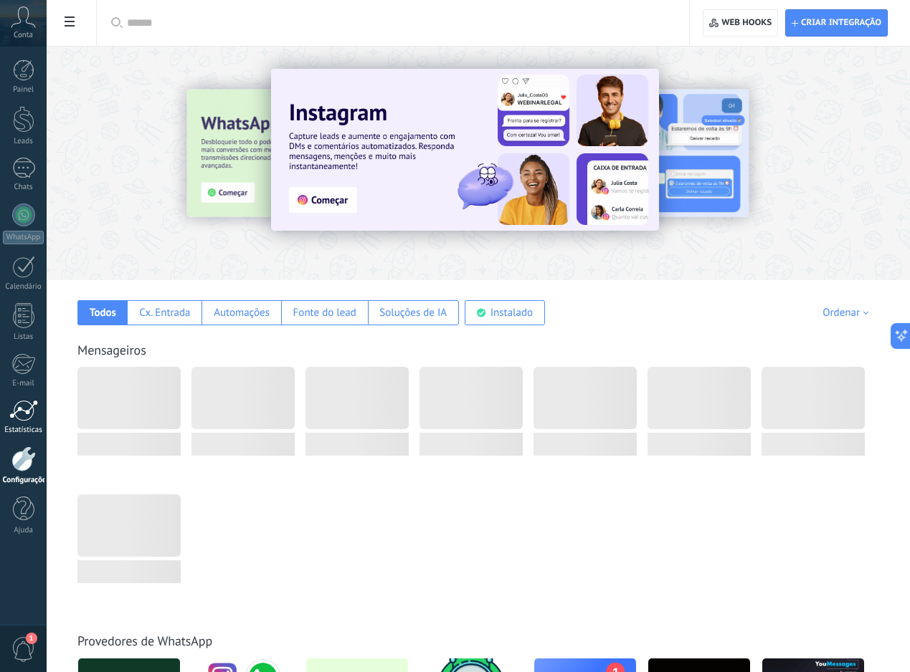
click at [26, 416] on div at bounding box center [23, 411] width 29 height 22
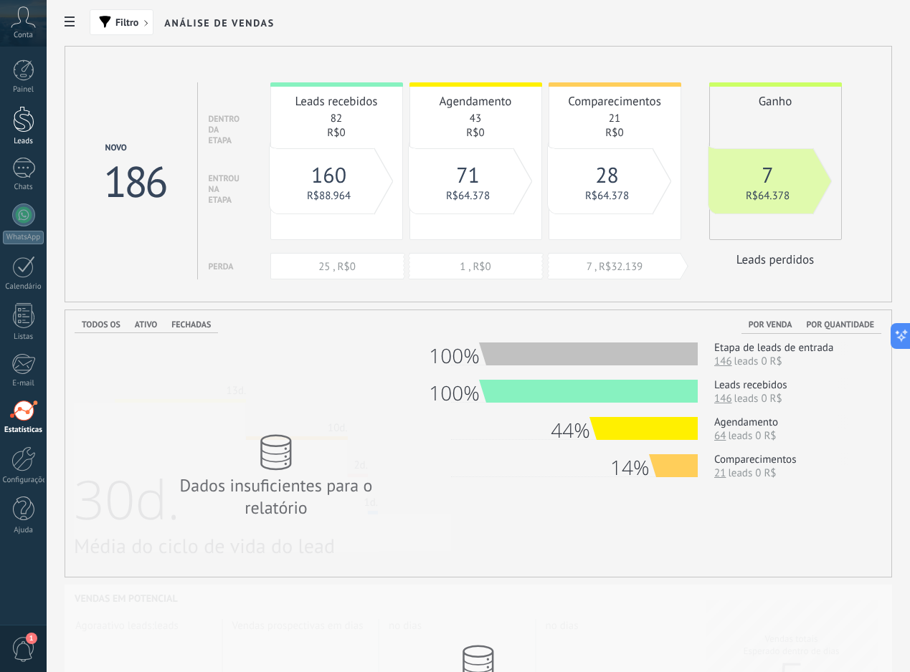
click at [23, 137] on div "Leads" at bounding box center [24, 141] width 42 height 9
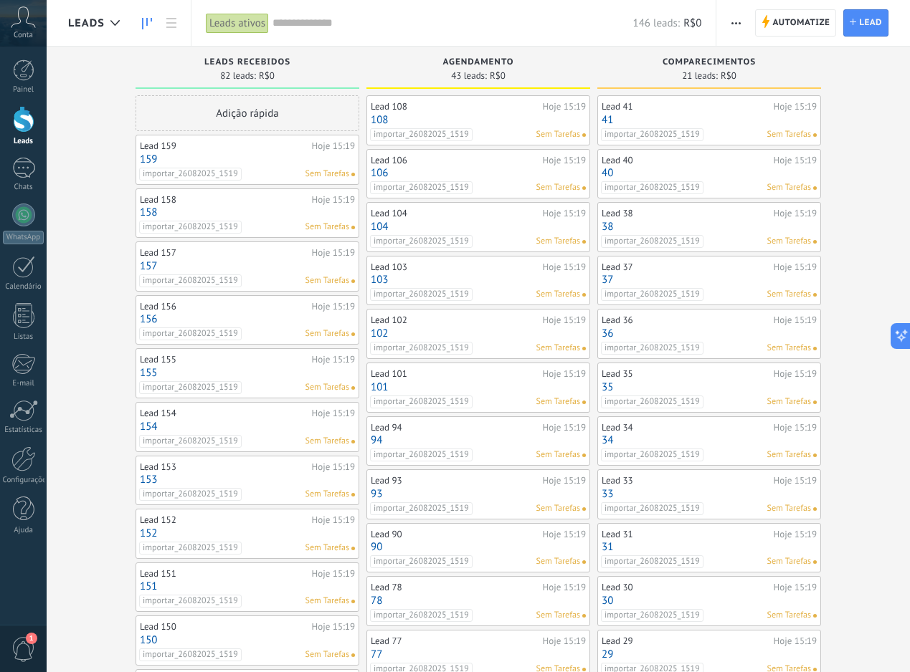
click at [718, 117] on link "41" at bounding box center [708, 120] width 215 height 12
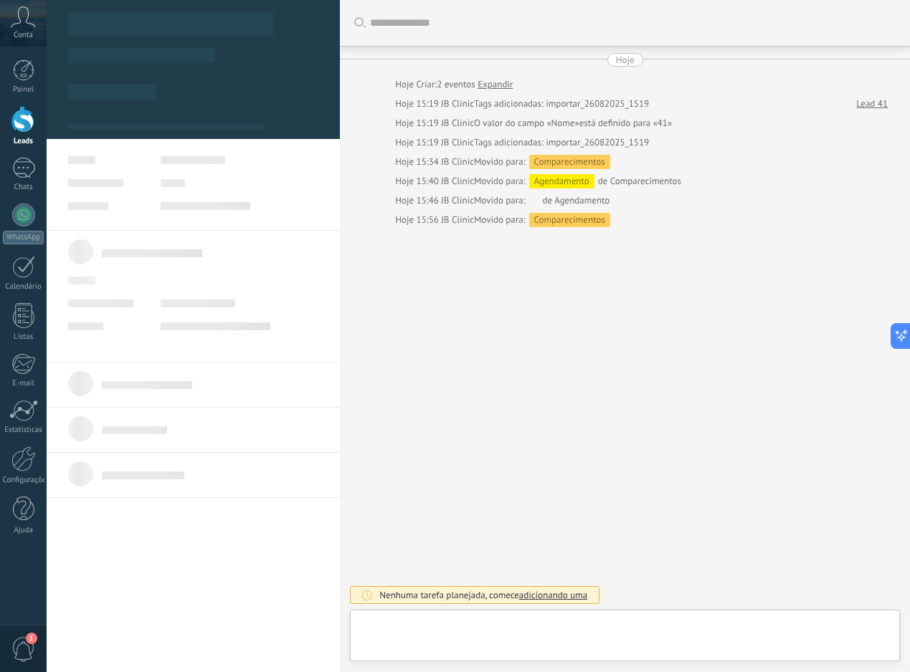
type textarea "**"
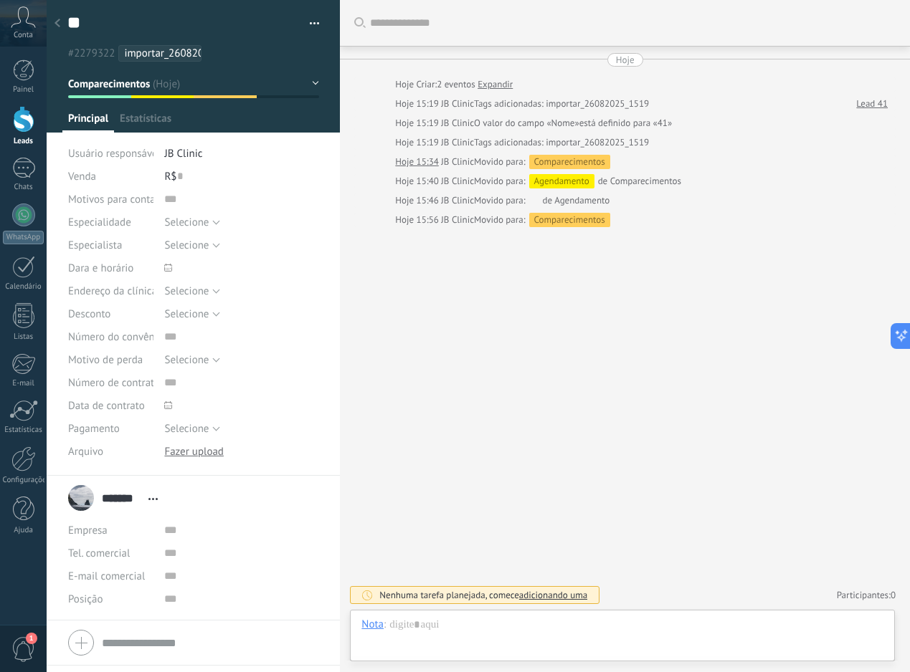
scroll to position [22, 0]
click at [178, 177] on input "text" at bounding box center [180, 176] width 6 height 23
type input "*****"
click at [276, 95] on button "Comparecimentos" at bounding box center [193, 84] width 251 height 26
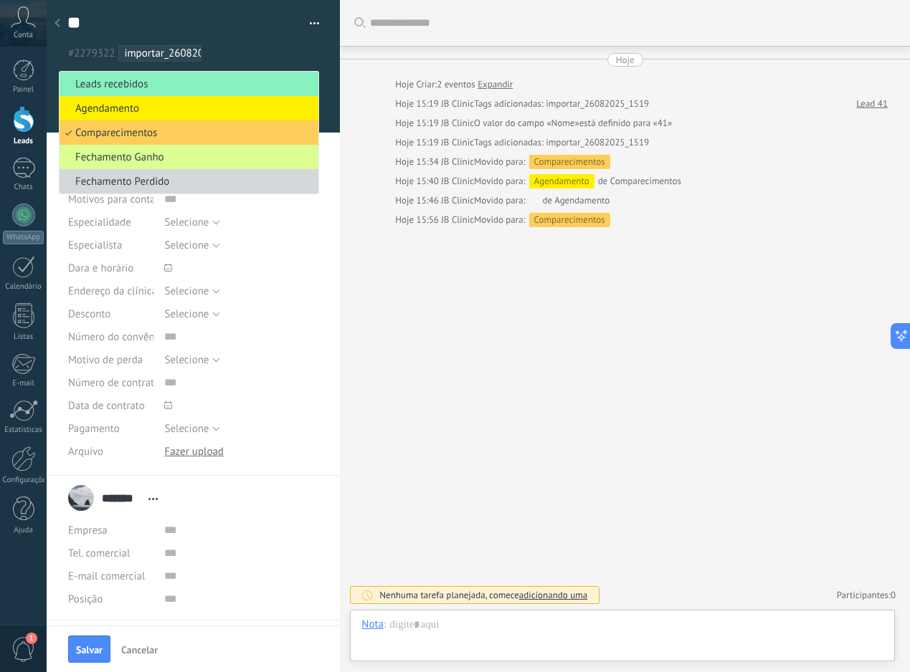
click at [203, 151] on li "Fechamento Ganho" at bounding box center [188, 157] width 259 height 24
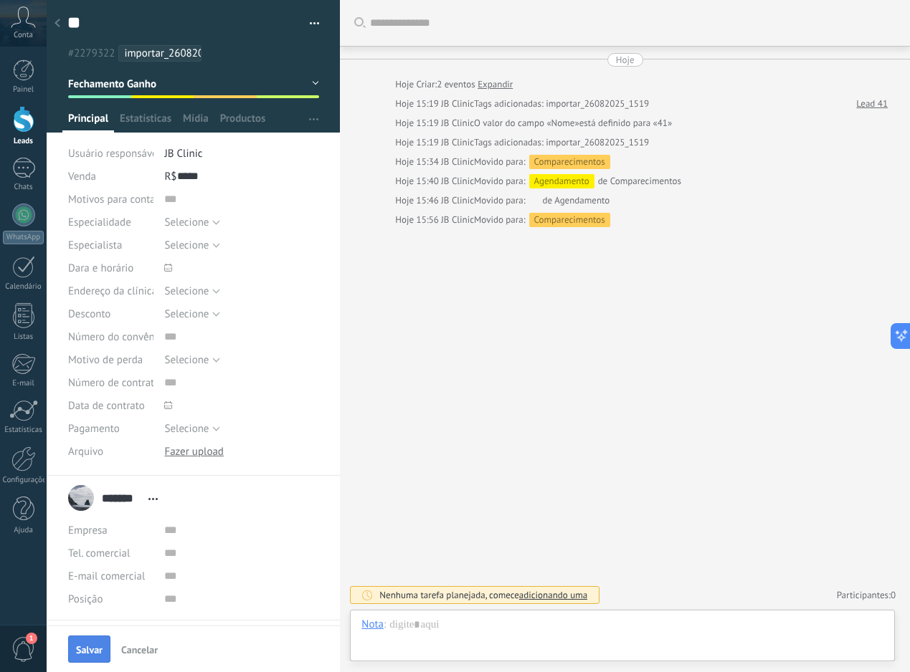
click at [75, 651] on button "Salvar" at bounding box center [89, 649] width 42 height 27
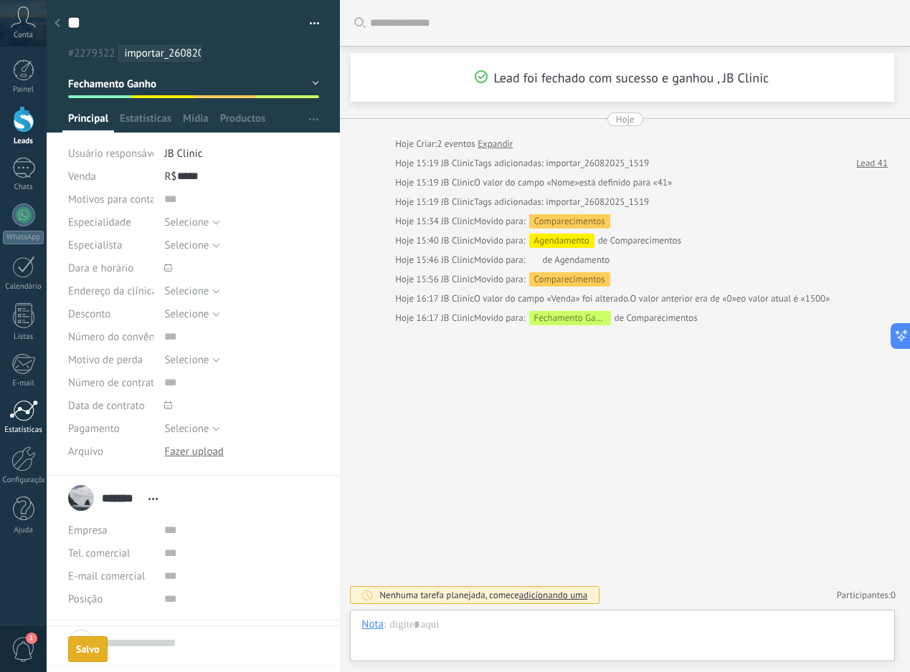
click at [30, 416] on div at bounding box center [23, 411] width 29 height 22
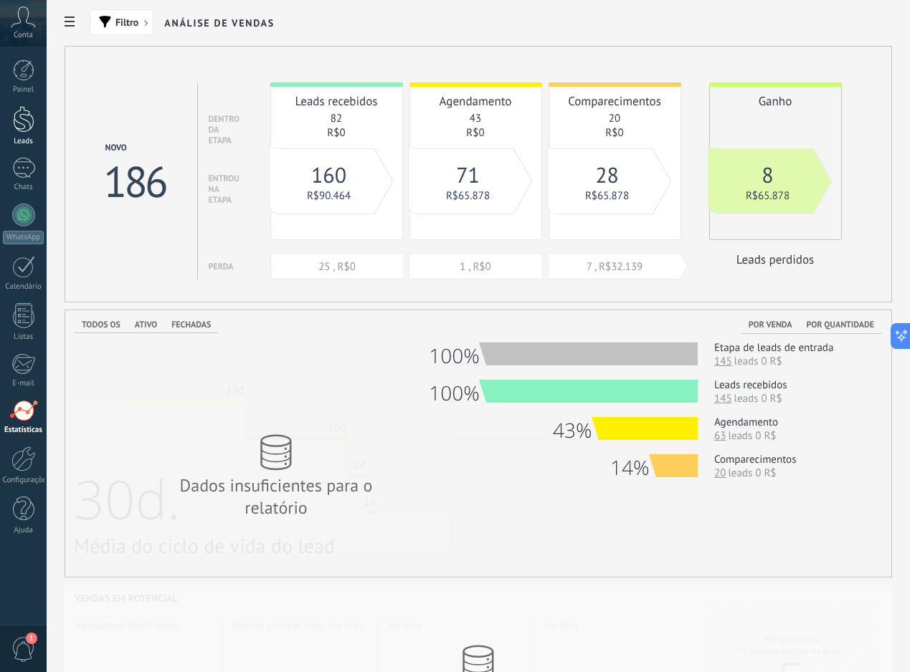
click at [34, 132] on link "Leads" at bounding box center [23, 126] width 47 height 40
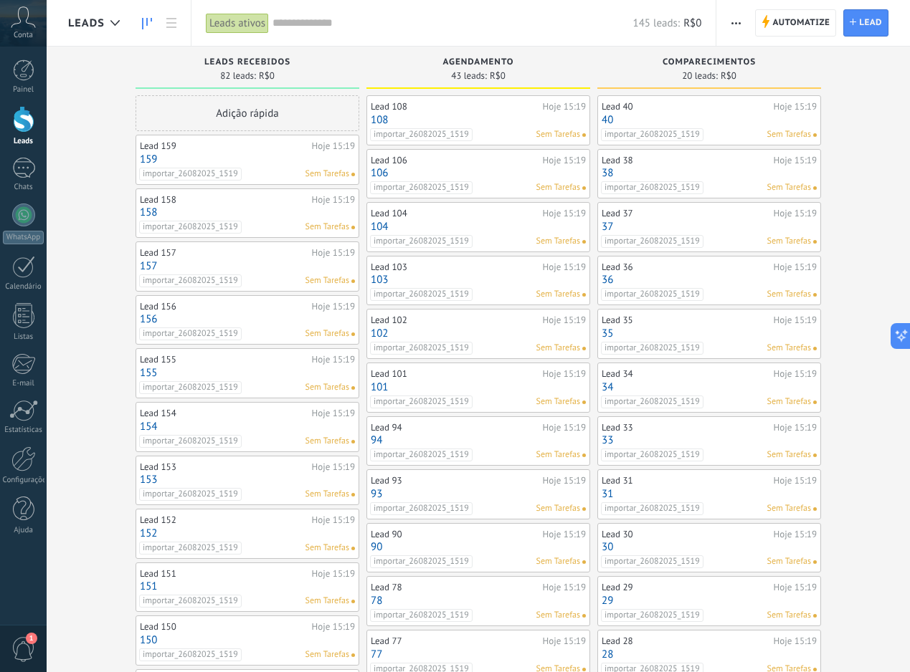
click at [371, 25] on input "text" at bounding box center [452, 23] width 360 height 15
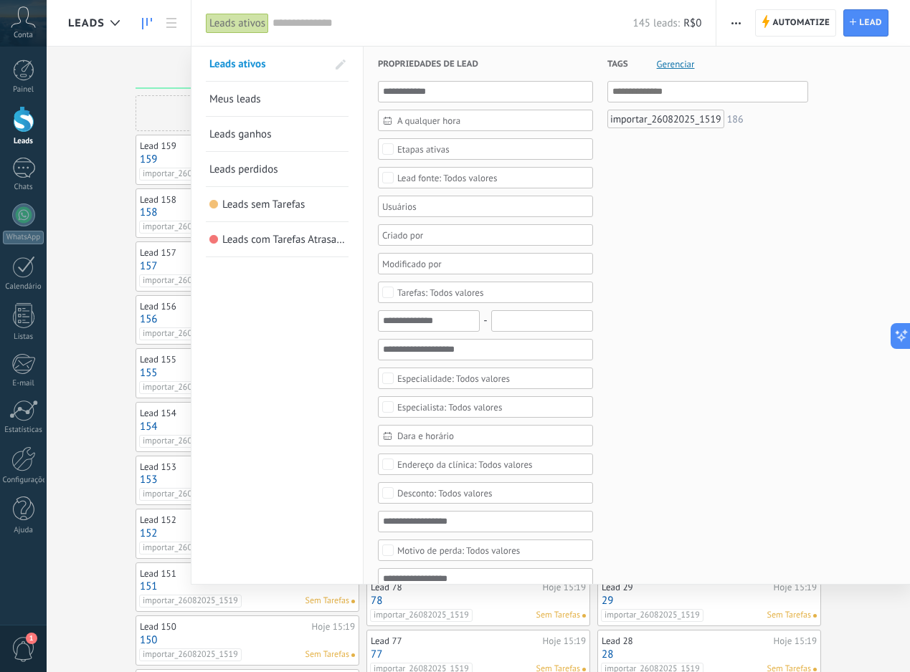
click at [274, 128] on link "Leads ganhos" at bounding box center [276, 134] width 135 height 34
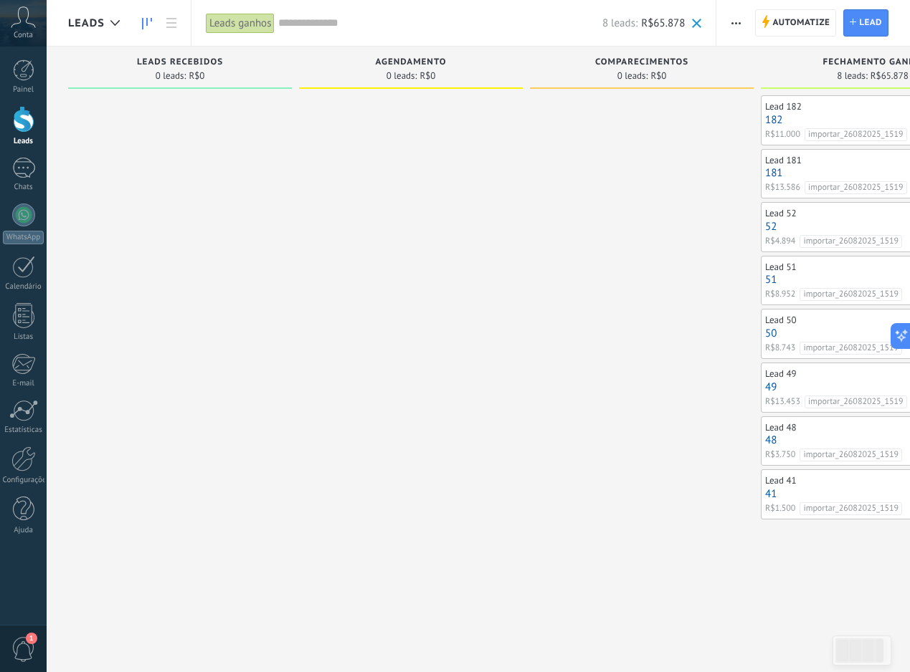
click at [834, 176] on link "181" at bounding box center [872, 173] width 215 height 12
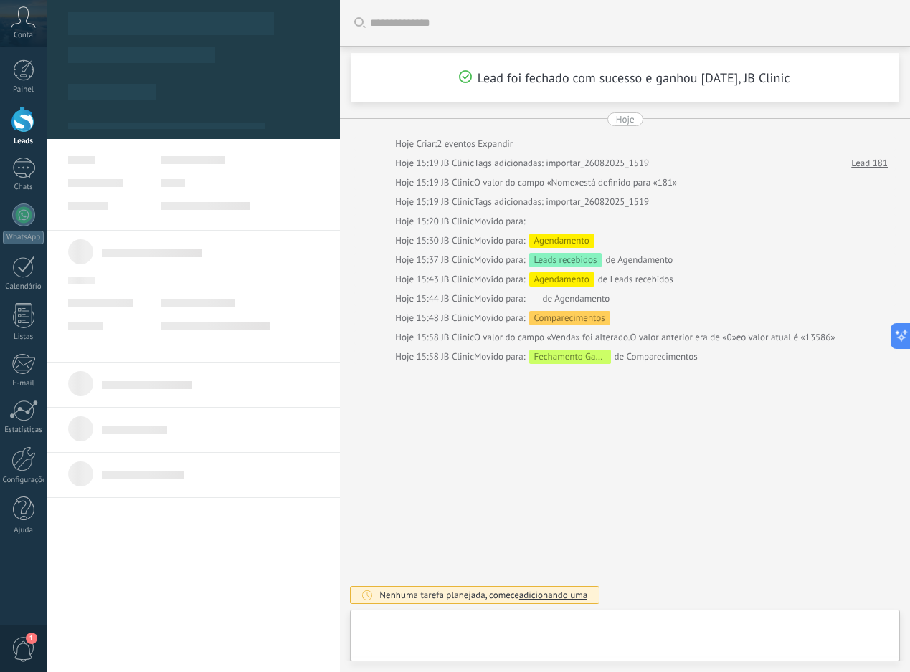
type textarea "***"
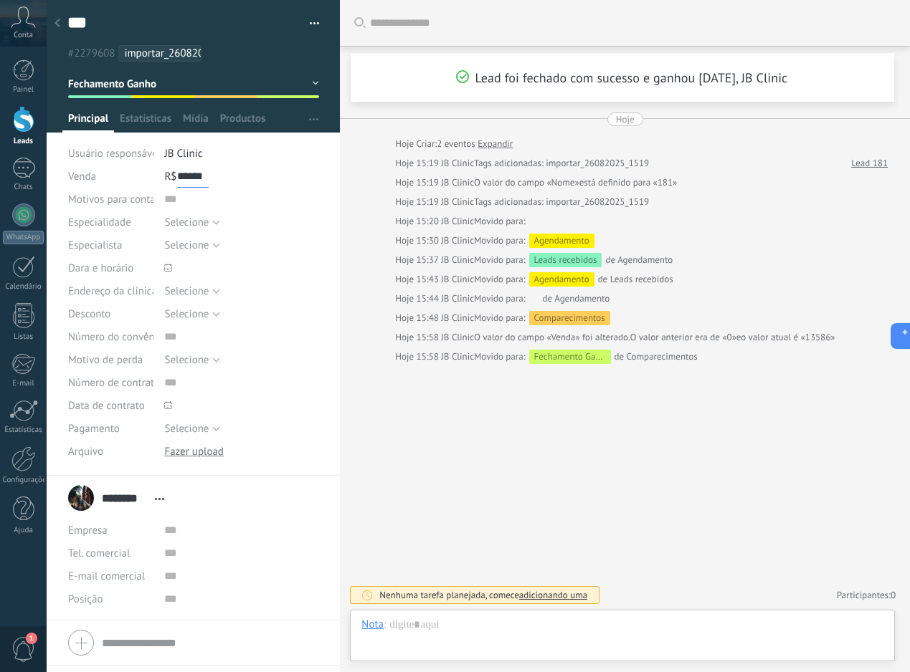
click at [196, 177] on input "******" at bounding box center [193, 176] width 32 height 23
click at [199, 177] on input "******" at bounding box center [193, 176] width 32 height 23
type input "******"
click at [105, 651] on button "Salvar" at bounding box center [89, 649] width 42 height 27
type input "******"
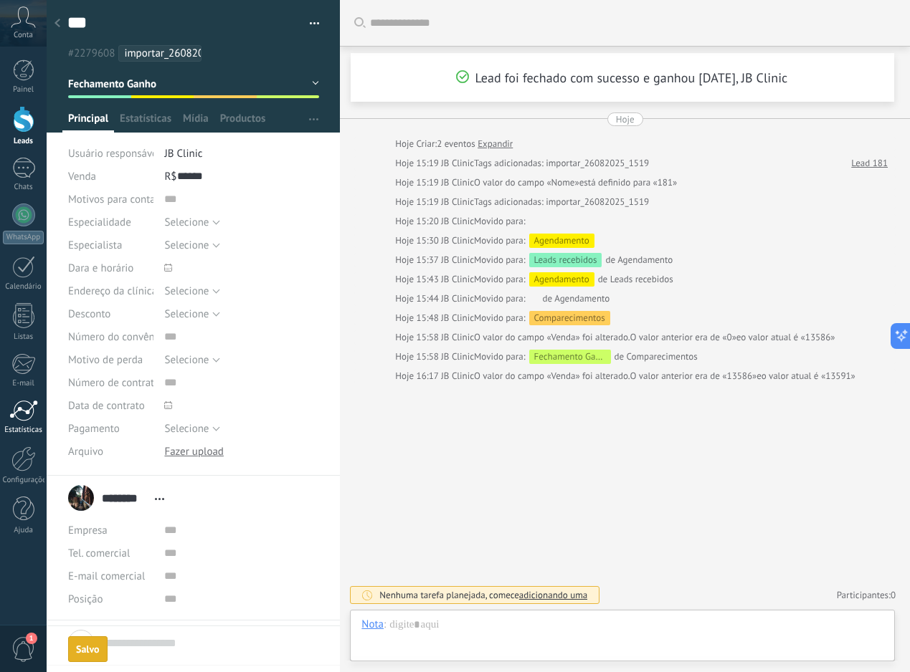
click at [17, 424] on link "Estatísticas" at bounding box center [23, 417] width 47 height 35
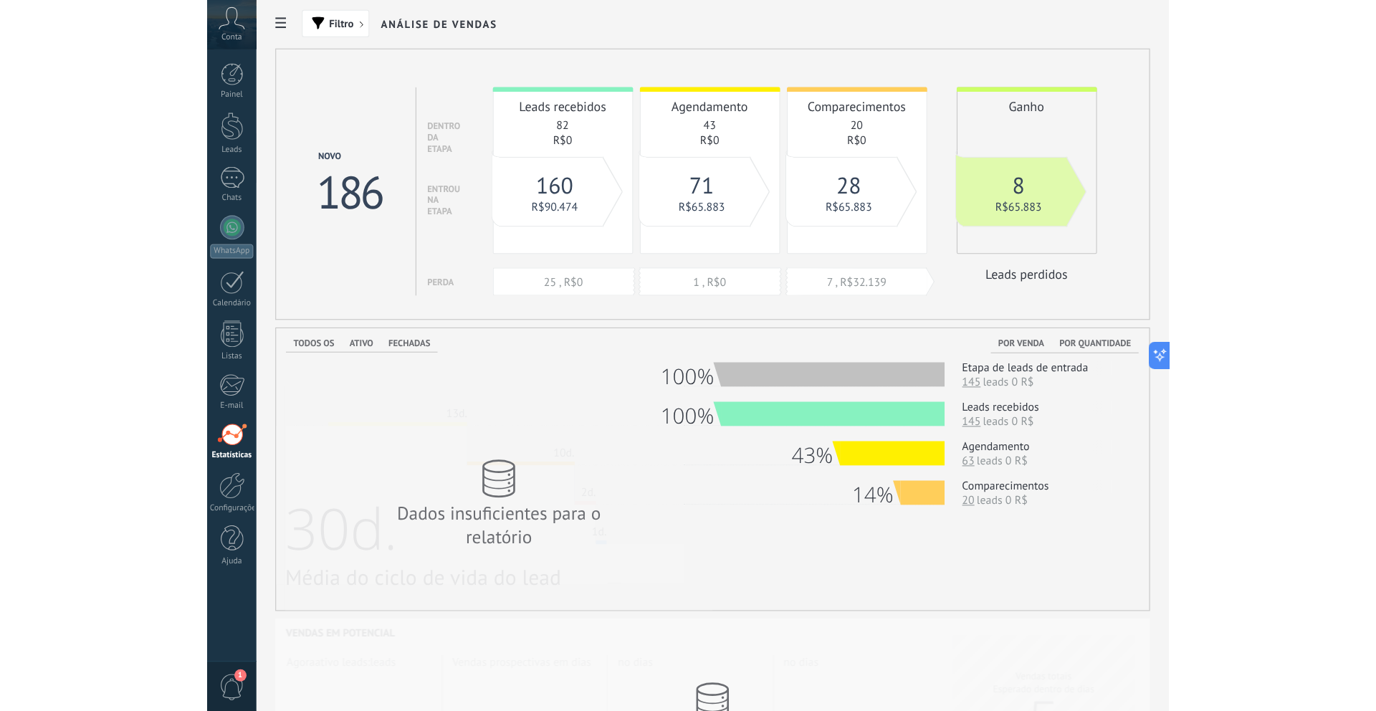
scroll to position [14, 0]
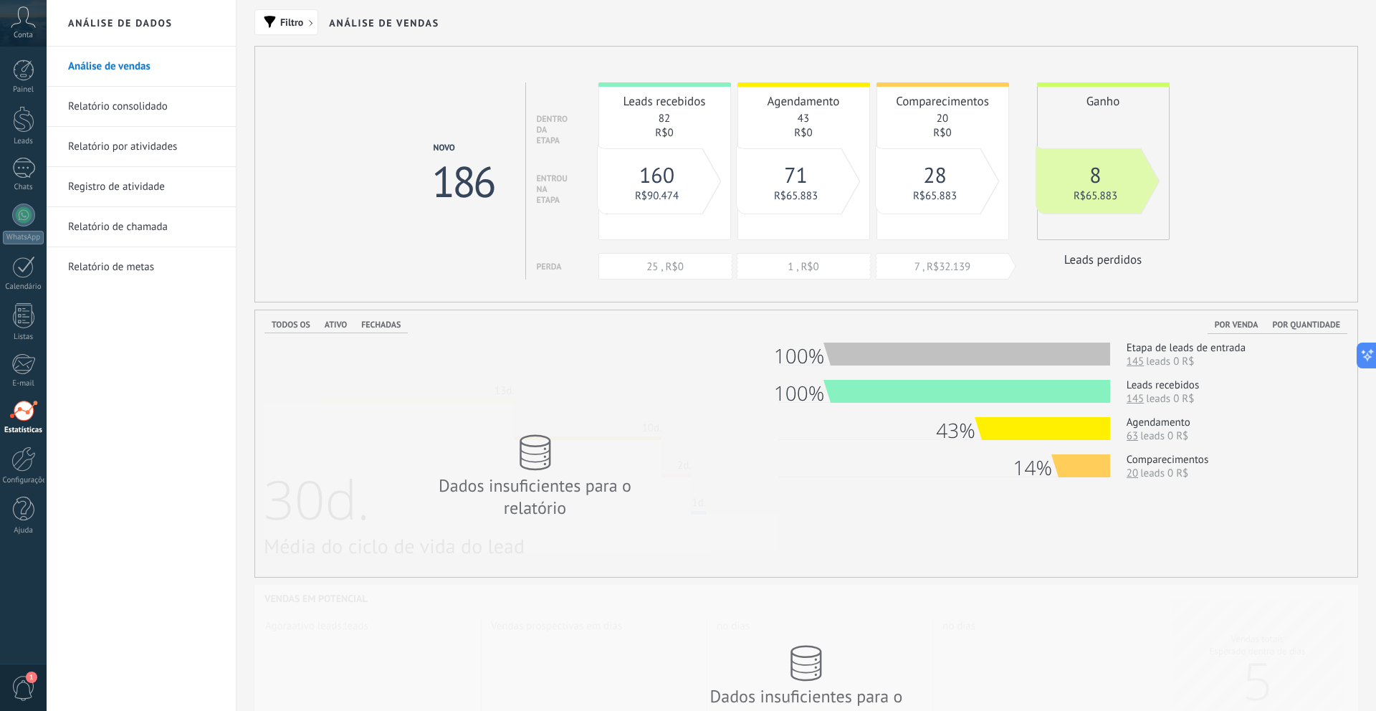
click at [661, 121] on link "82" at bounding box center [664, 119] width 11 height 14
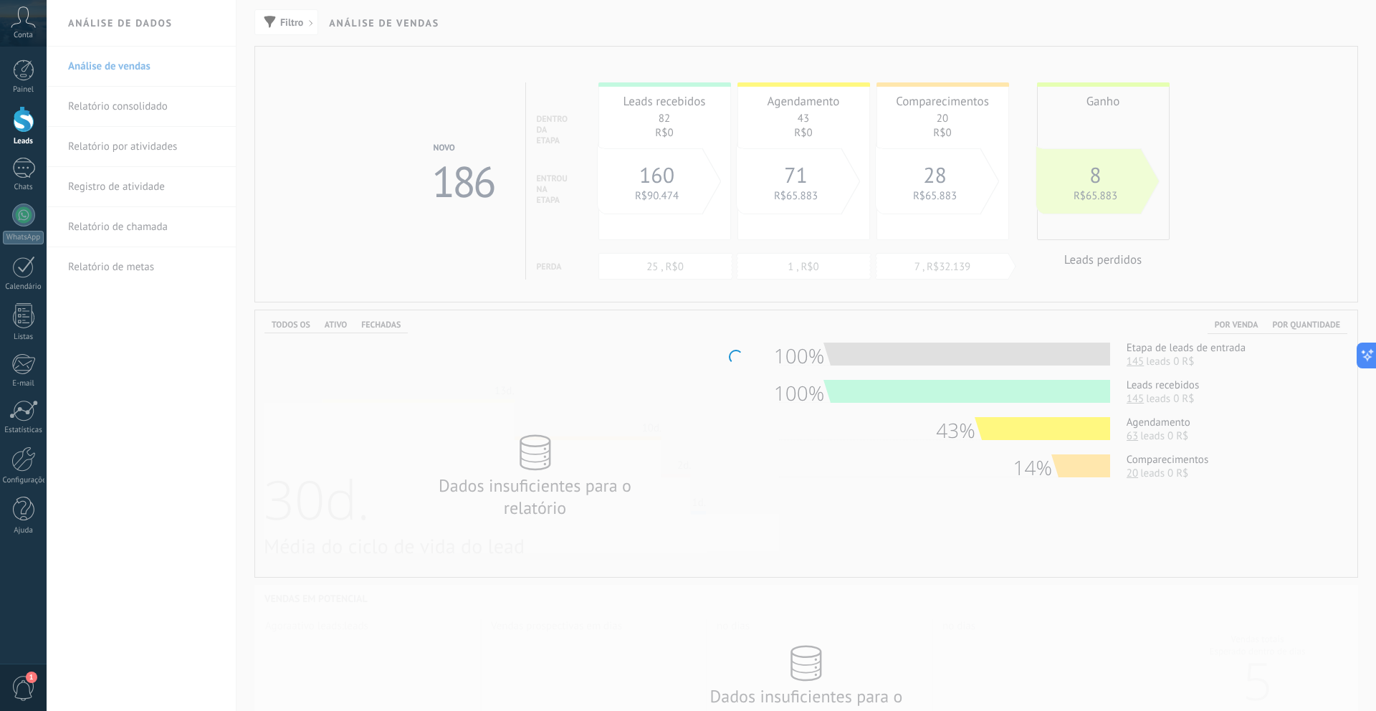
click at [661, 121] on body ".abccls-1,.abccls-2{fill-rule:evenodd}.abccls-2{fill:#fff} .abfcls-1{fill:none}…" at bounding box center [688, 355] width 1376 height 711
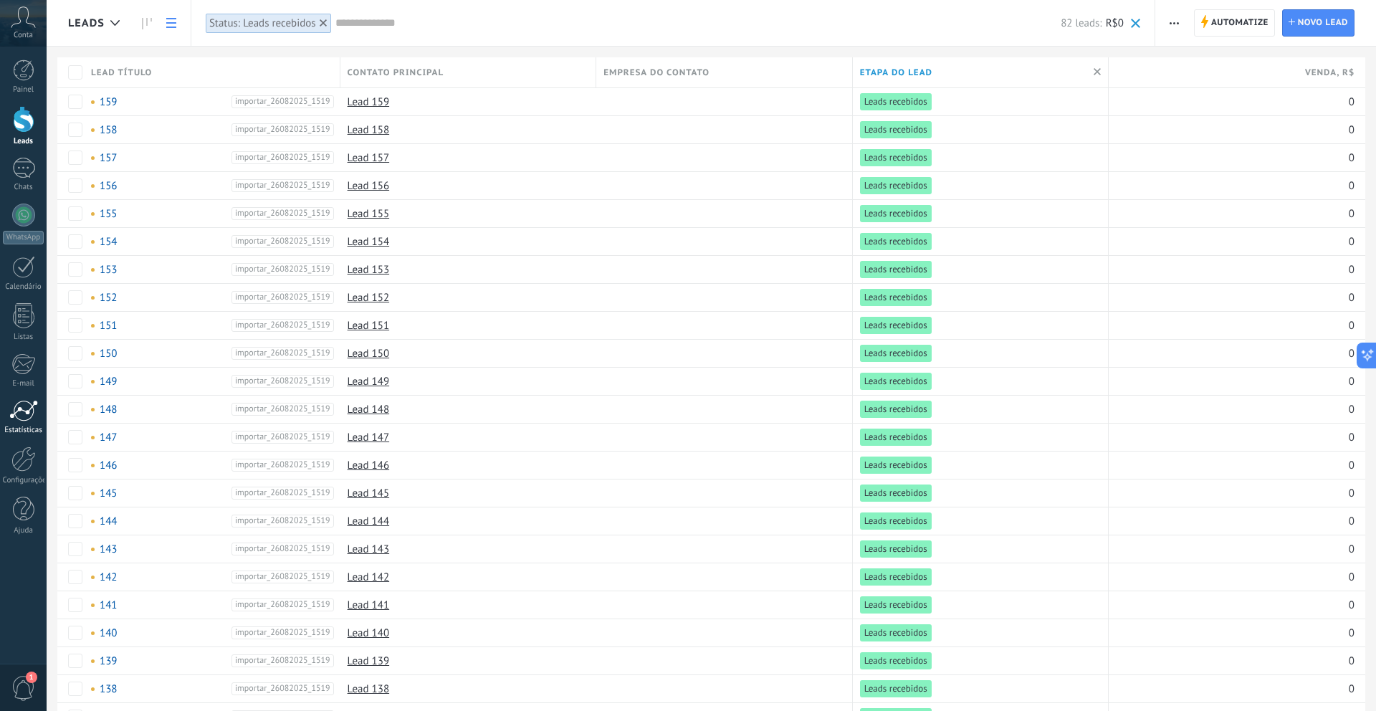
click at [20, 420] on div at bounding box center [23, 411] width 29 height 22
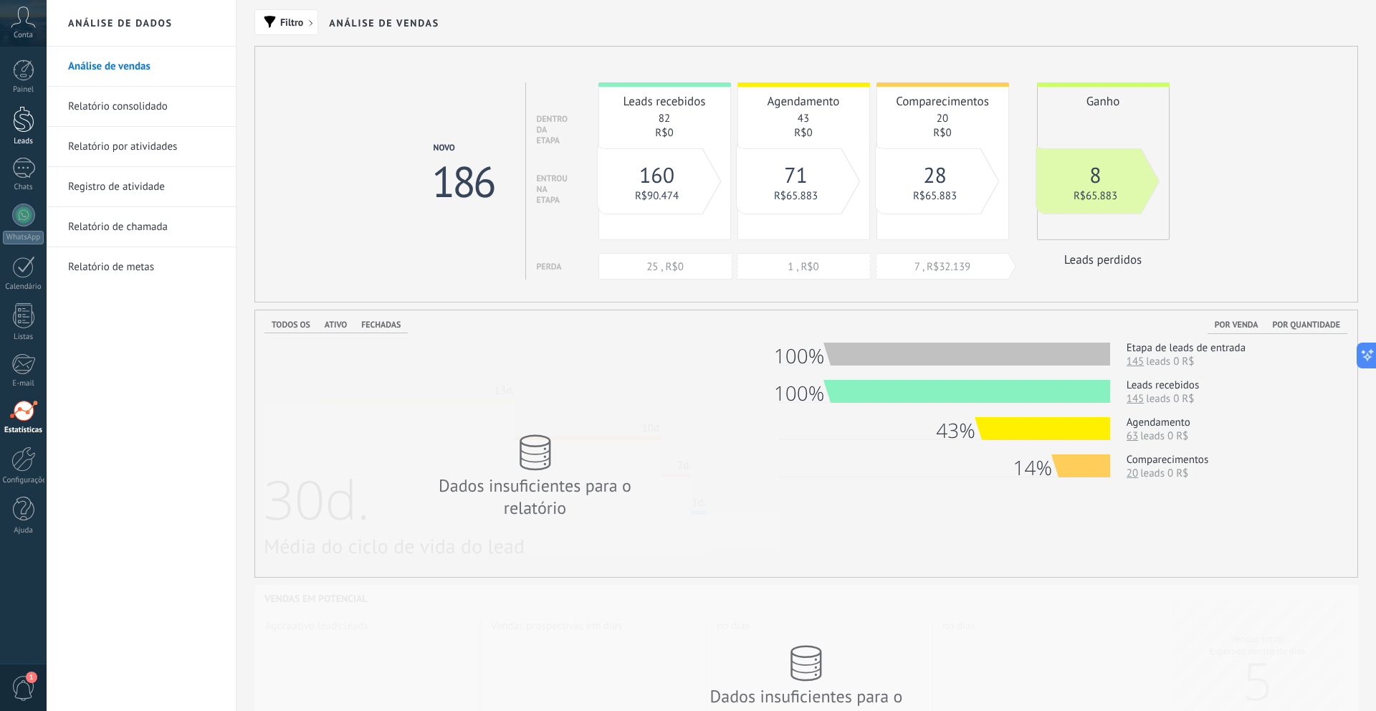
click at [30, 141] on div "Leads" at bounding box center [24, 141] width 42 height 9
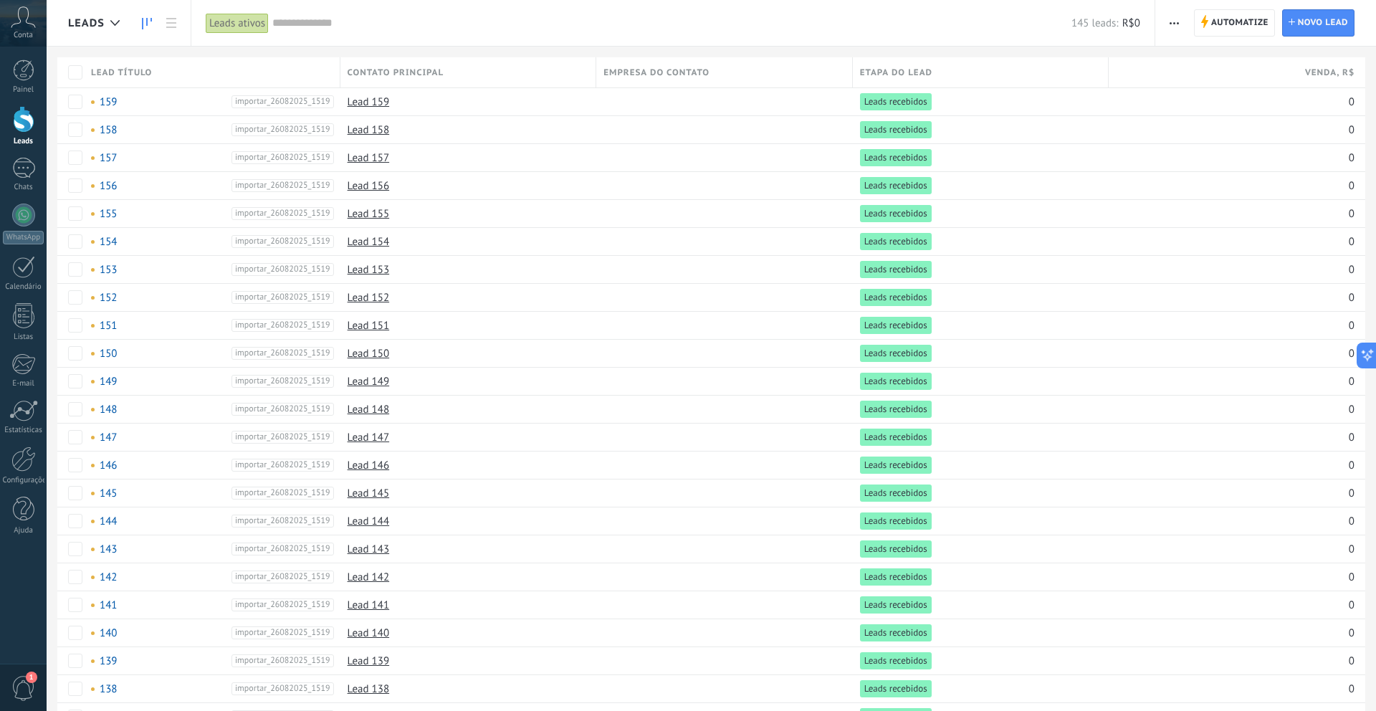
click at [149, 24] on icon at bounding box center [147, 23] width 10 height 11
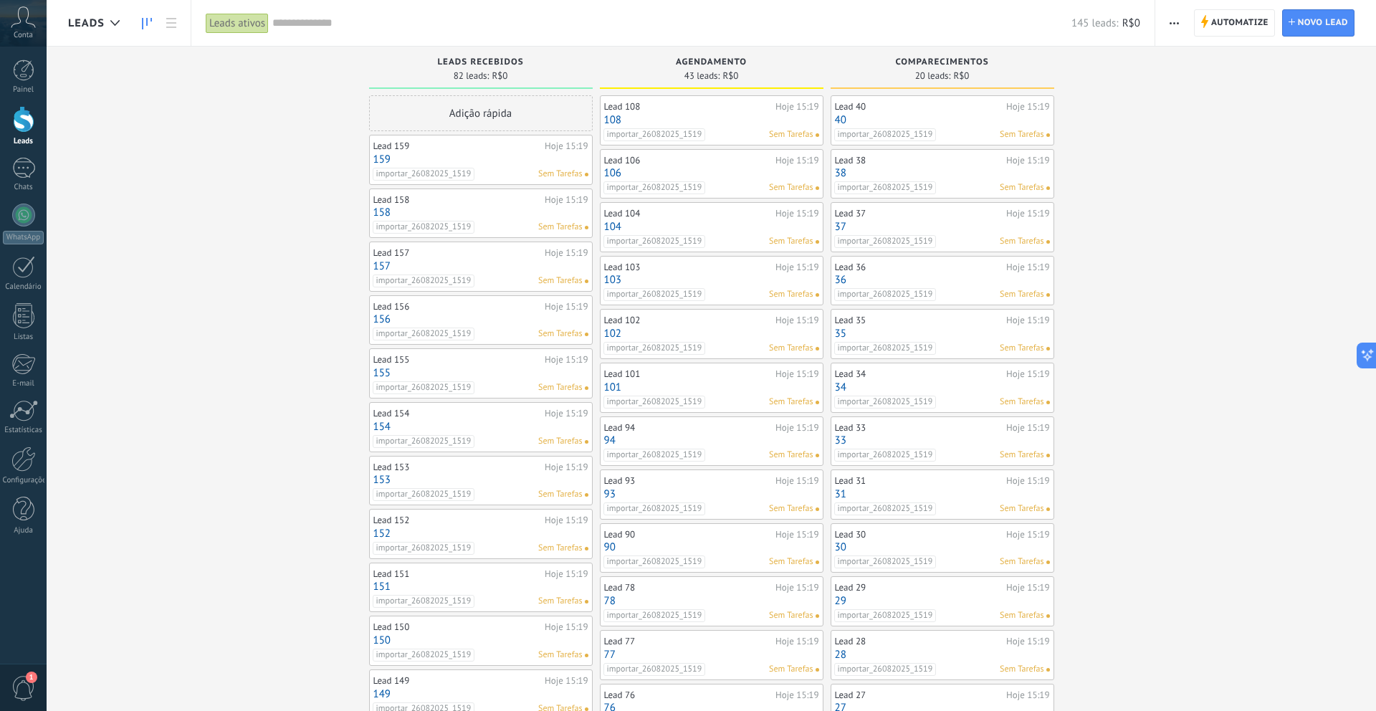
click at [909, 120] on link "40" at bounding box center [942, 120] width 215 height 12
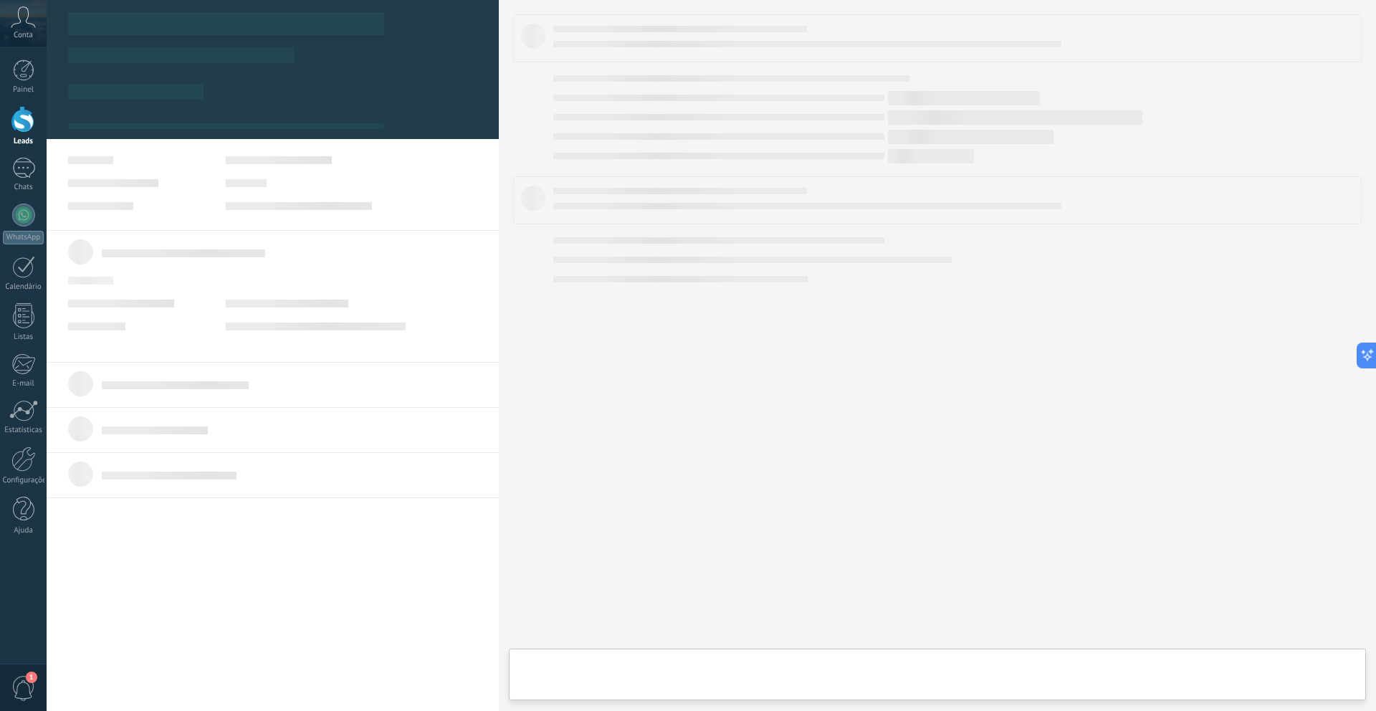
type textarea "**"
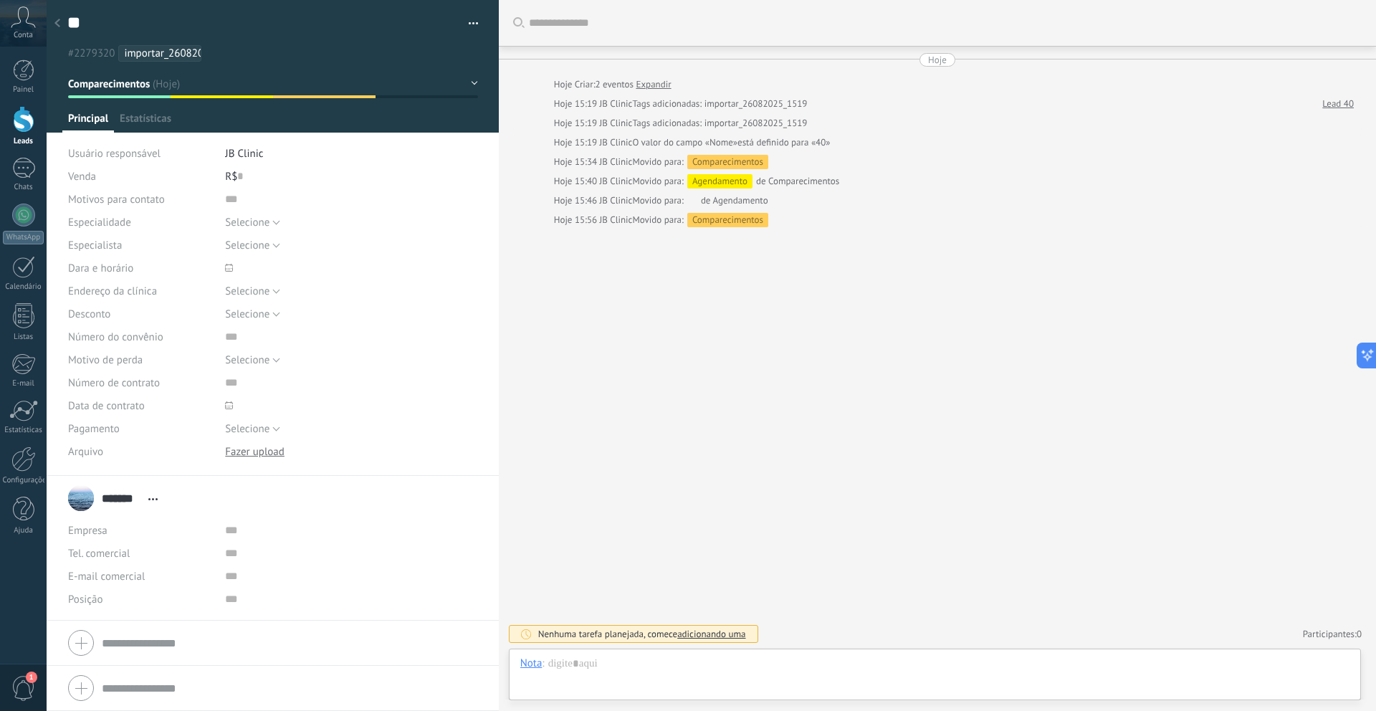
scroll to position [22, 0]
click at [300, 92] on button "Comparecimentos" at bounding box center [273, 84] width 410 height 26
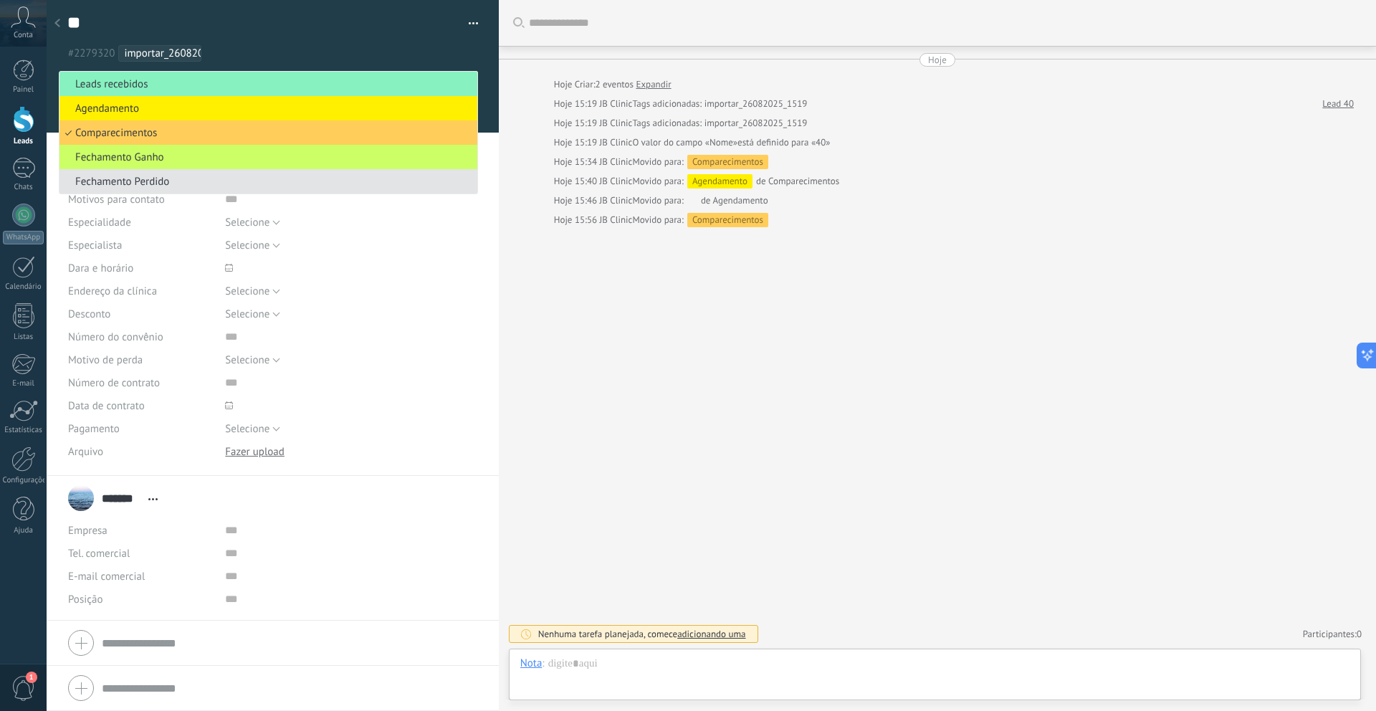
click at [241, 176] on span "Fechamento Perdido" at bounding box center [266, 182] width 414 height 14
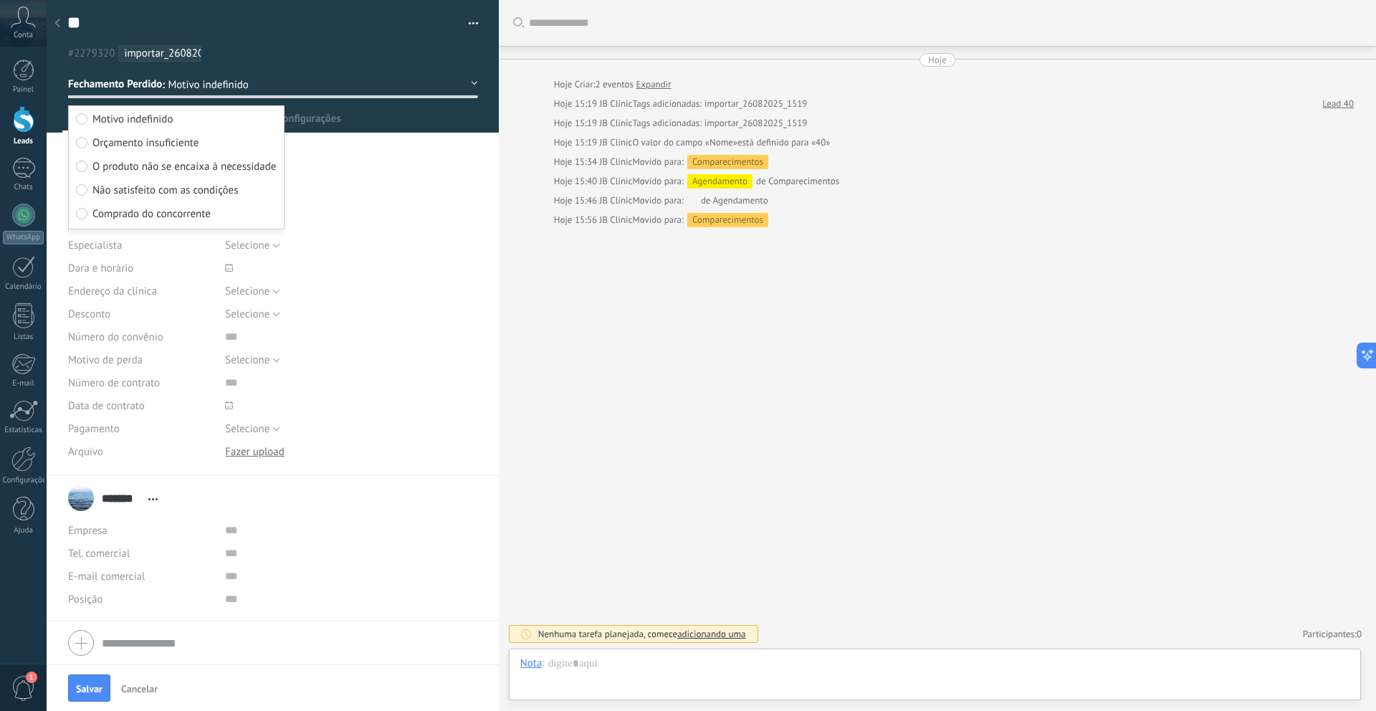
click at [239, 177] on label "O produto não se encaixa à necessidade" at bounding box center [176, 168] width 201 height 24
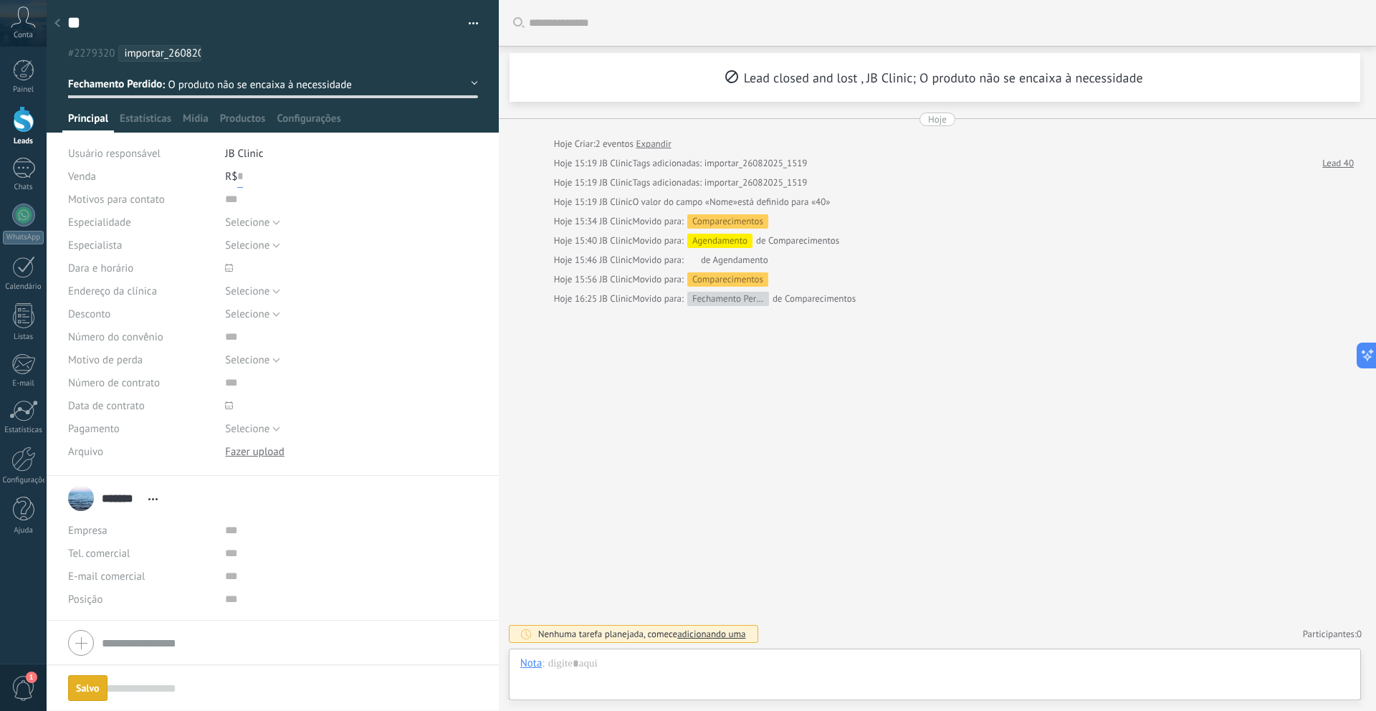
click at [239, 177] on input "text" at bounding box center [240, 176] width 6 height 23
click at [90, 672] on div "Salvar Cancelar" at bounding box center [273, 688] width 452 height 47
click at [89, 672] on div "Salvar Cancelar" at bounding box center [273, 688] width 452 height 47
click at [95, 672] on span "Salvar" at bounding box center [89, 689] width 27 height 10
type input "******"
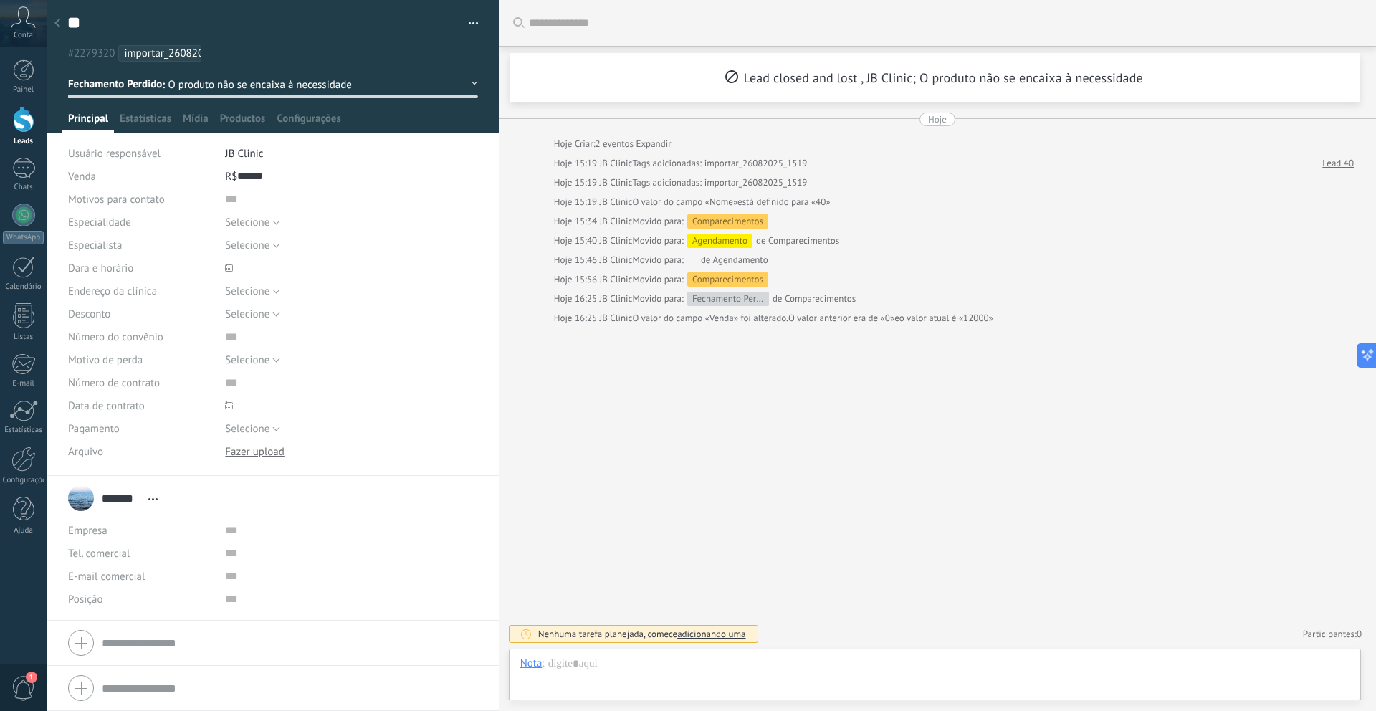
click at [541, 272] on div "Hoje 15:56 JB Clinic Movido para: Comparecimentos" at bounding box center [937, 279] width 849 height 14
click at [57, 27] on icon at bounding box center [57, 23] width 6 height 9
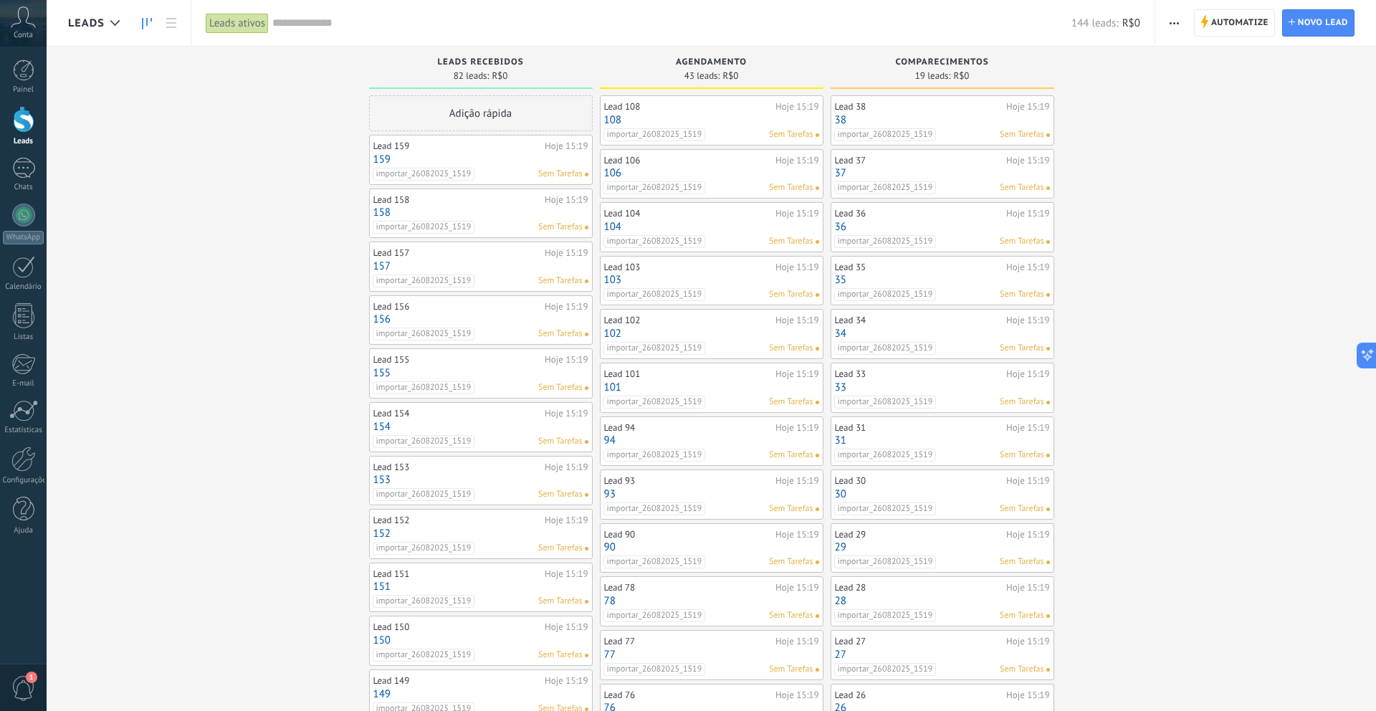
click at [909, 173] on link "37" at bounding box center [942, 173] width 215 height 12
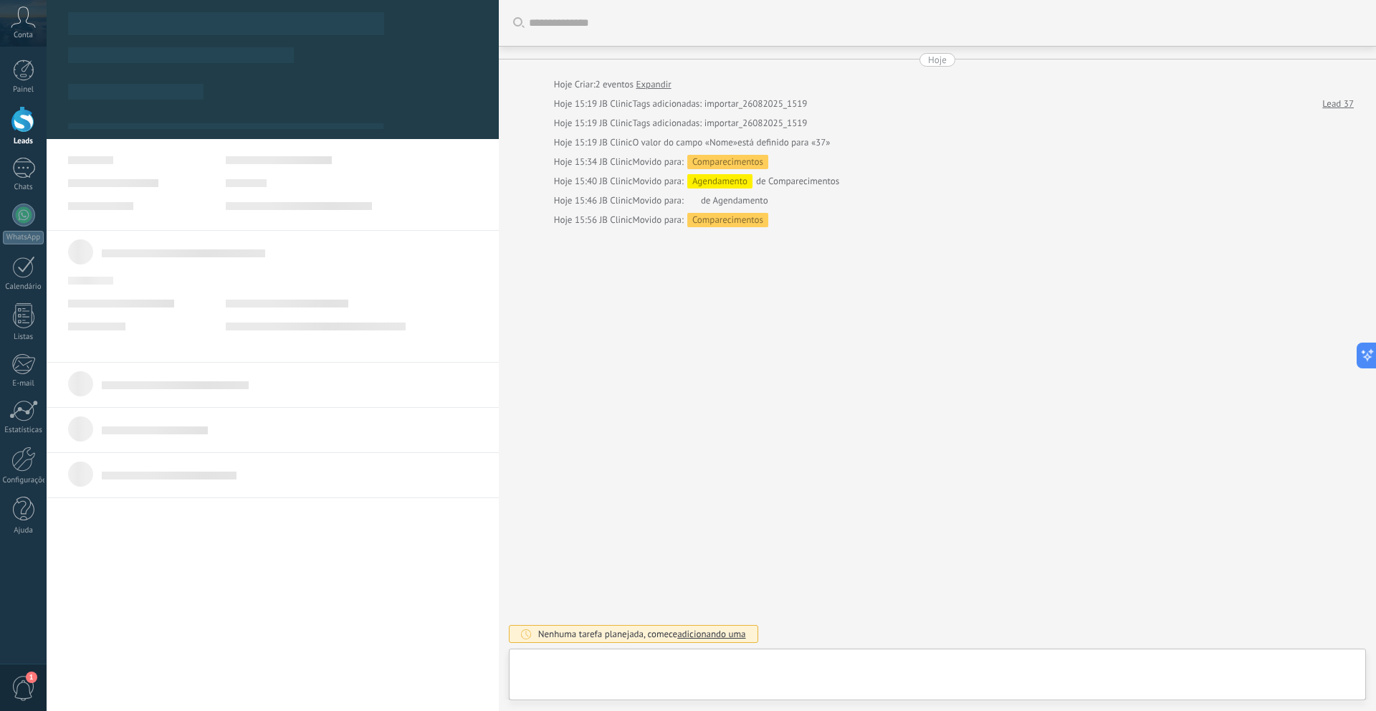
type textarea "**"
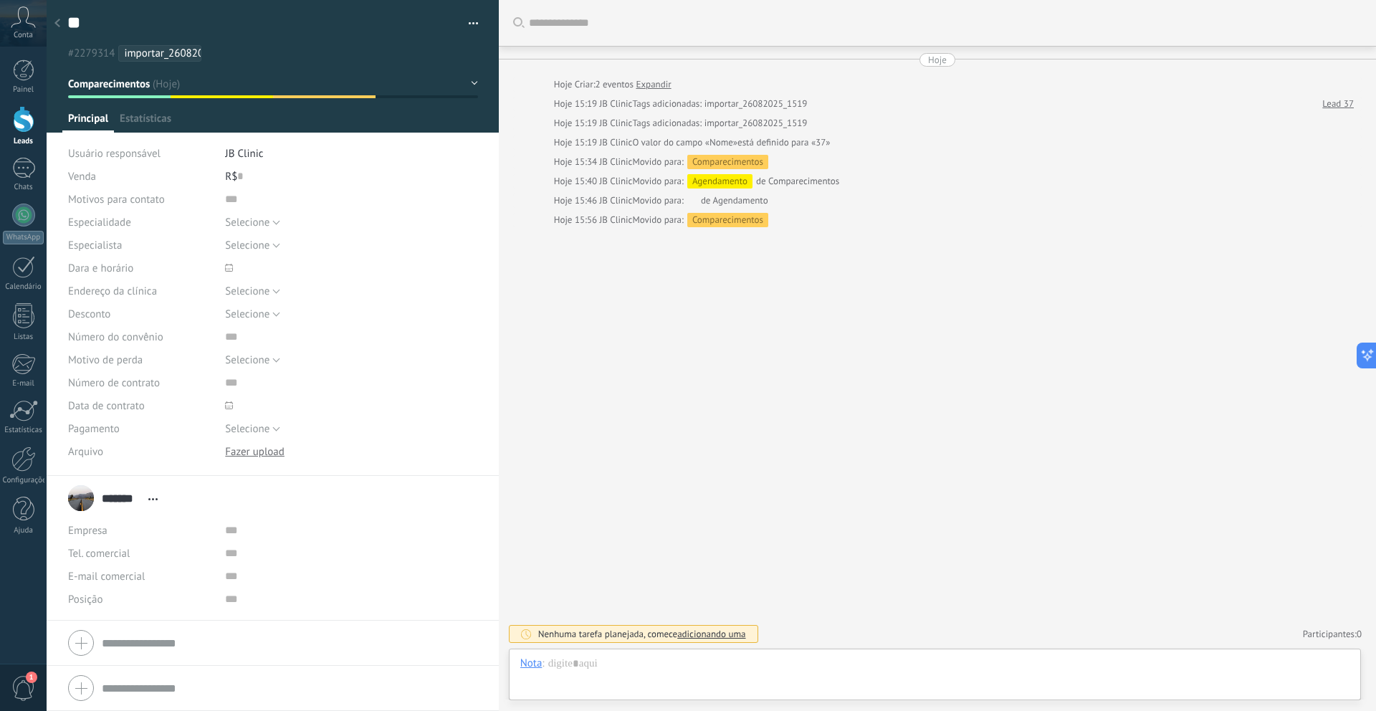
scroll to position [22, 0]
click at [620, 264] on div "Buscar Carregar mais Hoje Hoje Criar: 2 eventos Expandir Hoje 15:19 JB Clinic T…" at bounding box center [937, 355] width 877 height 711
click at [322, 97] on div at bounding box center [324, 96] width 103 height 3
click at [254, 94] on button "Comparecimentos" at bounding box center [273, 84] width 410 height 26
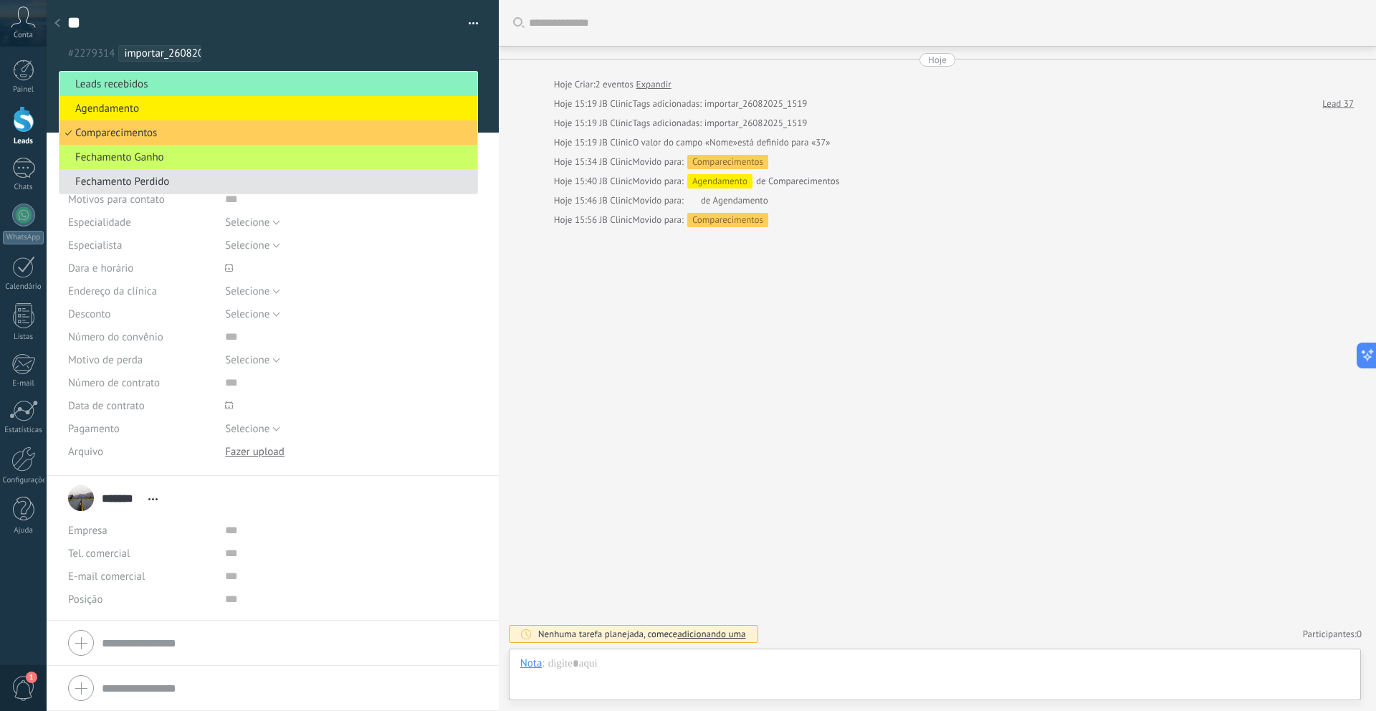
click at [207, 174] on li "Fechamento Perdido" at bounding box center [268, 181] width 418 height 24
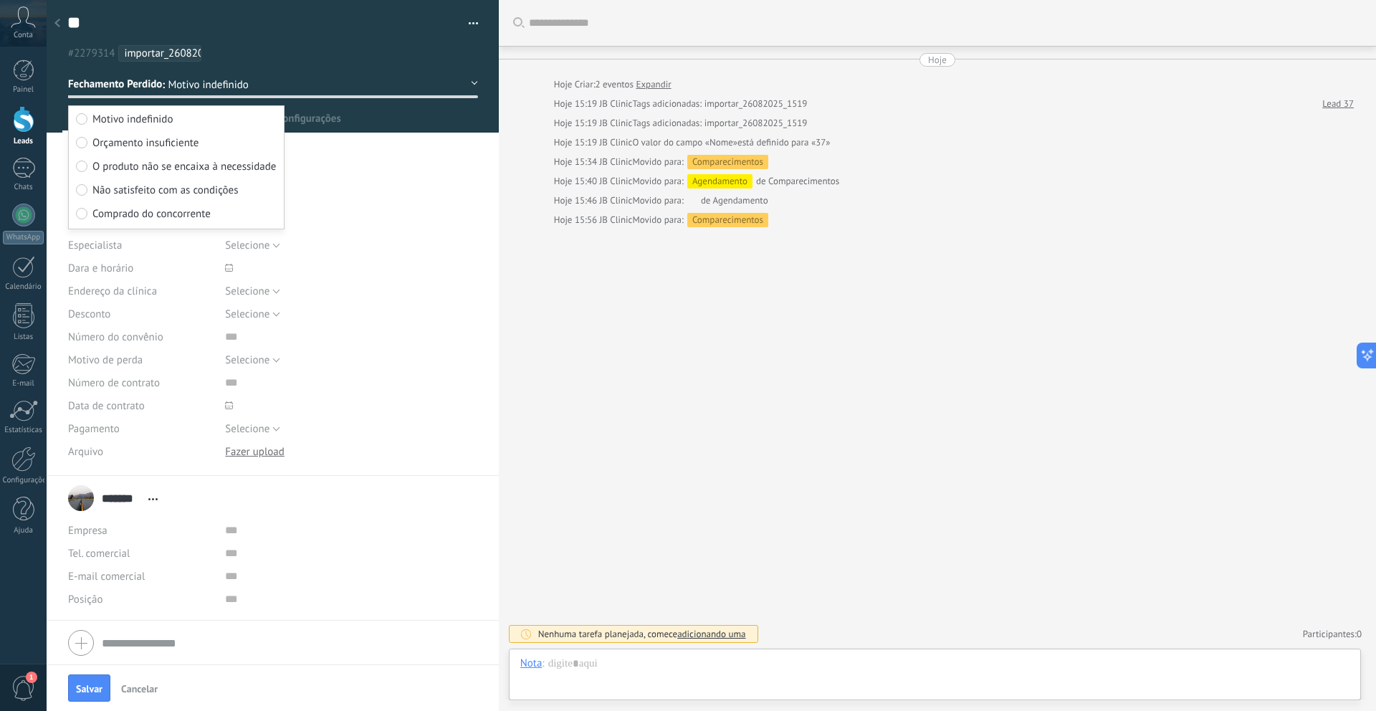
click at [162, 144] on span "Orçamento insuficiente" at bounding box center [145, 143] width 106 height 14
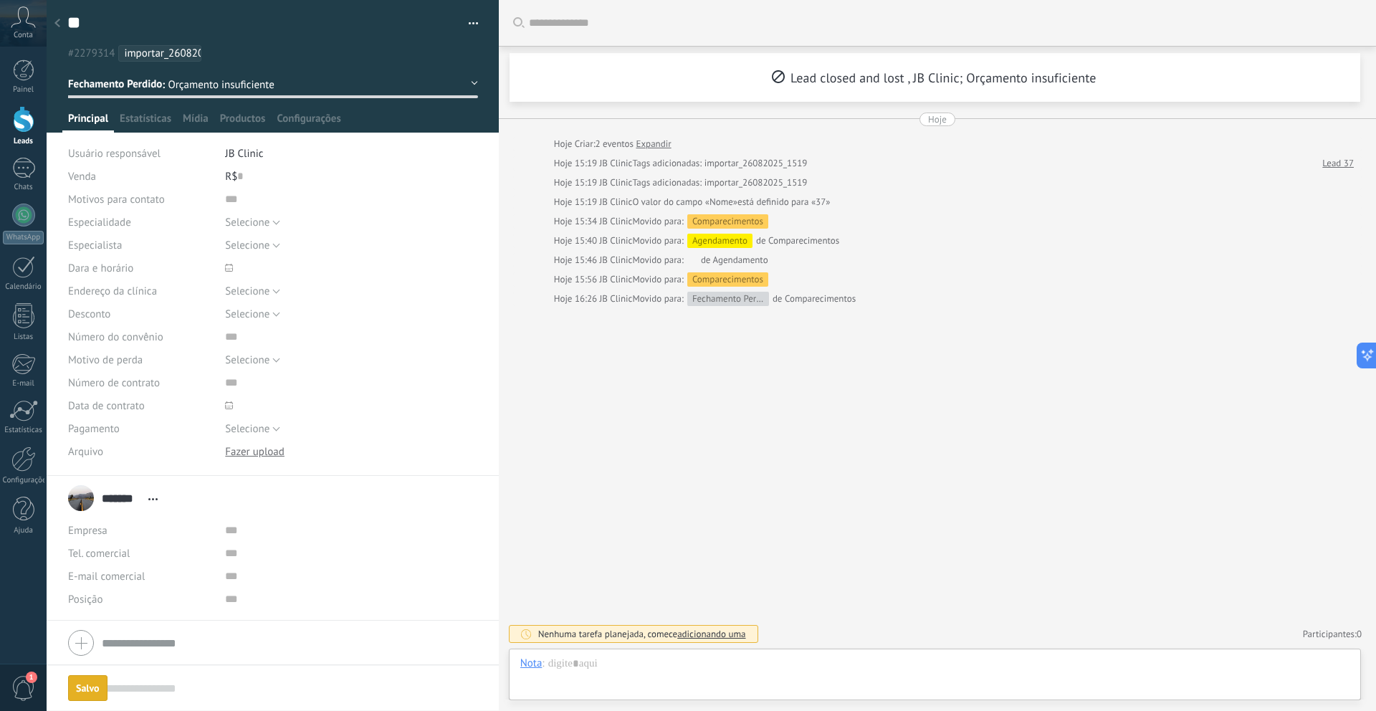
click at [242, 176] on div "R$ 0" at bounding box center [351, 176] width 252 height 23
type input "*****"
click at [100, 672] on span "Salvar" at bounding box center [89, 689] width 27 height 10
click at [18, 146] on div "Painel Leads Chats WhatsApp Clientes" at bounding box center [23, 304] width 47 height 490
click at [33, 125] on div at bounding box center [24, 119] width 22 height 27
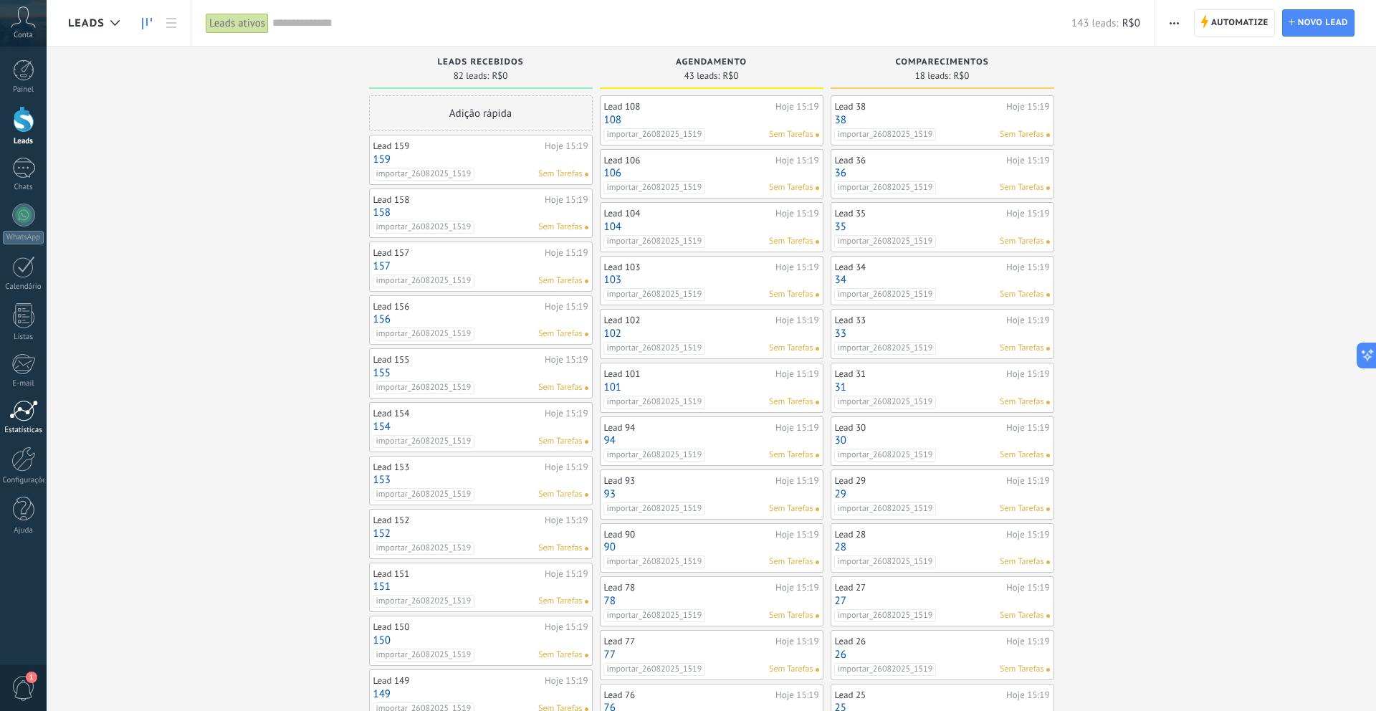
click at [26, 410] on div at bounding box center [23, 411] width 29 height 22
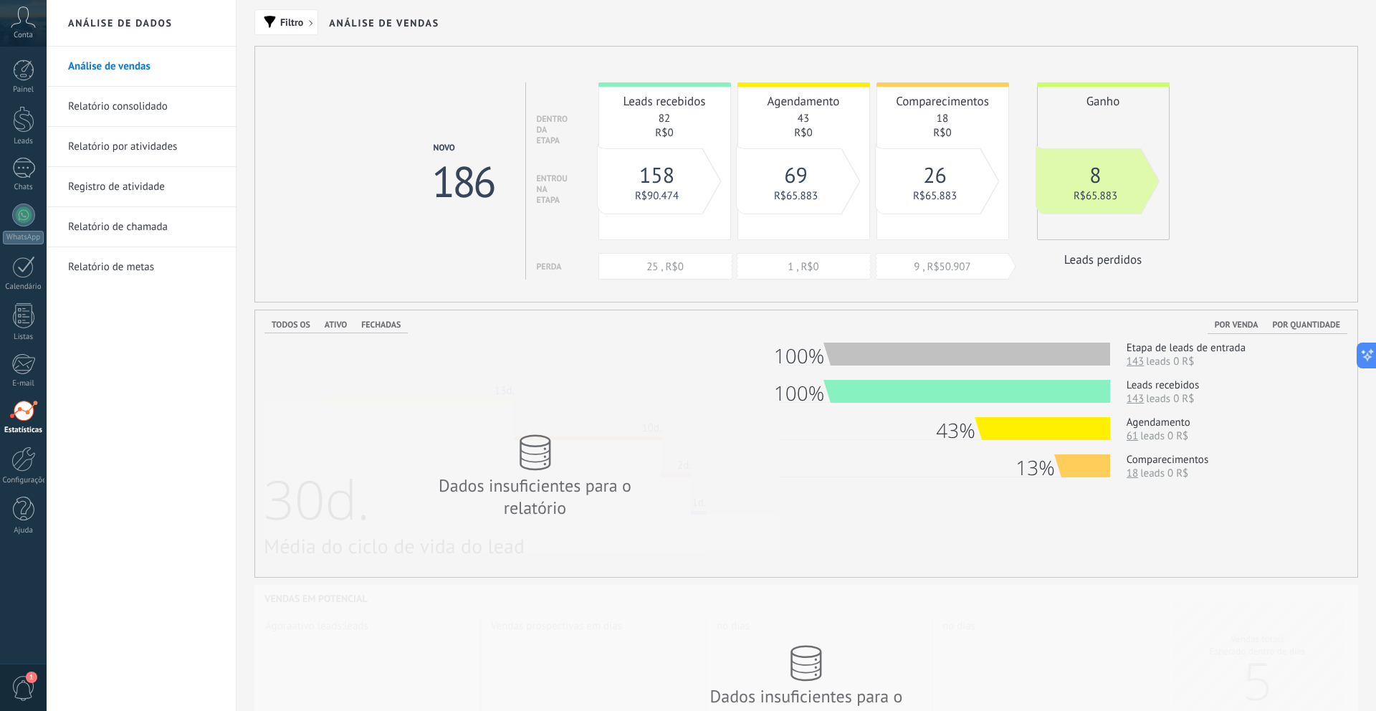
click at [676, 436] on div "Dados insuficientes para o relatório" at bounding box center [535, 476] width 287 height 113
click at [14, 109] on div at bounding box center [24, 119] width 22 height 27
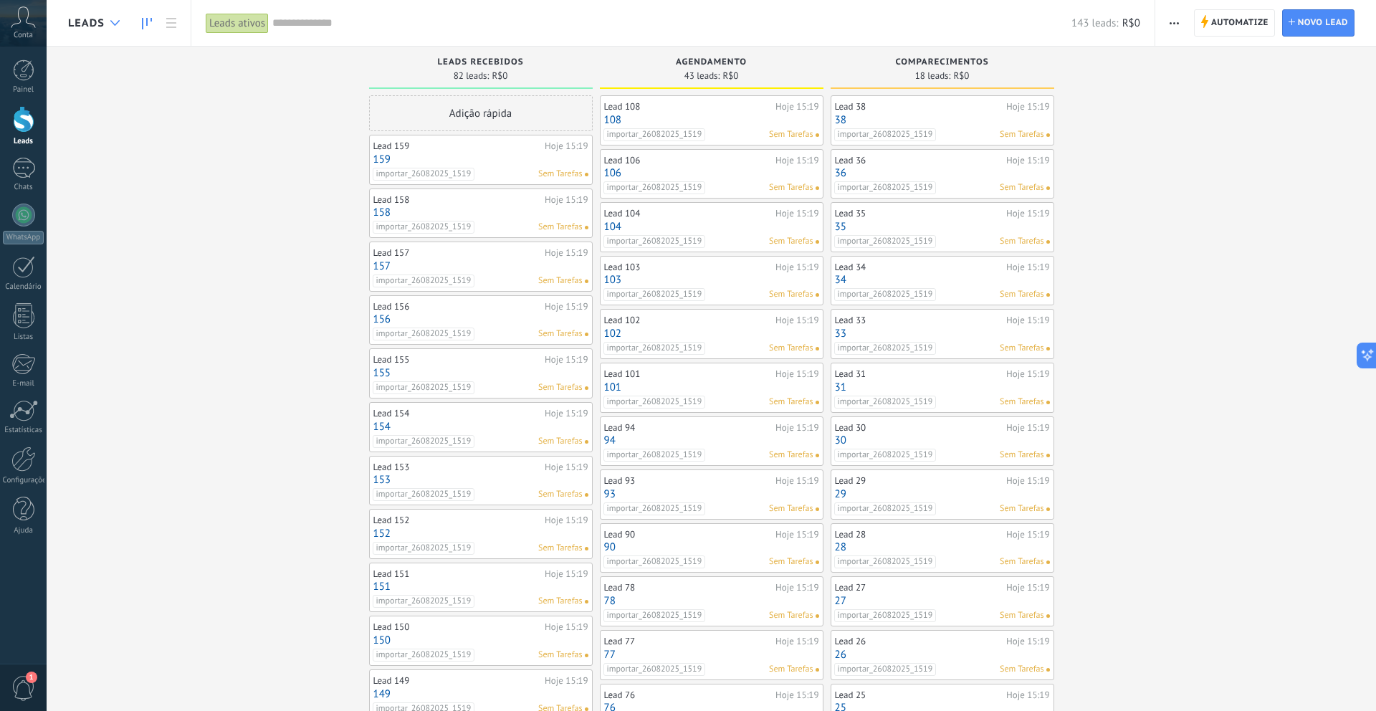
click at [111, 27] on div at bounding box center [115, 23] width 24 height 28
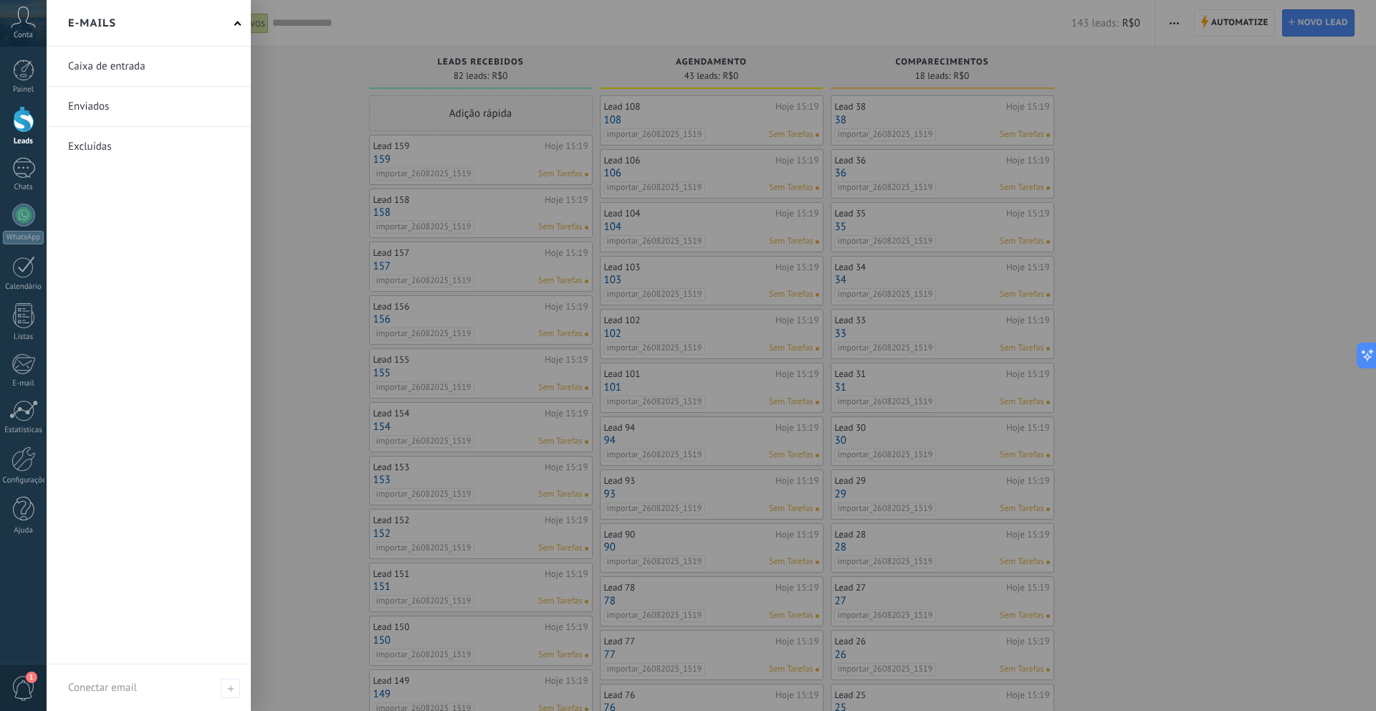
click at [323, 44] on div at bounding box center [735, 355] width 1376 height 711
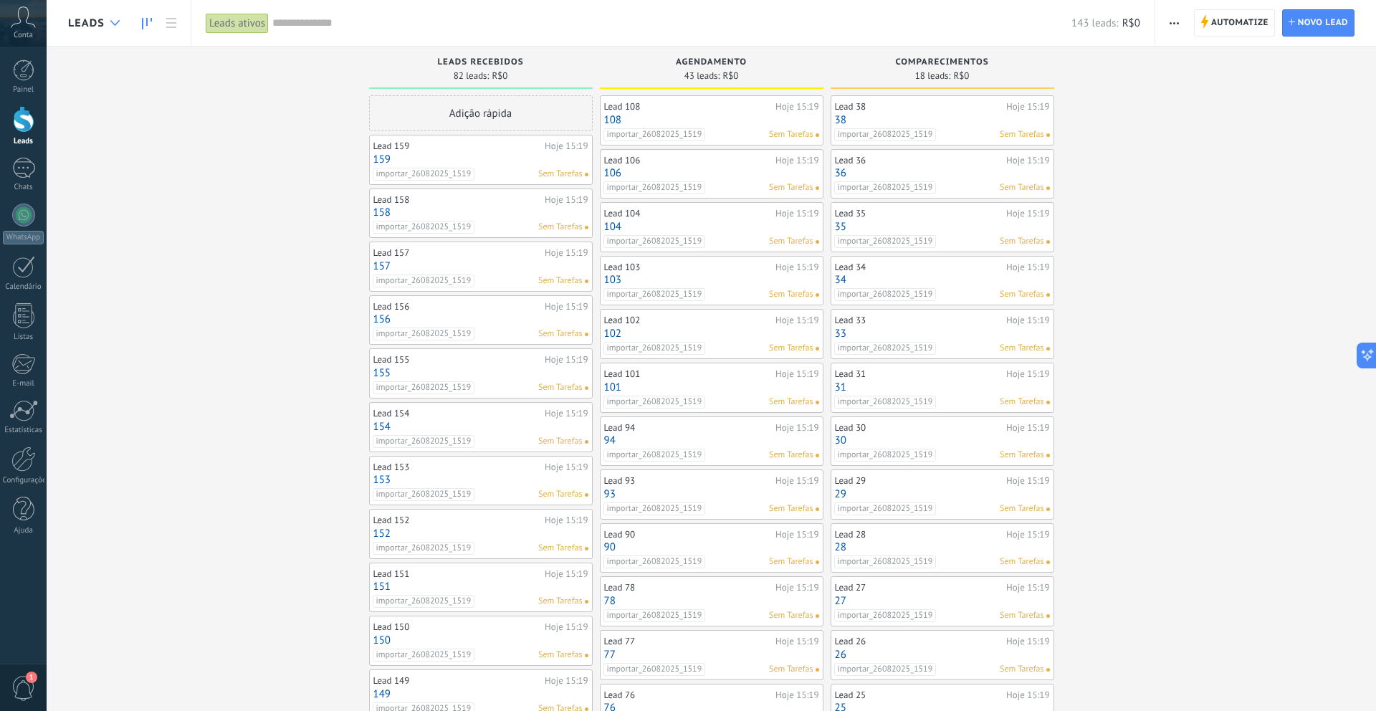
click at [106, 28] on div at bounding box center [115, 23] width 24 height 28
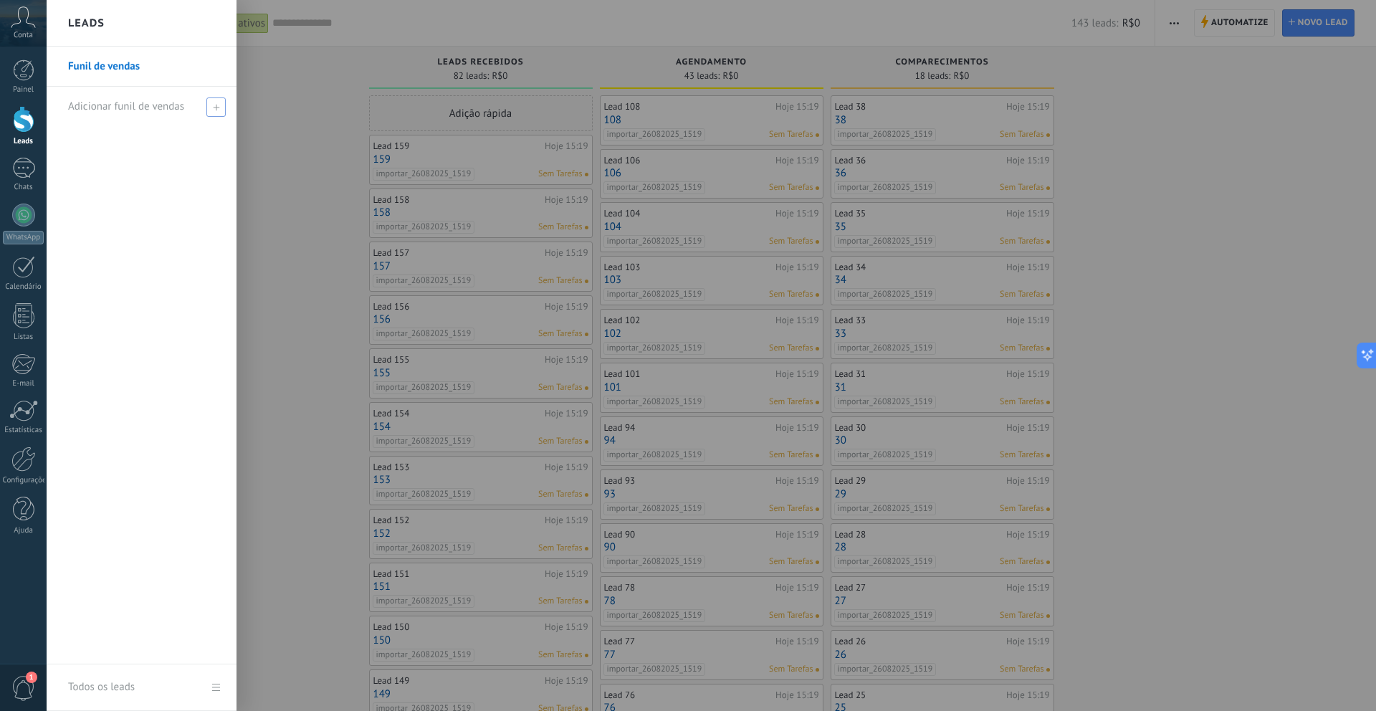
click at [205, 102] on div "Adicionar funil de vendas" at bounding box center [145, 106] width 154 height 39
click at [210, 109] on span at bounding box center [215, 106] width 19 height 19
click at [215, 108] on icon at bounding box center [216, 107] width 6 height 6
click at [163, 156] on div "Funil de vendas Adicionar funil de vendas" at bounding box center [142, 356] width 190 height 618
click at [223, 102] on span at bounding box center [215, 106] width 19 height 19
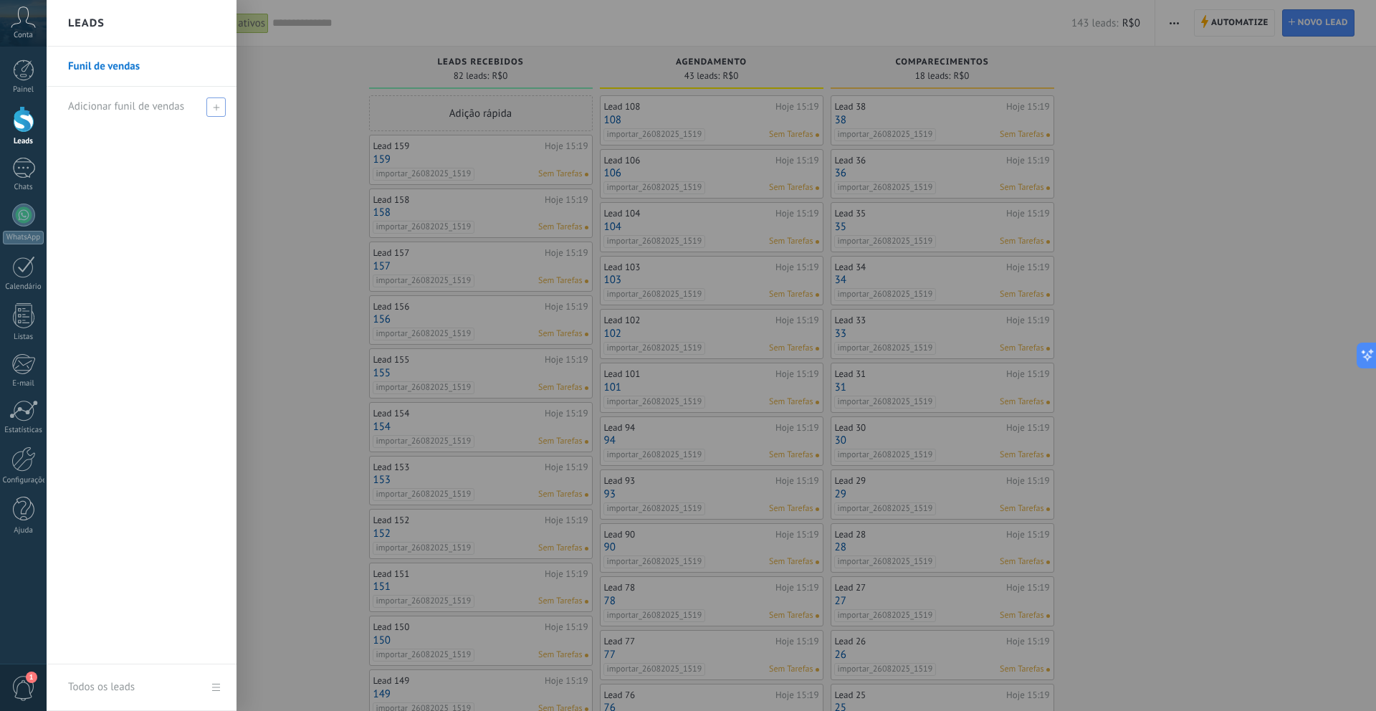
click at [217, 103] on span at bounding box center [215, 106] width 19 height 19
click at [138, 113] on div "Adicionar funil de vendas" at bounding box center [145, 106] width 154 height 39
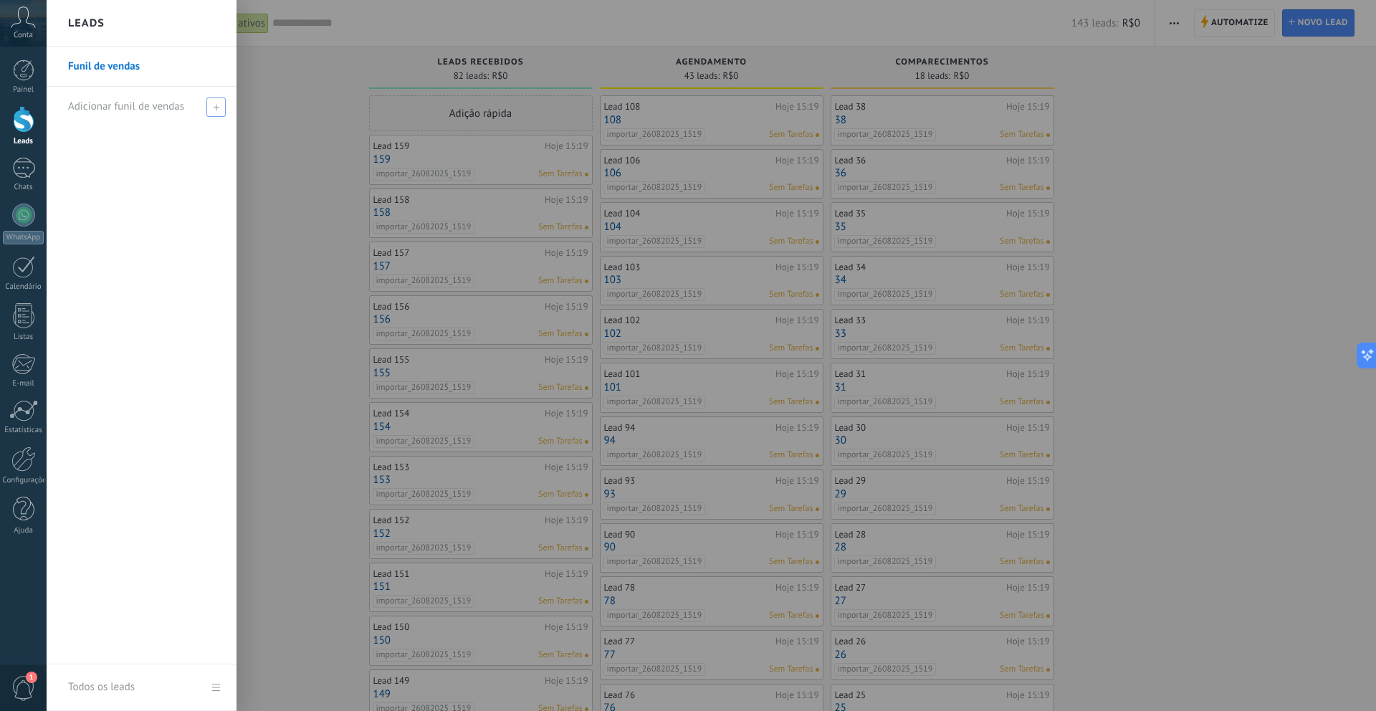
click at [138, 113] on div "Adicionar funil de vendas" at bounding box center [145, 106] width 154 height 39
click at [206, 114] on span at bounding box center [215, 106] width 19 height 19
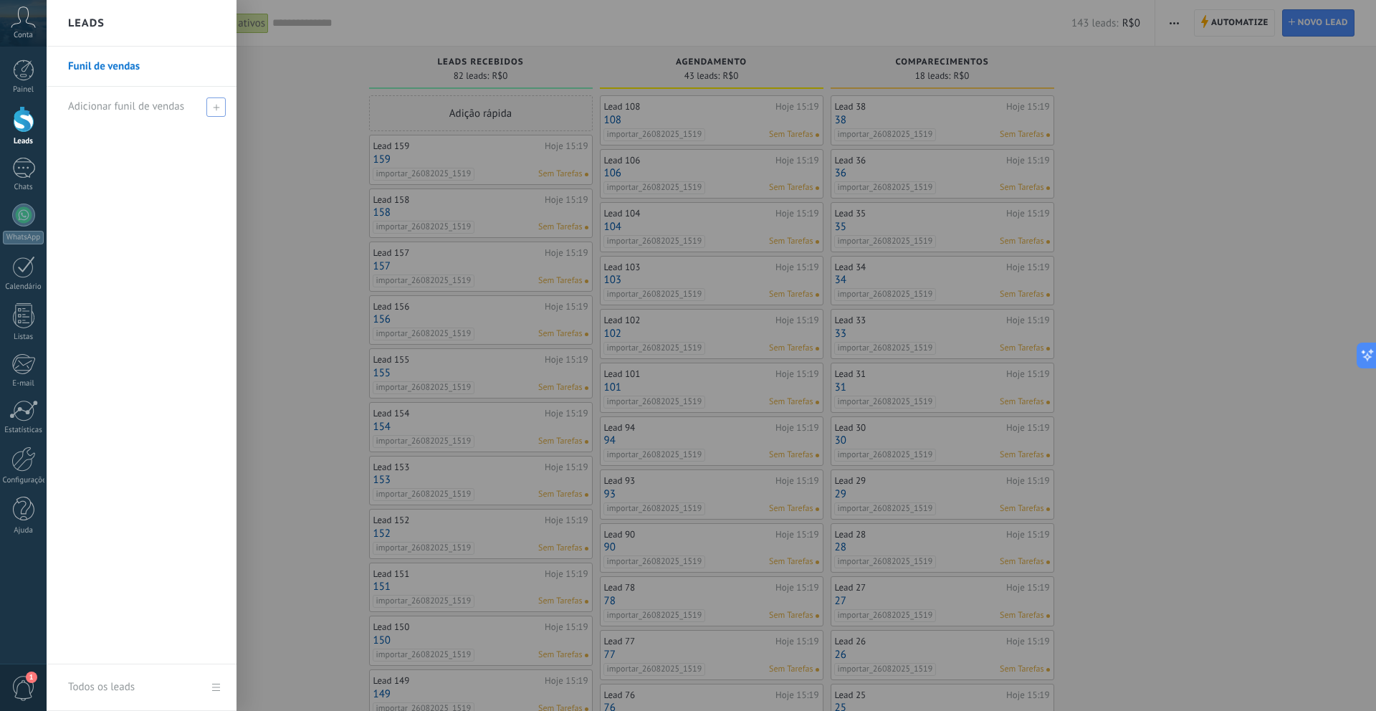
click at [206, 114] on span at bounding box center [215, 106] width 19 height 19
click at [208, 114] on span at bounding box center [215, 106] width 19 height 19
click at [254, 108] on div at bounding box center [735, 355] width 1376 height 711
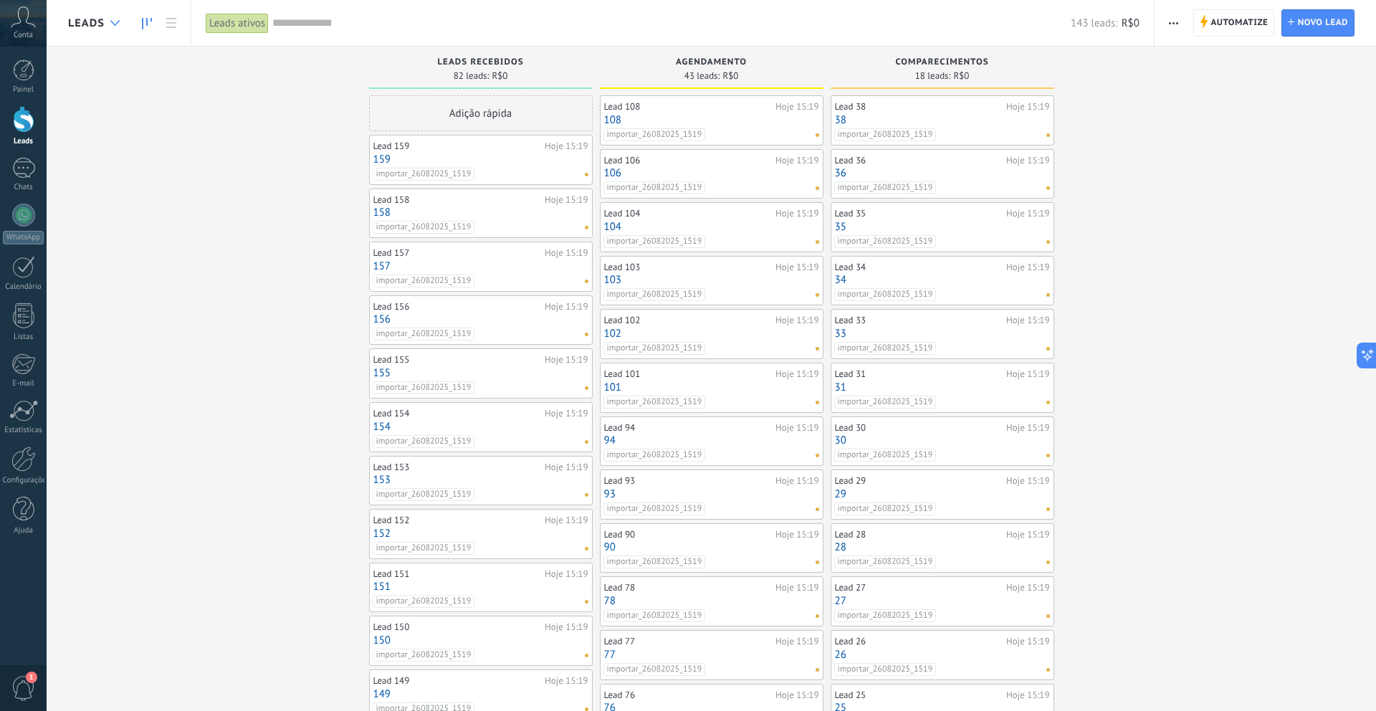
click at [110, 29] on div at bounding box center [115, 23] width 24 height 28
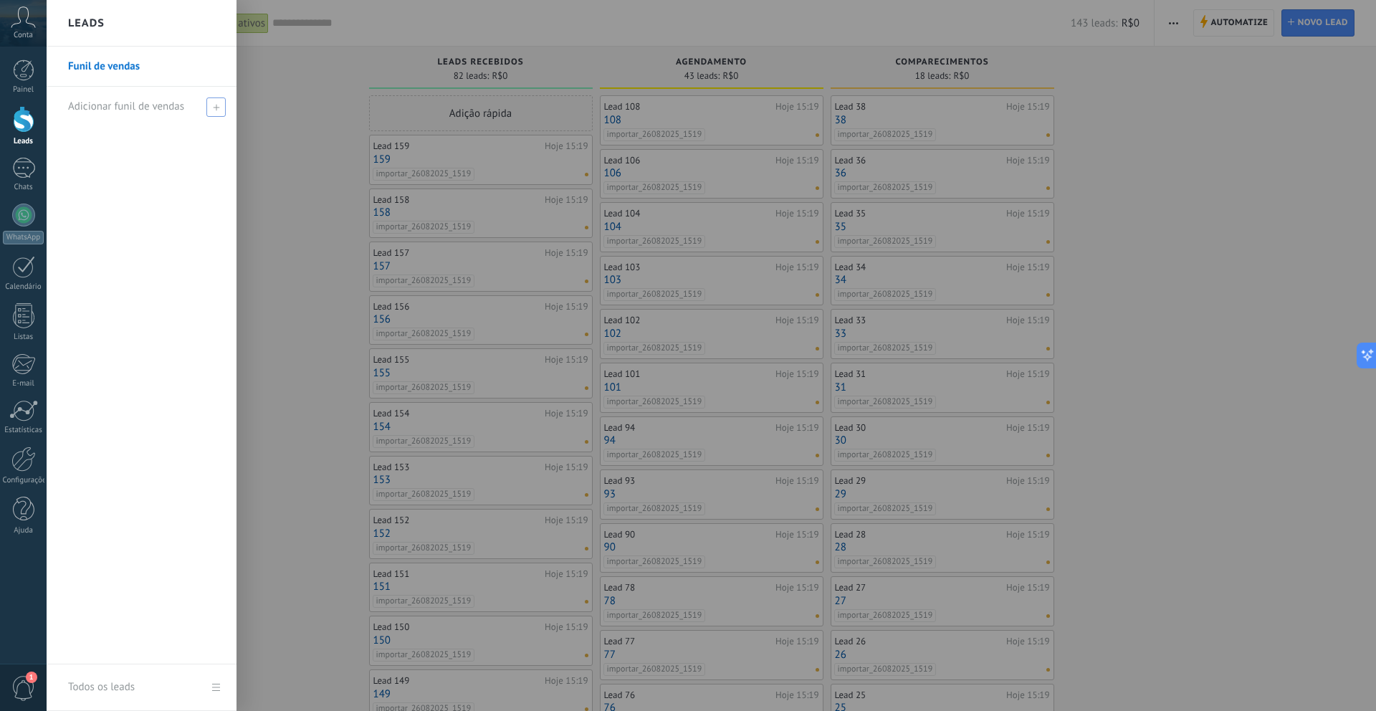
click at [221, 109] on span at bounding box center [215, 106] width 19 height 19
type input "**********"
click at [214, 103] on span at bounding box center [217, 107] width 13 height 10
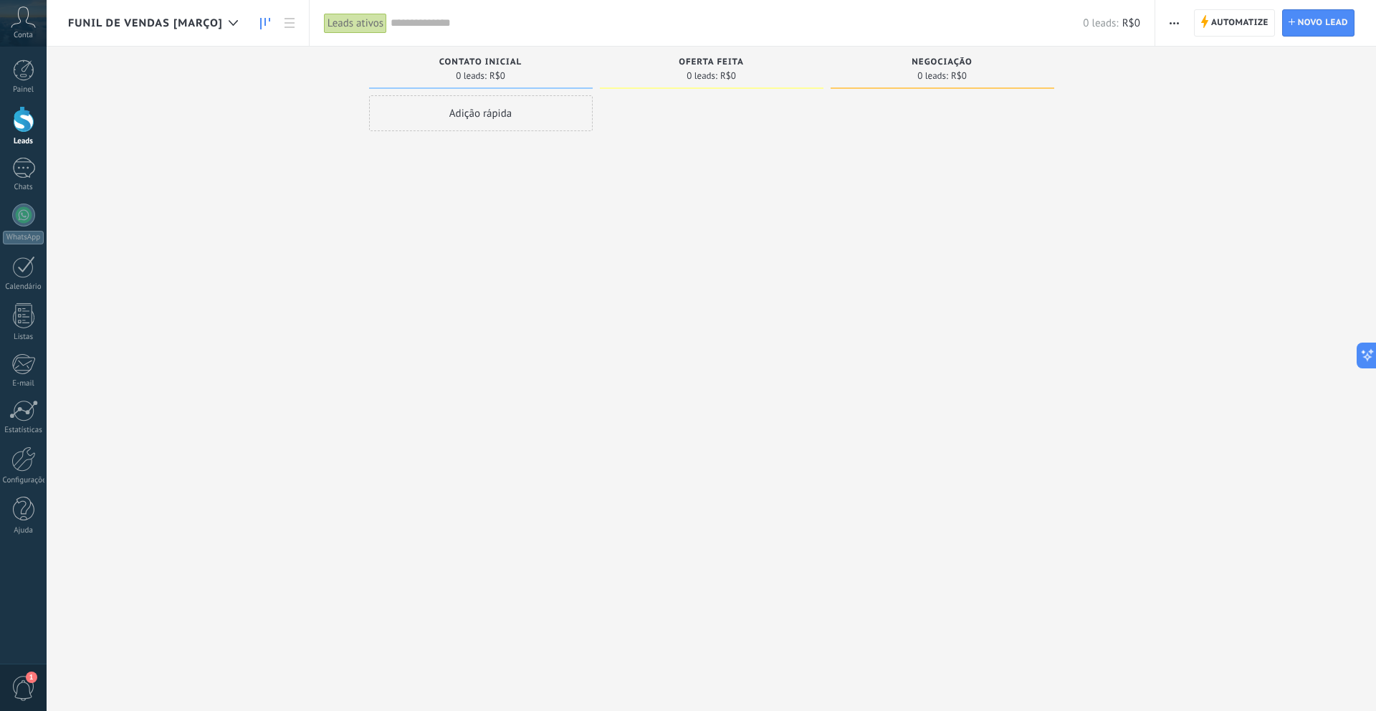
click at [1181, 29] on button "button" at bounding box center [1174, 22] width 21 height 27
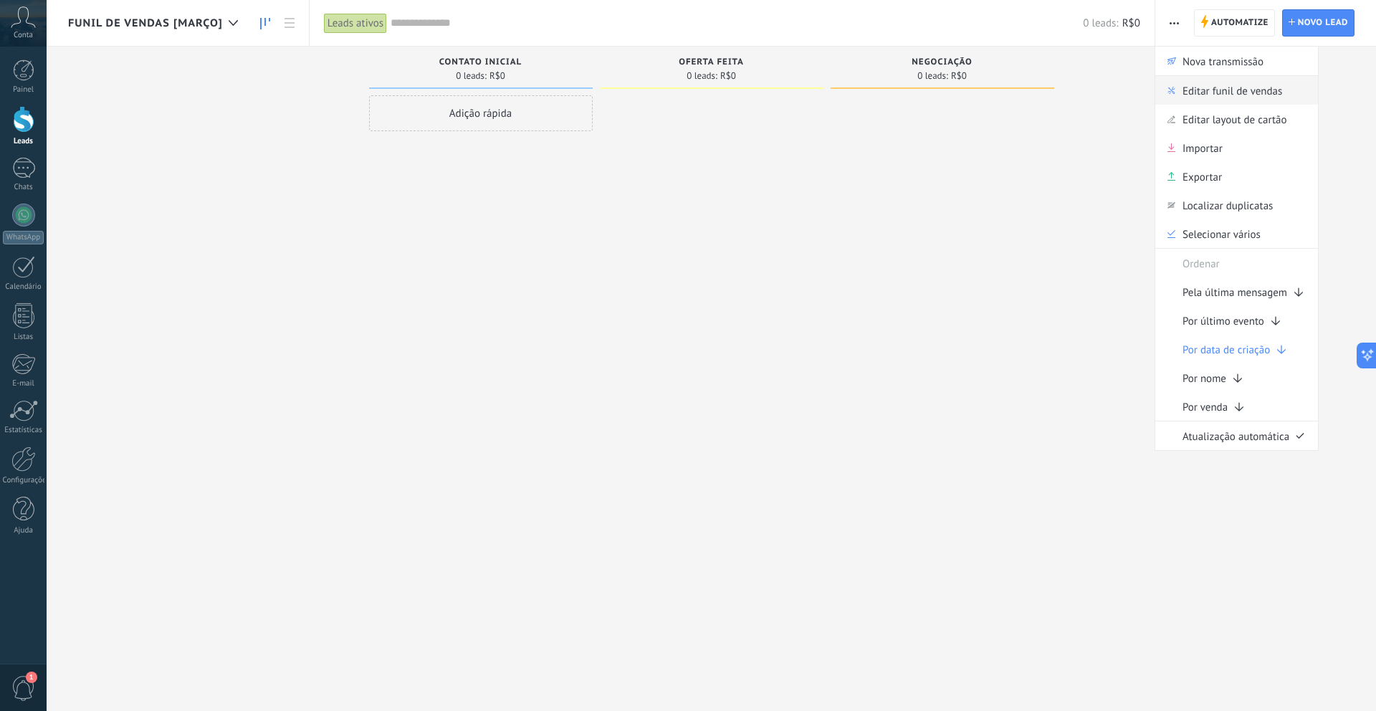
click at [1199, 80] on span "Editar funil de vendas" at bounding box center [1233, 90] width 100 height 29
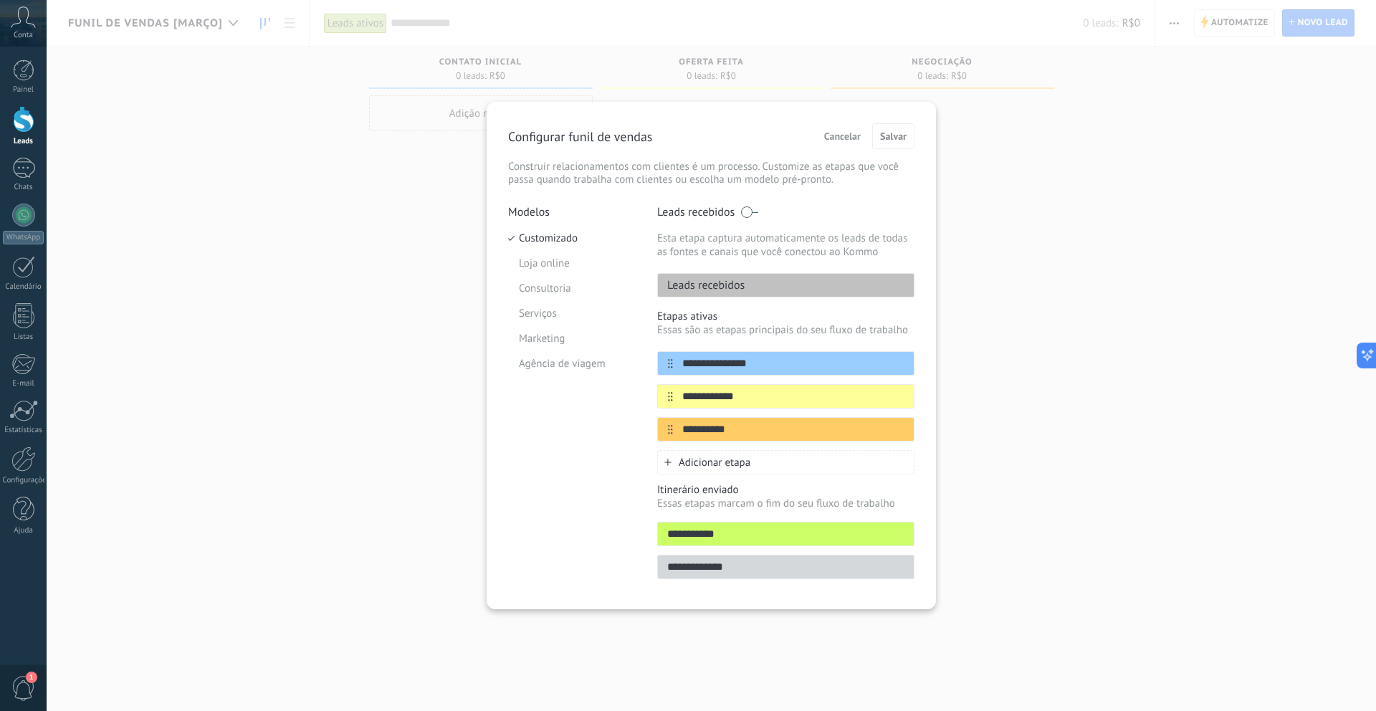
click at [745, 210] on span at bounding box center [749, 211] width 18 height 11
click at [748, 359] on input "**********" at bounding box center [777, 363] width 208 height 15
type input "*****"
type input "**********"
click at [737, 391] on input "**********" at bounding box center [777, 396] width 208 height 15
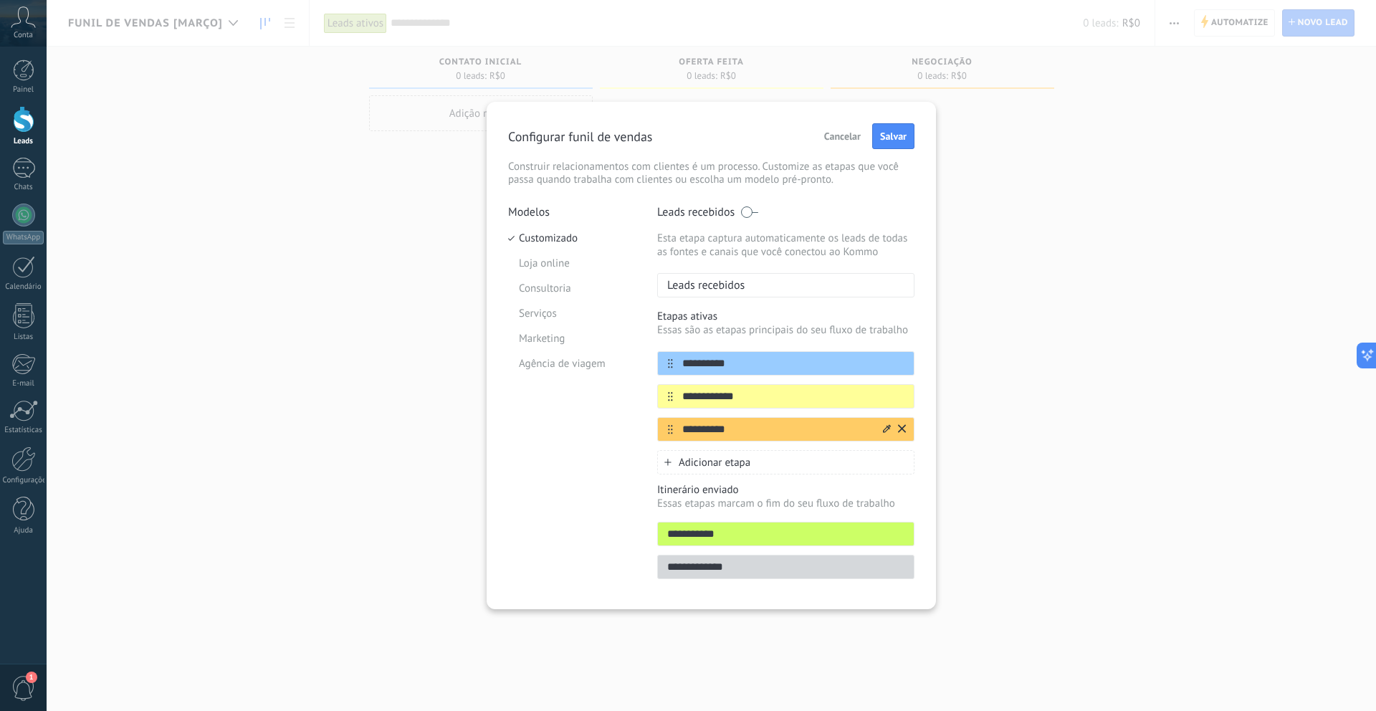
type input "**********"
click at [729, 432] on input "**********" at bounding box center [777, 429] width 208 height 15
type input "**********"
click at [712, 546] on div "**********" at bounding box center [785, 534] width 257 height 24
click at [719, 538] on input "**********" at bounding box center [786, 534] width 256 height 15
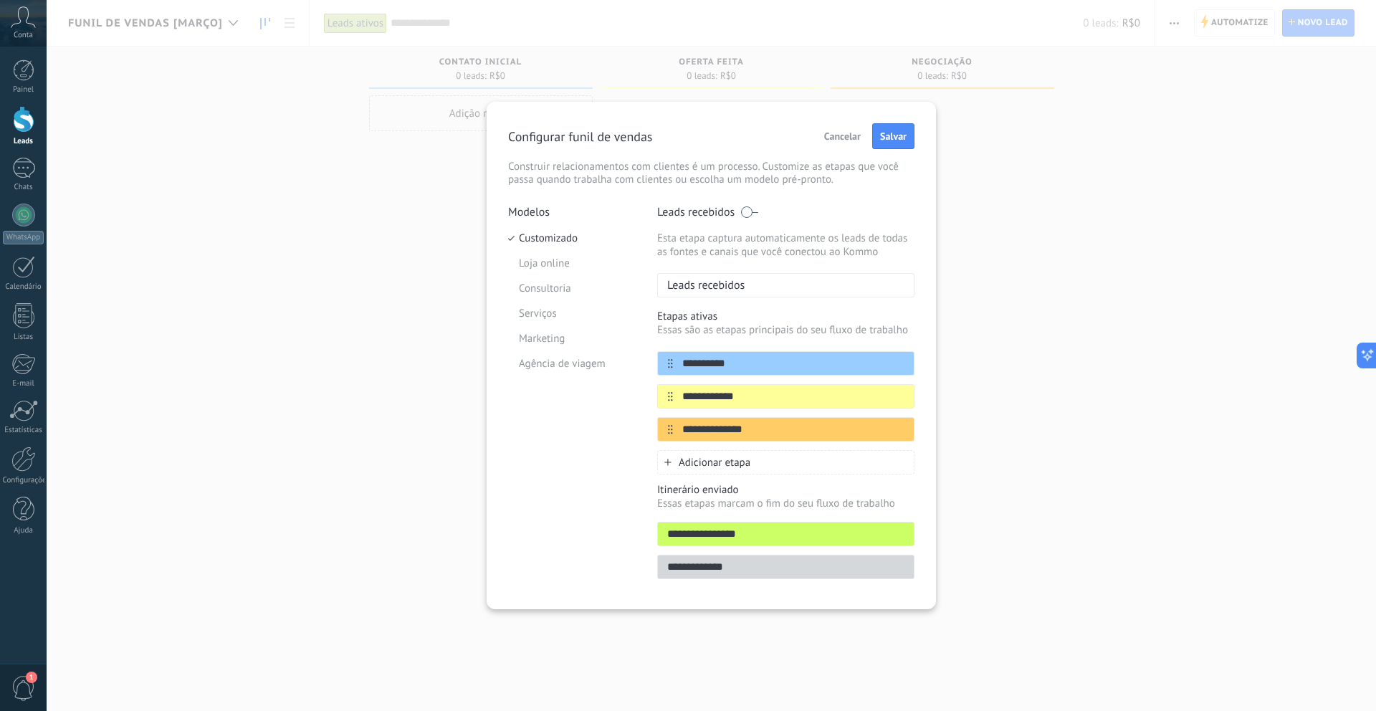
type input "**********"
click at [897, 128] on button "Salvar" at bounding box center [893, 136] width 42 height 26
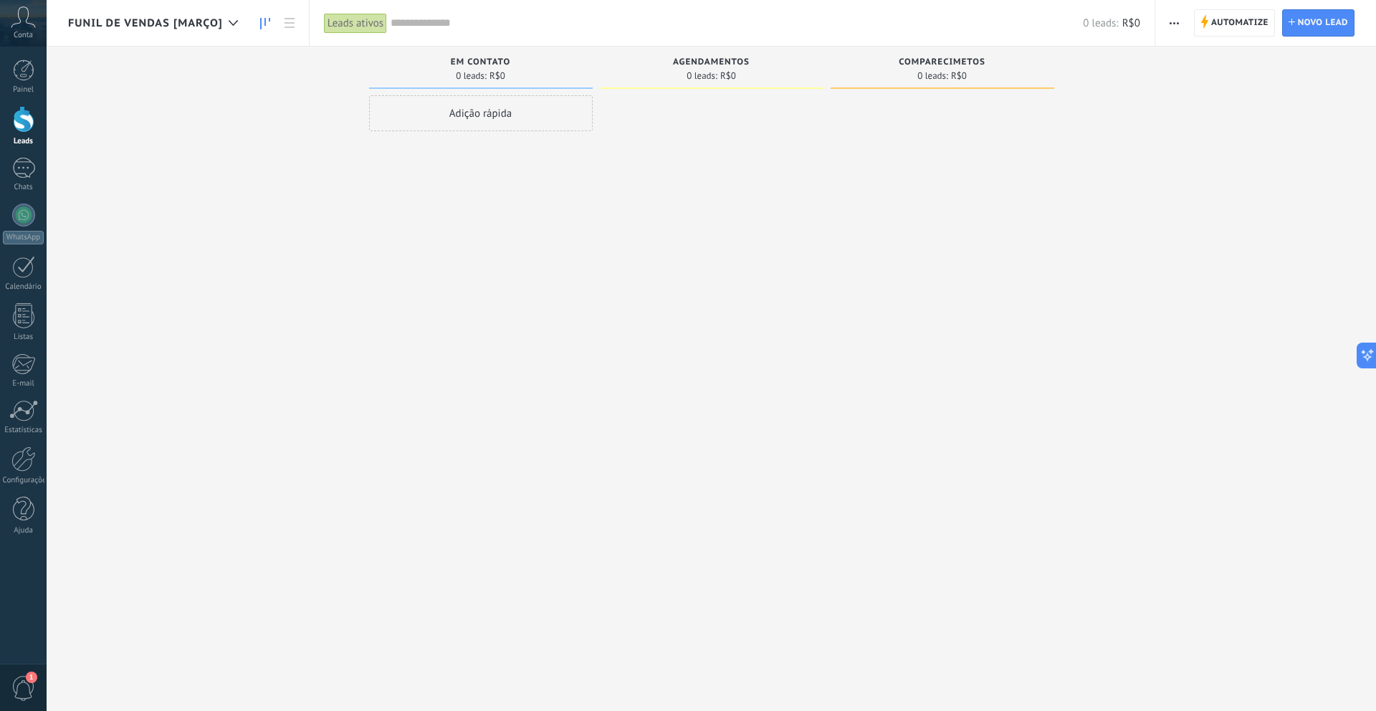
click at [661, 190] on div at bounding box center [712, 357] width 224 height 524
click at [143, 32] on div "Funil de vendas [Março]" at bounding box center [156, 23] width 177 height 46
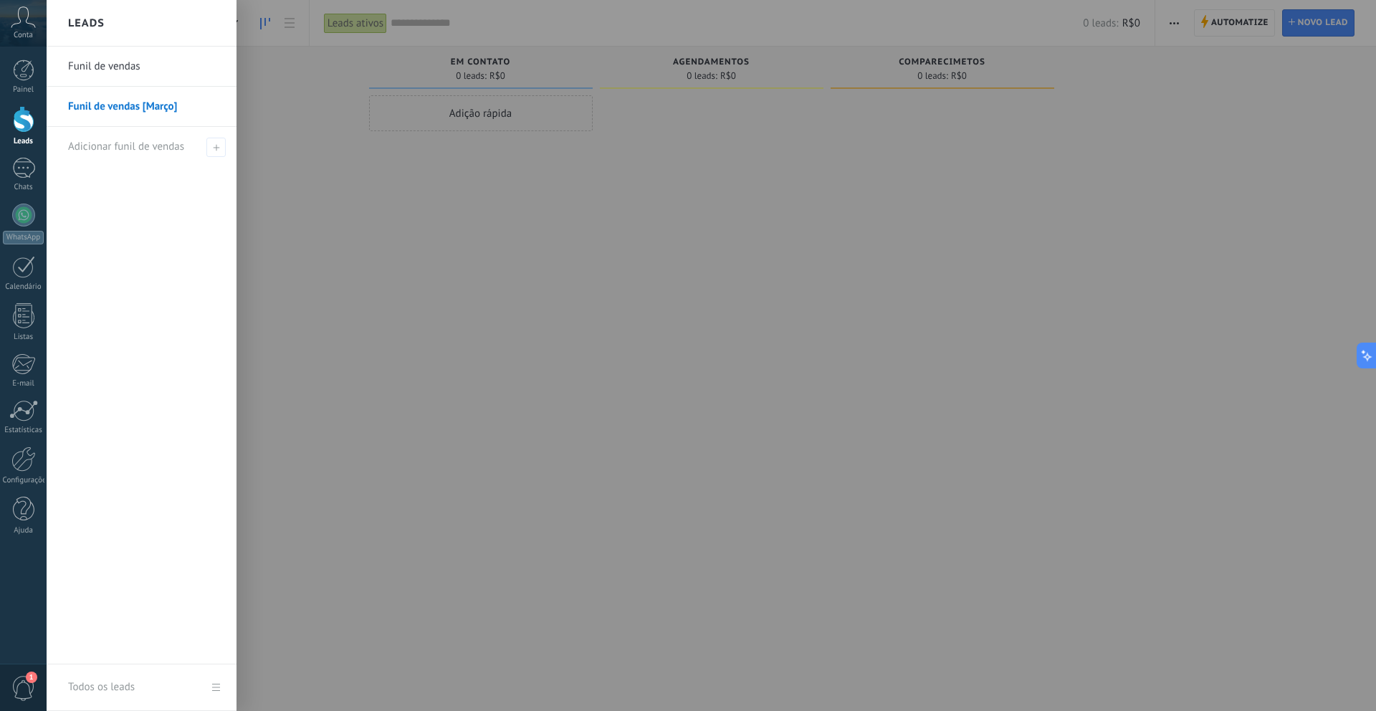
click at [399, 130] on div at bounding box center [735, 355] width 1376 height 711
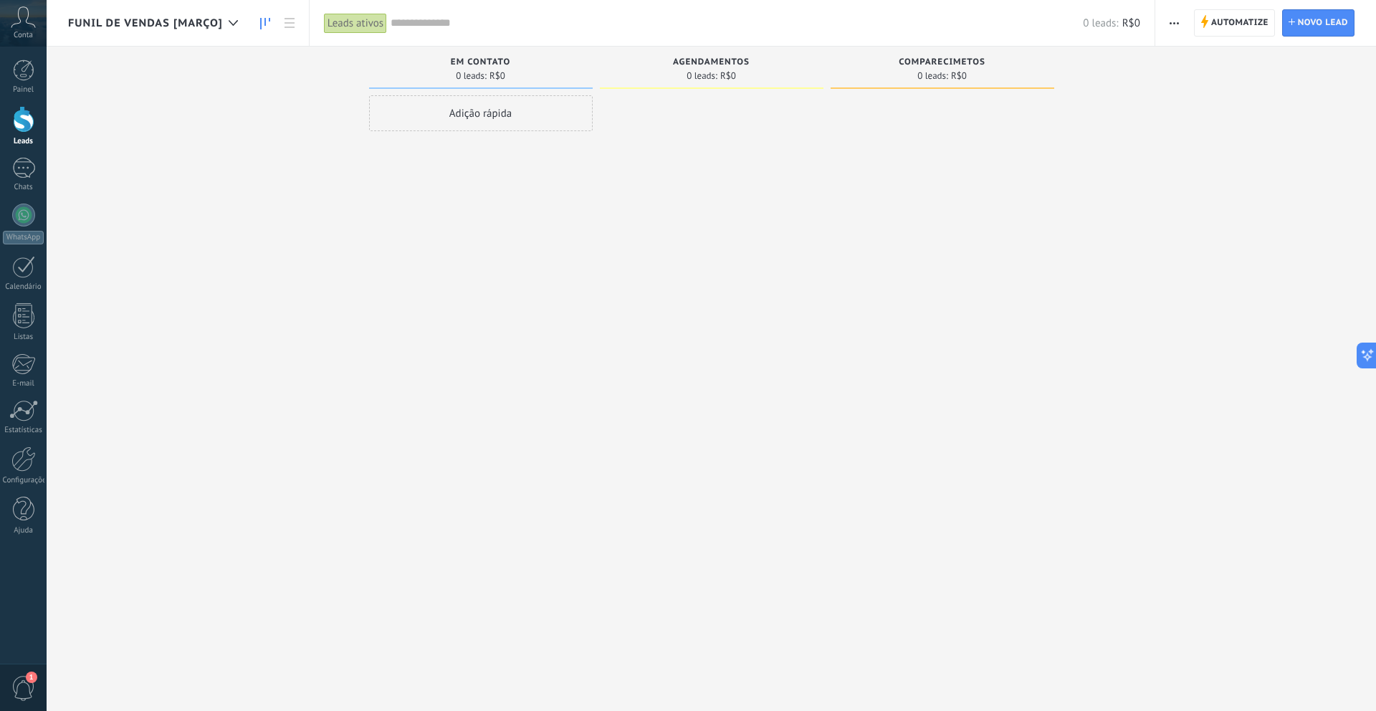
click at [1178, 17] on span "button" at bounding box center [1174, 22] width 9 height 27
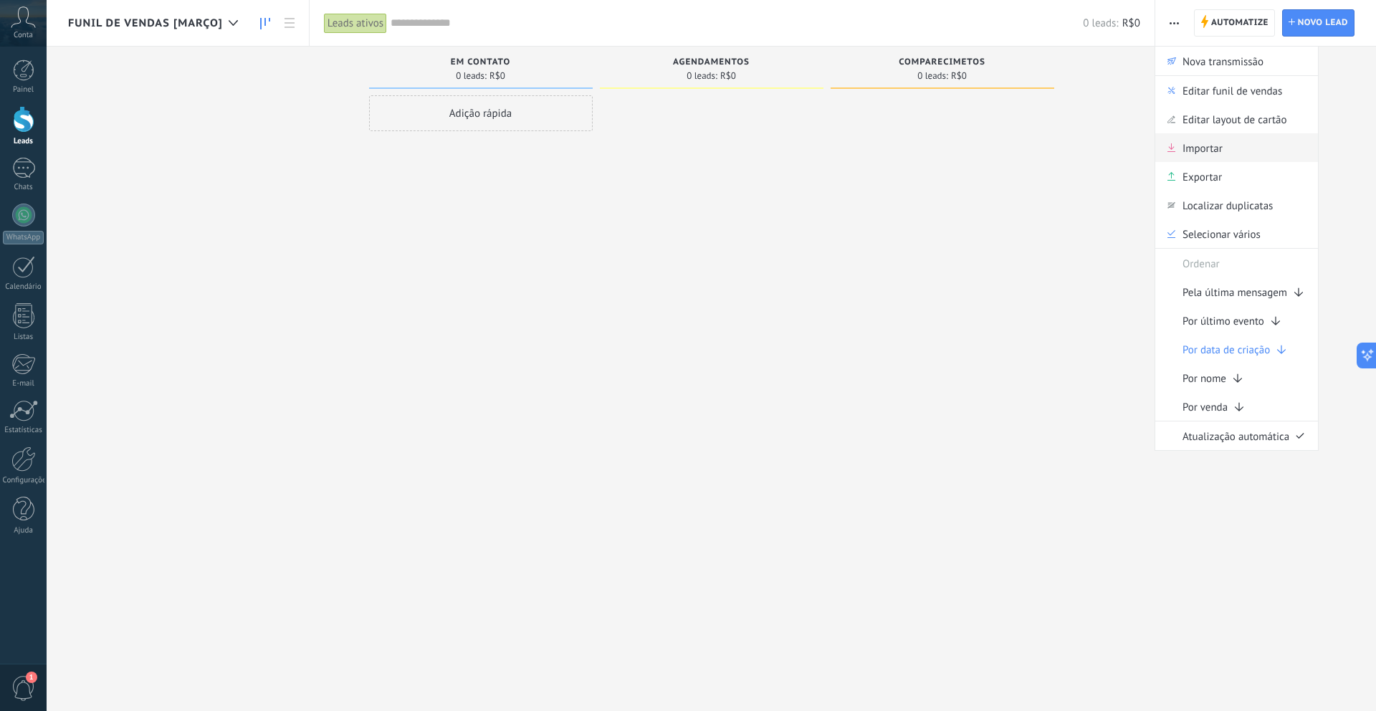
click at [1209, 142] on span "Importar" at bounding box center [1203, 147] width 40 height 29
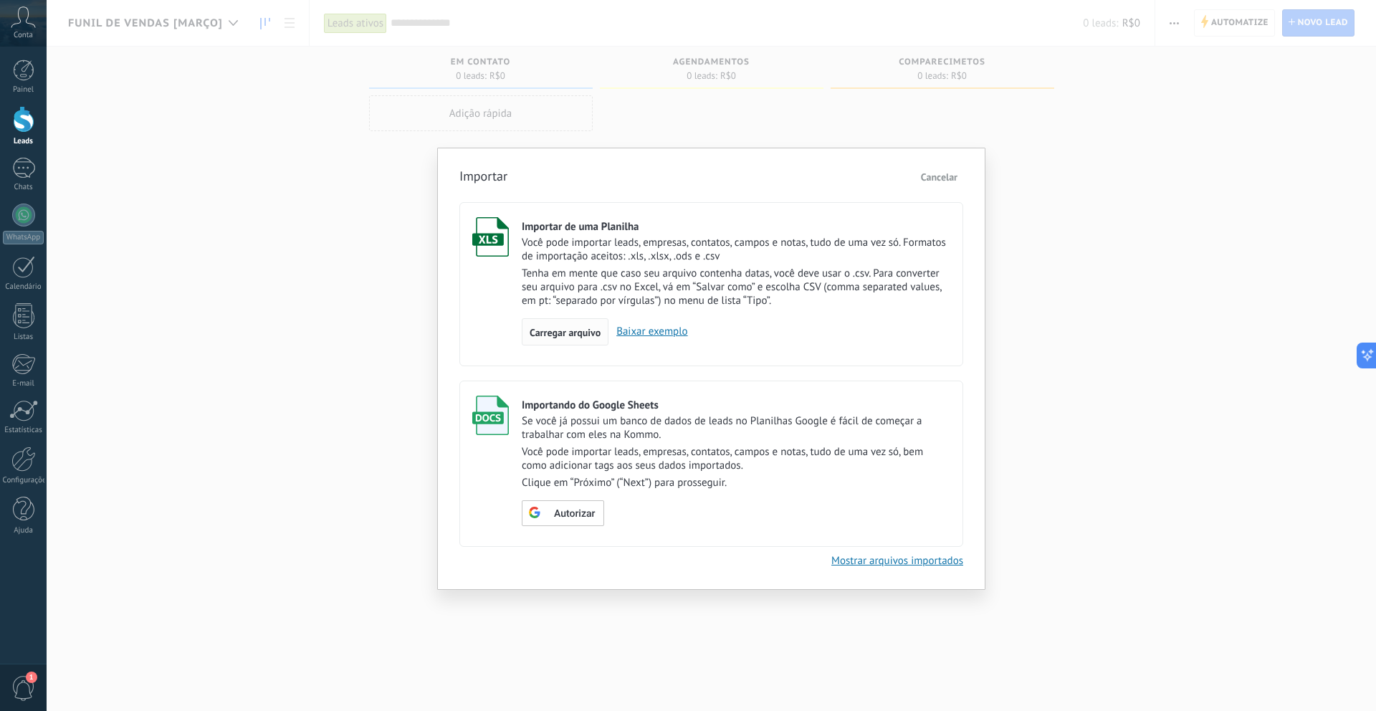
click at [563, 338] on span "Carregar arquivo" at bounding box center [565, 333] width 71 height 10
click at [0, 0] on input "Importar de uma Planilha Você pode importar leads, empresas, contatos, campos e…" at bounding box center [0, 0] width 0 height 0
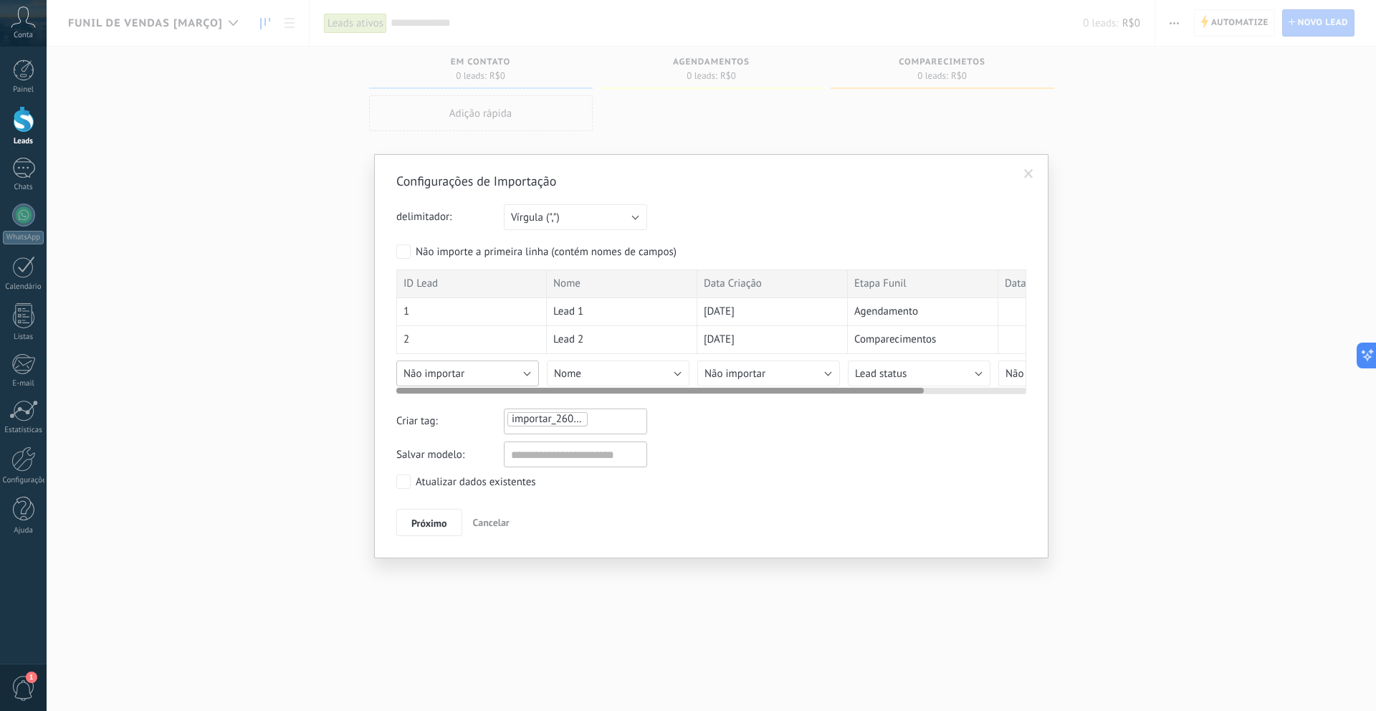
click at [495, 374] on button "Não importar" at bounding box center [467, 374] width 143 height 26
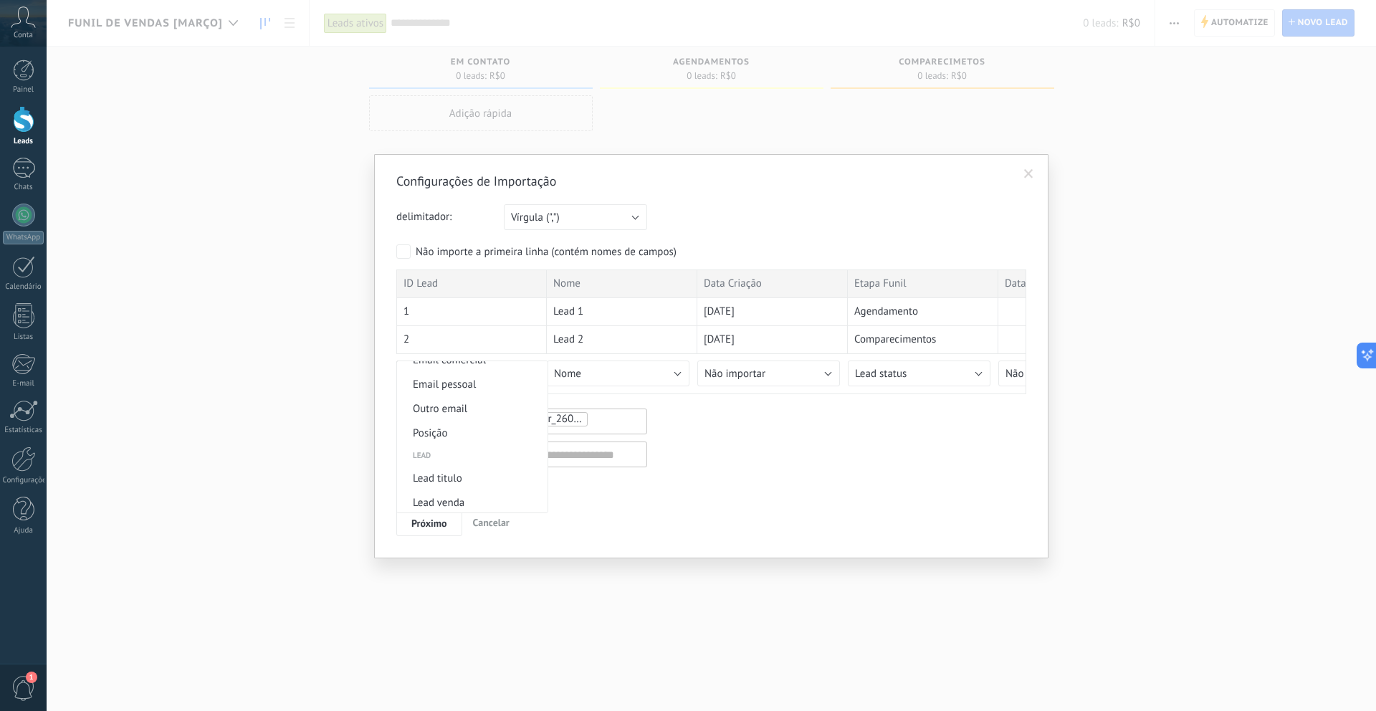
scroll to position [496, 0]
click at [460, 455] on span "Lead titulo" at bounding box center [470, 456] width 146 height 14
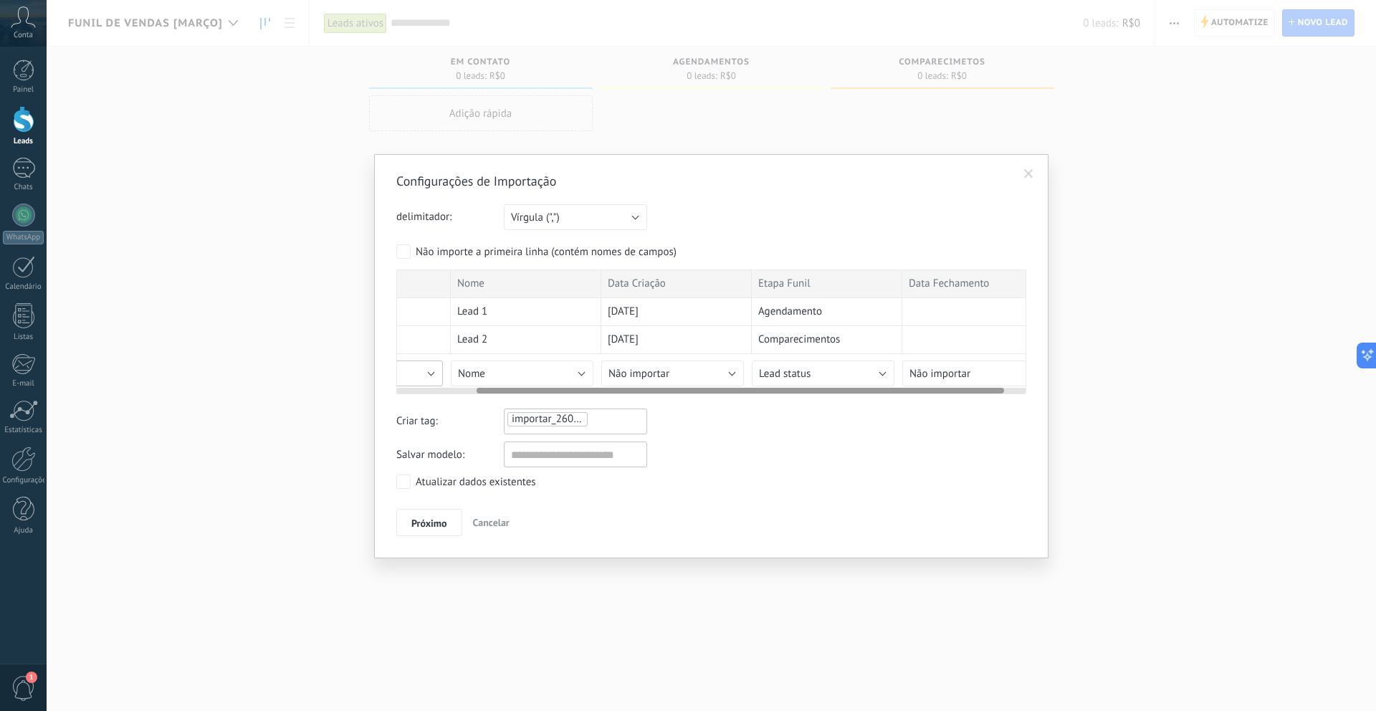
scroll to position [0, 123]
click at [763, 372] on span "Lead status" at bounding box center [759, 374] width 52 height 14
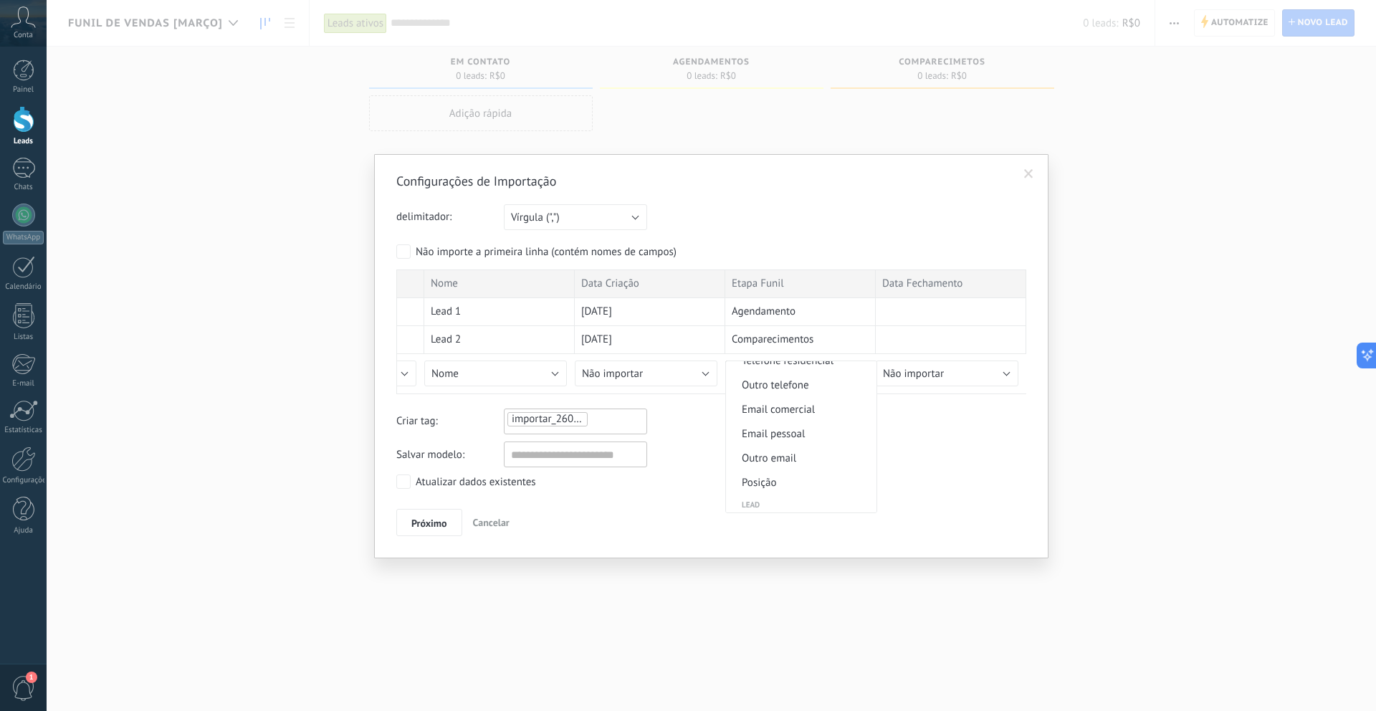
scroll to position [0, 0]
click at [783, 378] on span "Não importar" at bounding box center [799, 374] width 146 height 14
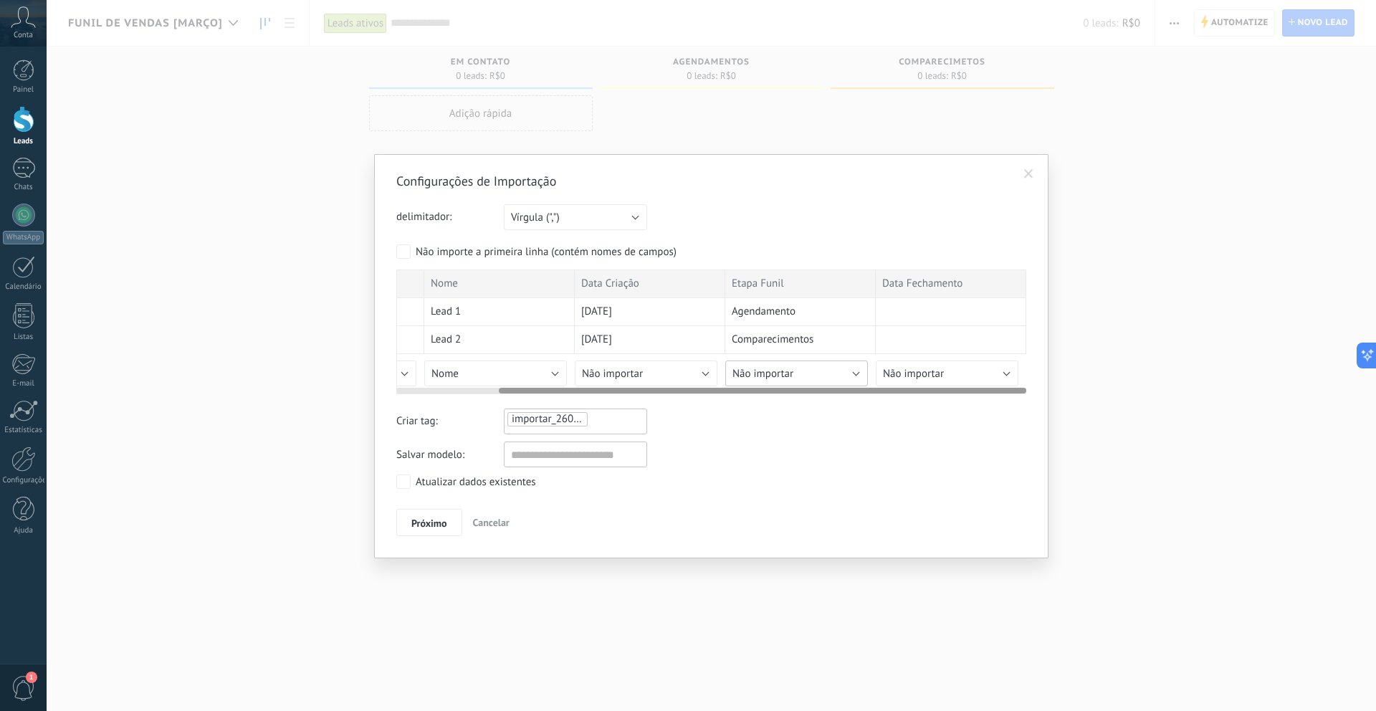
click at [820, 377] on button "Não importar" at bounding box center [796, 374] width 143 height 26
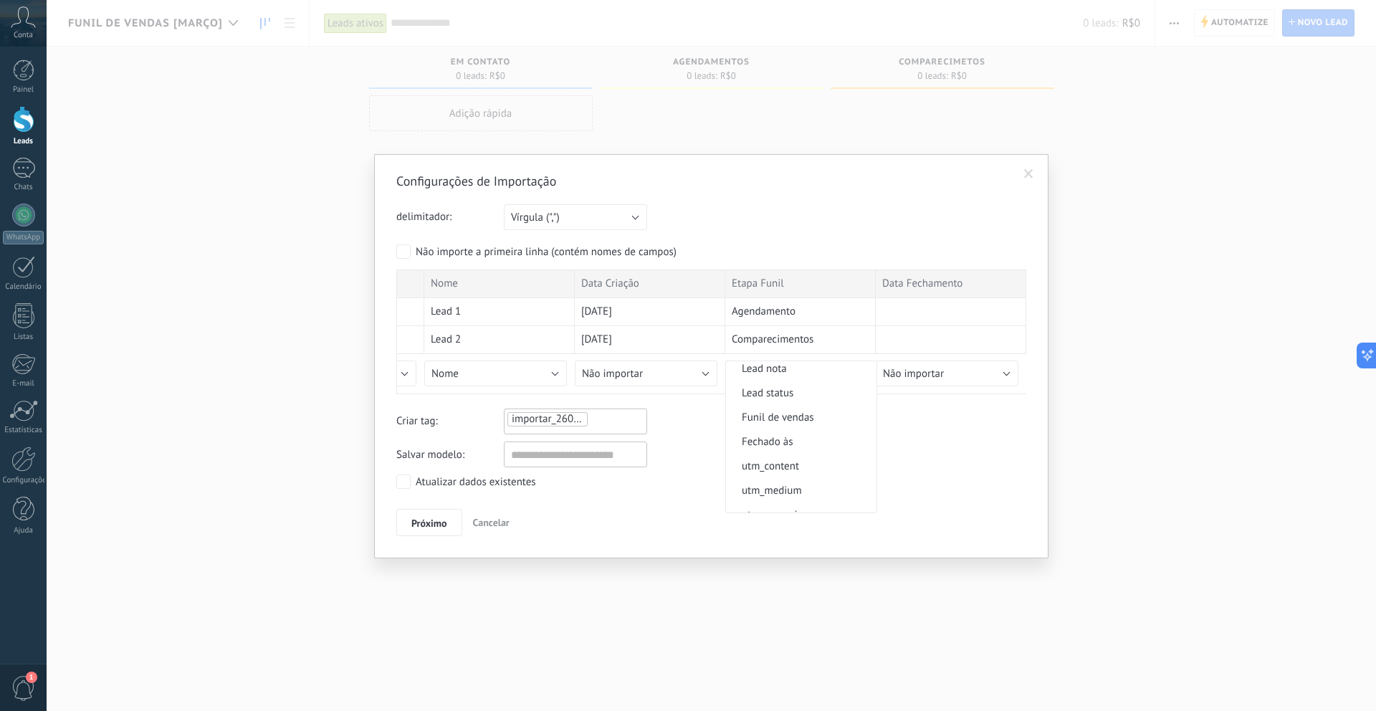
scroll to position [755, 0]
click at [826, 415] on span "Funil de vendas" at bounding box center [799, 416] width 146 height 14
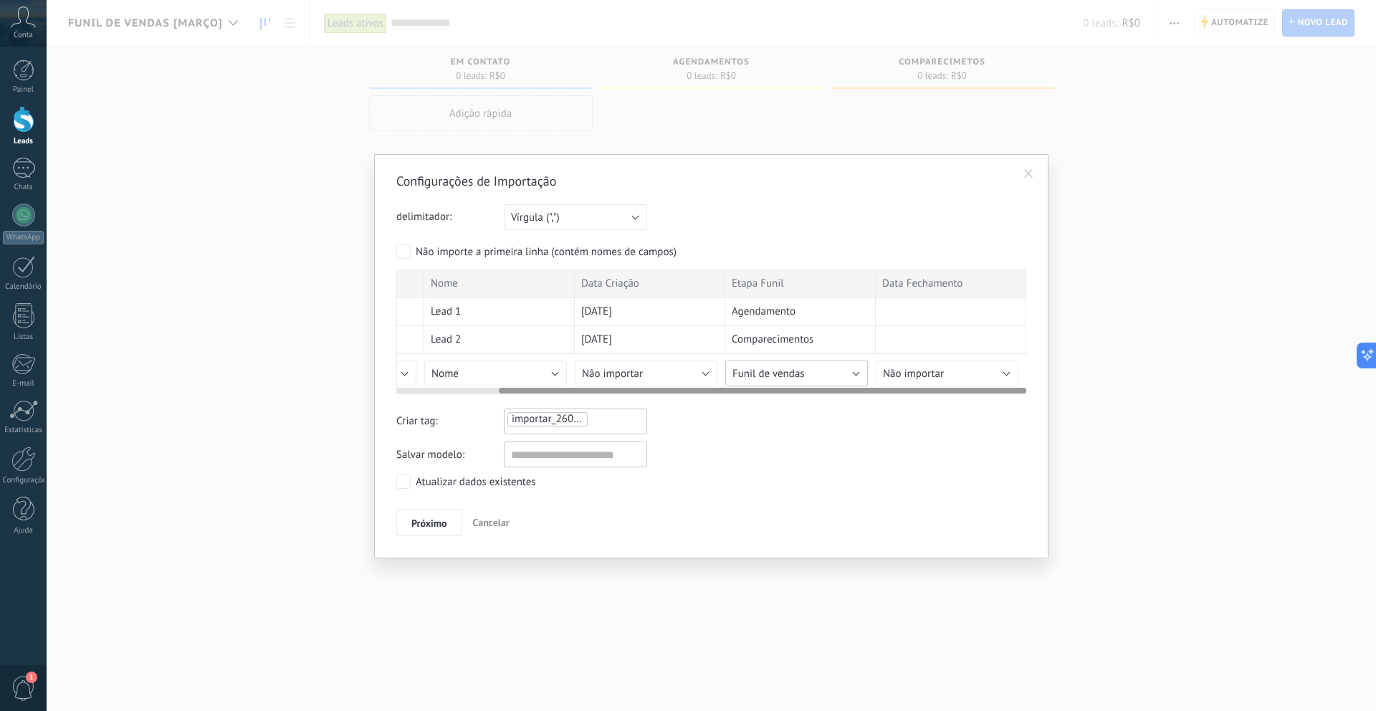
click at [830, 379] on button "Funil de vendas" at bounding box center [796, 374] width 143 height 26
click at [824, 381] on button "Funil de vendas" at bounding box center [796, 374] width 143 height 26
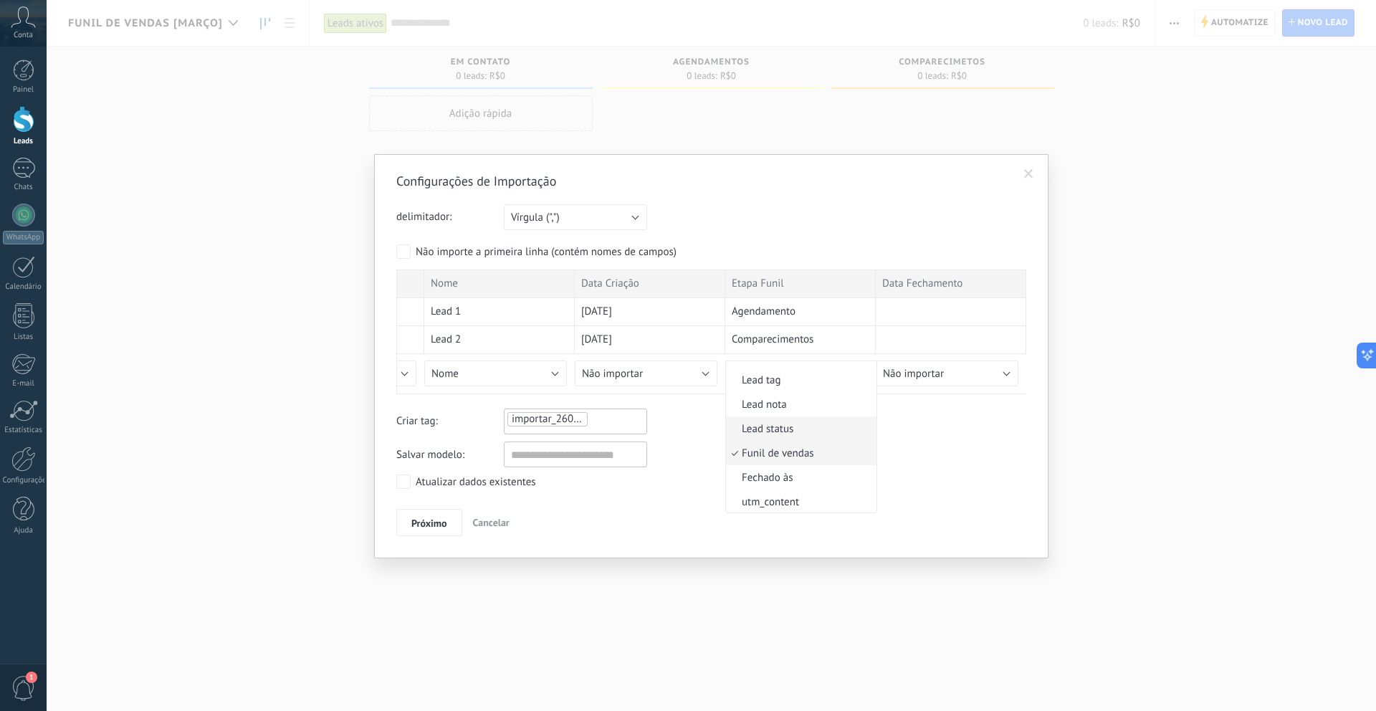
scroll to position [0, 0]
click at [795, 383] on li "Não importar" at bounding box center [801, 373] width 151 height 24
click at [790, 466] on div "Salvar modelo:" at bounding box center [711, 455] width 630 height 26
click at [409, 519] on button "Próximo" at bounding box center [429, 522] width 66 height 27
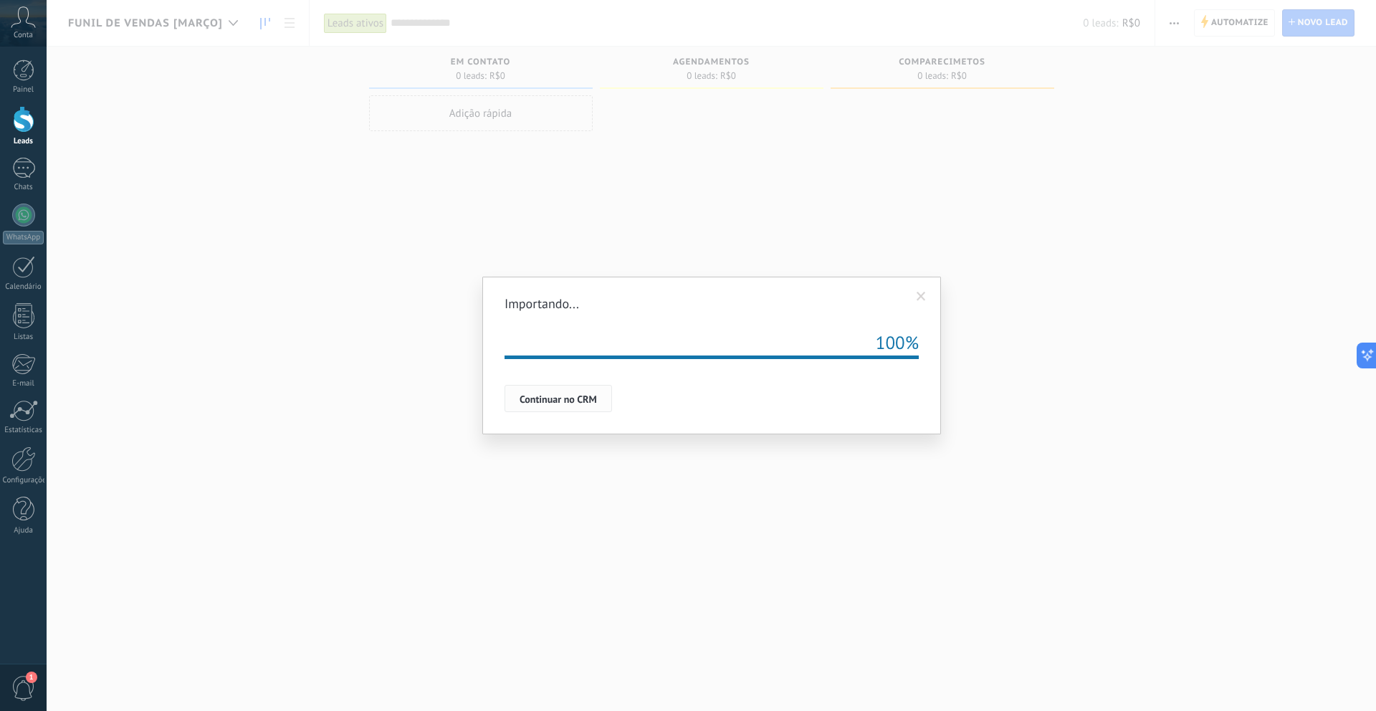
click at [554, 401] on span "Continuar no CRM" at bounding box center [558, 399] width 77 height 10
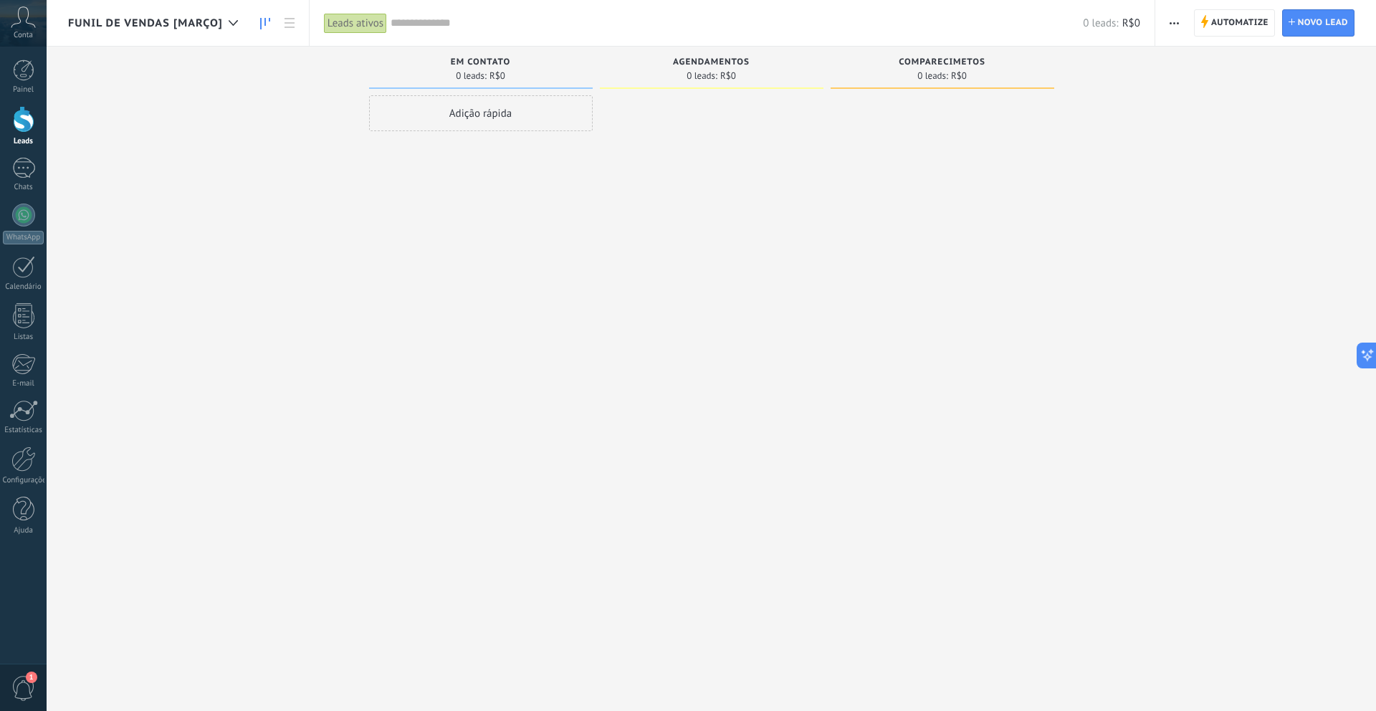
click at [195, 22] on span "Funil de vendas [Março]" at bounding box center [145, 23] width 155 height 14
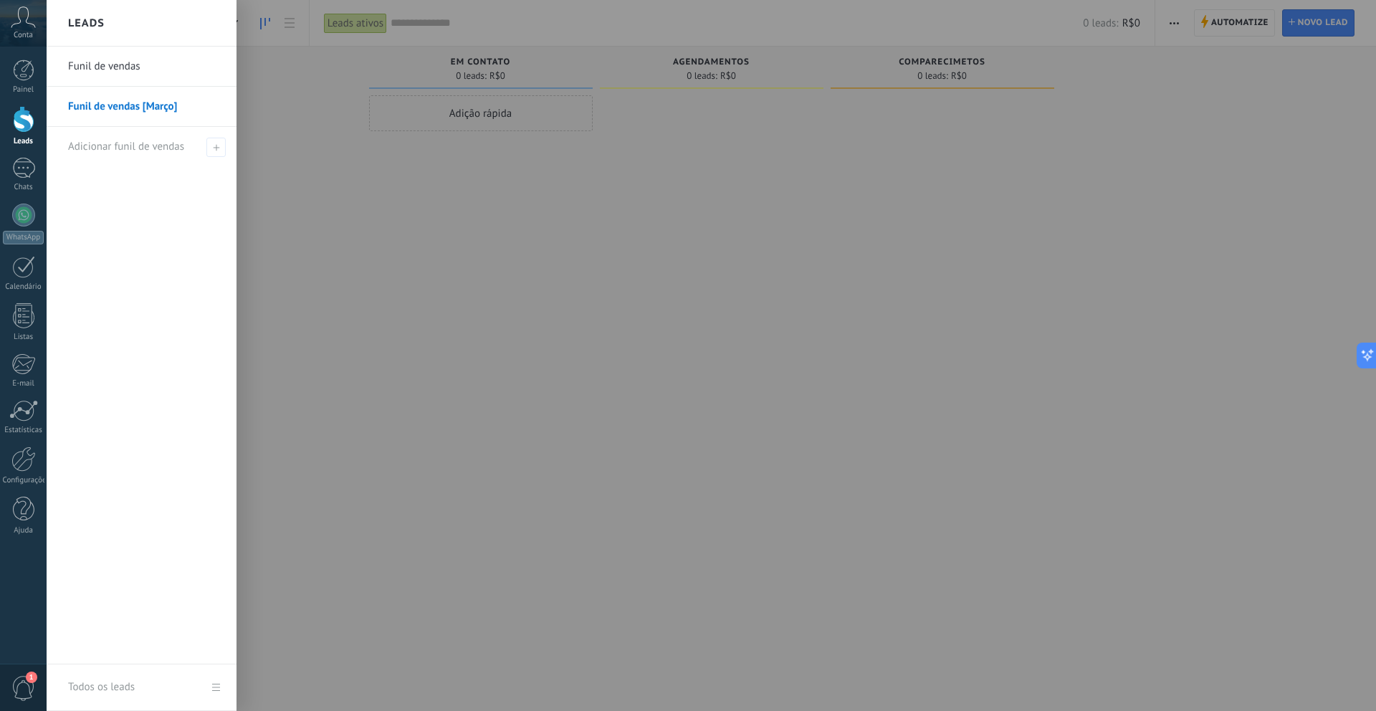
click at [117, 75] on link "Funil de vendas" at bounding box center [145, 67] width 154 height 40
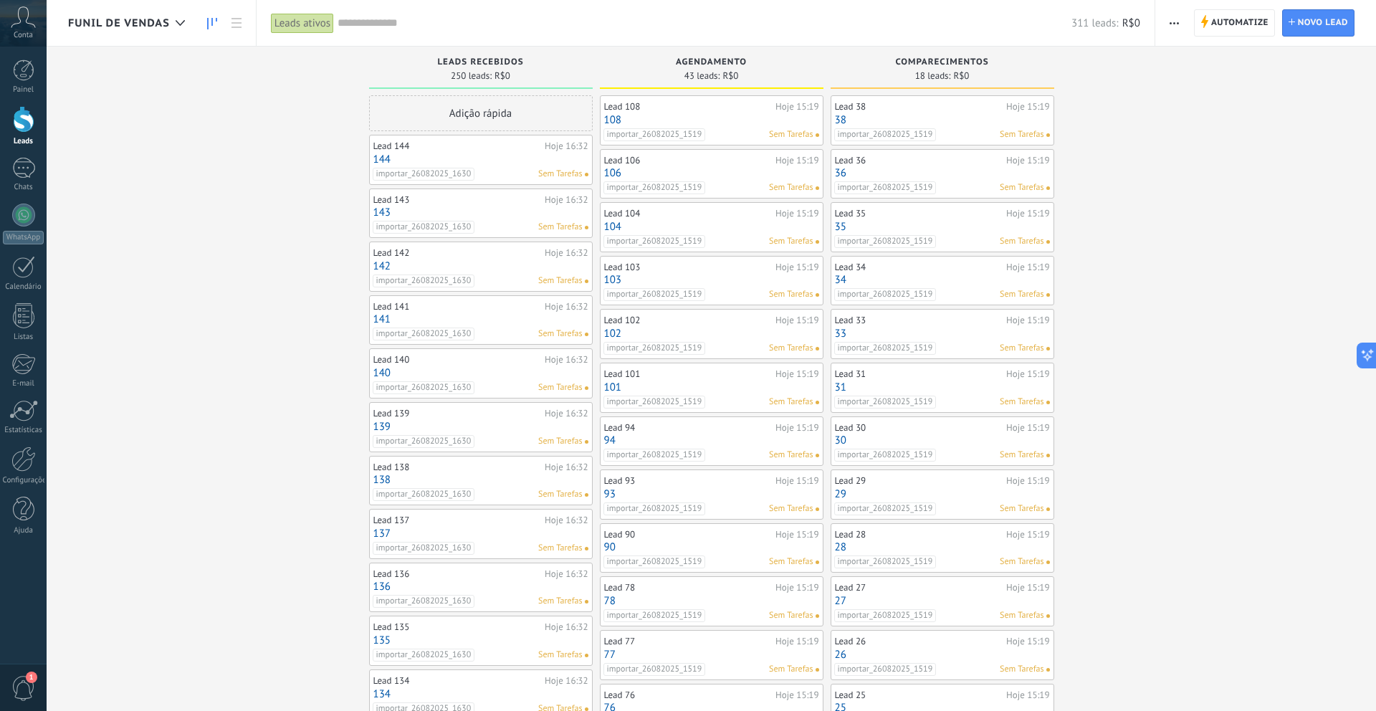
click at [143, 25] on span "Funil de vendas" at bounding box center [119, 23] width 102 height 14
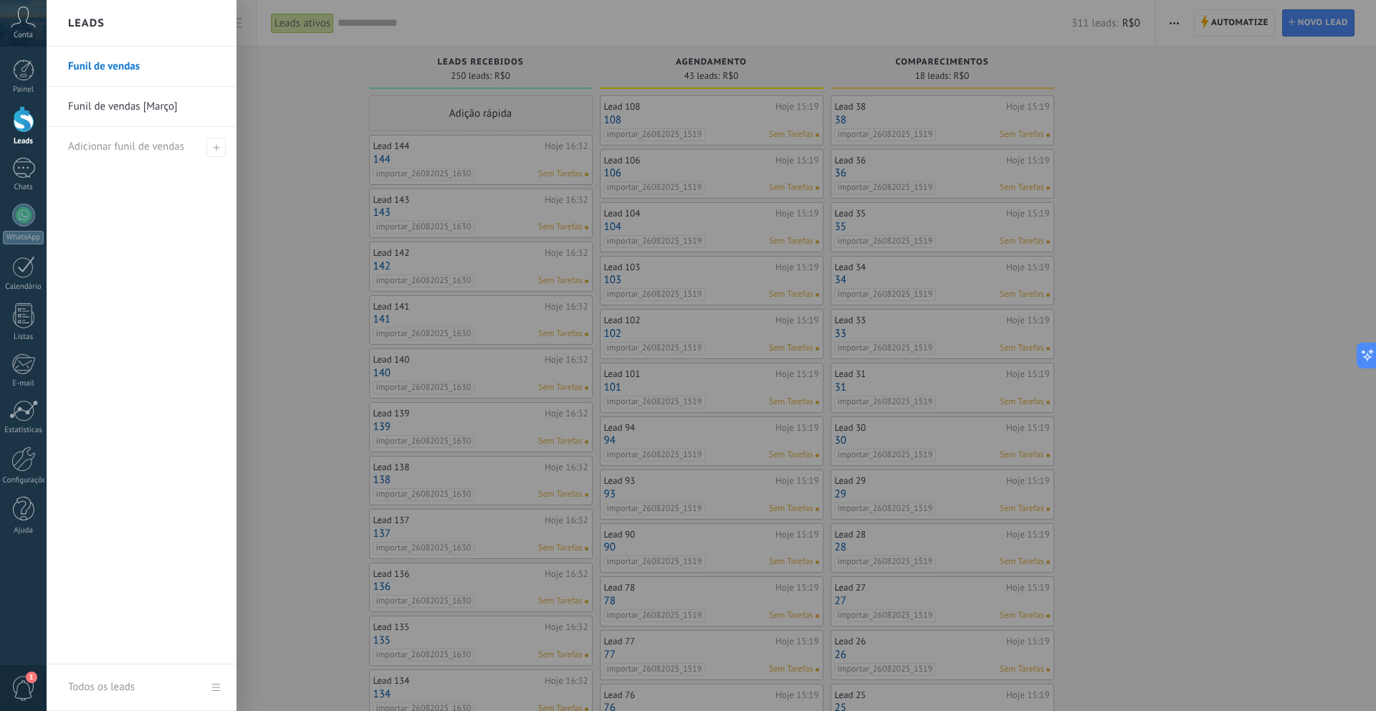
click at [337, 167] on div at bounding box center [735, 355] width 1376 height 711
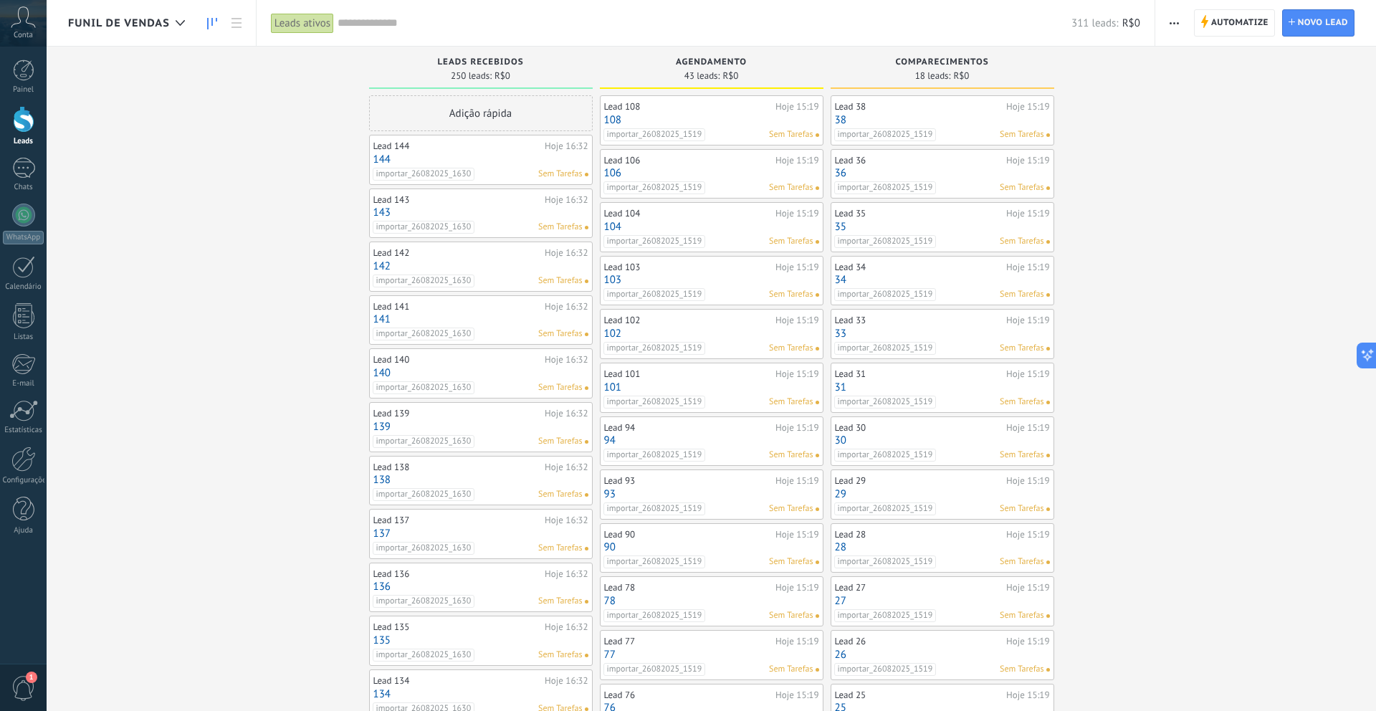
click at [158, 30] on div "Funil de vendas" at bounding box center [130, 23] width 124 height 46
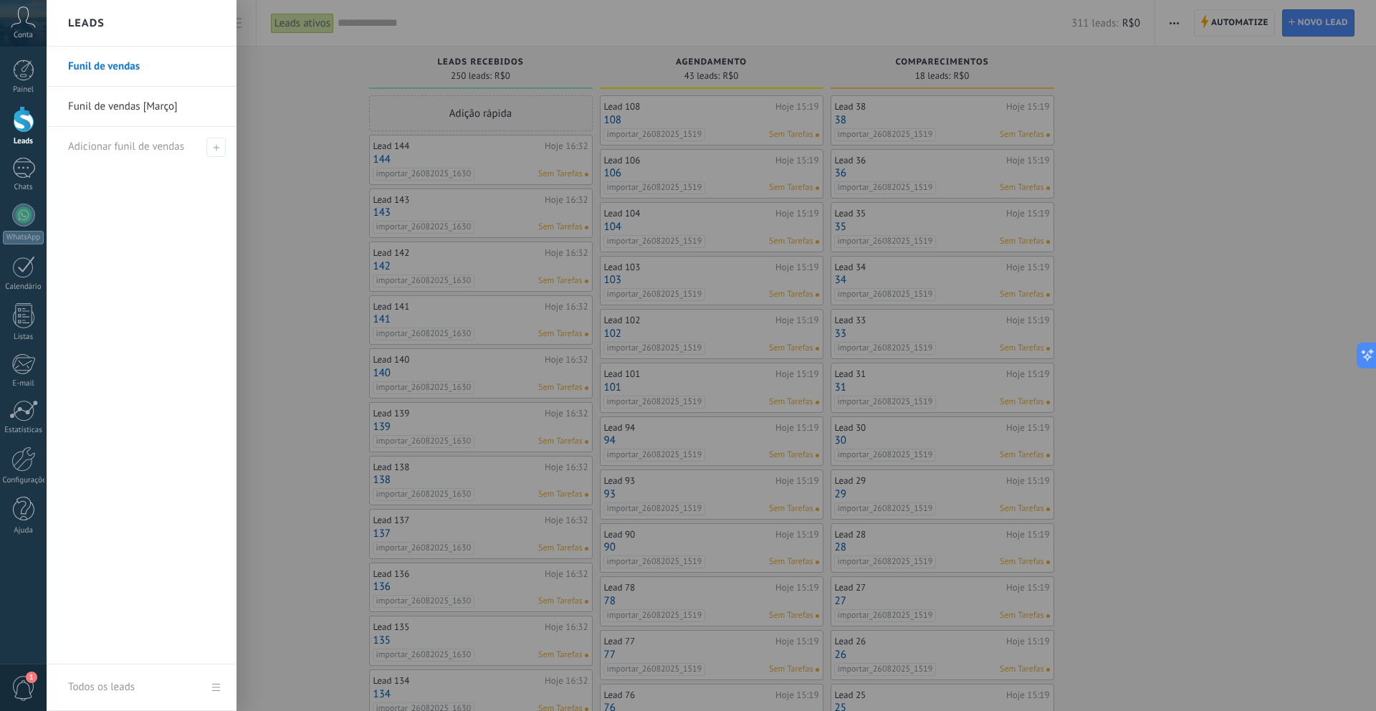
click at [282, 110] on div at bounding box center [735, 355] width 1376 height 711
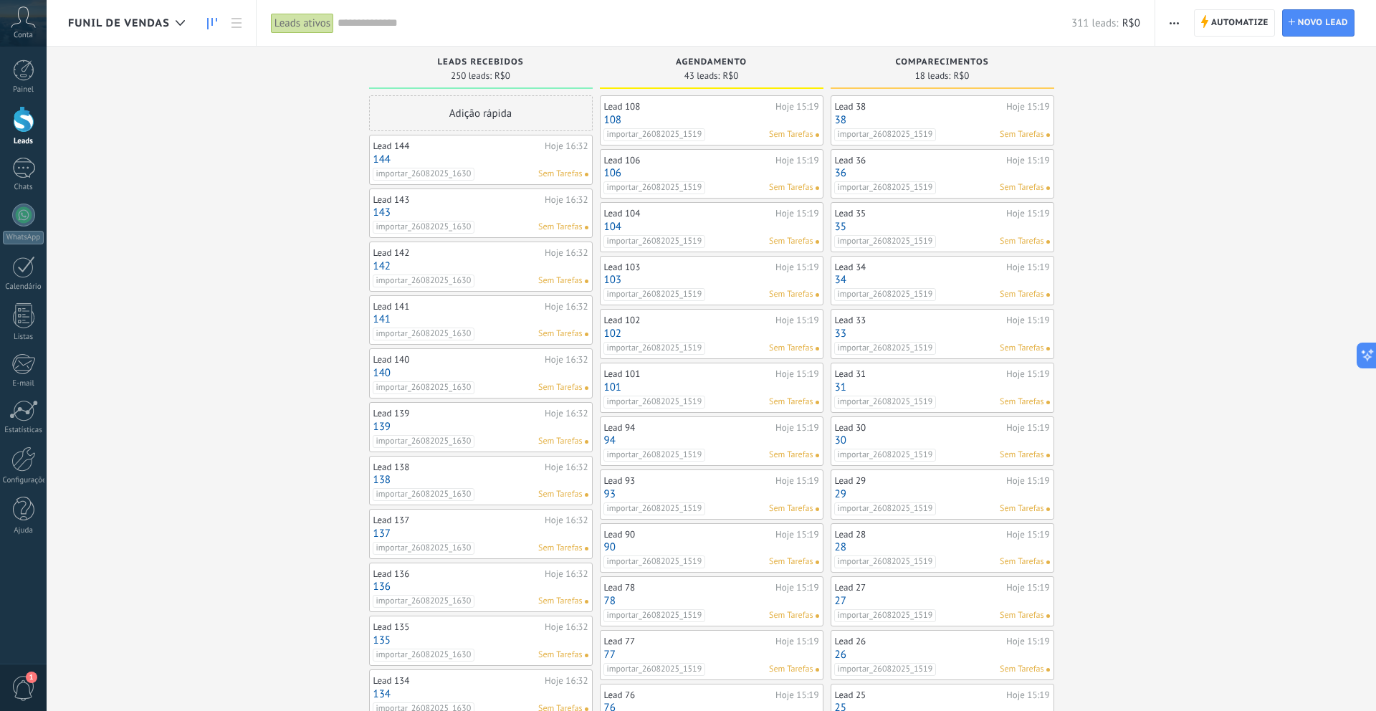
click at [389, 23] on input "text" at bounding box center [705, 23] width 734 height 15
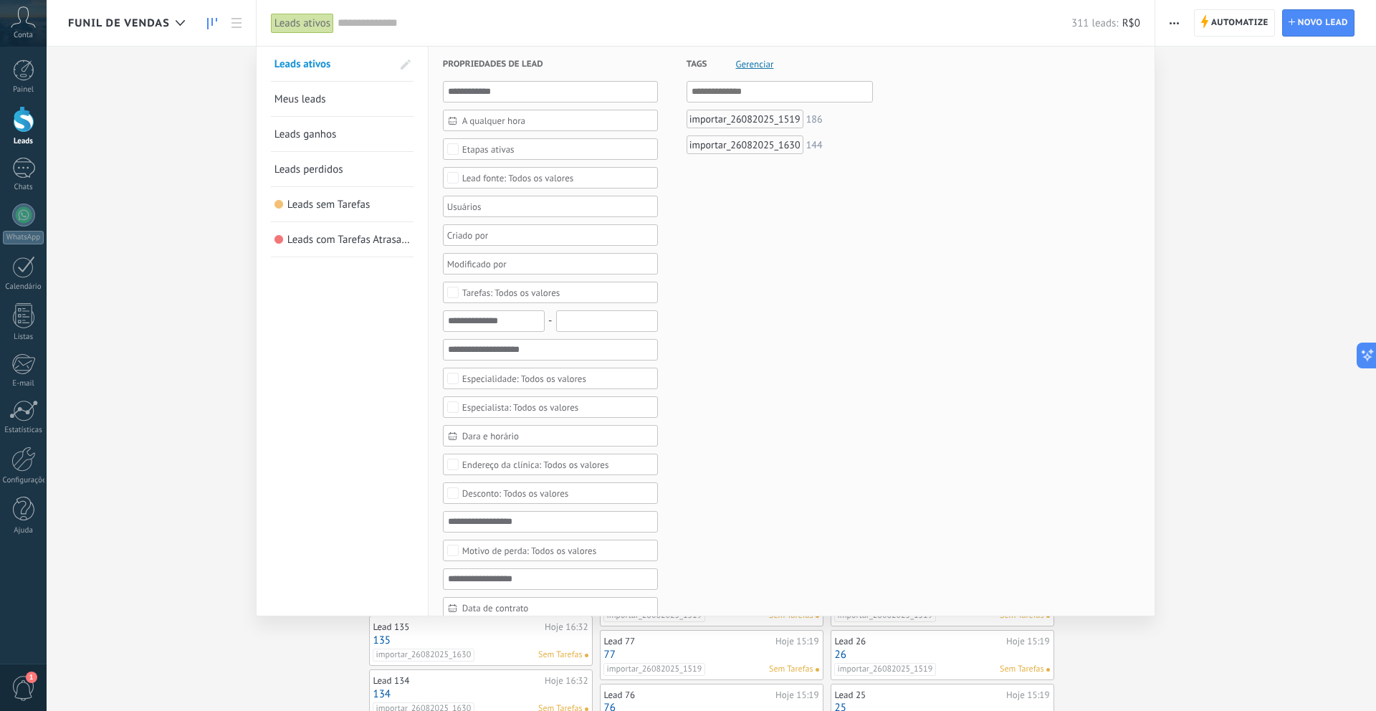
click at [1226, 161] on div at bounding box center [688, 355] width 1376 height 711
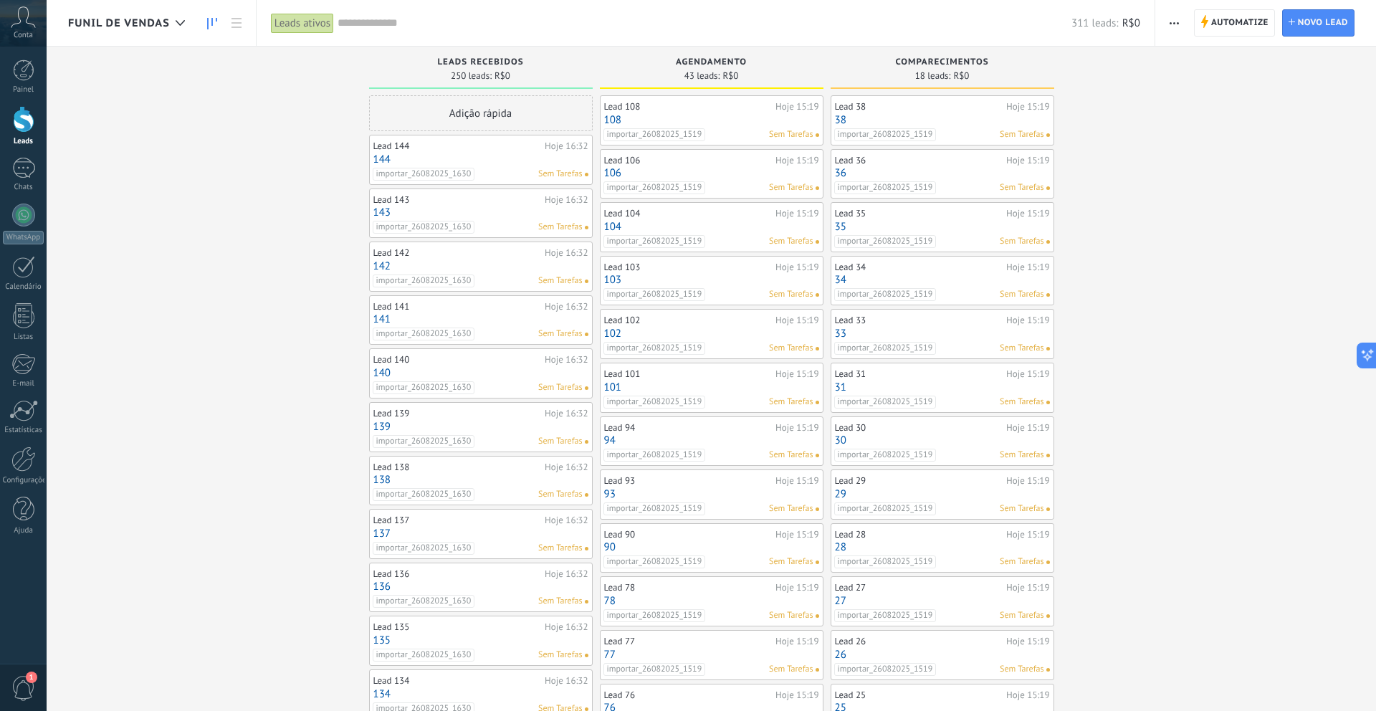
click at [1172, 26] on span "button" at bounding box center [1174, 22] width 9 height 27
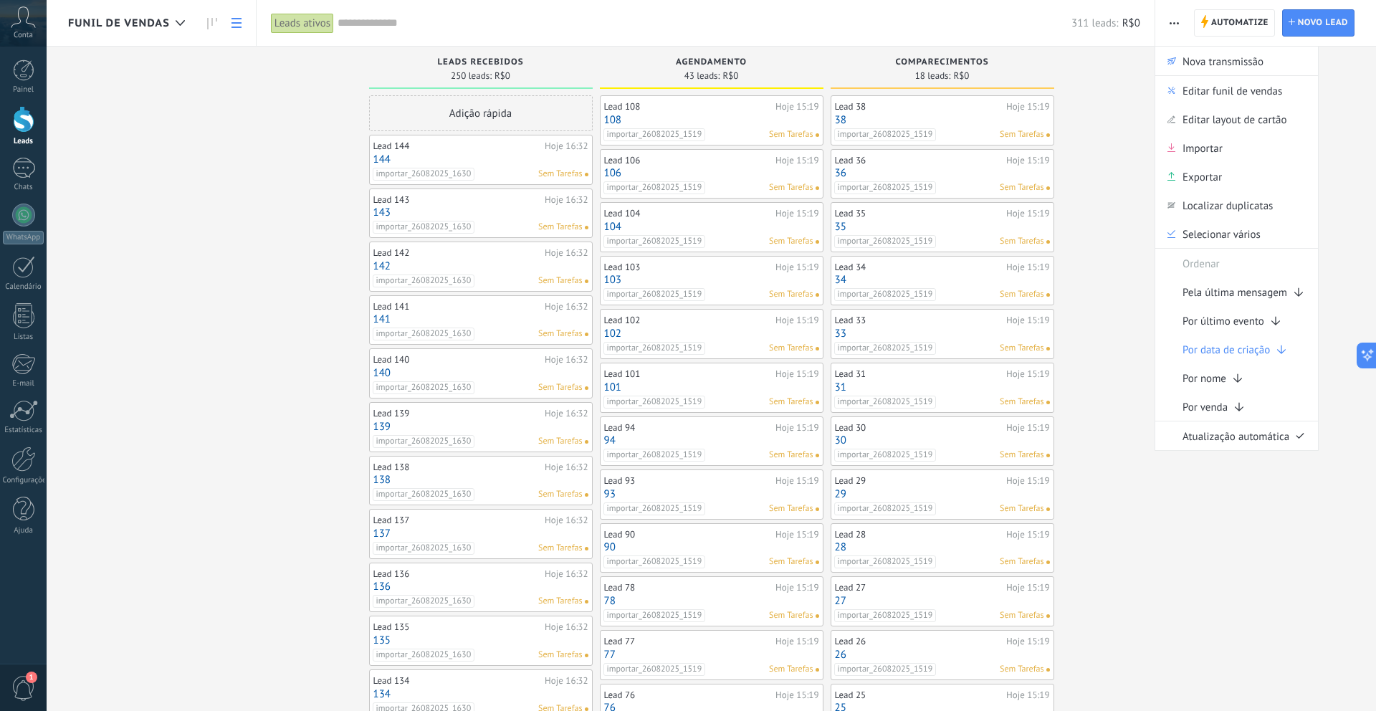
click at [224, 21] on link at bounding box center [236, 23] width 24 height 28
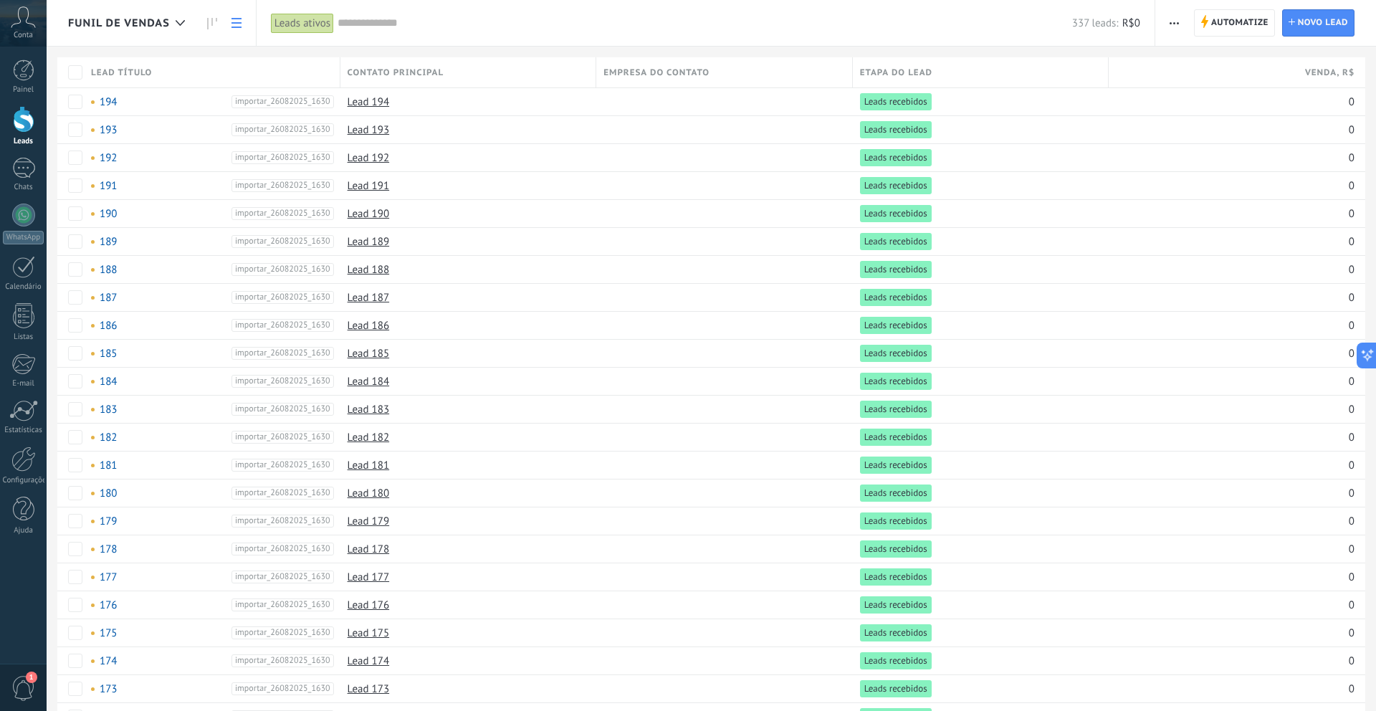
click at [1166, 28] on button "button" at bounding box center [1174, 22] width 21 height 27
click at [1073, 48] on div "Funil de vendas Automatize Nova transmissão Editar funil de vendas Imprimir Con…" at bounding box center [712, 416] width 1330 height 833
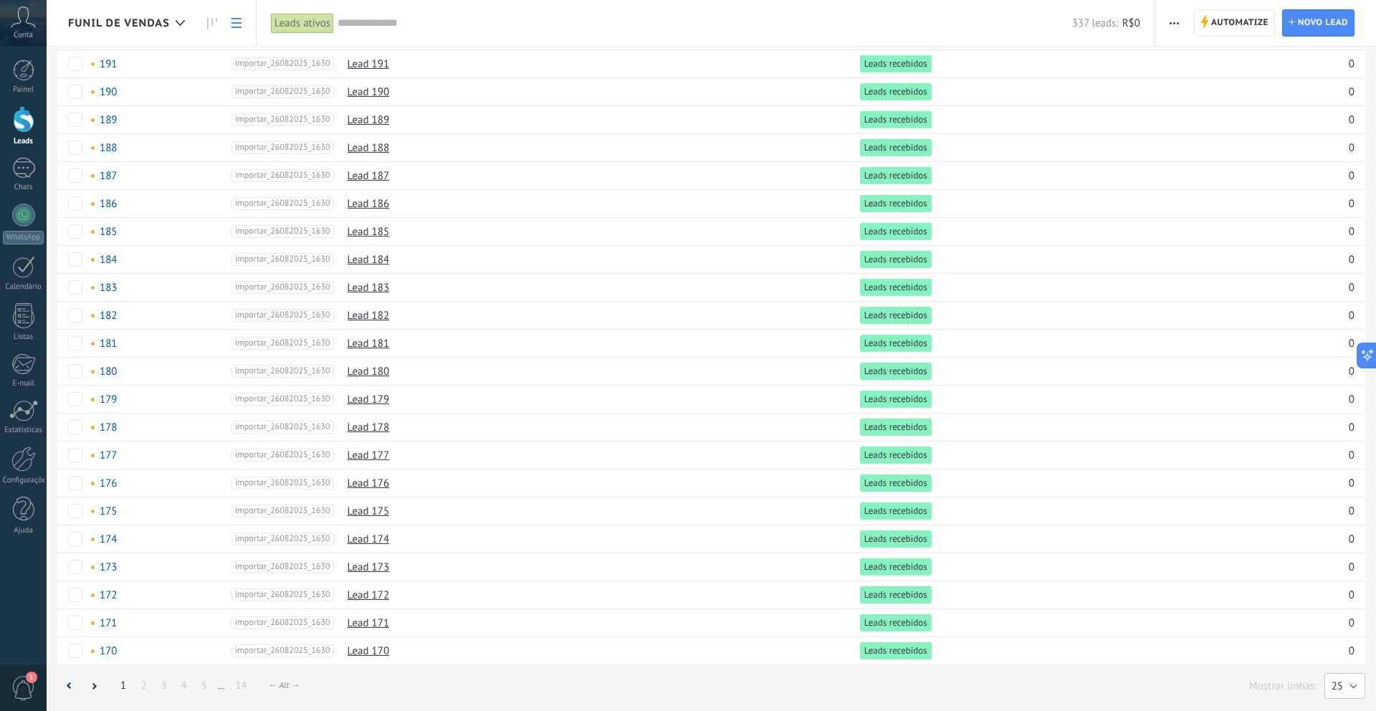
click at [1337, 675] on button "25" at bounding box center [1345, 686] width 41 height 26
click at [1333, 682] on span "200" at bounding box center [1338, 687] width 44 height 14
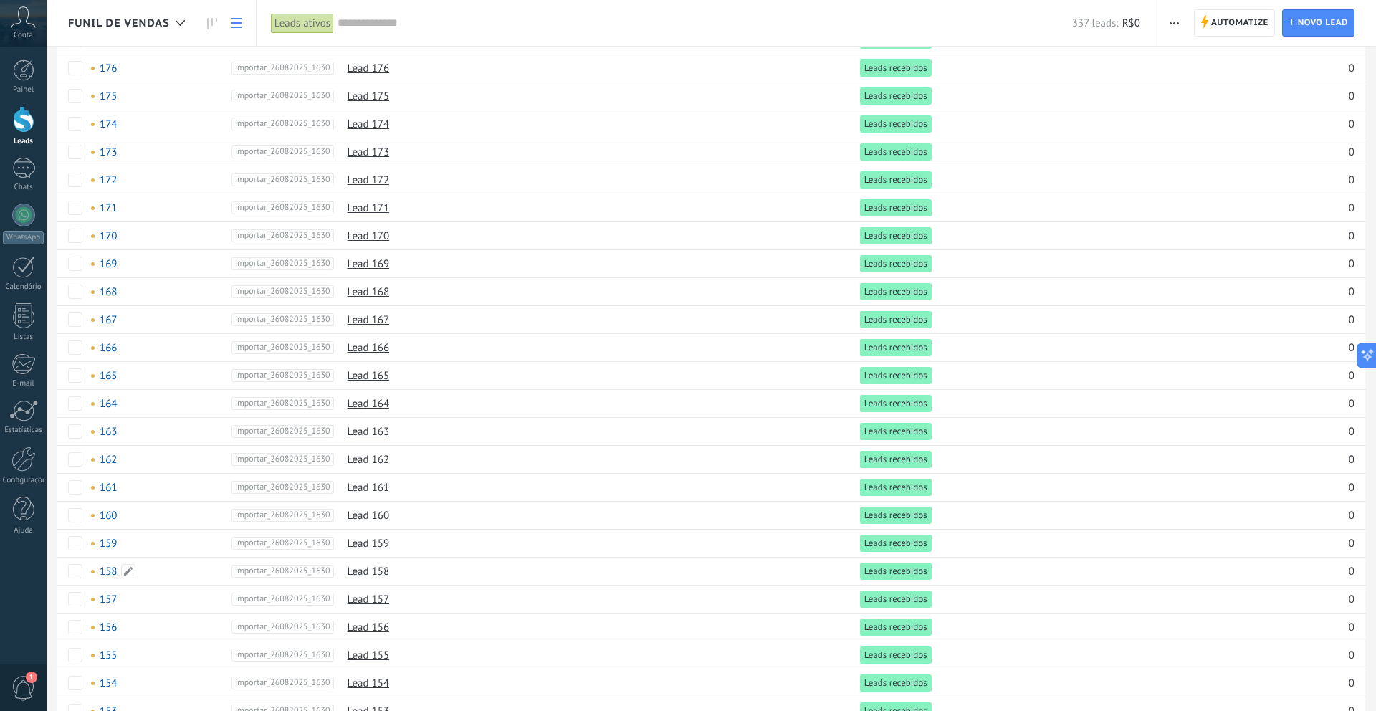
scroll to position [0, 0]
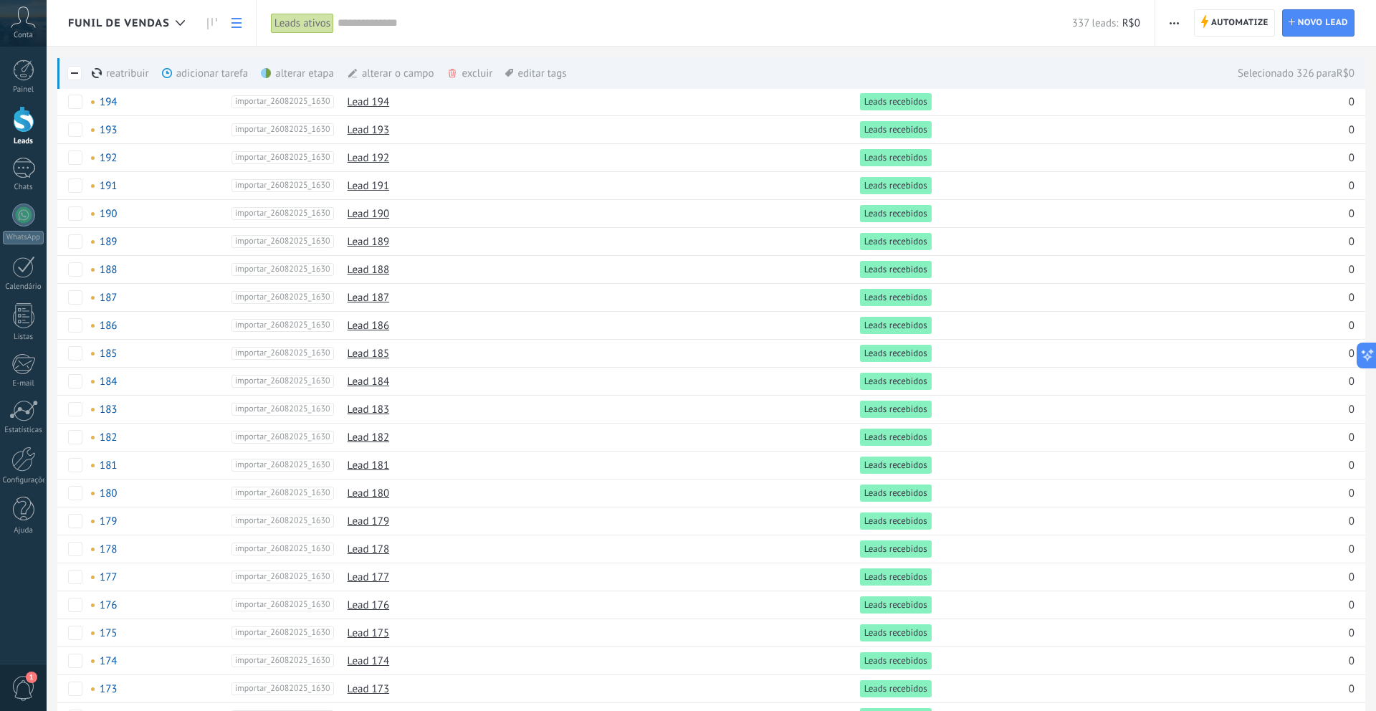
click at [302, 76] on div "alterar etapa mais" at bounding box center [323, 73] width 125 height 32
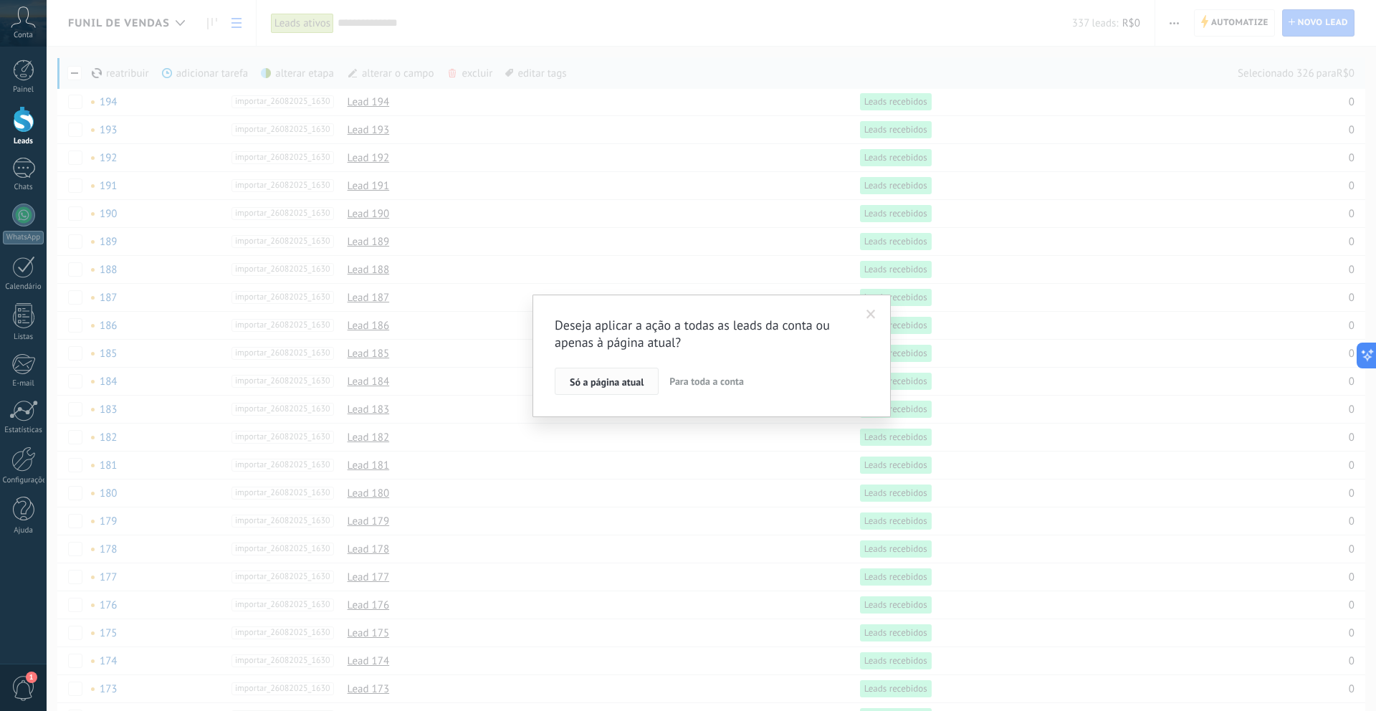
click at [609, 368] on div "Só a página atual Para toda a conta" at bounding box center [712, 381] width 314 height 27
click at [608, 372] on button "Só a página atual" at bounding box center [607, 381] width 104 height 27
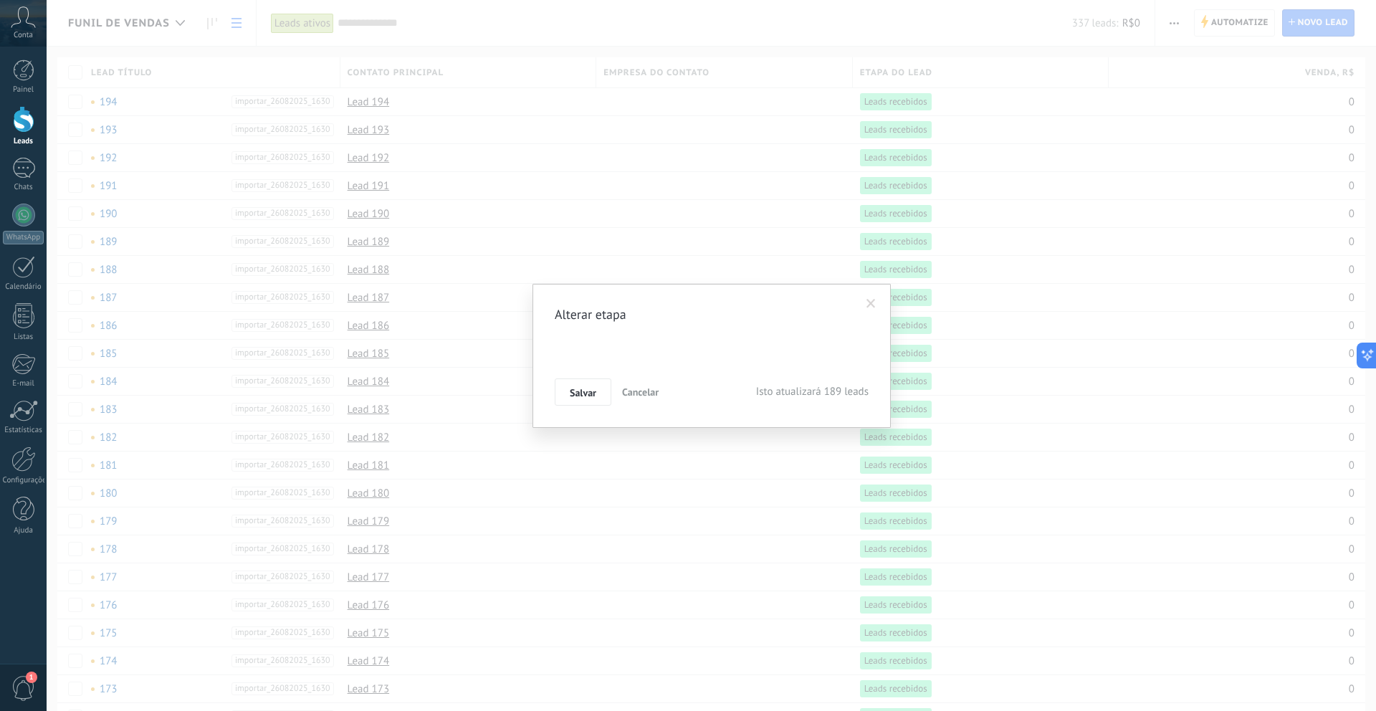
click at [0, 0] on div "Leads recebidos Agendamento Comparecimentos Fechamento Ganho Fechamento Perdido" at bounding box center [0, 0] width 0 height 0
click at [596, 390] on label at bounding box center [712, 378] width 314 height 24
click at [0, 0] on label "Em contato" at bounding box center [0, 0] width 0 height 0
click at [590, 400] on button "Salvar" at bounding box center [583, 391] width 57 height 27
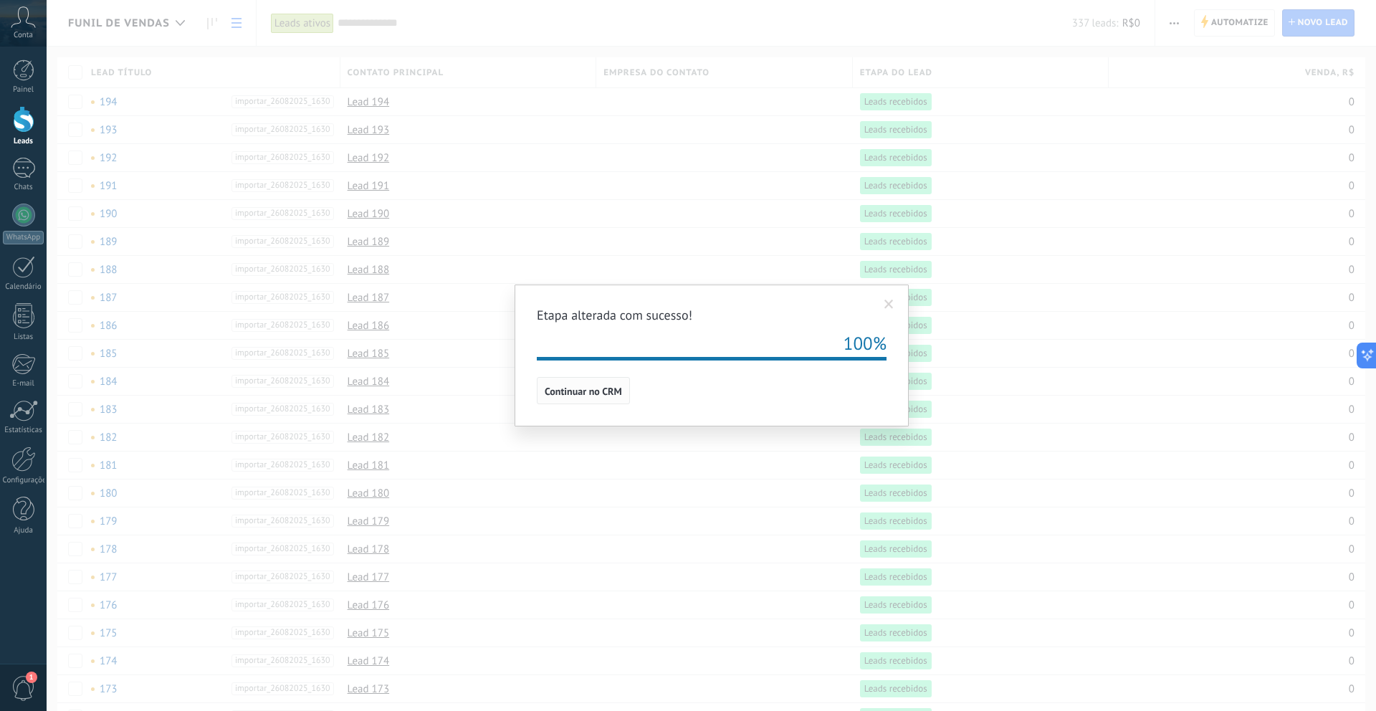
click at [571, 389] on span "Continuar no CRM" at bounding box center [583, 391] width 77 height 10
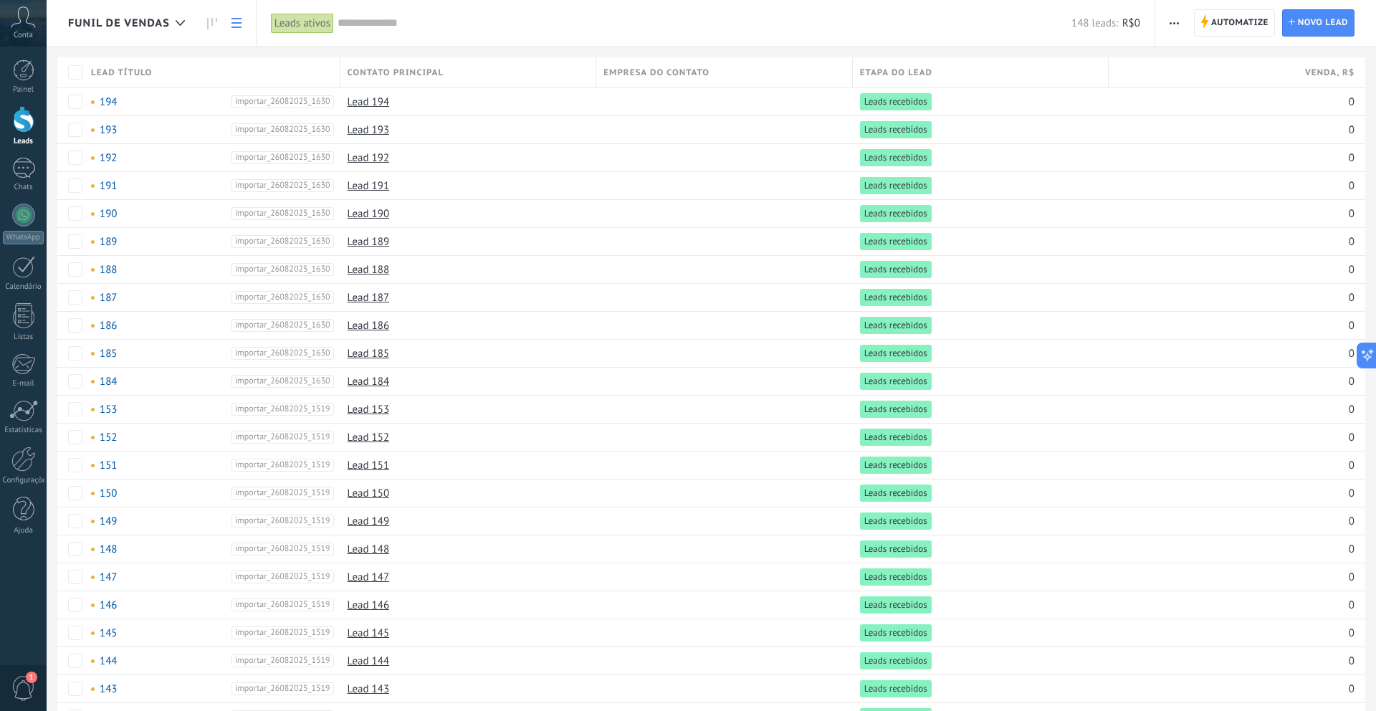
click at [99, 22] on span "Funil de vendas" at bounding box center [119, 23] width 102 height 14
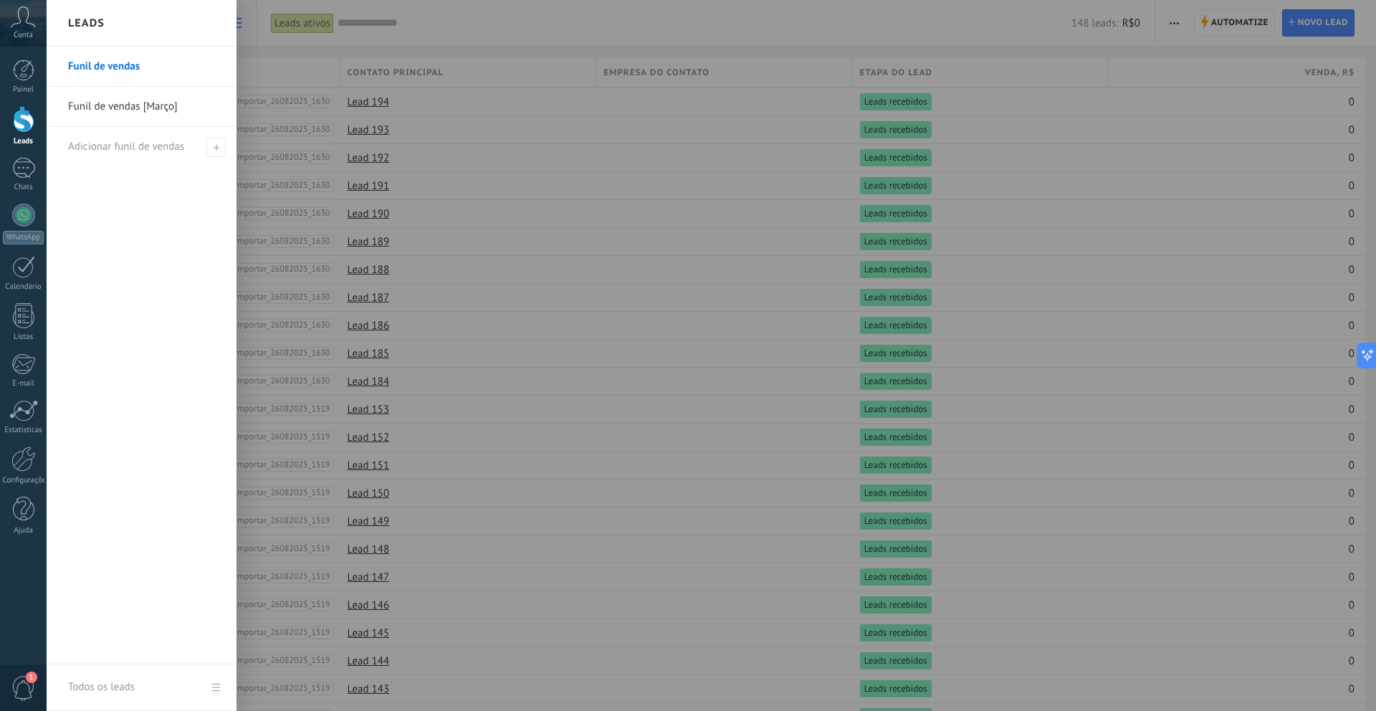
click at [123, 110] on link "Funil de vendas [Março]" at bounding box center [145, 107] width 154 height 40
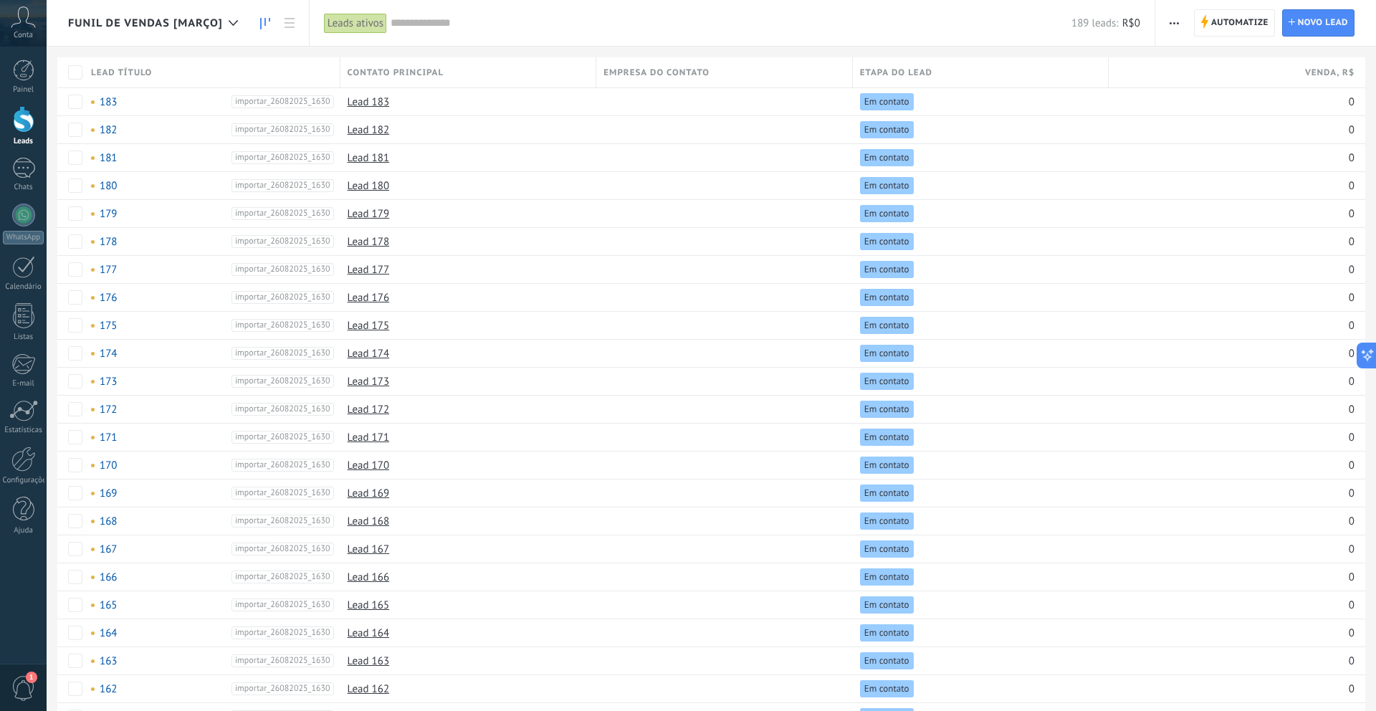
click at [270, 22] on icon at bounding box center [265, 23] width 10 height 11
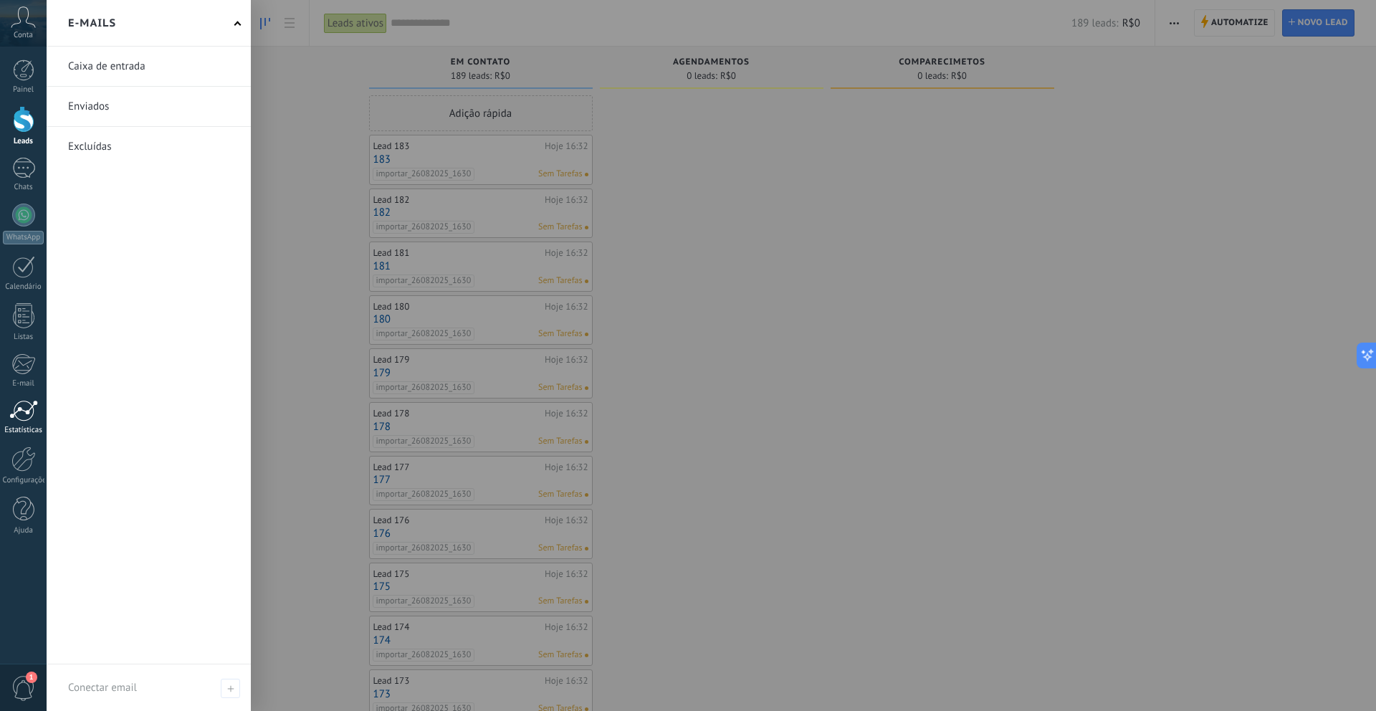
click at [16, 422] on link "Estatísticas" at bounding box center [23, 417] width 47 height 35
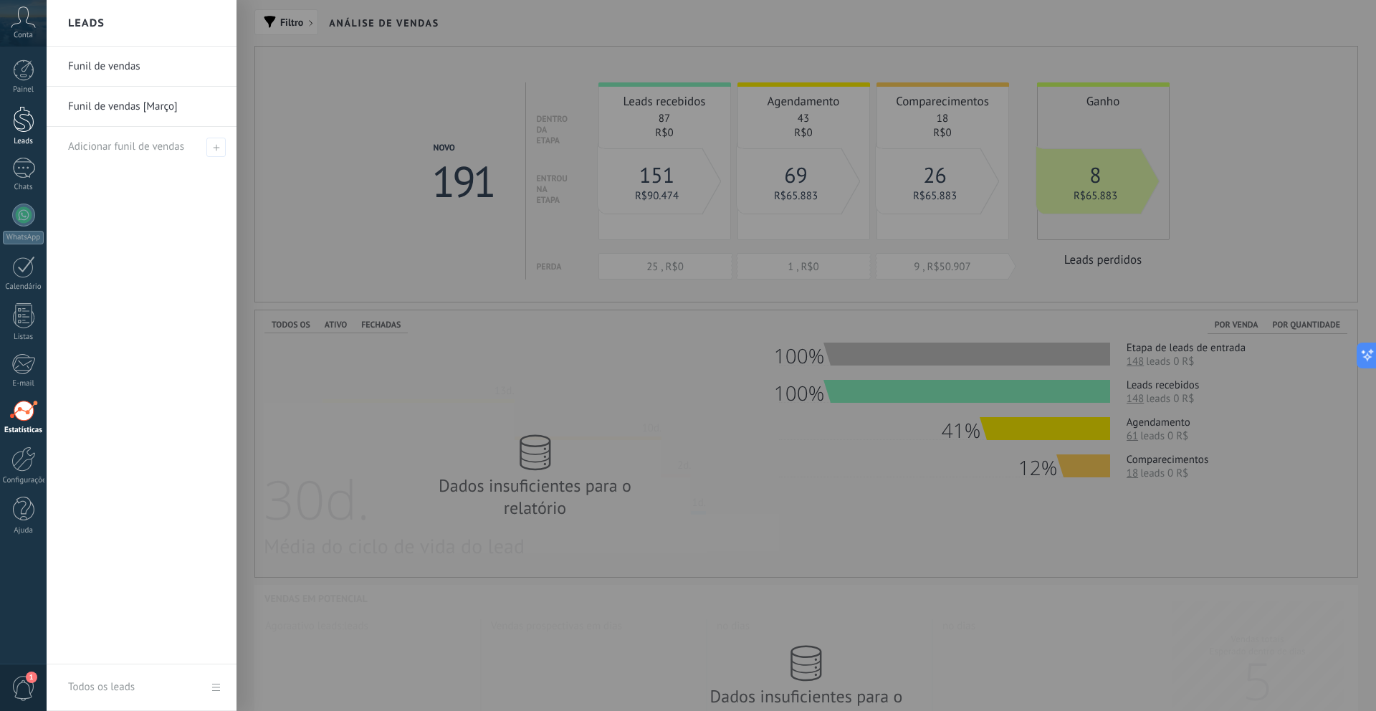
click at [37, 126] on link "Leads" at bounding box center [23, 126] width 47 height 40
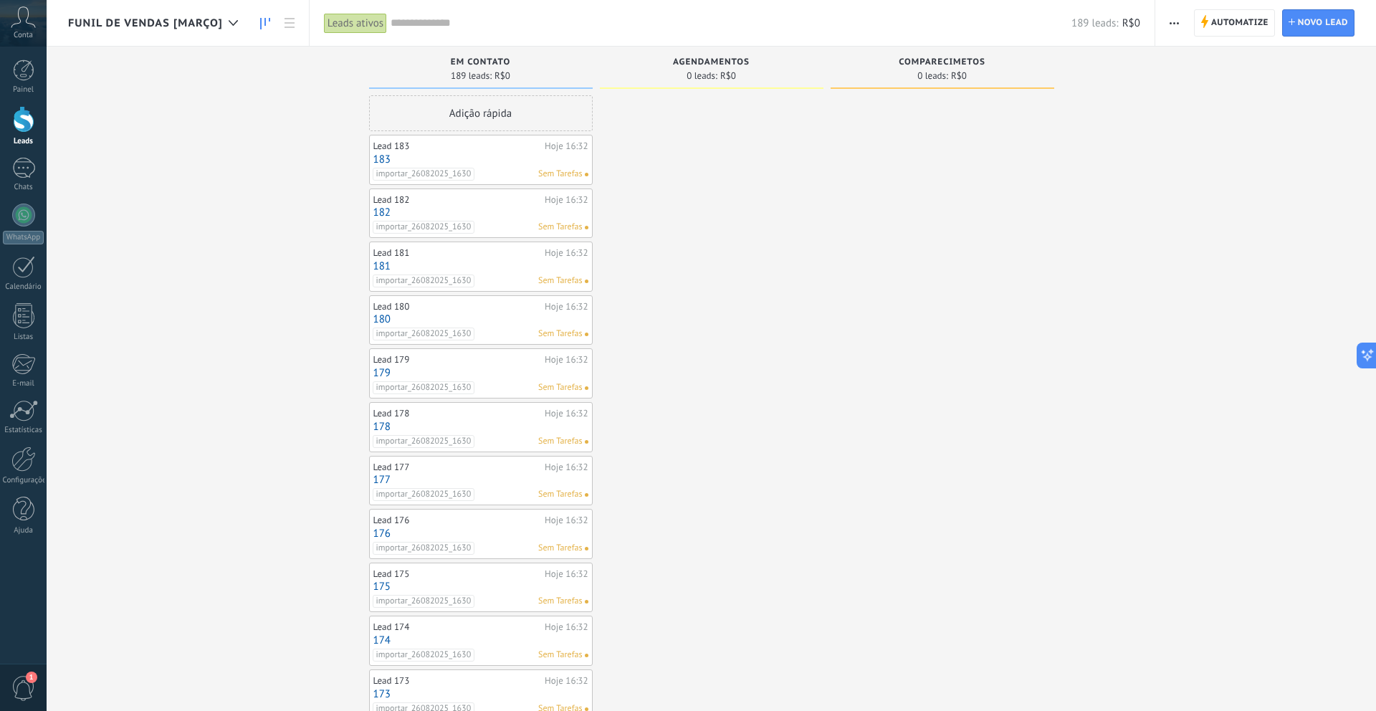
click at [814, 224] on div at bounding box center [712, 647] width 224 height 1105
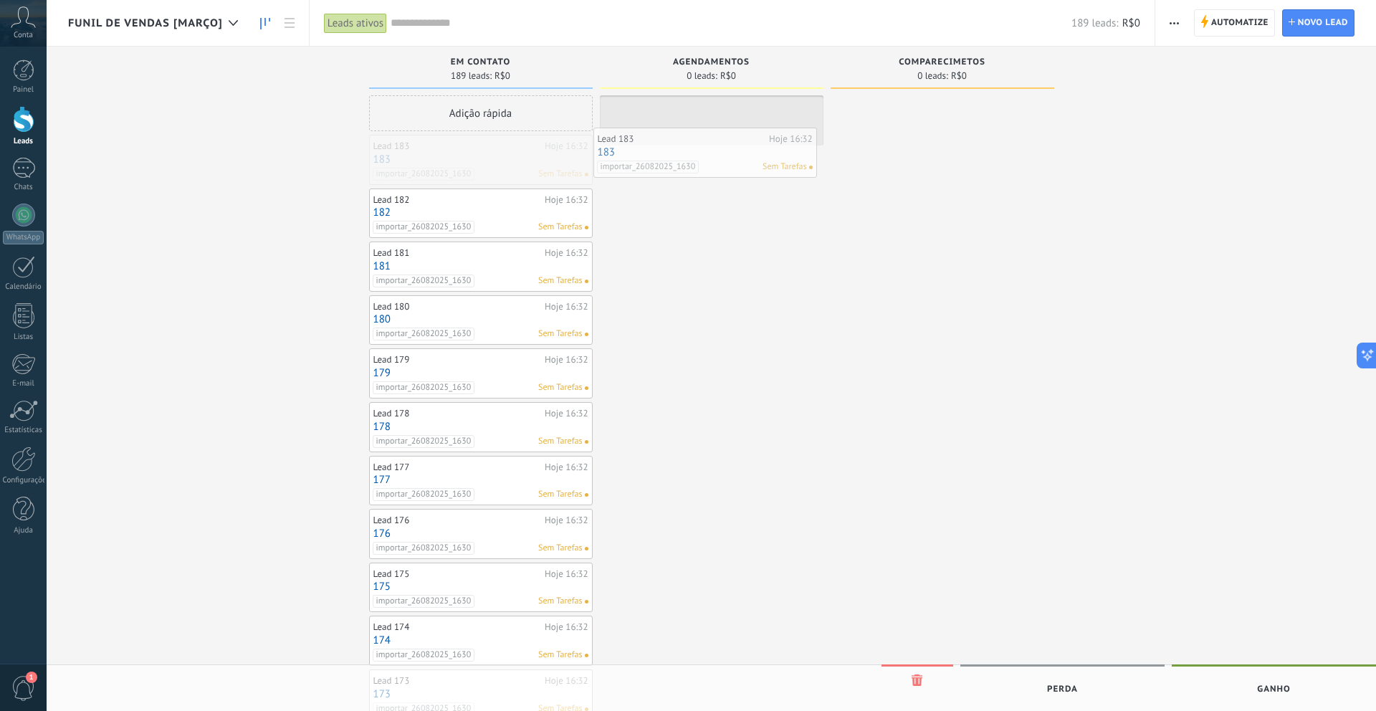
drag, startPoint x: 486, startPoint y: 156, endPoint x: 710, endPoint y: 148, distance: 224.5
drag, startPoint x: 522, startPoint y: 162, endPoint x: 670, endPoint y: 162, distance: 148.4
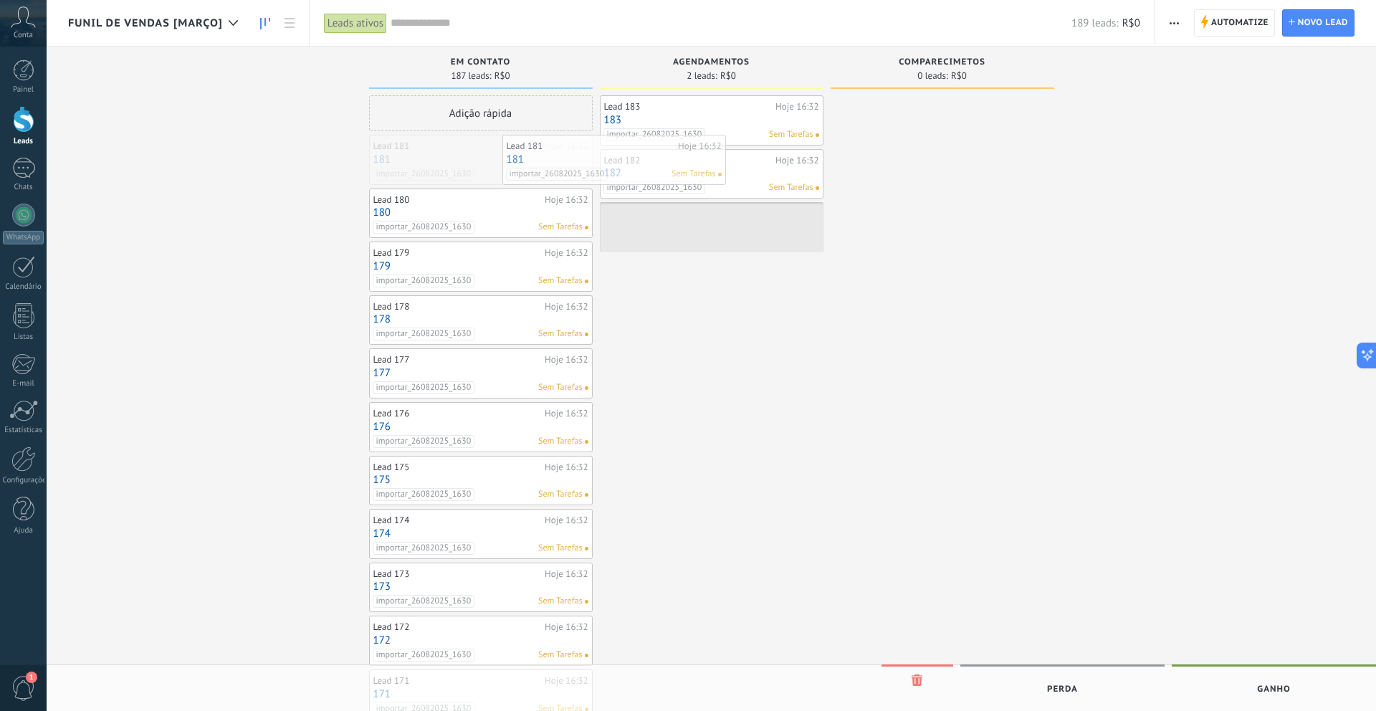
drag, startPoint x: 517, startPoint y: 159, endPoint x: 650, endPoint y: 159, distance: 133.3
drag, startPoint x: 523, startPoint y: 161, endPoint x: 675, endPoint y: 166, distance: 152.1
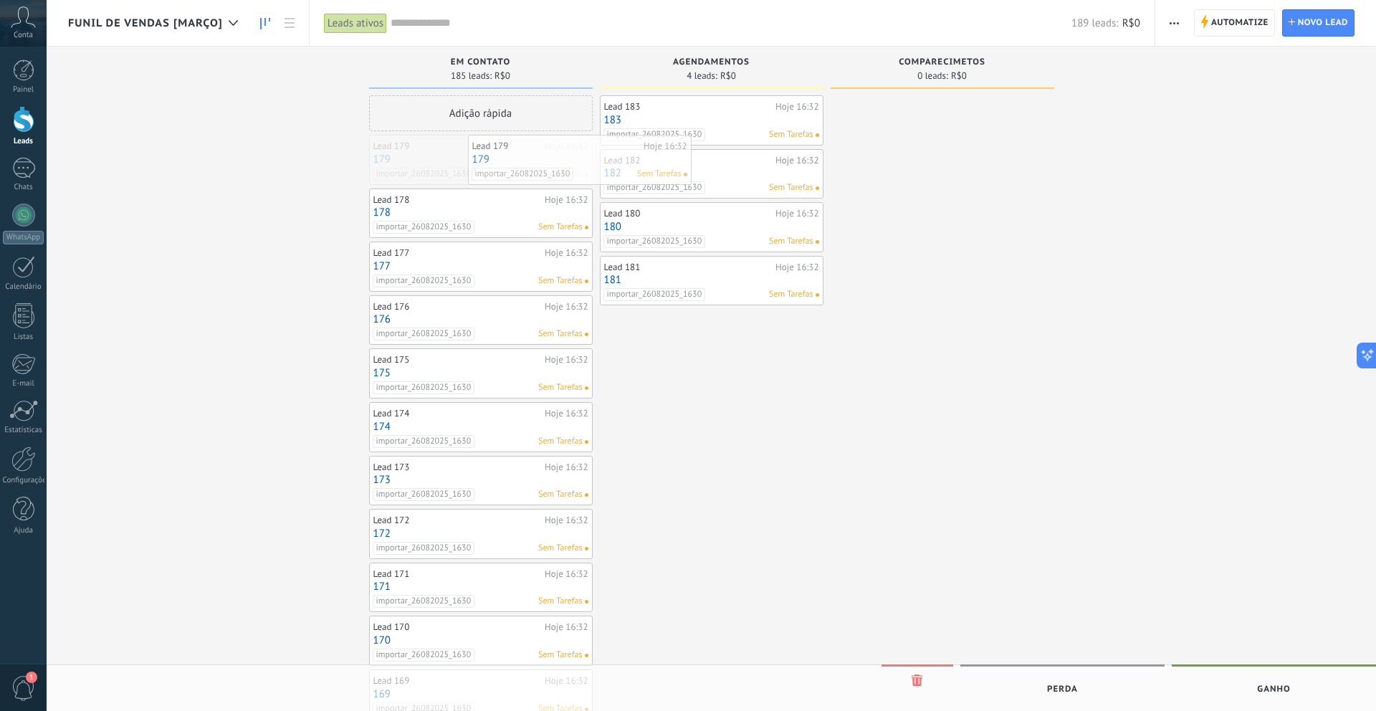
drag, startPoint x: 495, startPoint y: 158, endPoint x: 675, endPoint y: 164, distance: 180.8
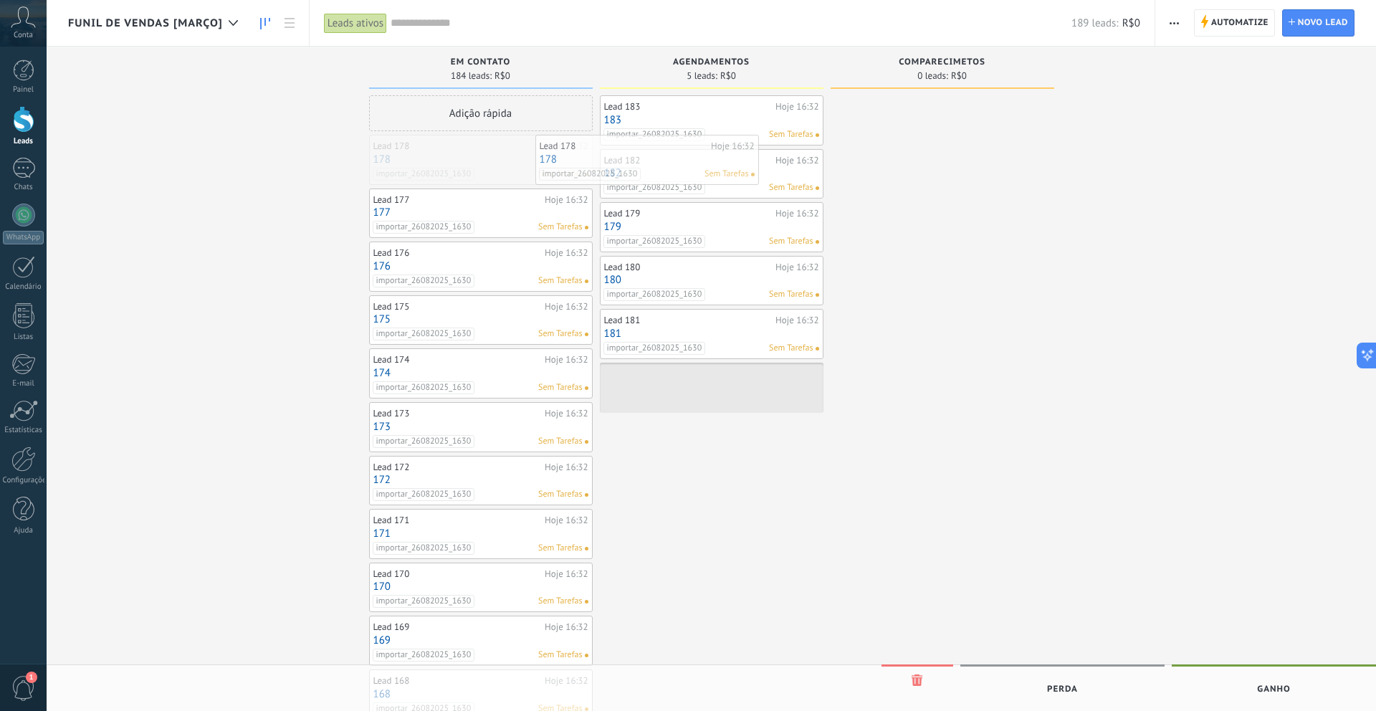
drag, startPoint x: 513, startPoint y: 161, endPoint x: 704, endPoint y: 161, distance: 191.4
drag, startPoint x: 506, startPoint y: 153, endPoint x: 751, endPoint y: 174, distance: 246.0
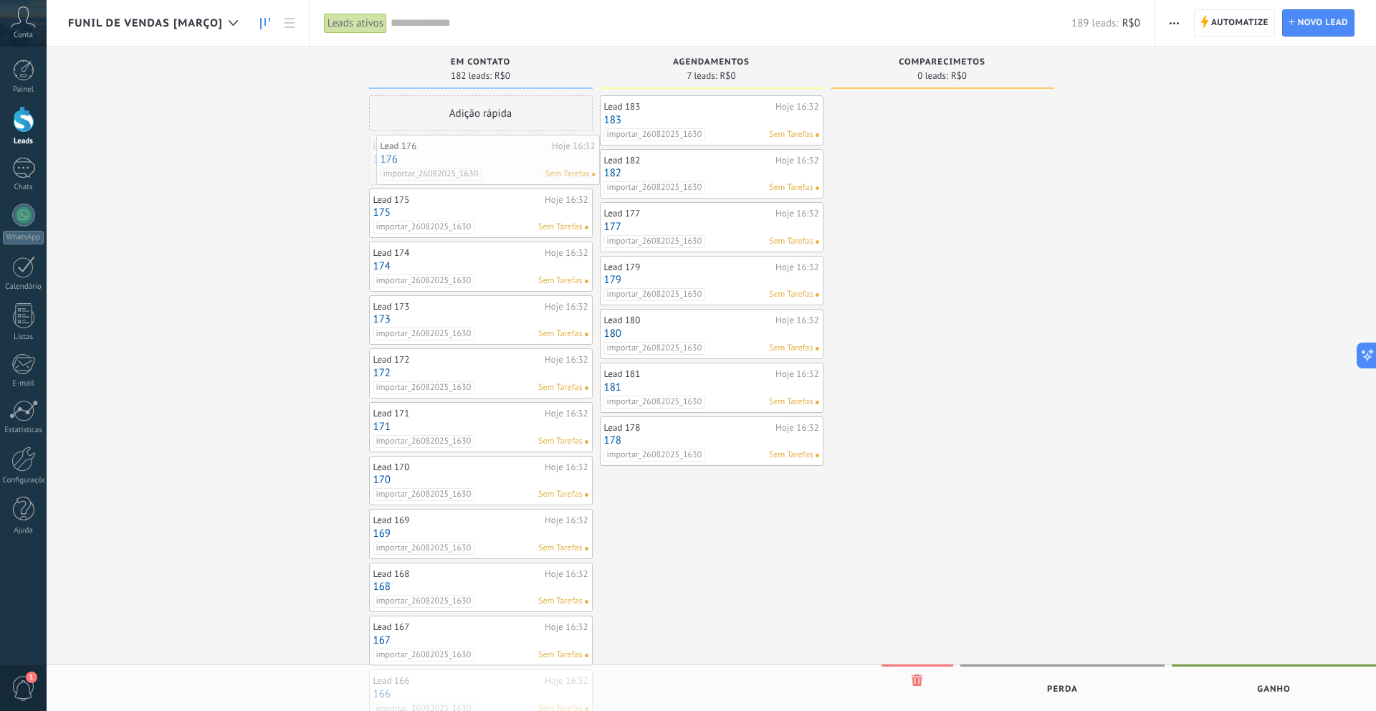
drag, startPoint x: 525, startPoint y: 153, endPoint x: 720, endPoint y: 153, distance: 195.0
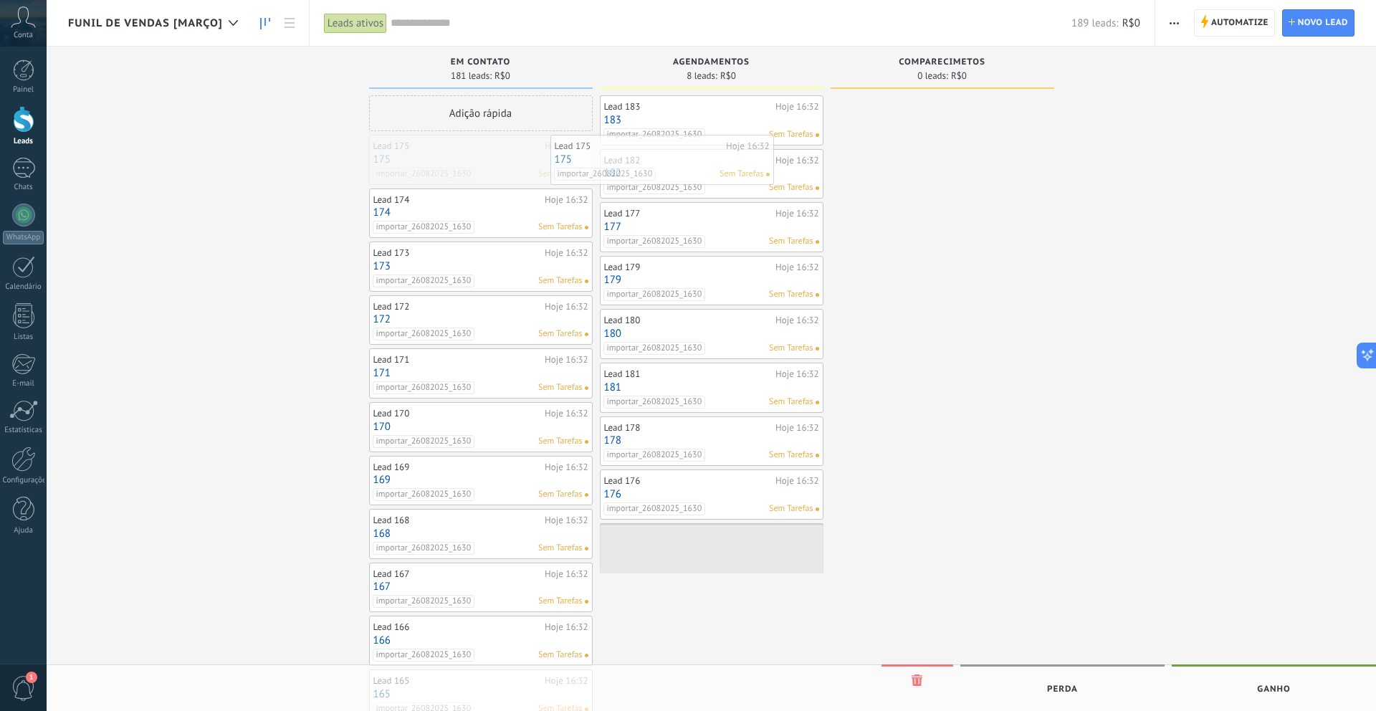
drag, startPoint x: 496, startPoint y: 153, endPoint x: 714, endPoint y: 155, distance: 217.9
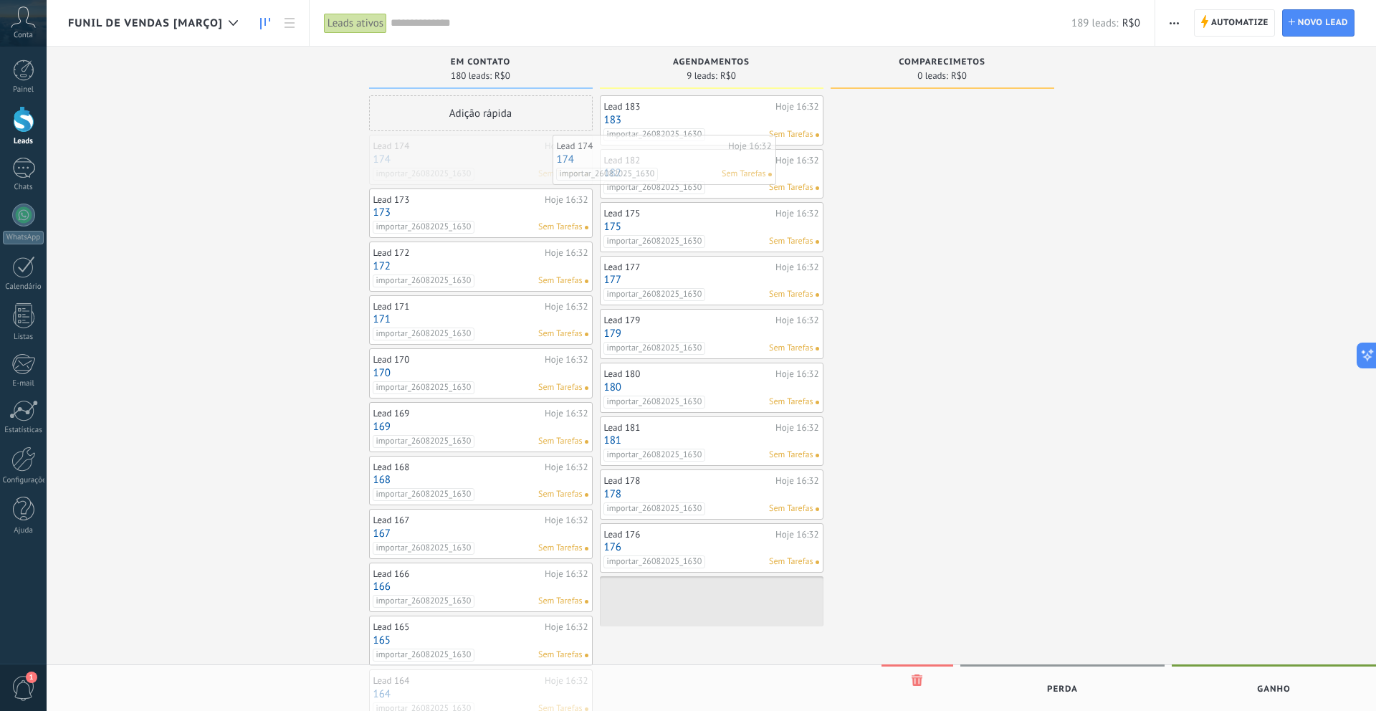
drag, startPoint x: 517, startPoint y: 153, endPoint x: 701, endPoint y: 154, distance: 184.2
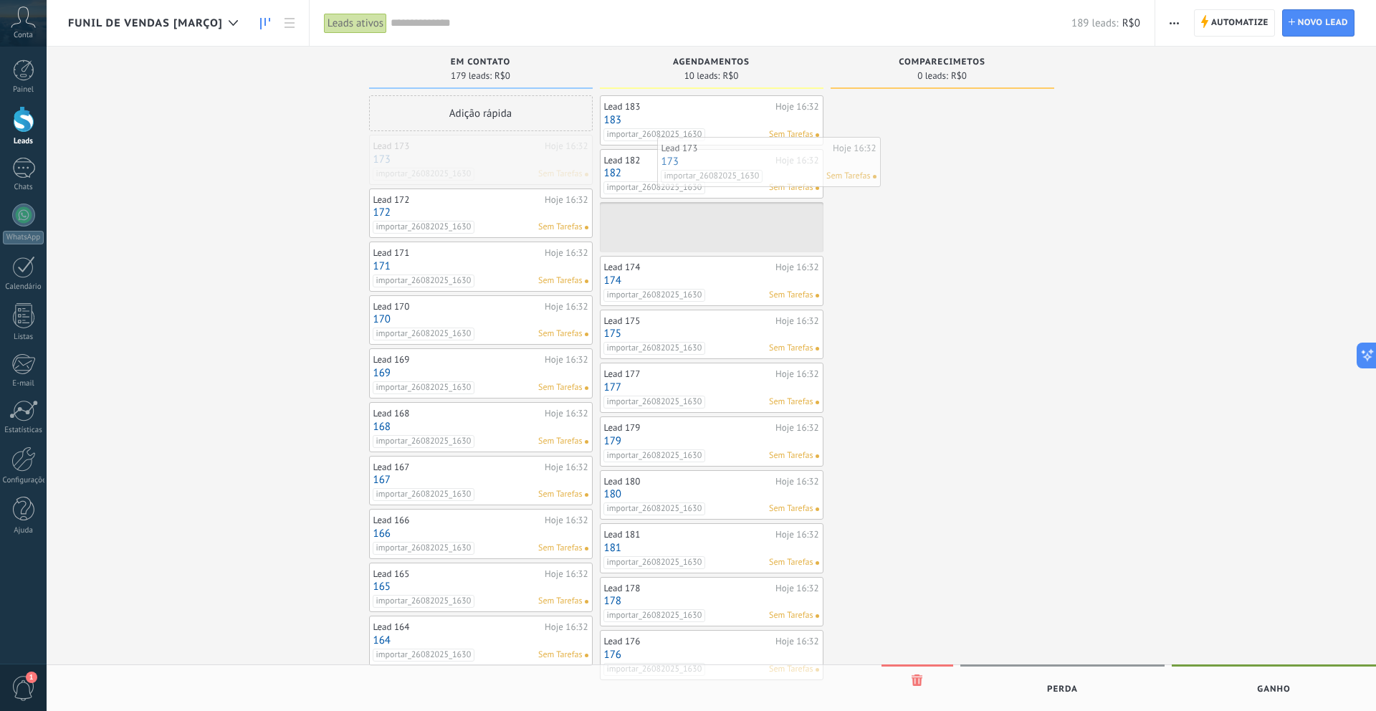
drag, startPoint x: 521, startPoint y: 149, endPoint x: 811, endPoint y: 152, distance: 289.6
drag, startPoint x: 508, startPoint y: 147, endPoint x: 689, endPoint y: 151, distance: 180.7
drag, startPoint x: 511, startPoint y: 157, endPoint x: 685, endPoint y: 161, distance: 174.2
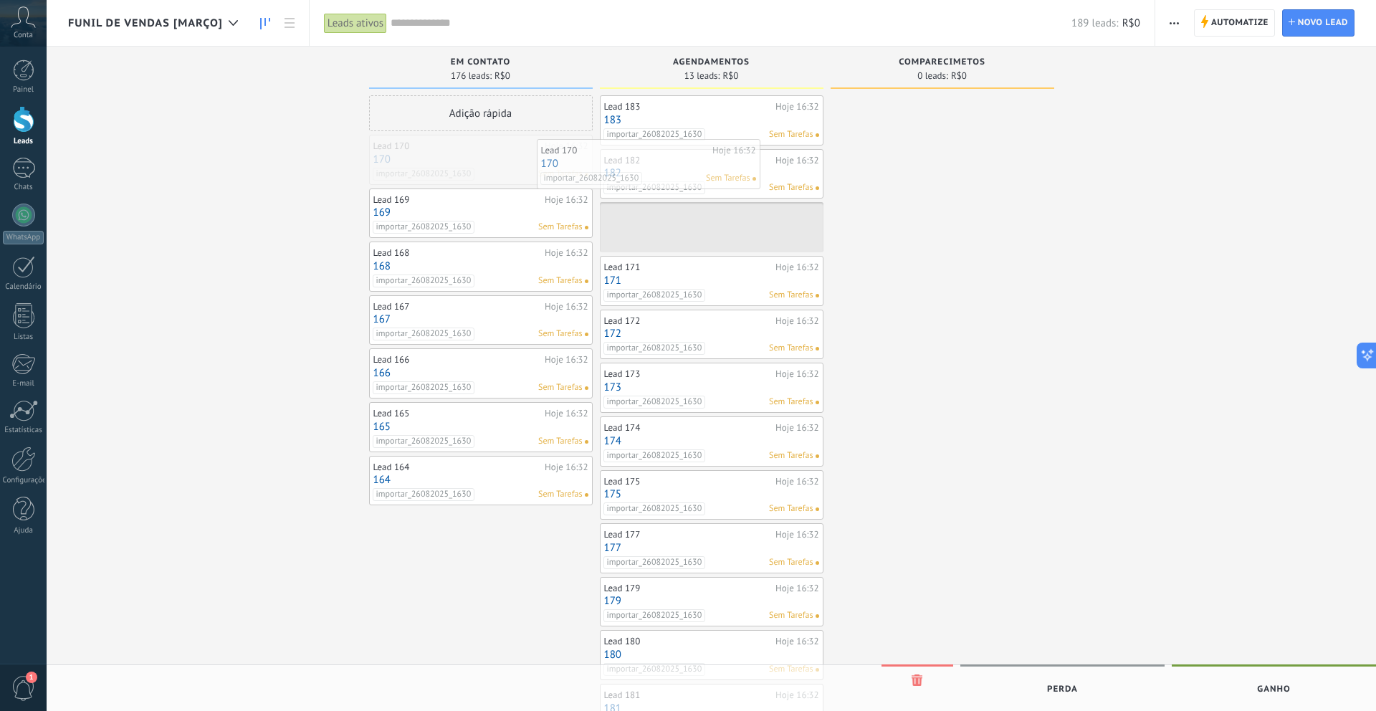
drag, startPoint x: 510, startPoint y: 160, endPoint x: 695, endPoint y: 176, distance: 186.4
drag, startPoint x: 512, startPoint y: 164, endPoint x: 678, endPoint y: 172, distance: 166.5
drag, startPoint x: 518, startPoint y: 155, endPoint x: 710, endPoint y: 169, distance: 192.6
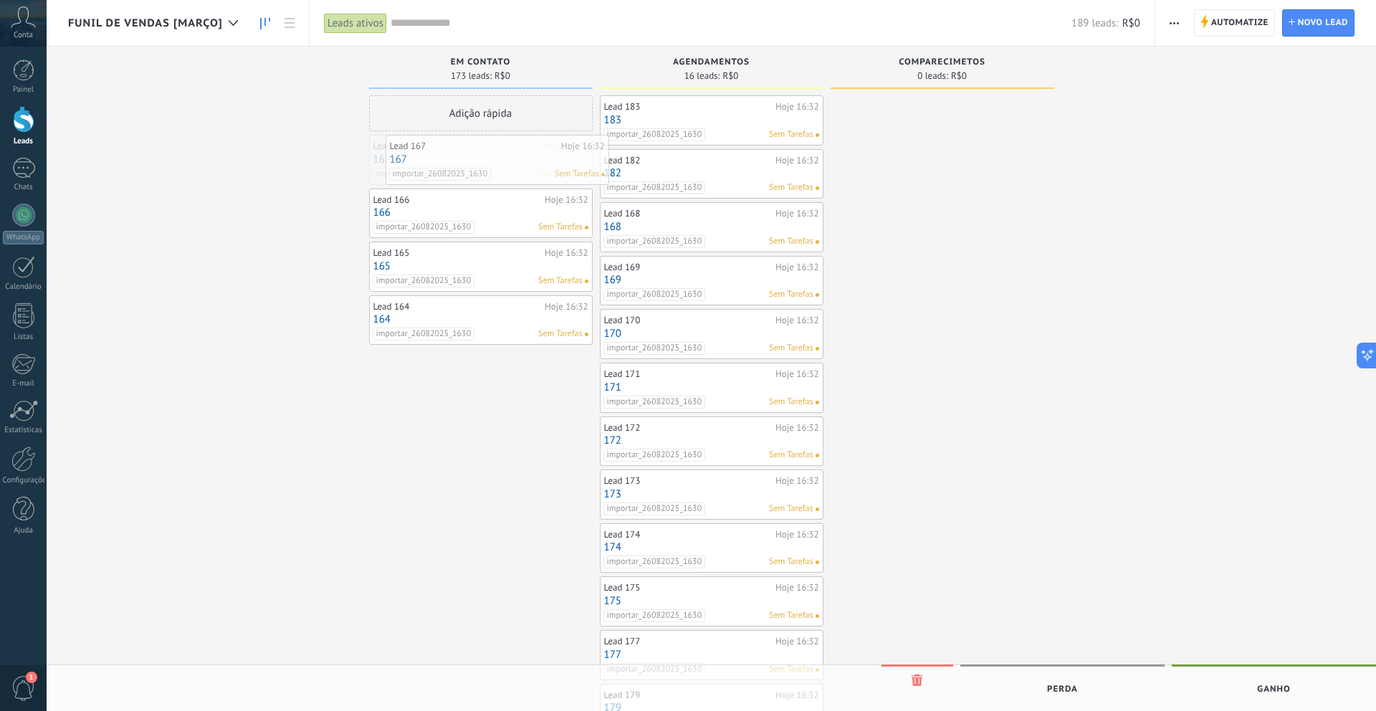
drag, startPoint x: 524, startPoint y: 159, endPoint x: 678, endPoint y: 186, distance: 156.5
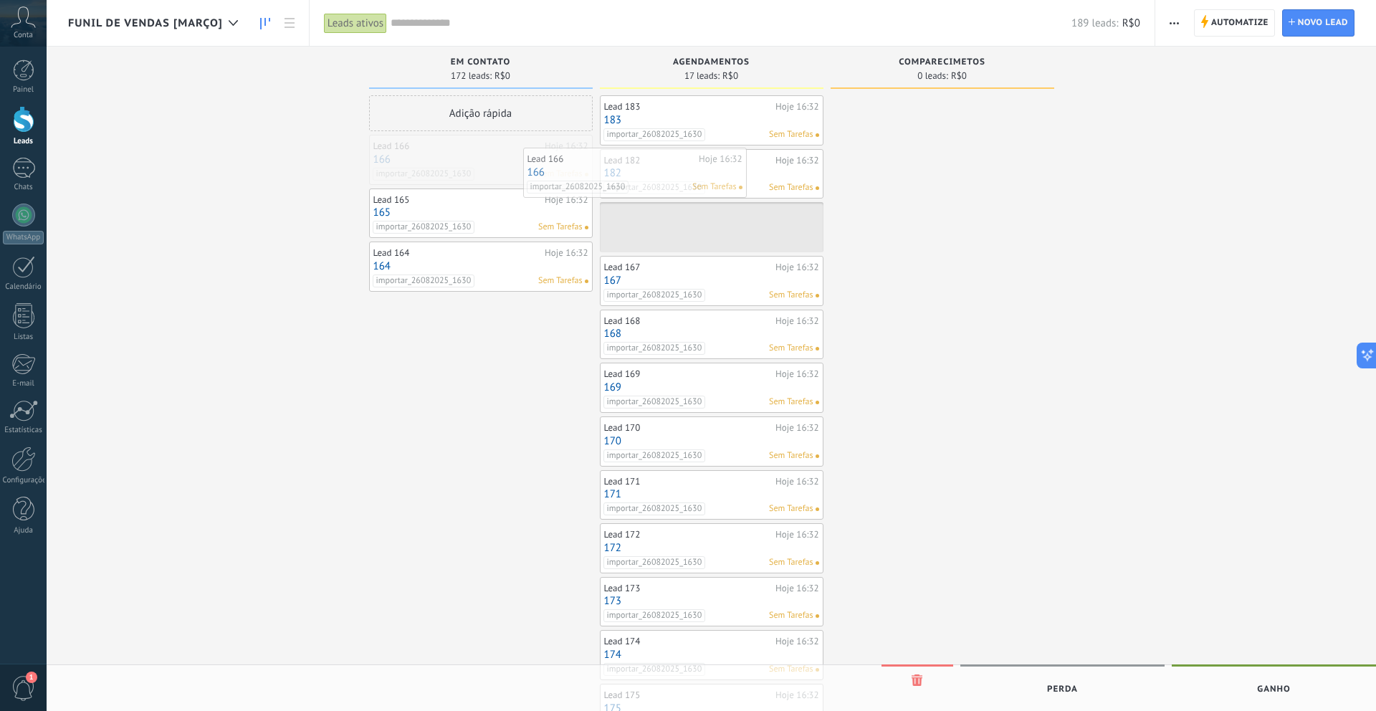
drag, startPoint x: 497, startPoint y: 153, endPoint x: 677, endPoint y: 173, distance: 181.0
drag, startPoint x: 511, startPoint y: 157, endPoint x: 639, endPoint y: 165, distance: 128.6
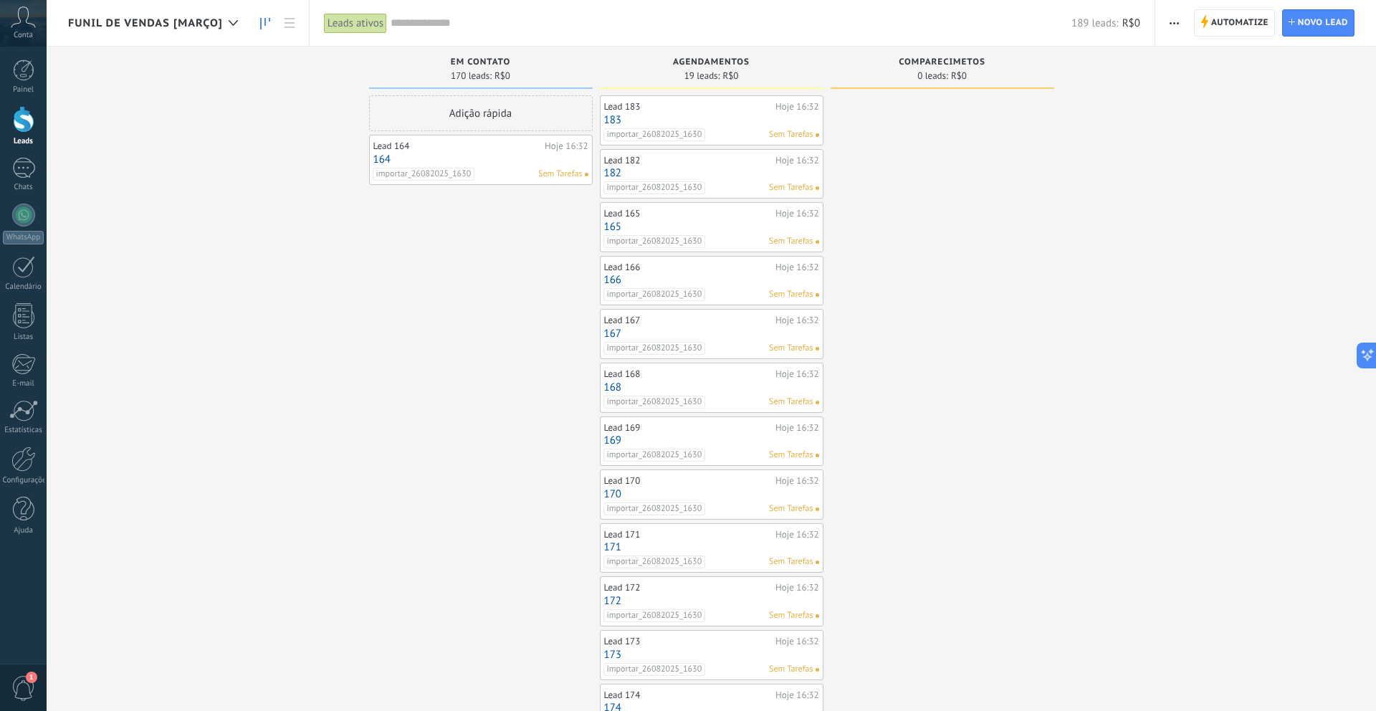
click at [466, 148] on div "Lead 164" at bounding box center [457, 146] width 168 height 11
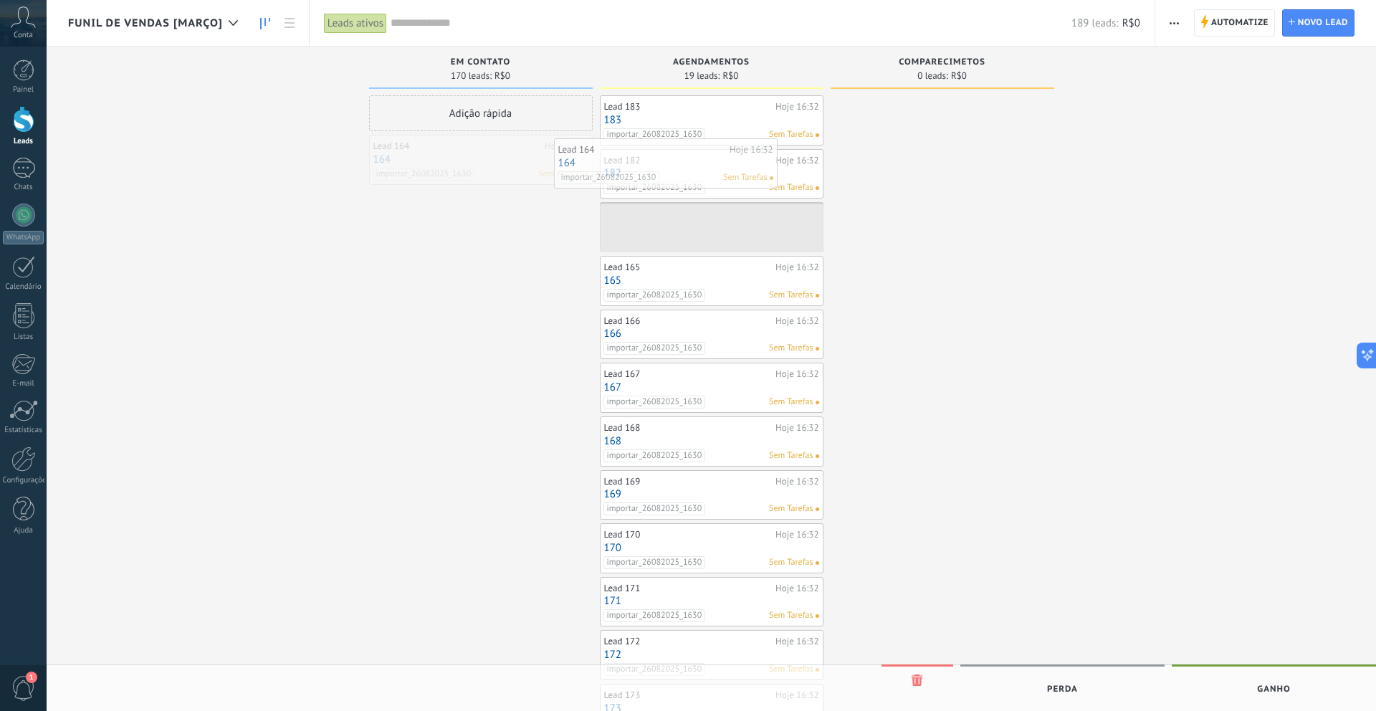
drag, startPoint x: 466, startPoint y: 148, endPoint x: 657, endPoint y: 156, distance: 191.5
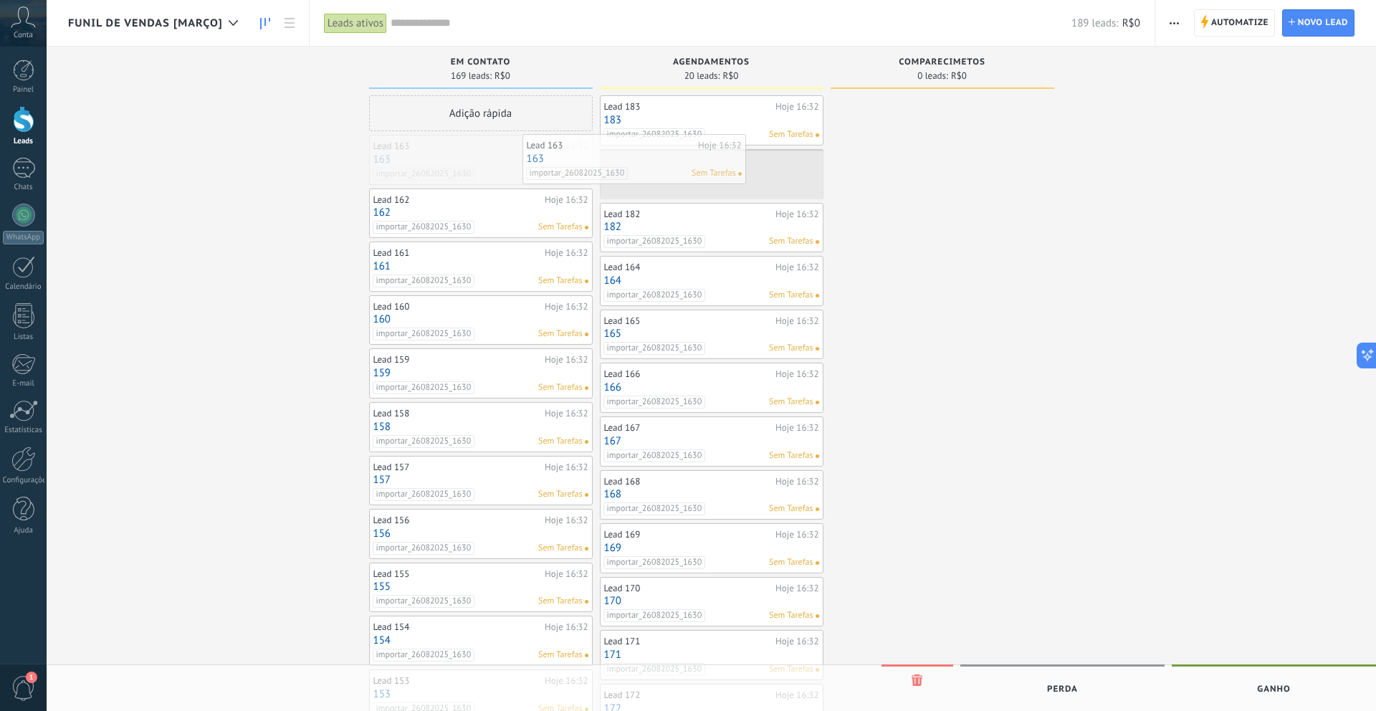
drag, startPoint x: 505, startPoint y: 169, endPoint x: 681, endPoint y: 163, distance: 176.4
drag, startPoint x: 513, startPoint y: 169, endPoint x: 666, endPoint y: 169, distance: 152.7
drag, startPoint x: 497, startPoint y: 167, endPoint x: 686, endPoint y: 163, distance: 189.3
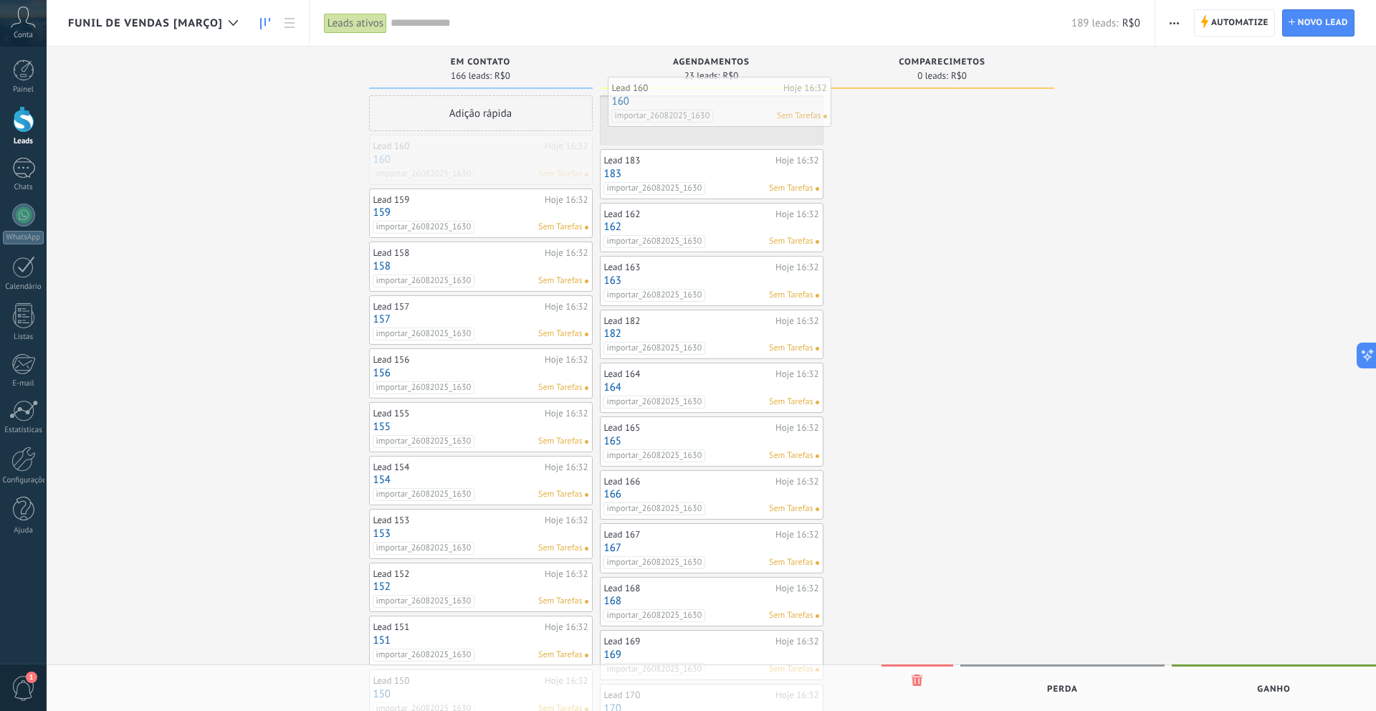
drag, startPoint x: 478, startPoint y: 162, endPoint x: 718, endPoint y: 103, distance: 246.5
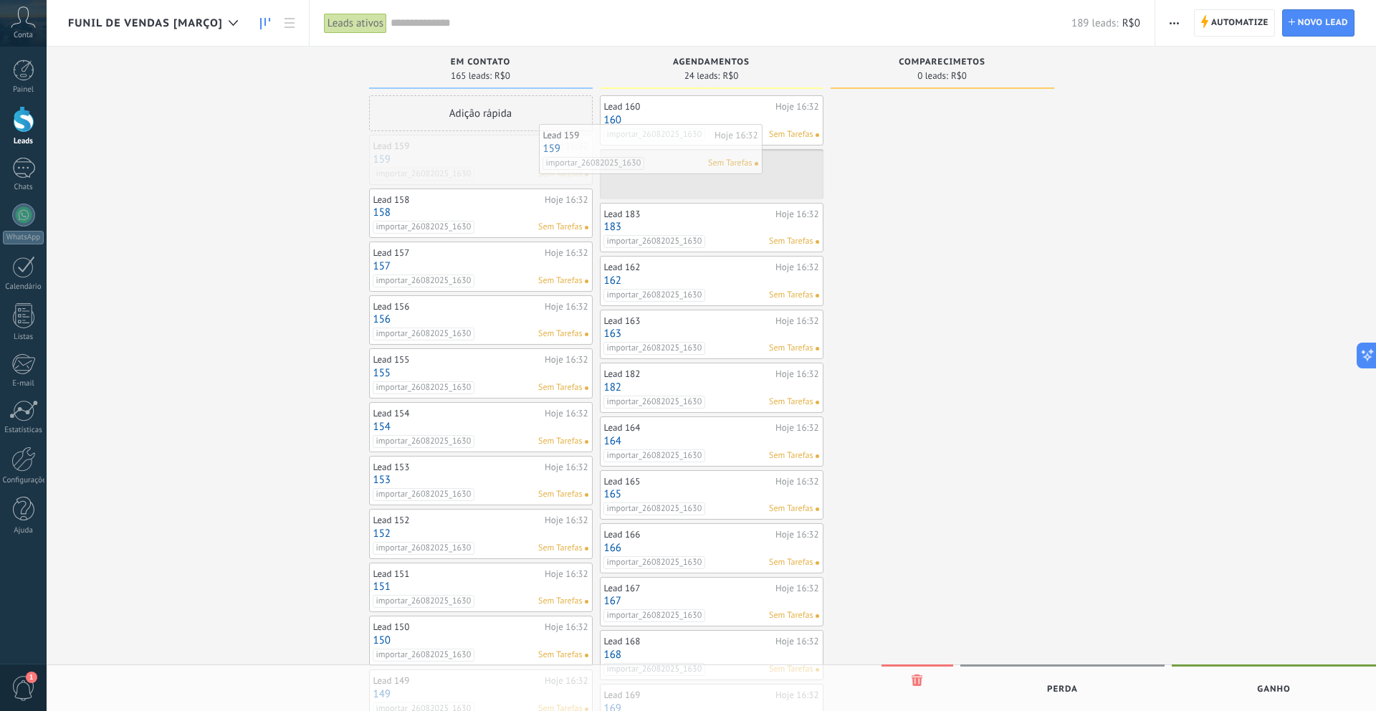
drag, startPoint x: 487, startPoint y: 158, endPoint x: 671, endPoint y: 146, distance: 184.0
drag, startPoint x: 521, startPoint y: 153, endPoint x: 691, endPoint y: 128, distance: 171.8
drag, startPoint x: 526, startPoint y: 143, endPoint x: 687, endPoint y: 148, distance: 160.7
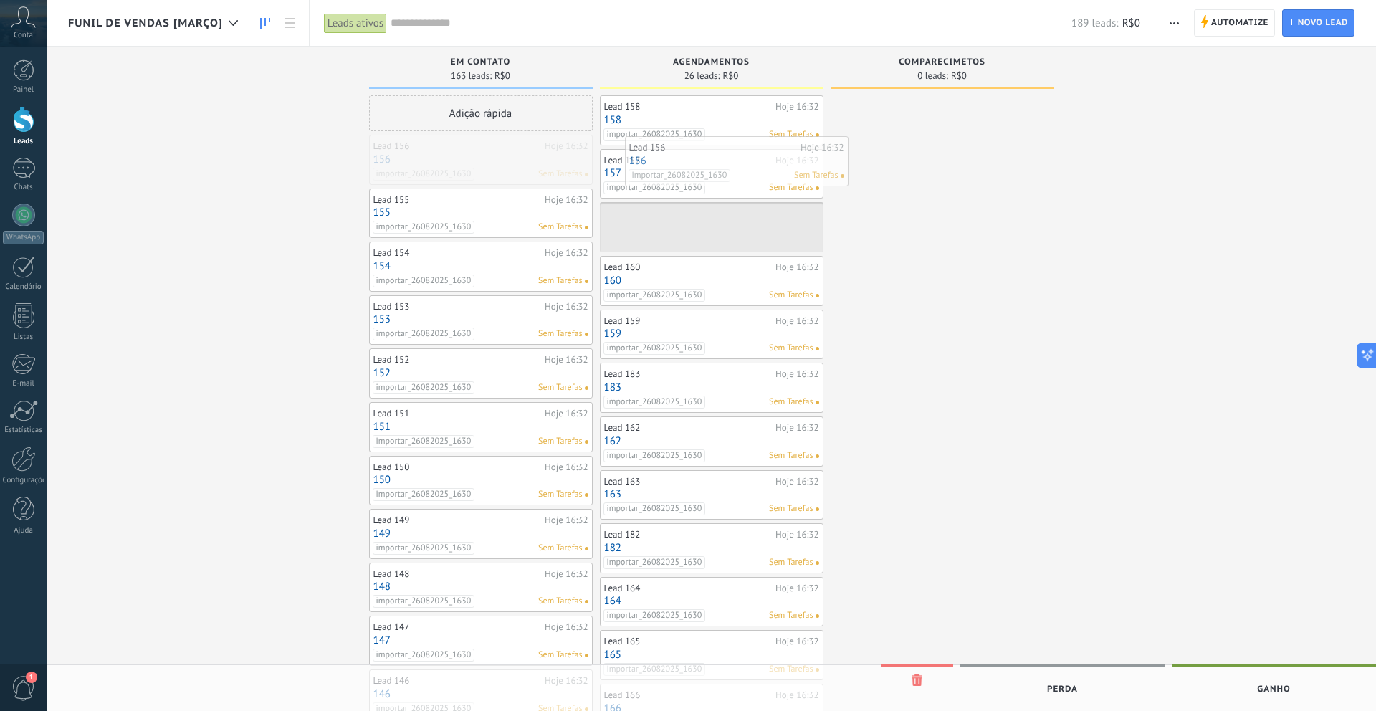
drag, startPoint x: 505, startPoint y: 154, endPoint x: 775, endPoint y: 160, distance: 270.3
drag, startPoint x: 521, startPoint y: 154, endPoint x: 671, endPoint y: 156, distance: 149.8
drag, startPoint x: 474, startPoint y: 158, endPoint x: 685, endPoint y: 158, distance: 210.8
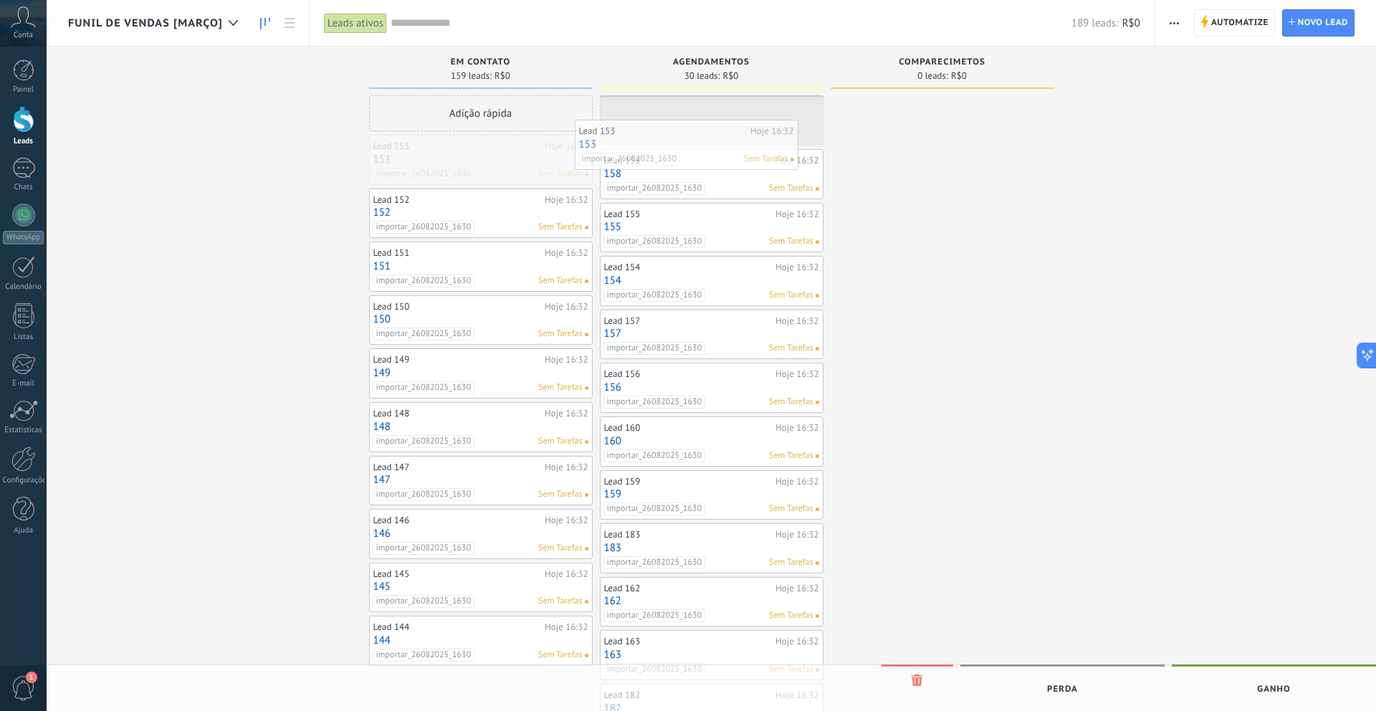
drag
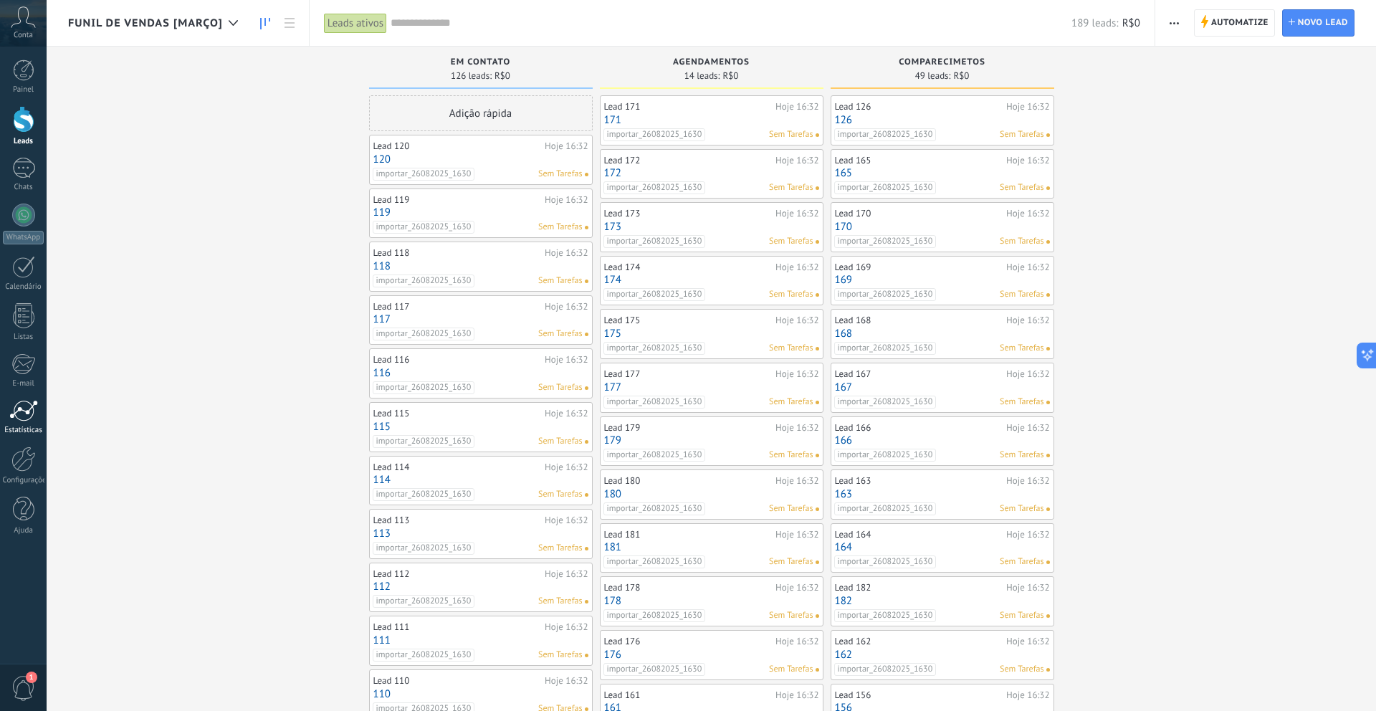
click at [29, 407] on div at bounding box center [23, 411] width 29 height 22
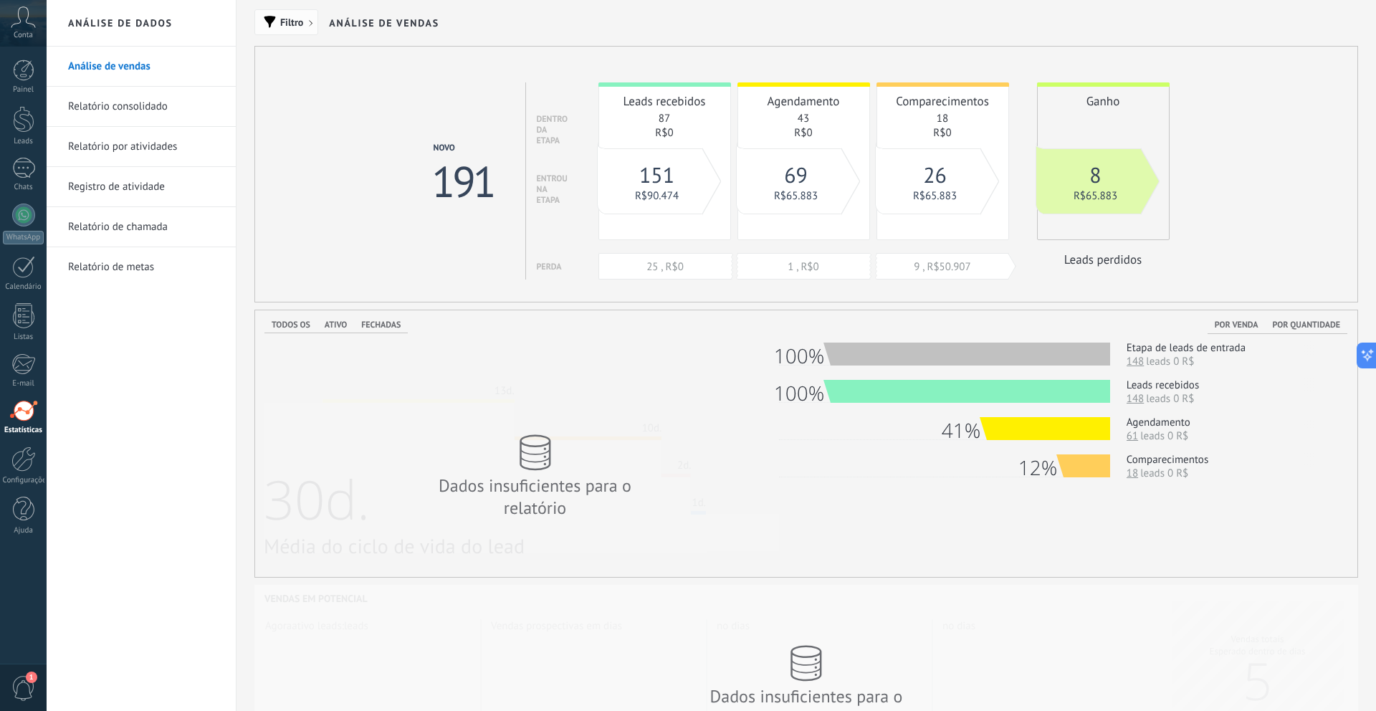
click at [289, 21] on span "Filtro" at bounding box center [291, 22] width 23 height 10
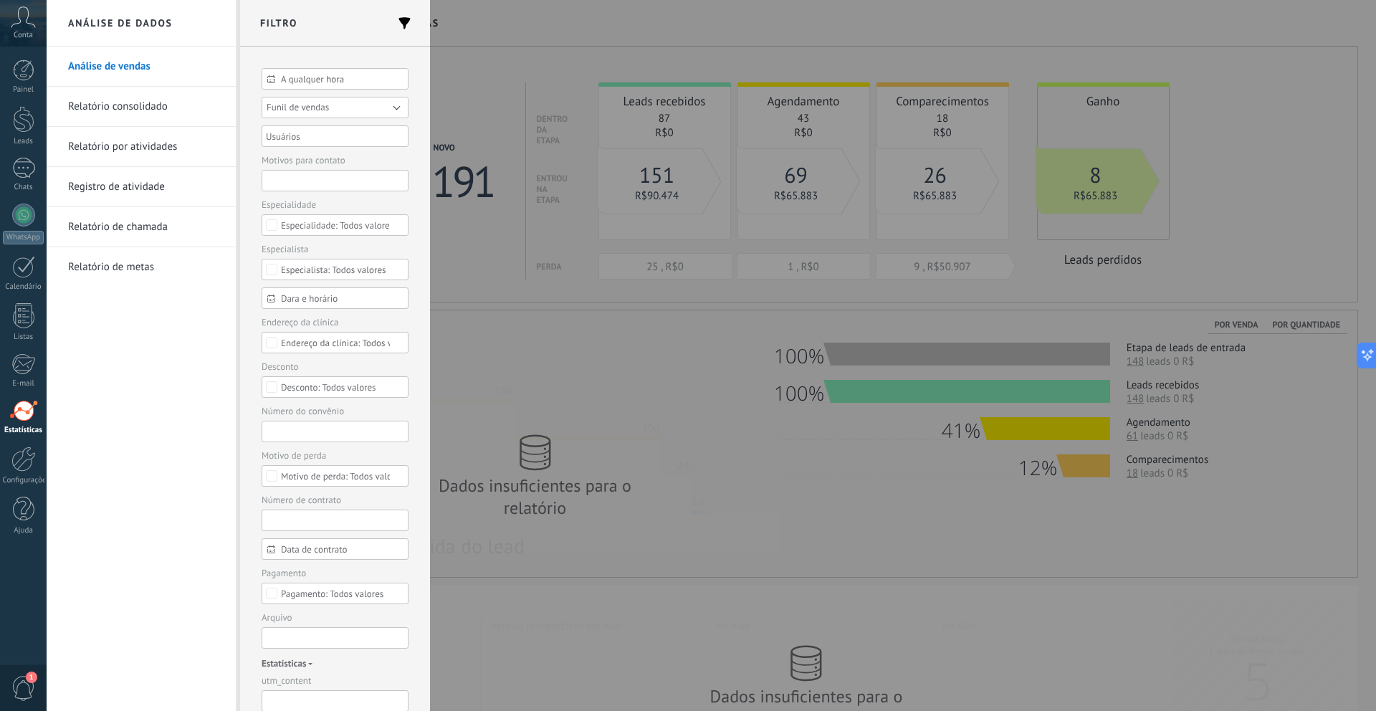
click at [288, 106] on span "Funil de vendas" at bounding box center [298, 107] width 62 height 12
click at [295, 121] on li "Funil de vendas [Março]" at bounding box center [330, 128] width 155 height 21
click at [281, 683] on button "Aplicar" at bounding box center [289, 688] width 54 height 27
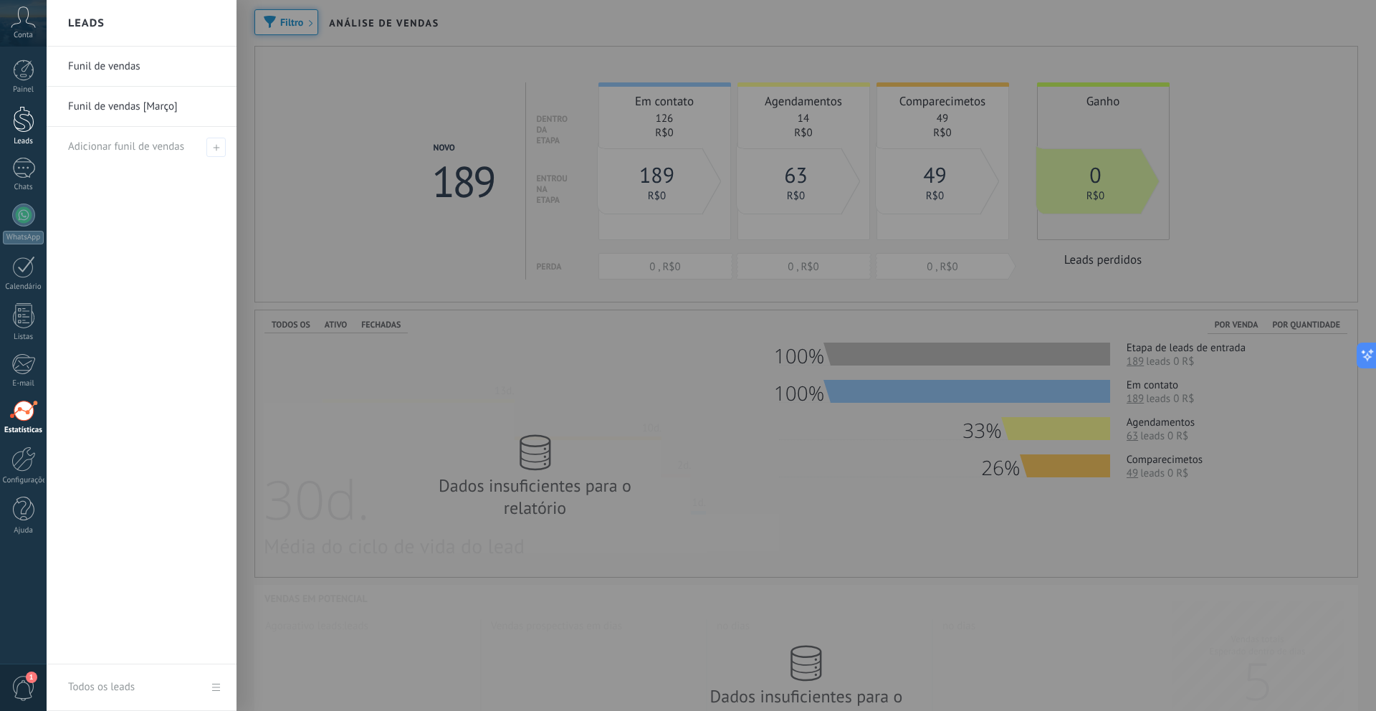
click at [20, 123] on div at bounding box center [24, 119] width 22 height 27
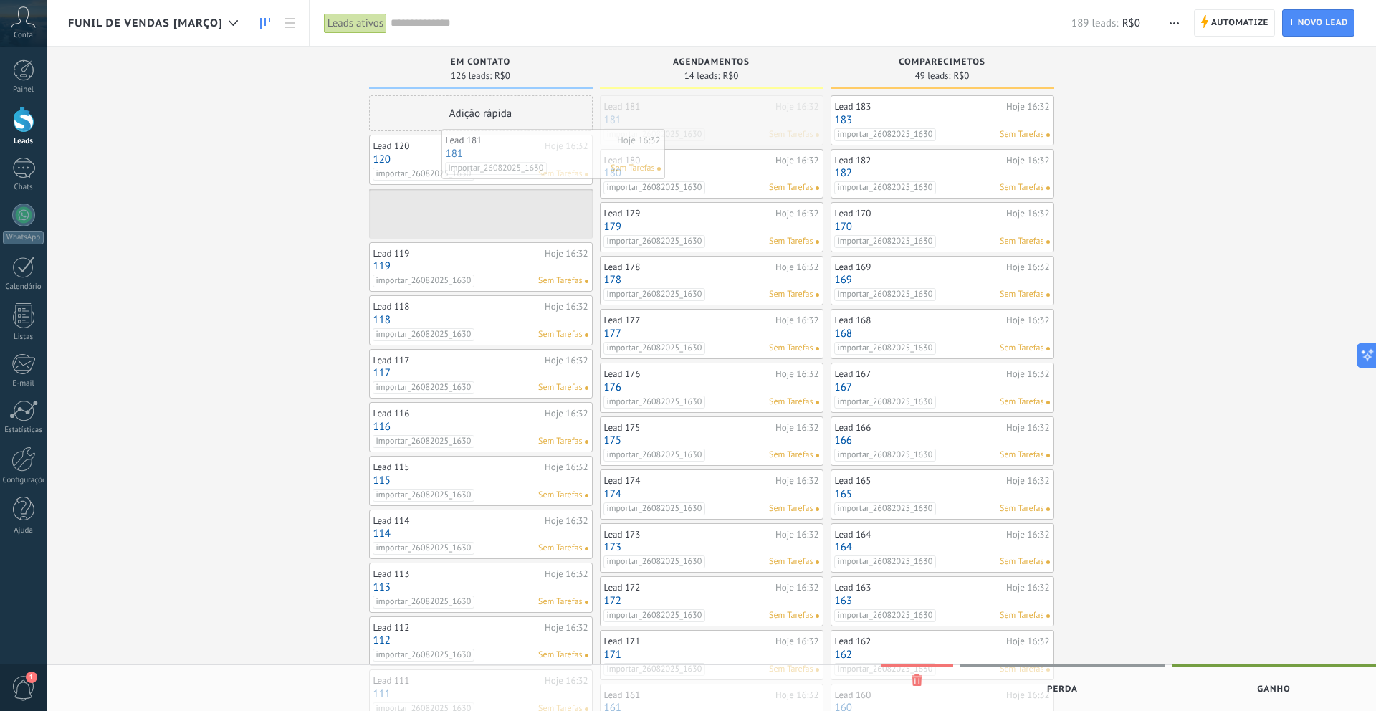
drag, startPoint x: 743, startPoint y: 110, endPoint x: 571, endPoint y: 148, distance: 176.9
drag, startPoint x: 743, startPoint y: 123, endPoint x: 553, endPoint y: 147, distance: 192.1
drag, startPoint x: 720, startPoint y: 128, endPoint x: 551, endPoint y: 156, distance: 172.2
drag, startPoint x: 754, startPoint y: 135, endPoint x: 563, endPoint y: 148, distance: 191.9
drag, startPoint x: 733, startPoint y: 130, endPoint x: 510, endPoint y: 178, distance: 228.1
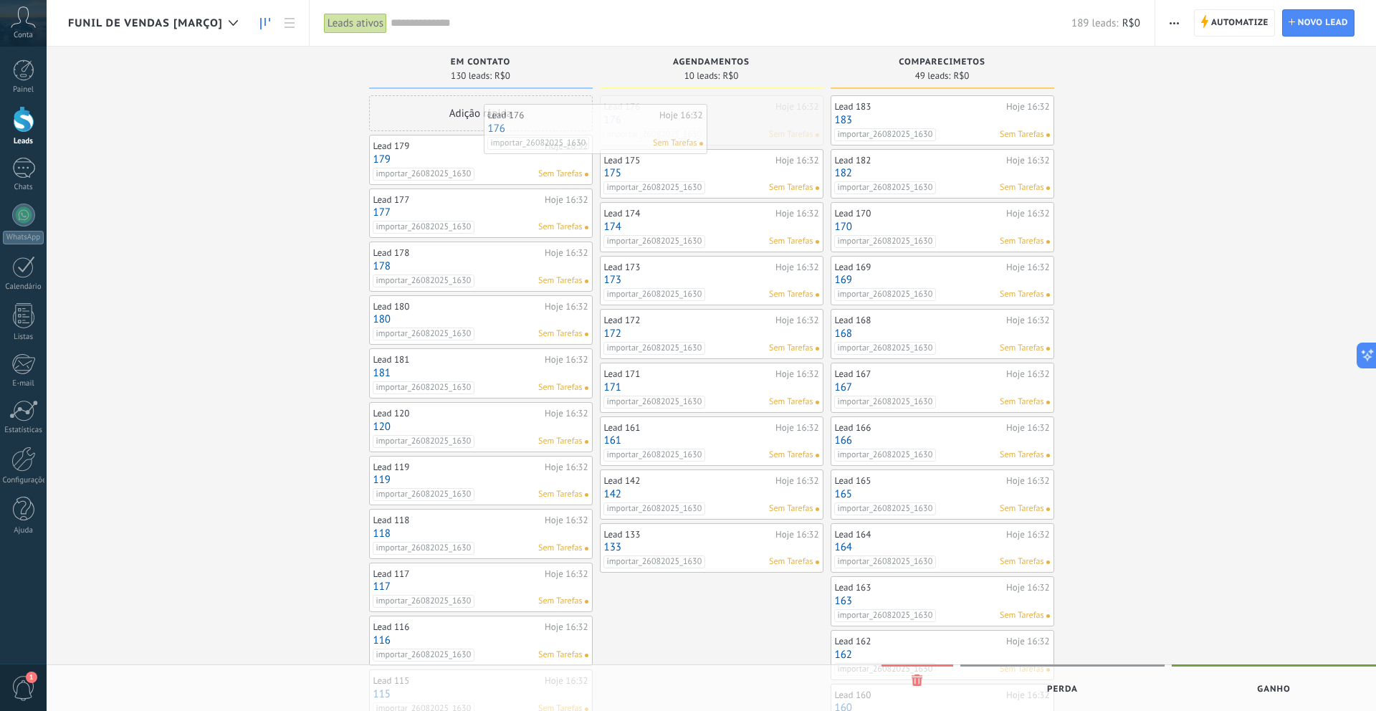
drag, startPoint x: 758, startPoint y: 129, endPoint x: 546, endPoint y: 154, distance: 213.7
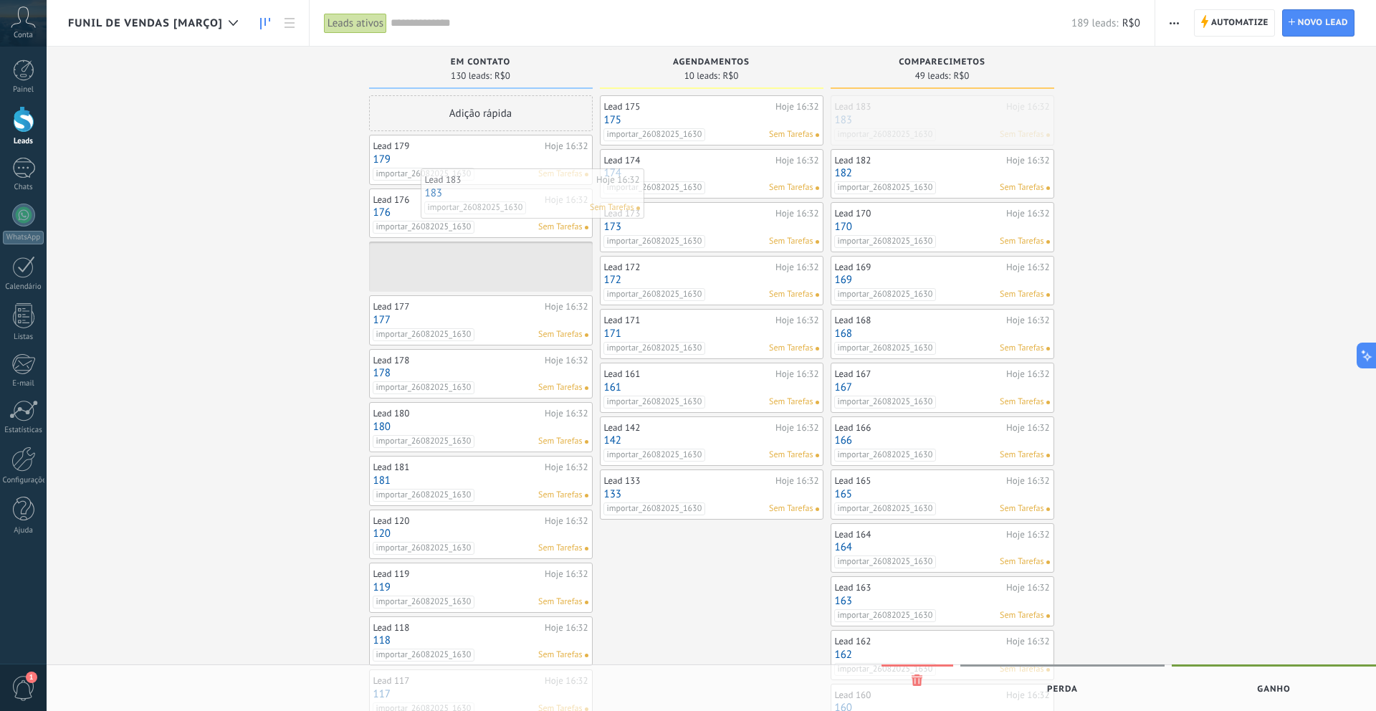
drag, startPoint x: 926, startPoint y: 132, endPoint x: 502, endPoint y: 206, distance: 430.9
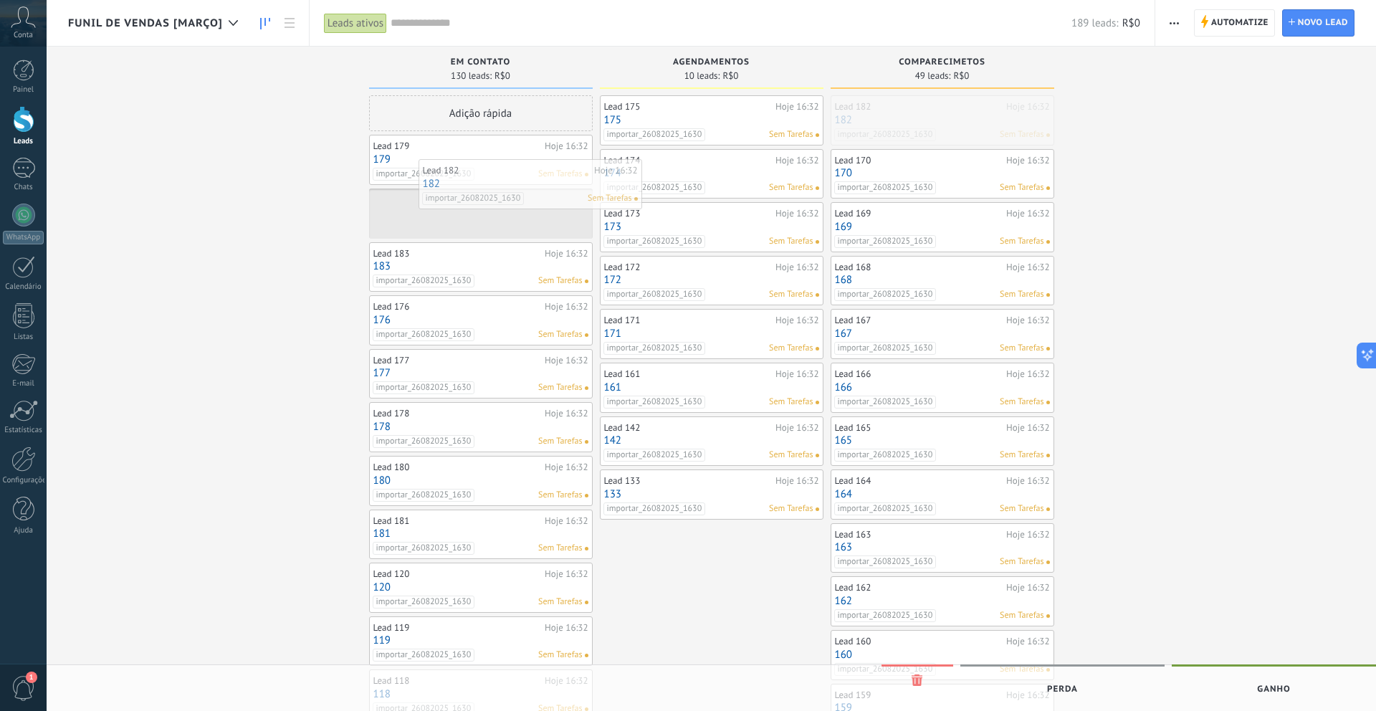
drag, startPoint x: 903, startPoint y: 133, endPoint x: 490, endPoint y: 197, distance: 418.5
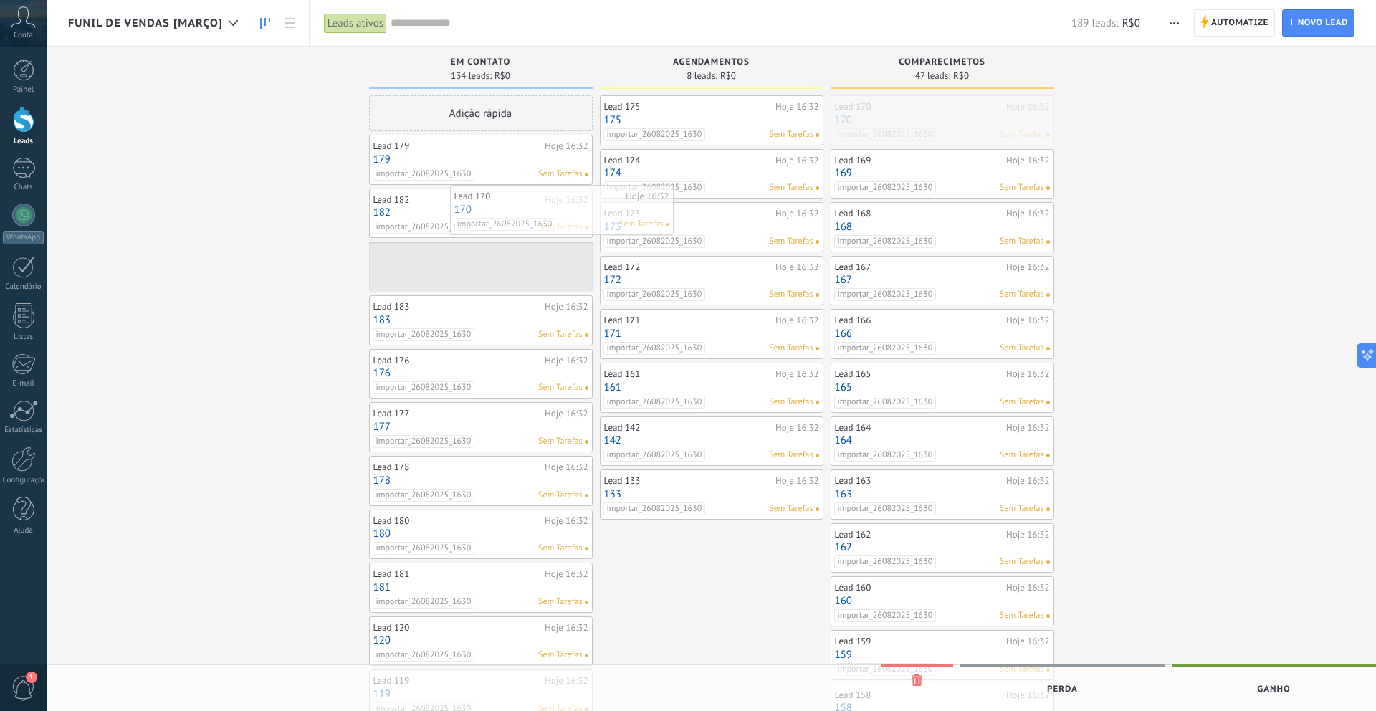
drag, startPoint x: 883, startPoint y: 130, endPoint x: 501, endPoint y: 219, distance: 392.3
drag, startPoint x: 972, startPoint y: 119, endPoint x: 504, endPoint y: 237, distance: 482.8
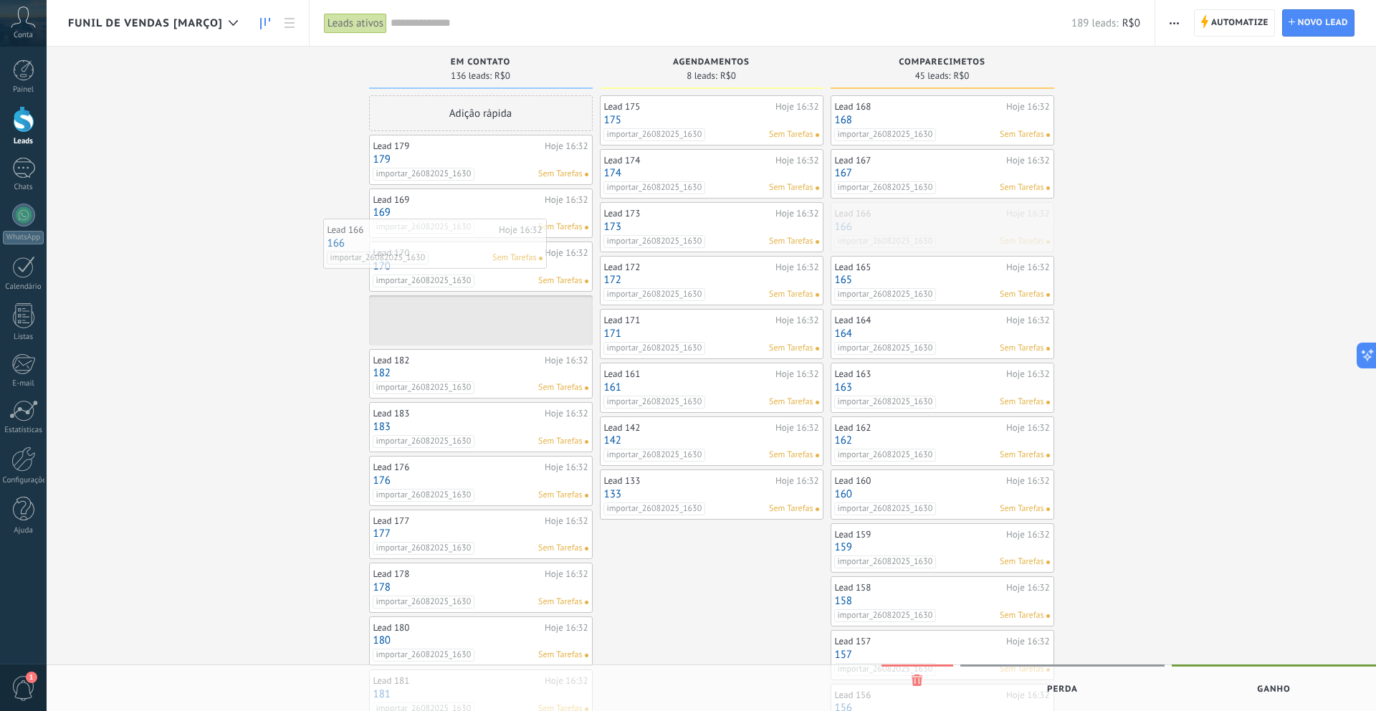
drag, startPoint x: 1008, startPoint y: 227, endPoint x: 497, endPoint y: 244, distance: 510.7
drag, startPoint x: 969, startPoint y: 167, endPoint x: 561, endPoint y: 201, distance: 410.0
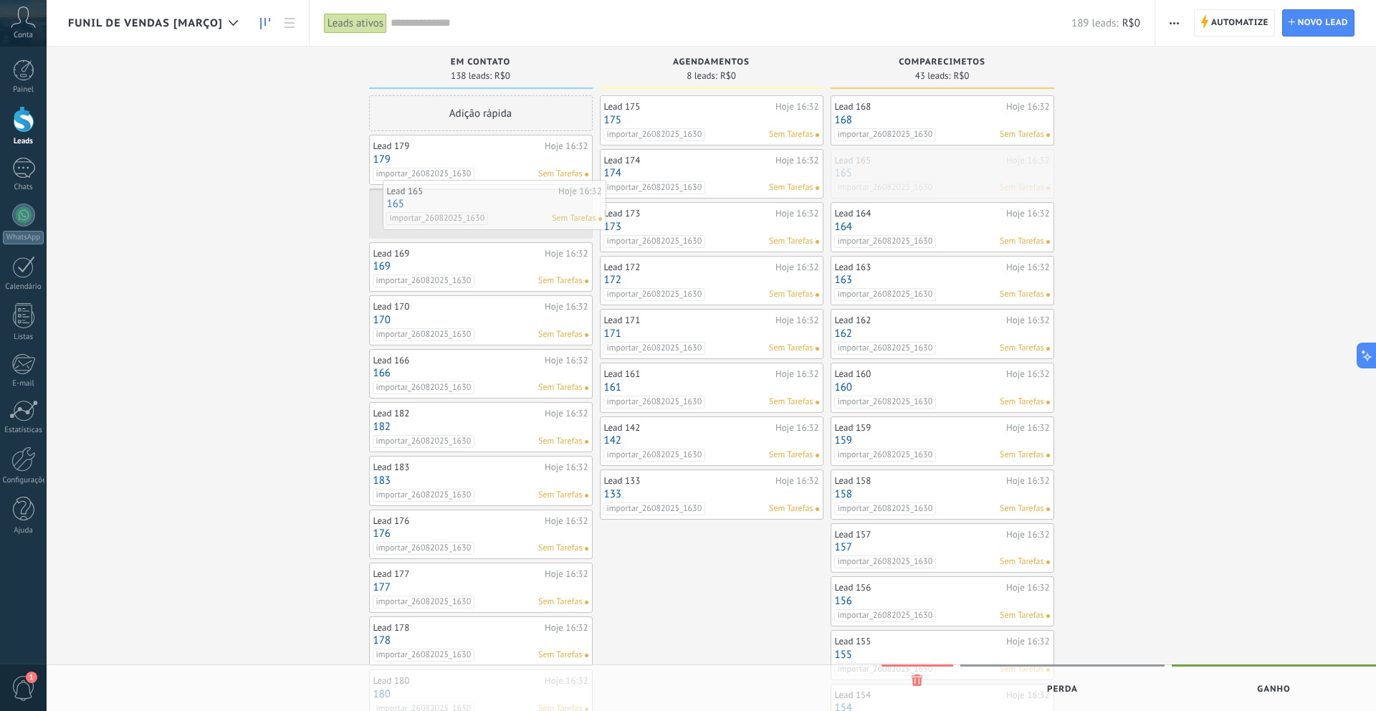
drag, startPoint x: 993, startPoint y: 176, endPoint x: 546, endPoint y: 206, distance: 448.4
drag, startPoint x: 896, startPoint y: 175, endPoint x: 459, endPoint y: 222, distance: 439.0
drag, startPoint x: 907, startPoint y: 178, endPoint x: 488, endPoint y: 214, distance: 420.2
drag, startPoint x: 916, startPoint y: 172, endPoint x: 475, endPoint y: 243, distance: 446.5
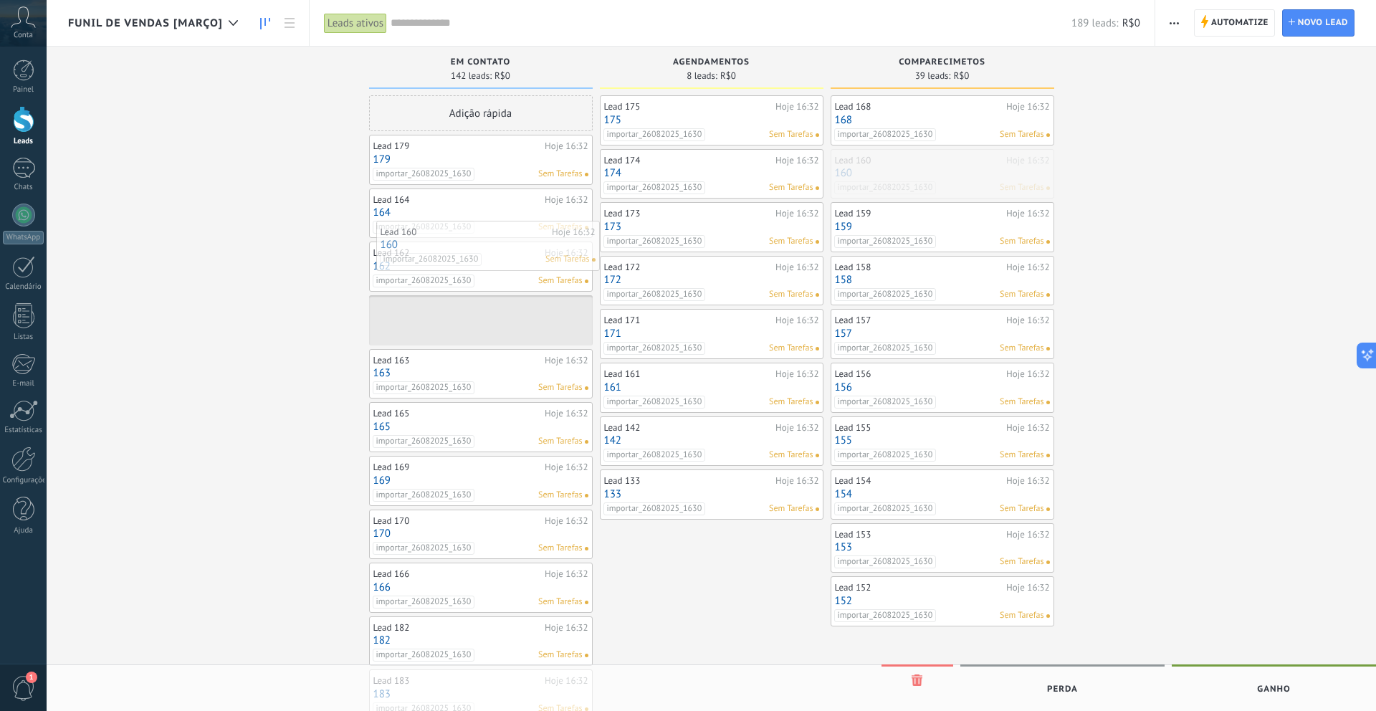
drag, startPoint x: 906, startPoint y: 178, endPoint x: 452, endPoint y: 250, distance: 460.1
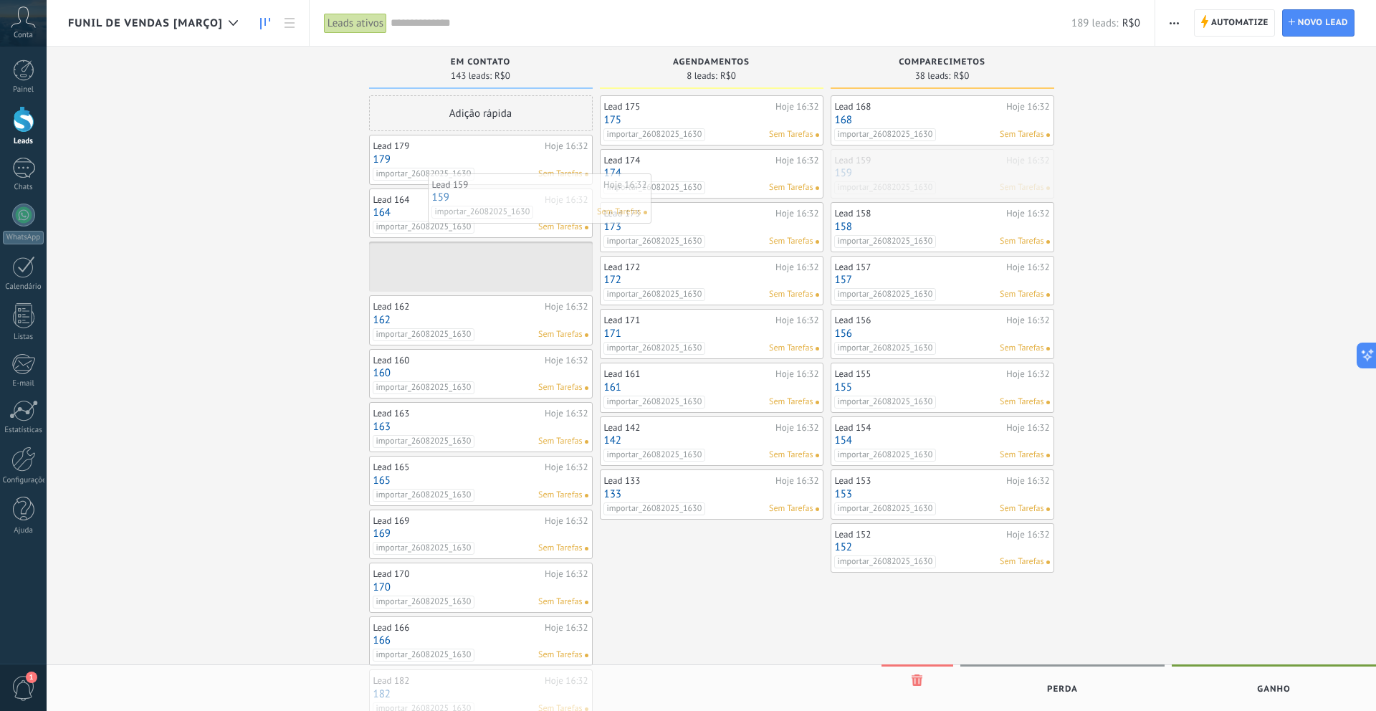
drag, startPoint x: 901, startPoint y: 173, endPoint x: 498, endPoint y: 196, distance: 403.5
drag, startPoint x: 917, startPoint y: 176, endPoint x: 390, endPoint y: 206, distance: 527.7
drag, startPoint x: 888, startPoint y: 170, endPoint x: 503, endPoint y: 219, distance: 388.1
drag, startPoint x: 925, startPoint y: 163, endPoint x: 477, endPoint y: 201, distance: 449.7
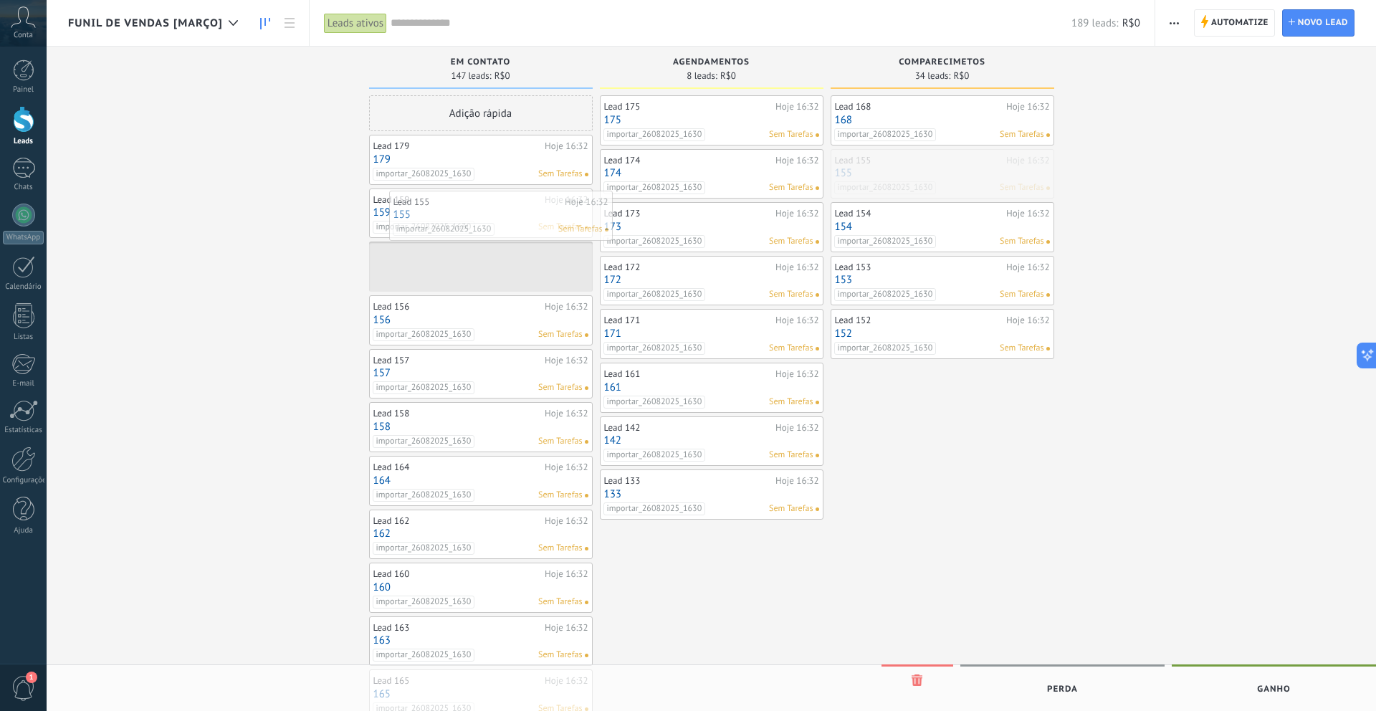
drag, startPoint x: 912, startPoint y: 164, endPoint x: 471, endPoint y: 206, distance: 442.8
drag, startPoint x: 882, startPoint y: 165, endPoint x: 461, endPoint y: 211, distance: 424.0
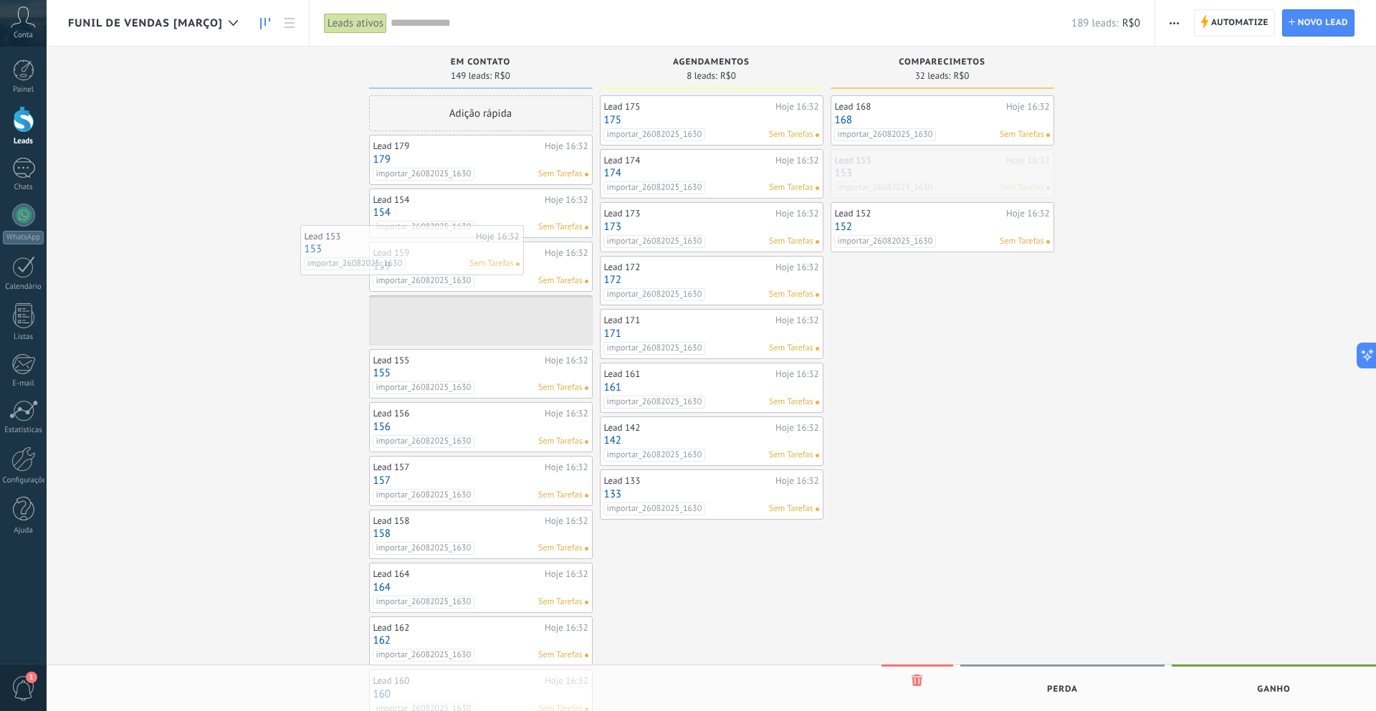
drag, startPoint x: 962, startPoint y: 175, endPoint x: 431, endPoint y: 250, distance: 536.5
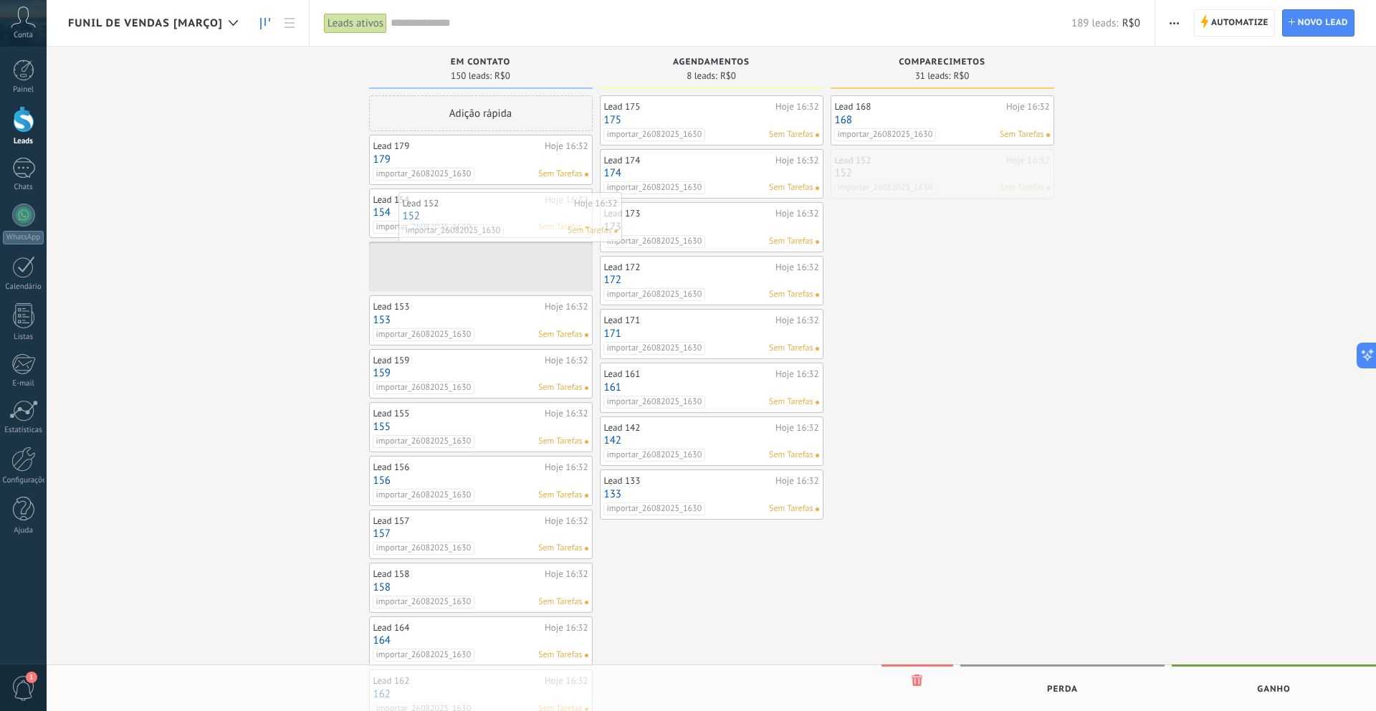
drag, startPoint x: 987, startPoint y: 168, endPoint x: 556, endPoint y: 211, distance: 433.0
drag, startPoint x: 943, startPoint y: 121, endPoint x: 507, endPoint y: 217, distance: 447.0
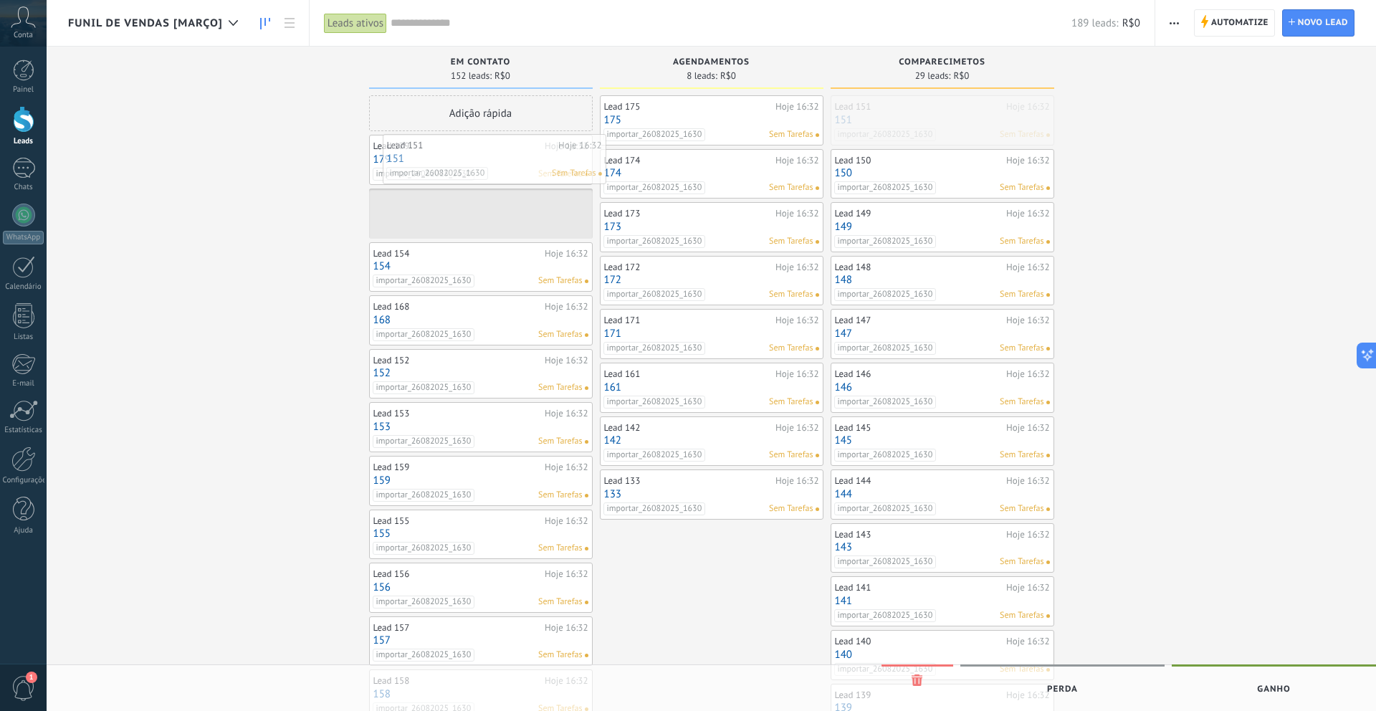
drag, startPoint x: 943, startPoint y: 118, endPoint x: 465, endPoint y: 160, distance: 480.0
drag, startPoint x: 924, startPoint y: 118, endPoint x: 482, endPoint y: 158, distance: 443.4
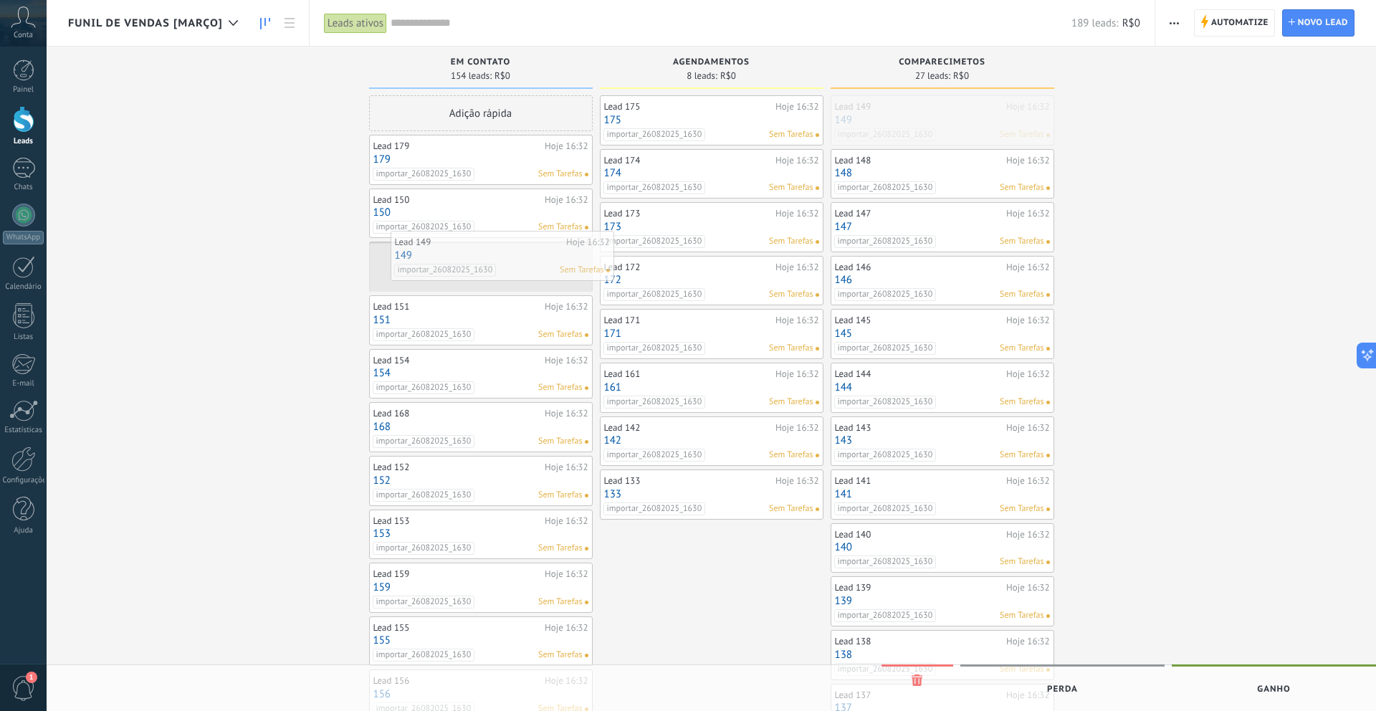
drag, startPoint x: 976, startPoint y: 126, endPoint x: 528, endPoint y: 261, distance: 467.9
drag, startPoint x: 955, startPoint y: 126, endPoint x: 444, endPoint y: 231, distance: 521.0
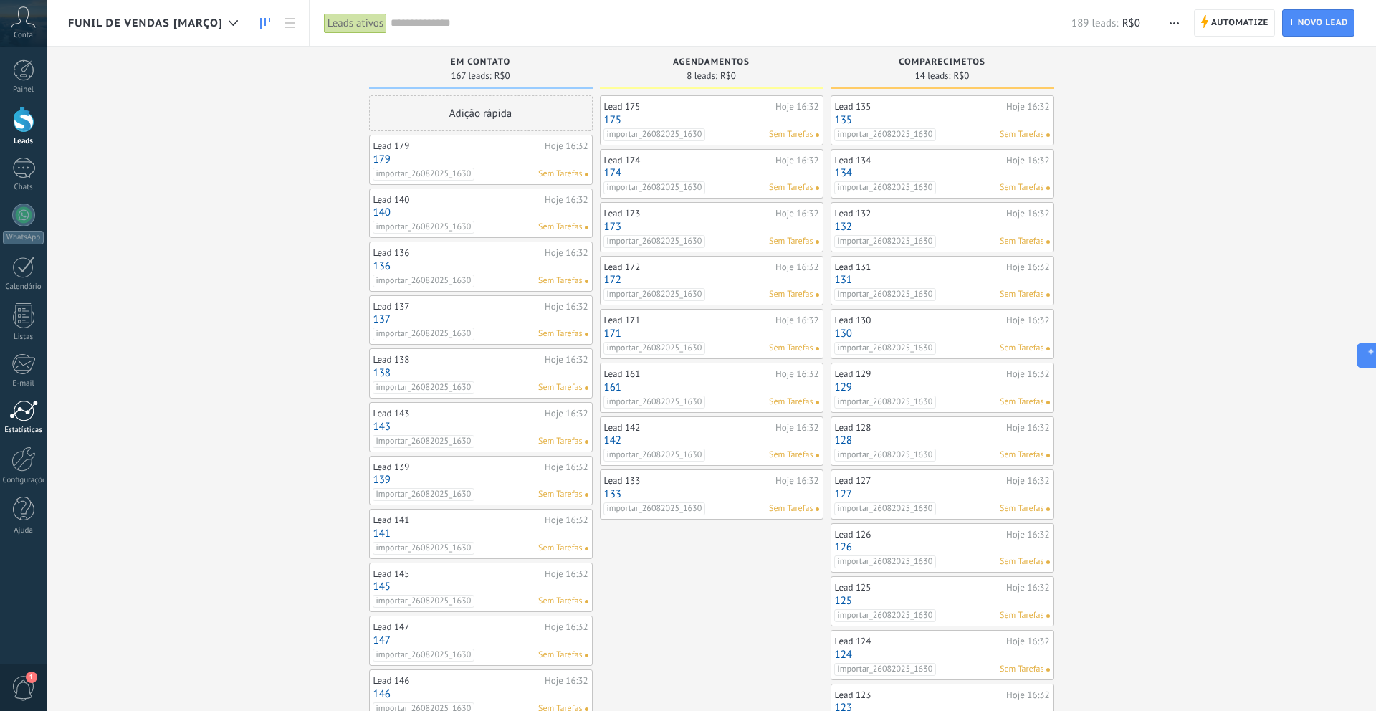
click at [12, 426] on div "Estatísticas" at bounding box center [24, 430] width 42 height 9
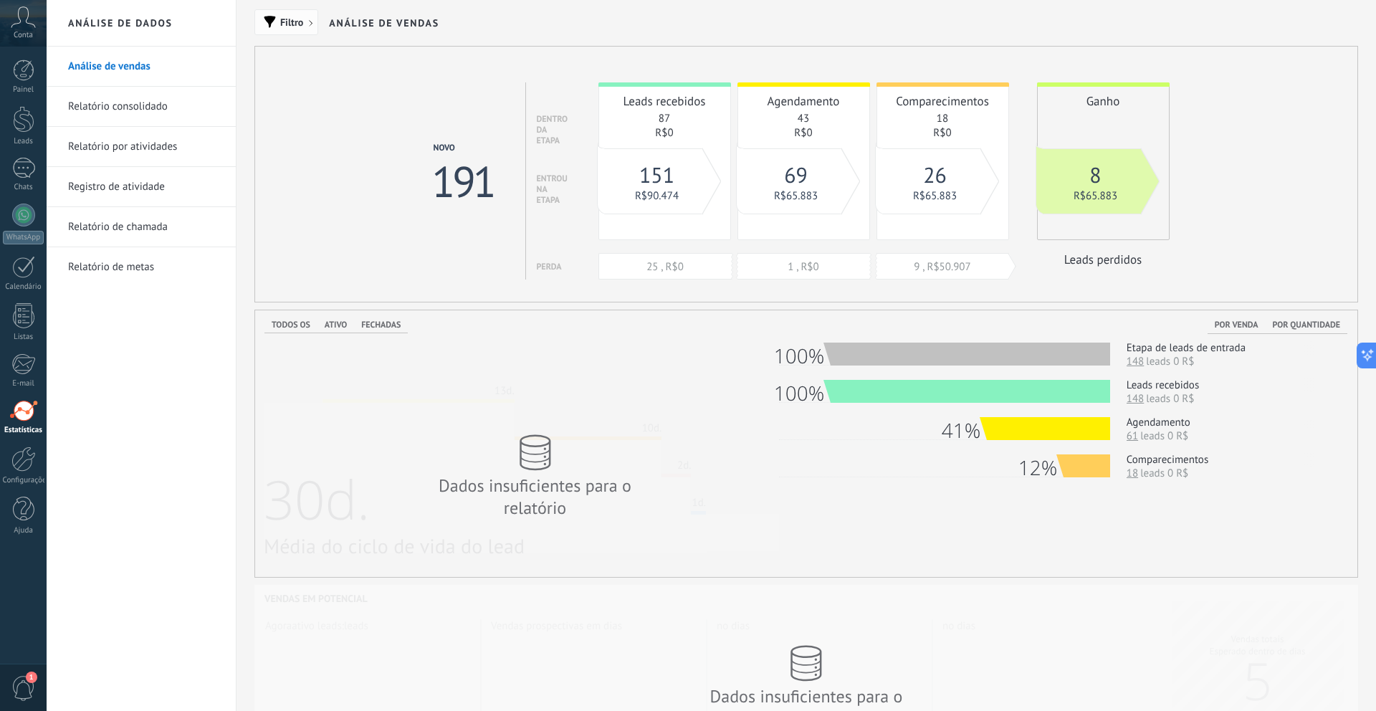
click at [273, 26] on span "button" at bounding box center [270, 22] width 12 height 12
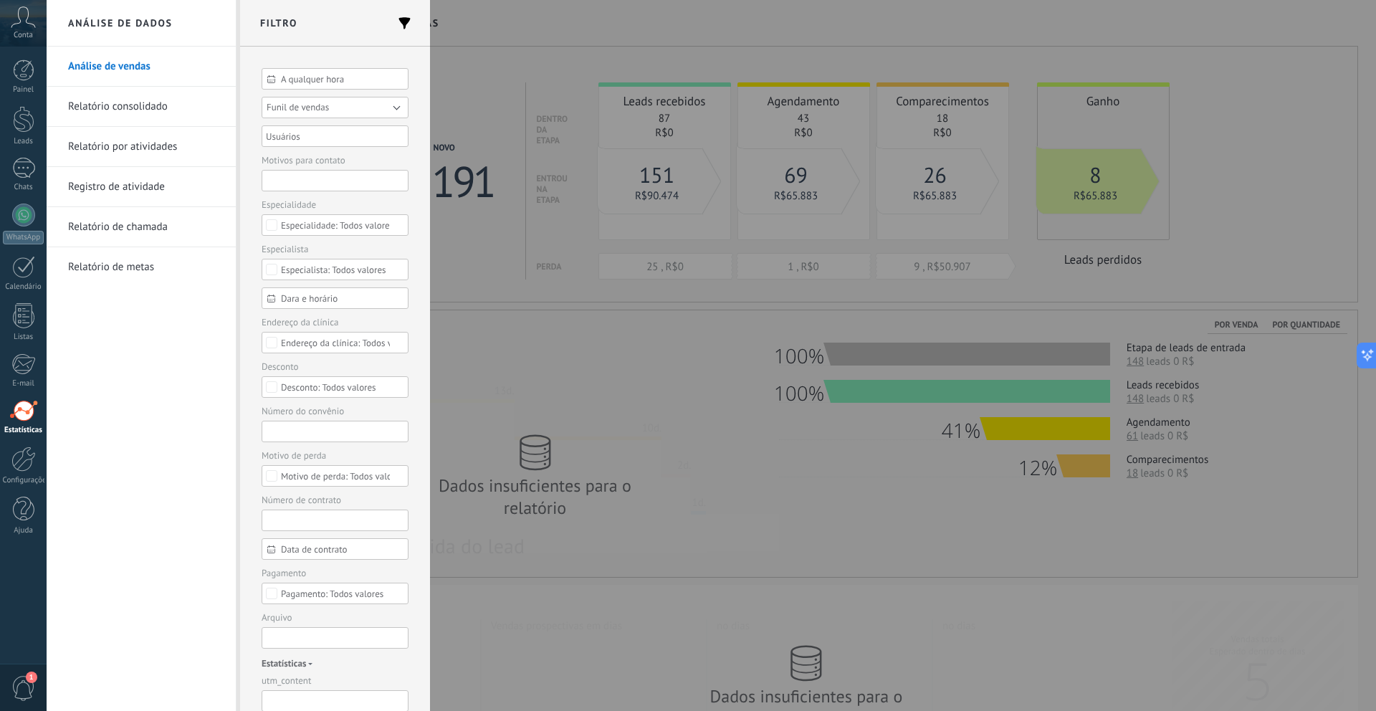
click at [323, 110] on span "Funil de vendas" at bounding box center [298, 107] width 62 height 12
click at [337, 135] on li "Funil de vendas [Março]" at bounding box center [330, 128] width 155 height 21
click at [294, 692] on button "Aplicar" at bounding box center [289, 688] width 54 height 27
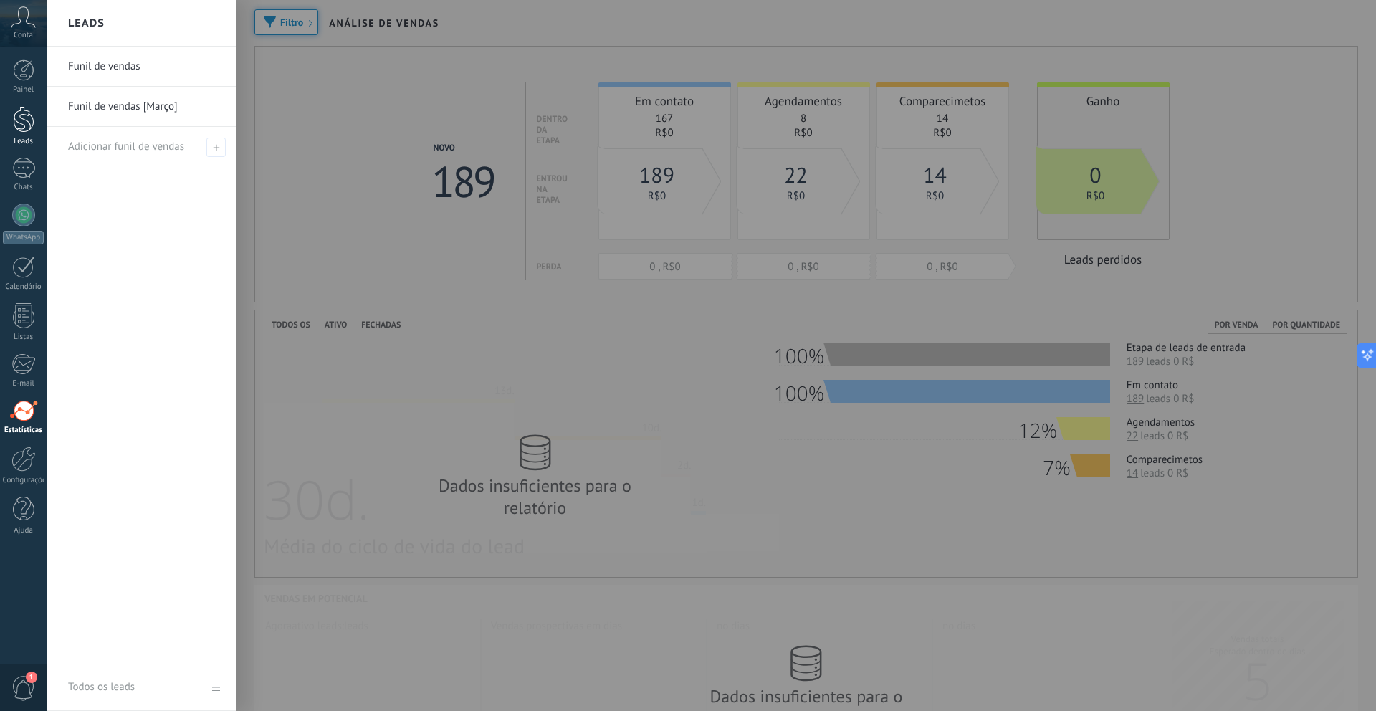
click at [16, 120] on div at bounding box center [24, 119] width 22 height 27
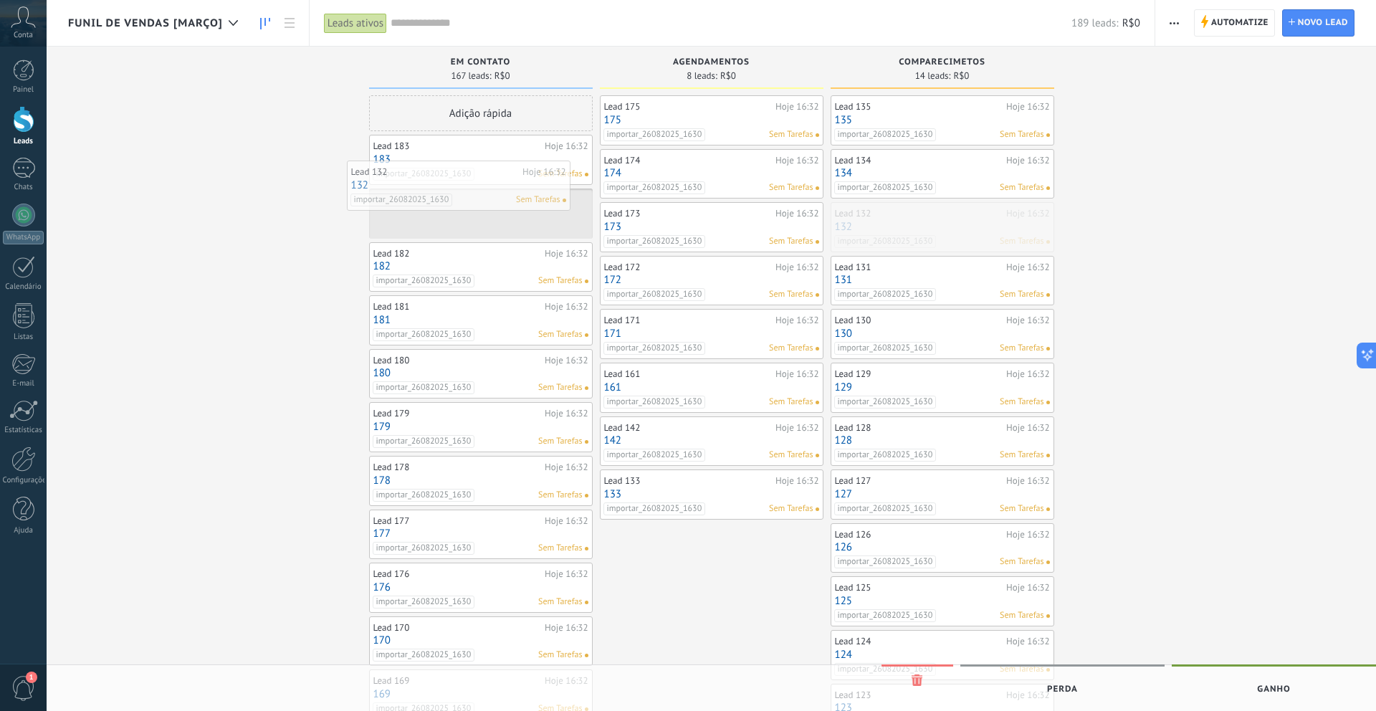
drag, startPoint x: 986, startPoint y: 237, endPoint x: 503, endPoint y: 195, distance: 484.2
drag, startPoint x: 968, startPoint y: 217, endPoint x: 470, endPoint y: 232, distance: 499.2
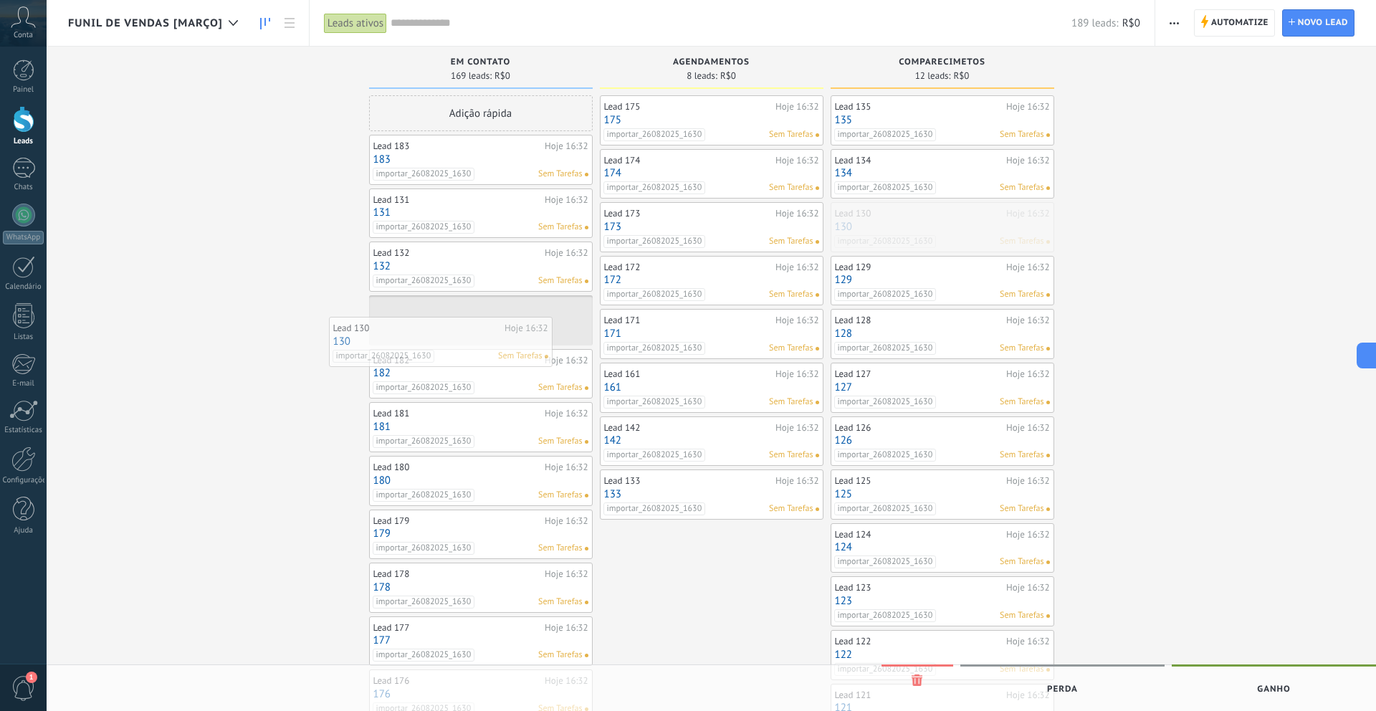
drag, startPoint x: 981, startPoint y: 219, endPoint x: 480, endPoint y: 334, distance: 514.7
drag, startPoint x: 947, startPoint y: 229, endPoint x: 476, endPoint y: 208, distance: 471.4
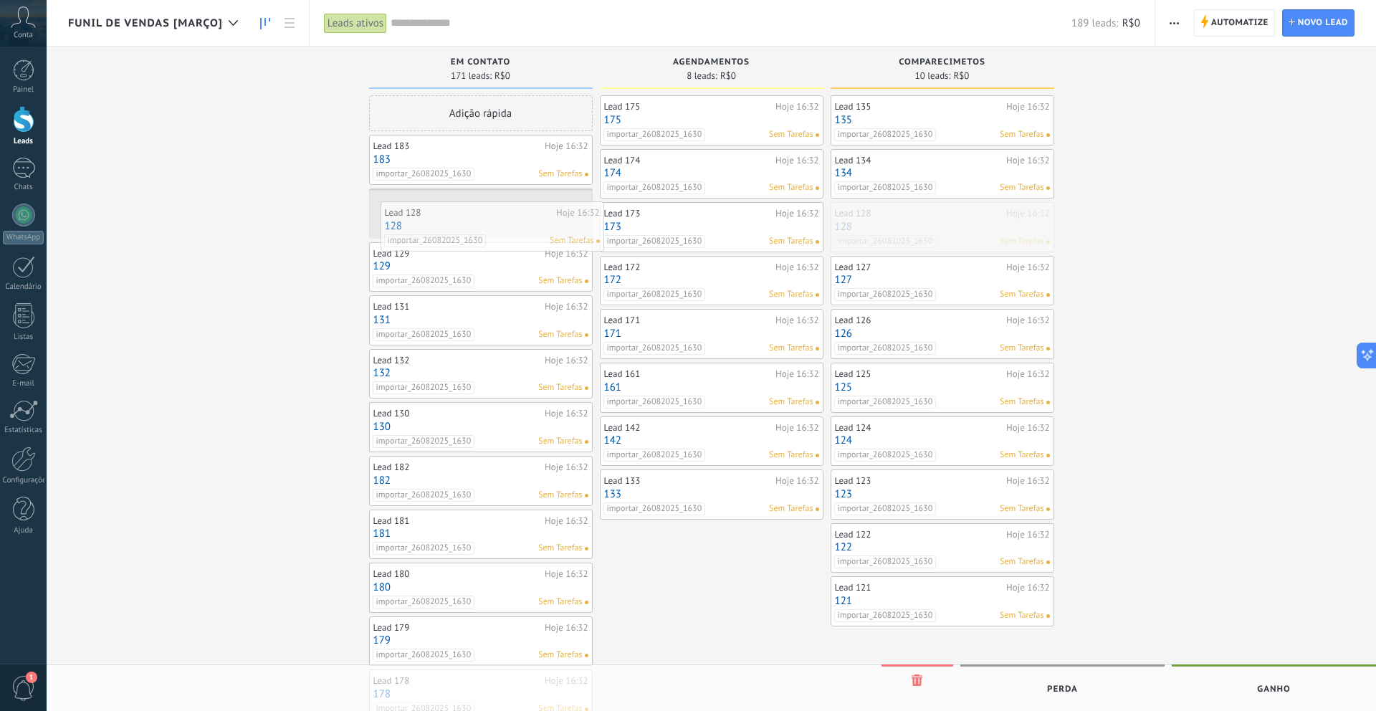
drag, startPoint x: 928, startPoint y: 217, endPoint x: 477, endPoint y: 216, distance: 450.2
drag, startPoint x: 974, startPoint y: 224, endPoint x: 461, endPoint y: 235, distance: 513.4
drag, startPoint x: 963, startPoint y: 216, endPoint x: 510, endPoint y: 237, distance: 454.2
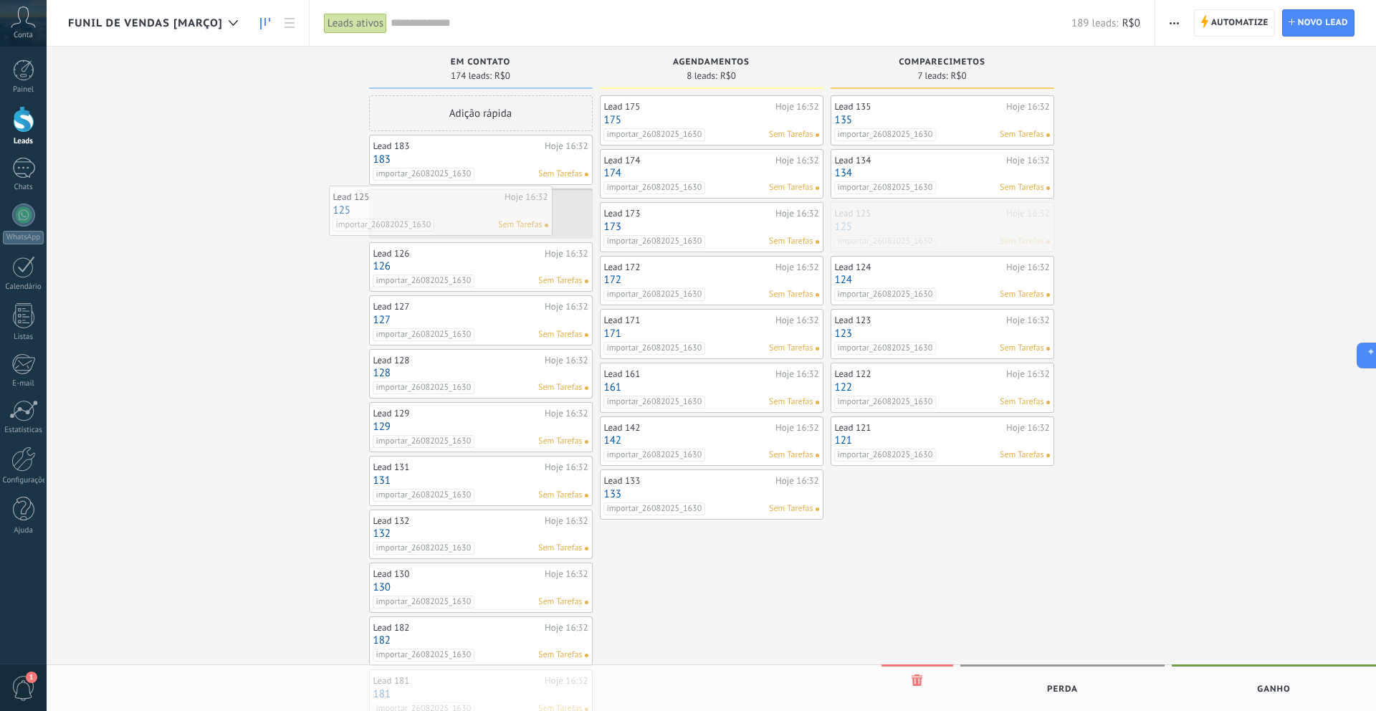
drag, startPoint x: 945, startPoint y: 232, endPoint x: 443, endPoint y: 216, distance: 502.1
drag, startPoint x: 947, startPoint y: 232, endPoint x: 508, endPoint y: 222, distance: 439.5
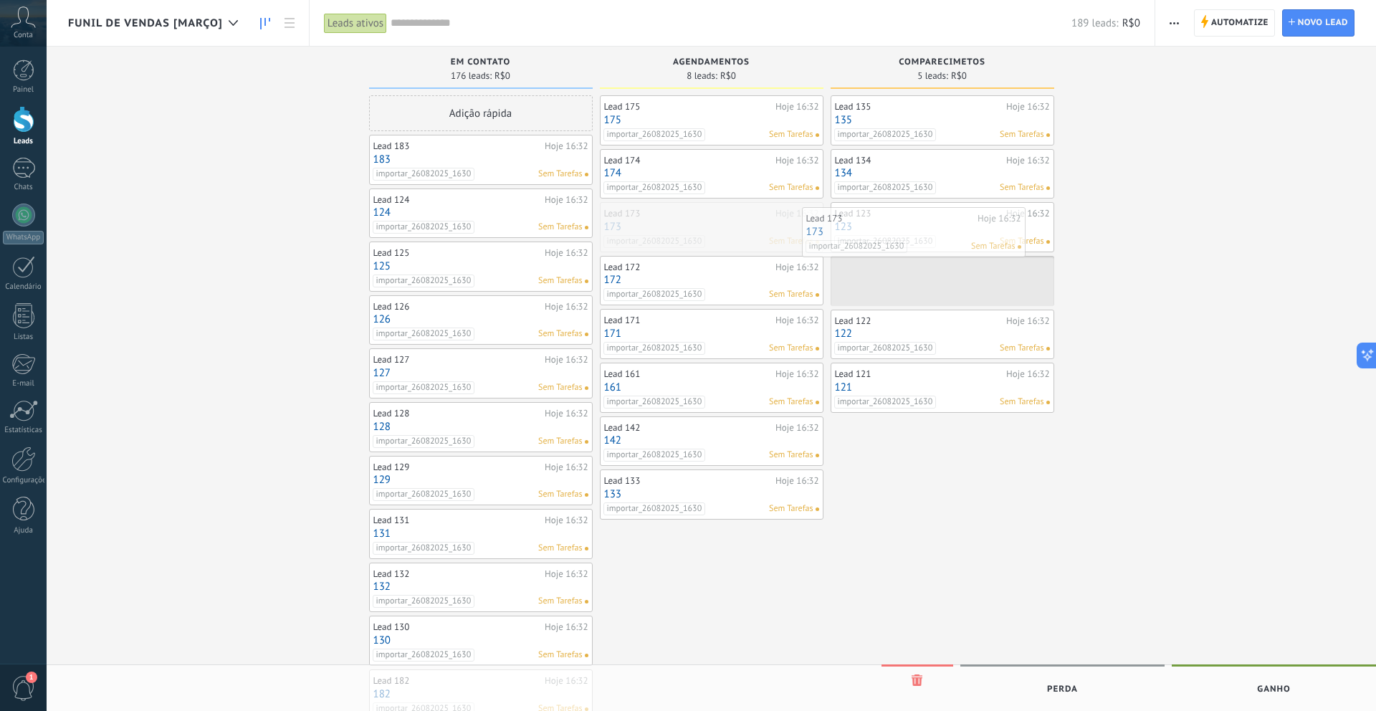
drag, startPoint x: 703, startPoint y: 234, endPoint x: 907, endPoint y: 239, distance: 204.4
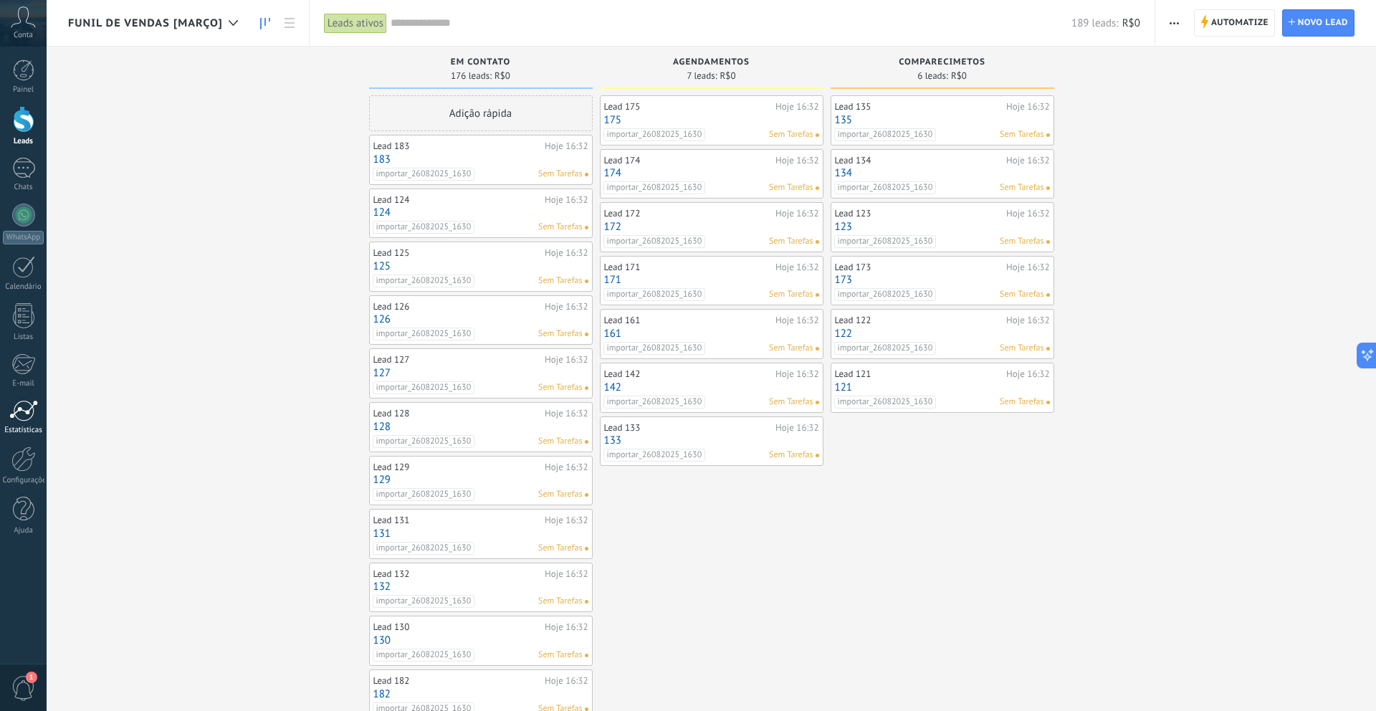
click at [19, 422] on link "Estatísticas" at bounding box center [23, 417] width 47 height 35
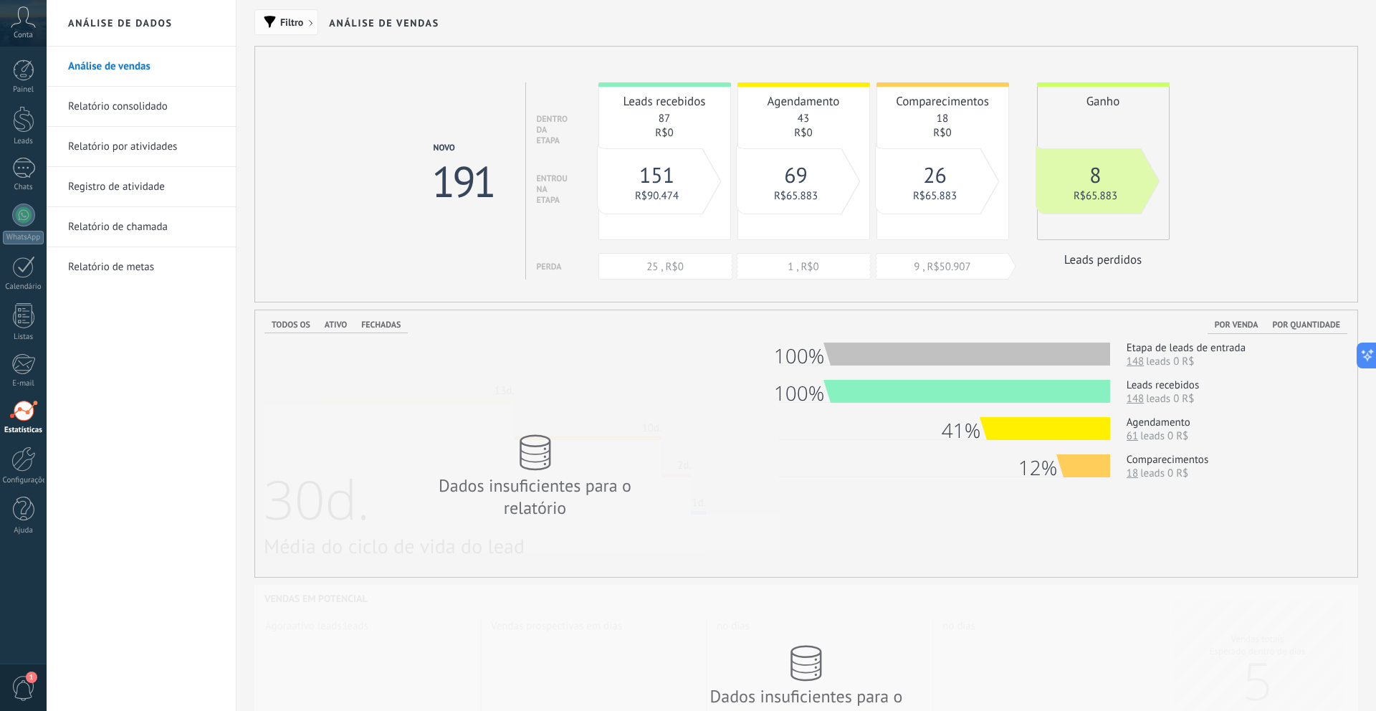
click at [292, 27] on span "Filtro" at bounding box center [291, 22] width 23 height 10
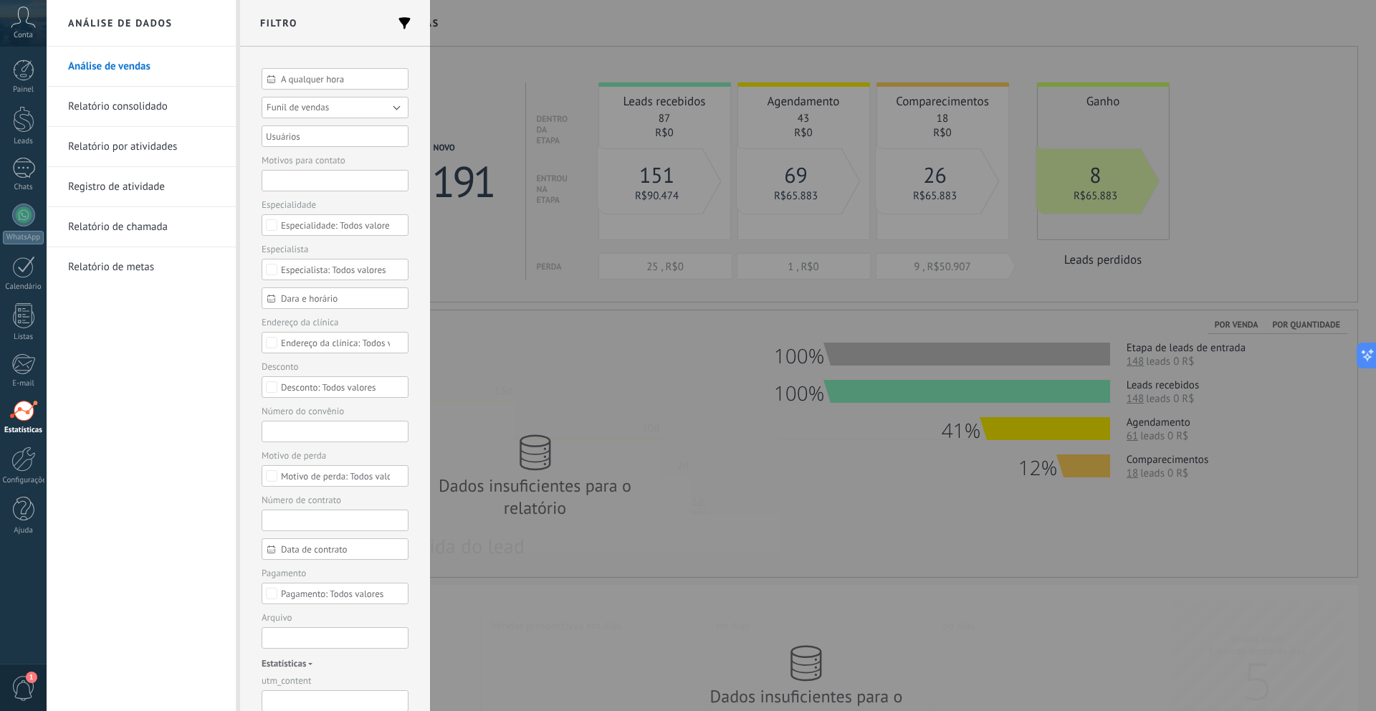
click at [315, 118] on button "Funil de vendas" at bounding box center [335, 108] width 147 height 22
click at [328, 130] on span "Funil de vendas [Março]" at bounding box center [328, 128] width 151 height 11
click at [262, 695] on button "Aplicar" at bounding box center [289, 688] width 54 height 27
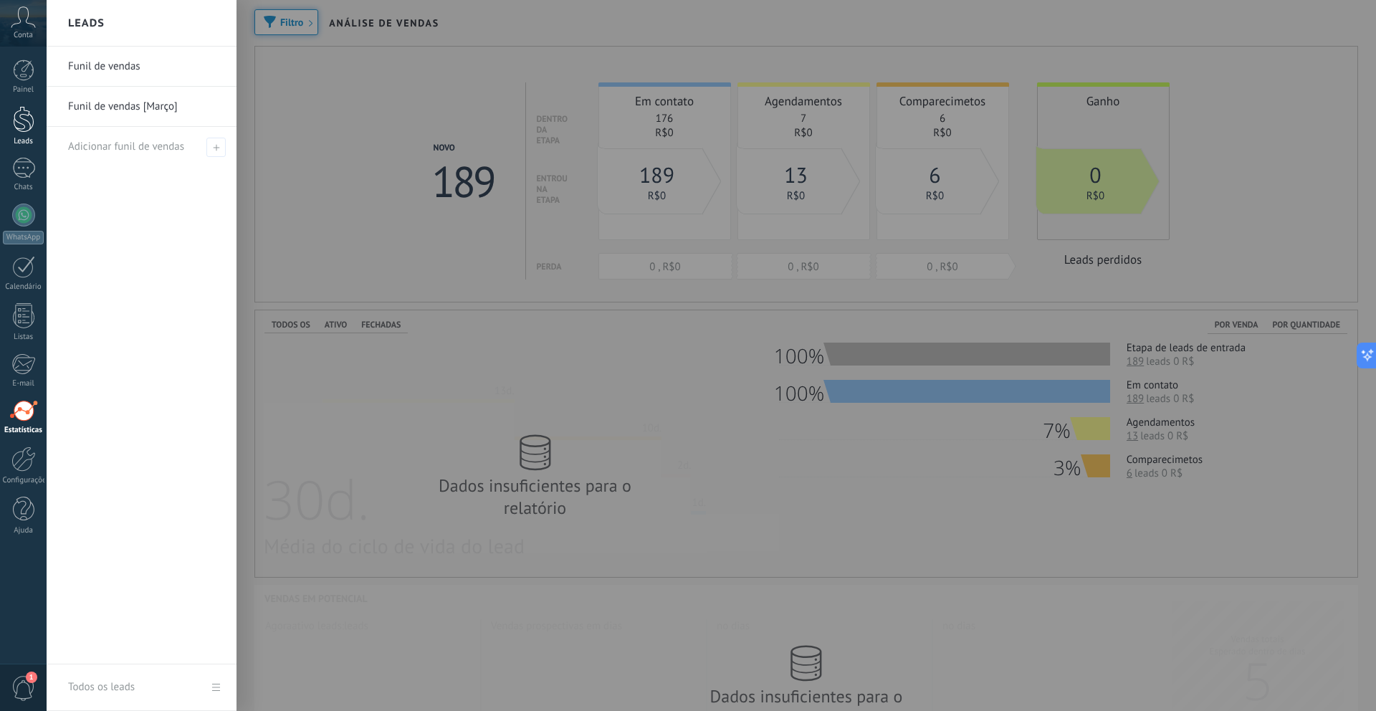
click at [15, 132] on div at bounding box center [24, 119] width 22 height 27
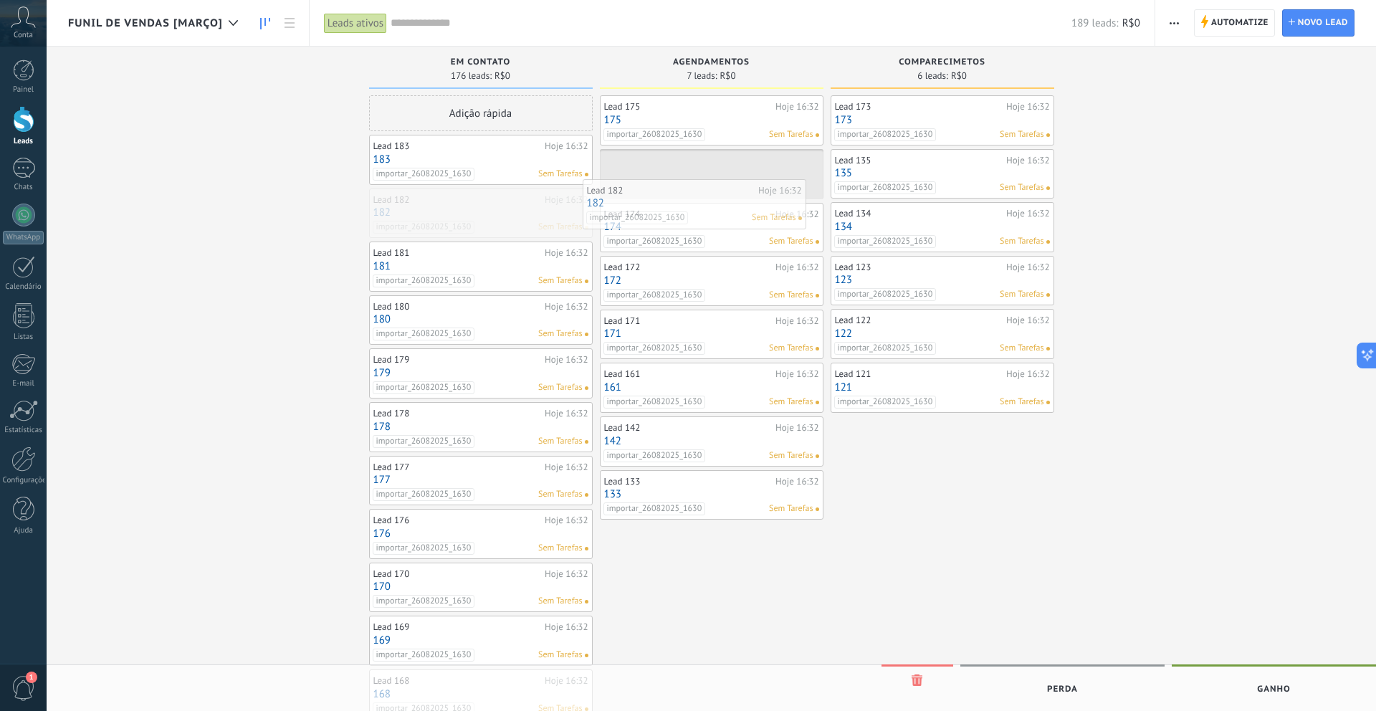
drag, startPoint x: 517, startPoint y: 204, endPoint x: 731, endPoint y: 194, distance: 214.6
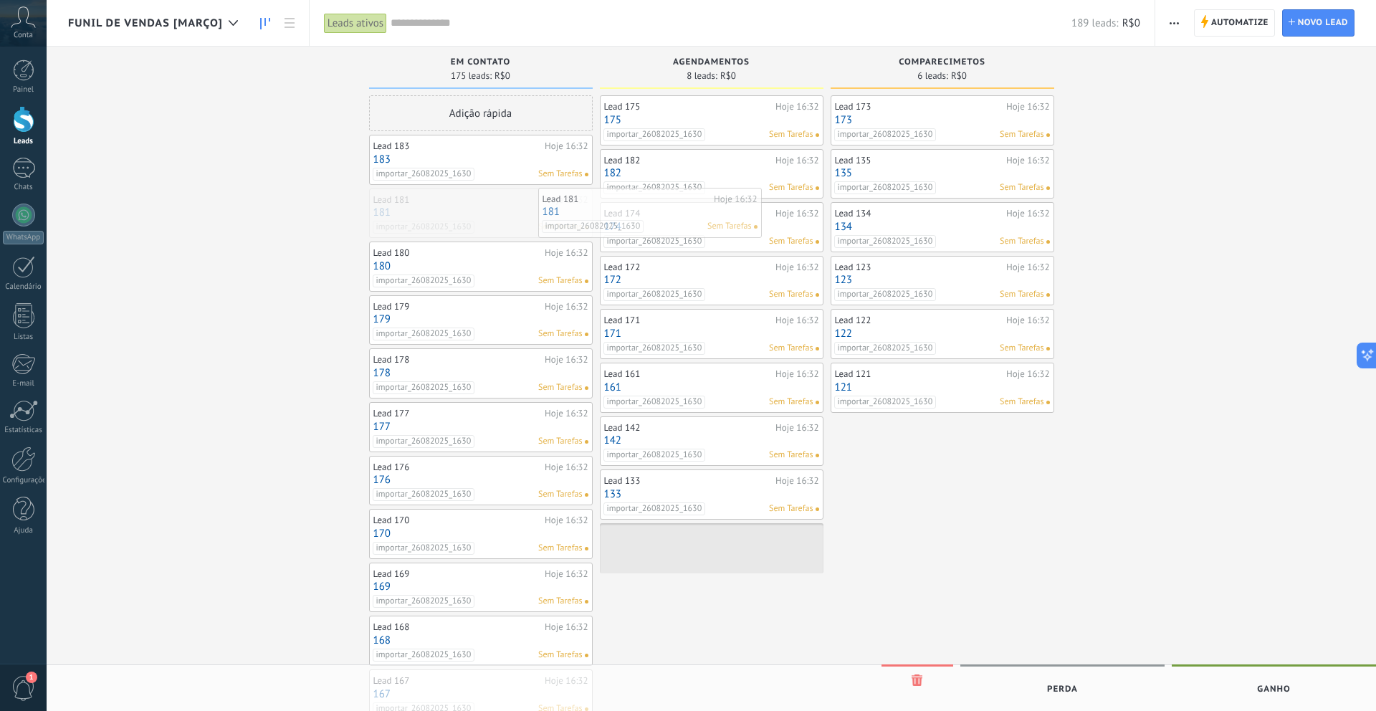
drag, startPoint x: 513, startPoint y: 202, endPoint x: 685, endPoint y: 201, distance: 171.3
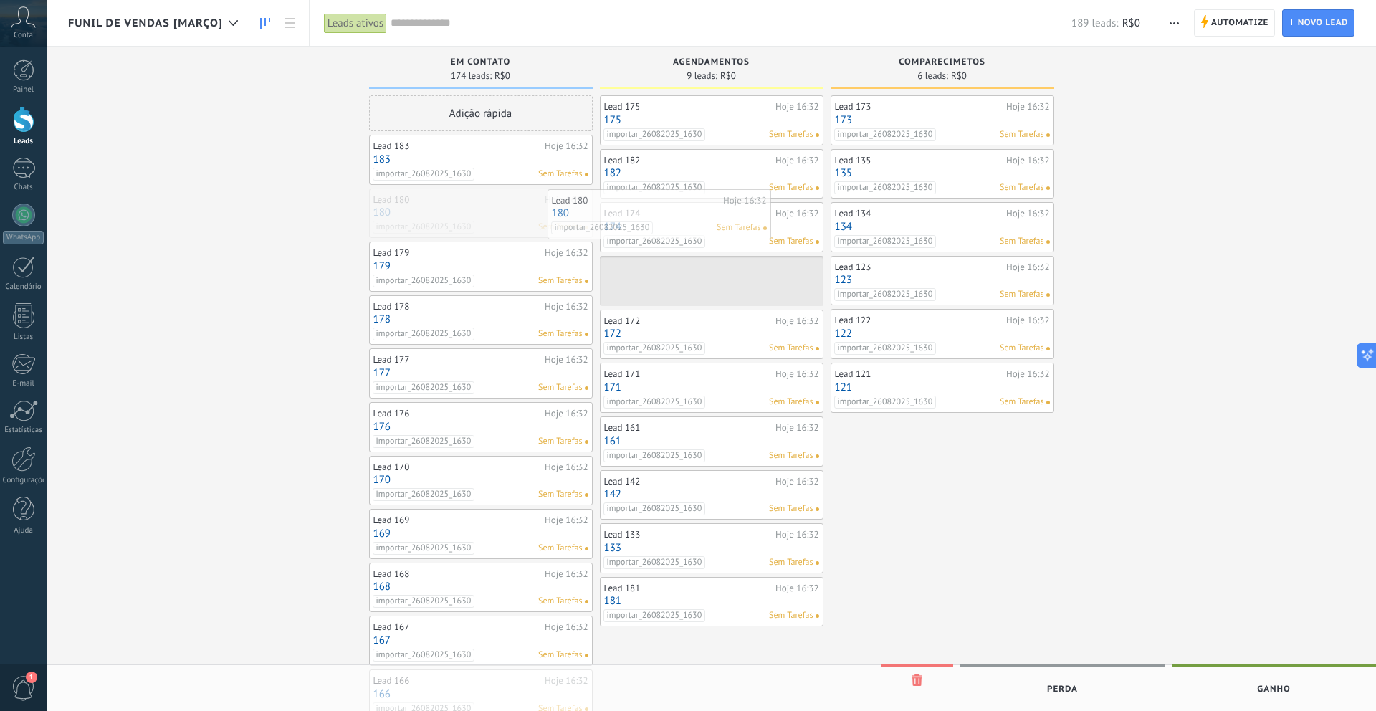
drag, startPoint x: 494, startPoint y: 213, endPoint x: 672, endPoint y: 214, distance: 178.5
drag, startPoint x: 495, startPoint y: 216, endPoint x: 639, endPoint y: 219, distance: 144.8
drag, startPoint x: 518, startPoint y: 214, endPoint x: 662, endPoint y: 224, distance: 144.4
drag, startPoint x: 535, startPoint y: 212, endPoint x: 670, endPoint y: 216, distance: 134.8
drag, startPoint x: 515, startPoint y: 212, endPoint x: 624, endPoint y: 221, distance: 108.6
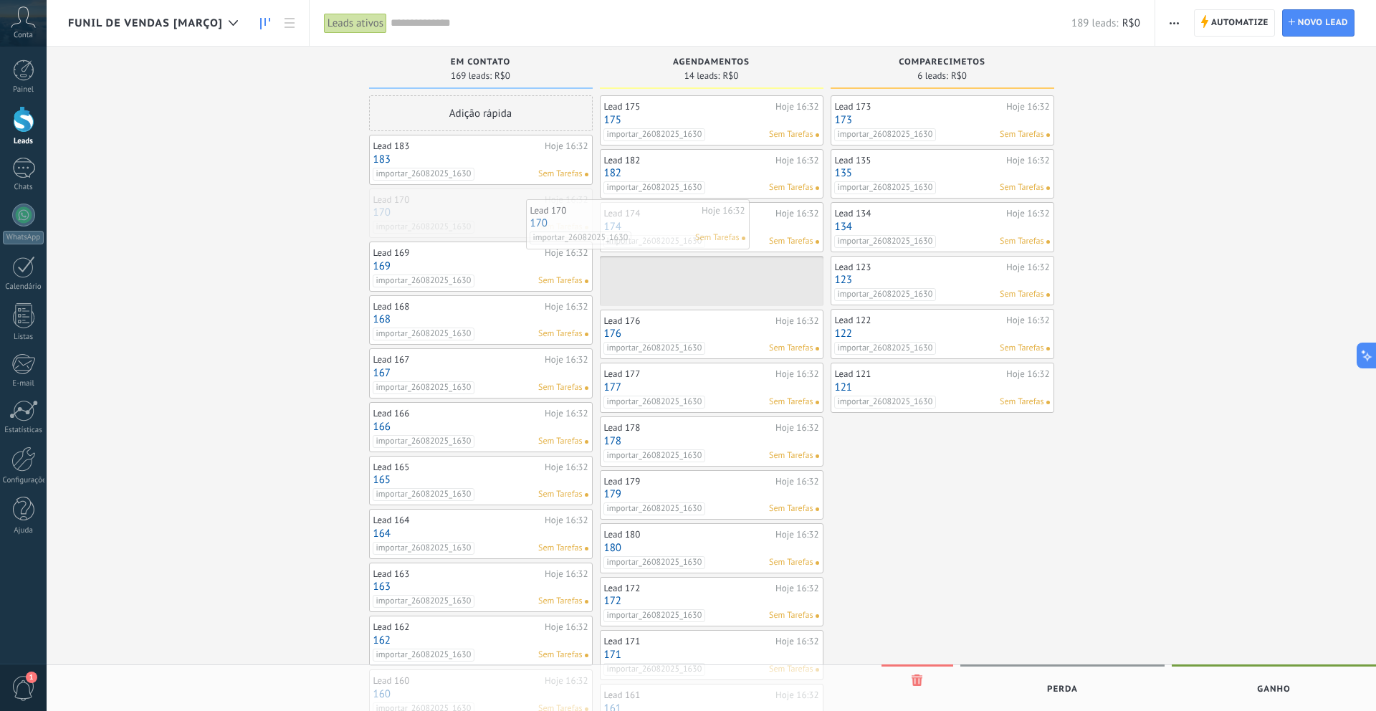
drag, startPoint x: 484, startPoint y: 204, endPoint x: 642, endPoint y: 214, distance: 158.7
drag, startPoint x: 513, startPoint y: 210, endPoint x: 707, endPoint y: 219, distance: 193.7
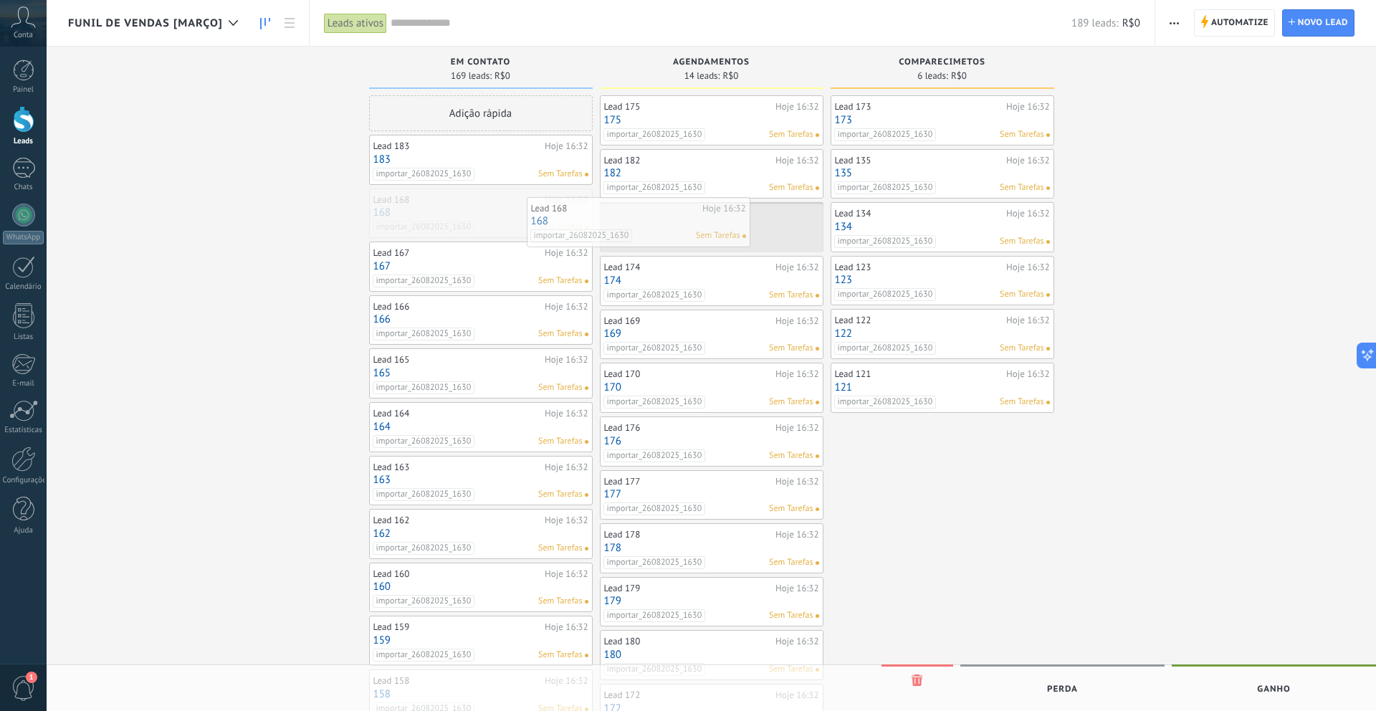
drag, startPoint x: 509, startPoint y: 197, endPoint x: 675, endPoint y: 207, distance: 166.6
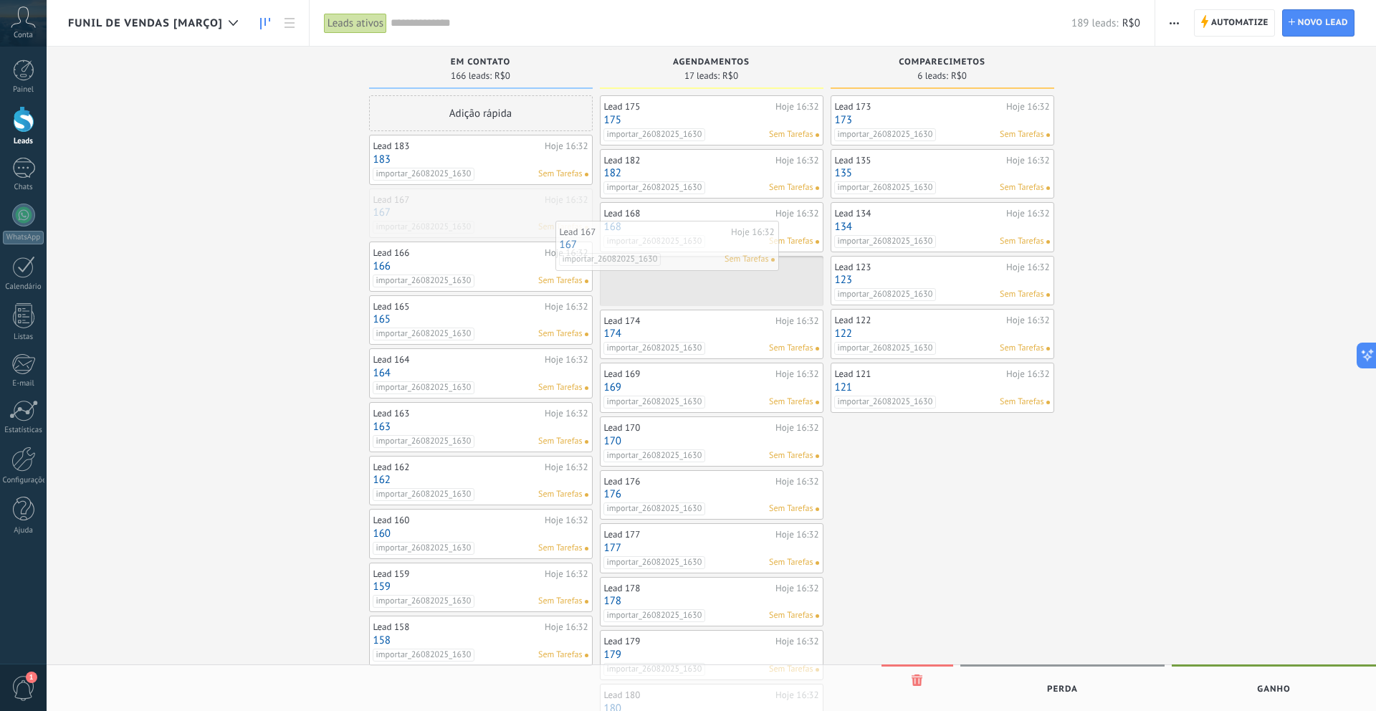
drag, startPoint x: 488, startPoint y: 193, endPoint x: 675, endPoint y: 223, distance: 188.8
drag, startPoint x: 513, startPoint y: 213, endPoint x: 662, endPoint y: 222, distance: 150.1
drag, startPoint x: 518, startPoint y: 211, endPoint x: 666, endPoint y: 214, distance: 148.4
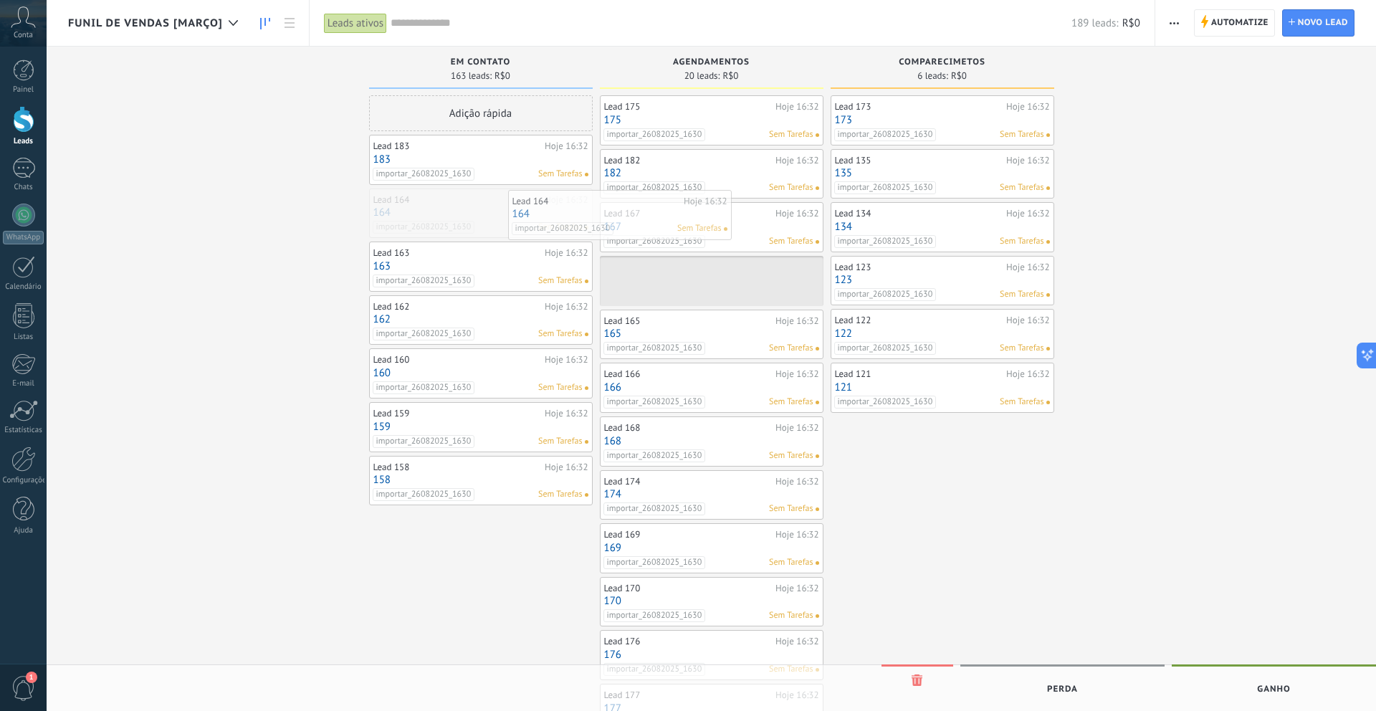
drag, startPoint x: 519, startPoint y: 208, endPoint x: 659, endPoint y: 210, distance: 139.8
drag, startPoint x: 505, startPoint y: 199, endPoint x: 657, endPoint y: 207, distance: 152.9
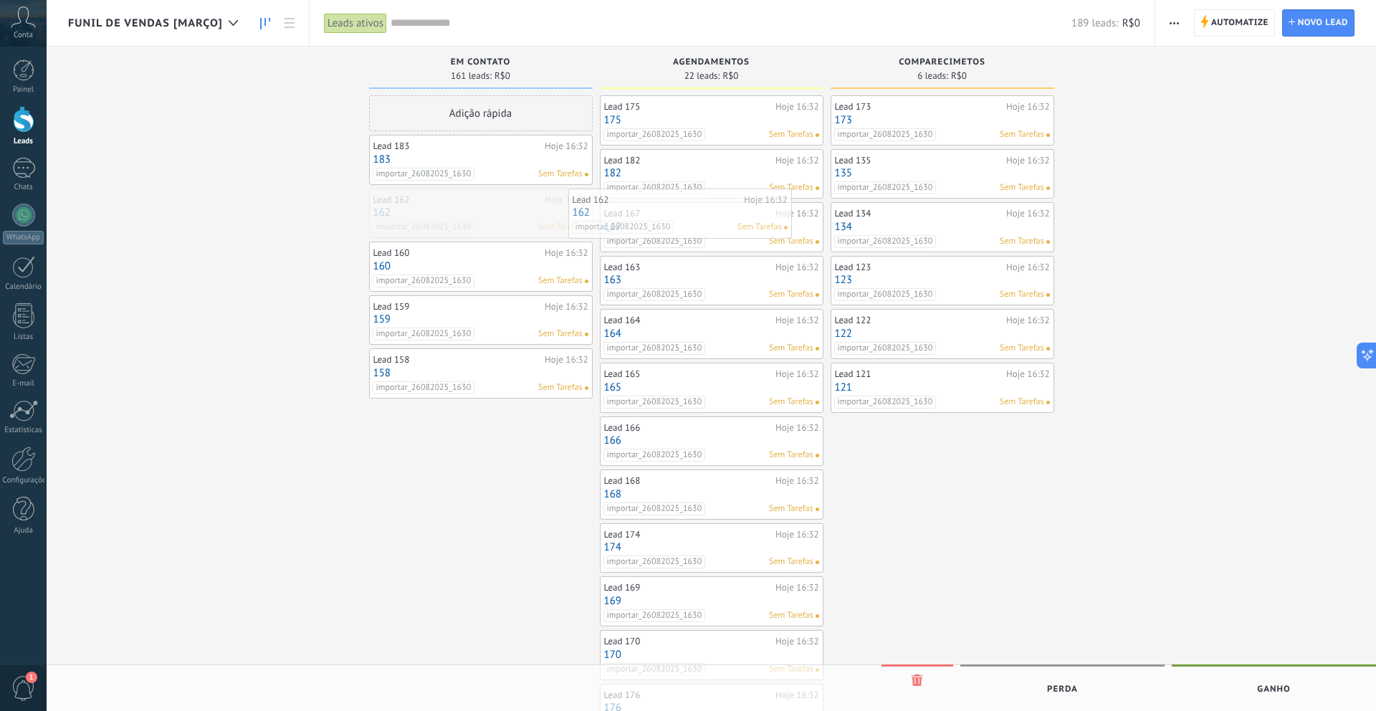
drag, startPoint x: 516, startPoint y: 210, endPoint x: 717, endPoint y: 210, distance: 200.7
click at [23, 402] on div at bounding box center [23, 411] width 29 height 22
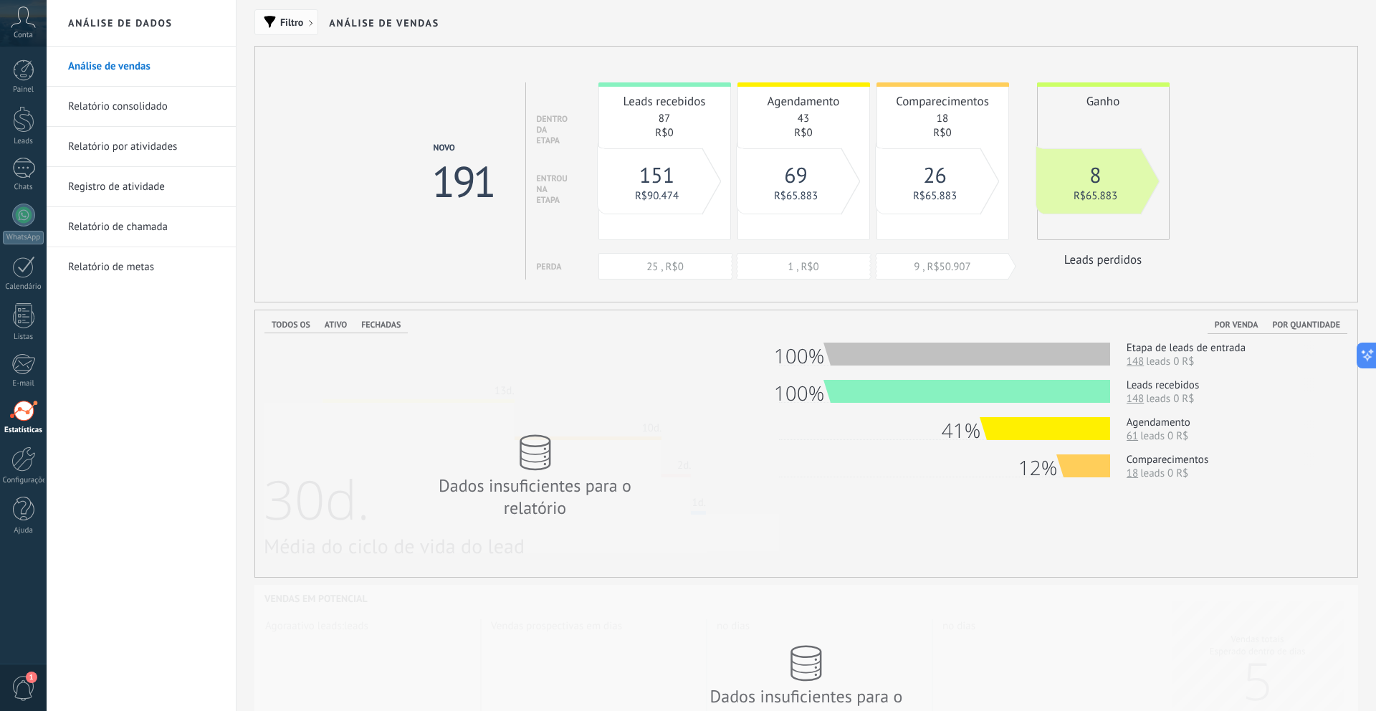
click at [292, 27] on span "Filtro" at bounding box center [291, 22] width 23 height 10
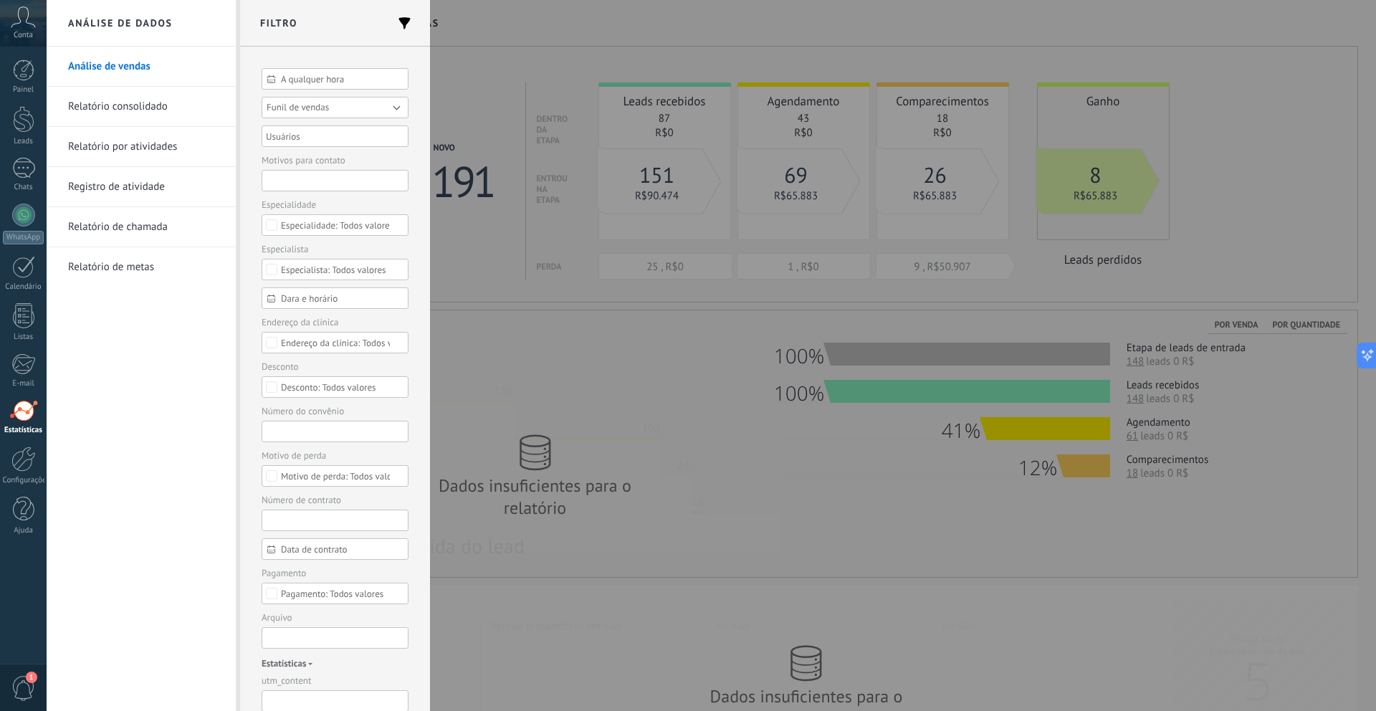
click at [339, 113] on button "Funil de vendas" at bounding box center [335, 108] width 147 height 22
click at [336, 128] on span "Funil de vendas [Março]" at bounding box center [328, 128] width 151 height 11
click at [299, 677] on button "Aplicar" at bounding box center [289, 688] width 54 height 27
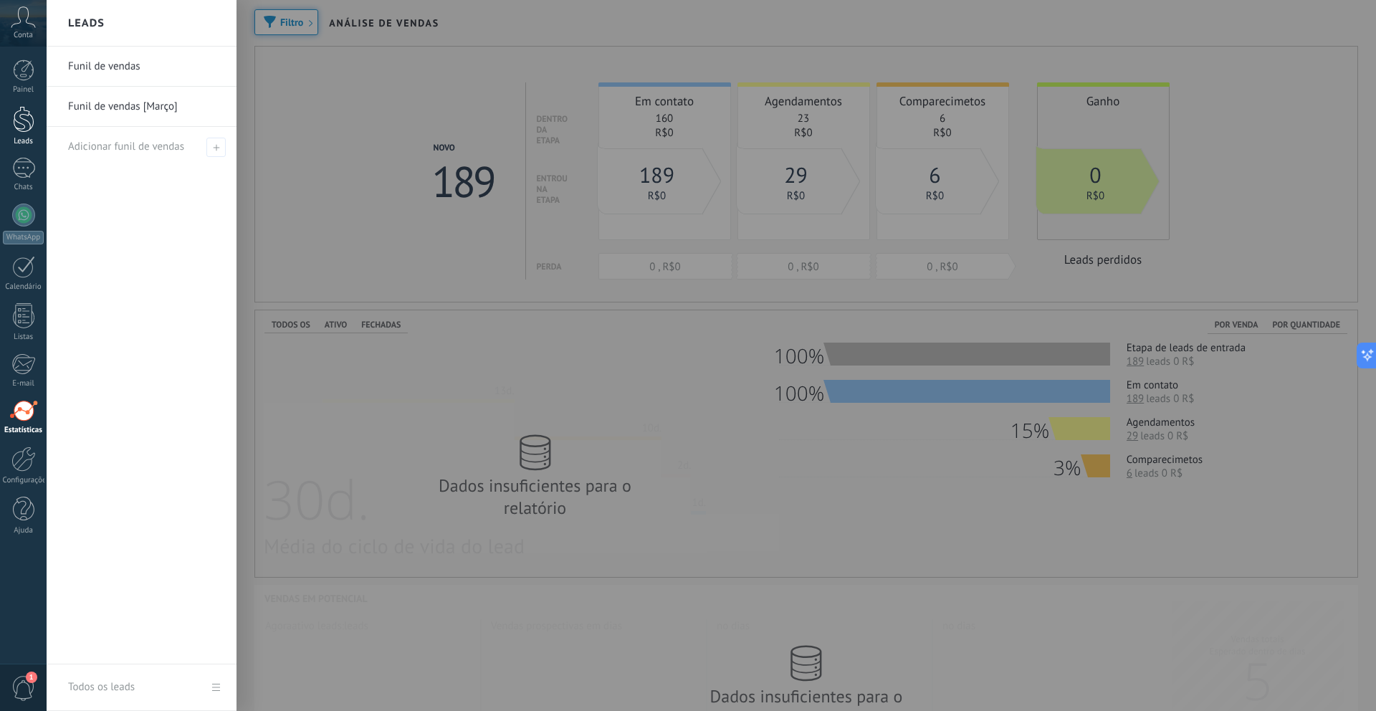
click at [27, 135] on link "Leads" at bounding box center [23, 126] width 47 height 40
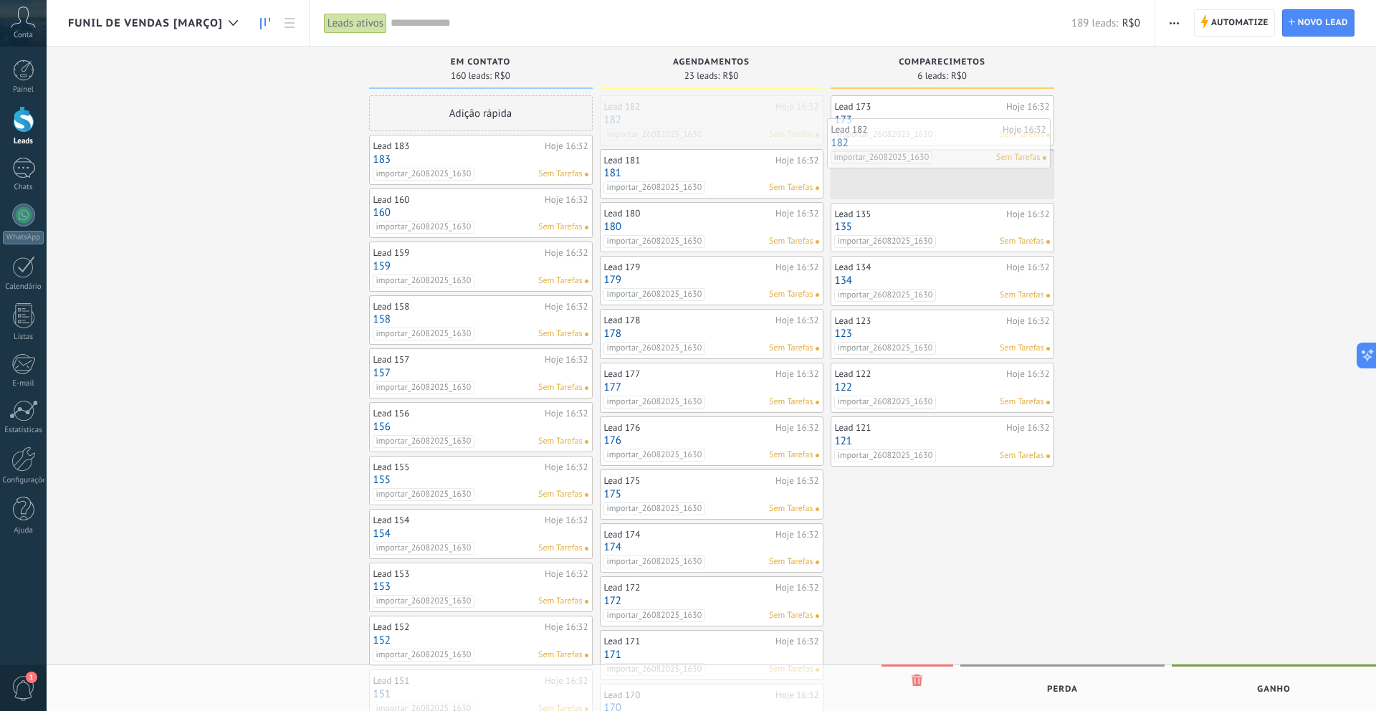
drag, startPoint x: 718, startPoint y: 128, endPoint x: 945, endPoint y: 151, distance: 228.4
drag, startPoint x: 749, startPoint y: 125, endPoint x: 945, endPoint y: 171, distance: 201.0
drag, startPoint x: 766, startPoint y: 118, endPoint x: 937, endPoint y: 148, distance: 174.0
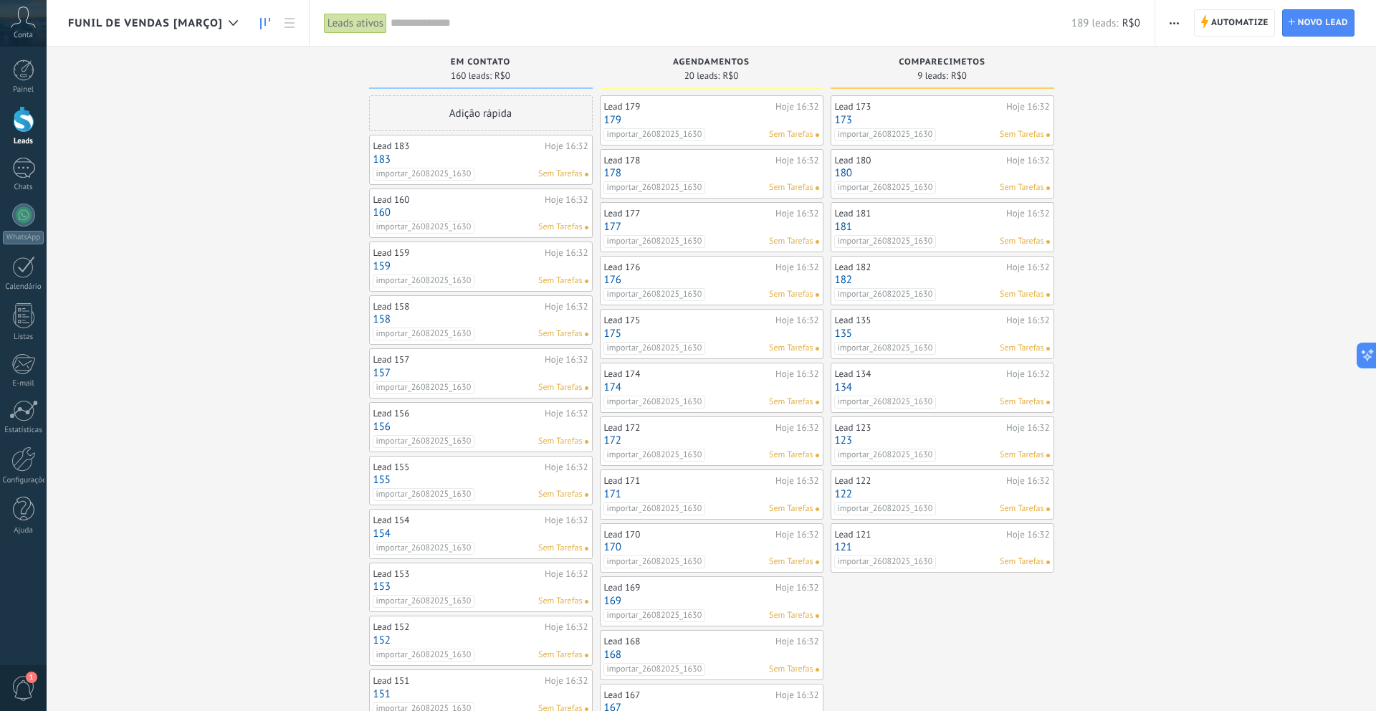
click at [964, 170] on link "180" at bounding box center [942, 173] width 215 height 12
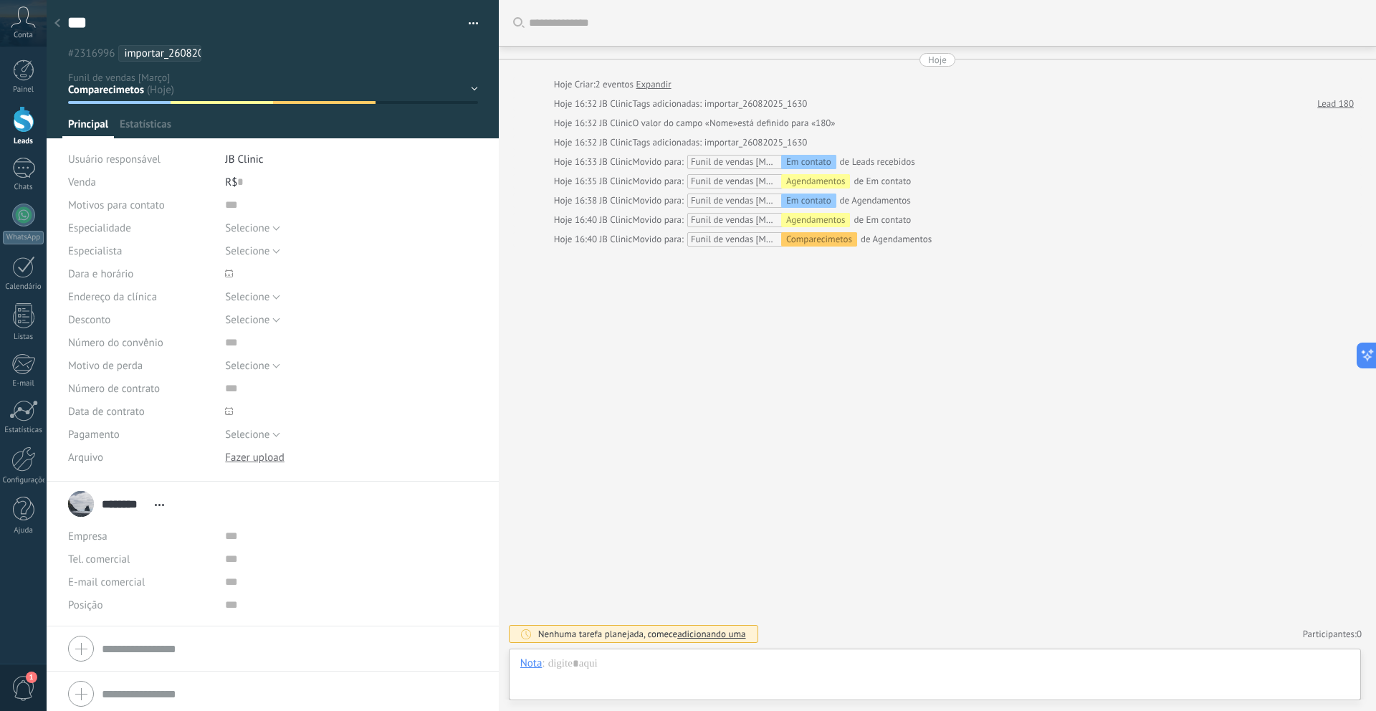
scroll to position [22, 0]
click at [234, 180] on div "R$ 0" at bounding box center [351, 182] width 252 height 23
click at [85, 692] on span "Salvar" at bounding box center [89, 689] width 27 height 10
type input "******"
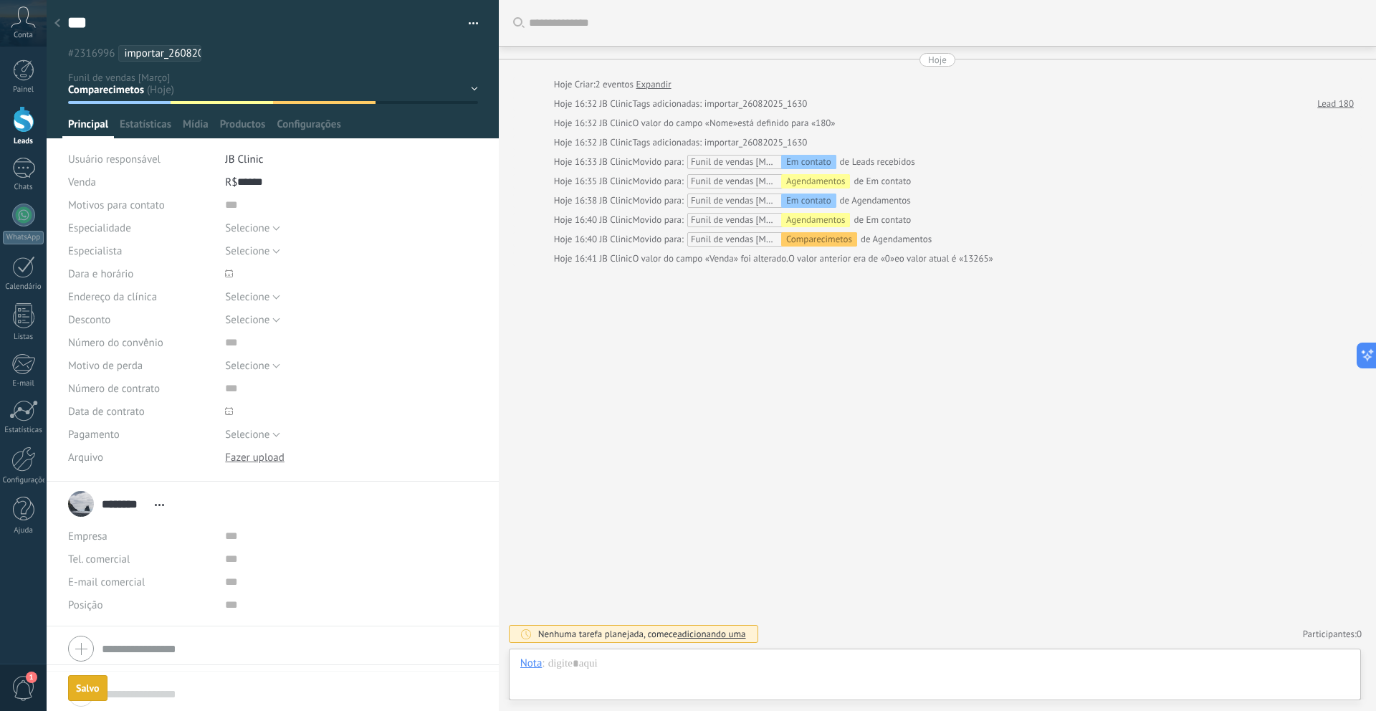
click at [0, 0] on div "Em contato Agendamentos Comparecimetos Venda ganha Venda perdida" at bounding box center [0, 0] width 0 height 0
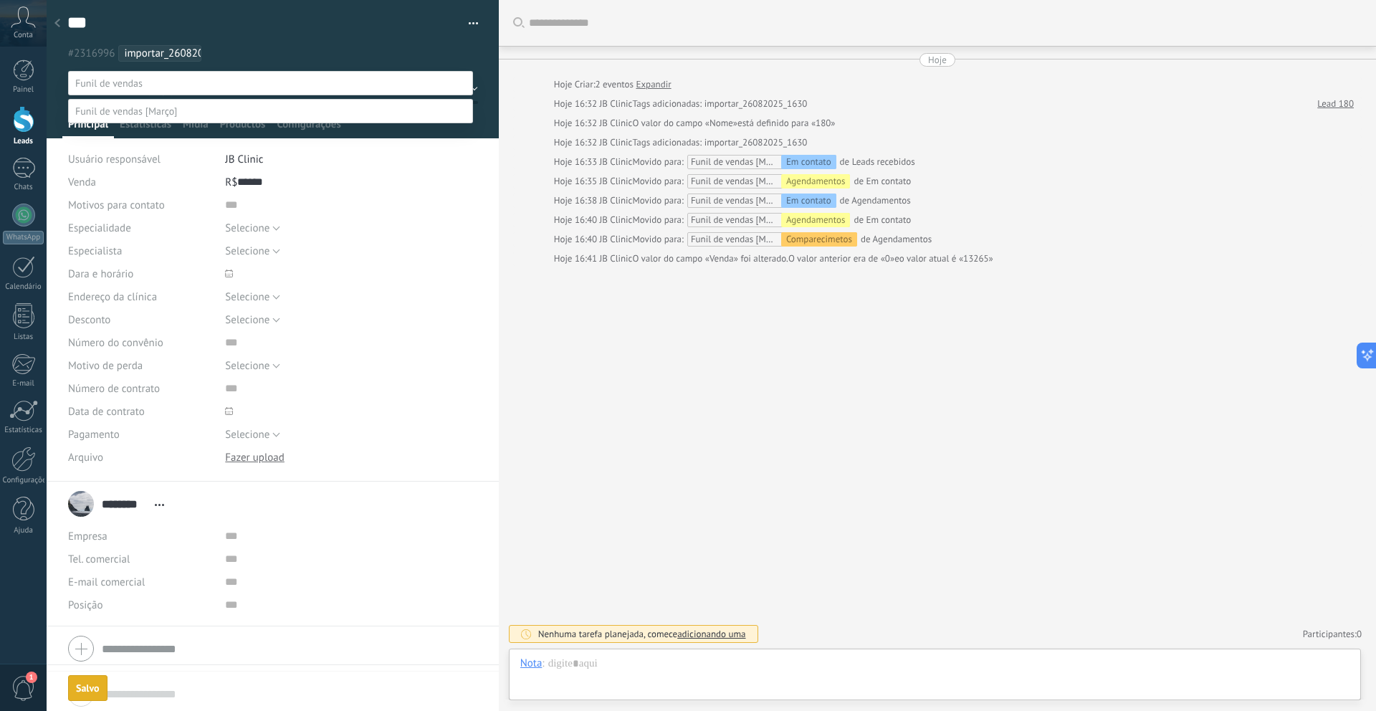
scroll to position [28, 0]
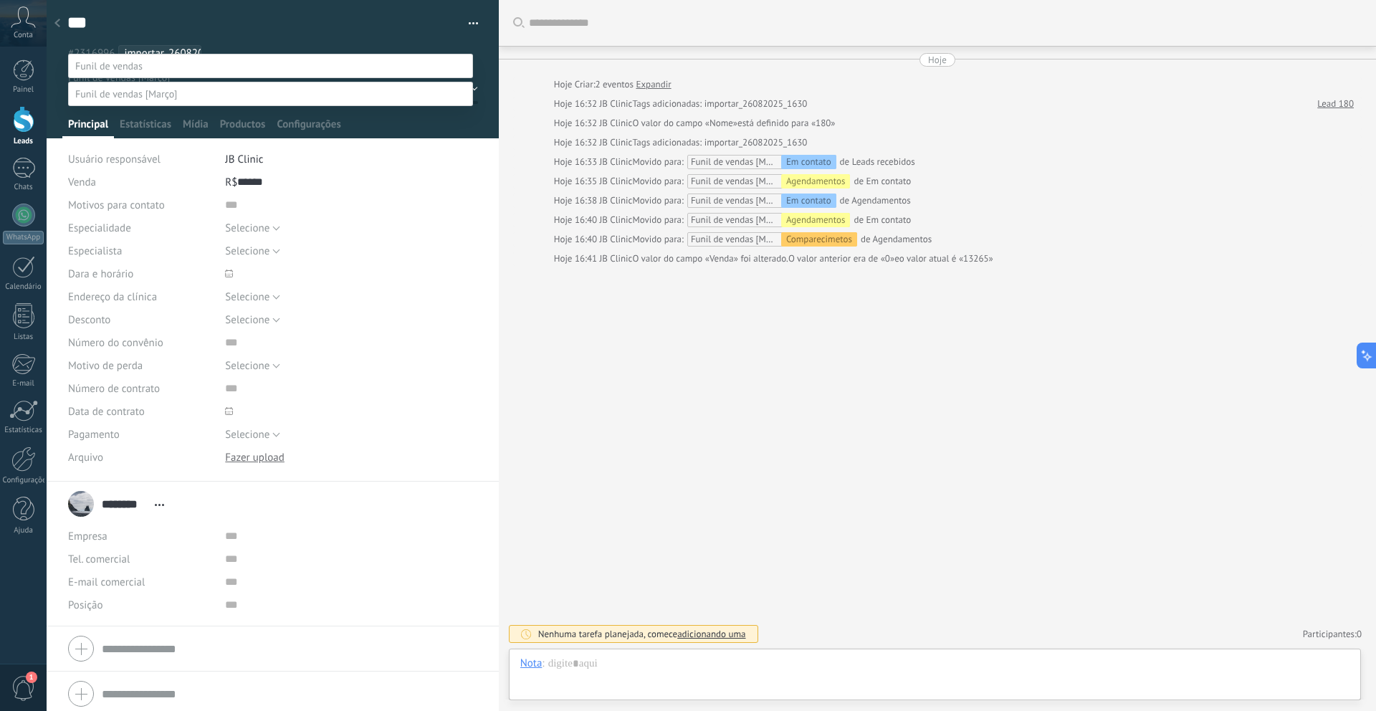
click at [0, 0] on label "Venda ganha" at bounding box center [0, 0] width 0 height 0
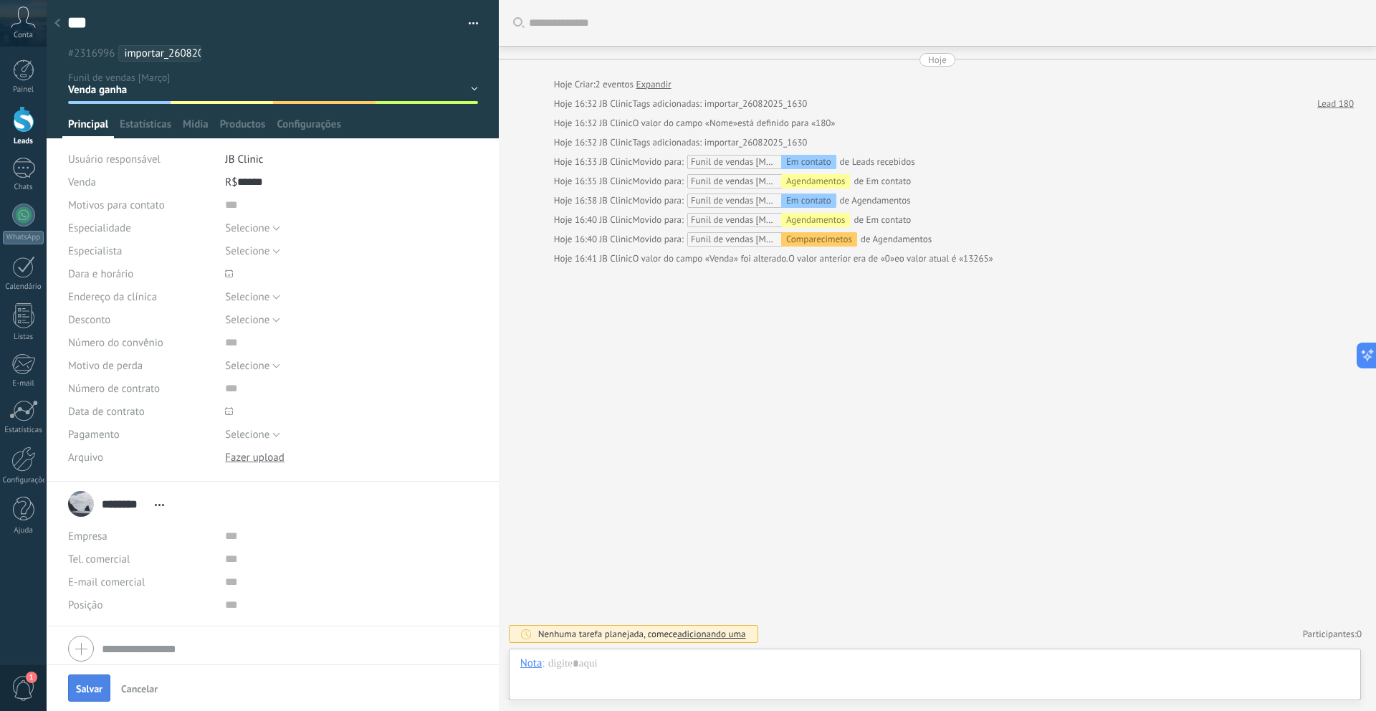
click at [95, 690] on span "Salvar" at bounding box center [89, 689] width 27 height 10
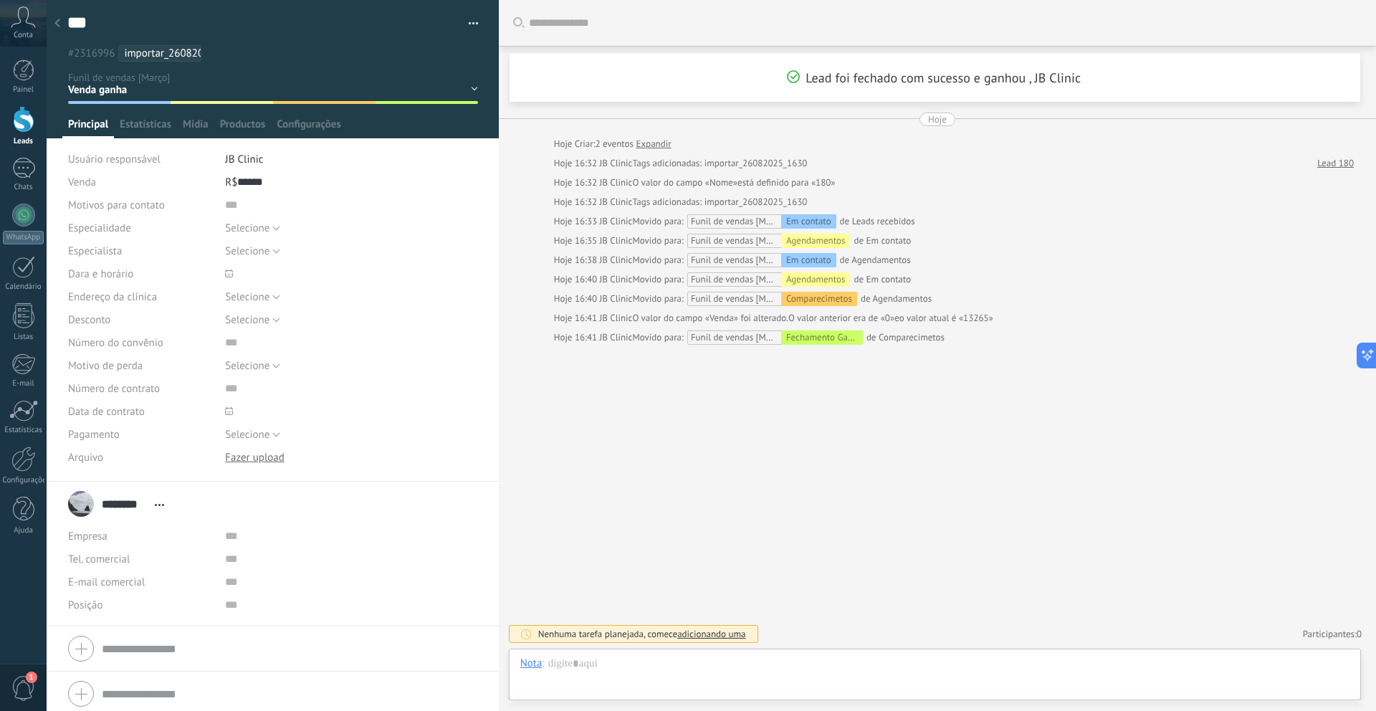
click at [57, 31] on div at bounding box center [57, 24] width 20 height 28
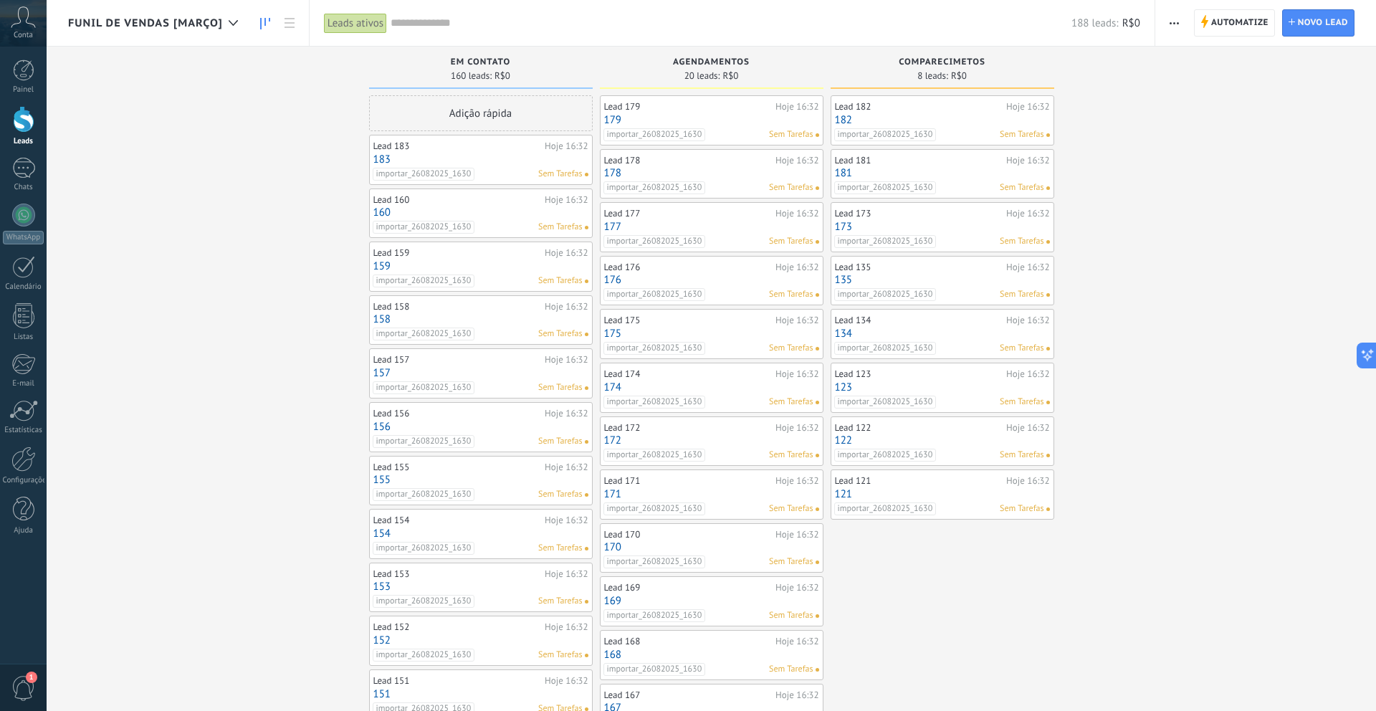
click at [964, 122] on link "182" at bounding box center [942, 120] width 215 height 12
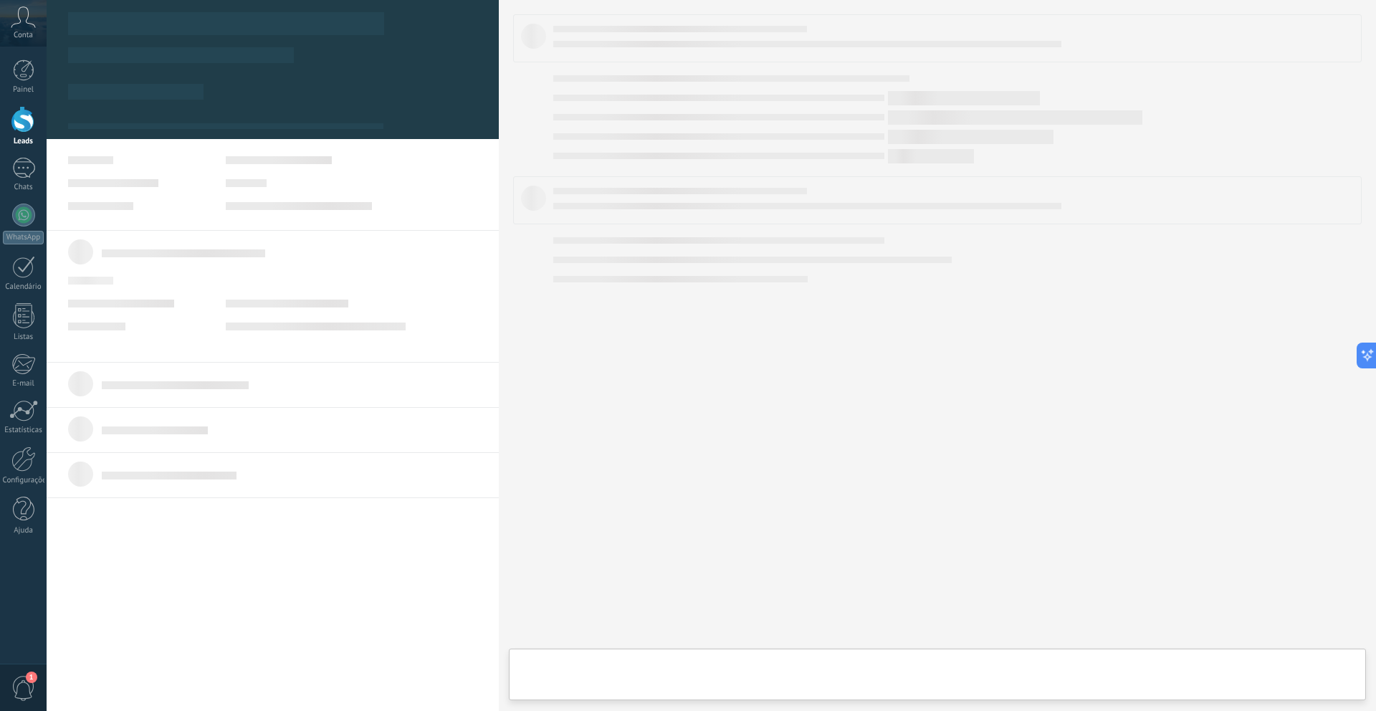
type textarea "***"
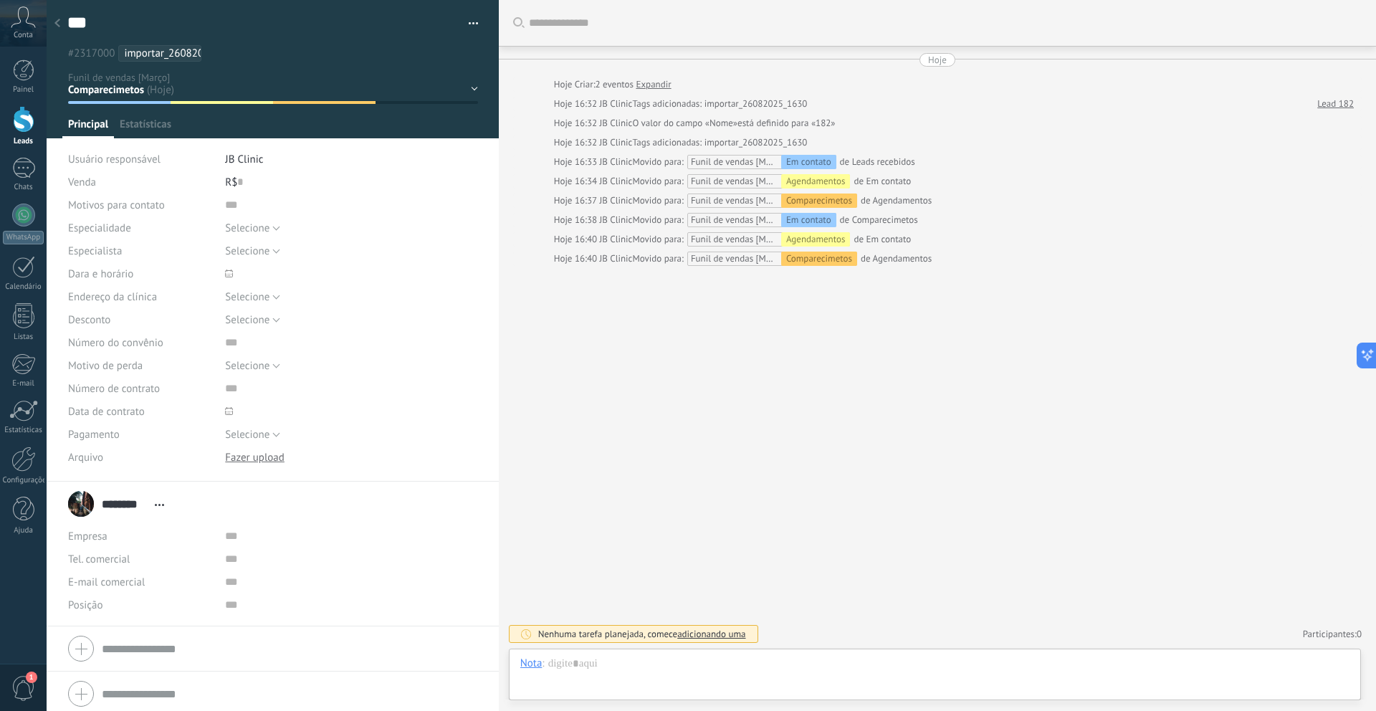
scroll to position [22, 0]
click at [0, 0] on div "Em contato Agendamentos Comparecimetos Venda ganha Venda perdida" at bounding box center [0, 0] width 0 height 0
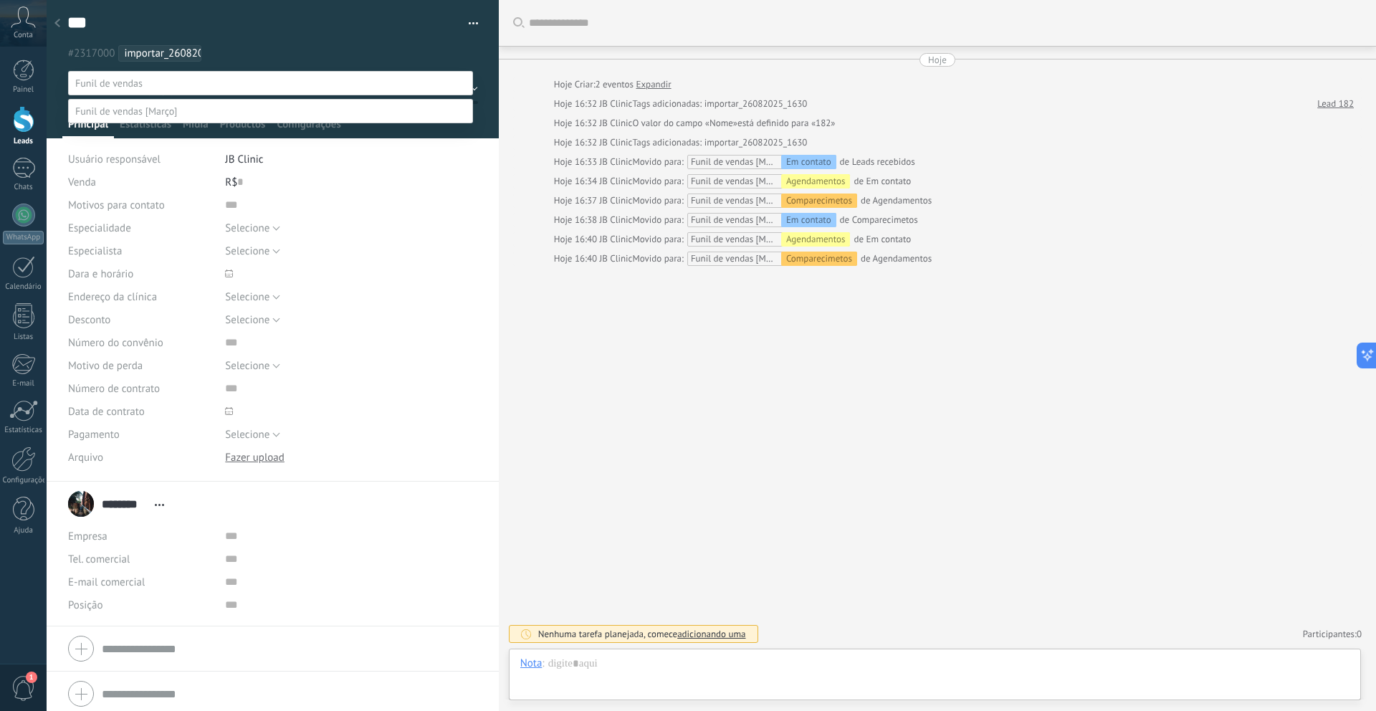
scroll to position [28, 0]
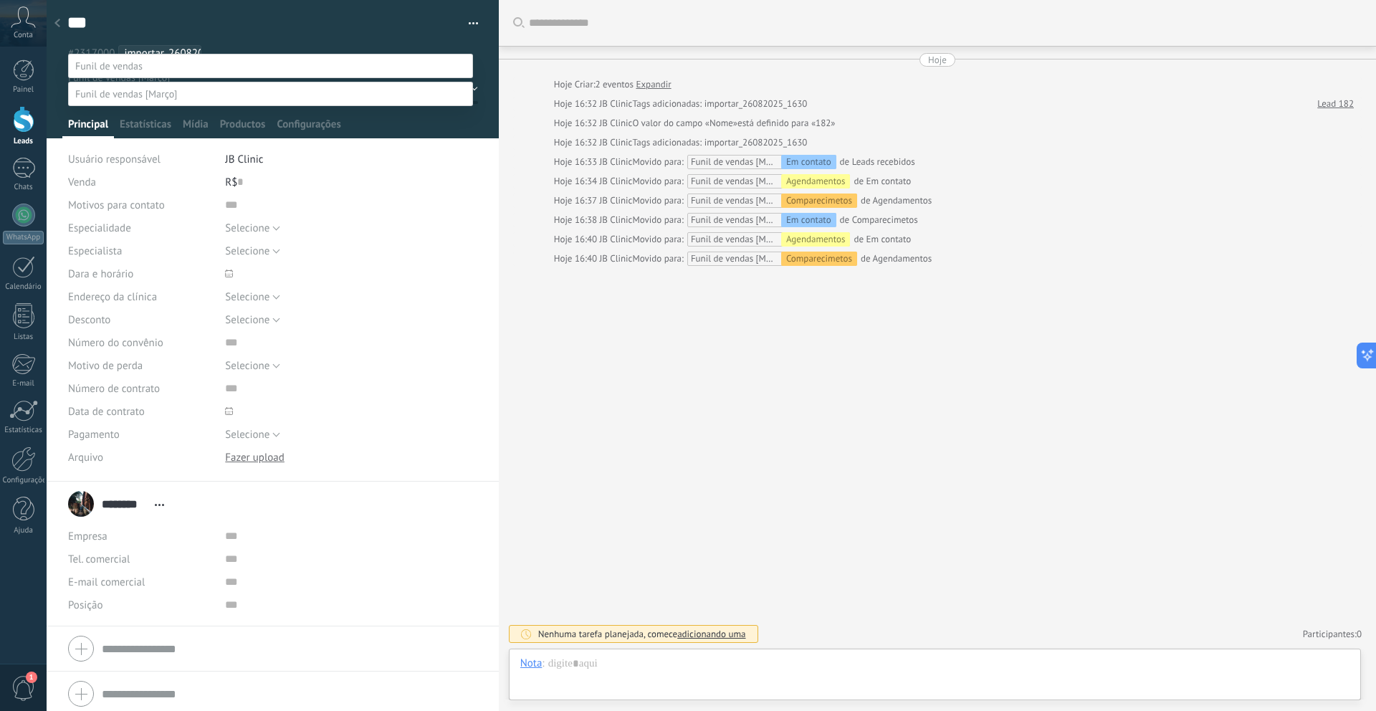
click at [0, 0] on label "Venda ganha" at bounding box center [0, 0] width 0 height 0
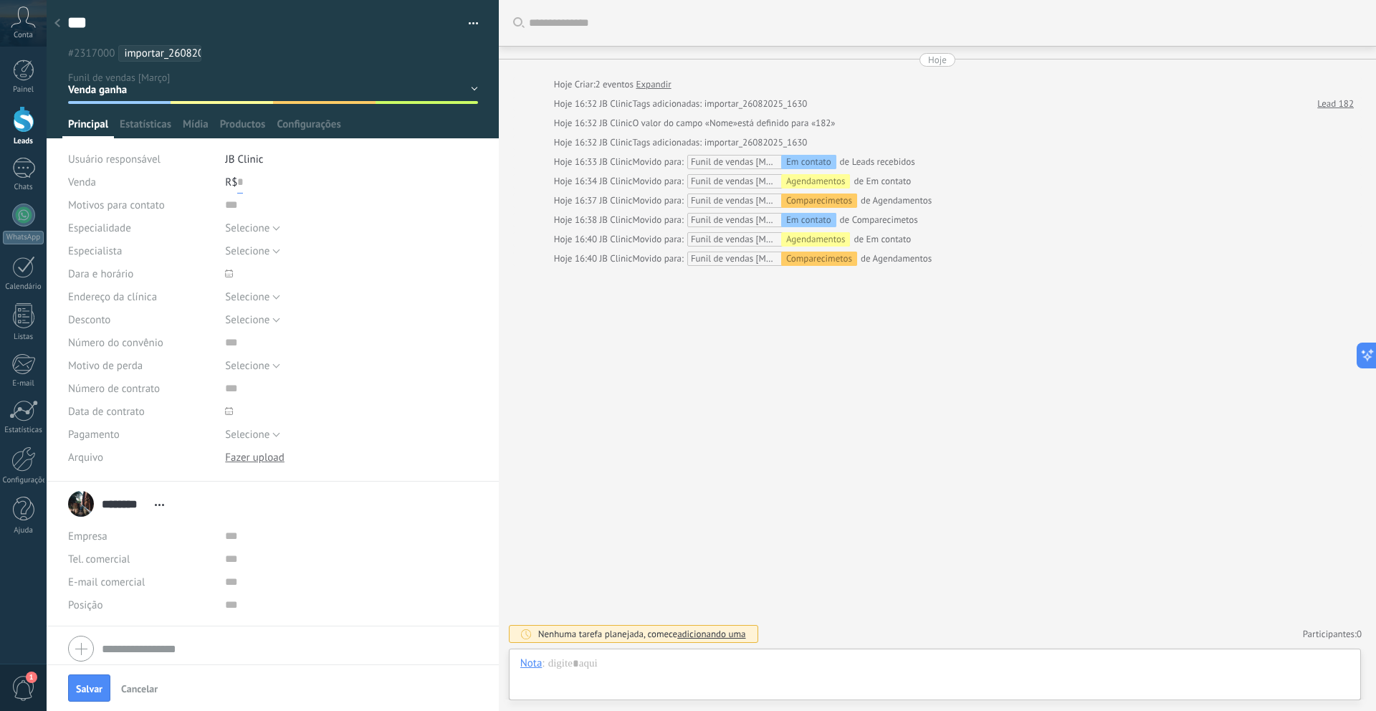
click at [237, 188] on input "text" at bounding box center [240, 182] width 6 height 23
type input "*****"
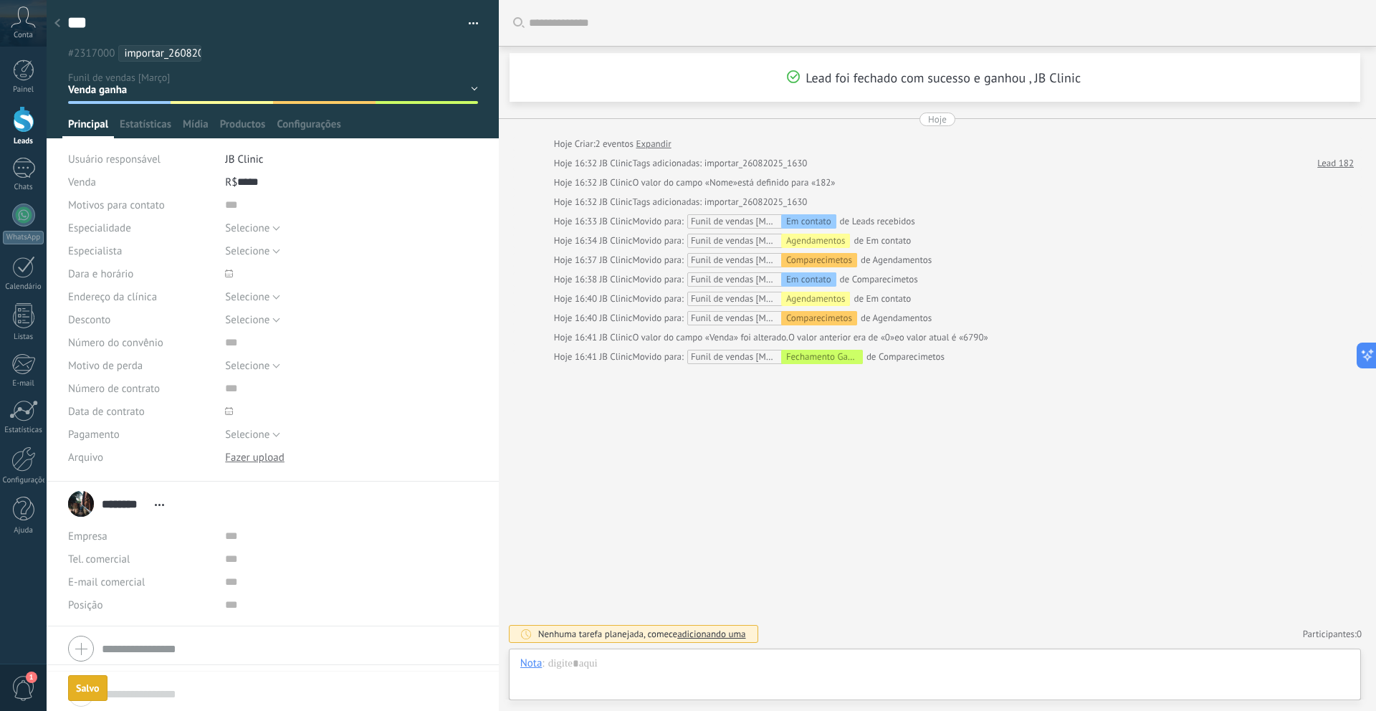
click at [60, 29] on div at bounding box center [57, 24] width 20 height 28
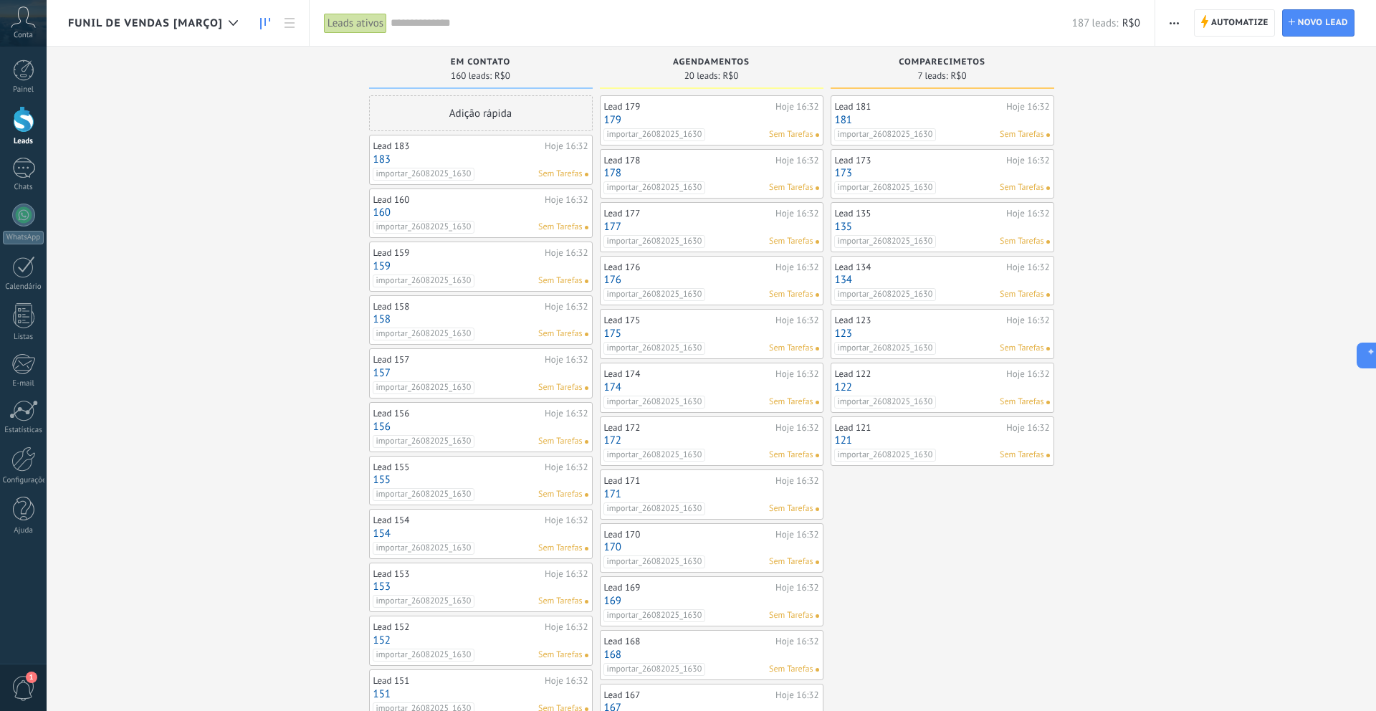
click at [983, 178] on link "173" at bounding box center [942, 173] width 215 height 12
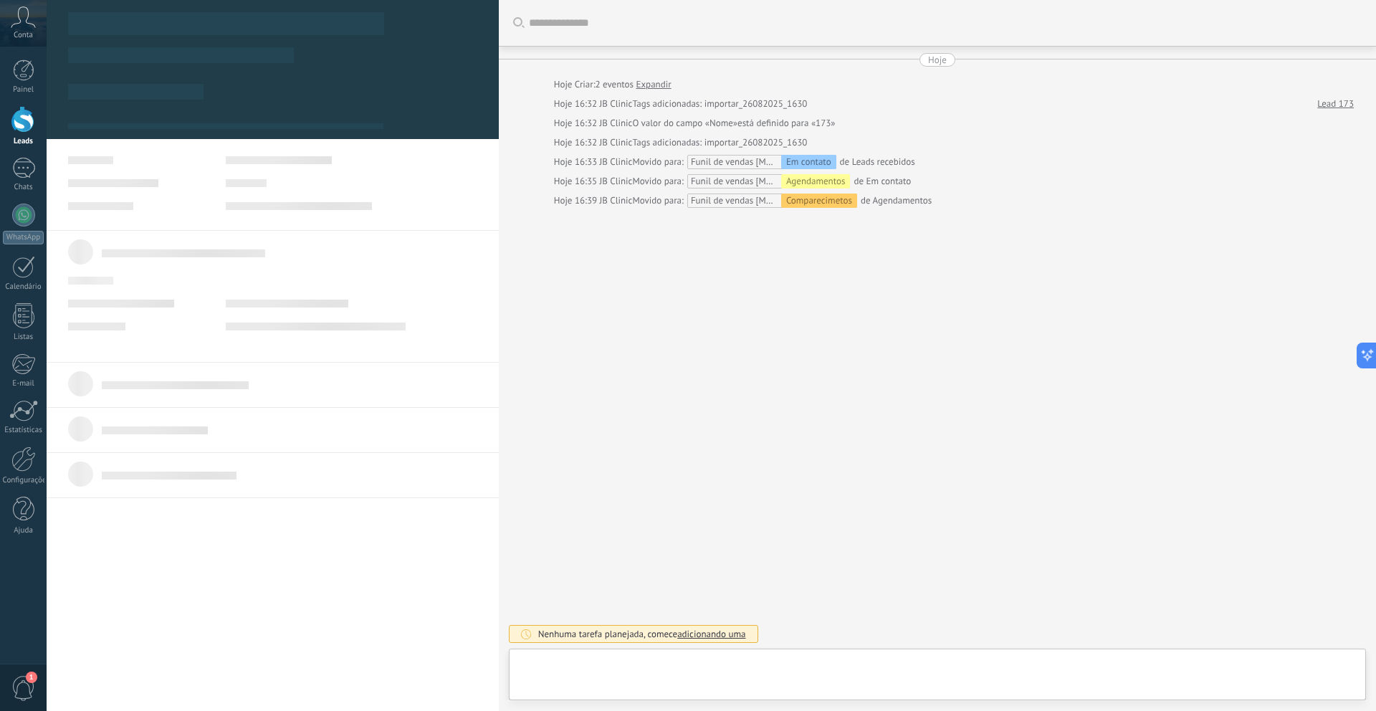
type textarea "***"
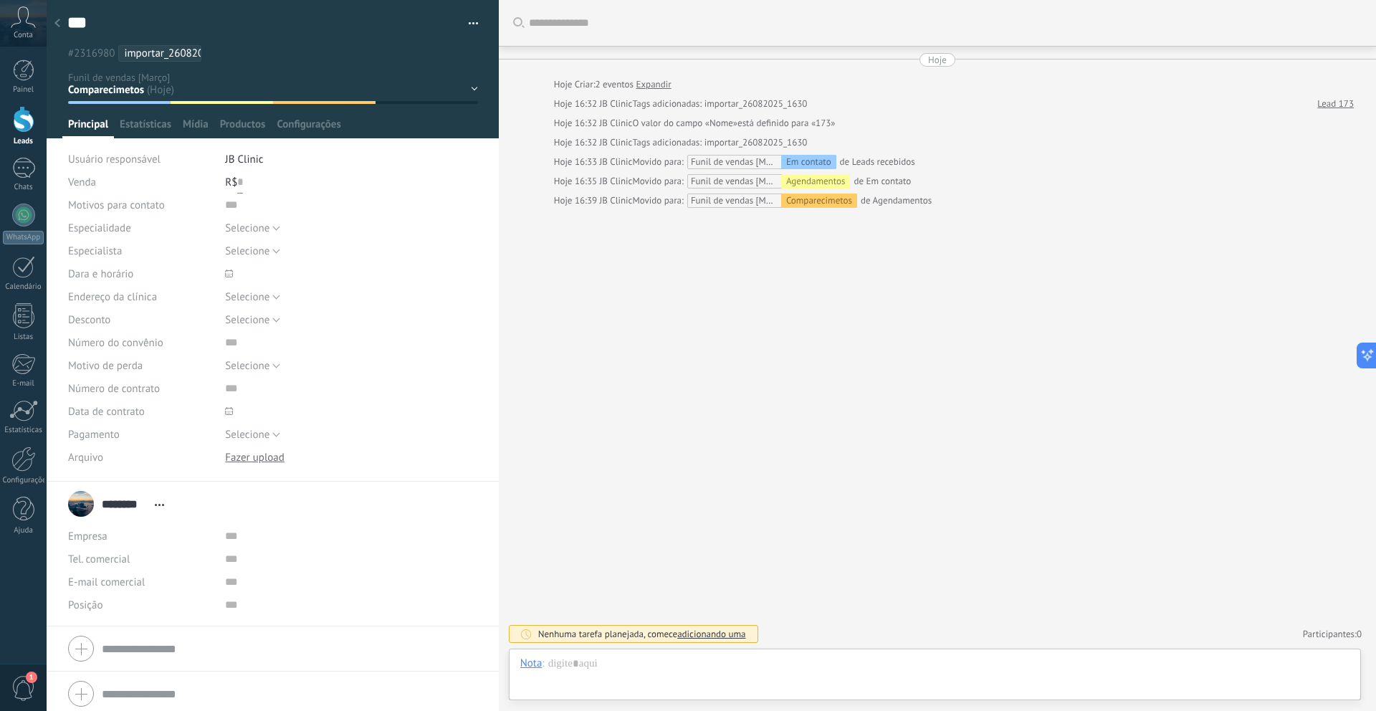
click at [240, 187] on input "text" at bounding box center [240, 182] width 6 height 23
click at [0, 0] on div "Em contato Agendamentos Comparecimetos Venda ganha Venda perdida" at bounding box center [0, 0] width 0 height 0
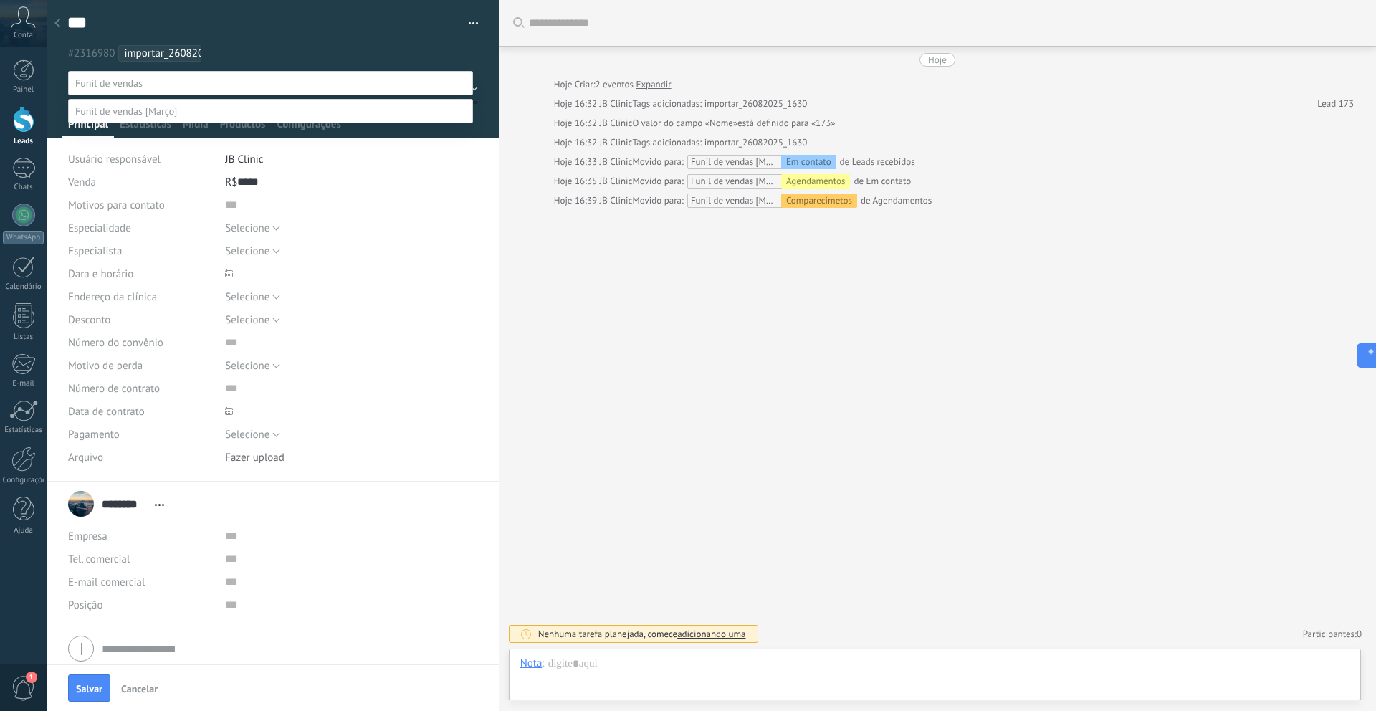
scroll to position [28, 0]
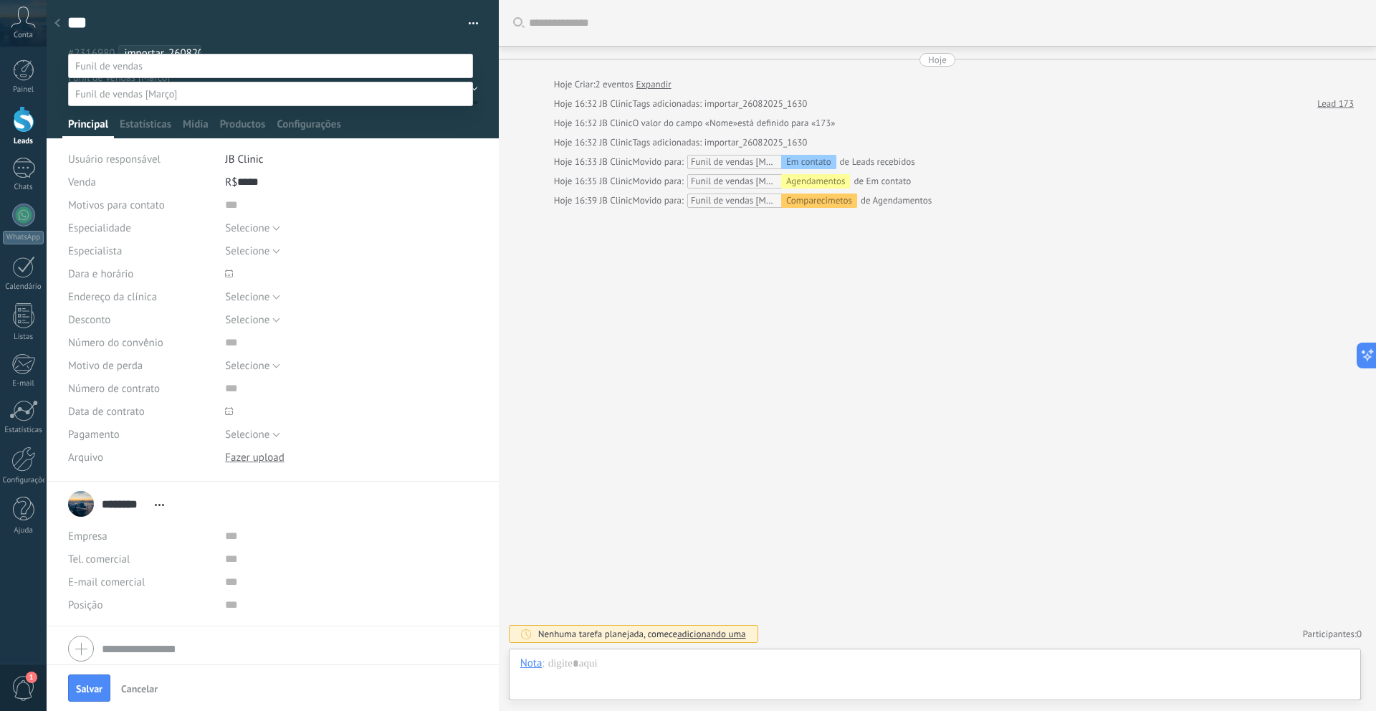
click at [0, 0] on label "Venda ganha" at bounding box center [0, 0] width 0 height 0
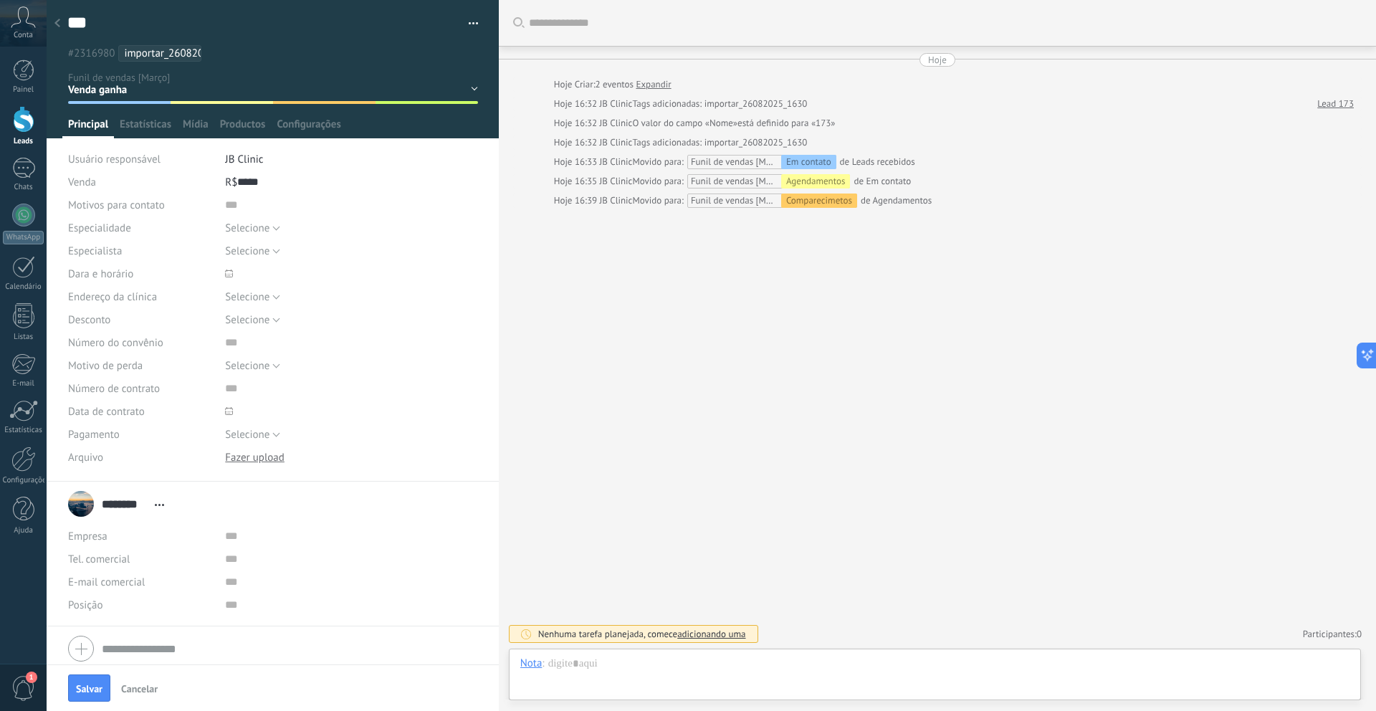
click at [95, 673] on div "Salvar Cancelar" at bounding box center [273, 688] width 452 height 47
click at [94, 675] on button "Salvar" at bounding box center [89, 688] width 42 height 27
type input "*****"
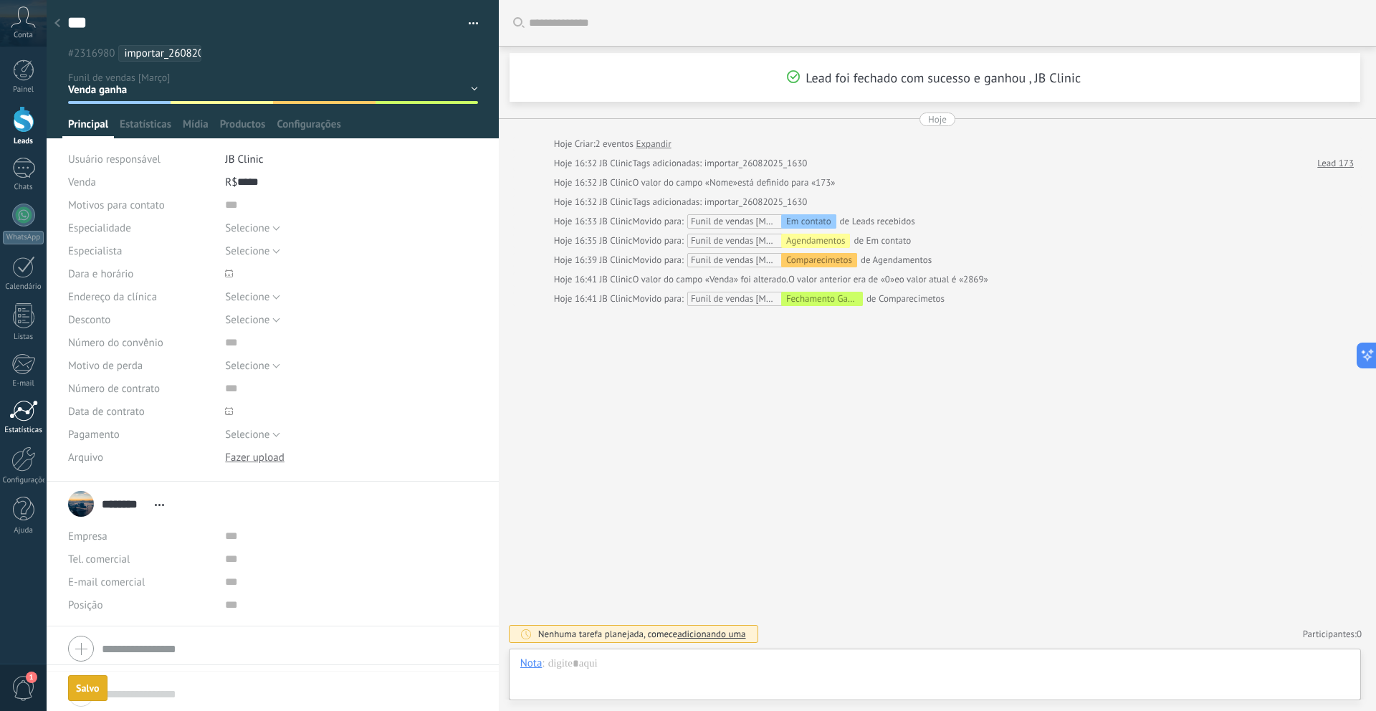
click at [21, 429] on div "Estatísticas" at bounding box center [24, 430] width 42 height 9
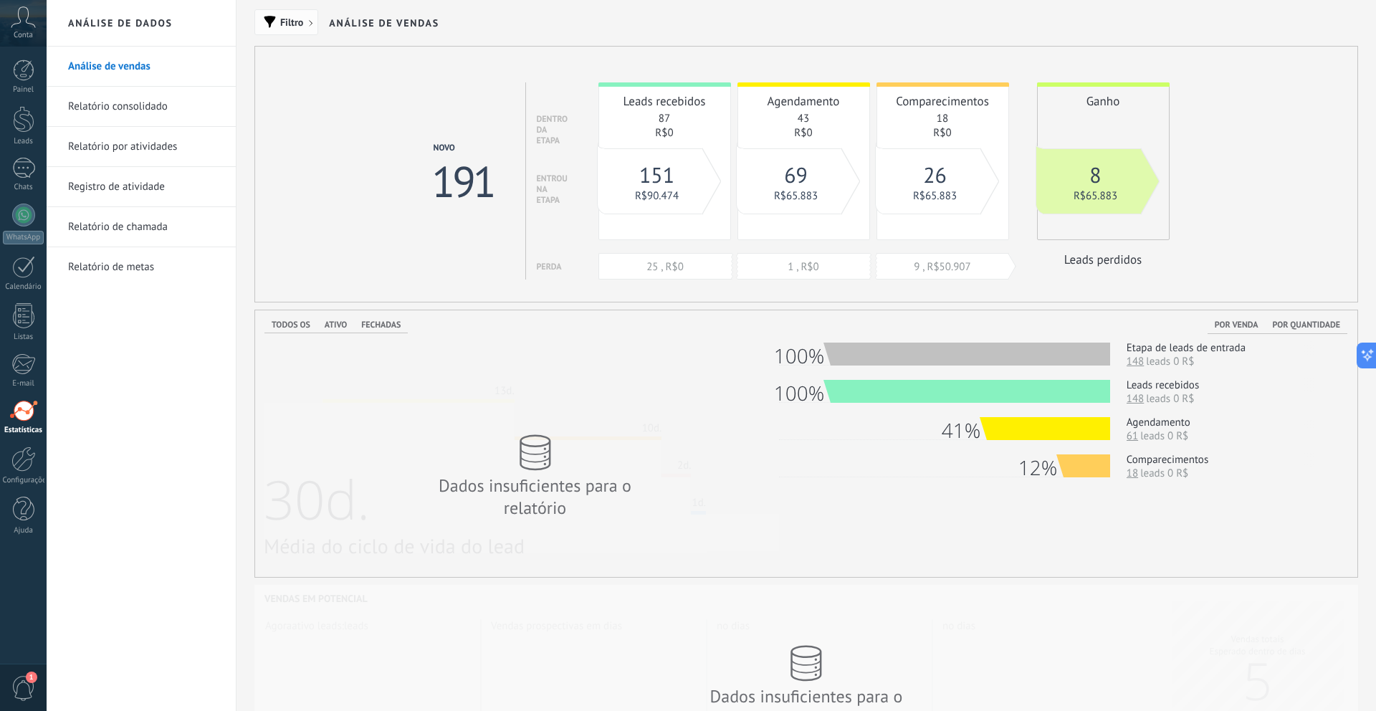
click at [274, 29] on button "Filtro" at bounding box center [286, 22] width 64 height 26
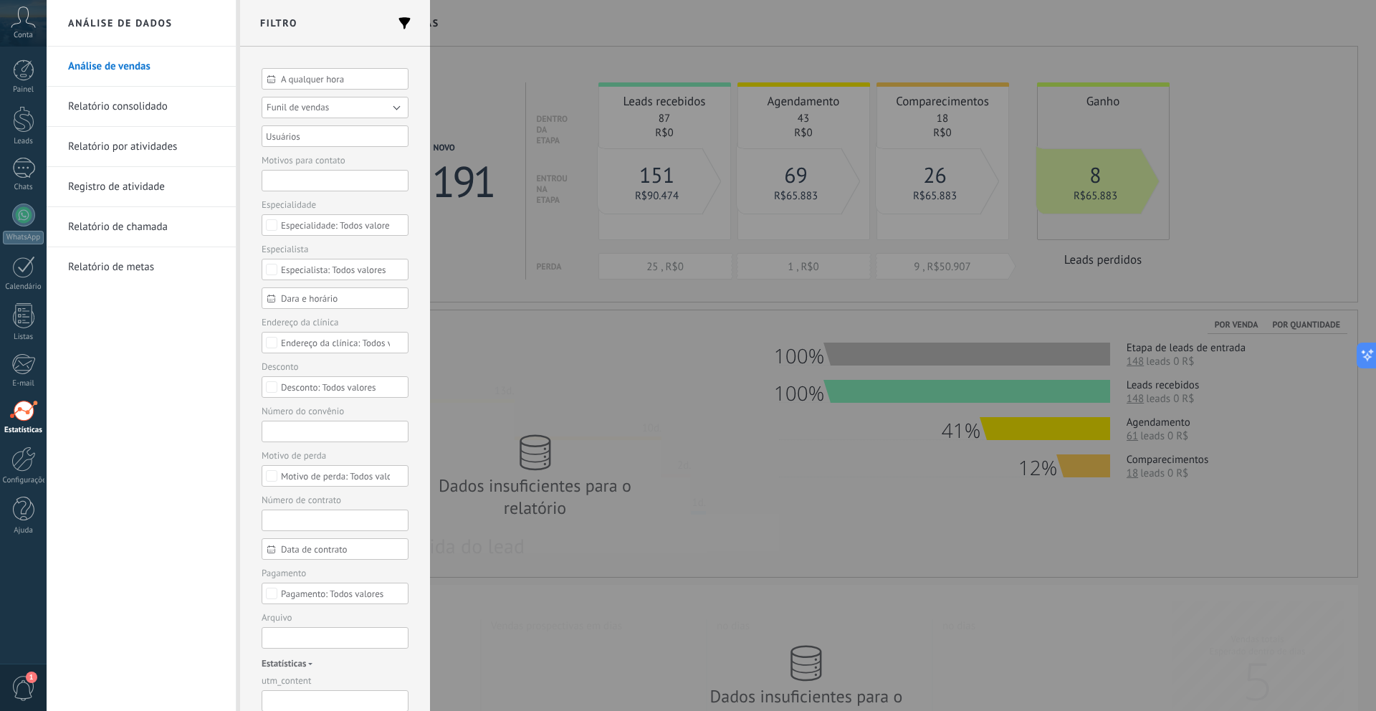
click at [343, 115] on button "Funil de vendas" at bounding box center [335, 108] width 147 height 22
click at [335, 130] on span "Funil de vendas [Março]" at bounding box center [328, 128] width 151 height 11
click at [303, 685] on button "Aplicar" at bounding box center [289, 688] width 54 height 27
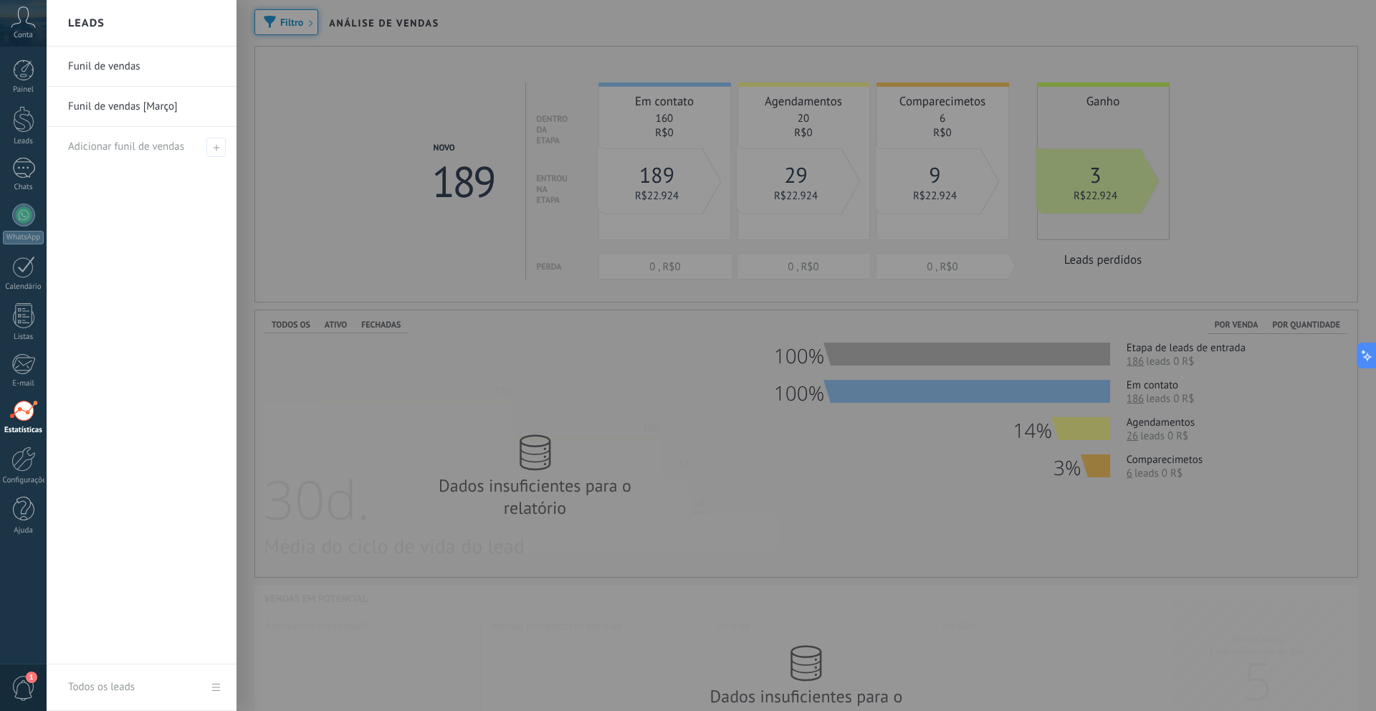
click at [122, 113] on link "Funil de vendas [Março]" at bounding box center [145, 107] width 154 height 40
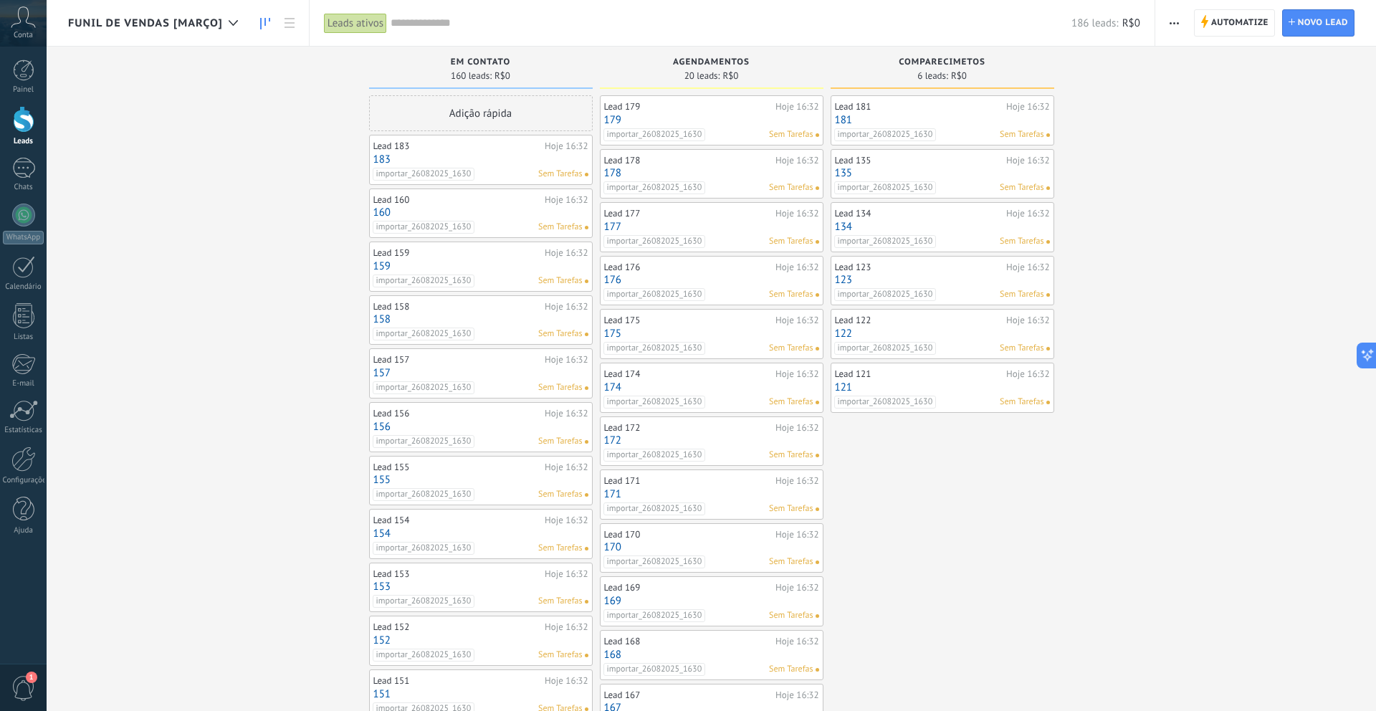
click at [517, 161] on link "183" at bounding box center [480, 159] width 215 height 12
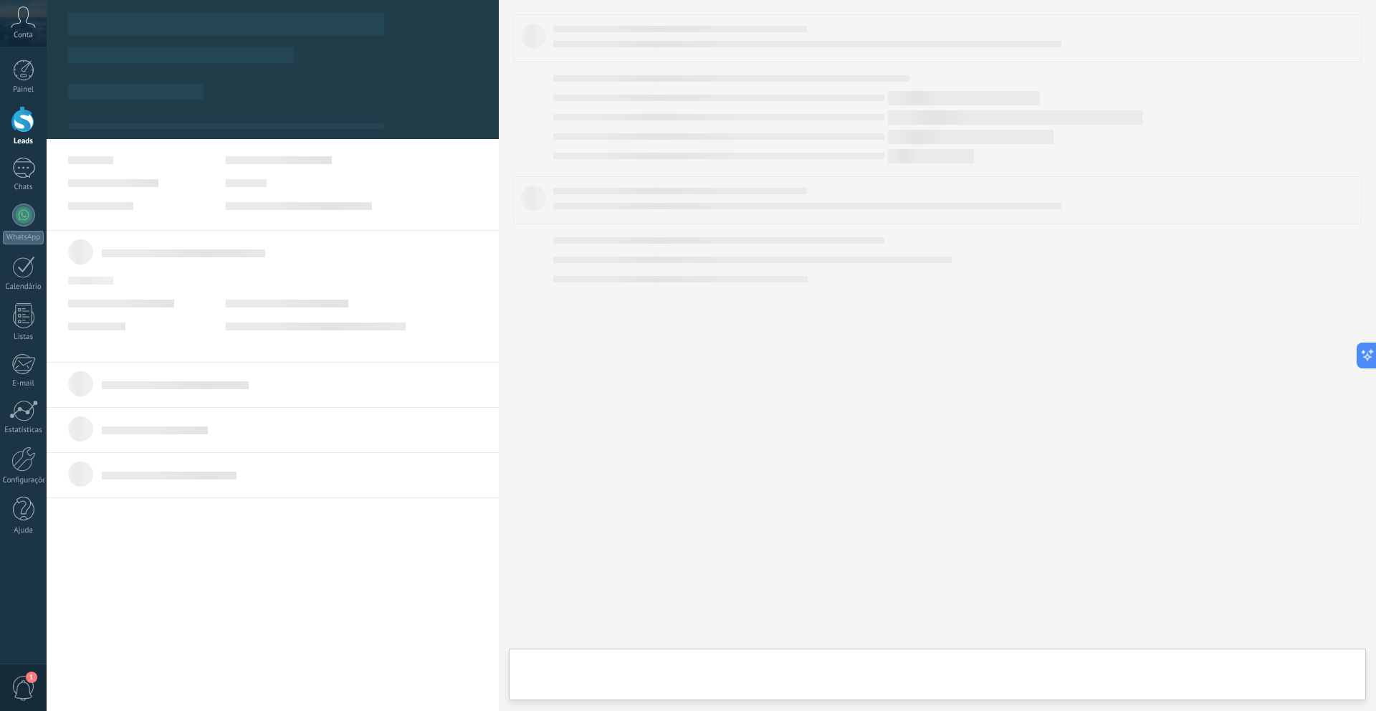
scroll to position [22, 0]
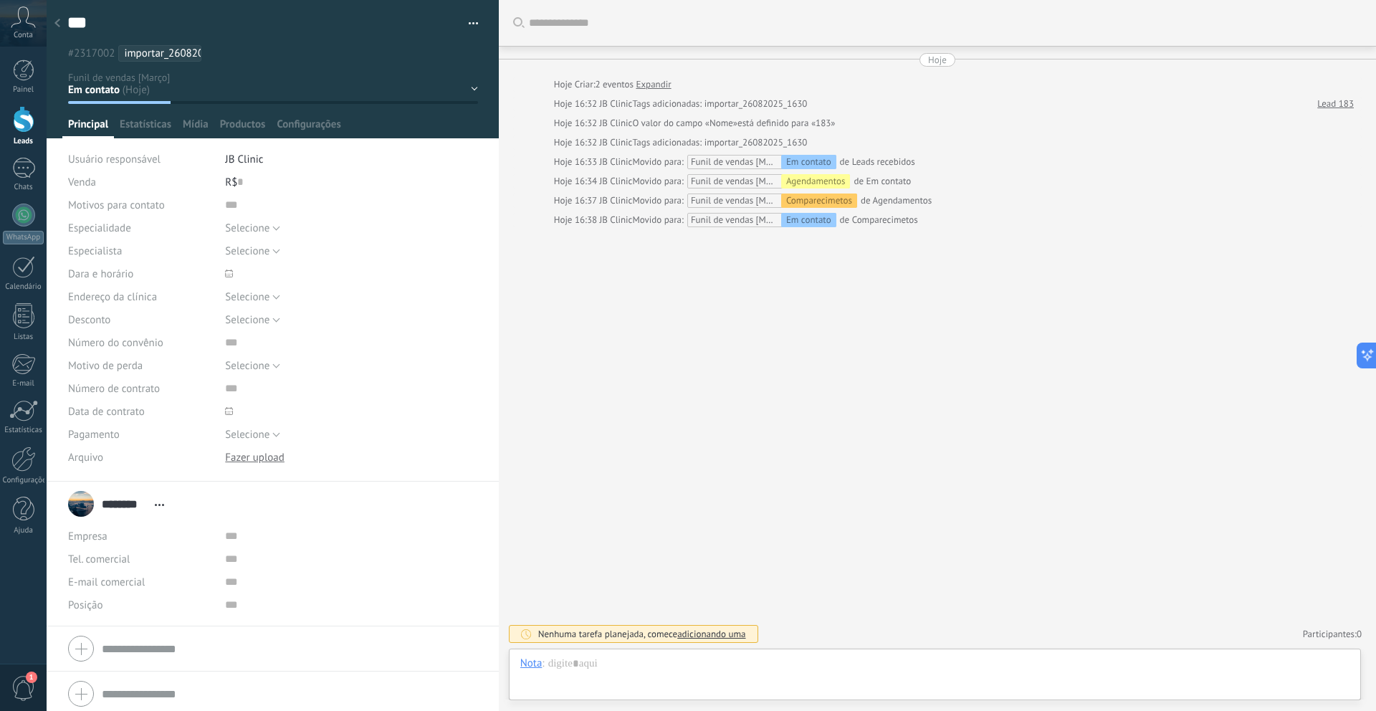
click at [56, 22] on icon at bounding box center [57, 23] width 6 height 9
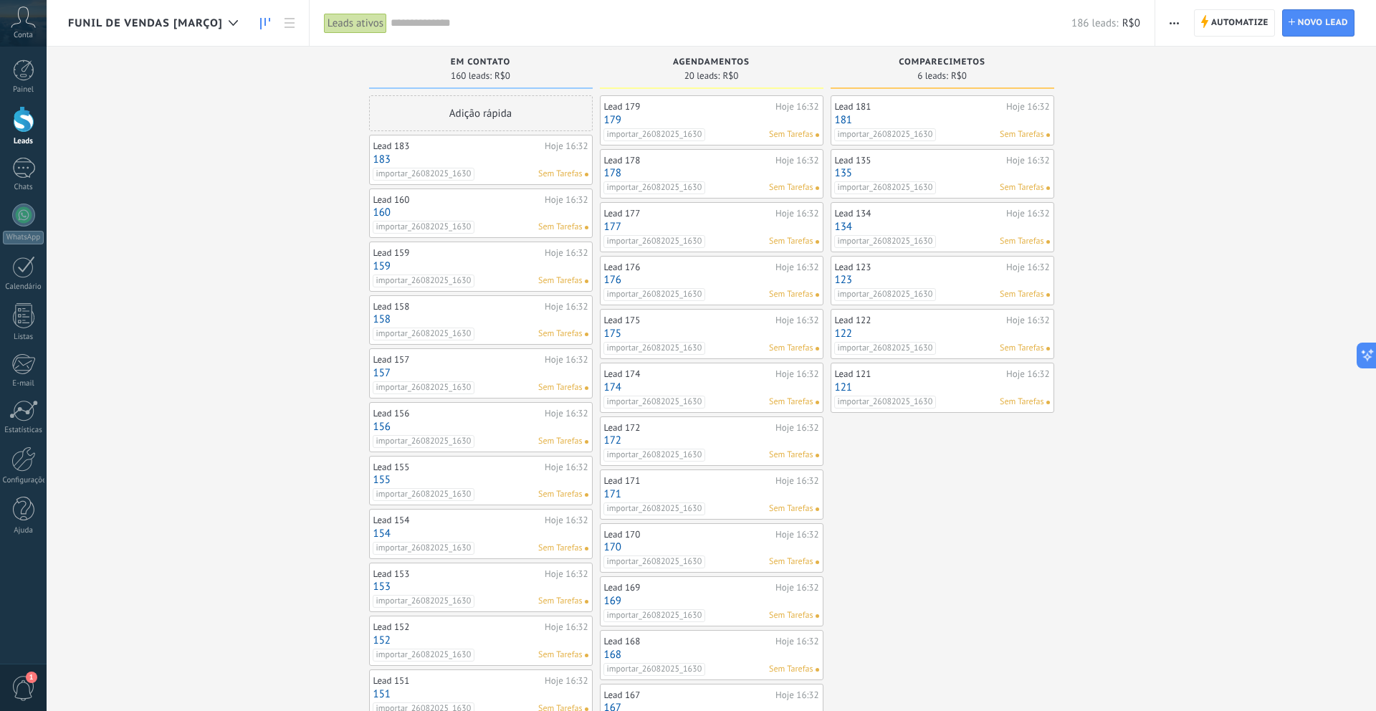
click at [530, 20] on input "text" at bounding box center [731, 23] width 681 height 15
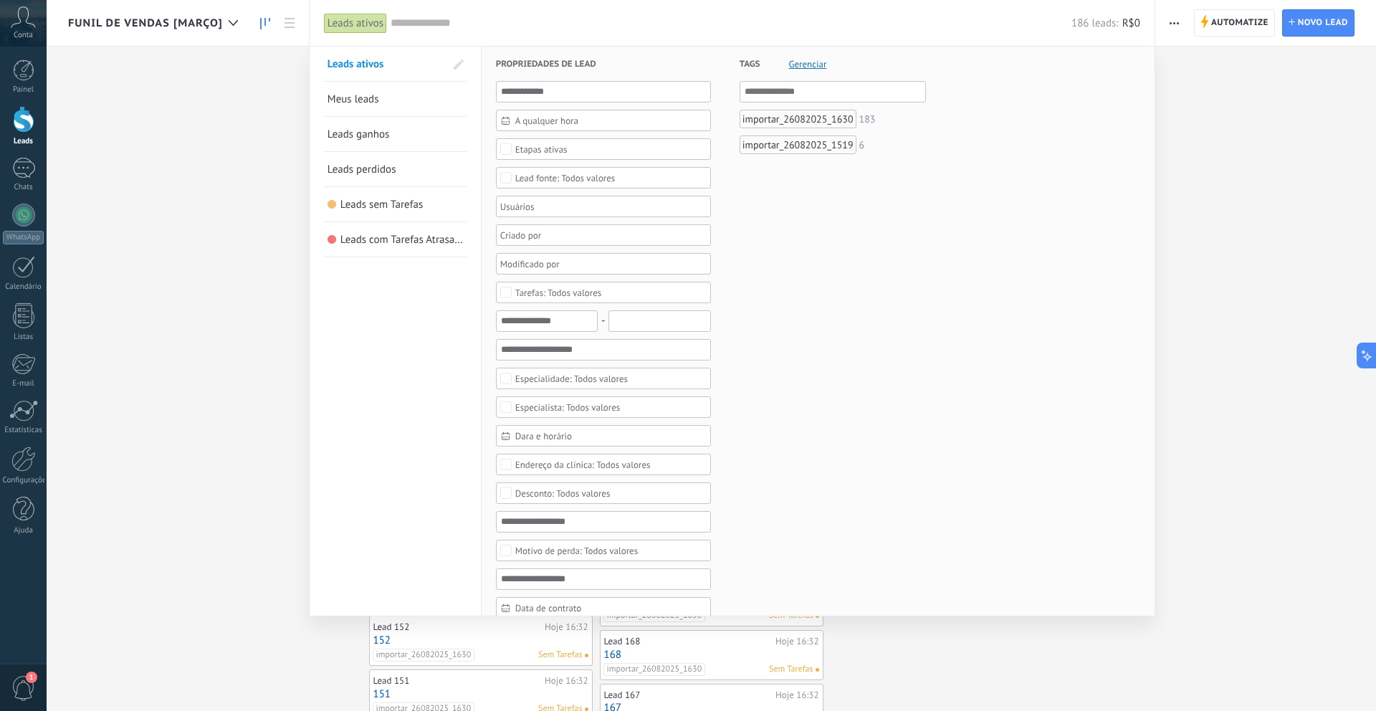
click at [299, 22] on div at bounding box center [688, 355] width 1376 height 711
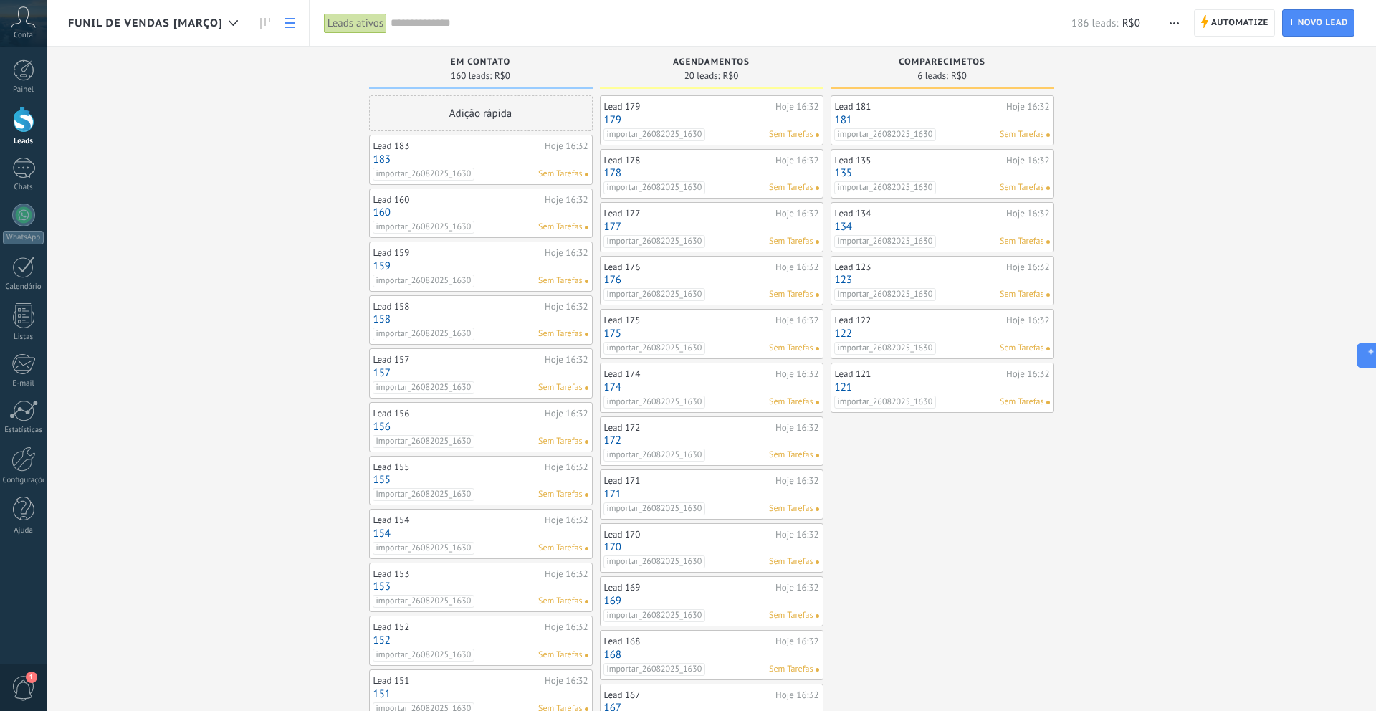
click at [293, 22] on icon at bounding box center [290, 23] width 10 height 10
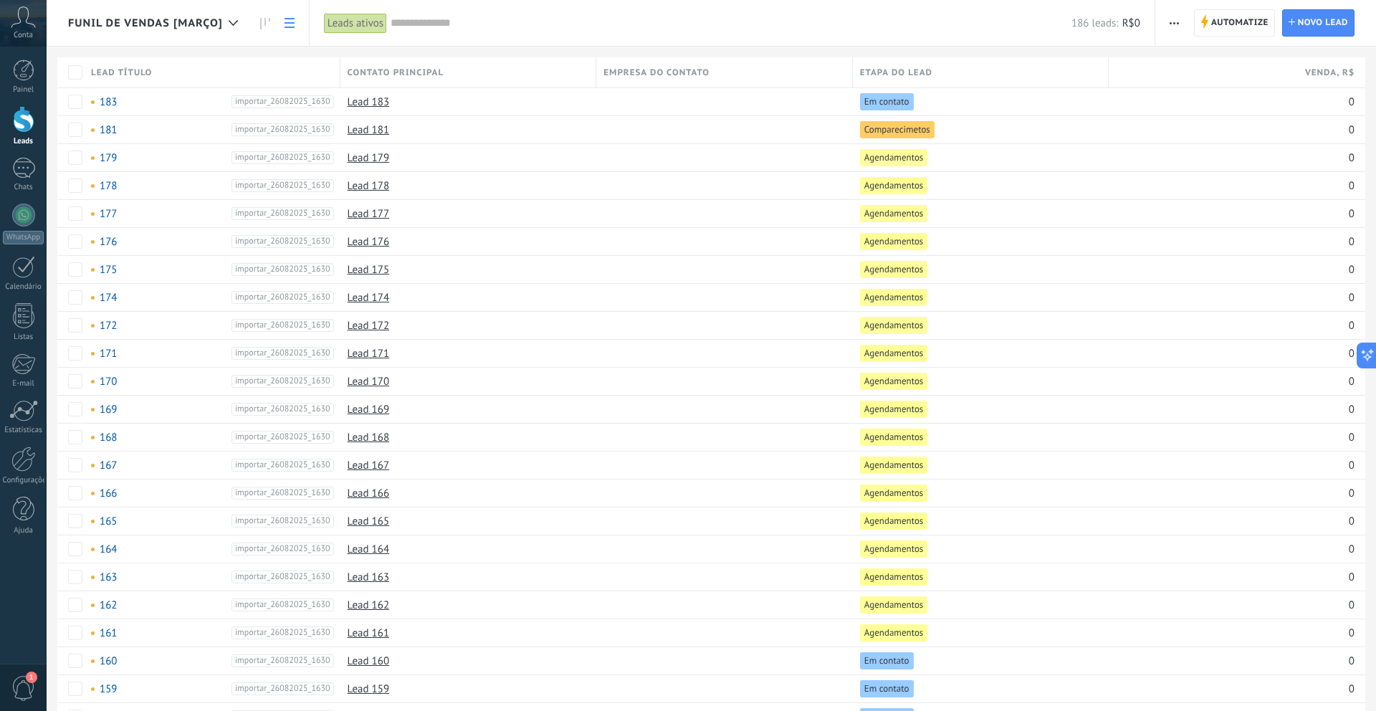
click at [433, 24] on input "text" at bounding box center [731, 23] width 681 height 15
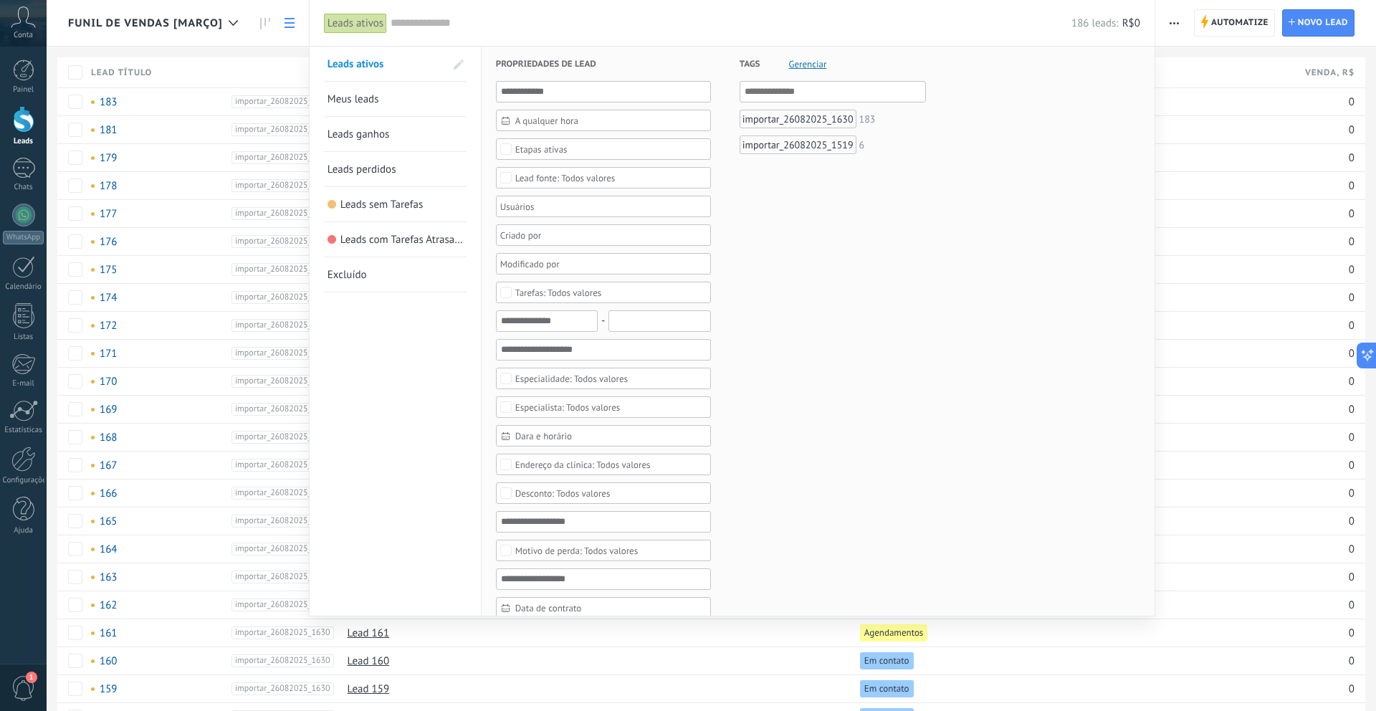
click at [566, 142] on div "Etapas ativas" at bounding box center [603, 149] width 215 height 22
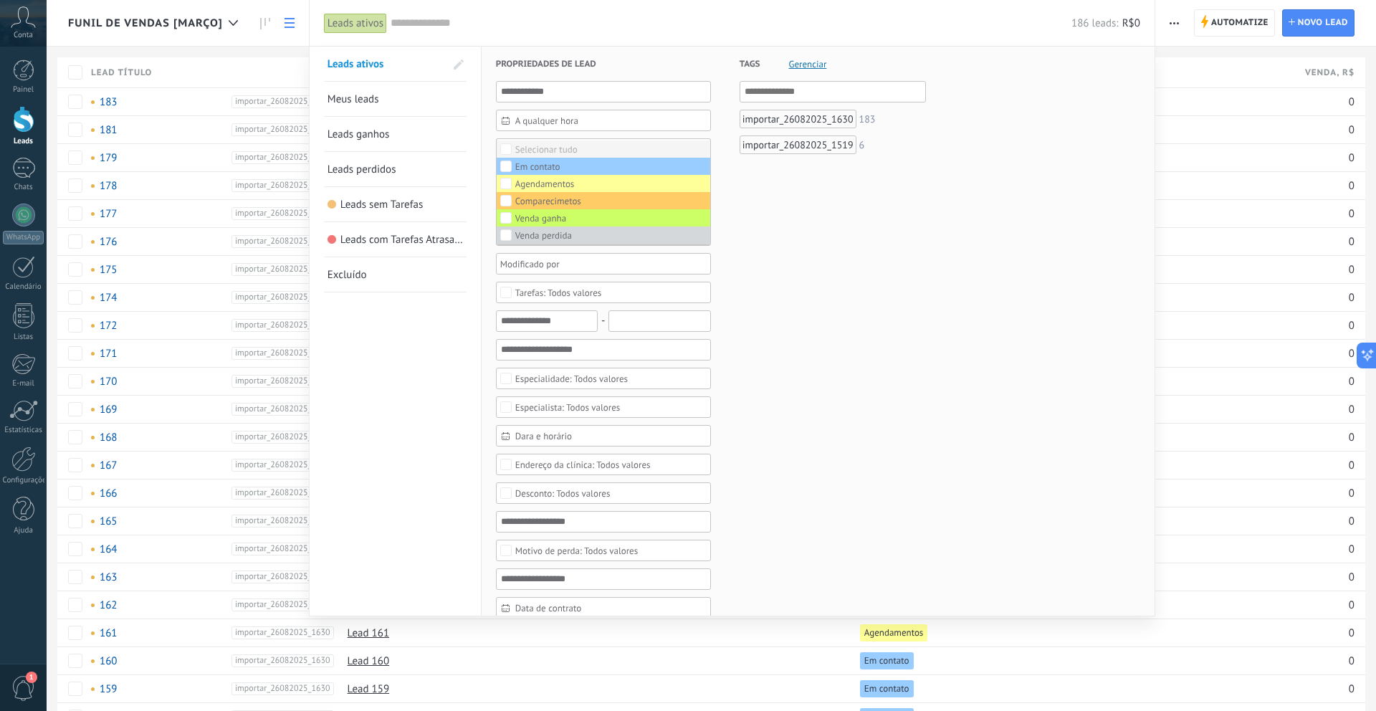
click at [534, 151] on div "Selecionar tudo" at bounding box center [546, 150] width 62 height 10
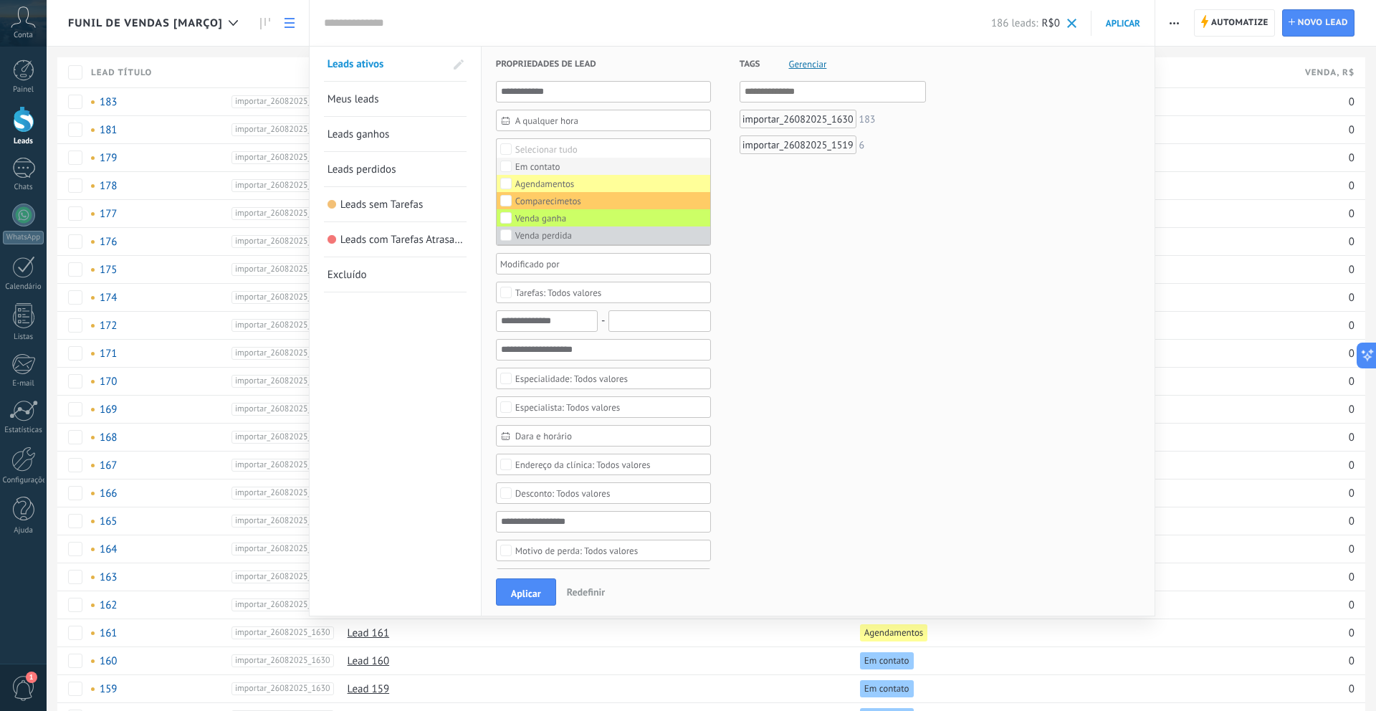
click at [532, 166] on div "Em contato" at bounding box center [537, 167] width 45 height 10
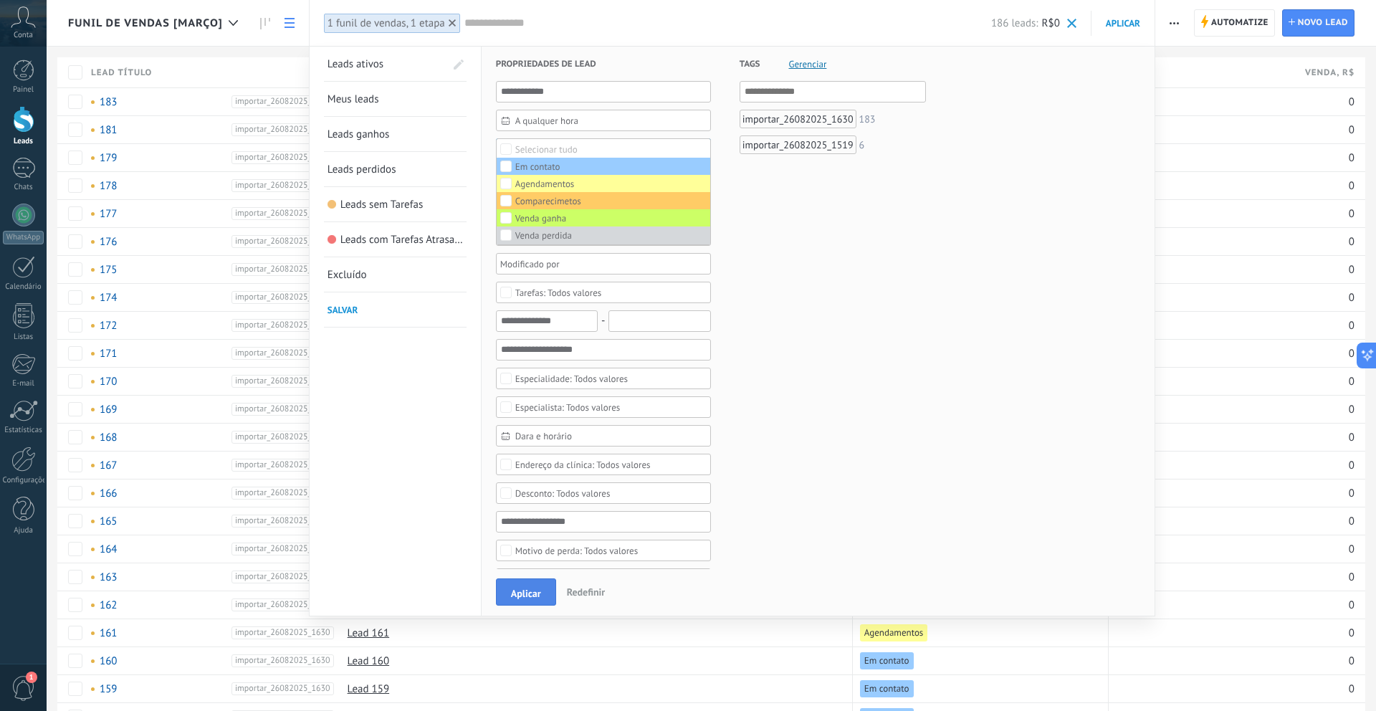
click at [544, 584] on button "Aplicar" at bounding box center [526, 591] width 60 height 27
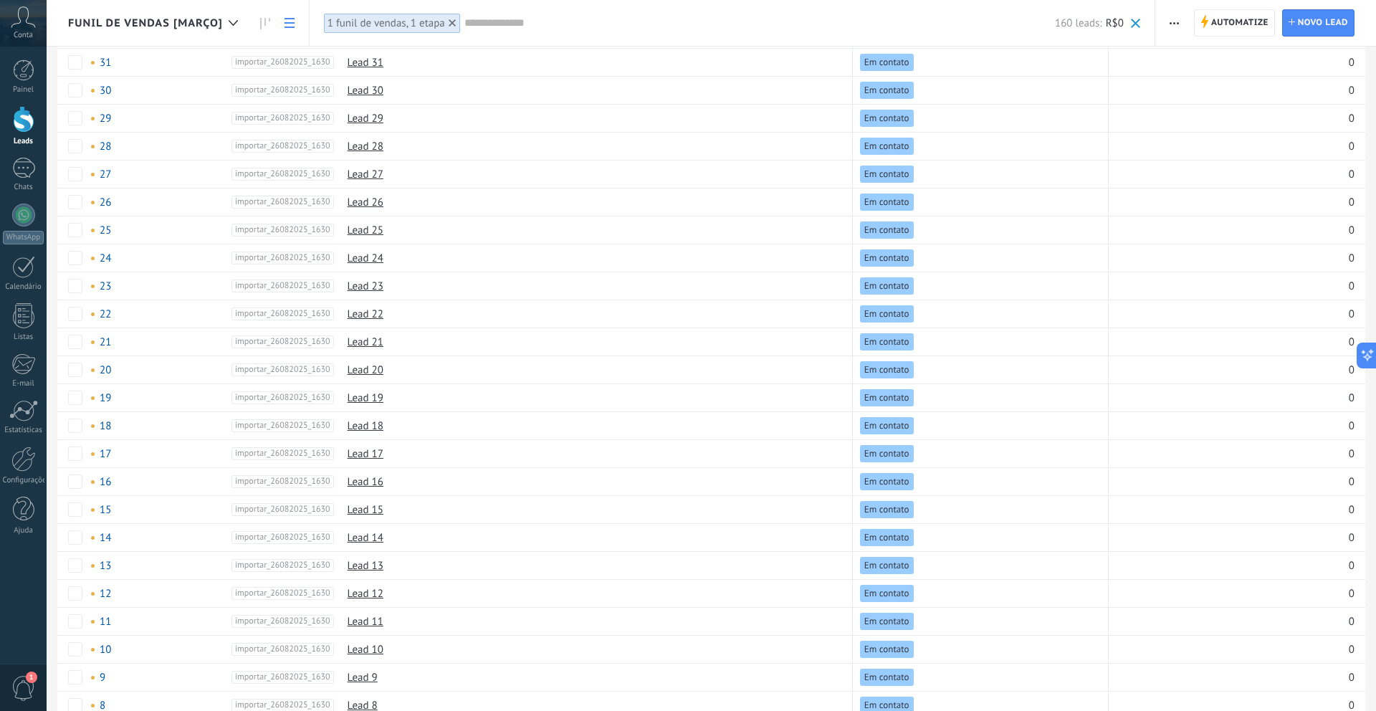
scroll to position [3896, 0]
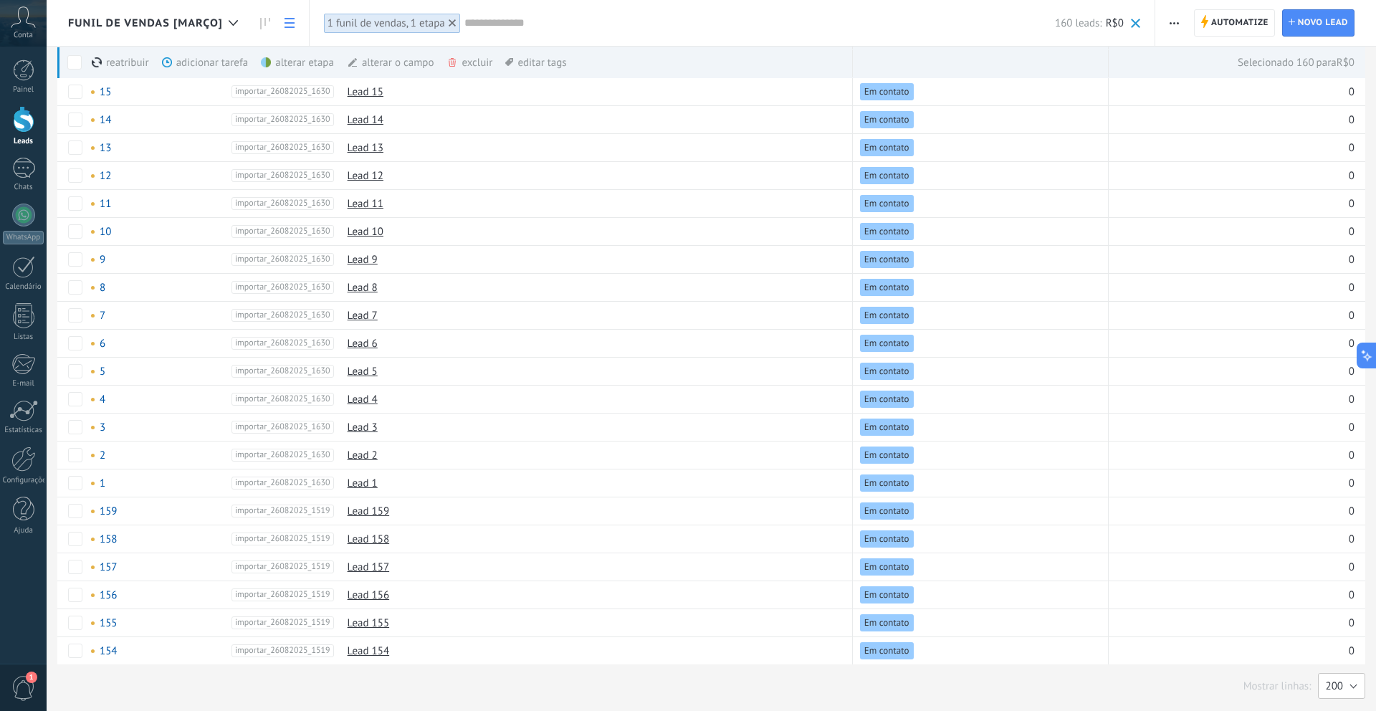
click at [1325, 675] on button "200" at bounding box center [1341, 686] width 47 height 26
click at [1314, 611] on span "25" at bounding box center [1335, 613] width 51 height 14
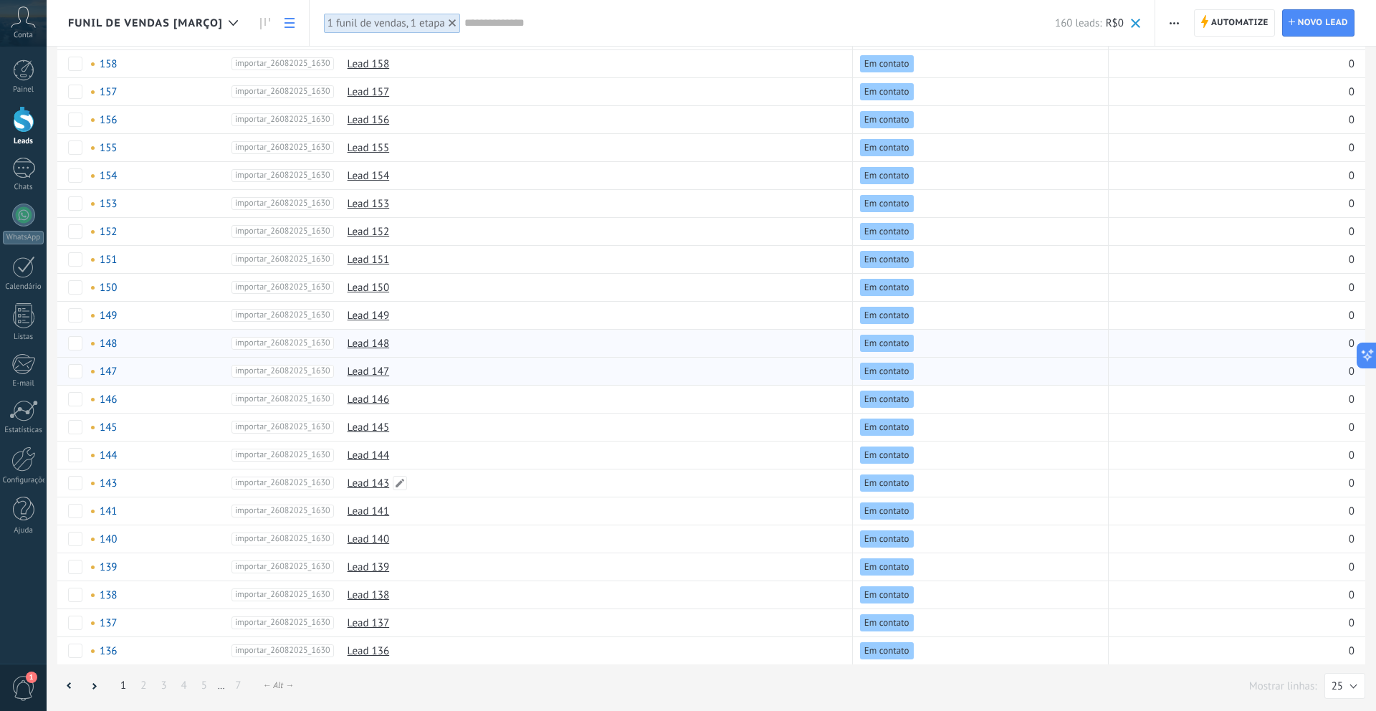
scroll to position [0, 0]
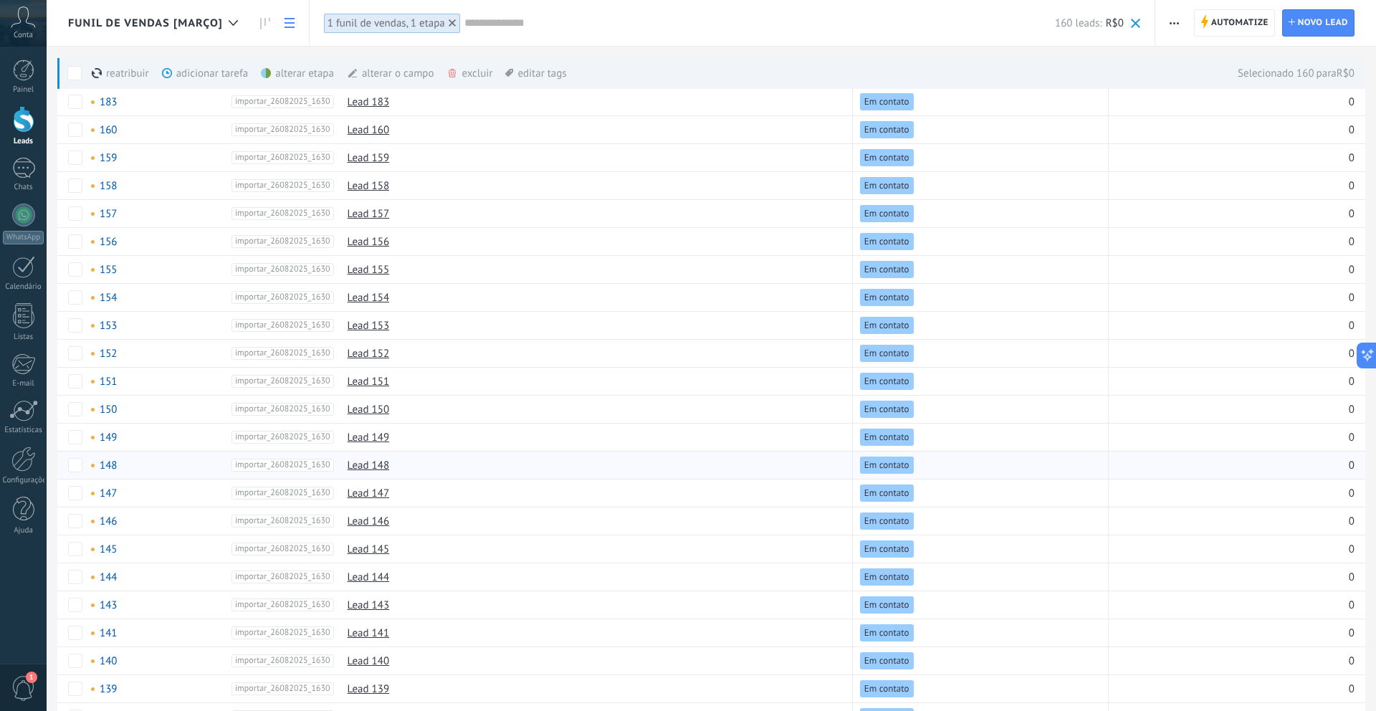
click at [313, 70] on div "alterar etapa mais" at bounding box center [323, 73] width 125 height 32
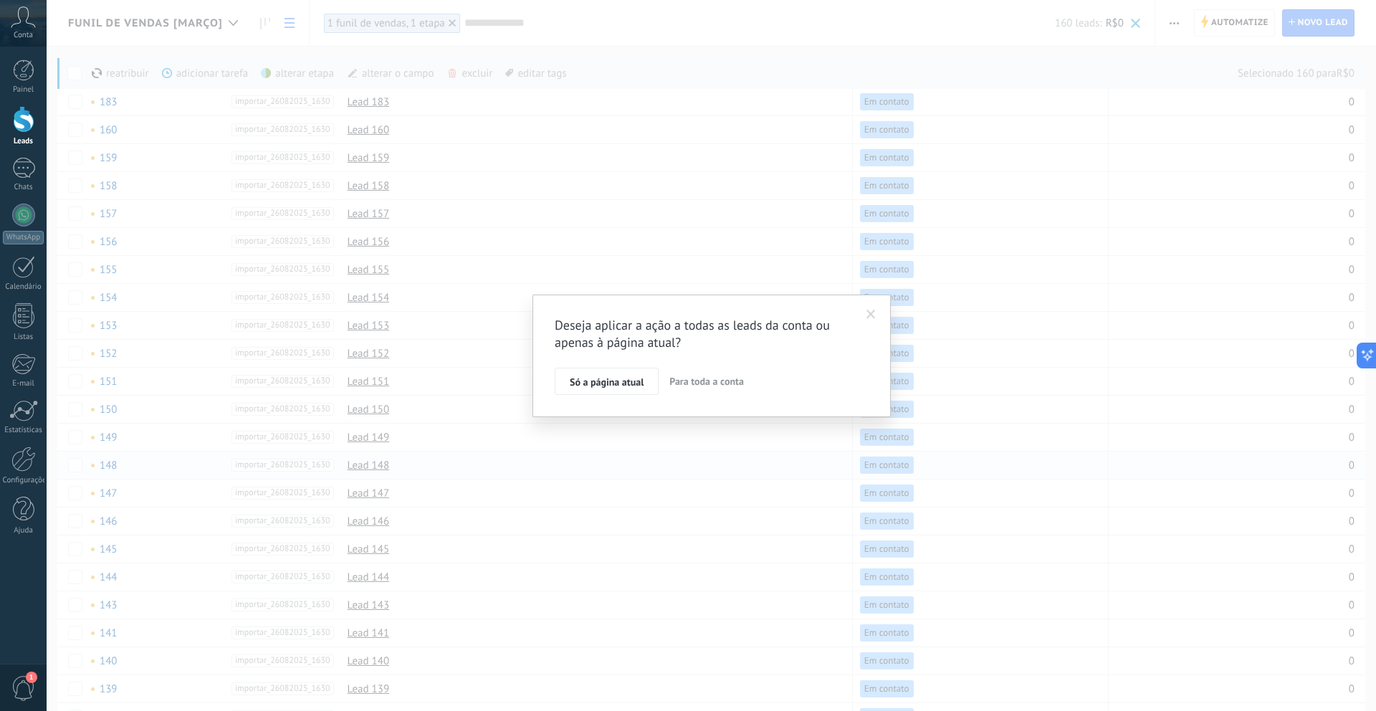
click at [872, 315] on span at bounding box center [871, 315] width 9 height 10
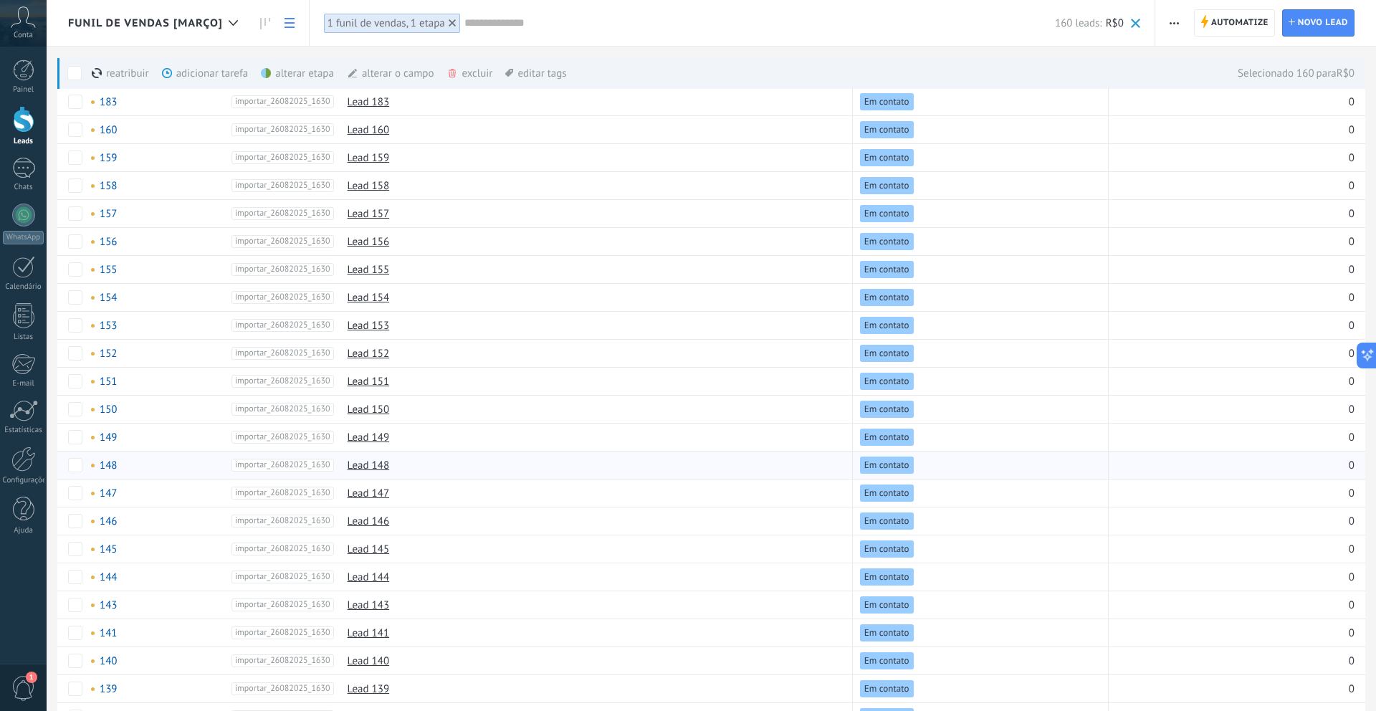
click at [289, 78] on div "alterar etapa mais" at bounding box center [323, 73] width 125 height 32
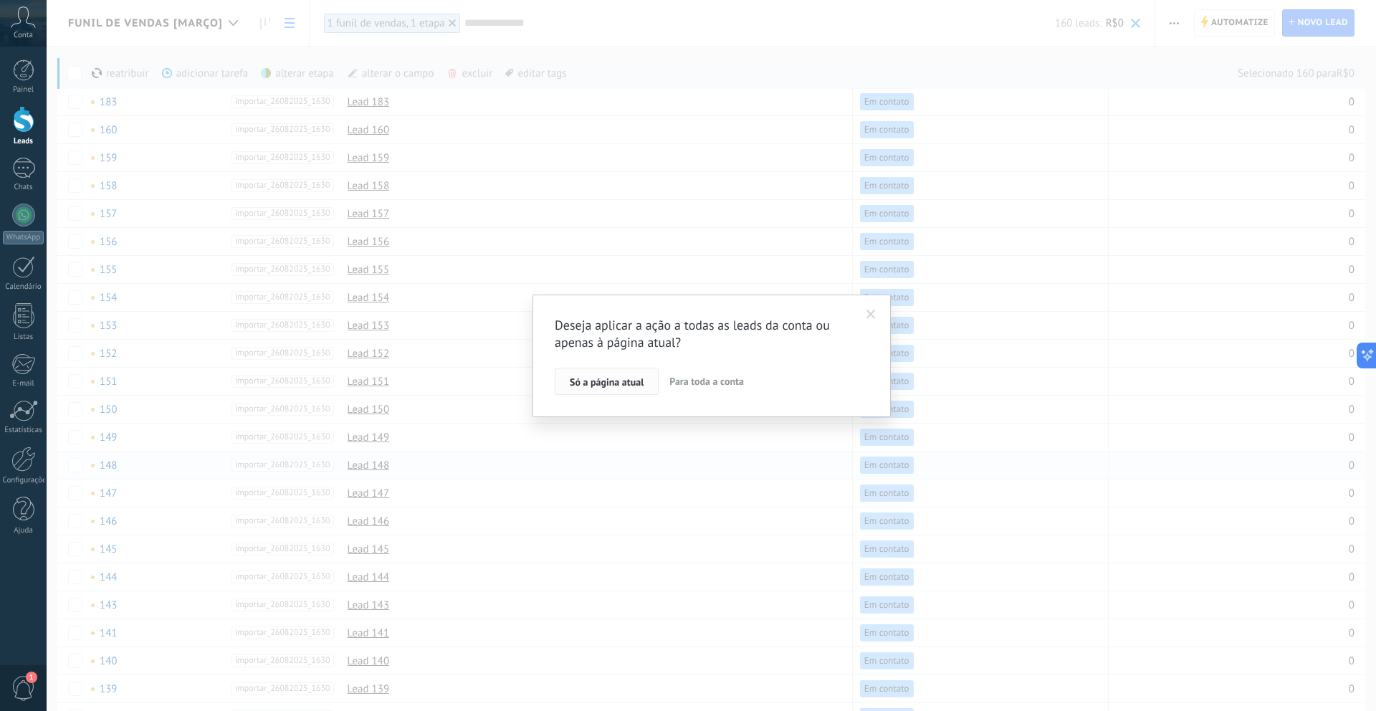
click at [599, 378] on span "Só a página atual" at bounding box center [607, 382] width 74 height 10
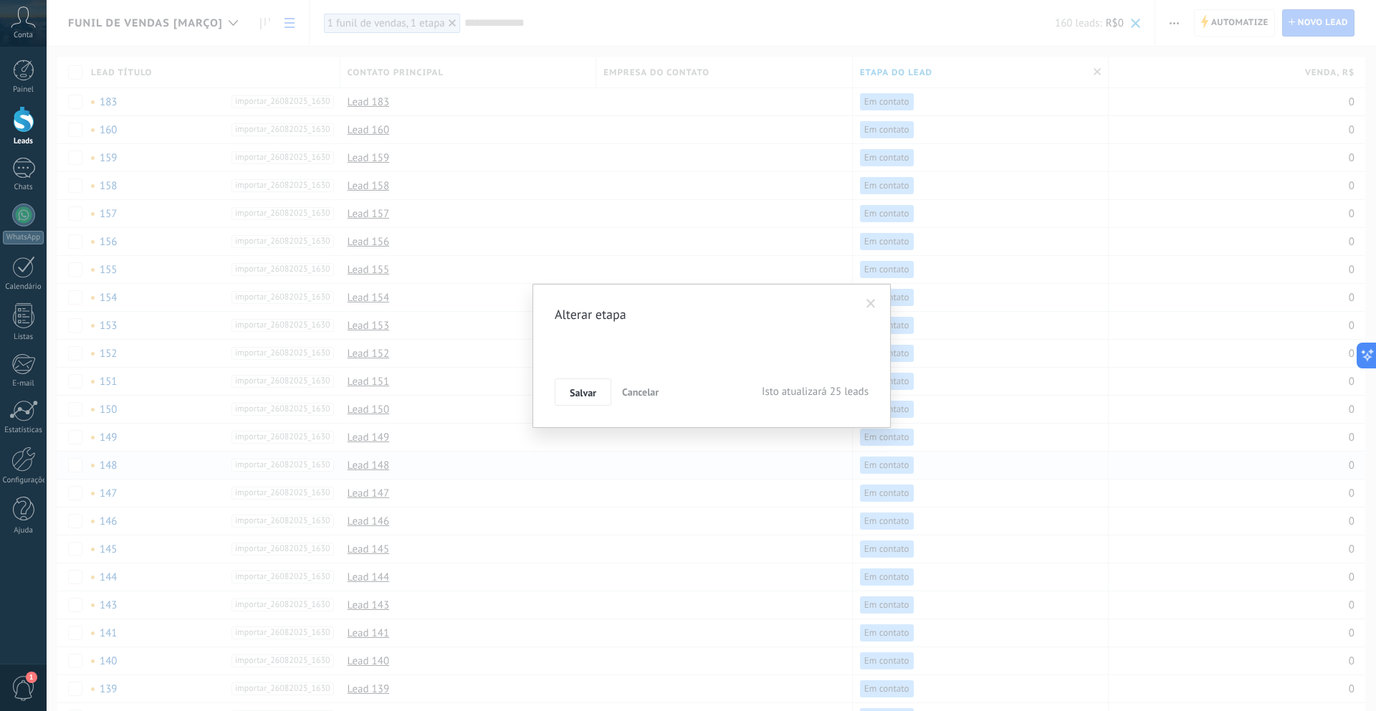
click at [0, 0] on div "Em contato Agendamentos Comparecimetos Venda ganha Venda perdida" at bounding box center [0, 0] width 0 height 0
click at [0, 0] on label "Venda perdida" at bounding box center [0, 0] width 0 height 0
click at [591, 391] on span "Salvar" at bounding box center [583, 393] width 27 height 10
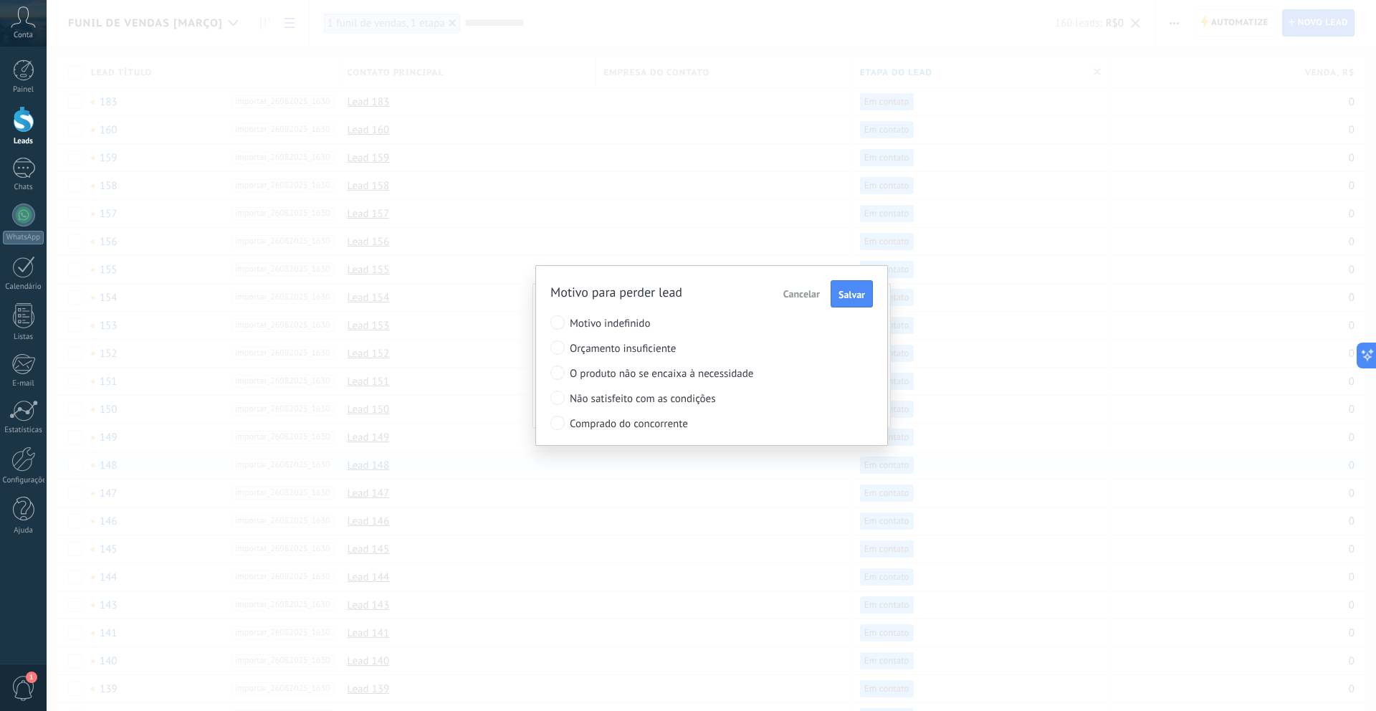
click at [617, 347] on span "Orçamento insuficiente" at bounding box center [686, 349] width 232 height 14
click at [841, 297] on span "Salvar" at bounding box center [852, 295] width 27 height 10
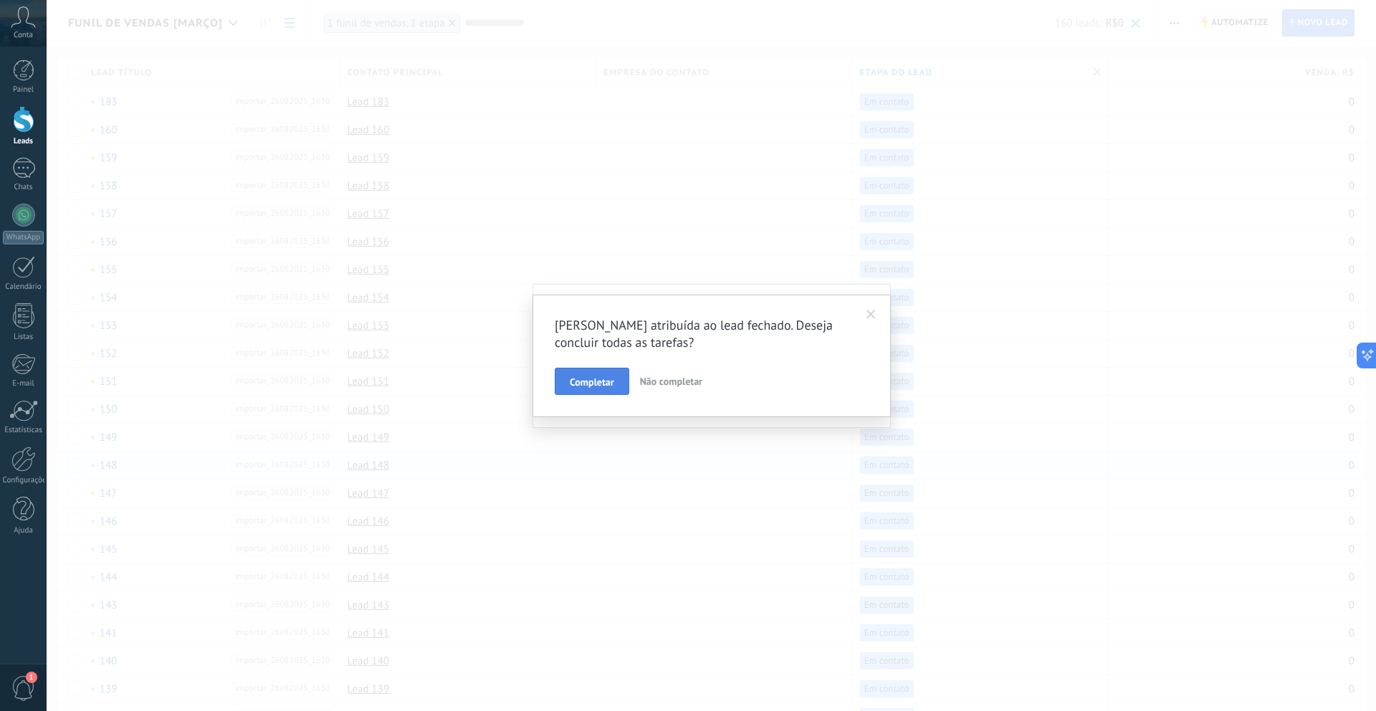
click at [614, 386] on button "Completar" at bounding box center [592, 381] width 75 height 27
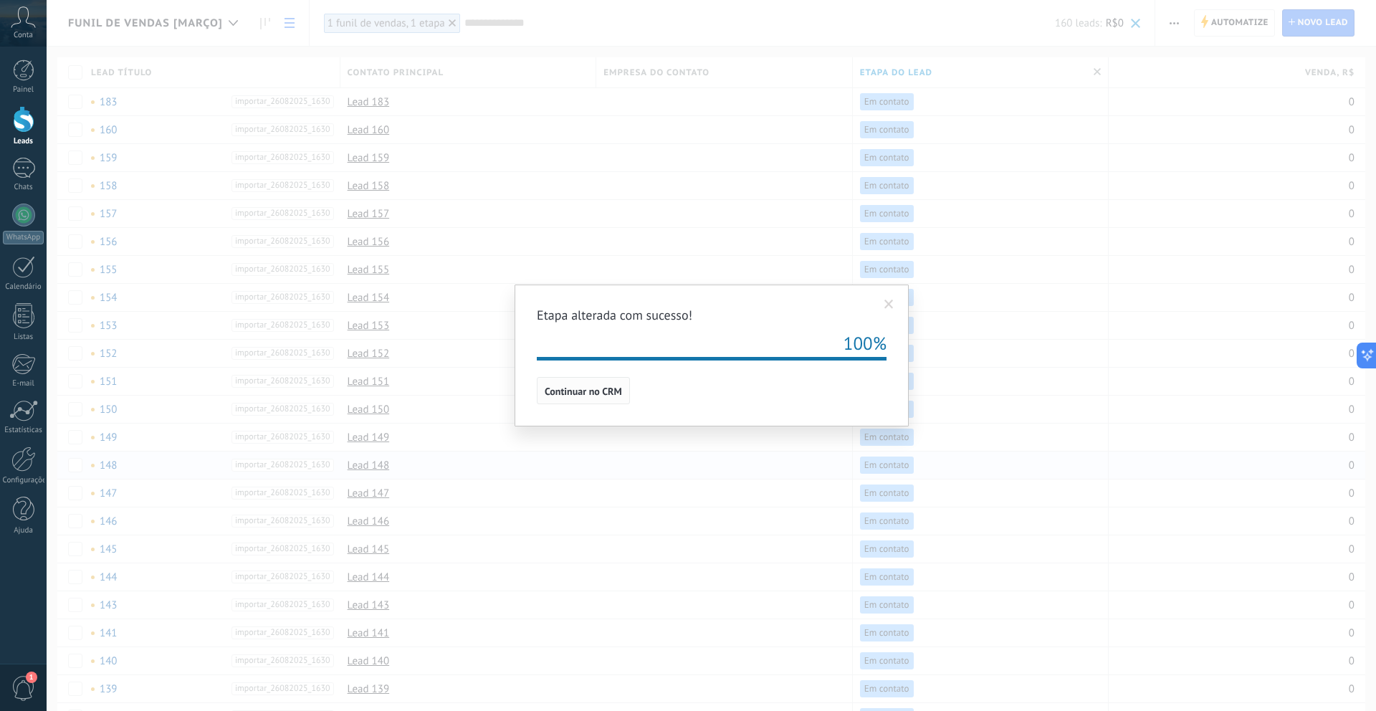
click at [581, 394] on span "Continuar no CRM" at bounding box center [583, 391] width 77 height 10
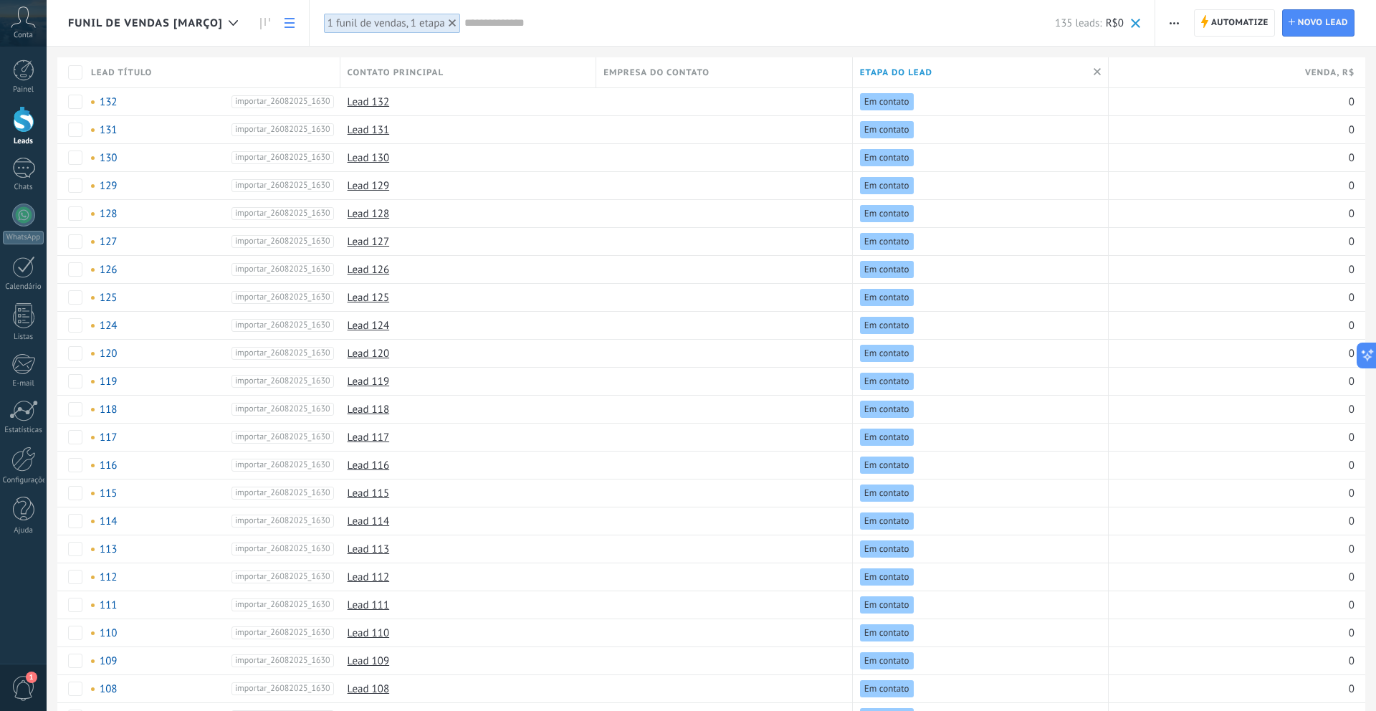
click at [453, 23] on icon at bounding box center [452, 22] width 7 height 7
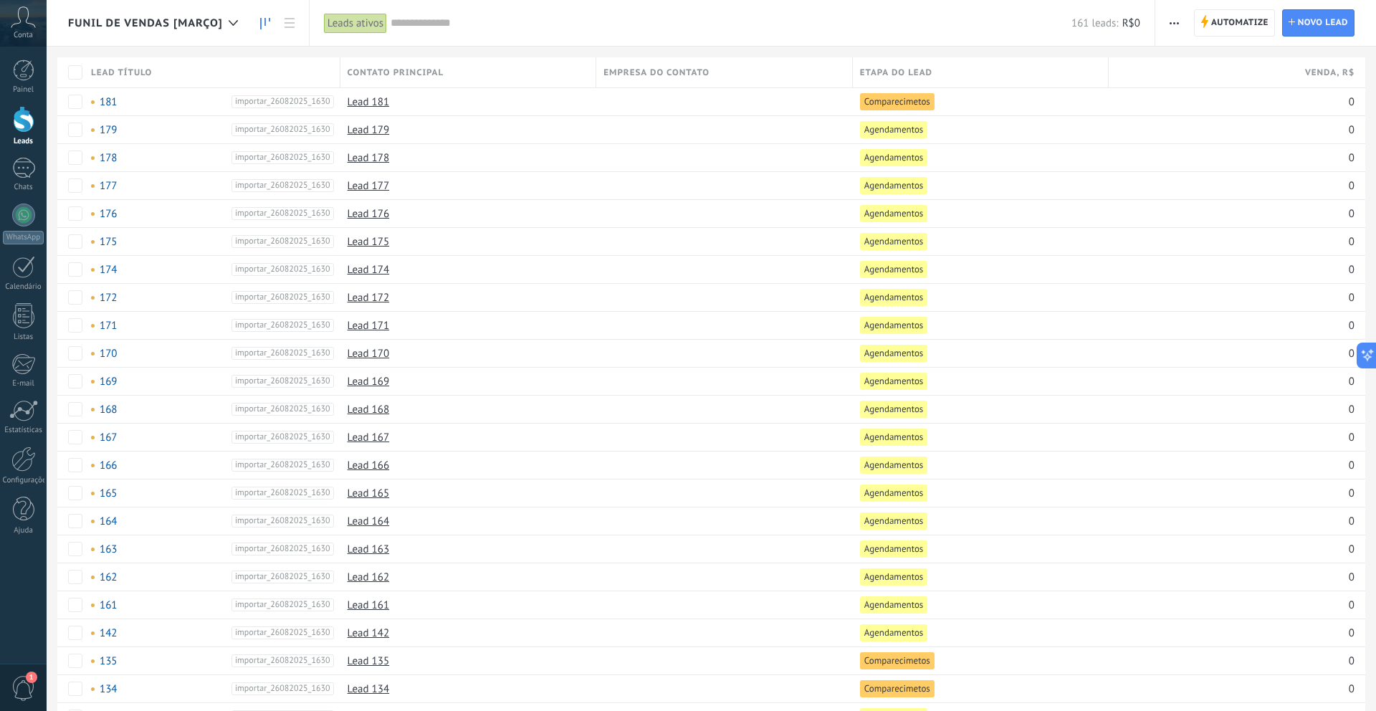
click at [265, 16] on link at bounding box center [265, 23] width 24 height 28
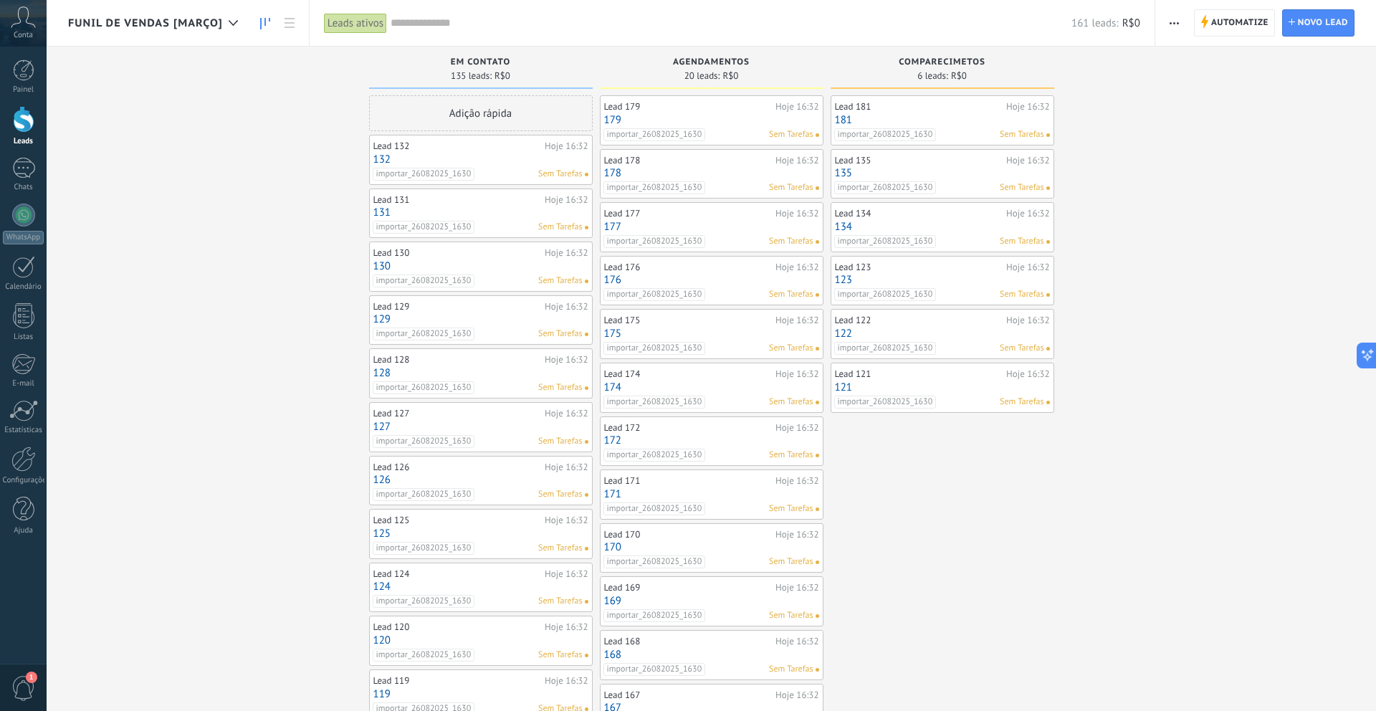
click at [487, 153] on link "132" at bounding box center [480, 159] width 215 height 12
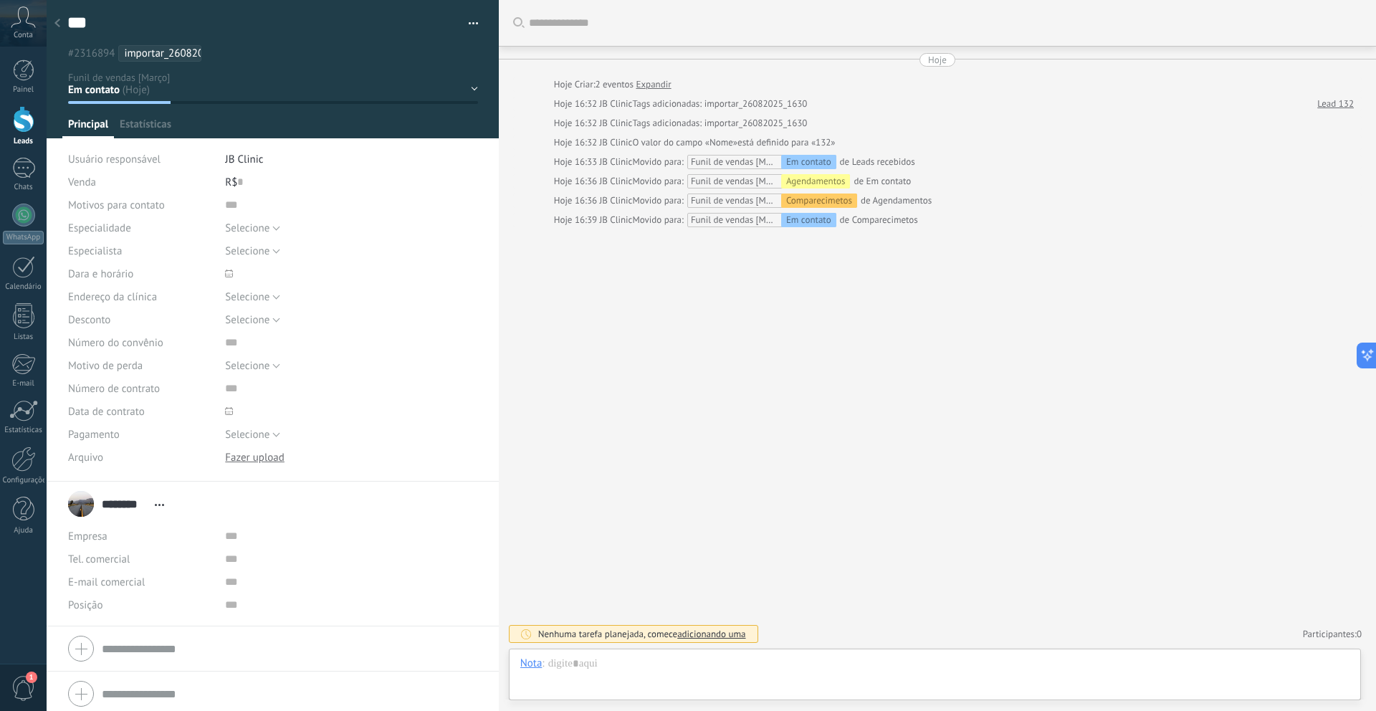
scroll to position [22, 0]
click at [473, 24] on button "button" at bounding box center [468, 24] width 21 height 22
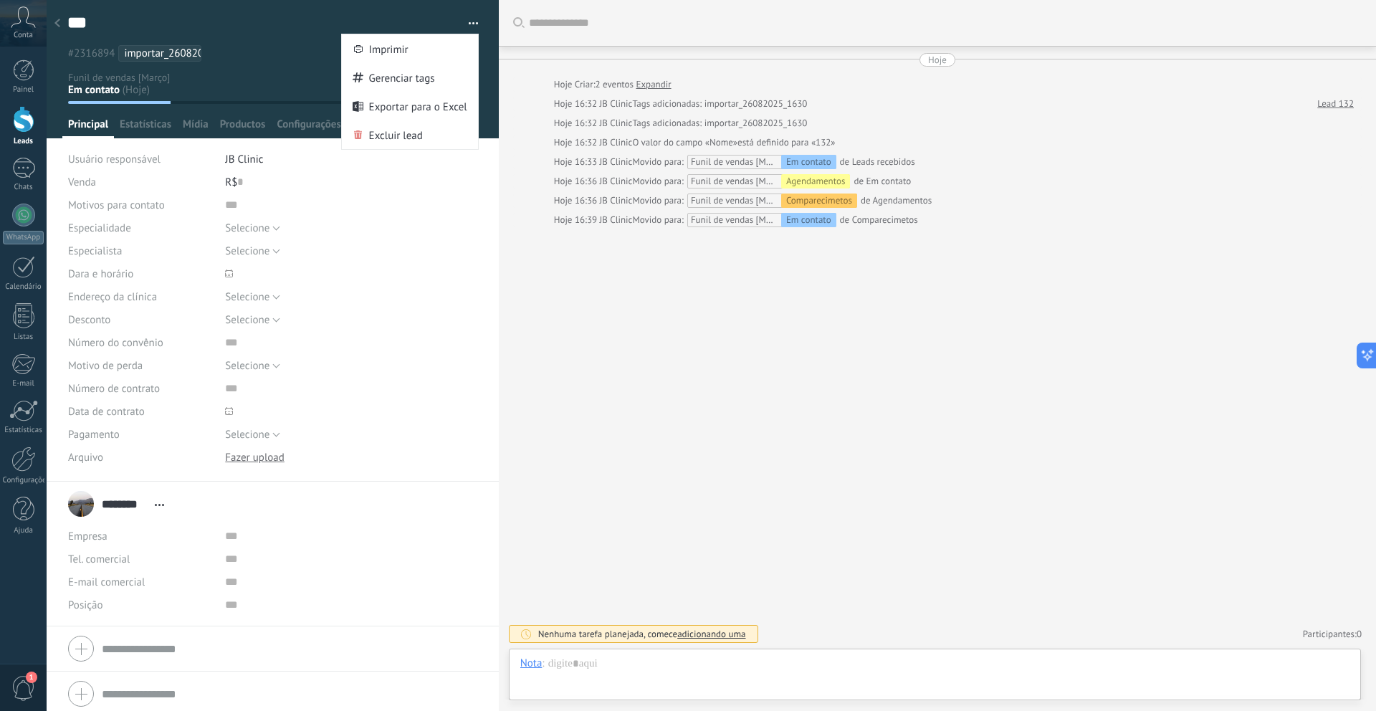
click at [0, 0] on div "Em contato Agendamentos Comparecimetos Venda ganha Venda perdida" at bounding box center [0, 0] width 0 height 0
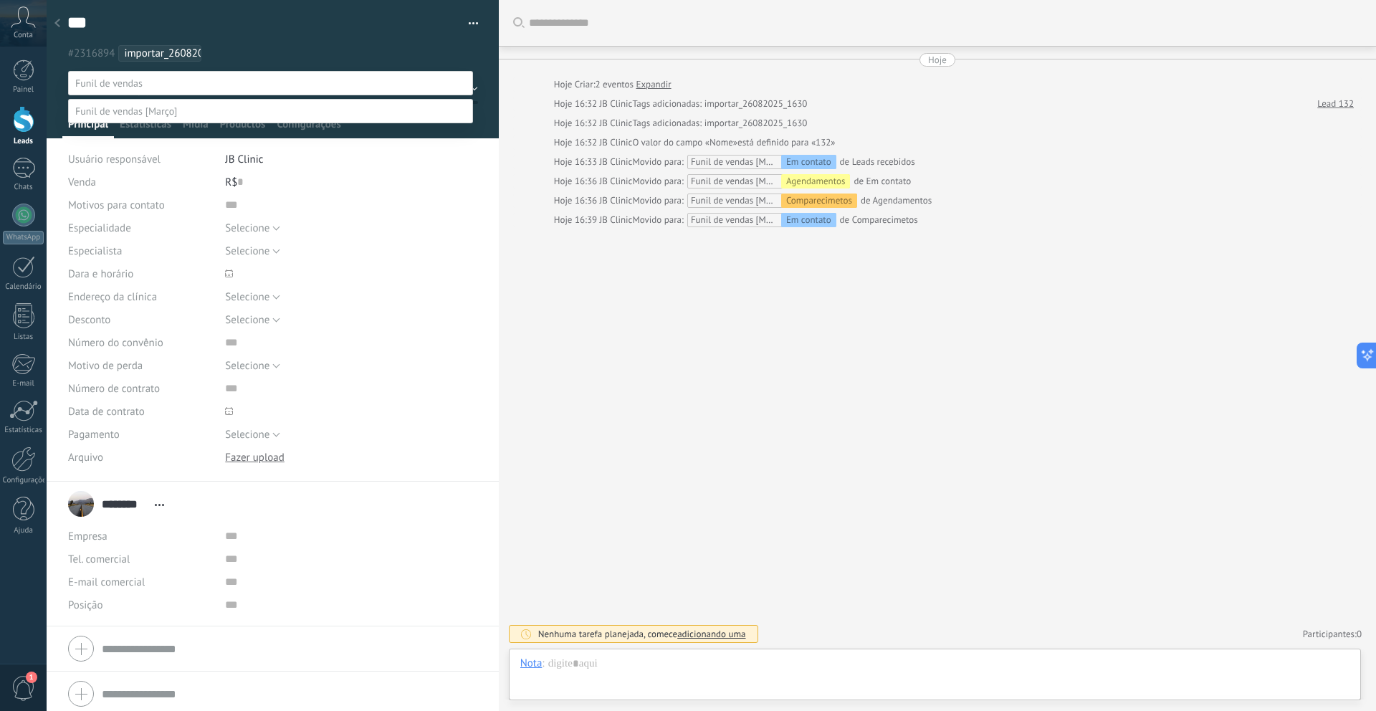
scroll to position [28, 0]
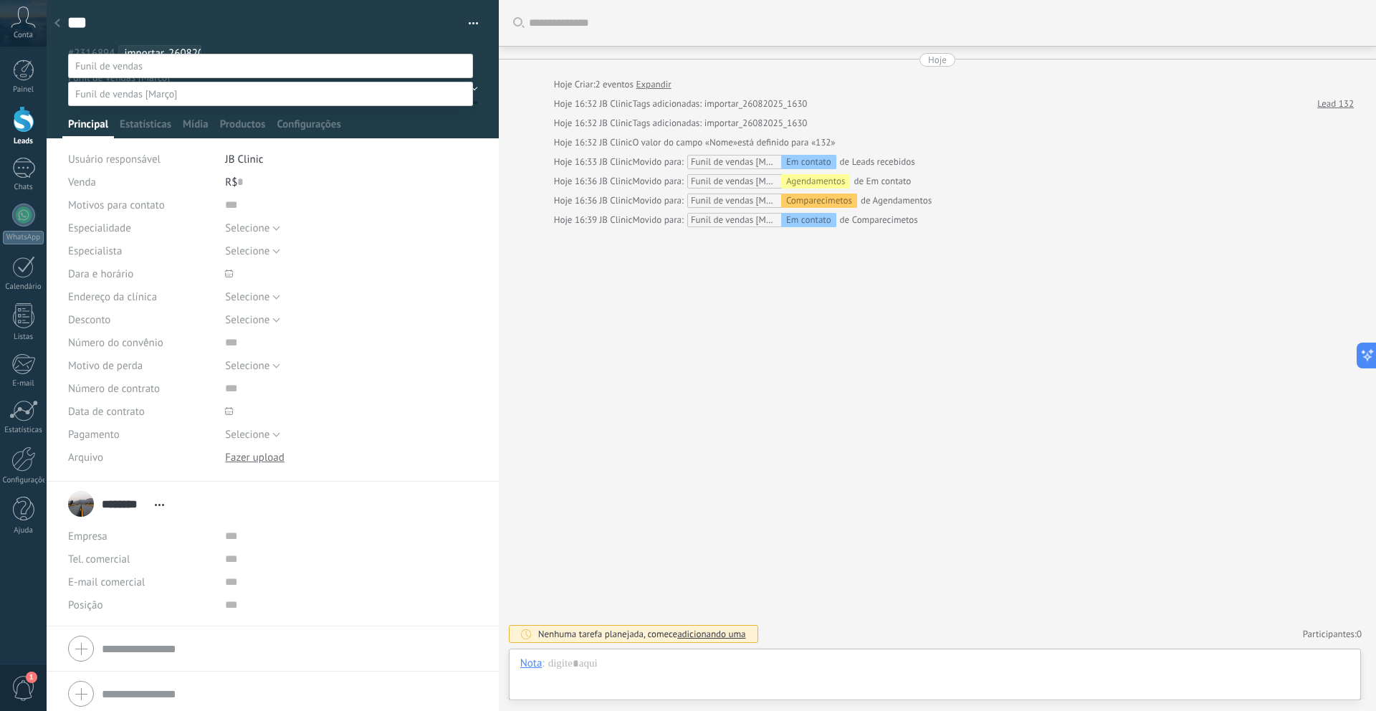
click at [0, 0] on label "Venda perdida" at bounding box center [0, 0] width 0 height 0
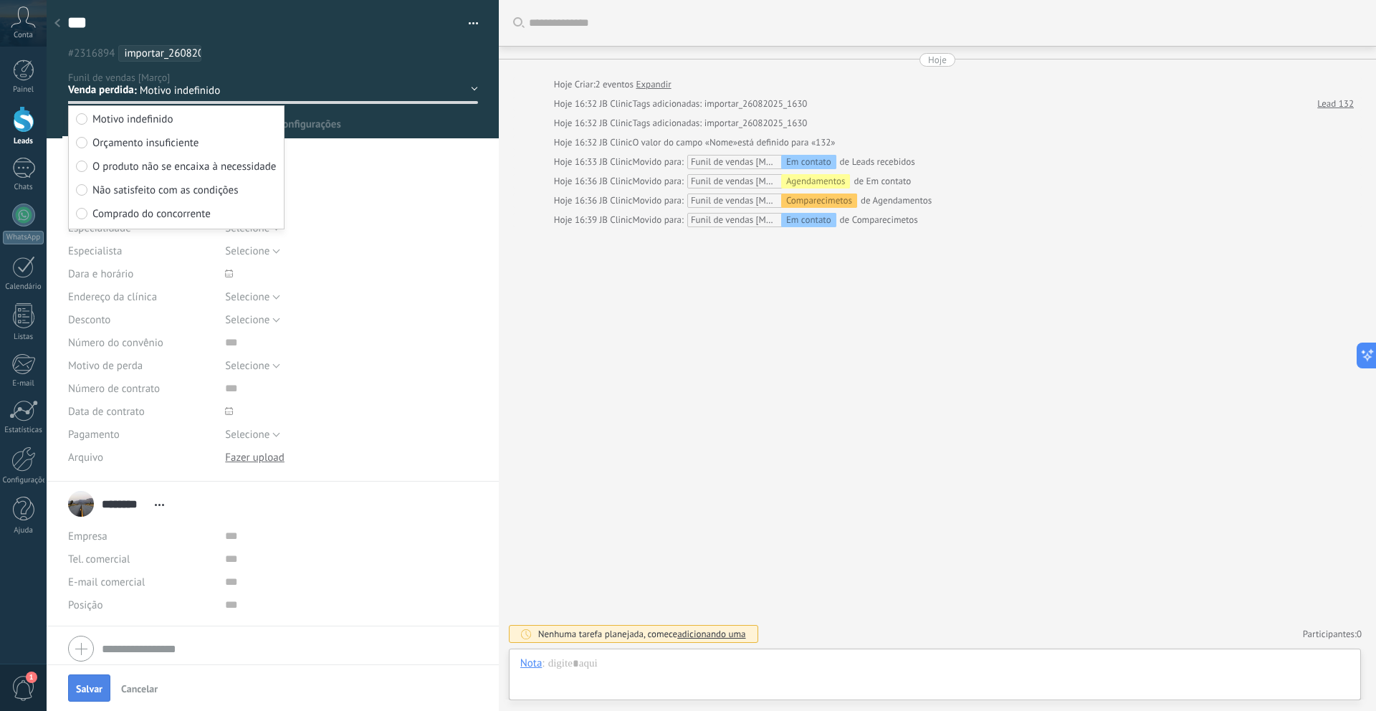
click at [82, 685] on span "Salvar" at bounding box center [89, 689] width 27 height 10
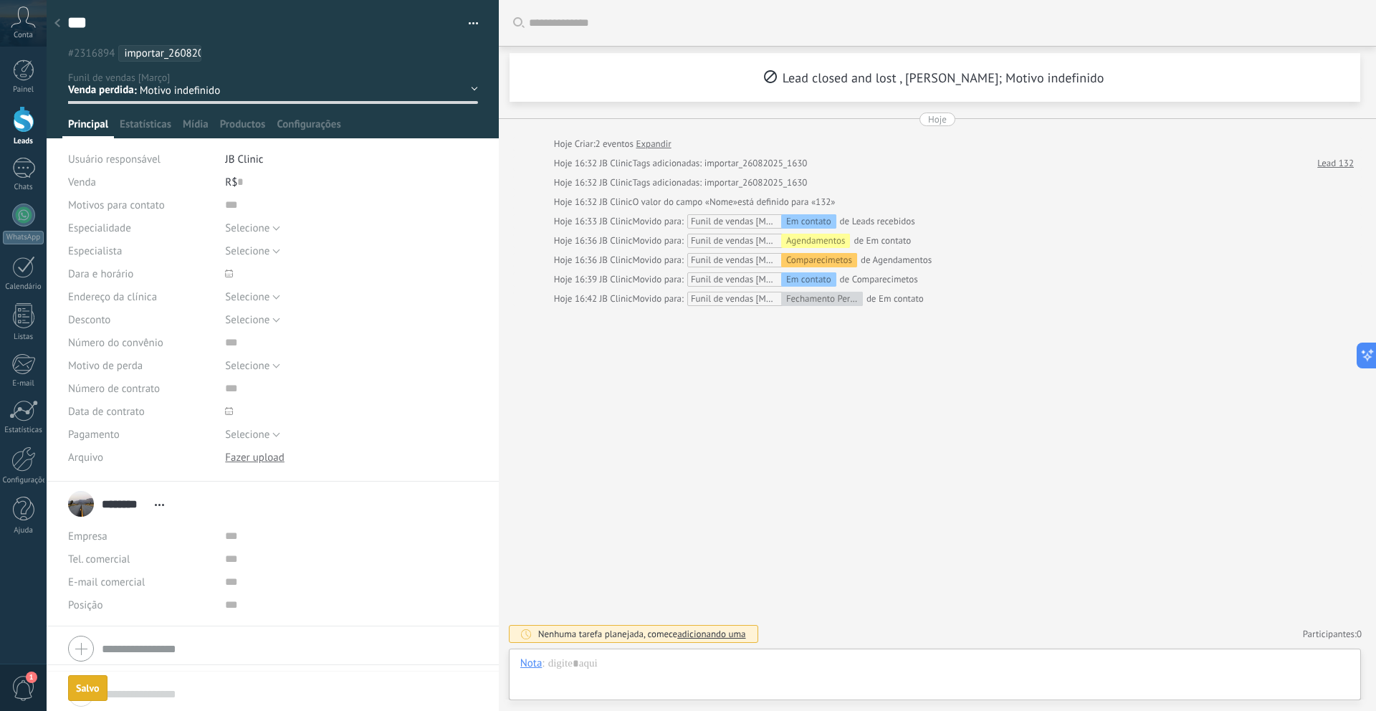
click at [67, 28] on div at bounding box center [57, 24] width 20 height 28
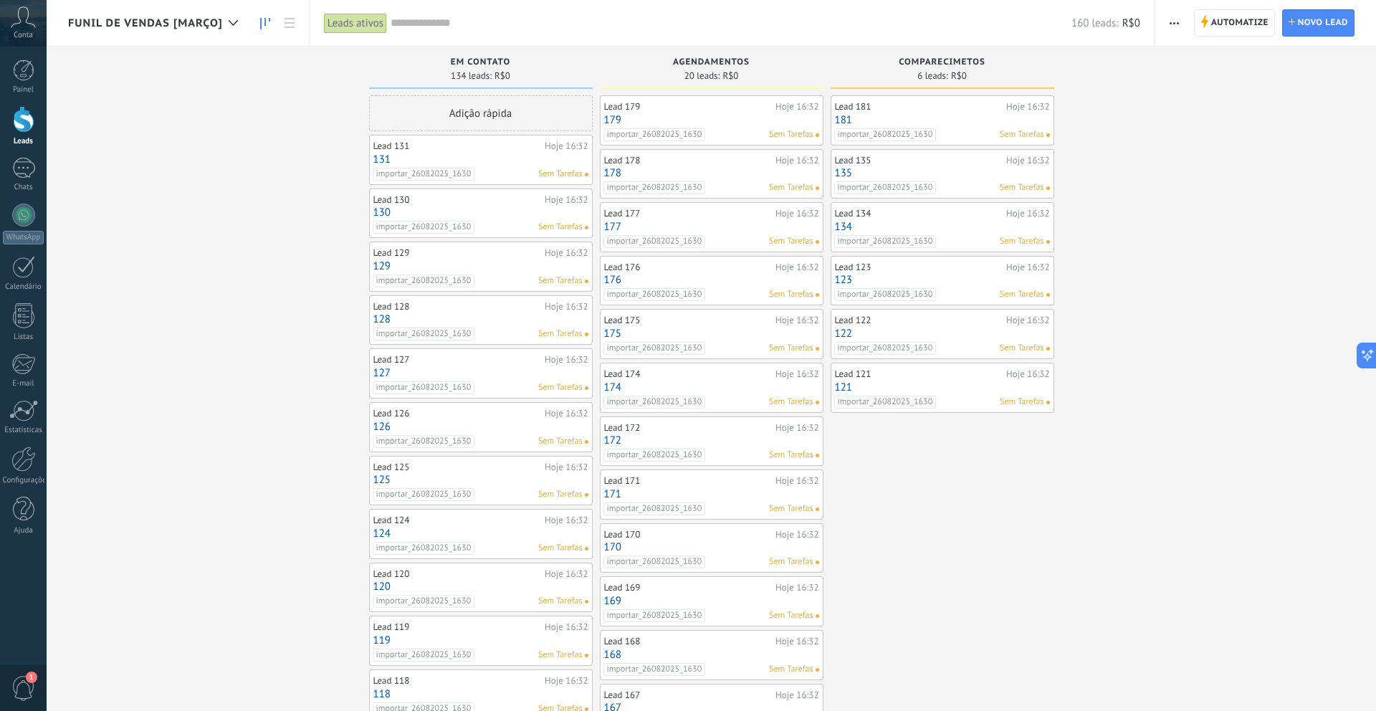
click at [496, 261] on link "129" at bounding box center [480, 266] width 215 height 12
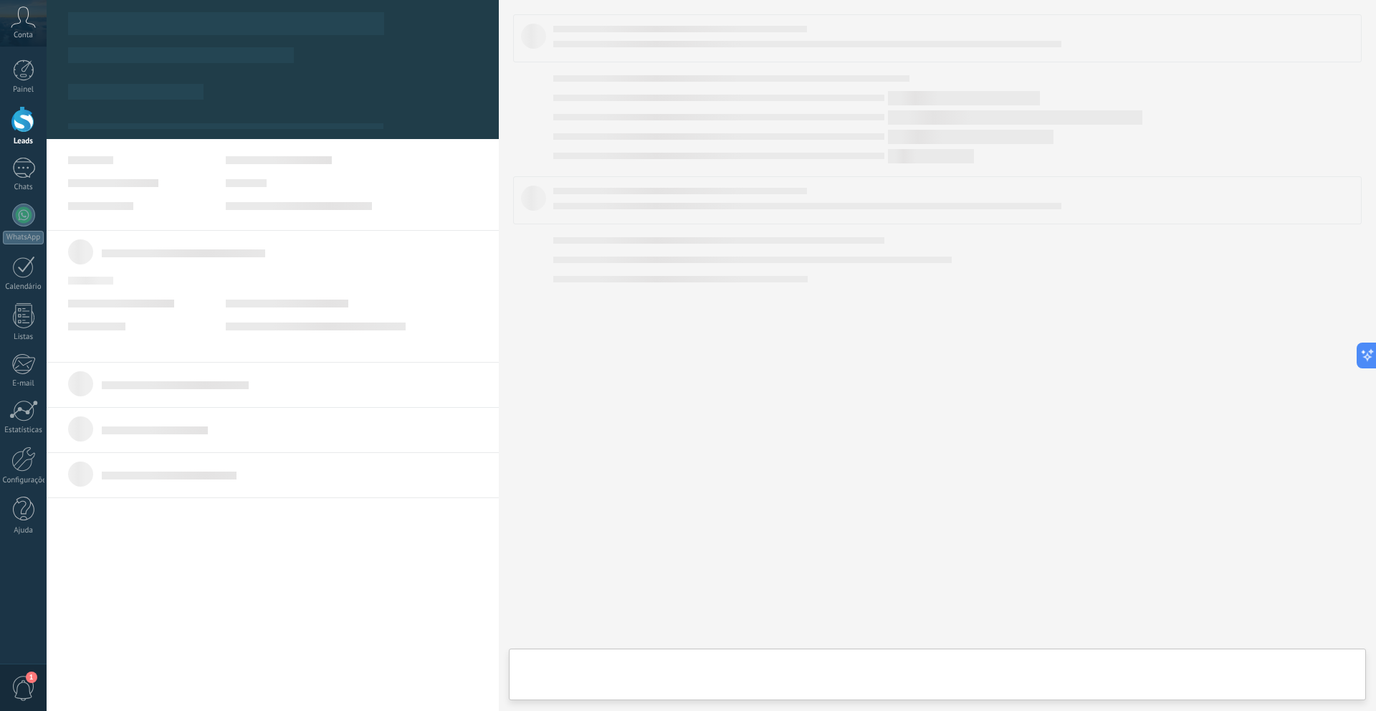
type textarea "***"
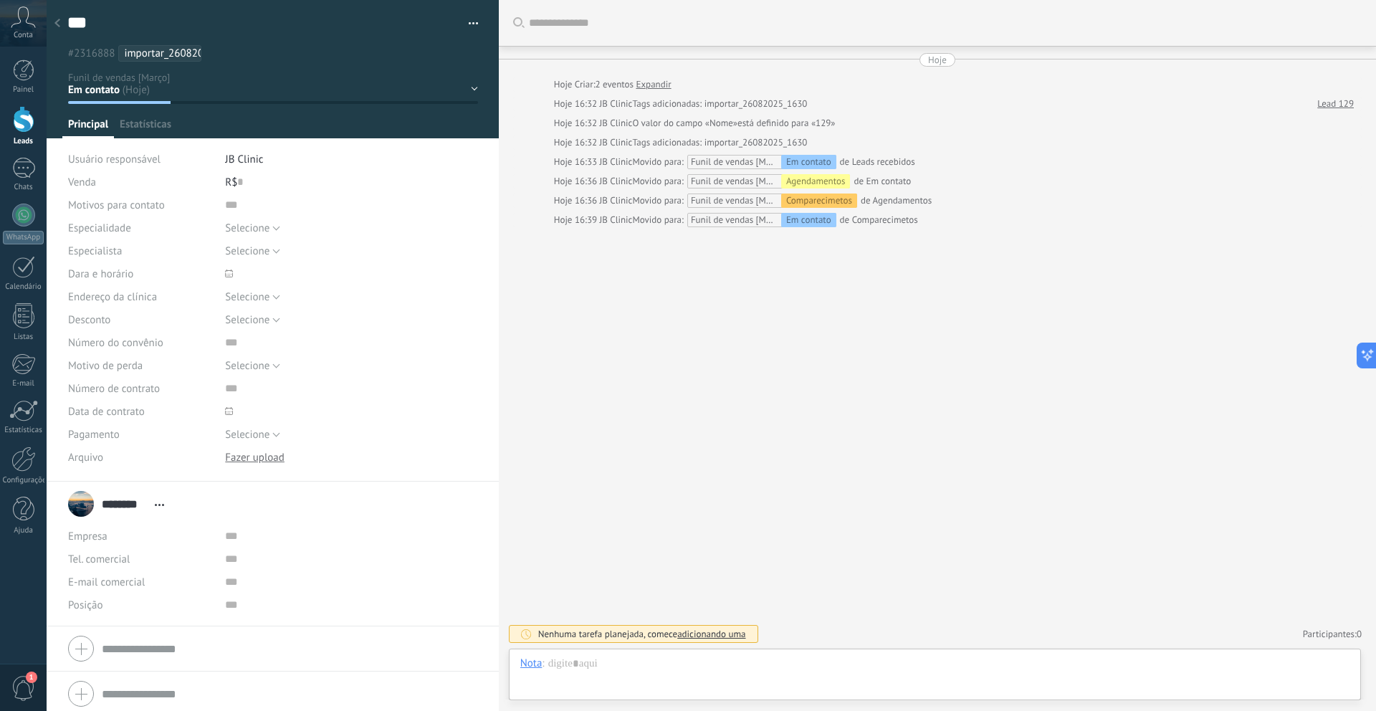
scroll to position [22, 0]
click at [0, 0] on div "Em contato Agendamentos Comparecimetos Venda ganha Venda perdida" at bounding box center [0, 0] width 0 height 0
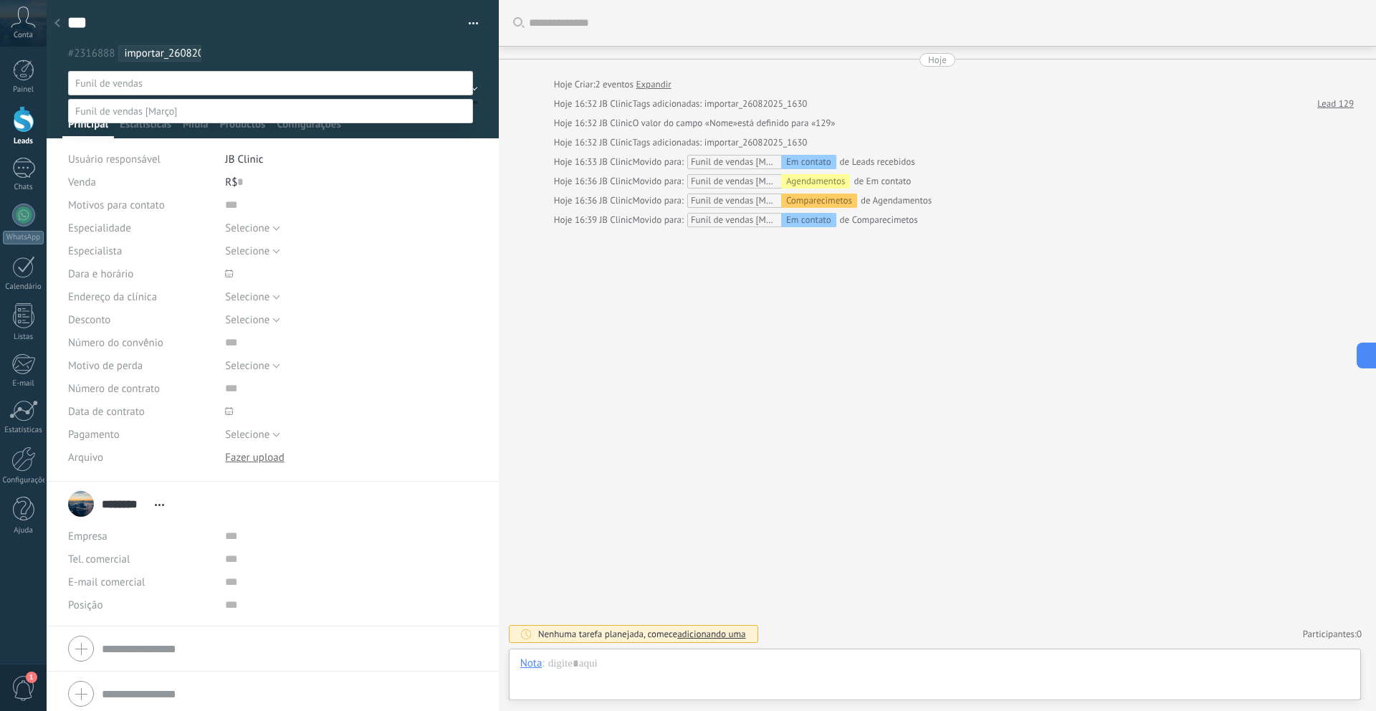
scroll to position [28, 0]
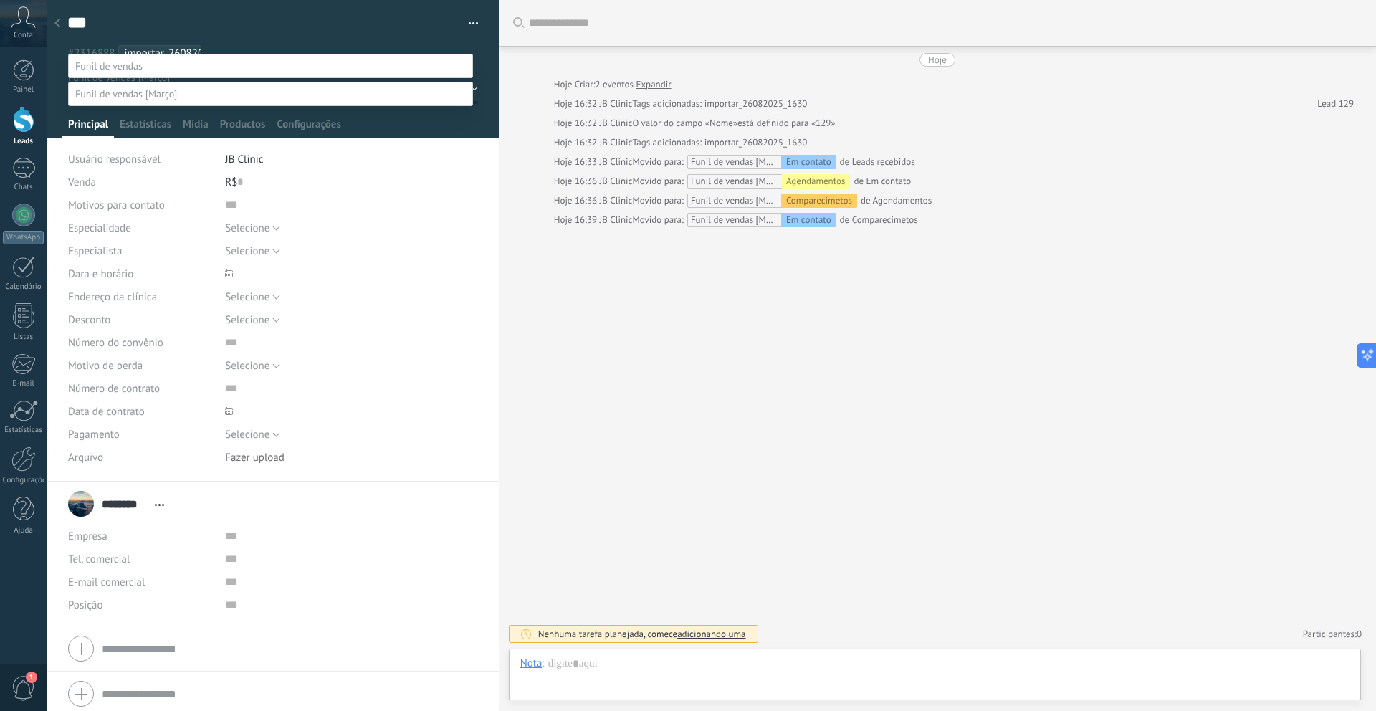
click at [0, 0] on label "Venda perdida" at bounding box center [0, 0] width 0 height 0
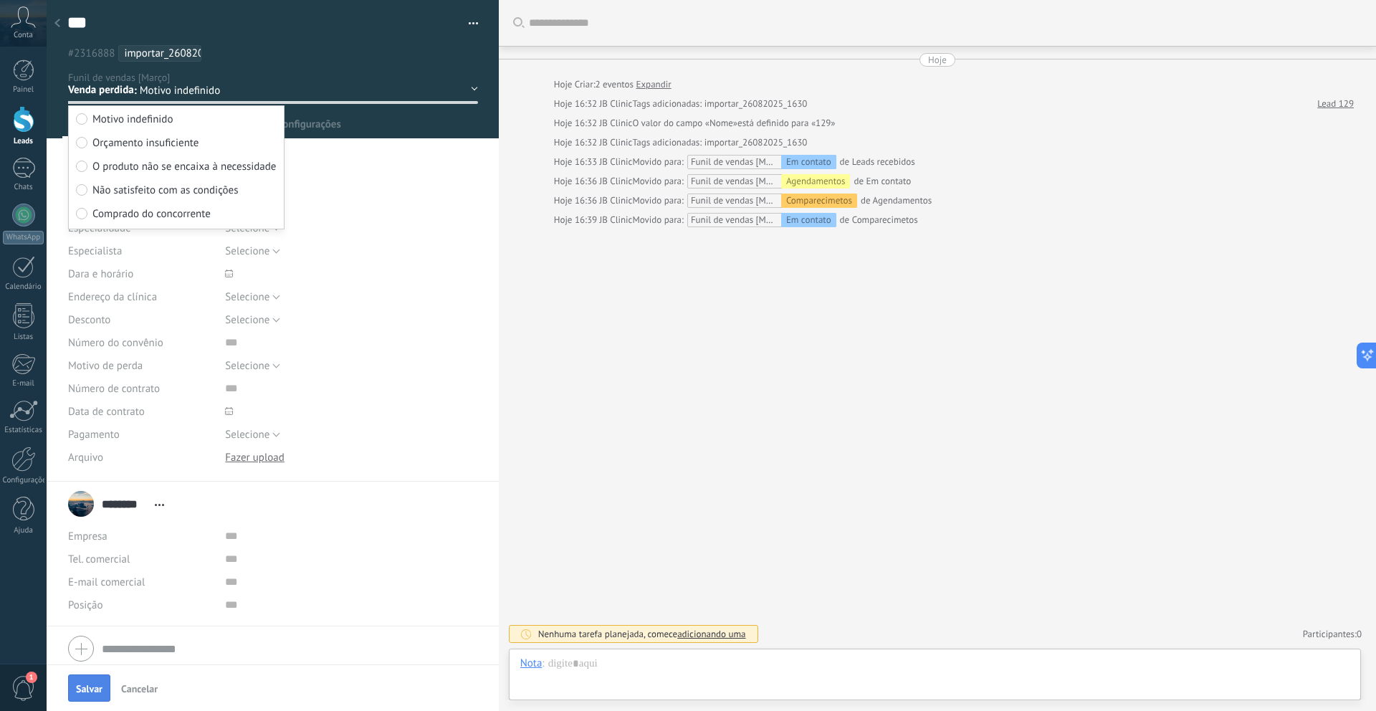
click at [103, 685] on button "Salvar" at bounding box center [89, 688] width 42 height 27
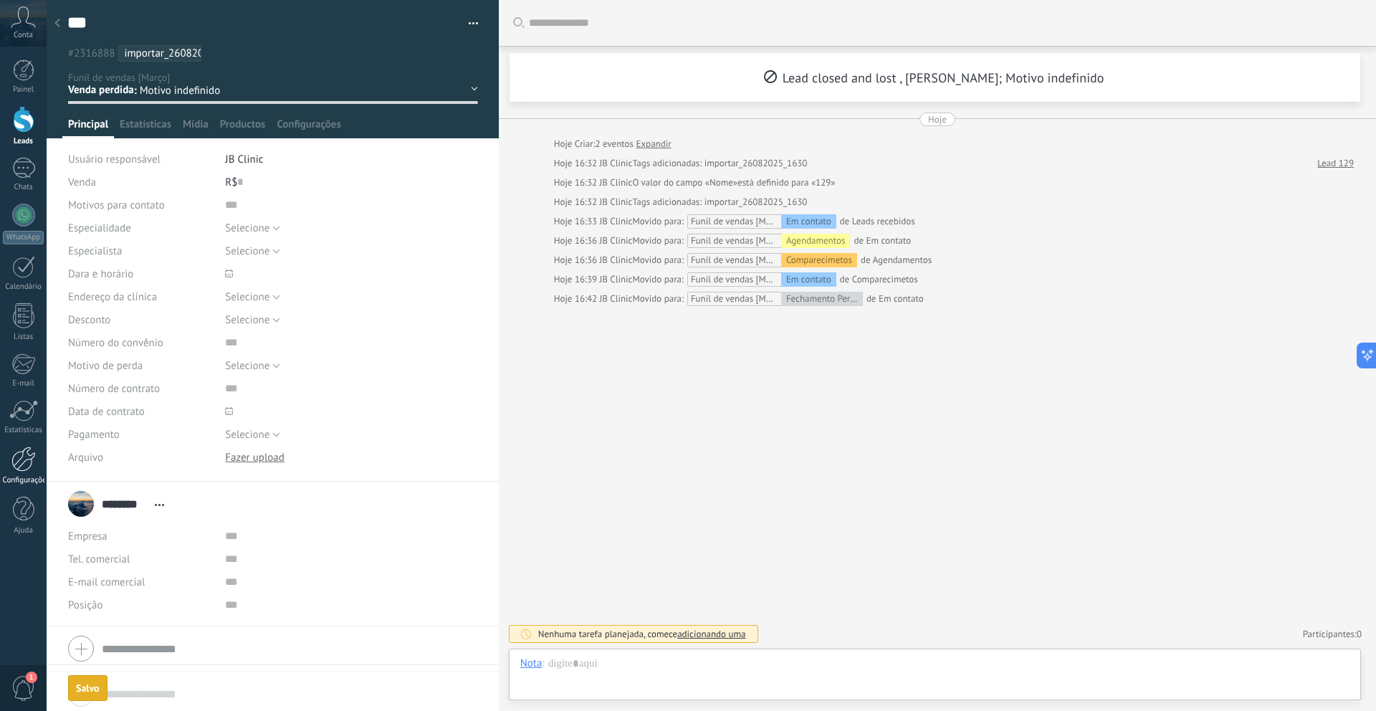
click at [9, 459] on link "Configurações" at bounding box center [23, 466] width 47 height 39
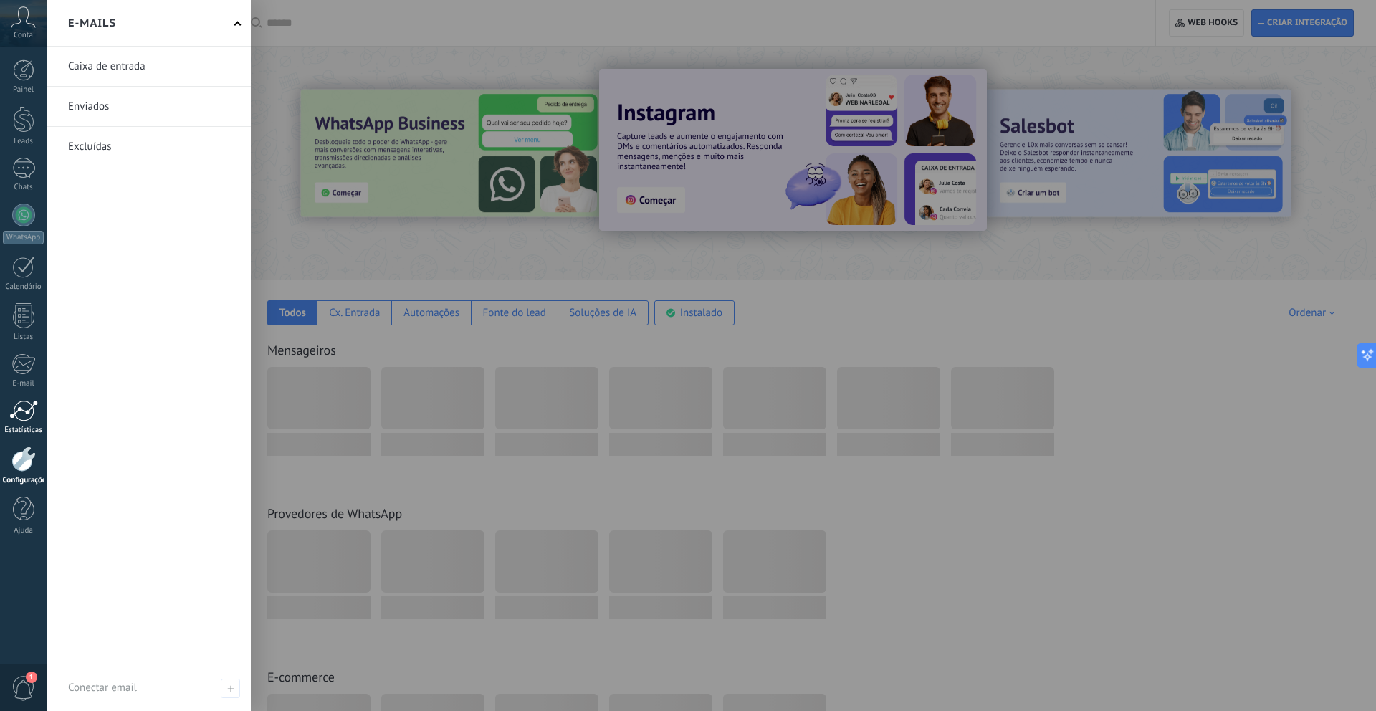
click at [17, 412] on div at bounding box center [23, 411] width 29 height 22
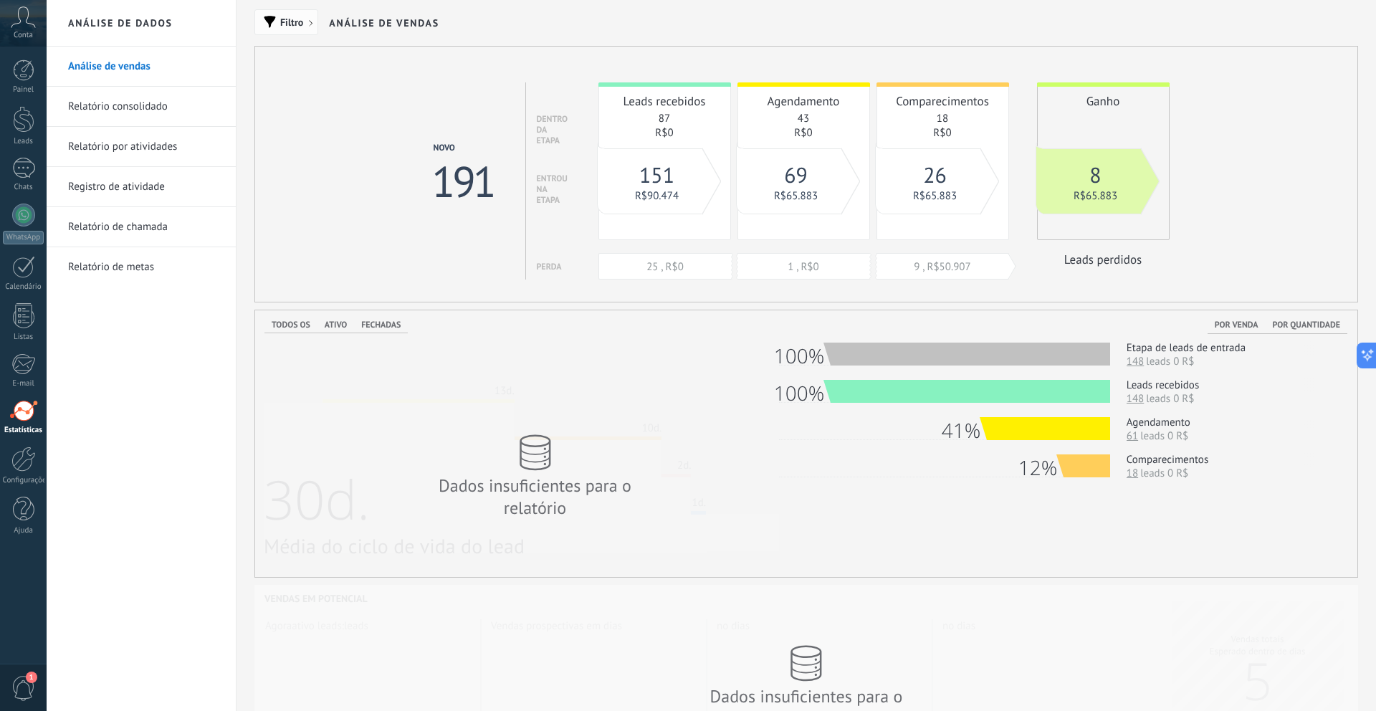
click at [294, 32] on button "Filtro" at bounding box center [286, 22] width 64 height 26
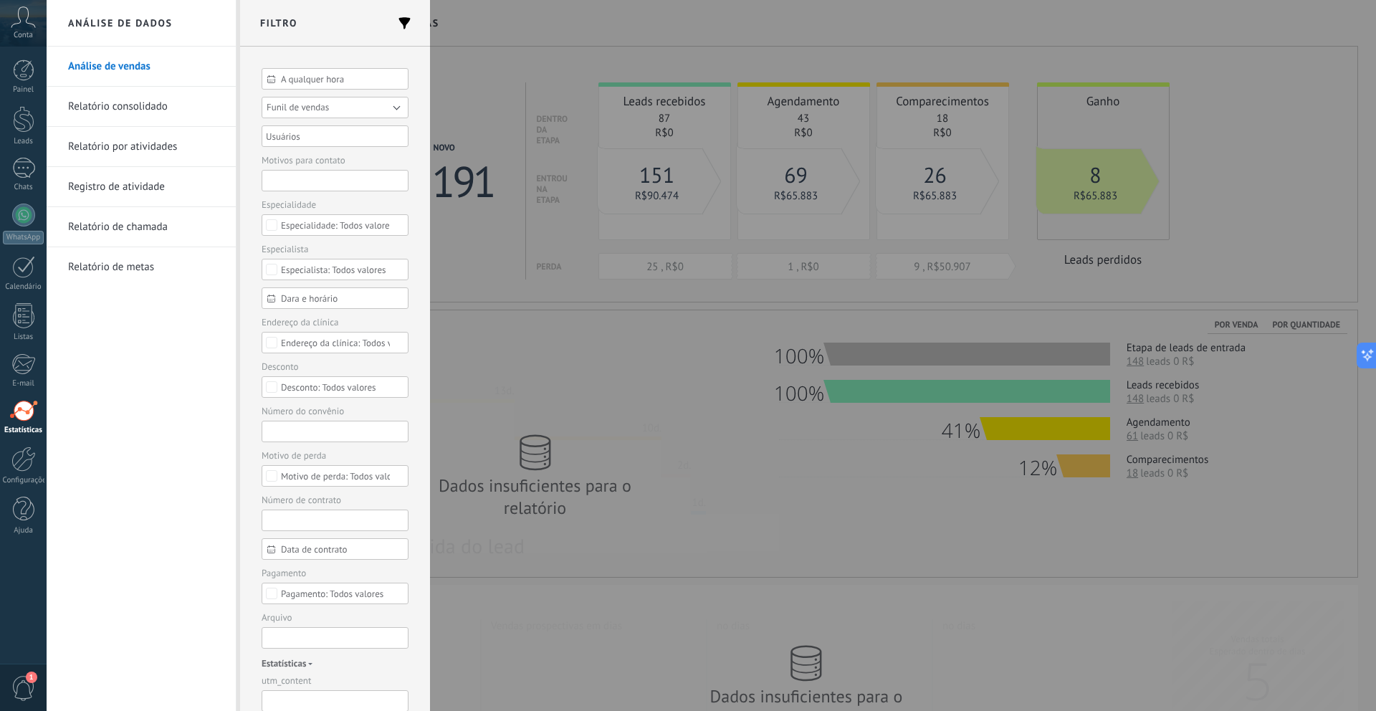
click at [310, 105] on span "Funil de vendas" at bounding box center [298, 107] width 62 height 12
click at [311, 128] on span "Funil de vendas [Março]" at bounding box center [328, 128] width 151 height 11
click at [296, 692] on button "Aplicar" at bounding box center [289, 688] width 54 height 27
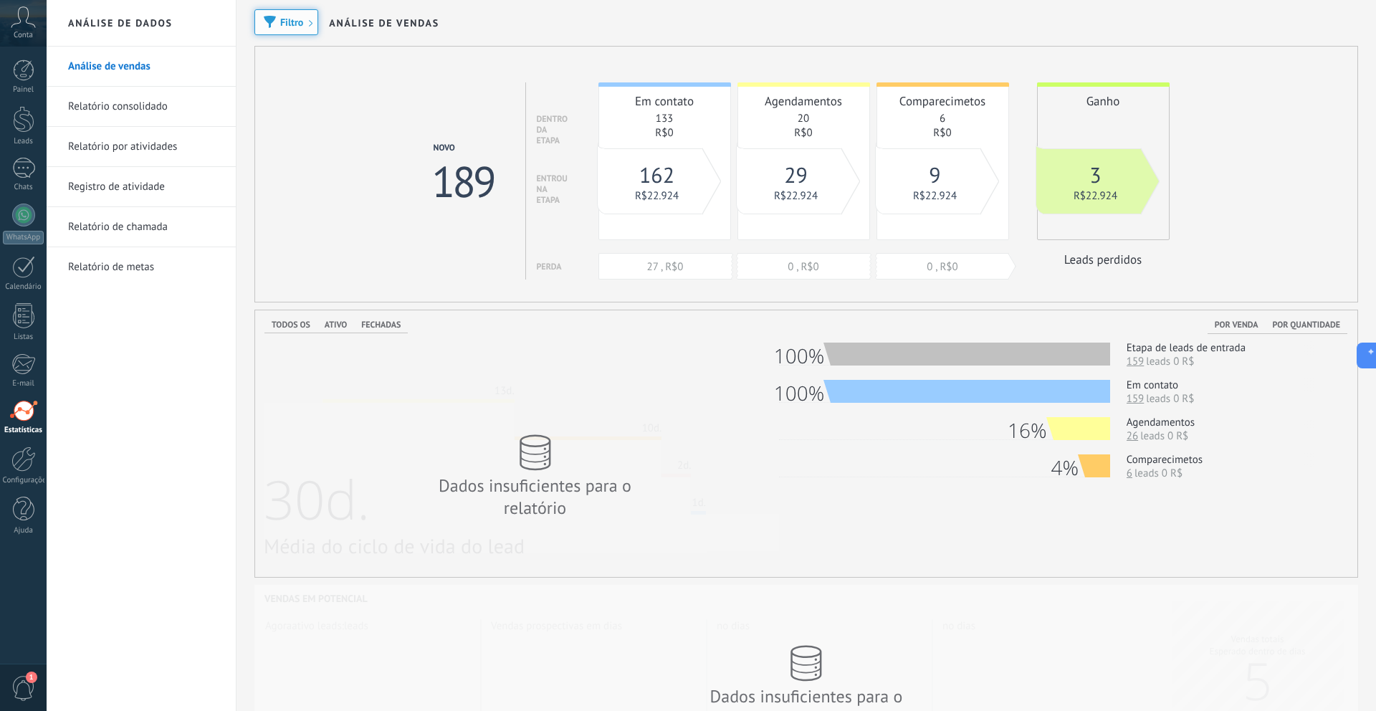
click at [276, 22] on span "Filtro" at bounding box center [286, 22] width 48 height 10
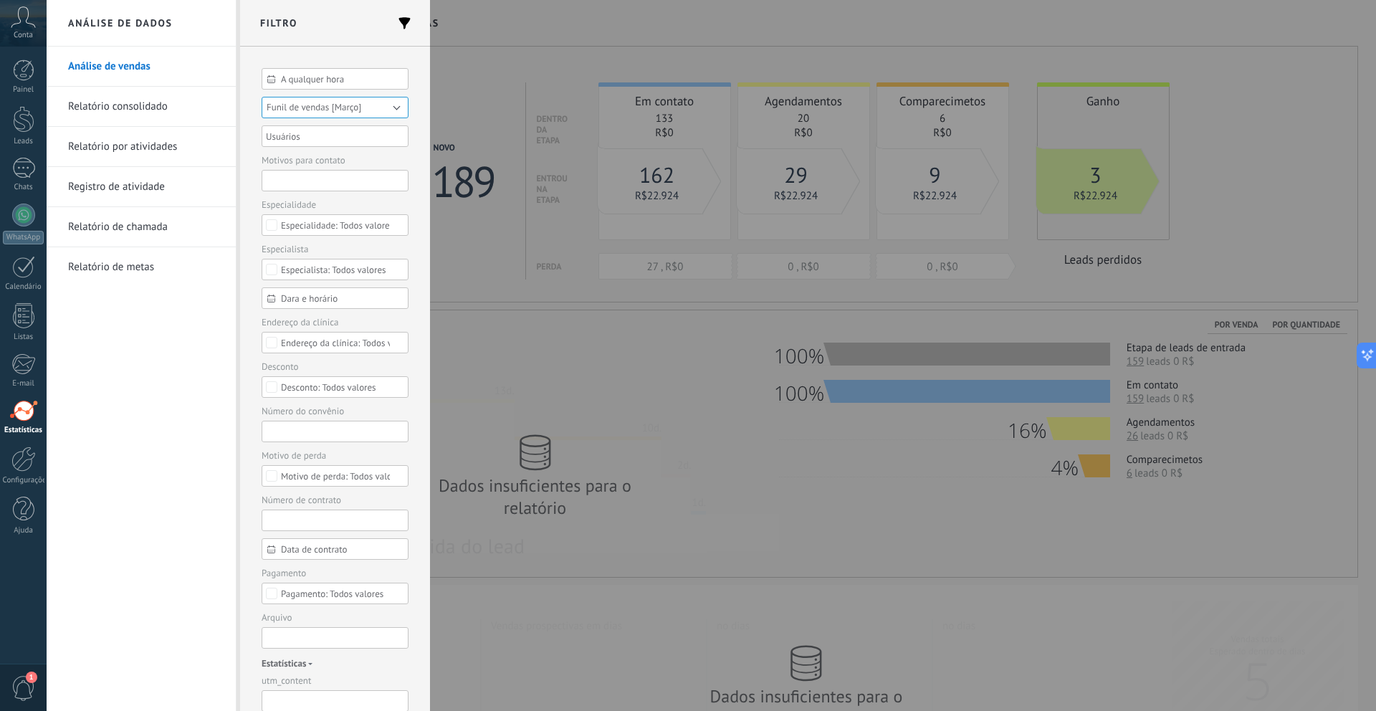
click at [294, 105] on span "Funil de vendas [Março]" at bounding box center [314, 107] width 95 height 12
click at [311, 108] on span "Funil de vendas" at bounding box center [328, 108] width 151 height 11
click at [289, 688] on button "Aplicar" at bounding box center [289, 688] width 54 height 27
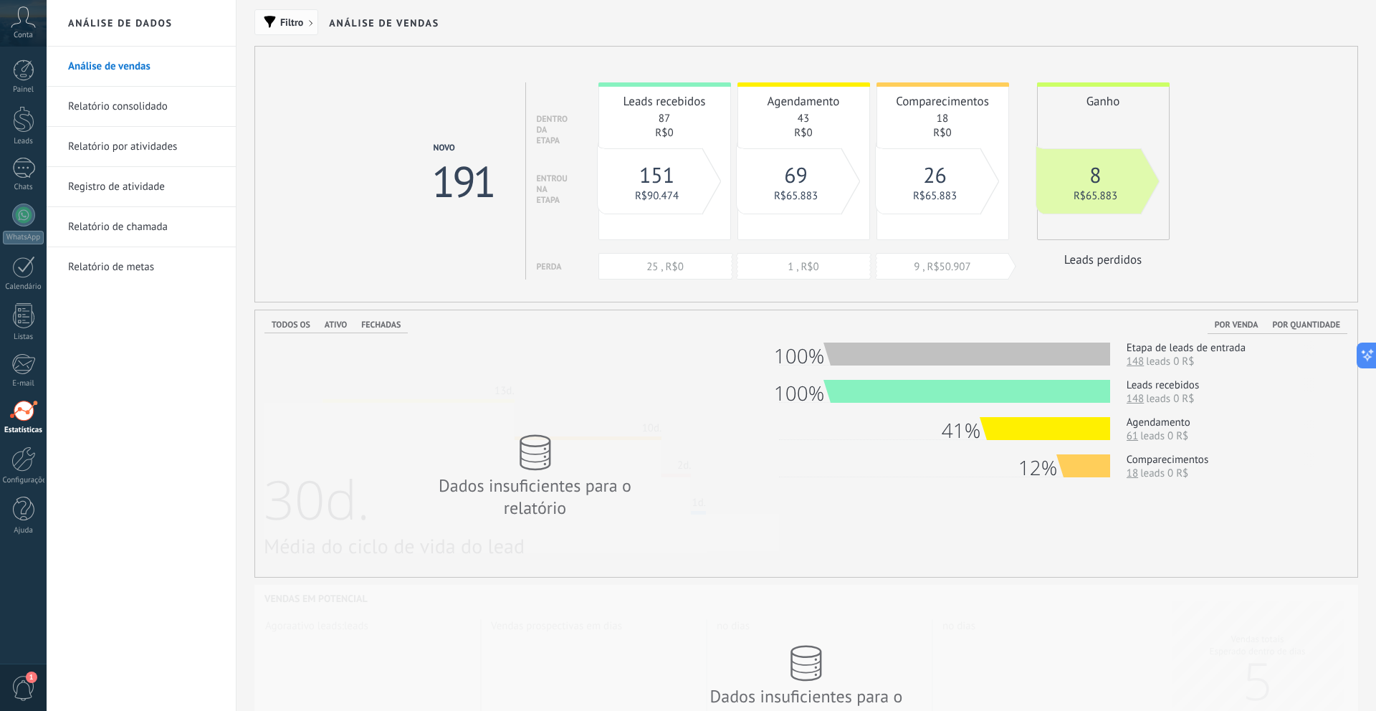
click at [279, 24] on span "Filtro" at bounding box center [286, 22] width 48 height 10
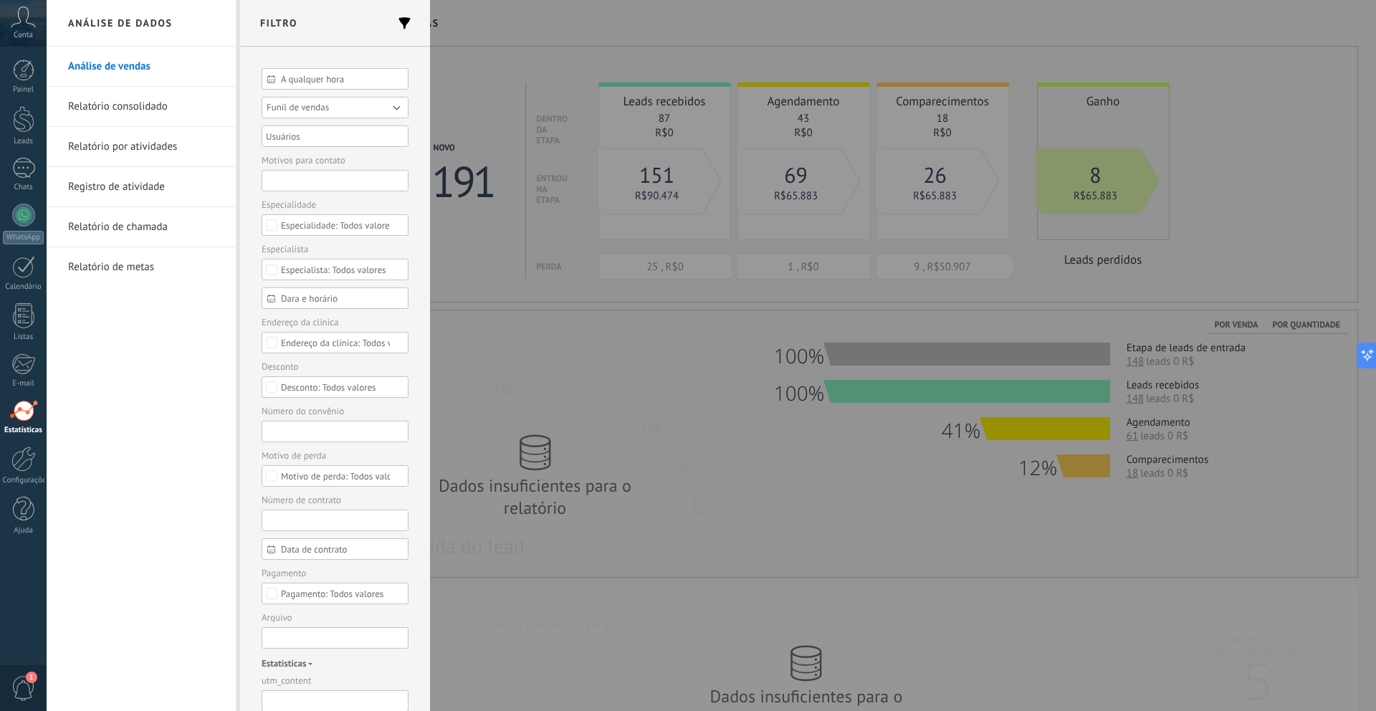
click at [333, 108] on button "Funil de vendas" at bounding box center [335, 108] width 147 height 22
click at [337, 132] on span "Funil de vendas [Março]" at bounding box center [328, 128] width 151 height 11
click at [283, 691] on button "Aplicar" at bounding box center [289, 688] width 54 height 27
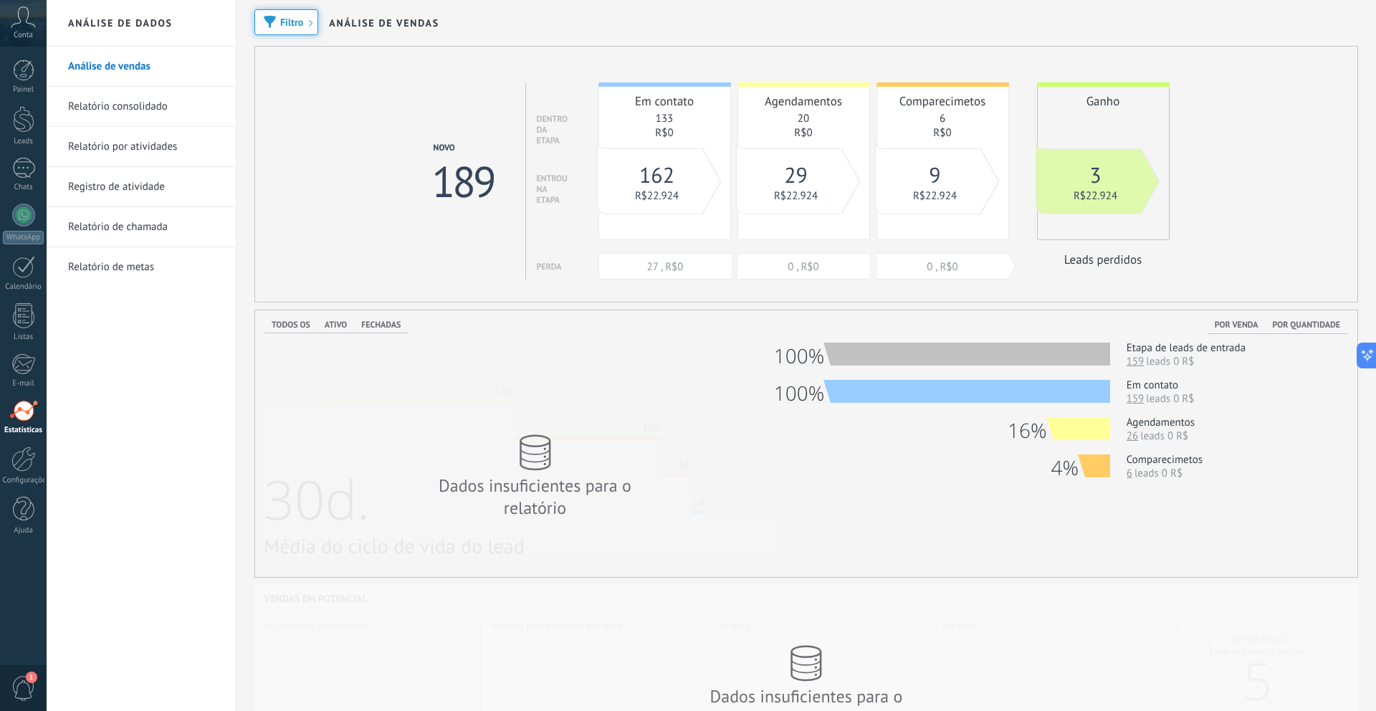
click at [291, 24] on span "Filtro" at bounding box center [291, 22] width 23 height 10
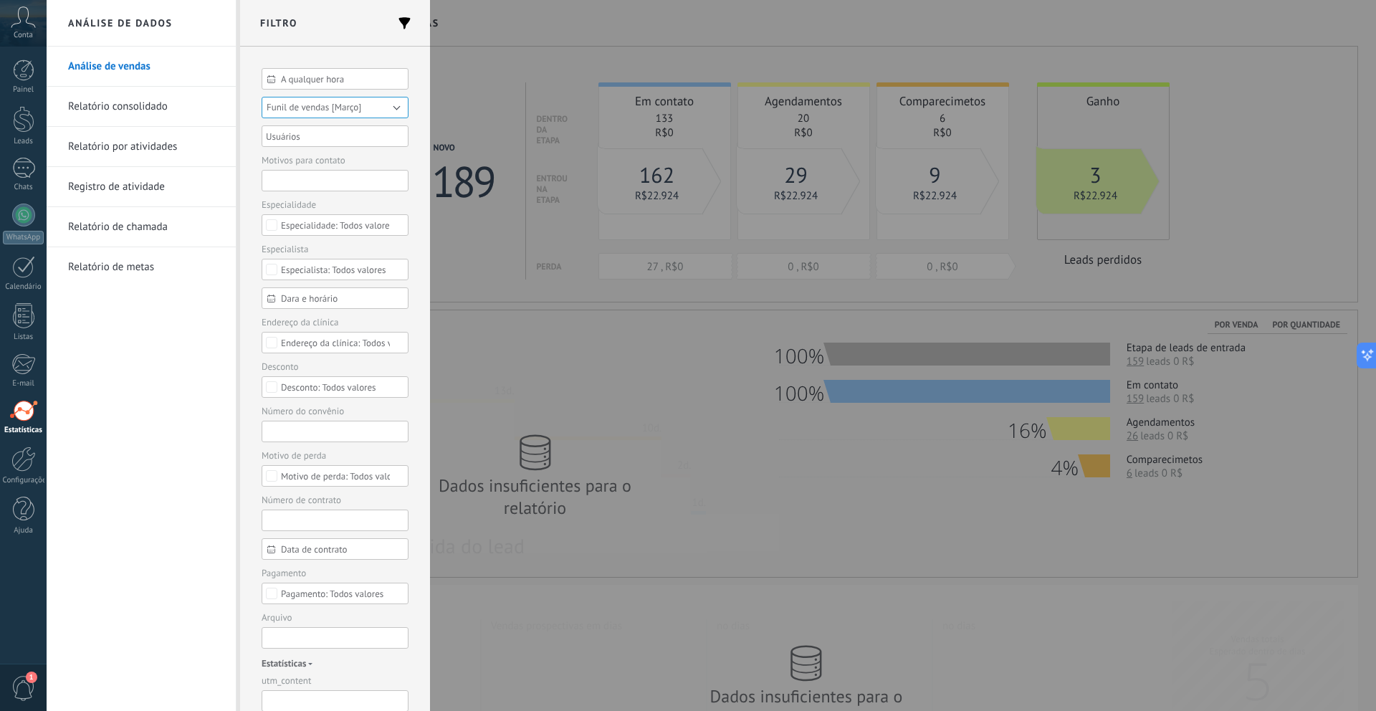
click at [327, 102] on span "Funil de vendas [Março]" at bounding box center [314, 107] width 95 height 12
click at [329, 105] on span "Funil de vendas" at bounding box center [328, 108] width 151 height 11
click at [292, 680] on button "Aplicar" at bounding box center [289, 688] width 54 height 27
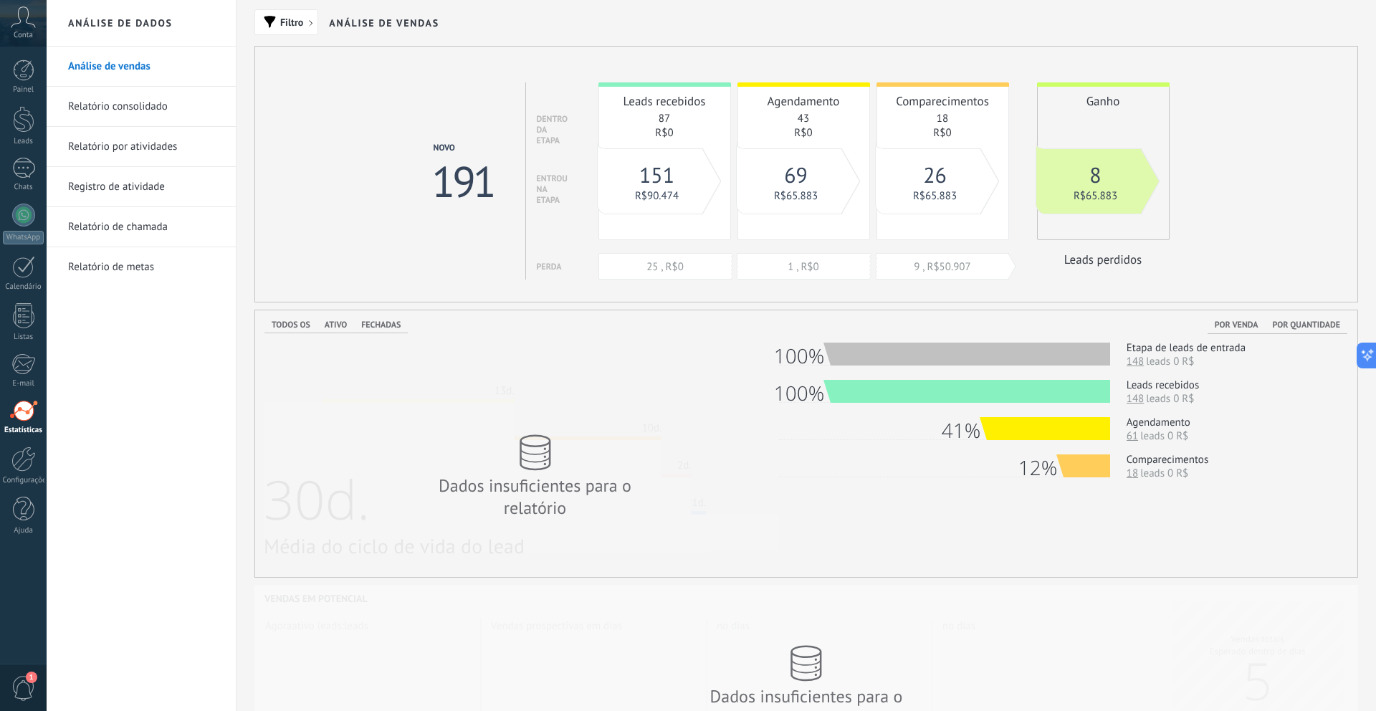
click at [14, 27] on icon at bounding box center [23, 17] width 25 height 22
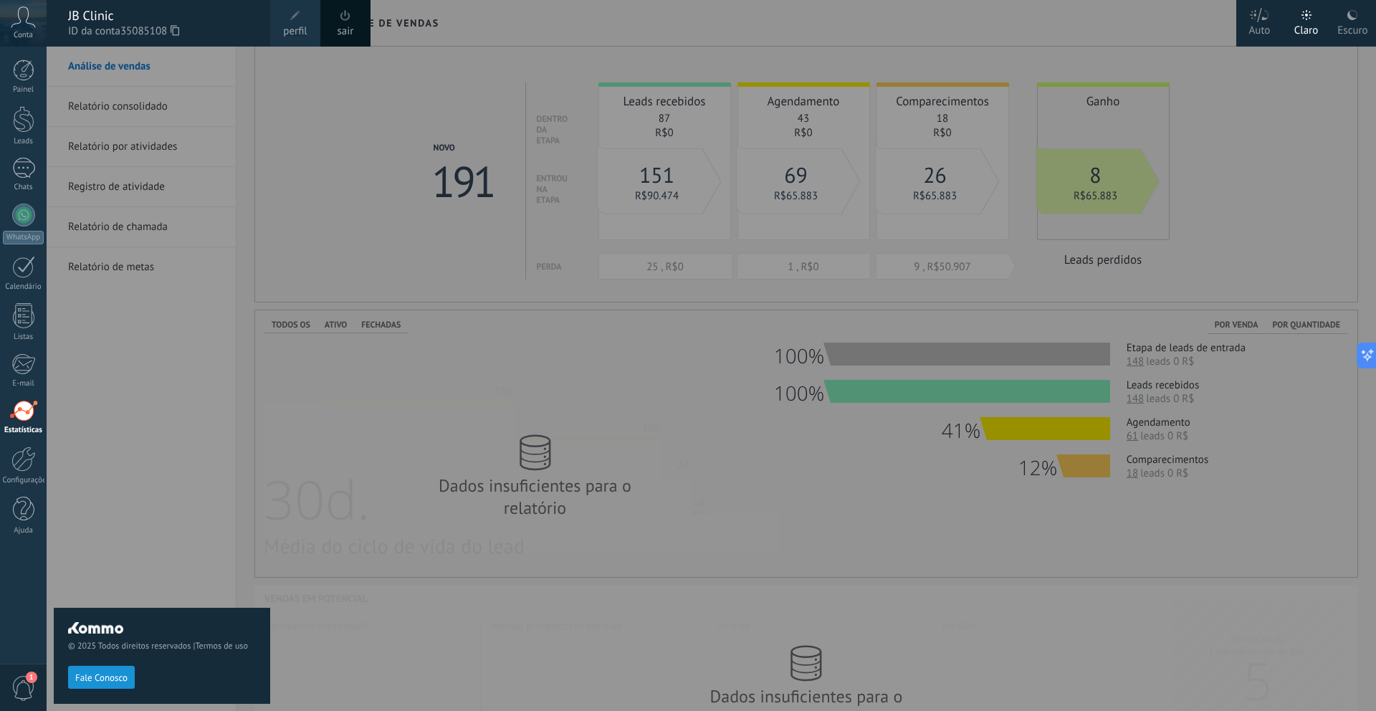
click at [298, 24] on span "perfil" at bounding box center [295, 32] width 24 height 16
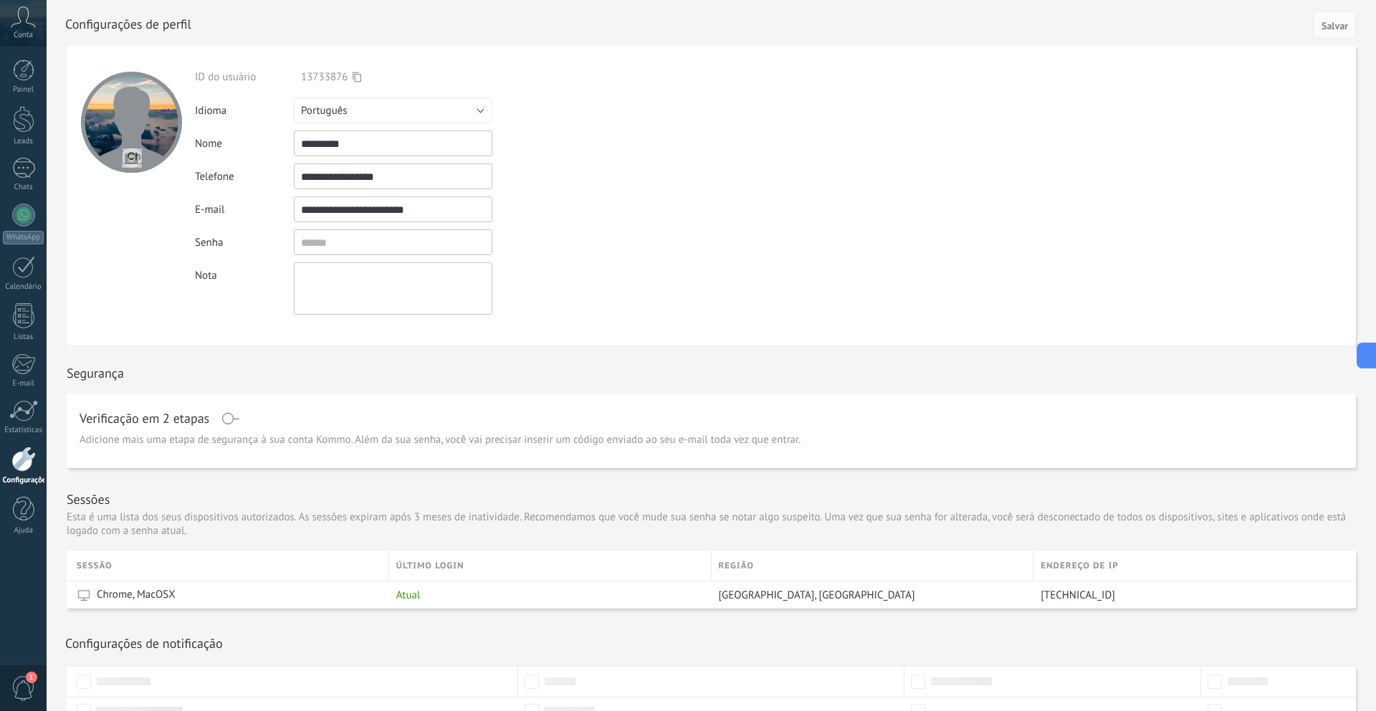
click at [132, 162] on input "file" at bounding box center [132, 158] width 20 height 20
click at [14, 424] on link "Estatísticas" at bounding box center [23, 417] width 47 height 35
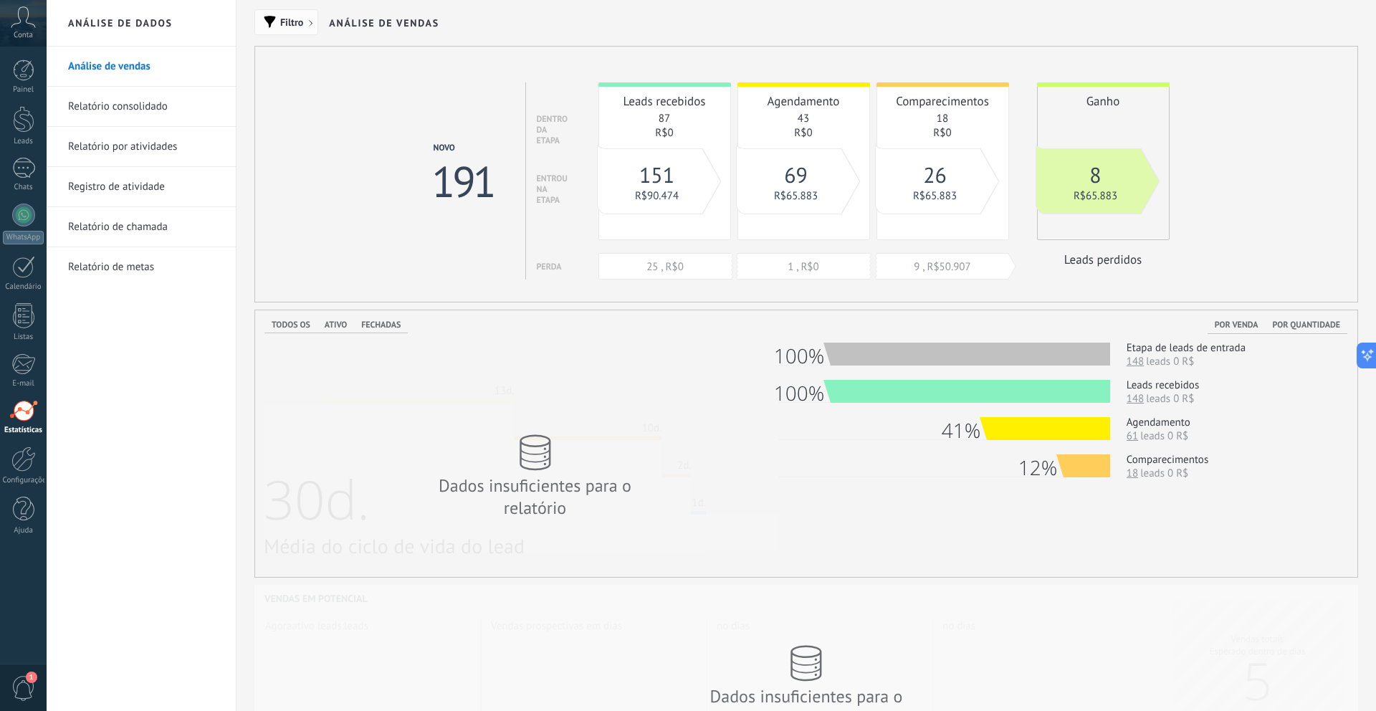
click at [278, 19] on span "Filtro" at bounding box center [286, 22] width 48 height 10
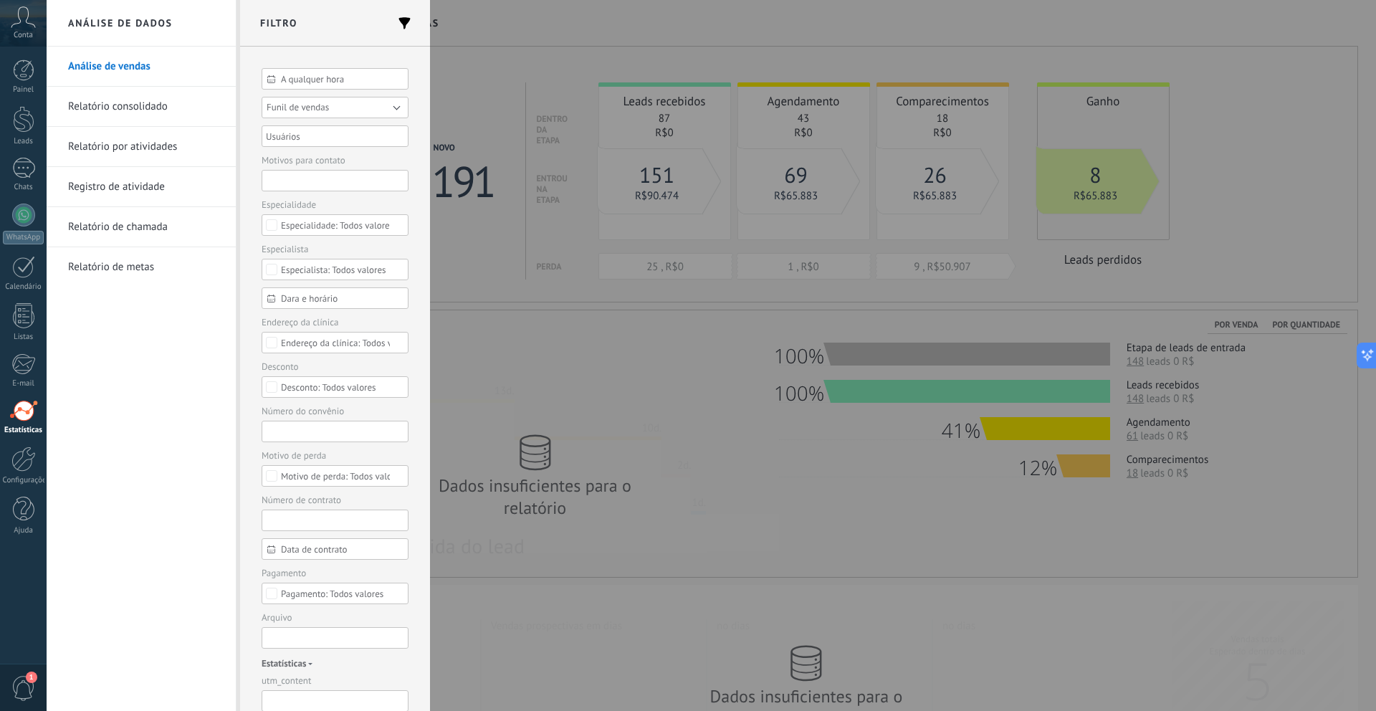
click at [292, 97] on button "Funil de vendas" at bounding box center [335, 108] width 147 height 22
click at [313, 132] on span "Funil de vendas [Março]" at bounding box center [328, 128] width 151 height 11
click at [293, 685] on button "Aplicar" at bounding box center [289, 688] width 54 height 27
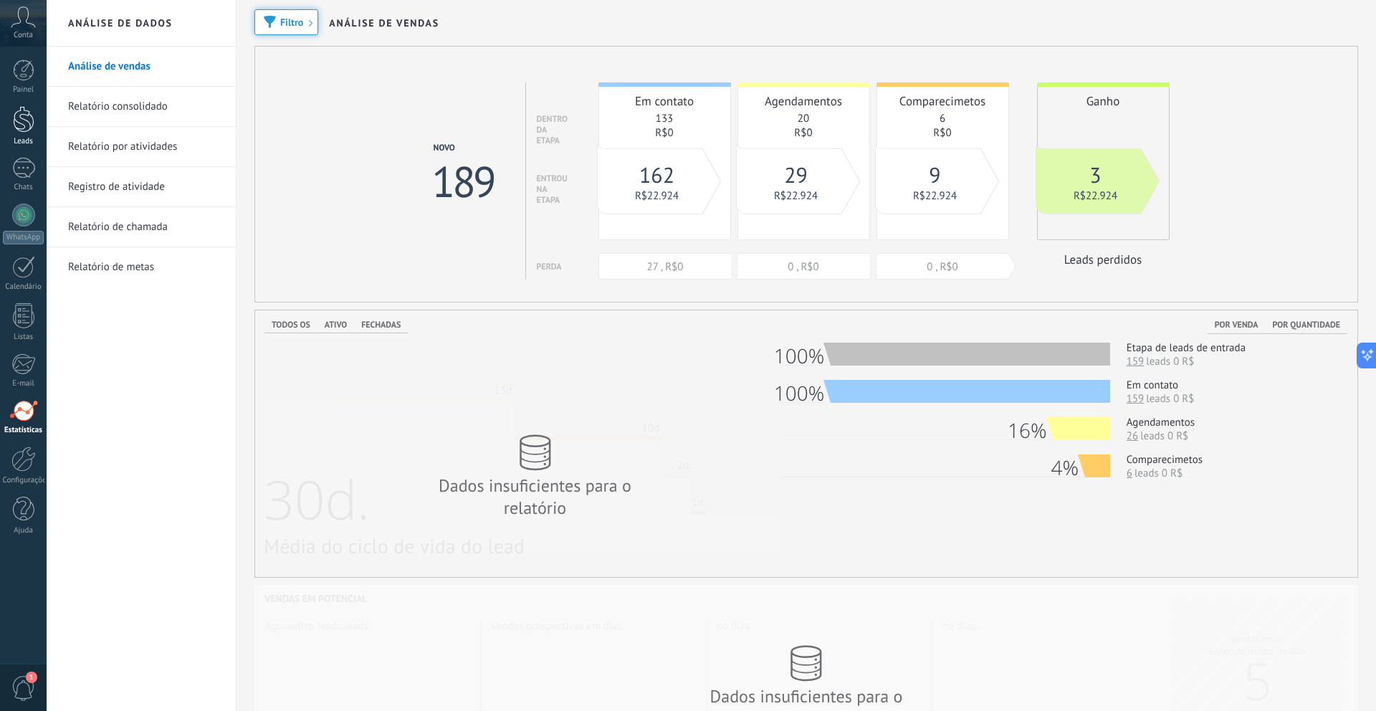
click at [19, 120] on div at bounding box center [24, 119] width 22 height 27
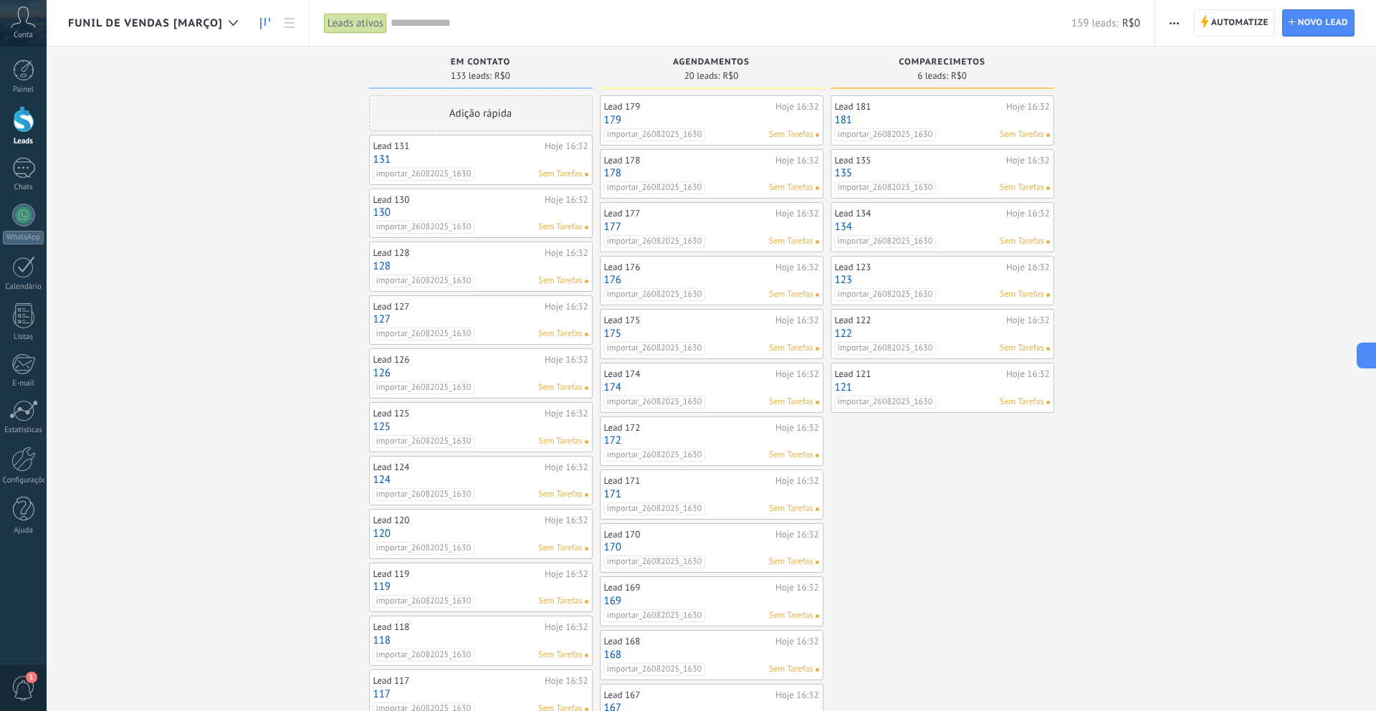
click at [455, 124] on div "Adição rápida" at bounding box center [481, 113] width 224 height 36
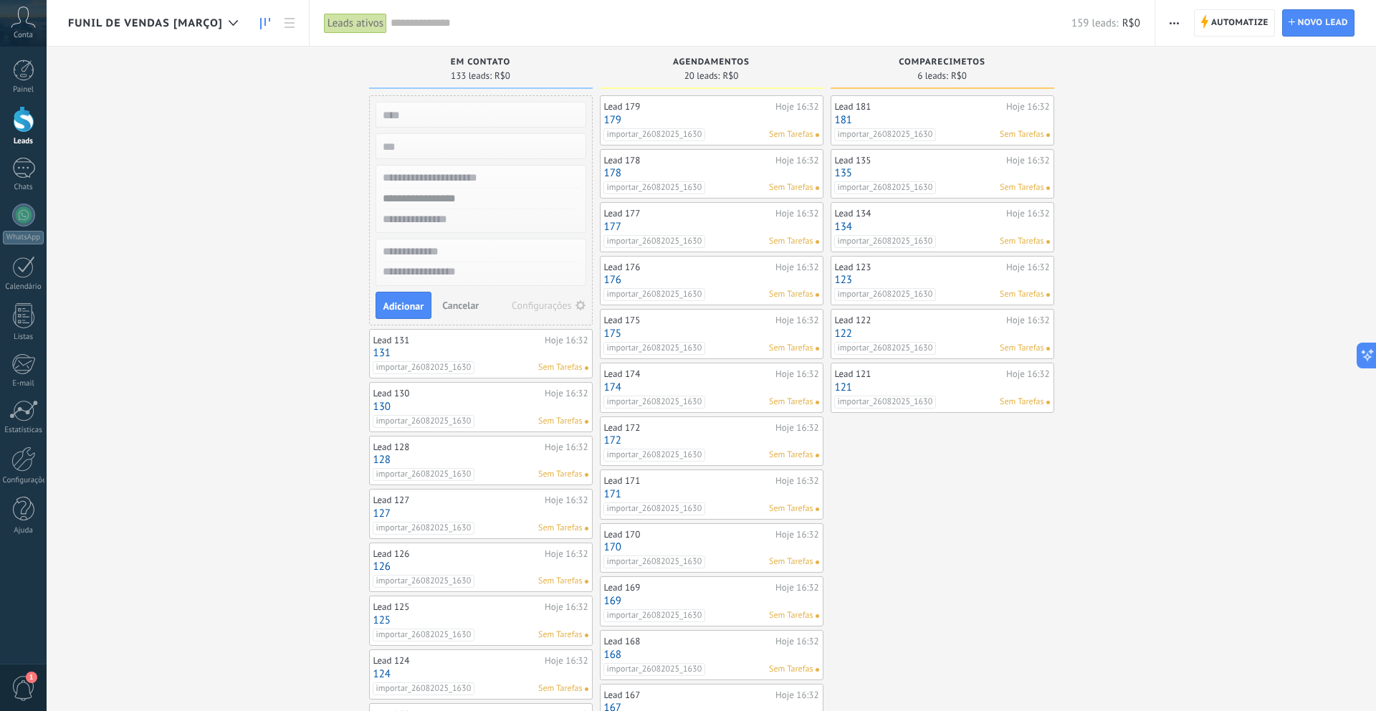
click at [444, 181] on input "text" at bounding box center [479, 178] width 209 height 21
type input "********"
click at [393, 298] on button "Adicionar" at bounding box center [404, 305] width 57 height 27
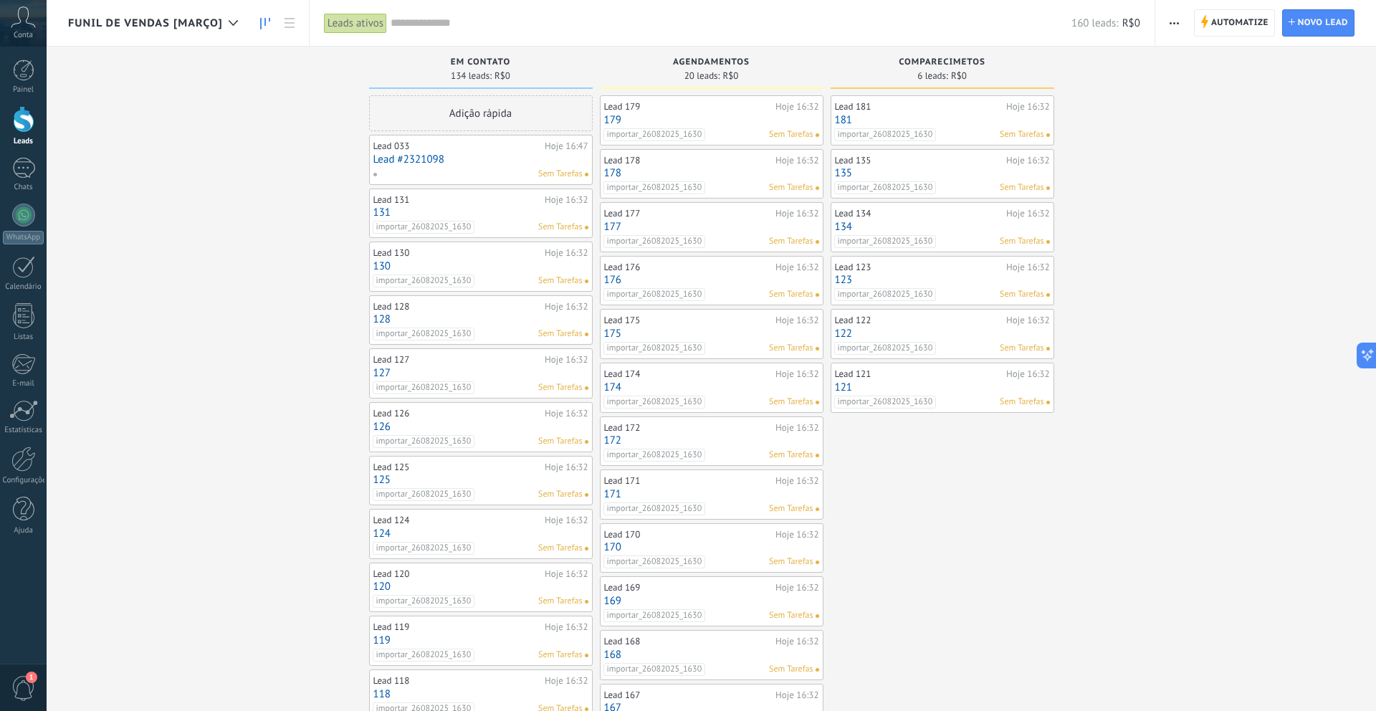
click at [500, 123] on div "Adição rápida" at bounding box center [481, 113] width 224 height 36
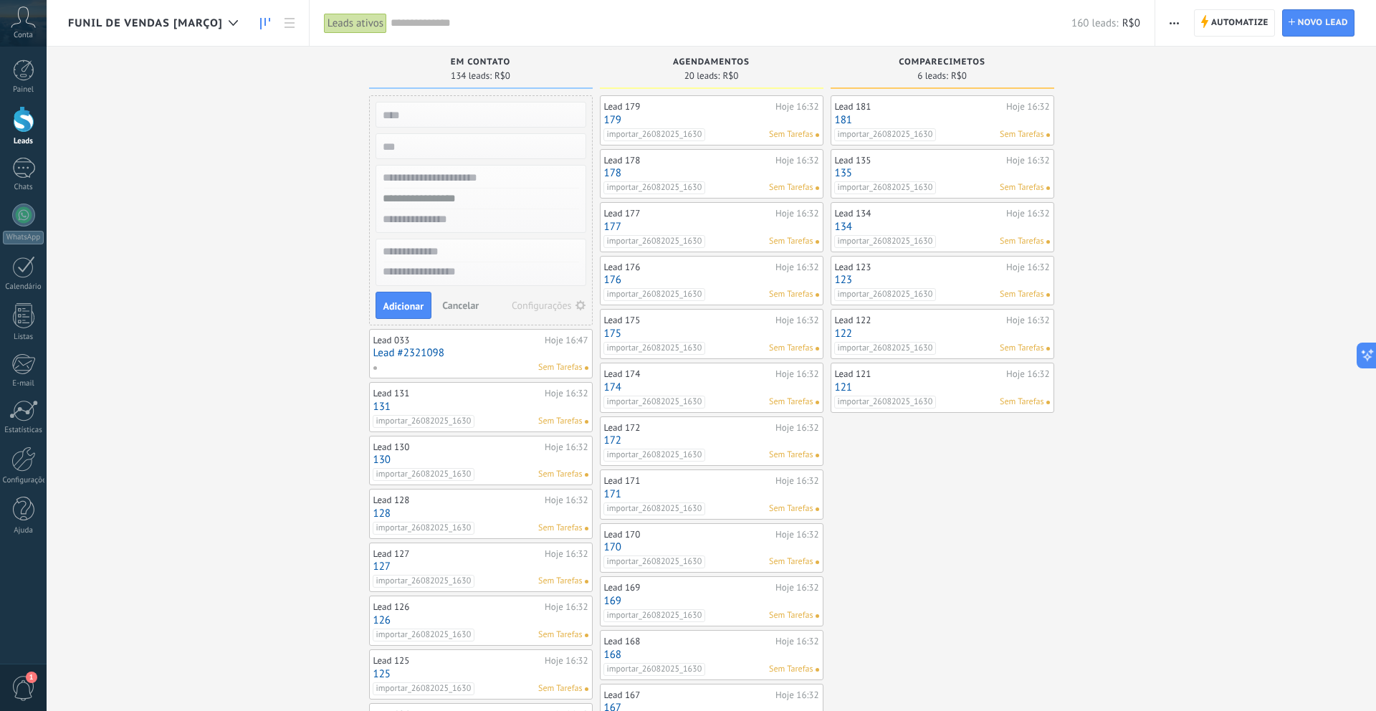
click at [464, 176] on input "text" at bounding box center [479, 178] width 209 height 21
type input "*"
type input "********"
click at [399, 301] on span "Adicionar" at bounding box center [404, 306] width 41 height 10
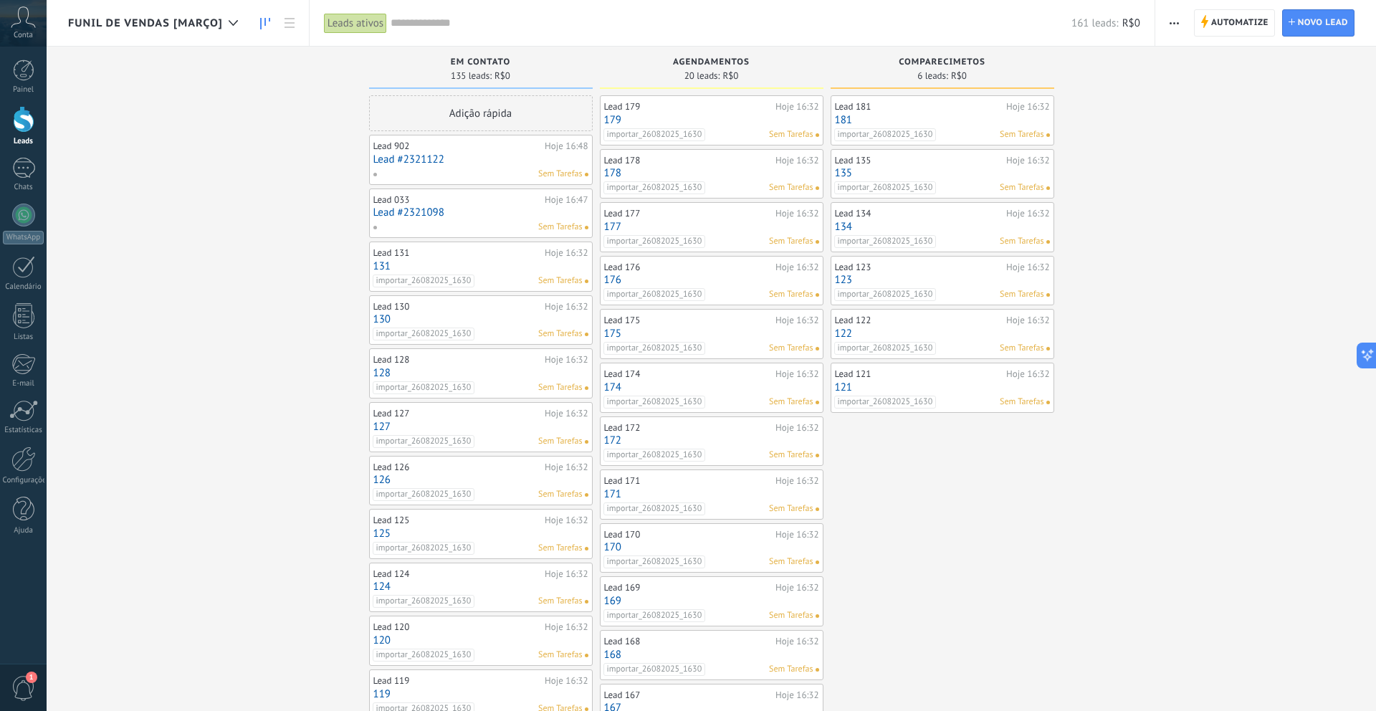
click at [491, 113] on div "Adição rápida" at bounding box center [481, 113] width 224 height 36
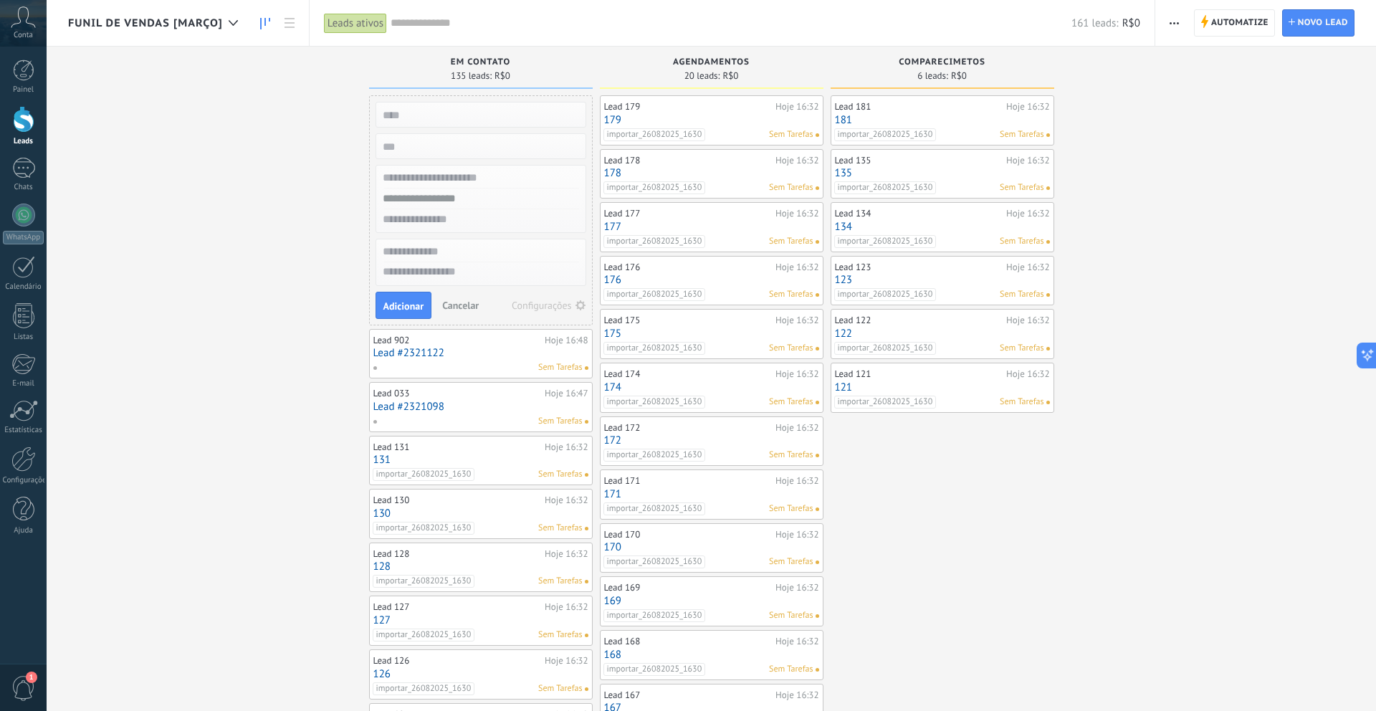
click at [472, 181] on input "text" at bounding box center [479, 178] width 209 height 21
type input "********"
click at [418, 306] on span "Adicionar" at bounding box center [404, 306] width 41 height 10
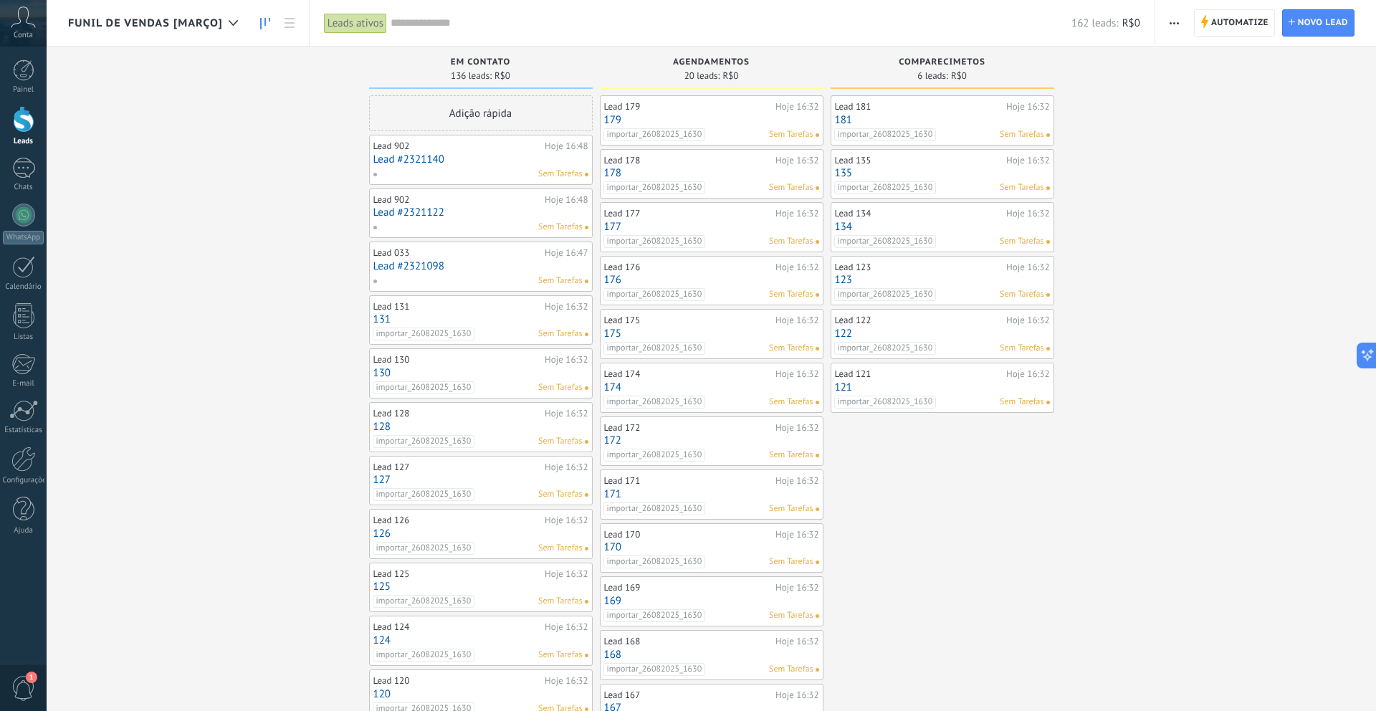
click at [520, 117] on div "Adição rápida" at bounding box center [481, 113] width 224 height 36
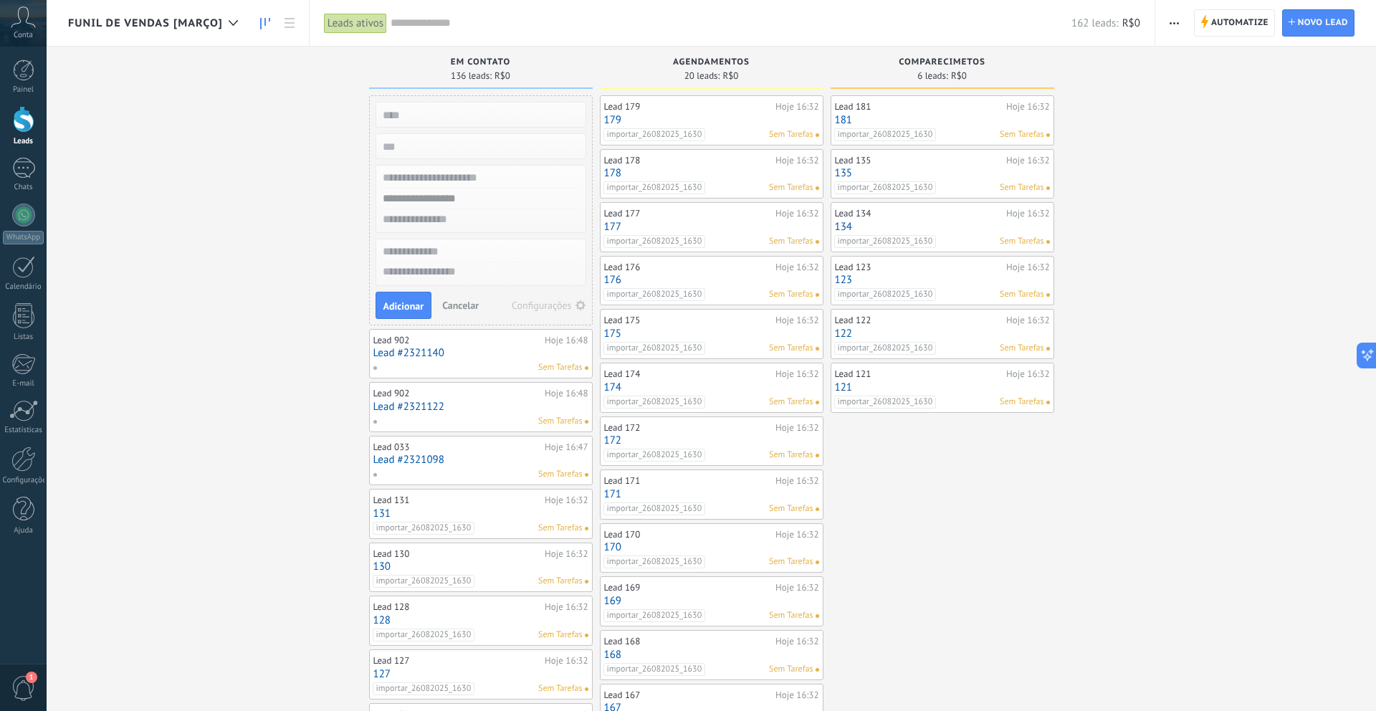
click at [502, 186] on div at bounding box center [480, 178] width 209 height 21
click at [502, 174] on input "text" at bounding box center [479, 178] width 209 height 21
type input "********"
click at [422, 303] on span "Adicionar" at bounding box center [404, 306] width 41 height 10
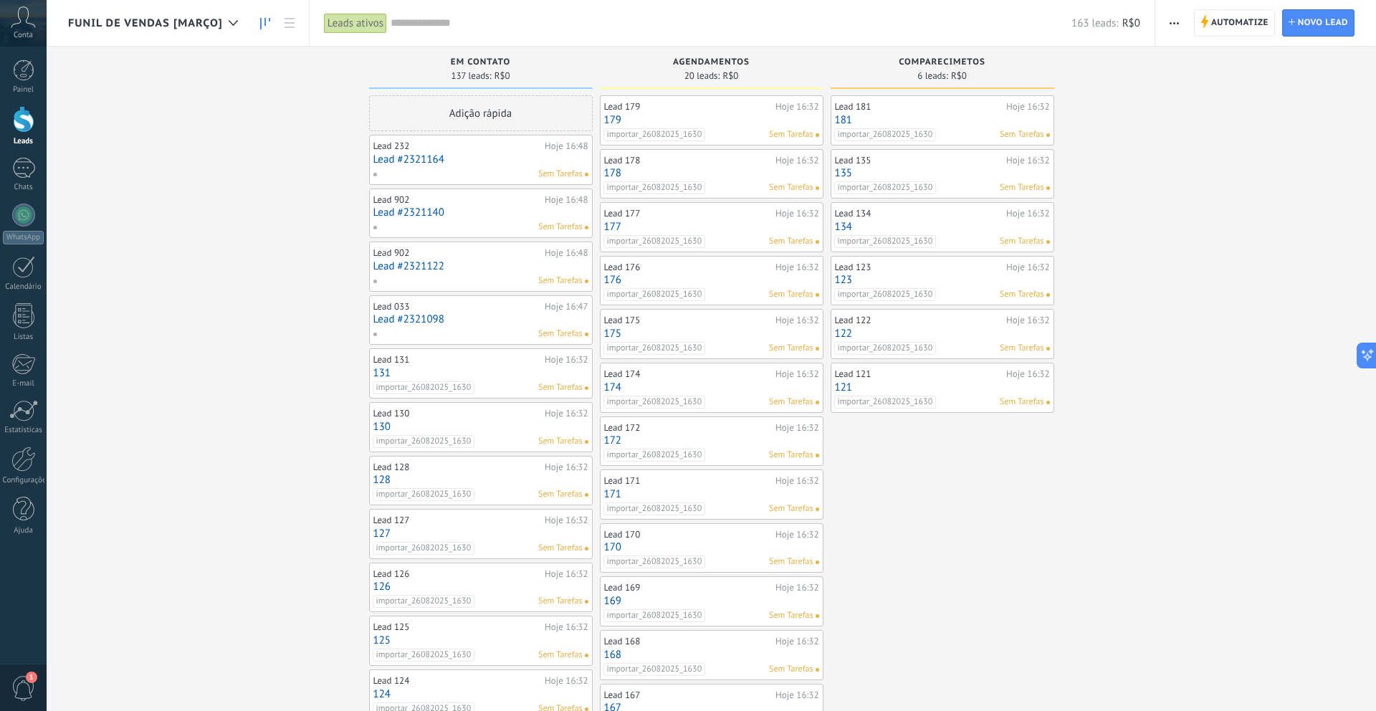
click at [515, 123] on div "Adição rápida" at bounding box center [481, 113] width 224 height 36
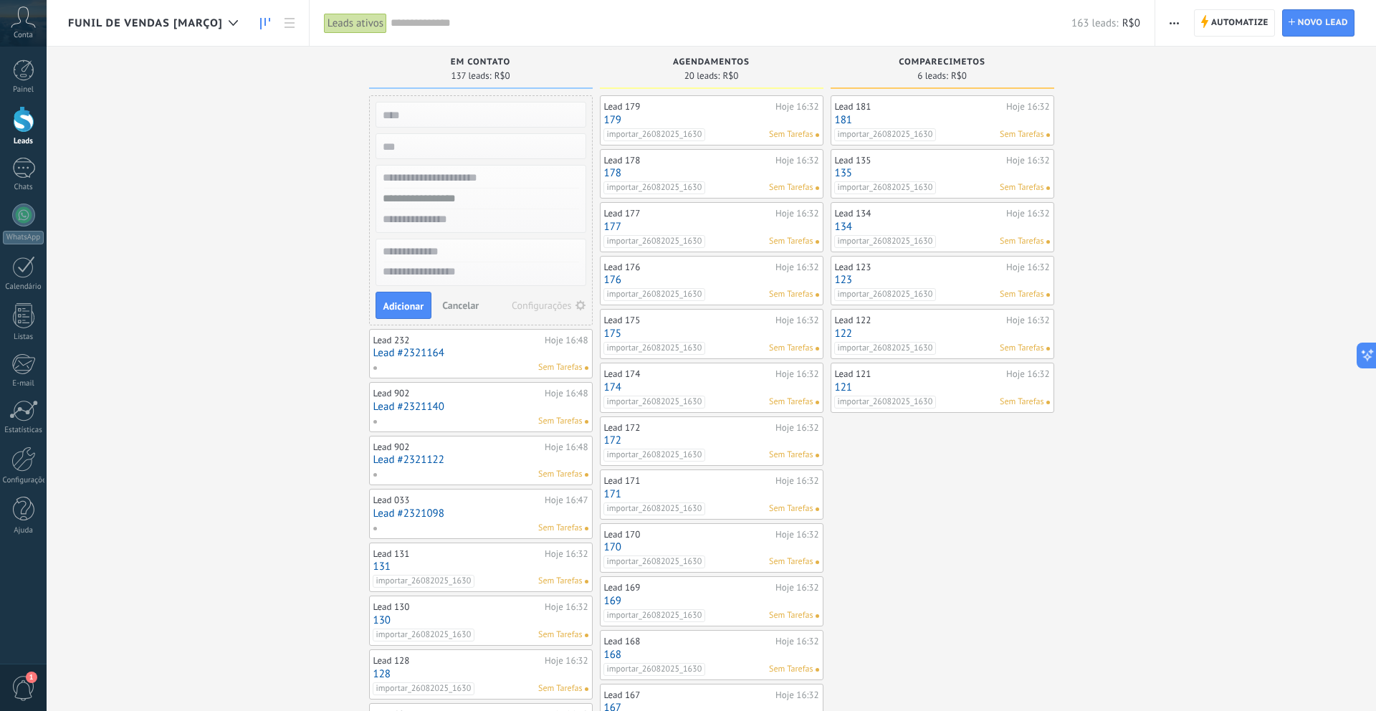
click at [475, 183] on input "text" at bounding box center [479, 178] width 209 height 21
type input "*********"
click at [403, 297] on button "Adicionar" at bounding box center [404, 305] width 57 height 27
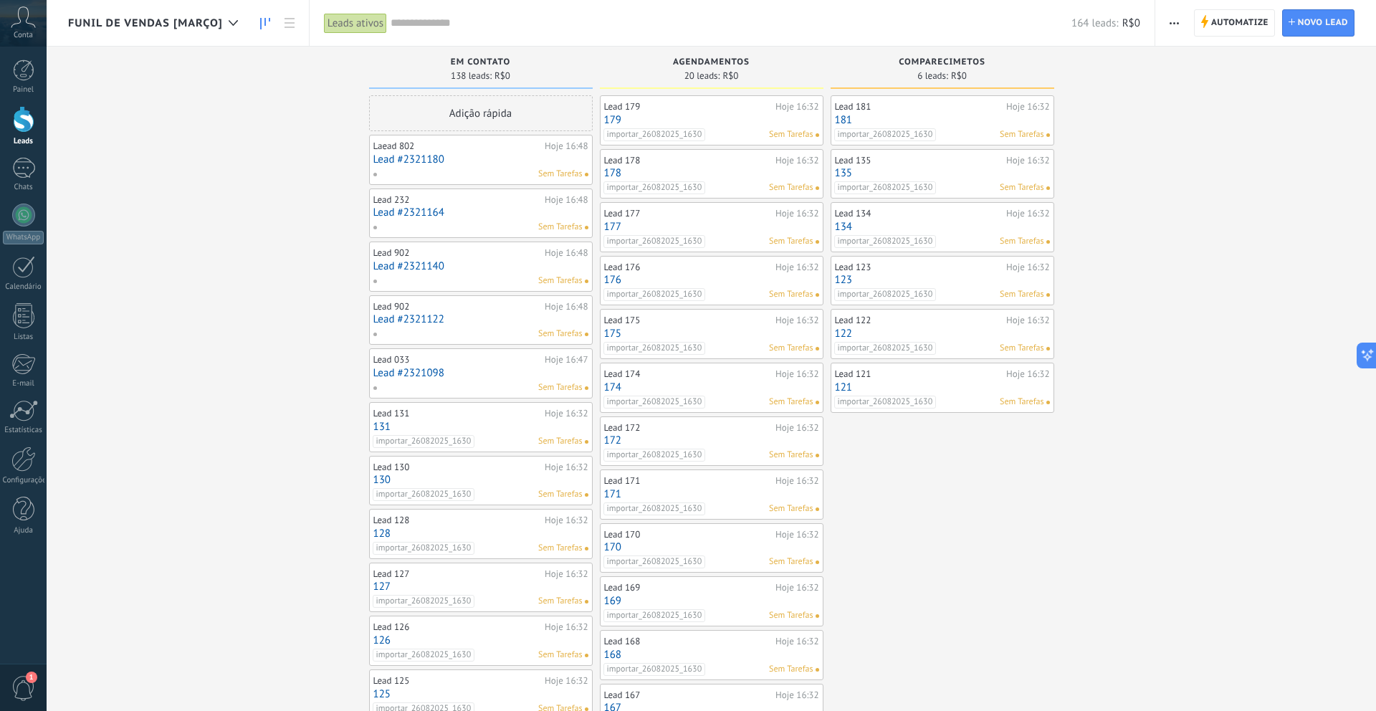
click at [505, 120] on div "Adição rápida" at bounding box center [481, 113] width 224 height 36
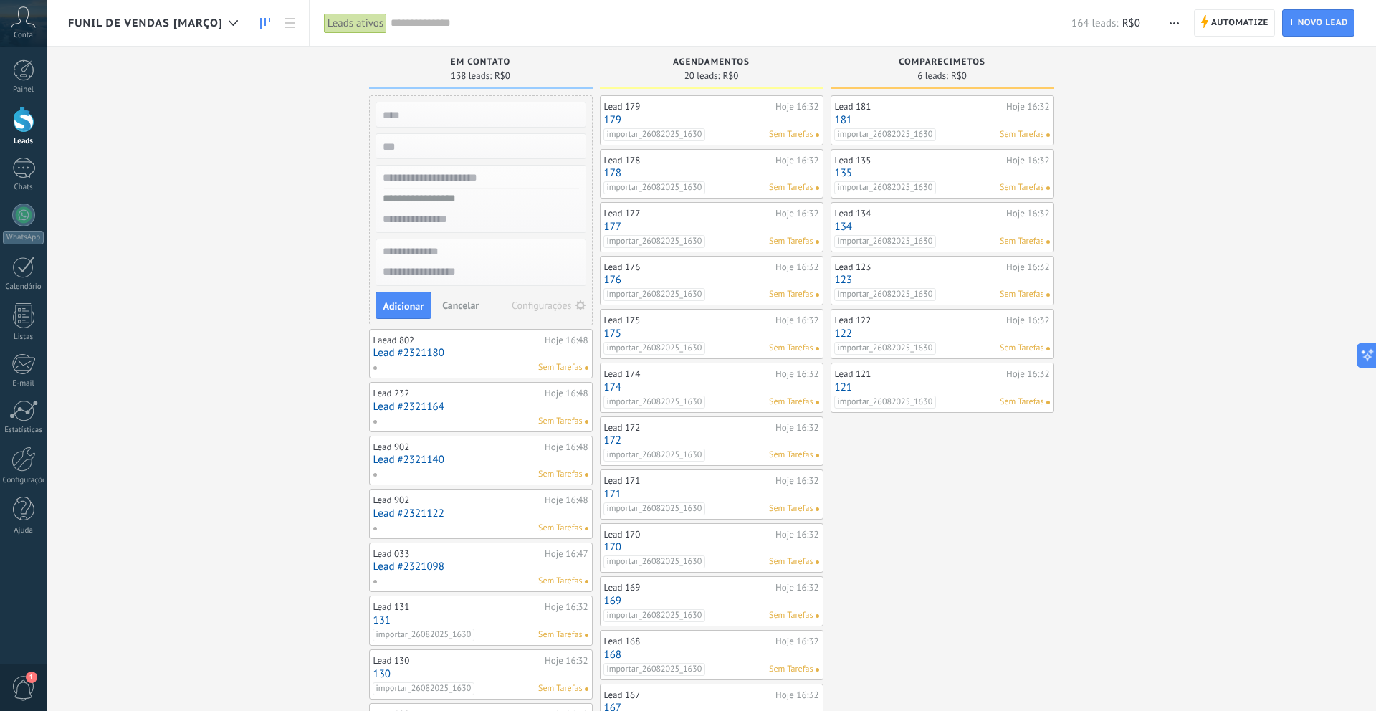
click at [468, 183] on input "text" at bounding box center [479, 178] width 209 height 21
type input "*********"
click at [418, 293] on button "Adicionar" at bounding box center [404, 305] width 57 height 27
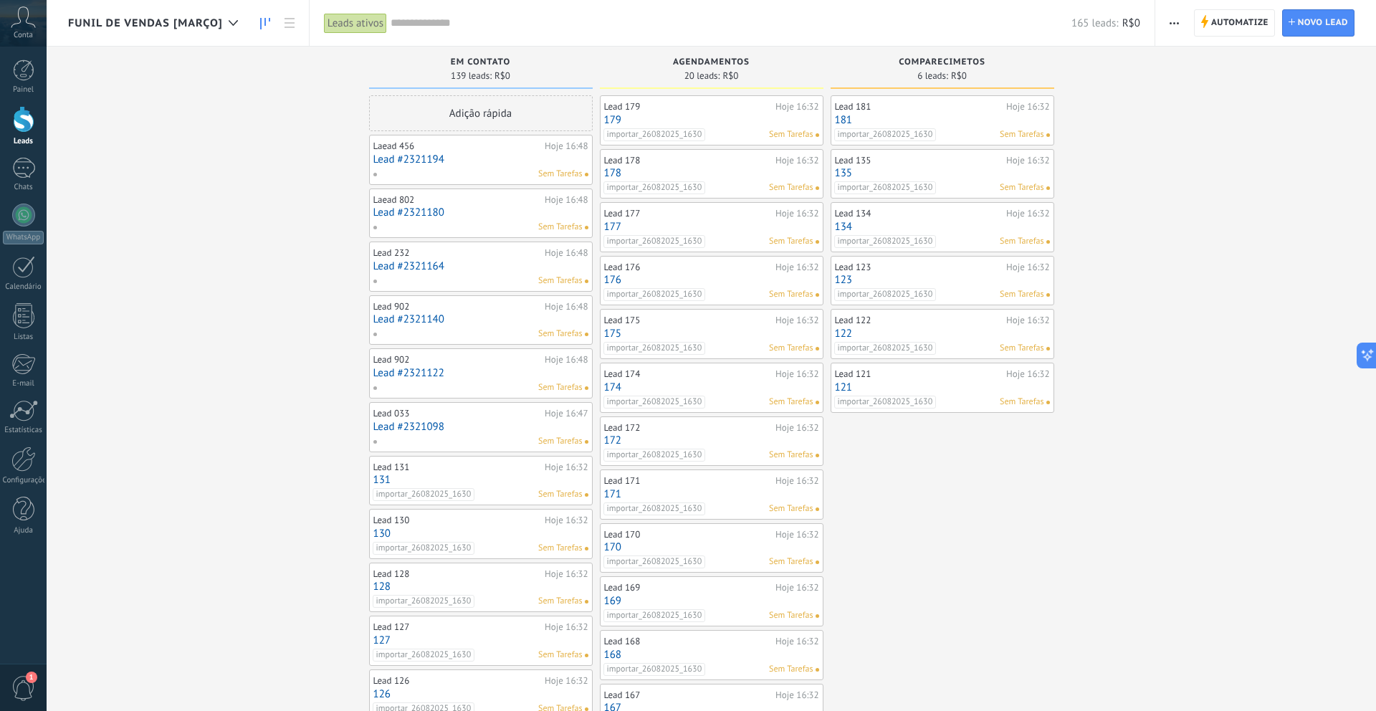
click at [511, 116] on div "Adição rápida" at bounding box center [481, 113] width 224 height 36
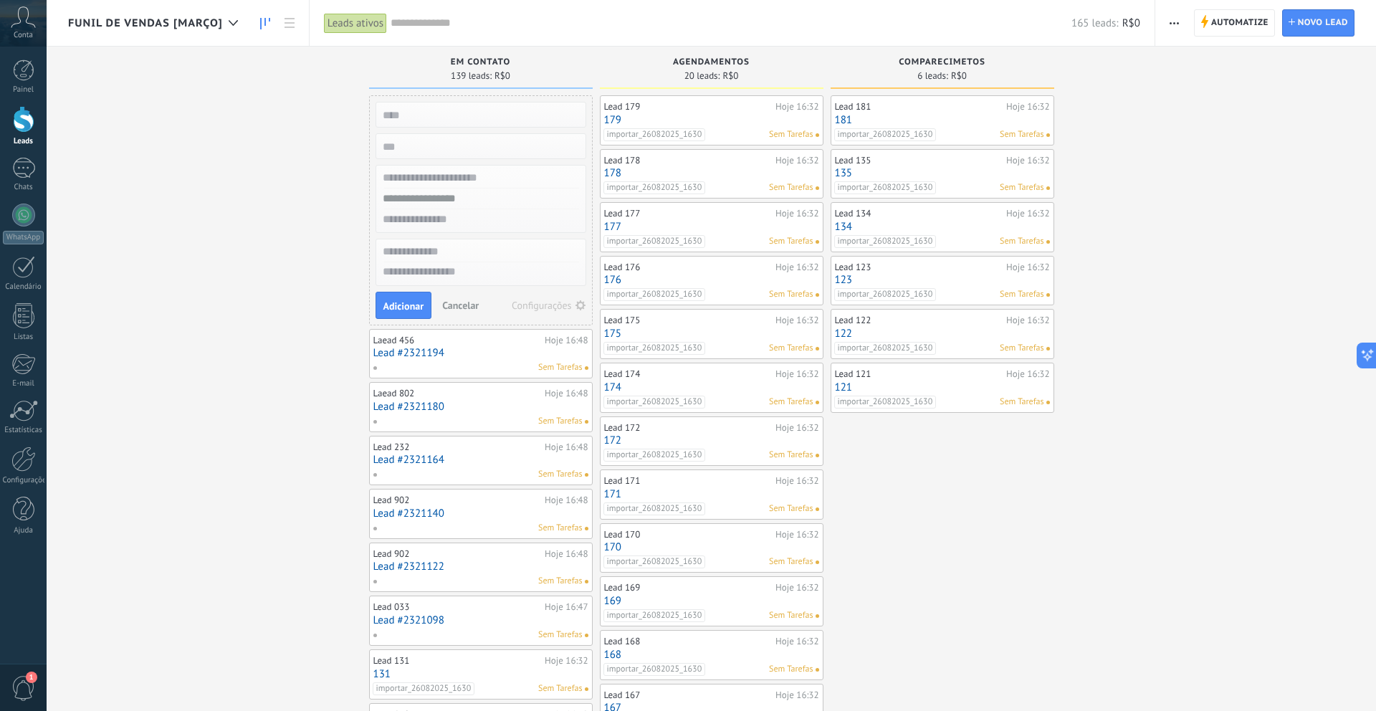
click at [475, 178] on input "text" at bounding box center [479, 178] width 209 height 21
type input "*********"
click at [414, 303] on span "Adicionar" at bounding box center [404, 306] width 41 height 10
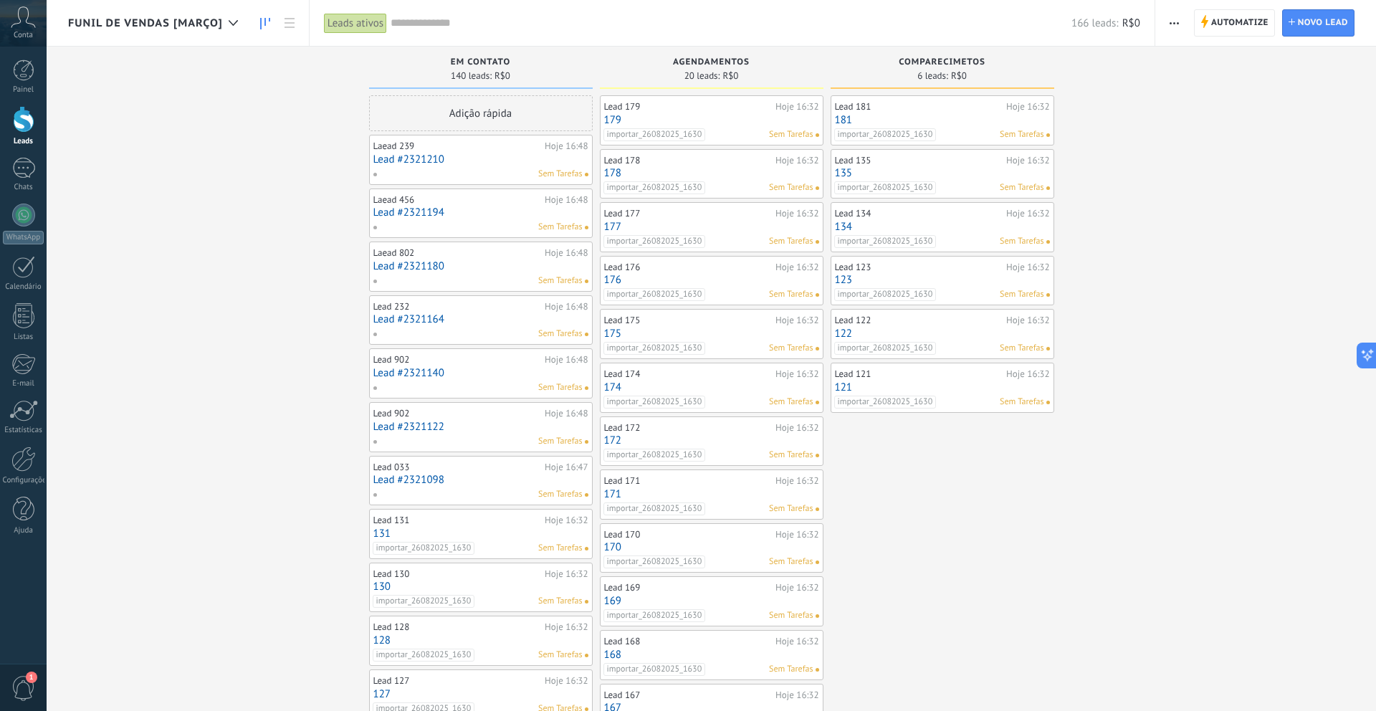
click at [478, 113] on div "Adição rápida" at bounding box center [481, 113] width 224 height 36
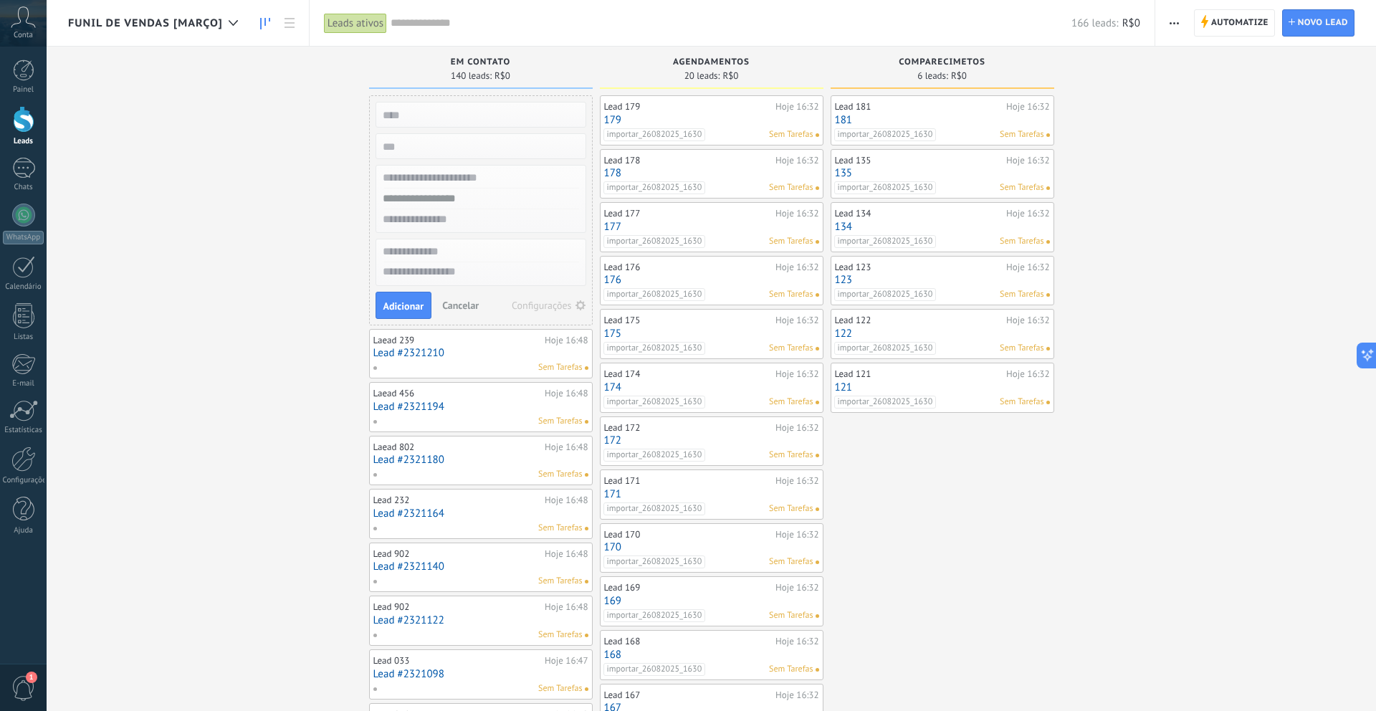
click at [453, 178] on input "text" at bounding box center [479, 178] width 209 height 21
type input "*********"
click at [399, 301] on span "Adicionar" at bounding box center [404, 306] width 41 height 10
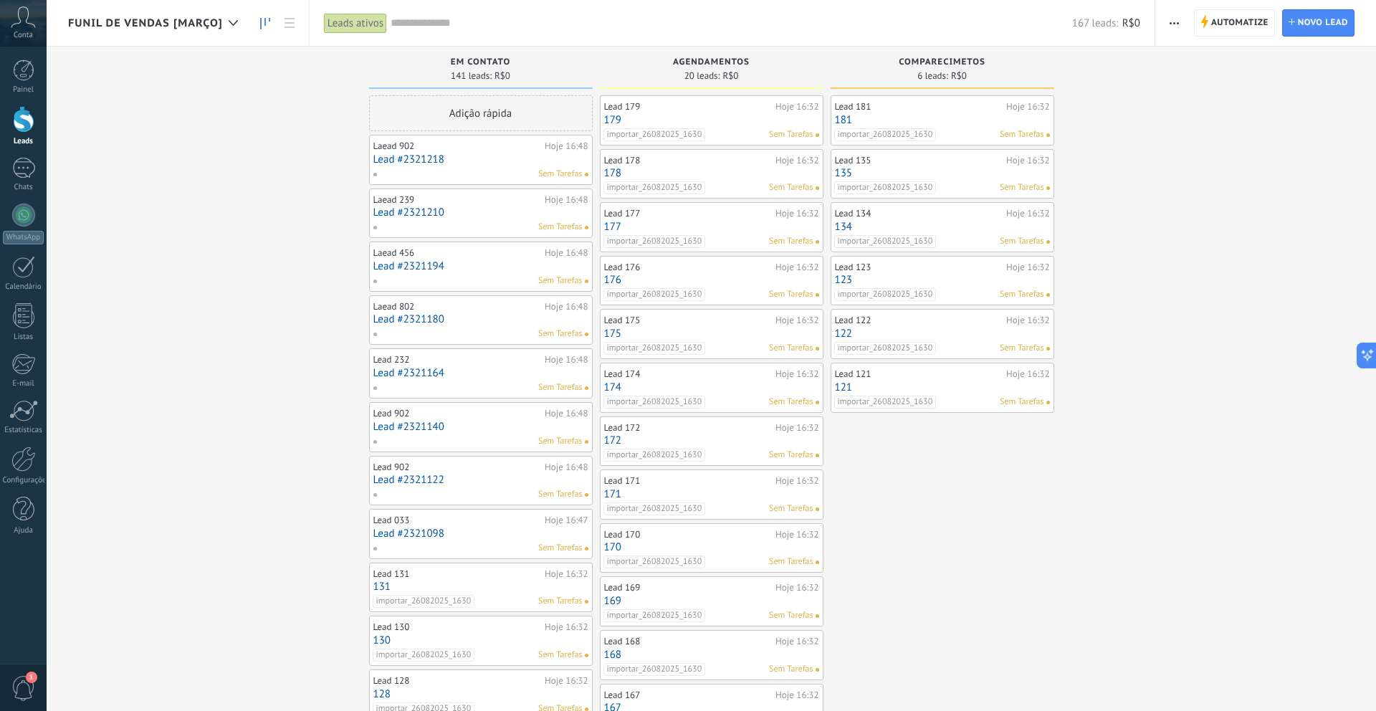
click at [504, 116] on div "Adição rápida" at bounding box center [481, 113] width 224 height 36
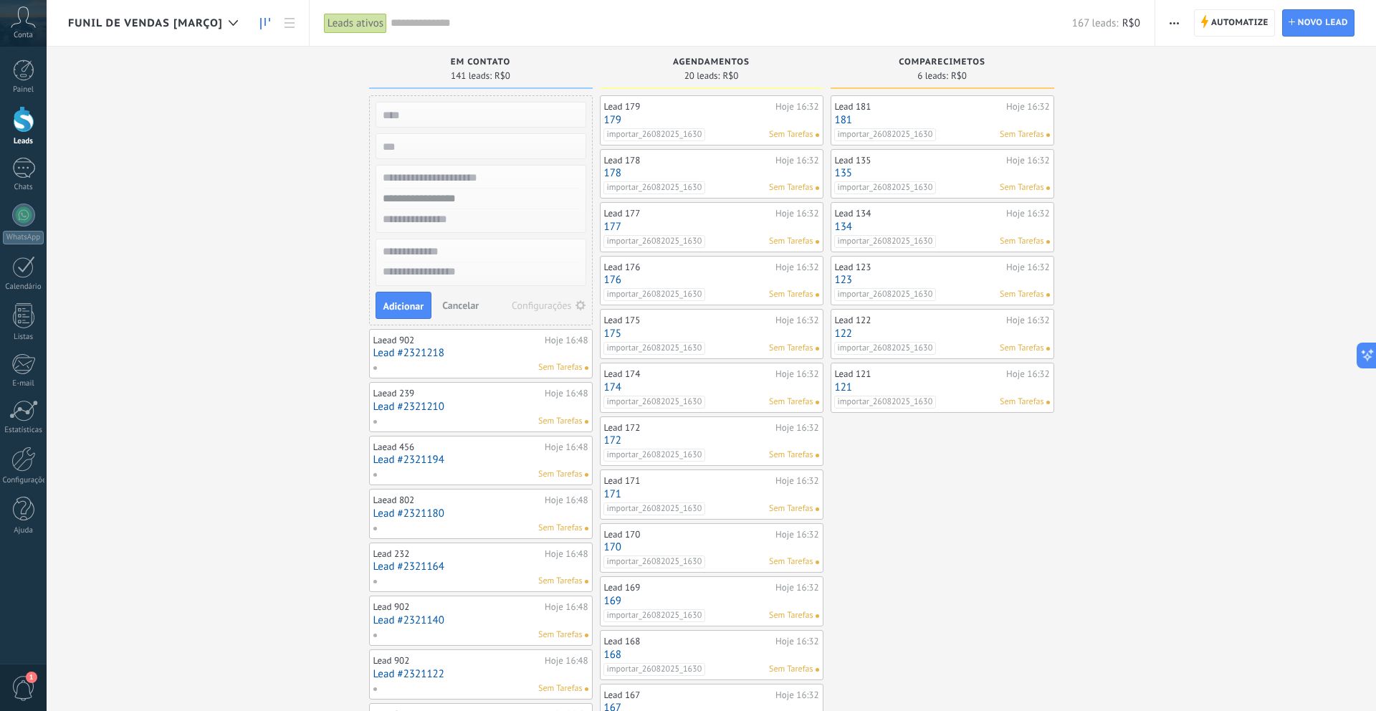
click at [472, 183] on input "text" at bounding box center [479, 178] width 209 height 21
type input "*********"
click at [422, 302] on span "Adicionar" at bounding box center [404, 306] width 41 height 10
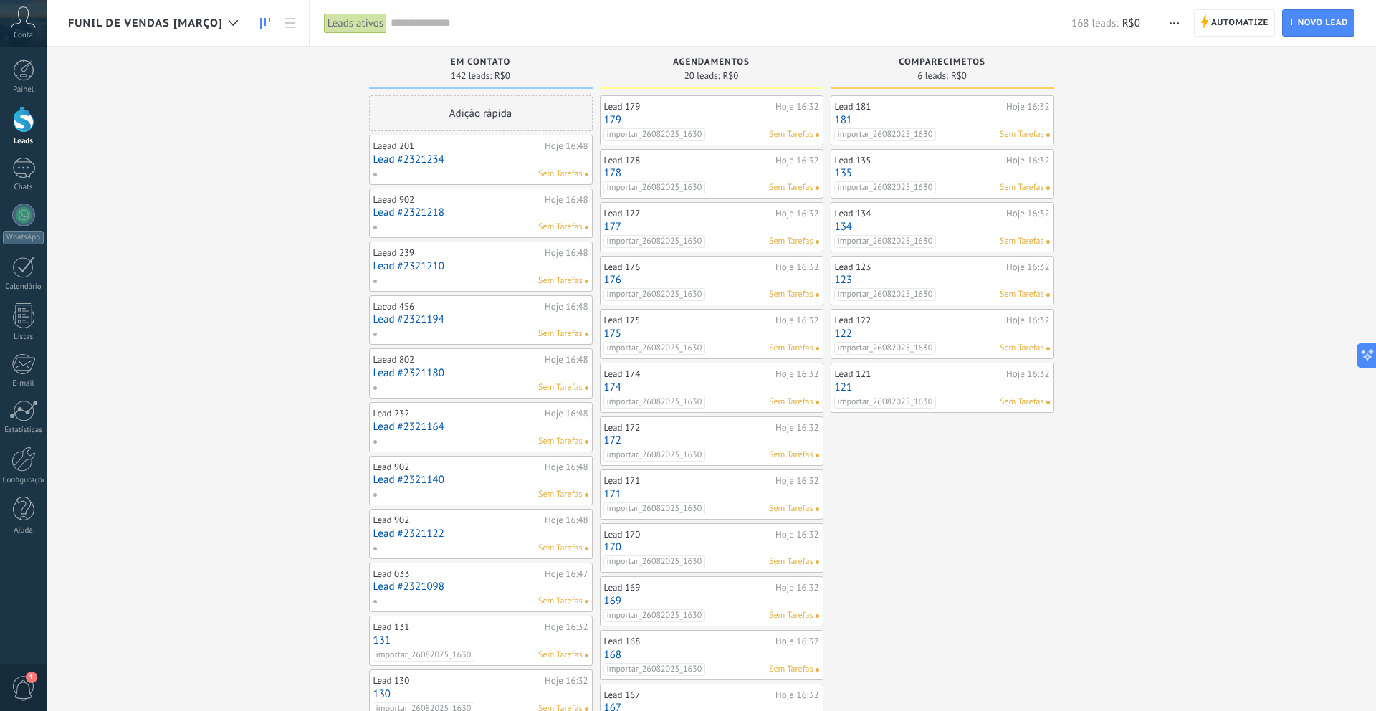
click at [491, 118] on div "Adição rápida" at bounding box center [481, 113] width 224 height 36
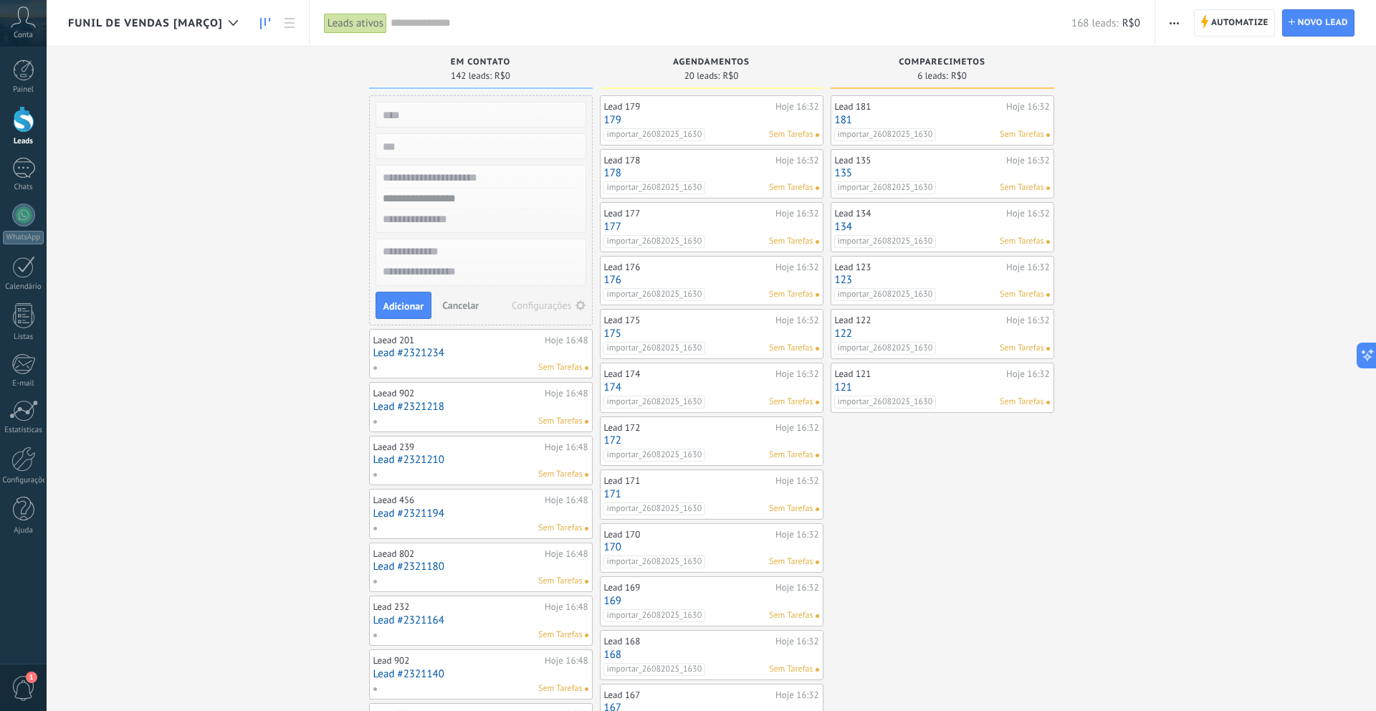
click at [453, 186] on div at bounding box center [480, 178] width 209 height 21
click at [455, 184] on input "text" at bounding box center [479, 178] width 209 height 21
type input "*********"
click at [424, 300] on button "Adicionar" at bounding box center [404, 305] width 57 height 27
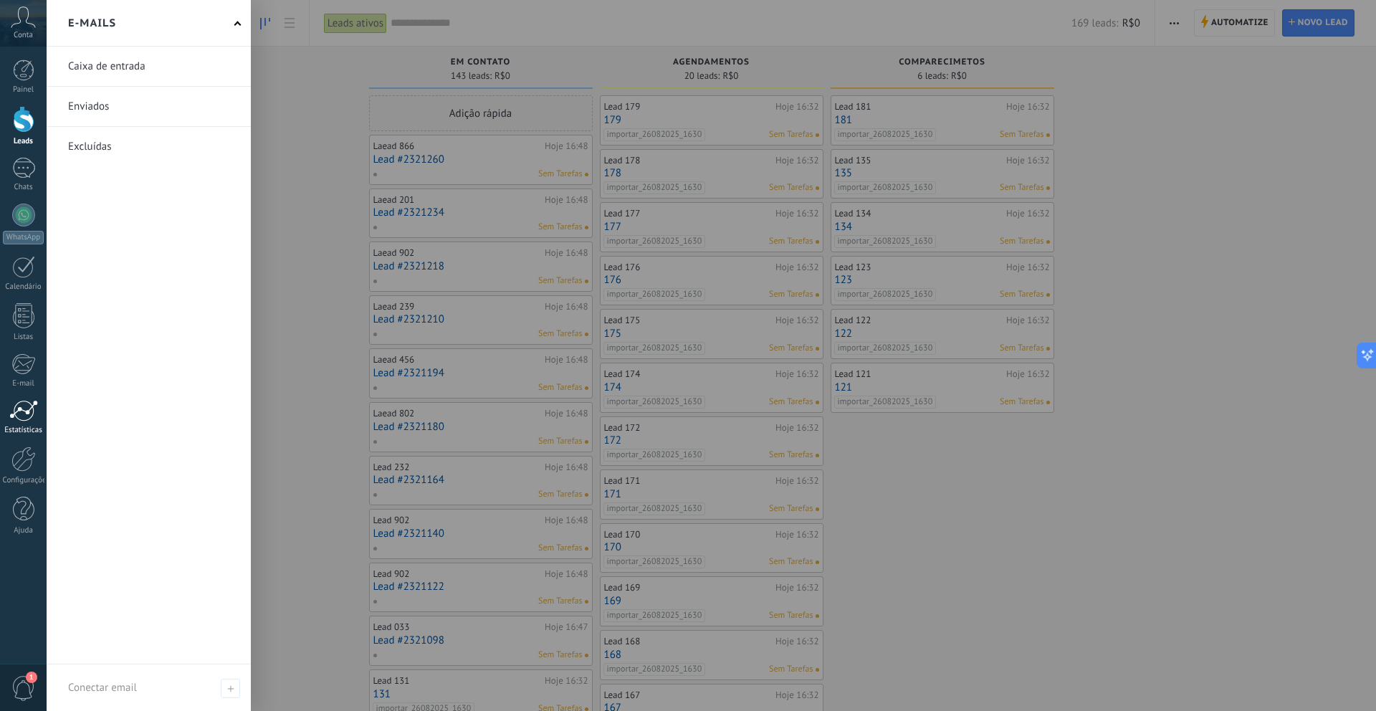
click at [24, 405] on div at bounding box center [23, 411] width 29 height 22
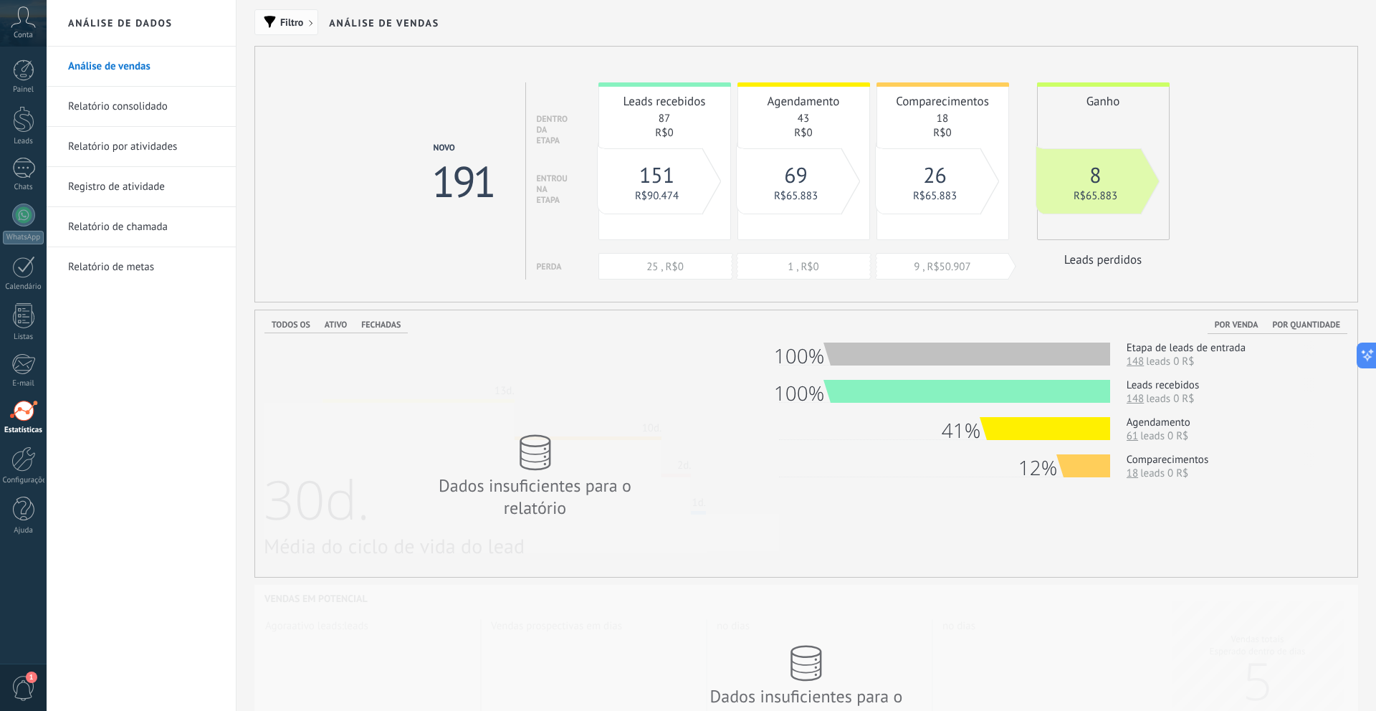
click at [275, 20] on span "button" at bounding box center [270, 22] width 12 height 12
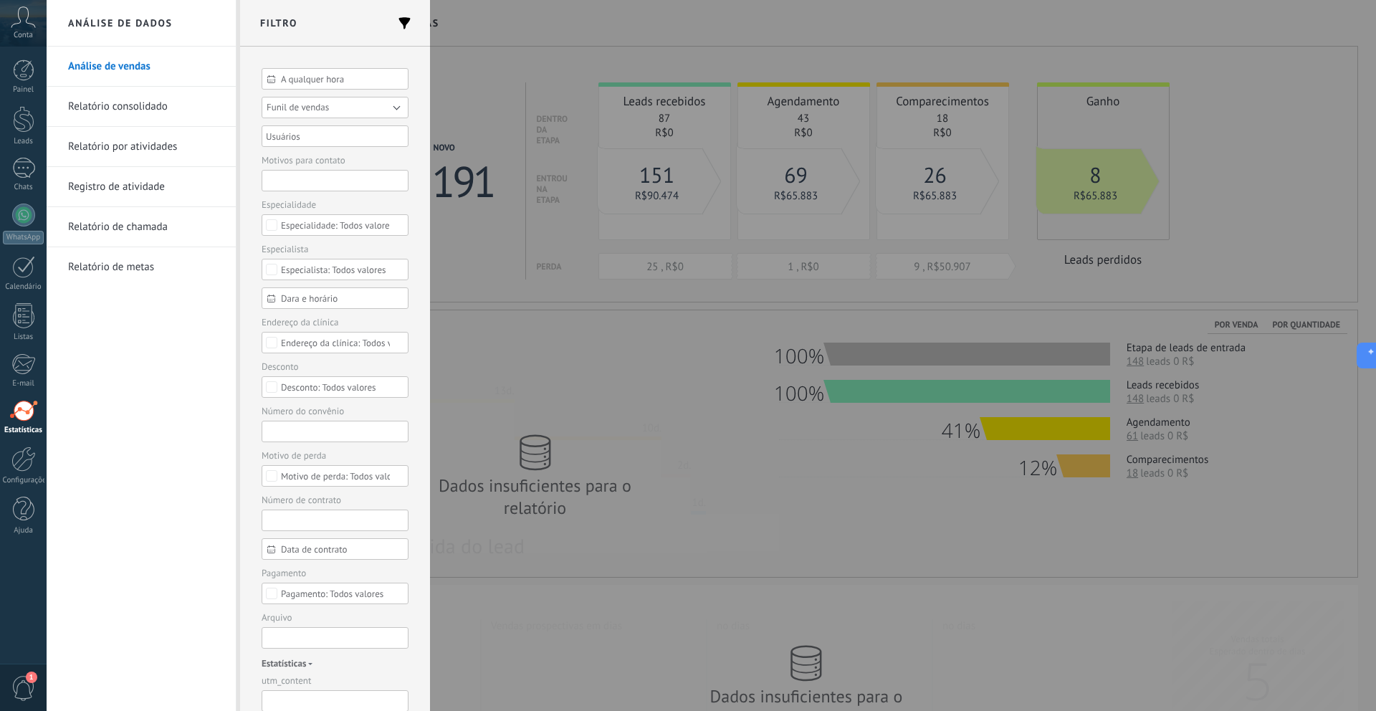
click at [335, 106] on button "Funil de vendas" at bounding box center [335, 108] width 147 height 22
click at [334, 125] on span "Funil de vendas [Março]" at bounding box center [328, 128] width 151 height 11
click at [305, 684] on button "Aplicar" at bounding box center [289, 688] width 54 height 27
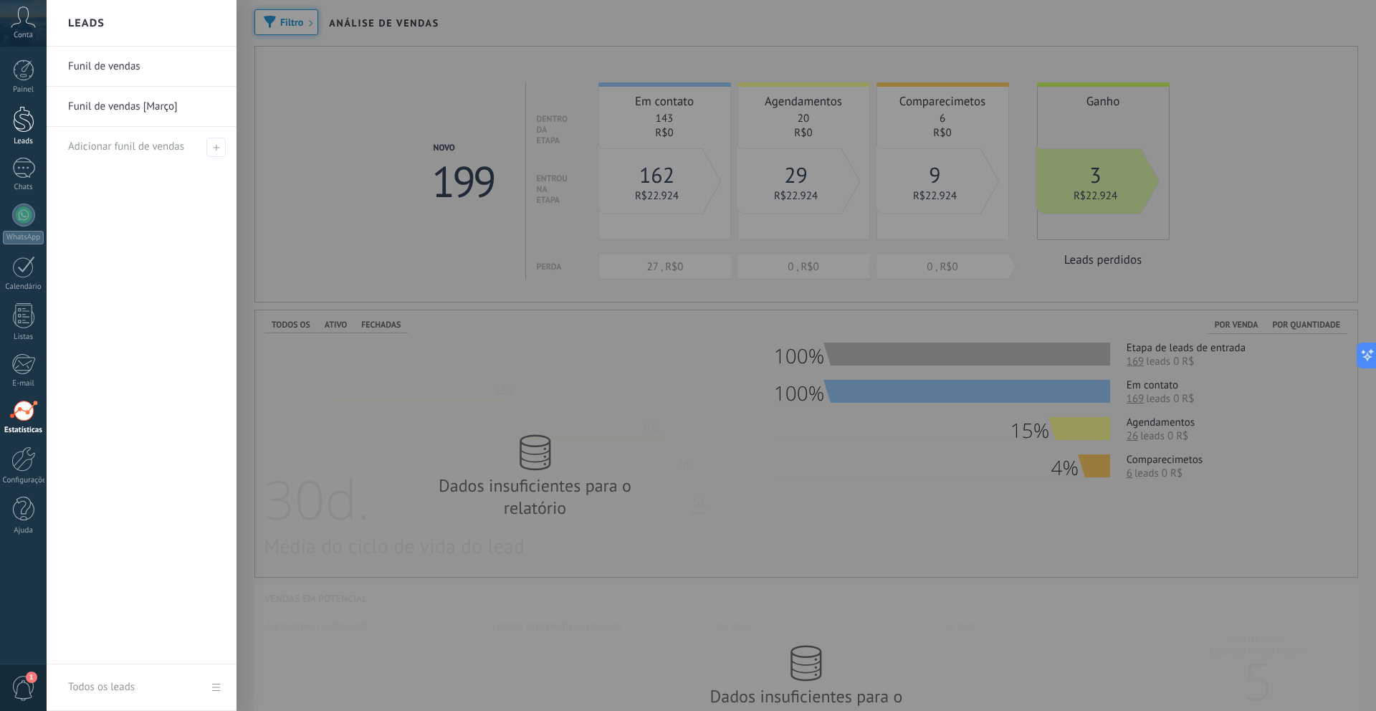
click at [34, 118] on link "Leads" at bounding box center [23, 126] width 47 height 40
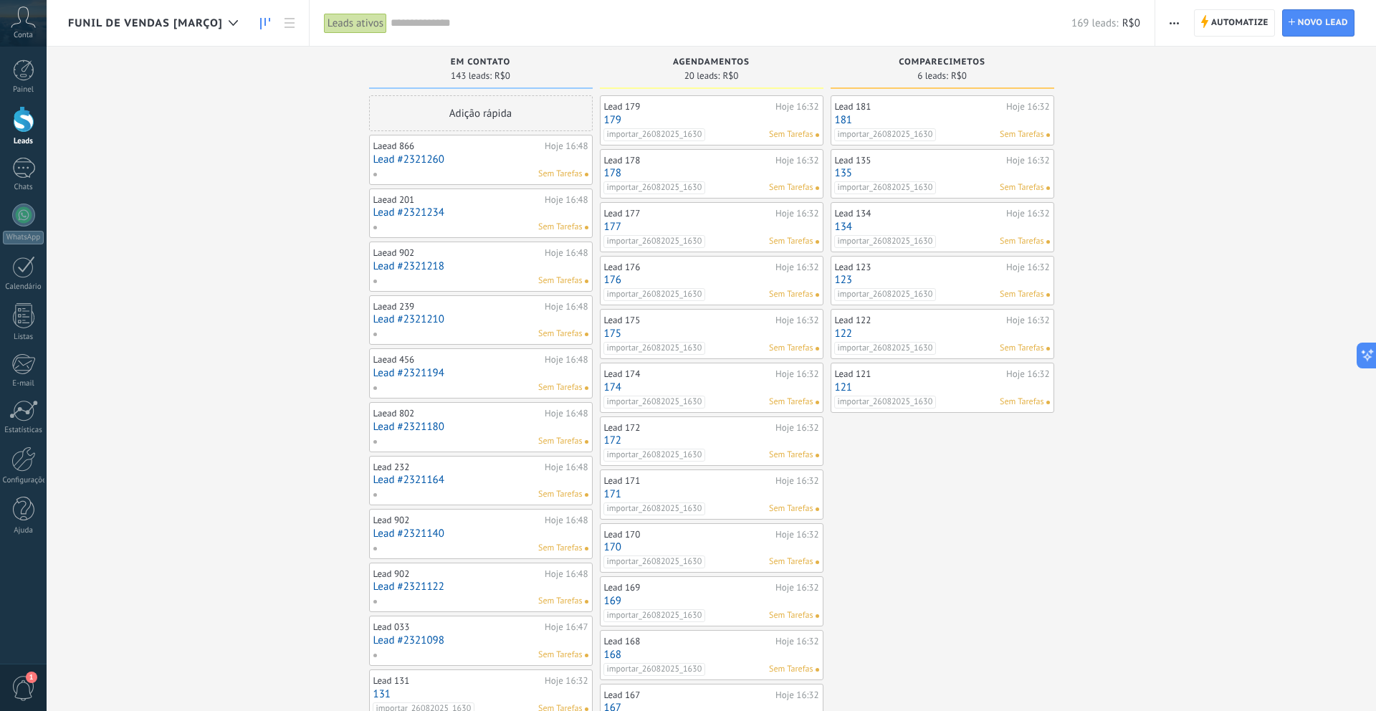
click at [214, 31] on div "Funil de vendas [Março]" at bounding box center [156, 23] width 177 height 46
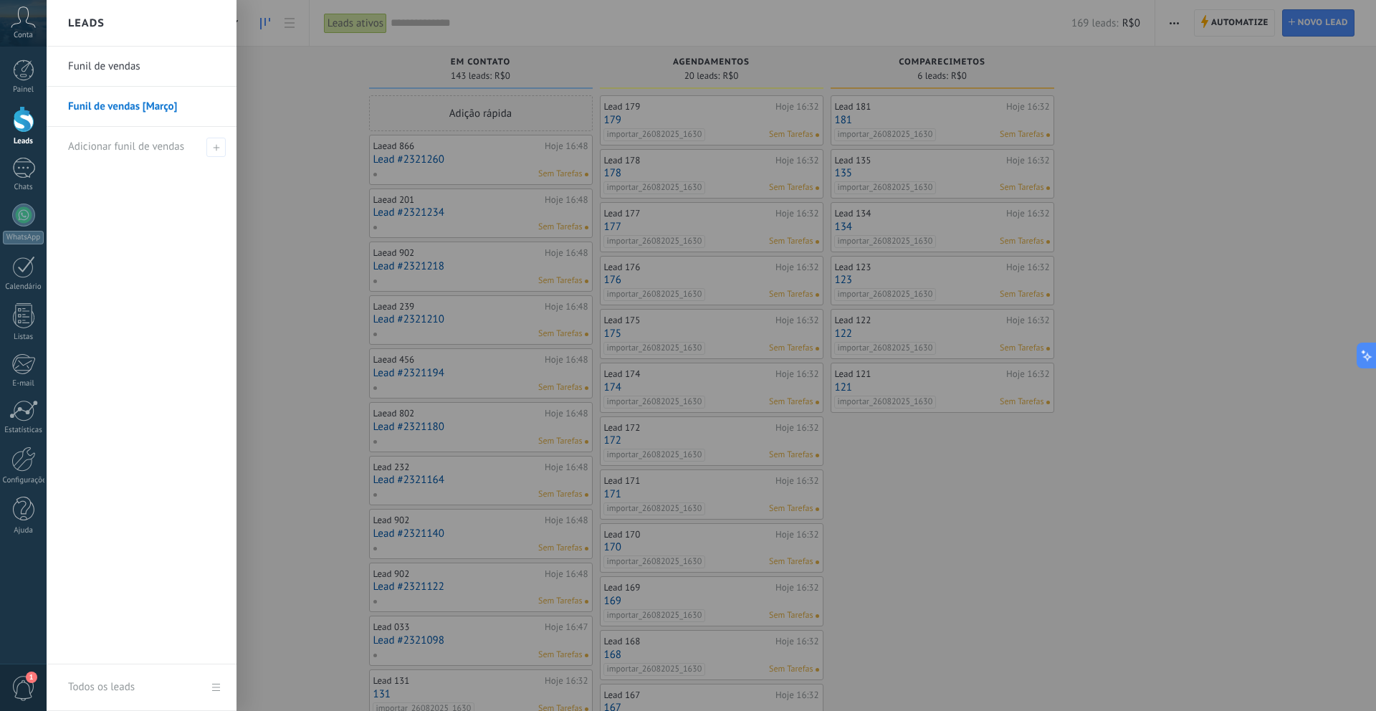
click at [178, 74] on link "Funil de vendas" at bounding box center [145, 67] width 154 height 40
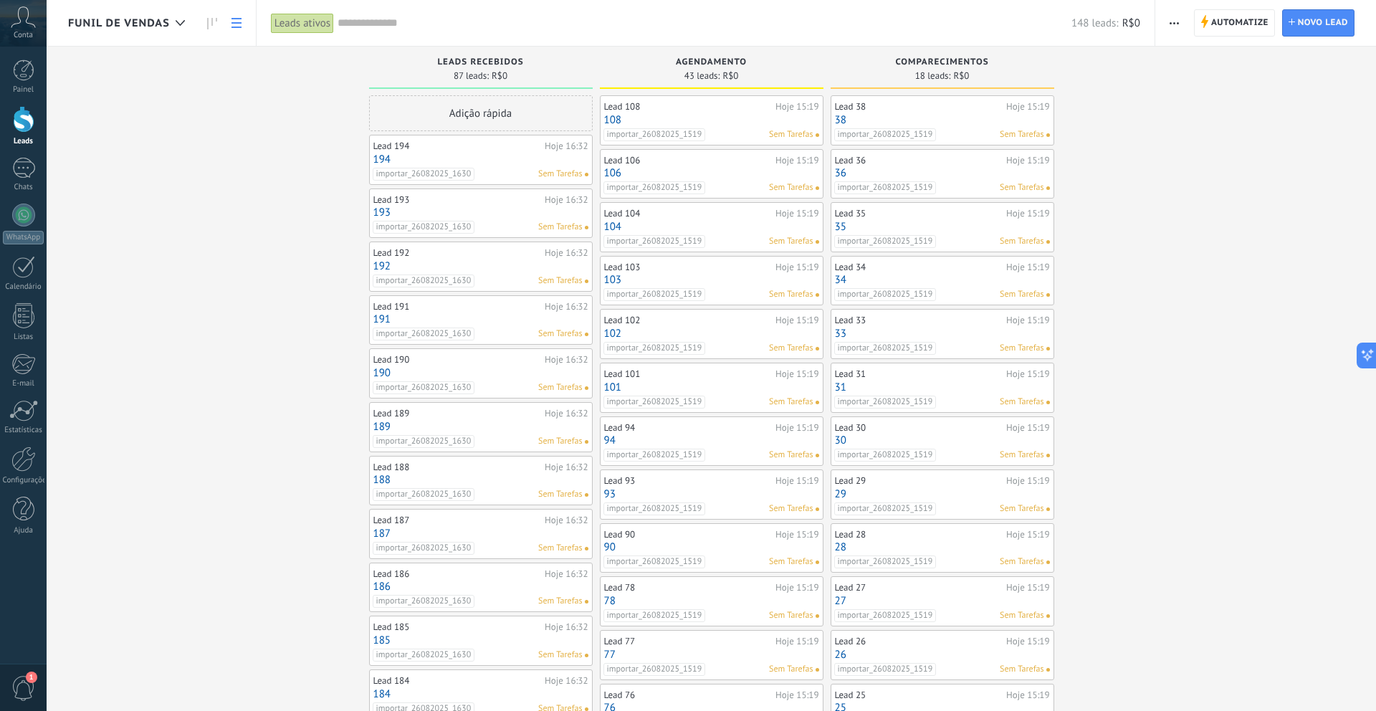
click at [236, 22] on use at bounding box center [237, 23] width 10 height 10
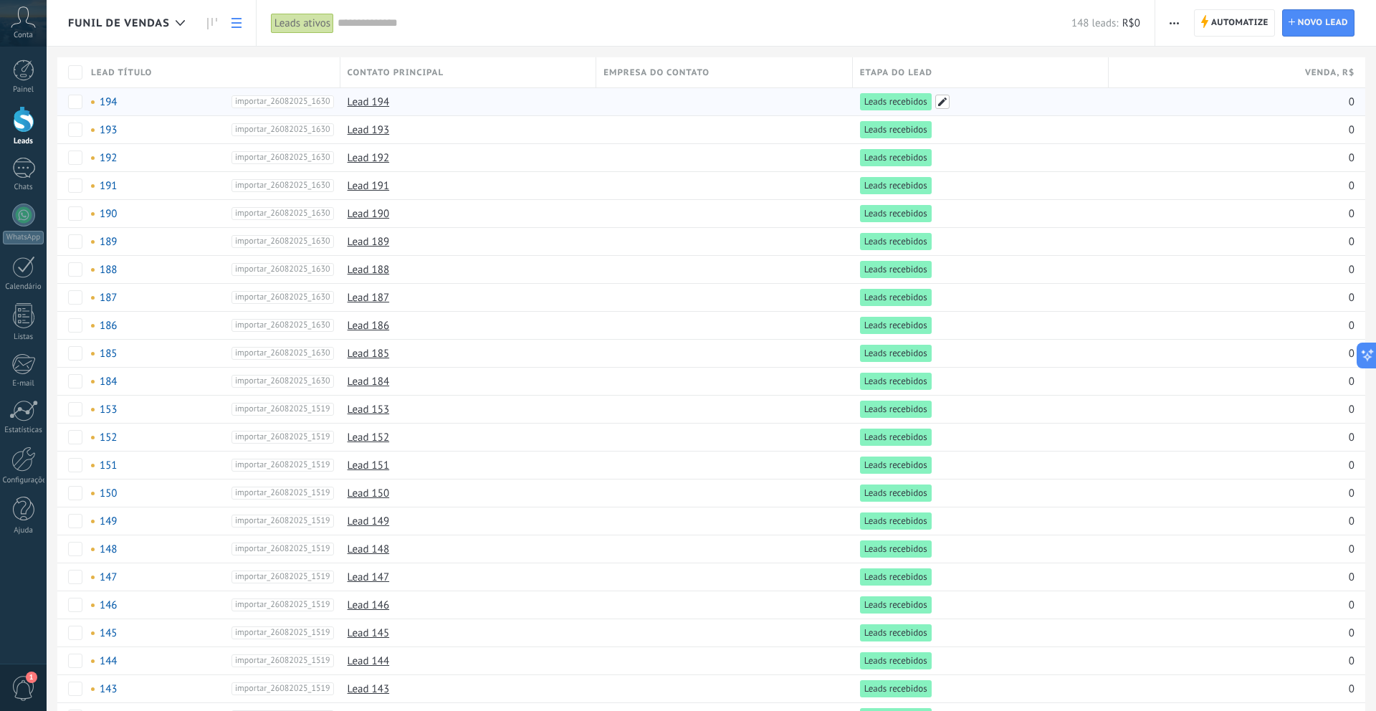
click at [943, 106] on span at bounding box center [942, 102] width 14 height 14
click at [0, 0] on div "Leads recebidos Agendamento Comparecimentos Fechamento Ganho Fechamento Perdido" at bounding box center [0, 0] width 0 height 0
click at [905, 143] on span at bounding box center [914, 136] width 95 height 12
click at [0, 0] on label "Em contato" at bounding box center [0, 0] width 0 height 0
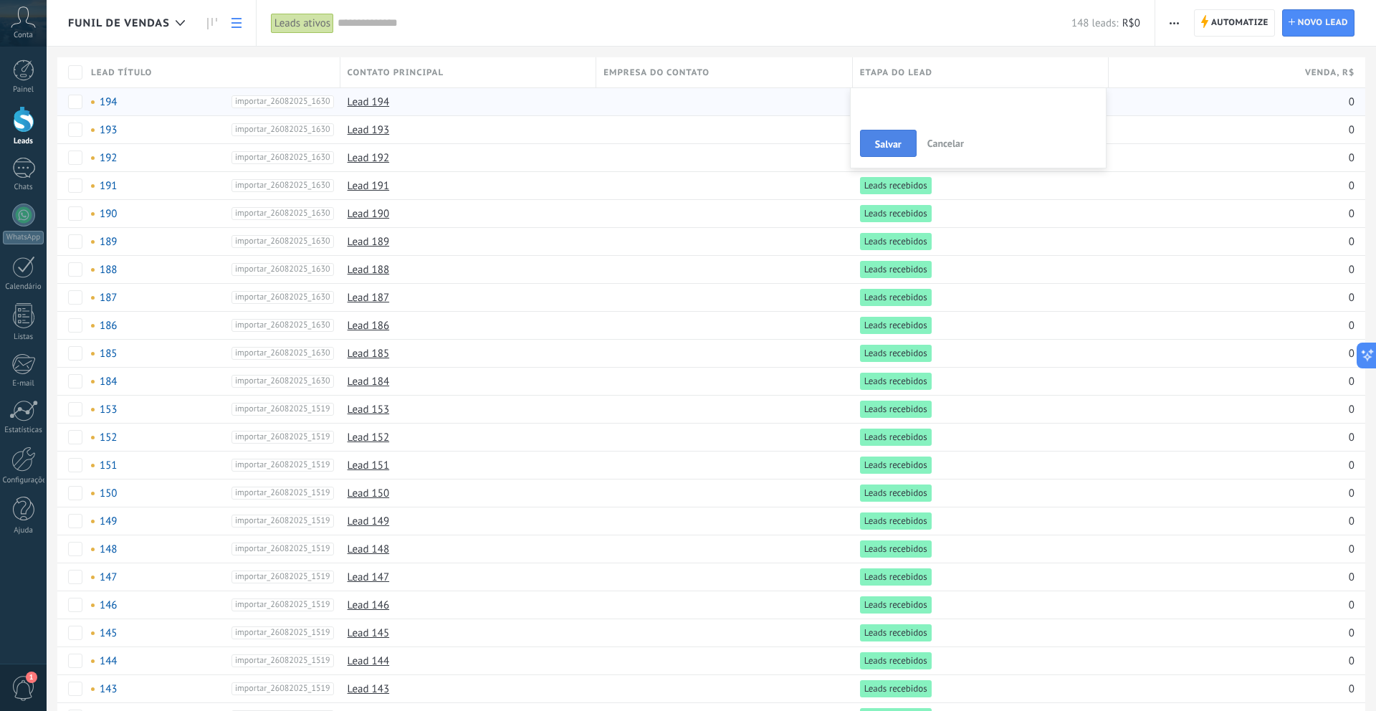
click at [896, 146] on span "Salvar" at bounding box center [888, 144] width 27 height 10
click at [938, 102] on span at bounding box center [942, 102] width 14 height 14
click at [0, 0] on div "Leads recebidos Agendamento Comparecimentos Fechamento Ganho Fechamento Perdido" at bounding box center [0, 0] width 0 height 0
click at [897, 143] on span at bounding box center [914, 136] width 95 height 12
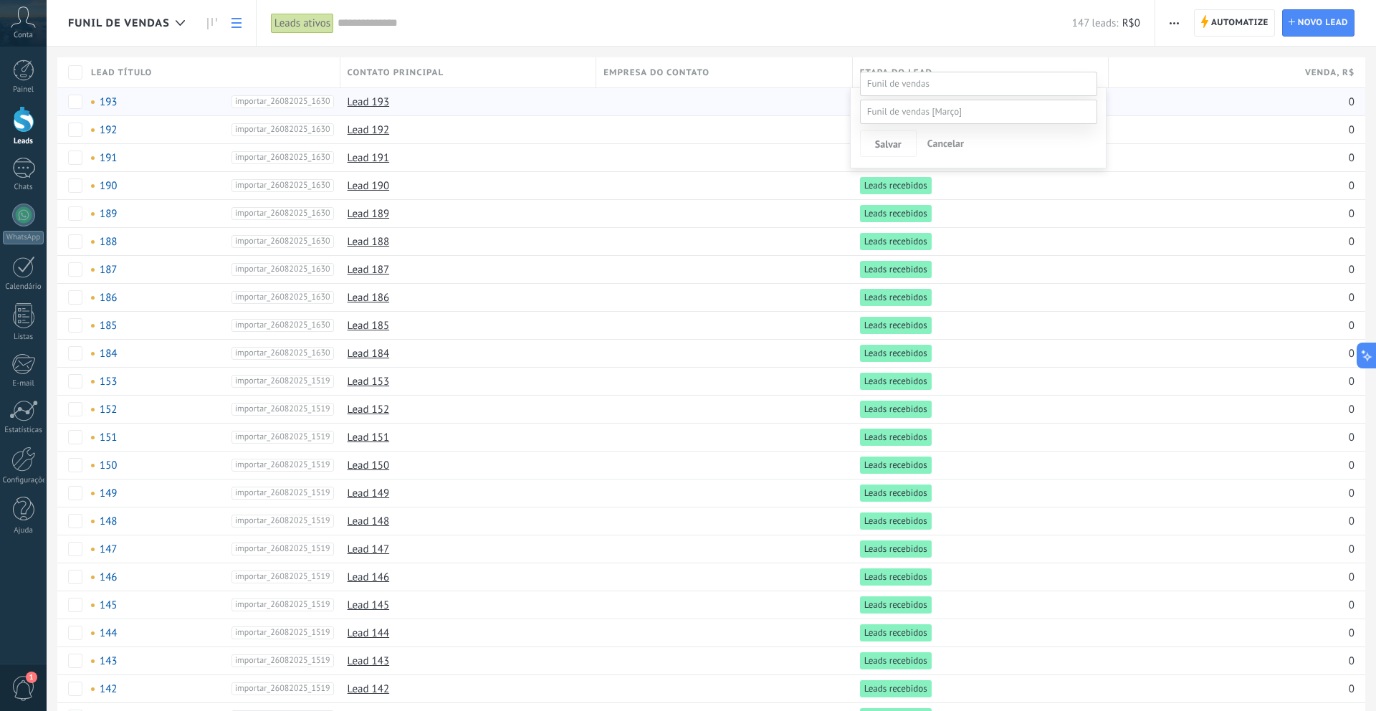
click at [0, 0] on label "Em contato" at bounding box center [0, 0] width 0 height 0
click at [896, 148] on span "Salvar" at bounding box center [888, 144] width 27 height 10
click at [938, 102] on span at bounding box center [942, 102] width 14 height 14
click at [0, 0] on div "Leads recebidos Agendamento Comparecimentos Fechamento Ganho Fechamento Perdido" at bounding box center [0, 0] width 0 height 0
click at [905, 143] on span at bounding box center [914, 136] width 95 height 12
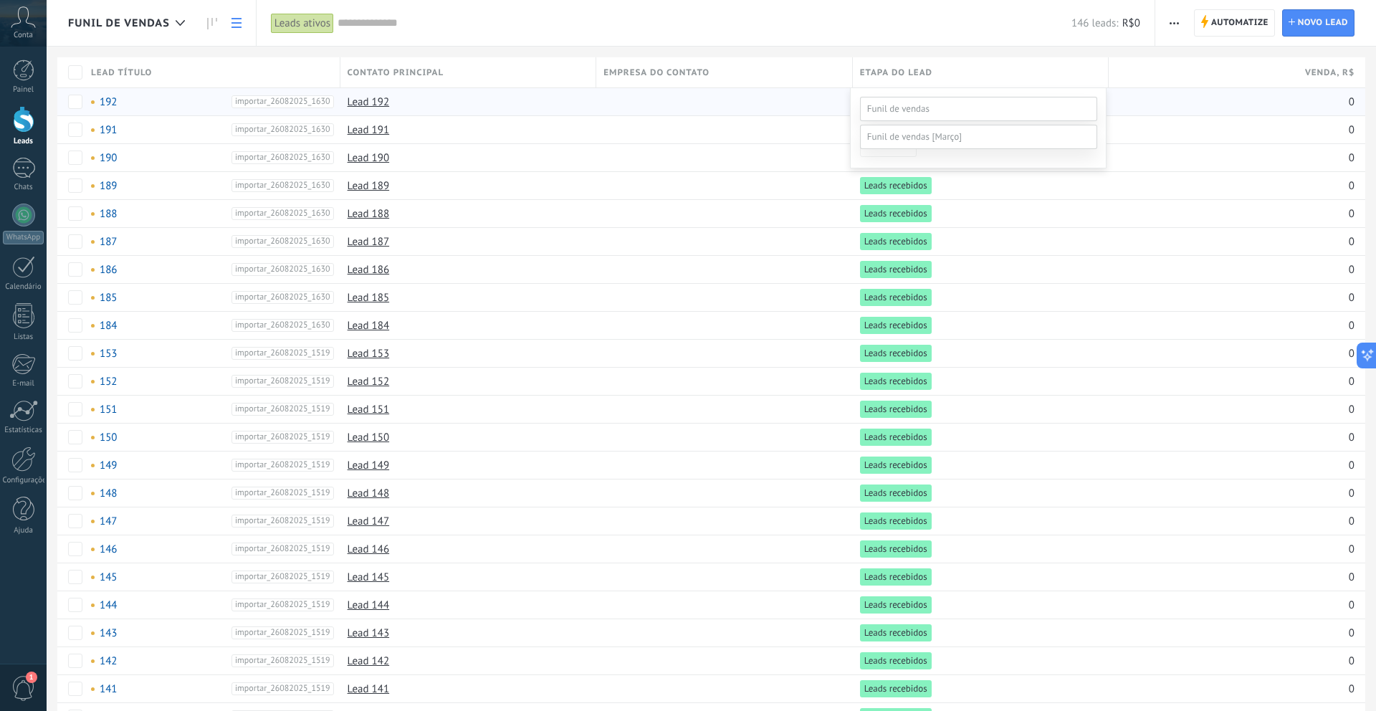
scroll to position [28, 0]
click at [0, 0] on label "Em contato" at bounding box center [0, 0] width 0 height 0
click at [899, 149] on span "Salvar" at bounding box center [888, 144] width 27 height 10
click at [939, 102] on span at bounding box center [942, 102] width 14 height 14
click at [0, 0] on div "Leads recebidos Agendamento Comparecimentos Fechamento Ganho Fechamento Perdido" at bounding box center [0, 0] width 0 height 0
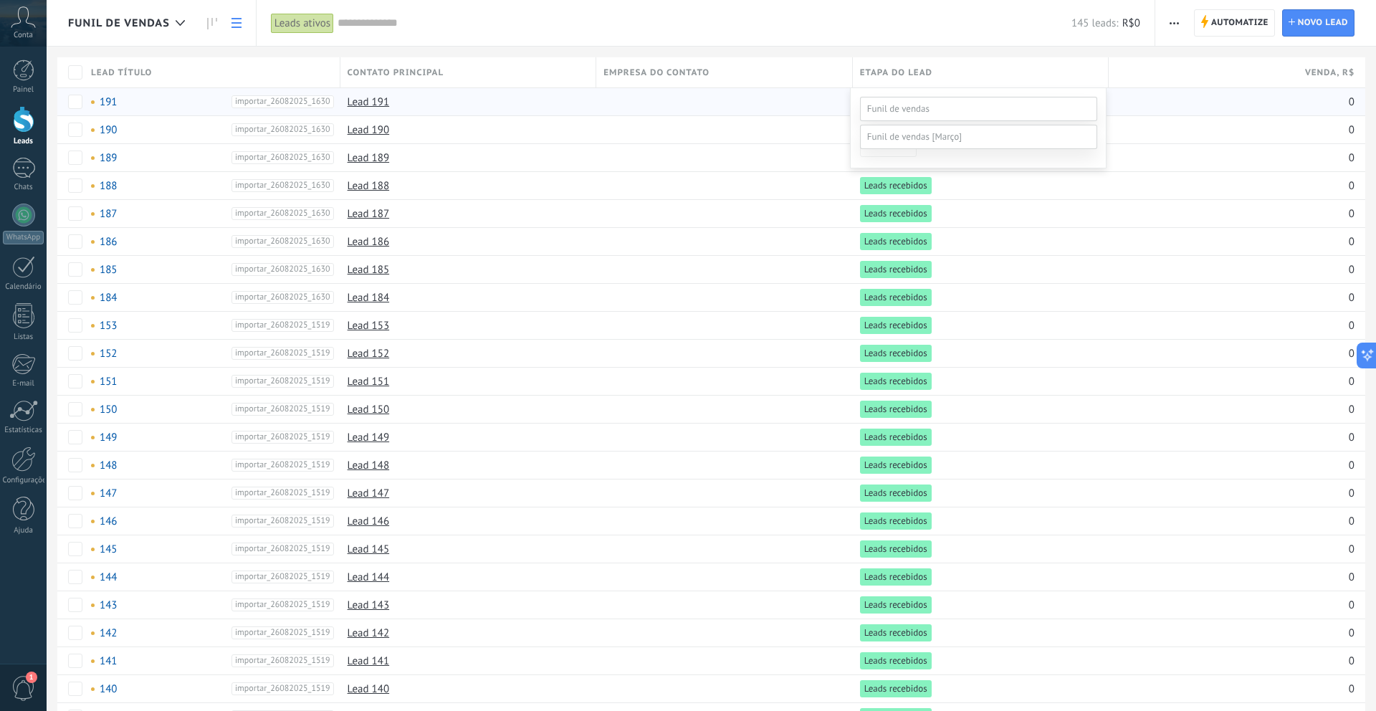
click at [895, 149] on label at bounding box center [978, 137] width 237 height 24
click at [0, 0] on label "Em contato" at bounding box center [0, 0] width 0 height 0
click at [895, 149] on span "Salvar" at bounding box center [888, 144] width 27 height 10
click at [13, 424] on link "Estatísticas" at bounding box center [23, 417] width 47 height 35
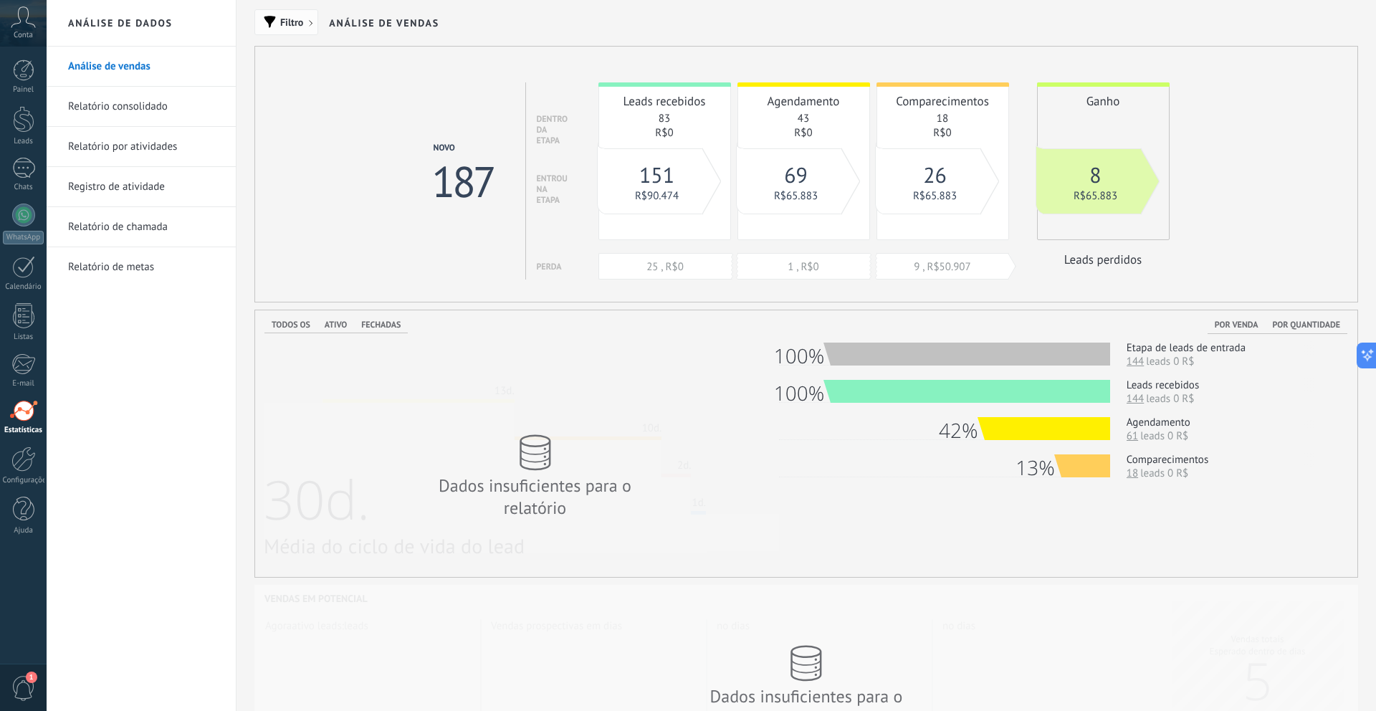
click at [291, 24] on span "Filtro" at bounding box center [291, 22] width 23 height 10
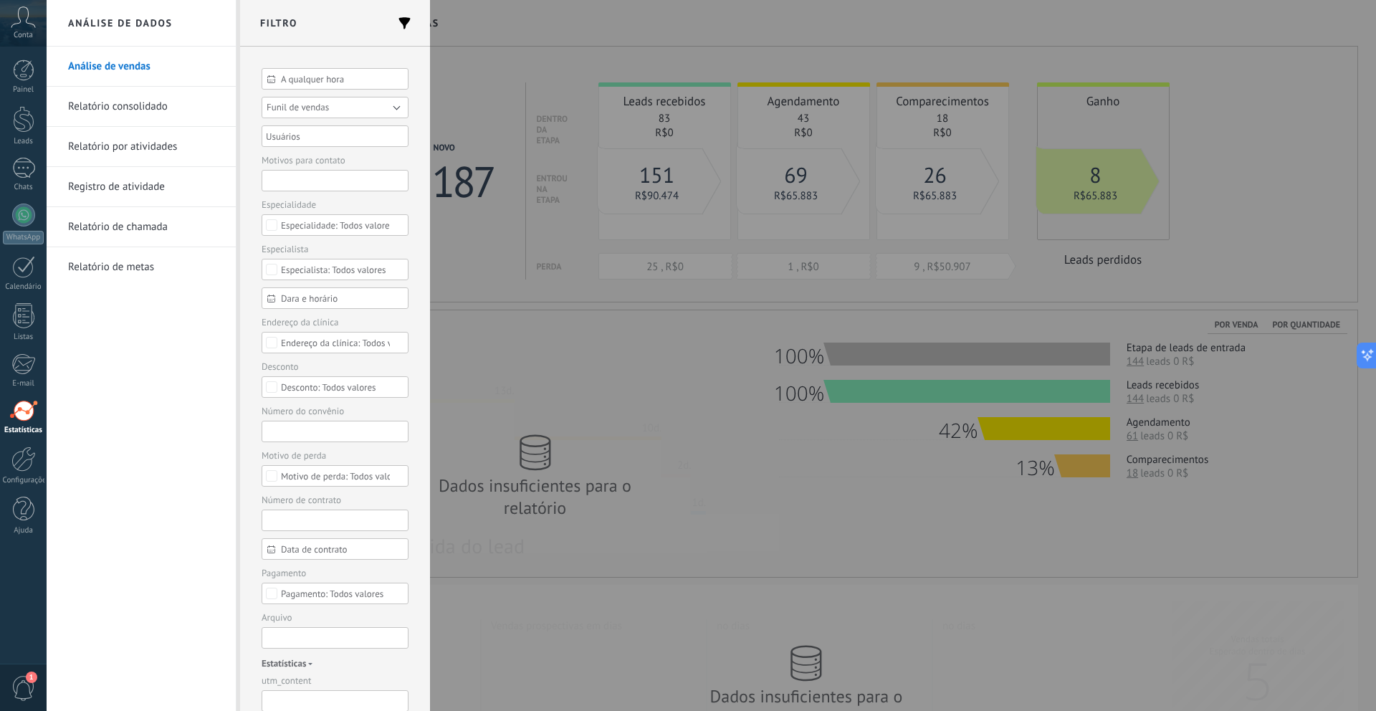
click at [307, 103] on span "Funil de vendas" at bounding box center [298, 107] width 62 height 12
click at [319, 131] on span "Funil de vendas [Março]" at bounding box center [328, 128] width 151 height 11
click at [283, 690] on button "Aplicar" at bounding box center [289, 688] width 54 height 27
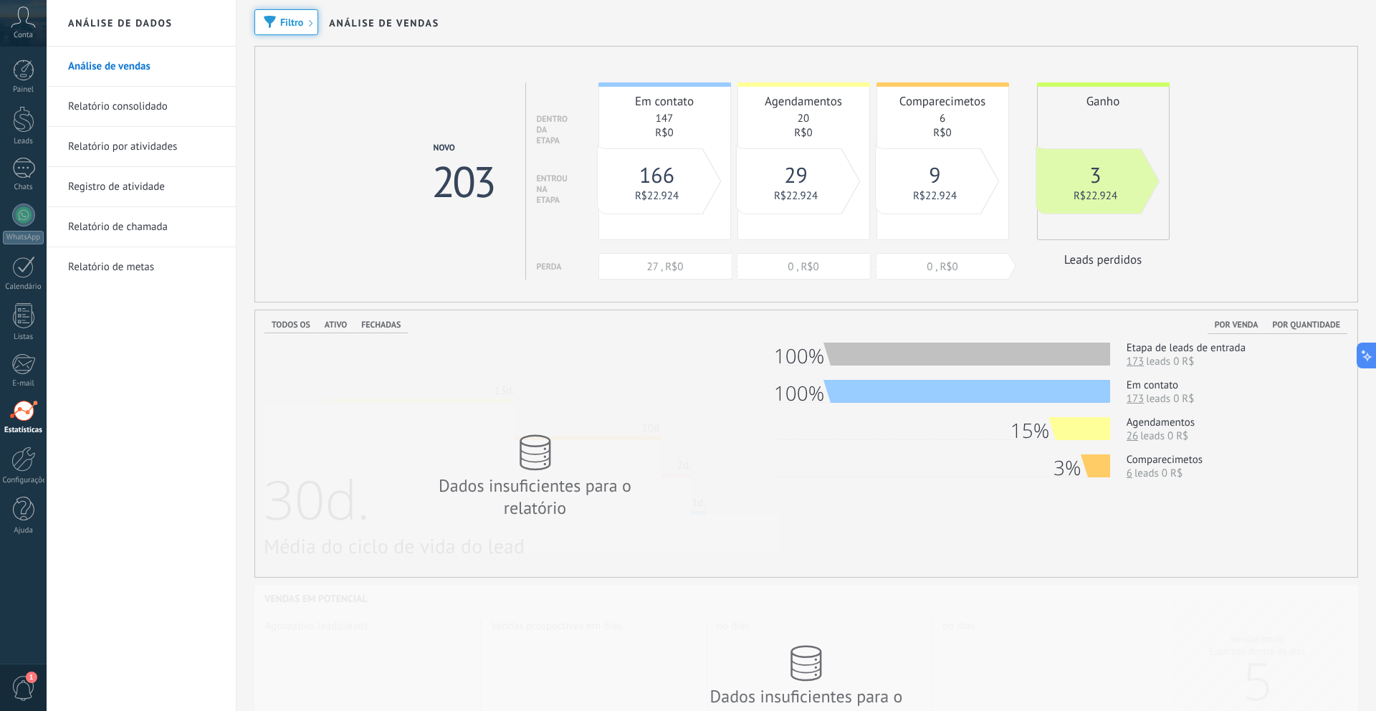
click at [672, 320] on div "Todos os Ativo Fechadas Por venda Por quantidade Dados insuficientes para o rel…" at bounding box center [806, 436] width 1085 height 253
click at [32, 117] on div at bounding box center [24, 119] width 22 height 27
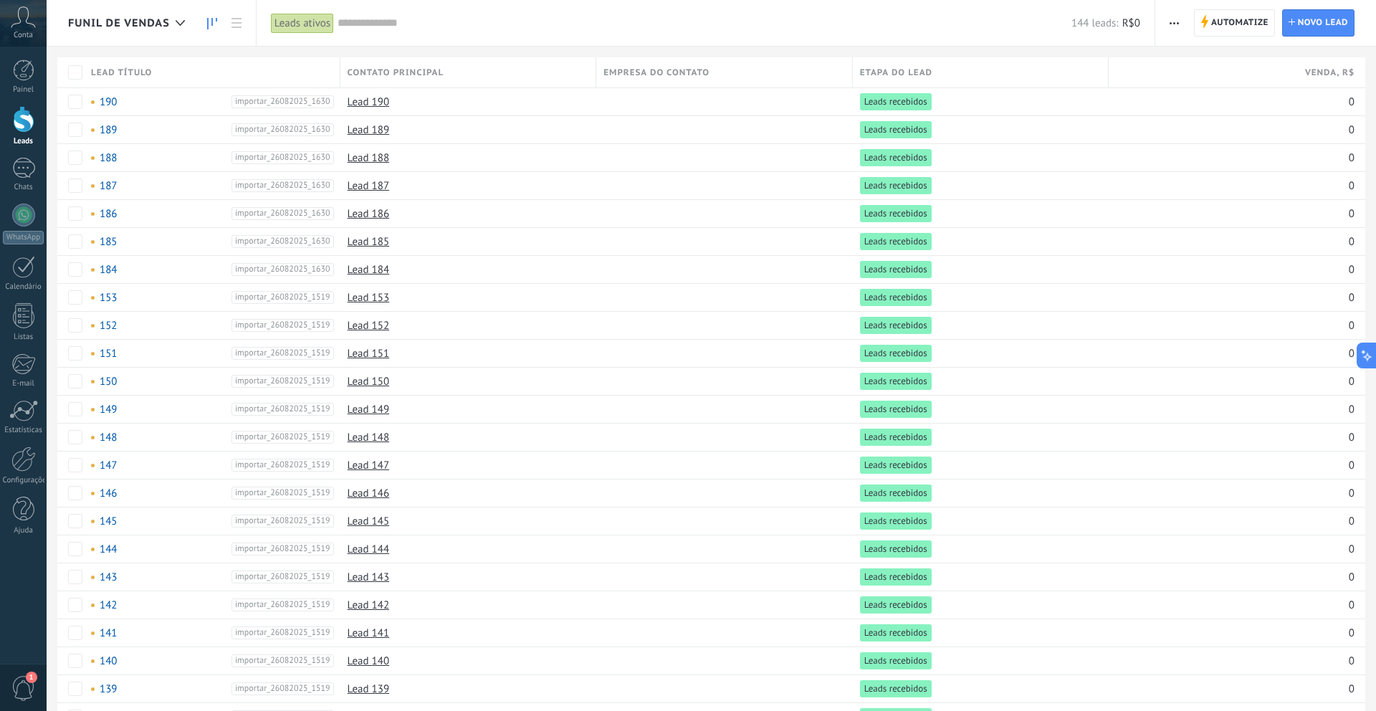
click at [214, 18] on icon at bounding box center [212, 23] width 10 height 11
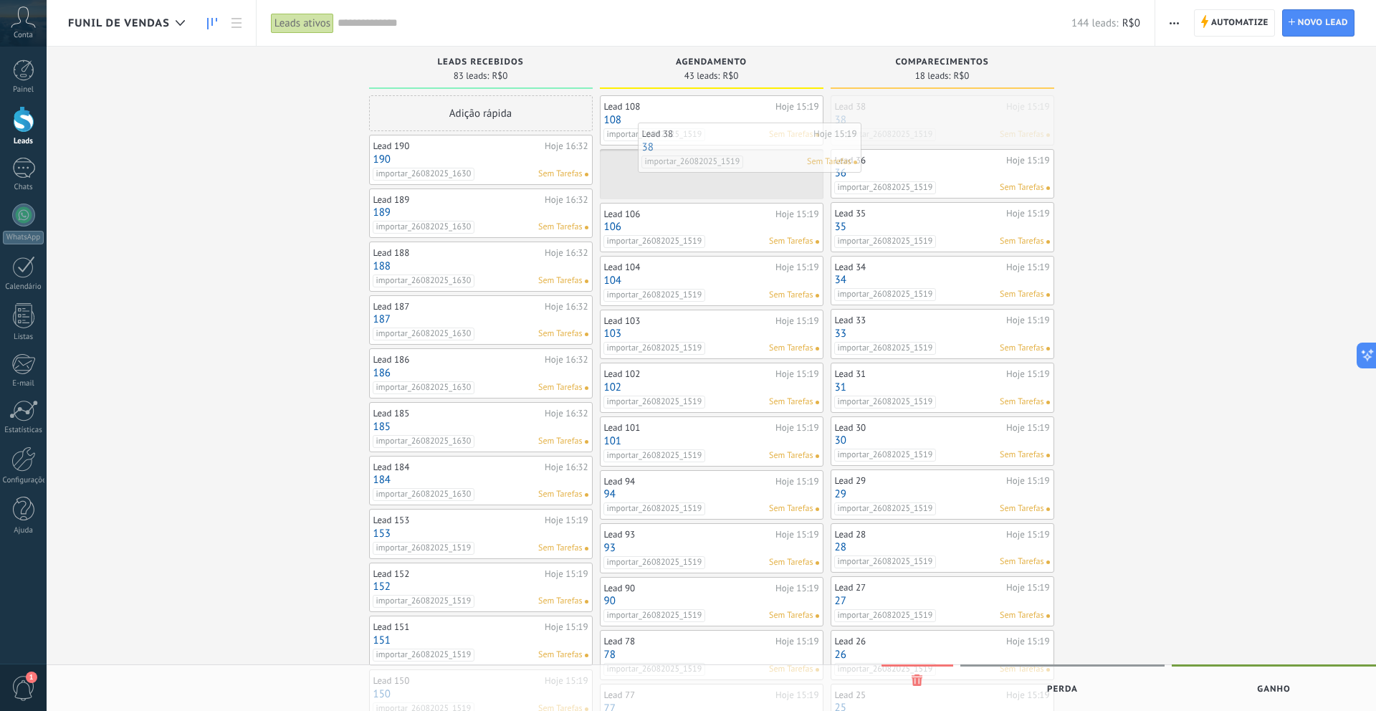
drag, startPoint x: 976, startPoint y: 130, endPoint x: 784, endPoint y: 157, distance: 194.0
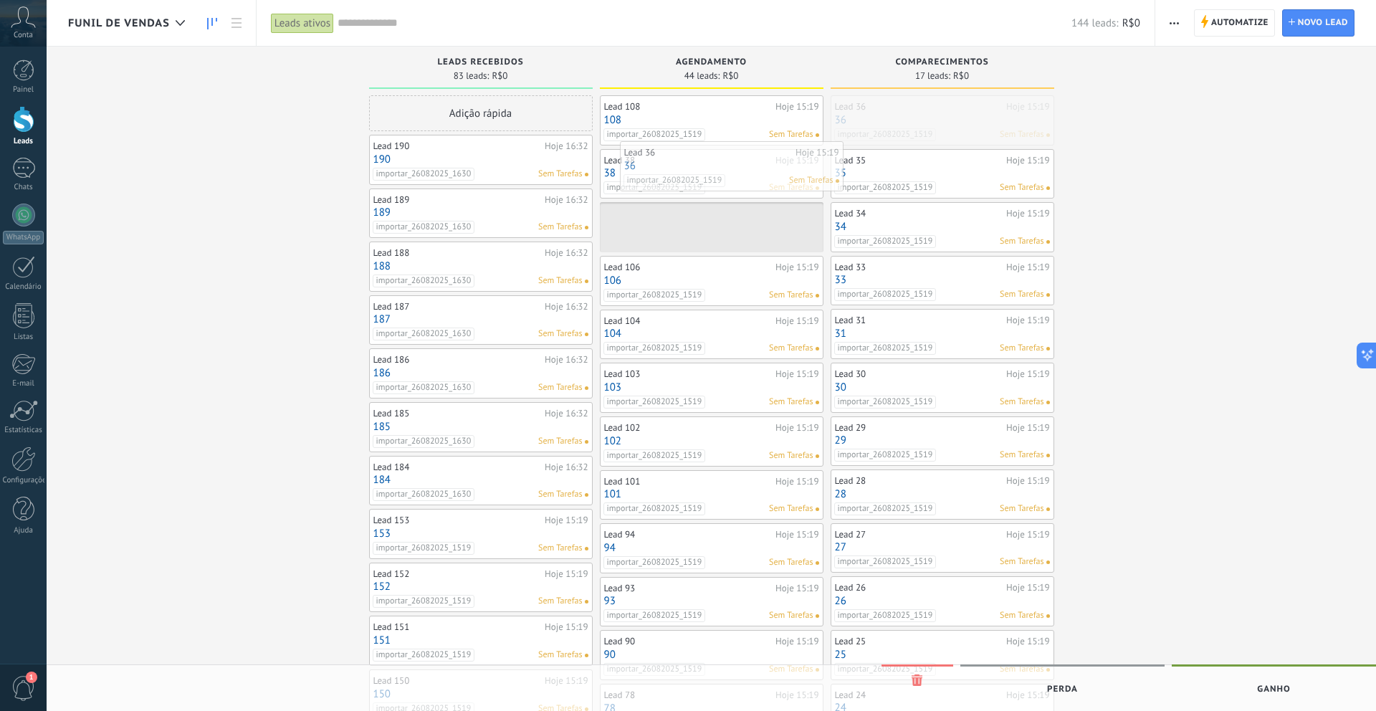
drag, startPoint x: 961, startPoint y: 124, endPoint x: 750, endPoint y: 170, distance: 215.7
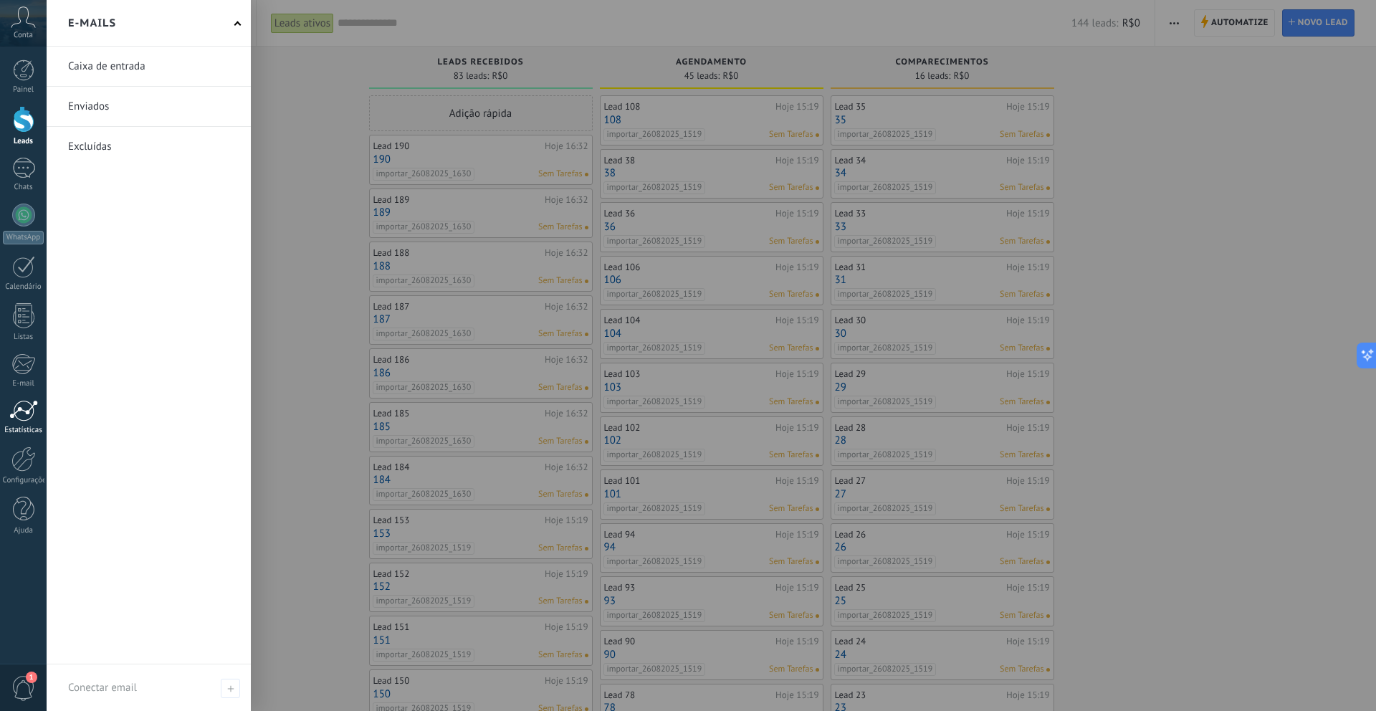
click at [27, 402] on div at bounding box center [23, 411] width 29 height 22
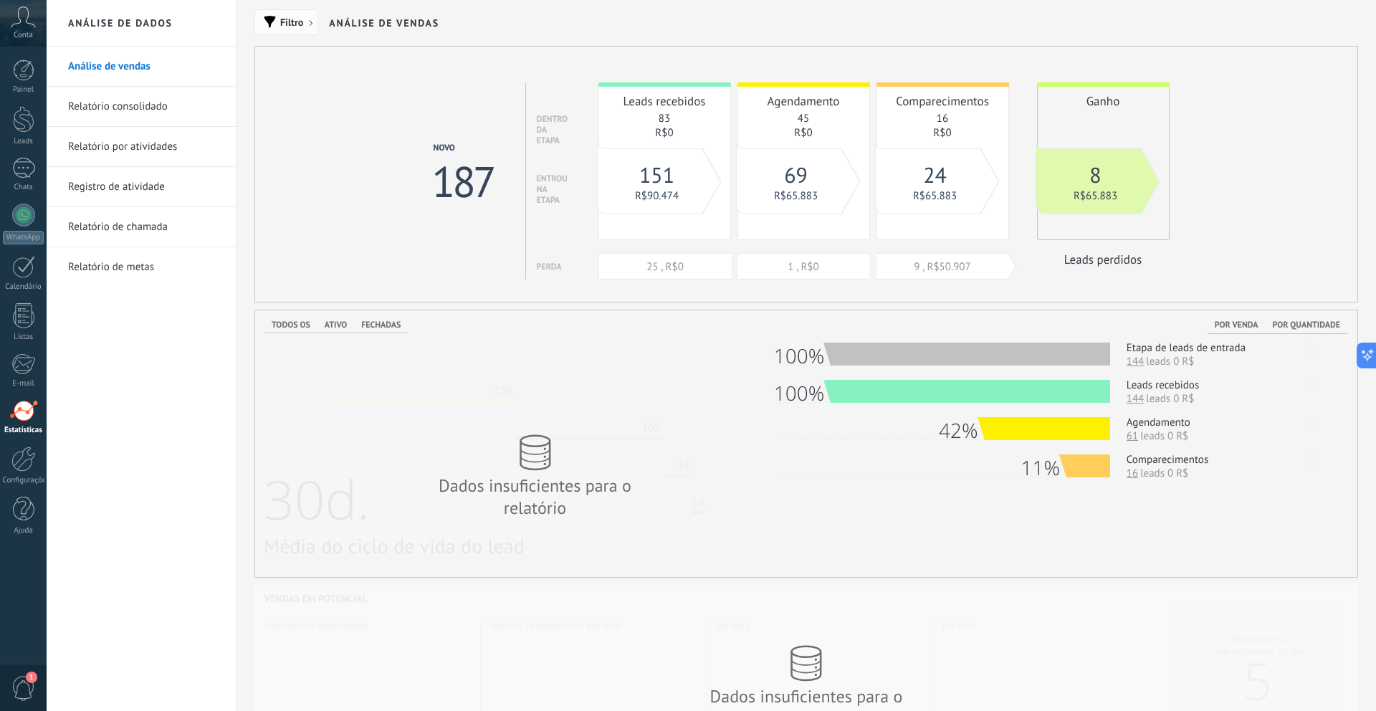
click at [306, 24] on span "Filtro" at bounding box center [286, 22] width 48 height 10
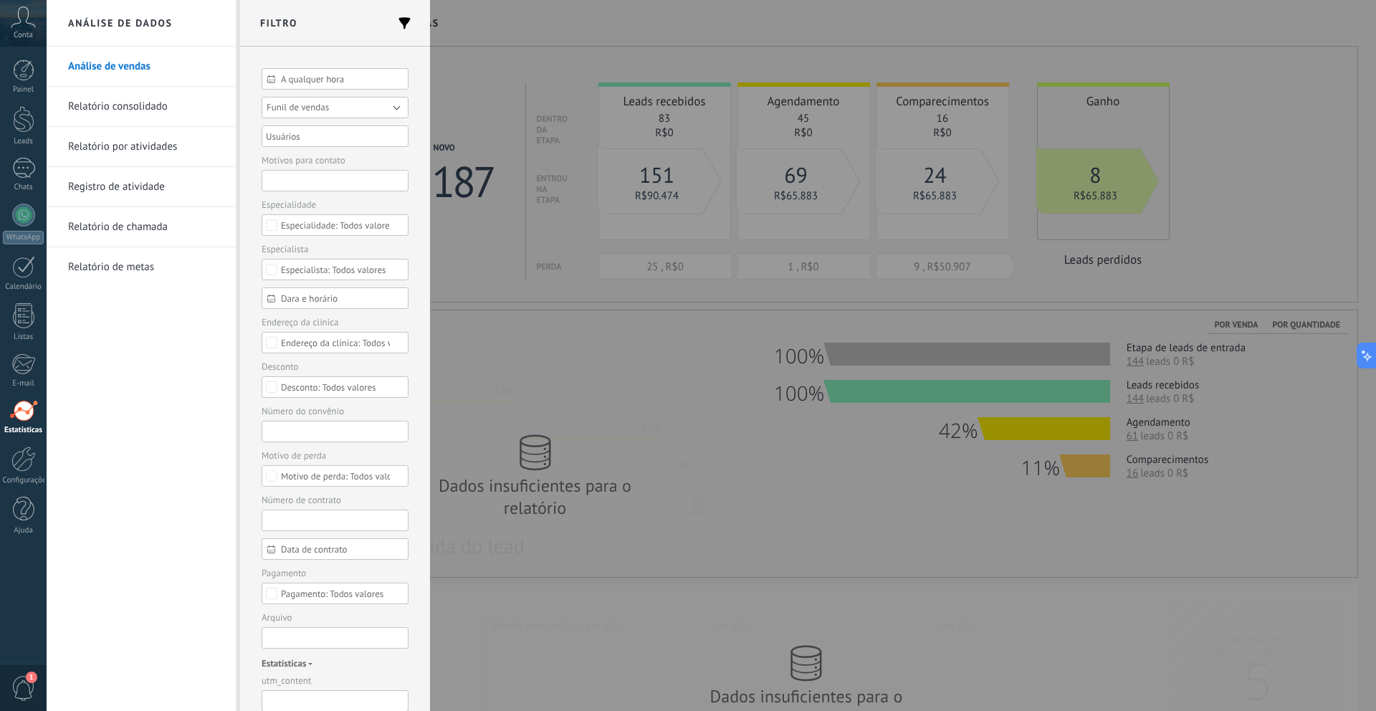
click at [291, 104] on span "Funil de vendas" at bounding box center [298, 107] width 62 height 12
click at [310, 133] on span "Funil de vendas [Março]" at bounding box center [328, 128] width 151 height 11
click at [289, 693] on button "Aplicar" at bounding box center [289, 688] width 54 height 27
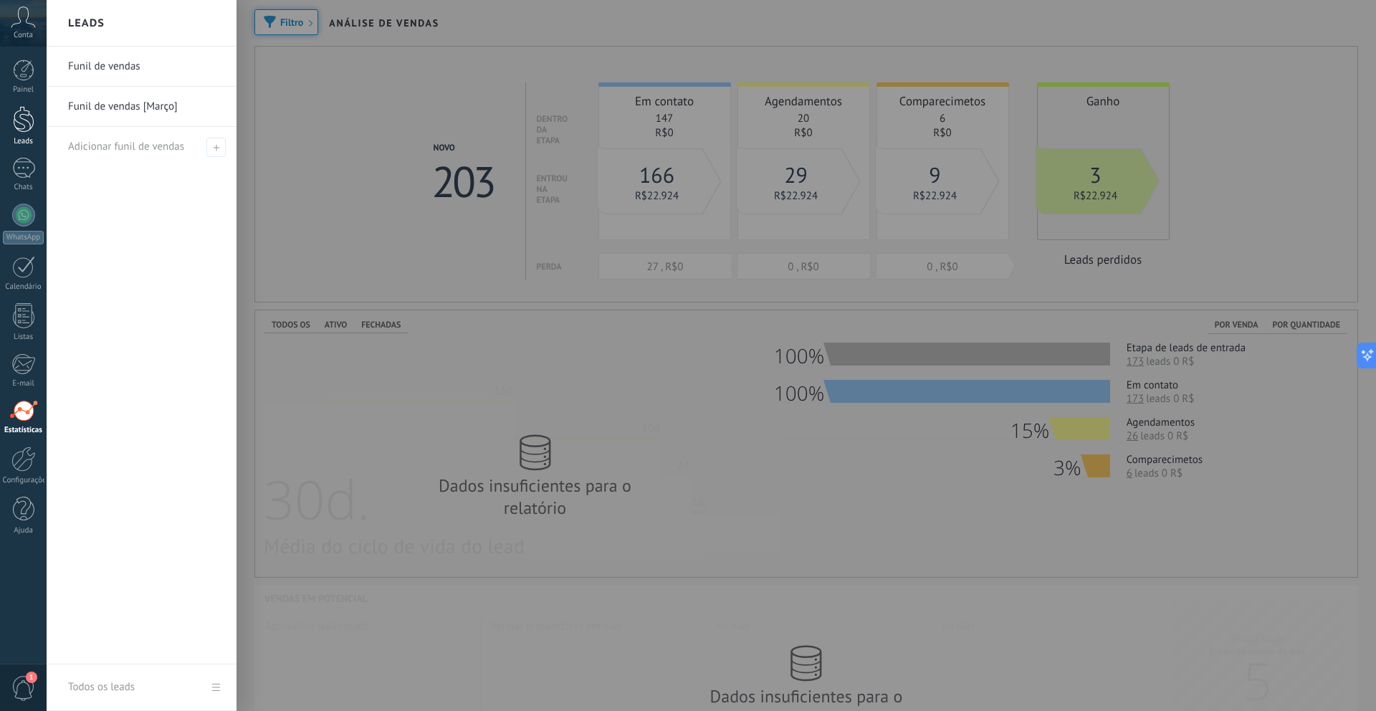
click at [29, 115] on div at bounding box center [24, 119] width 22 height 27
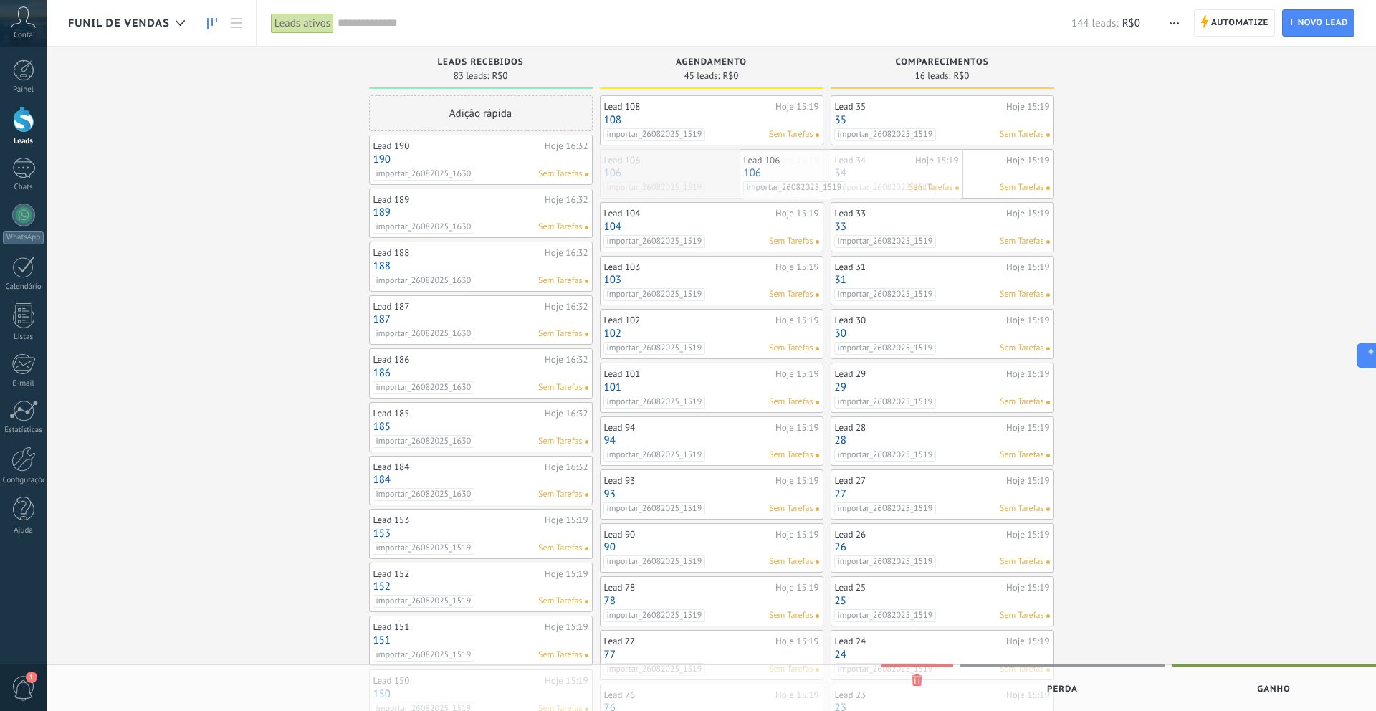
drag, startPoint x: 765, startPoint y: 172, endPoint x: 921, endPoint y: 173, distance: 156.3
drag, startPoint x: 718, startPoint y: 182, endPoint x: 882, endPoint y: 186, distance: 163.5
click at [156, 27] on span "Funil de vendas" at bounding box center [119, 23] width 102 height 14
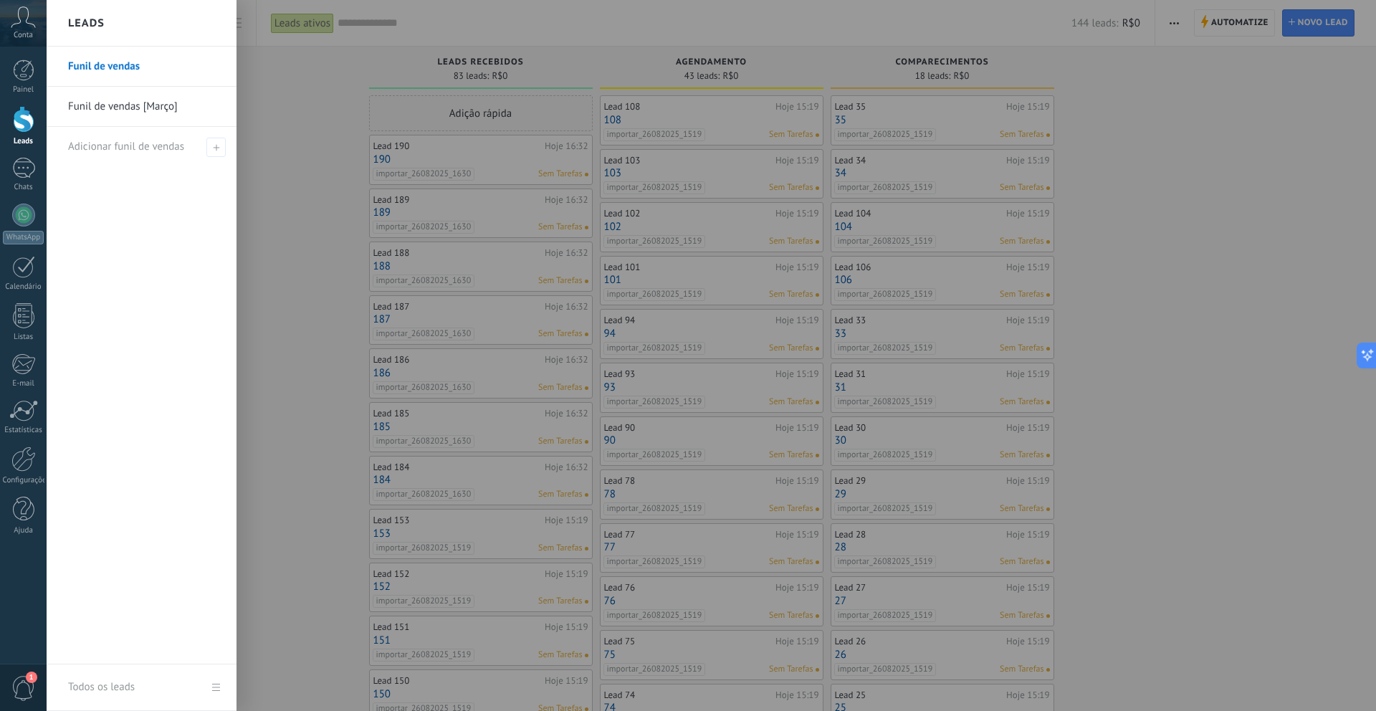
click at [152, 113] on link "Funil de vendas [Março]" at bounding box center [145, 107] width 154 height 40
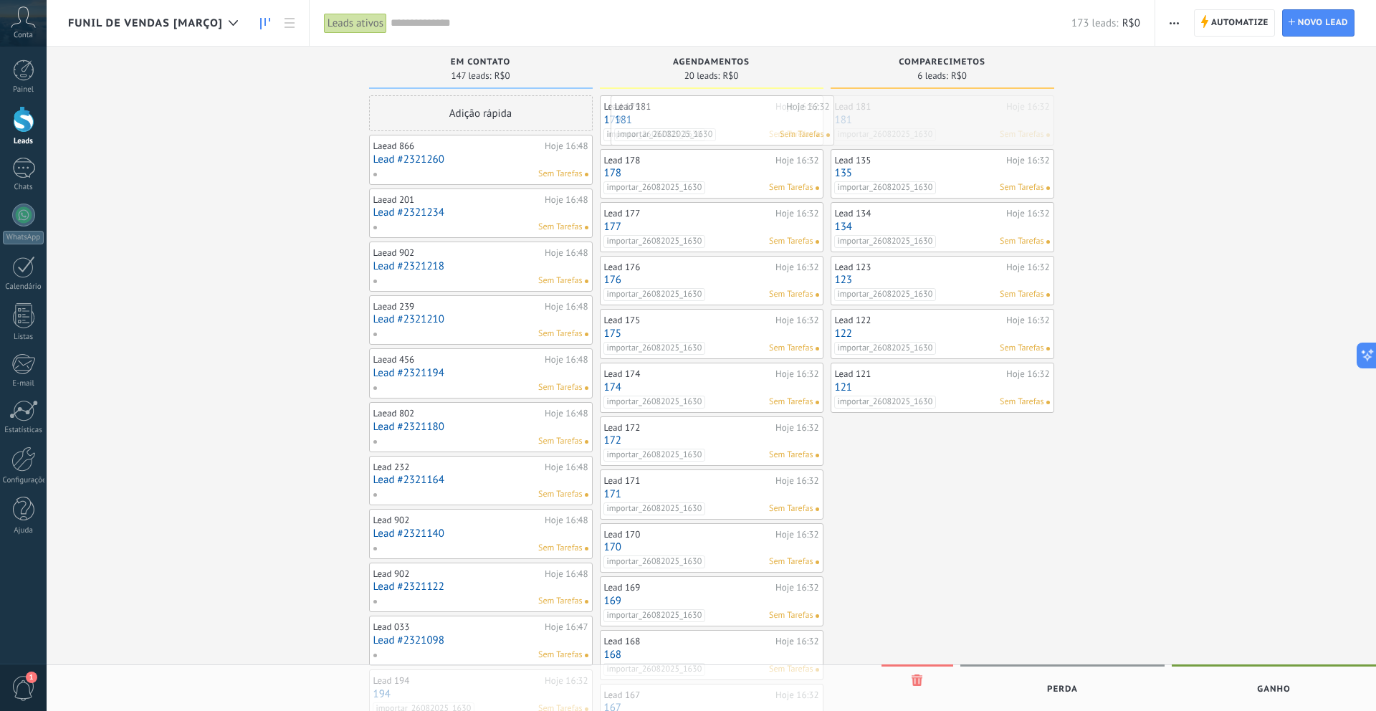
drag, startPoint x: 927, startPoint y: 123, endPoint x: 708, endPoint y: 125, distance: 219.4
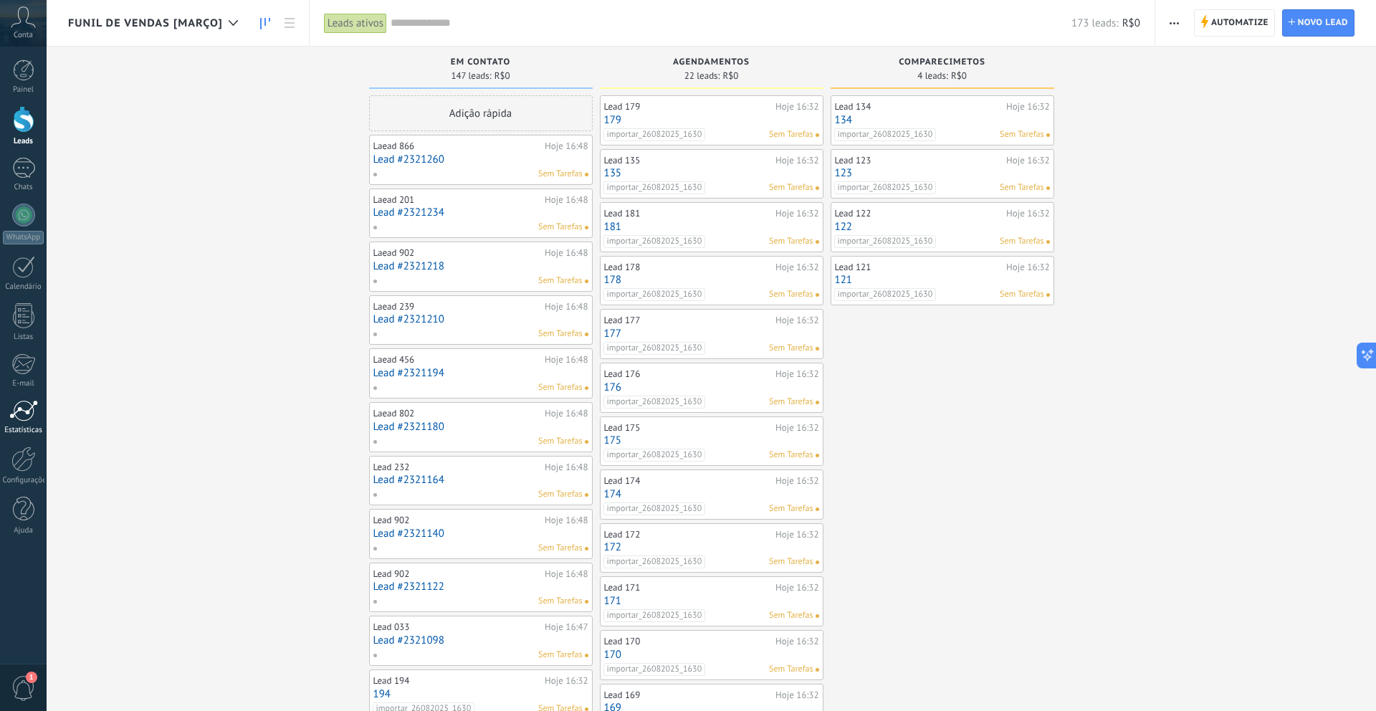
click at [27, 406] on div at bounding box center [23, 411] width 29 height 22
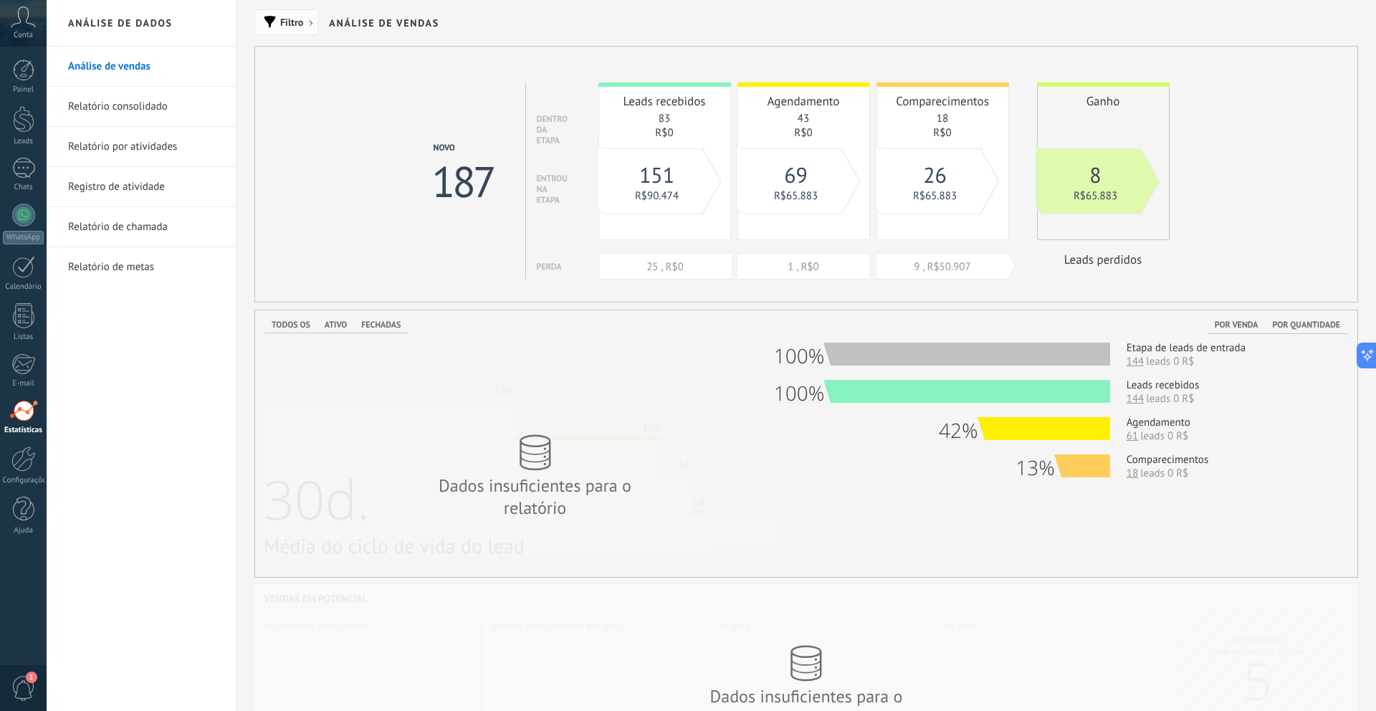
click at [282, 17] on span "Filtro" at bounding box center [291, 22] width 23 height 10
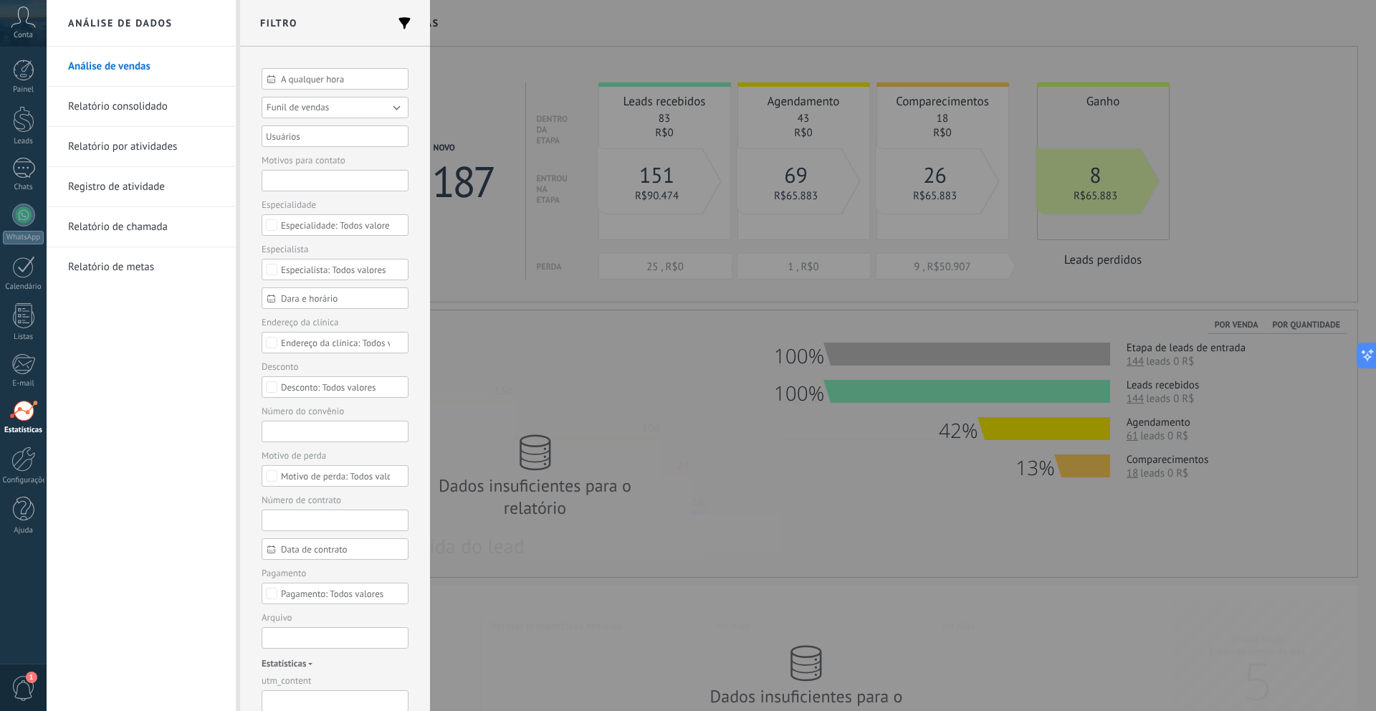
click at [314, 115] on button "Funil de vendas" at bounding box center [335, 108] width 147 height 22
click at [319, 136] on li "Funil de vendas [Março]" at bounding box center [330, 128] width 155 height 21
click at [297, 680] on button "Aplicar" at bounding box center [289, 688] width 54 height 27
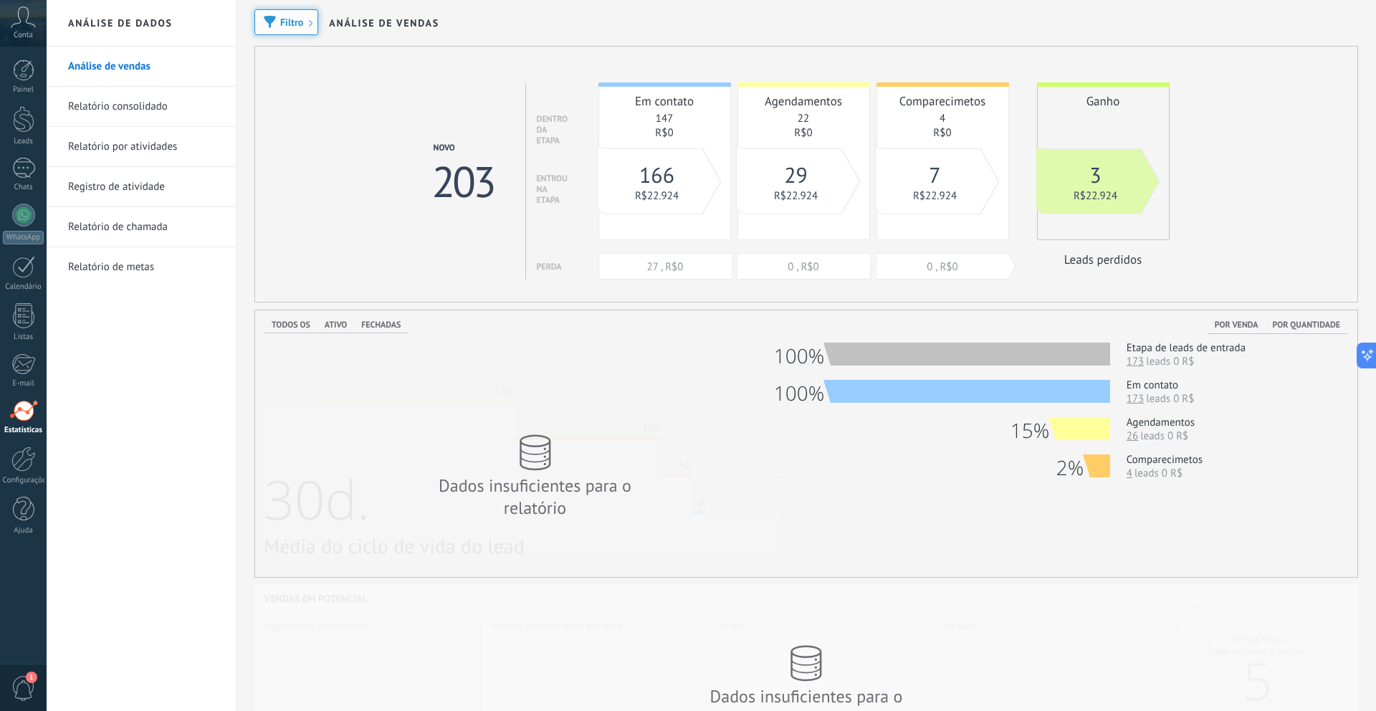
click at [296, 17] on span "Filtro" at bounding box center [291, 22] width 23 height 10
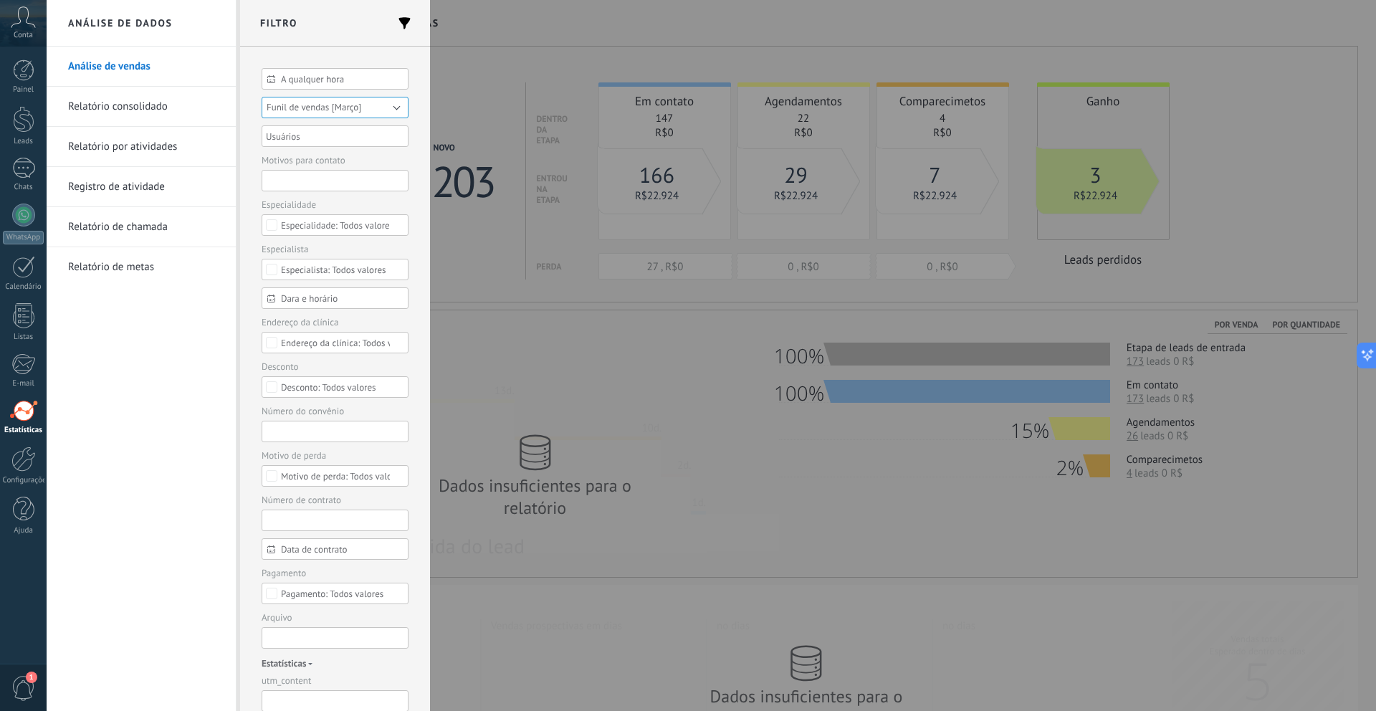
click at [328, 108] on span "Funil de vendas [Março]" at bounding box center [314, 107] width 95 height 12
click at [328, 110] on span "Funil de vendas" at bounding box center [328, 108] width 151 height 11
click at [303, 693] on button "Aplicar" at bounding box center [289, 688] width 54 height 27
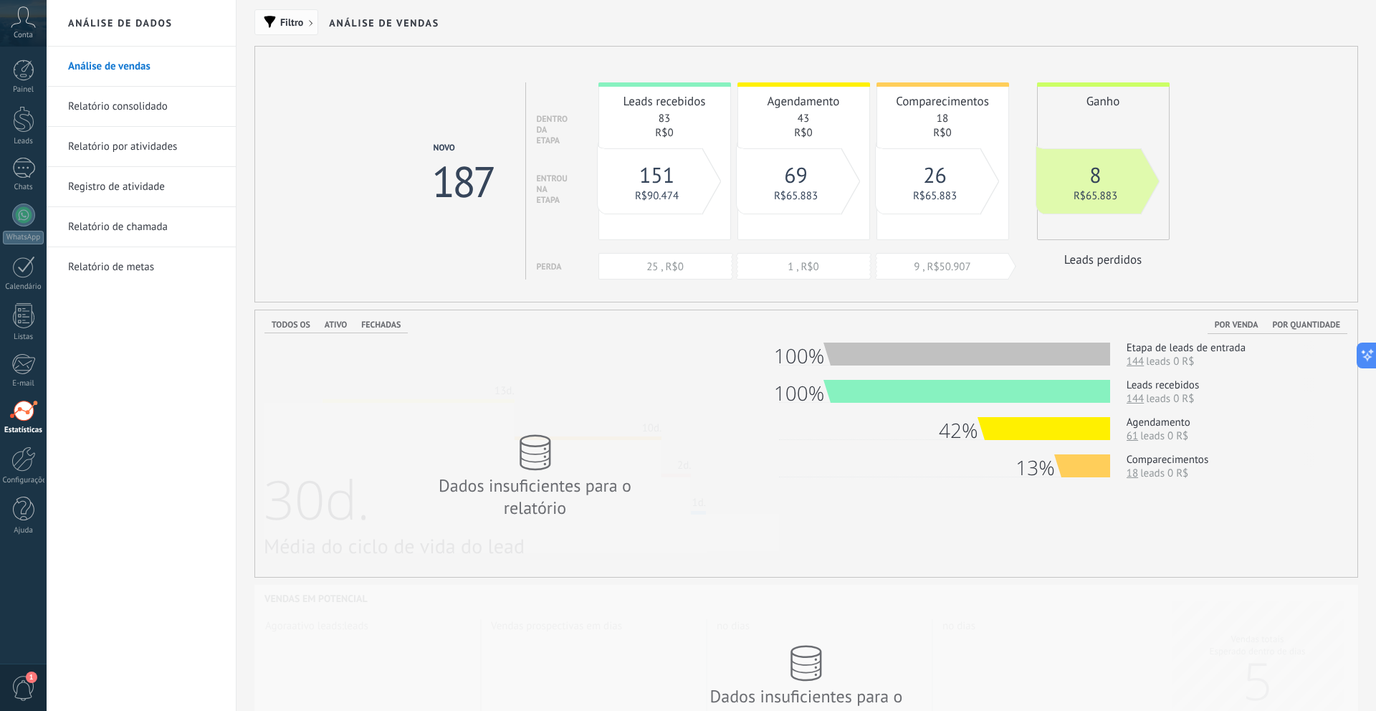
click at [288, 24] on span "Filtro" at bounding box center [291, 22] width 23 height 10
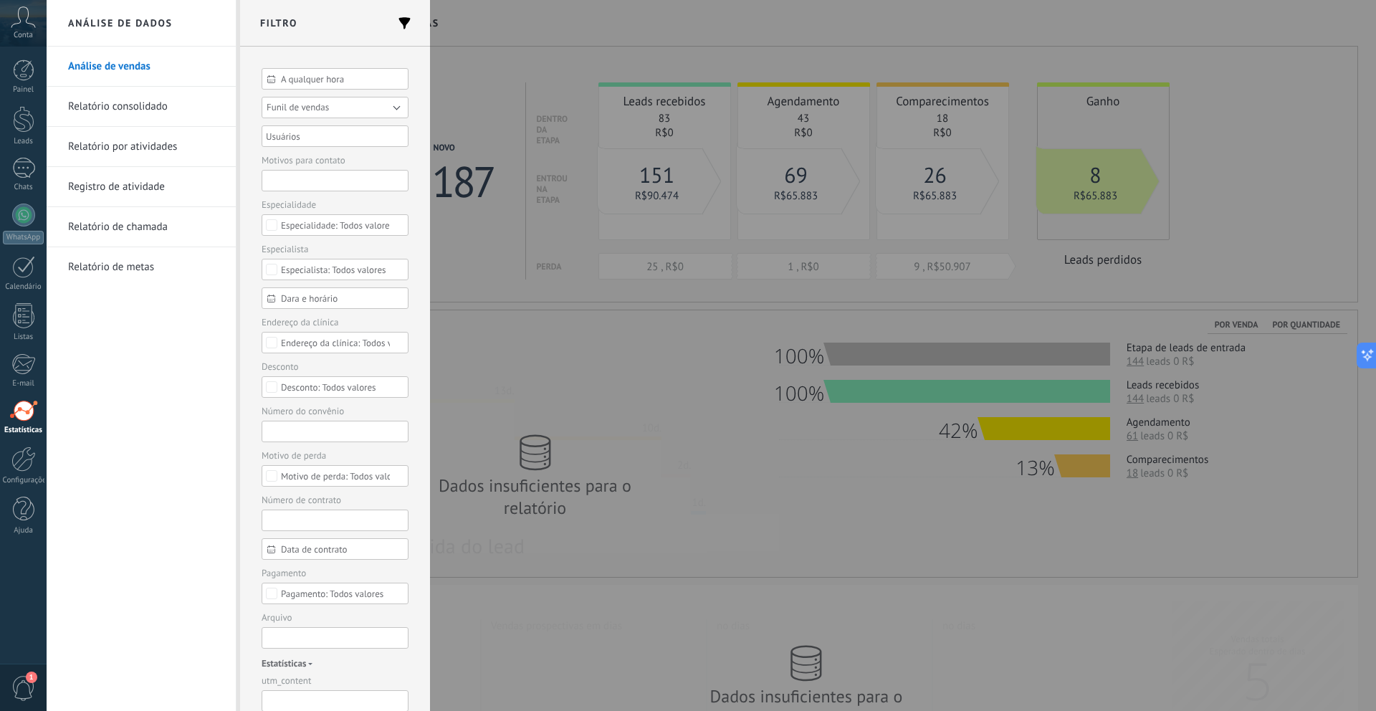
click at [318, 100] on button "Funil de vendas" at bounding box center [335, 108] width 147 height 22
click at [331, 131] on span "Funil de vendas [Março]" at bounding box center [328, 128] width 151 height 11
click at [278, 696] on button "Aplicar" at bounding box center [289, 688] width 54 height 27
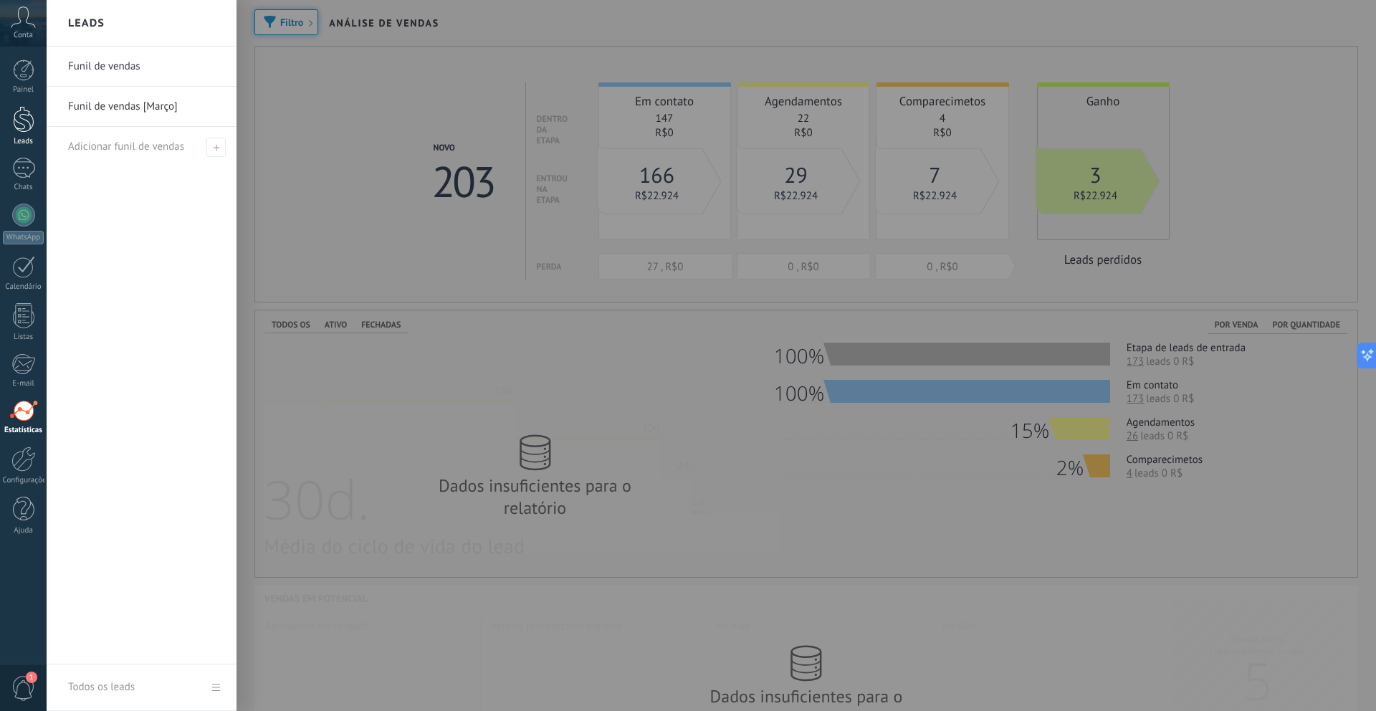
click at [29, 141] on div "Leads" at bounding box center [24, 141] width 42 height 9
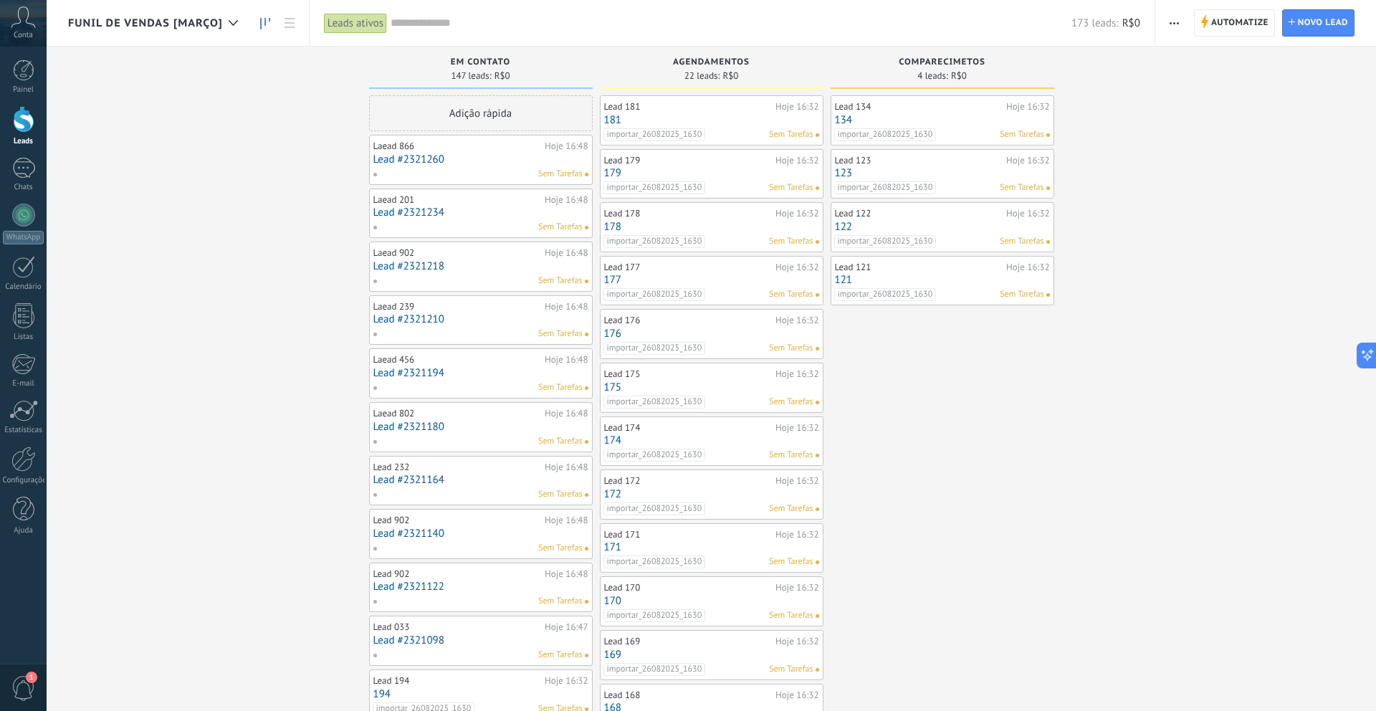
click at [216, 32] on div "Funil de vendas [Março]" at bounding box center [156, 23] width 177 height 46
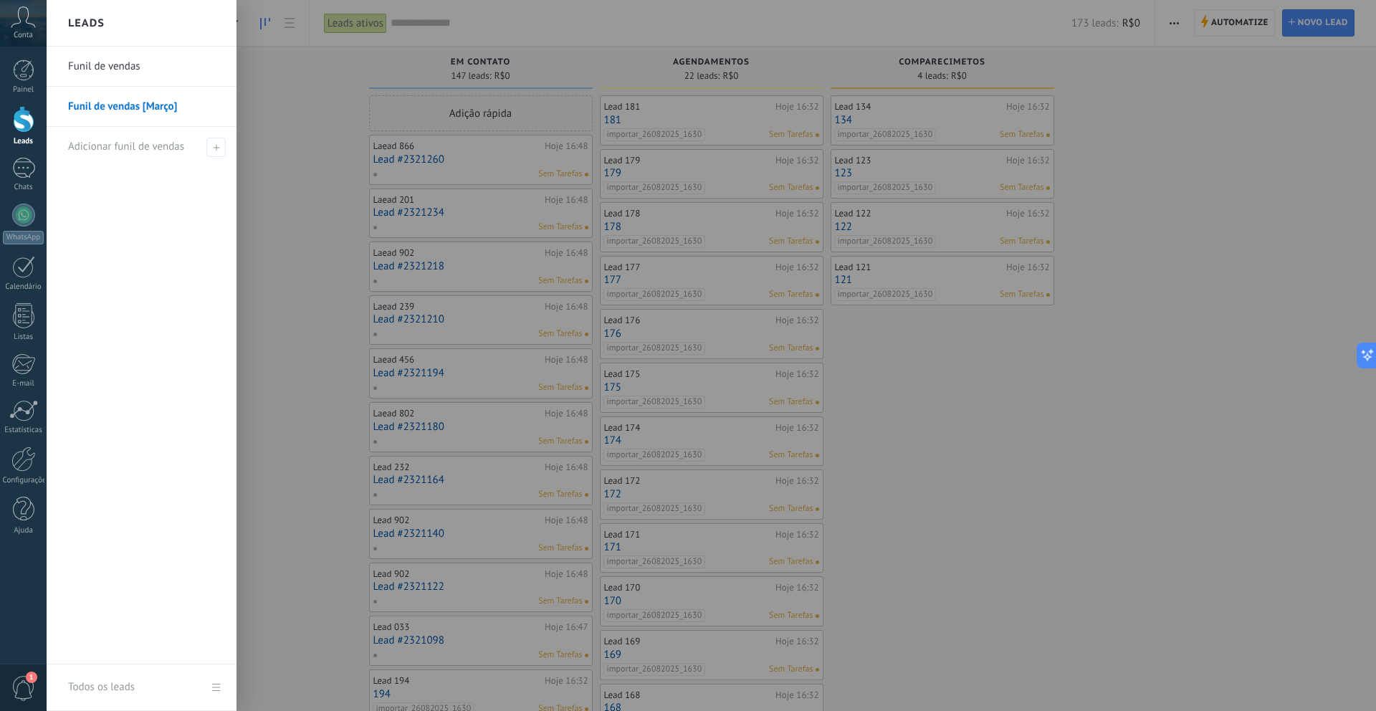
click at [596, 110] on div at bounding box center [735, 355] width 1376 height 711
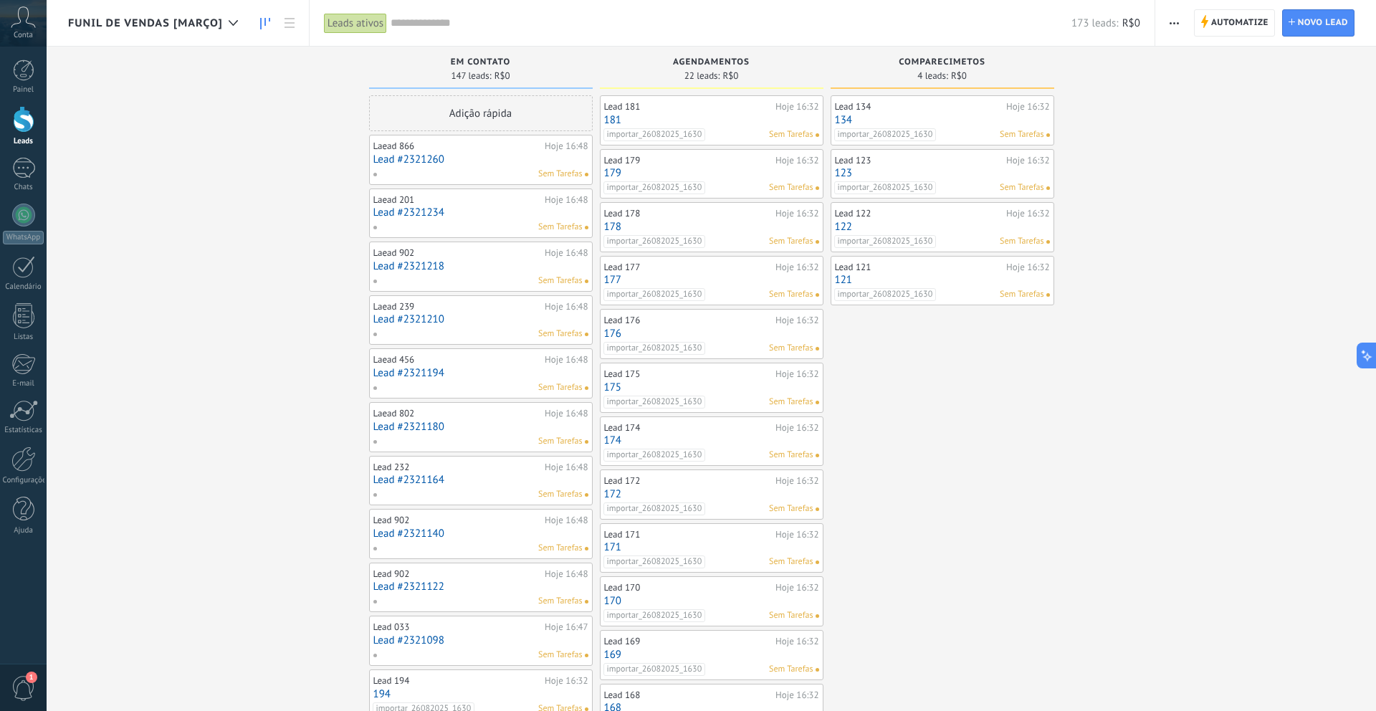
click at [482, 25] on input "text" at bounding box center [731, 23] width 681 height 15
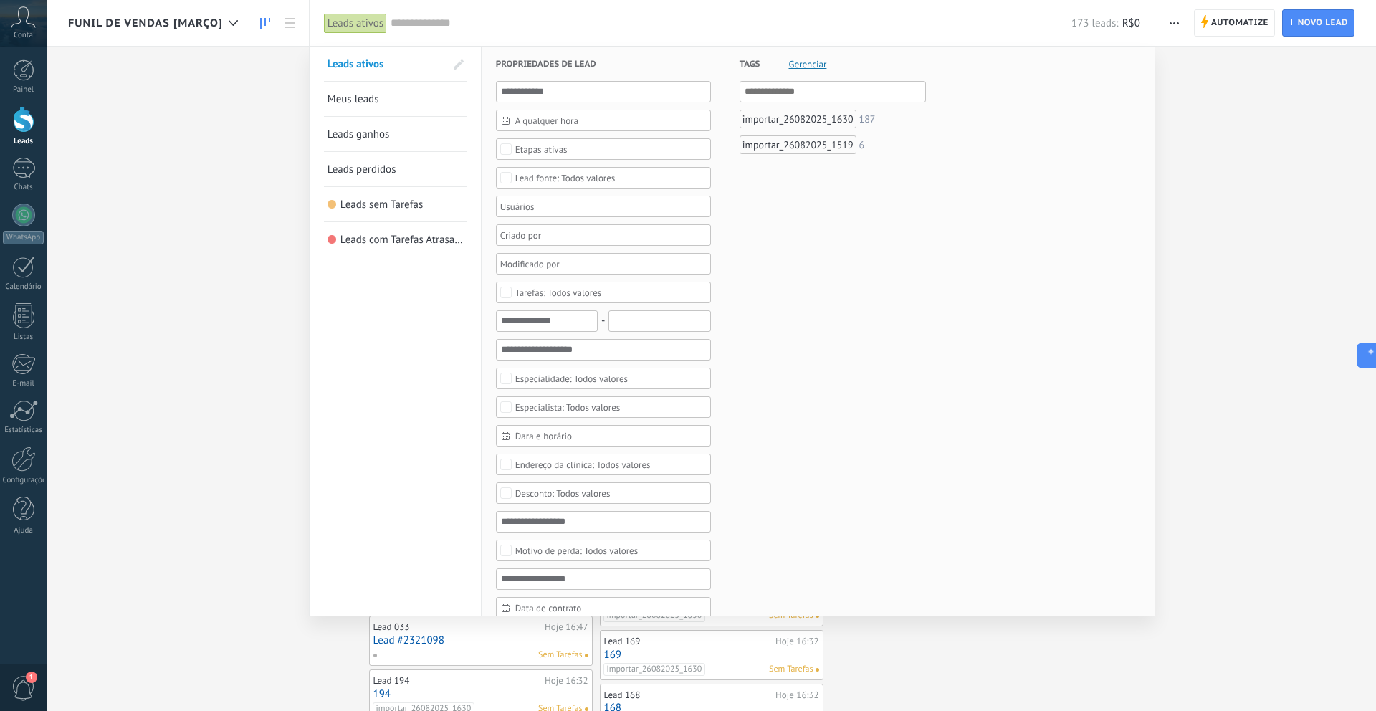
click at [385, 139] on span "Leads ganhos" at bounding box center [359, 135] width 62 height 14
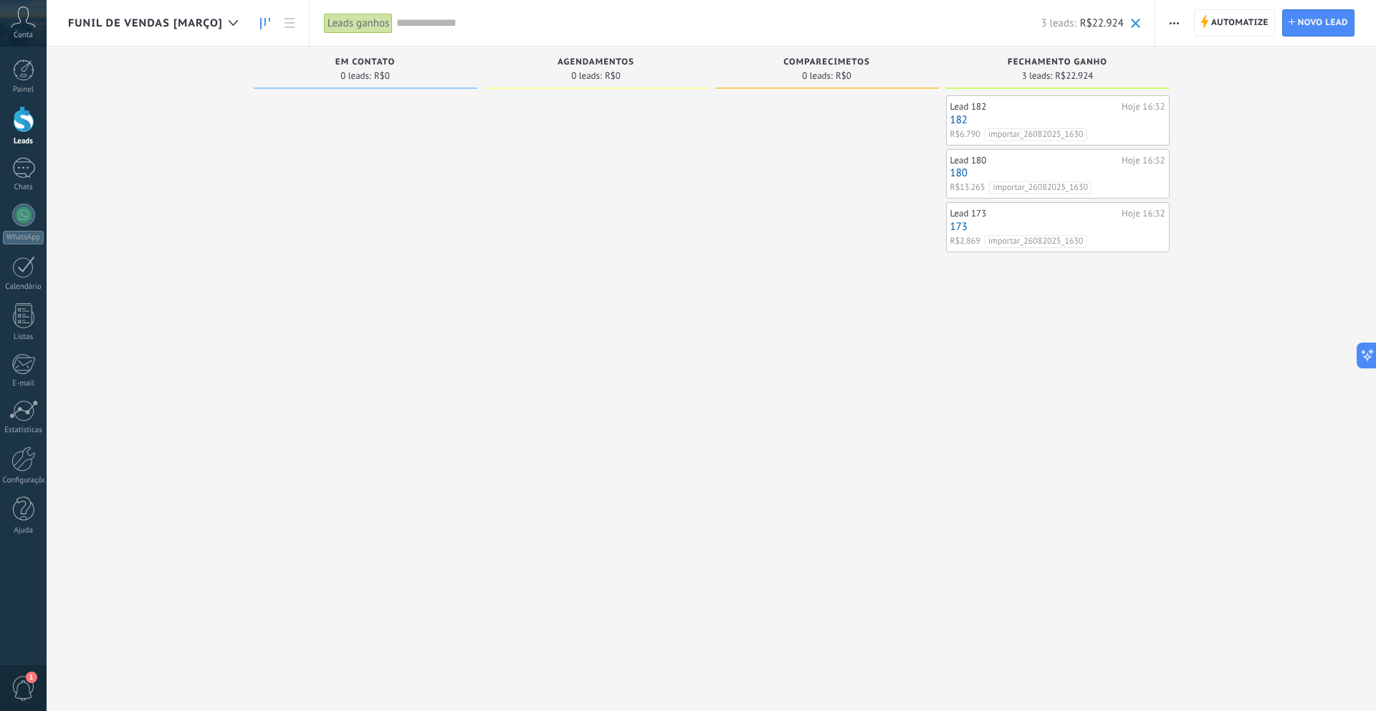
click at [1044, 120] on link "182" at bounding box center [1058, 120] width 215 height 12
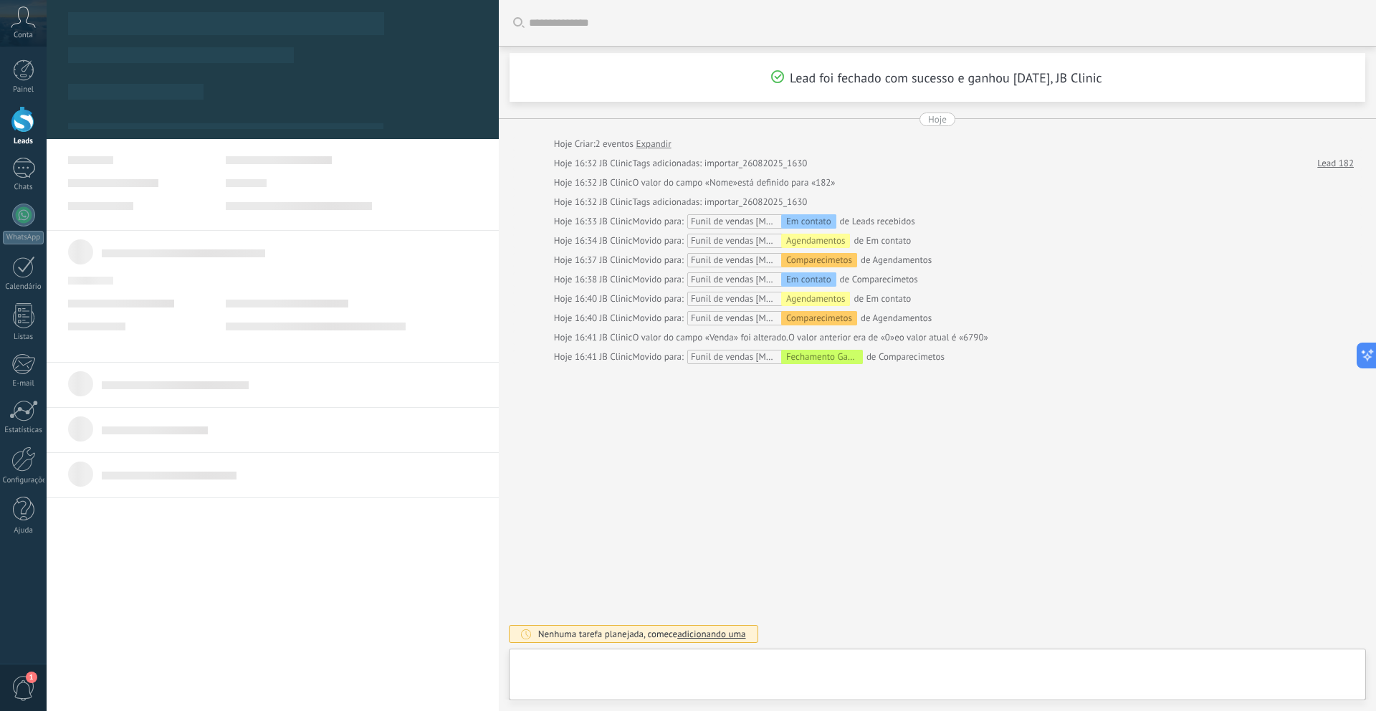
type textarea "***"
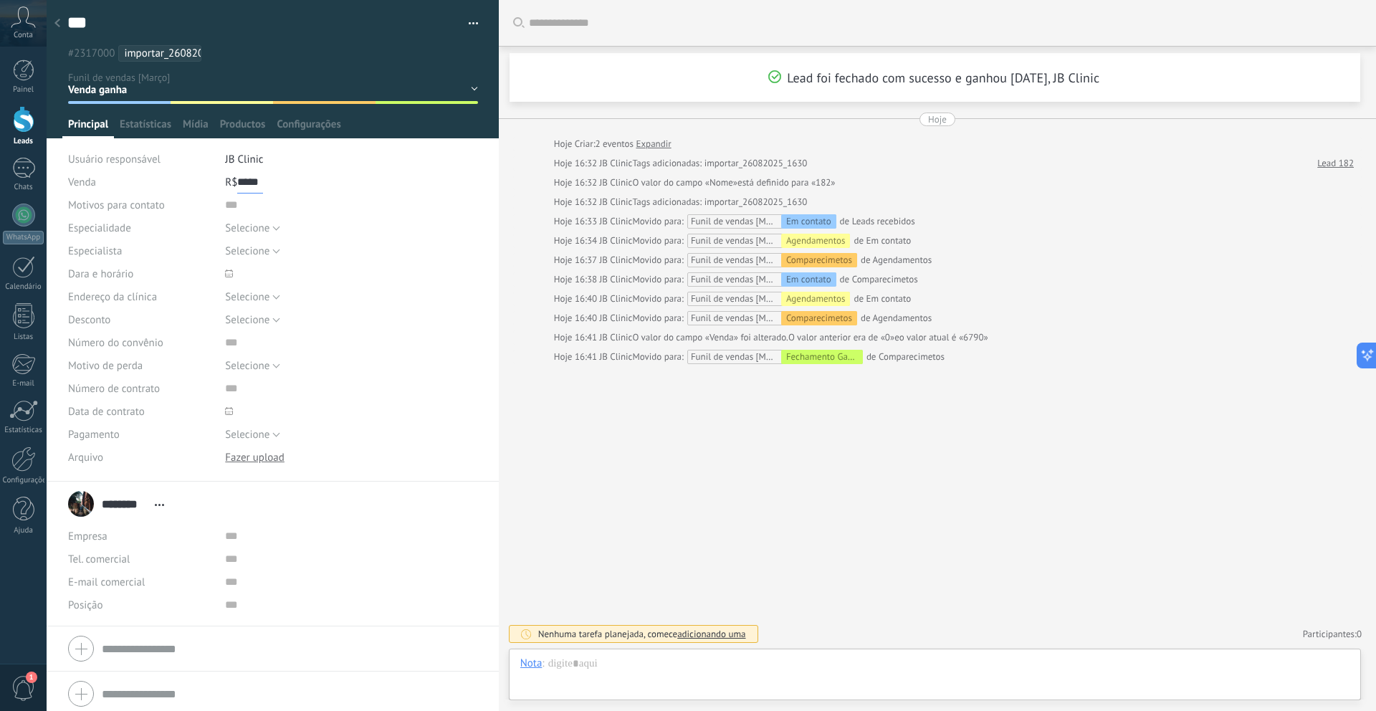
click at [243, 182] on input "*****" at bounding box center [250, 182] width 26 height 23
click at [240, 183] on input "*****" at bounding box center [250, 182] width 26 height 23
type input "*"
click at [91, 680] on button "Salvar" at bounding box center [89, 688] width 42 height 27
type input "*****"
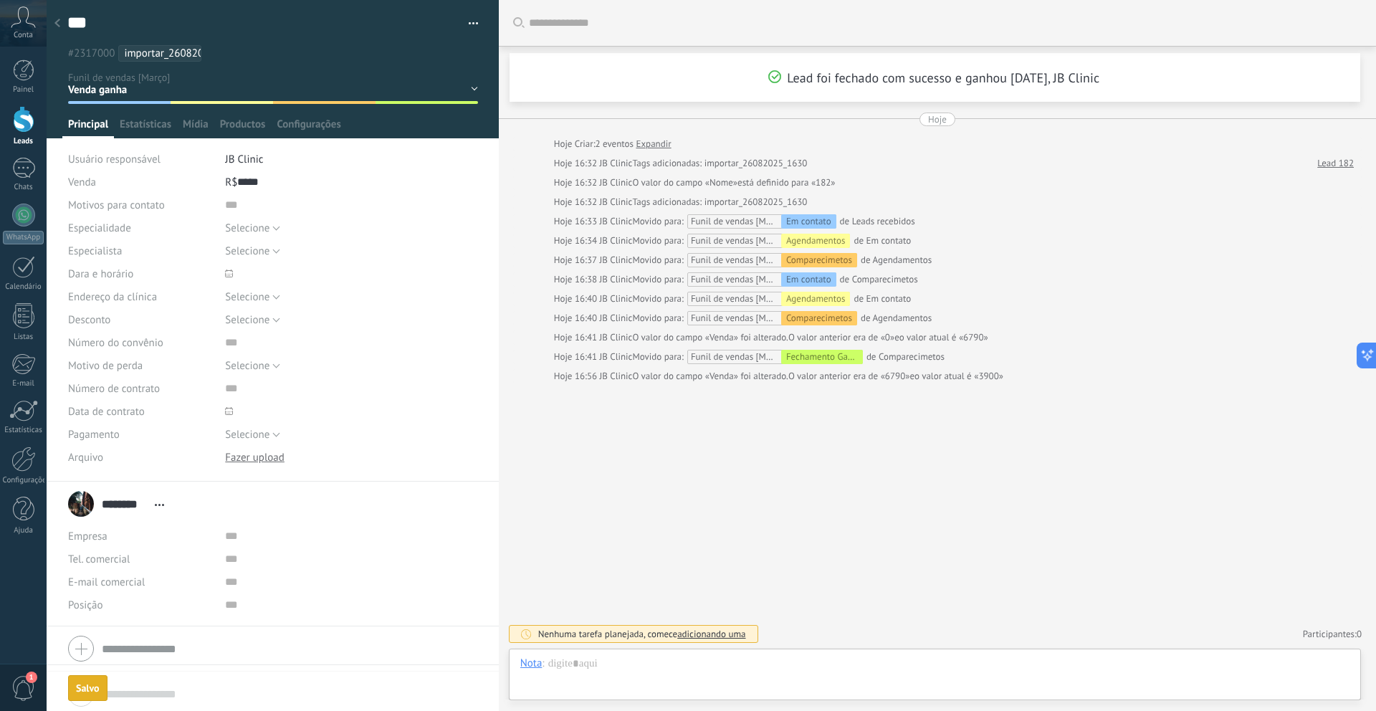
click at [61, 17] on div at bounding box center [57, 24] width 20 height 28
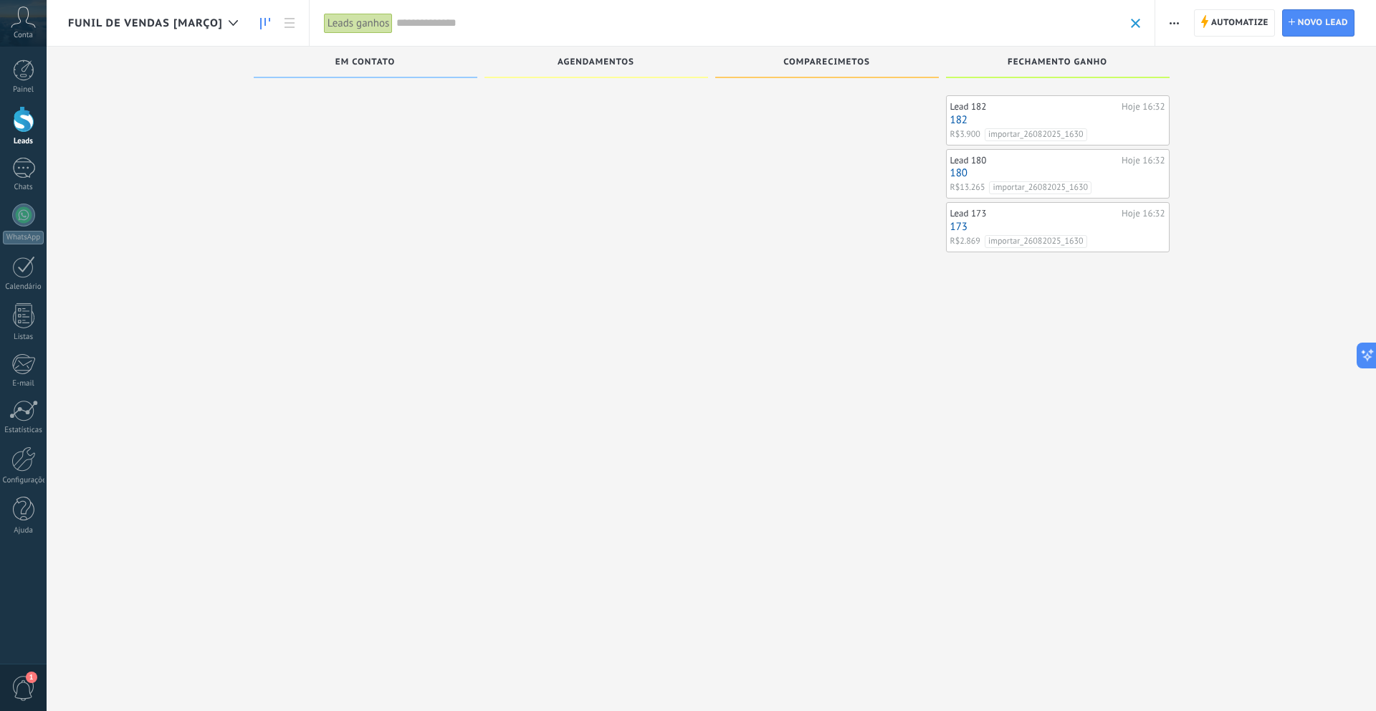
click at [1090, 171] on link "180" at bounding box center [1058, 173] width 215 height 12
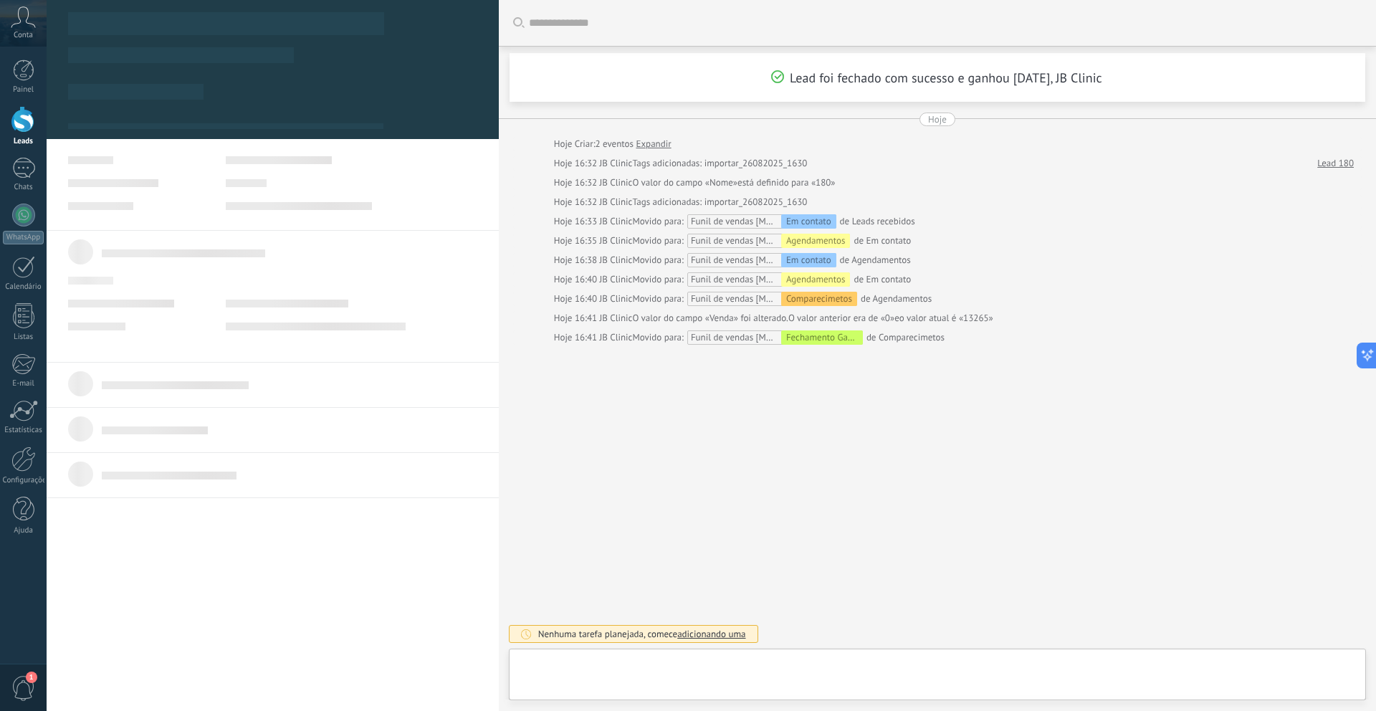
type textarea "***"
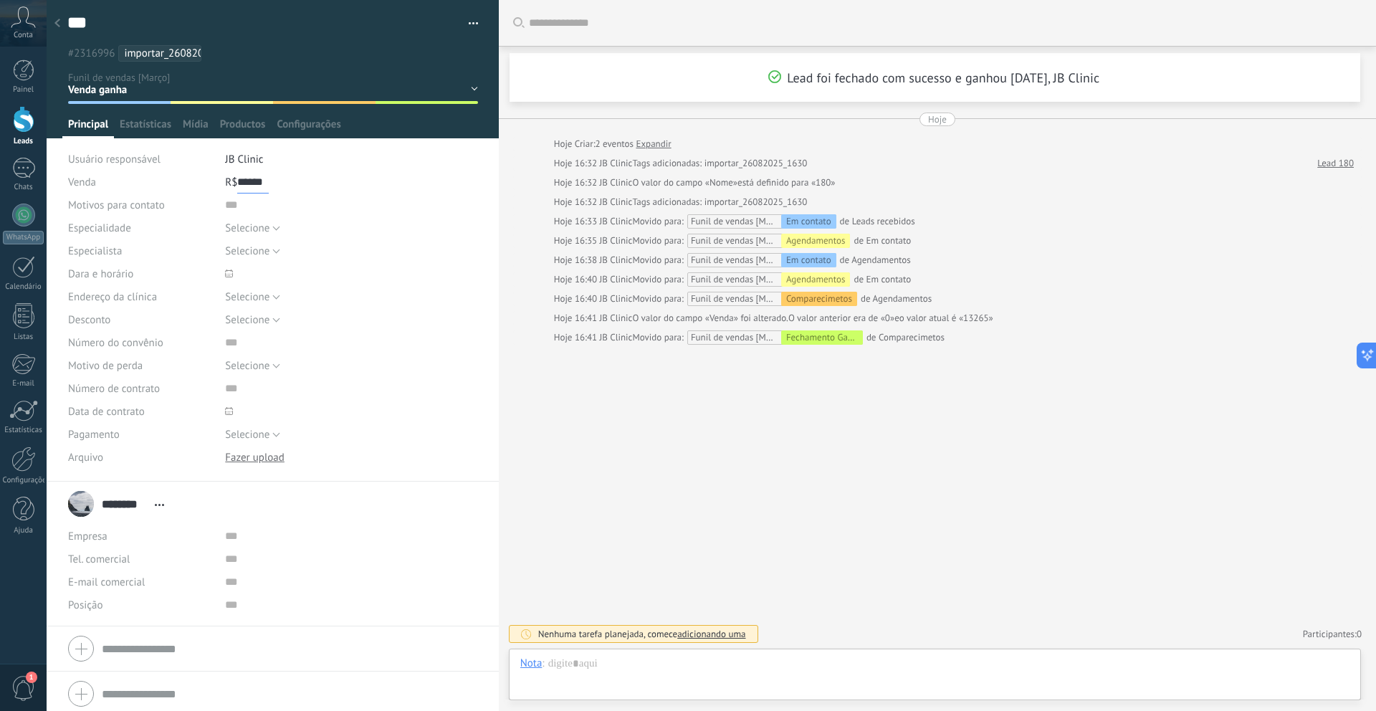
click at [249, 181] on input "******" at bounding box center [253, 182] width 32 height 23
click at [245, 181] on input "******" at bounding box center [253, 182] width 32 height 23
click at [91, 690] on span "Salvar" at bounding box center [89, 689] width 27 height 10
type input "*****"
click at [25, 419] on div at bounding box center [23, 411] width 29 height 22
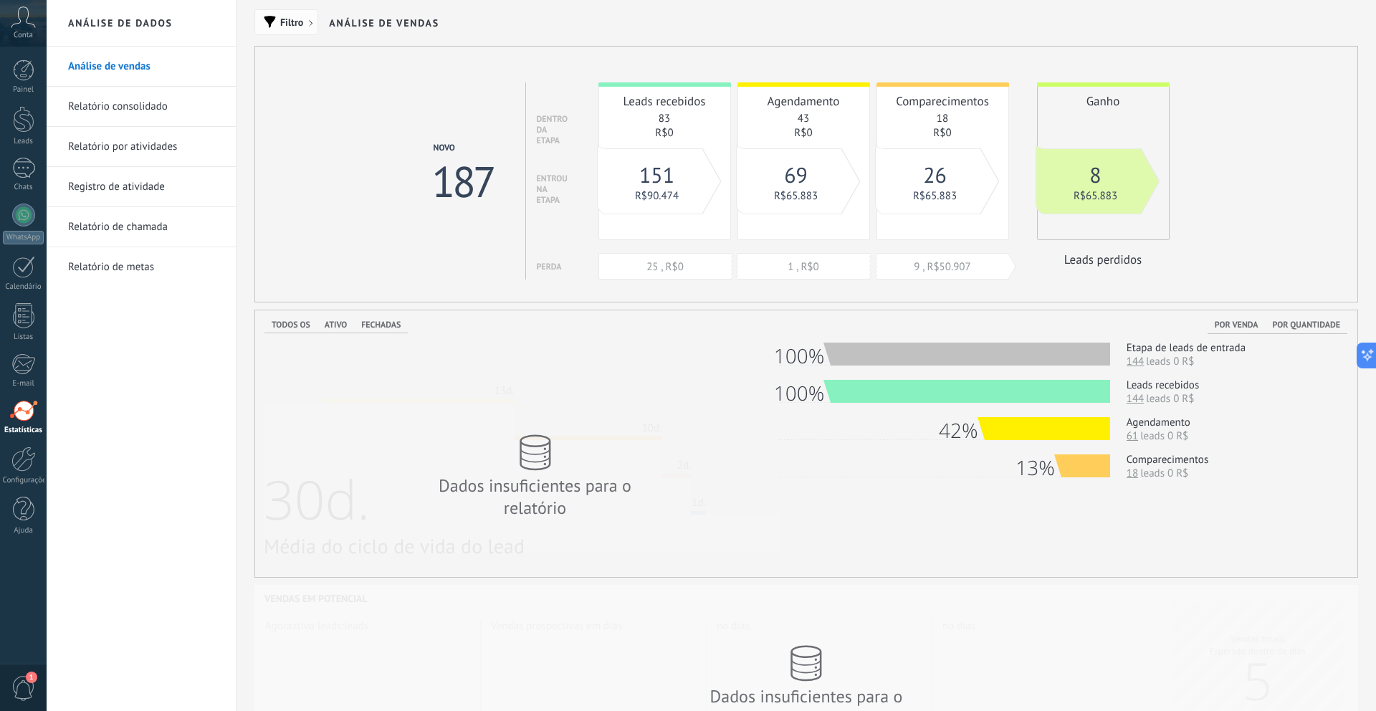
click at [282, 27] on span "Filtro" at bounding box center [291, 22] width 23 height 10
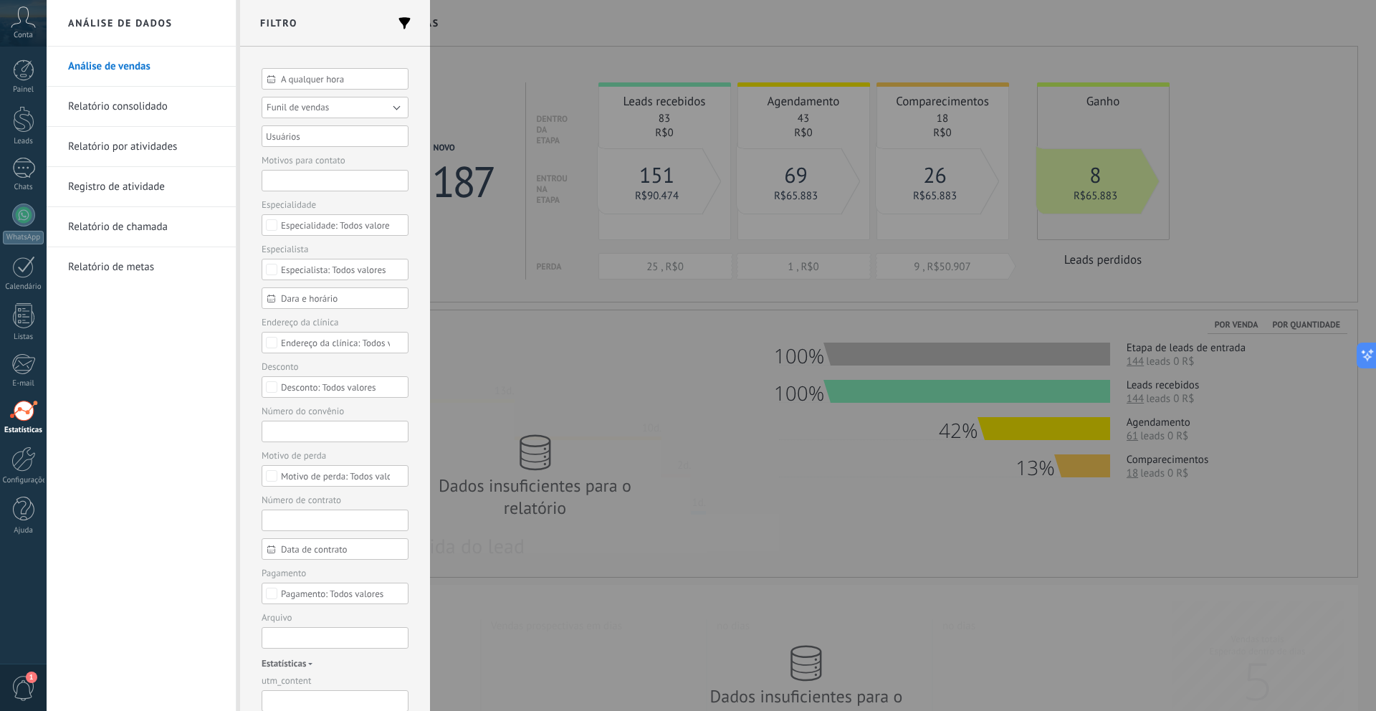
click at [287, 104] on span "Funil de vendas" at bounding box center [298, 107] width 62 height 12
click at [312, 135] on li "Funil de vendas [Março]" at bounding box center [330, 128] width 155 height 21
click at [303, 690] on button "Aplicar" at bounding box center [289, 688] width 54 height 27
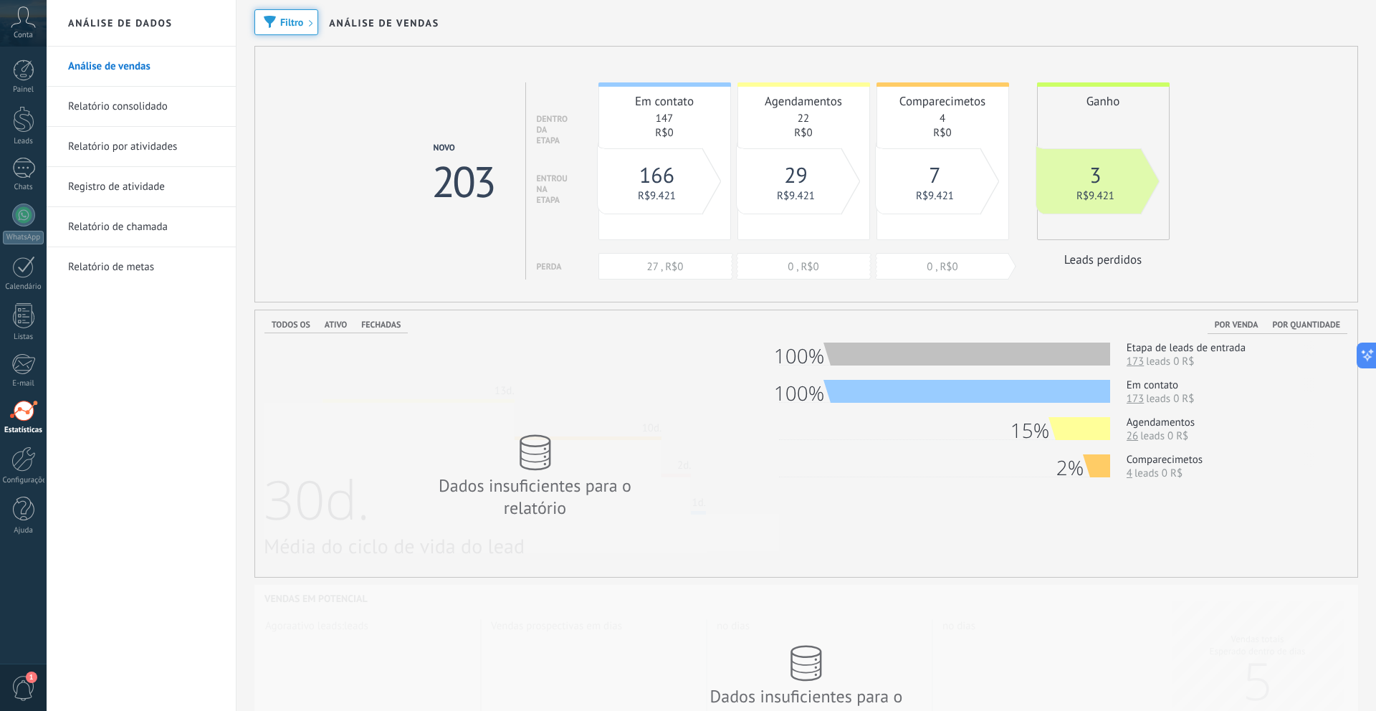
click at [686, 56] on div "Novo 203 dentro da etapa entrou na etapa Perda Em contato 147 R$0 27 , R$0 Agen…" at bounding box center [801, 167] width 1092 height 240
